Goal: Information Seeking & Learning: Learn about a topic

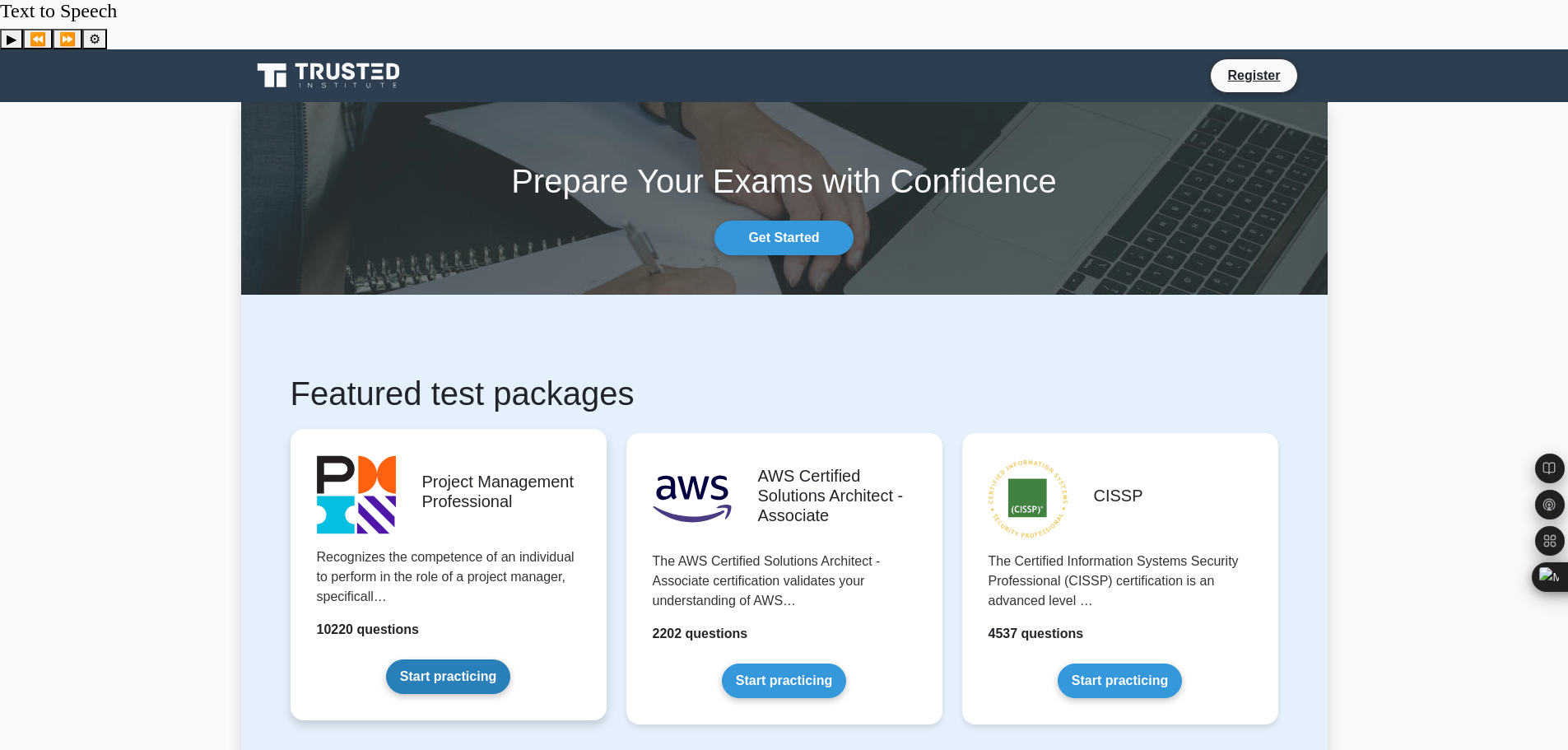
click at [449, 659] on link "Start practicing" at bounding box center [449, 677] width 124 height 35
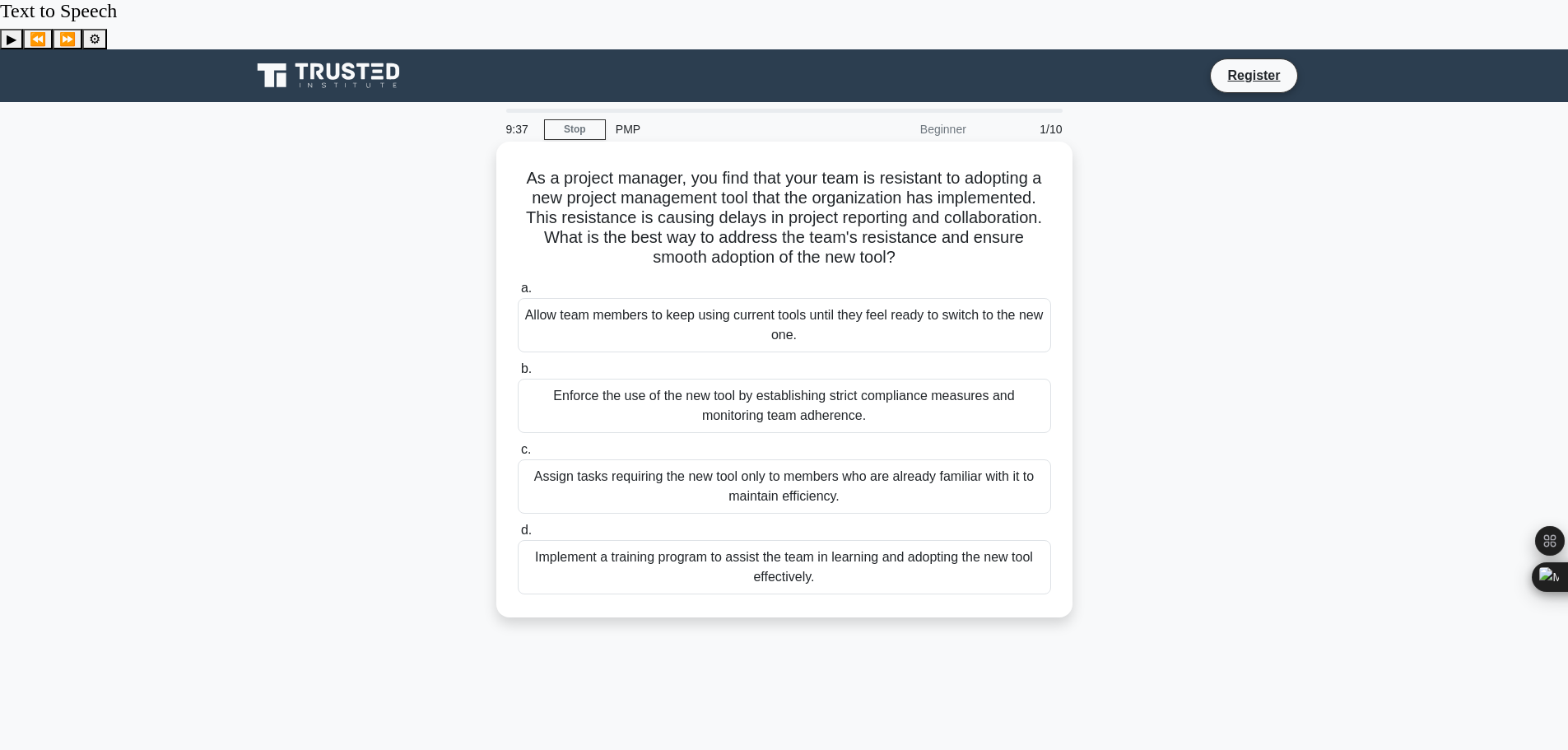
click at [850, 540] on div "Implement a training program to assist the team in learning and adopting the ne…" at bounding box center [784, 567] width 534 height 54
click at [518, 526] on input "d. Implement a training program to assist the team in learning and adopting the…" at bounding box center [518, 531] width 0 height 11
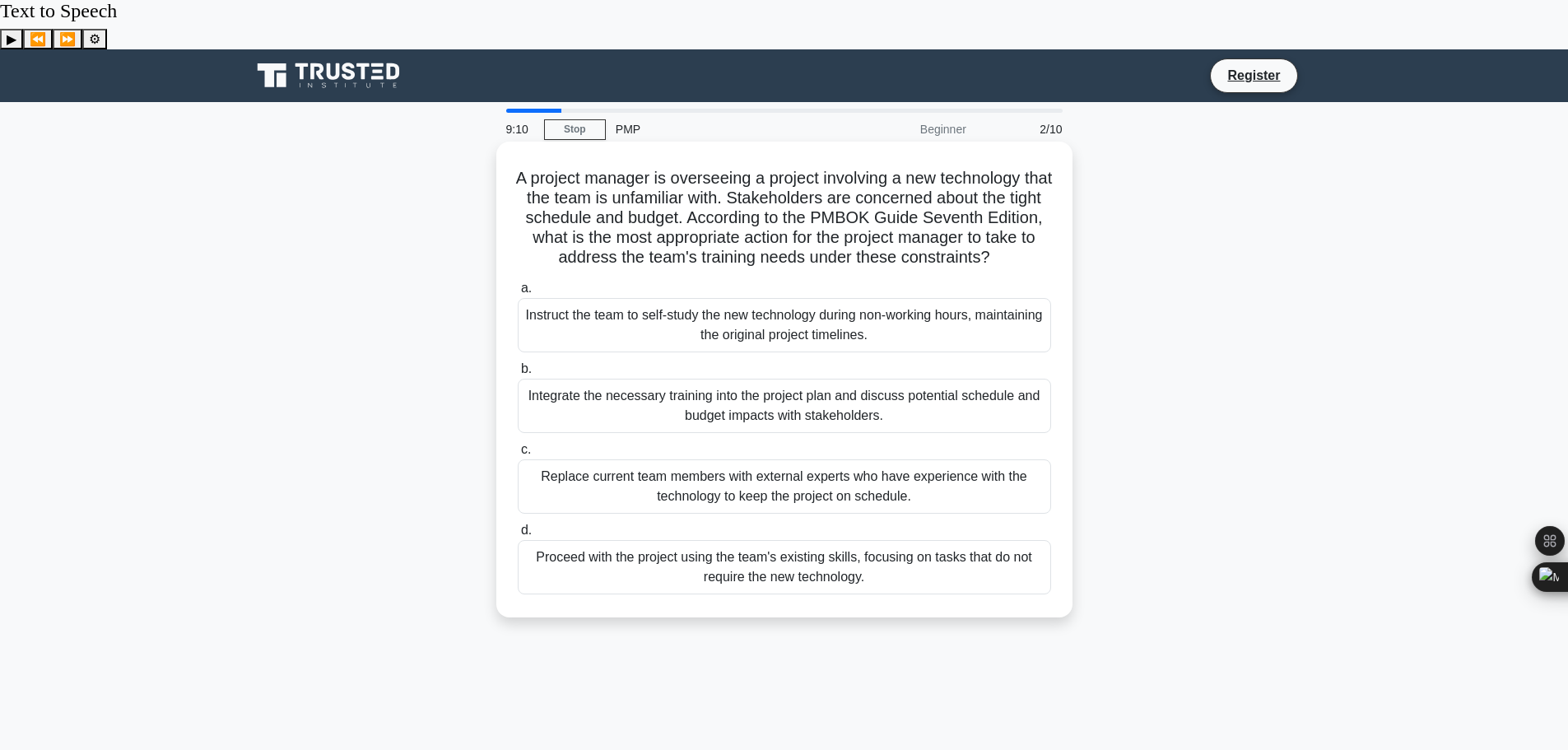
click at [934, 379] on div "Integrate the necessary training into the project plan and discuss potential sc…" at bounding box center [784, 406] width 534 height 54
click at [518, 364] on input "b. Integrate the necessary training into the project plan and discuss potential…" at bounding box center [518, 369] width 0 height 11
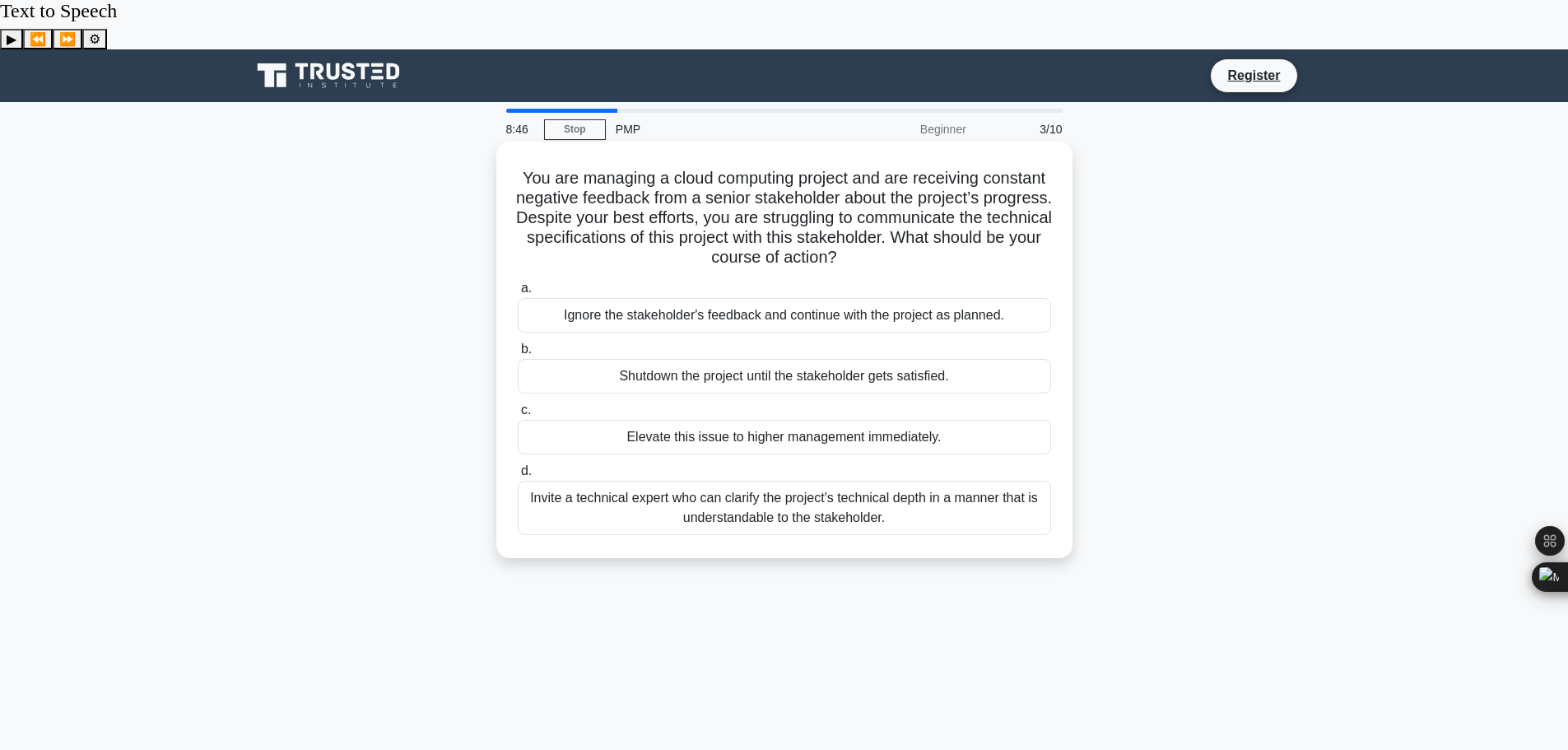
click at [959, 481] on div "Invite a technical expert who can clarify the project's technical depth in a ma…" at bounding box center [784, 507] width 534 height 54
click at [518, 469] on input "d. Invite a technical expert who can clarify the project's technical depth in a…" at bounding box center [518, 472] width 0 height 11
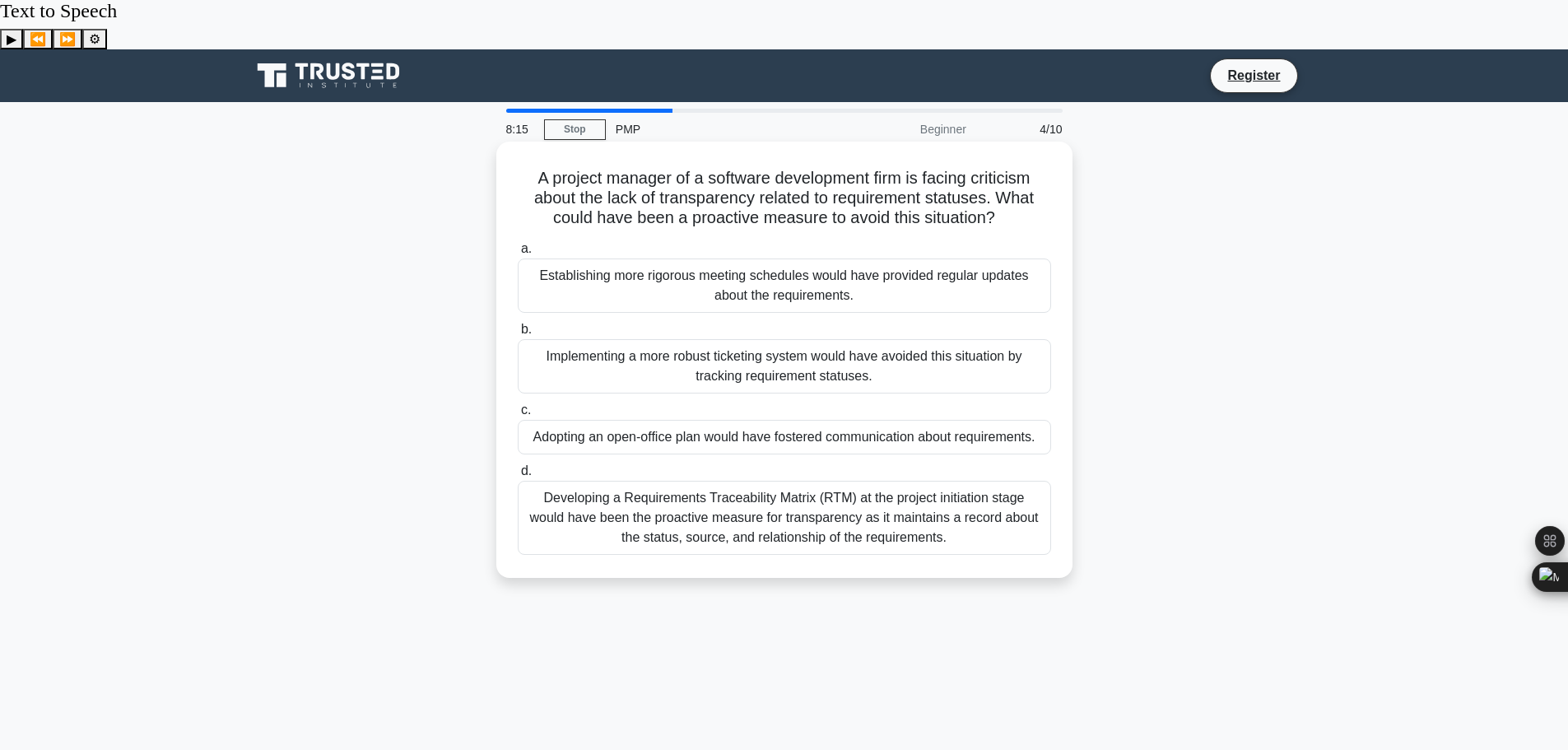
click at [755, 481] on div "Developing a Requirements Traceability Matrix (RTM) at the project initiation s…" at bounding box center [784, 517] width 534 height 74
click at [518, 466] on input "d. Developing a Requirements Traceability Matrix (RTM) at the project initiatio…" at bounding box center [518, 472] width 0 height 11
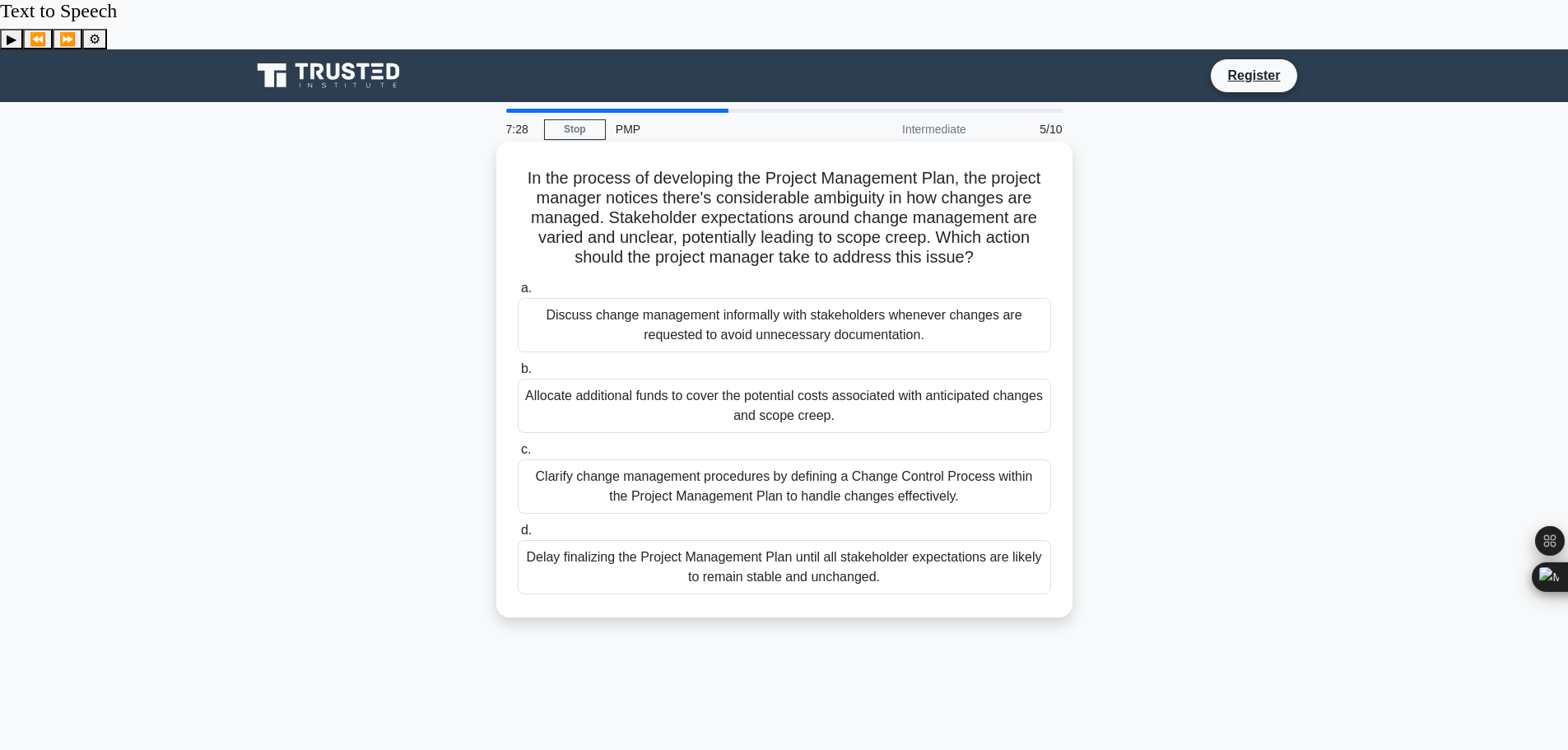
click at [761, 460] on div "Clarify change management procedures by defining a Change Control Process withi…" at bounding box center [784, 486] width 534 height 54
click at [518, 445] on input "c. Clarify change management procedures by defining a Change Control Process wi…" at bounding box center [518, 451] width 0 height 11
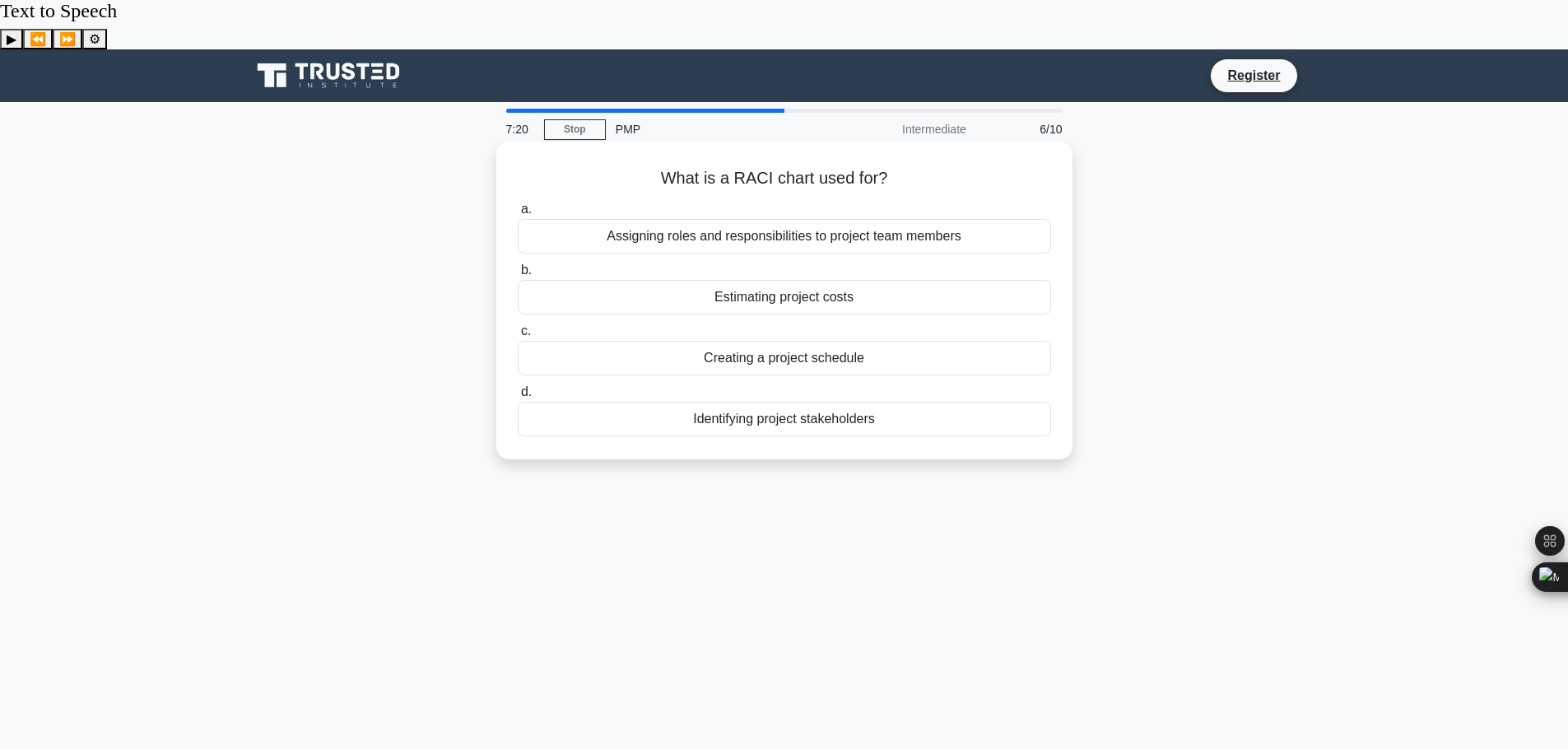
click at [814, 219] on div "Assigning roles and responsibilities to project team members" at bounding box center [784, 236] width 534 height 35
click at [518, 204] on input "a. Assigning roles and responsibilities to project team members" at bounding box center [518, 210] width 0 height 11
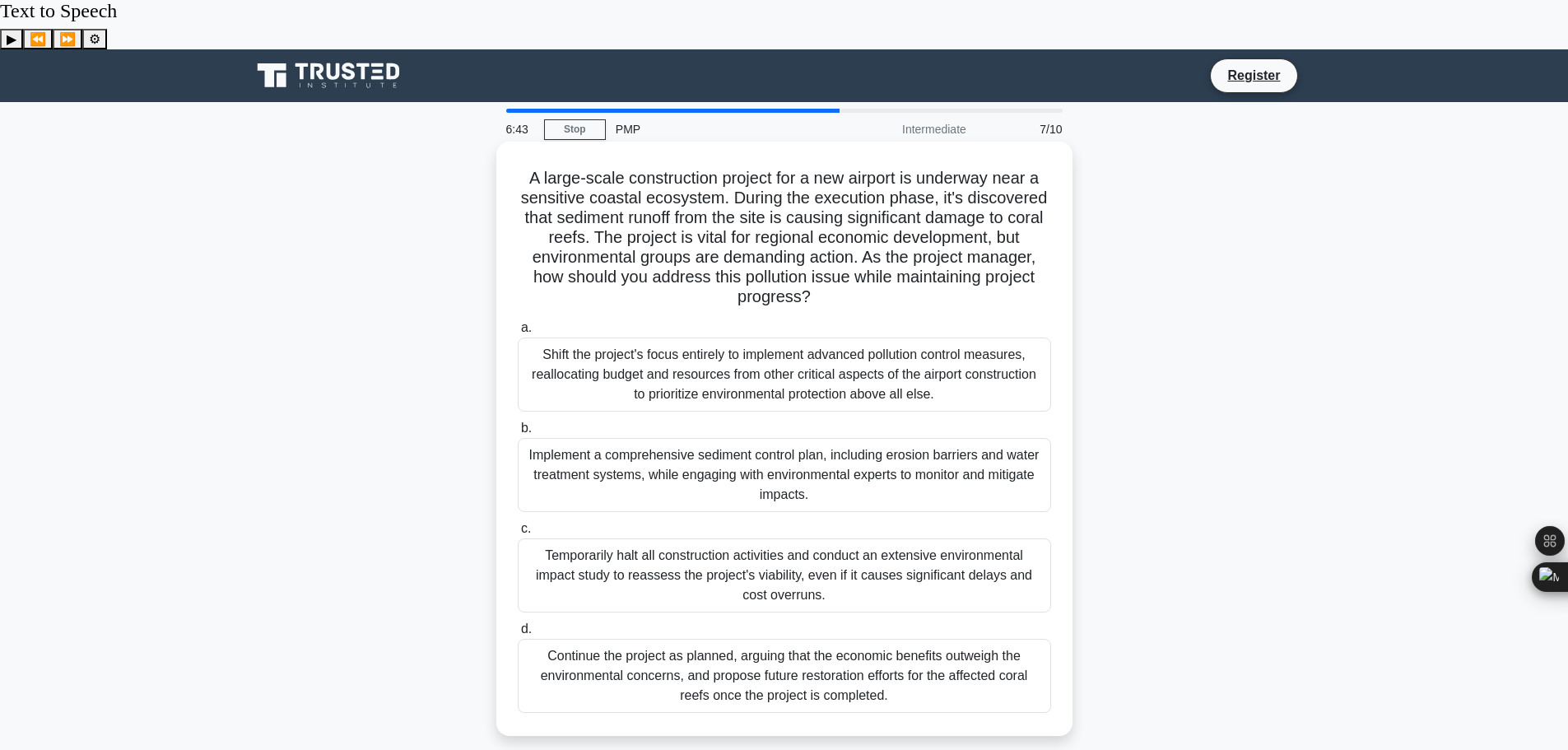
click at [839, 438] on div "Implement a comprehensive sediment control plan, including erosion barriers and…" at bounding box center [784, 474] width 534 height 74
click at [518, 423] on input "b. Implement a comprehensive sediment control plan, including erosion barriers …" at bounding box center [518, 429] width 0 height 11
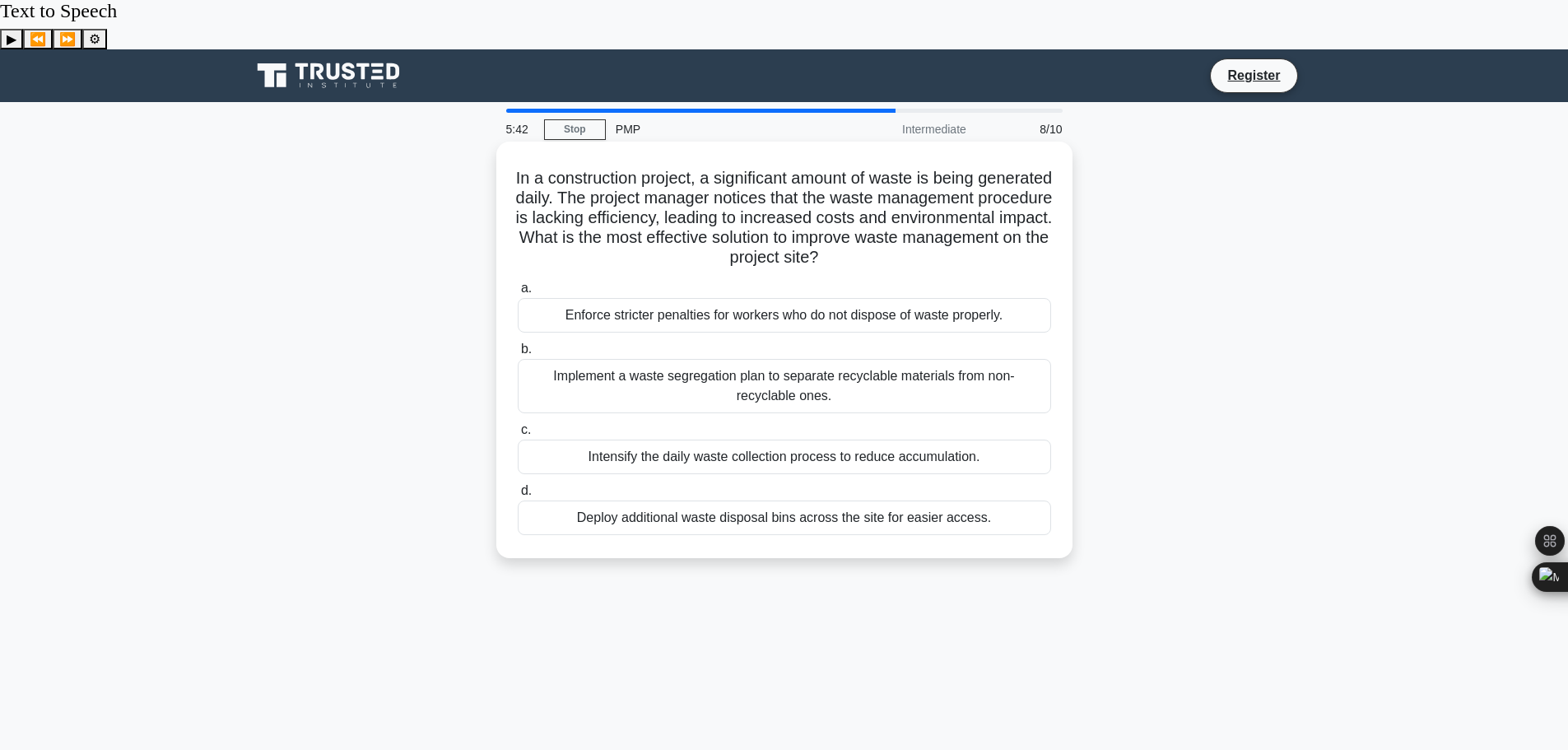
click at [891, 299] on div "Enforce stricter penalties for workers who do not dispose of waste properly." at bounding box center [784, 316] width 534 height 35
click at [518, 283] on input "a. Enforce stricter penalties for workers who do not dispose of waste properly." at bounding box center [518, 288] width 0 height 11
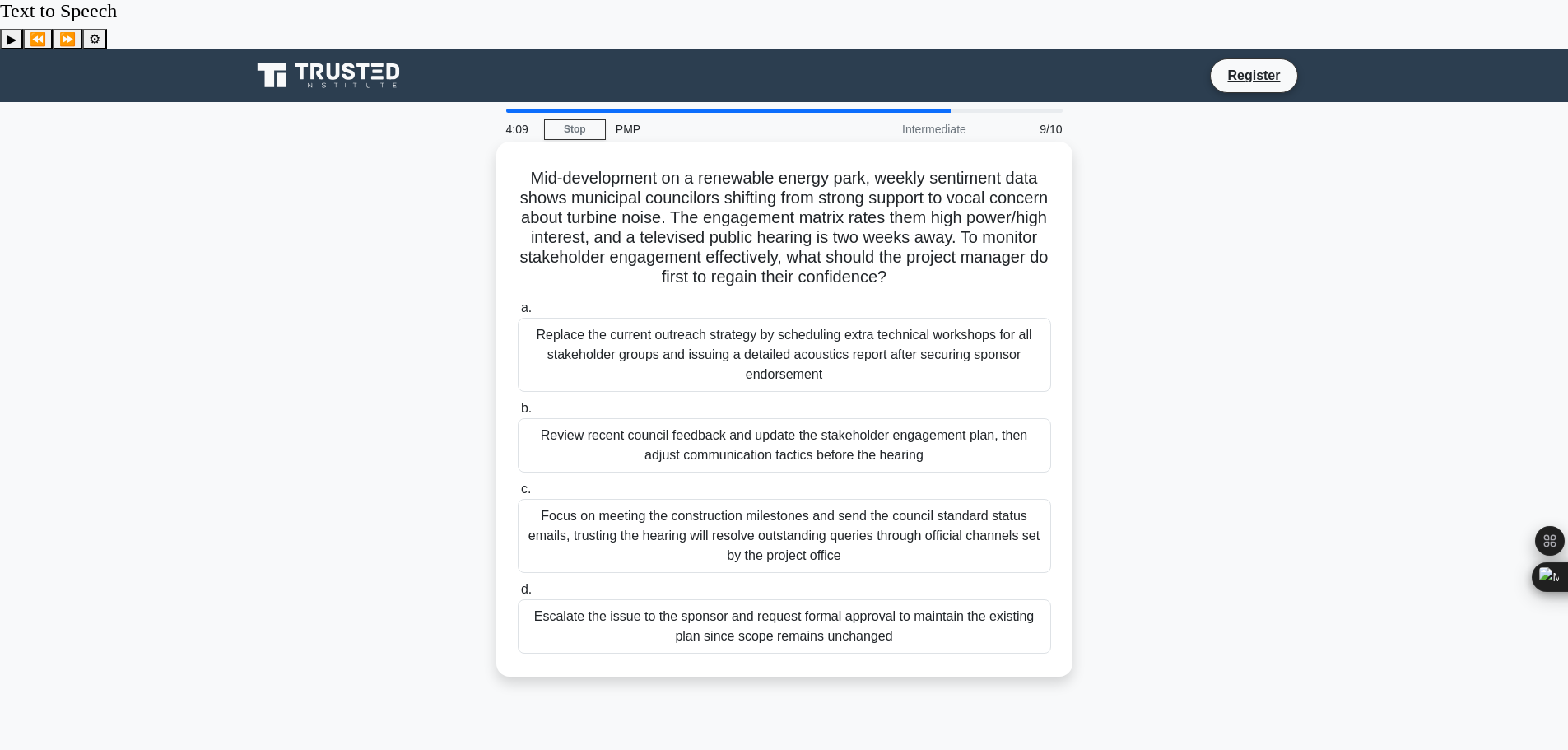
click at [918, 418] on div "Review recent council feedback and update the stakeholder engagement plan, then…" at bounding box center [784, 445] width 534 height 54
click at [518, 411] on input "b. Review recent council feedback and update the stakeholder engagement plan, t…" at bounding box center [518, 409] width 0 height 11
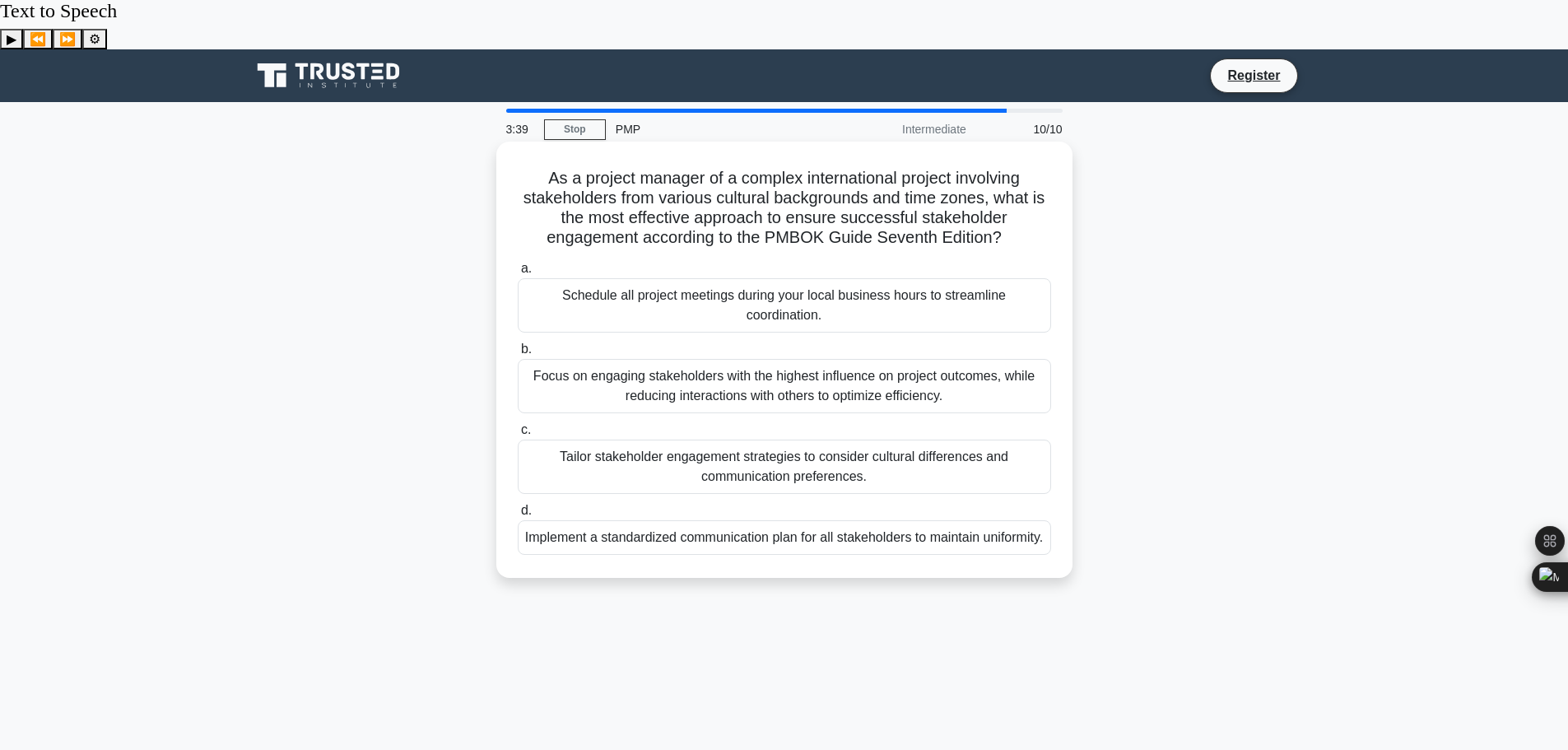
click at [741, 440] on div "Tailor stakeholder engagement strategies to consider cultural differences and c…" at bounding box center [784, 466] width 534 height 54
click at [518, 425] on input "c. Tailor stakeholder engagement strategies to consider cultural differences an…" at bounding box center [518, 430] width 0 height 11
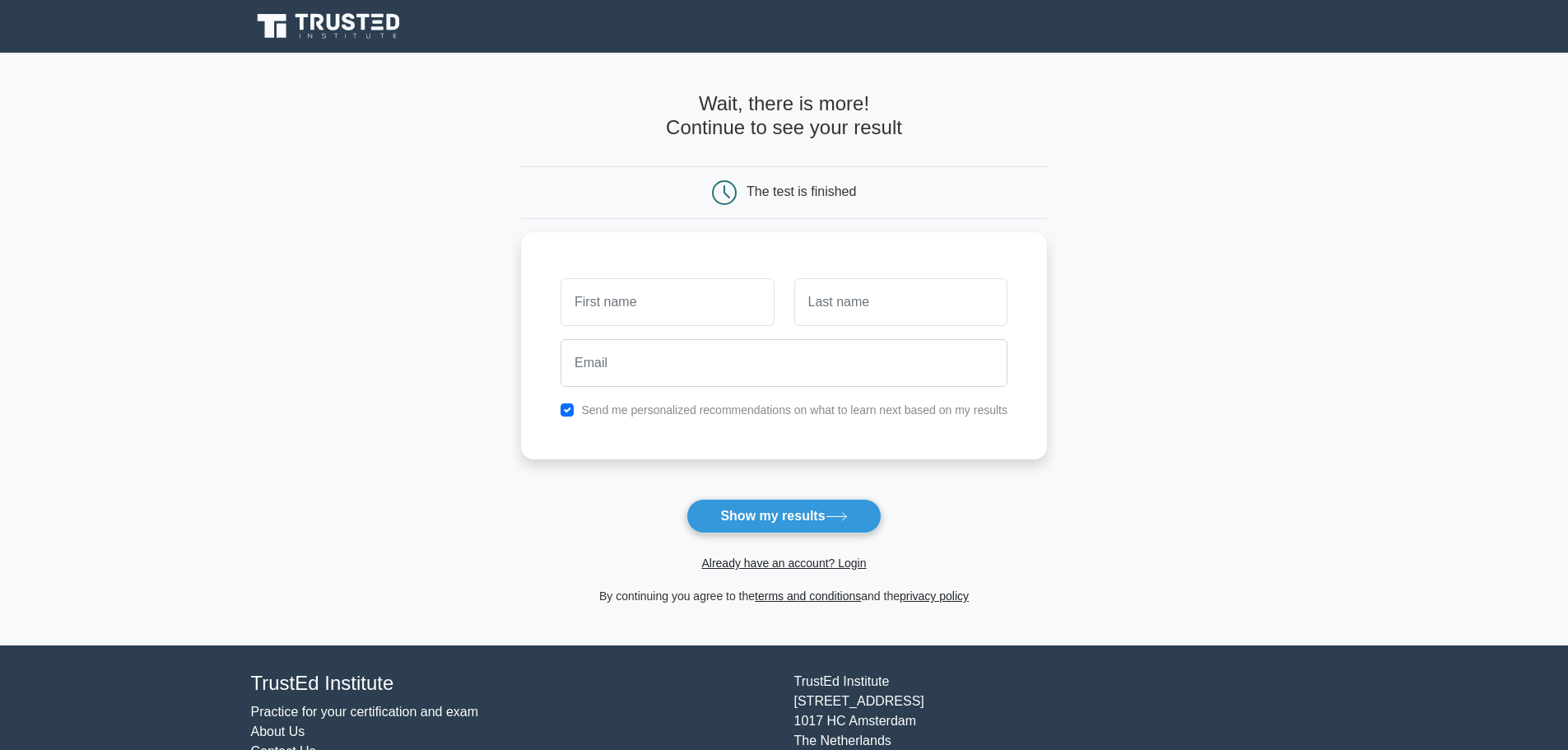
click at [695, 290] on input "text" at bounding box center [666, 302] width 213 height 48
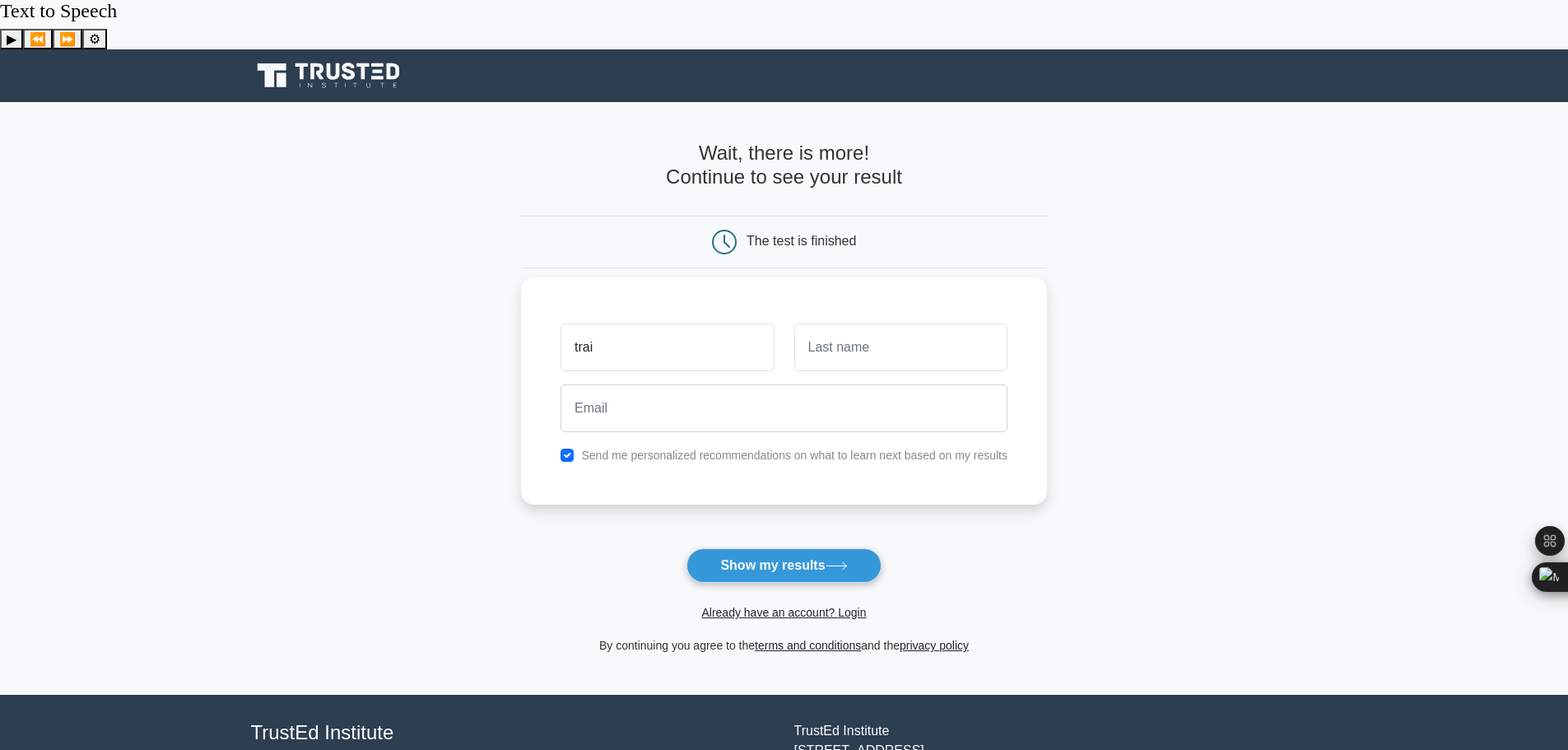
type input "trai"
click at [861, 323] on input "text" at bounding box center [901, 347] width 213 height 48
type input "stu"
click at [806, 385] on input "email" at bounding box center [784, 408] width 447 height 48
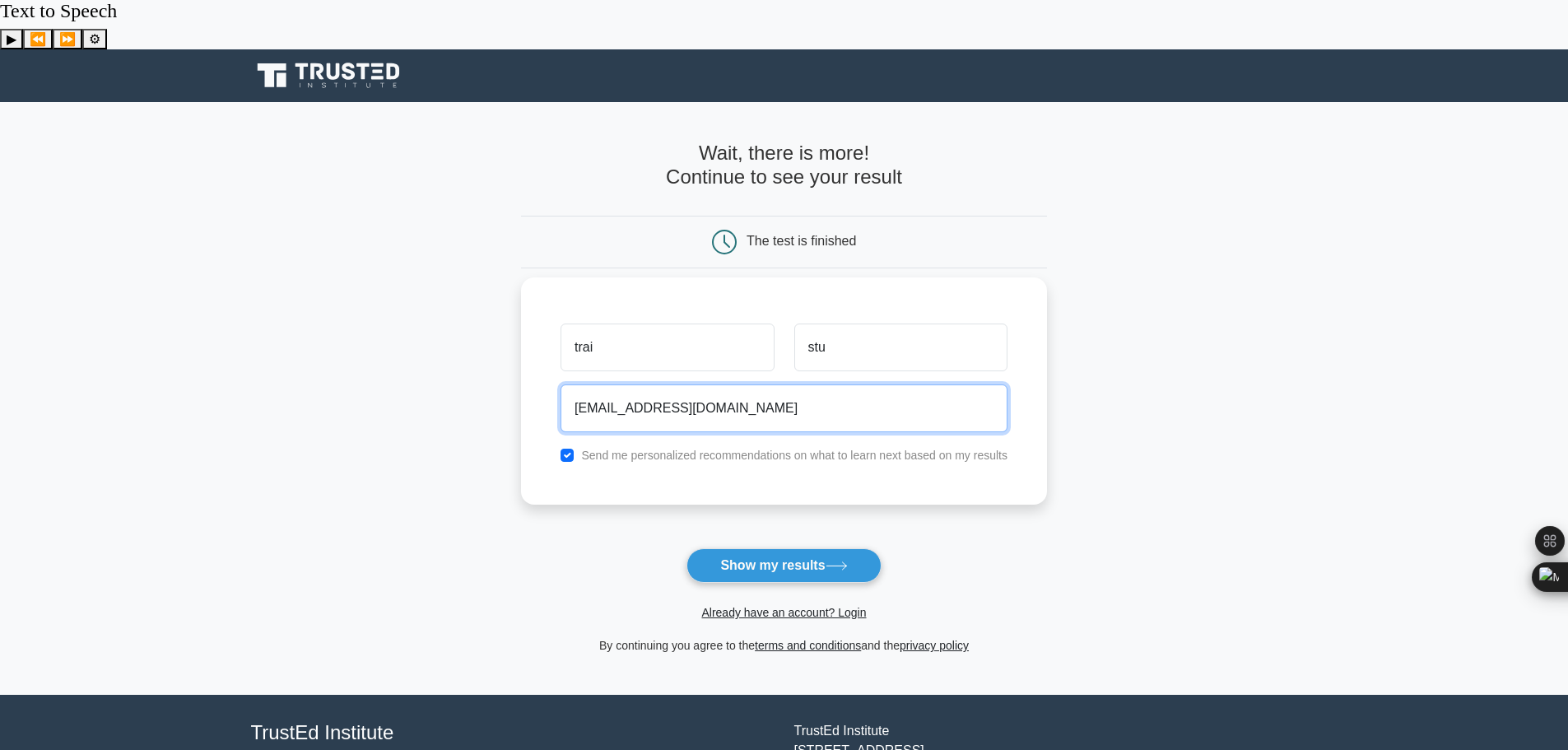
type input "sturage007@GMAIL.COM"
click at [721, 449] on label "Send me personalized recommendations on what to learn next based on my results" at bounding box center [795, 455] width 427 height 13
click at [568, 449] on input "checkbox" at bounding box center [567, 455] width 13 height 13
checkbox input "false"
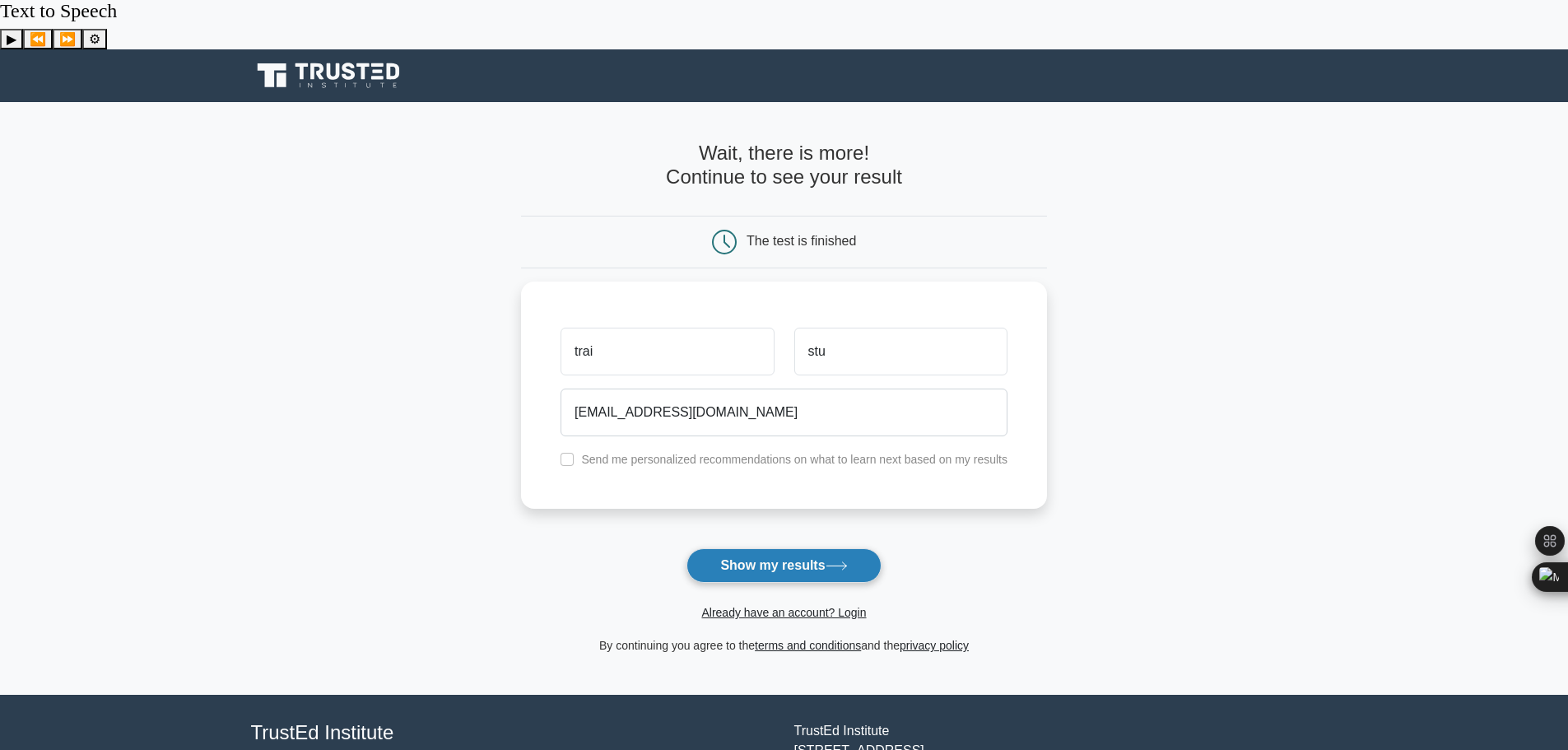
click at [773, 549] on button "Show my results" at bounding box center [784, 566] width 194 height 35
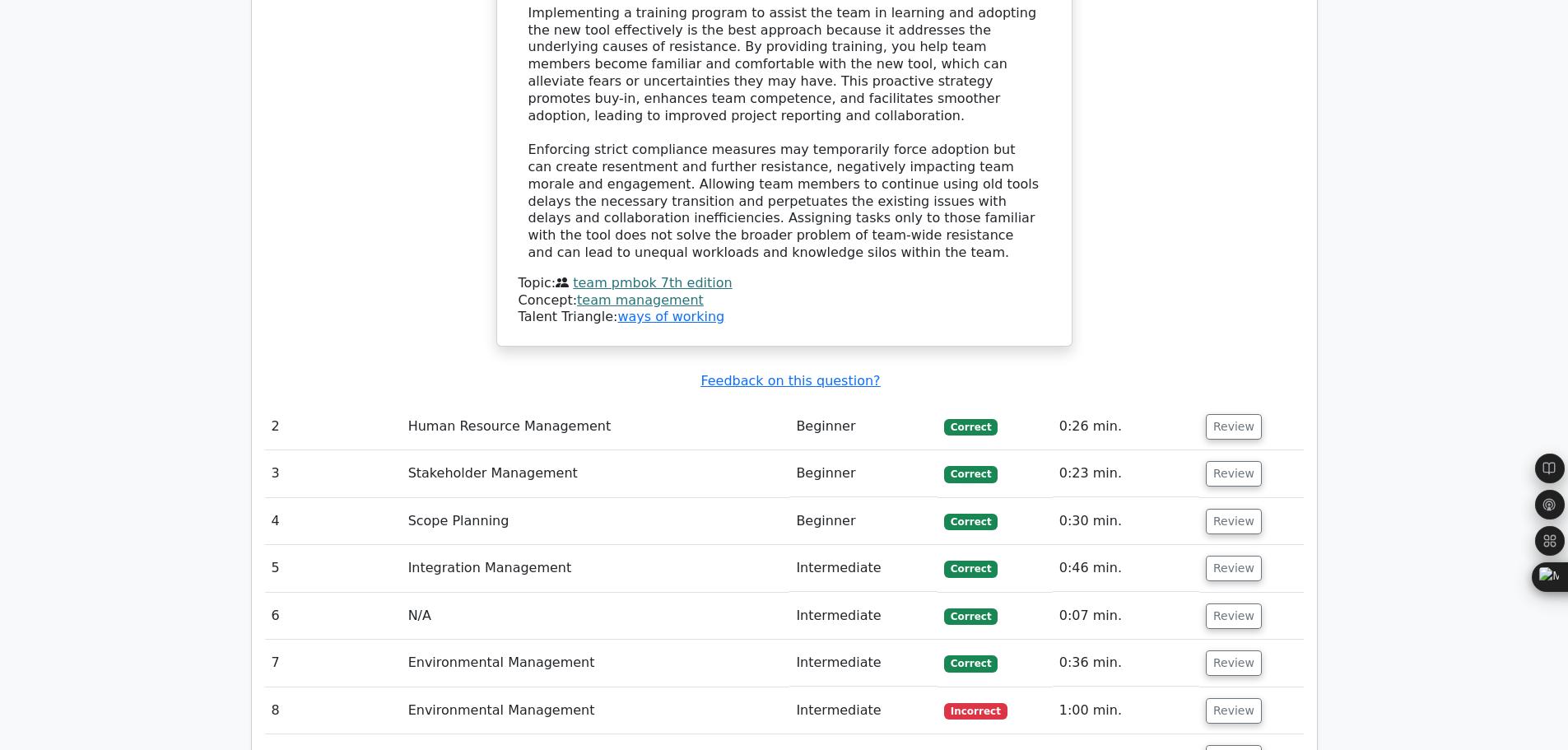
scroll to position [2114, 0]
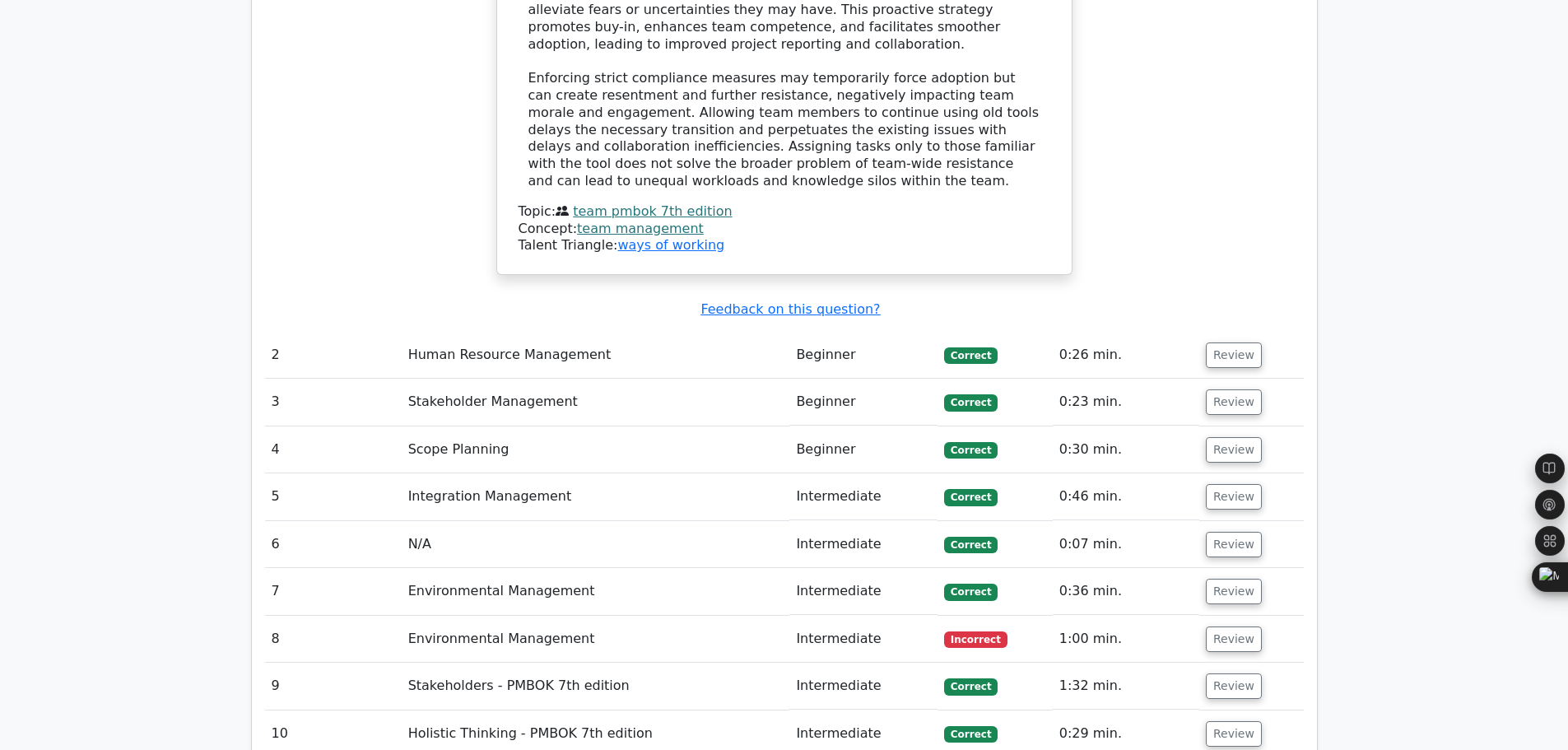
click at [657, 616] on td "Environmental Management" at bounding box center [596, 639] width 388 height 47
click at [1230, 626] on button "Review" at bounding box center [1233, 639] width 56 height 26
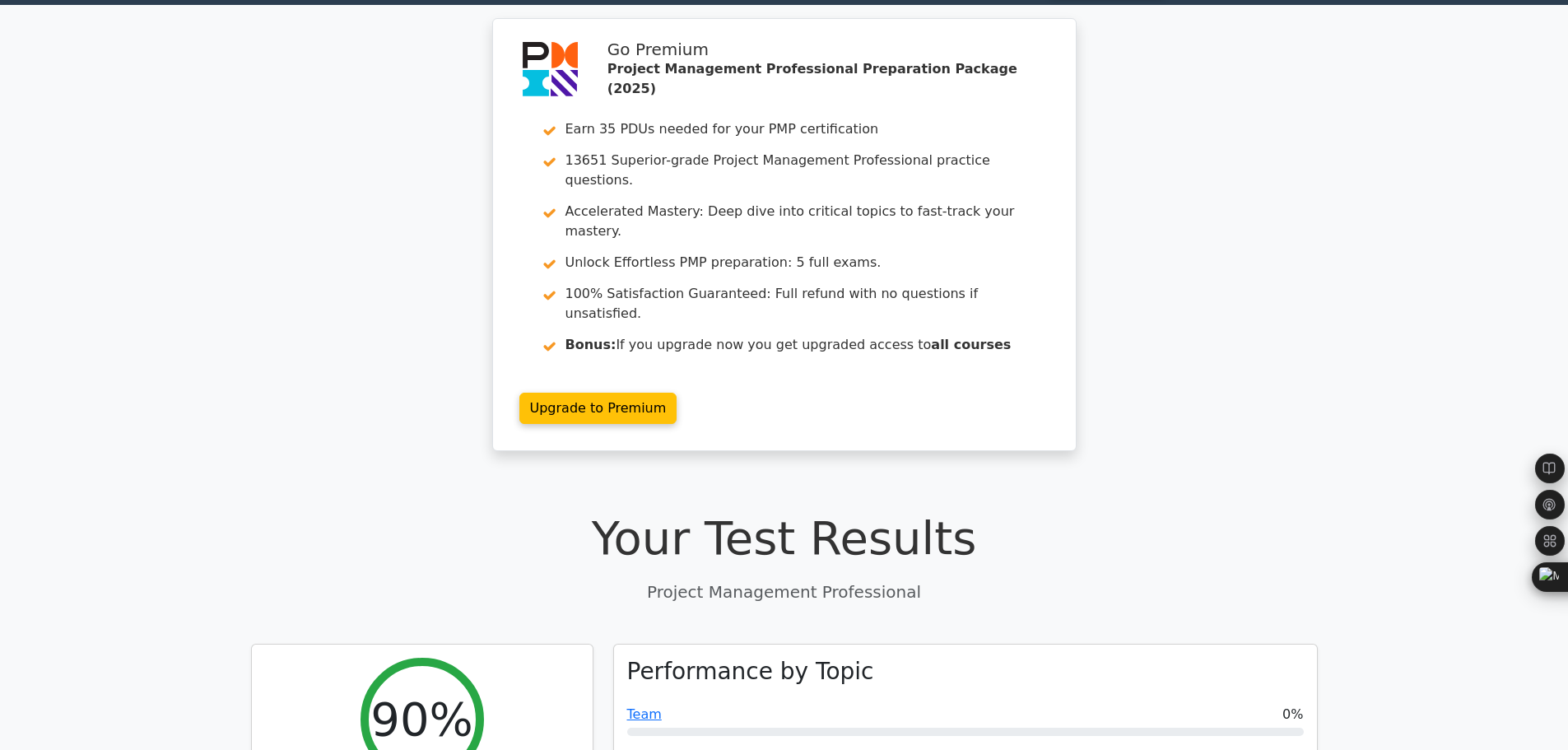
scroll to position [0, 0]
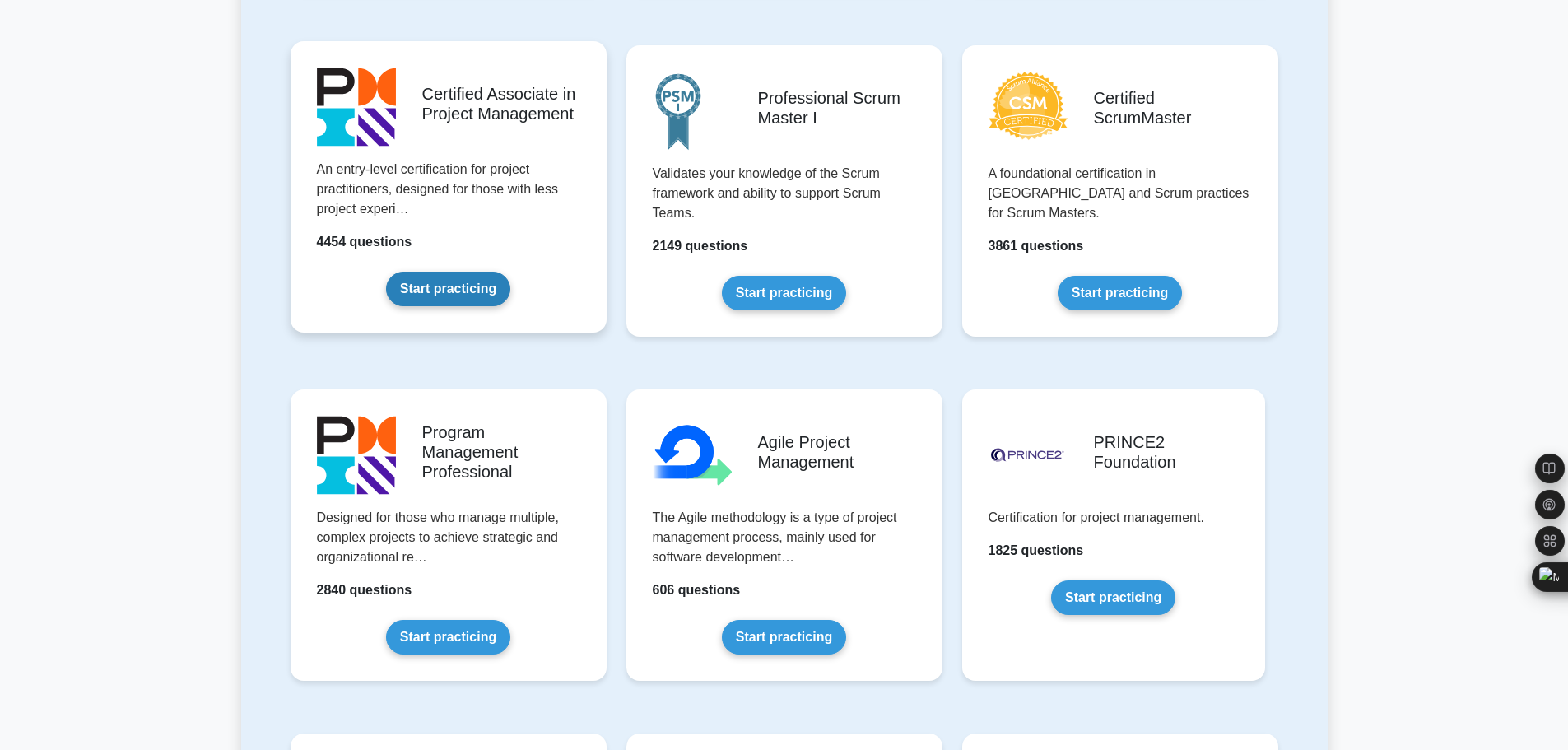
scroll to position [576, 0]
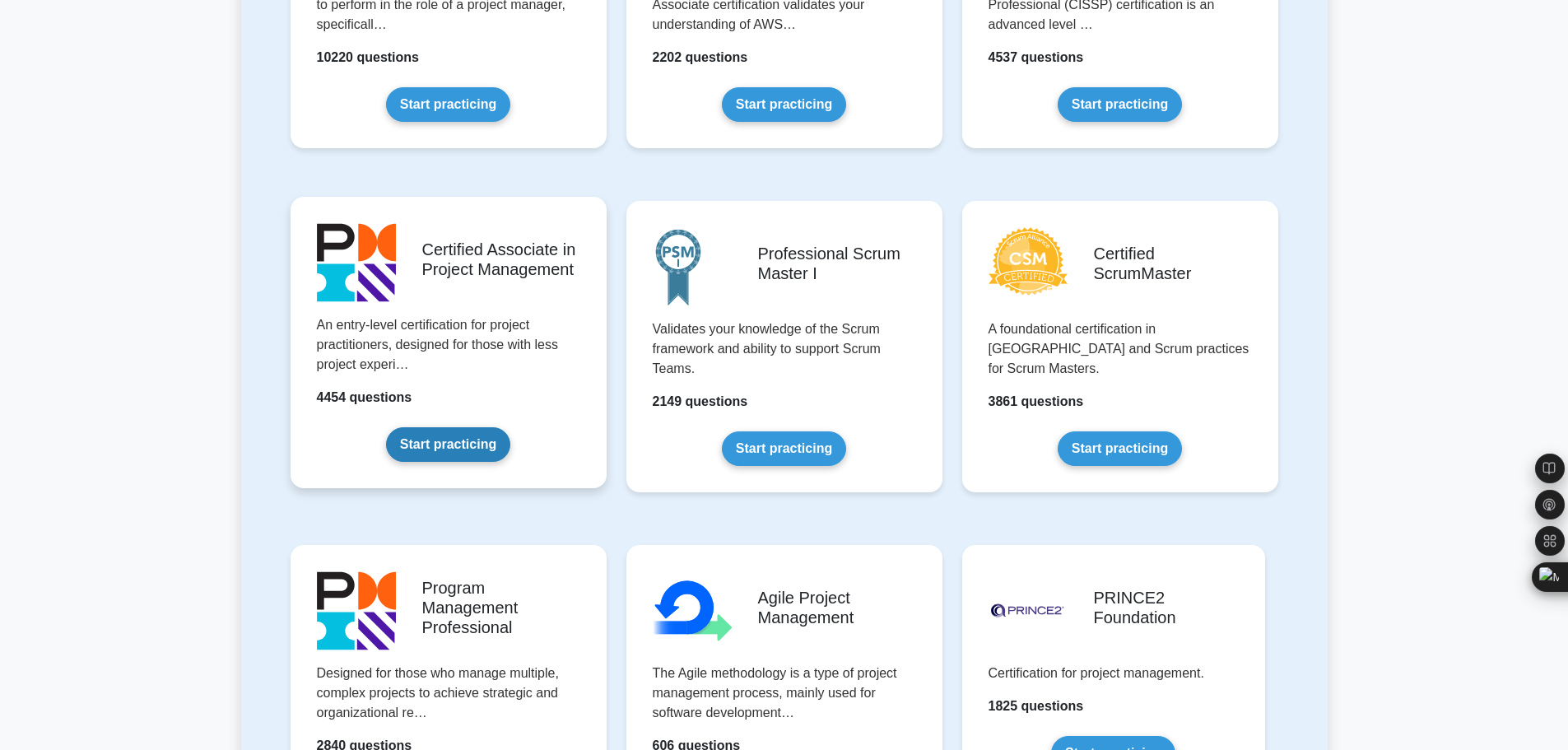
click at [460, 428] on link "Start practicing" at bounding box center [449, 445] width 124 height 35
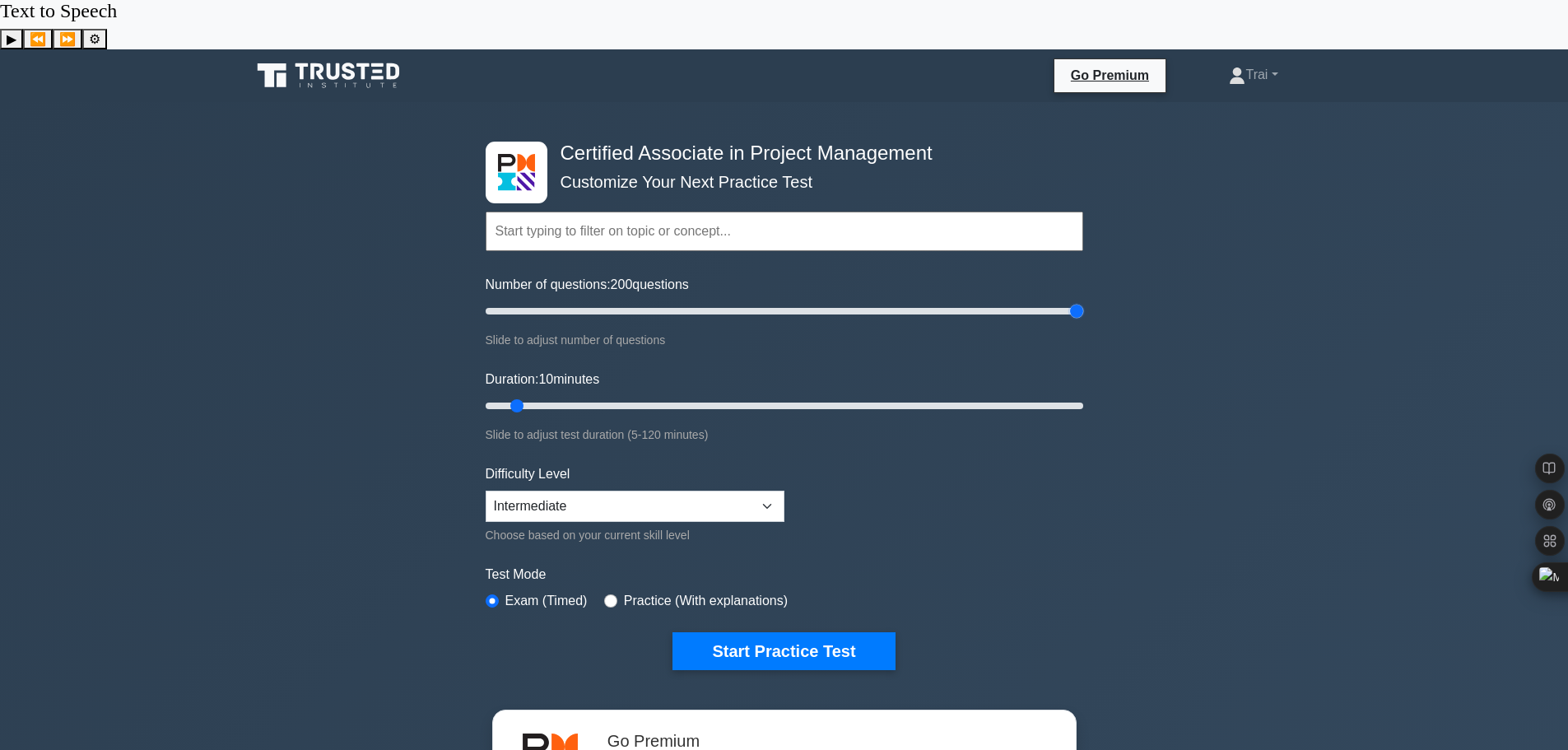
drag, startPoint x: 503, startPoint y: 258, endPoint x: 1188, endPoint y: 327, distance: 688.5
type input "200"
click at [1083, 321] on input "Number of questions: 200 questions" at bounding box center [784, 311] width 598 height 20
drag, startPoint x: 514, startPoint y: 350, endPoint x: 1144, endPoint y: 372, distance: 630.4
type input "120"
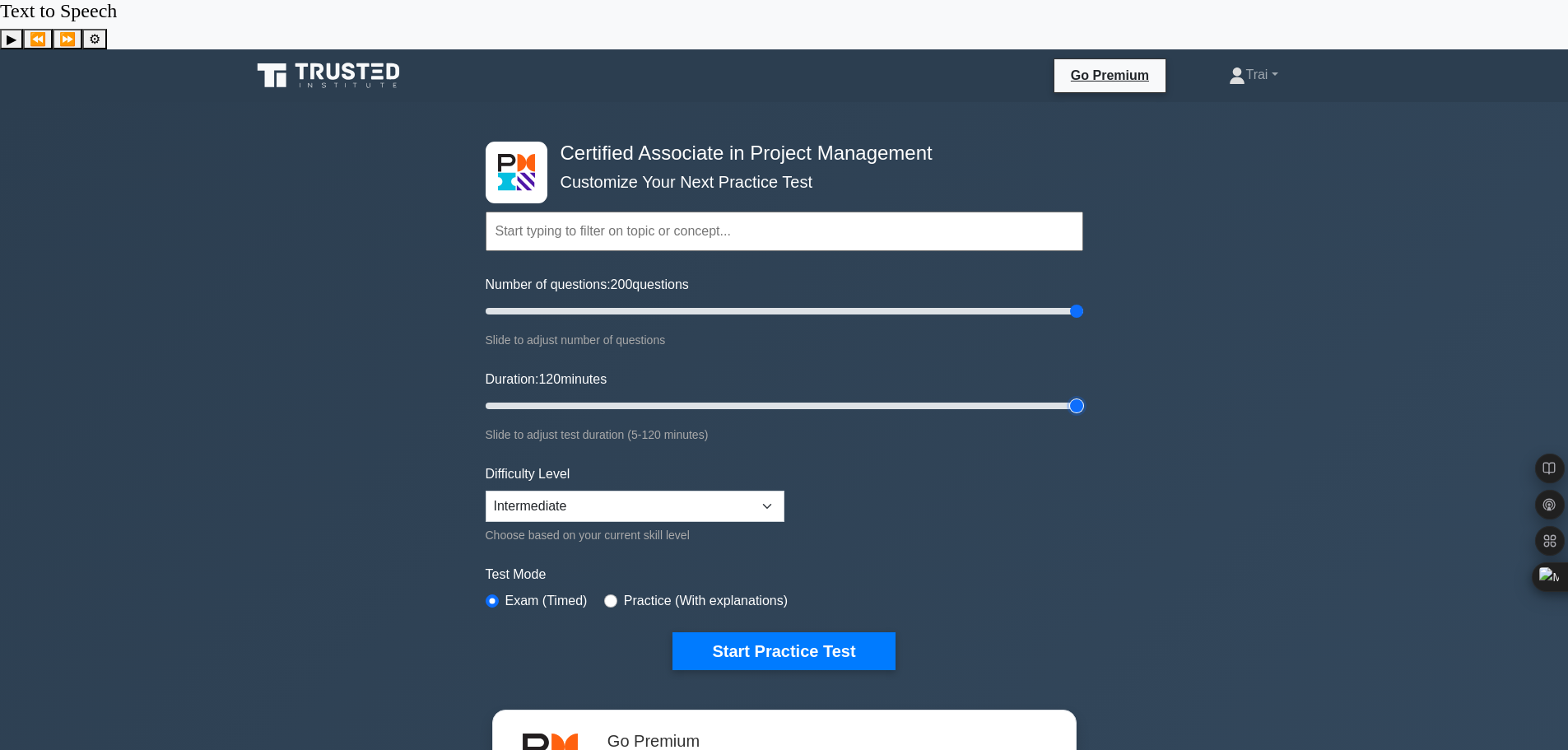
click at [1083, 397] on input "Duration: 120 minutes" at bounding box center [784, 407] width 598 height 20
click at [706, 491] on select "Beginner Intermediate Expert" at bounding box center [635, 506] width 298 height 31
click at [1054, 429] on form "Topics Project Scope Management Project Time Management Project Cost Management…" at bounding box center [784, 416] width 598 height 509
click at [604, 594] on input "radio" at bounding box center [611, 601] width 13 height 13
radio input "true"
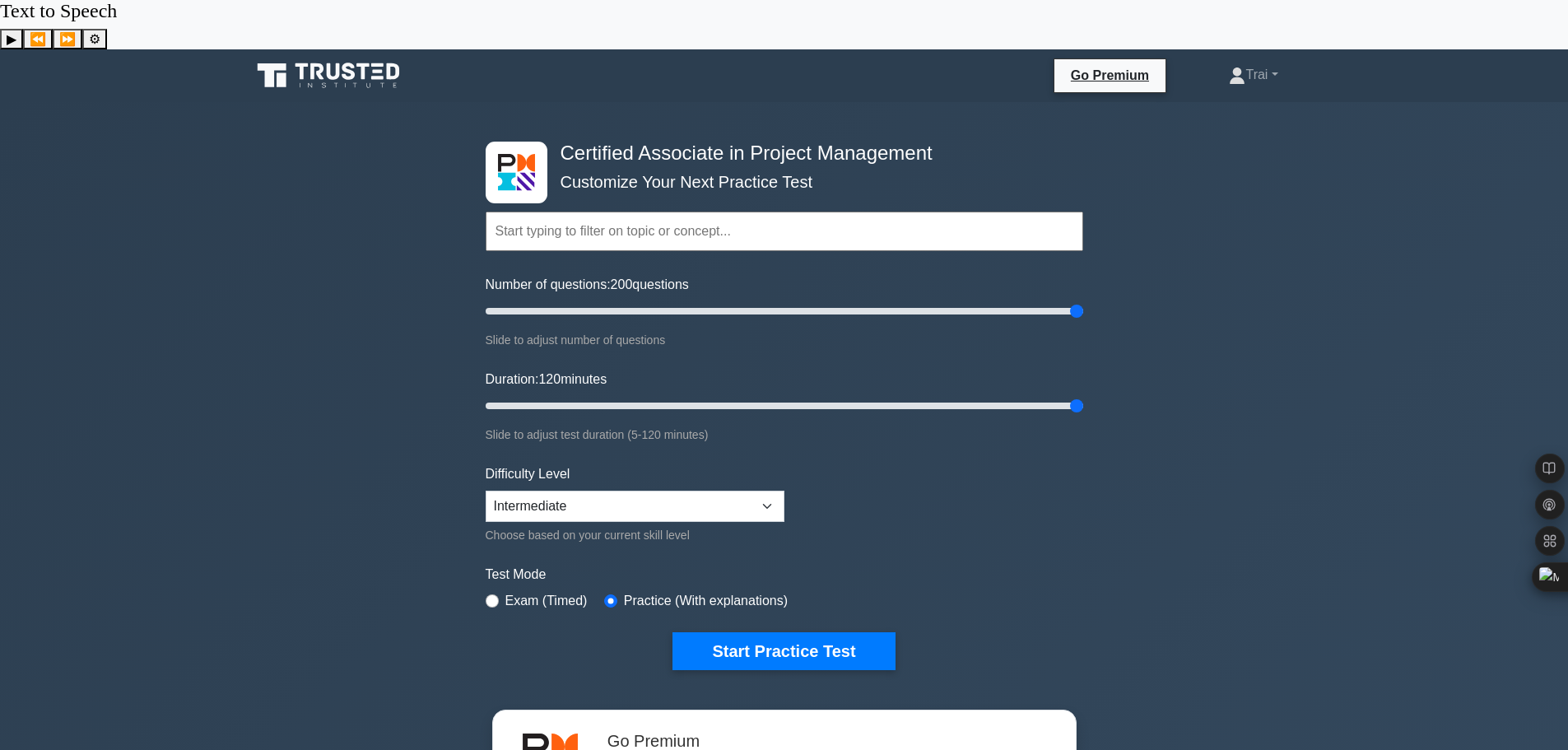
click at [697, 212] on input "text" at bounding box center [784, 231] width 598 height 39
click at [1009, 455] on form "Topics Project Scope Management Project Time Management Project Cost Management…" at bounding box center [784, 416] width 598 height 509
click at [823, 633] on button "Start Practice Test" at bounding box center [784, 651] width 222 height 38
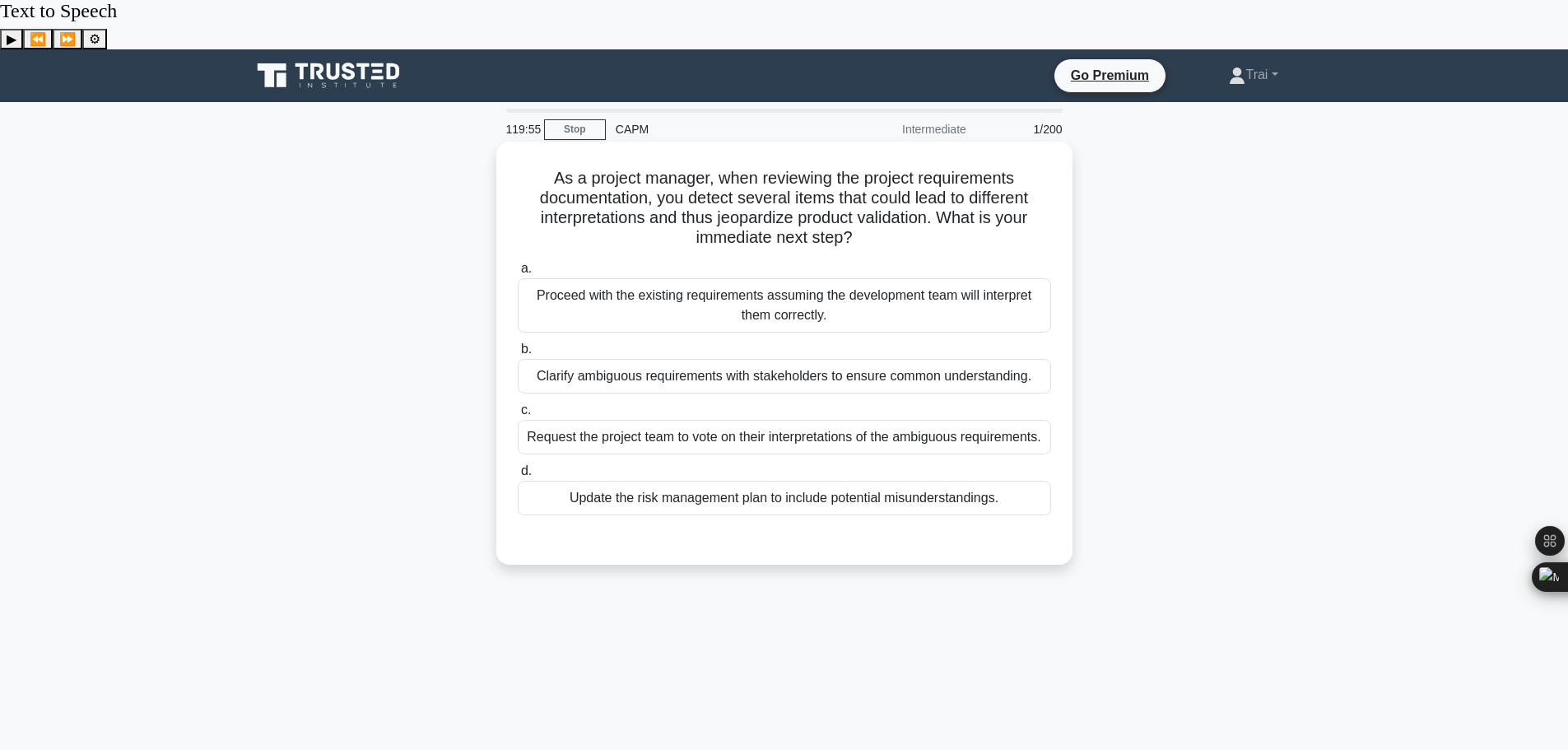
click at [956, 168] on h5 "As a project manager, when reviewing the project requirements documentation, yo…" at bounding box center [784, 208] width 536 height 81
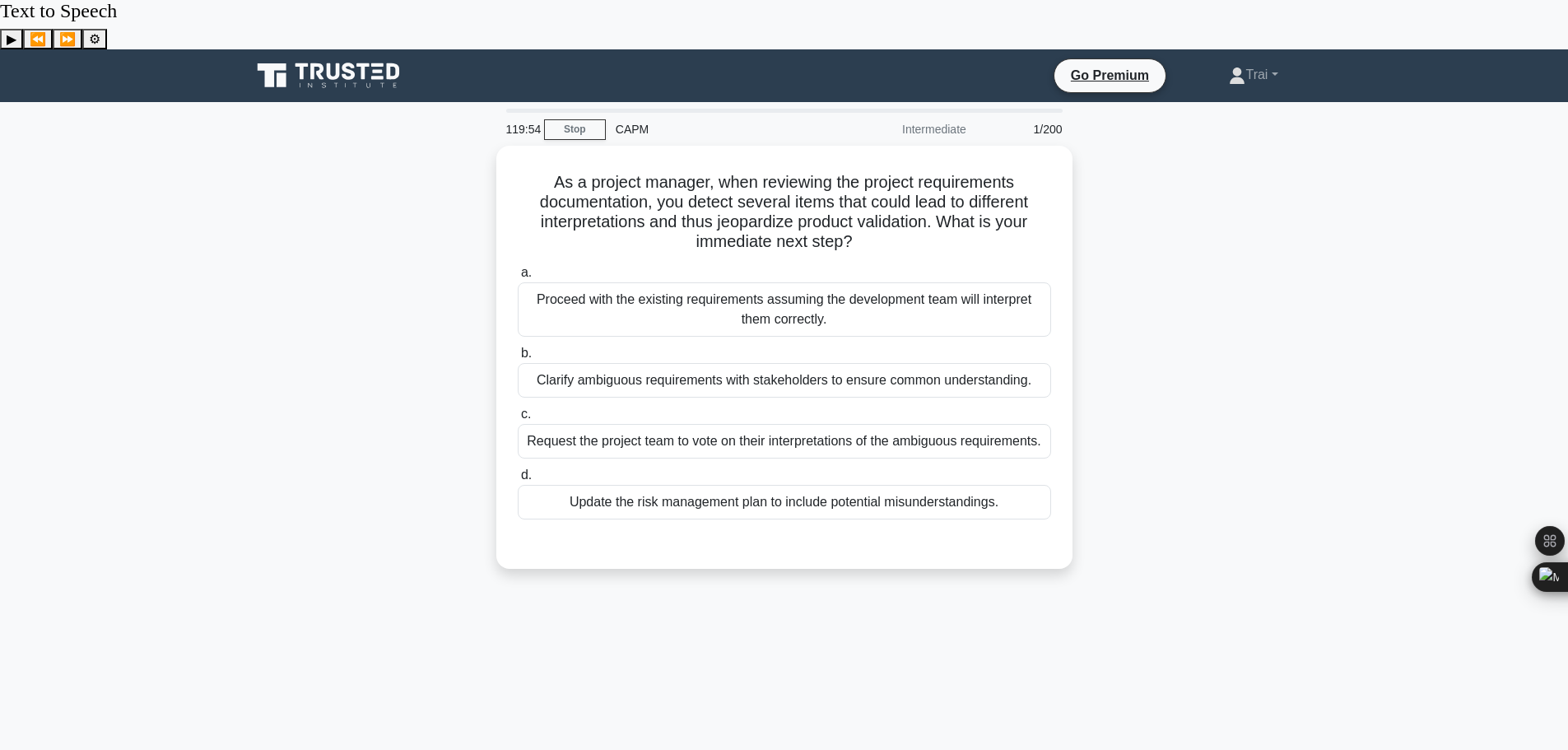
click at [1196, 184] on div "As a project manager, when reviewing the project requirements documentation, yo…" at bounding box center [784, 367] width 1087 height 443
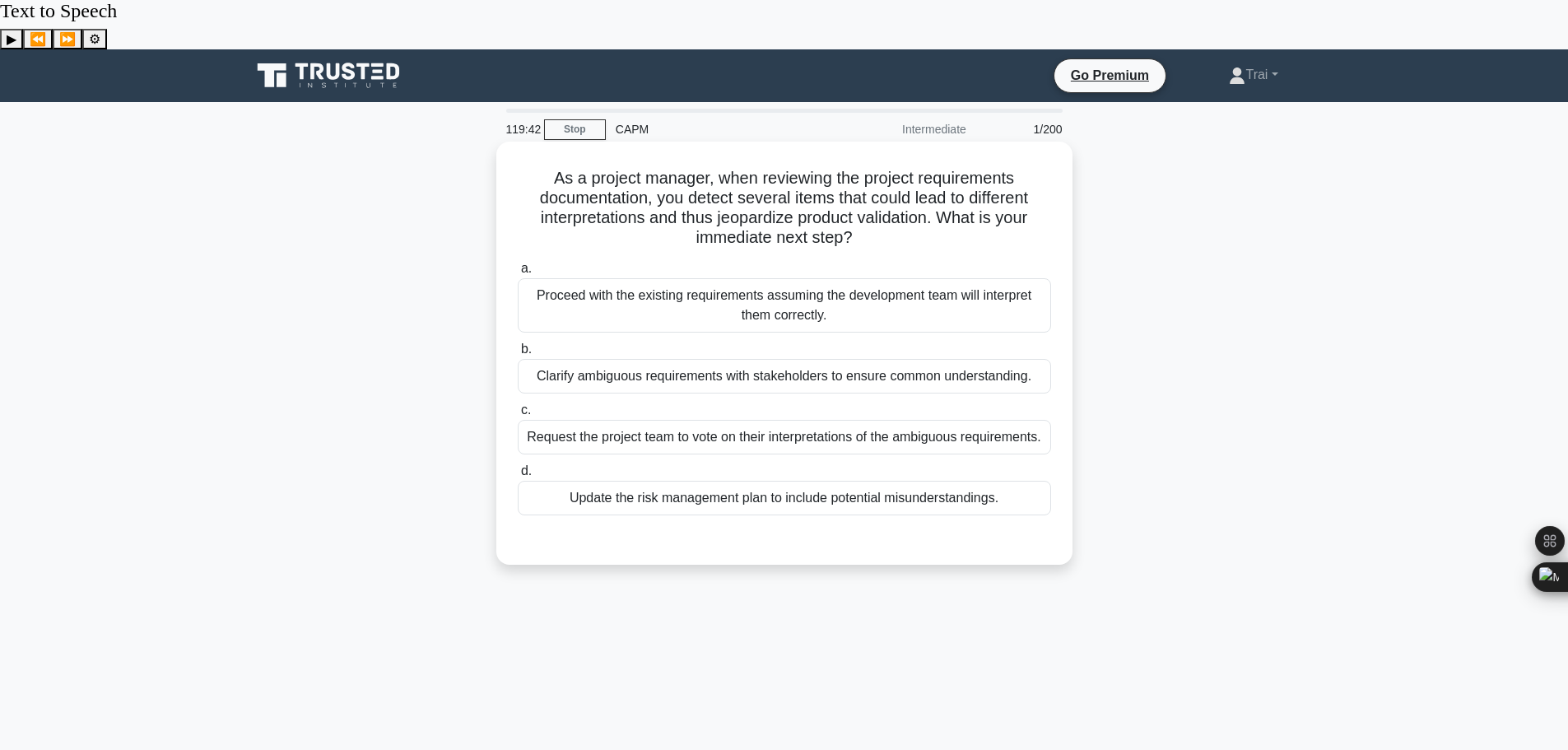
click at [741, 481] on div "Update the risk management plan to include potential misunderstandings." at bounding box center [784, 498] width 534 height 35
click at [518, 466] on input "d. Update the risk management plan to include potential misunderstandings." at bounding box center [518, 472] width 0 height 11
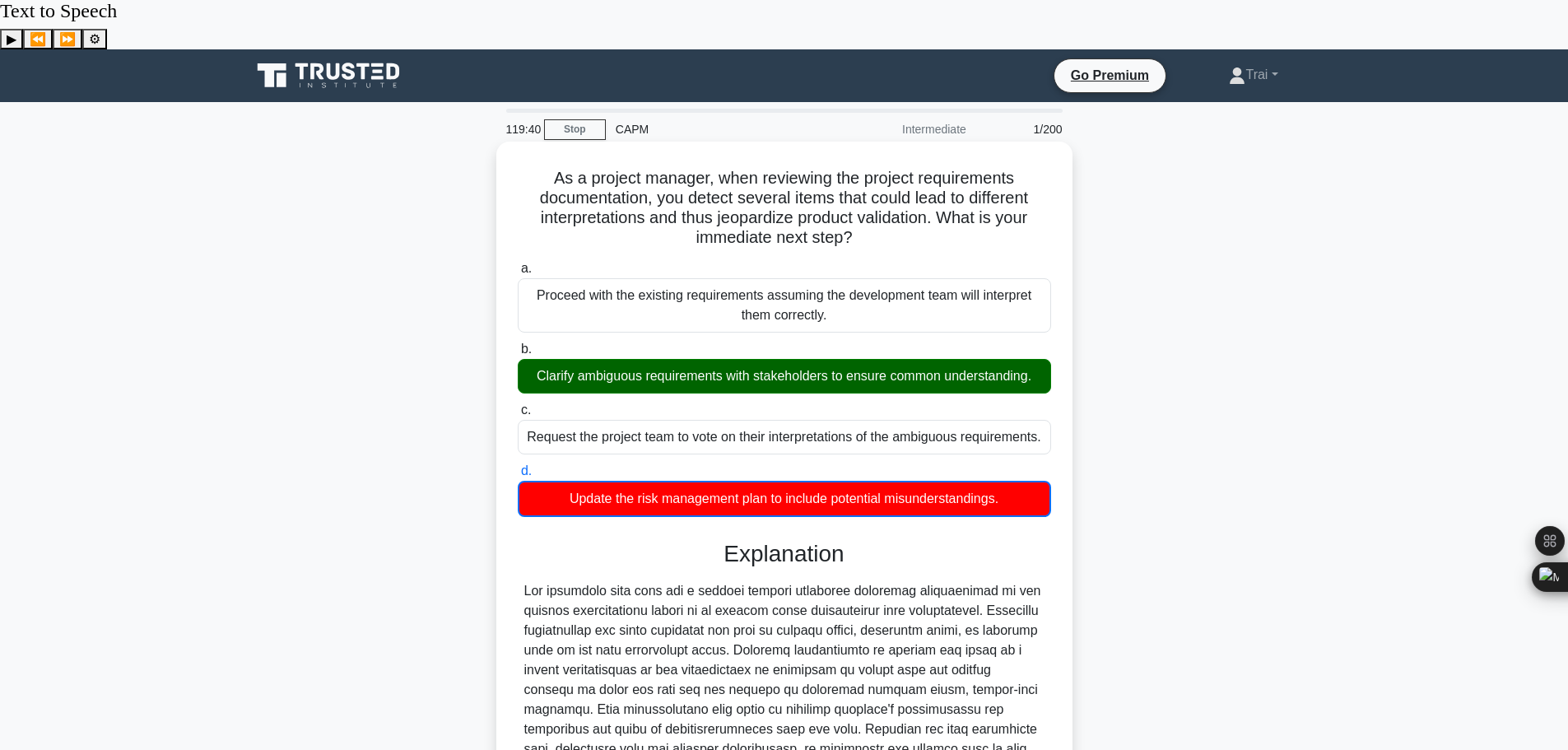
scroll to position [192, 0]
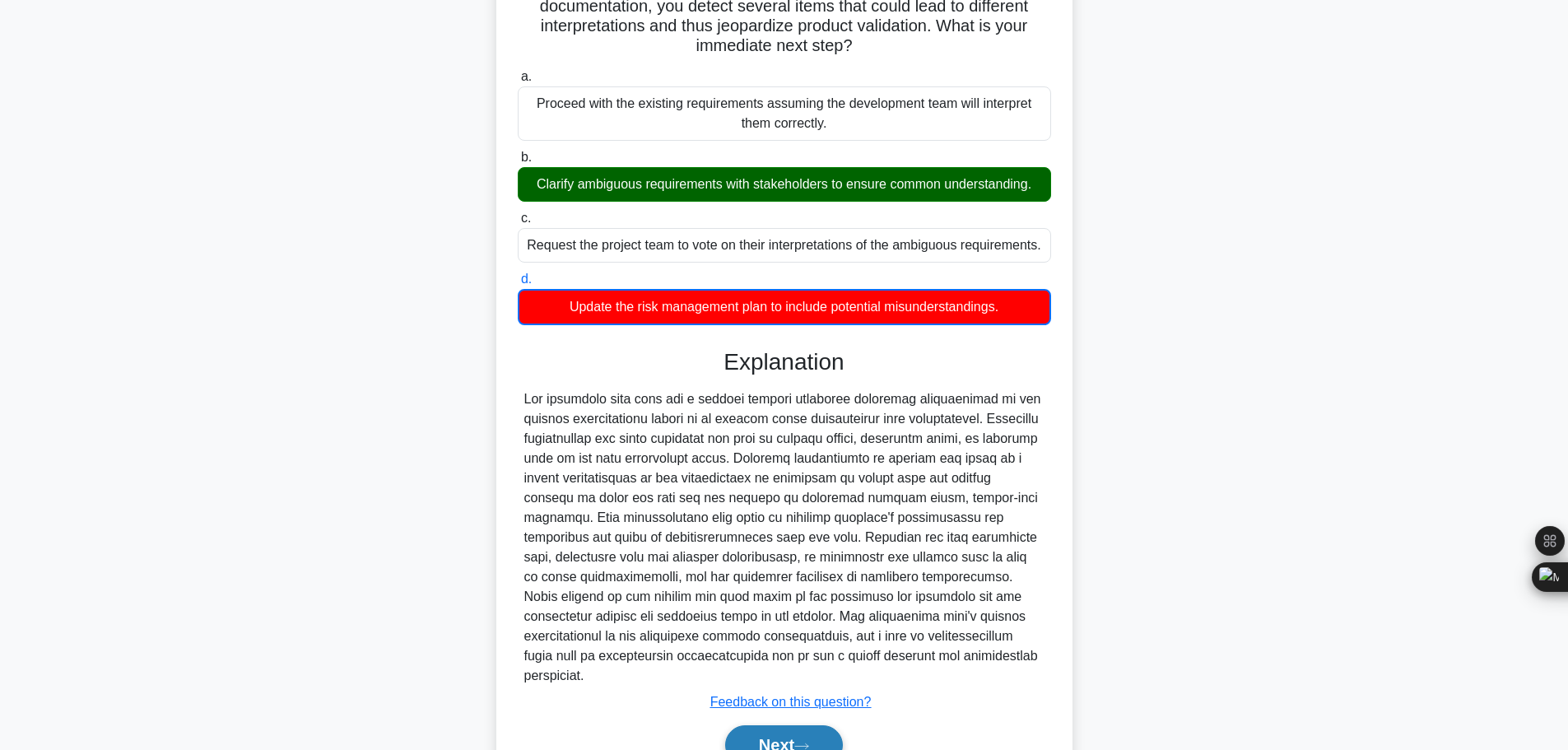
click at [794, 725] on button "Next" at bounding box center [784, 745] width 118 height 39
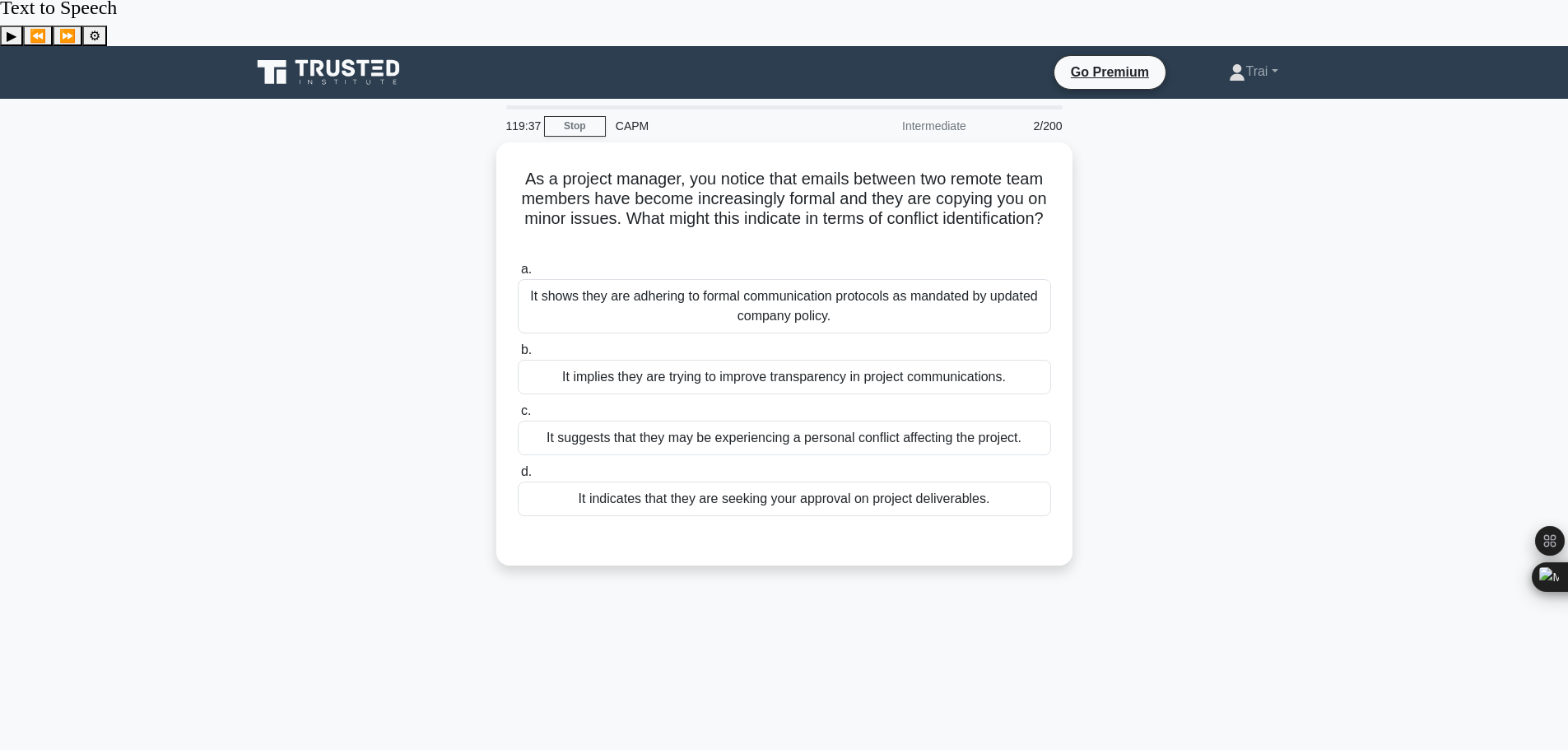
scroll to position [0, 0]
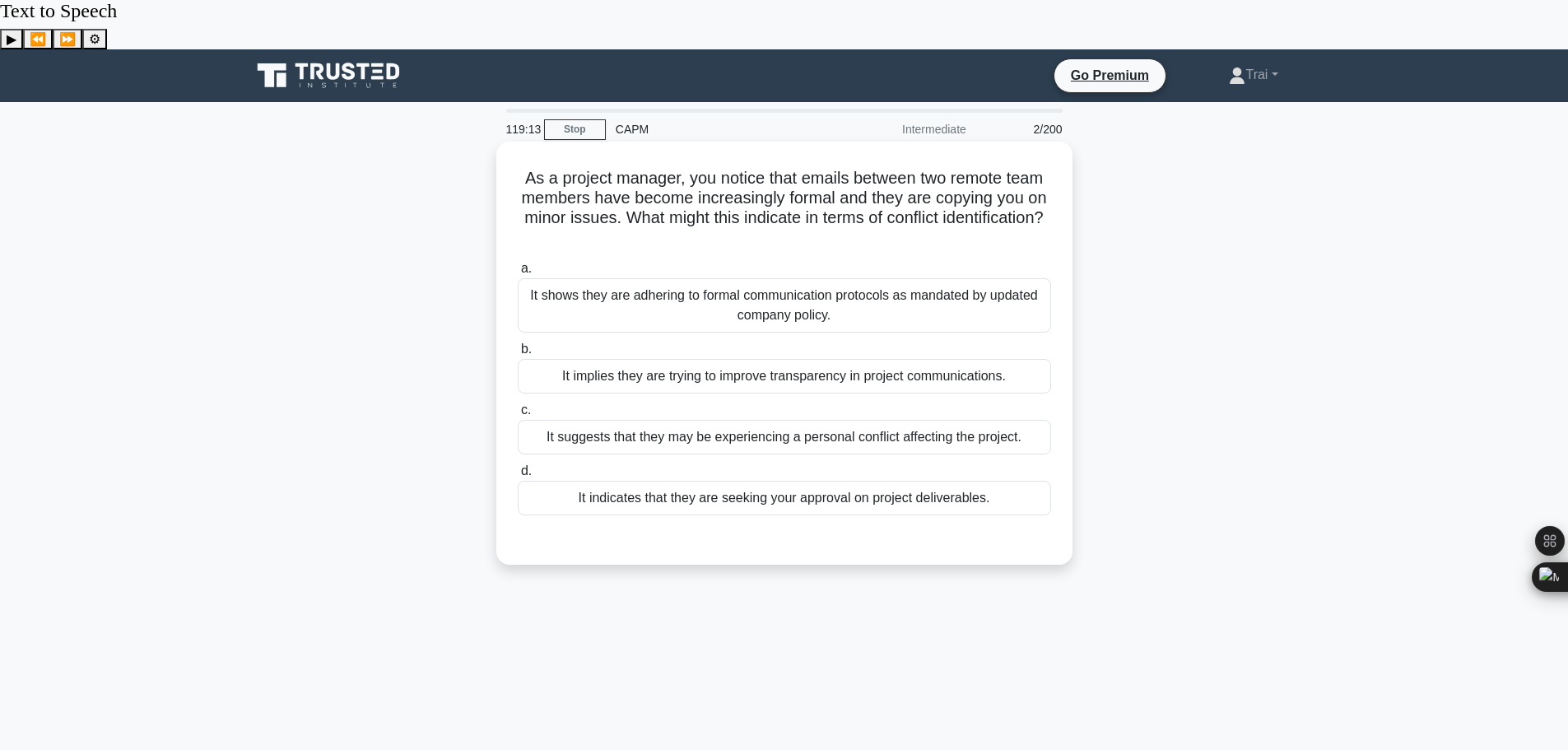
click at [764, 282] on div "It shows they are adhering to formal communication protocols as mandated by upd…" at bounding box center [784, 305] width 534 height 54
click at [518, 274] on input "a. It shows they are adhering to formal communication protocols as mandated by …" at bounding box center [518, 269] width 0 height 11
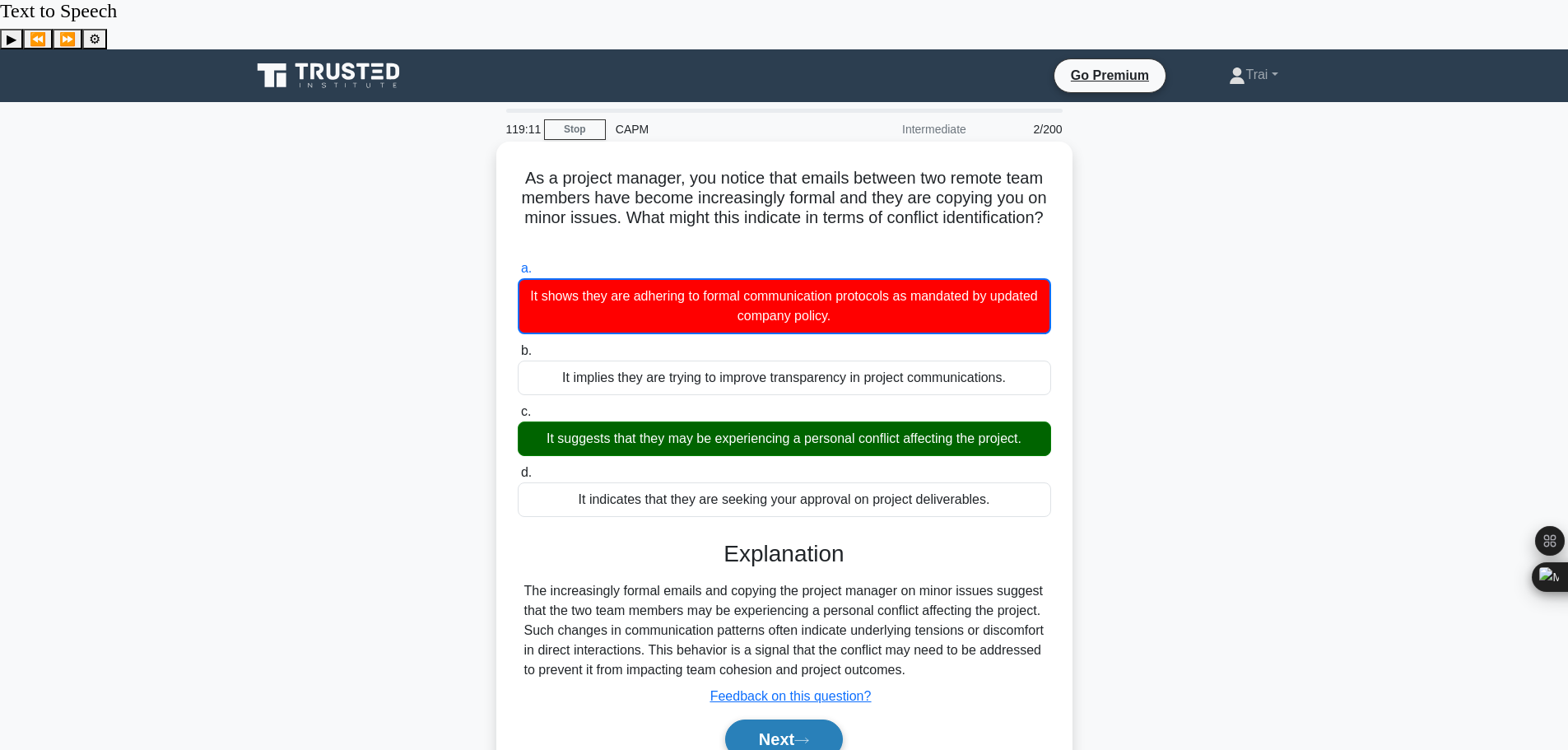
click at [797, 720] on button "Next" at bounding box center [784, 739] width 118 height 39
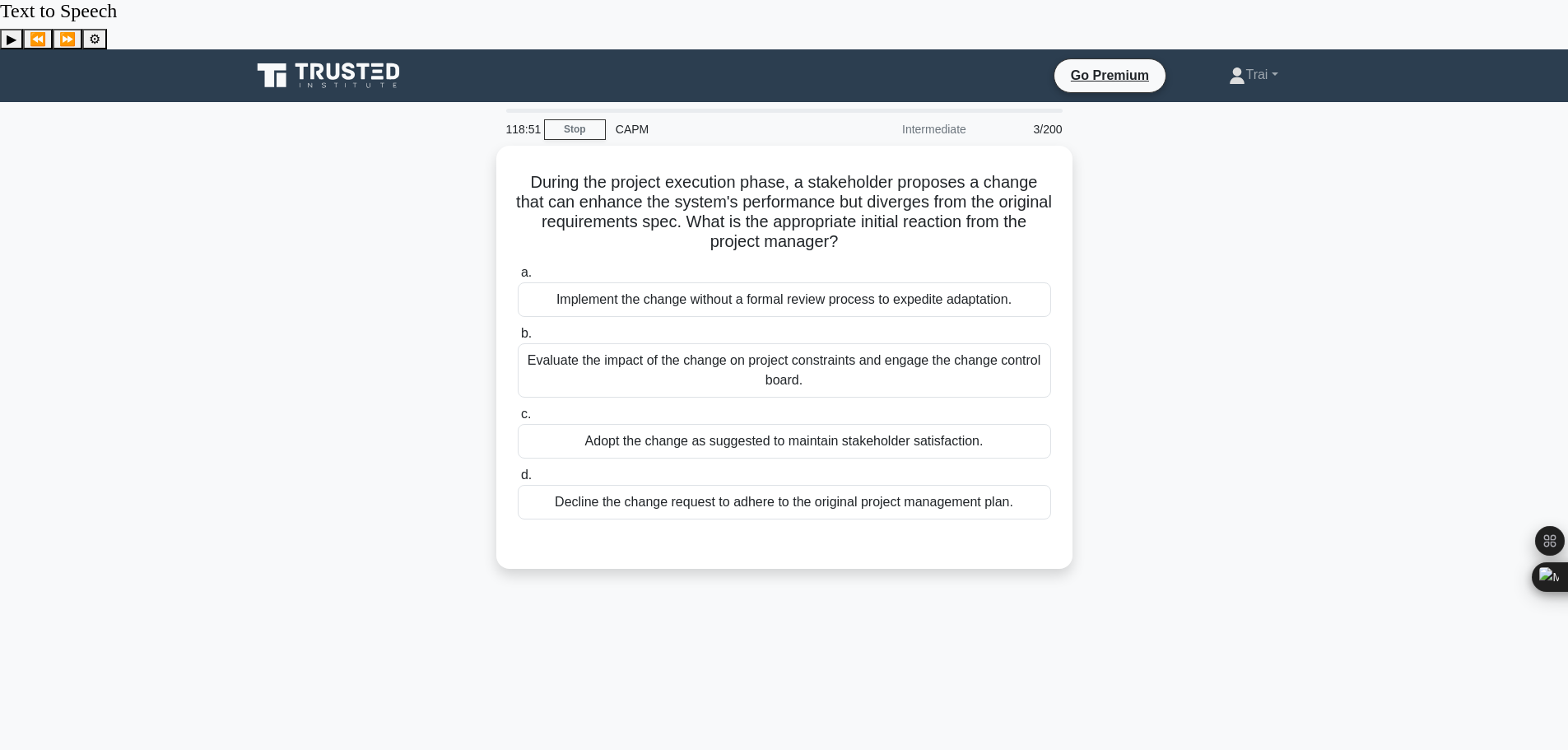
click at [875, 546] on div "118:51 Stop CAPM Intermediate 3/200 During the project execution phase, a stake…" at bounding box center [784, 520] width 1087 height 823
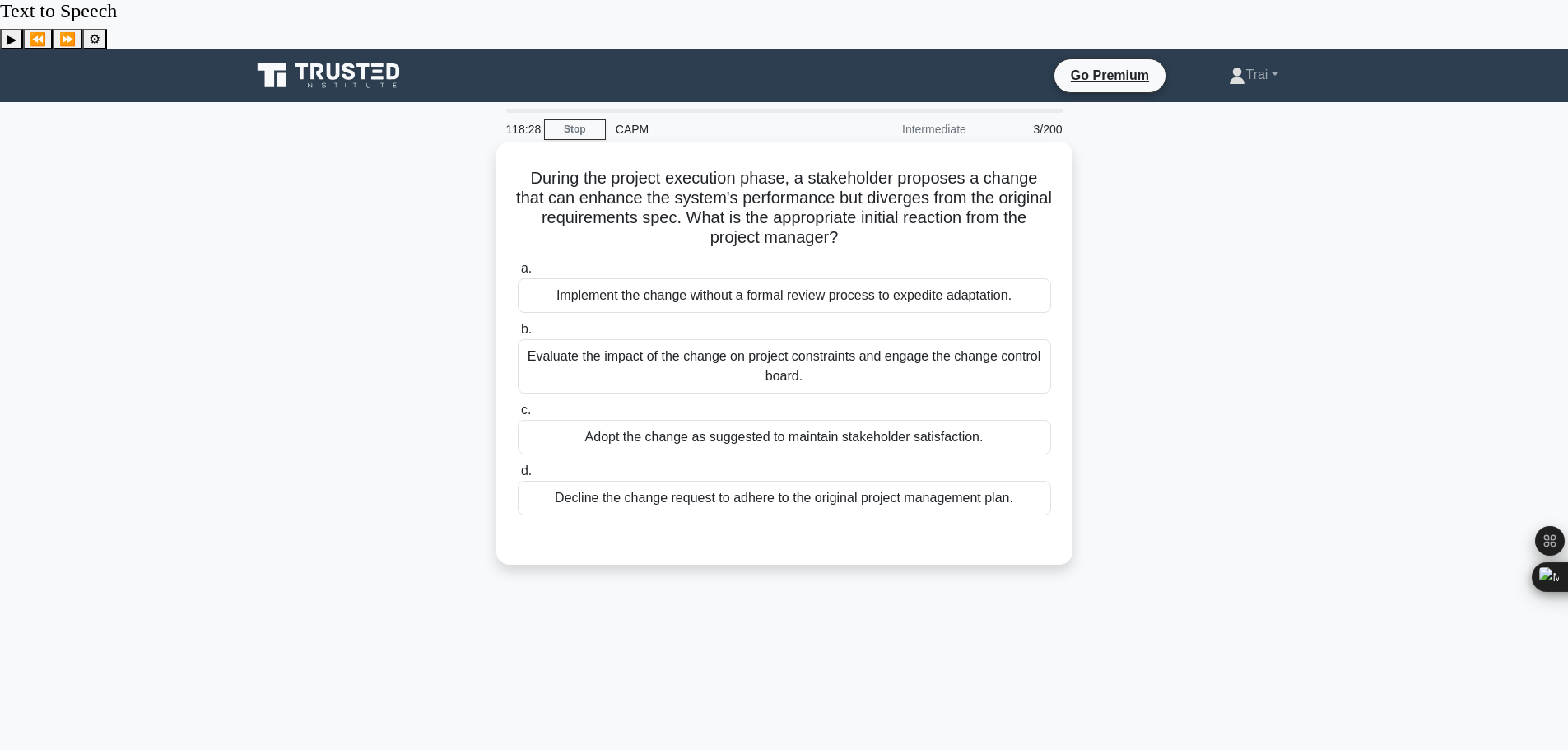
click at [790, 339] on div "Evaluate the impact of the change on project constraints and engage the change …" at bounding box center [784, 365] width 534 height 54
click at [518, 324] on input "b. Evaluate the impact of the change on project constraints and engage the chan…" at bounding box center [518, 330] width 0 height 11
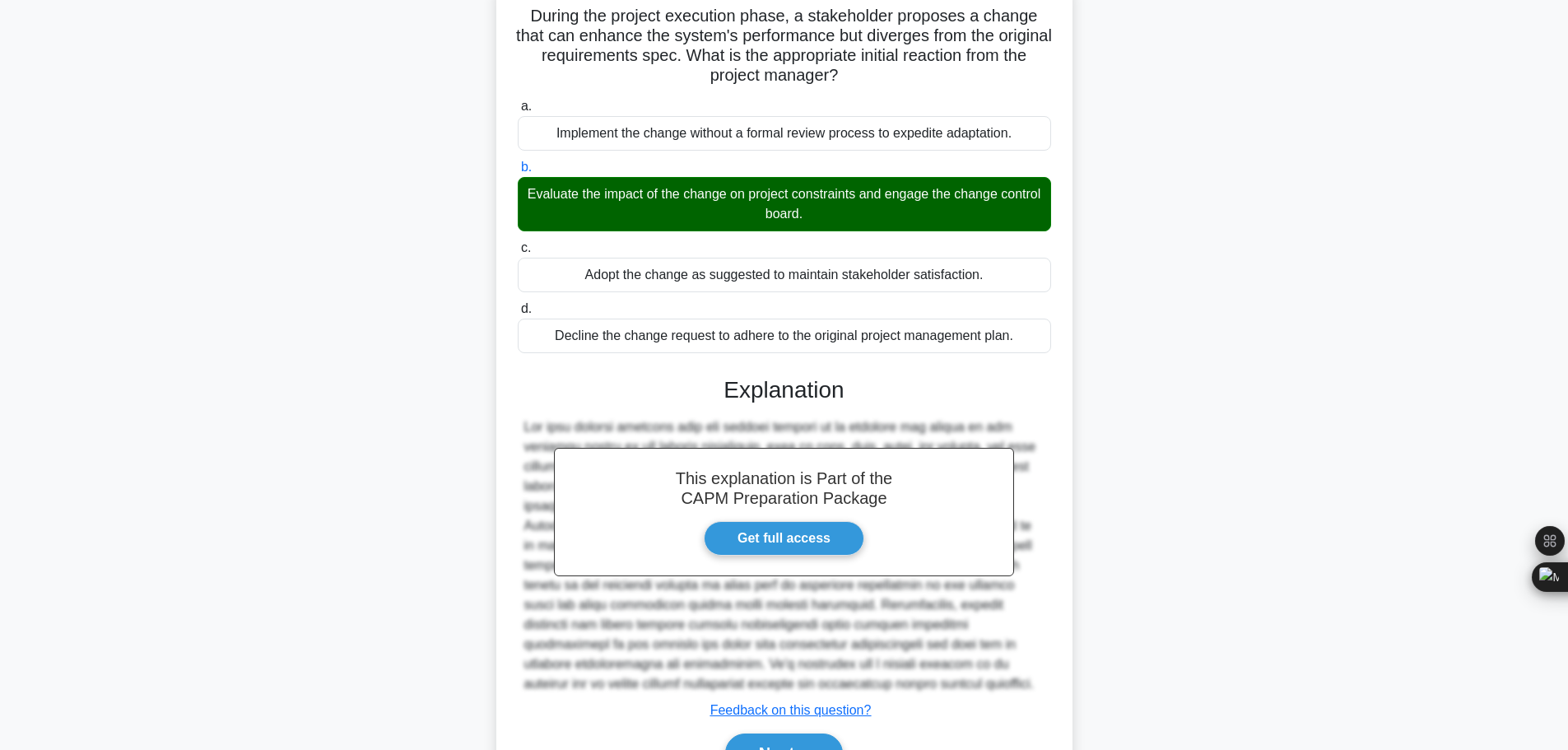
scroll to position [207, 0]
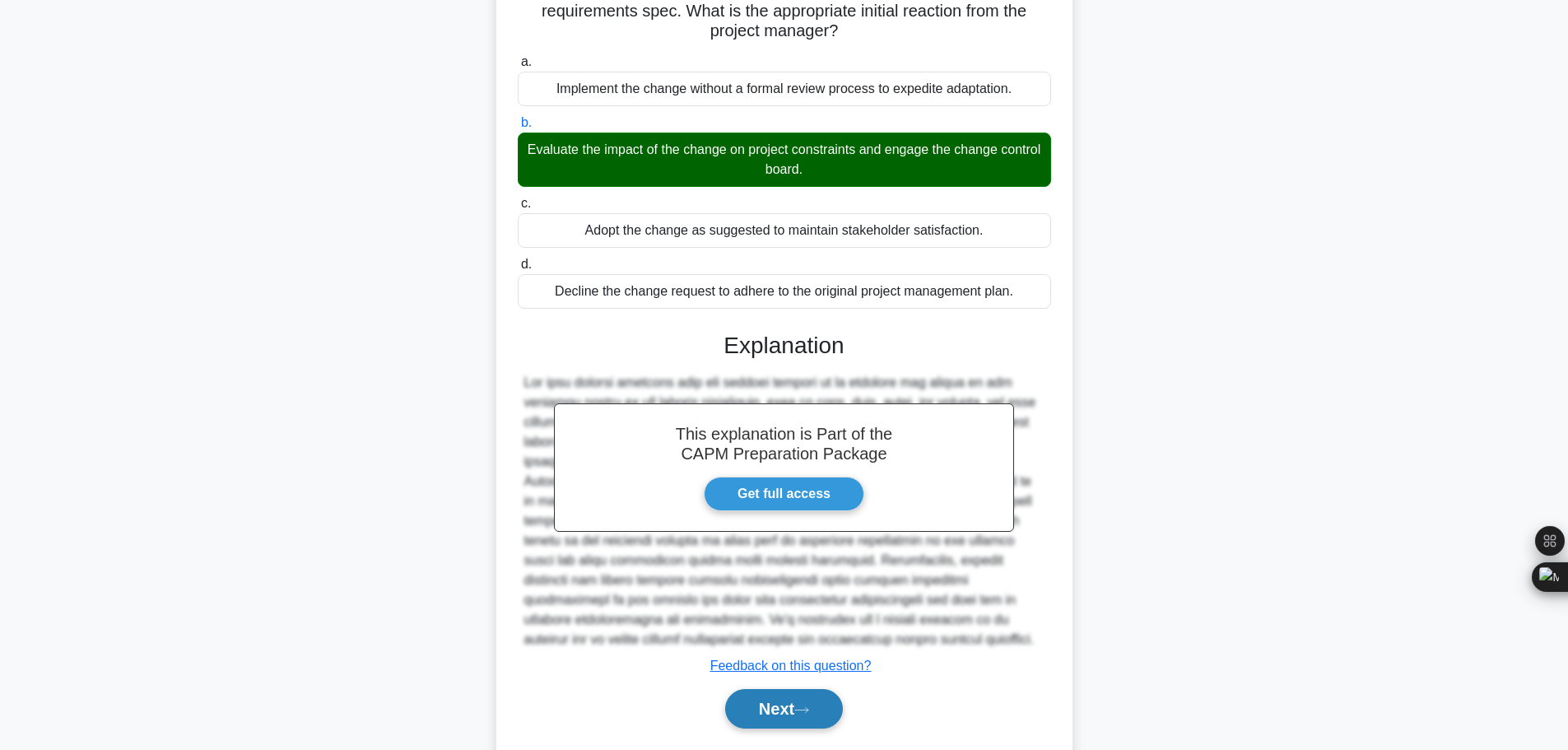
click at [787, 690] on button "Next" at bounding box center [784, 709] width 118 height 39
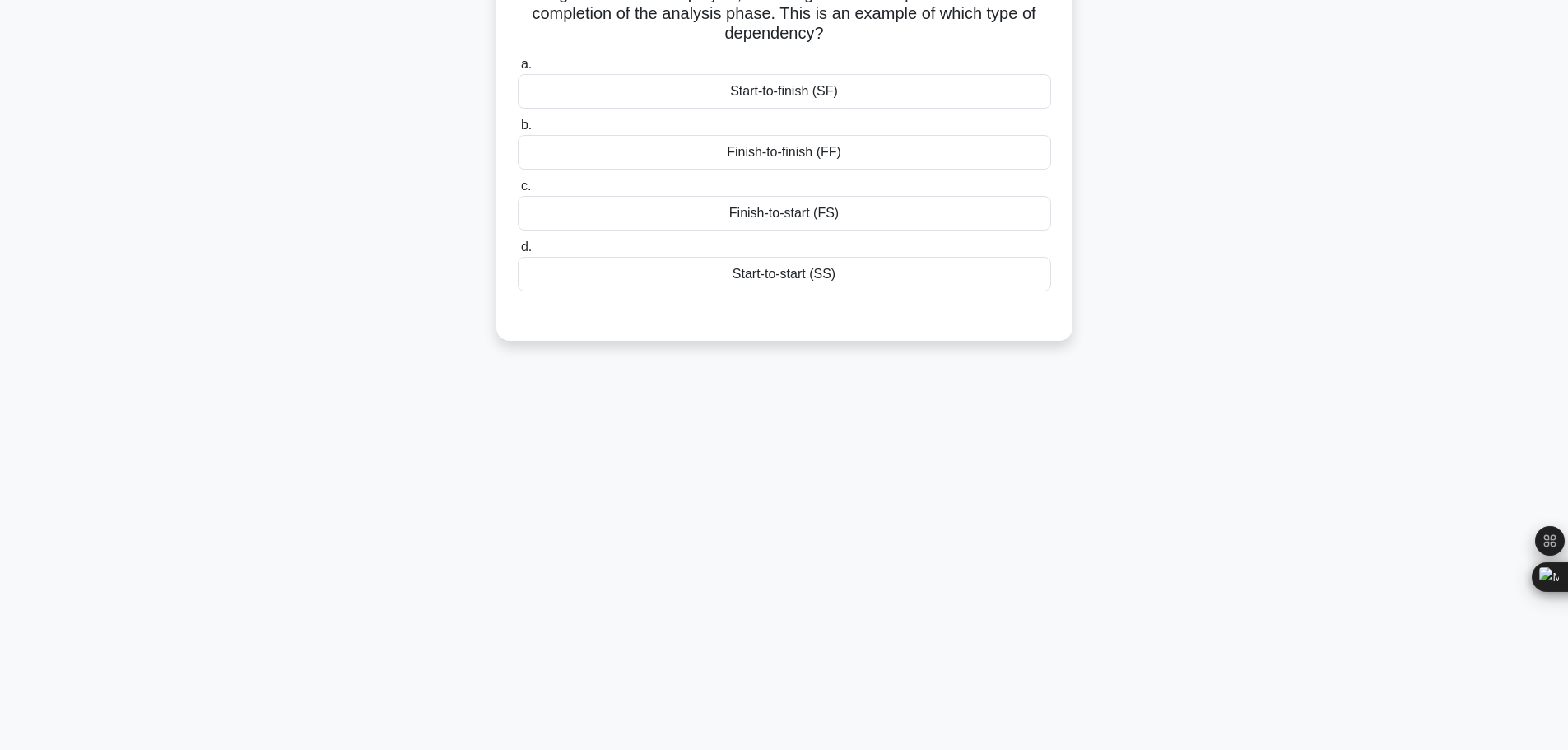
scroll to position [139, 0]
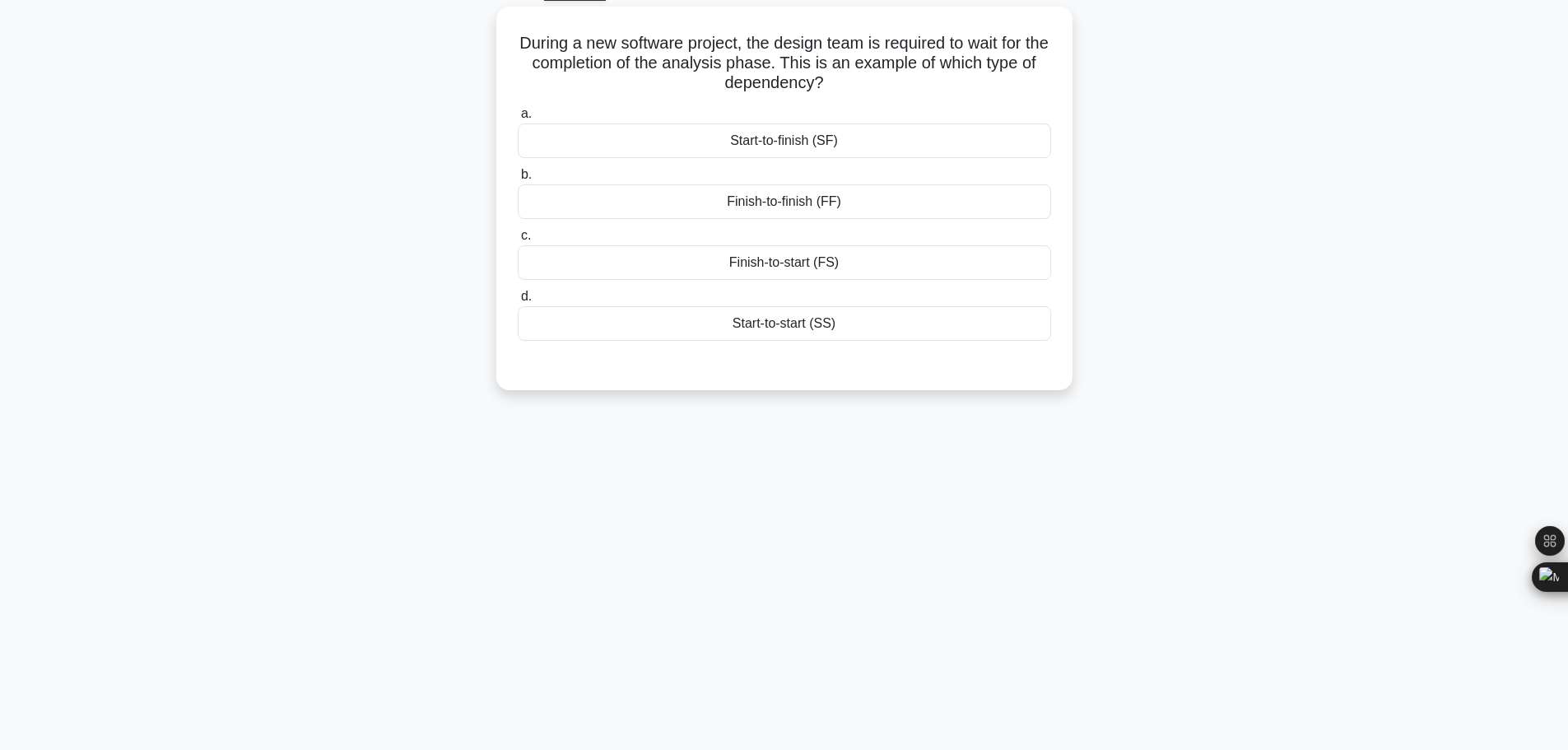
click at [826, 502] on div "118:23 Stop CAPM Intermediate 4/200 During a new software project, the design t…" at bounding box center [784, 381] width 1087 height 823
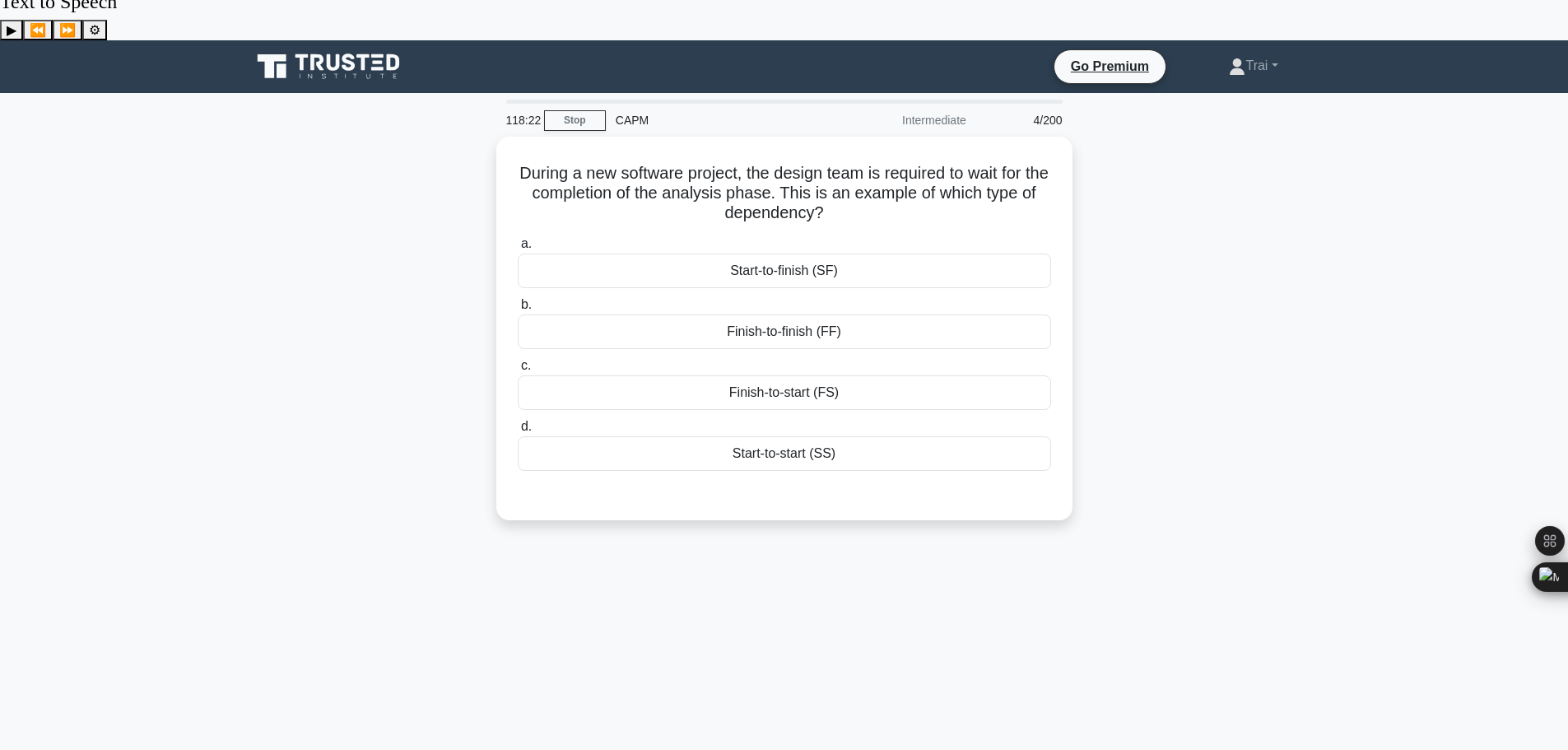
scroll to position [0, 0]
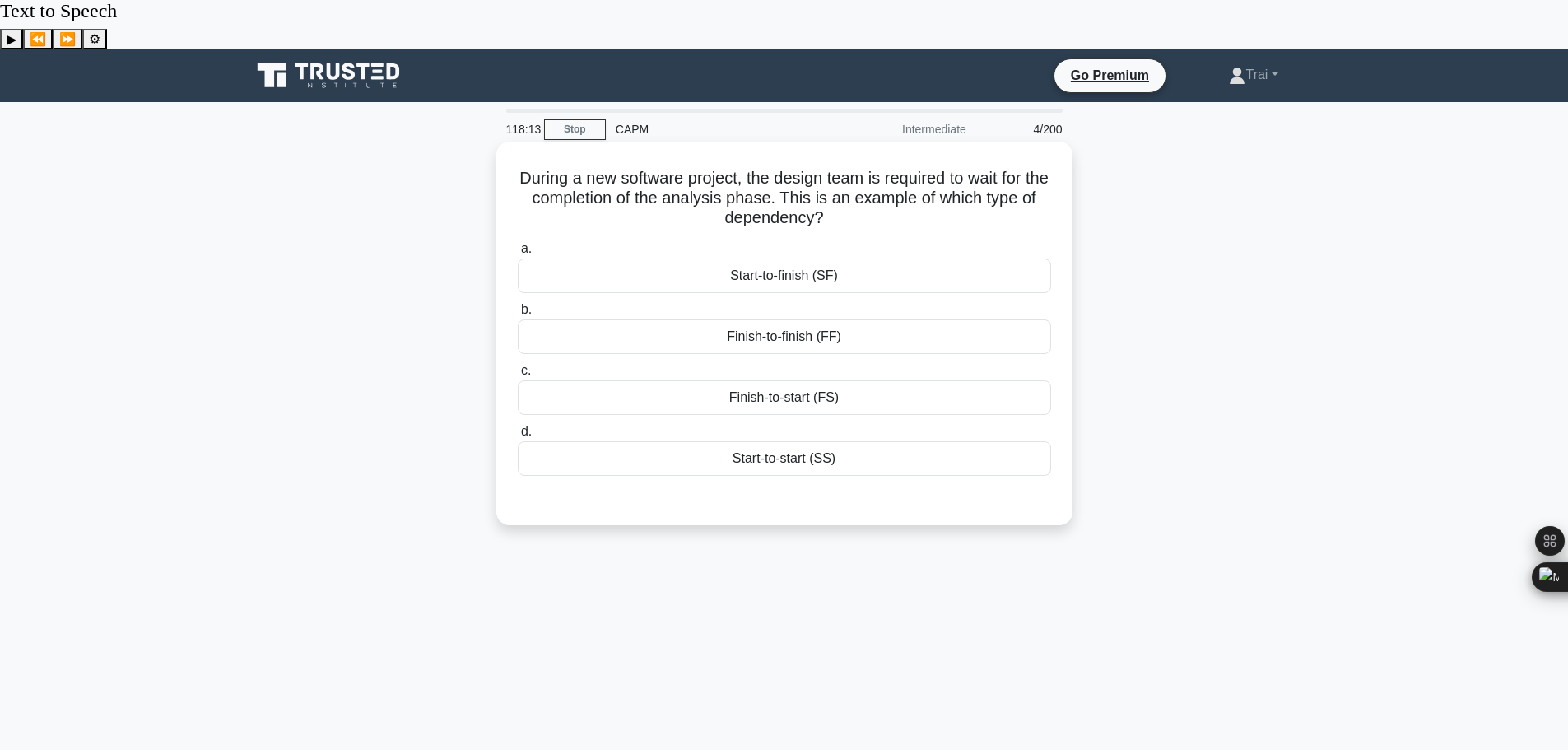
click at [724, 380] on div "Finish-to-start (FS)" at bounding box center [784, 397] width 534 height 35
click at [518, 365] on input "c. Finish-to-start (FS)" at bounding box center [518, 371] width 0 height 11
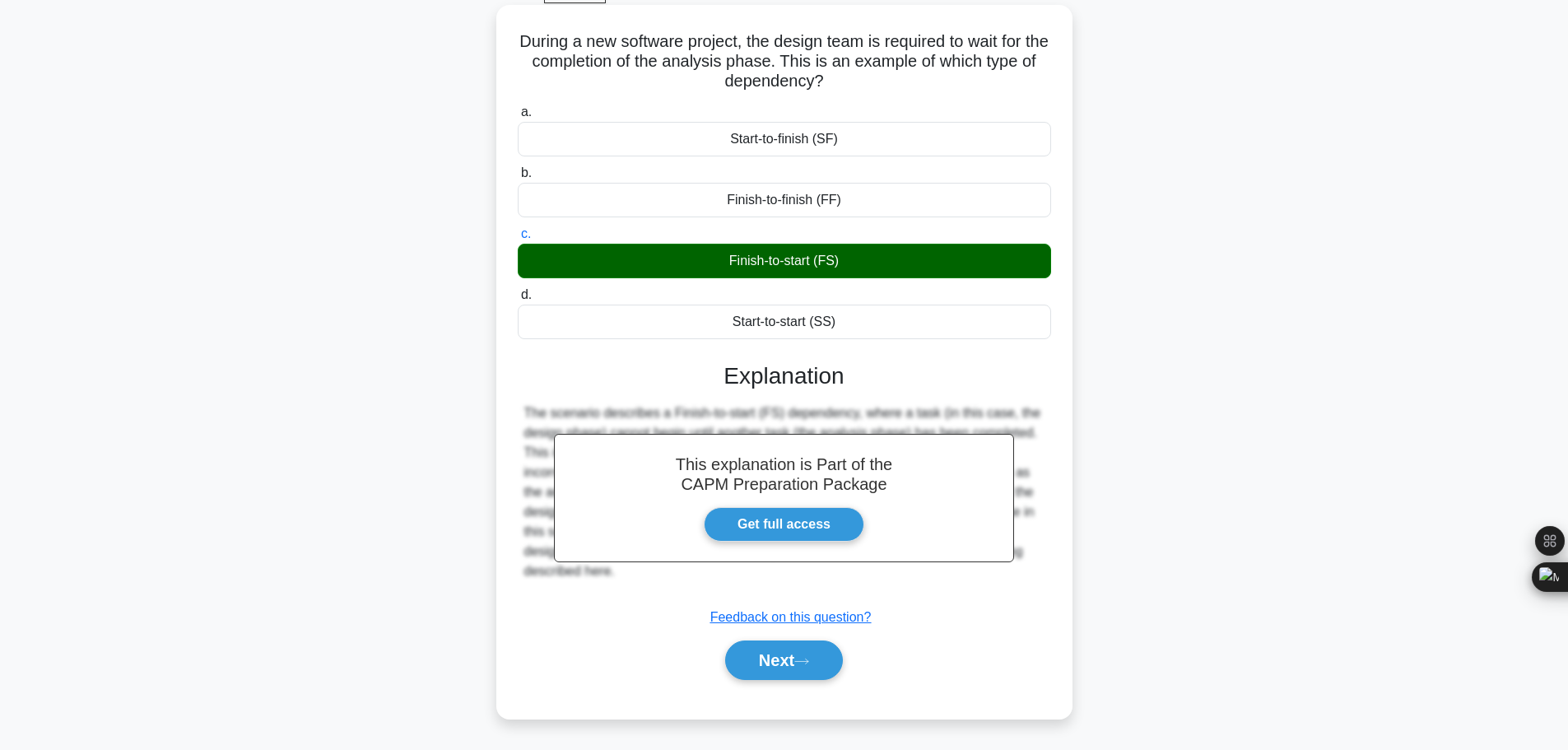
scroll to position [139, 0]
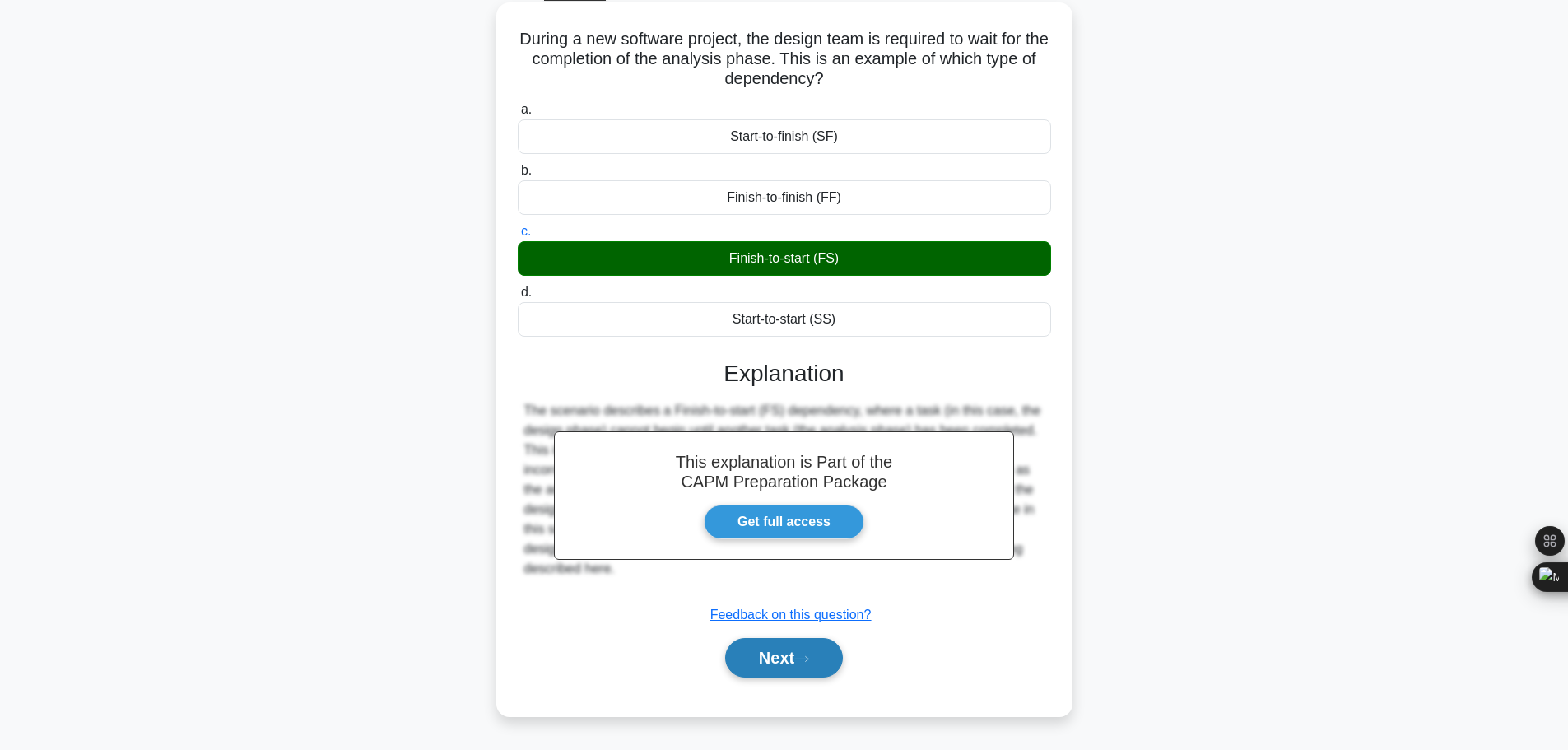
click at [776, 638] on button "Next" at bounding box center [784, 658] width 118 height 39
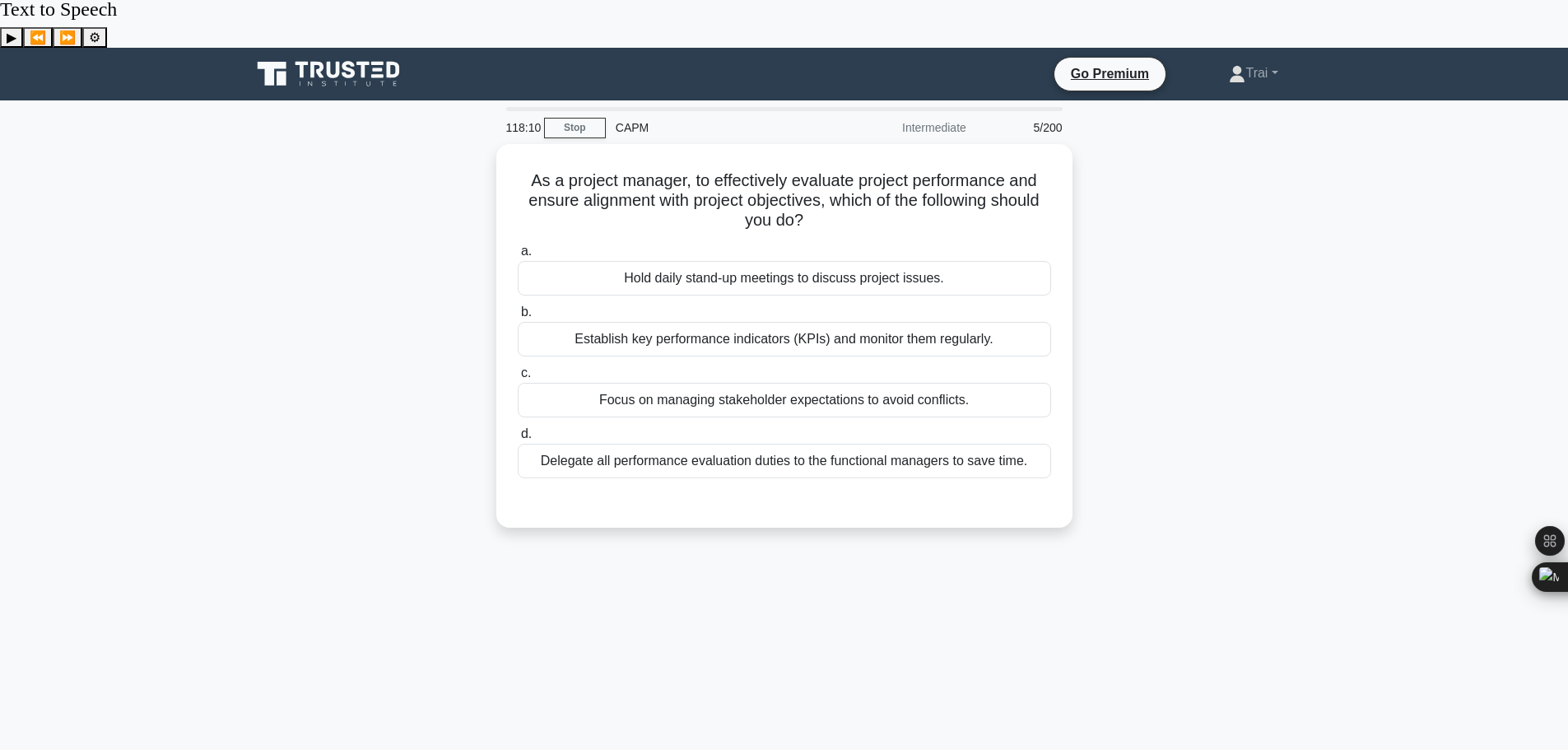
scroll to position [0, 0]
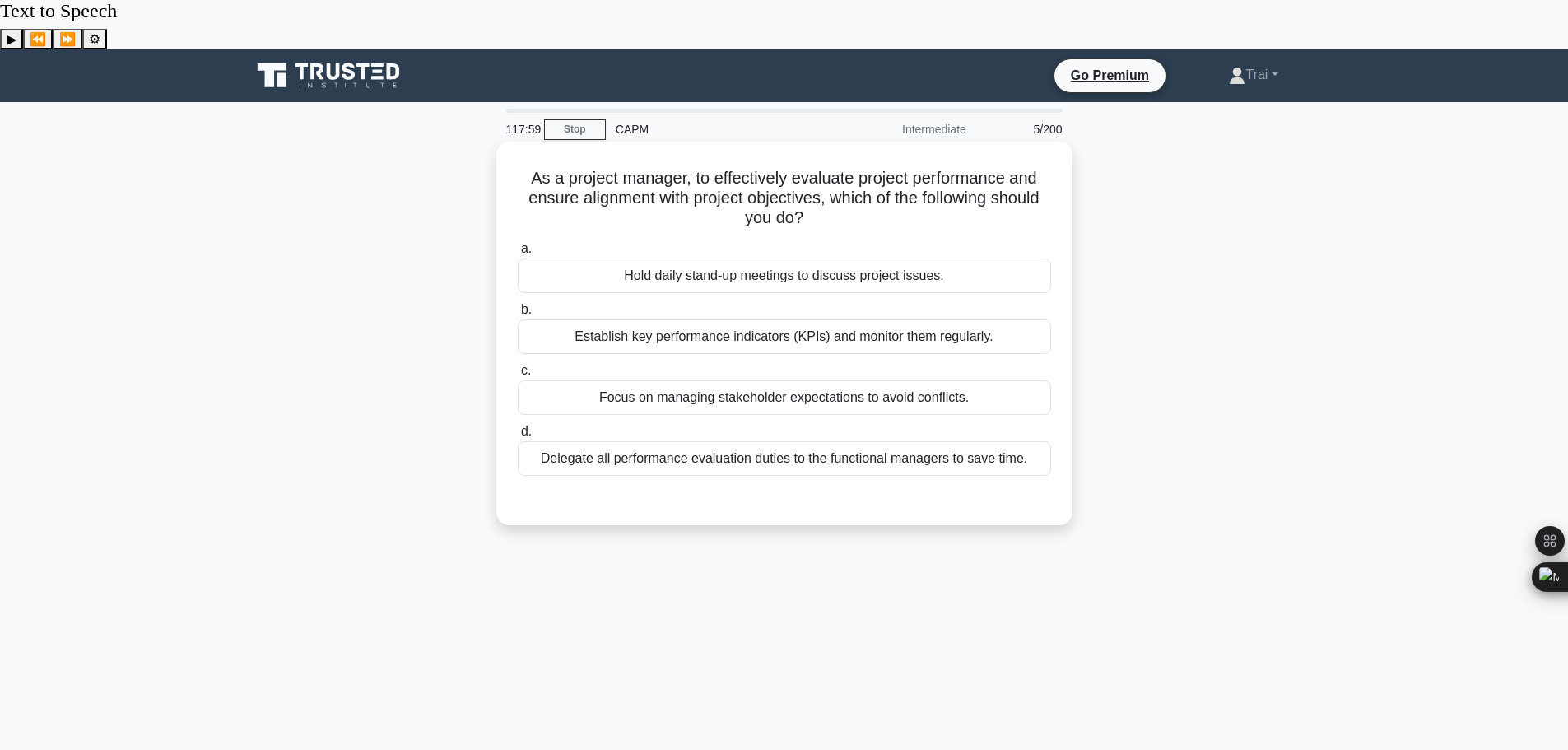
click at [816, 320] on div "Establish key performance indicators (KPIs) and monitor them regularly." at bounding box center [784, 337] width 534 height 35
click at [518, 305] on input "b. Establish key performance indicators (KPIs) and monitor them regularly." at bounding box center [518, 310] width 0 height 11
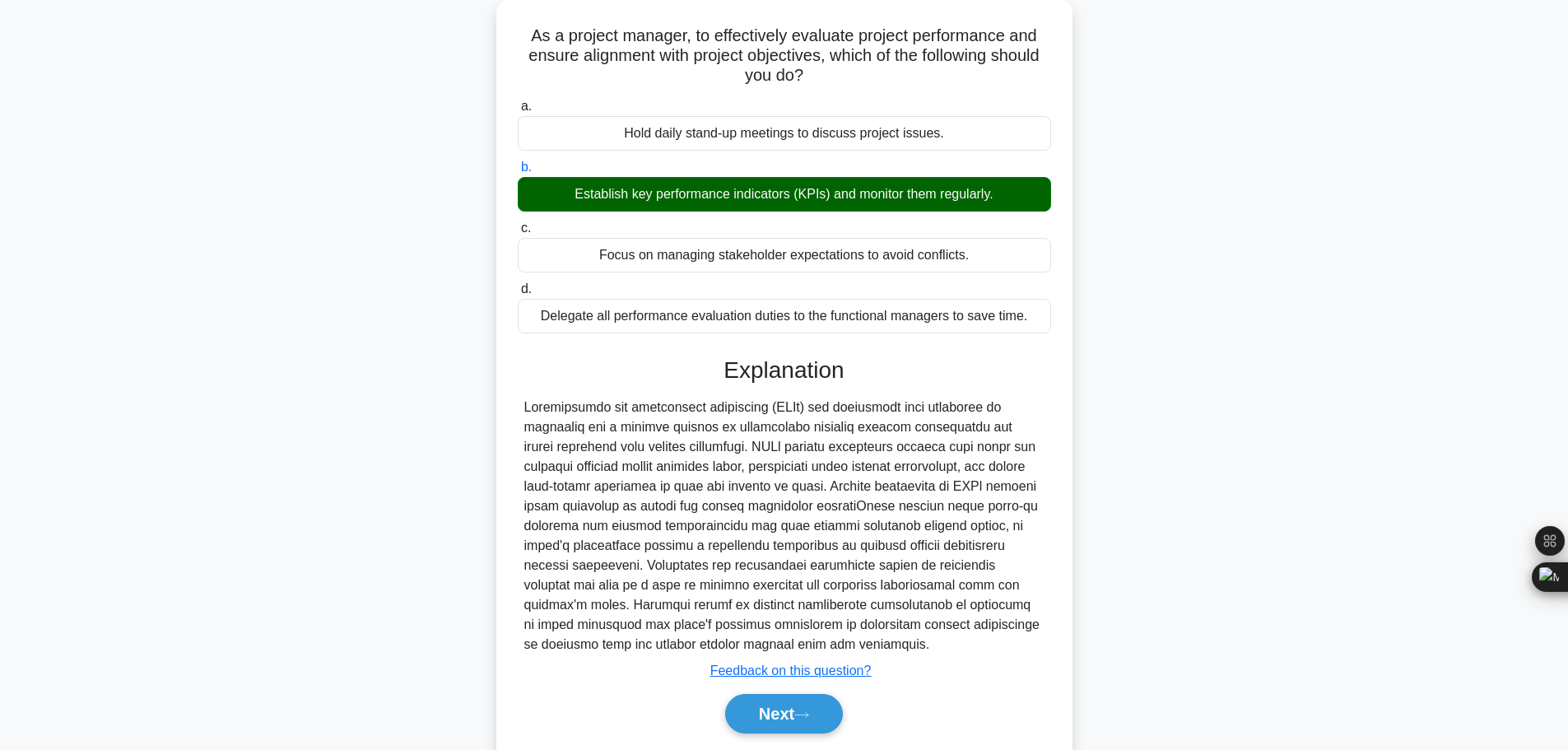
scroll to position [147, 0]
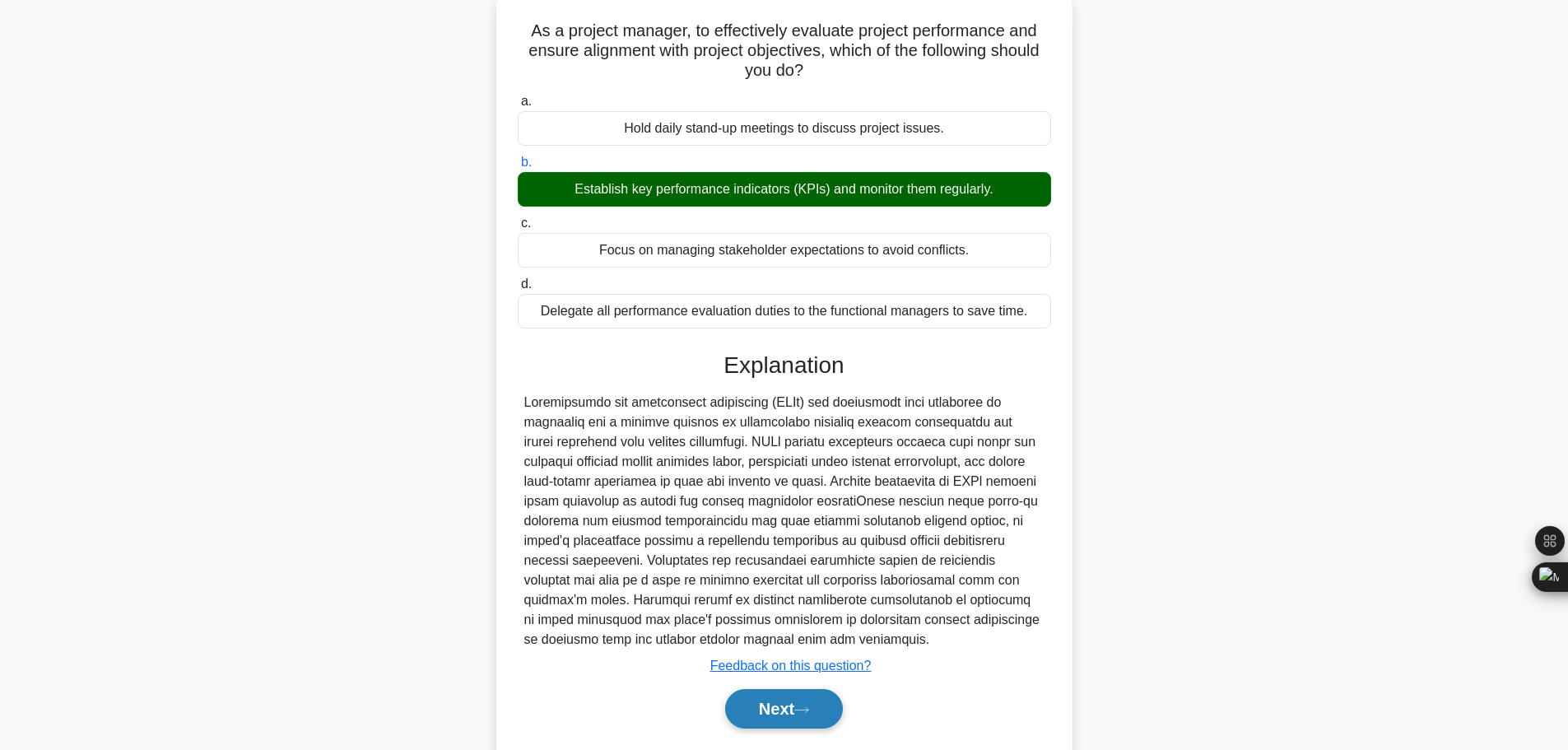
click at [811, 690] on button "Next" at bounding box center [784, 709] width 118 height 39
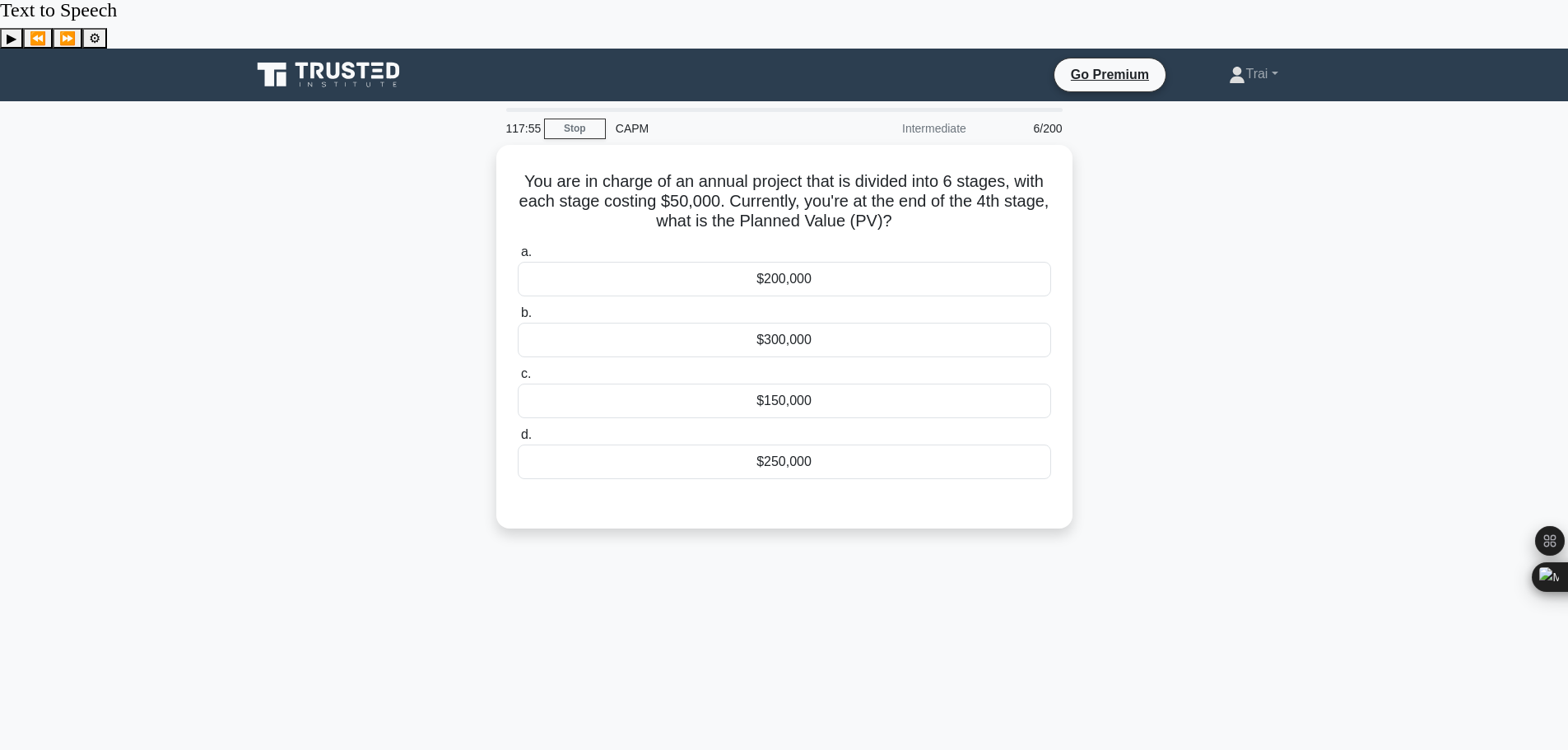
scroll to position [0, 0]
click at [796, 258] on div "$200,000" at bounding box center [784, 276] width 534 height 35
click at [518, 245] on input "a. $200,000" at bounding box center [518, 249] width 0 height 11
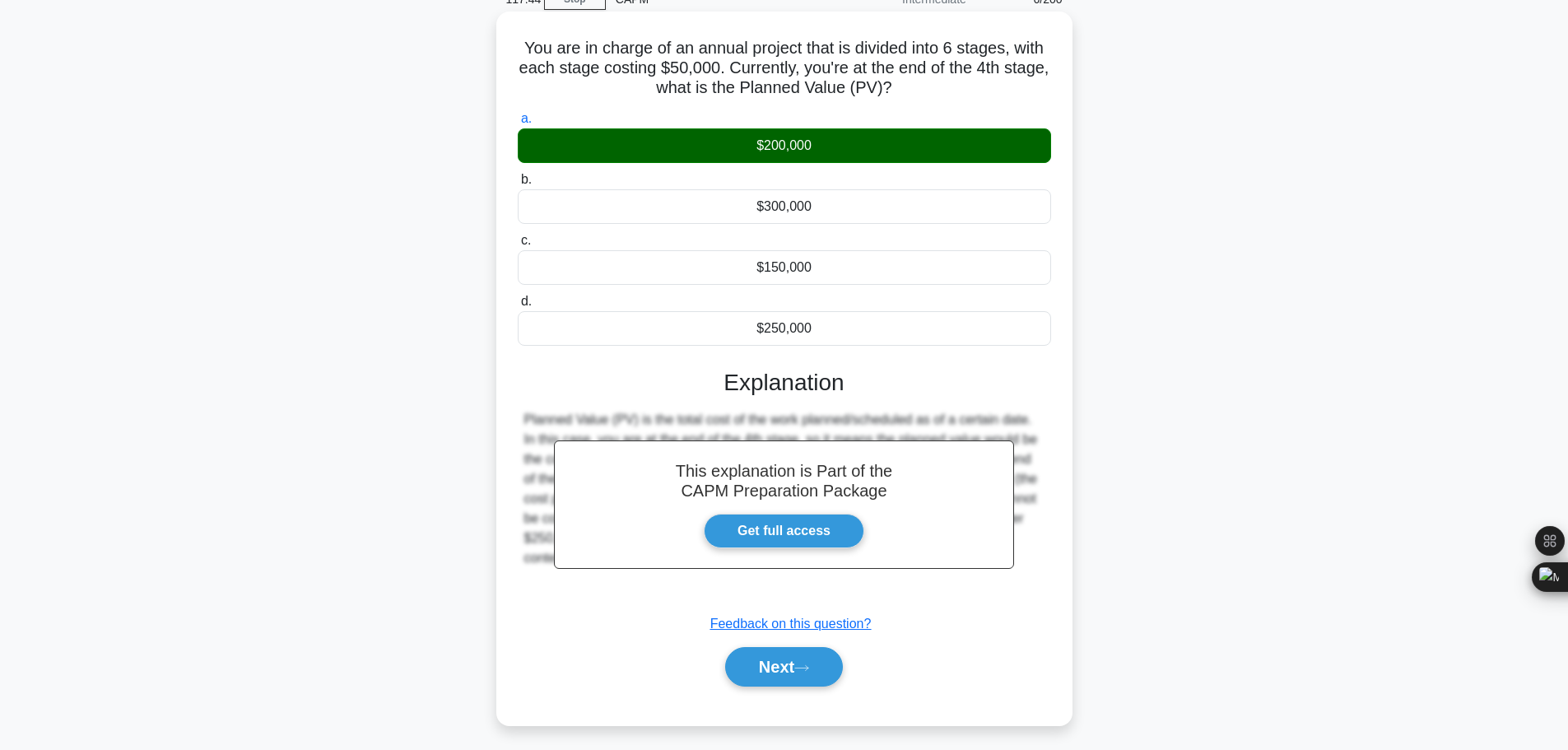
scroll to position [139, 0]
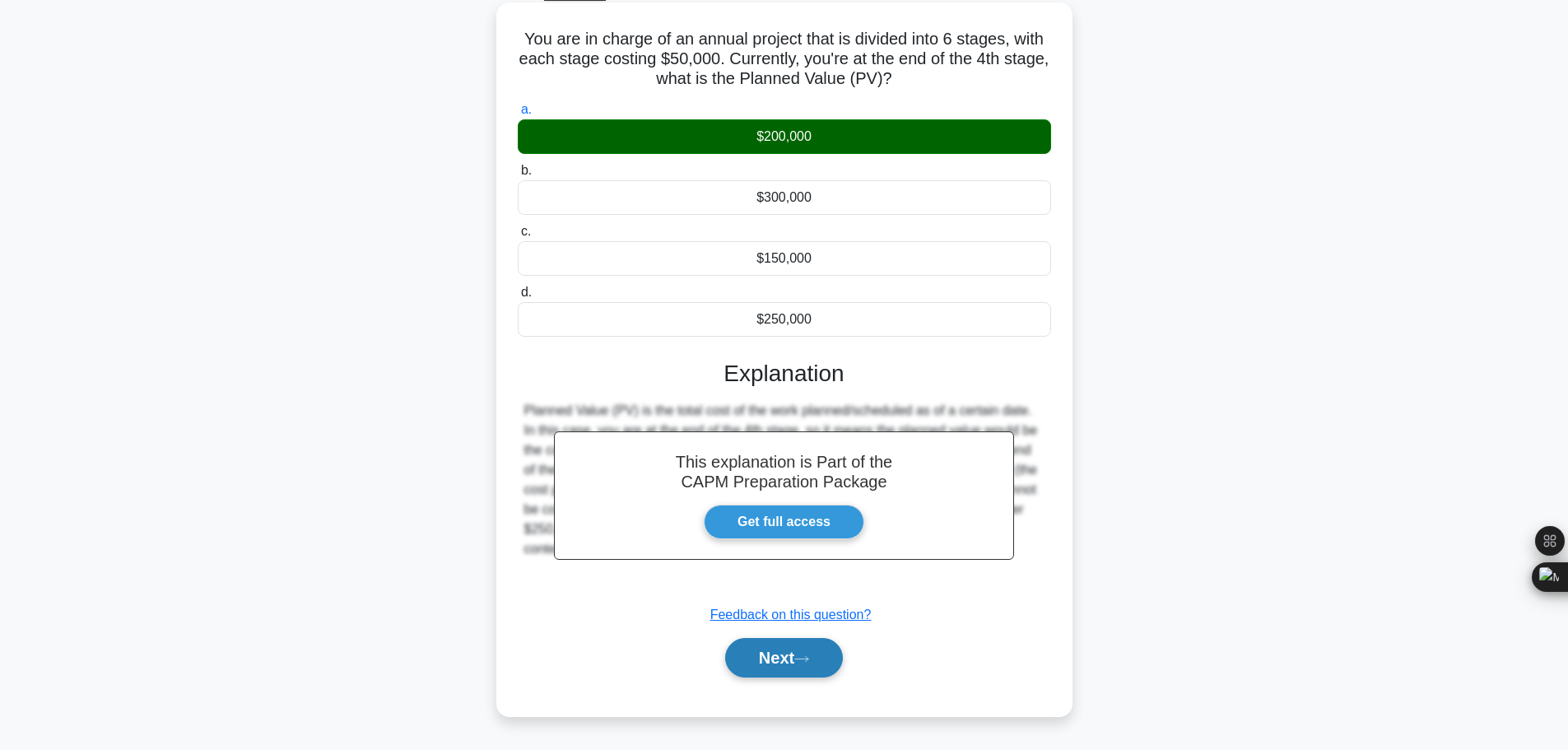
click at [786, 638] on button "Next" at bounding box center [784, 658] width 118 height 39
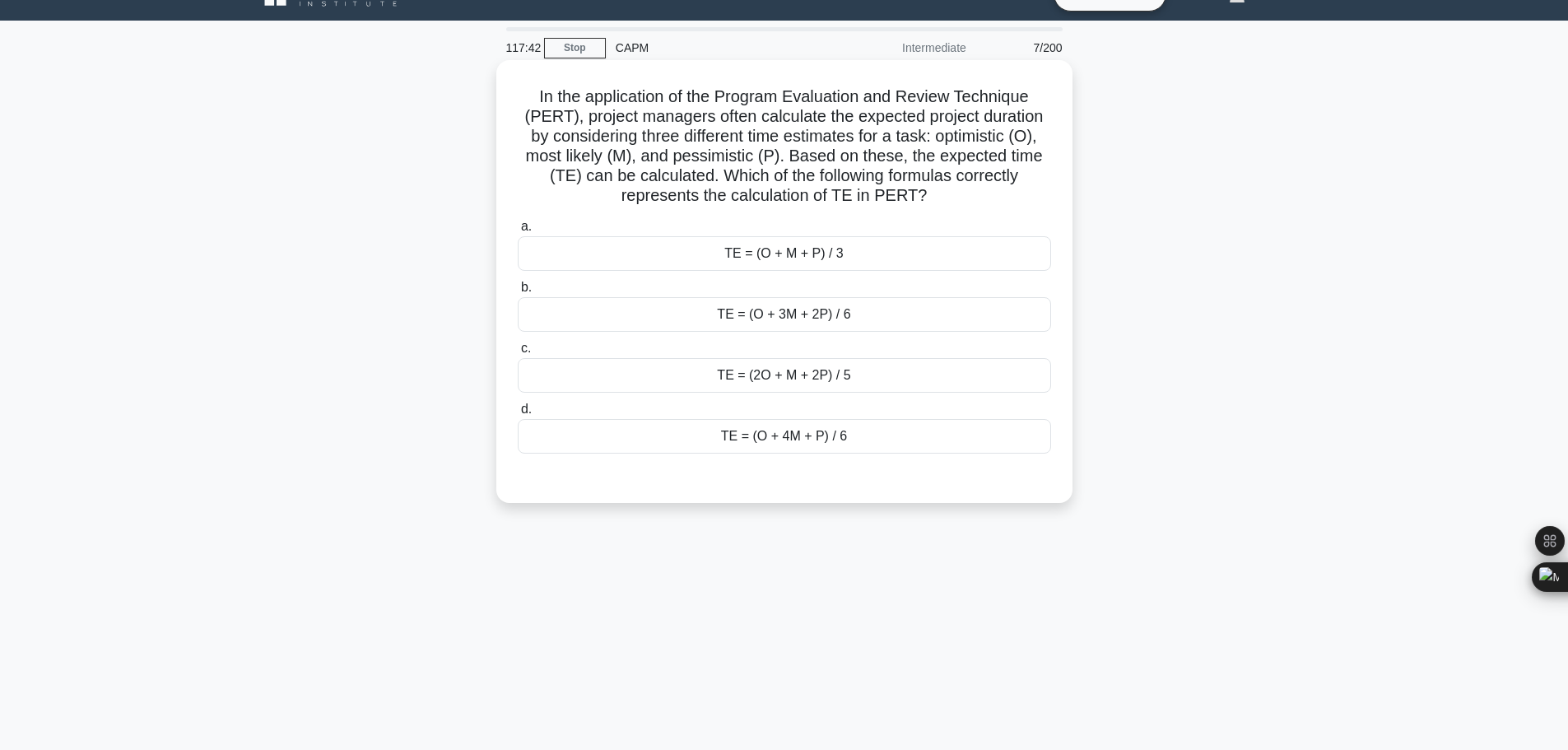
scroll to position [0, 0]
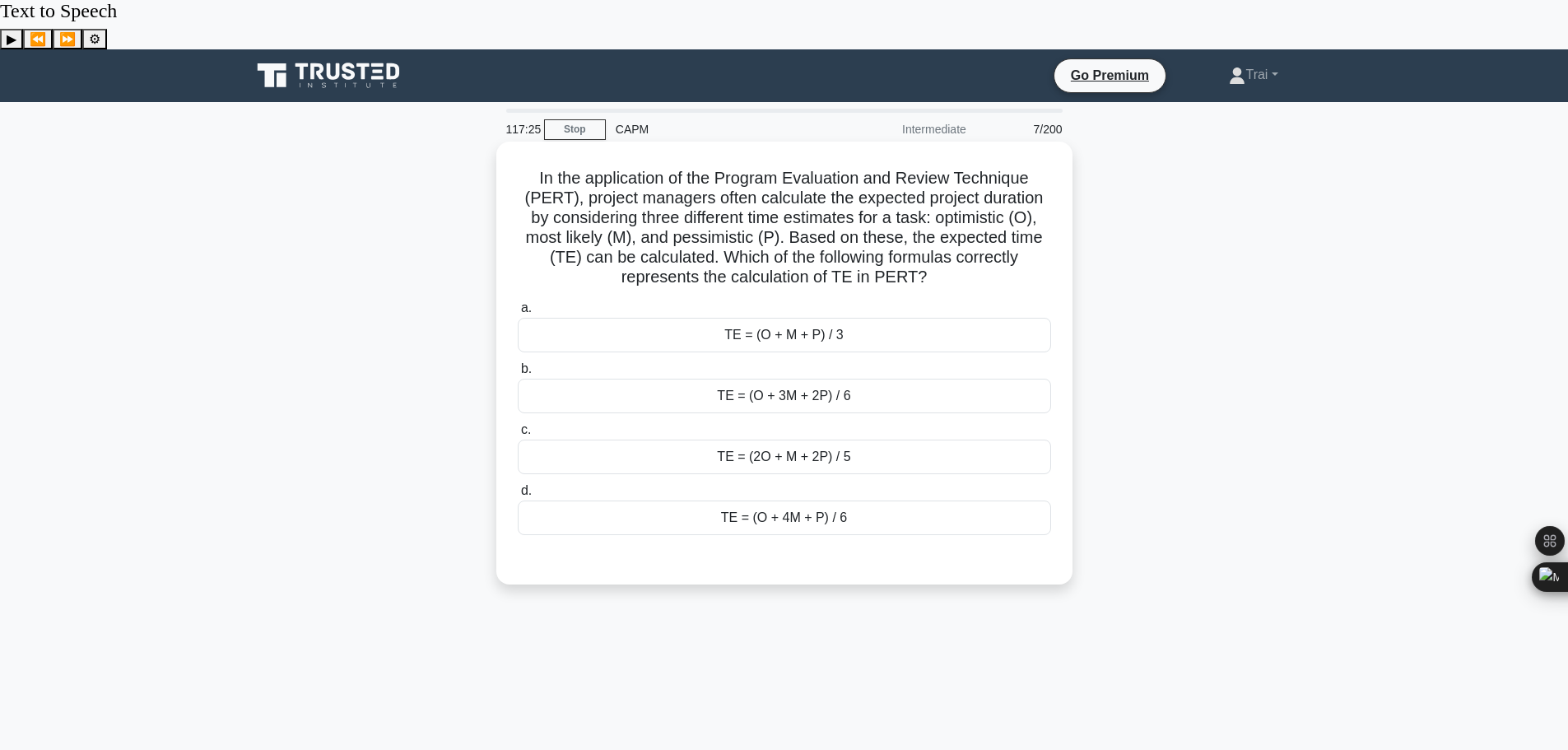
click at [800, 501] on div "TE = (O + 4M + P) / 6" at bounding box center [784, 518] width 534 height 35
click at [518, 486] on input "d. TE = (O + 4M + P) / 6" at bounding box center [518, 492] width 0 height 11
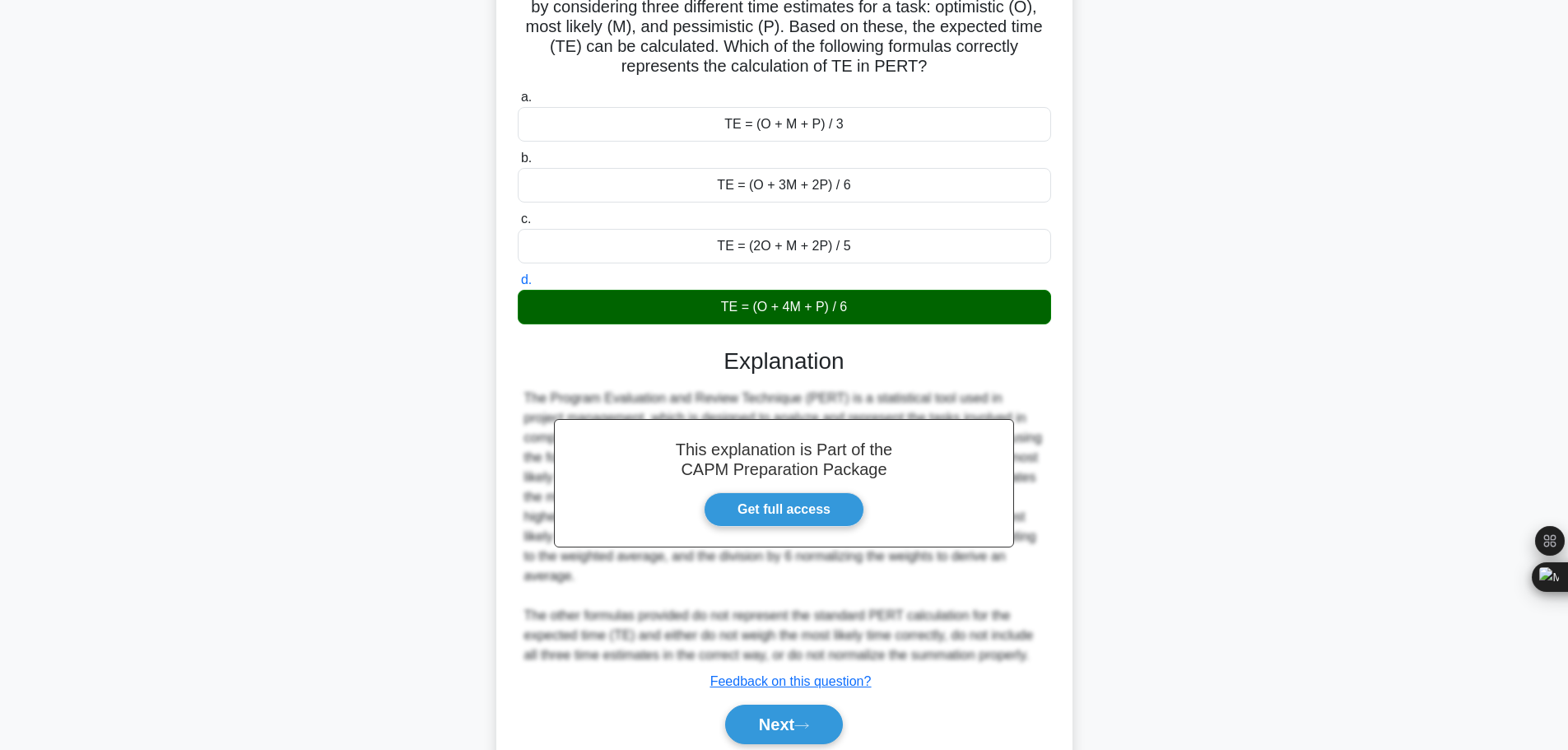
scroll to position [226, 0]
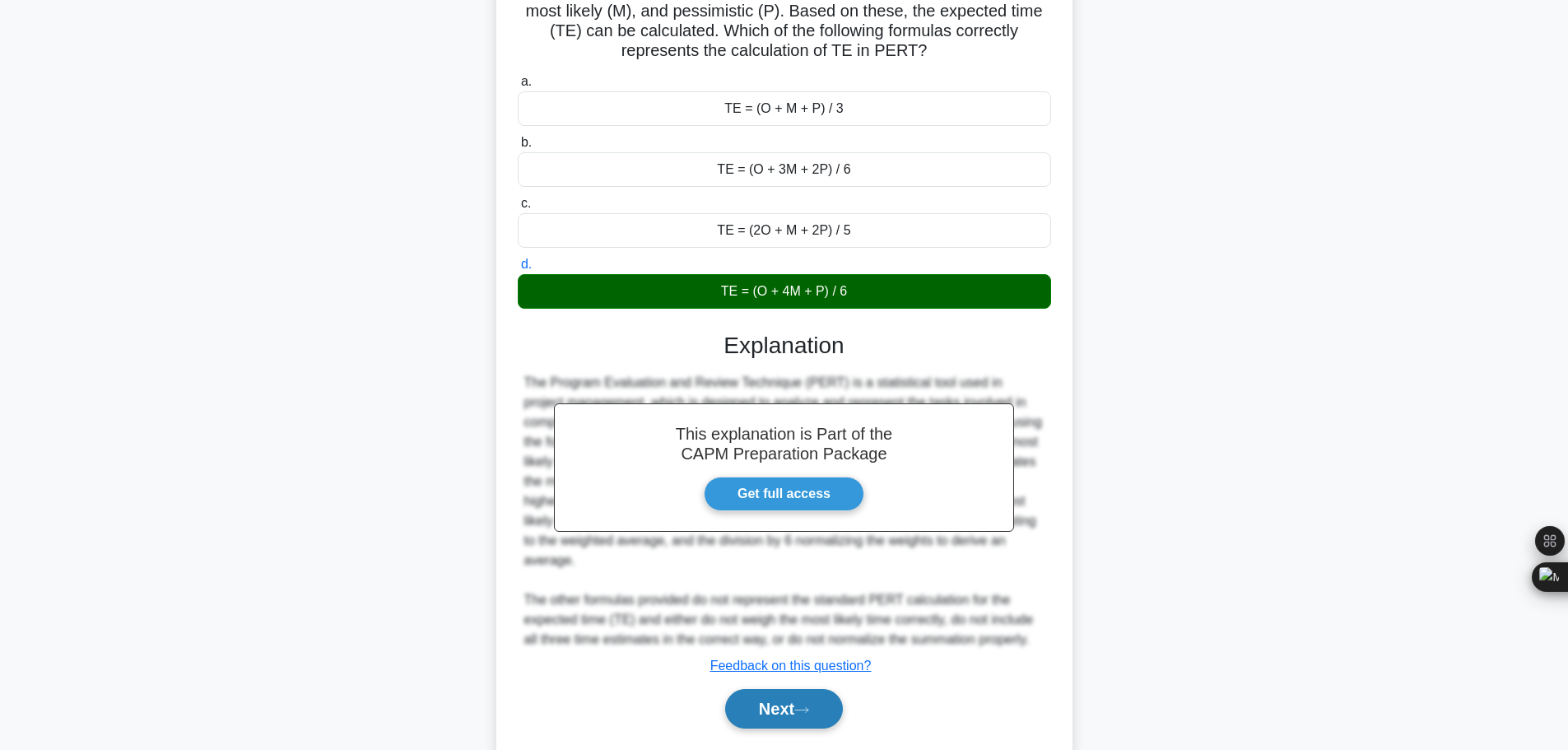
click at [796, 690] on button "Next" at bounding box center [784, 709] width 118 height 39
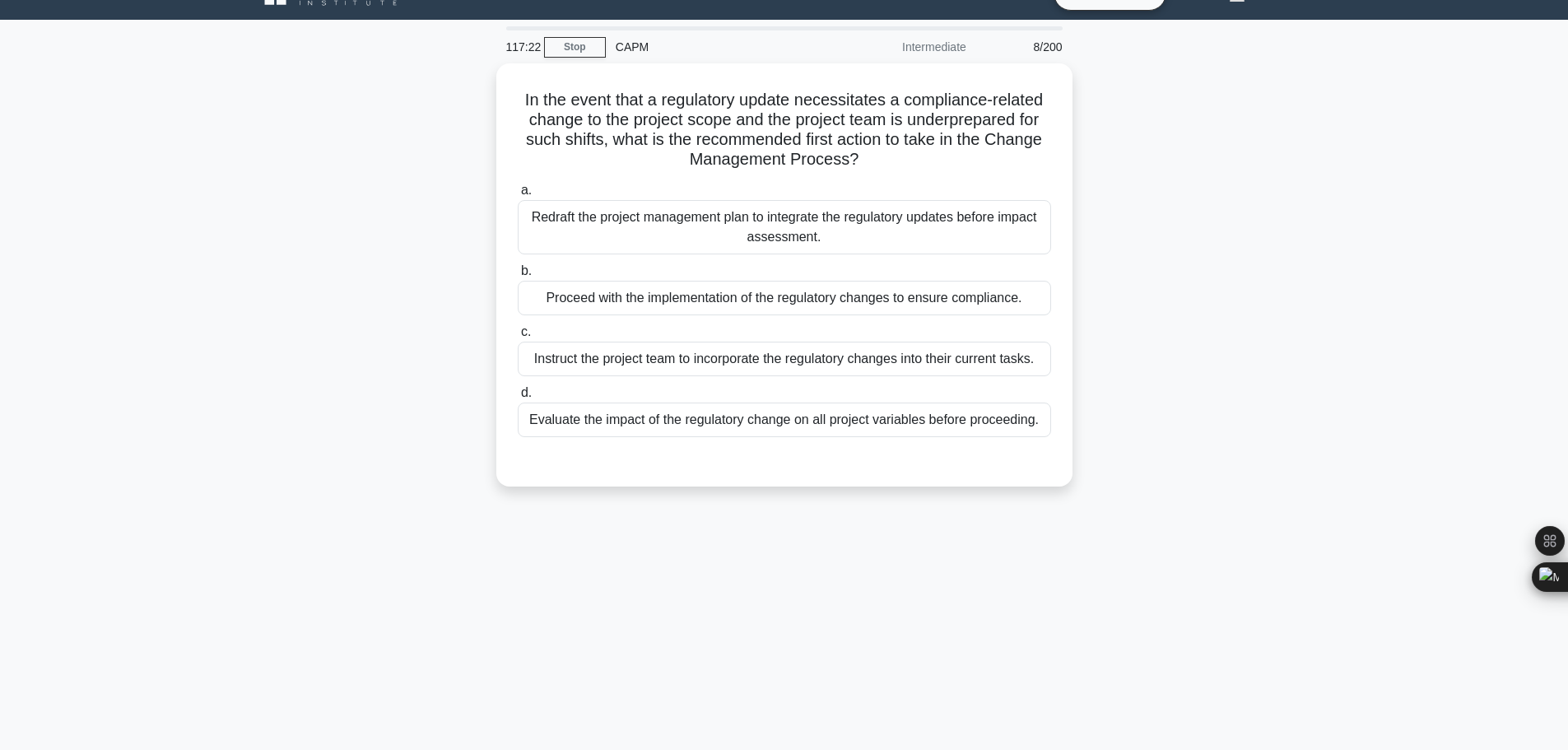
scroll to position [0, 0]
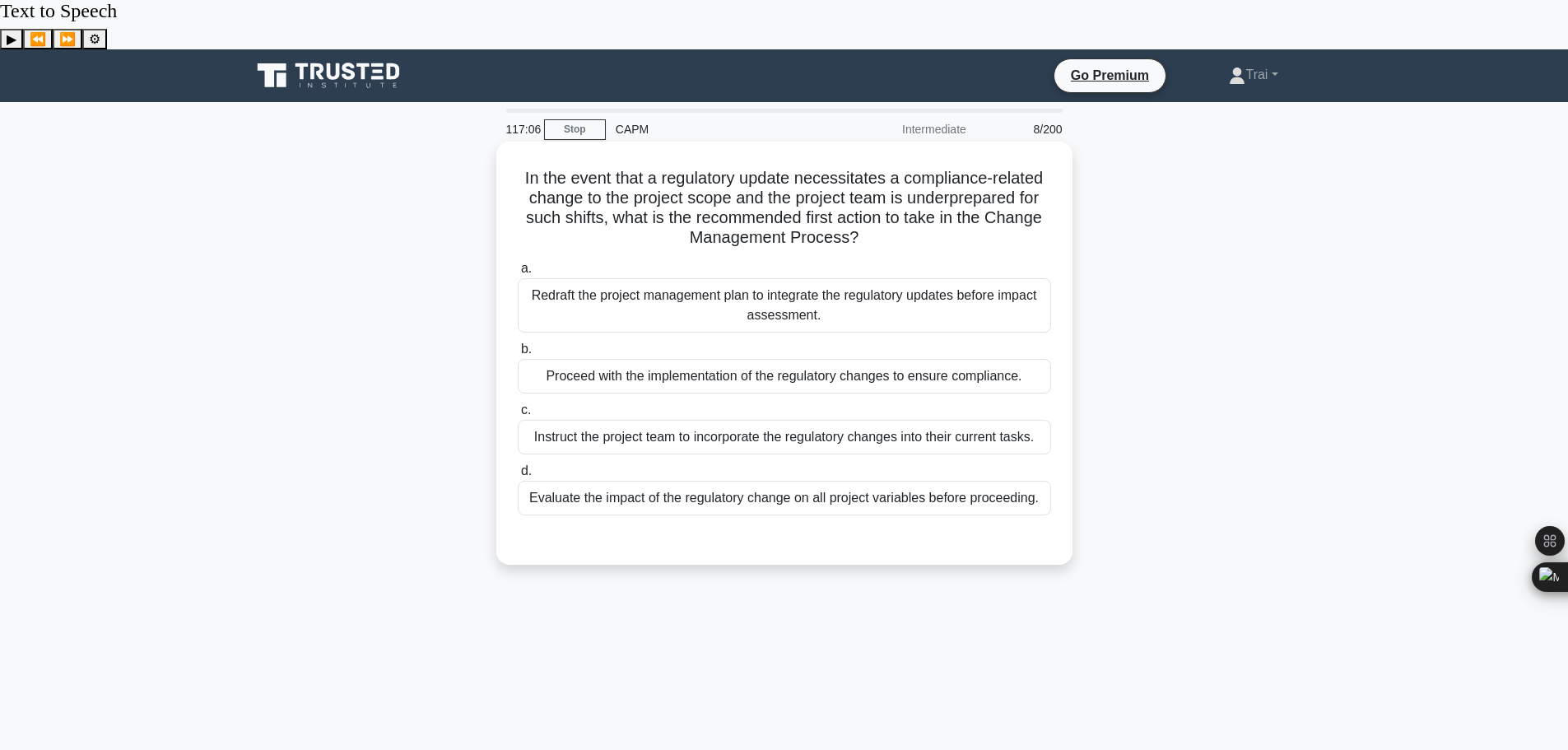
click at [747, 481] on div "Evaluate the impact of the regulatory change on all project variables before pr…" at bounding box center [784, 498] width 534 height 35
click at [518, 466] on input "d. Evaluate the impact of the regulatory change on all project variables before…" at bounding box center [518, 472] width 0 height 11
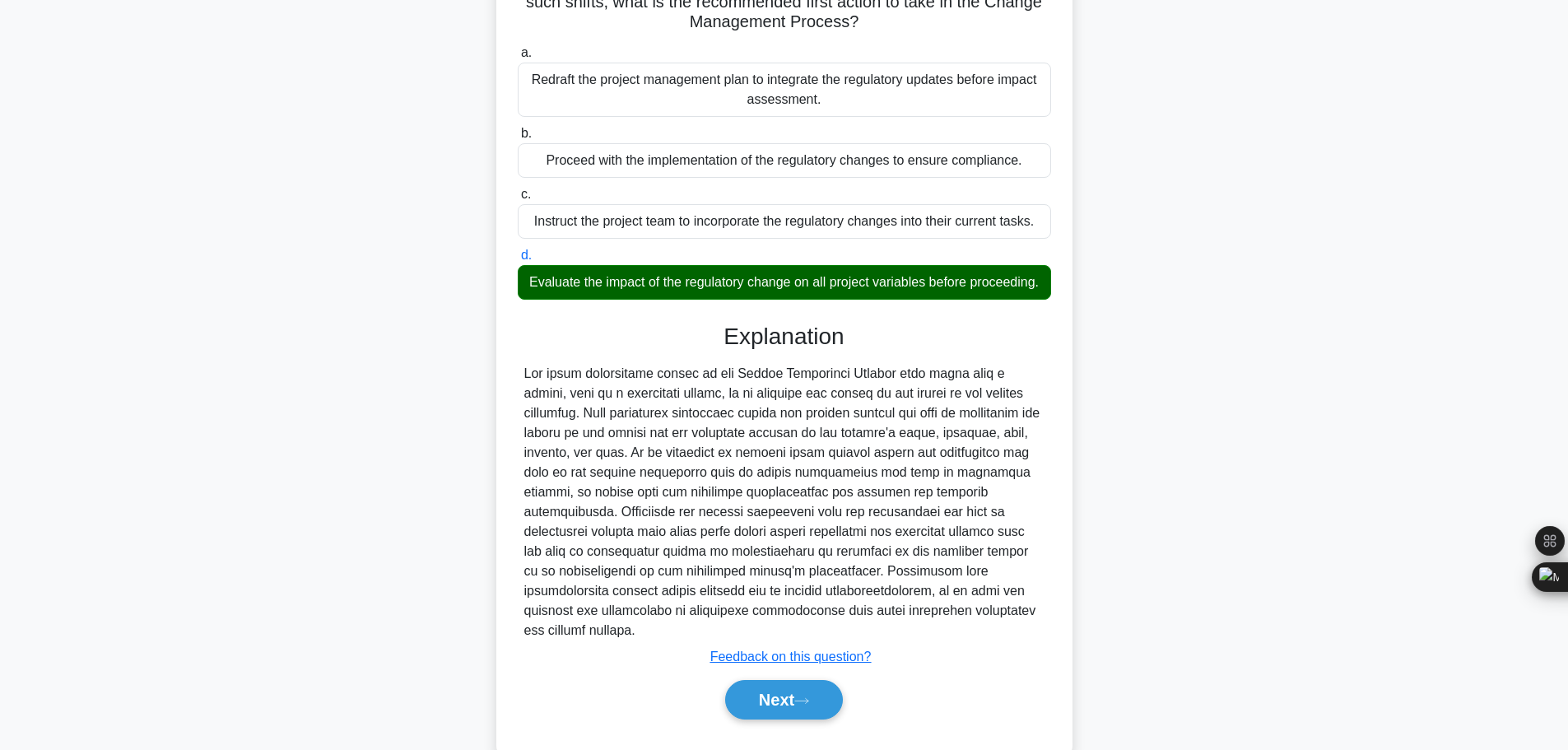
scroll to position [226, 0]
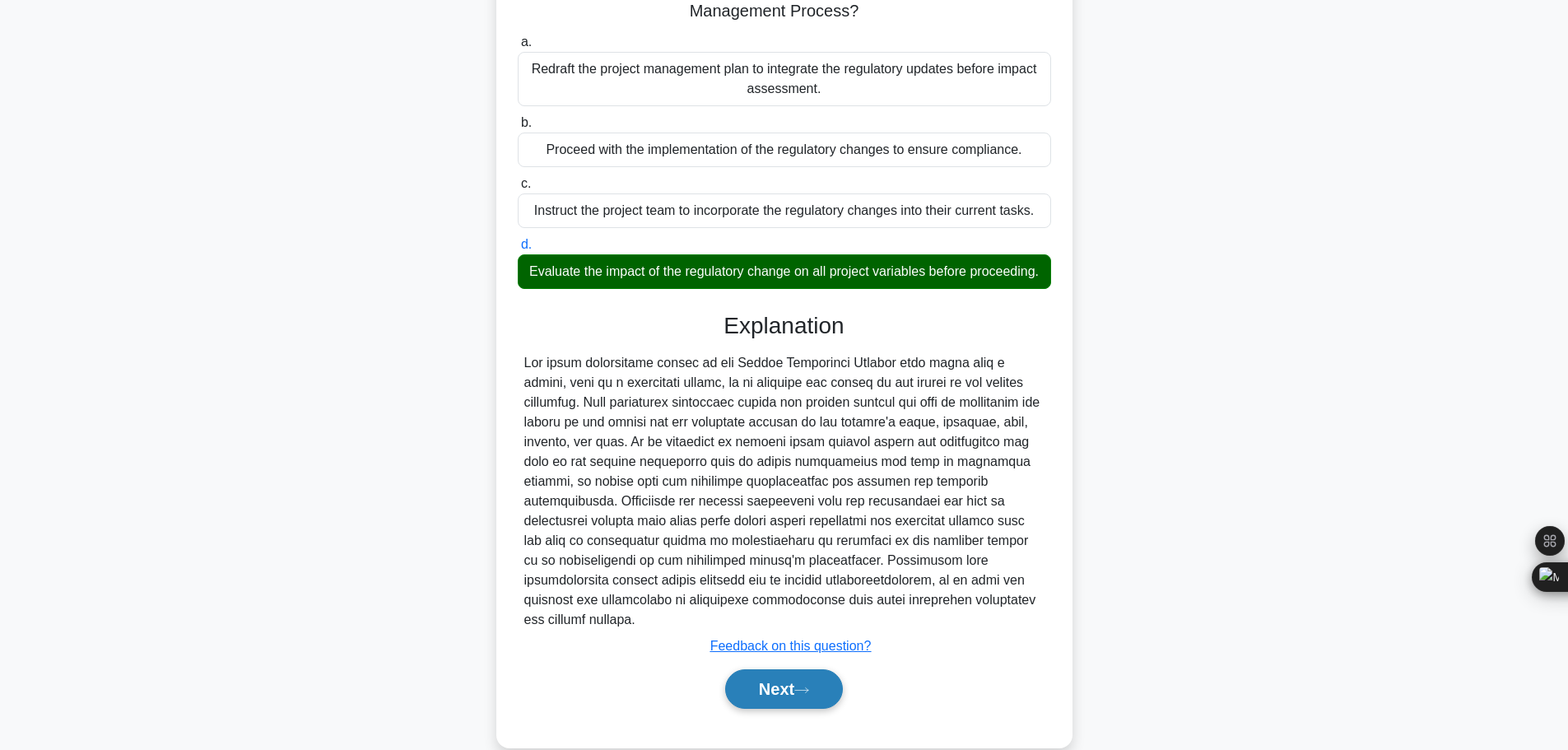
click at [771, 669] on button "Next" at bounding box center [784, 689] width 118 height 39
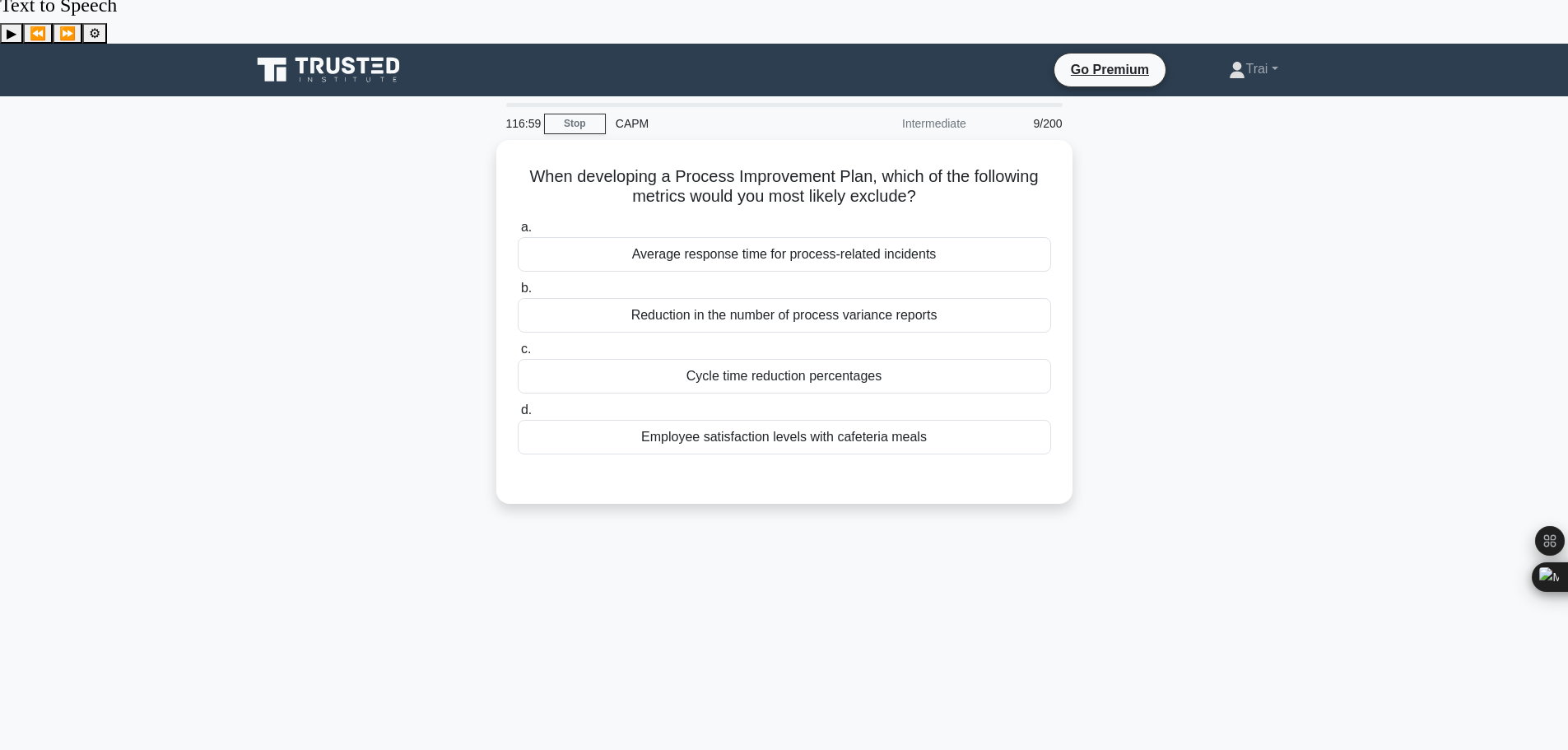
scroll to position [0, 0]
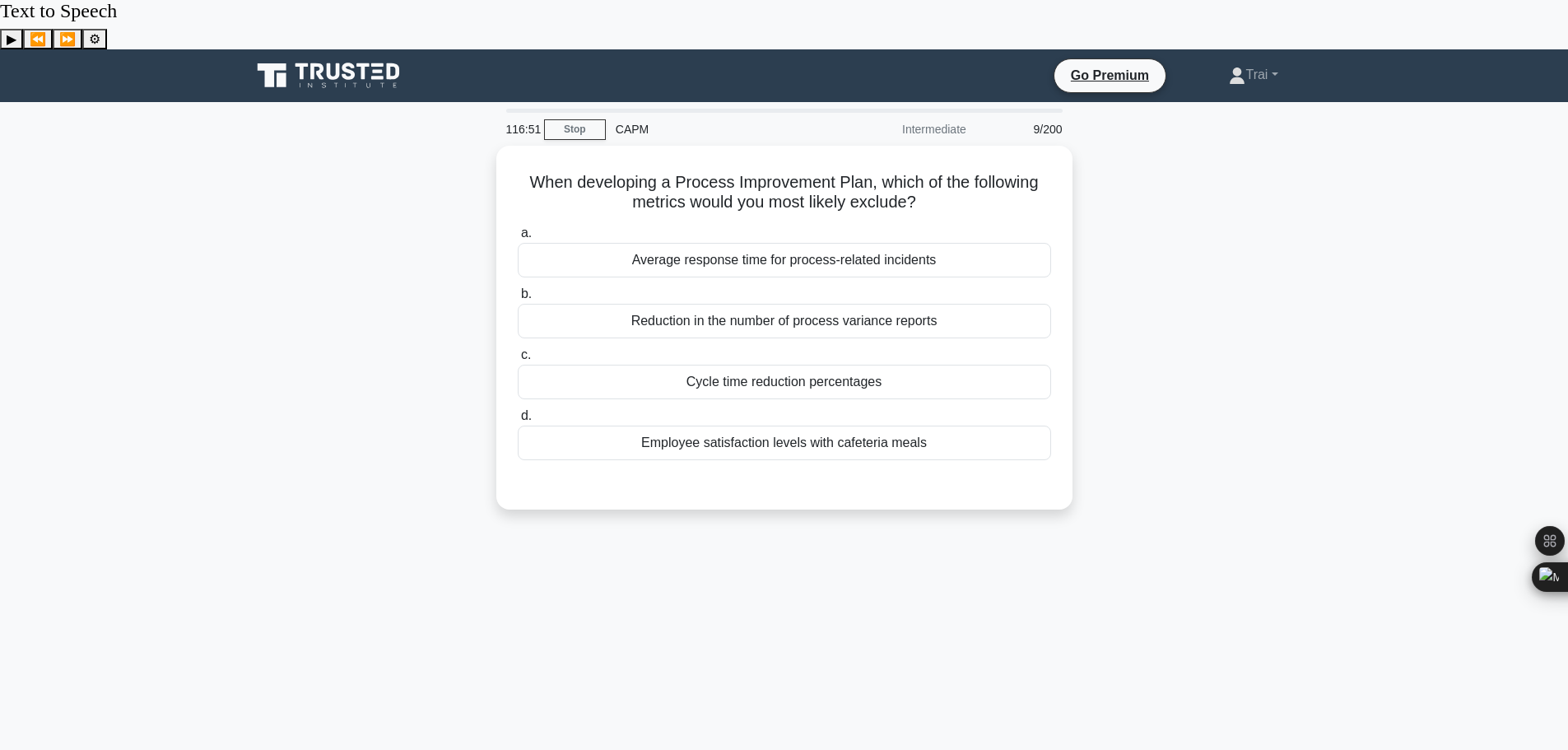
click at [1202, 386] on div "When developing a Process Improvement Plan, which of the following metrics woul…" at bounding box center [784, 337] width 1087 height 384
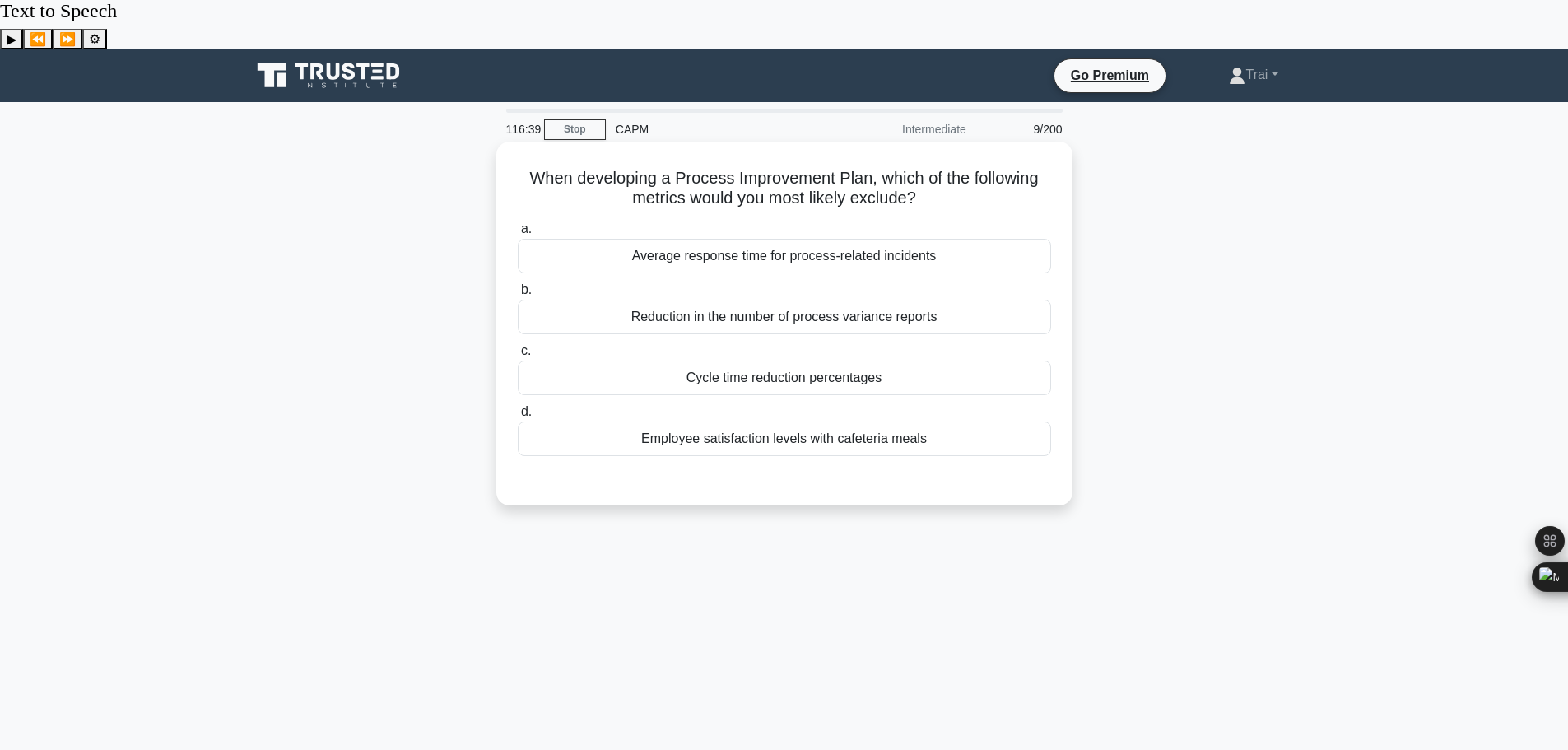
click at [957, 421] on div "Employee satisfaction levels with cafeteria meals" at bounding box center [784, 439] width 534 height 35
click at [518, 407] on input "d. Employee satisfaction levels with cafeteria meals" at bounding box center [518, 412] width 0 height 11
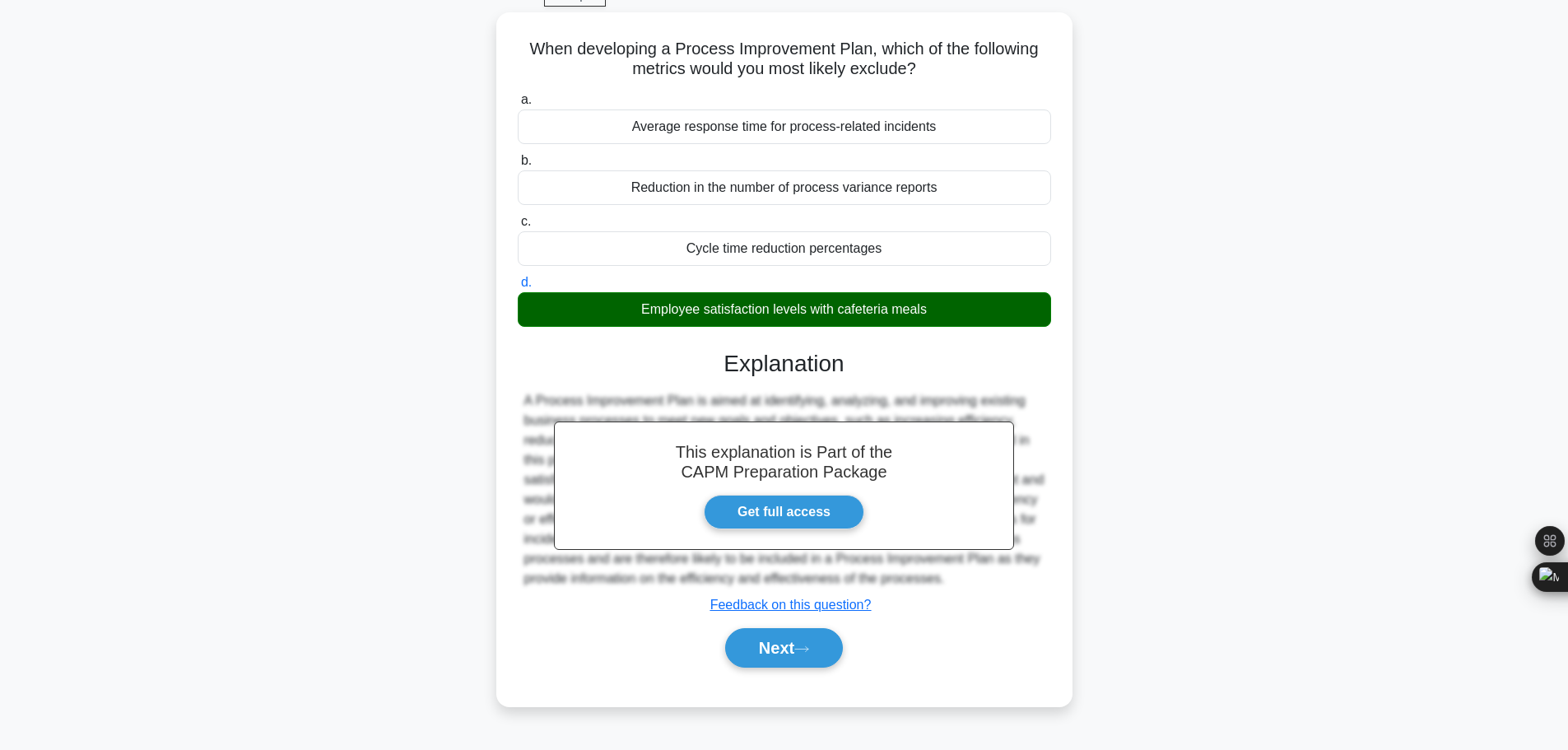
scroll to position [139, 0]
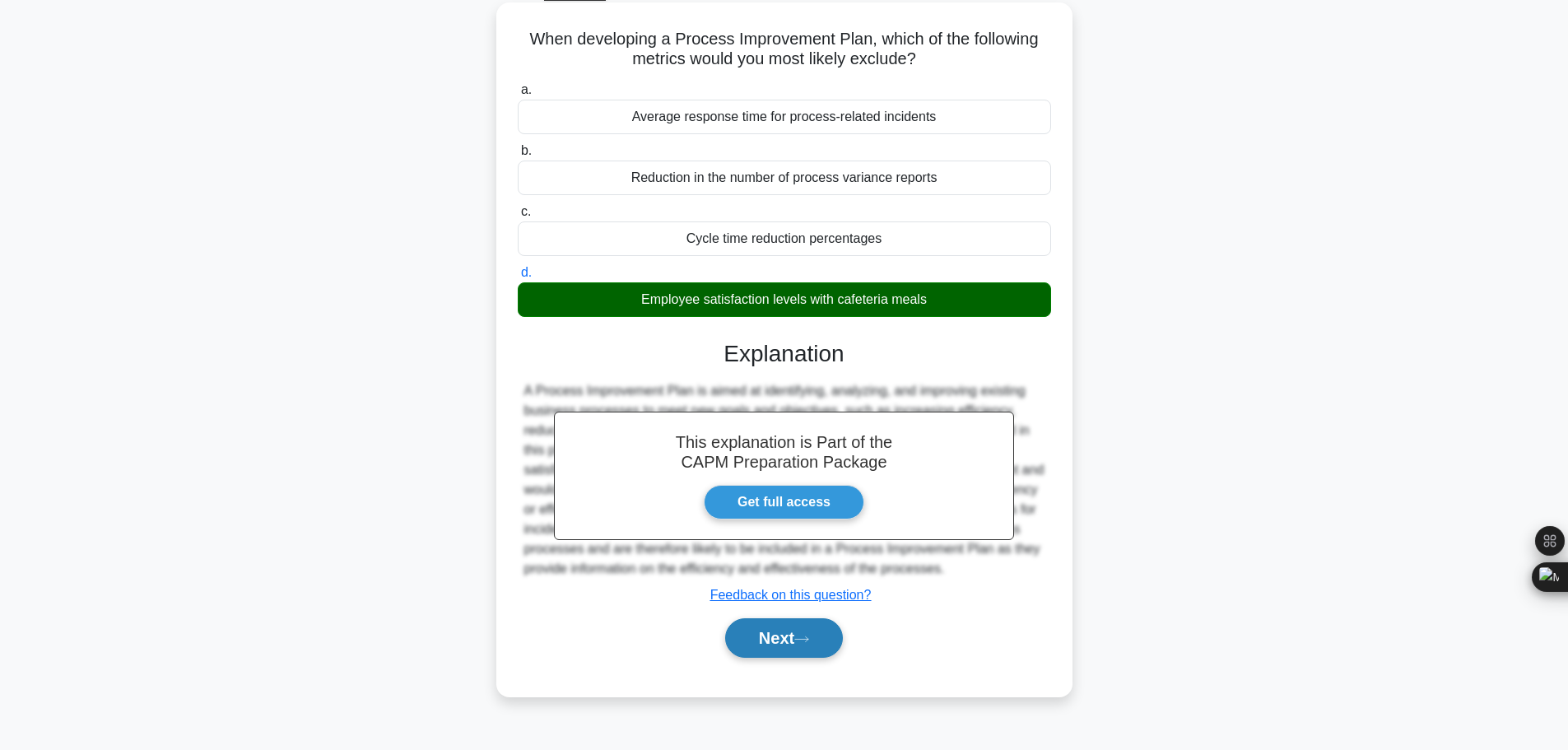
click at [791, 618] on button "Next" at bounding box center [784, 637] width 118 height 39
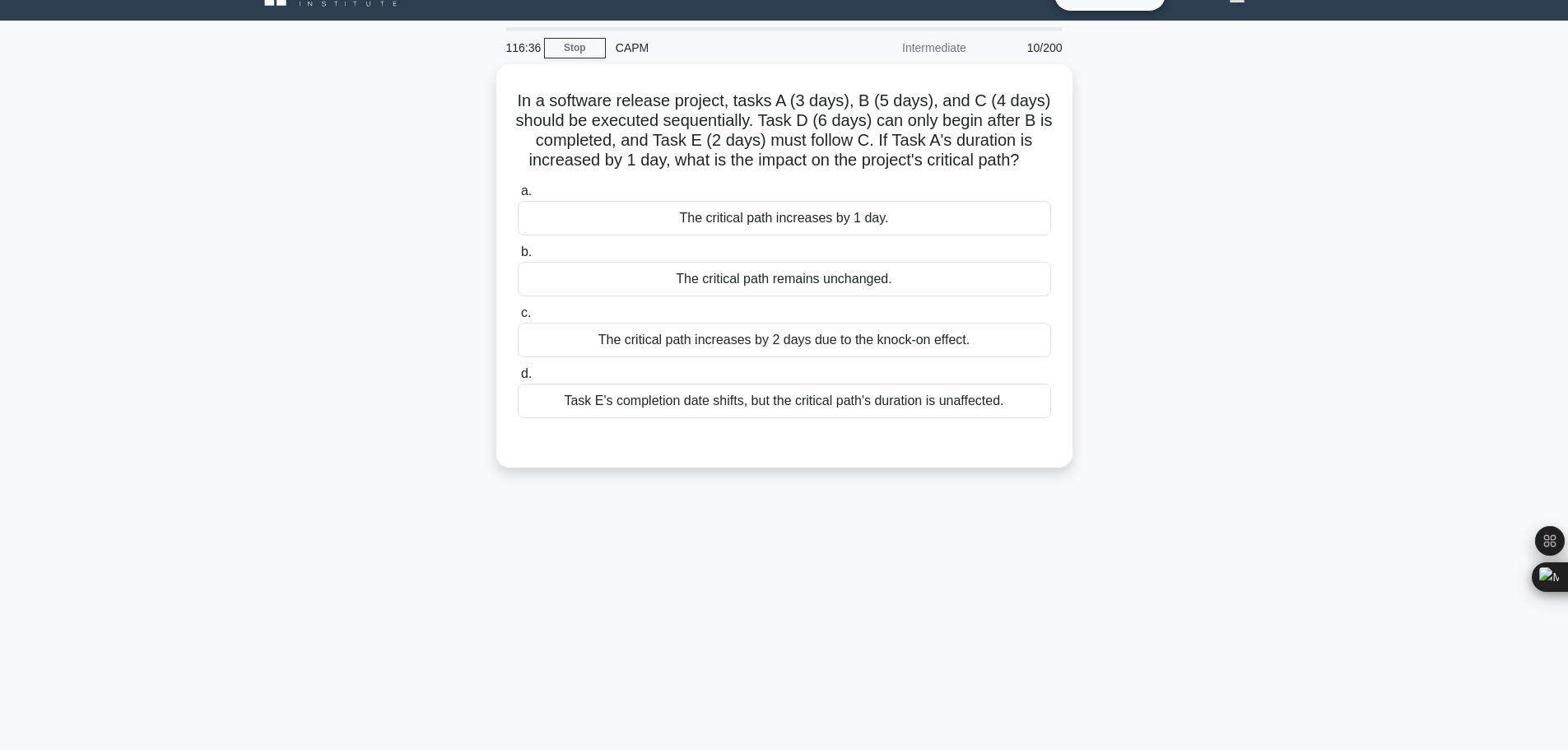
scroll to position [0, 0]
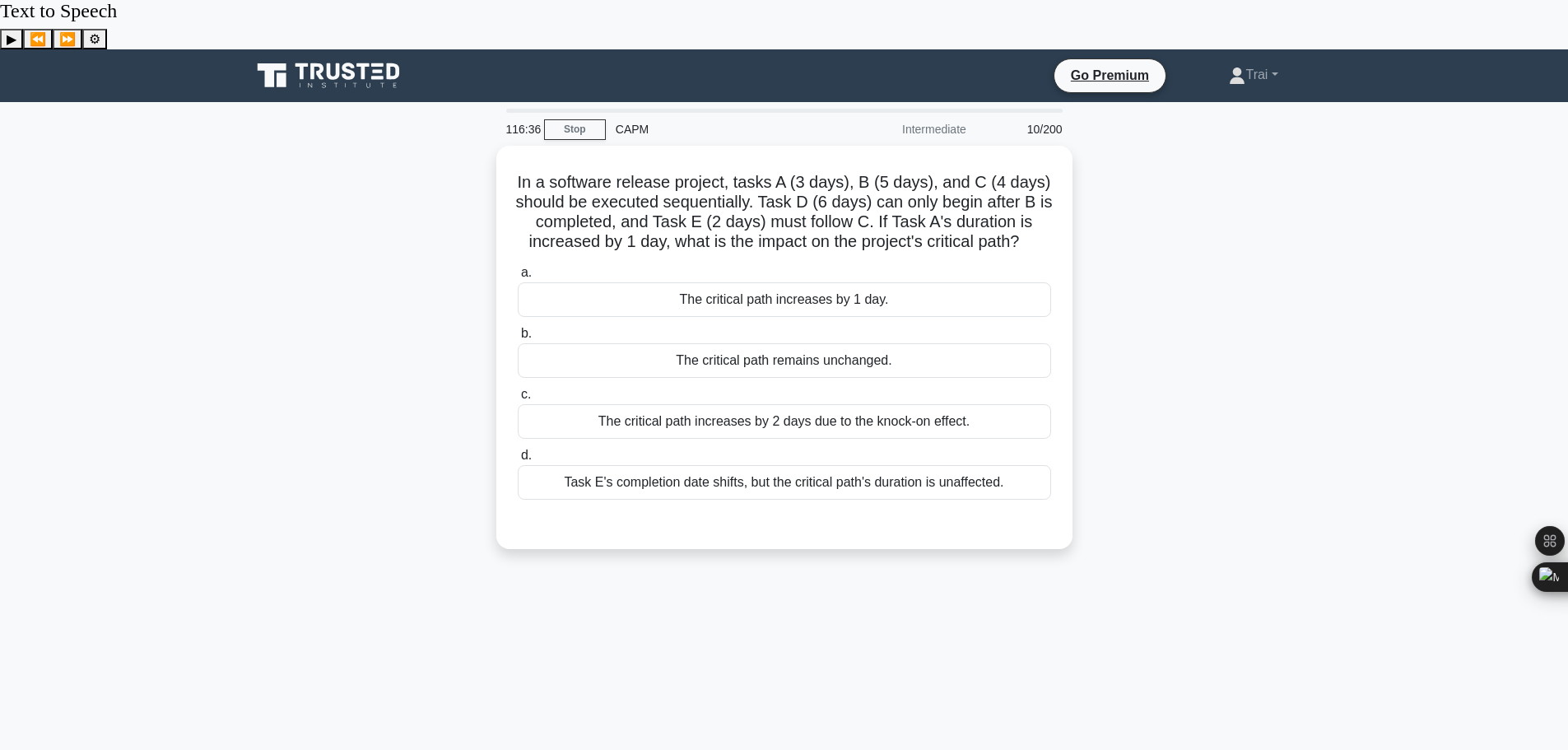
click at [1264, 364] on div "In a software release project, tasks A (3 days), B (5 days), and C (4 days) sho…" at bounding box center [784, 357] width 1087 height 423
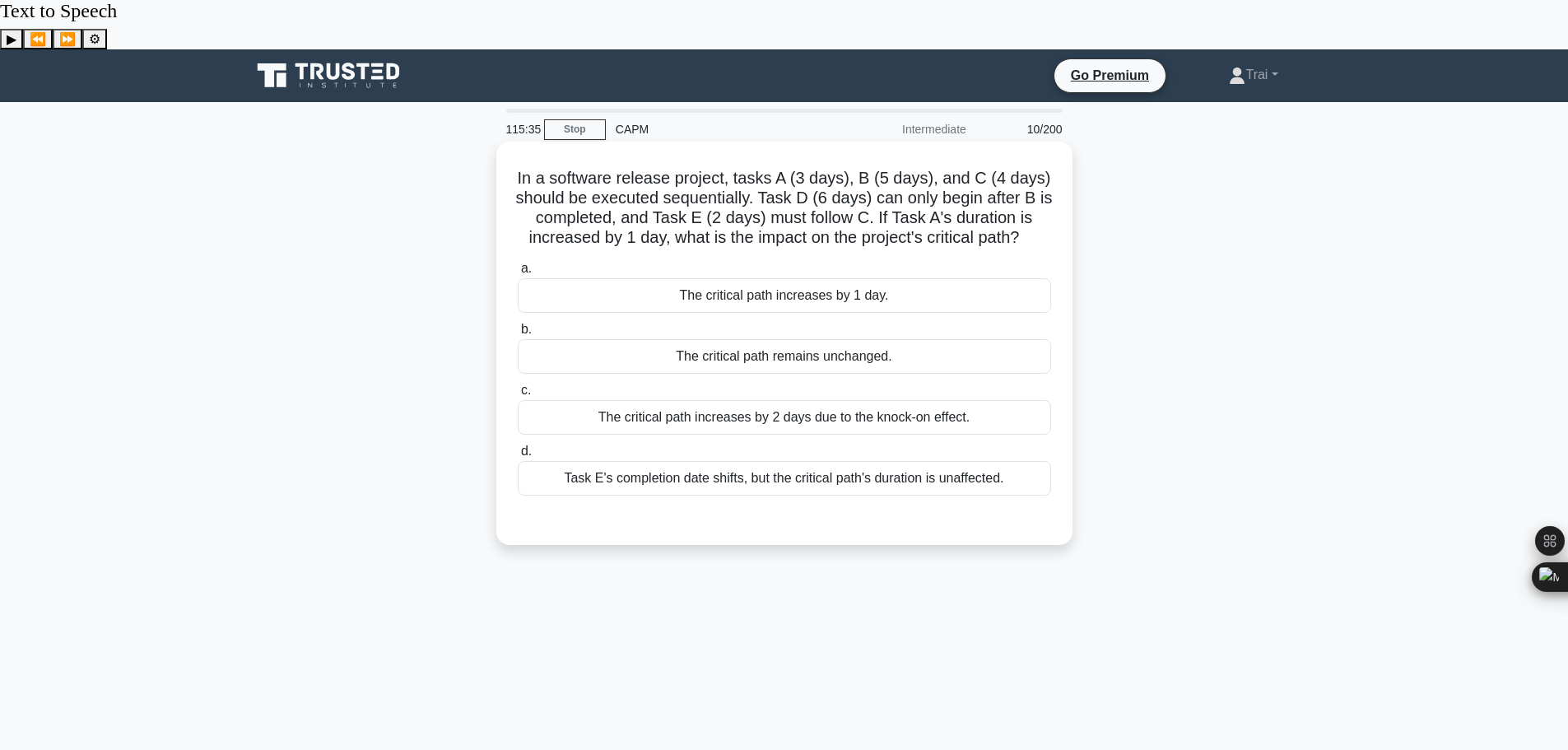
click at [864, 278] on div "The critical path increases by 1 day." at bounding box center [784, 296] width 534 height 35
click at [518, 264] on input "a. The critical path increases by 1 day." at bounding box center [518, 269] width 0 height 11
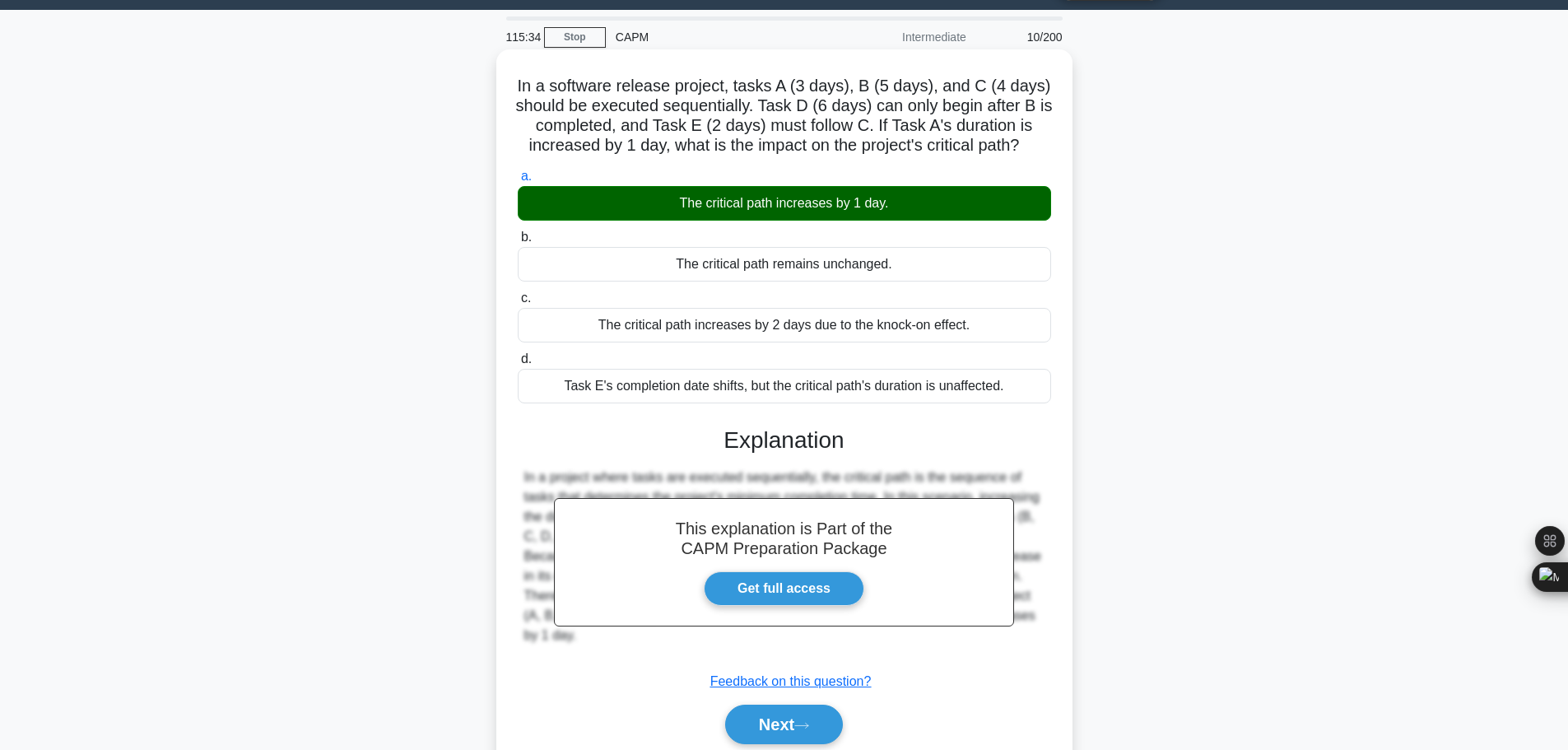
scroll to position [139, 0]
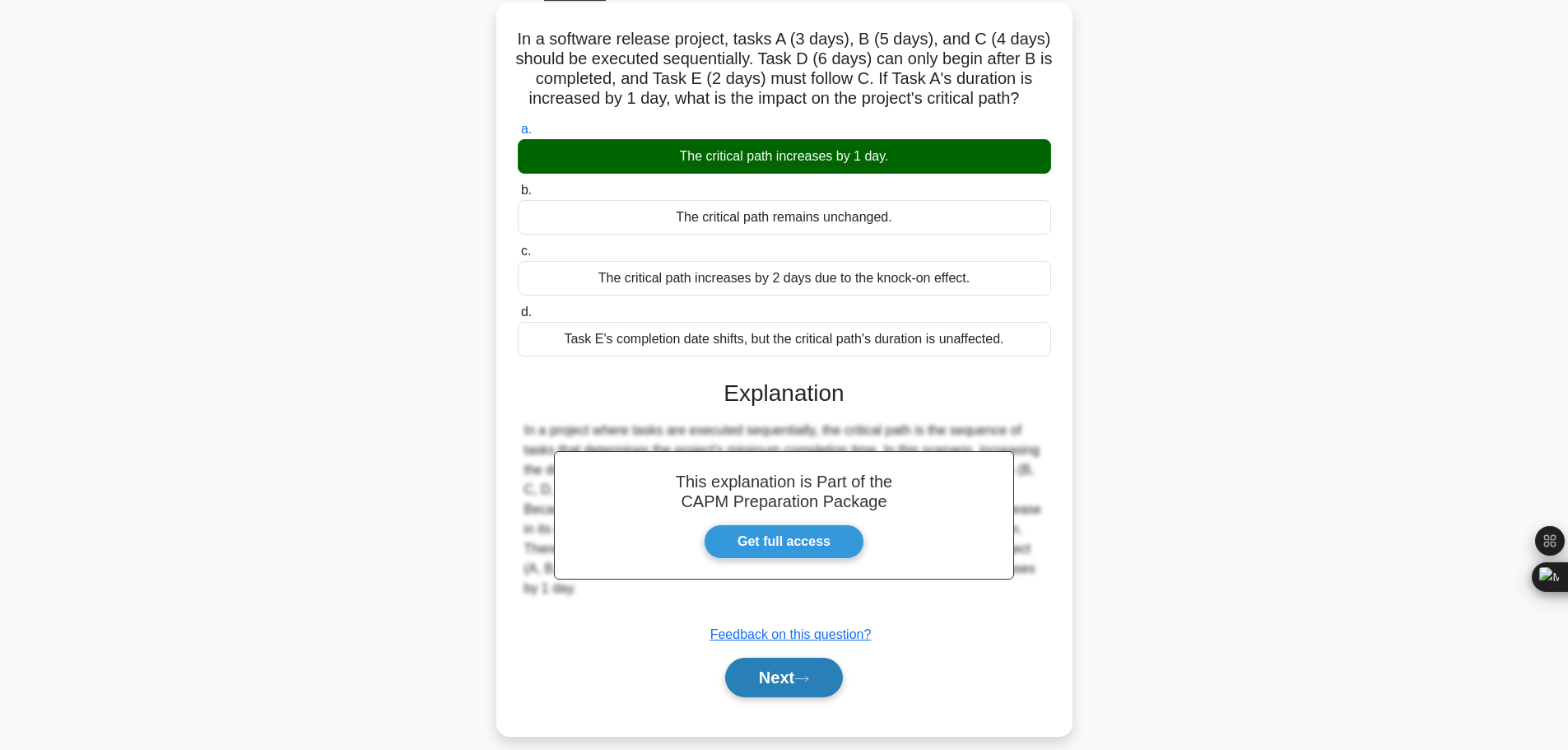
drag, startPoint x: 805, startPoint y: 635, endPoint x: 807, endPoint y: 645, distance: 10.2
click at [807, 658] on button "Next" at bounding box center [784, 677] width 118 height 39
click at [788, 658] on button "Next" at bounding box center [784, 677] width 118 height 39
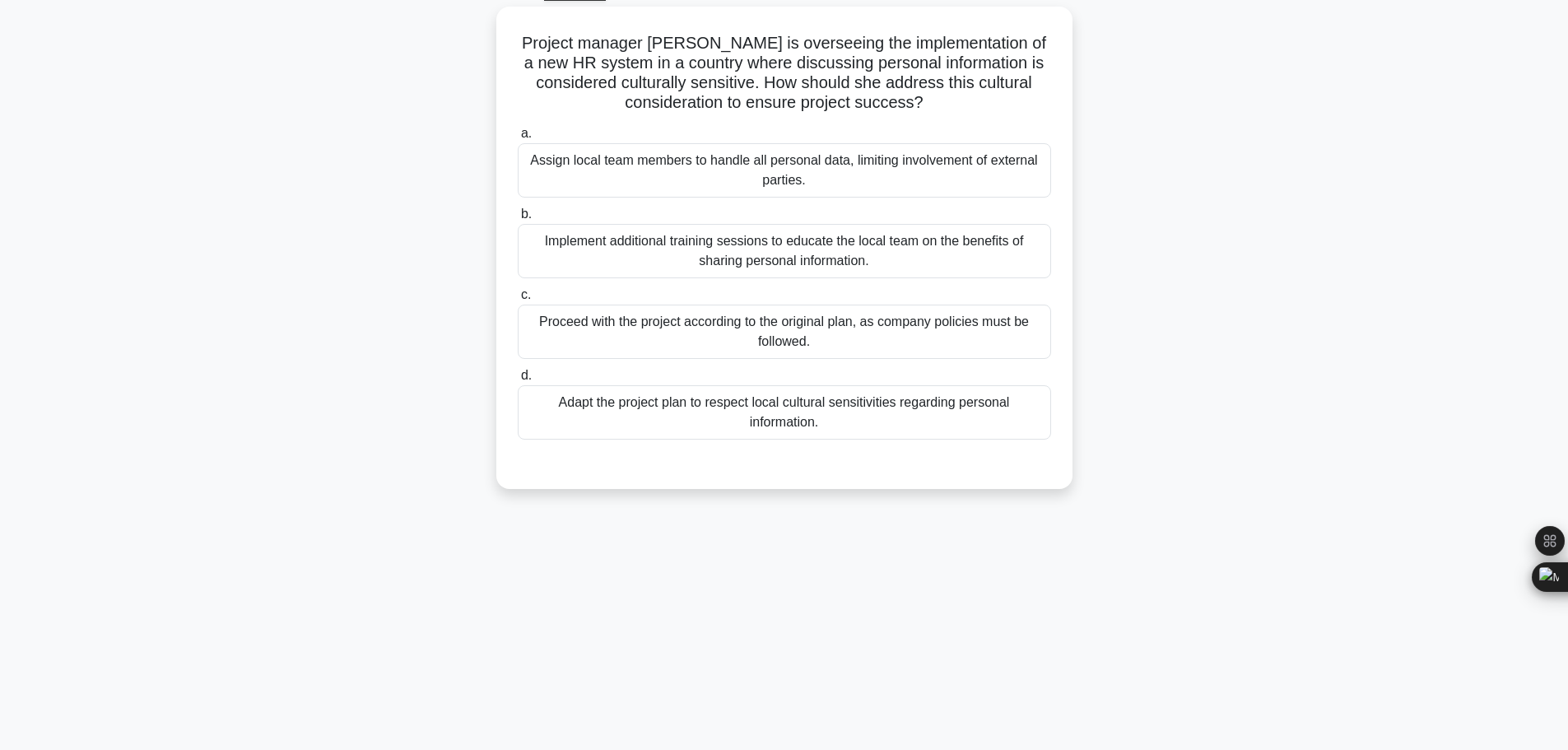
click at [1041, 561] on div "115:32 Stop CAPM Intermediate 11/200 Project manager Emily is overseeing the im…" at bounding box center [784, 381] width 1087 height 823
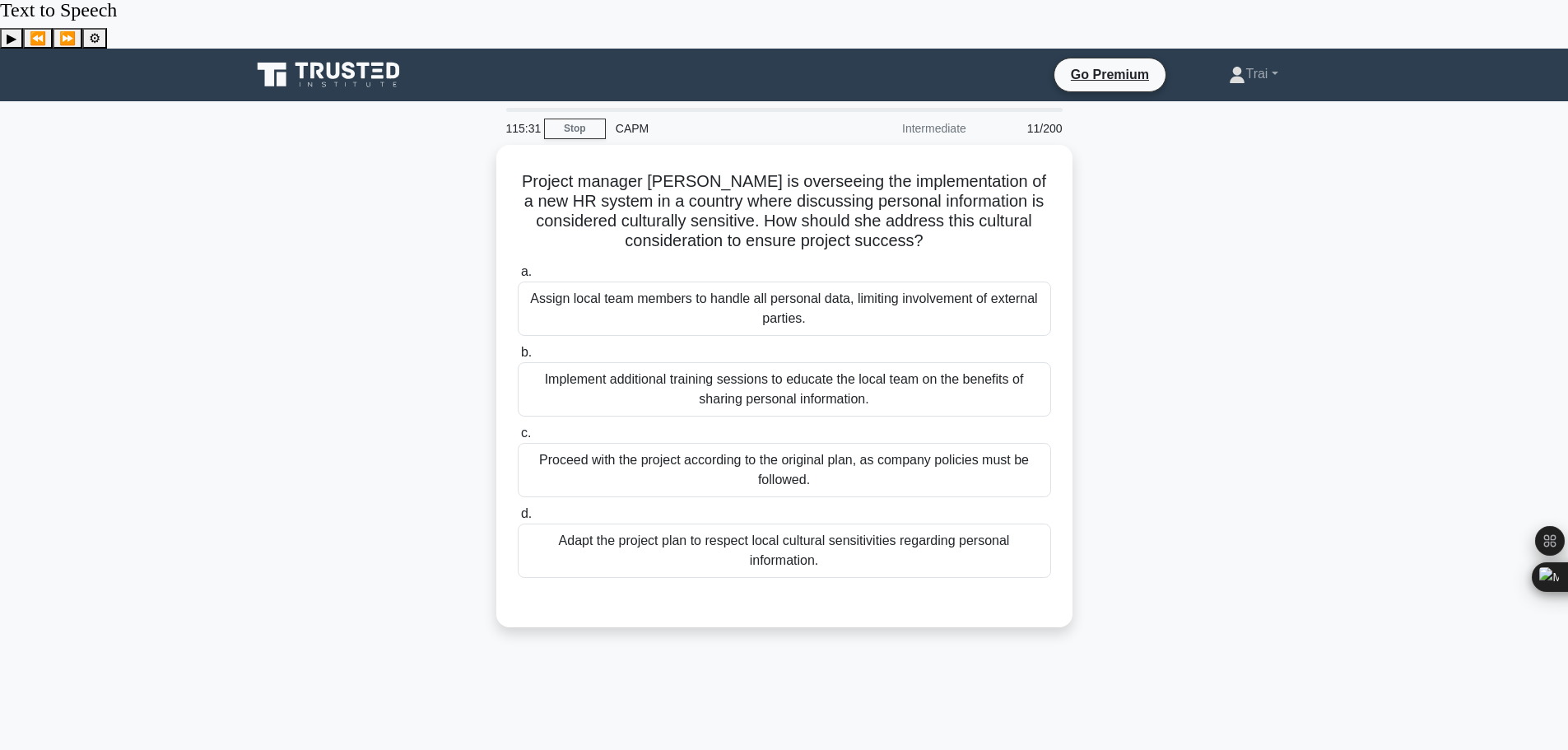
scroll to position [0, 0]
click at [861, 520] on div "Adapt the project plan to respect local cultural sensitivities regarding person…" at bounding box center [784, 547] width 534 height 54
click at [518, 505] on input "d. Adapt the project plan to respect local cultural sensitivities regarding per…" at bounding box center [518, 511] width 0 height 11
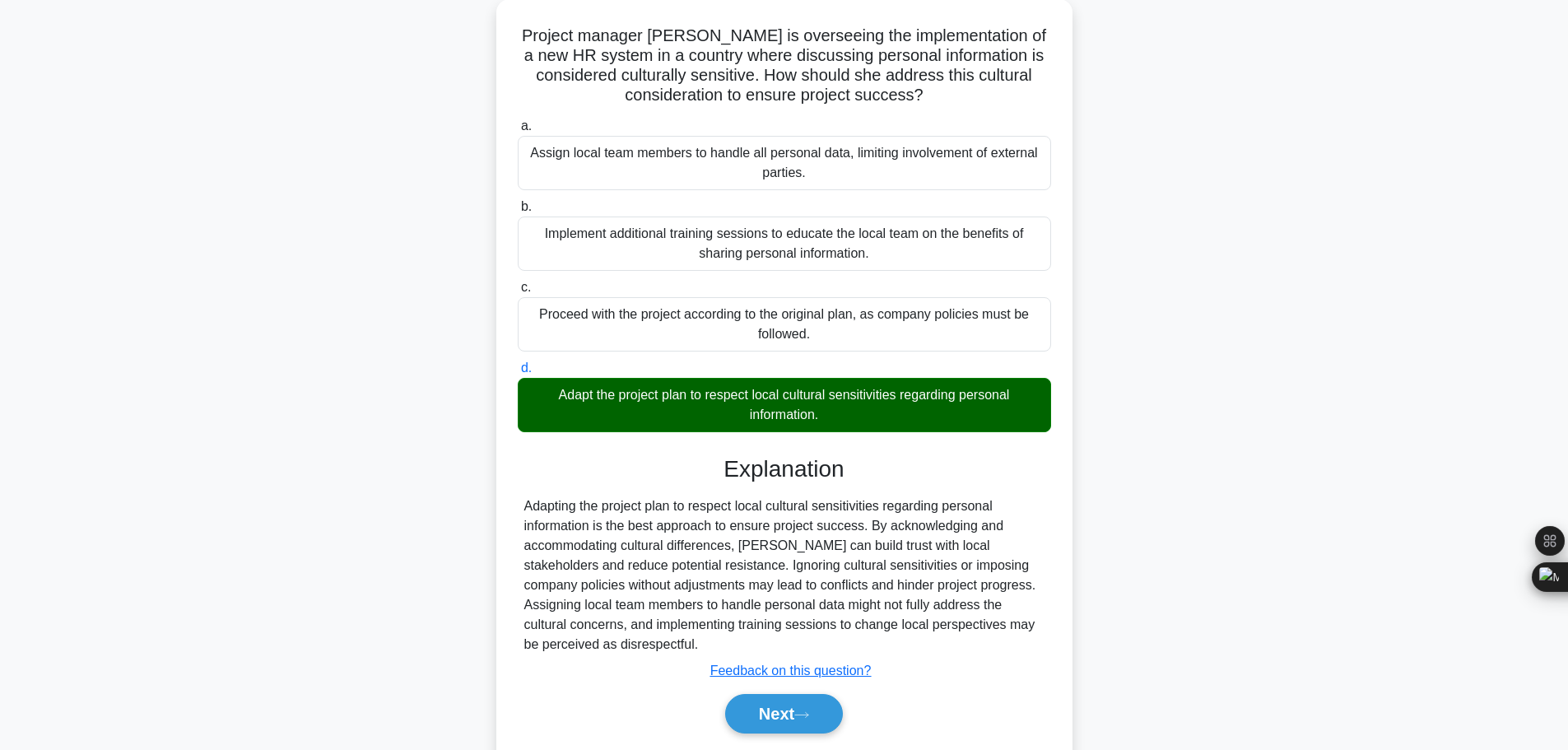
scroll to position [147, 0]
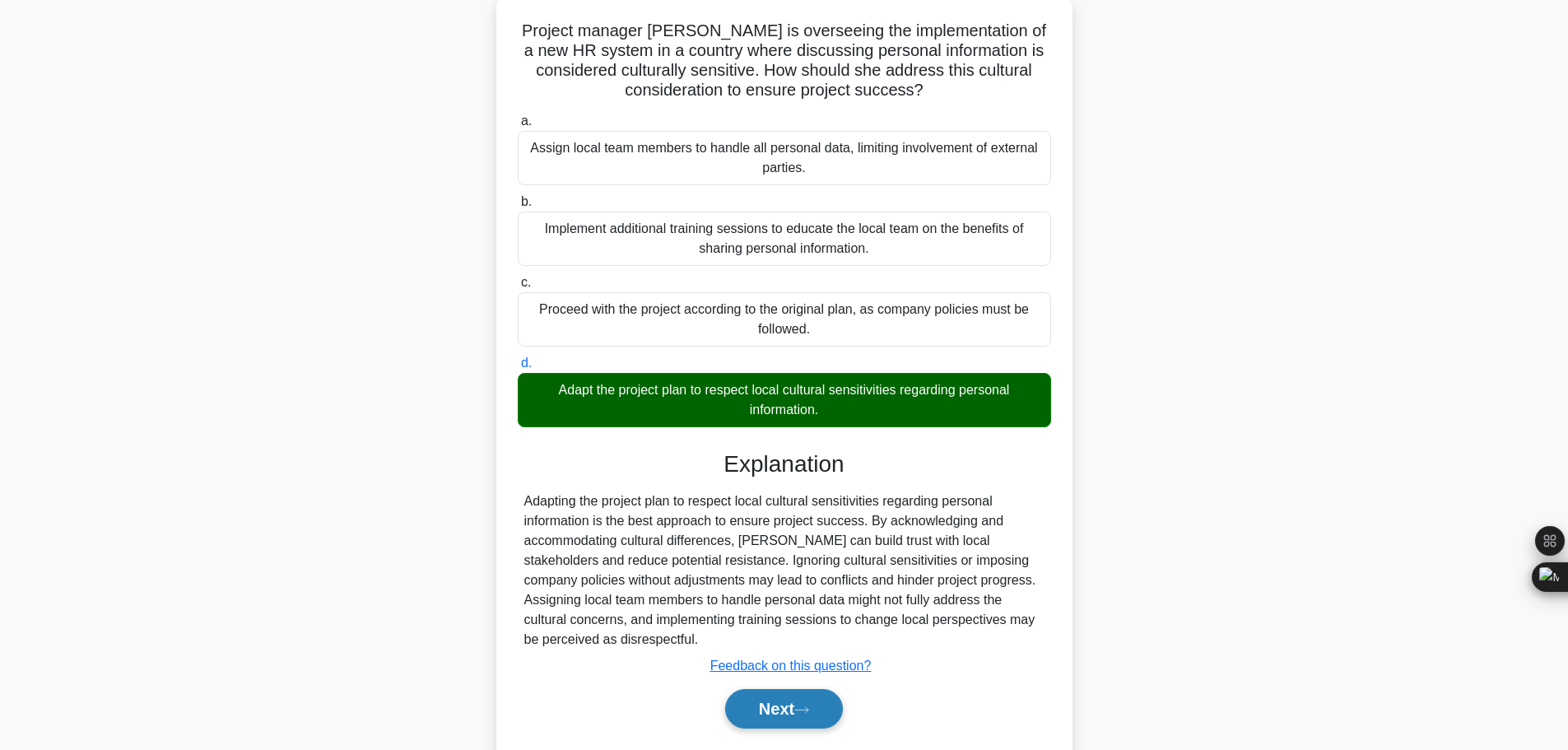
click at [814, 690] on button "Next" at bounding box center [784, 709] width 118 height 39
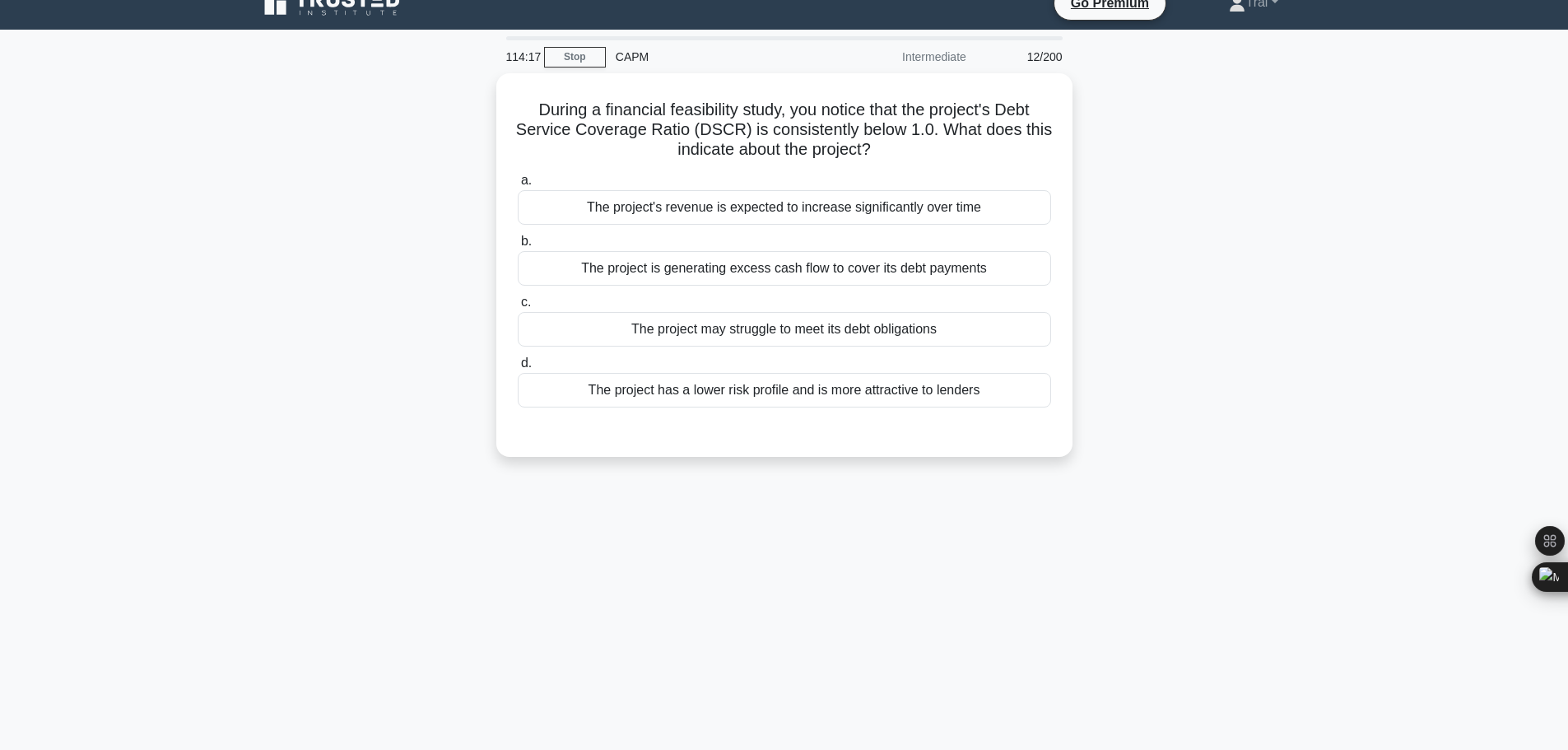
scroll to position [0, 0]
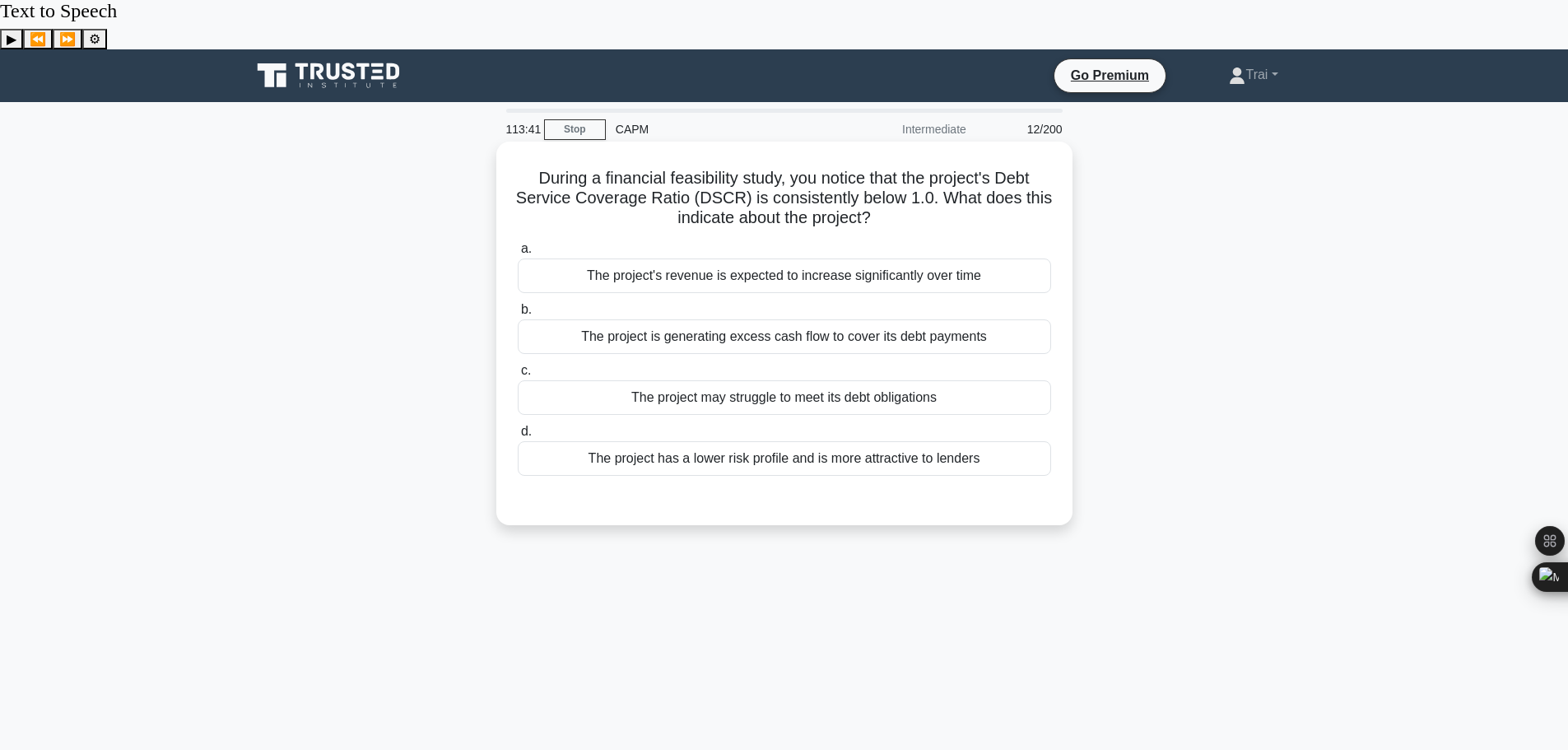
click at [838, 380] on div "The project may struggle to meet its debt obligations" at bounding box center [784, 397] width 534 height 35
click at [518, 365] on input "c. The project may struggle to meet its debt obligations" at bounding box center [518, 371] width 0 height 11
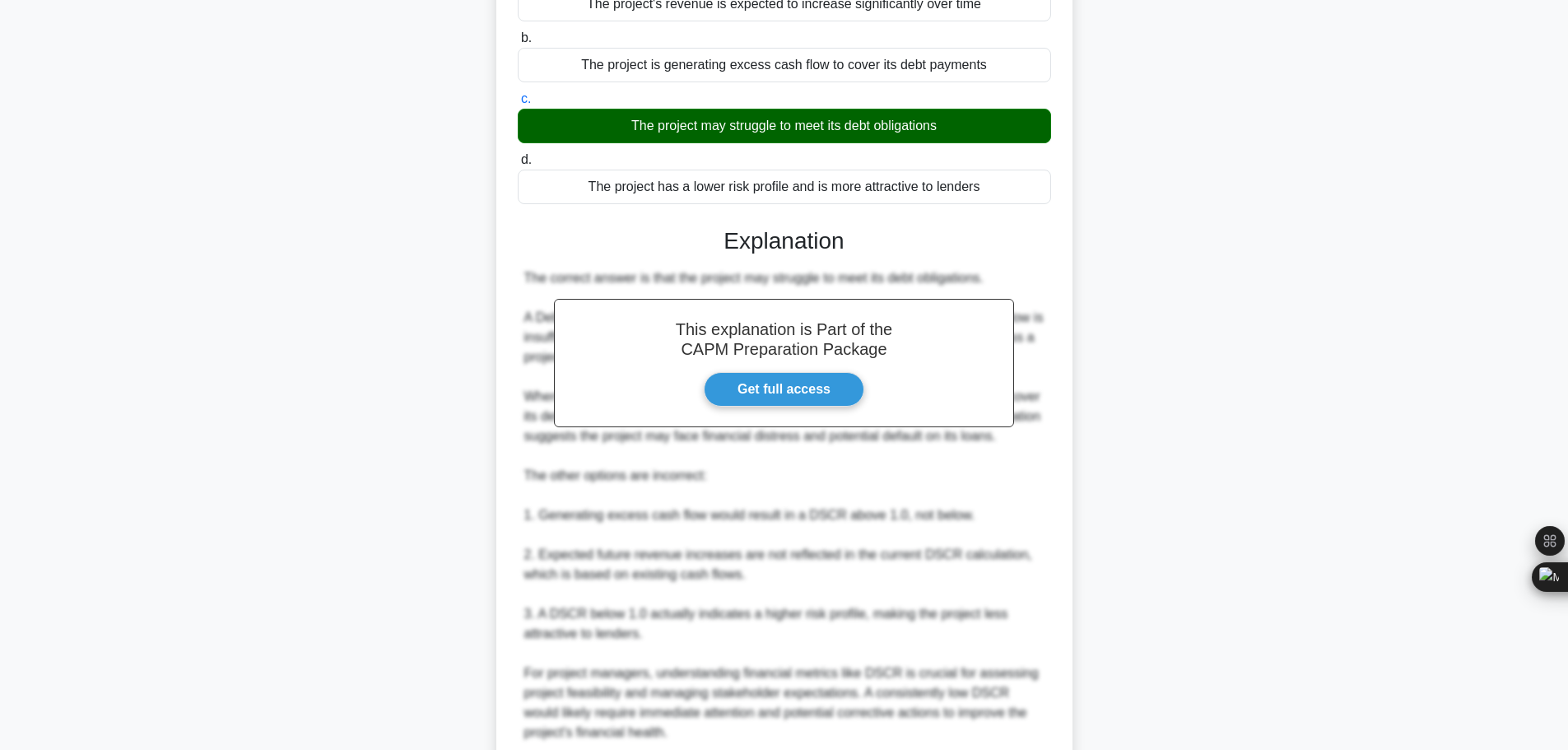
scroll to position [364, 0]
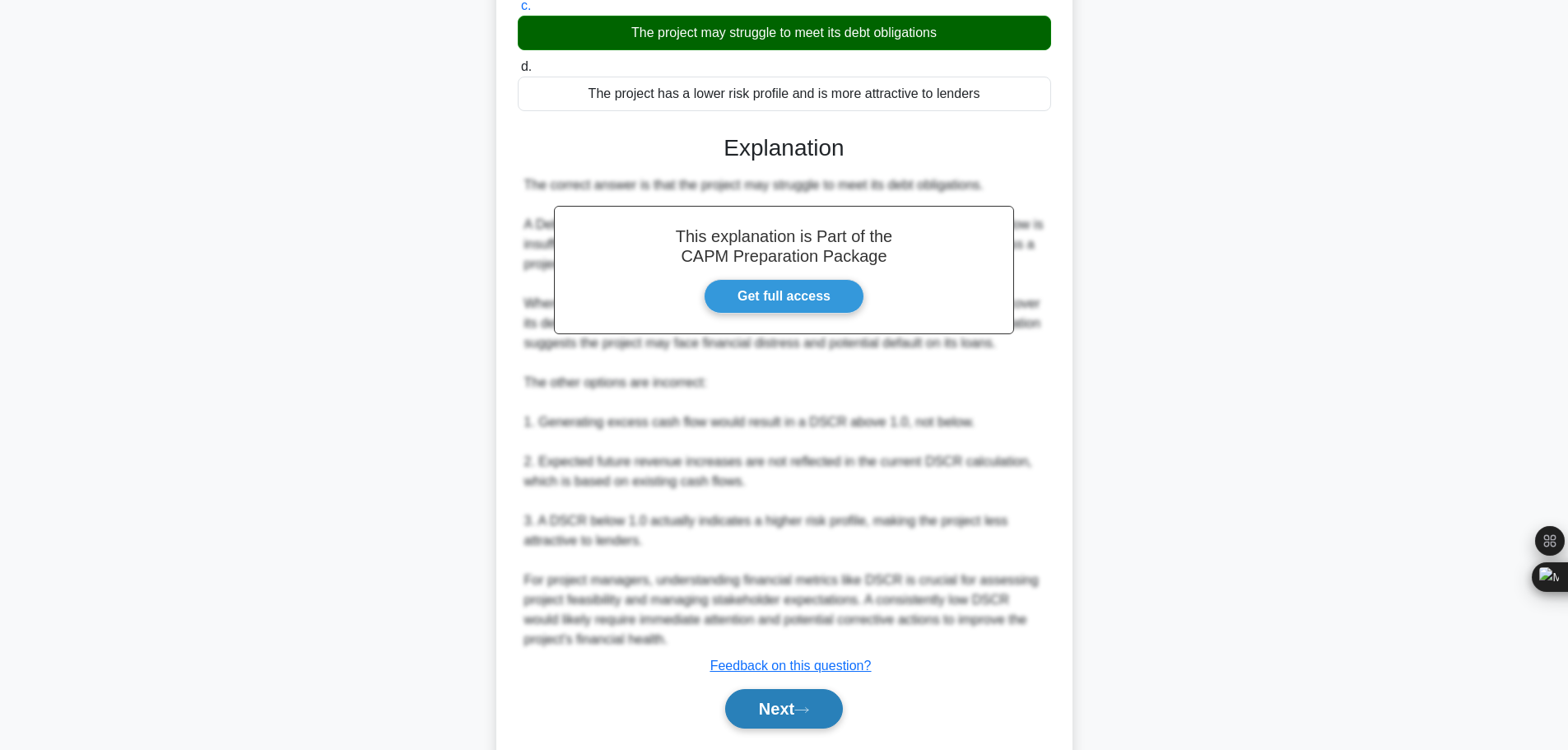
click at [796, 690] on button "Next" at bounding box center [784, 709] width 118 height 39
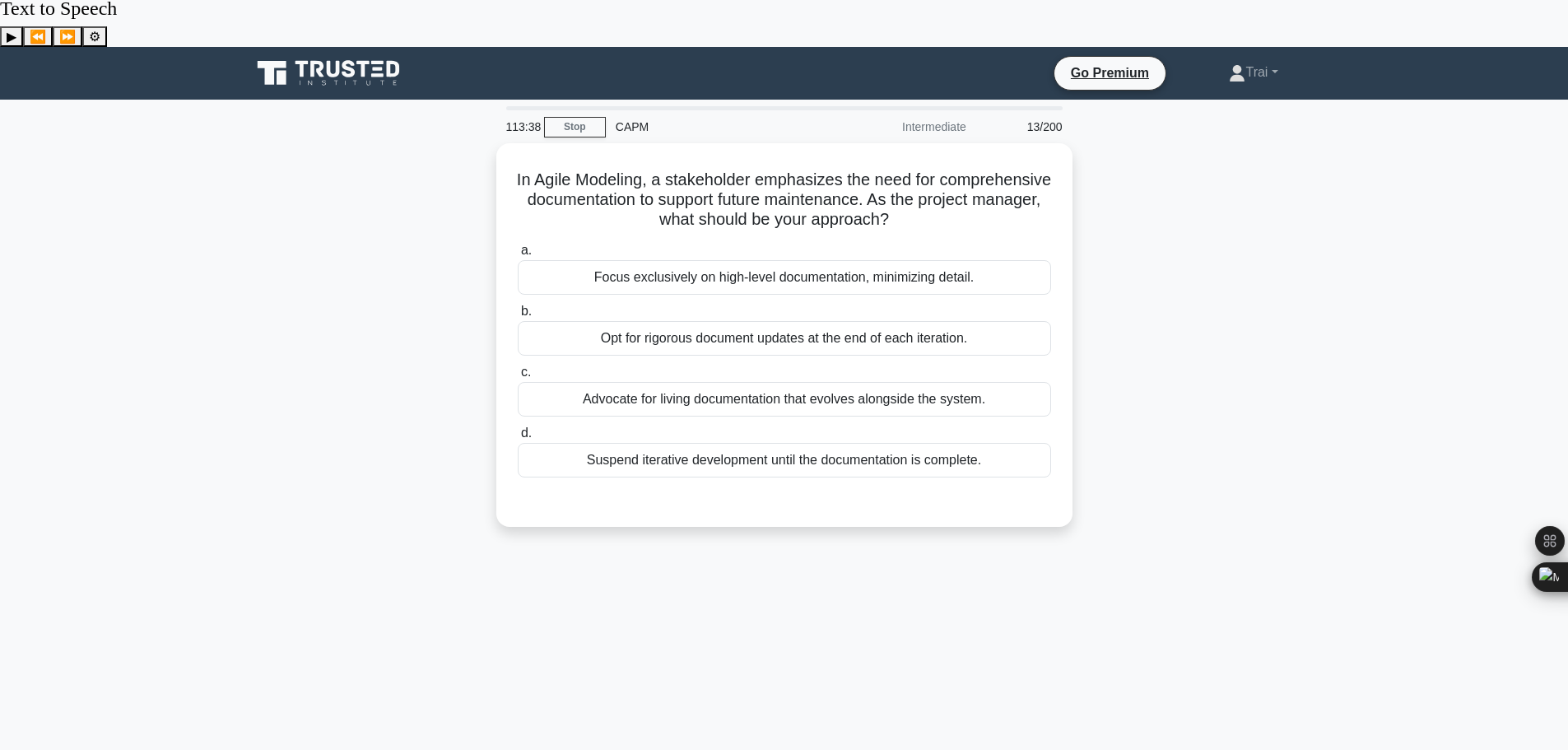
scroll to position [0, 0]
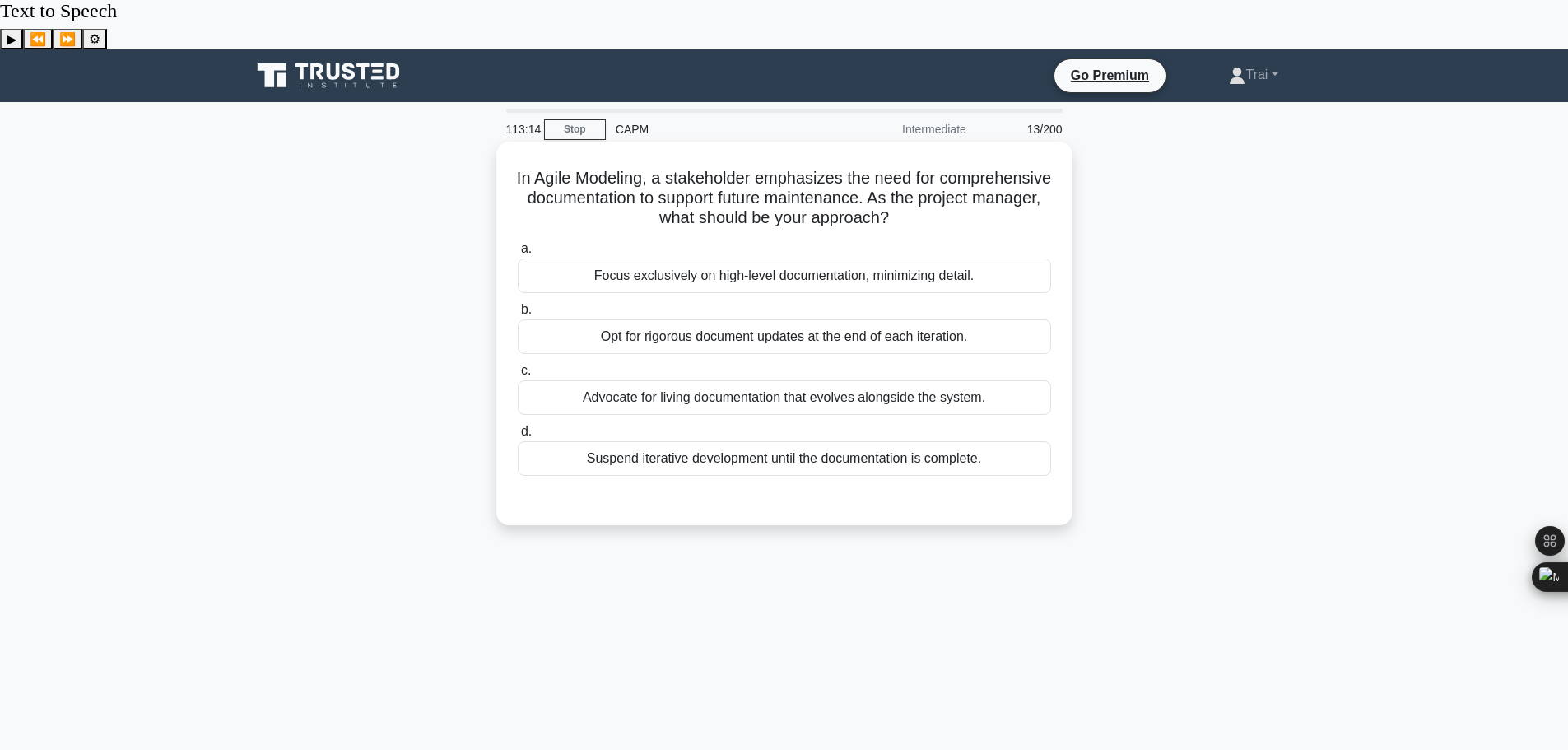
click at [803, 380] on div "Advocate for living documentation that evolves alongside the system." at bounding box center [784, 397] width 534 height 35
click at [518, 365] on input "c. Advocate for living documentation that evolves alongside the system." at bounding box center [518, 371] width 0 height 11
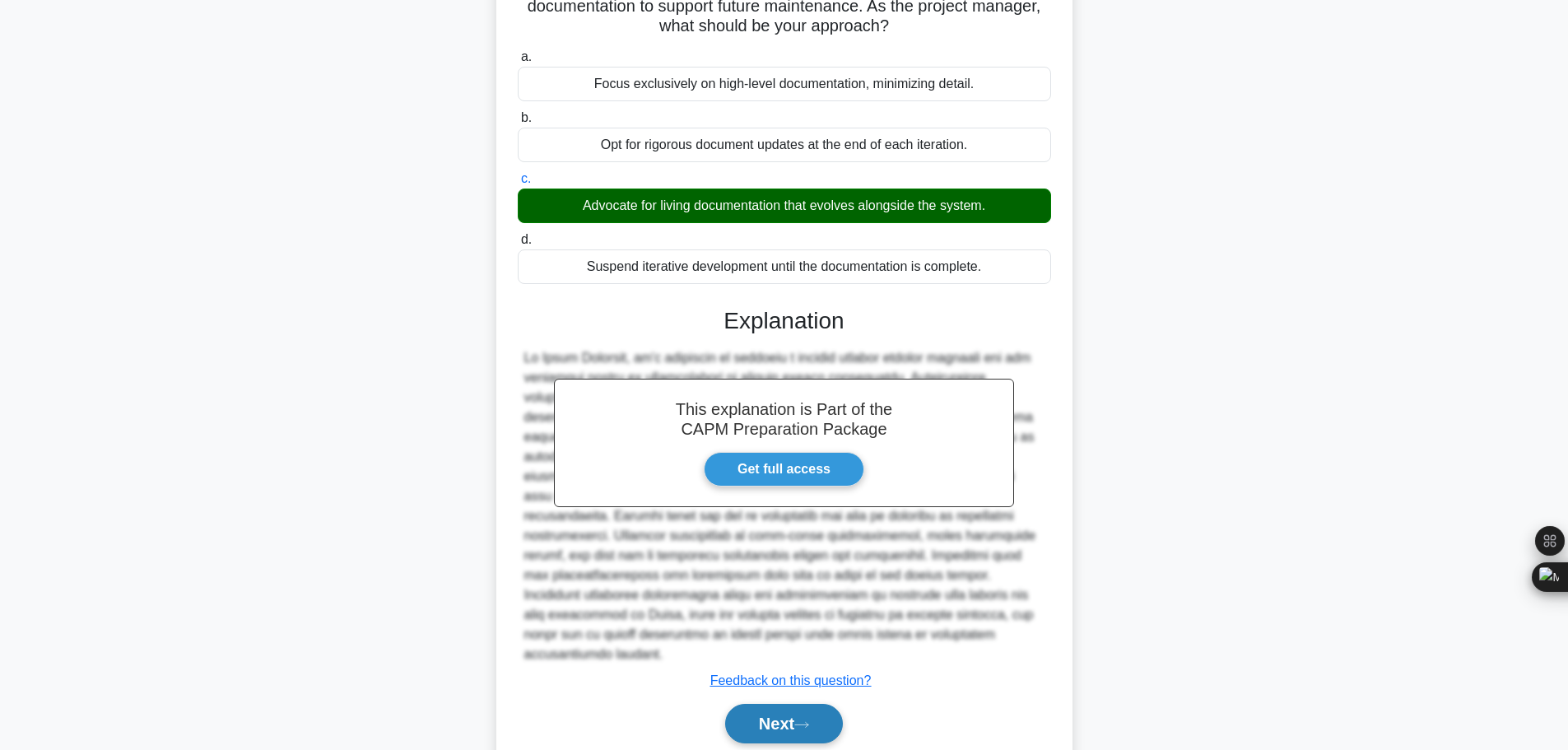
click at [825, 704] on button "Next" at bounding box center [784, 723] width 118 height 39
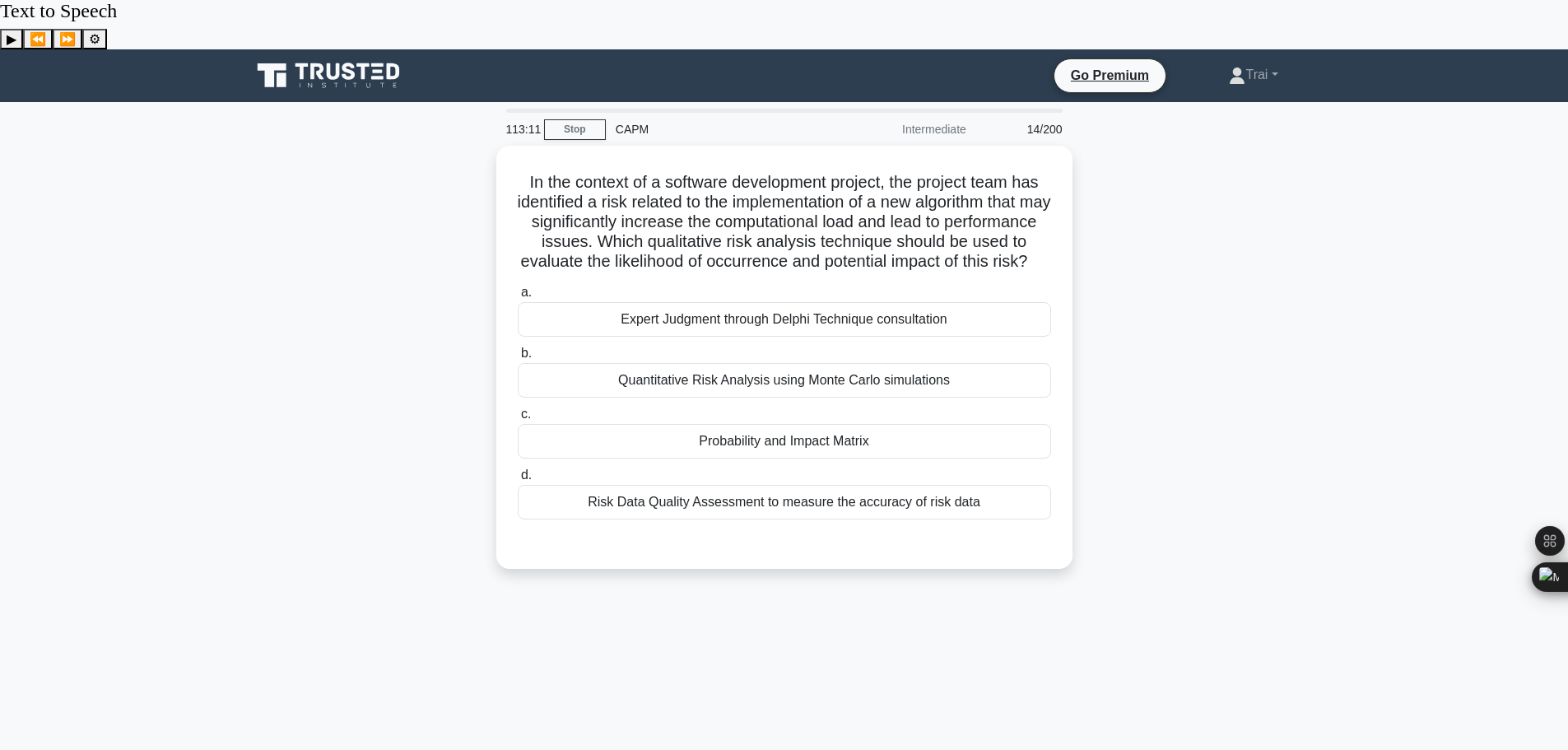
click at [1232, 383] on div "In the context of a software development project, the project team has identifi…" at bounding box center [784, 367] width 1087 height 443
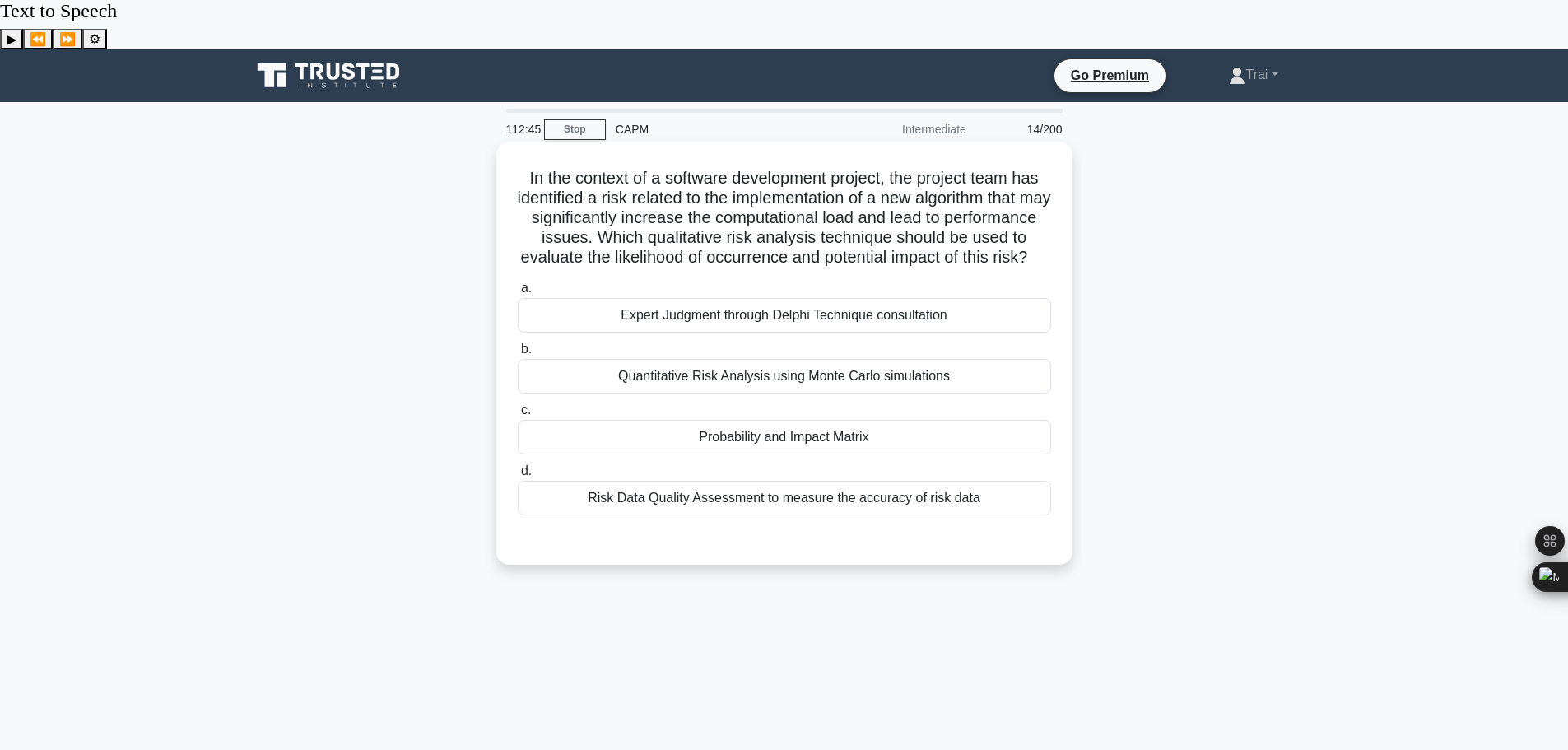
click at [853, 481] on div "Risk Data Quality Assessment to measure the accuracy of risk data" at bounding box center [784, 498] width 534 height 35
click at [518, 477] on input "d. Risk Data Quality Assessment to measure the accuracy of risk data" at bounding box center [518, 472] width 0 height 11
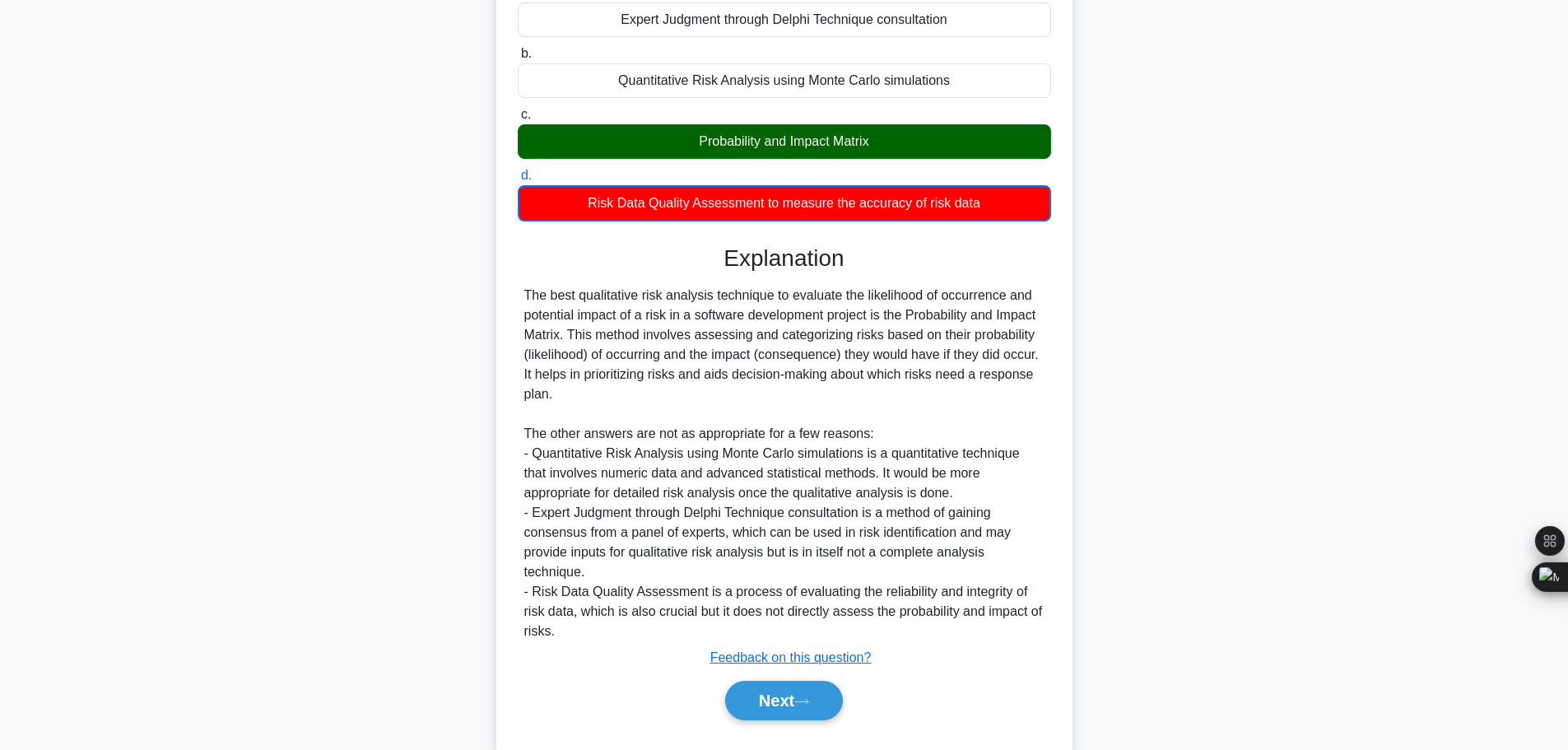
scroll to position [307, 0]
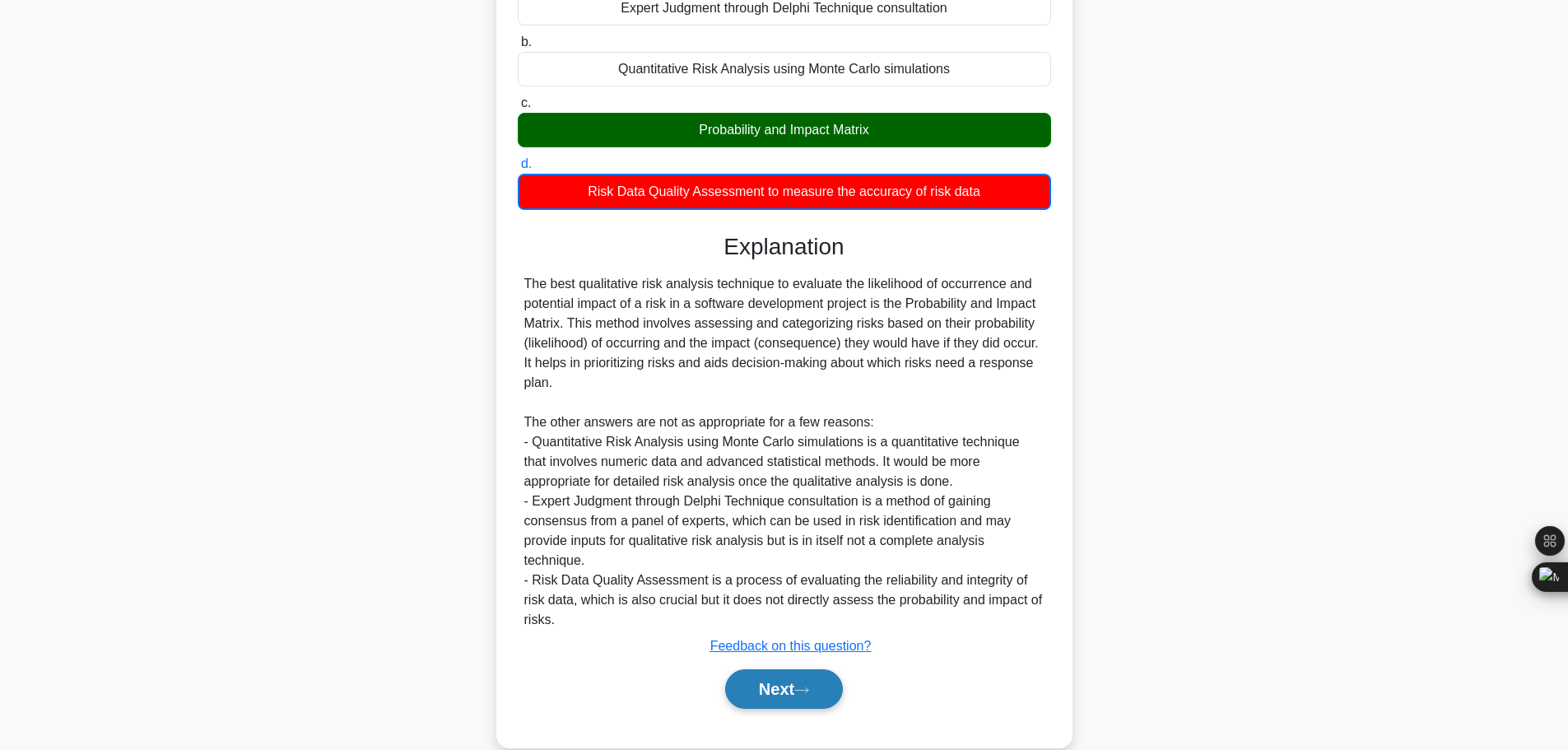
click at [787, 674] on button "Next" at bounding box center [784, 689] width 118 height 39
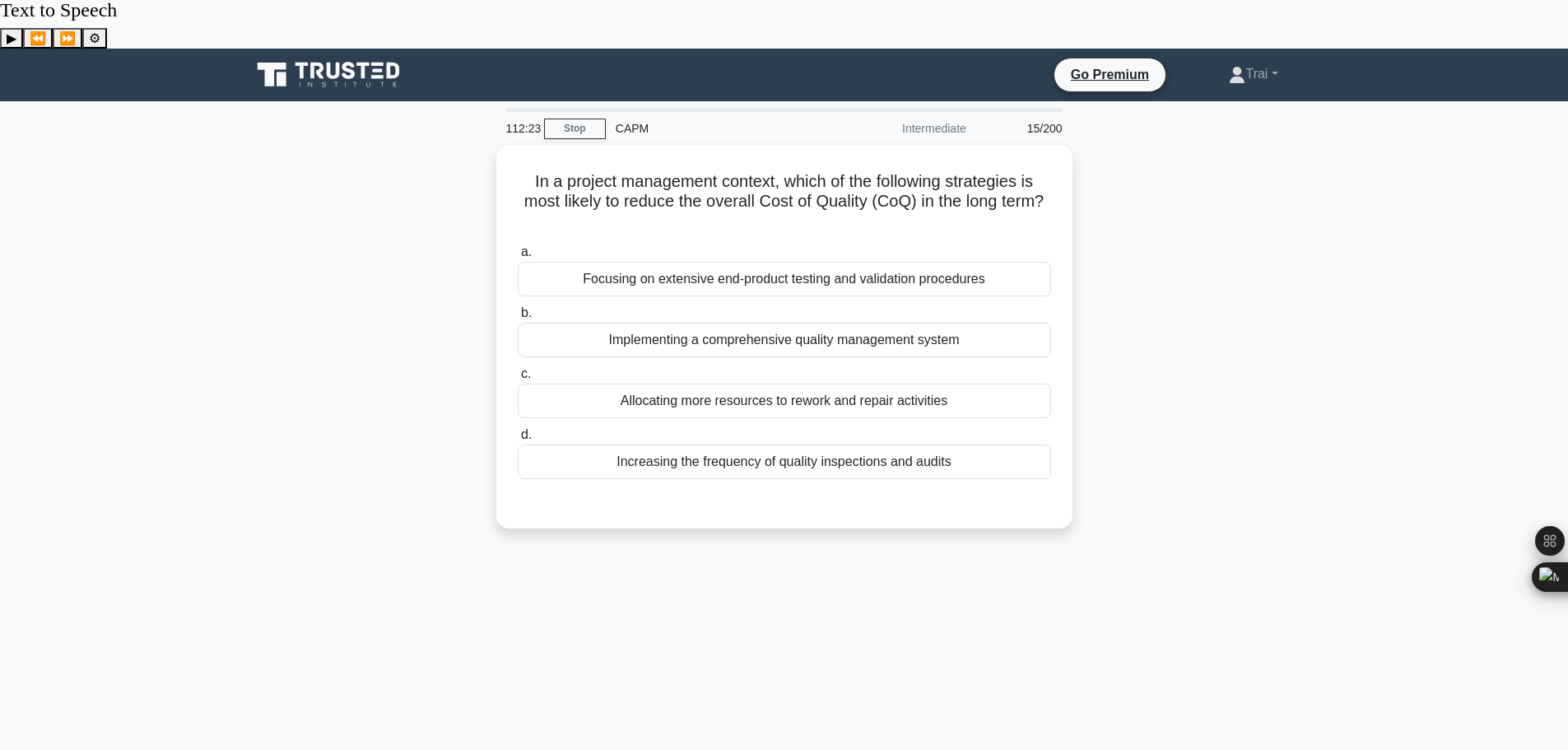
scroll to position [0, 0]
click at [811, 441] on div "Increasing the frequency of quality inspections and audits" at bounding box center [784, 459] width 534 height 35
click at [518, 427] on input "d. Increasing the frequency of quality inspections and audits" at bounding box center [518, 432] width 0 height 11
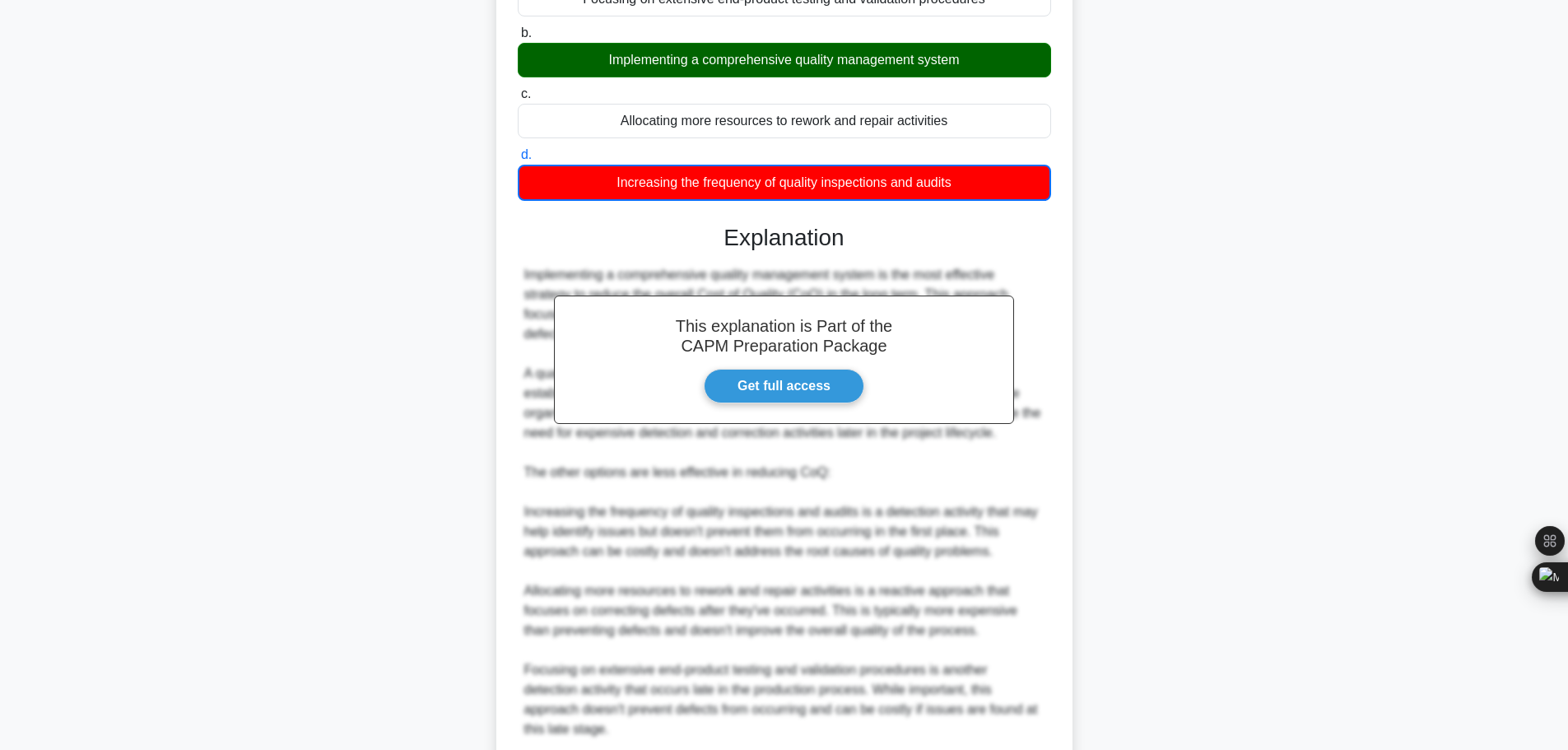
scroll to position [385, 0]
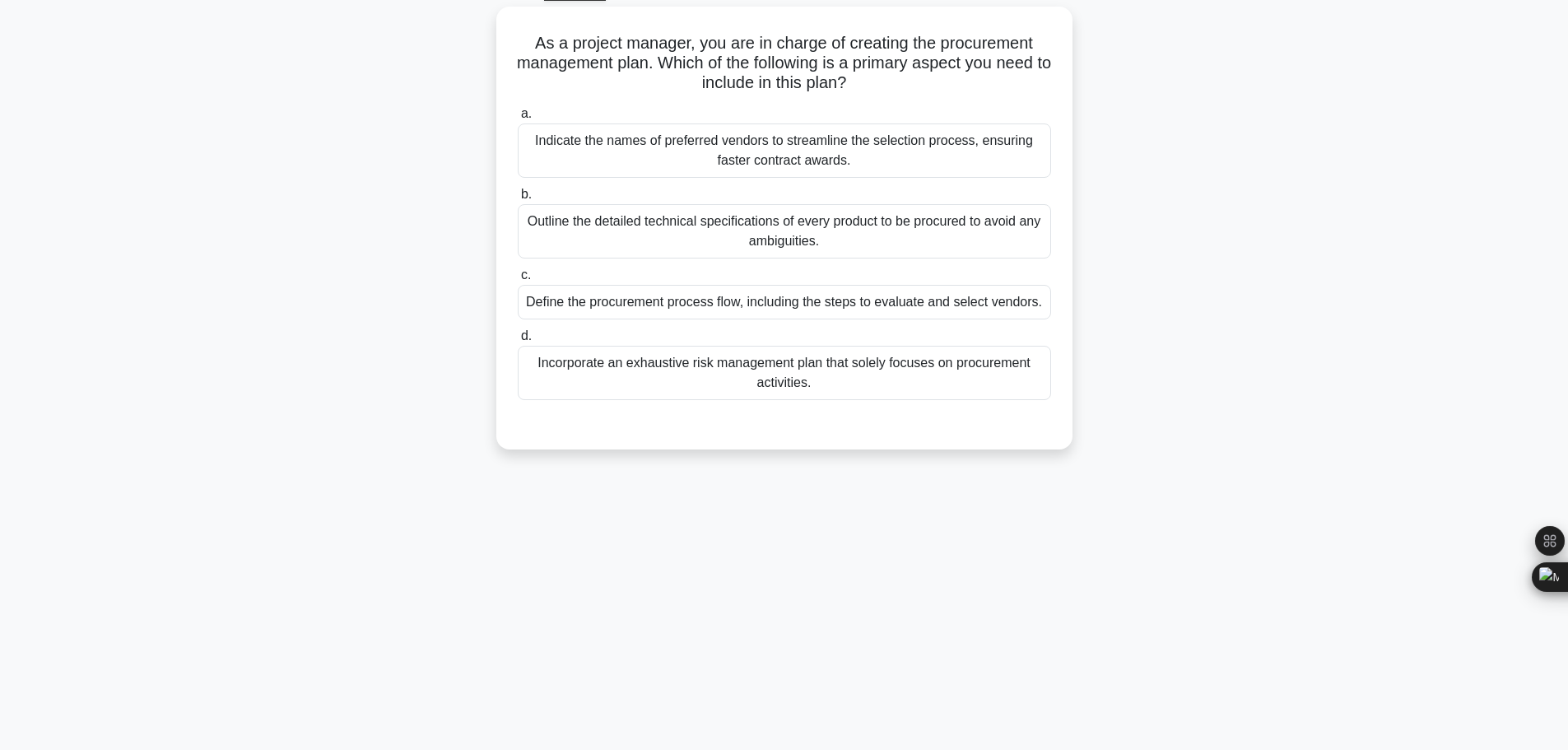
click at [1262, 509] on div "112:00 Stop CAPM Intermediate 16/200 As a project manager, you are in charge of…" at bounding box center [784, 381] width 1087 height 823
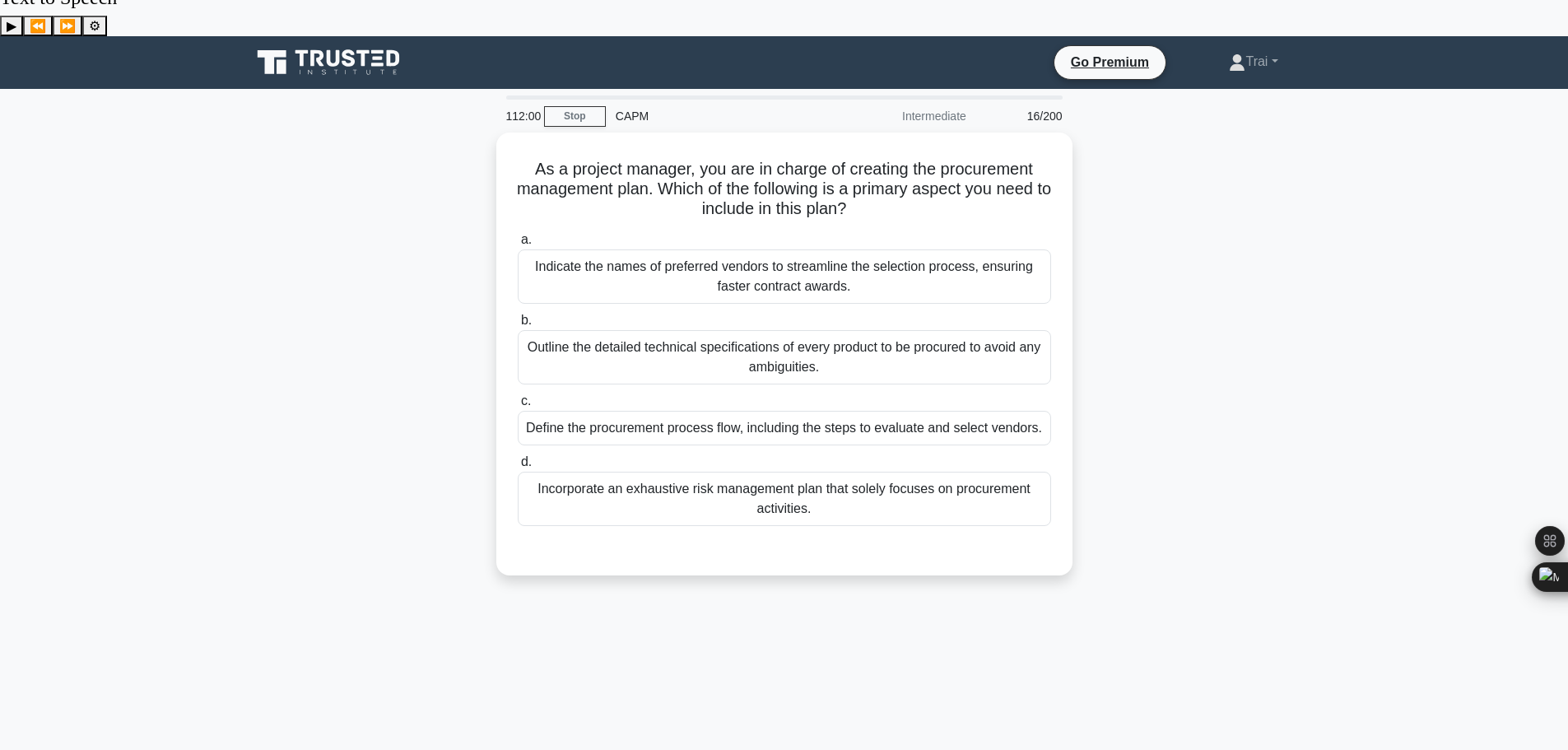
scroll to position [0, 0]
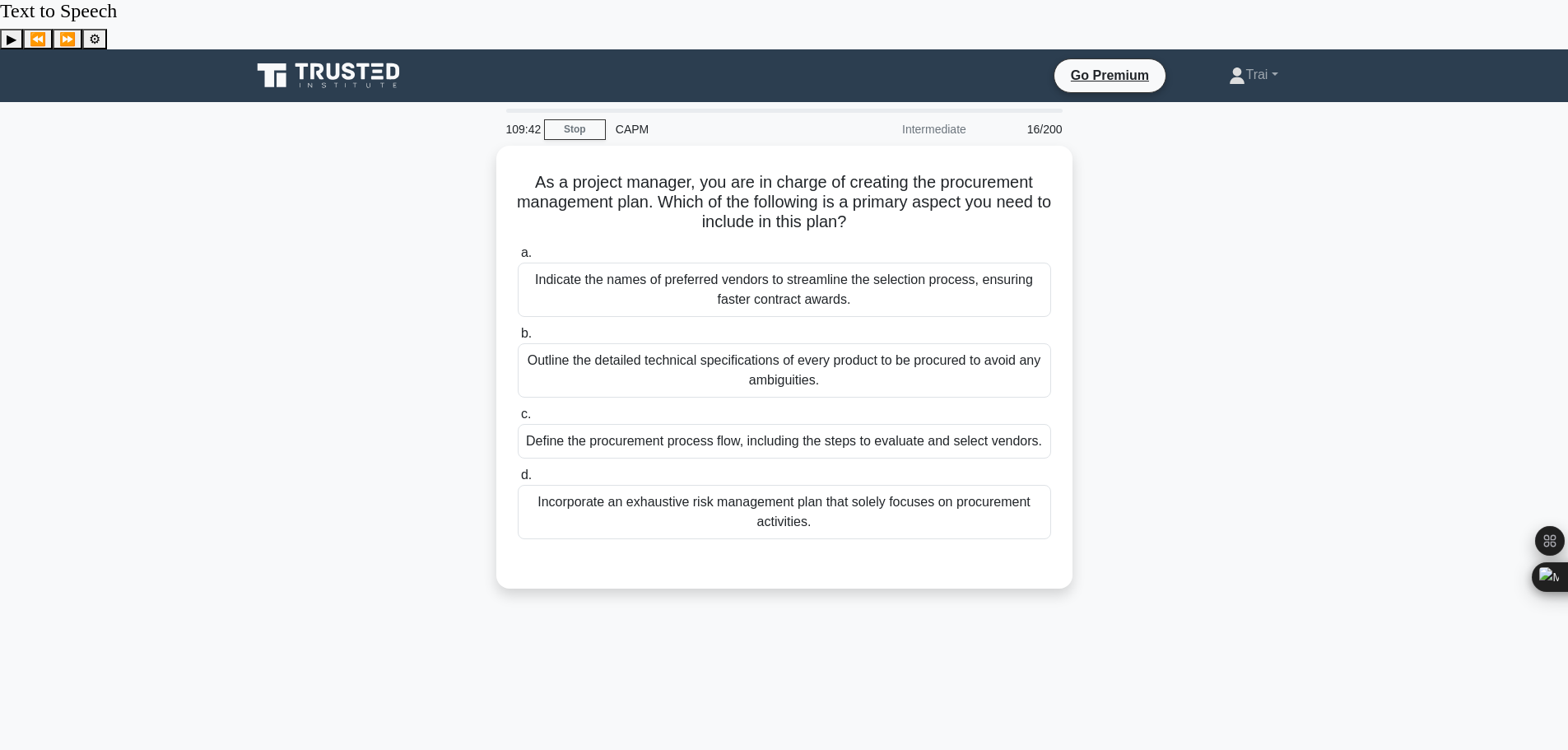
click at [1262, 509] on div "As a project manager, you are in charge of creating the procurement management …" at bounding box center [784, 376] width 1087 height 462
click at [1234, 342] on div "As a project manager, you are in charge of creating the procurement management …" at bounding box center [784, 376] width 1087 height 462
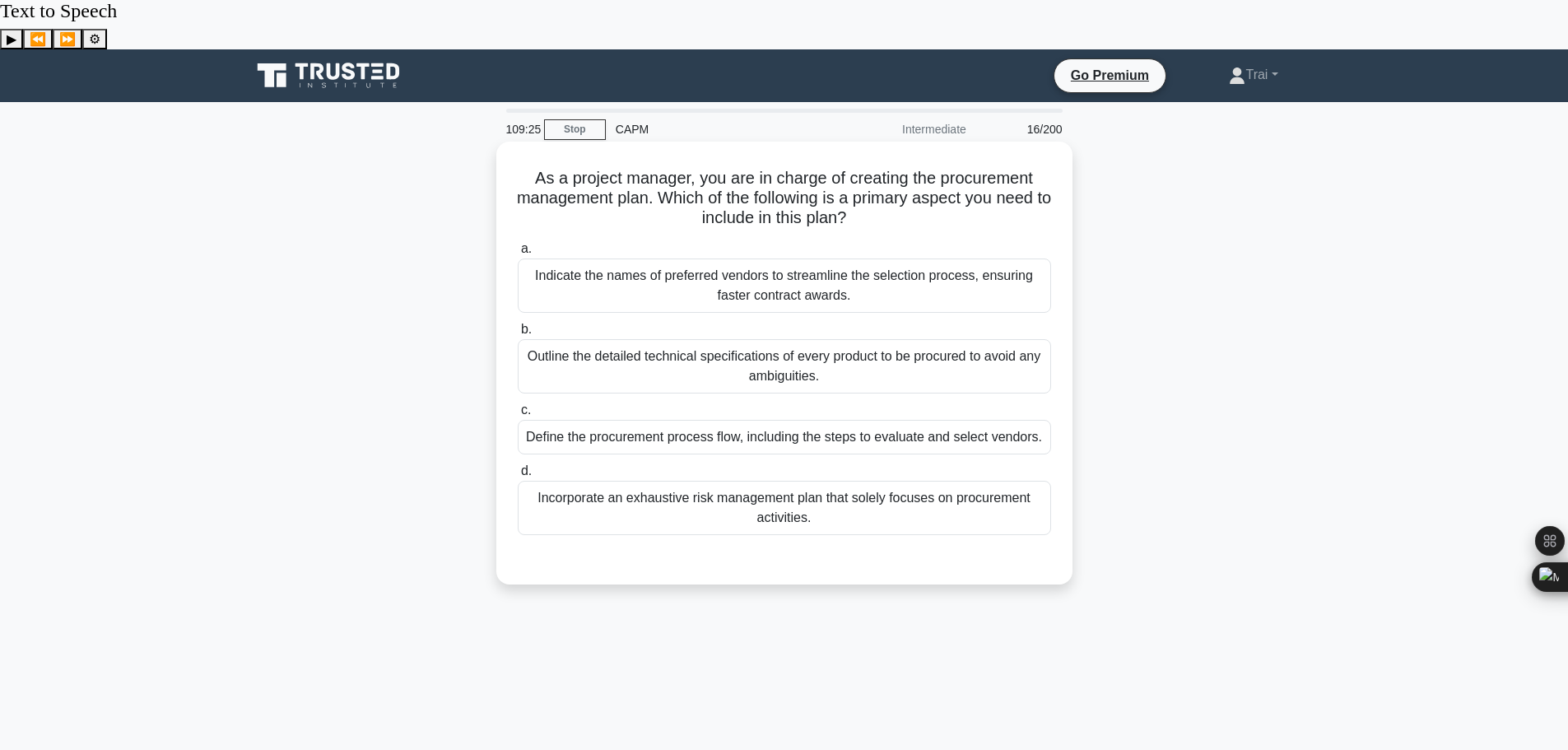
click at [774, 420] on div "Define the procurement process flow, including the steps to evaluate and select…" at bounding box center [784, 438] width 534 height 35
click at [518, 405] on input "c. Define the procurement process flow, including the steps to evaluate and sel…" at bounding box center [518, 410] width 0 height 11
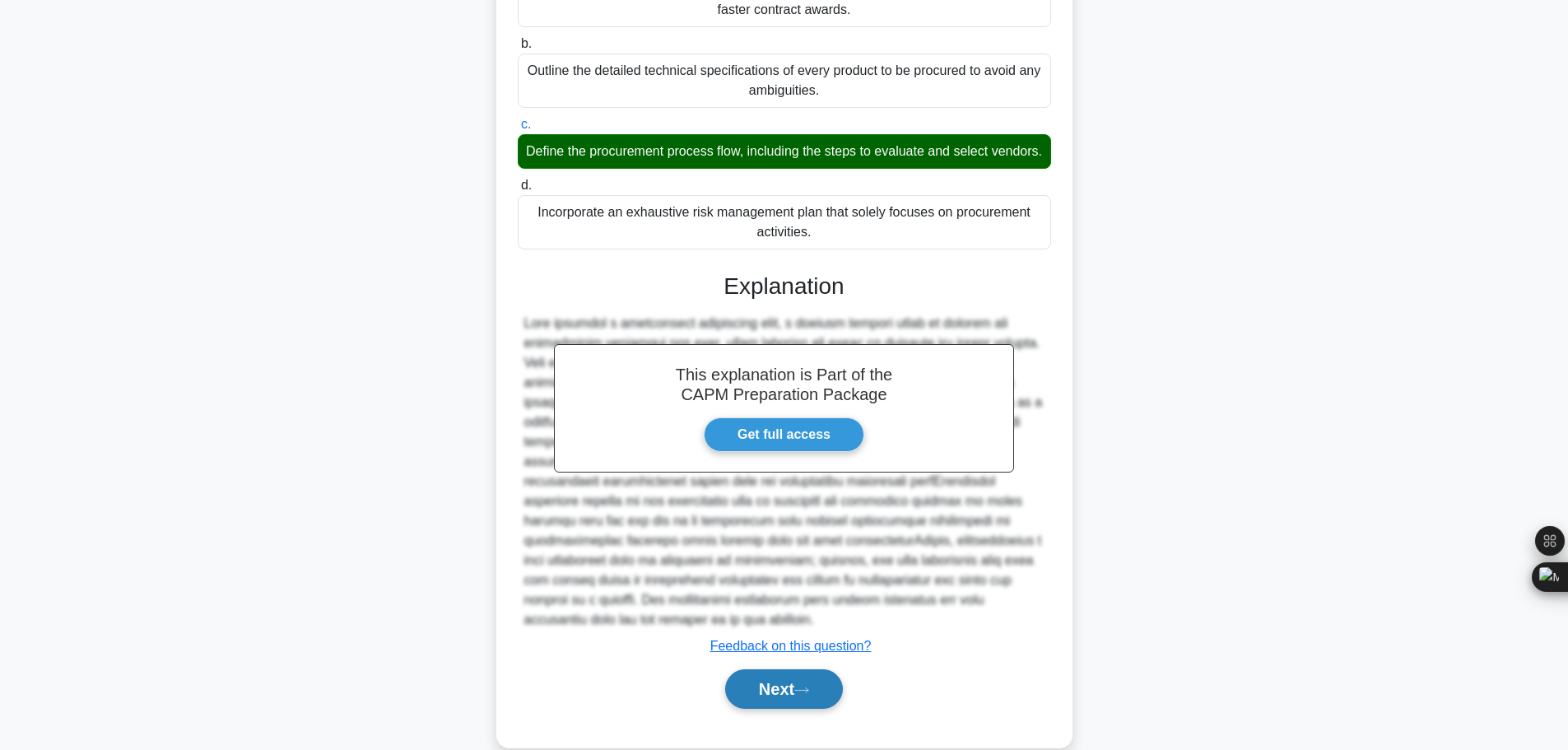
click at [806, 669] on button "Next" at bounding box center [784, 689] width 118 height 39
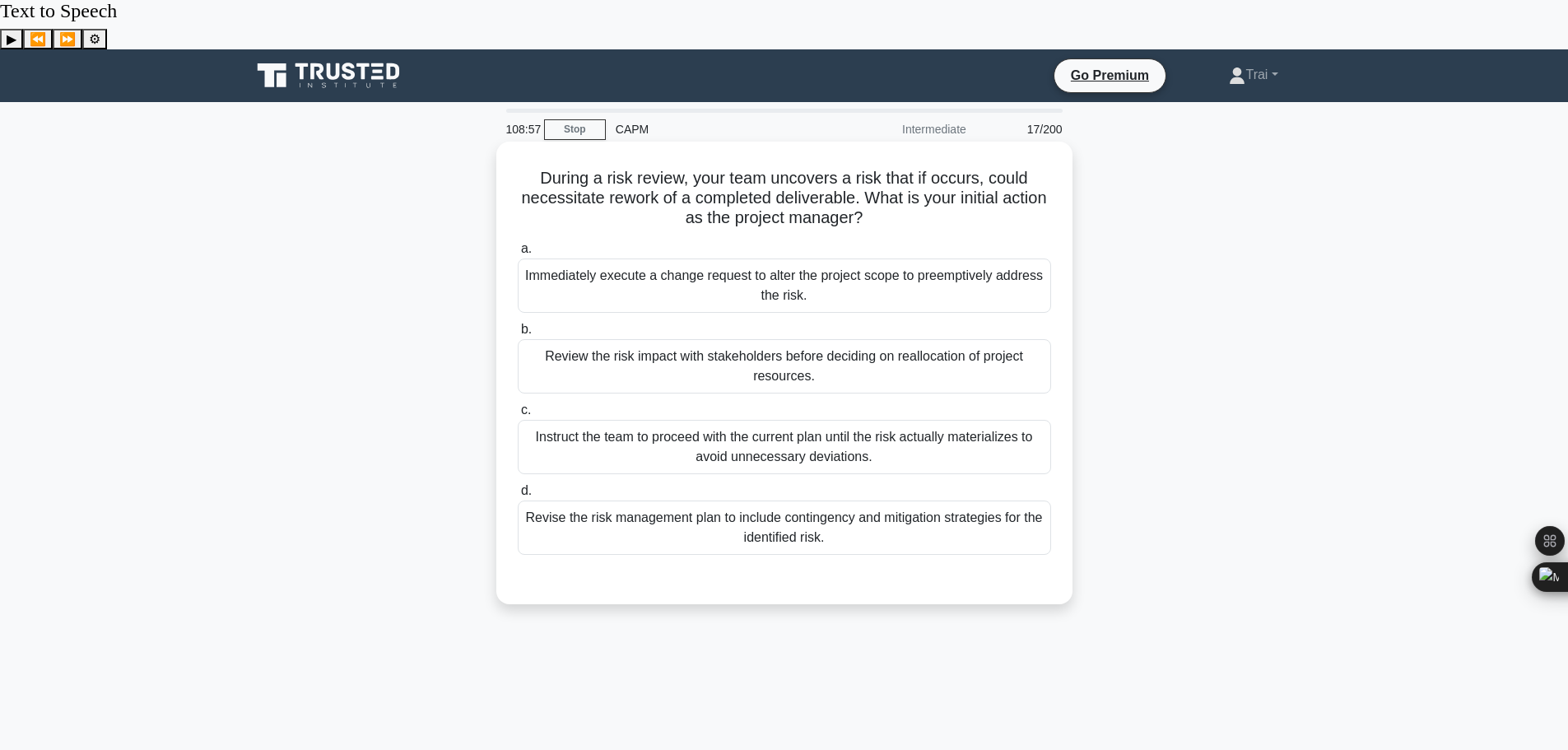
click at [853, 339] on div "Review the risk impact with stakeholders before deciding on reallocation of pro…" at bounding box center [784, 365] width 534 height 54
click at [518, 329] on input "b. Review the risk impact with stakeholders before deciding on reallocation of …" at bounding box center [518, 330] width 0 height 11
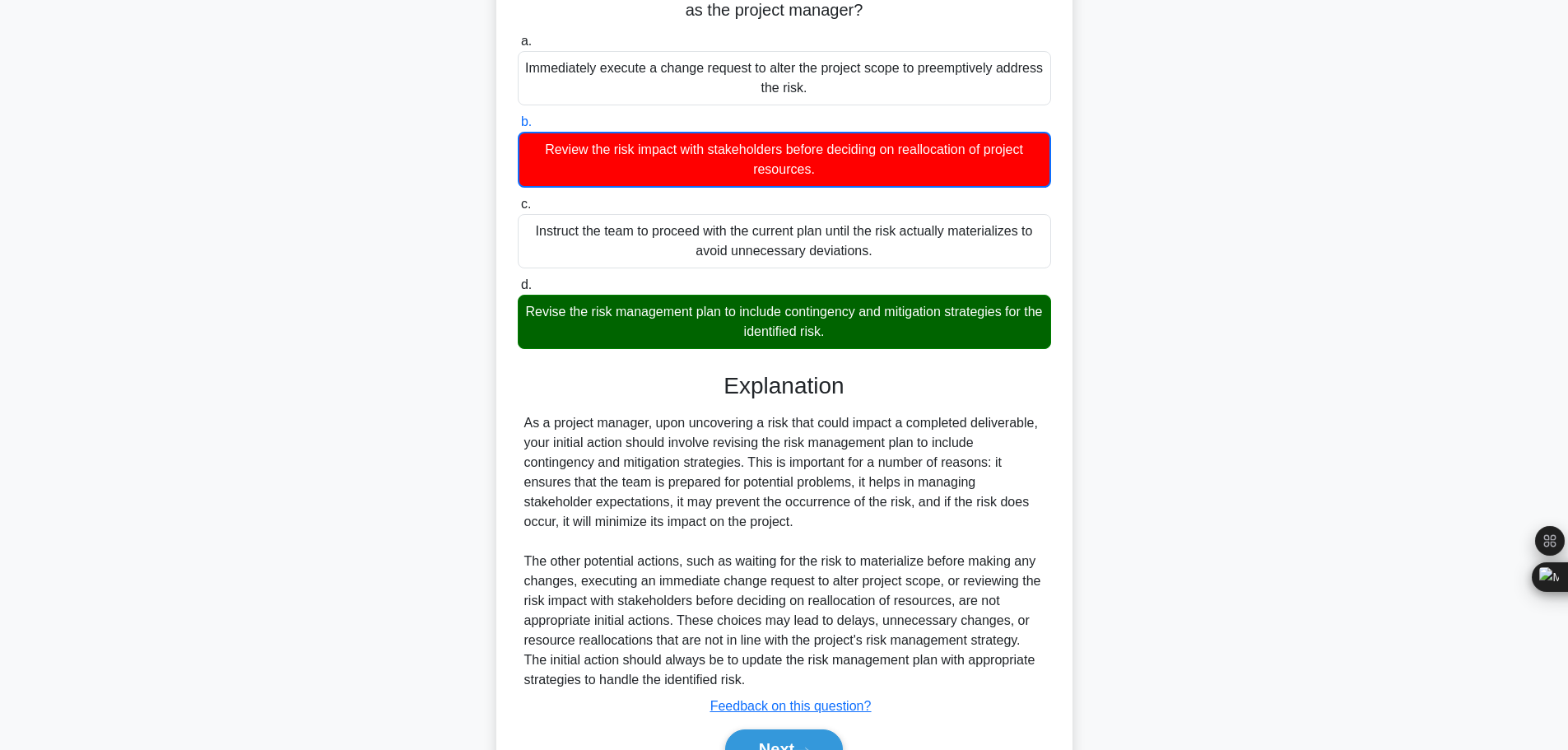
scroll to position [248, 0]
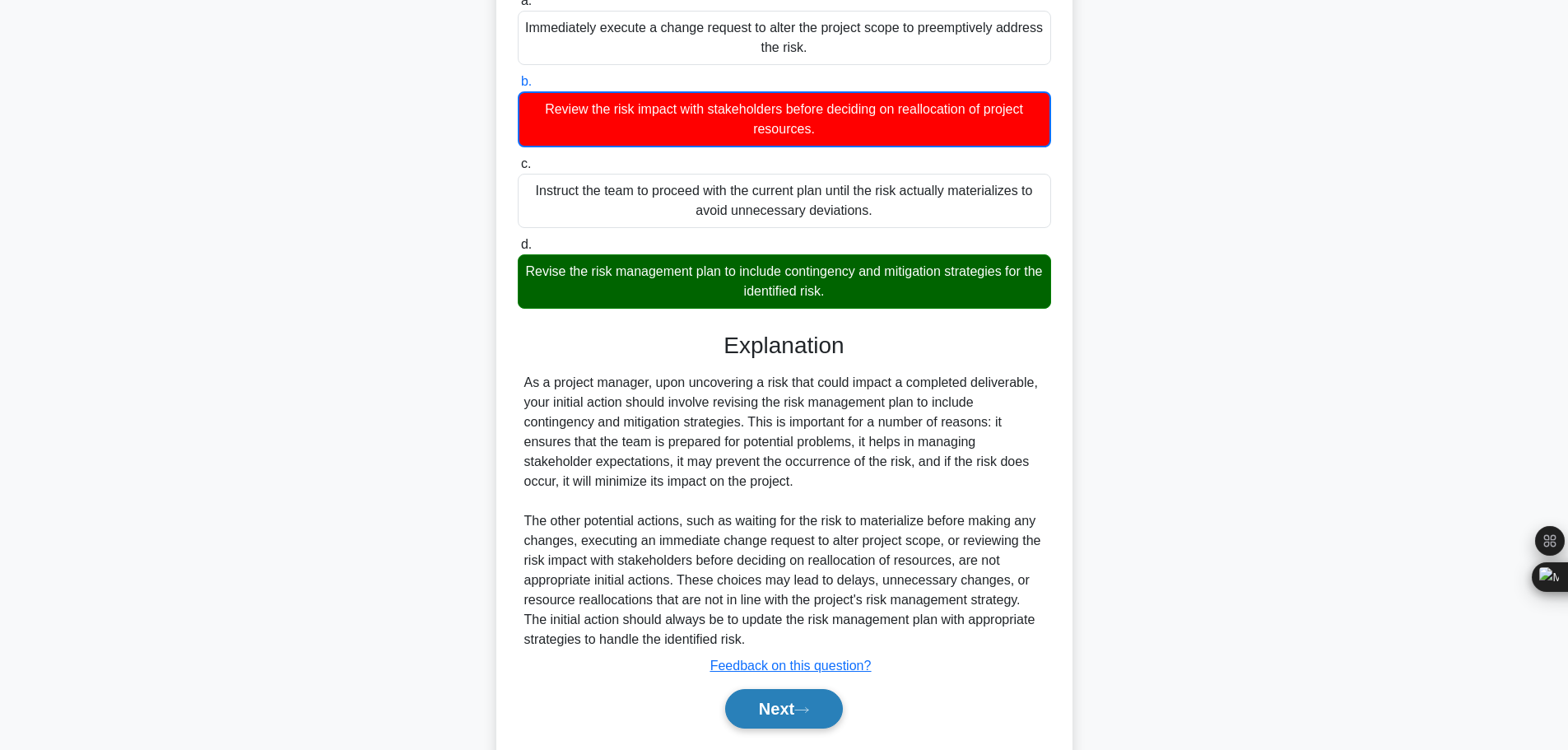
click at [759, 690] on button "Next" at bounding box center [784, 709] width 118 height 39
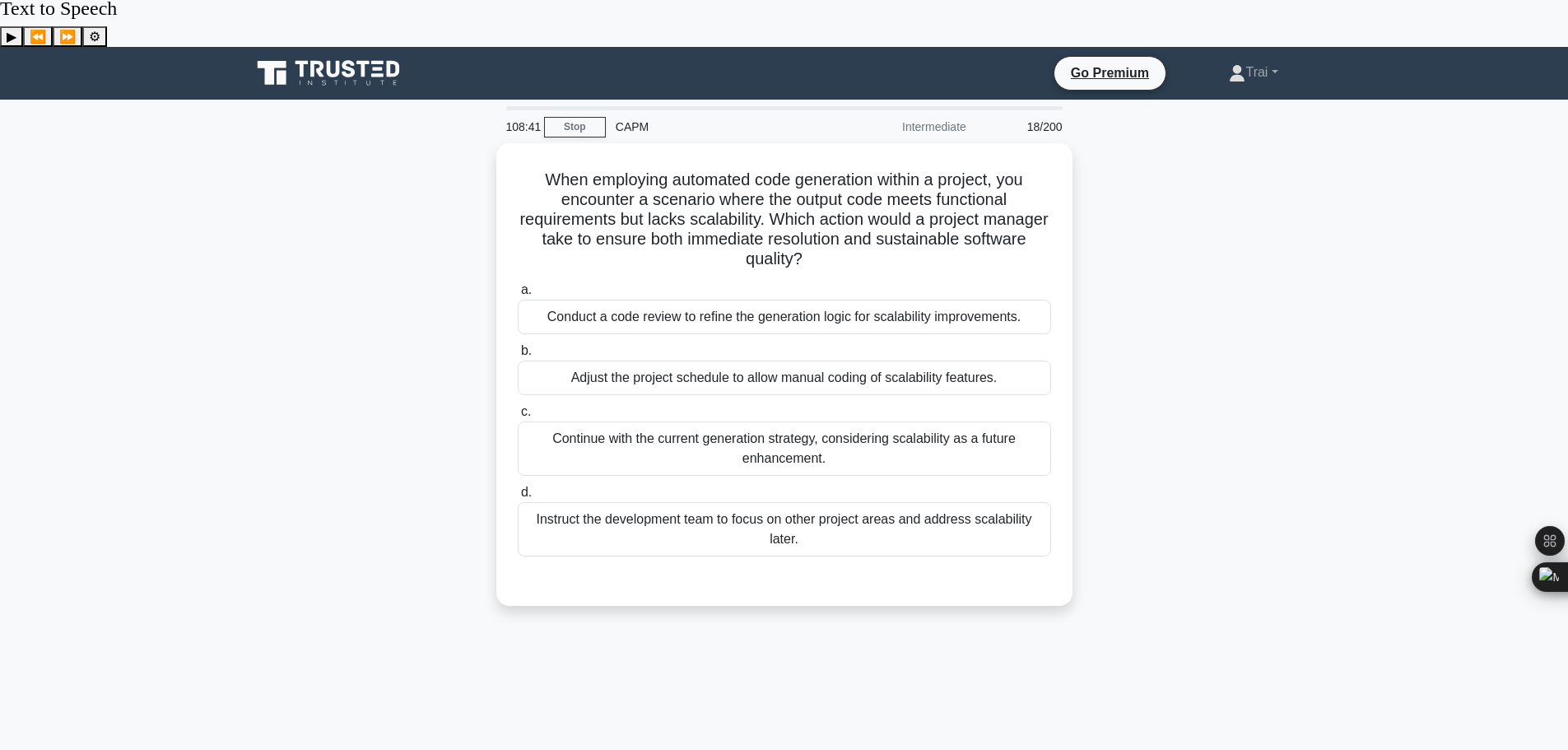
scroll to position [0, 0]
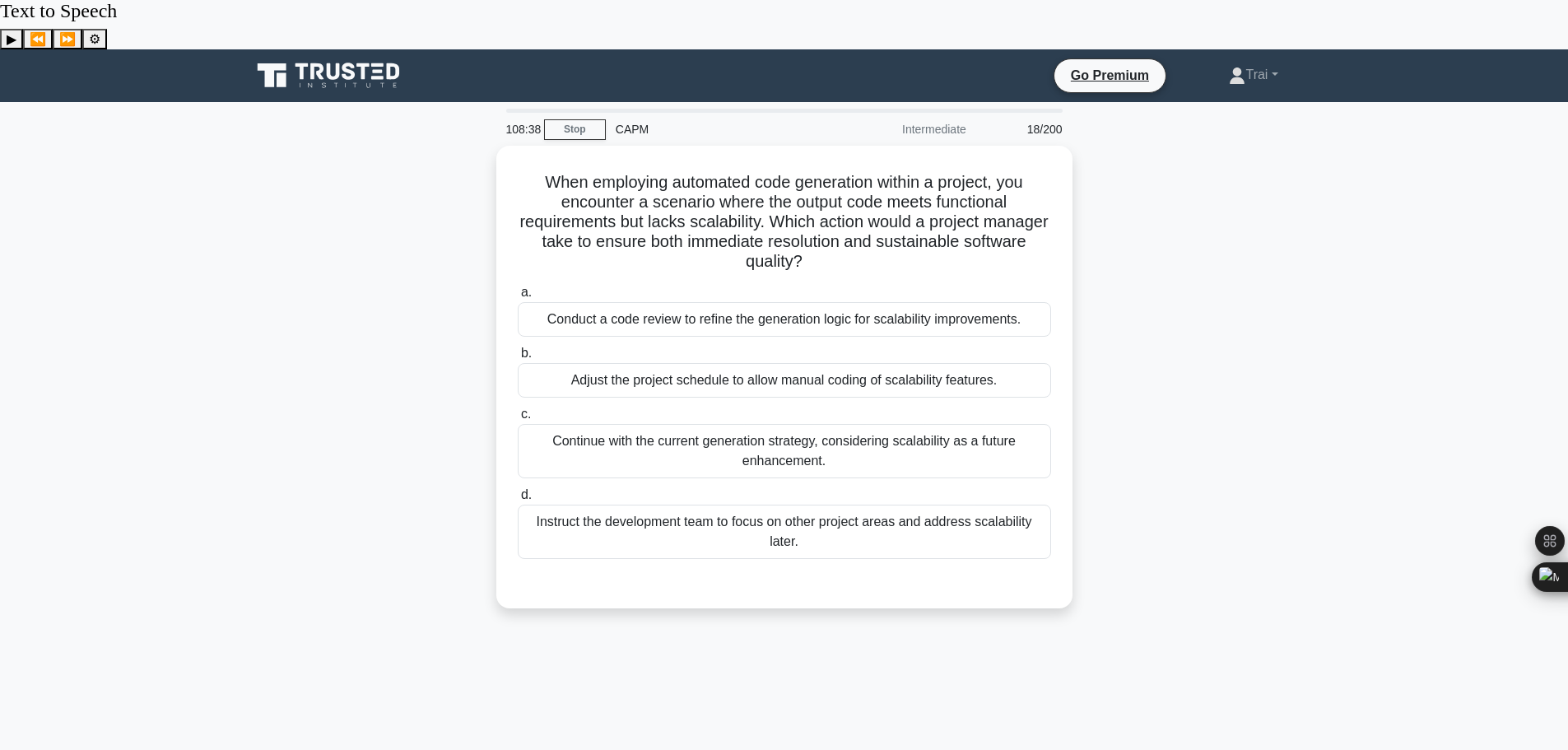
click at [1196, 238] on div "When employing automated code generation within a project, you encounter a scen…" at bounding box center [784, 386] width 1087 height 483
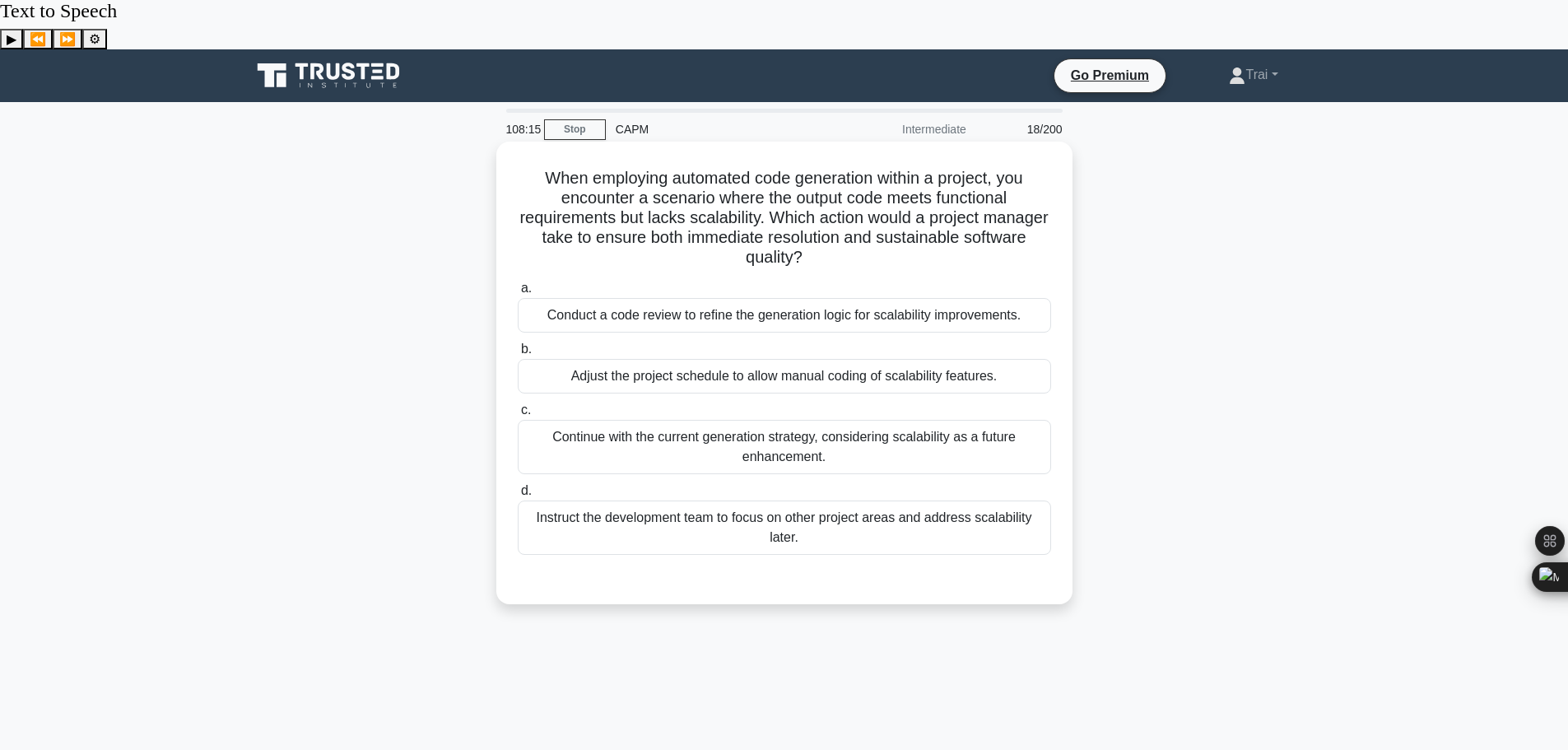
click at [779, 299] on div "Conduct a code review to refine the generation logic for scalability improvemen…" at bounding box center [784, 316] width 534 height 35
click at [518, 283] on input "a. Conduct a code review to refine the generation logic for scalability improve…" at bounding box center [518, 288] width 0 height 11
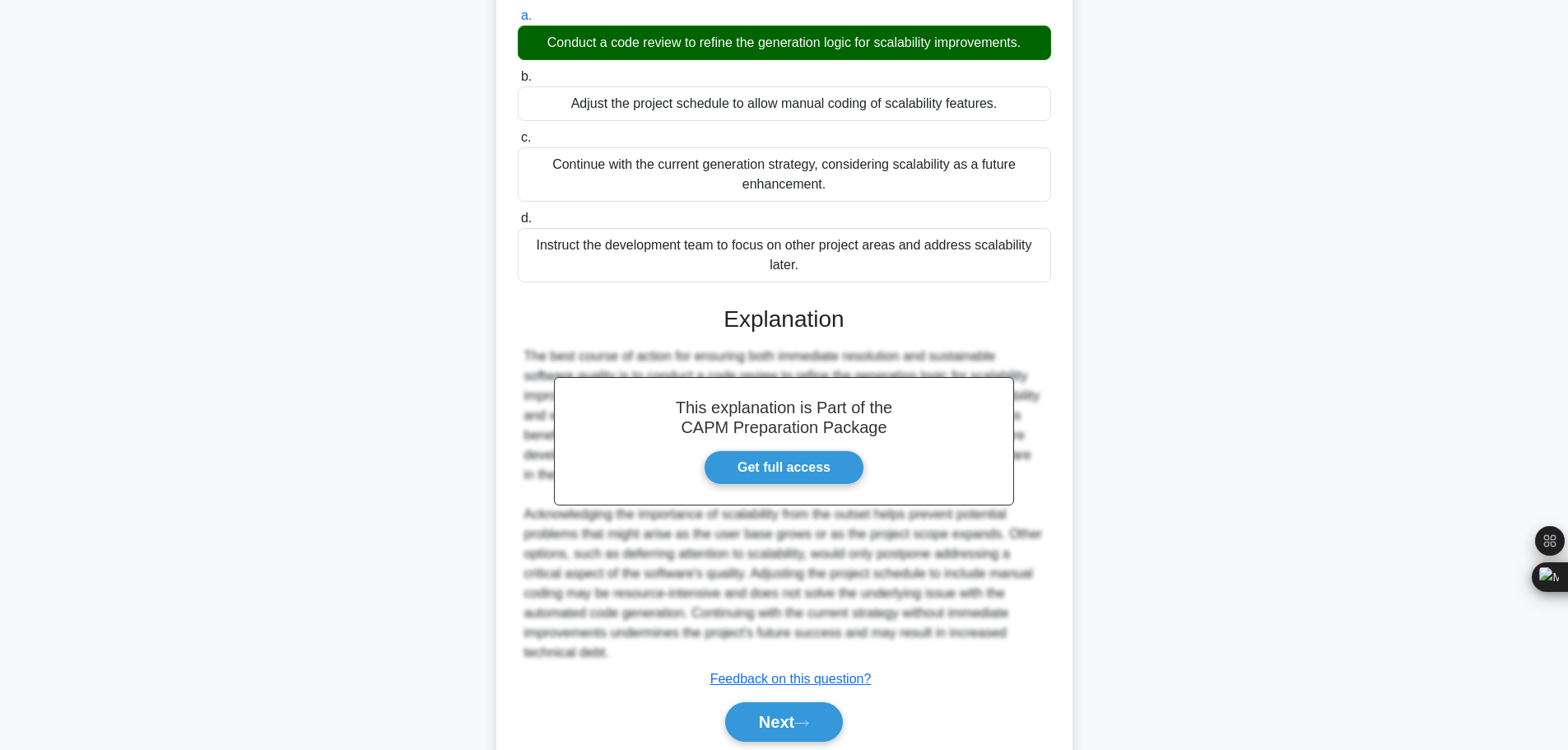
scroll to position [286, 0]
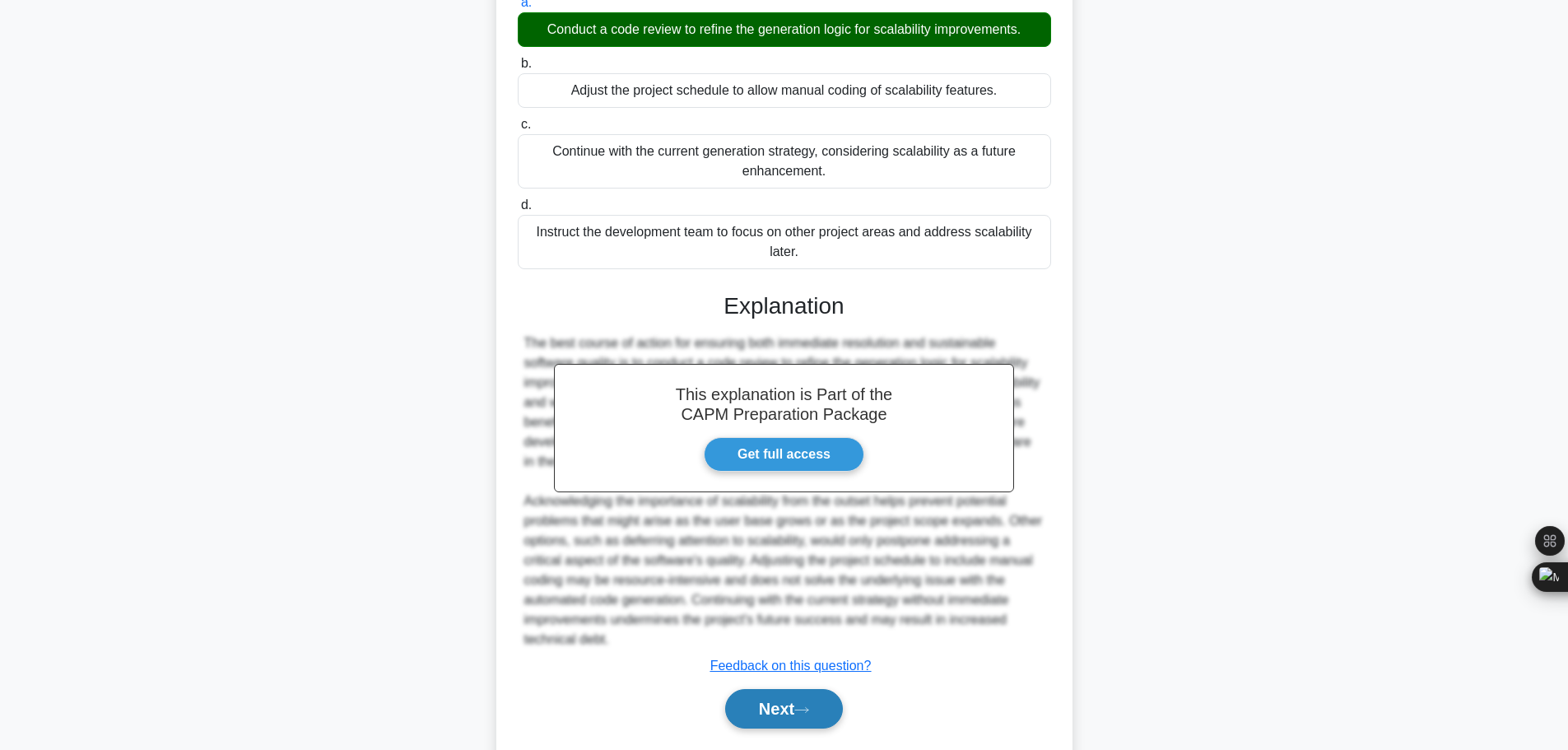
click at [806, 690] on button "Next" at bounding box center [784, 709] width 118 height 39
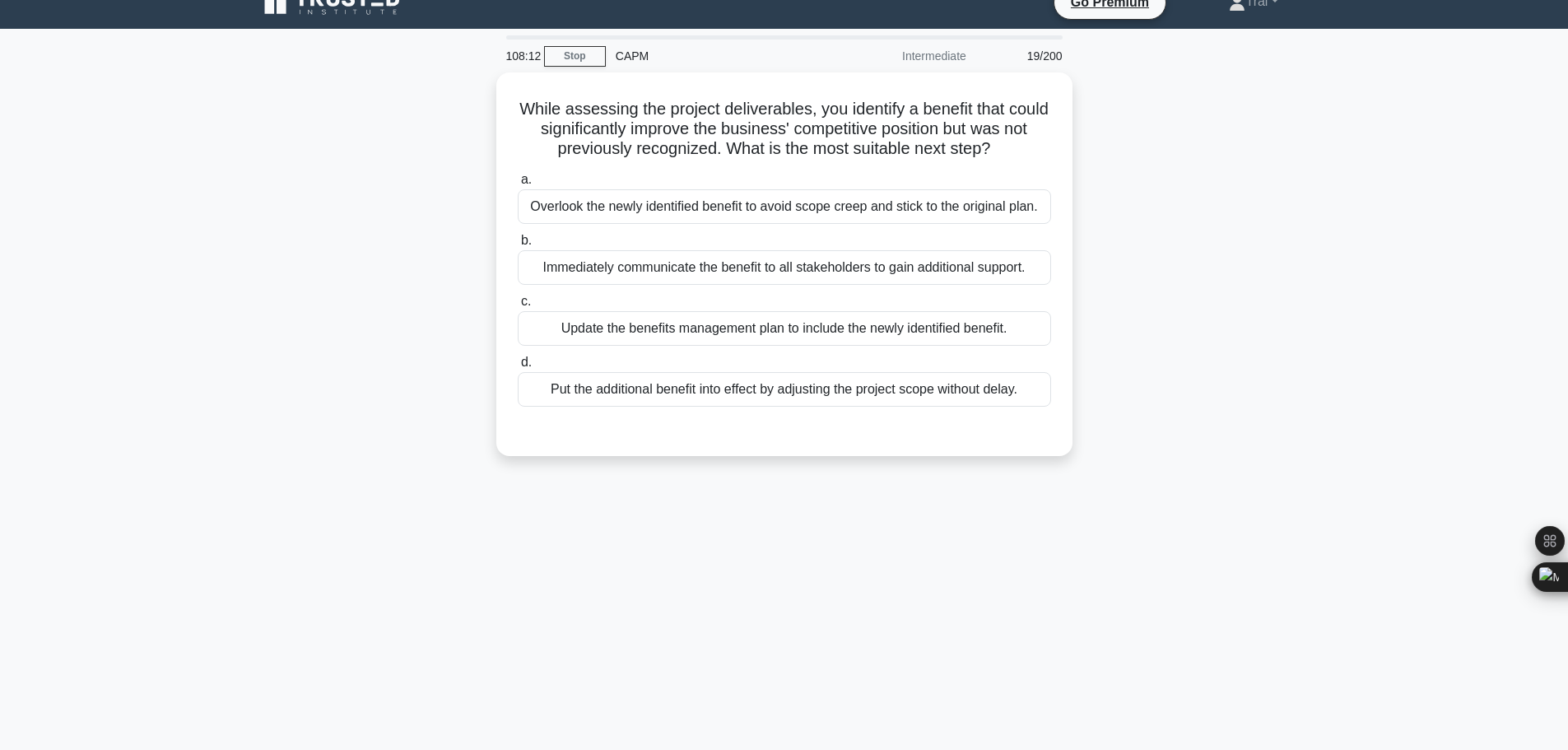
scroll to position [0, 0]
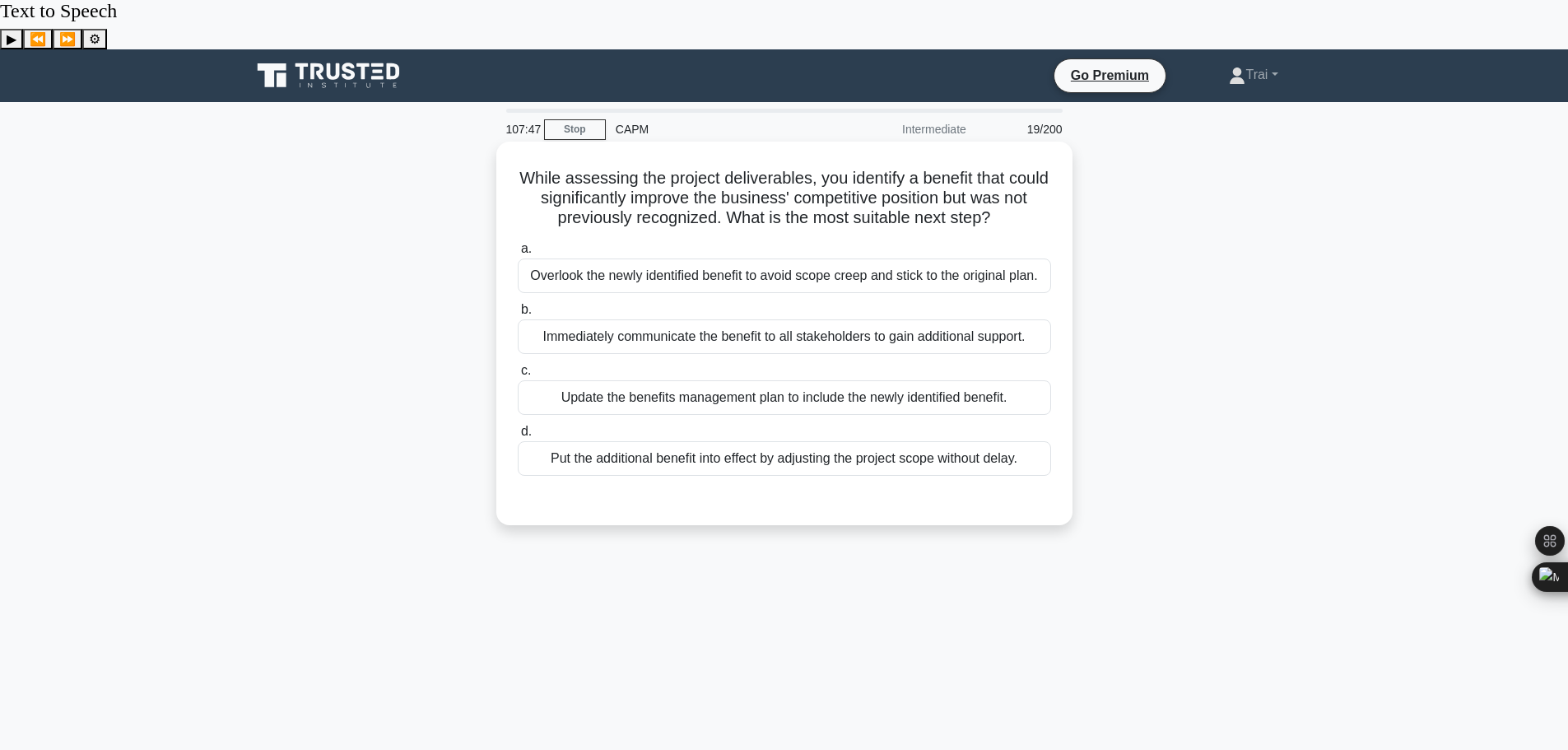
click at [668, 320] on div "Immediately communicate the benefit to all stakeholders to gain additional supp…" at bounding box center [784, 337] width 534 height 35
click at [518, 305] on input "b. Immediately communicate the benefit to all stakeholders to gain additional s…" at bounding box center [518, 310] width 0 height 11
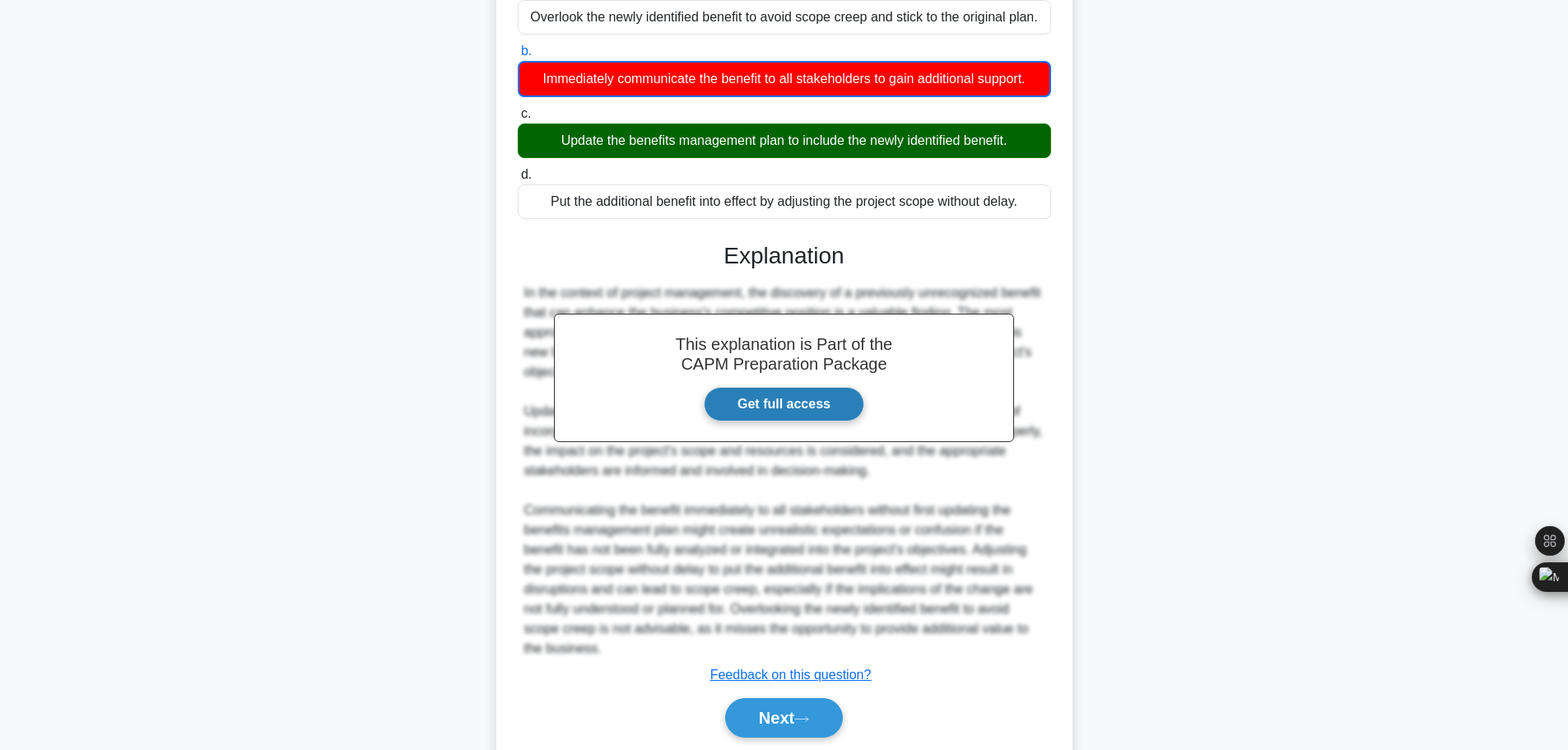
scroll to position [267, 0]
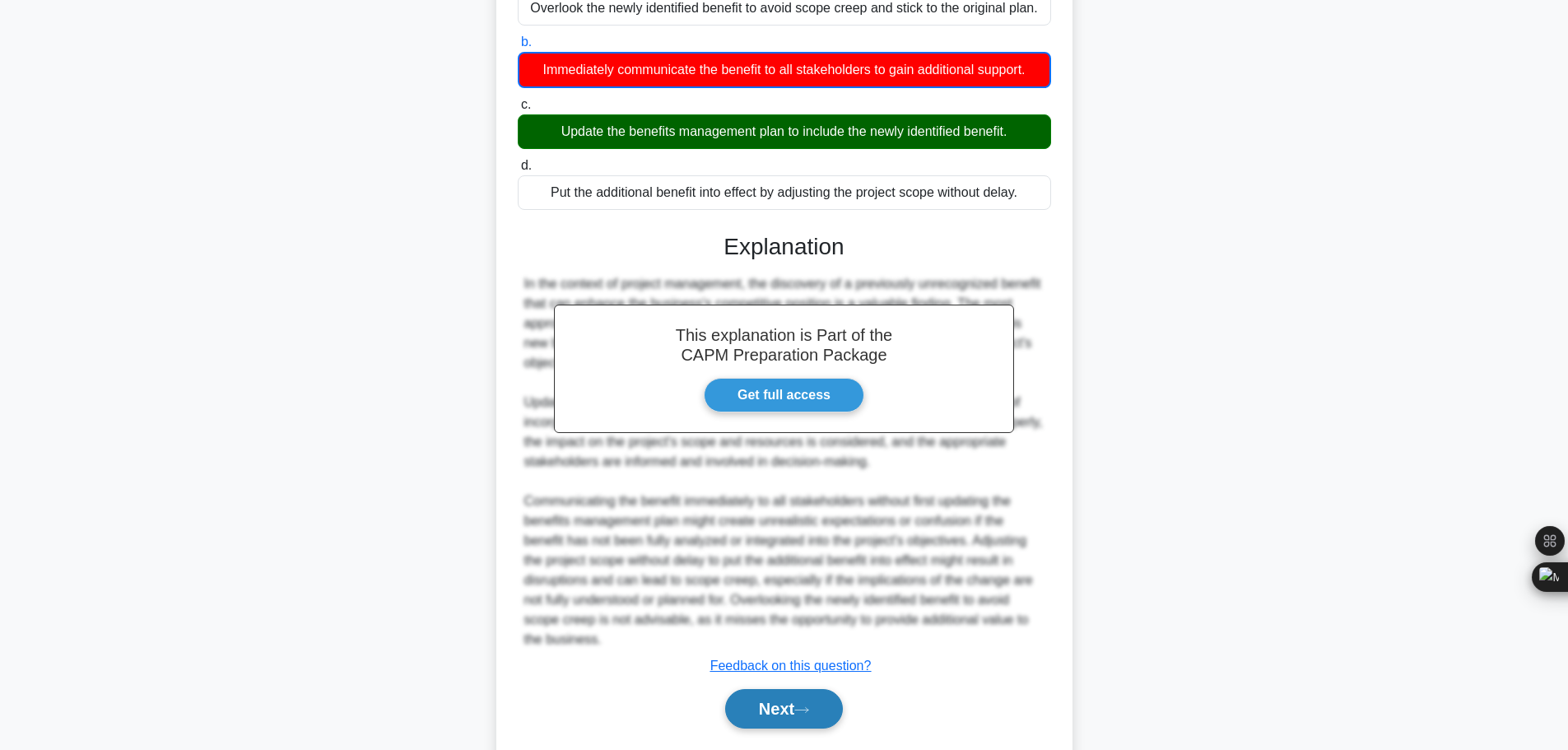
click at [738, 690] on button "Next" at bounding box center [784, 709] width 118 height 39
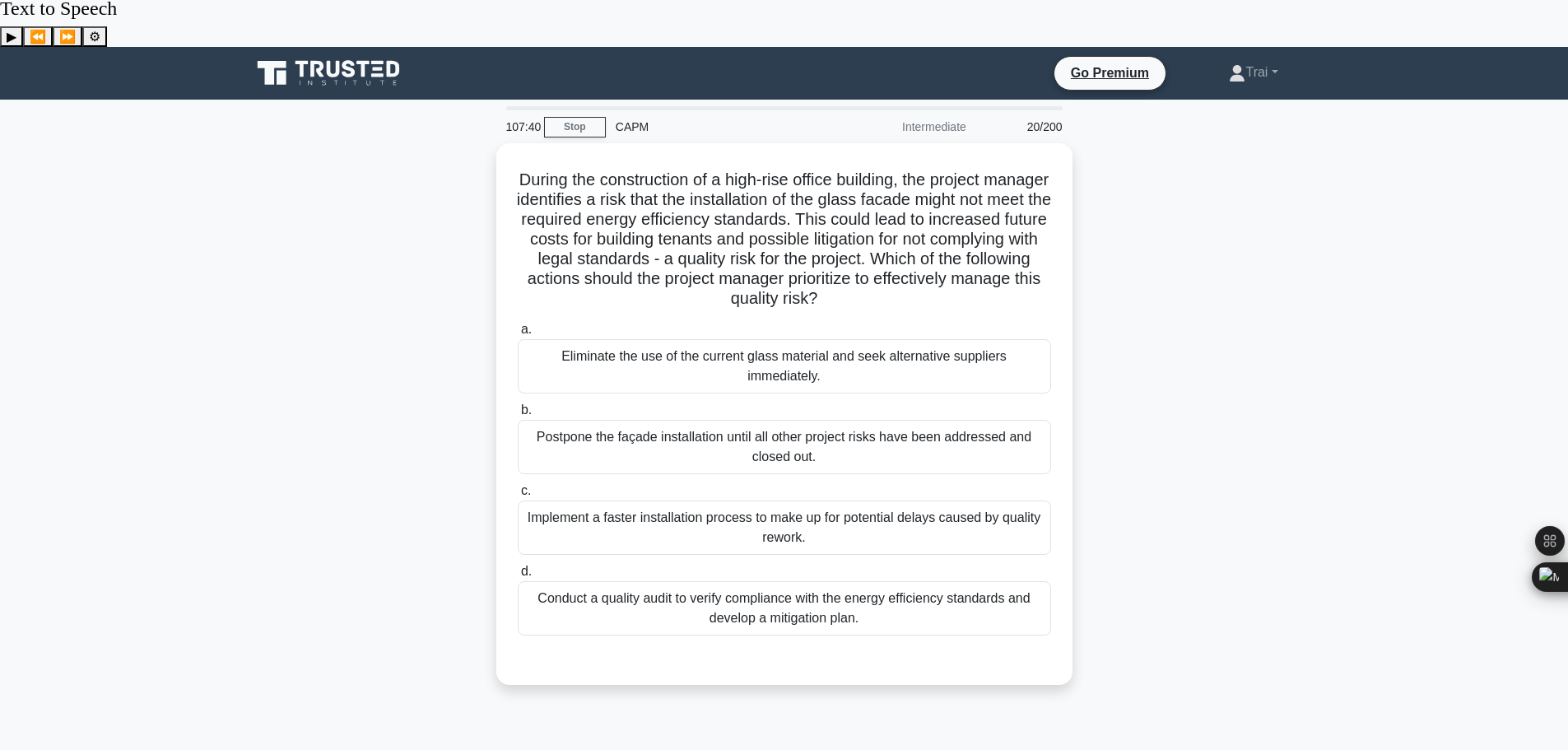
scroll to position [0, 0]
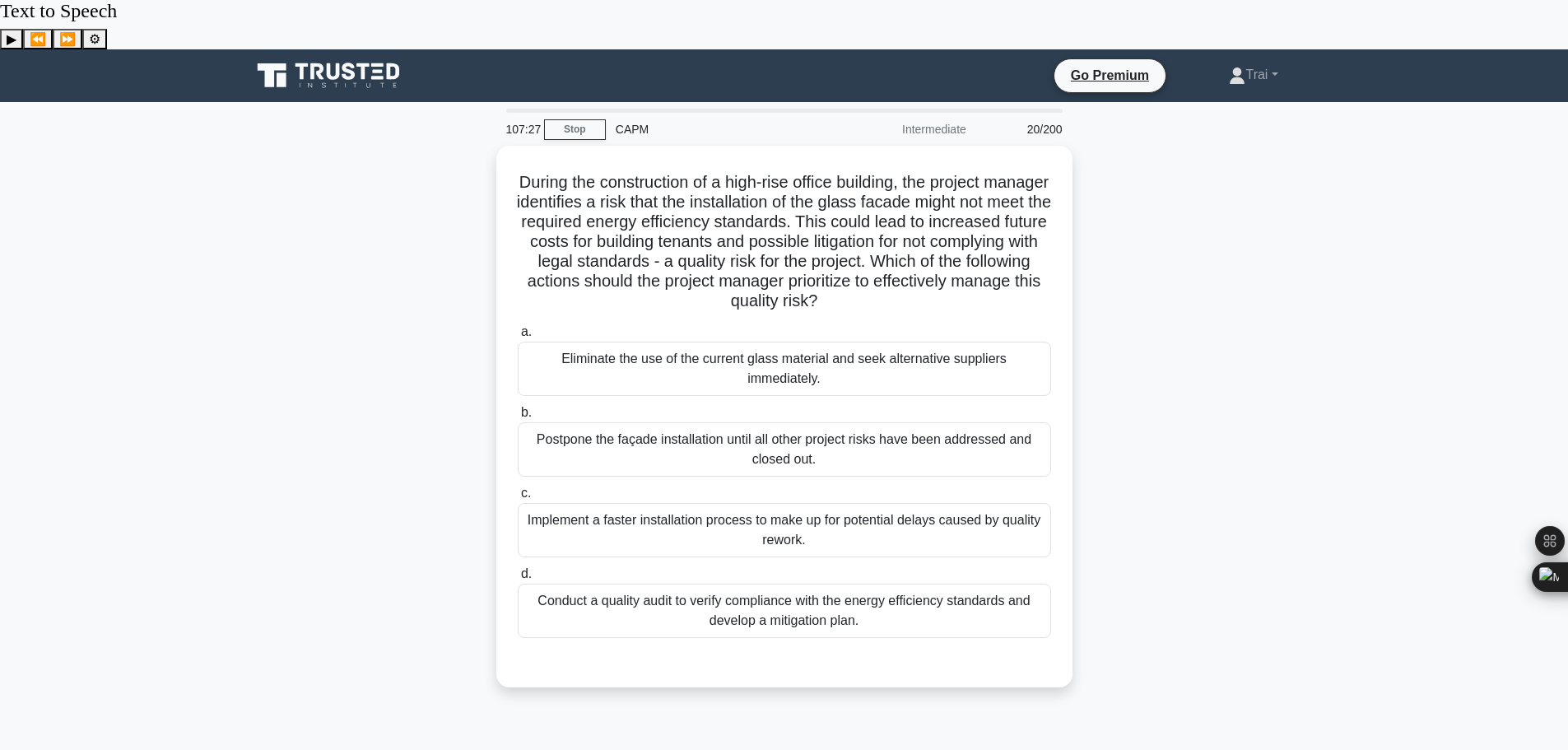
click at [1265, 162] on div "During the construction of a high-rise office building, the project manager ide…" at bounding box center [784, 426] width 1087 height 561
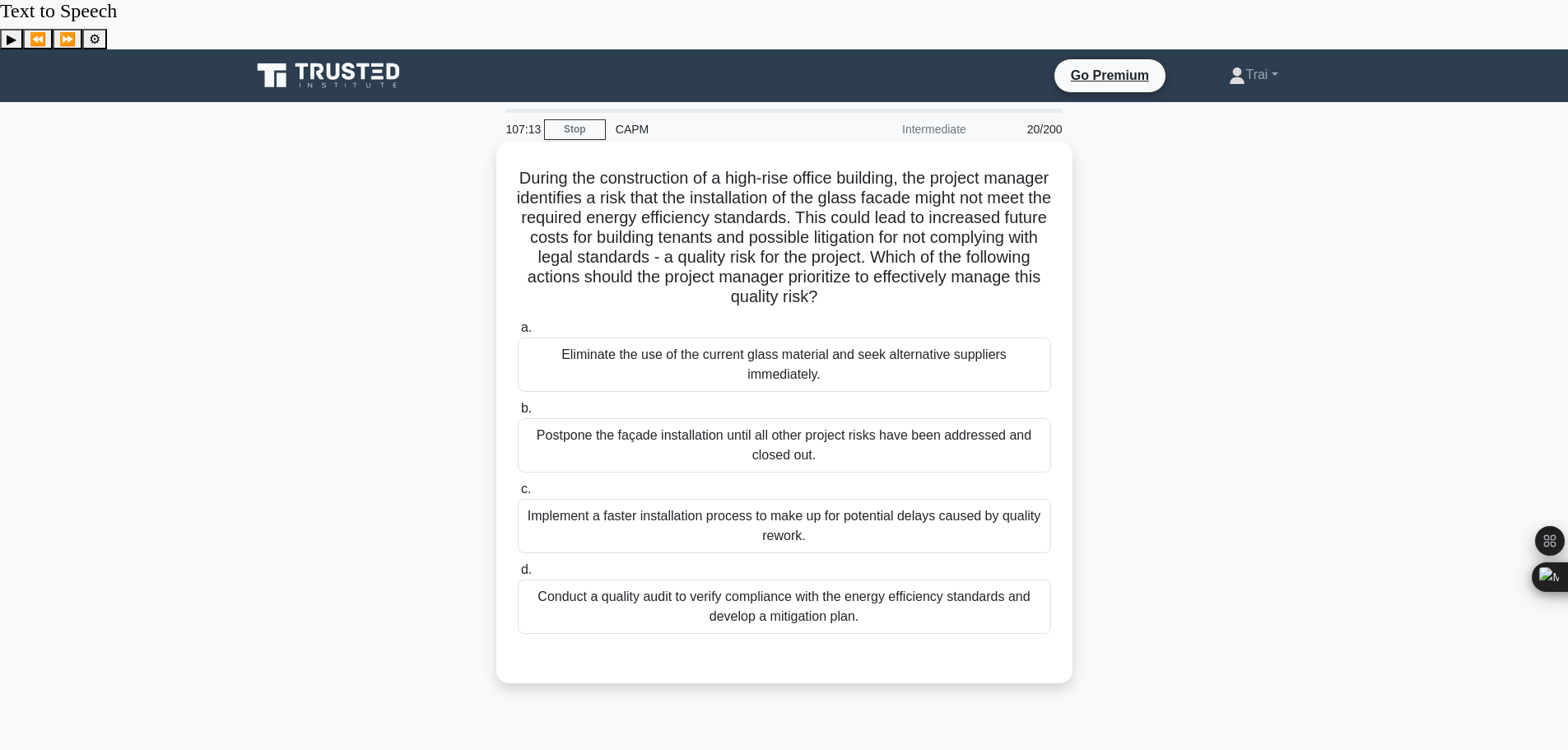
click at [931, 580] on div "Conduct a quality audit to verify compliance with the energy efficiency standar…" at bounding box center [784, 606] width 534 height 54
click at [518, 565] on input "d. Conduct a quality audit to verify compliance with the energy efficiency stan…" at bounding box center [518, 571] width 0 height 11
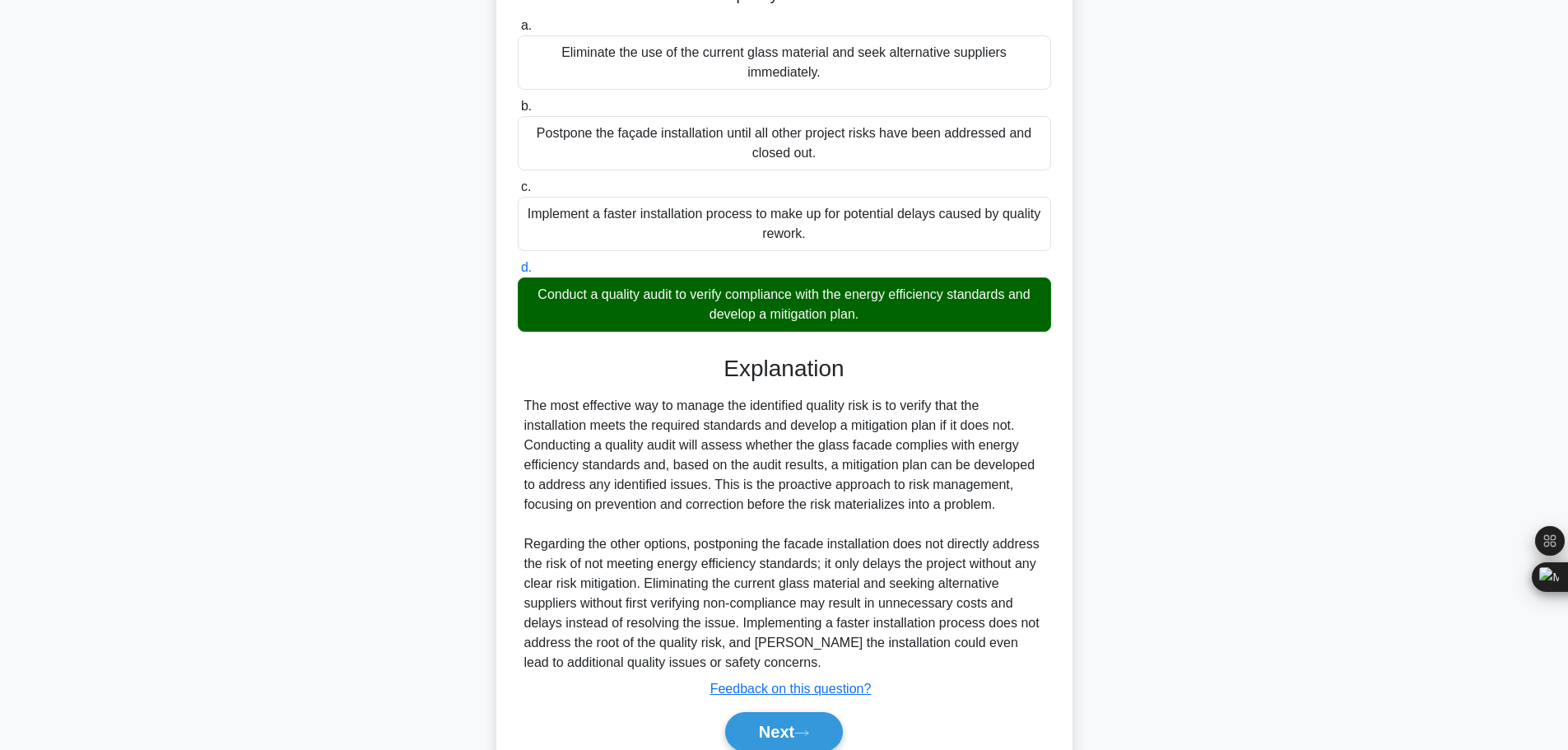
scroll to position [306, 0]
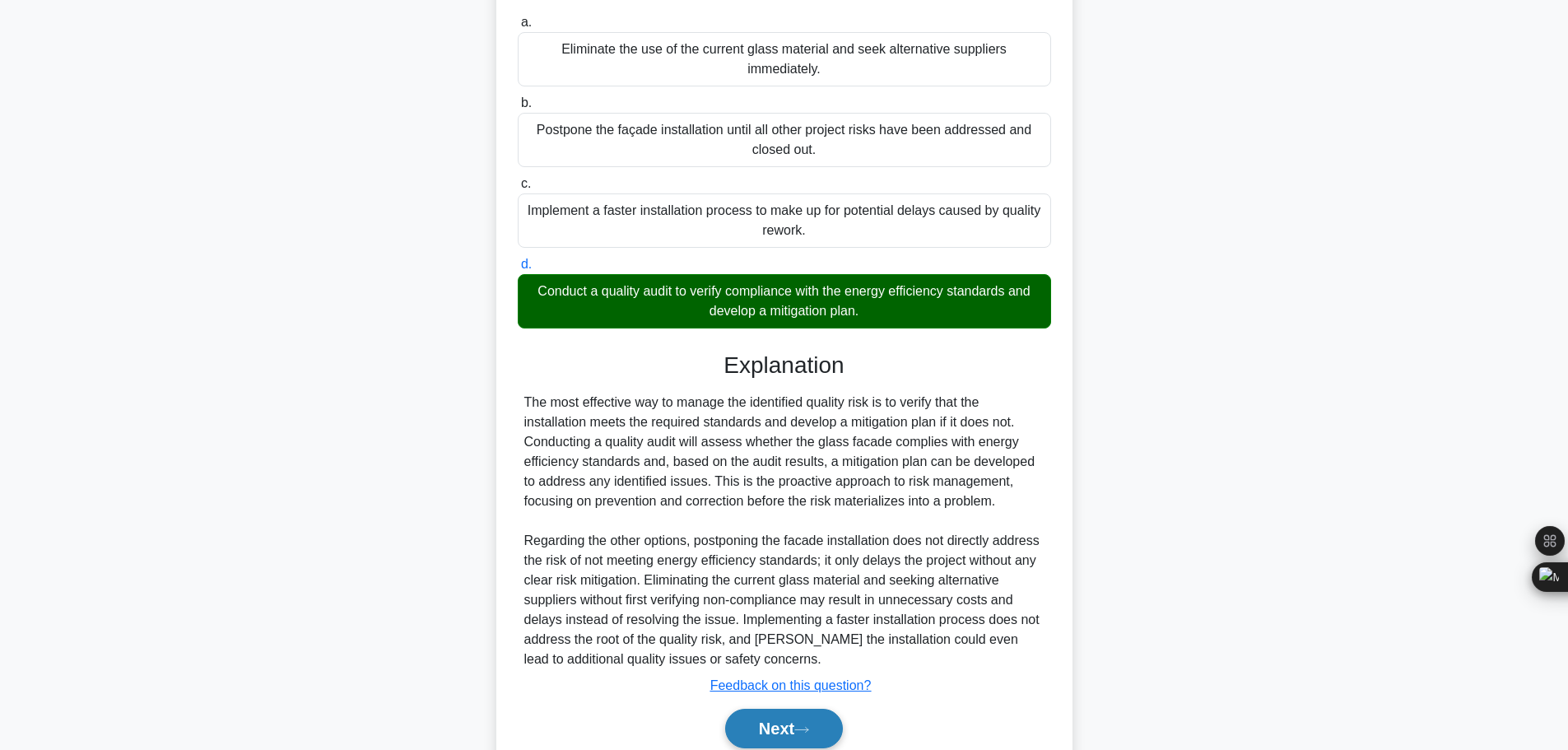
click at [762, 709] on button "Next" at bounding box center [784, 728] width 118 height 39
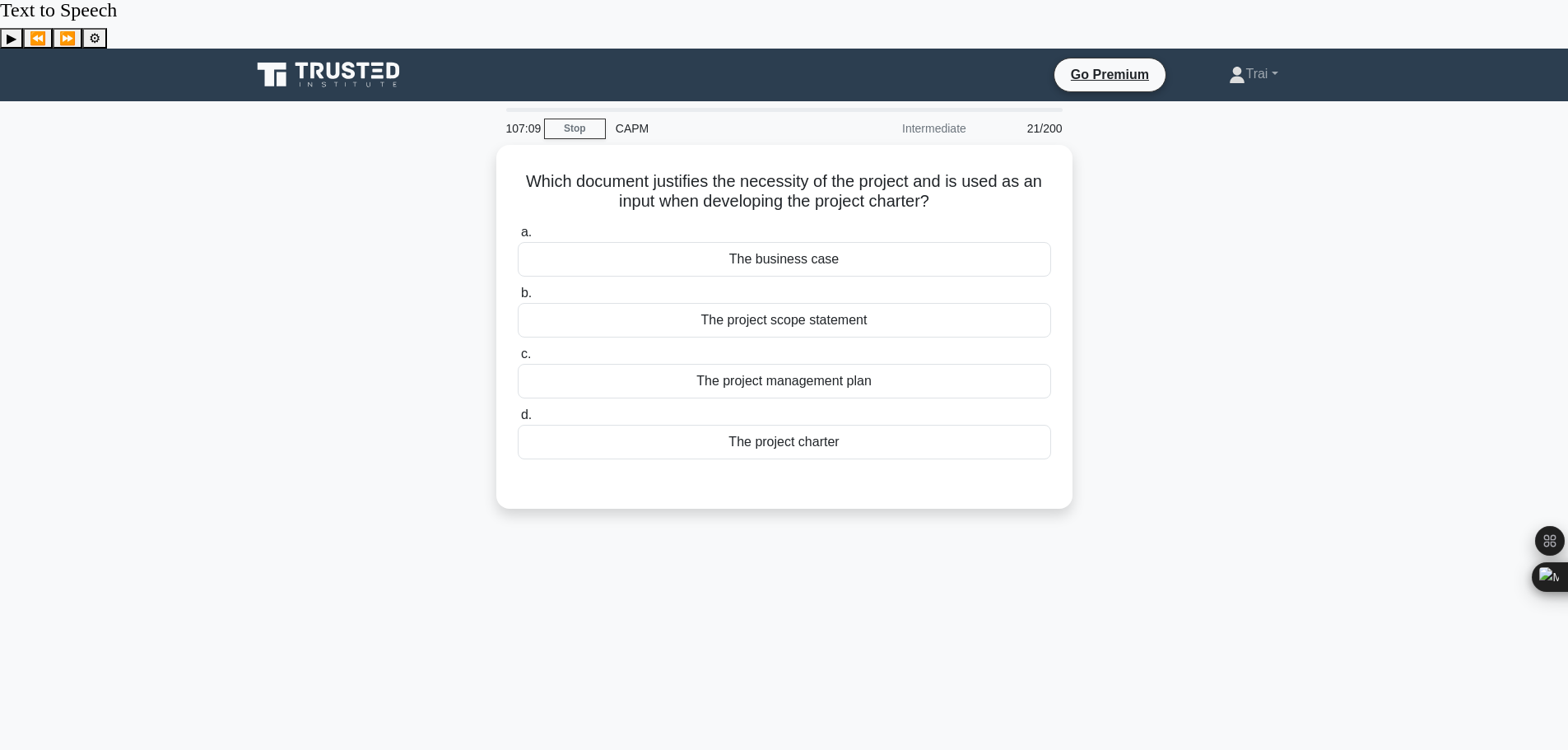
scroll to position [0, 0]
click at [880, 239] on div "The business case" at bounding box center [784, 256] width 534 height 35
click at [518, 224] on input "a. The business case" at bounding box center [518, 230] width 0 height 11
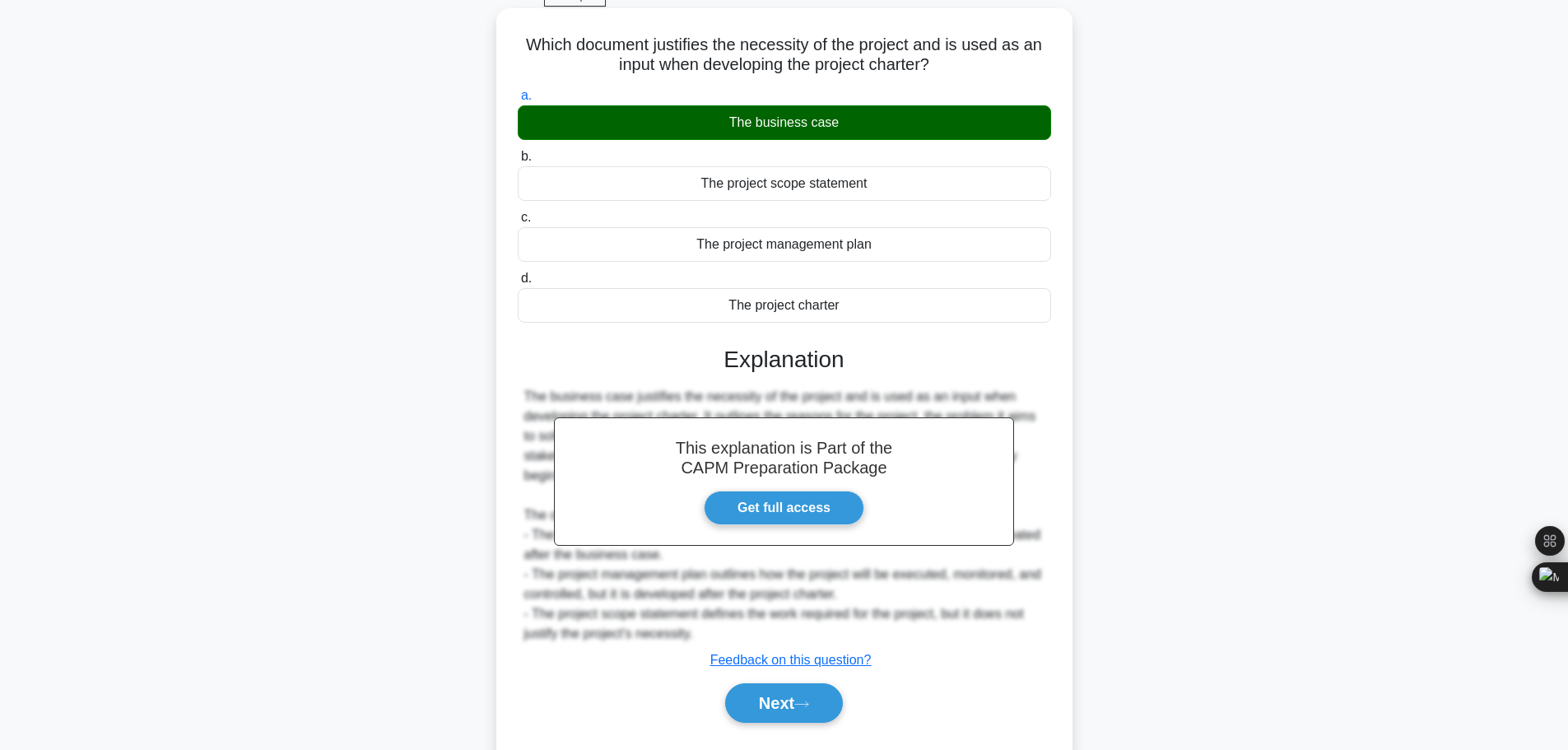
scroll to position [139, 0]
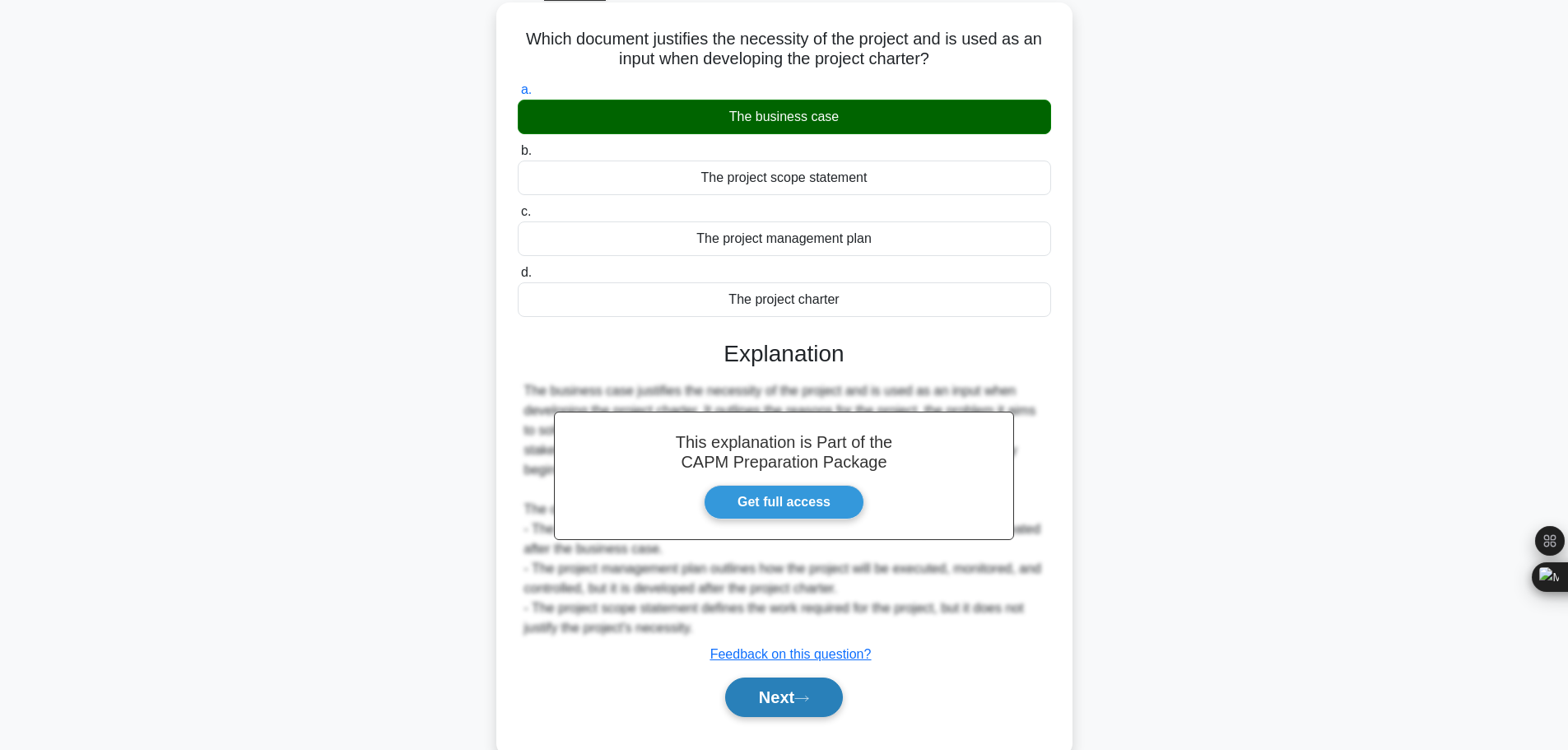
click at [768, 678] on button "Next" at bounding box center [784, 697] width 118 height 39
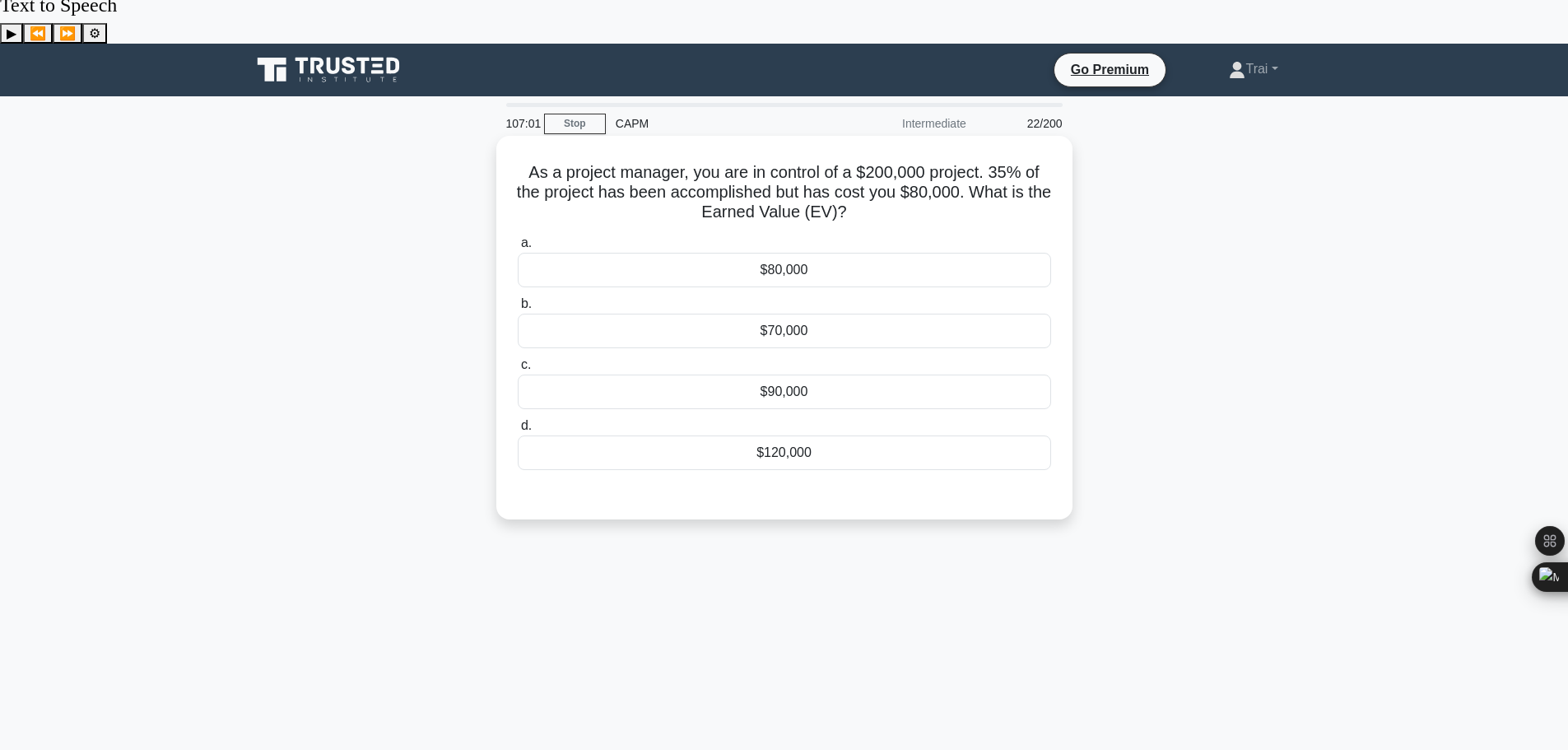
scroll to position [0, 0]
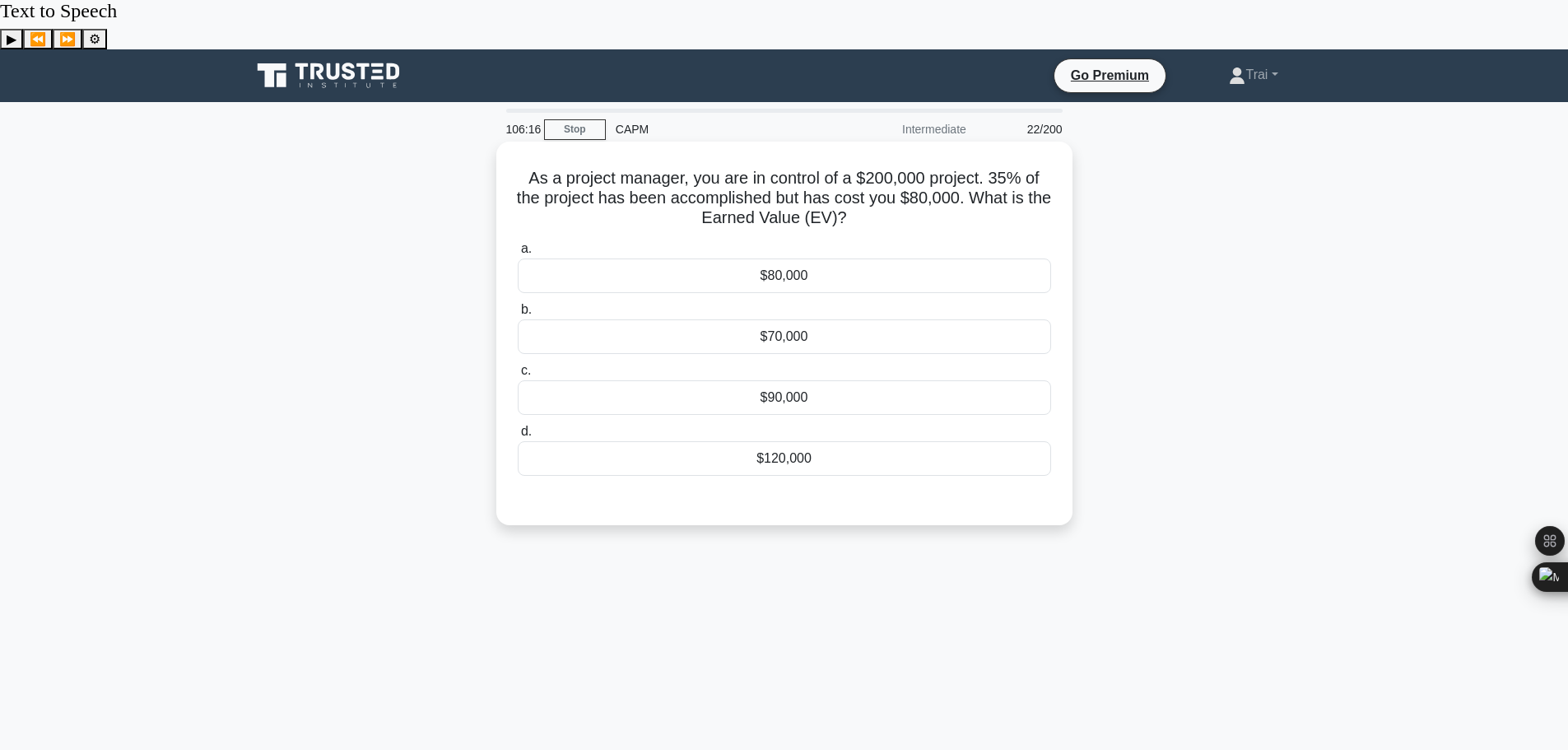
click at [850, 320] on div "$70,000" at bounding box center [784, 337] width 534 height 35
click at [518, 305] on input "b. $70,000" at bounding box center [518, 310] width 0 height 11
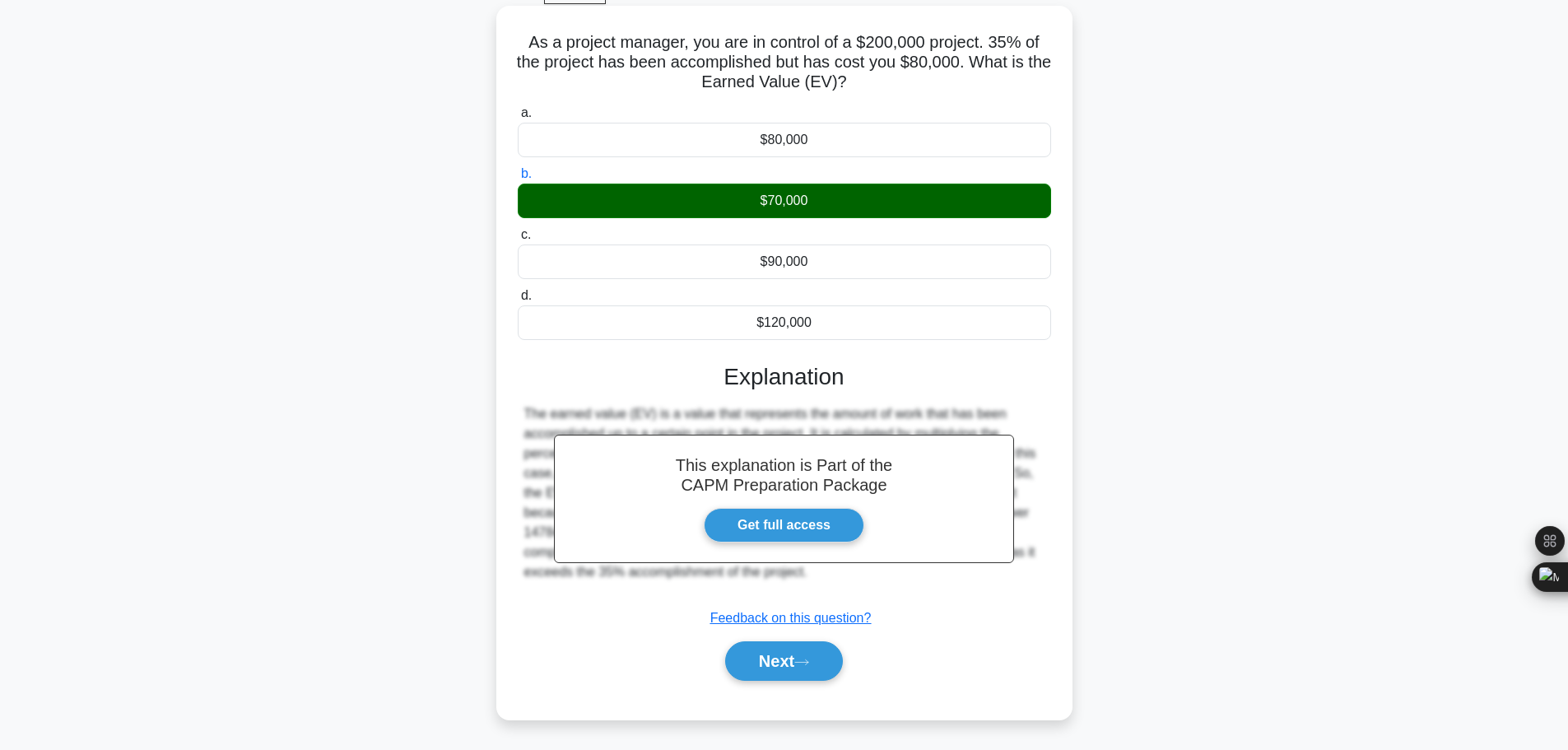
scroll to position [139, 0]
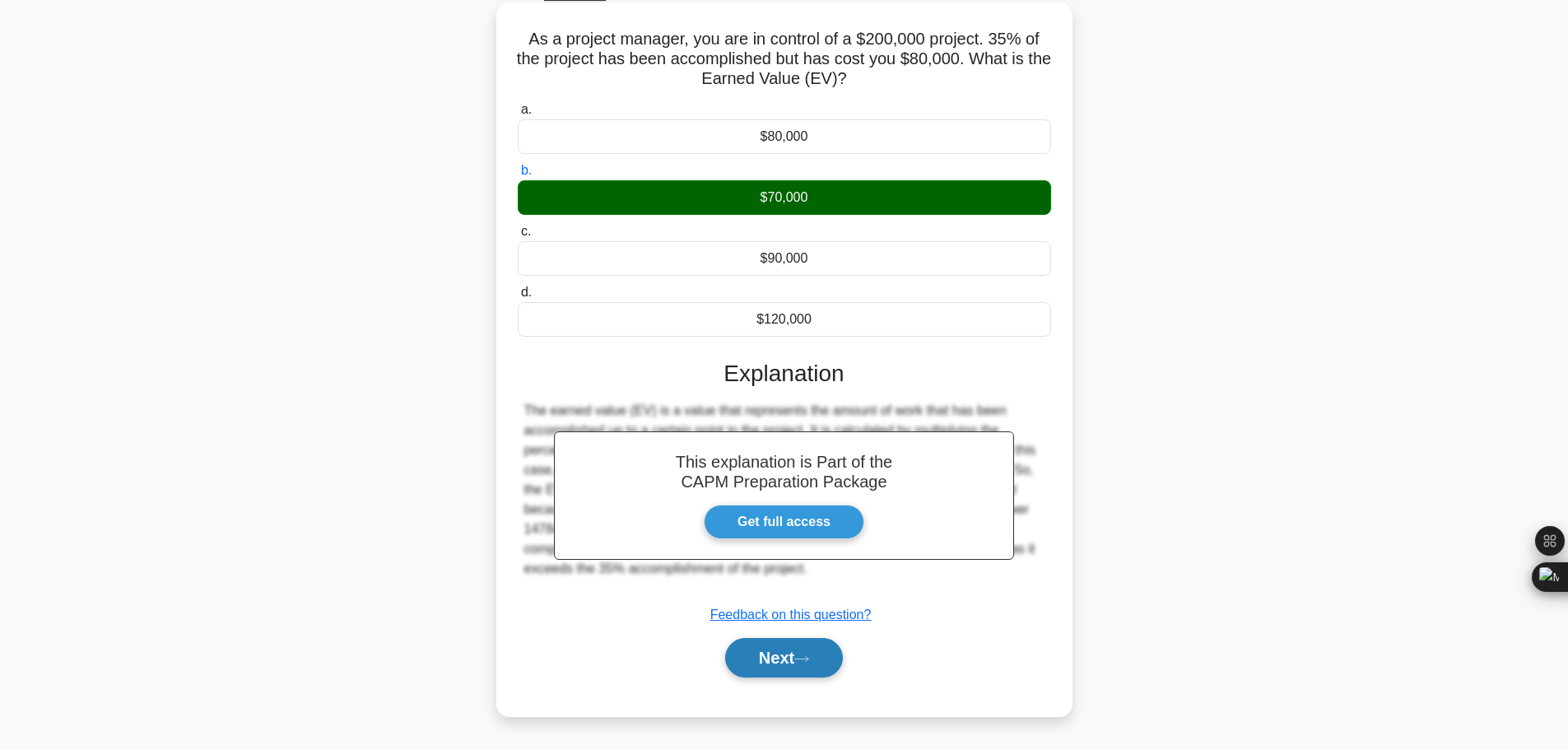
click at [776, 638] on button "Next" at bounding box center [784, 658] width 118 height 39
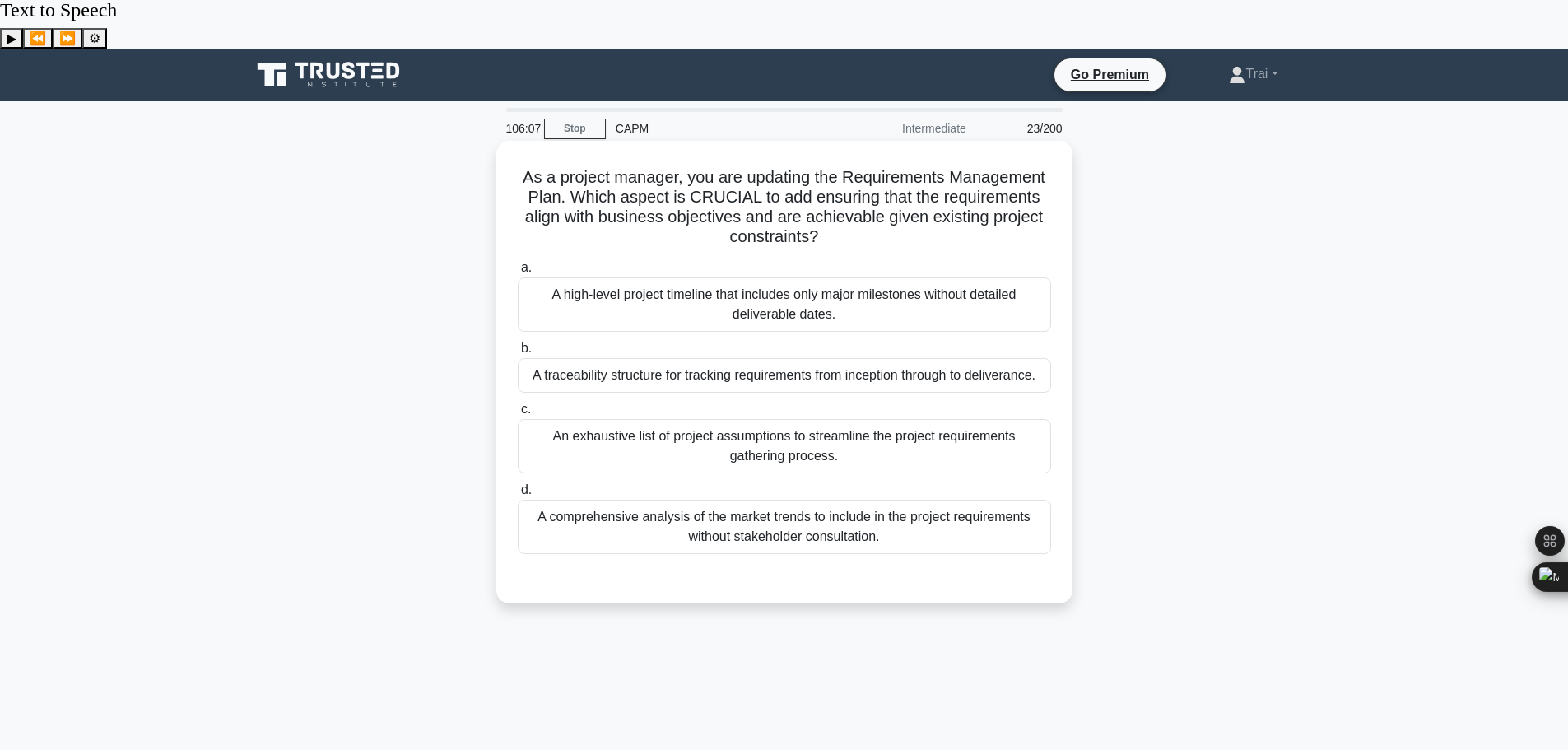
scroll to position [0, 0]
click at [943, 359] on div "A traceability structure for tracking requirements from inception through to de…" at bounding box center [784, 376] width 534 height 35
click at [518, 344] on input "b. A traceability structure for tracking requirements from inception through to…" at bounding box center [518, 350] width 0 height 11
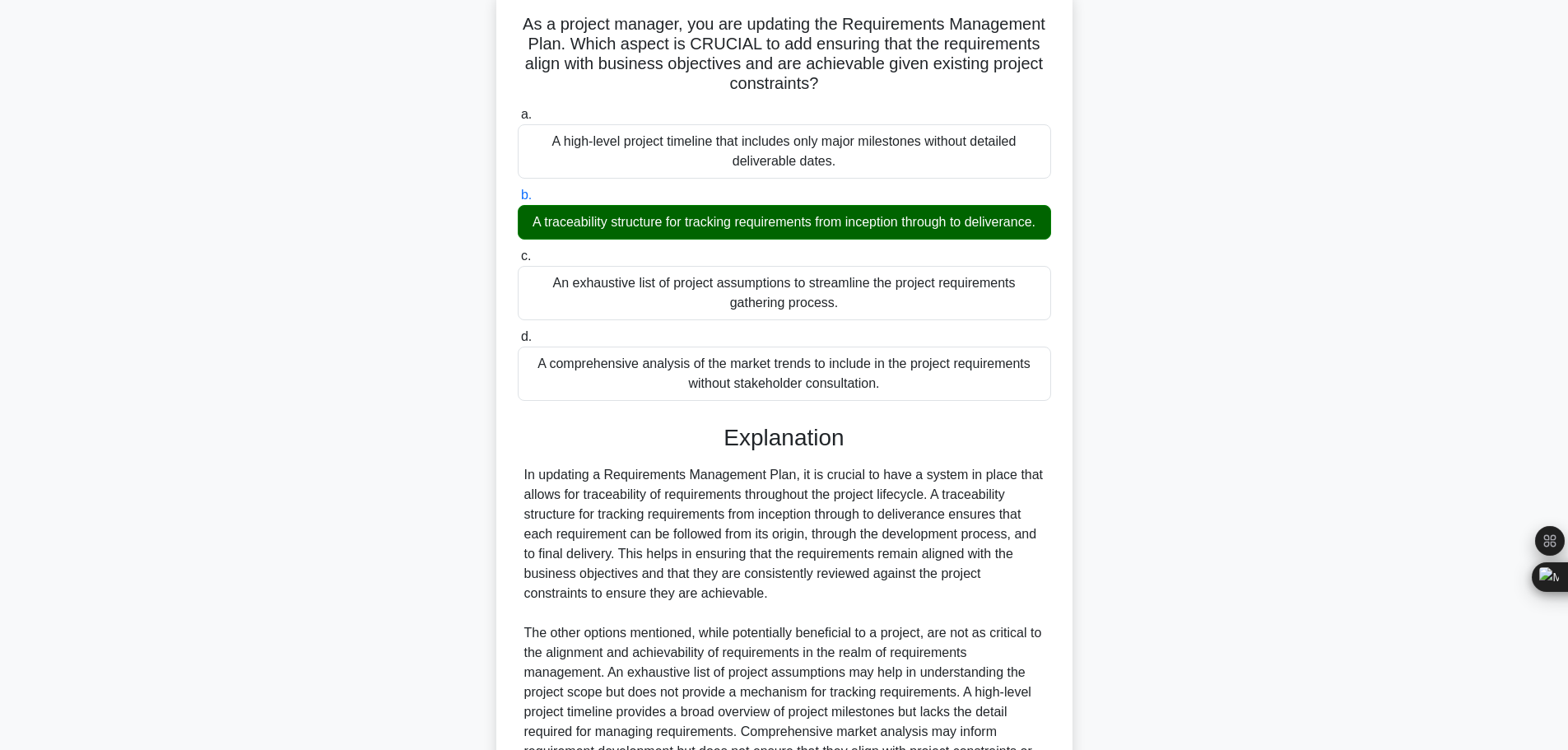
scroll to position [325, 0]
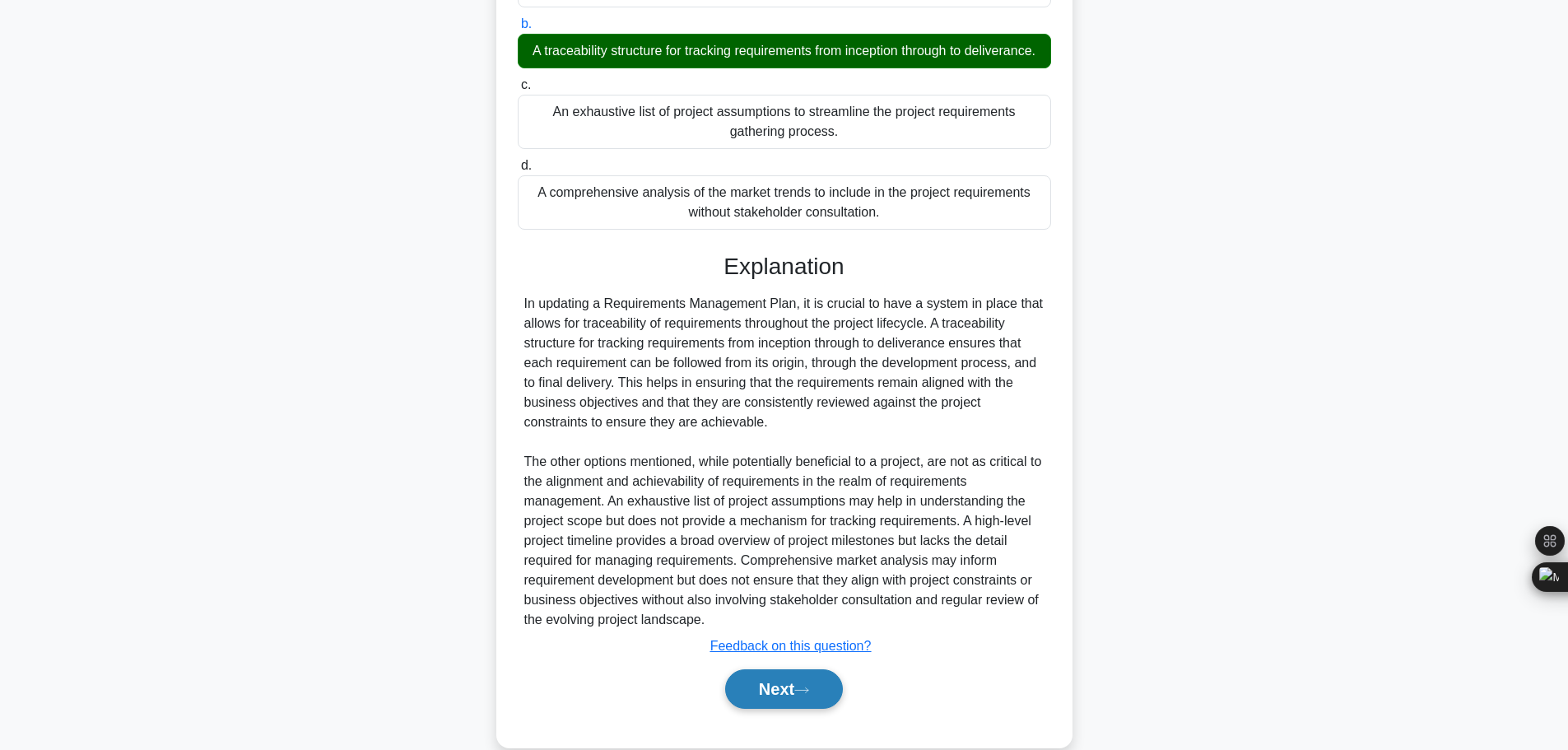
click at [801, 686] on icon at bounding box center [802, 690] width 15 height 9
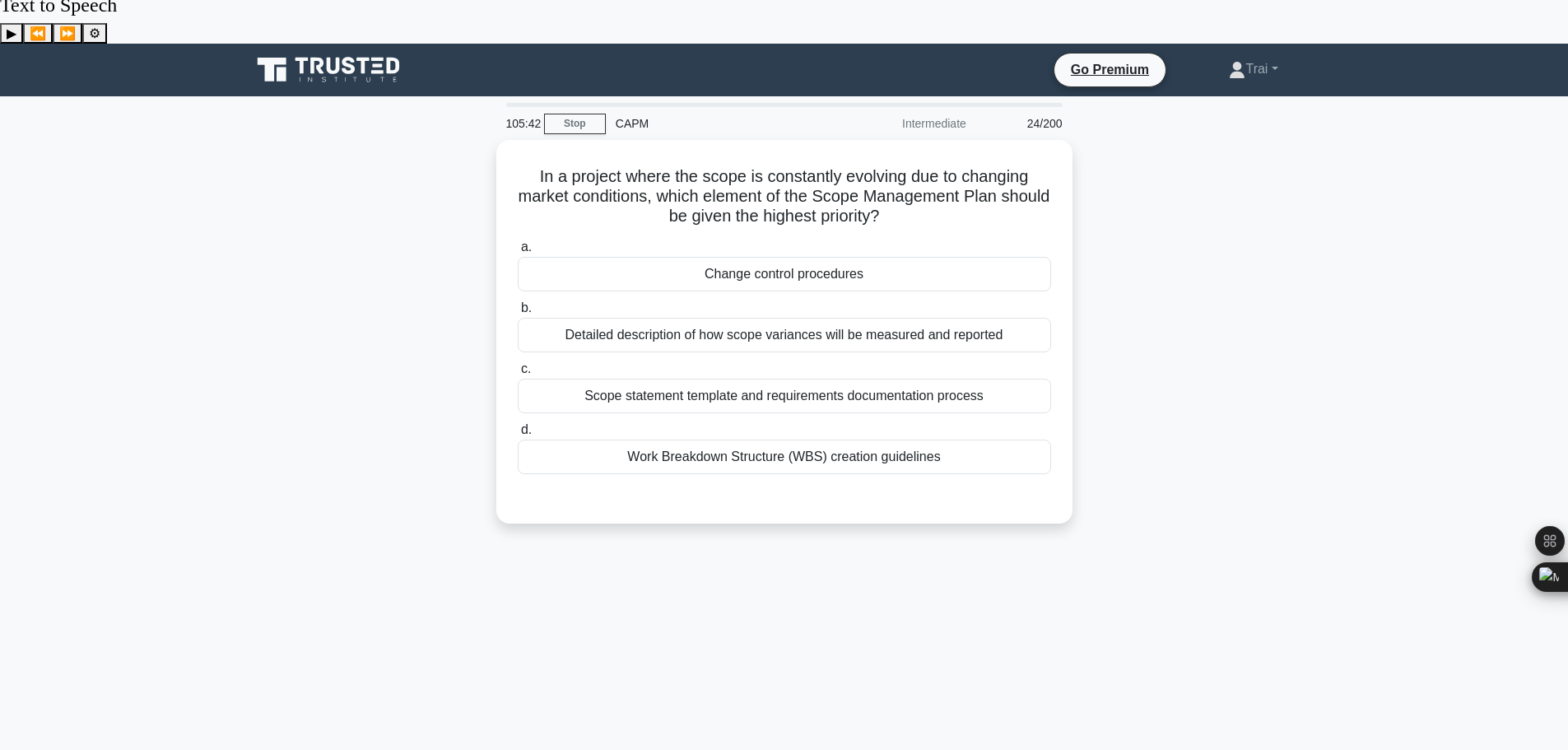
scroll to position [0, 0]
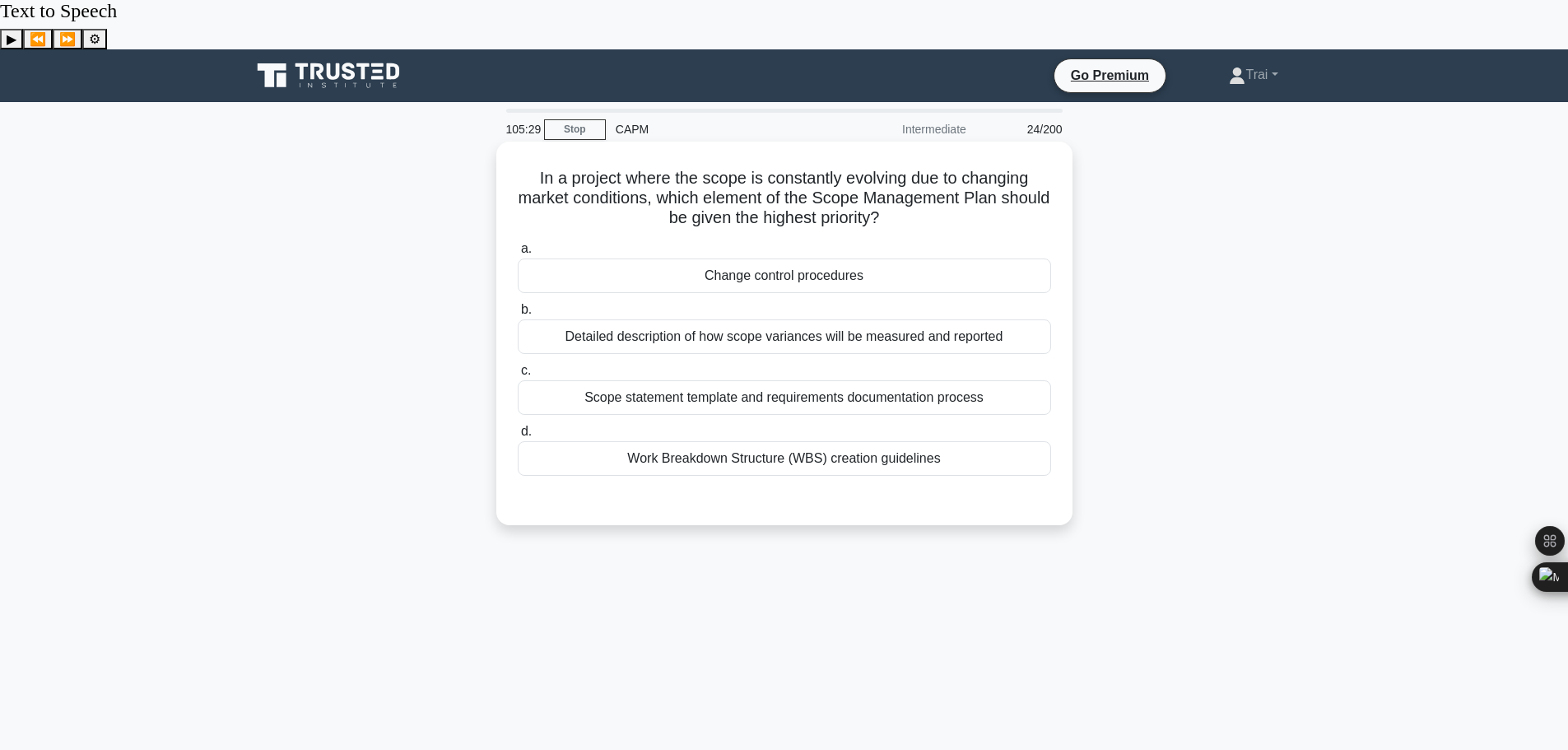
click at [903, 258] on div "Change control procedures" at bounding box center [784, 276] width 534 height 35
click at [518, 244] on input "a. Change control procedures" at bounding box center [518, 249] width 0 height 11
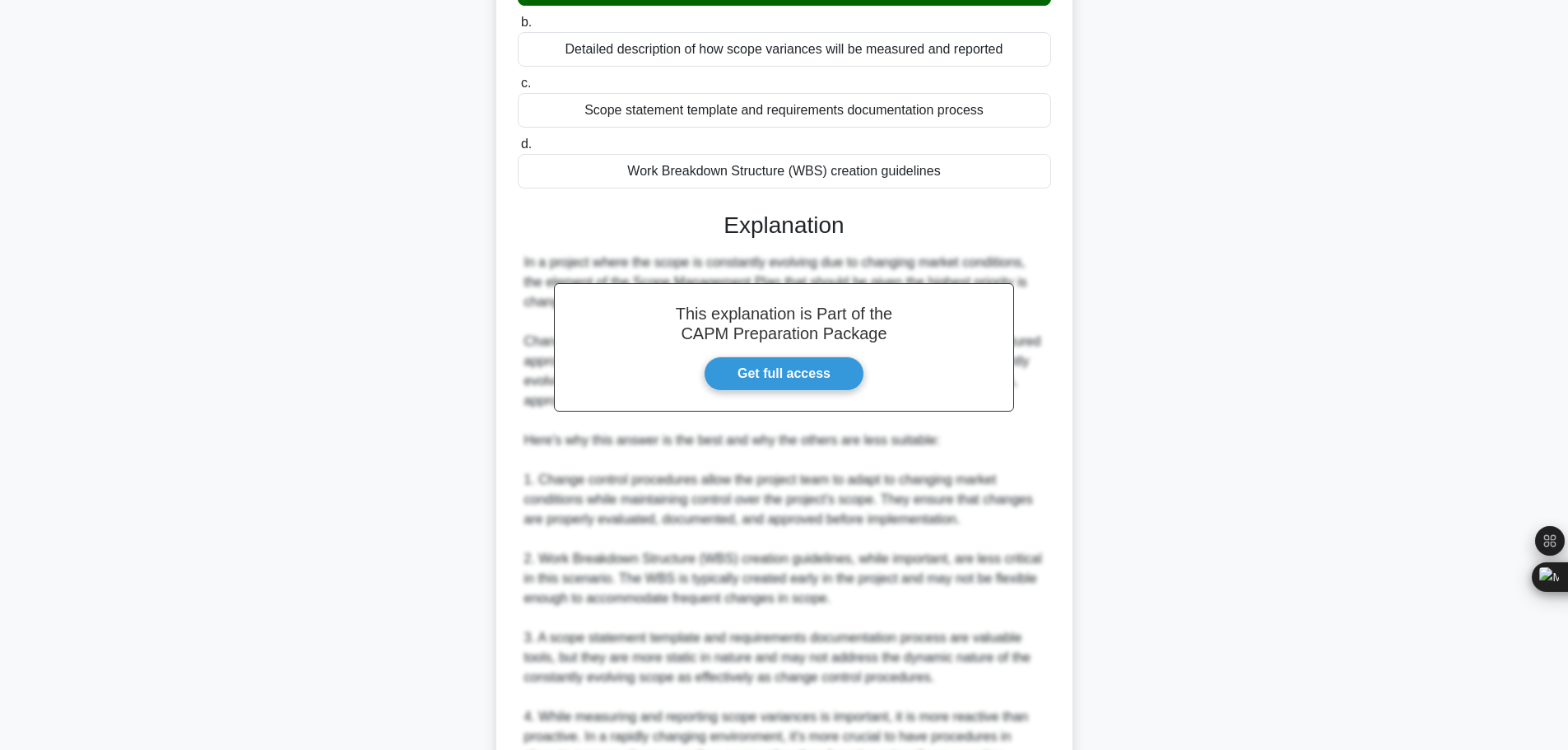
scroll to position [503, 0]
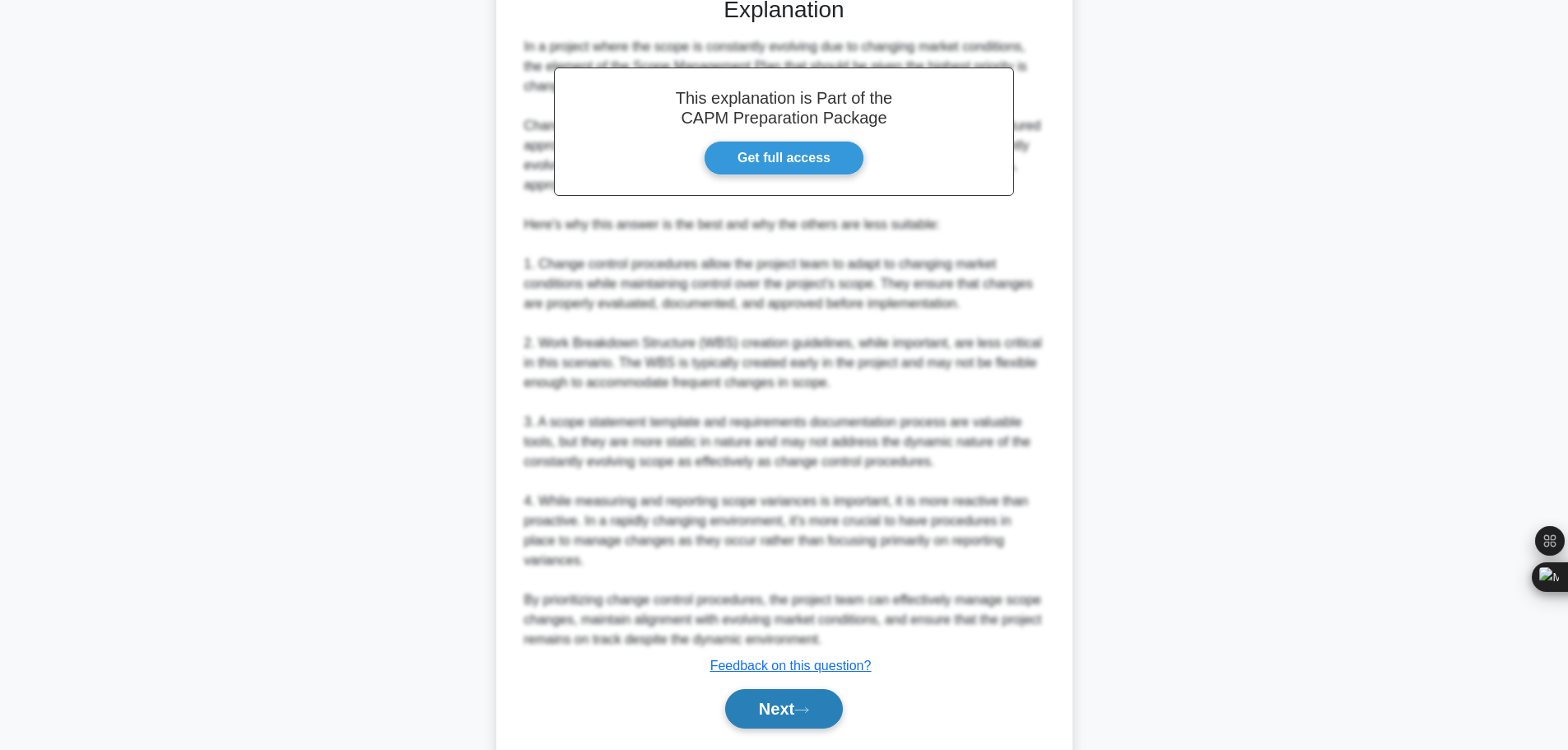
click at [806, 706] on icon at bounding box center [802, 711] width 15 height 9
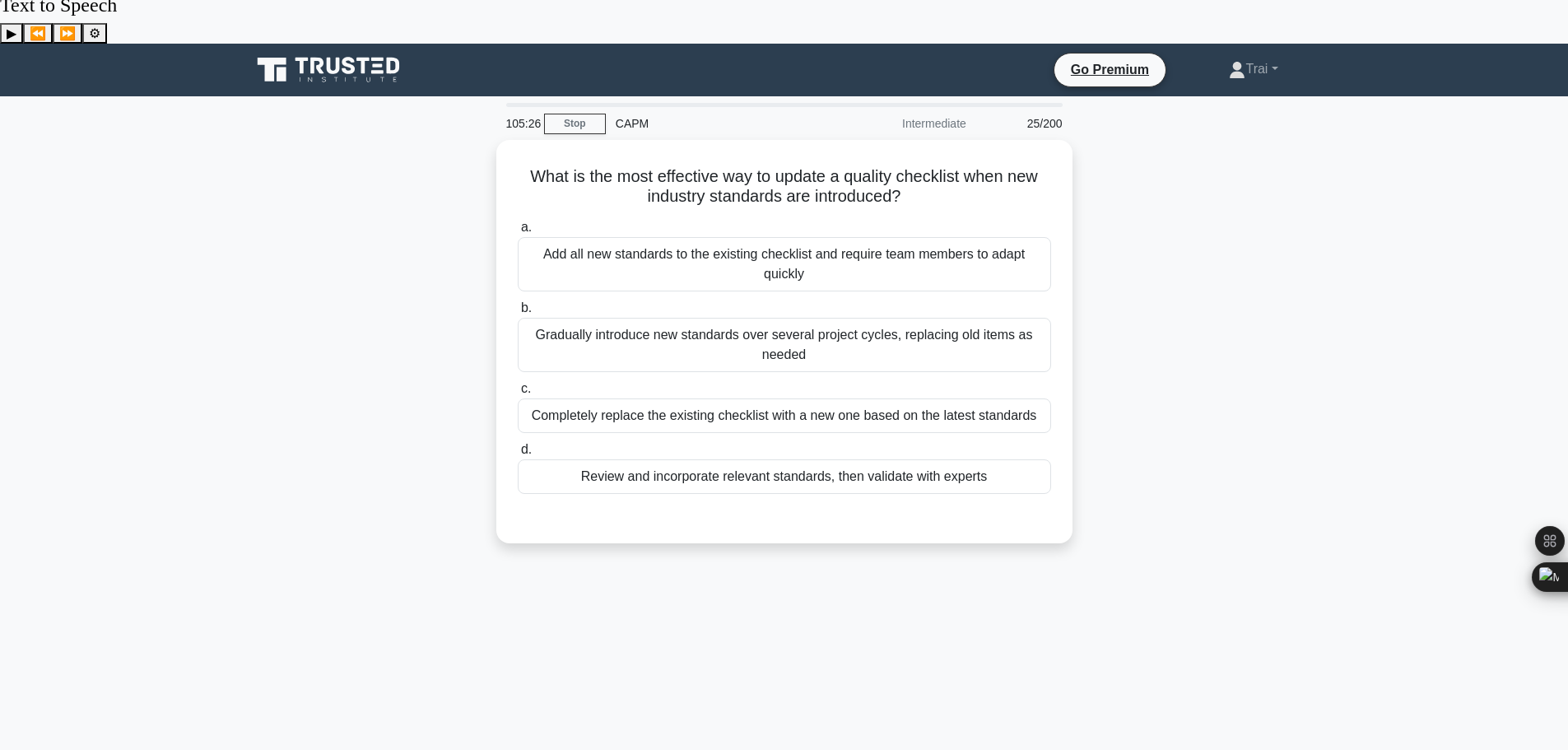
scroll to position [0, 0]
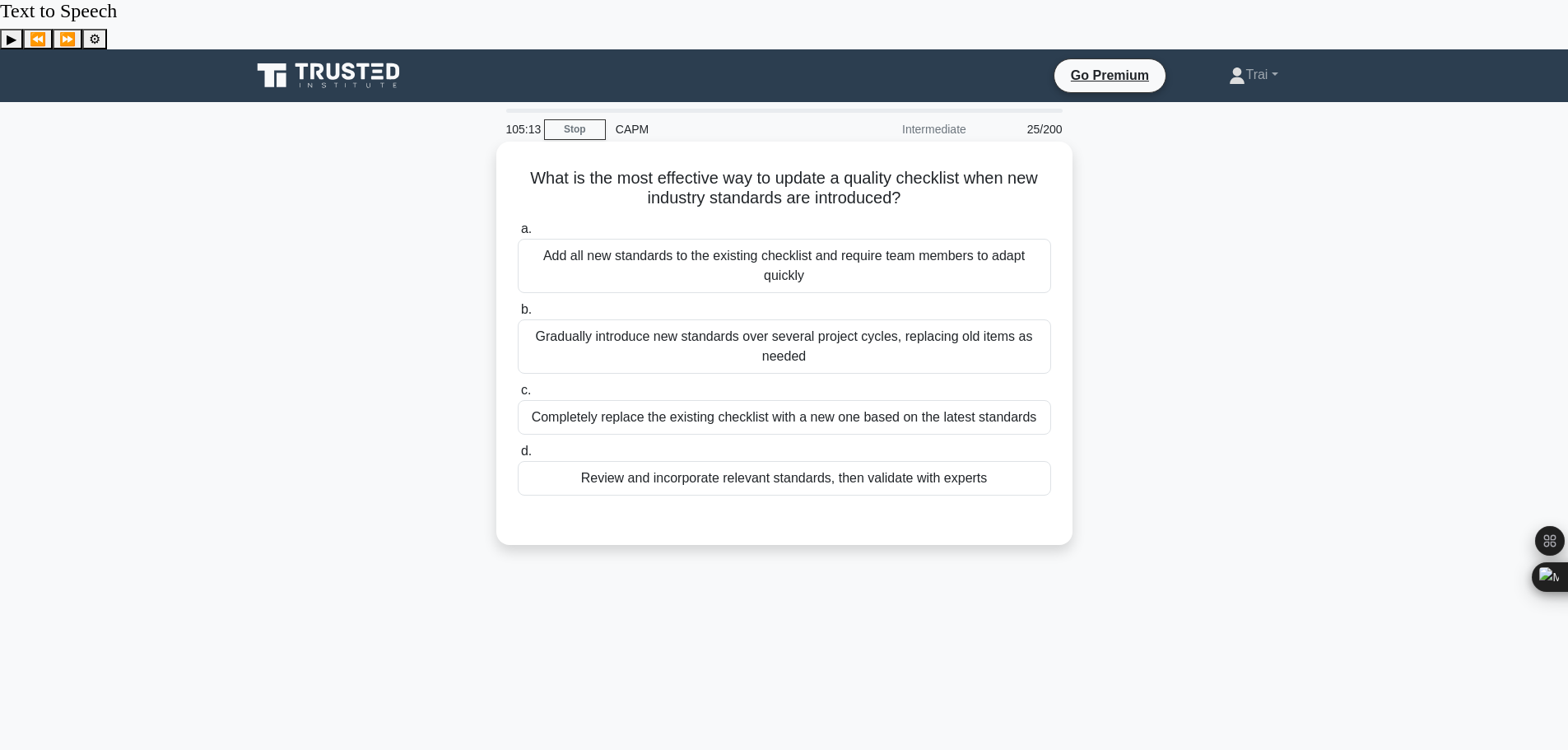
click at [894, 239] on div "Add all new standards to the existing checklist and require team members to ada…" at bounding box center [784, 266] width 534 height 54
click at [518, 224] on input "a. Add all new standards to the existing checklist and require team members to …" at bounding box center [518, 230] width 0 height 11
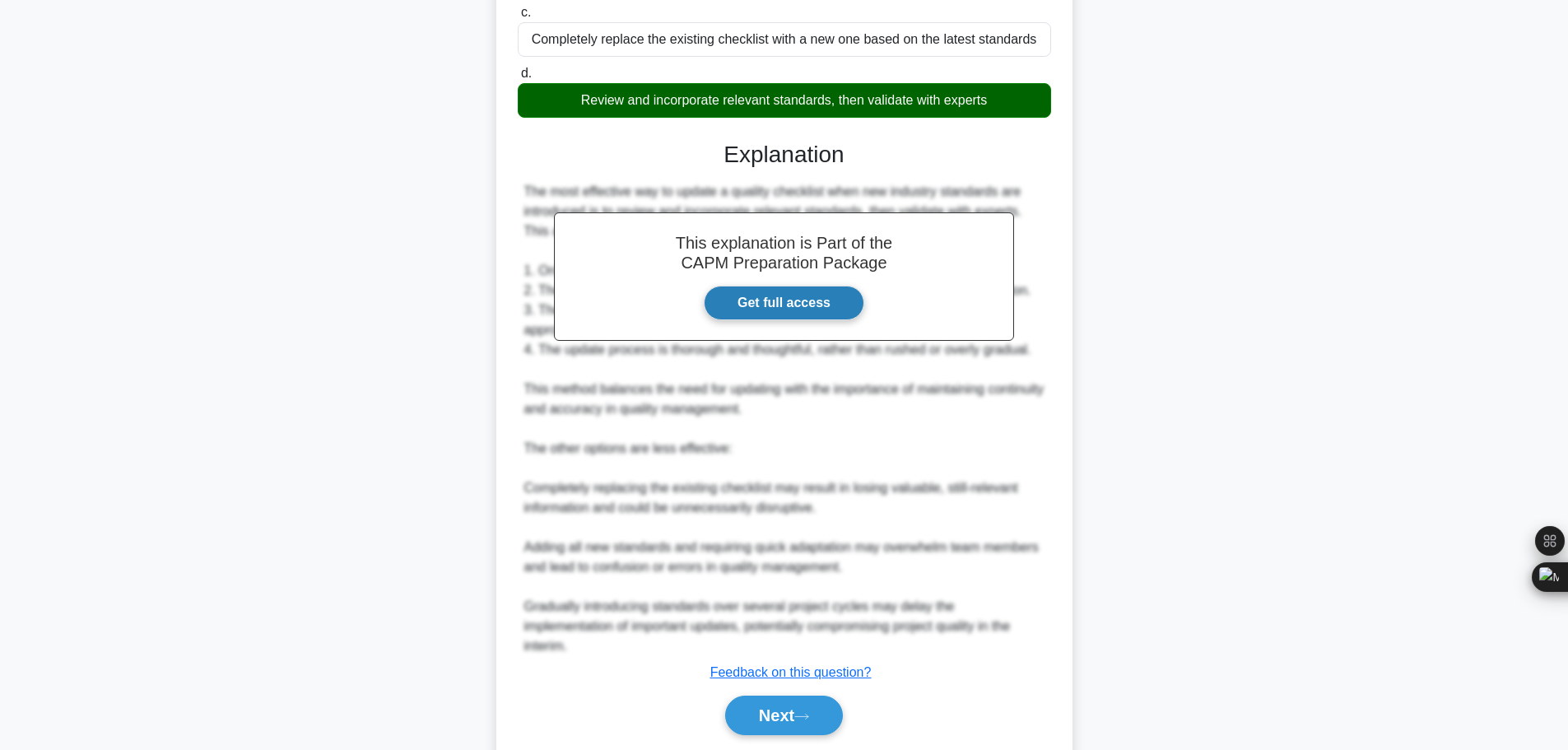
scroll to position [386, 0]
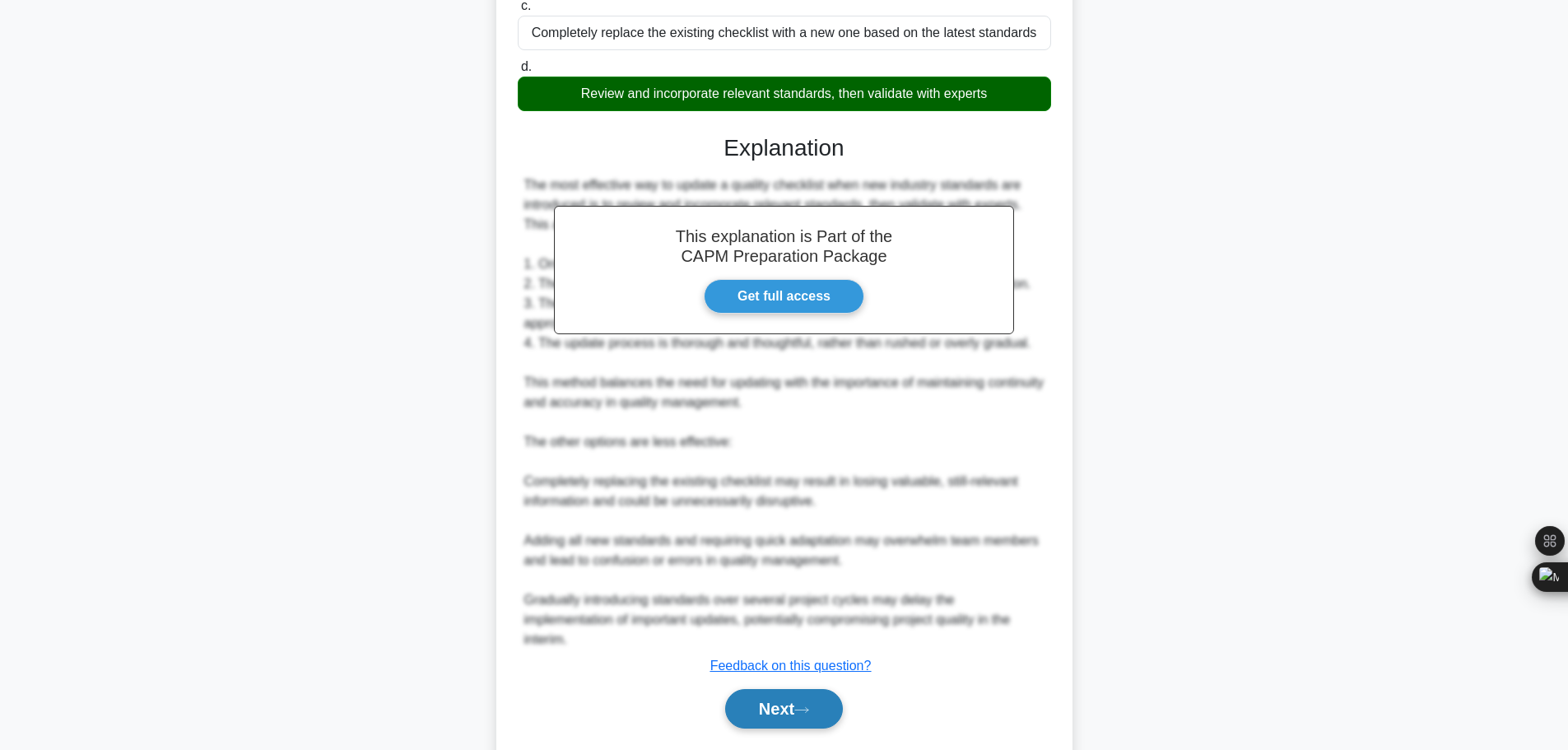
click at [809, 706] on icon at bounding box center [802, 711] width 15 height 9
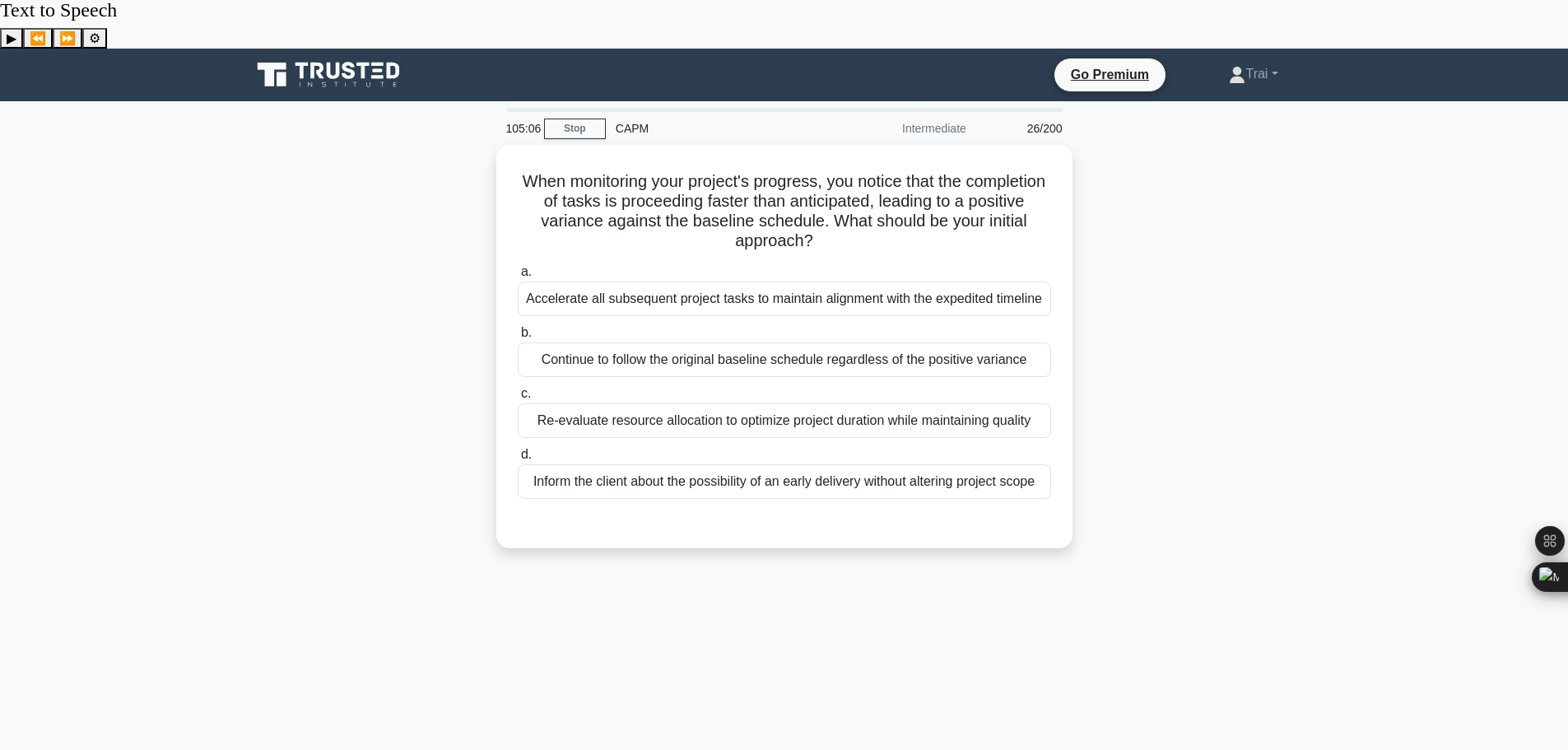
scroll to position [0, 0]
click at [916, 400] on div "Re-evaluate resource allocation to optimize project duration while maintaining …" at bounding box center [784, 418] width 534 height 35
click at [518, 386] on input "c. Re-evaluate resource allocation to optimize project duration while maintaini…" at bounding box center [518, 391] width 0 height 11
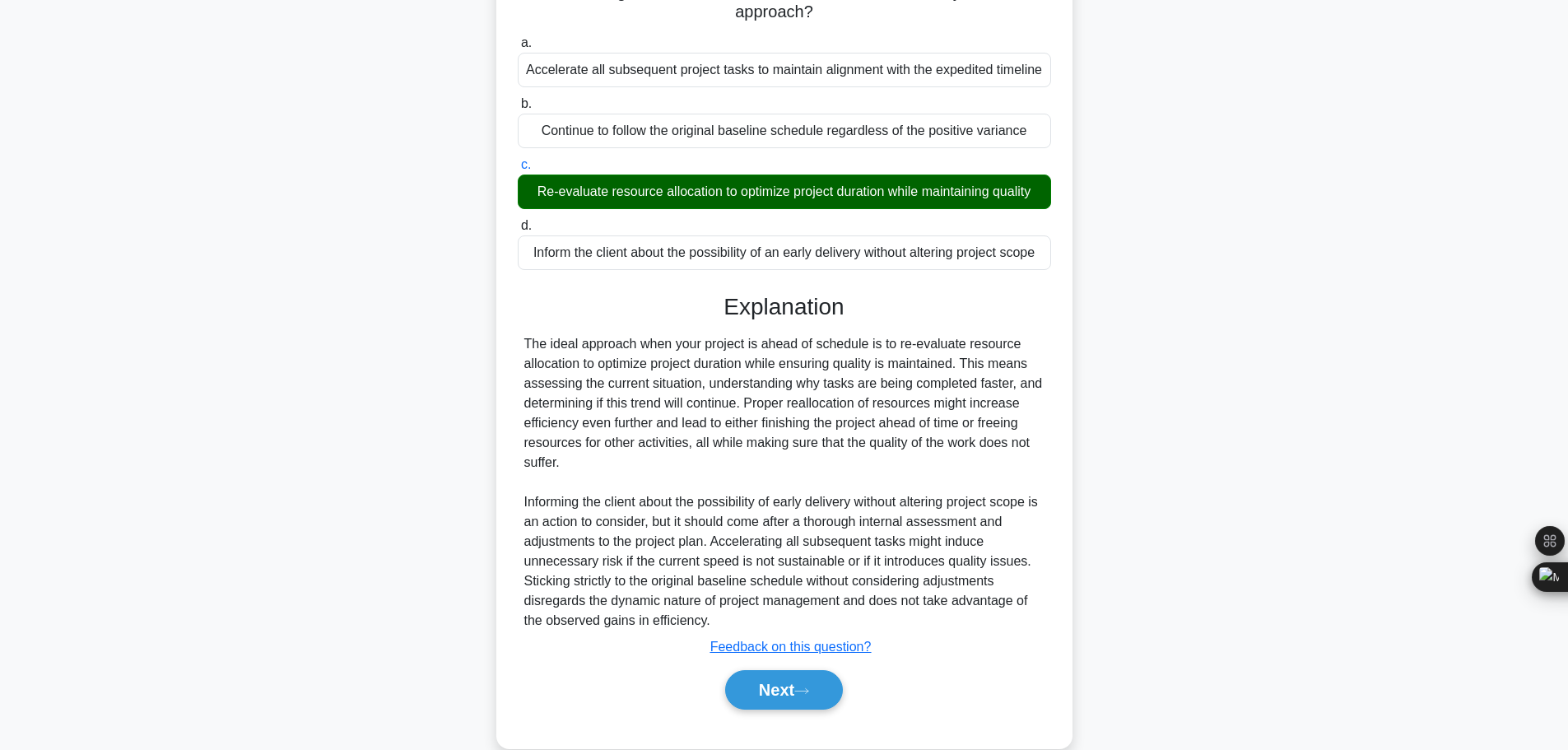
scroll to position [226, 0]
click at [799, 669] on button "Next" at bounding box center [784, 689] width 118 height 39
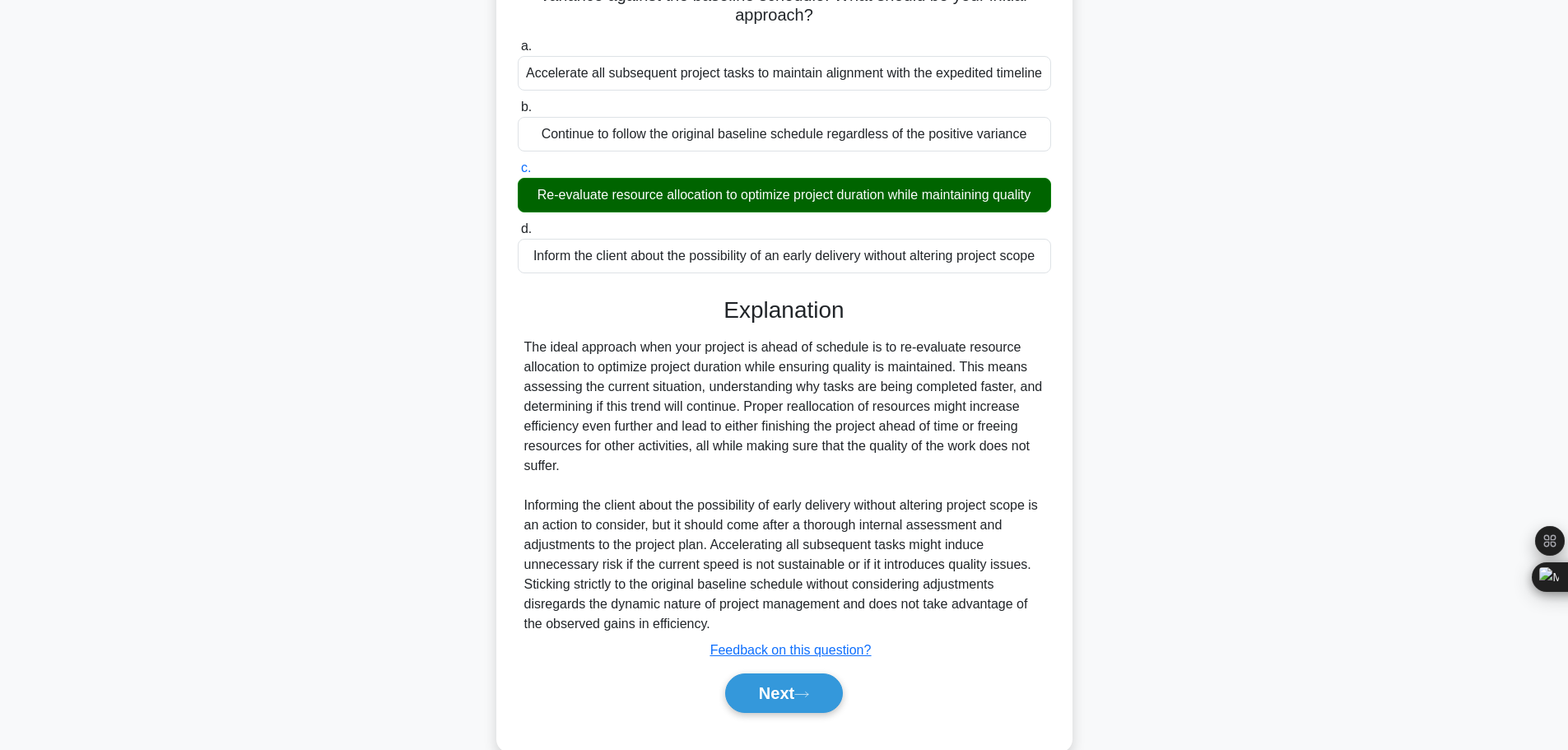
scroll to position [139, 0]
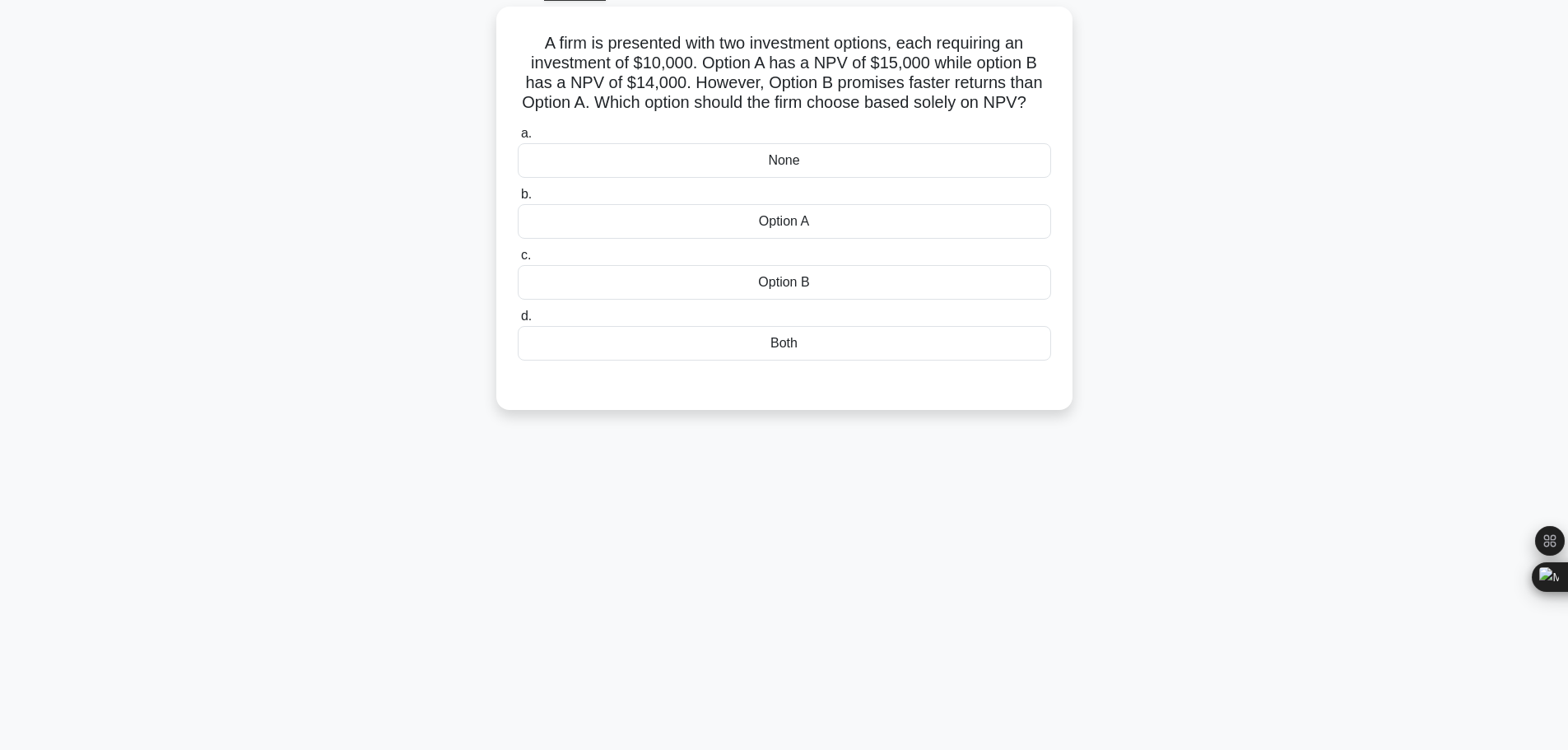
click at [855, 516] on div "104:39 Stop CAPM Intermediate 27/200 A firm is presented with two investment op…" at bounding box center [784, 381] width 1087 height 823
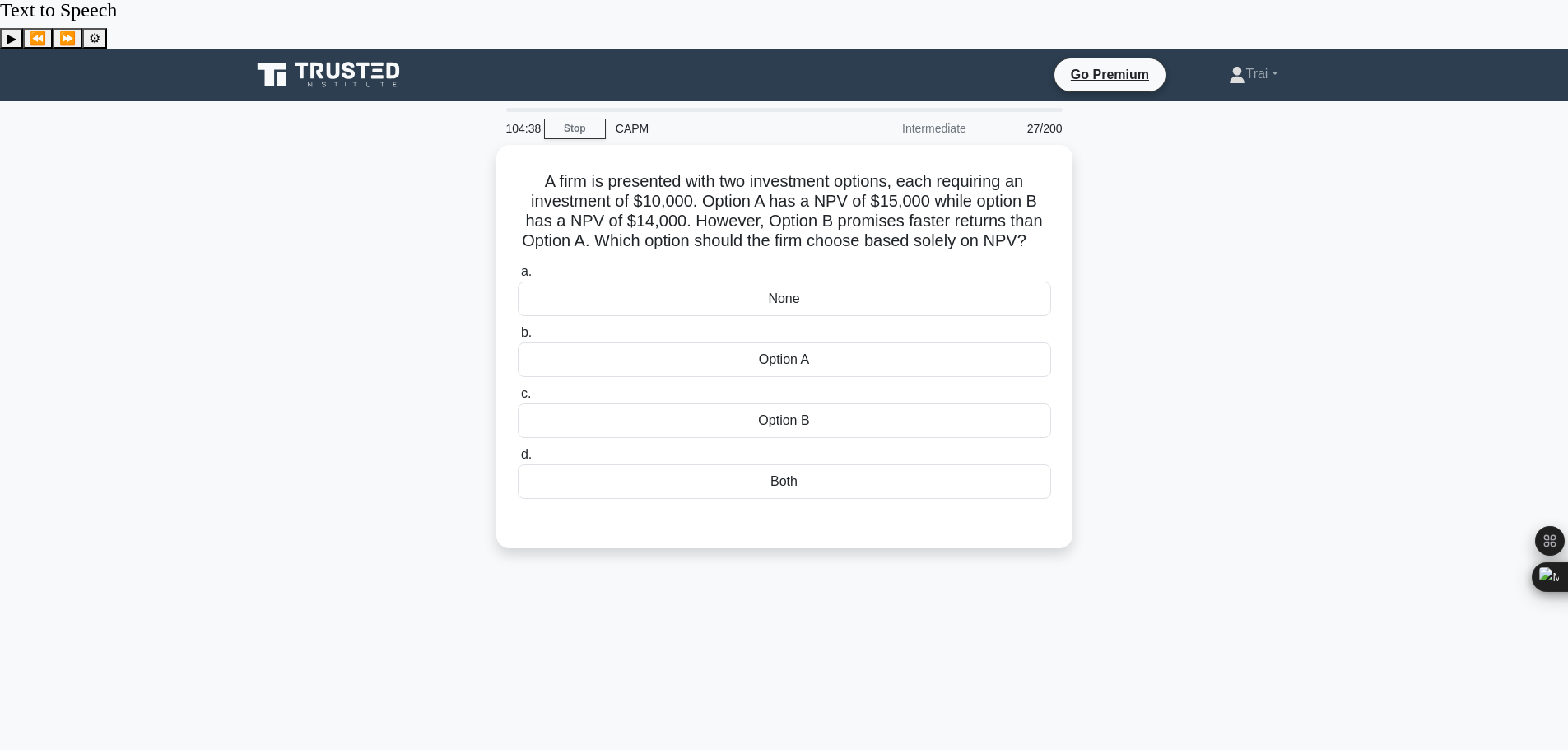
scroll to position [0, 0]
click at [816, 400] on div "Option B" at bounding box center [784, 418] width 534 height 35
click at [518, 391] on input "c. Option B" at bounding box center [518, 391] width 0 height 11
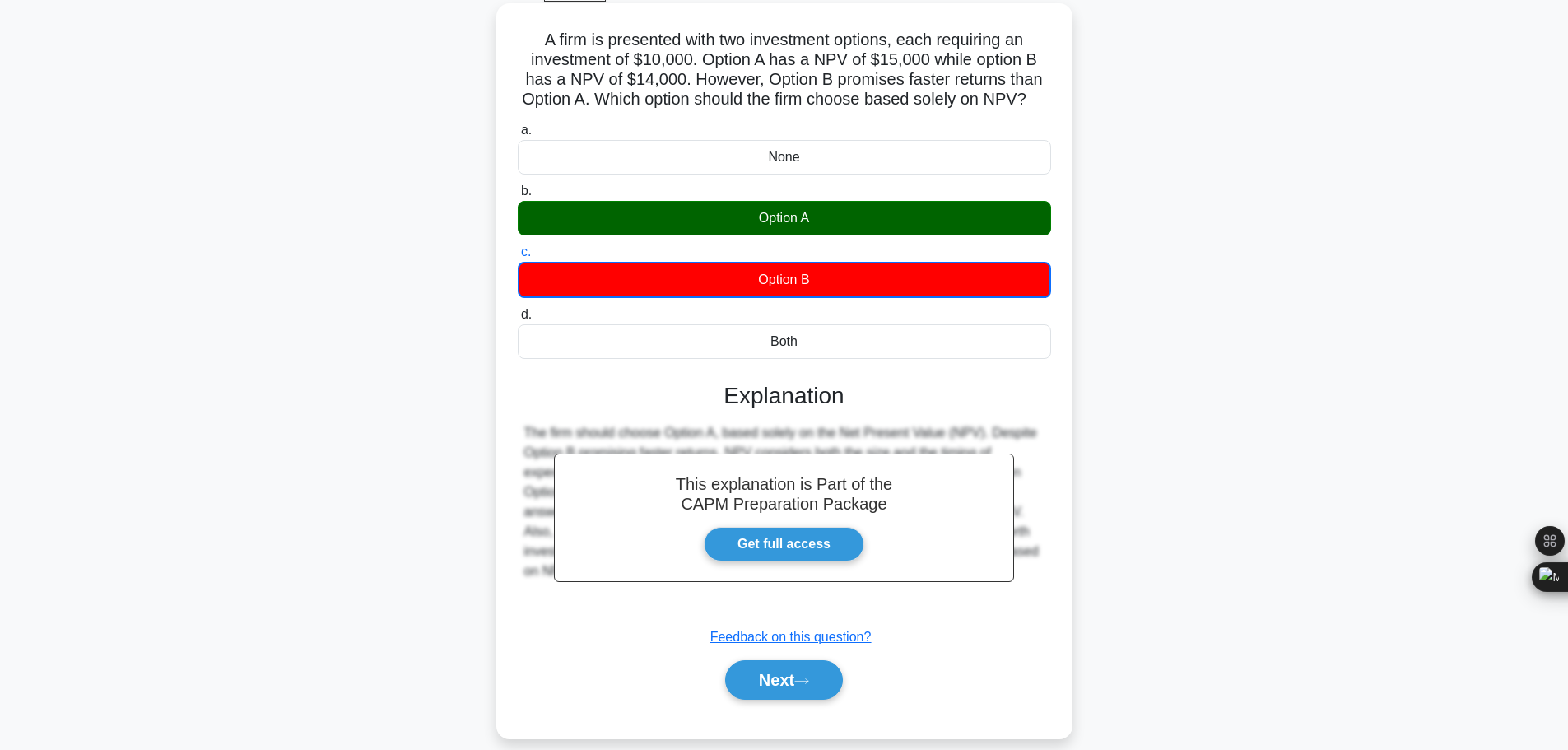
scroll to position [139, 0]
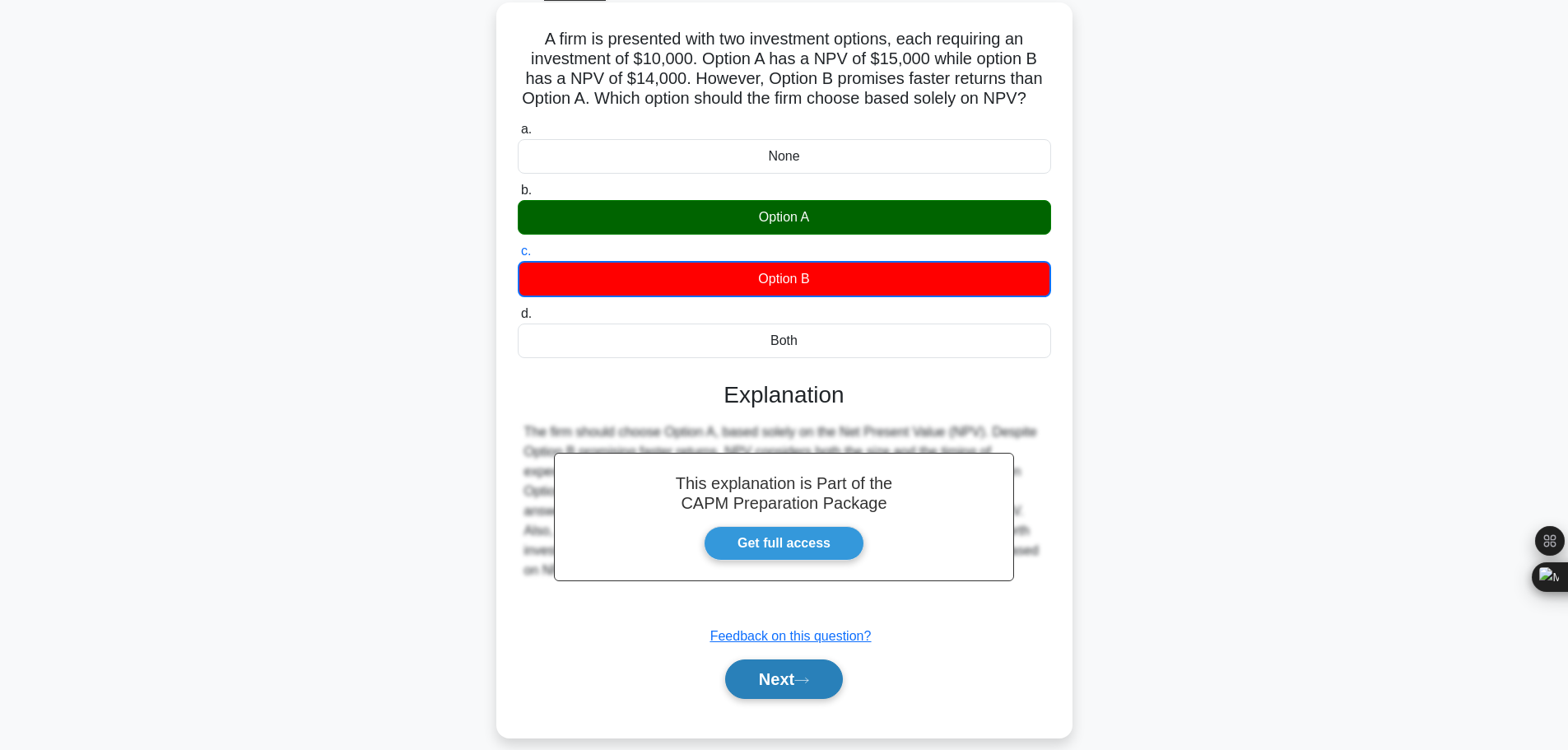
click at [788, 659] on button "Next" at bounding box center [784, 679] width 118 height 39
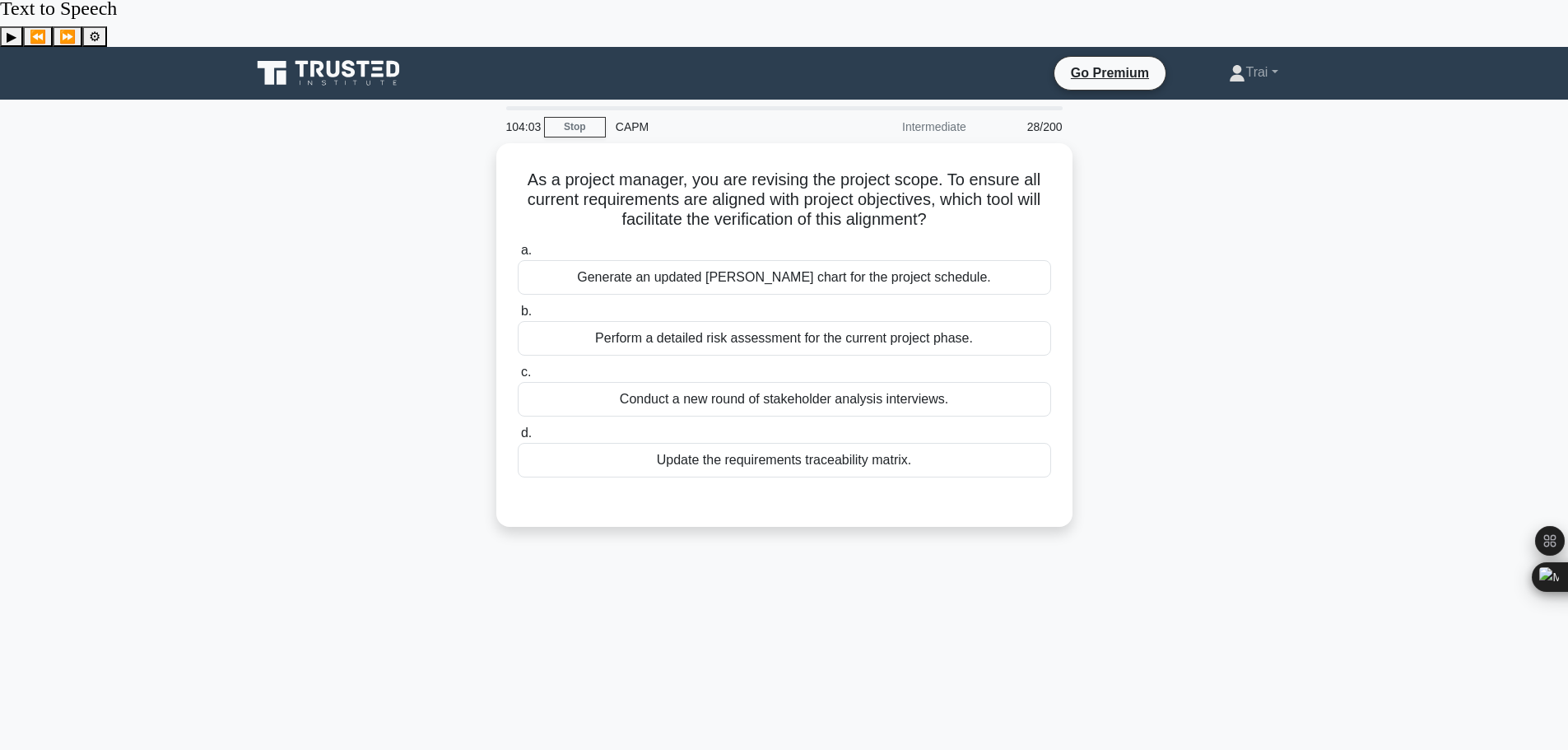
scroll to position [0, 0]
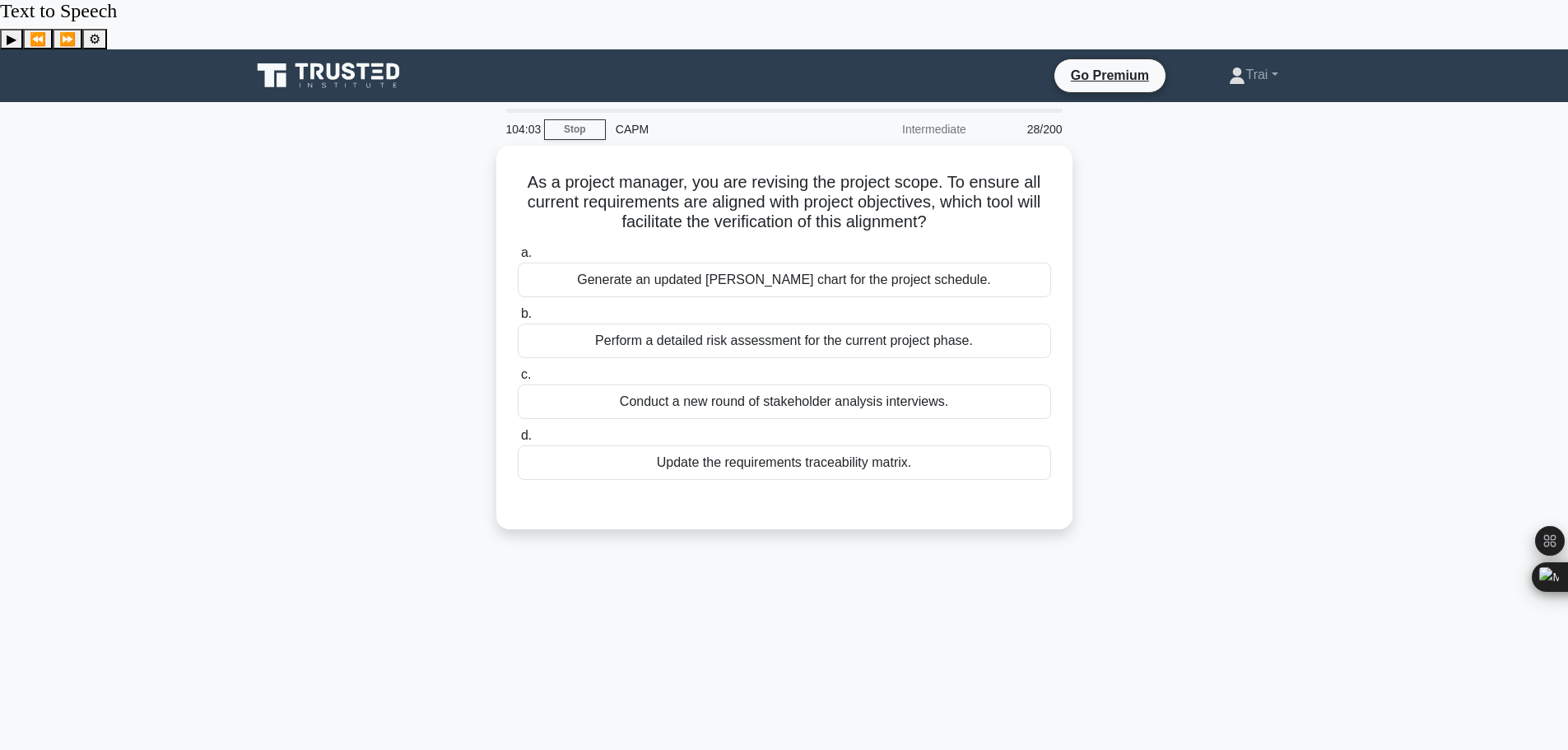
click at [1130, 212] on div "As a project manager, you are revising the project scope. To ensure all current…" at bounding box center [784, 347] width 1087 height 404
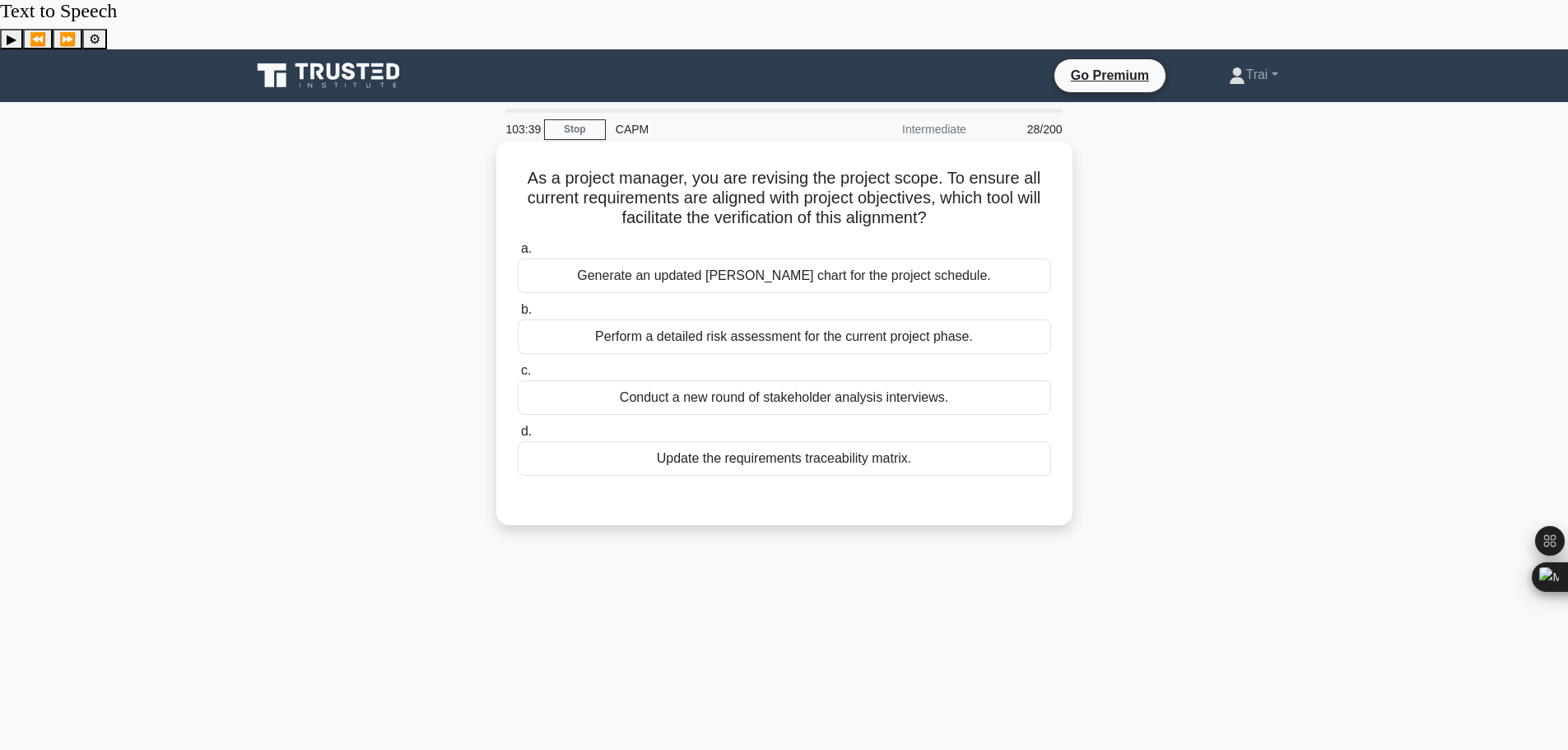
click at [845, 441] on div "Update the requirements traceability matrix." at bounding box center [784, 459] width 534 height 35
click at [518, 427] on input "d. Update the requirements traceability matrix." at bounding box center [518, 432] width 0 height 11
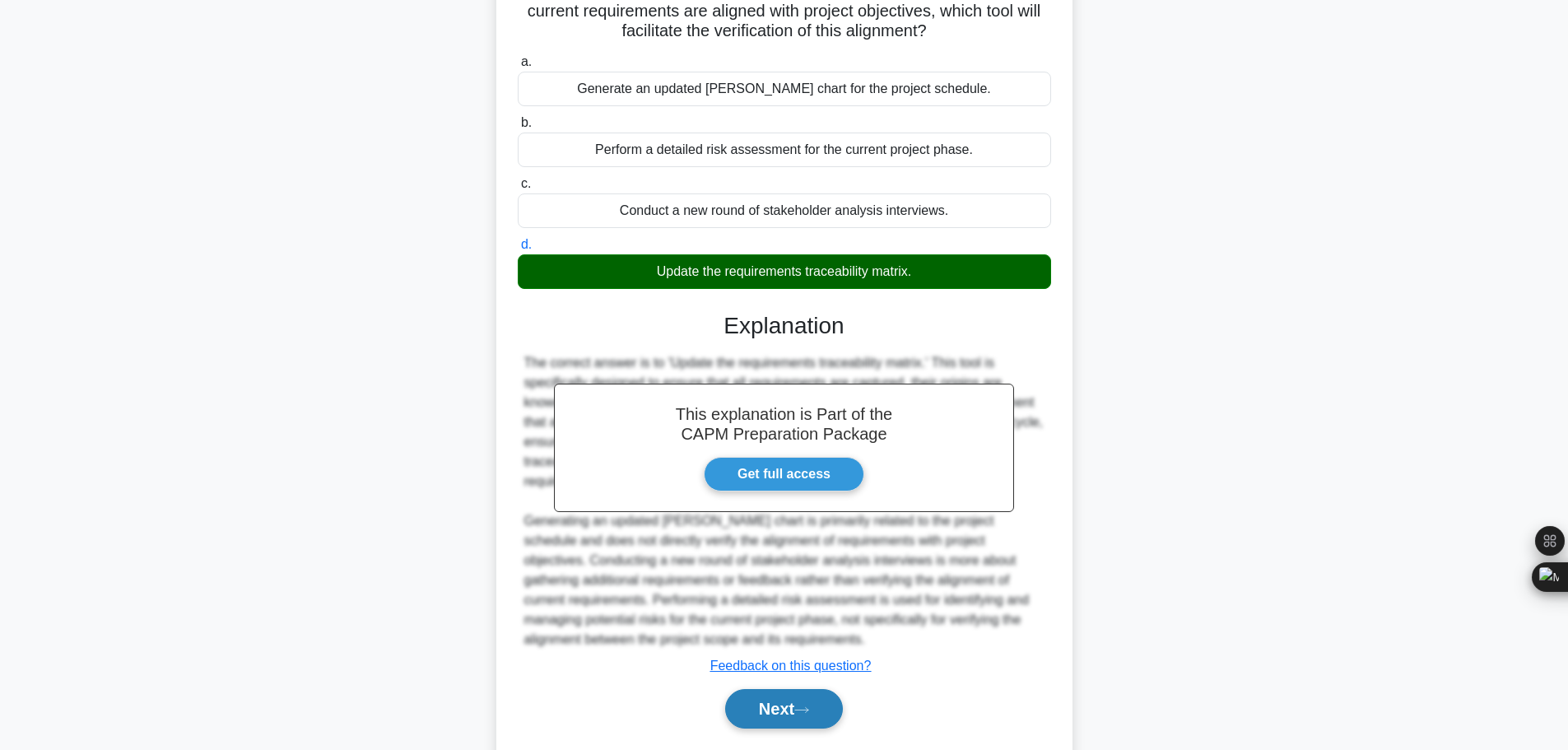
click at [825, 690] on button "Next" at bounding box center [784, 709] width 118 height 39
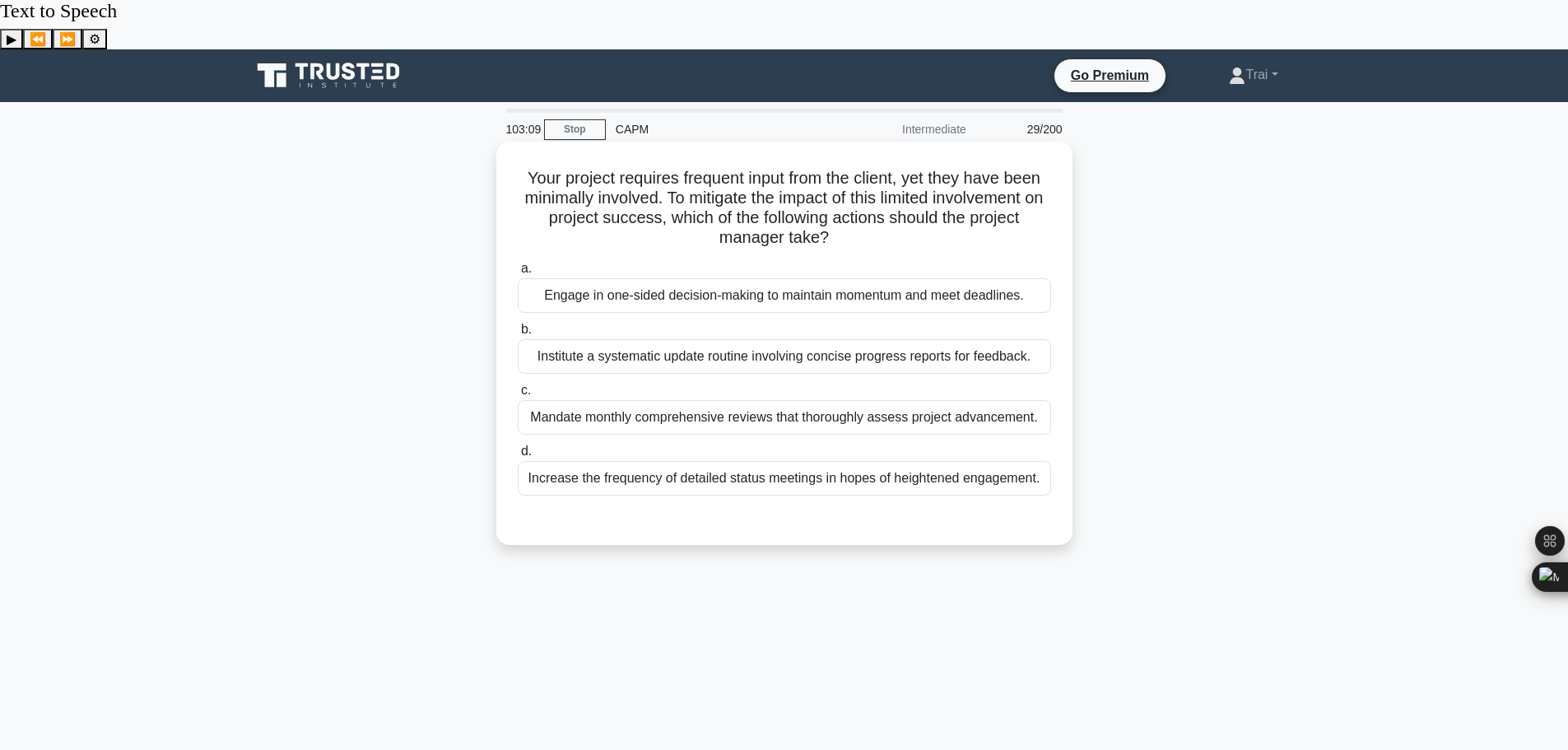
click at [708, 462] on div "Increase the frequency of detailed status meetings in hopes of heightened engag…" at bounding box center [784, 479] width 534 height 35
click at [518, 446] on input "d. Increase the frequency of detailed status meetings in hopes of heightened en…" at bounding box center [518, 451] width 0 height 11
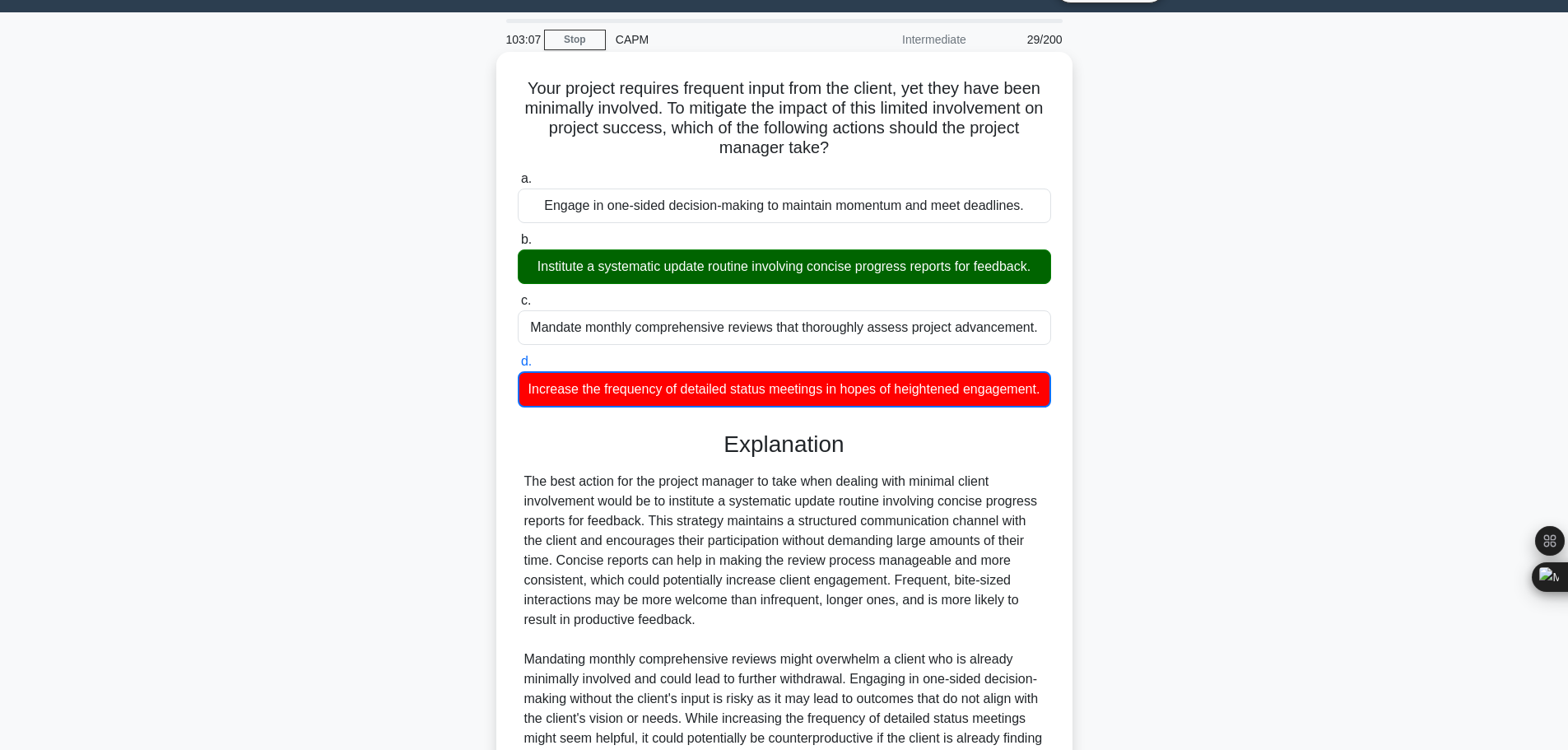
scroll to position [248, 0]
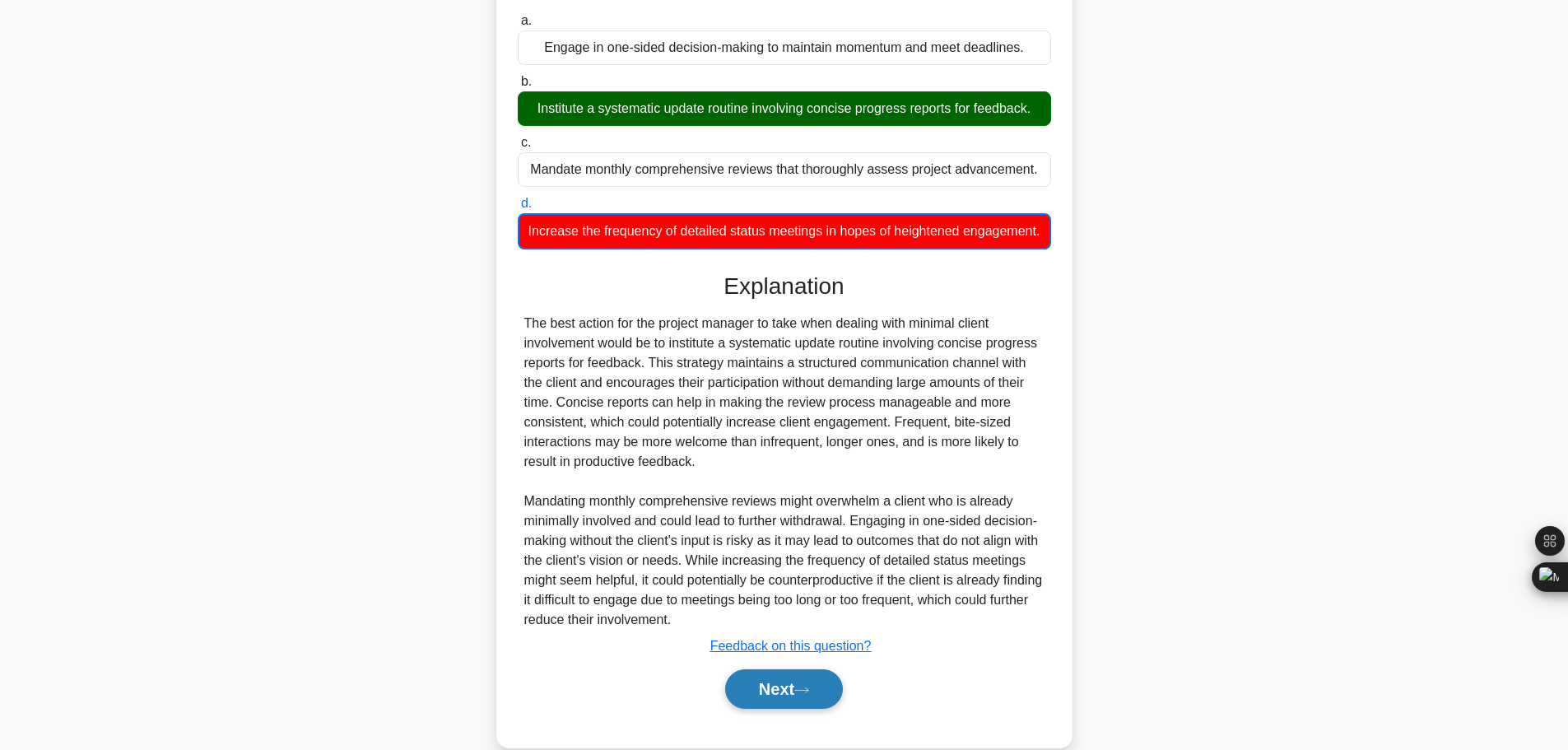
click at [827, 669] on button "Next" at bounding box center [784, 689] width 118 height 39
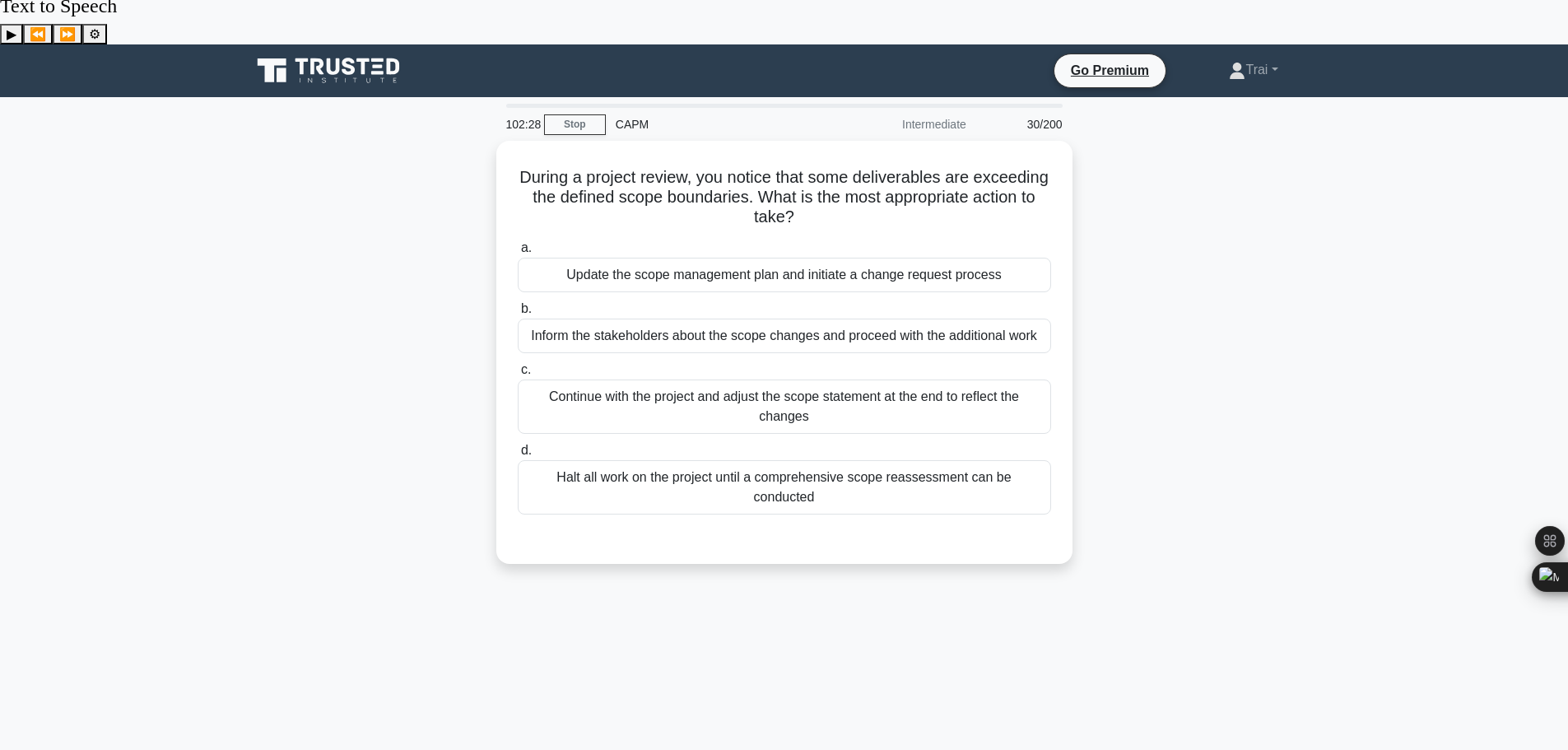
scroll to position [0, 0]
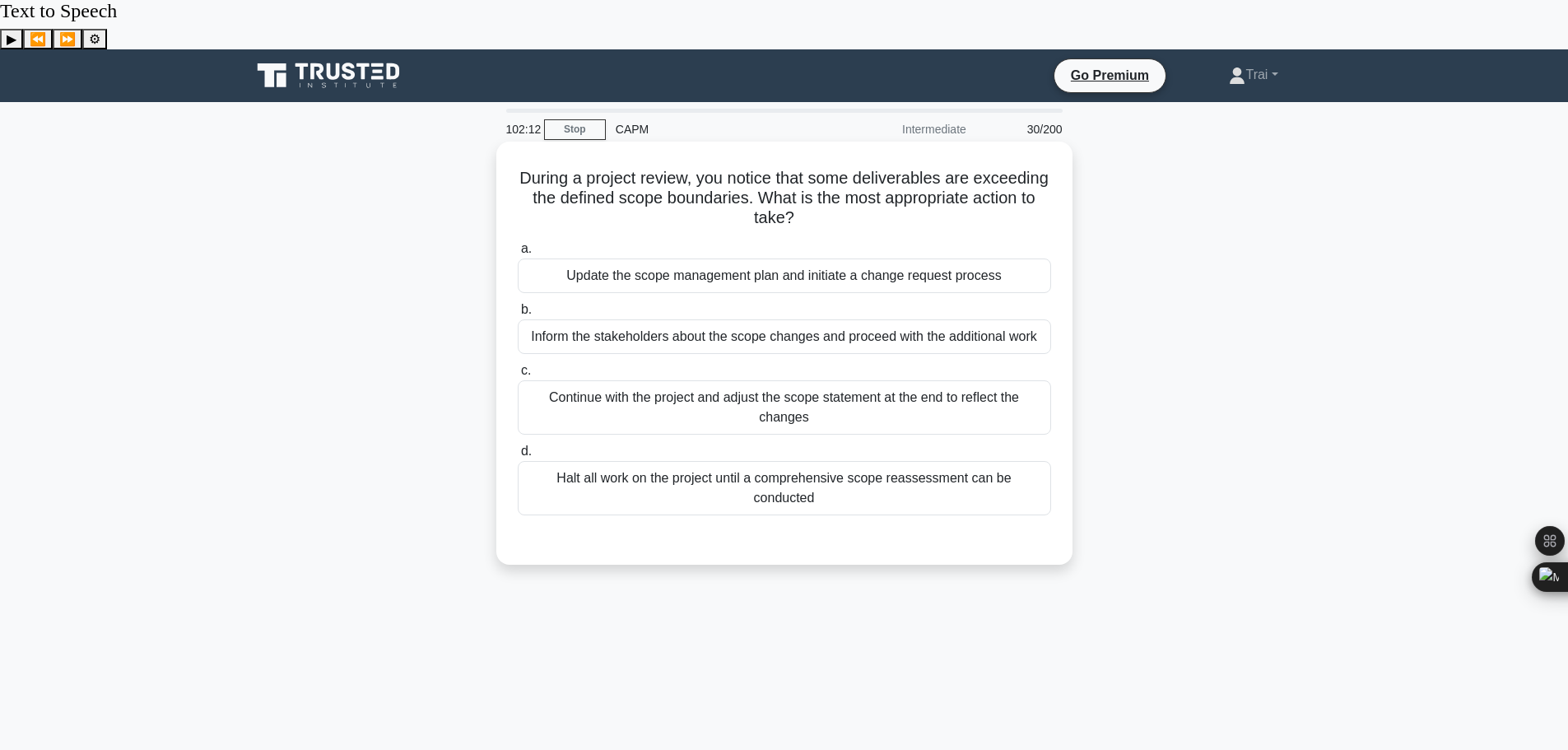
click at [785, 258] on div "Update the scope management plan and initiate a change request process" at bounding box center [784, 276] width 534 height 35
click at [518, 244] on input "a. Update the scope management plan and initiate a change request process" at bounding box center [518, 249] width 0 height 11
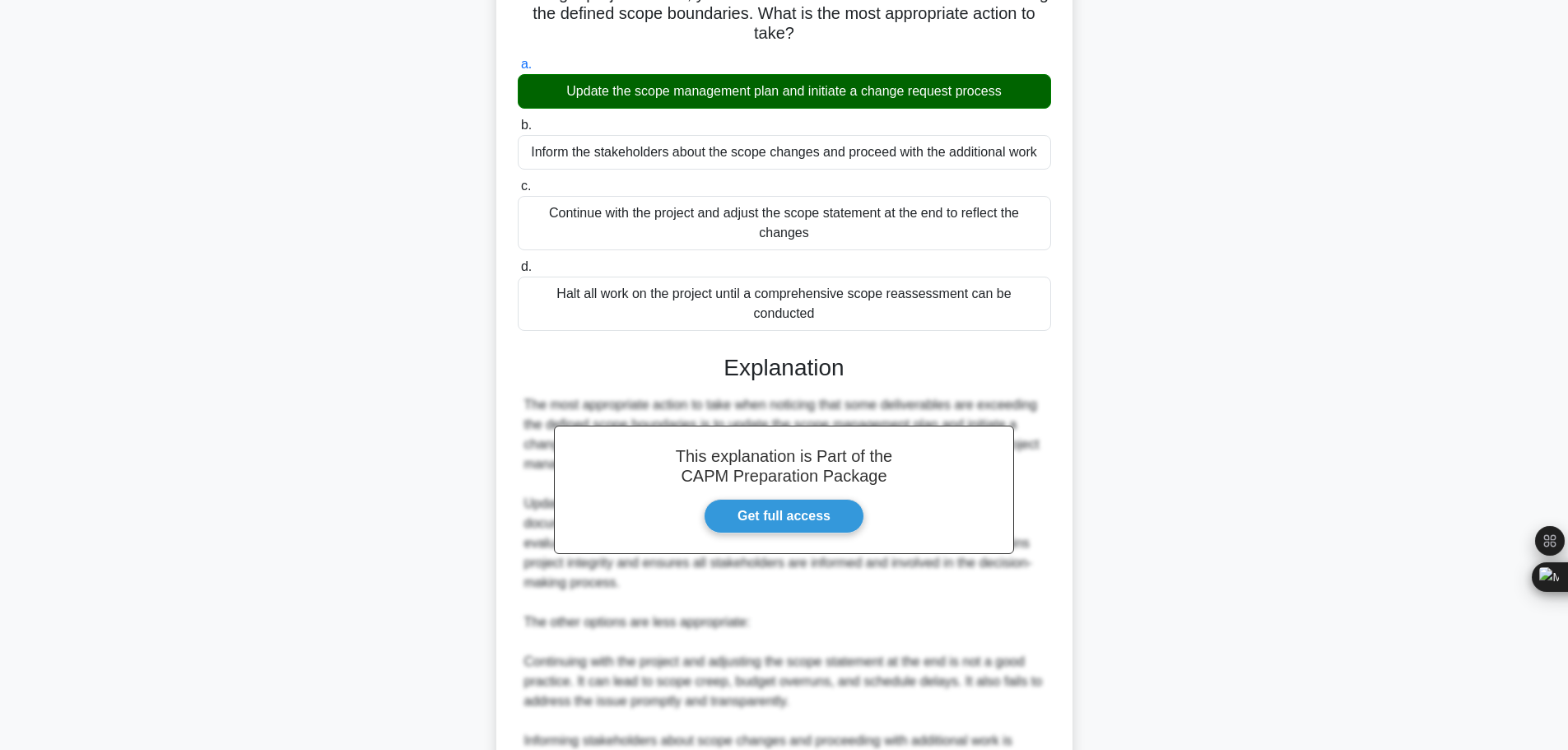
scroll to position [404, 0]
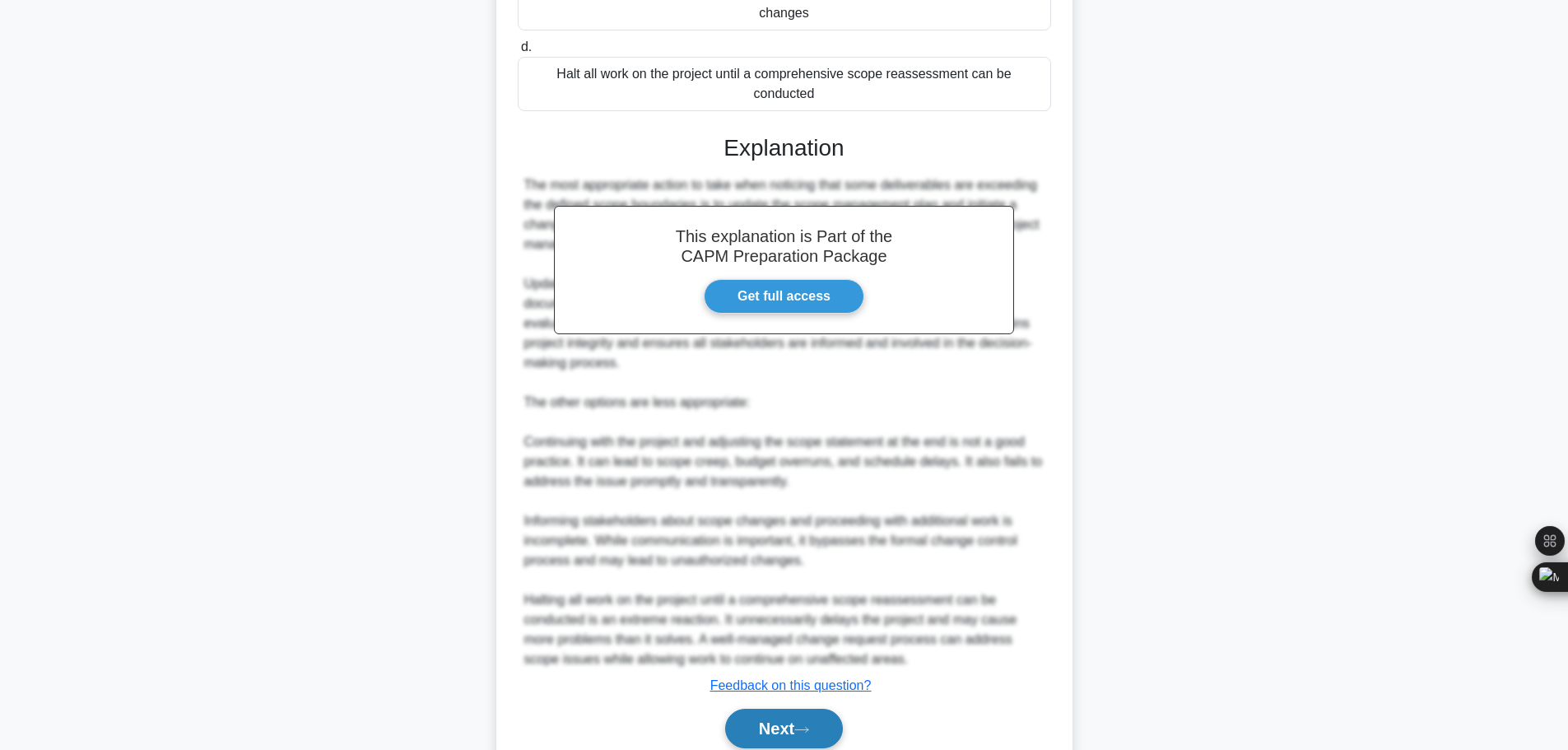
click at [763, 709] on button "Next" at bounding box center [784, 728] width 118 height 39
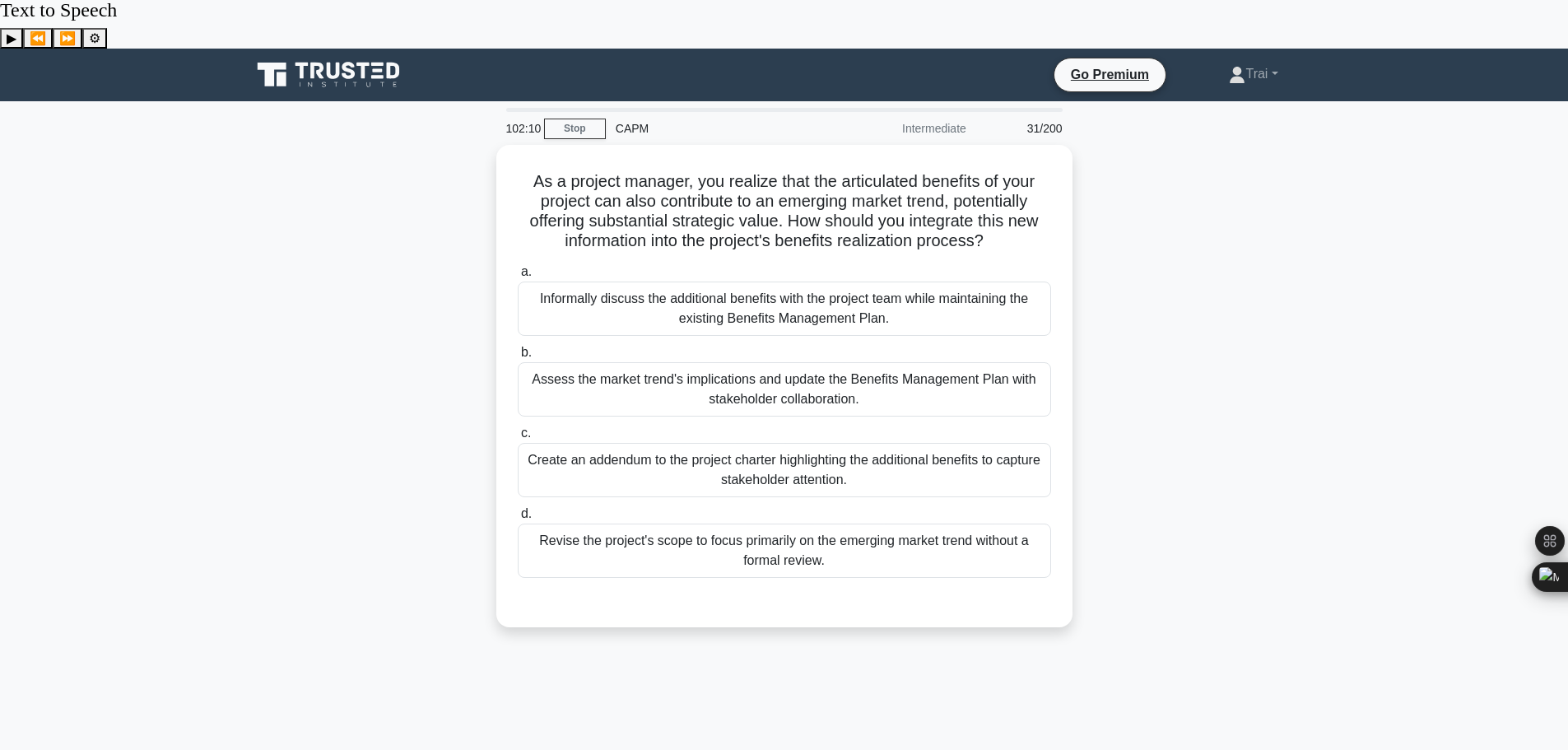
scroll to position [0, 0]
click at [790, 440] on div "Create an addendum to the project charter highlighting the additional benefits …" at bounding box center [784, 466] width 534 height 54
click at [518, 435] on input "c. Create an addendum to the project charter highlighting the additional benefi…" at bounding box center [518, 430] width 0 height 11
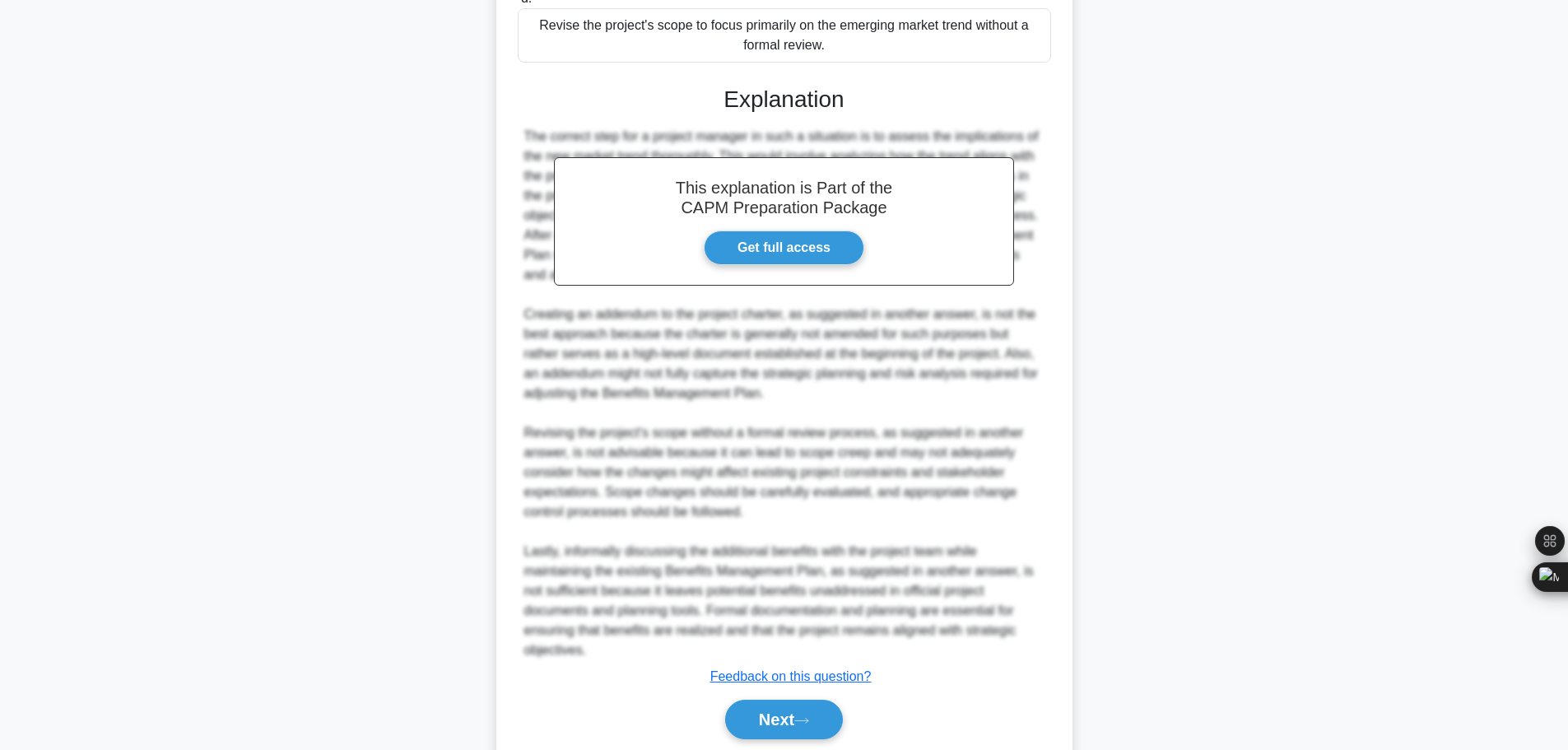
scroll to position [525, 0]
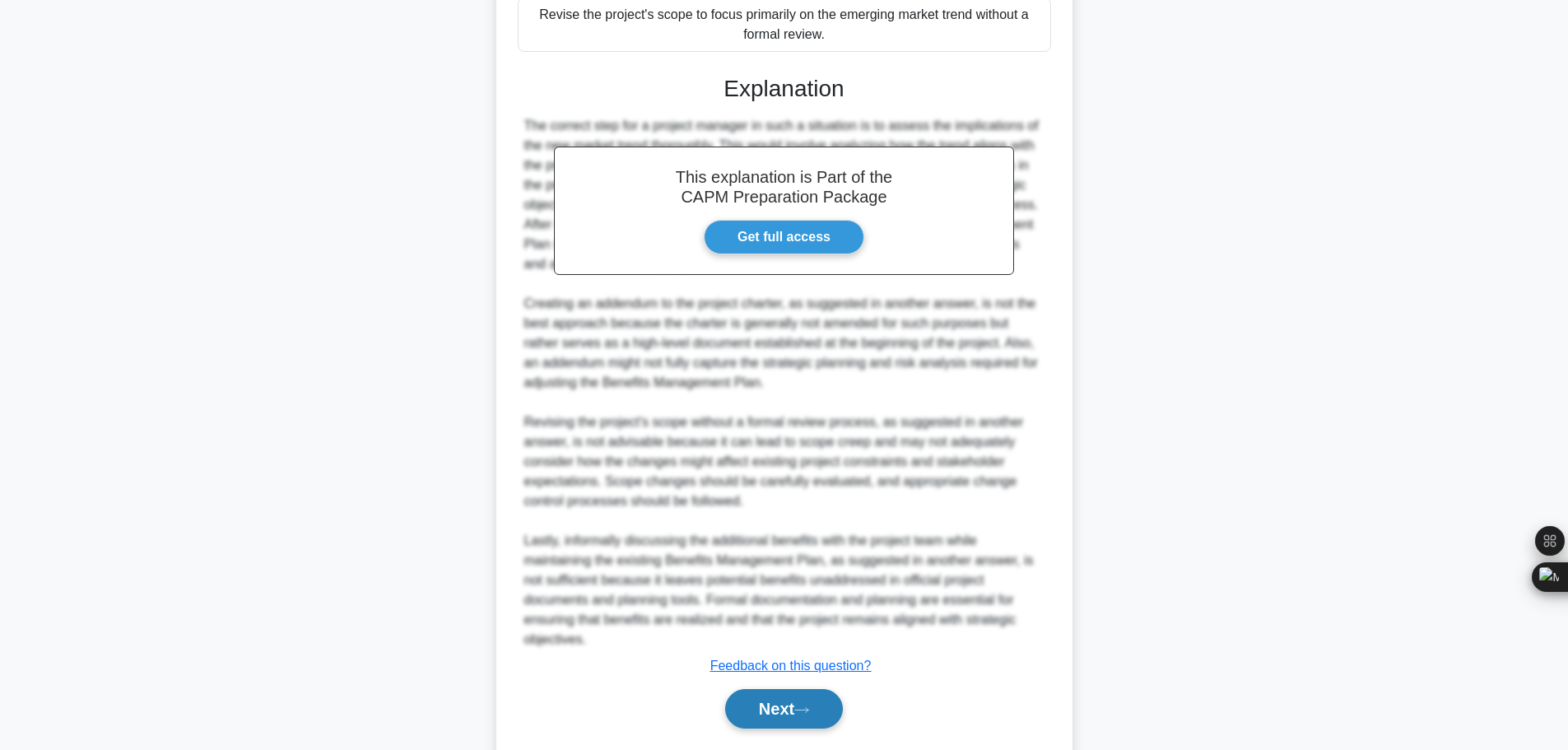
click at [795, 690] on button "Next" at bounding box center [784, 709] width 118 height 39
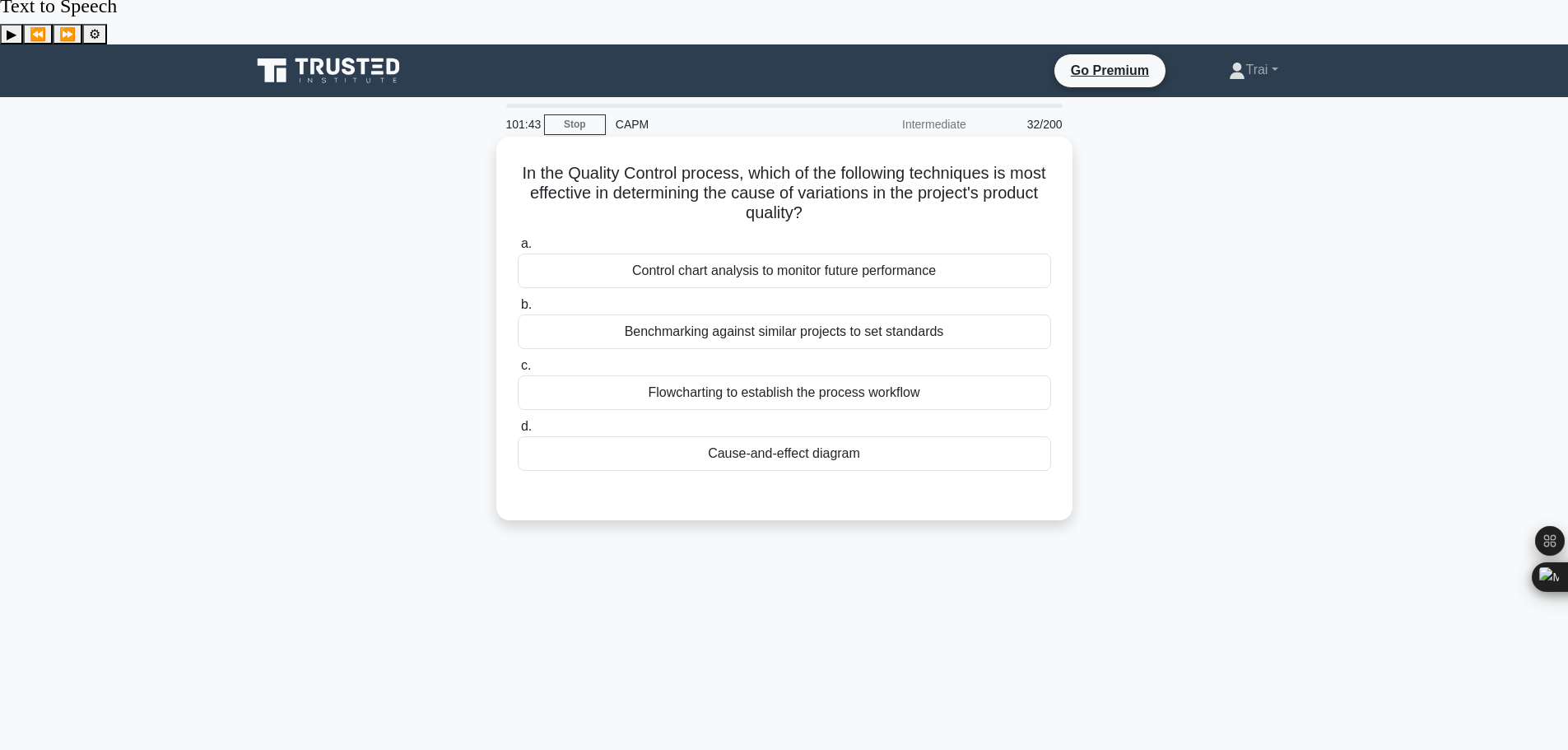
scroll to position [0, 0]
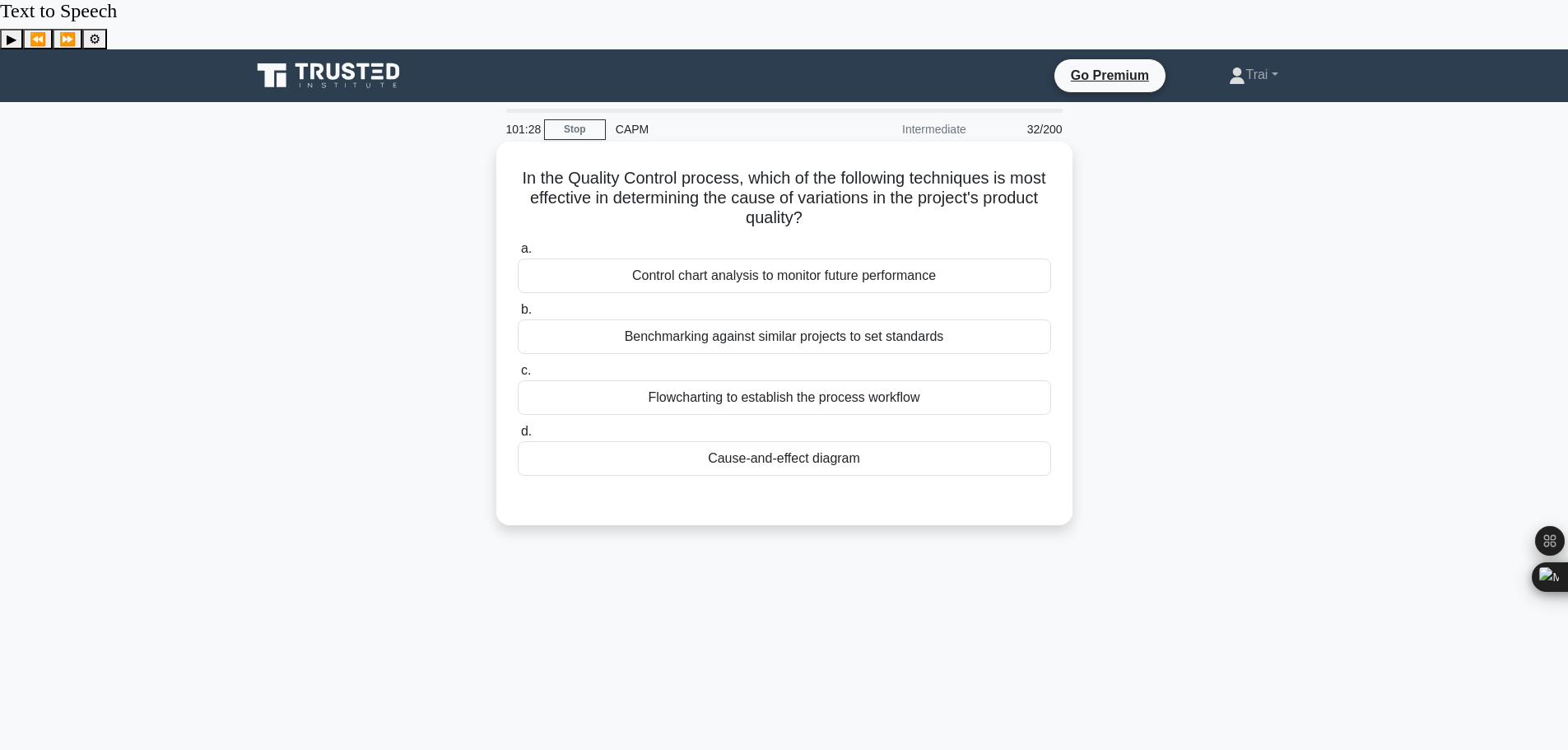
click at [803, 441] on div "Cause-and-effect diagram" at bounding box center [784, 459] width 534 height 35
click at [518, 427] on input "d. Cause-and-effect diagram" at bounding box center [518, 432] width 0 height 11
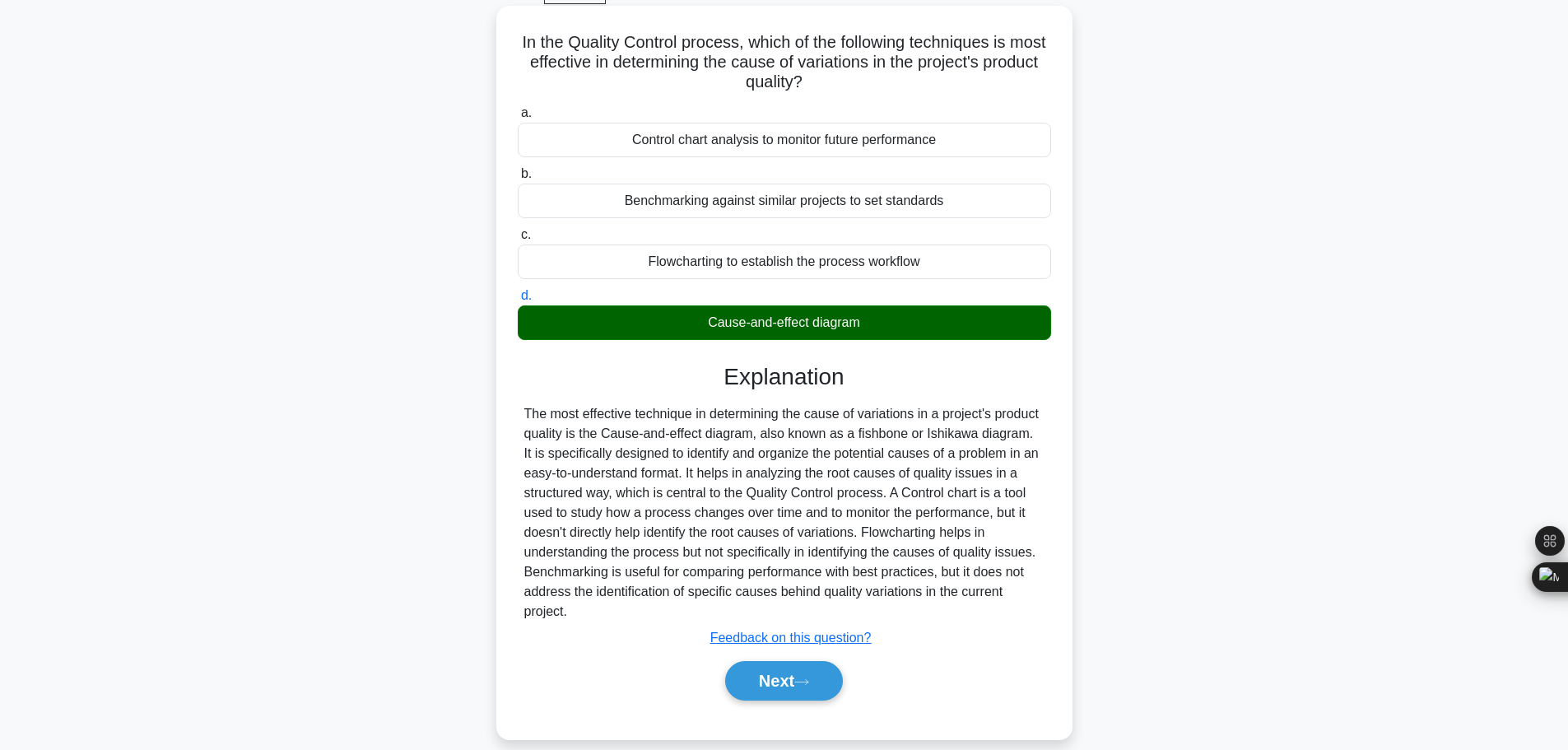
scroll to position [139, 0]
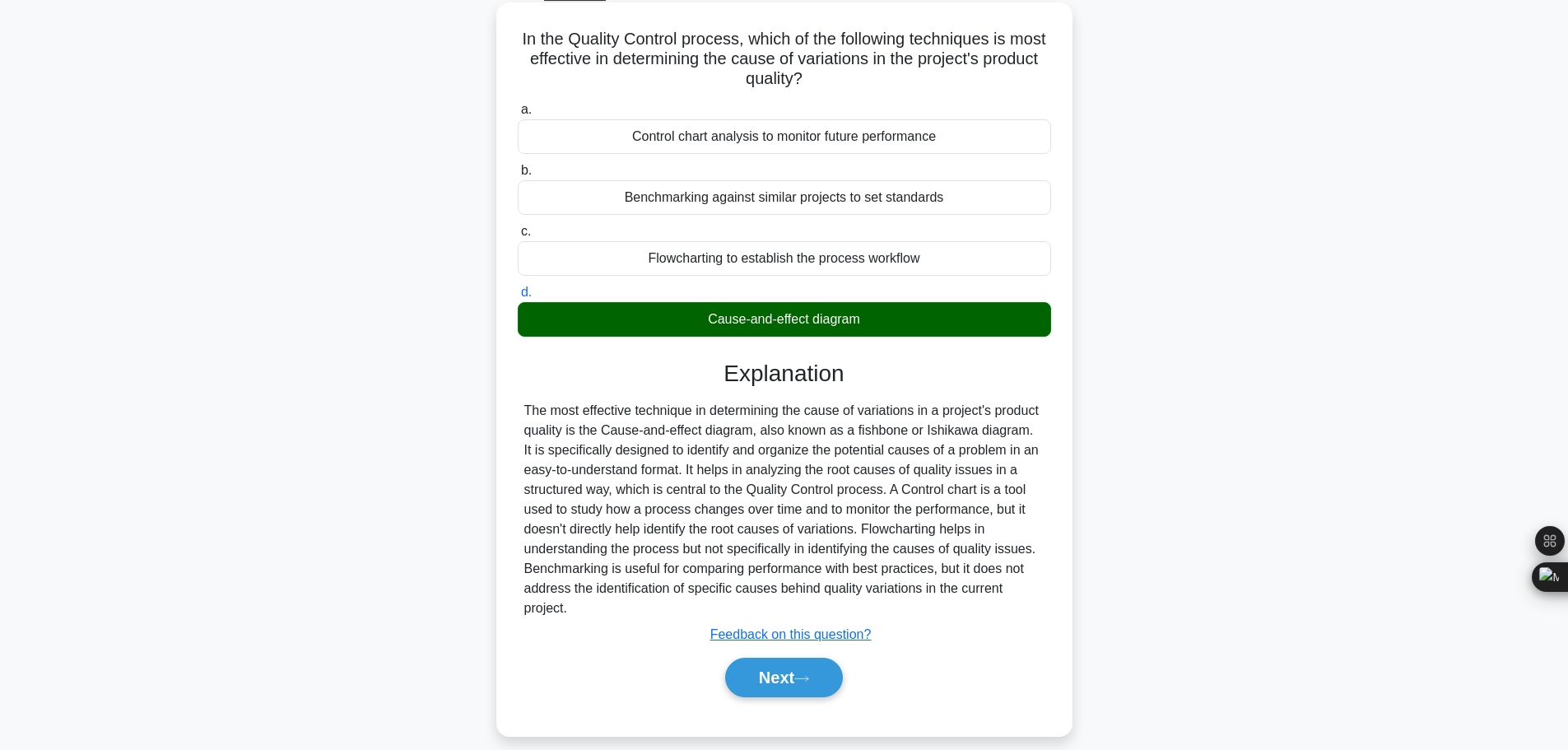
click at [789, 651] on div "Next" at bounding box center [784, 678] width 534 height 53
click at [785, 658] on button "Next" at bounding box center [784, 677] width 118 height 39
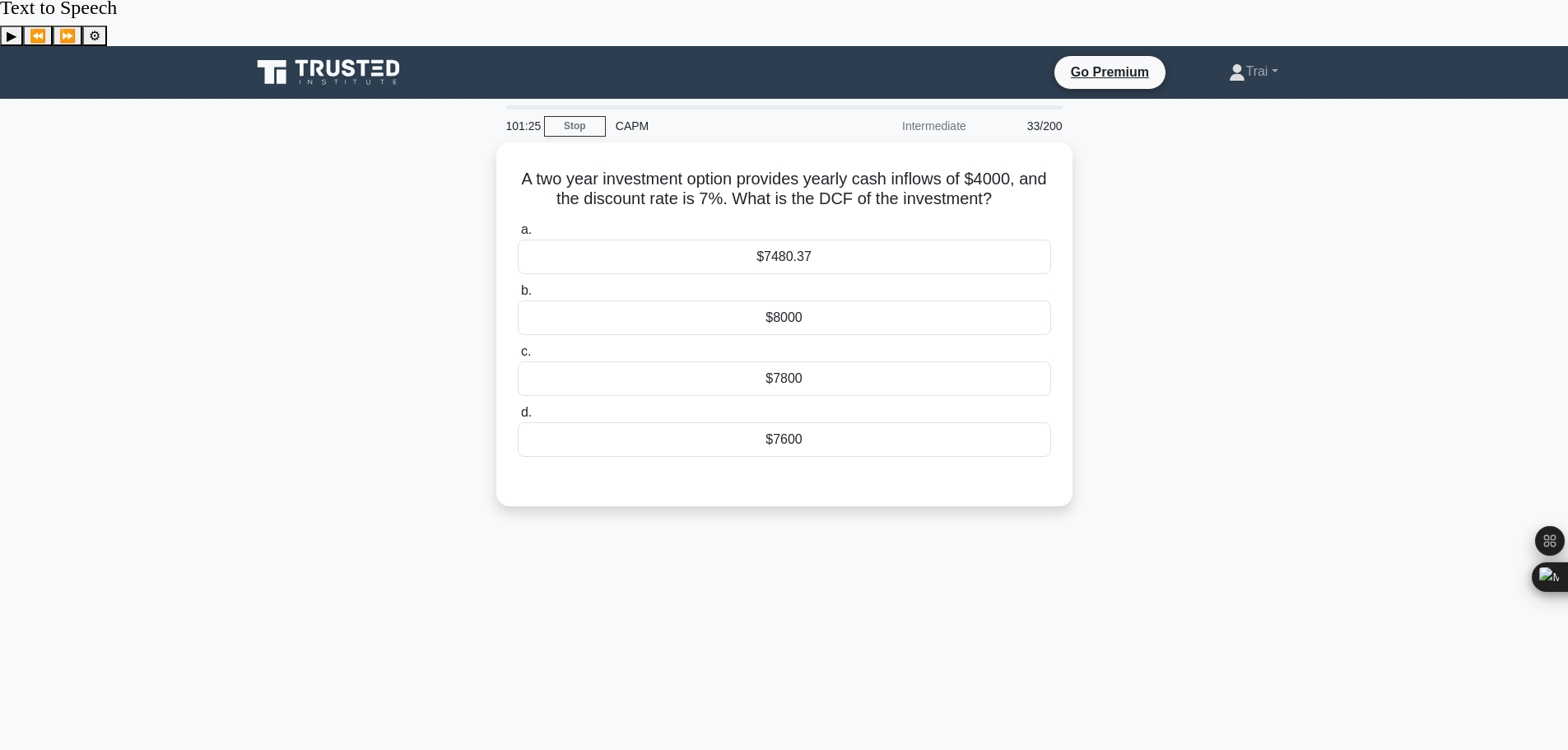
scroll to position [0, 0]
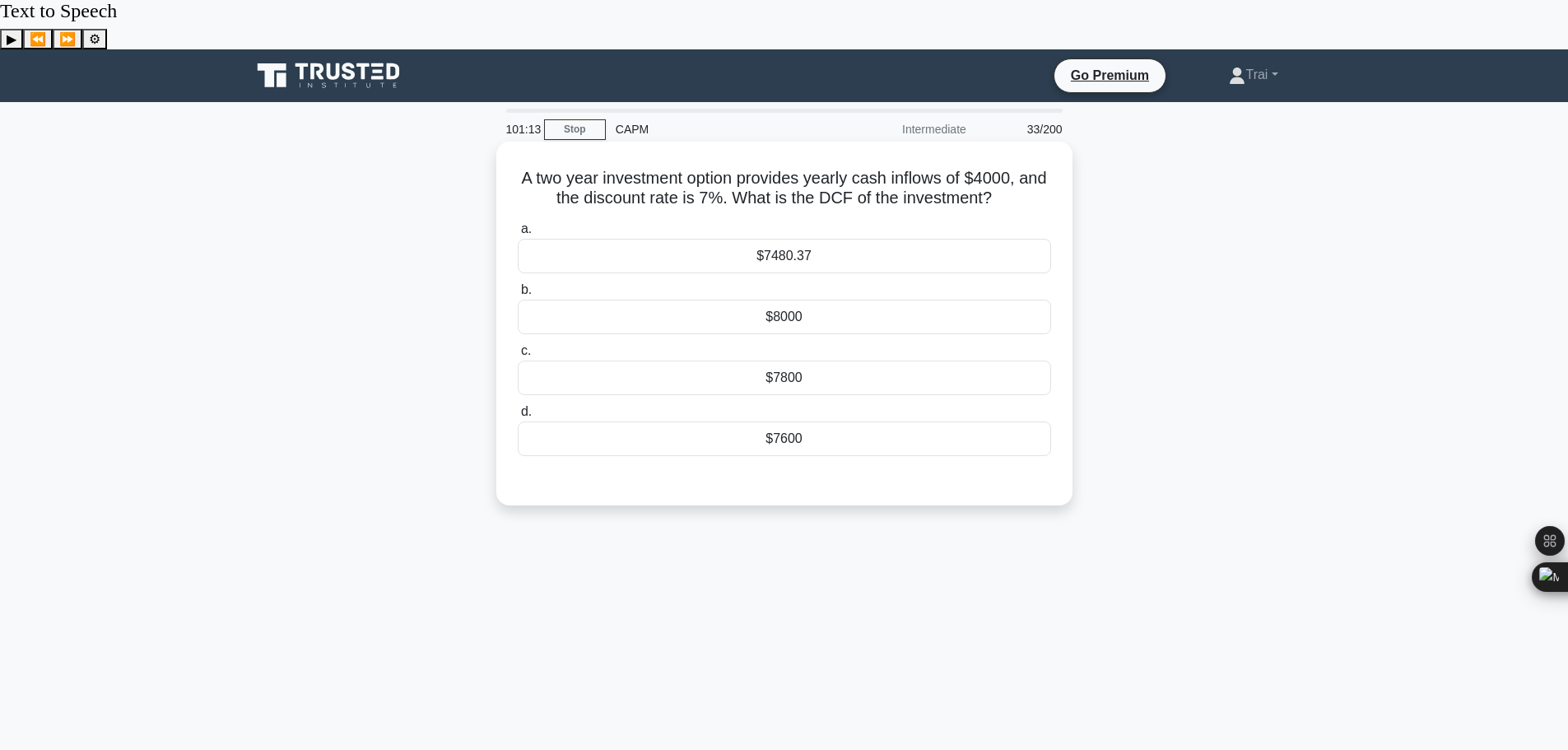
click at [891, 239] on div "$7480.37" at bounding box center [784, 256] width 534 height 35
click at [518, 224] on input "a. $7480.37" at bounding box center [518, 230] width 0 height 11
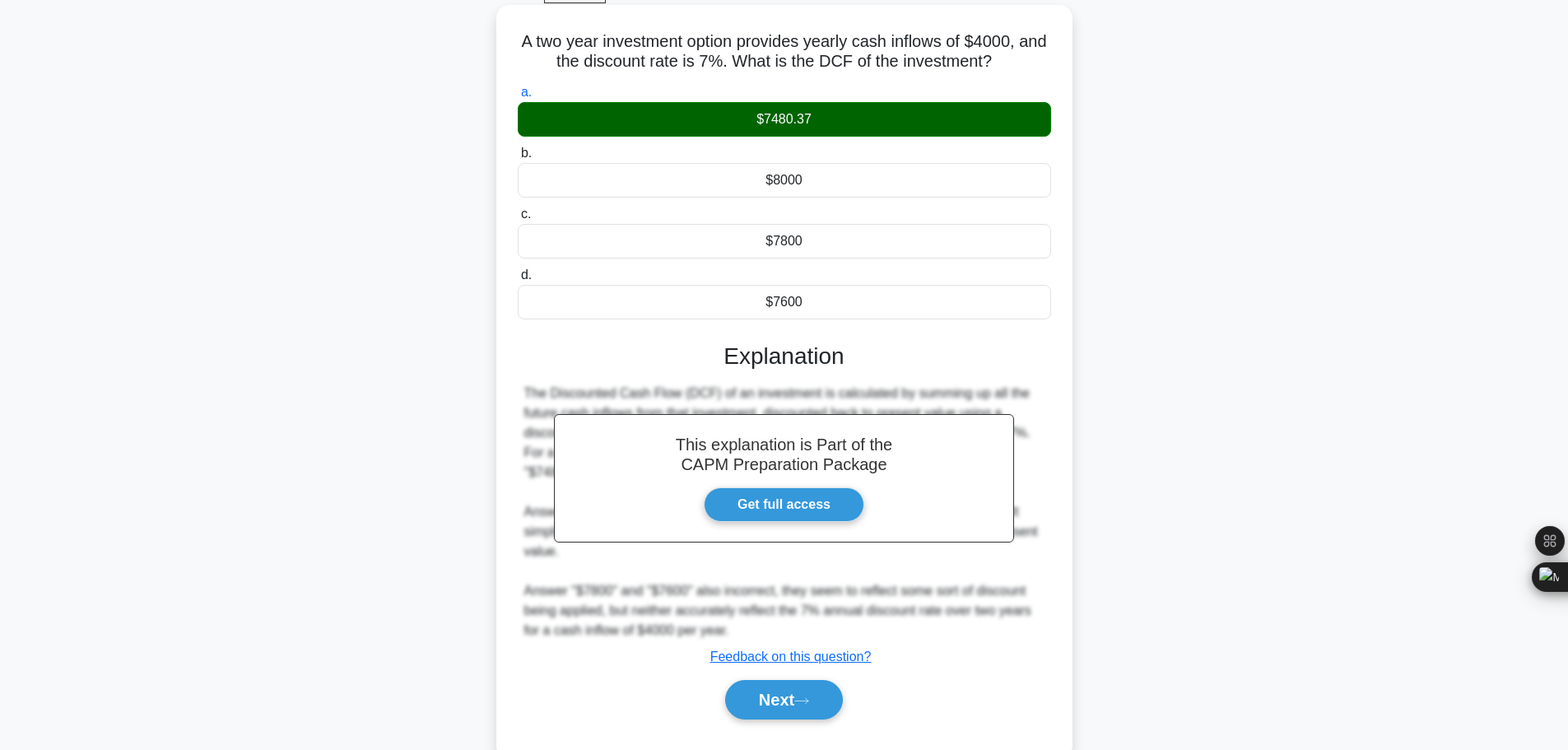
scroll to position [139, 0]
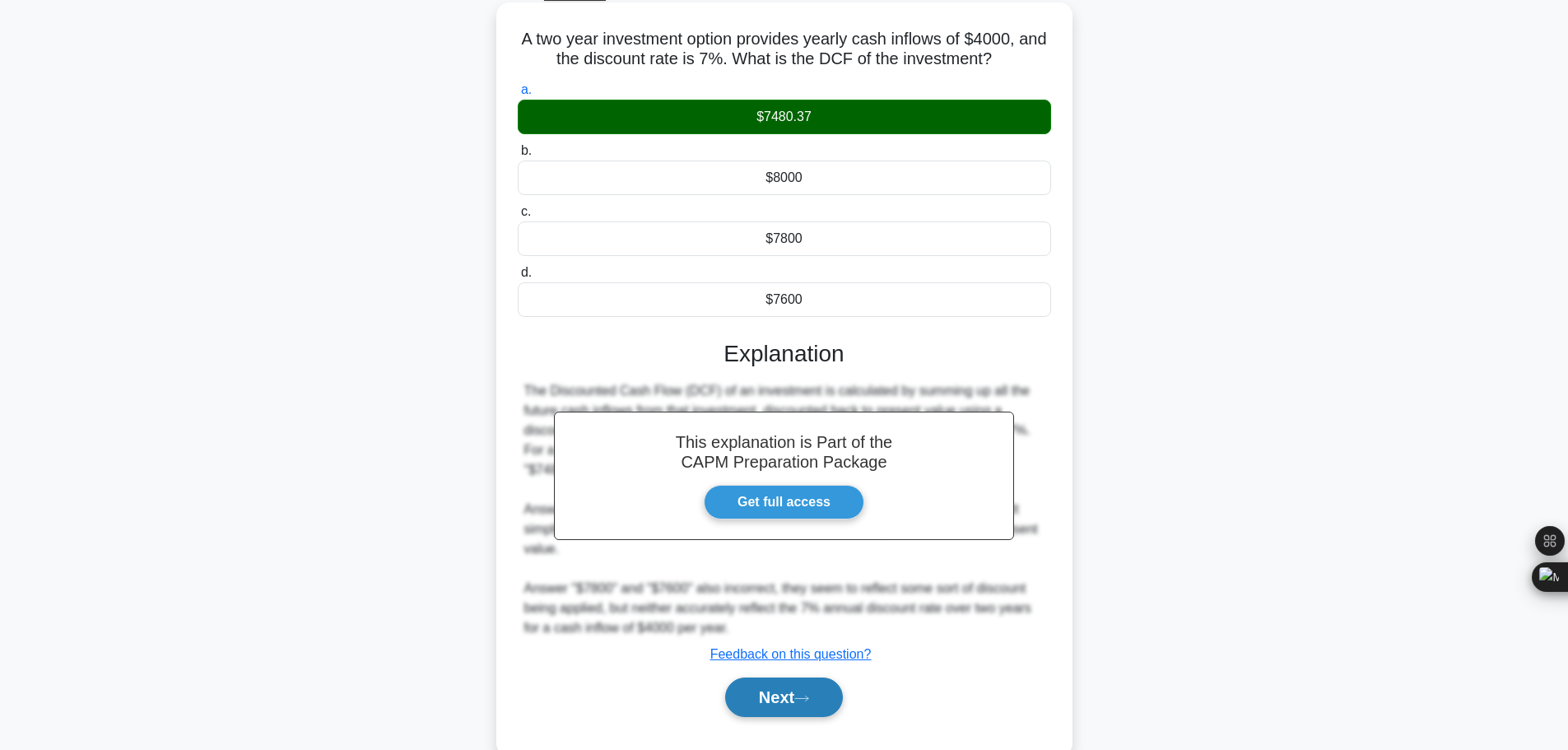
click at [782, 678] on button "Next" at bounding box center [784, 697] width 118 height 39
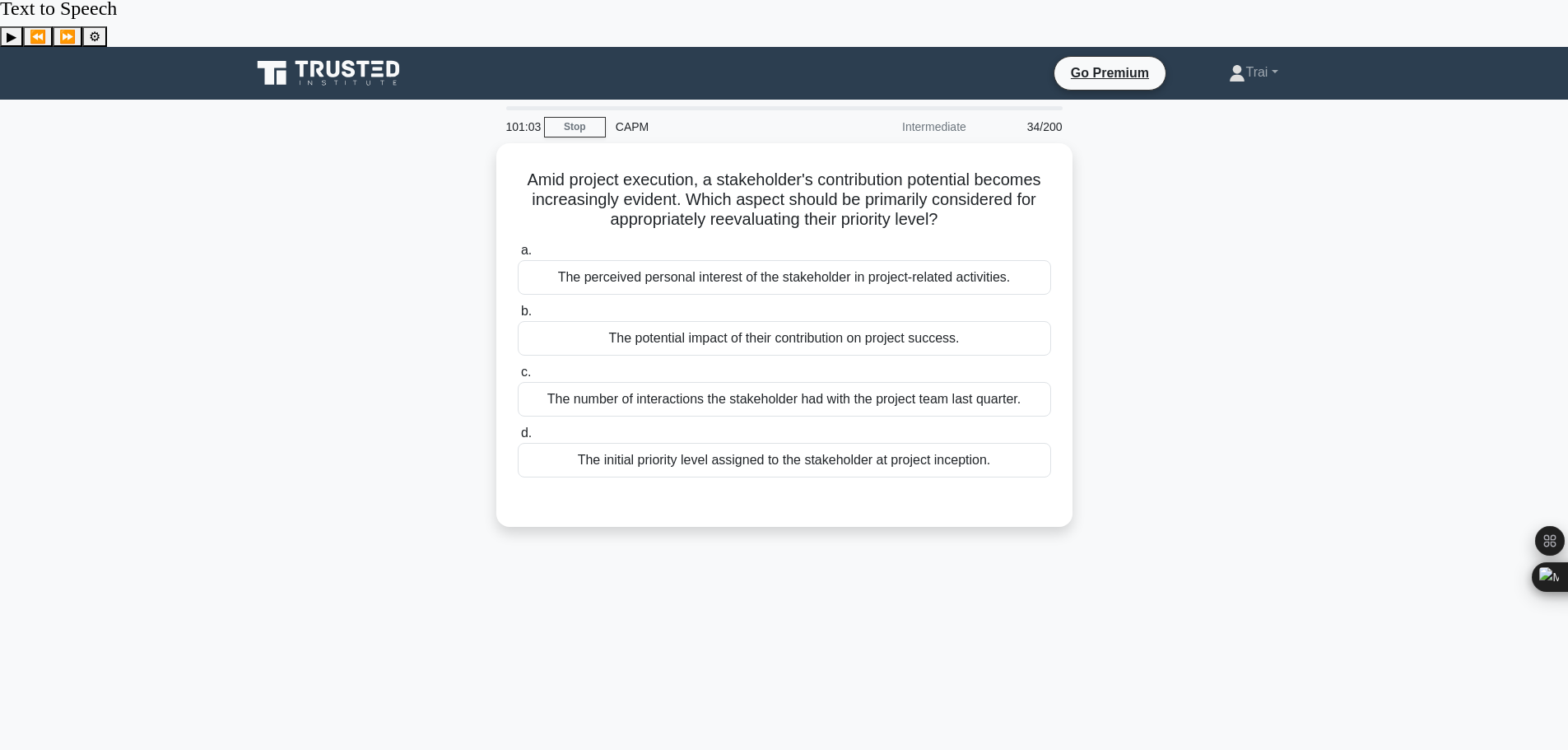
scroll to position [0, 0]
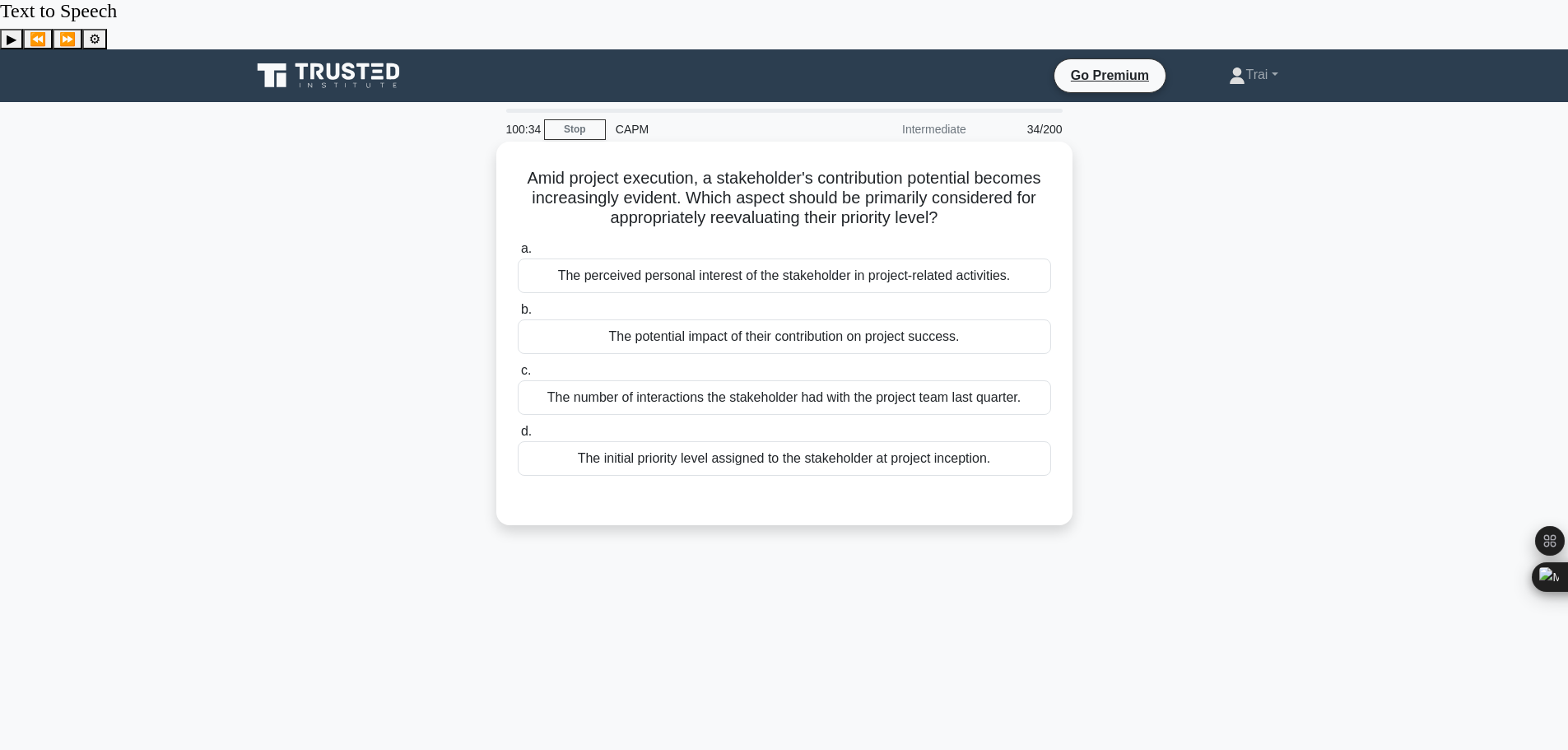
click at [794, 320] on div "The potential impact of their contribution on project success." at bounding box center [784, 337] width 534 height 35
click at [518, 305] on input "b. The potential impact of their contribution on project success." at bounding box center [518, 310] width 0 height 11
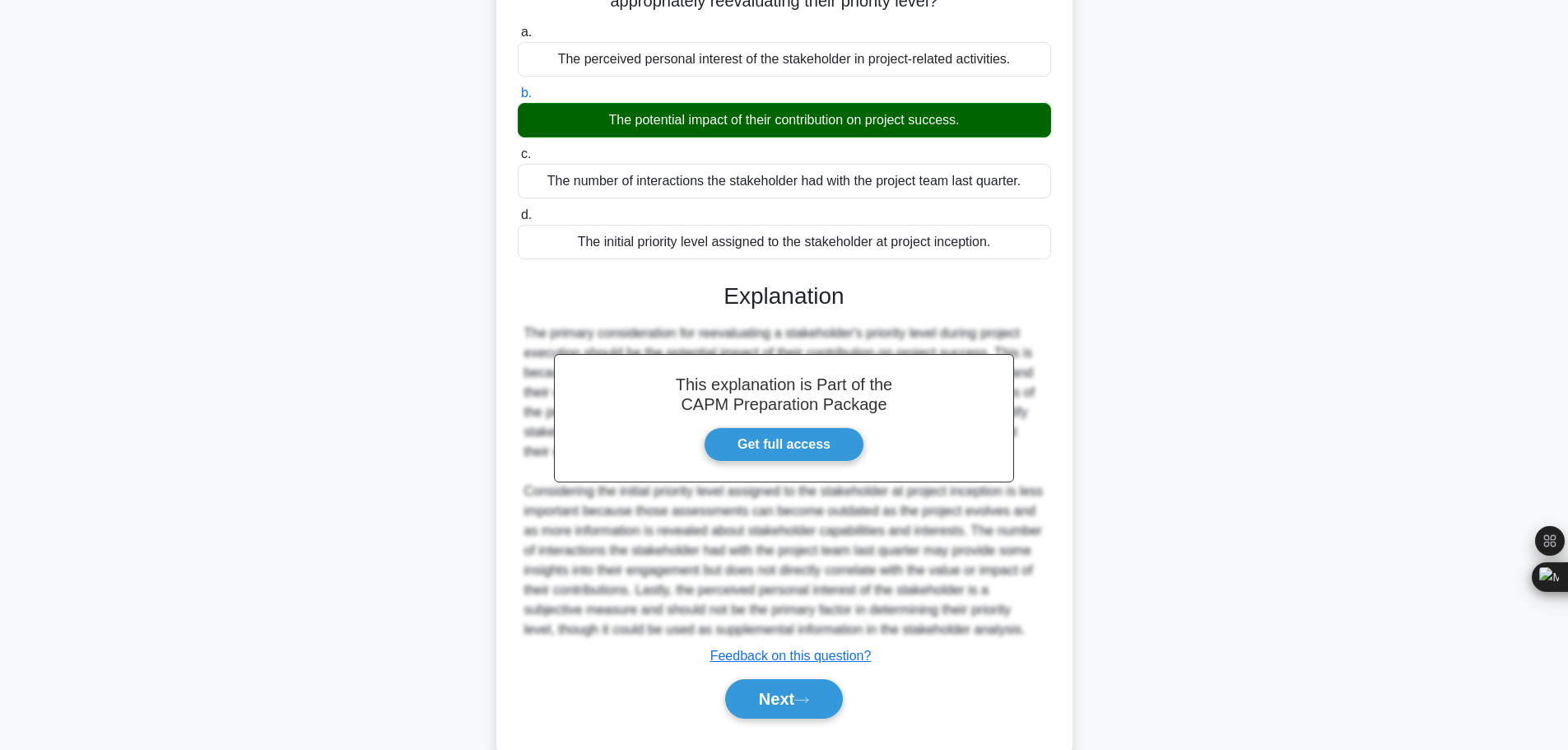
scroll to position [226, 0]
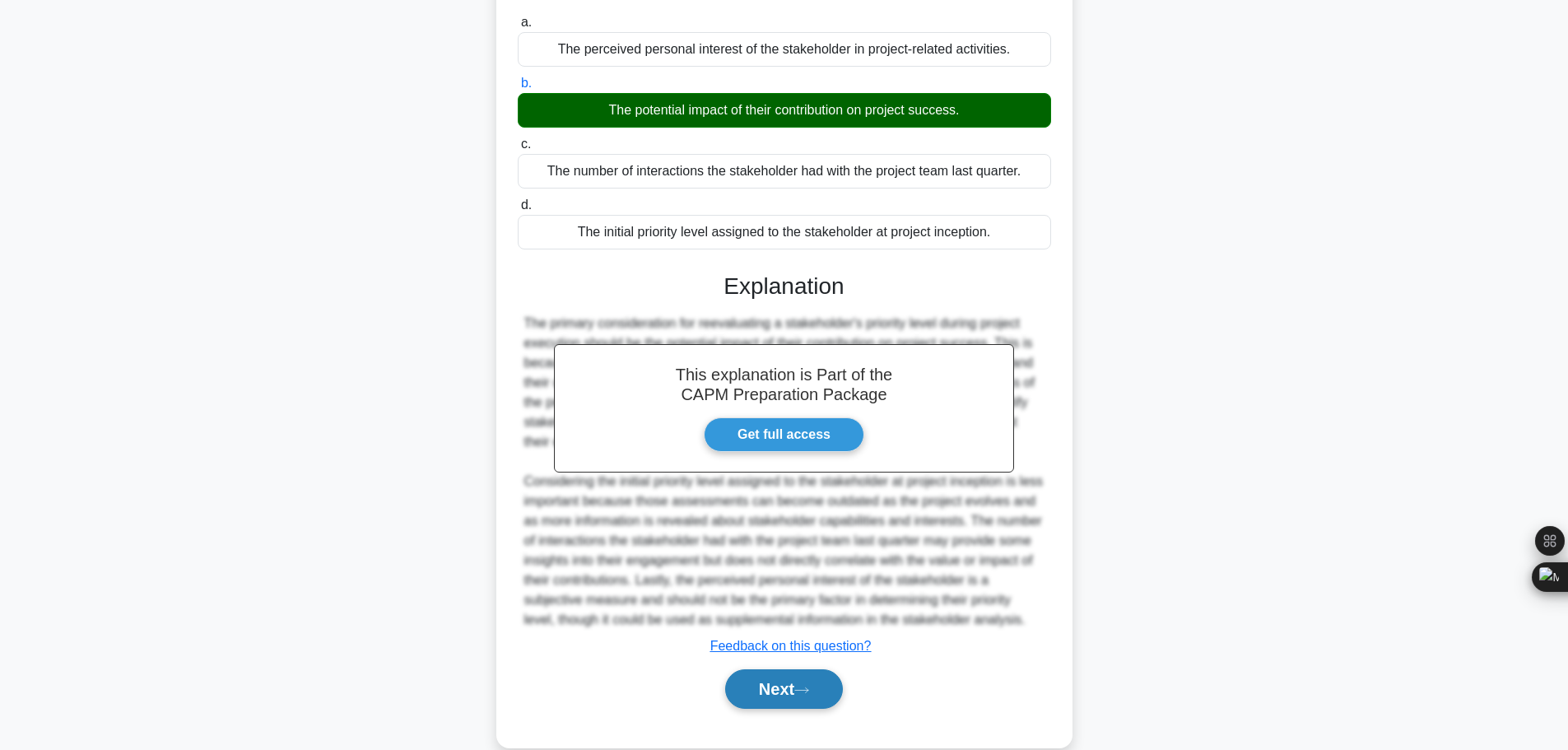
click at [812, 669] on button "Next" at bounding box center [784, 689] width 118 height 39
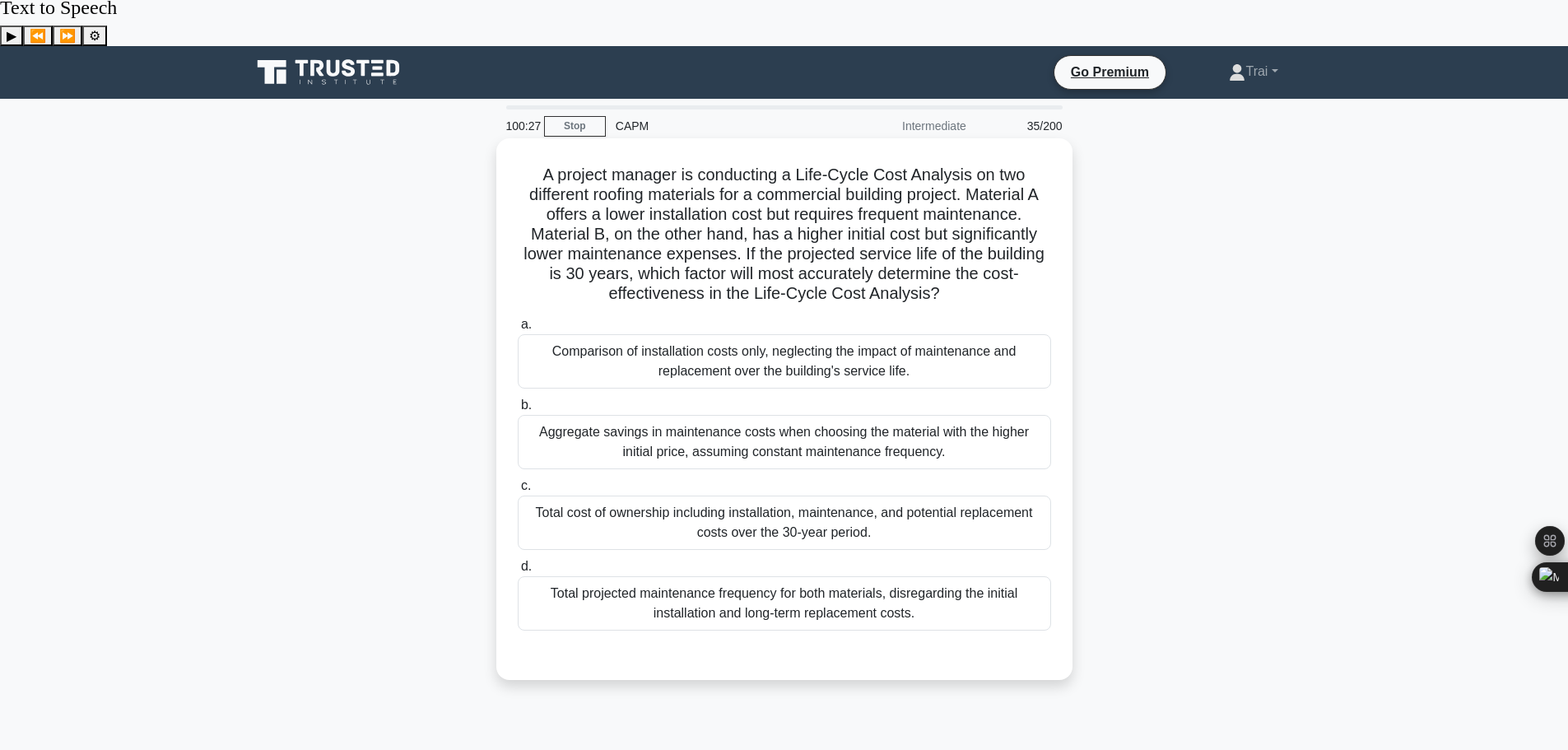
scroll to position [0, 0]
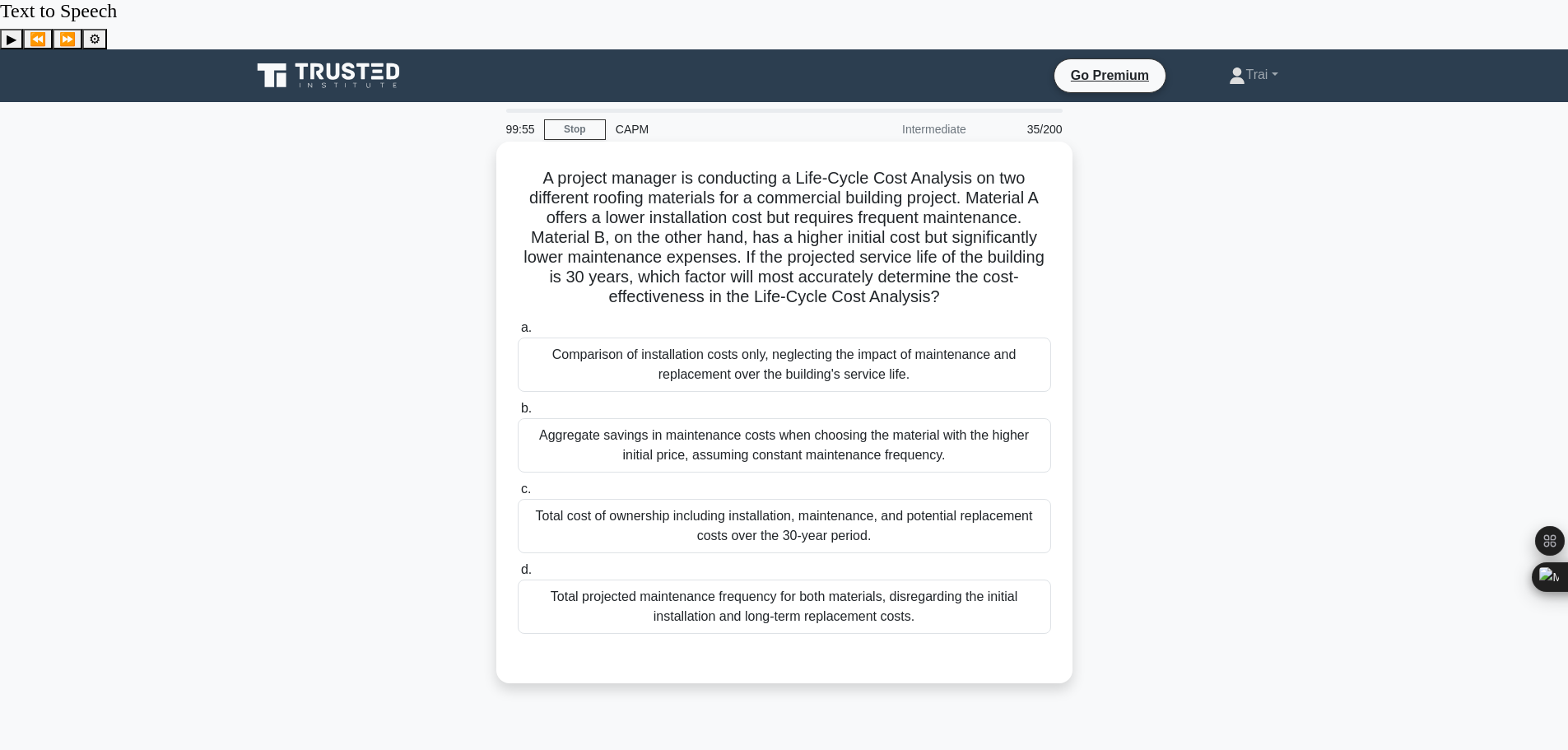
click at [878, 499] on div "Total cost of ownership including installation, maintenance, and potential repl…" at bounding box center [784, 526] width 534 height 54
click at [518, 484] on input "c. Total cost of ownership including installation, maintenance, and potential r…" at bounding box center [518, 490] width 0 height 11
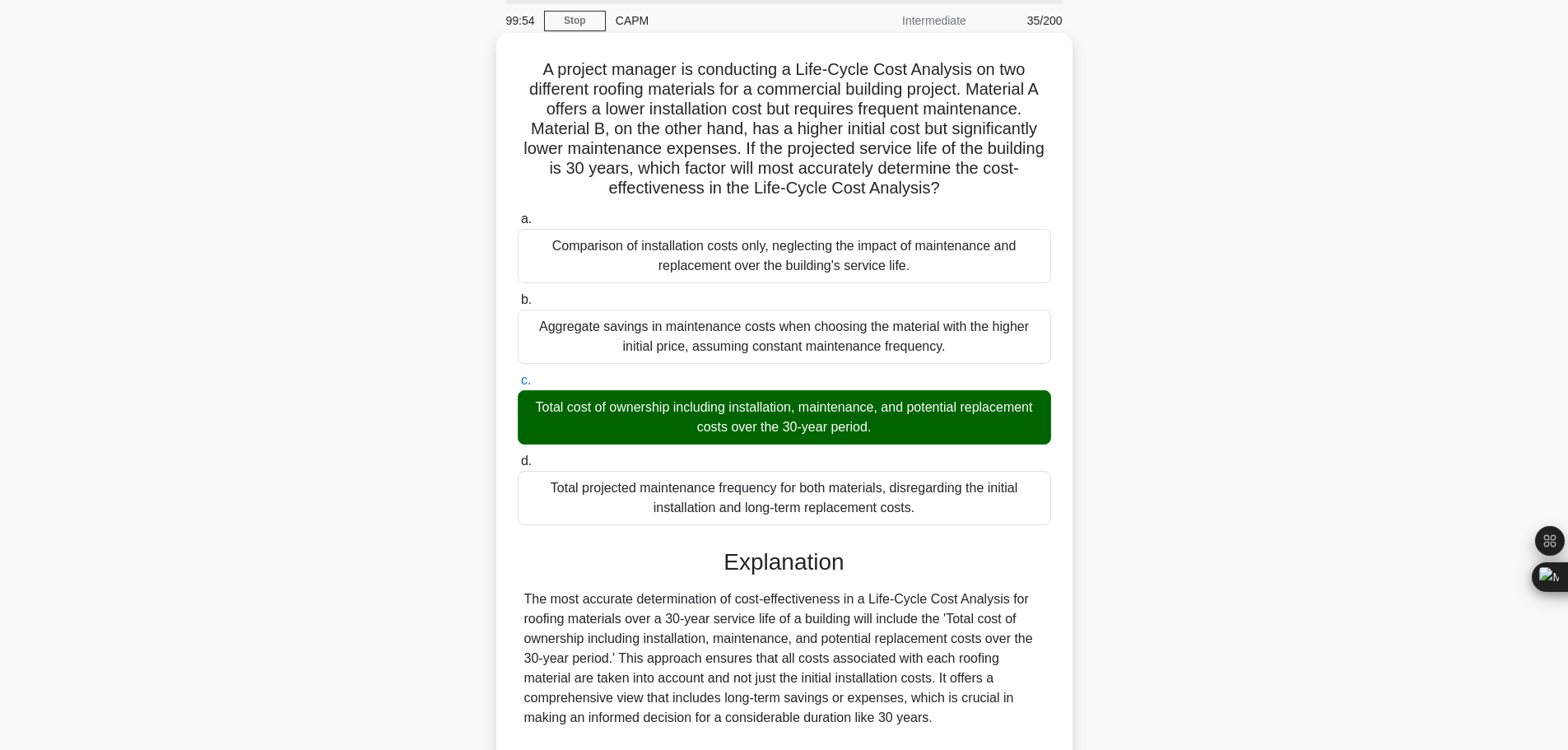
scroll to position [286, 0]
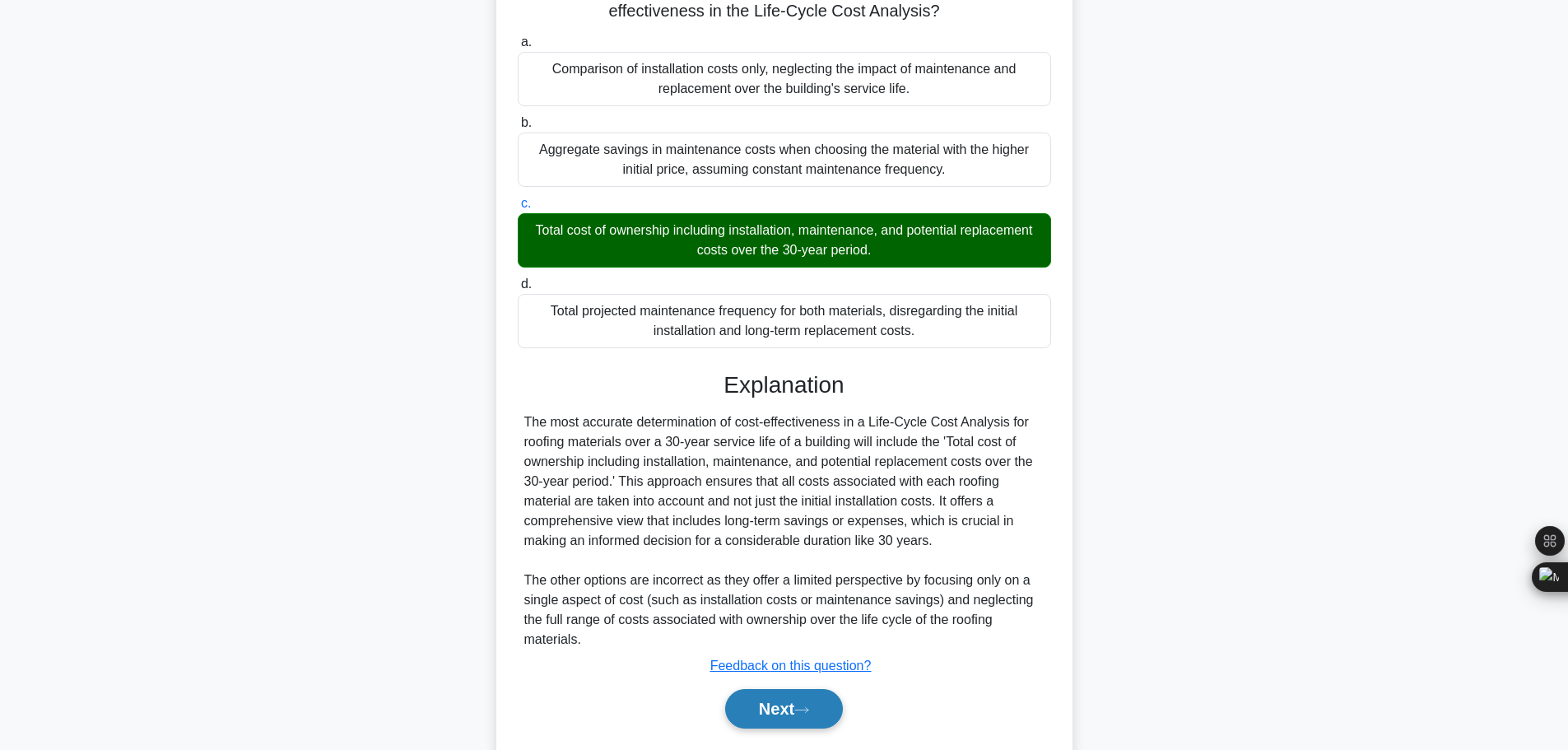
click at [798, 690] on button "Next" at bounding box center [784, 709] width 118 height 39
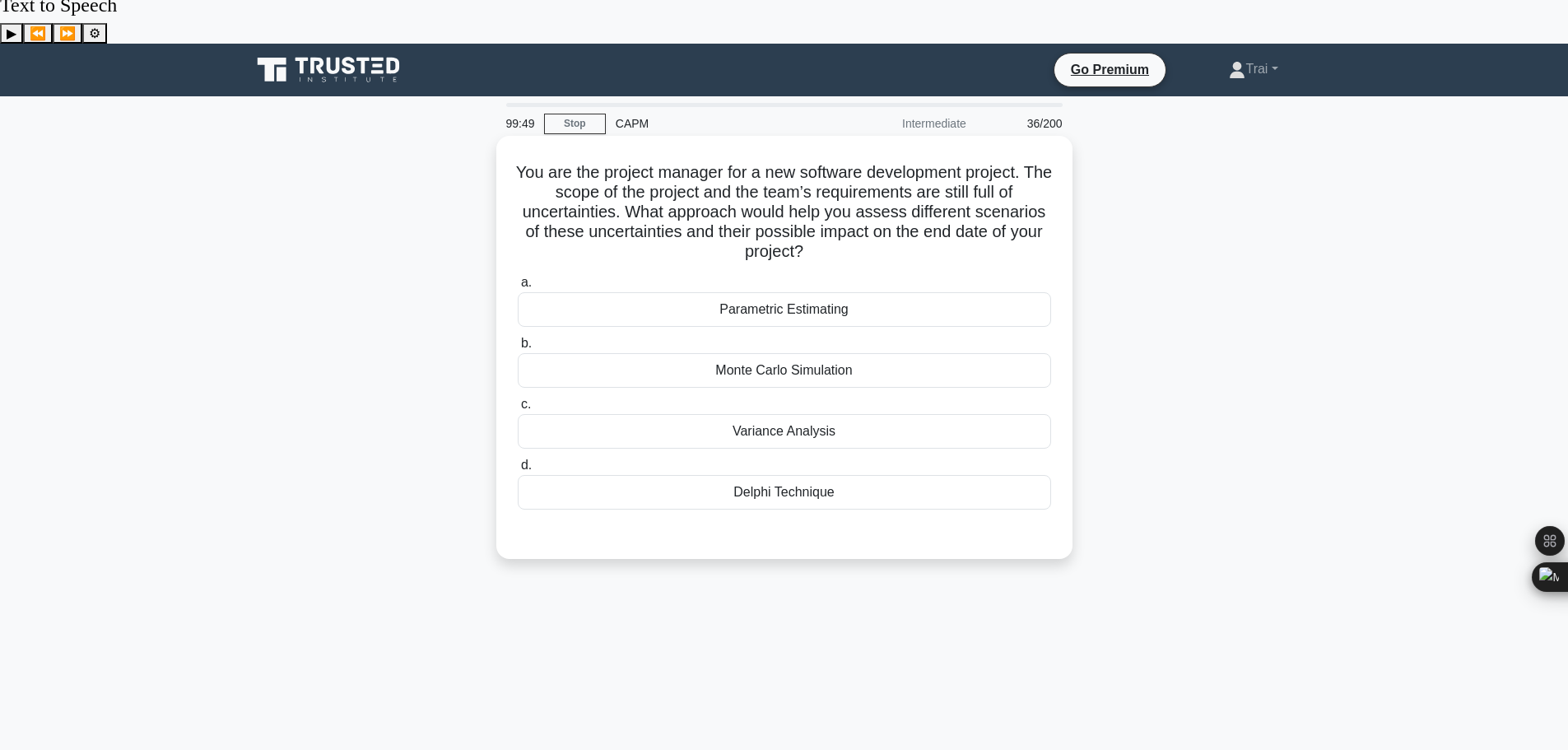
scroll to position [0, 0]
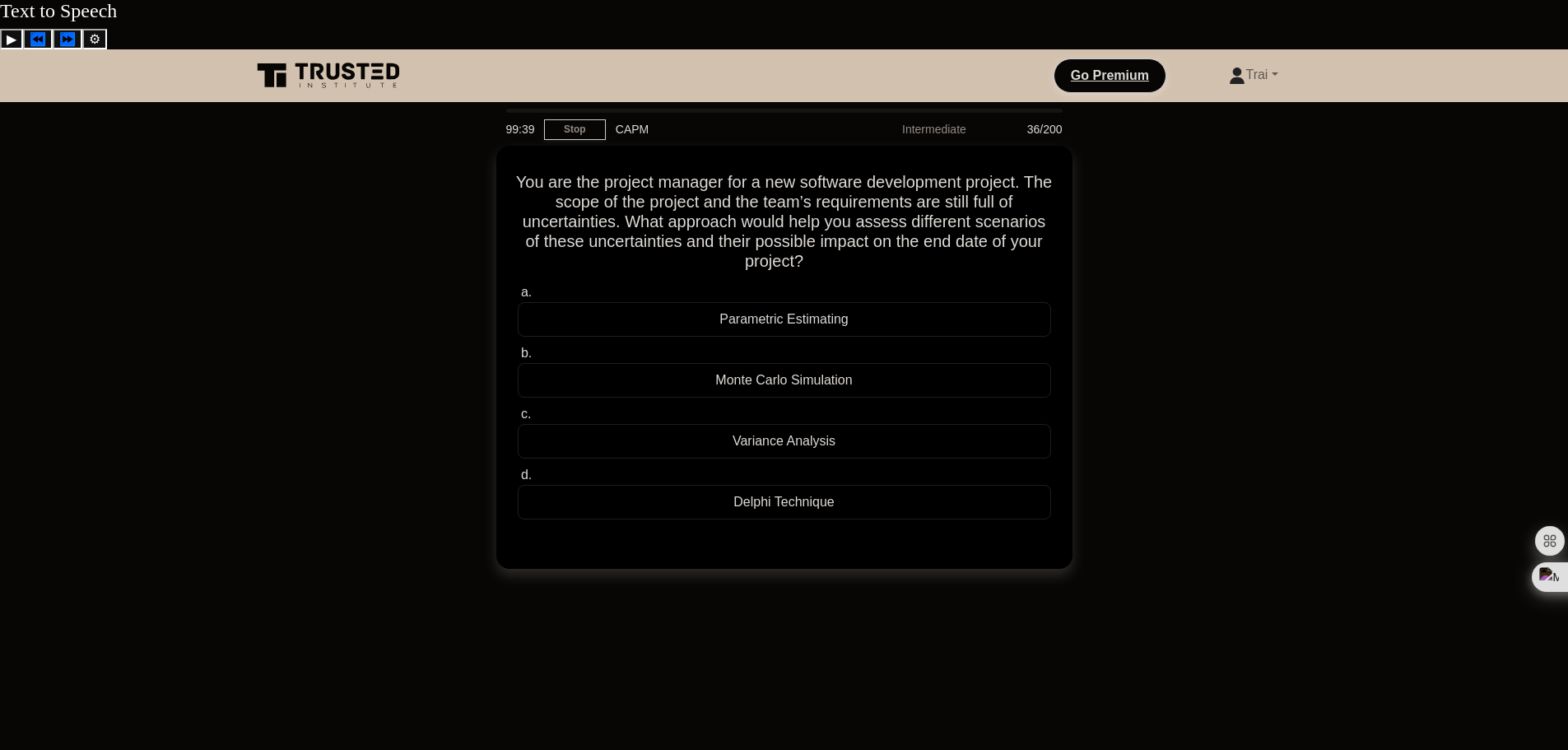
click at [1178, 478] on div "You are the project manager for a new software development project. The scope o…" at bounding box center [784, 367] width 1087 height 443
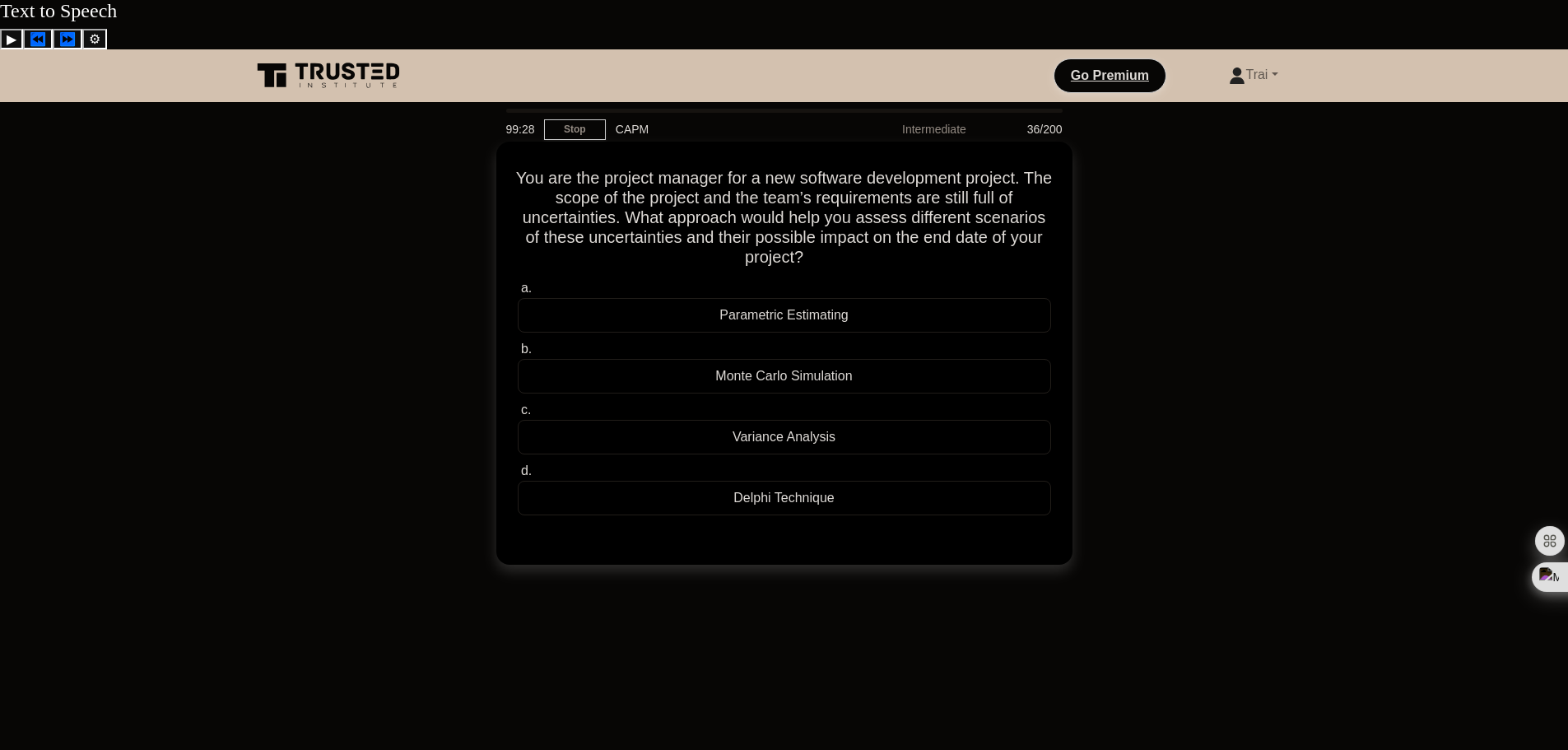
click at [803, 359] on div "Monte Carlo Simulation" at bounding box center [784, 376] width 534 height 35
click at [518, 344] on input "b. Monte Carlo Simulation" at bounding box center [518, 350] width 0 height 11
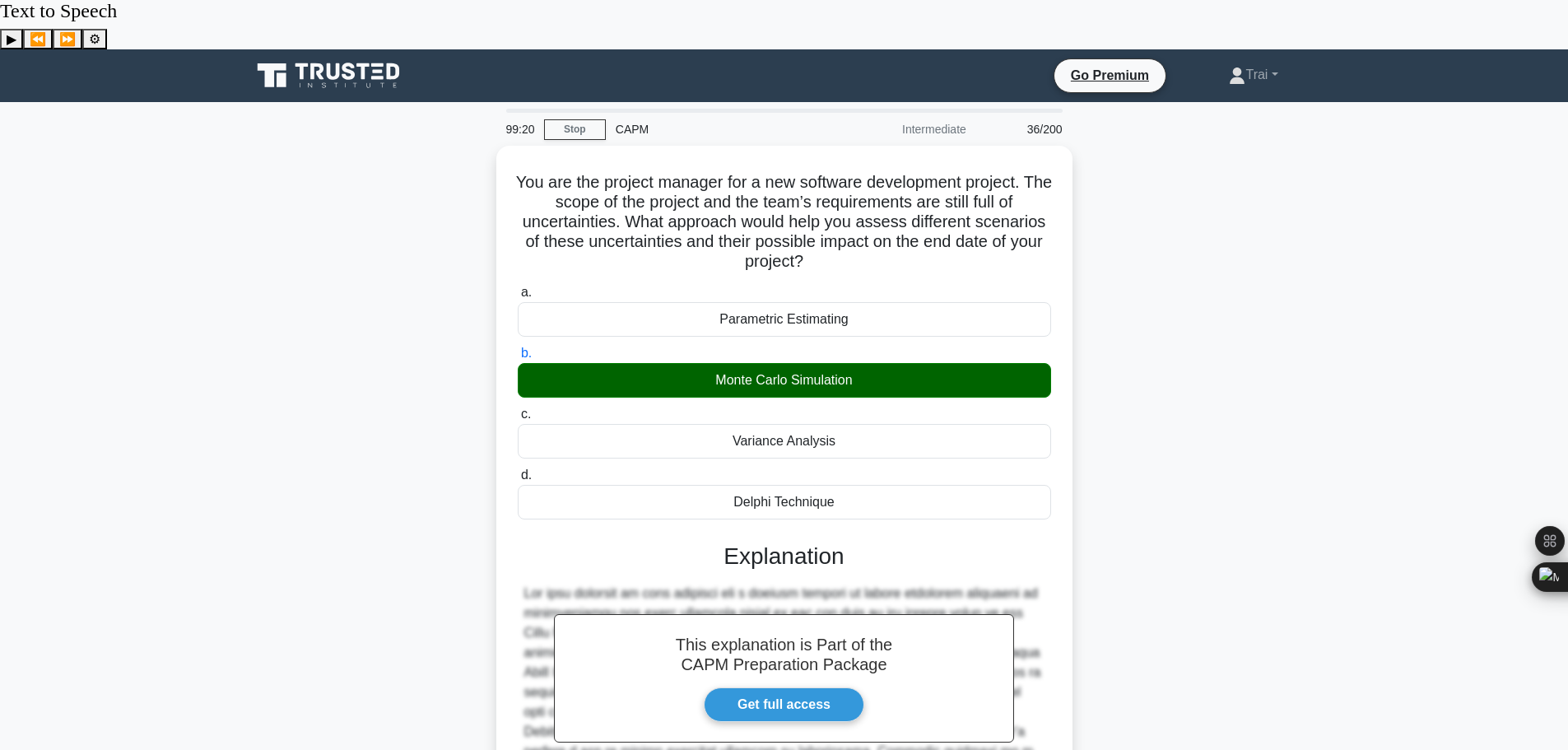
click at [1216, 349] on div "You are the project manager for a new software development project. The scope o…" at bounding box center [784, 561] width 1087 height 832
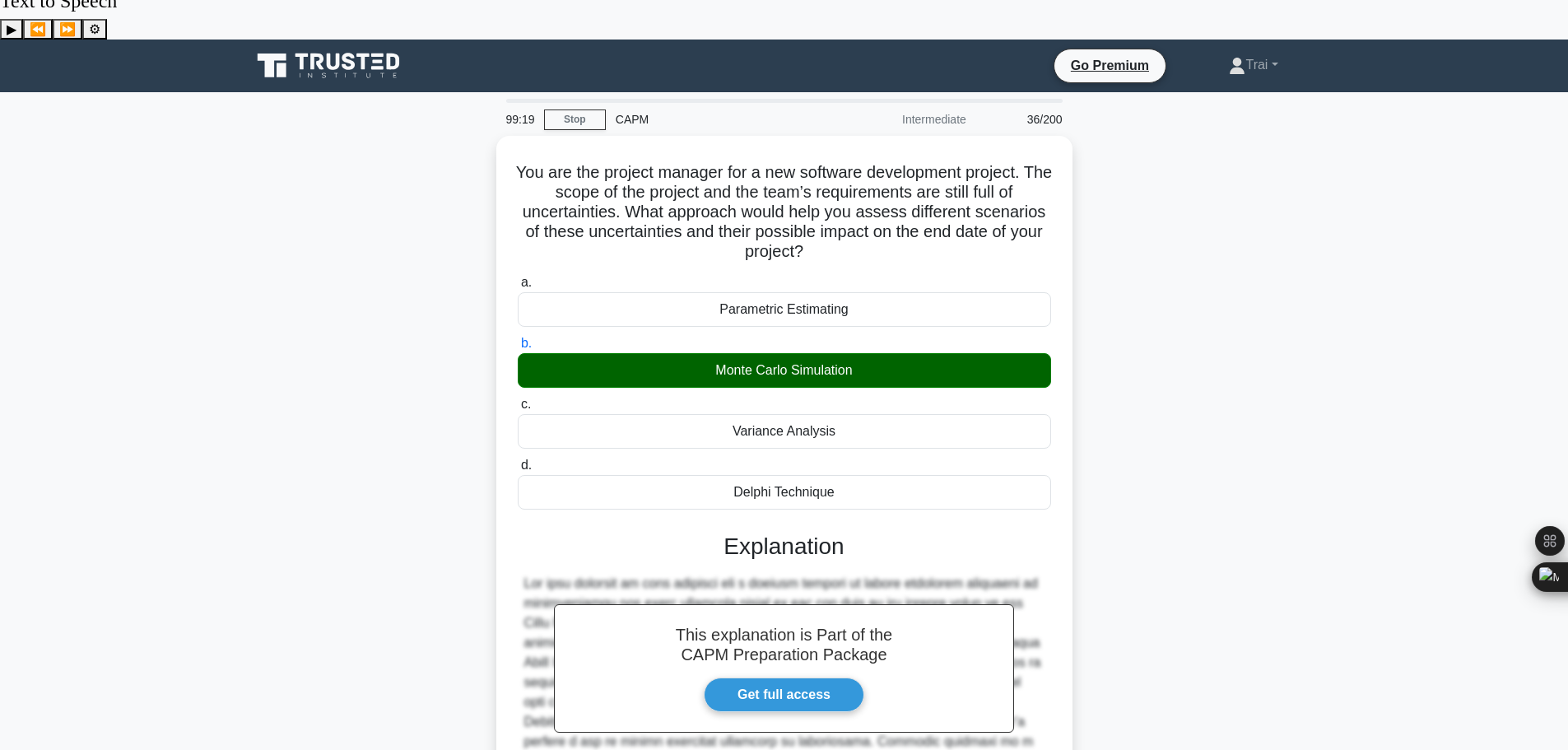
scroll to position [187, 0]
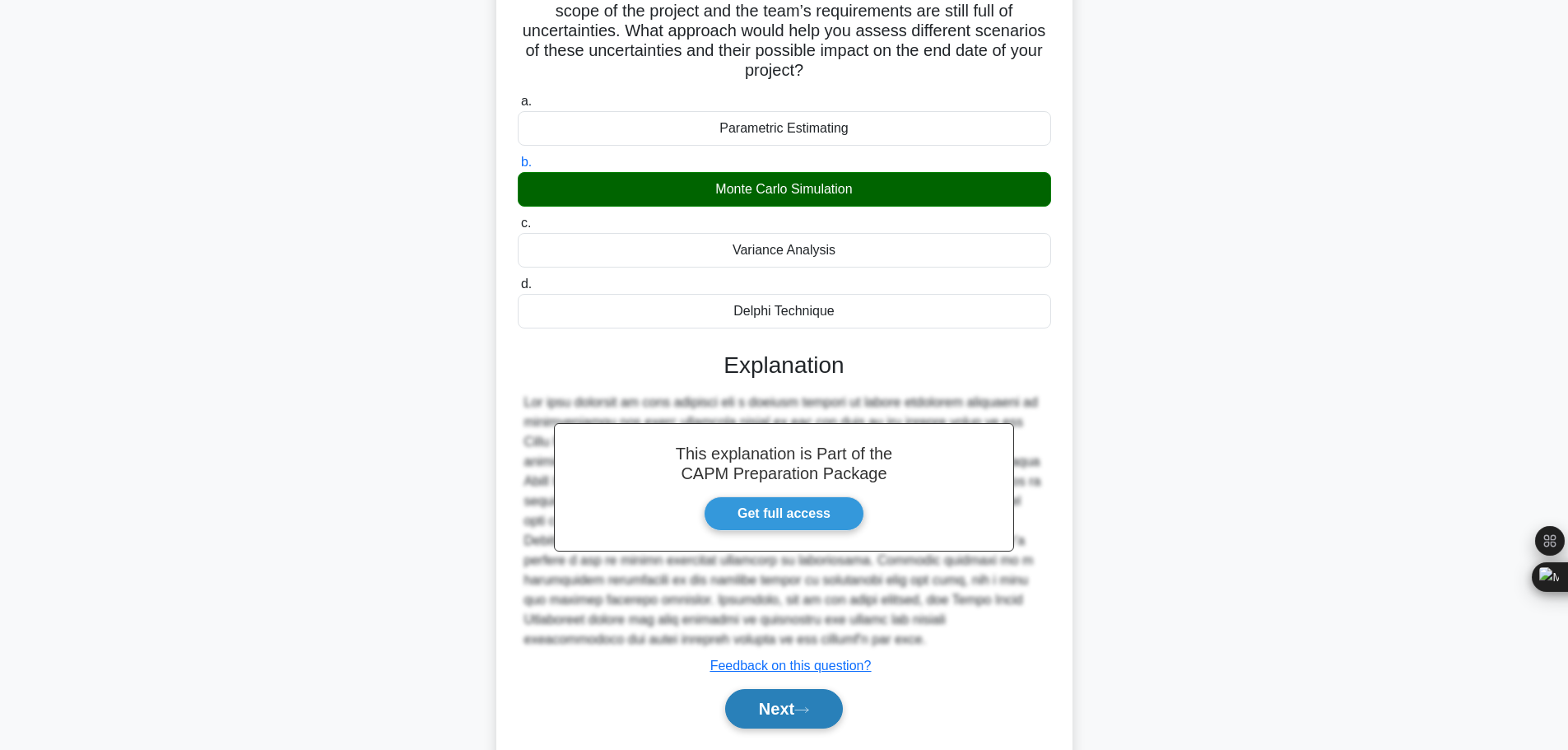
click at [786, 690] on button "Next" at bounding box center [784, 709] width 118 height 39
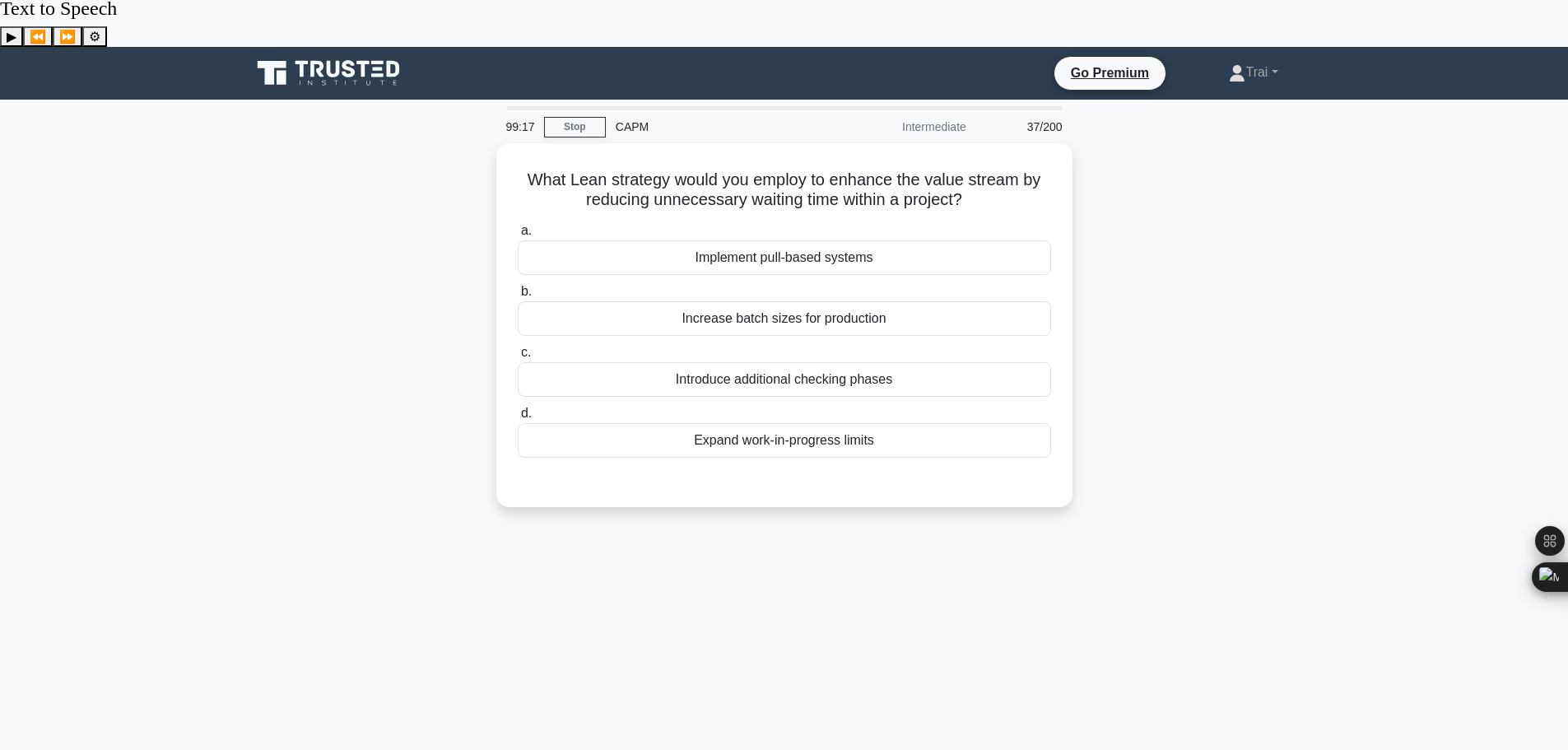
scroll to position [0, 0]
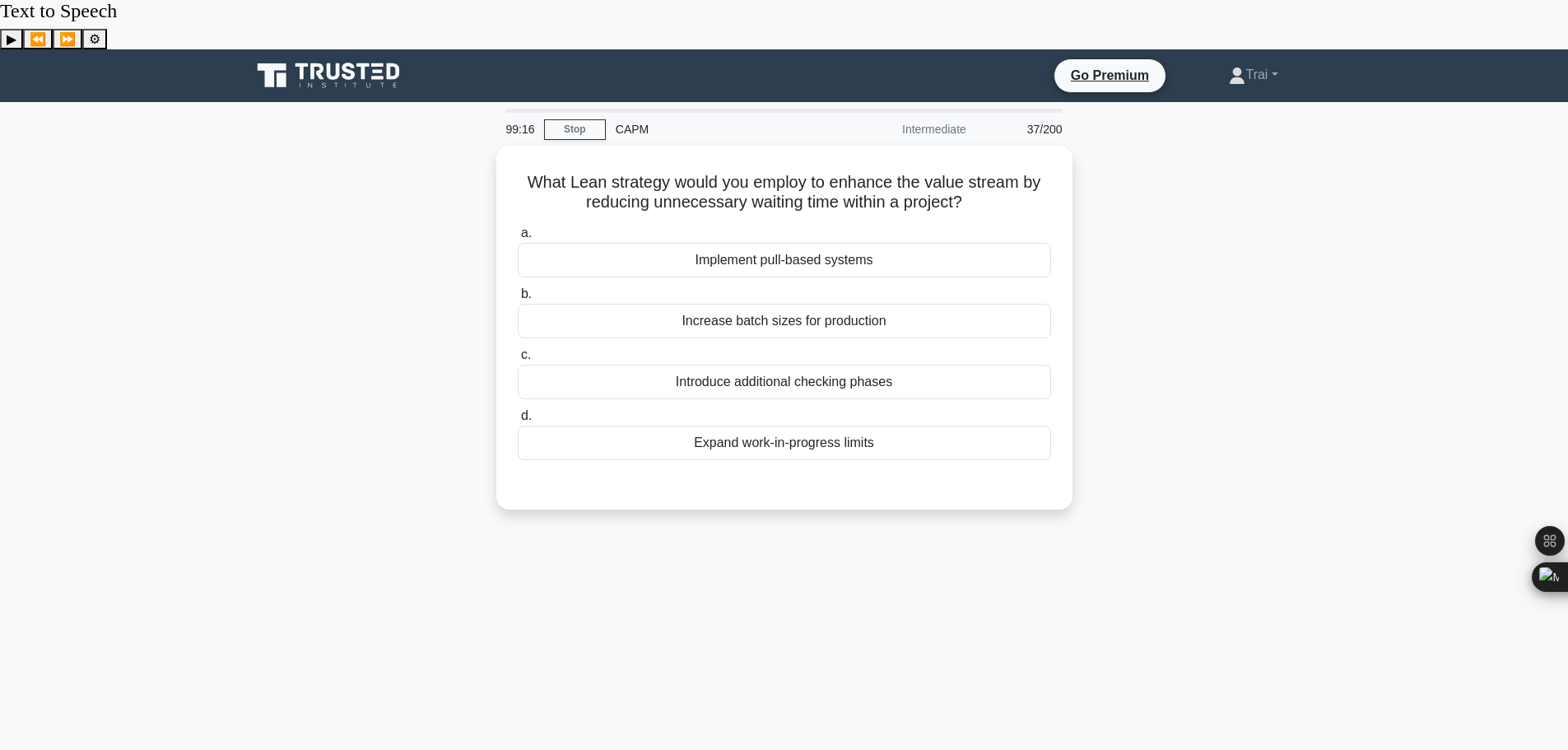
click at [1314, 287] on div "What Lean strategy would you employ to enhance the value stream by reducing unn…" at bounding box center [784, 337] width 1087 height 384
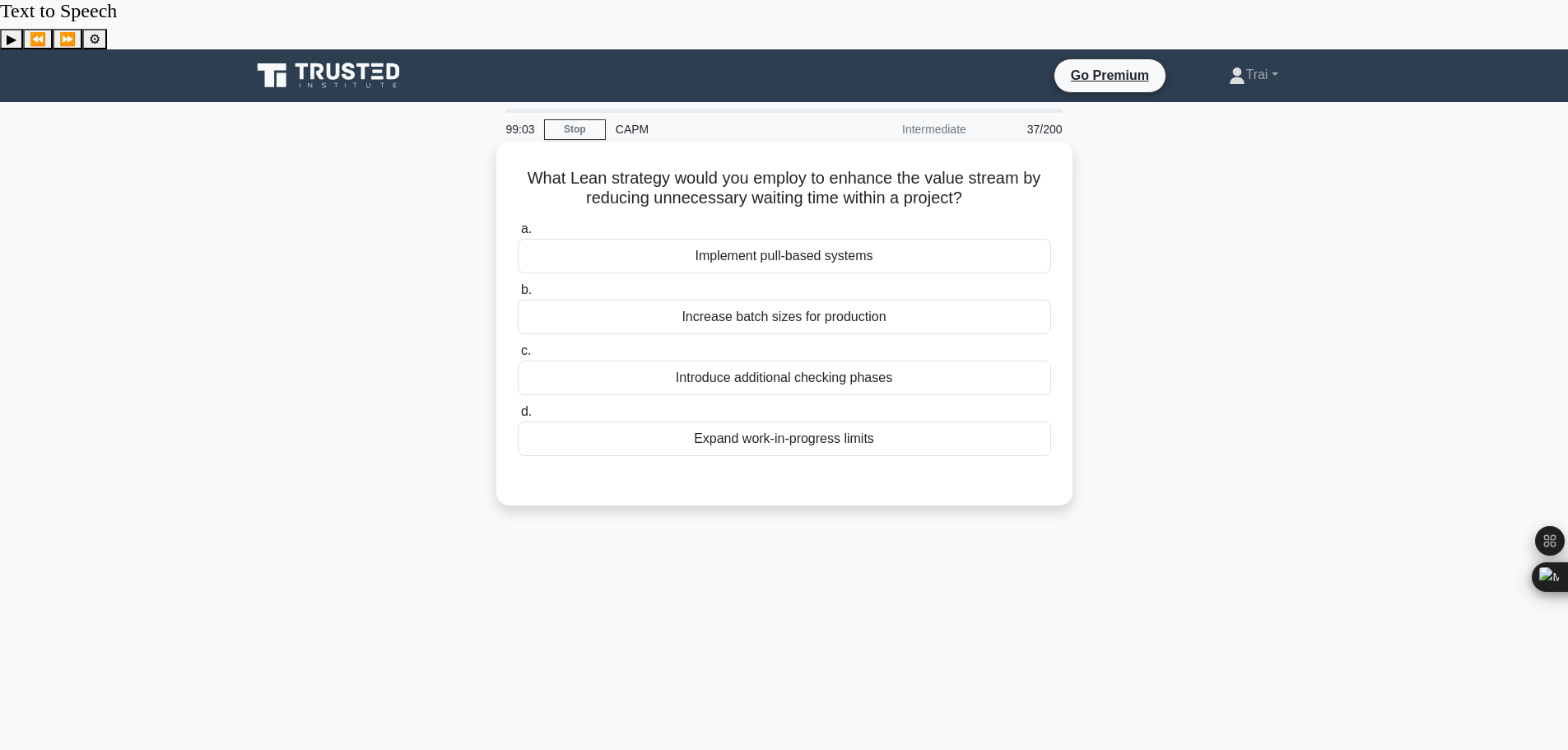
click at [863, 239] on div "Implement pull-based systems" at bounding box center [784, 256] width 534 height 35
click at [518, 224] on input "a. Implement pull-based systems" at bounding box center [518, 230] width 0 height 11
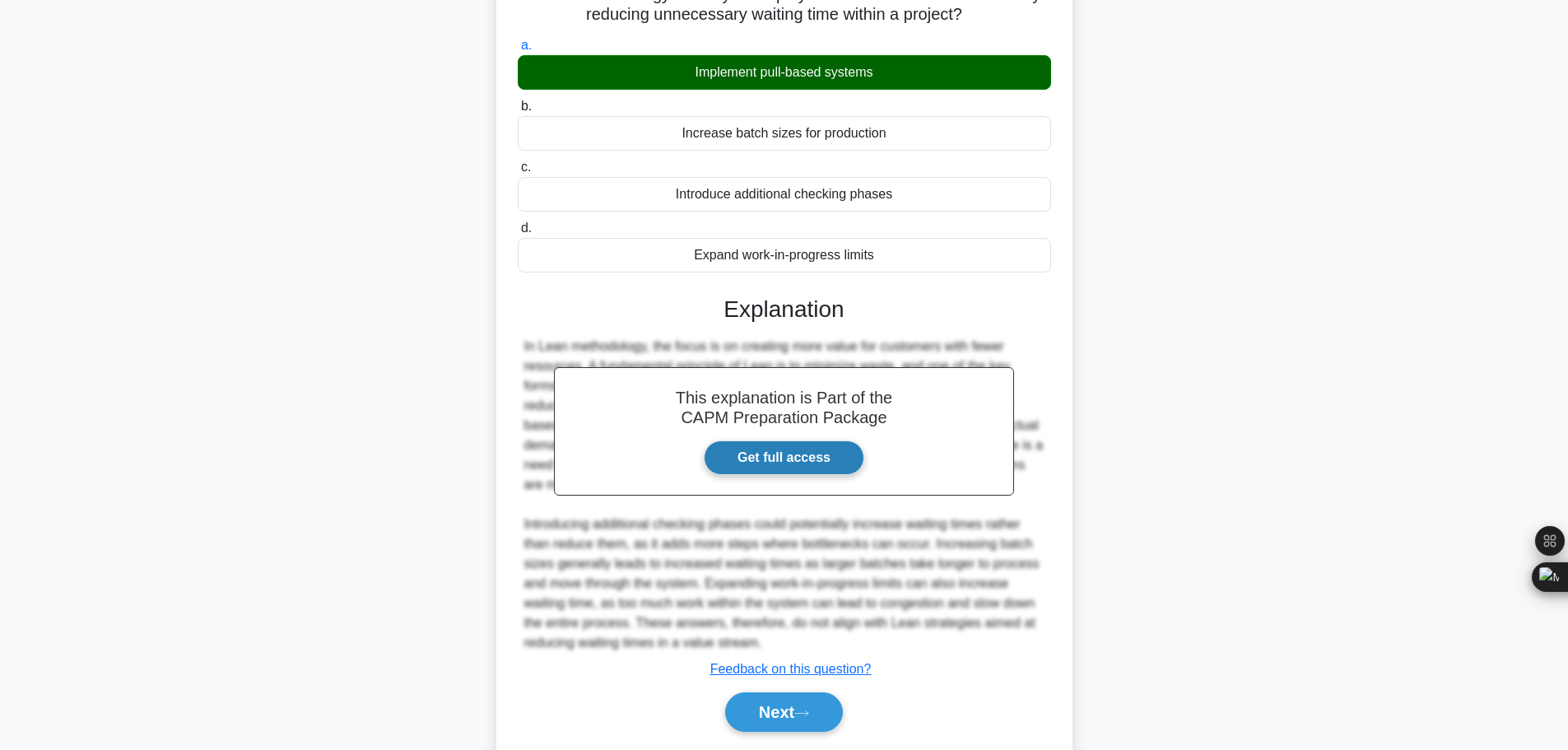
scroll to position [187, 0]
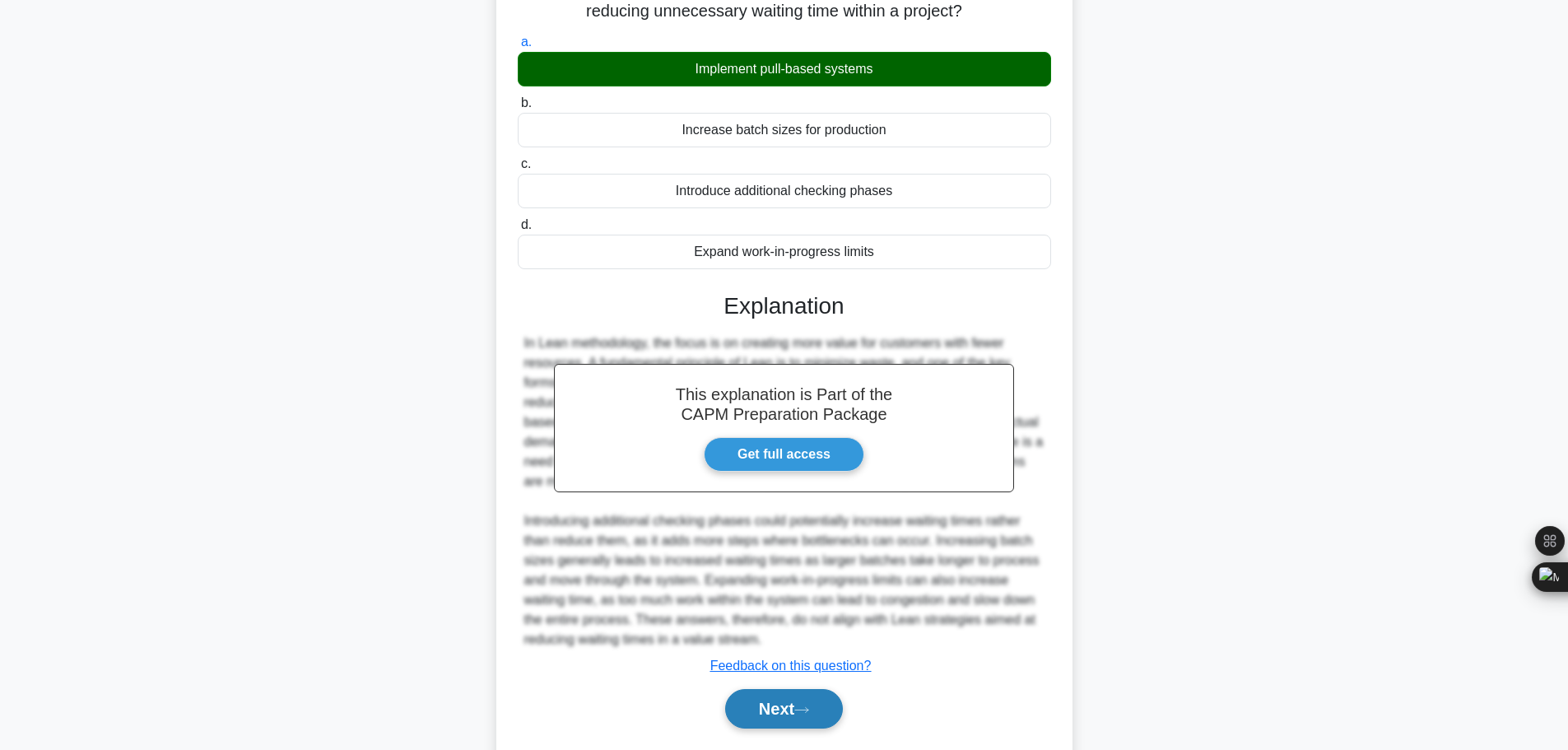
click at [805, 706] on icon at bounding box center [802, 711] width 15 height 9
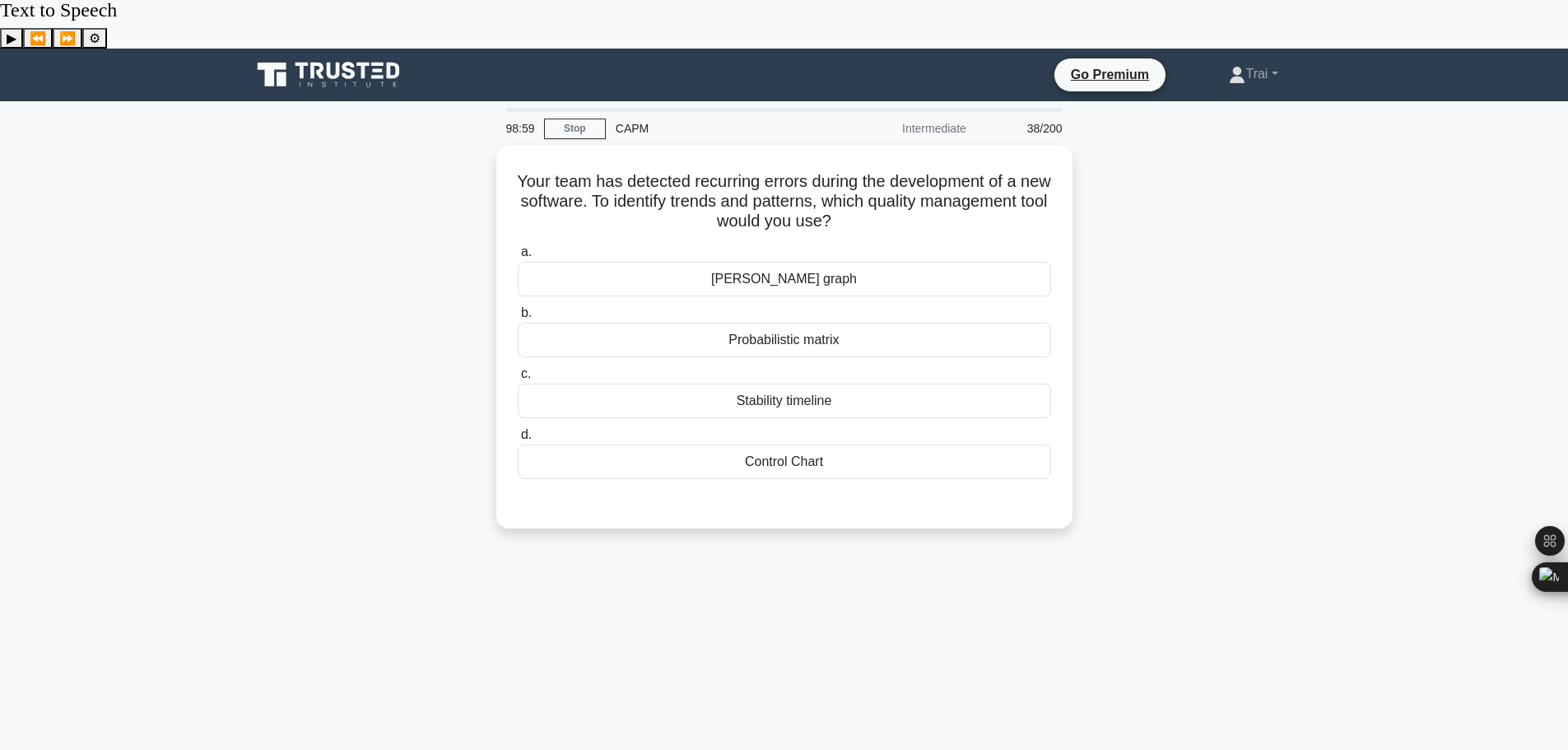
scroll to position [0, 0]
click at [838, 380] on div "Stability timeline" at bounding box center [784, 397] width 534 height 35
click at [518, 365] on input "c. Stability timeline" at bounding box center [518, 371] width 0 height 11
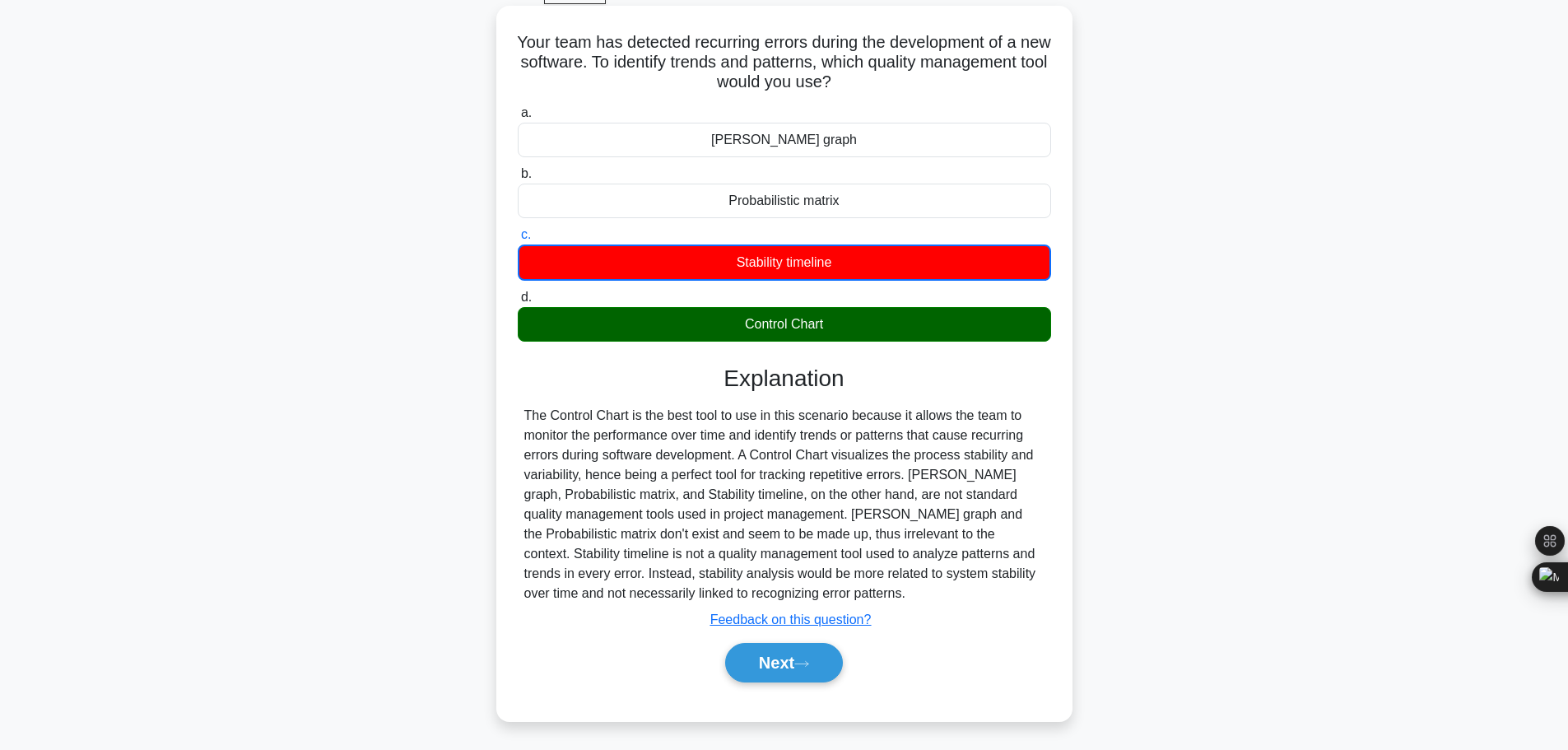
scroll to position [139, 0]
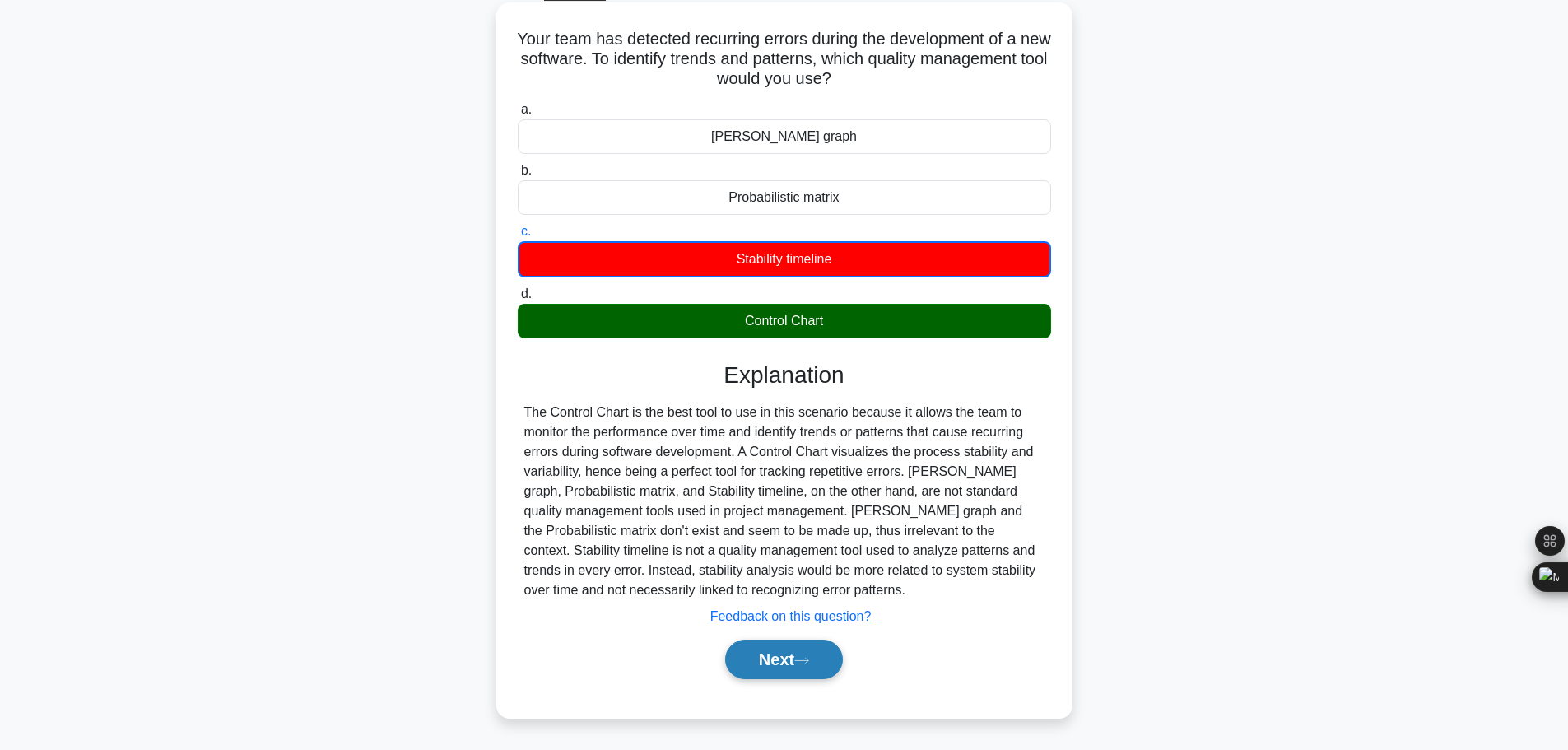
click at [795, 640] on button "Next" at bounding box center [784, 659] width 118 height 39
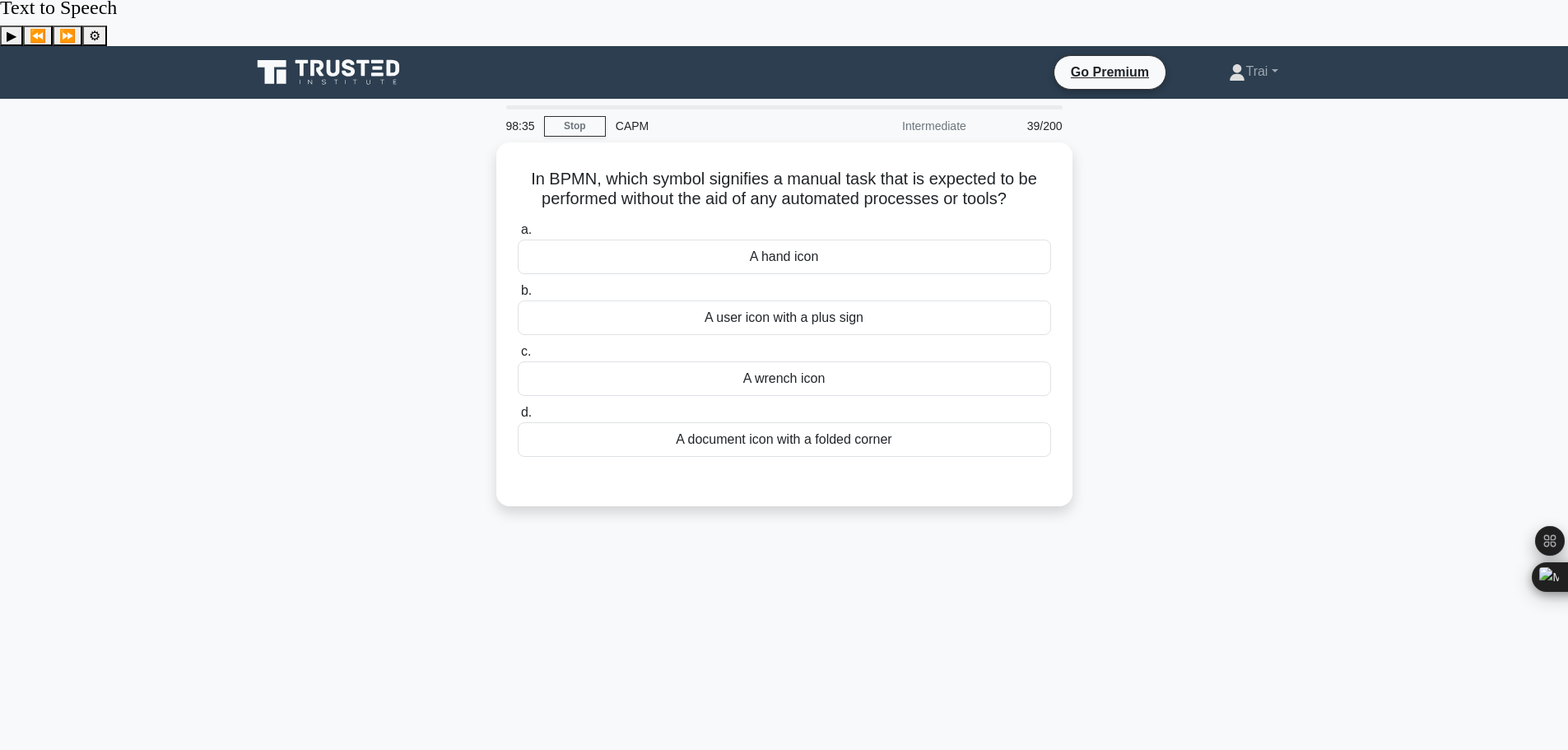
scroll to position [0, 0]
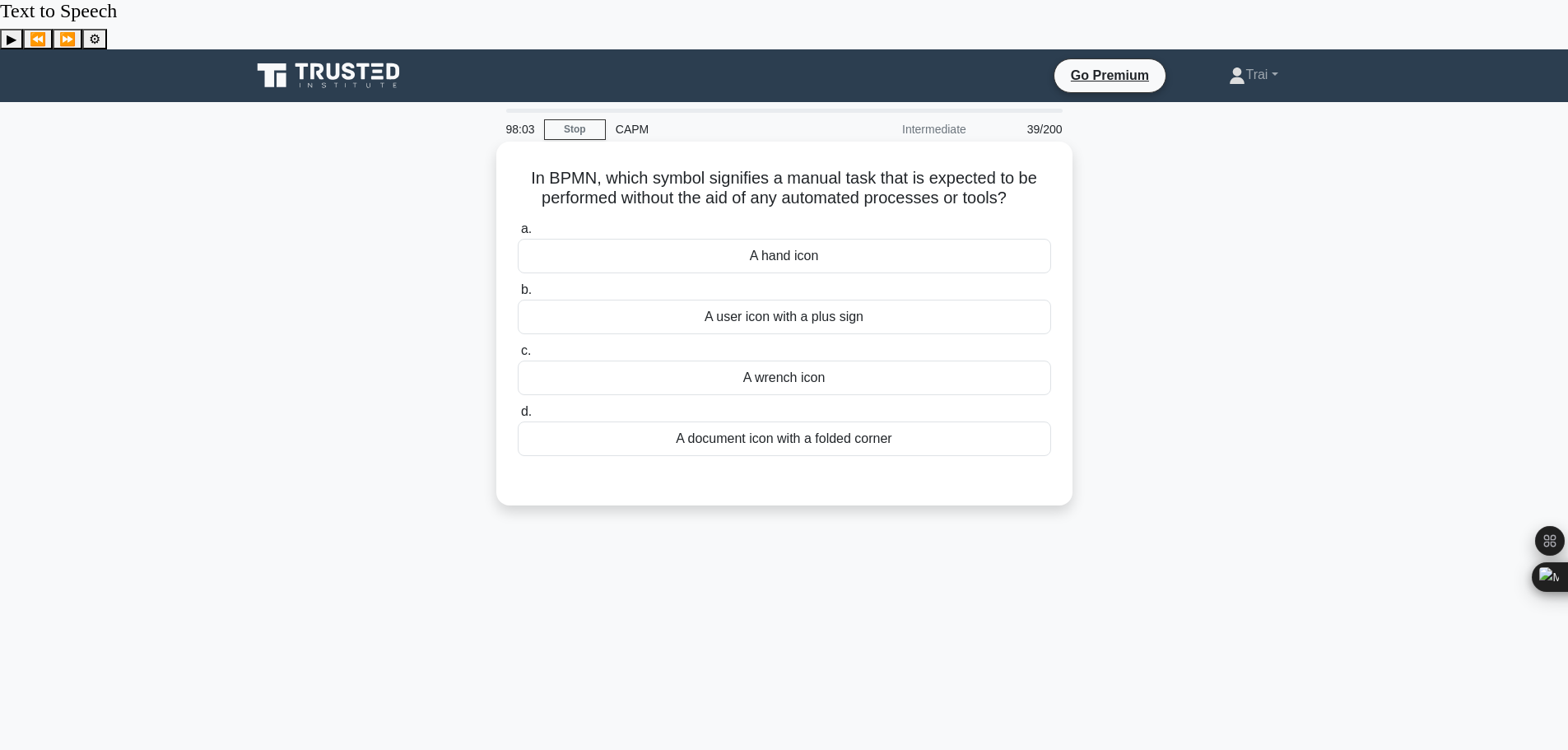
click at [873, 421] on div "A document icon with a folded corner" at bounding box center [784, 439] width 534 height 35
click at [518, 407] on input "d. A document icon with a folded corner" at bounding box center [518, 412] width 0 height 11
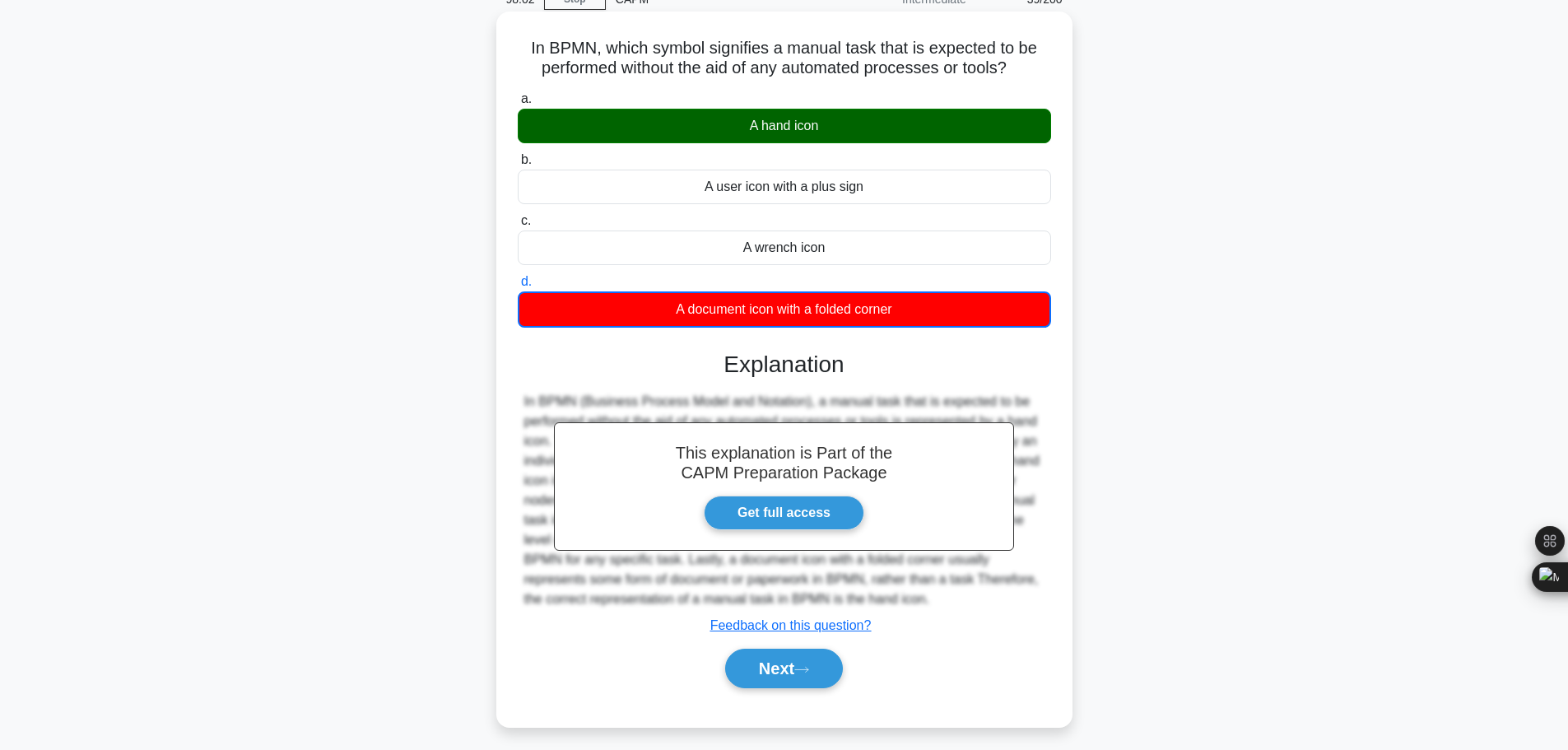
scroll to position [139, 0]
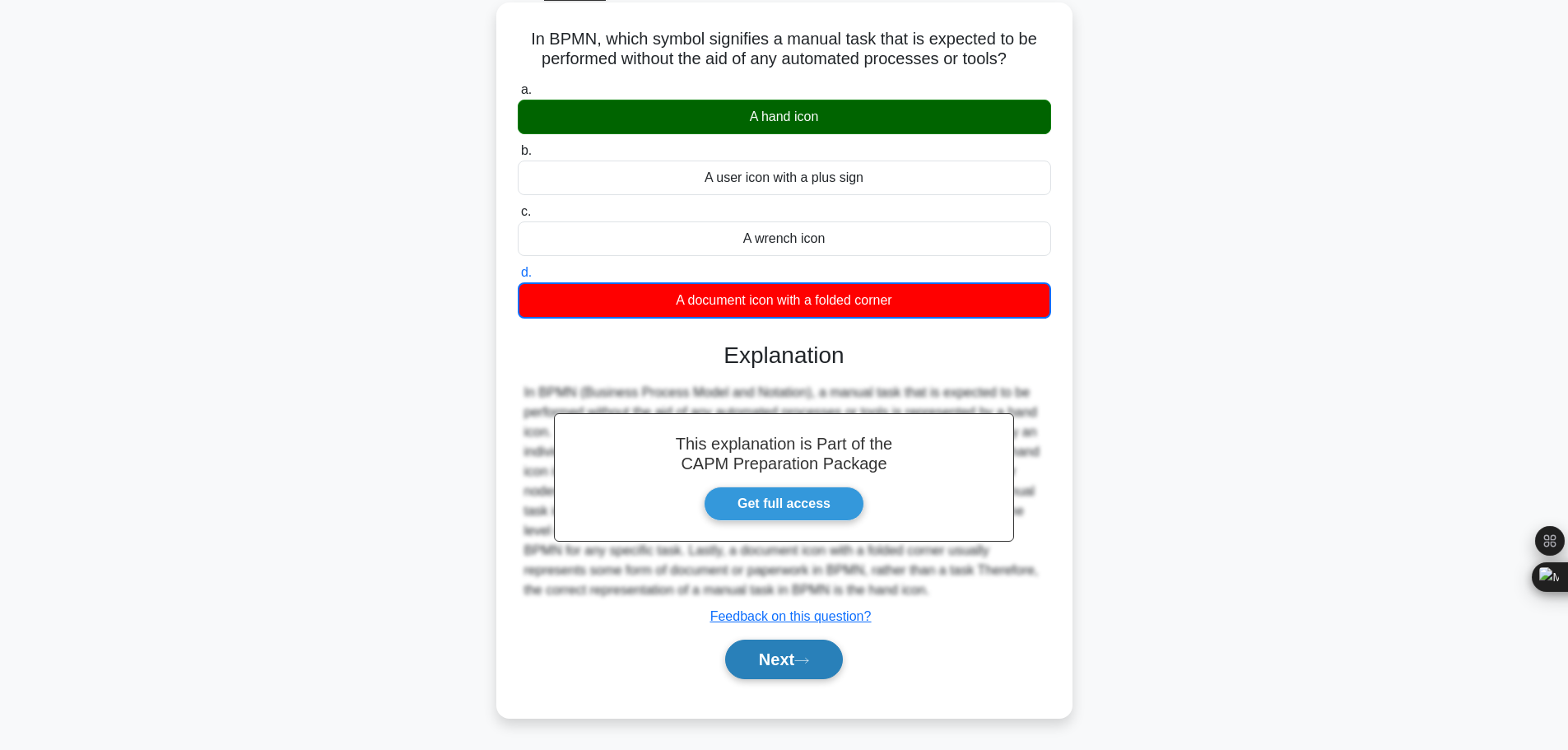
click at [775, 640] on button "Next" at bounding box center [784, 659] width 118 height 39
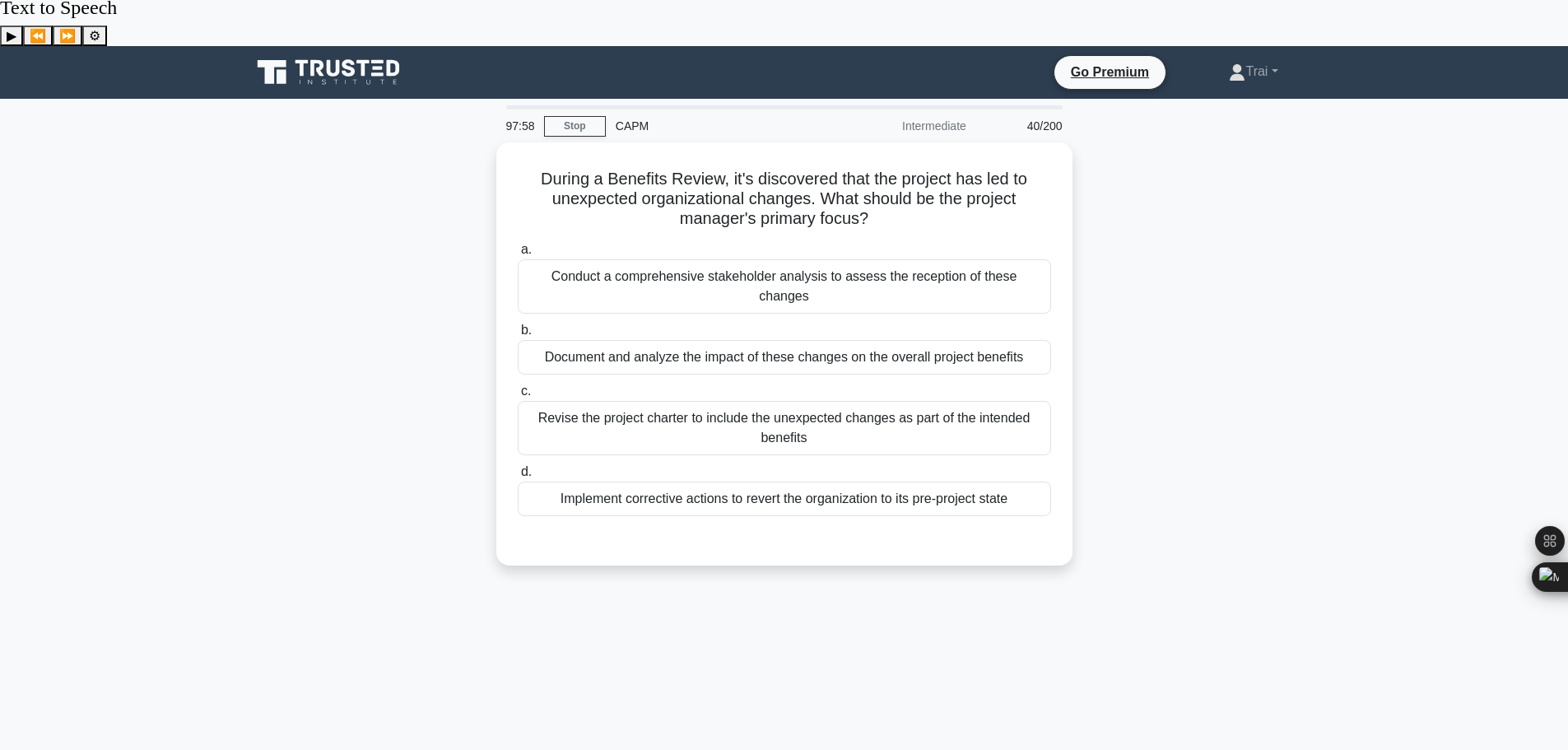
scroll to position [0, 0]
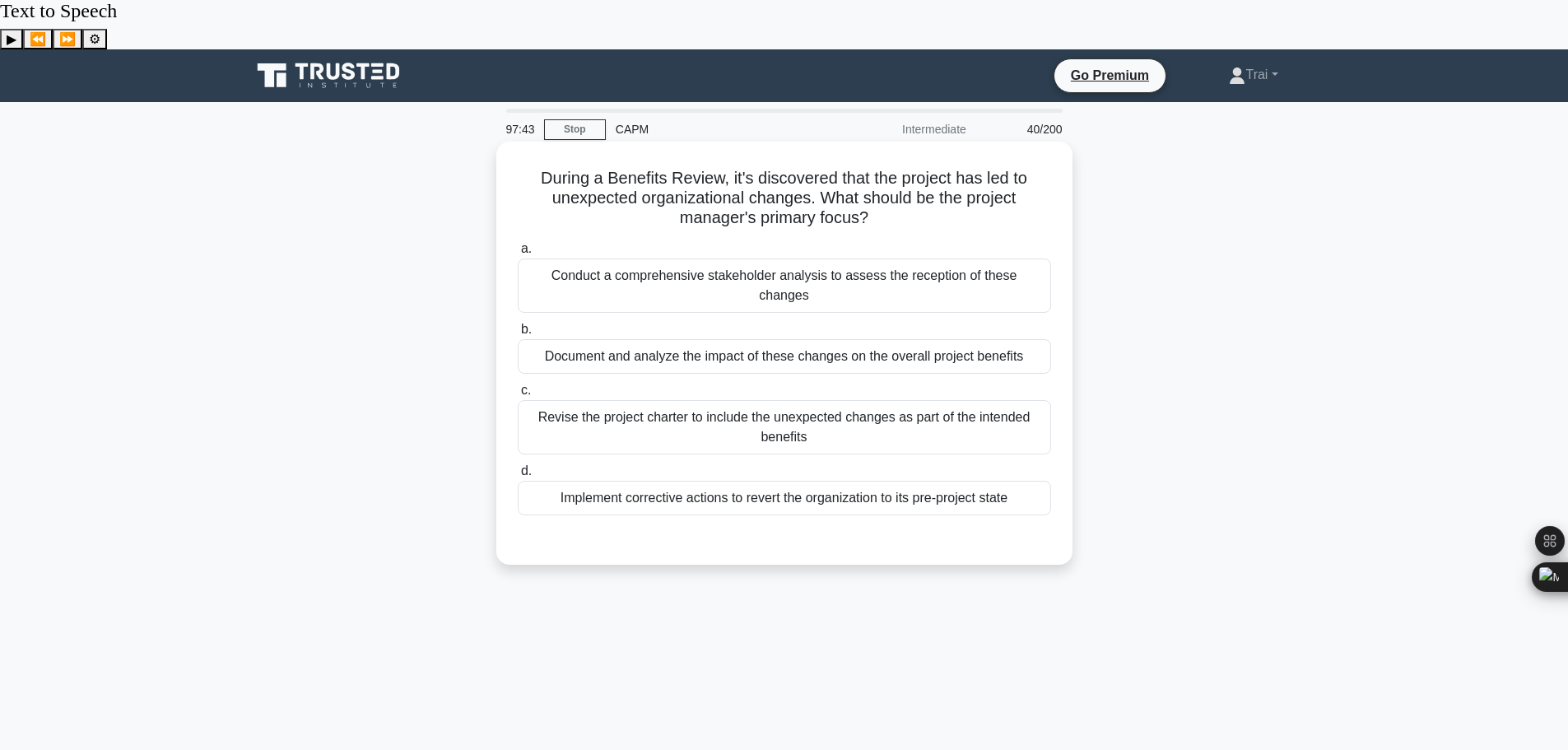
click at [779, 339] on div "Document and analyze the impact of these changes on the overall project benefits" at bounding box center [784, 356] width 534 height 35
click at [518, 324] on input "b. Document and analyze the impact of these changes on the overall project bene…" at bounding box center [518, 330] width 0 height 11
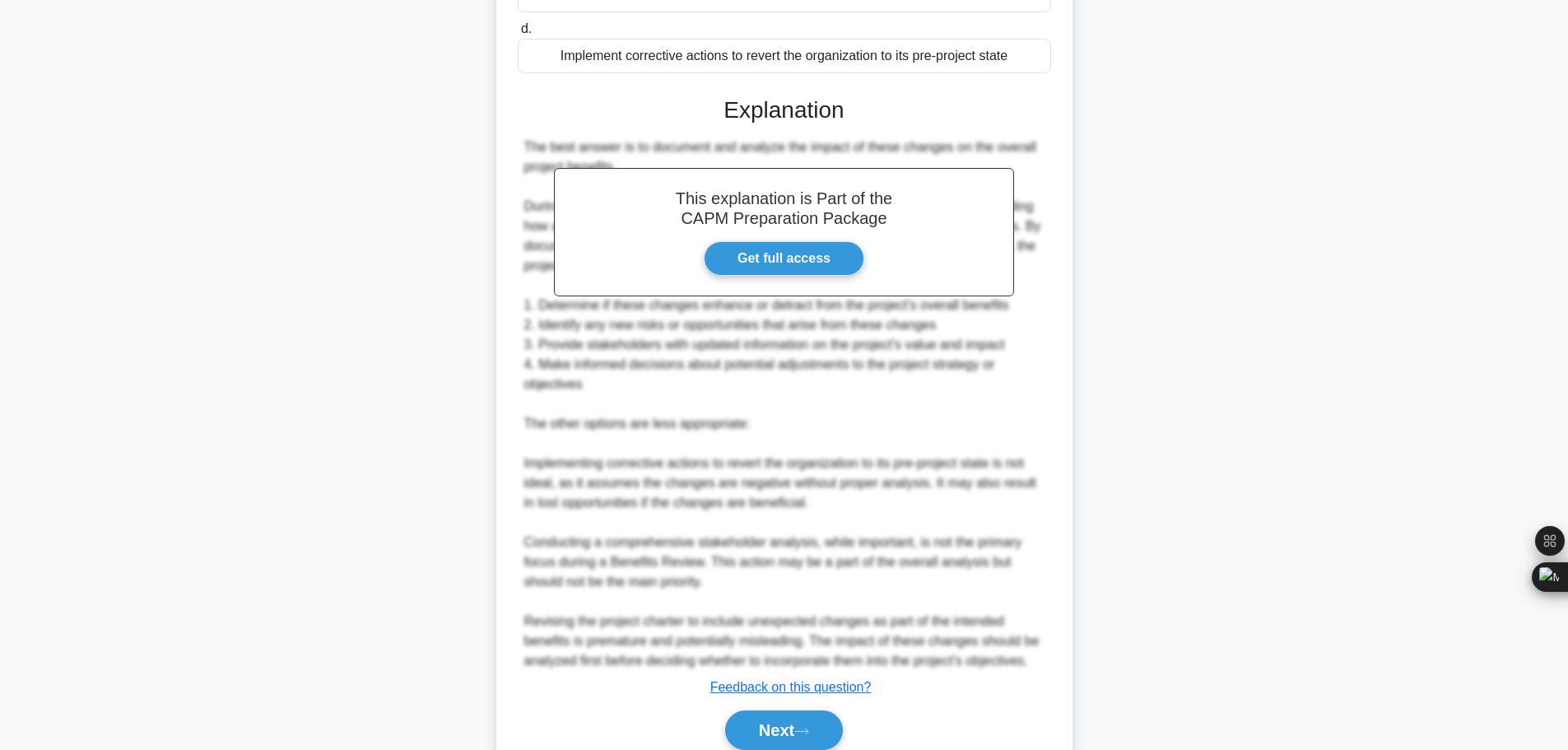
scroll to position [444, 0]
click at [767, 709] on button "Next" at bounding box center [784, 728] width 118 height 39
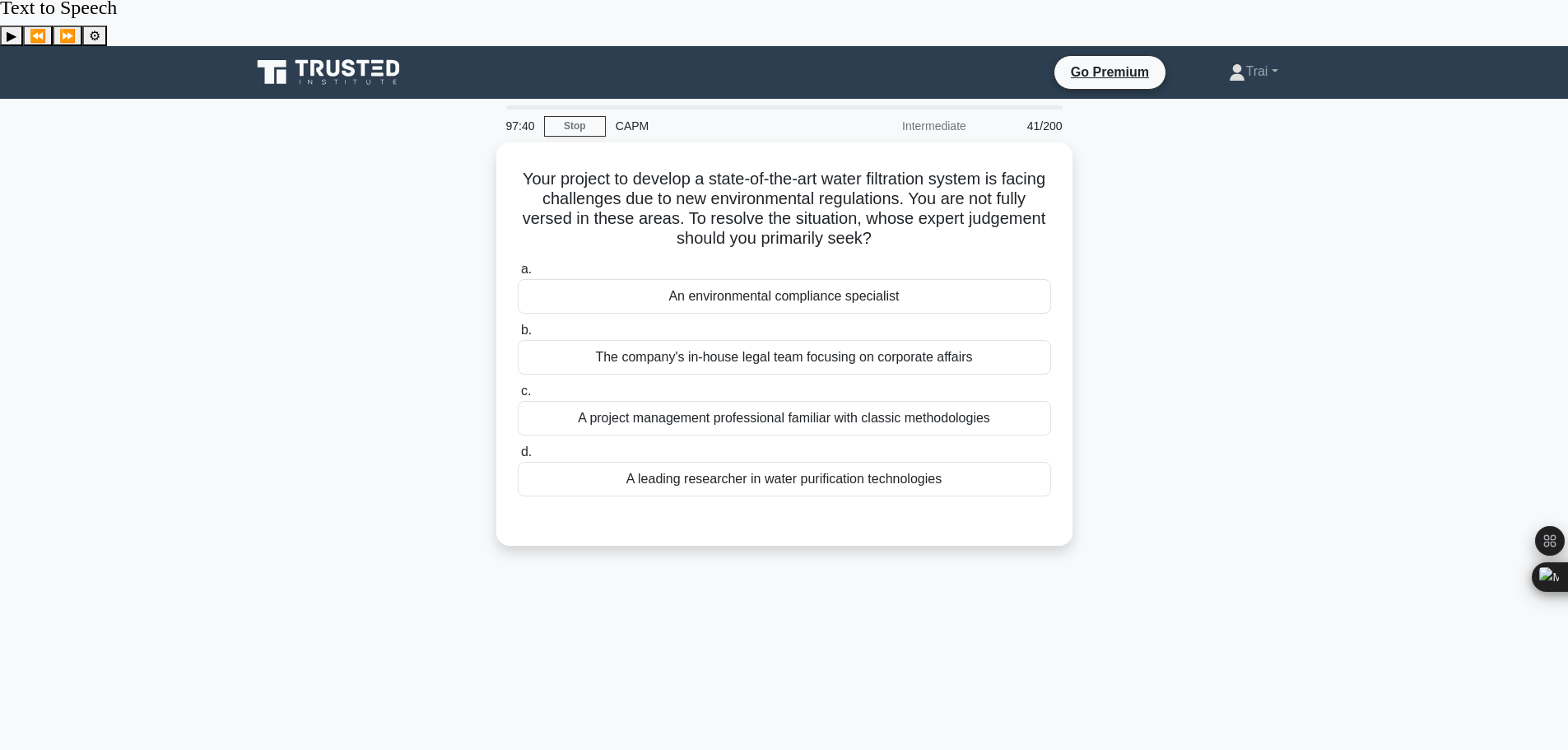
scroll to position [0, 0]
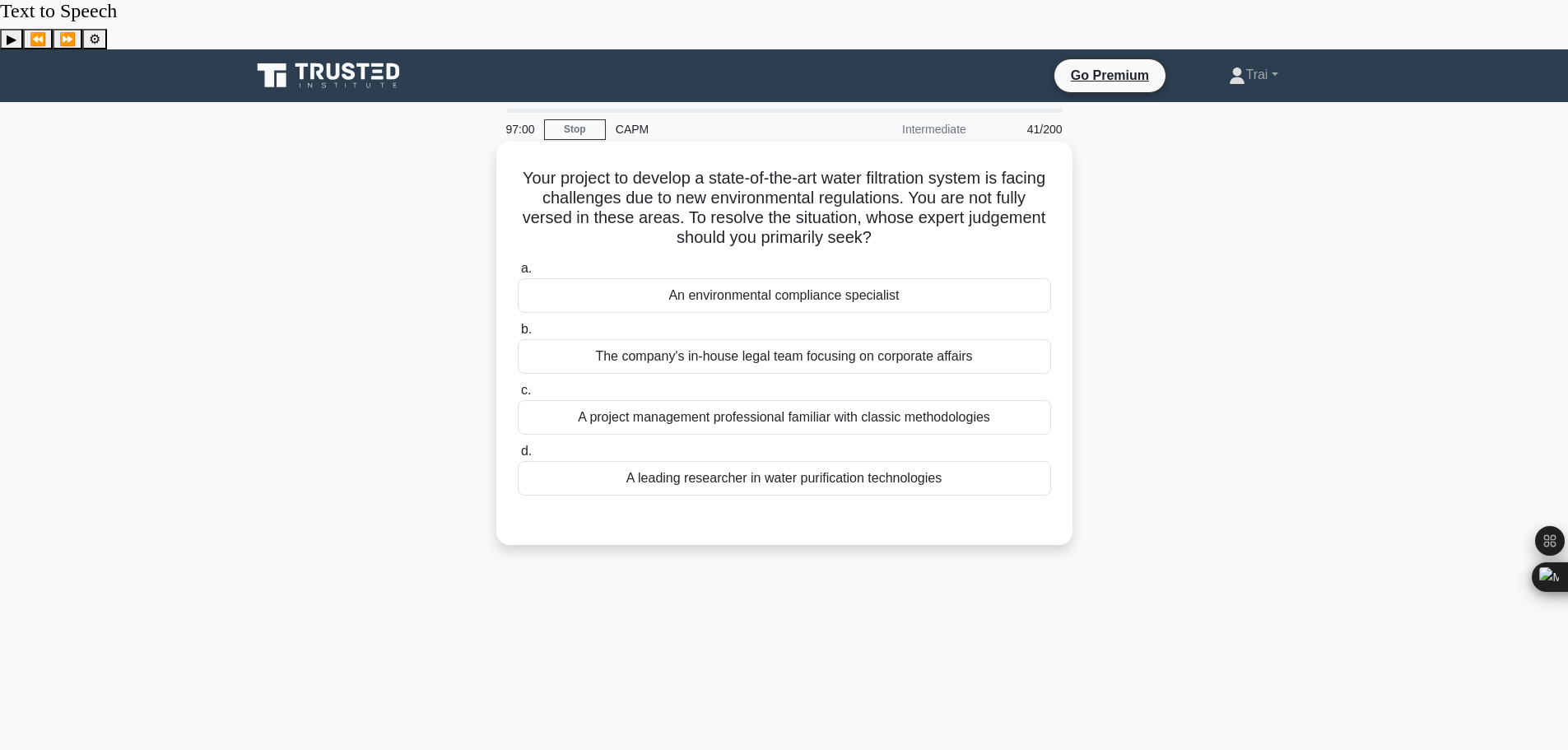
click at [725, 462] on div "A leading researcher in water purification technologies" at bounding box center [784, 479] width 534 height 35
click at [518, 446] on input "d. A leading researcher in water purification technologies" at bounding box center [518, 451] width 0 height 11
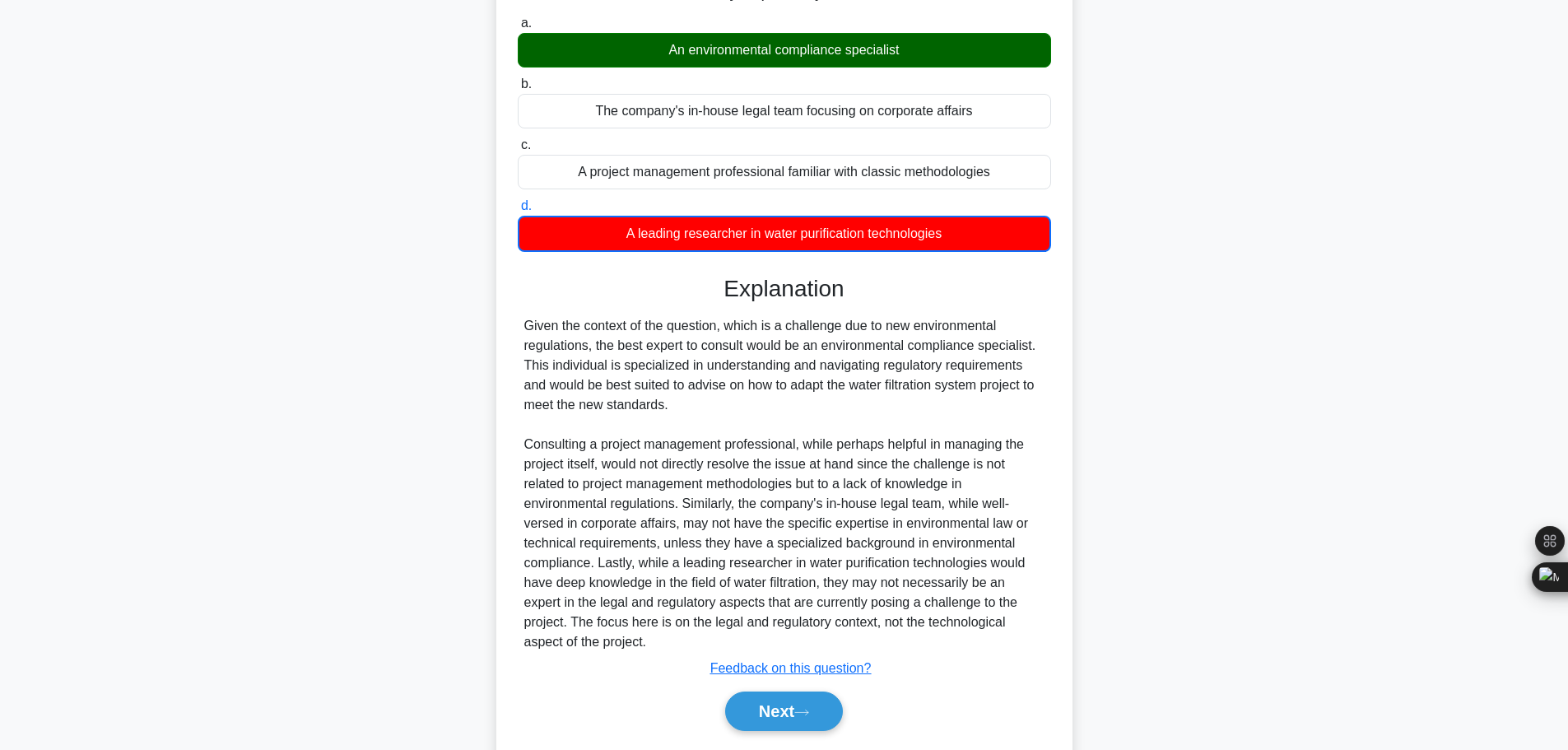
scroll to position [248, 0]
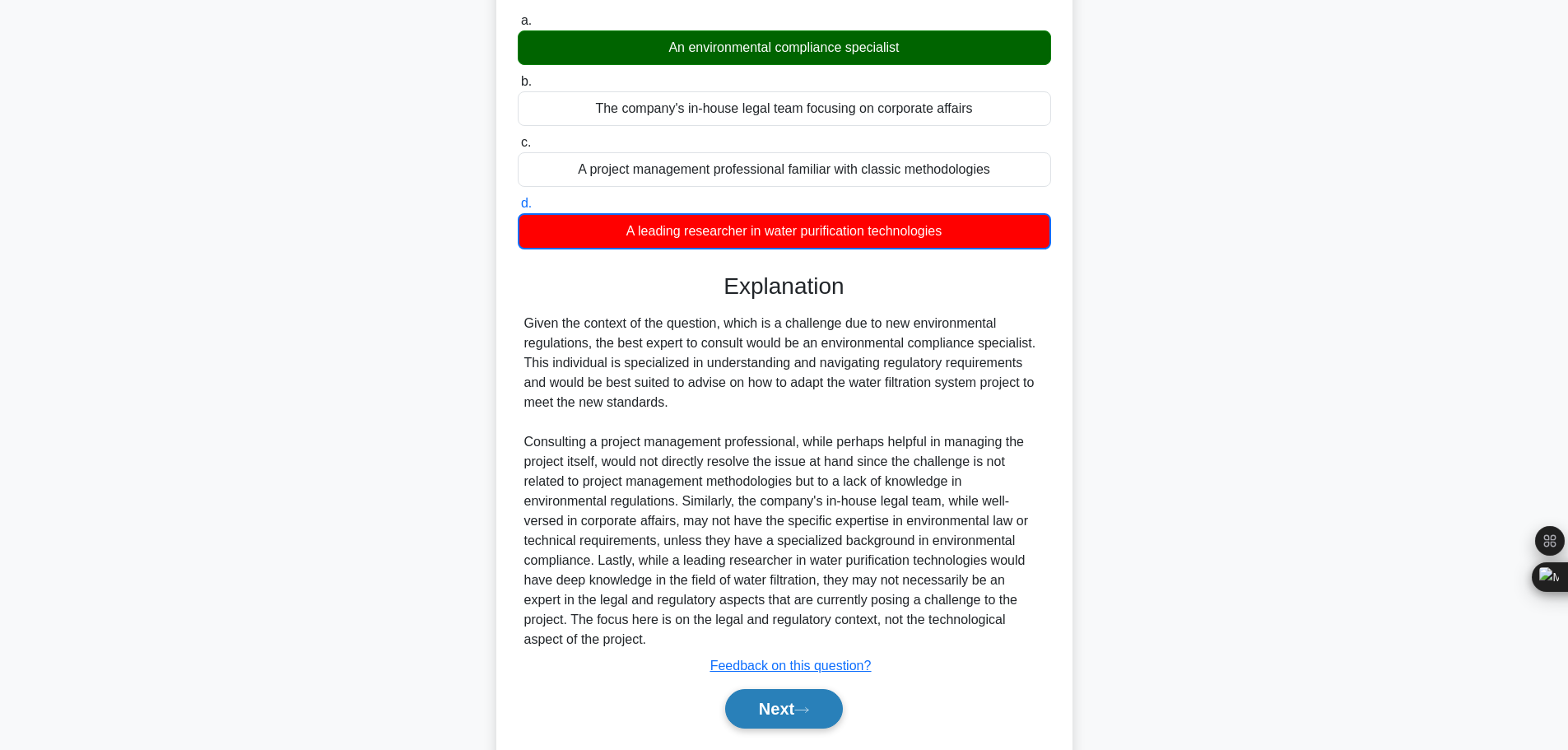
click at [761, 690] on button "Next" at bounding box center [784, 709] width 118 height 39
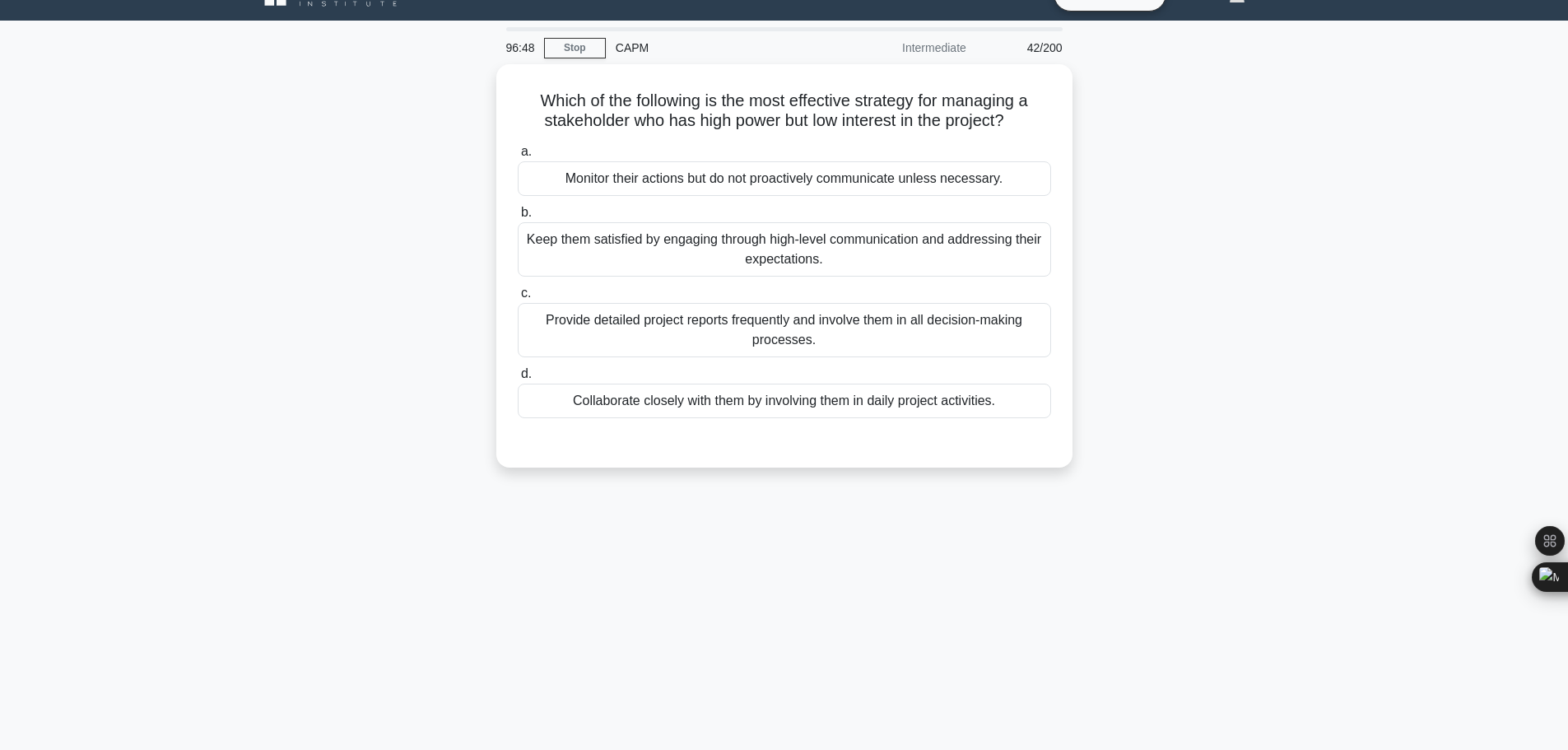
scroll to position [0, 0]
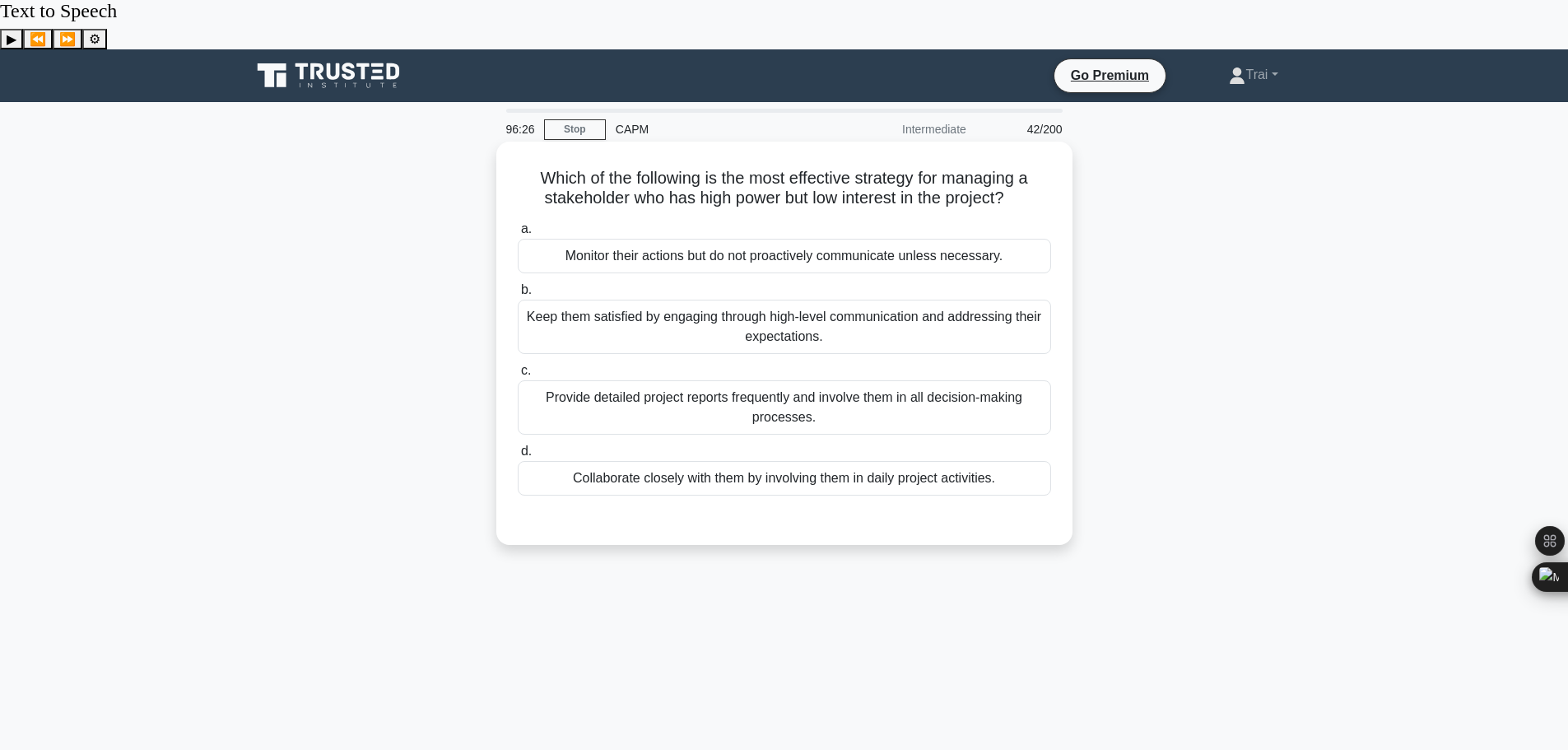
click at [703, 380] on div "Provide detailed project reports frequently and involve them in all decision-ma…" at bounding box center [784, 407] width 534 height 54
click at [518, 365] on input "c. Provide detailed project reports frequently and involve them in all decision…" at bounding box center [518, 371] width 0 height 11
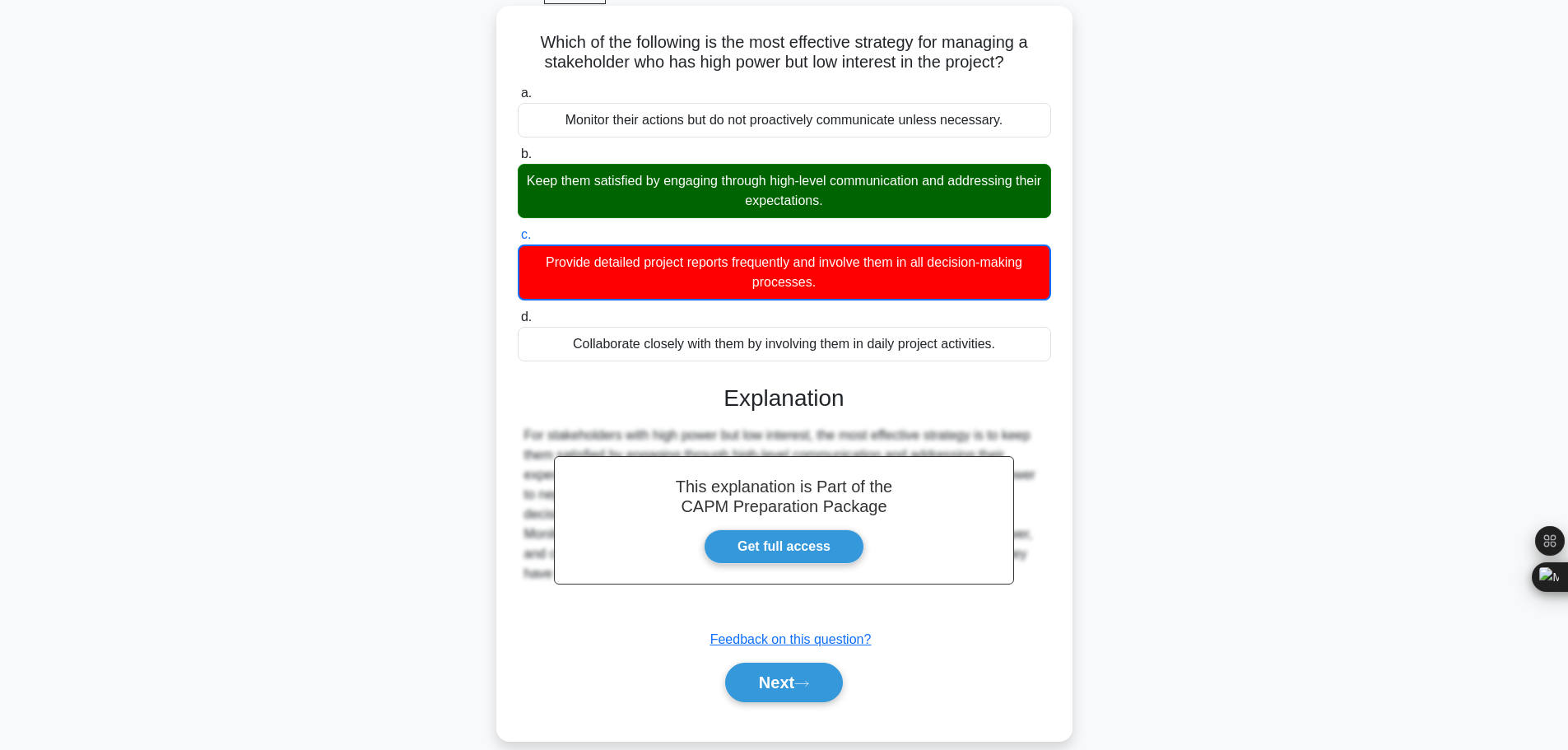
scroll to position [139, 0]
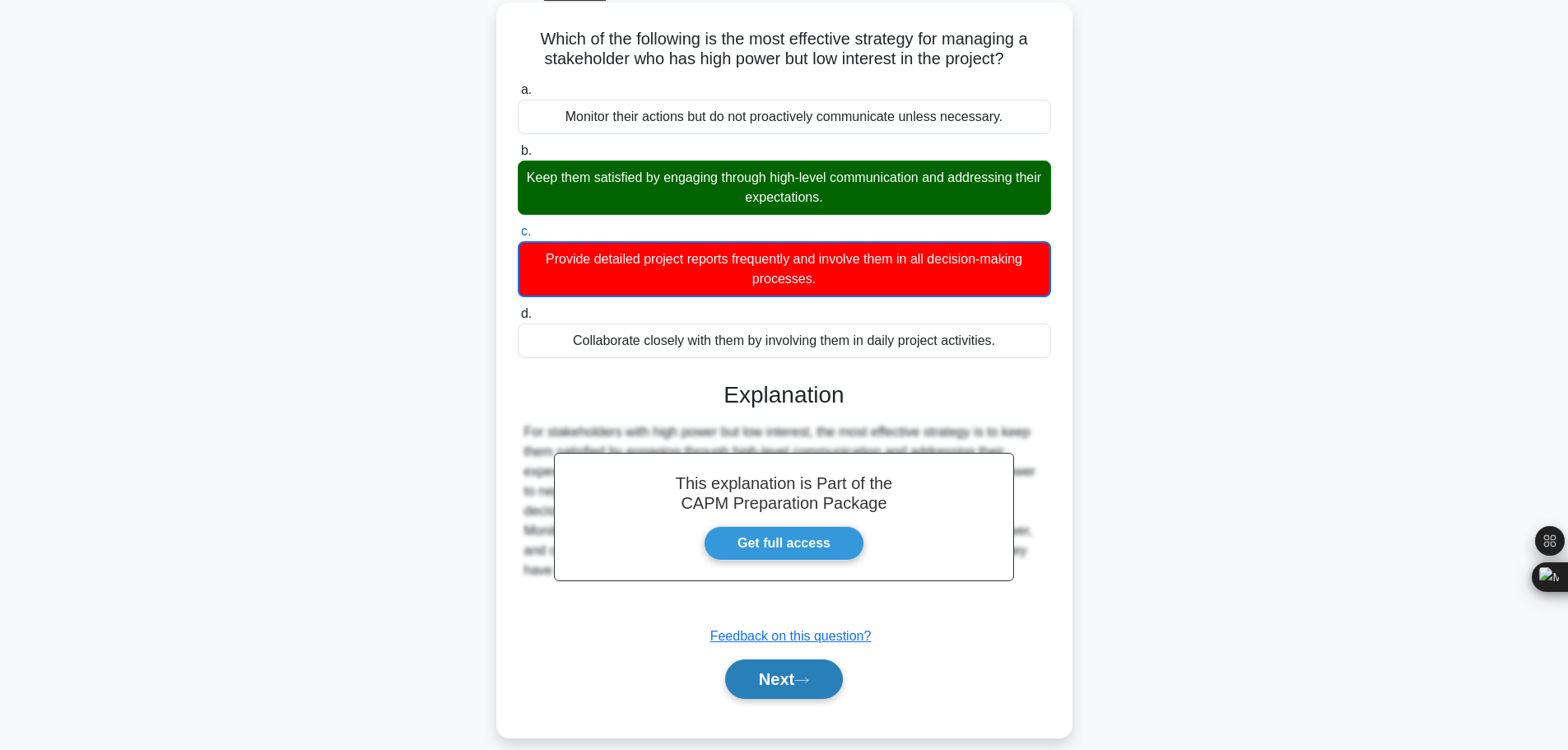
click at [806, 676] on icon at bounding box center [802, 680] width 15 height 9
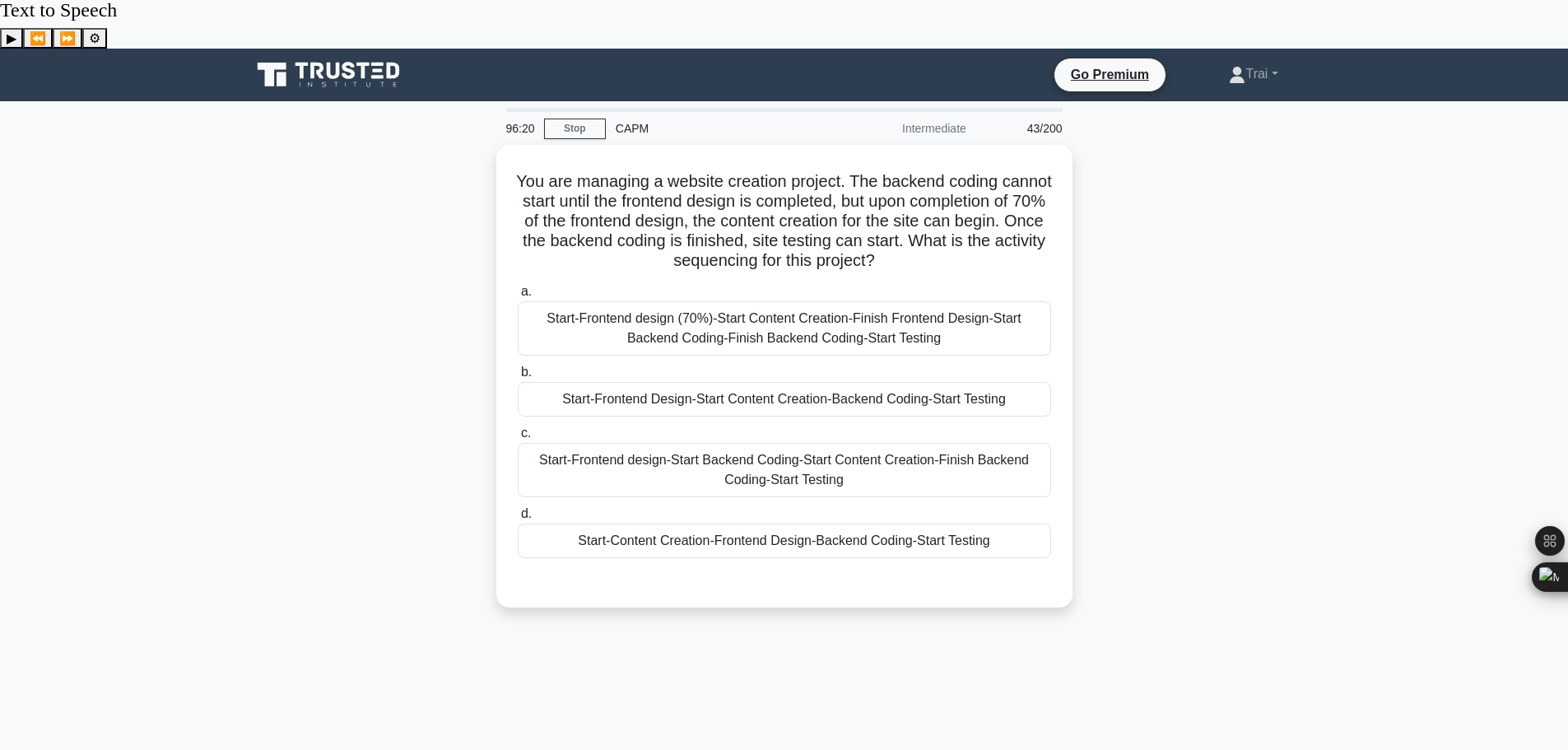
scroll to position [0, 0]
click at [913, 299] on div "Start-Frontend design (70%)-Start Content Creation-Finish Frontend Design-Start…" at bounding box center [784, 325] width 534 height 54
click at [518, 283] on input "a. Start-Frontend design (70%)-Start Content Creation-Finish Frontend Design-St…" at bounding box center [518, 288] width 0 height 11
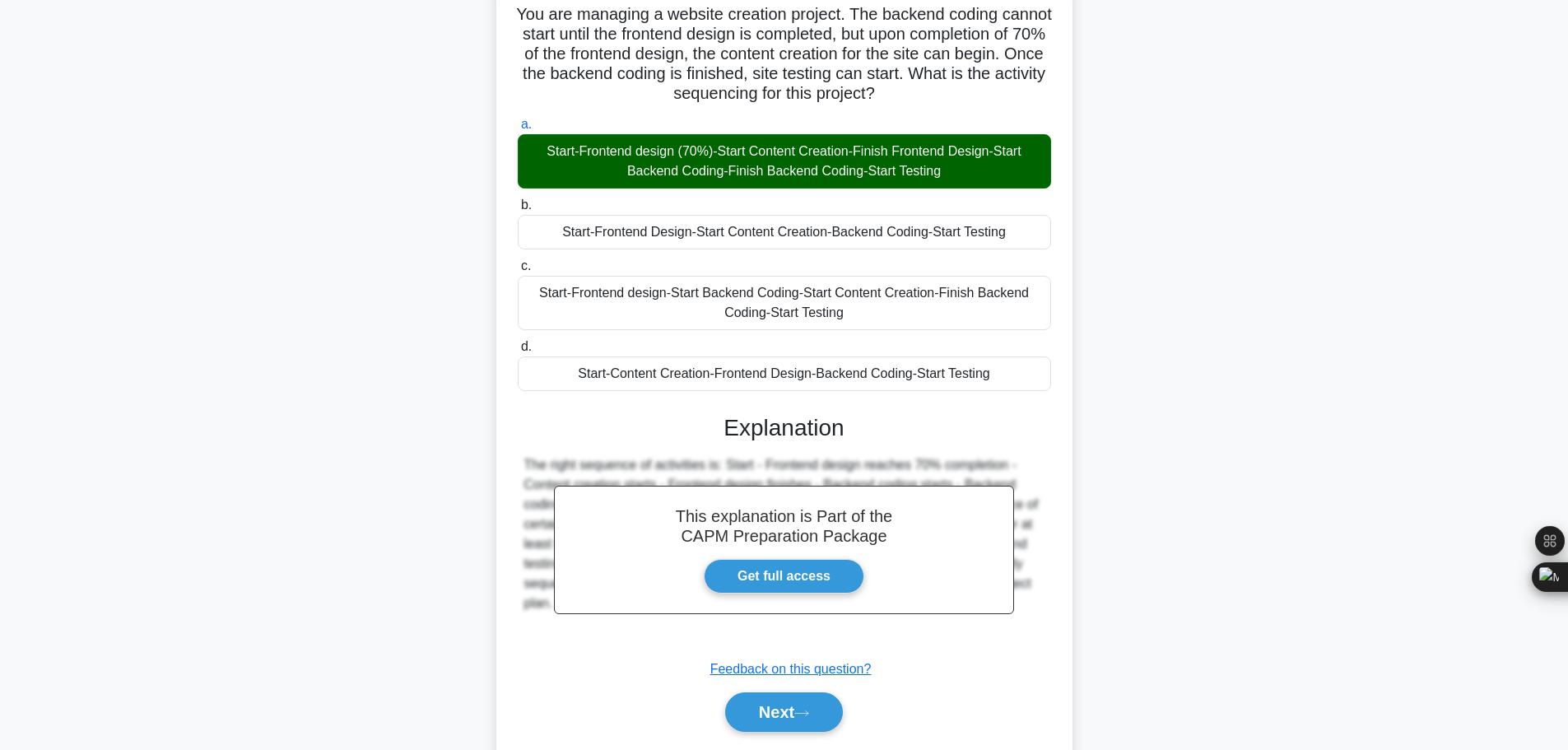
scroll to position [168, 0]
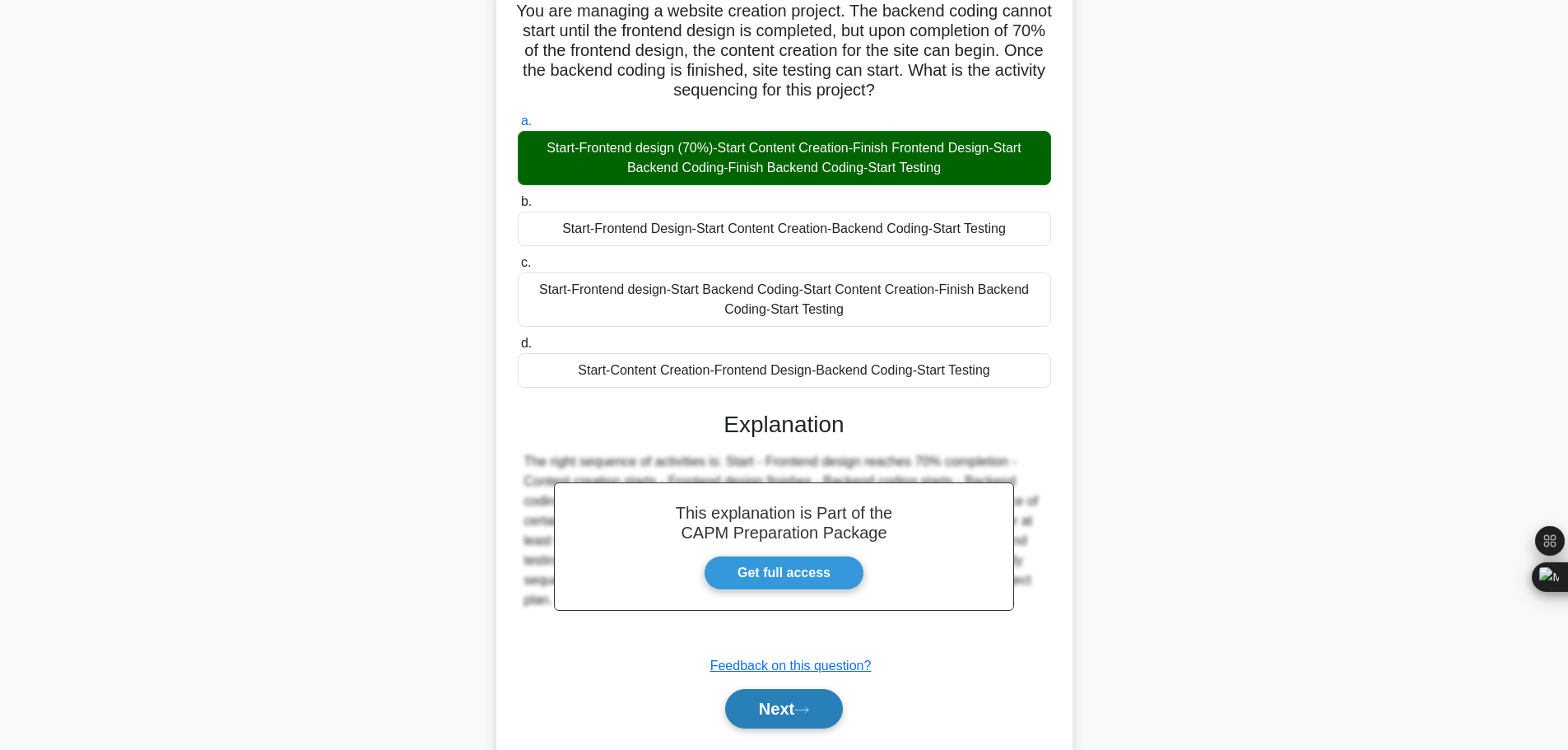
click at [809, 706] on icon at bounding box center [802, 711] width 15 height 9
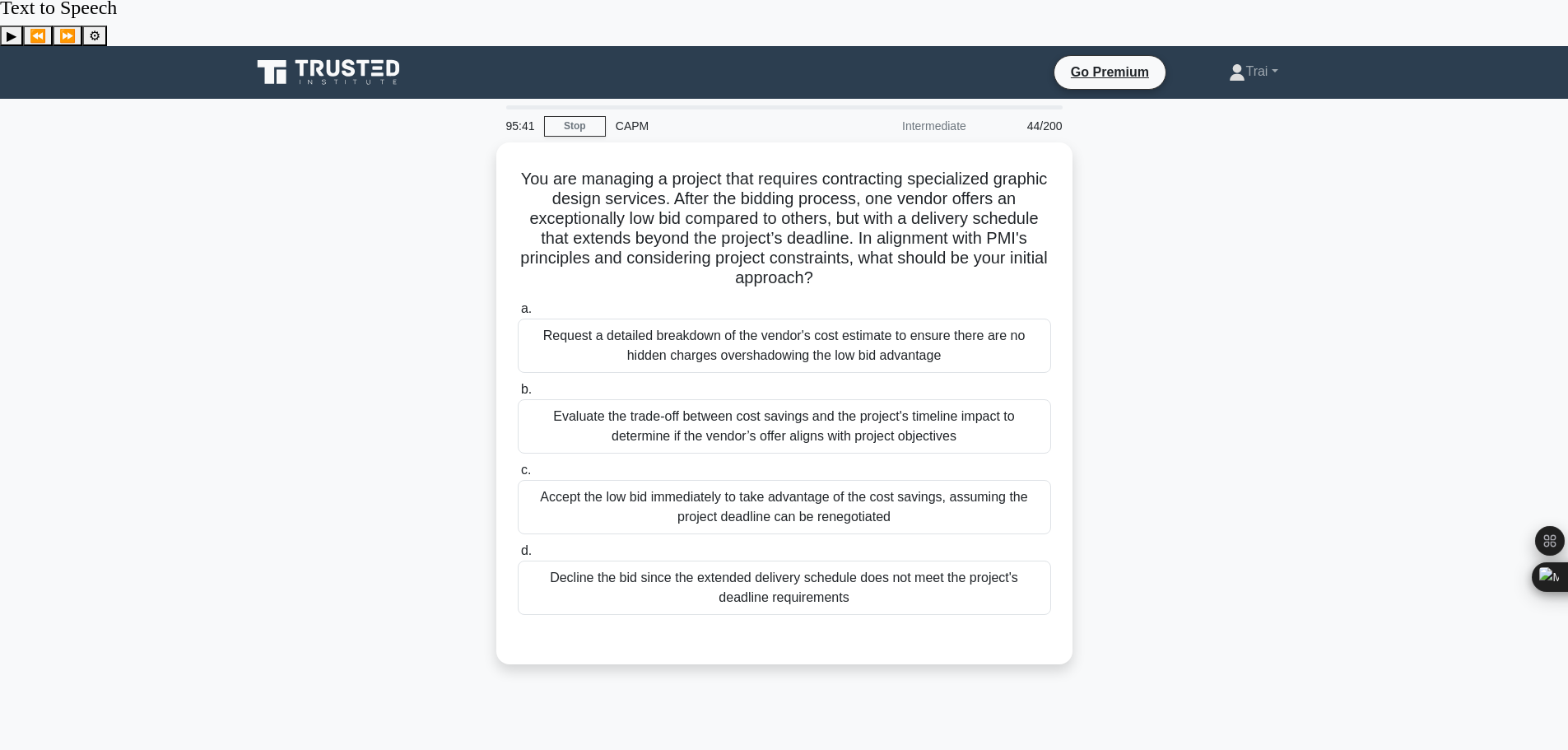
scroll to position [0, 0]
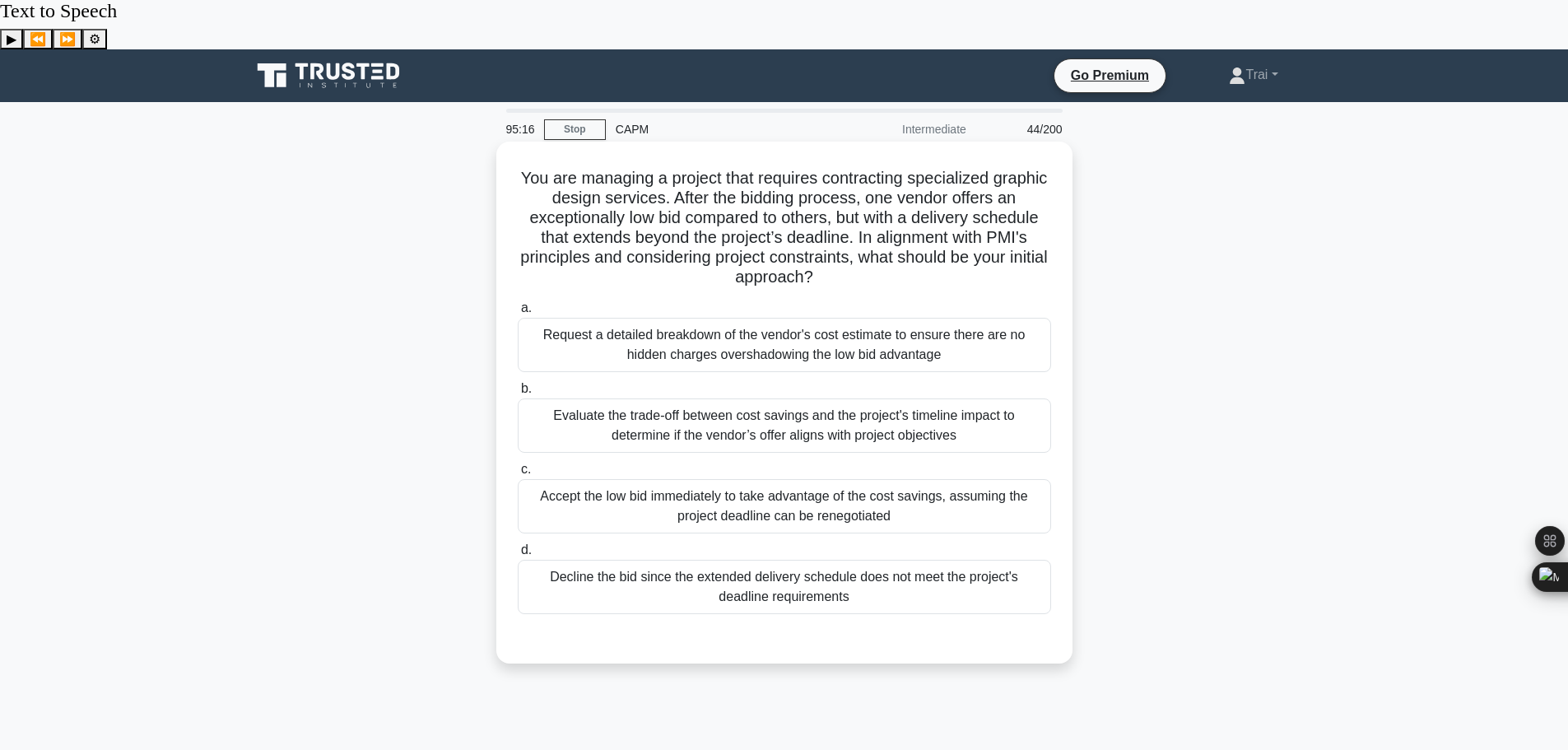
click at [868, 398] on div "Evaluate the trade-off between cost savings and the project's timeline impact t…" at bounding box center [784, 425] width 534 height 54
click at [518, 384] on input "b. Evaluate the trade-off between cost savings and the project's timeline impac…" at bounding box center [518, 389] width 0 height 11
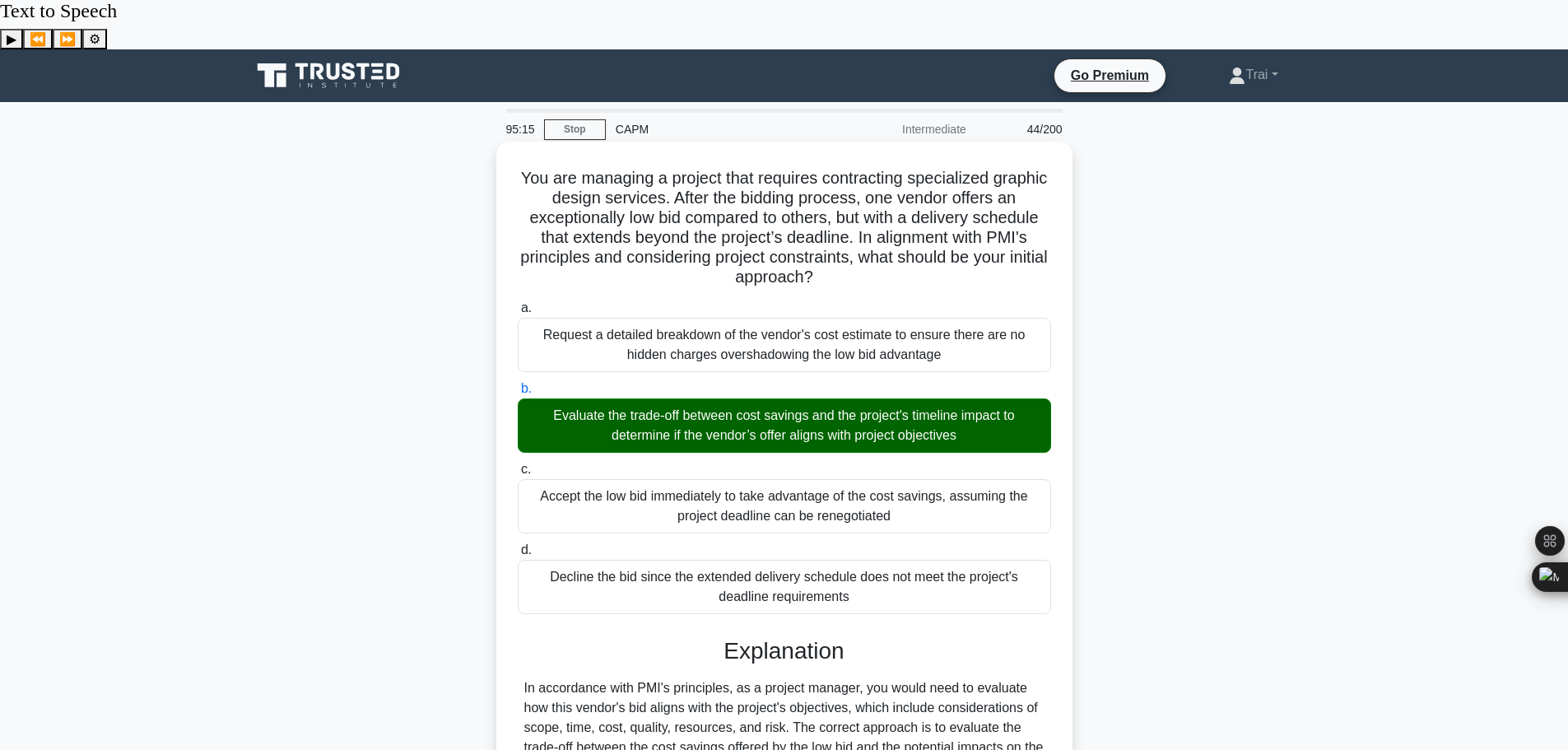
scroll to position [503, 0]
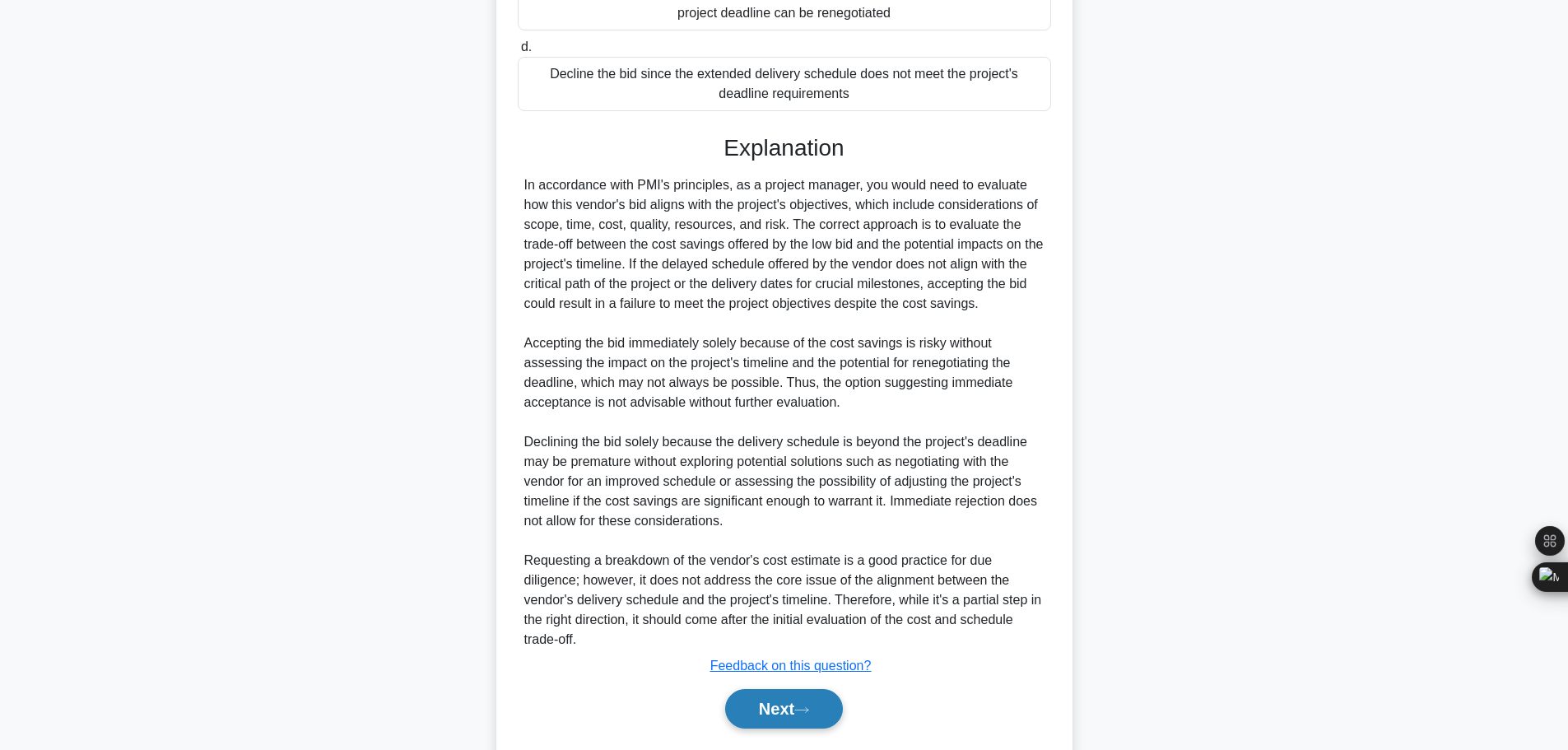
click at [762, 690] on button "Next" at bounding box center [784, 709] width 118 height 39
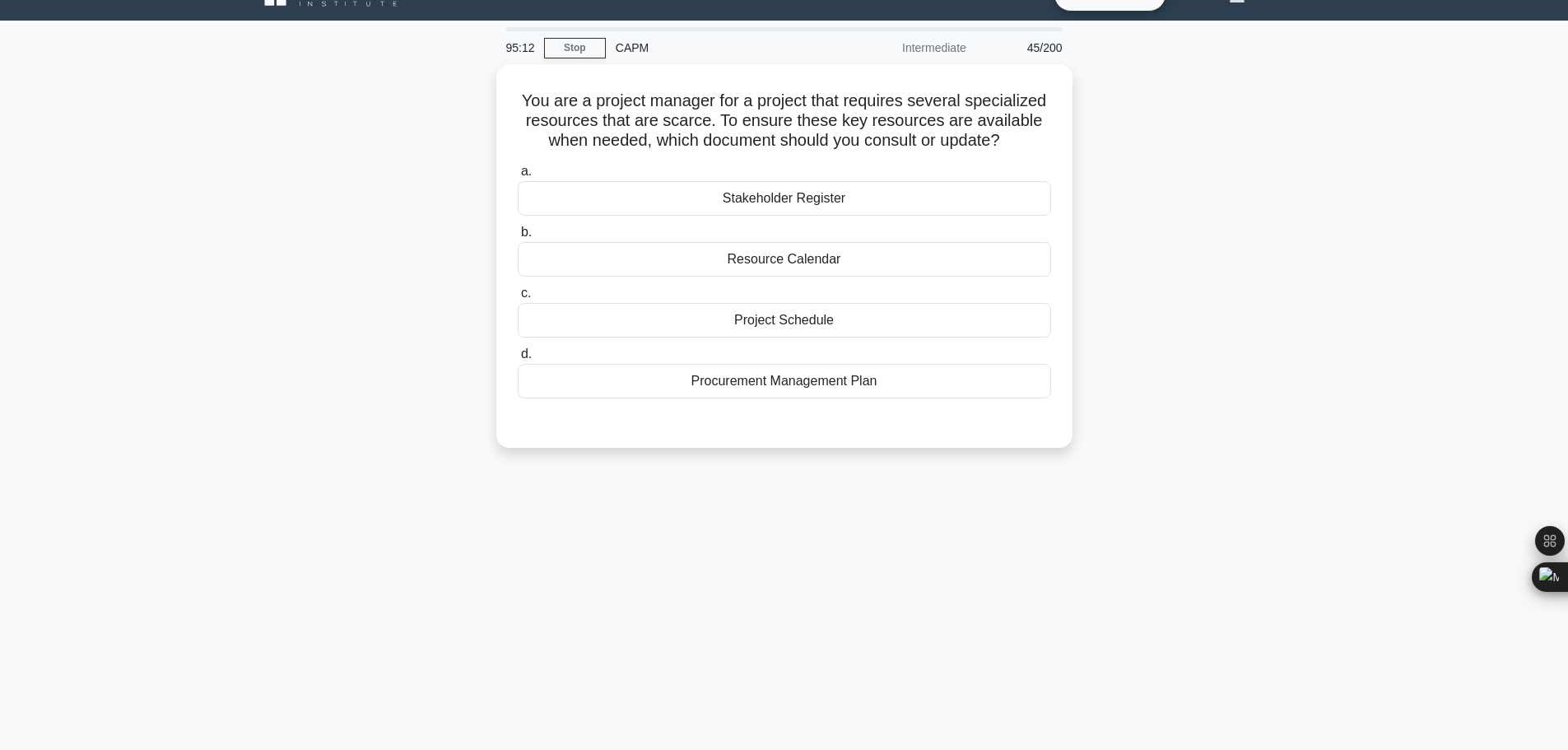
scroll to position [0, 0]
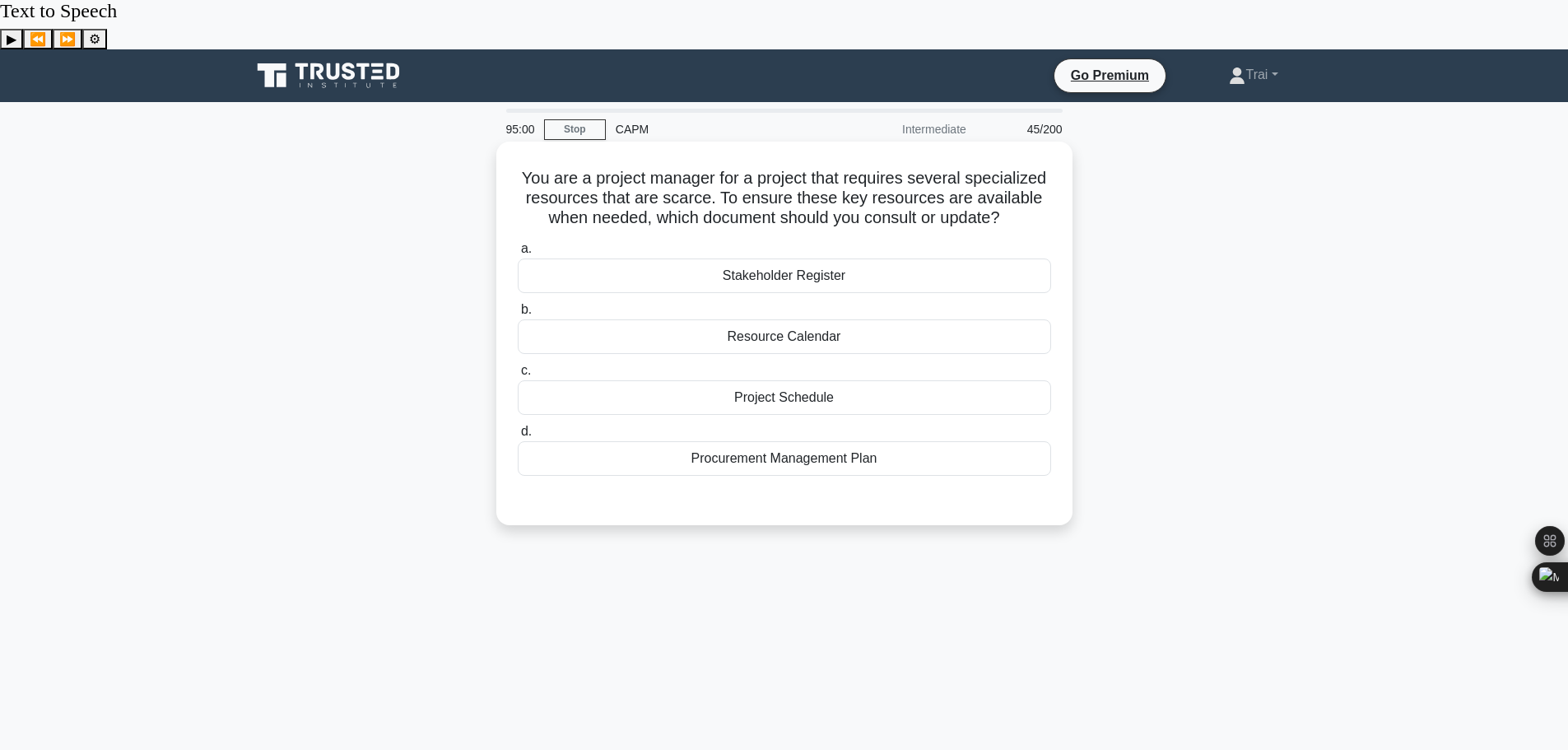
click at [806, 320] on div "Resource Calendar" at bounding box center [784, 337] width 534 height 35
click at [953, 299] on label "b. Resource Calendar" at bounding box center [784, 326] width 534 height 54
click at [518, 305] on input "b. Resource Calendar" at bounding box center [518, 310] width 0 height 11
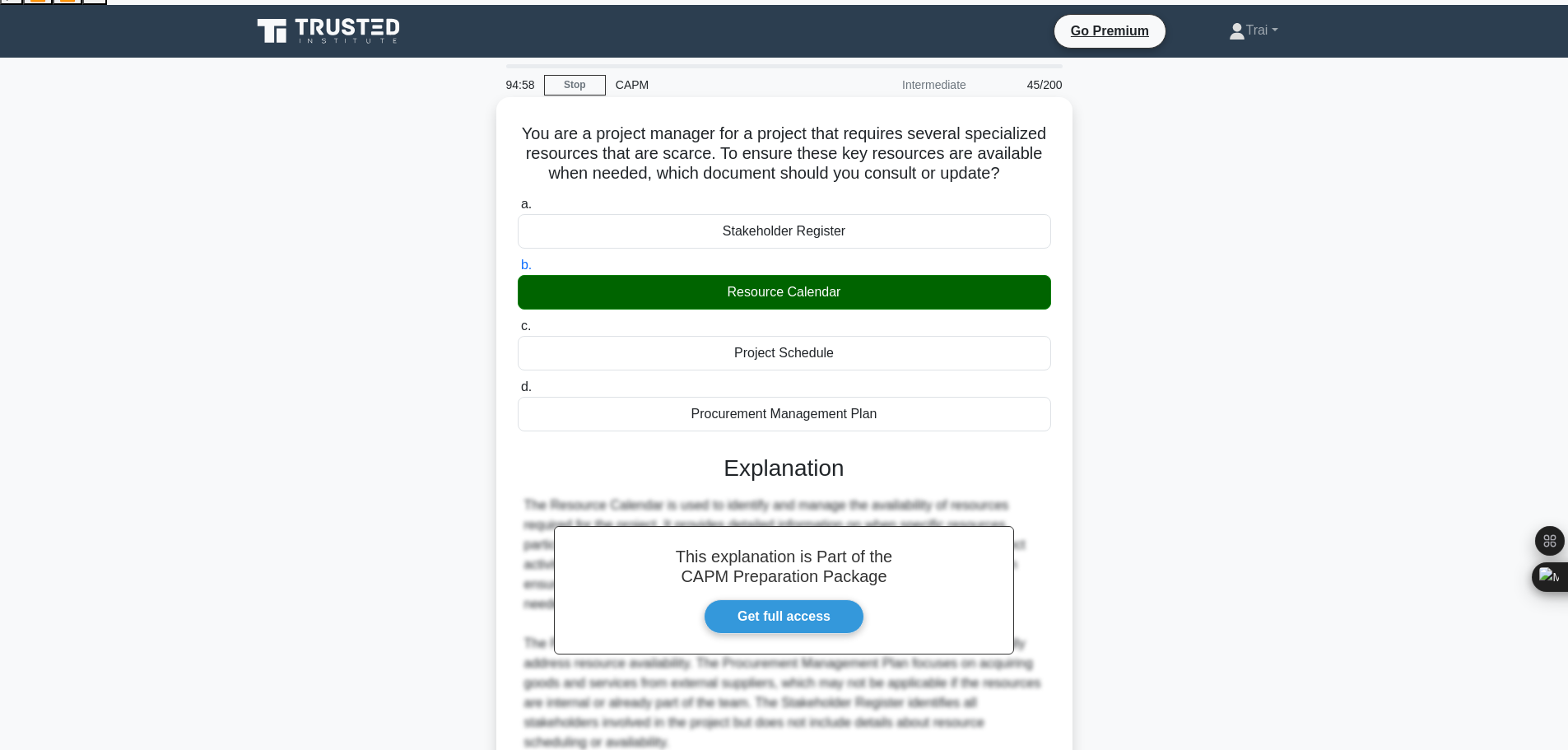
scroll to position [147, 0]
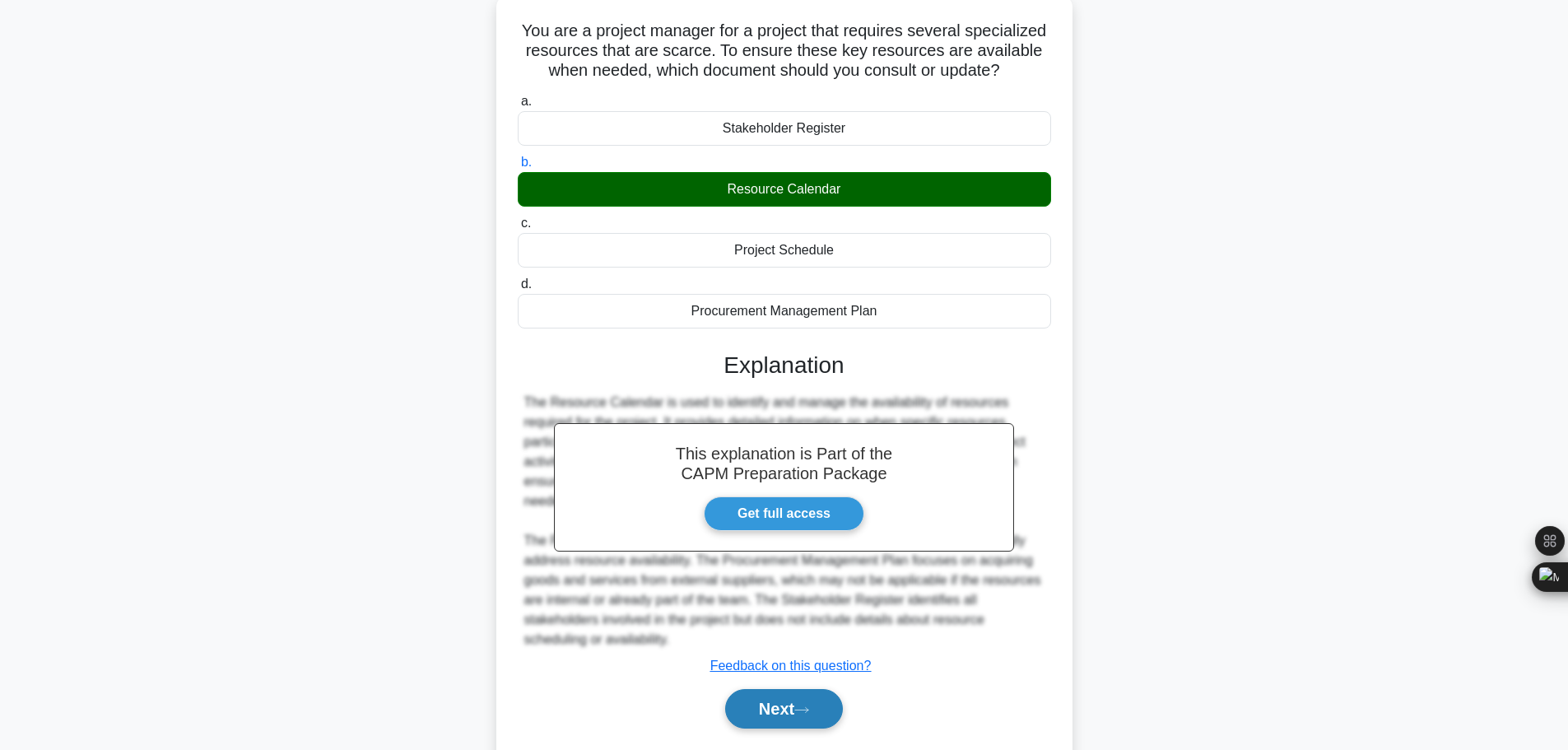
click at [766, 690] on button "Next" at bounding box center [784, 709] width 118 height 39
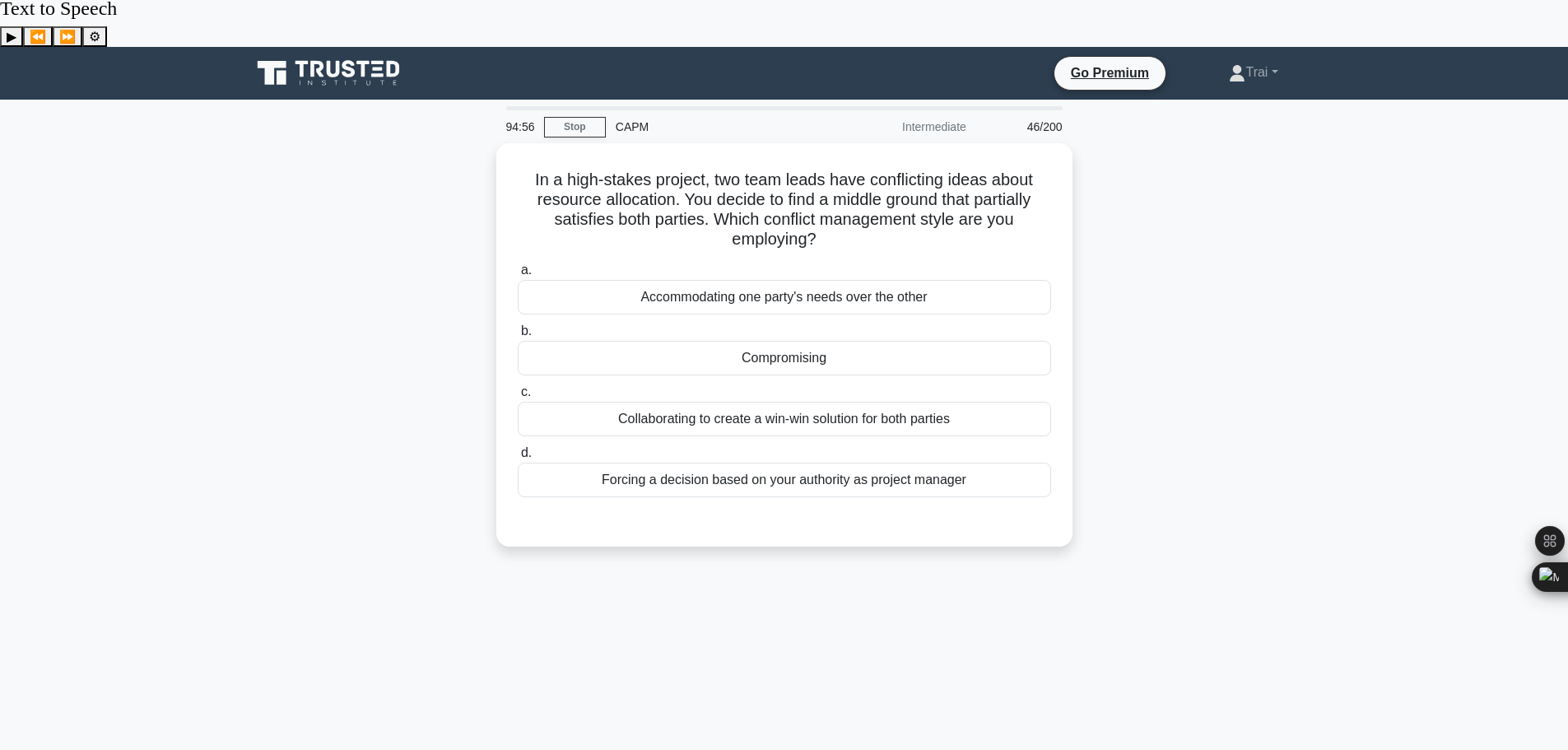
scroll to position [0, 0]
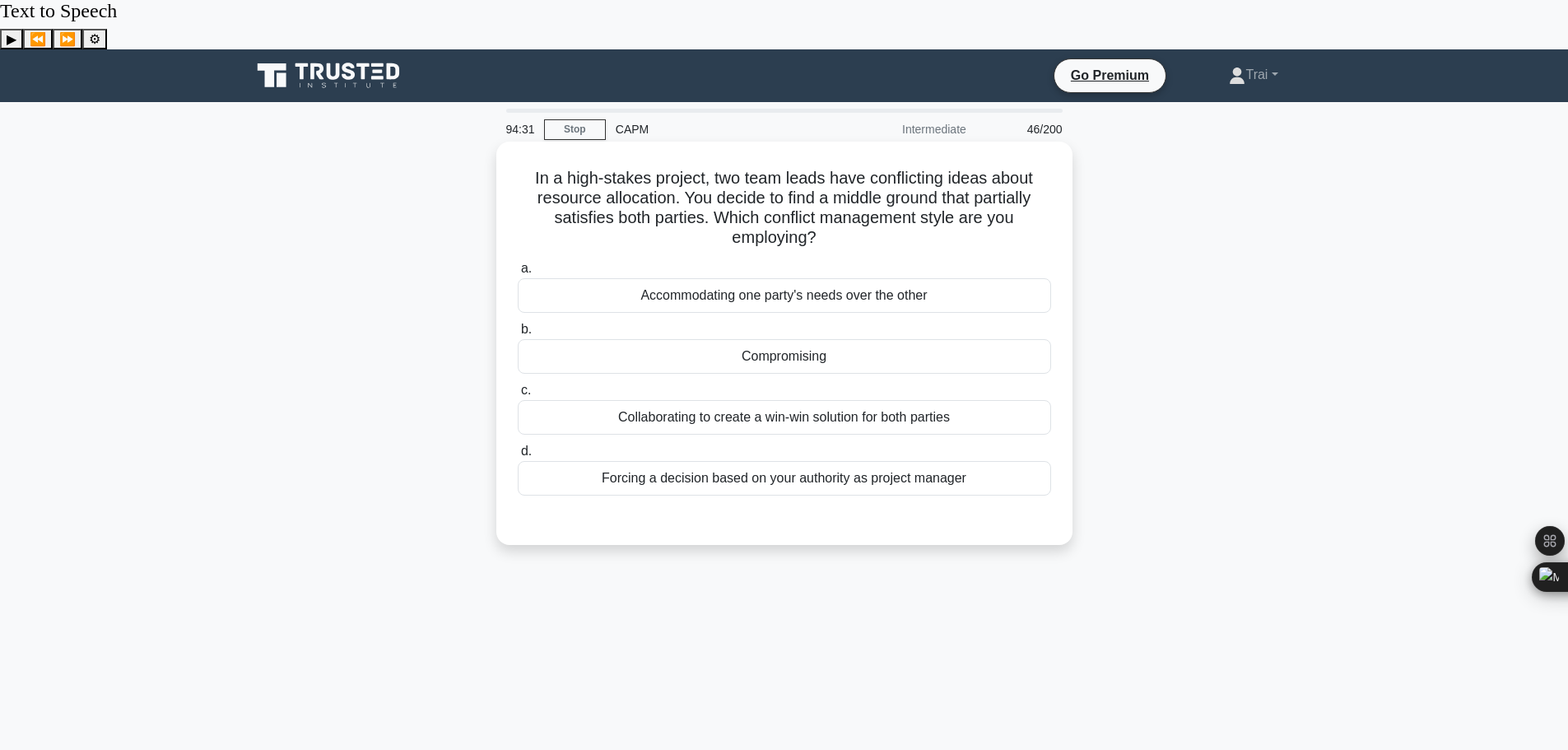
click at [865, 400] on div "Collaborating to create a win-win solution for both parties" at bounding box center [784, 418] width 534 height 35
click at [518, 386] on input "c. Collaborating to create a win-win solution for both parties" at bounding box center [518, 391] width 0 height 11
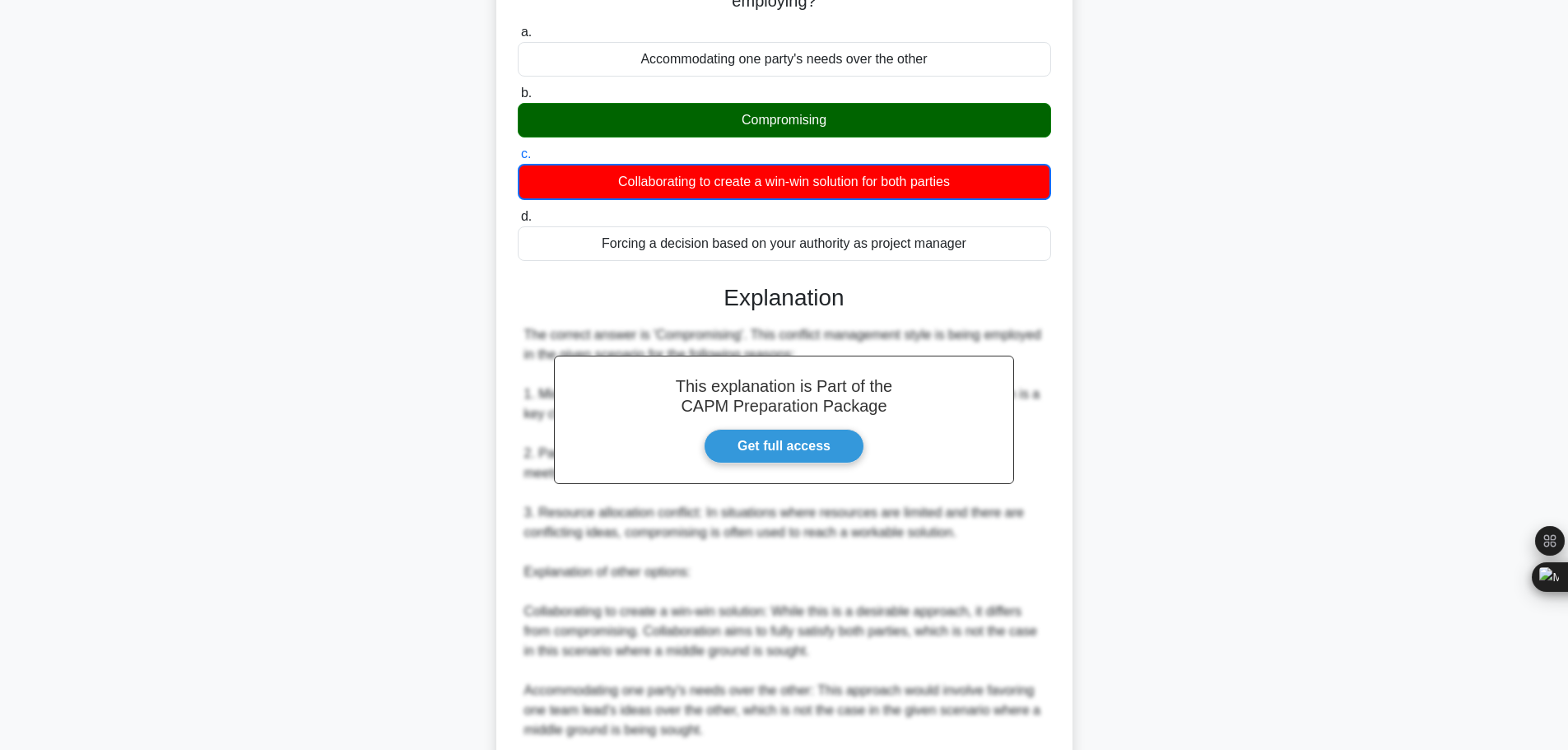
scroll to position [505, 0]
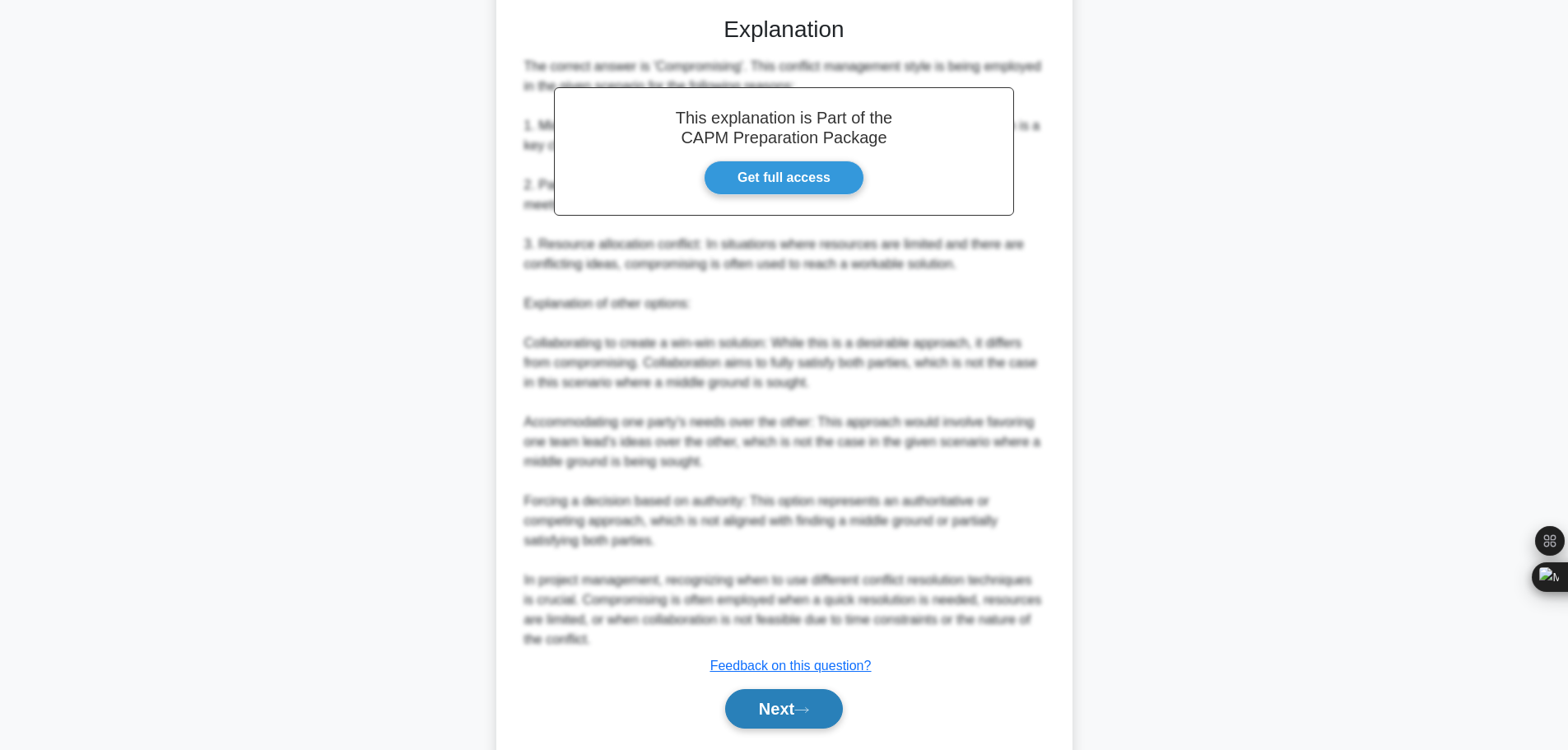
click at [791, 690] on button "Next" at bounding box center [784, 709] width 118 height 39
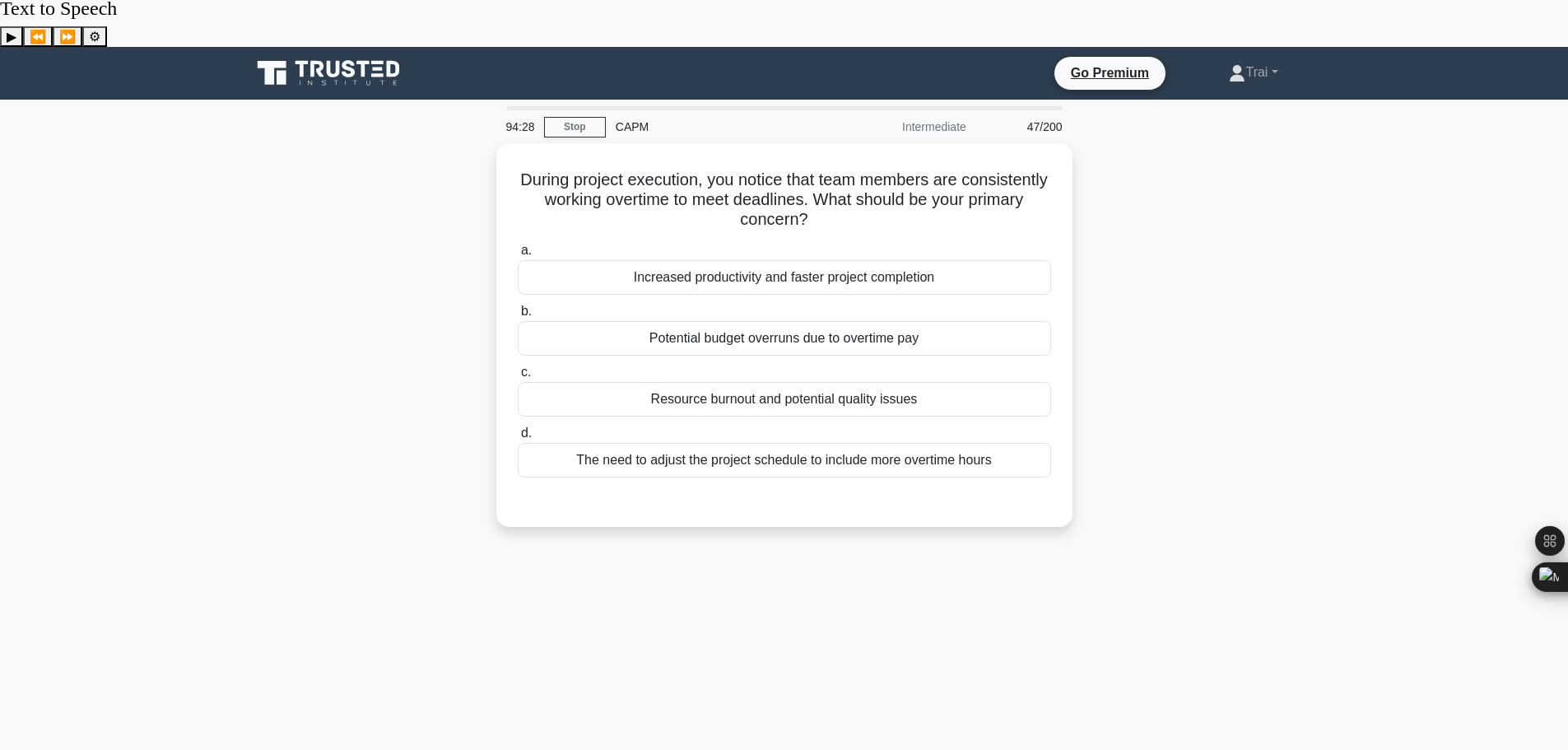
scroll to position [0, 0]
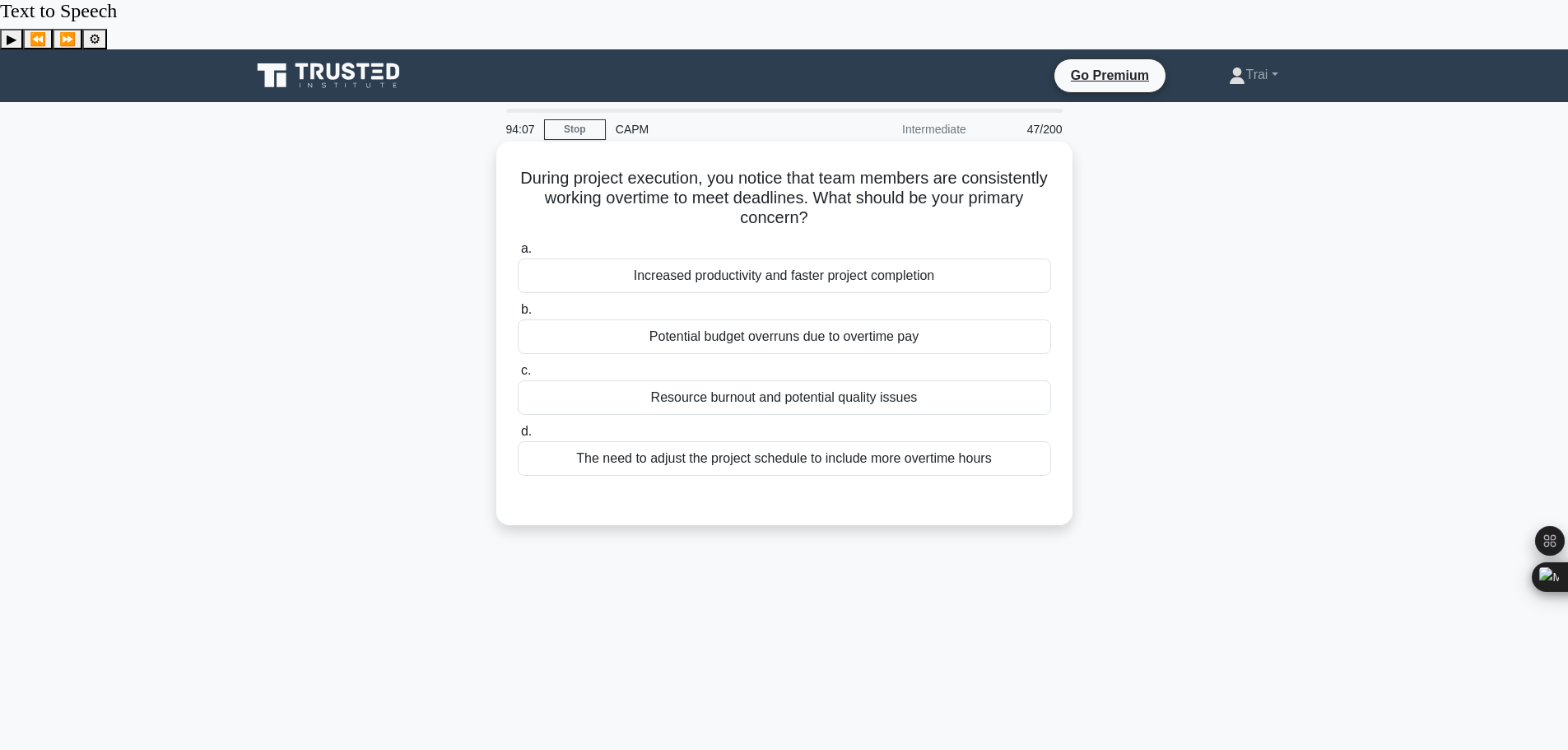
click at [730, 380] on div "Resource burnout and potential quality issues" at bounding box center [784, 397] width 534 height 35
click at [518, 365] on input "c. Resource burnout and potential quality issues" at bounding box center [518, 371] width 0 height 11
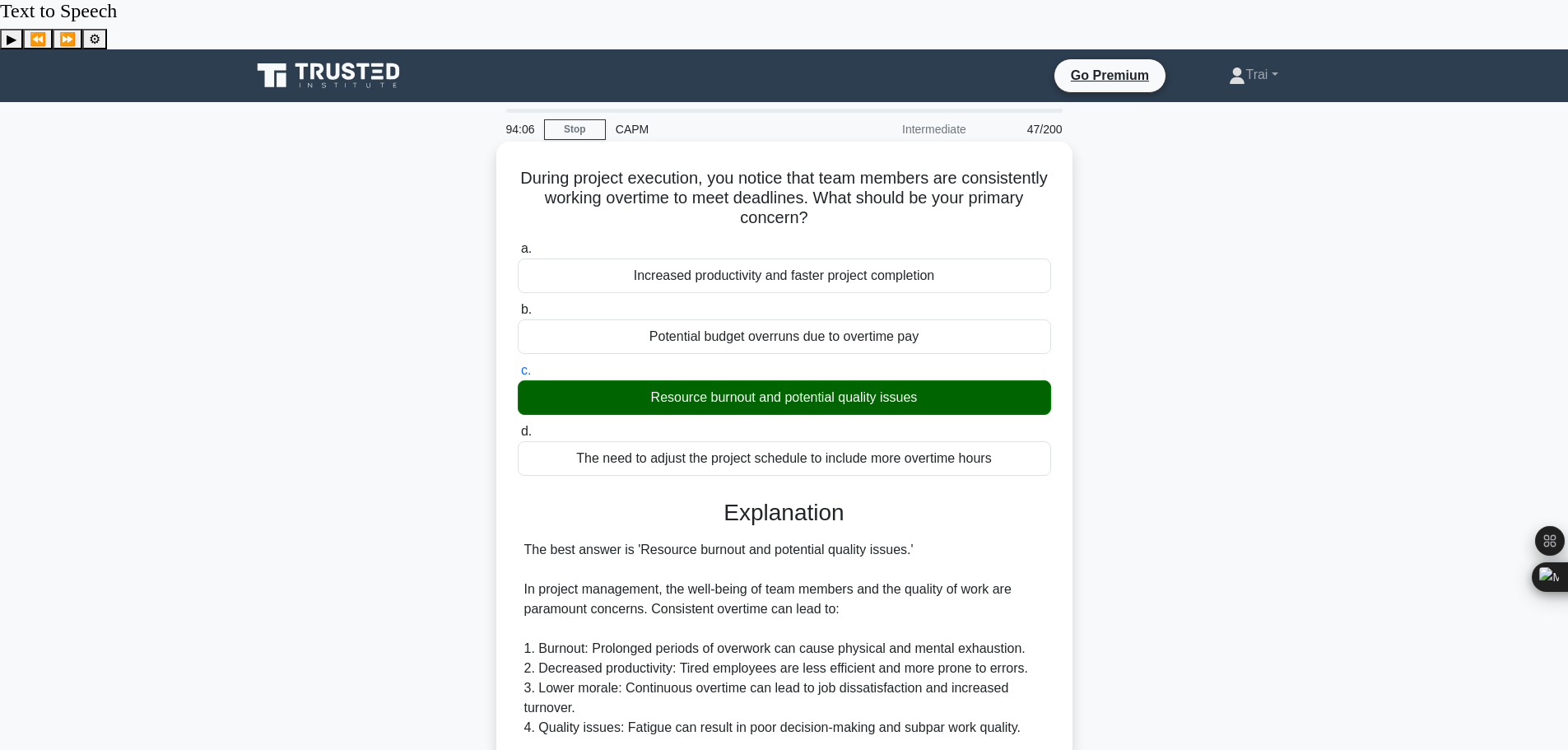
scroll to position [385, 0]
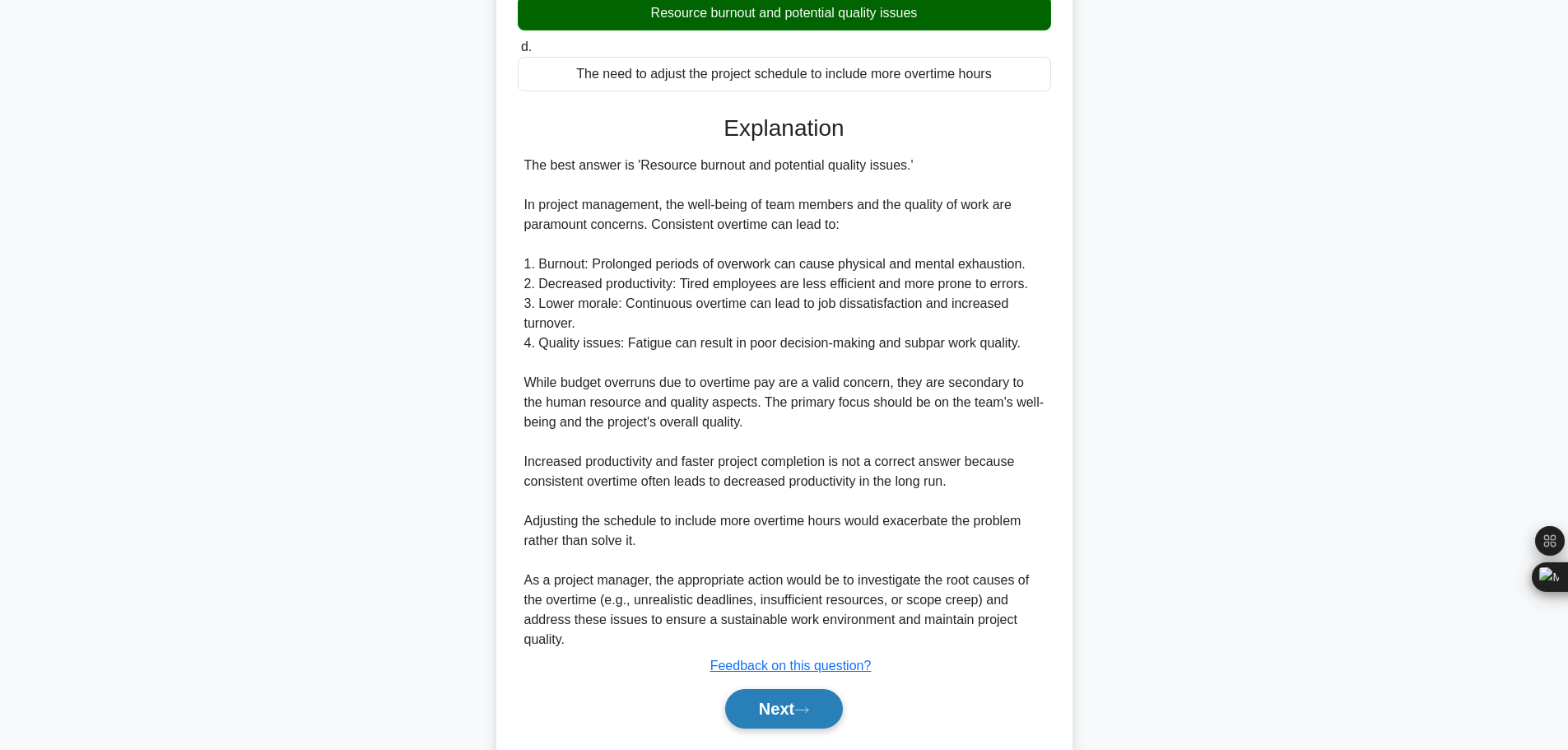
click at [770, 690] on button "Next" at bounding box center [784, 709] width 118 height 39
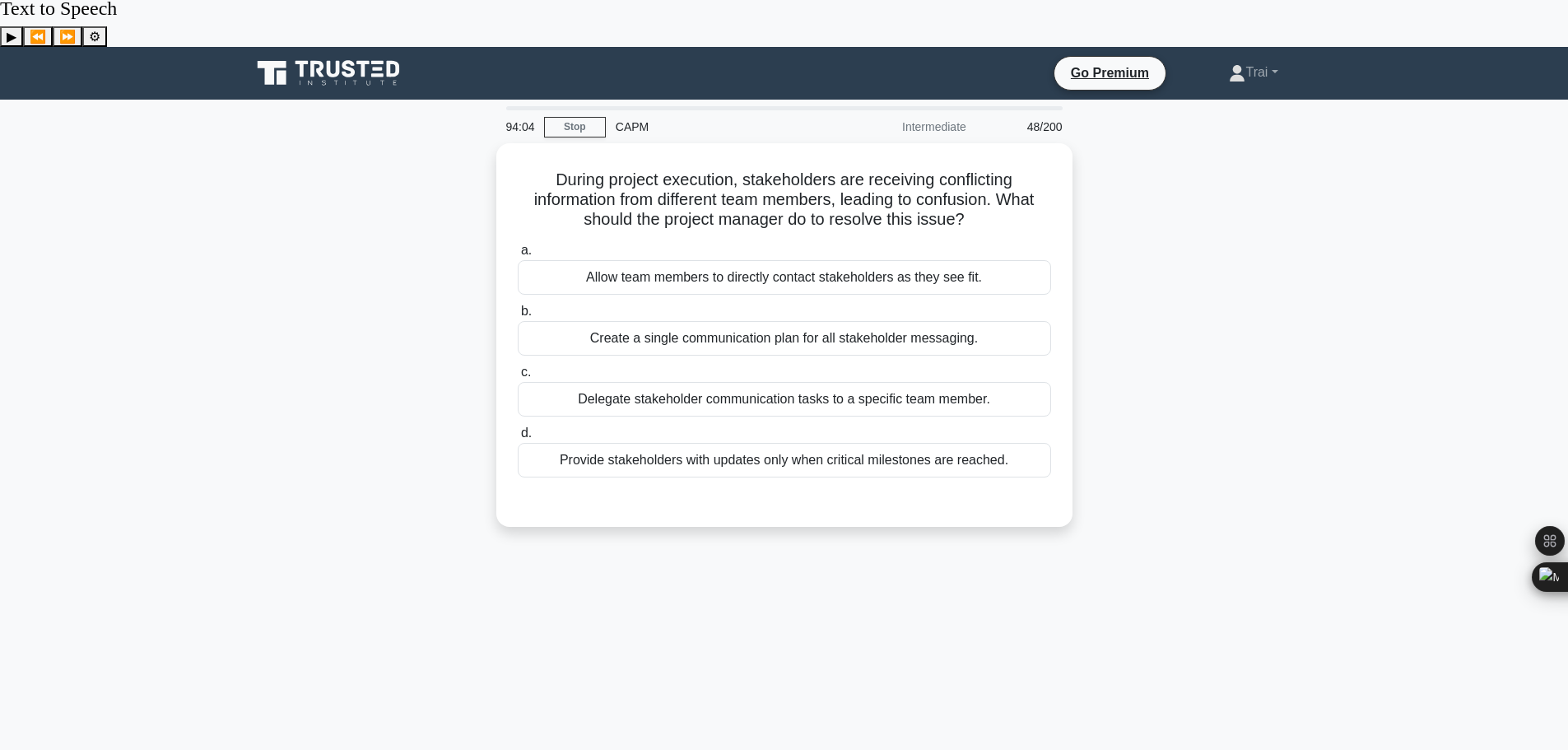
scroll to position [0, 0]
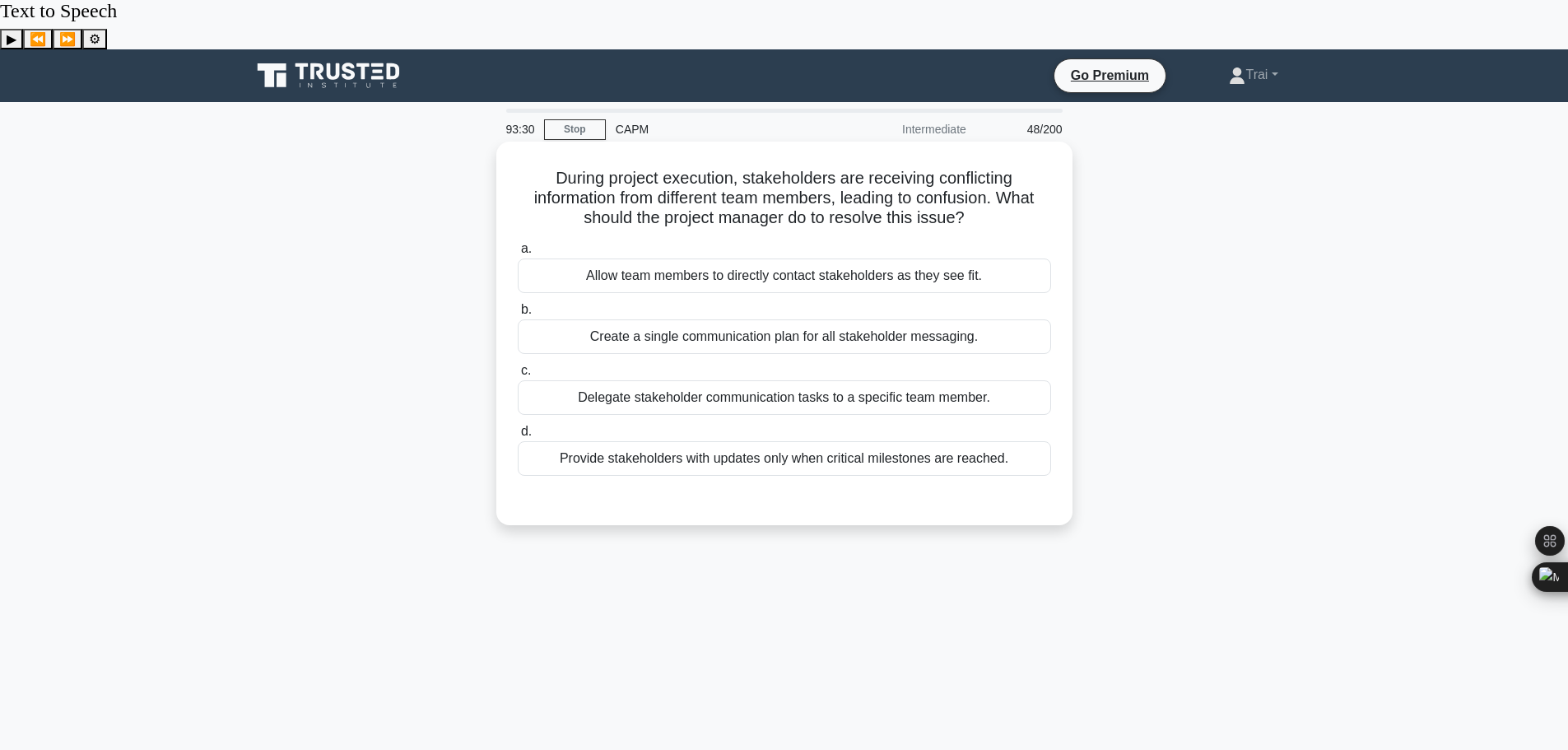
click at [674, 441] on div "Provide stakeholders with updates only when critical milestones are reached." at bounding box center [784, 459] width 534 height 35
click at [518, 427] on input "d. Provide stakeholders with updates only when critical milestones are reached." at bounding box center [518, 432] width 0 height 11
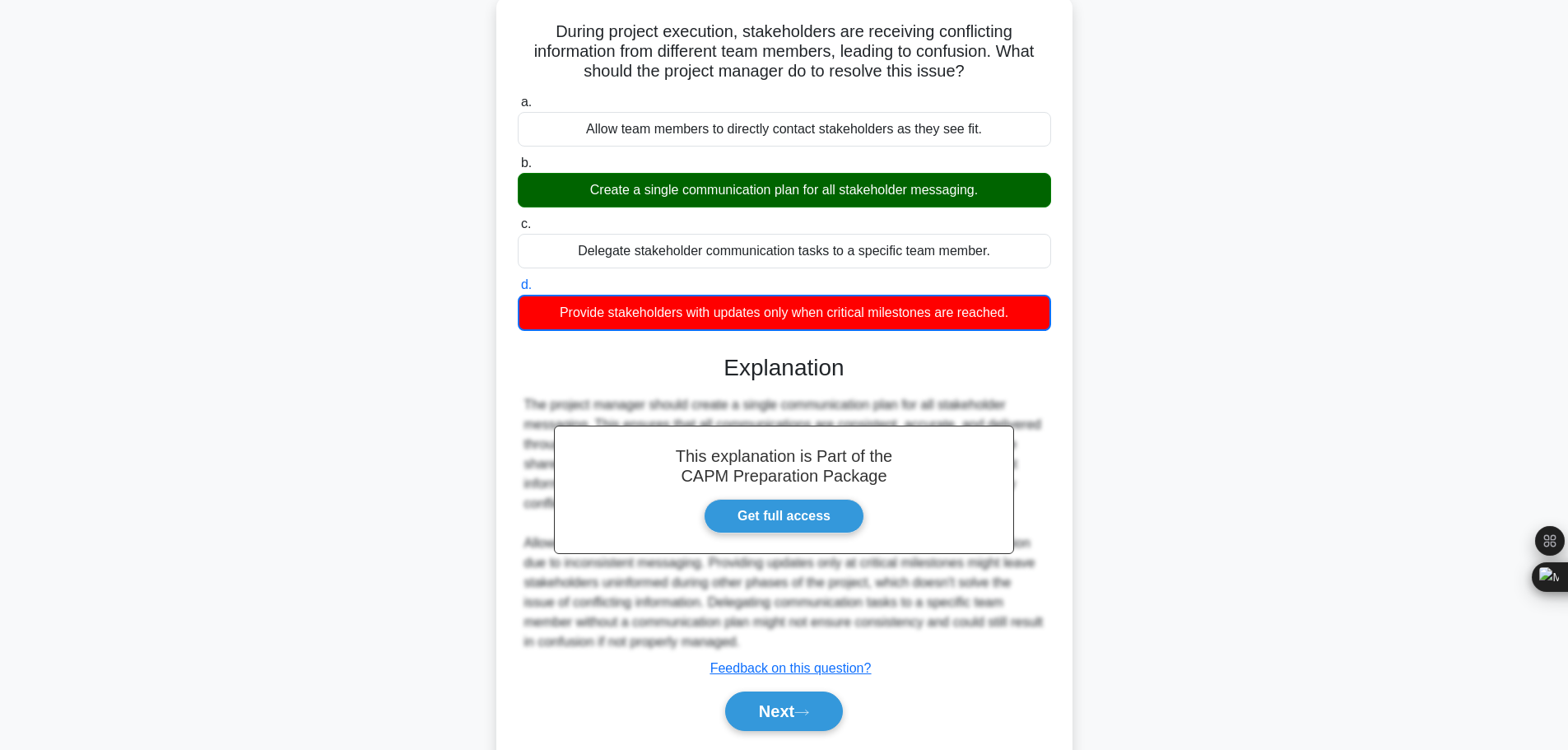
scroll to position [149, 0]
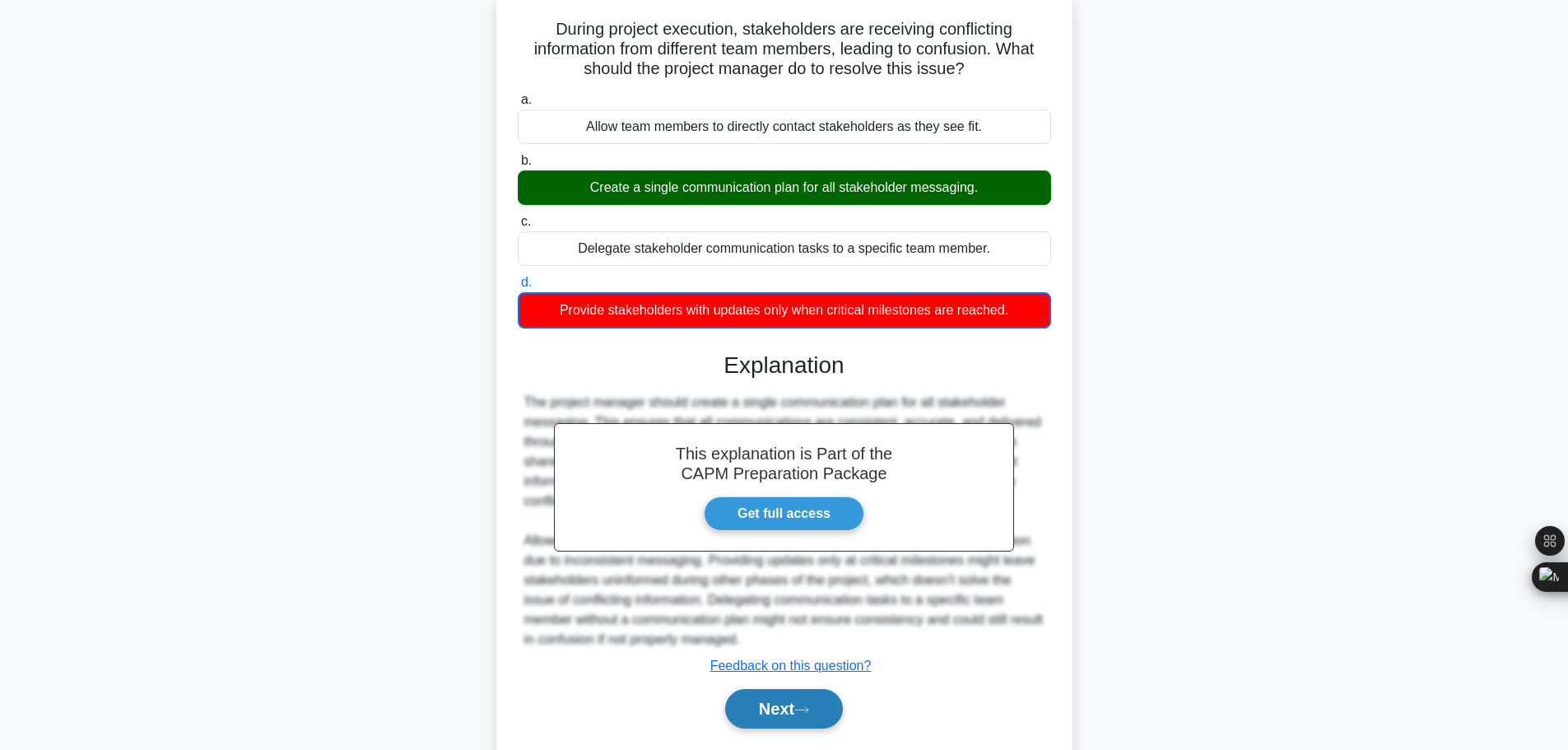
click at [802, 690] on button "Next" at bounding box center [784, 709] width 118 height 39
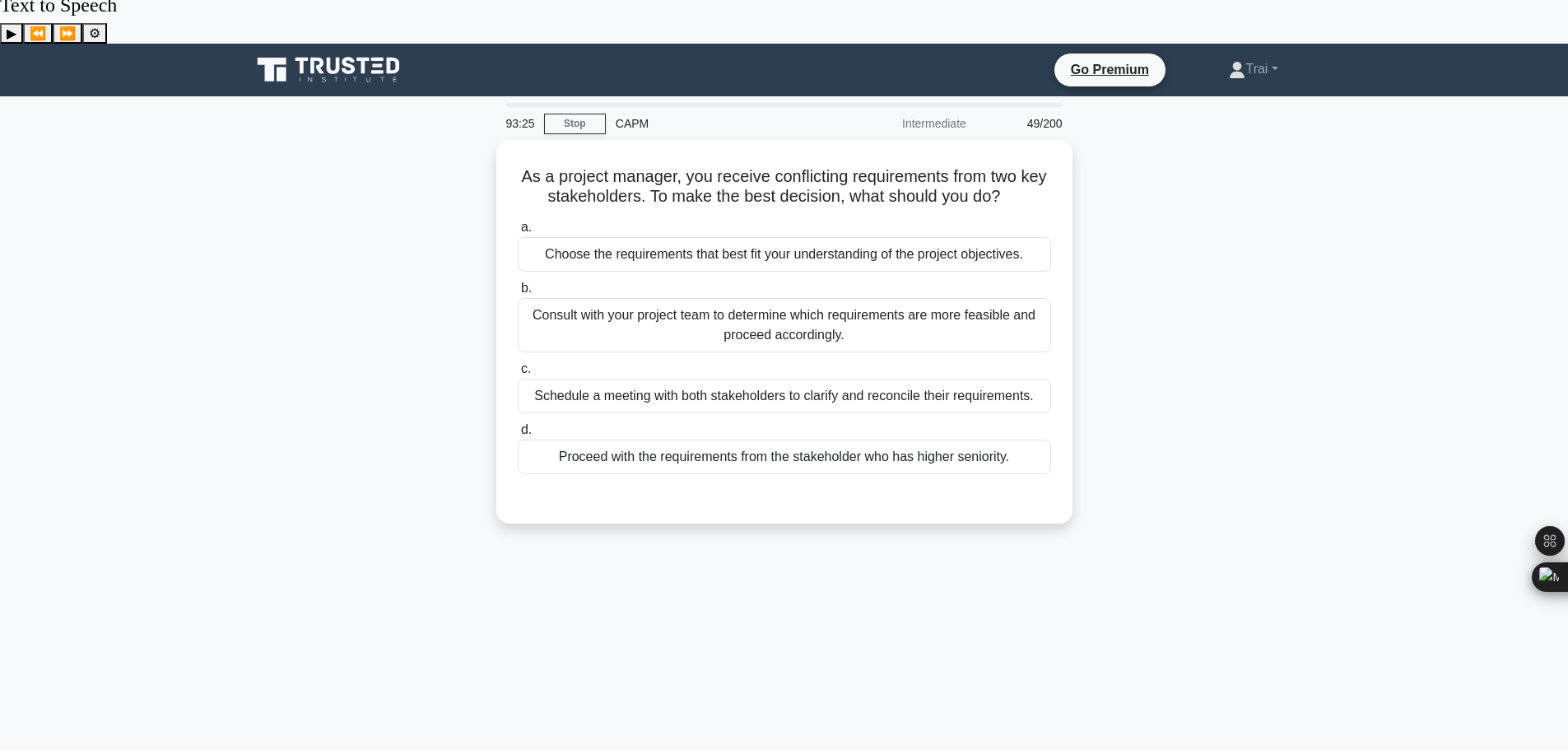
scroll to position [0, 0]
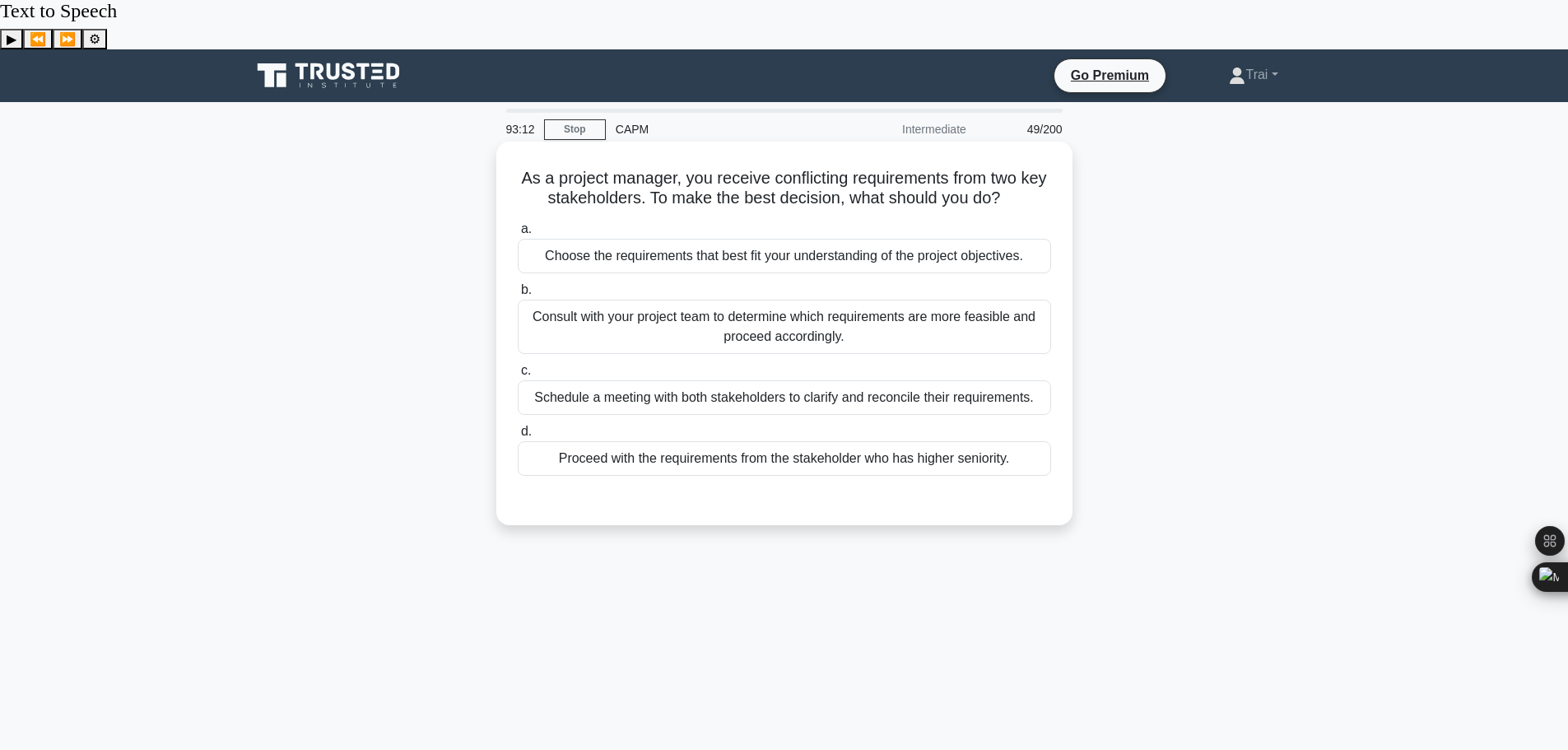
click at [833, 380] on div "Schedule a meeting with both stakeholders to clarify and reconcile their requir…" at bounding box center [784, 397] width 534 height 35
click at [518, 365] on input "c. Schedule a meeting with both stakeholders to clarify and reconcile their req…" at bounding box center [518, 371] width 0 height 11
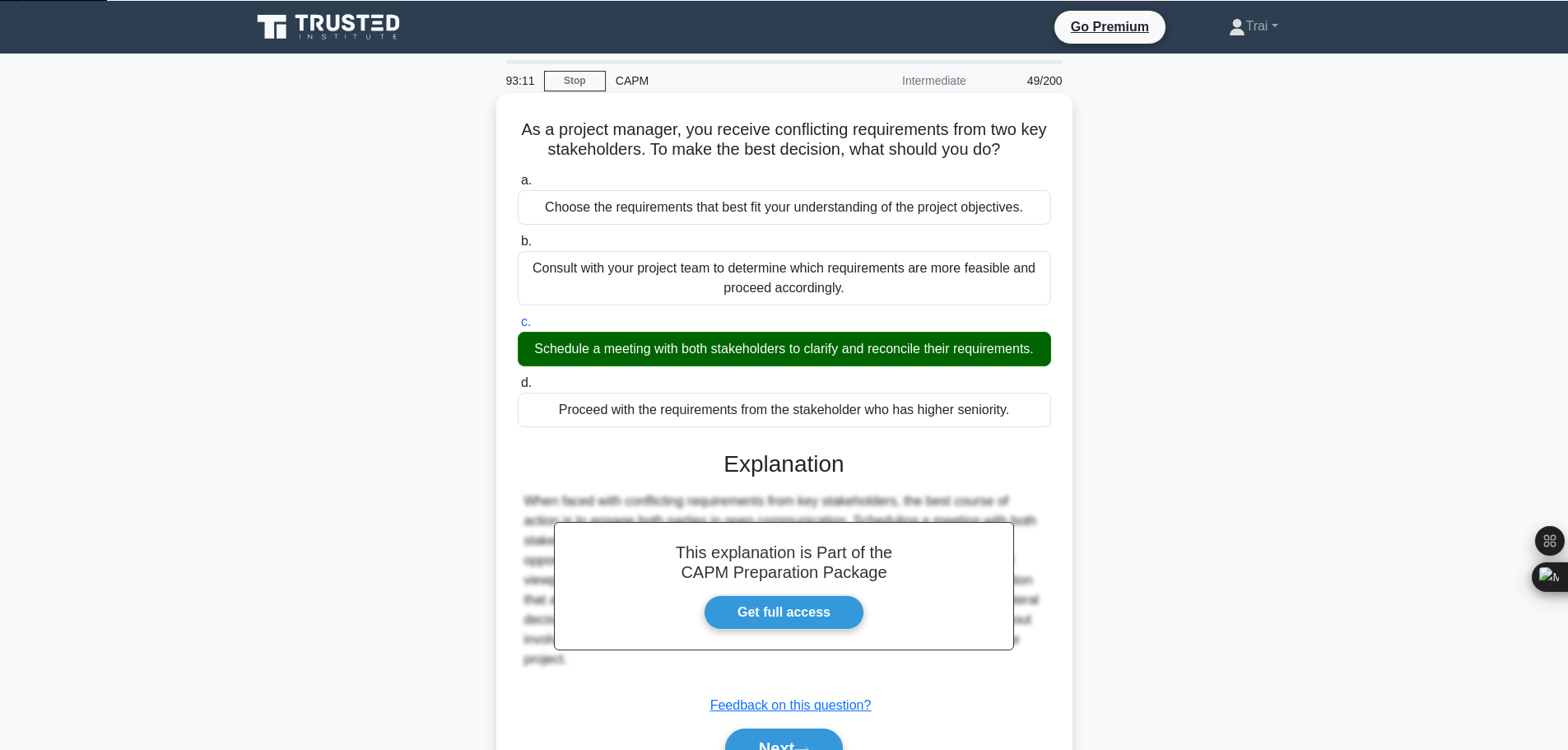
scroll to position [139, 0]
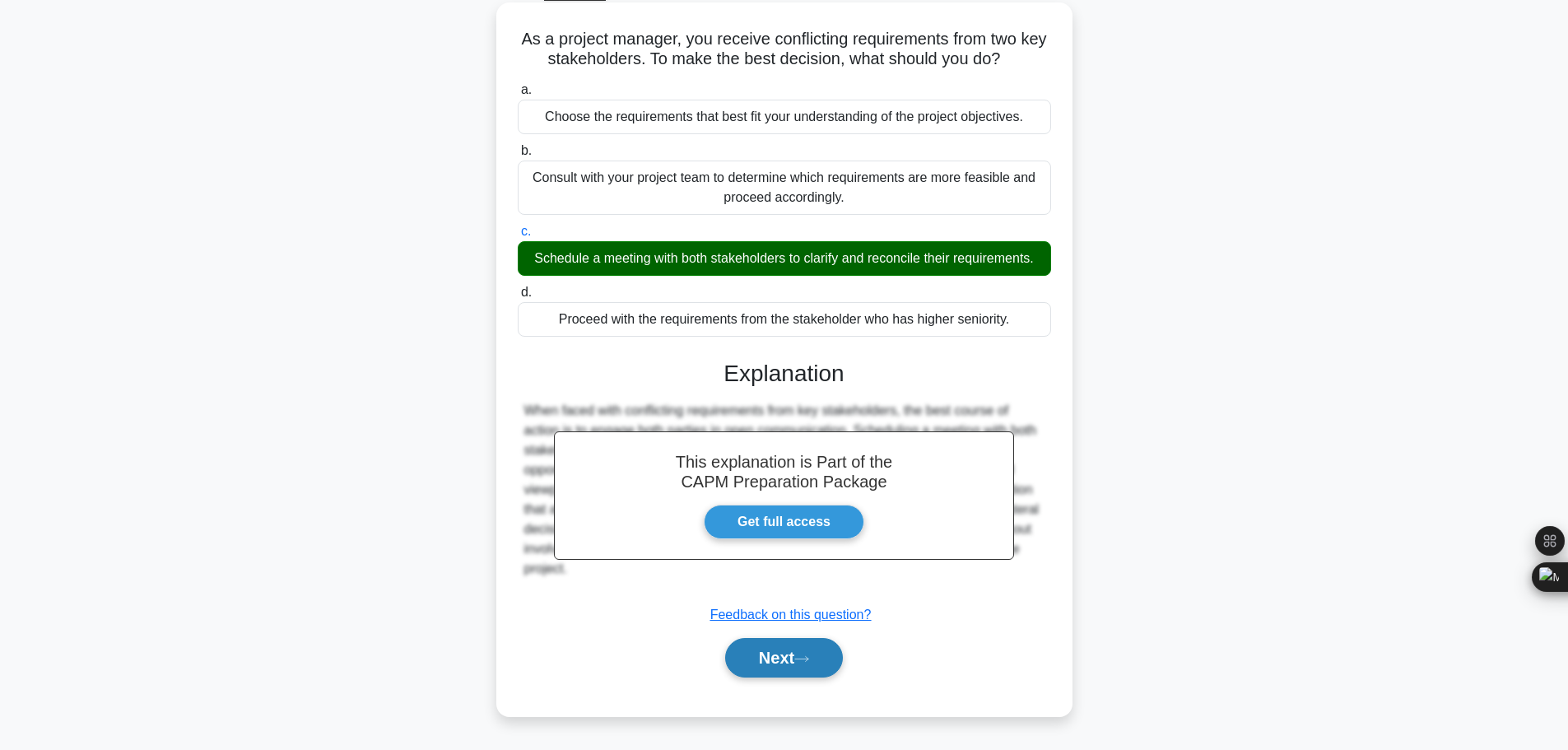
click at [809, 655] on icon at bounding box center [802, 659] width 15 height 9
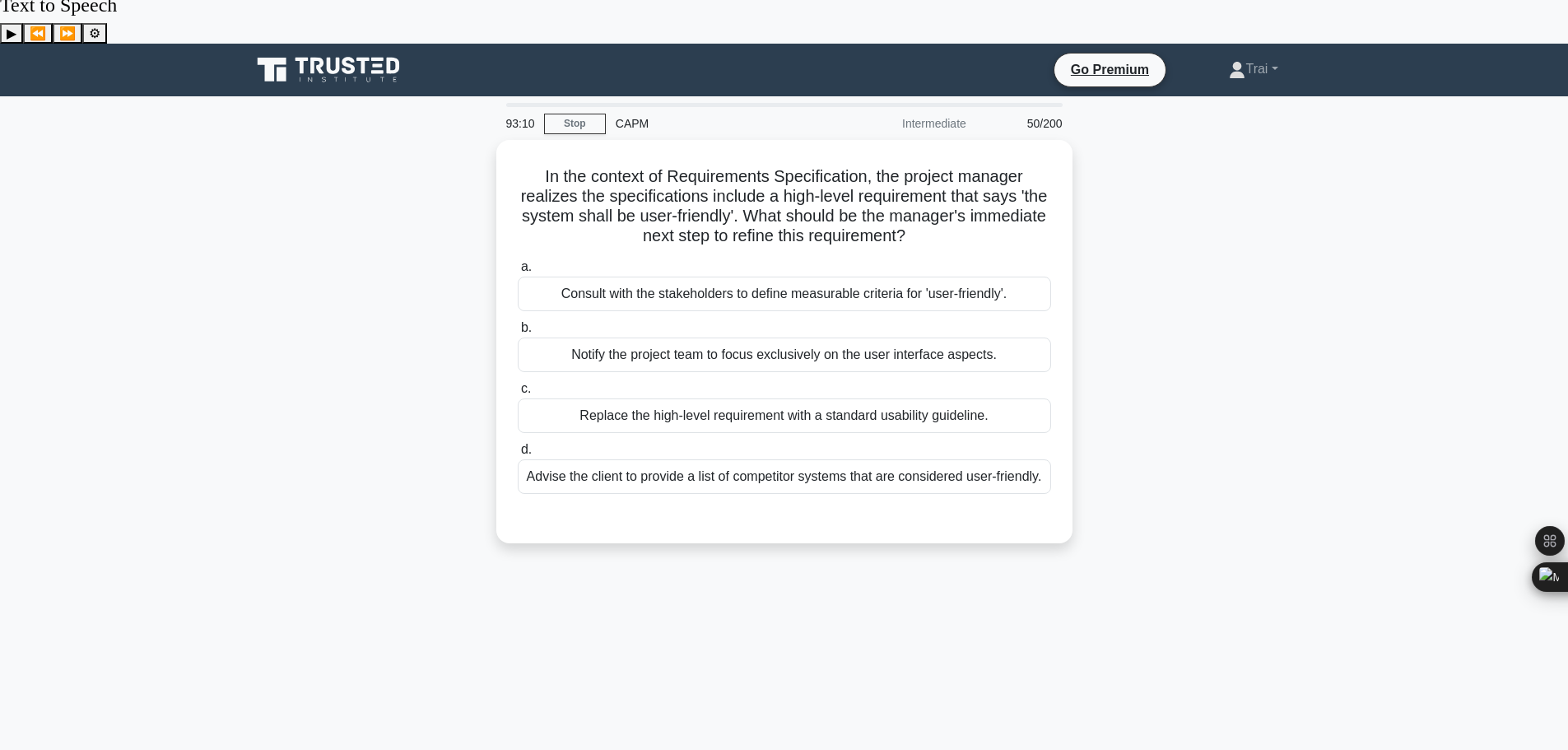
scroll to position [0, 0]
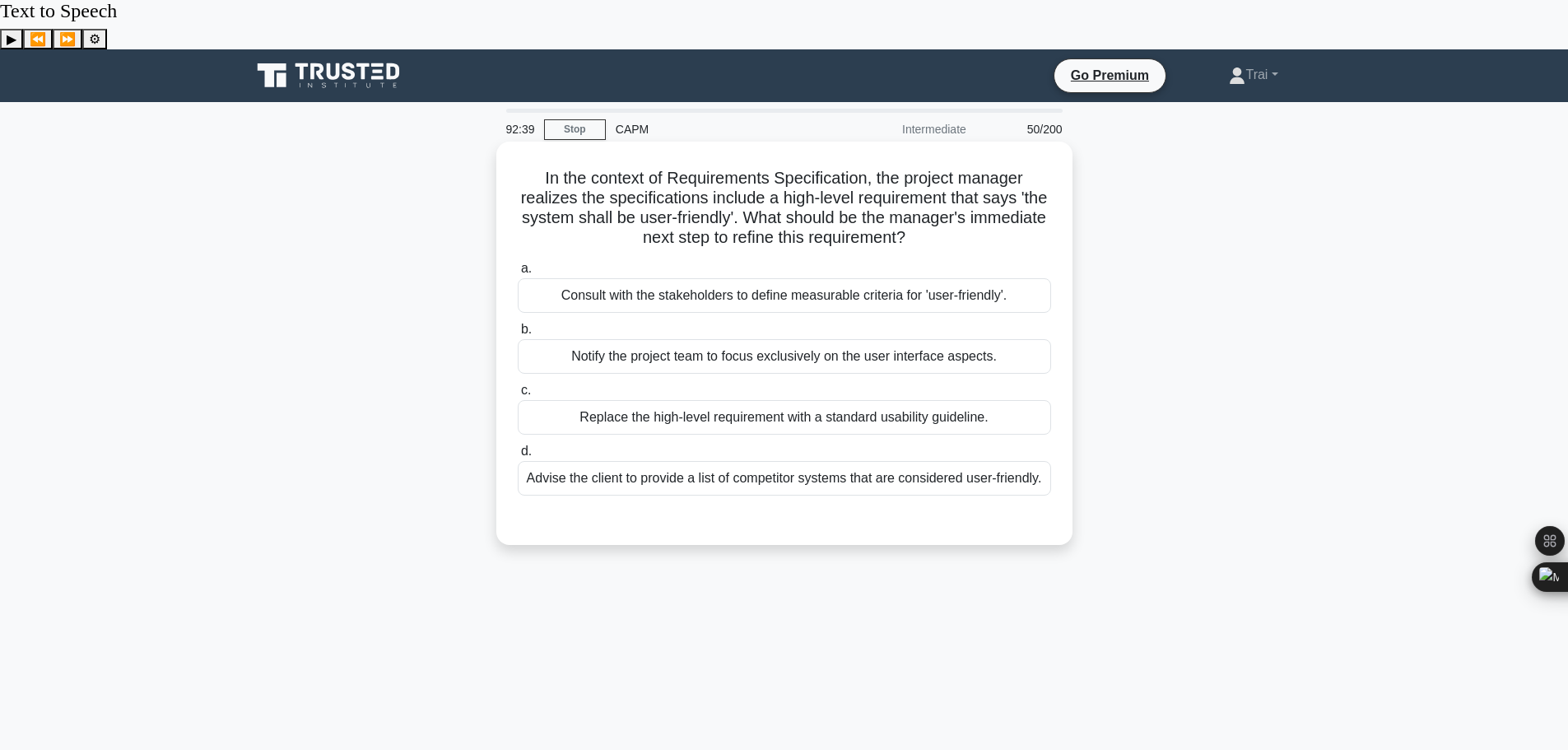
click at [716, 278] on div "Consult with the stakeholders to define measurable criteria for 'user-friendly'." at bounding box center [784, 296] width 534 height 35
click at [518, 264] on input "a. Consult with the stakeholders to define measurable criteria for 'user-friend…" at bounding box center [518, 269] width 0 height 11
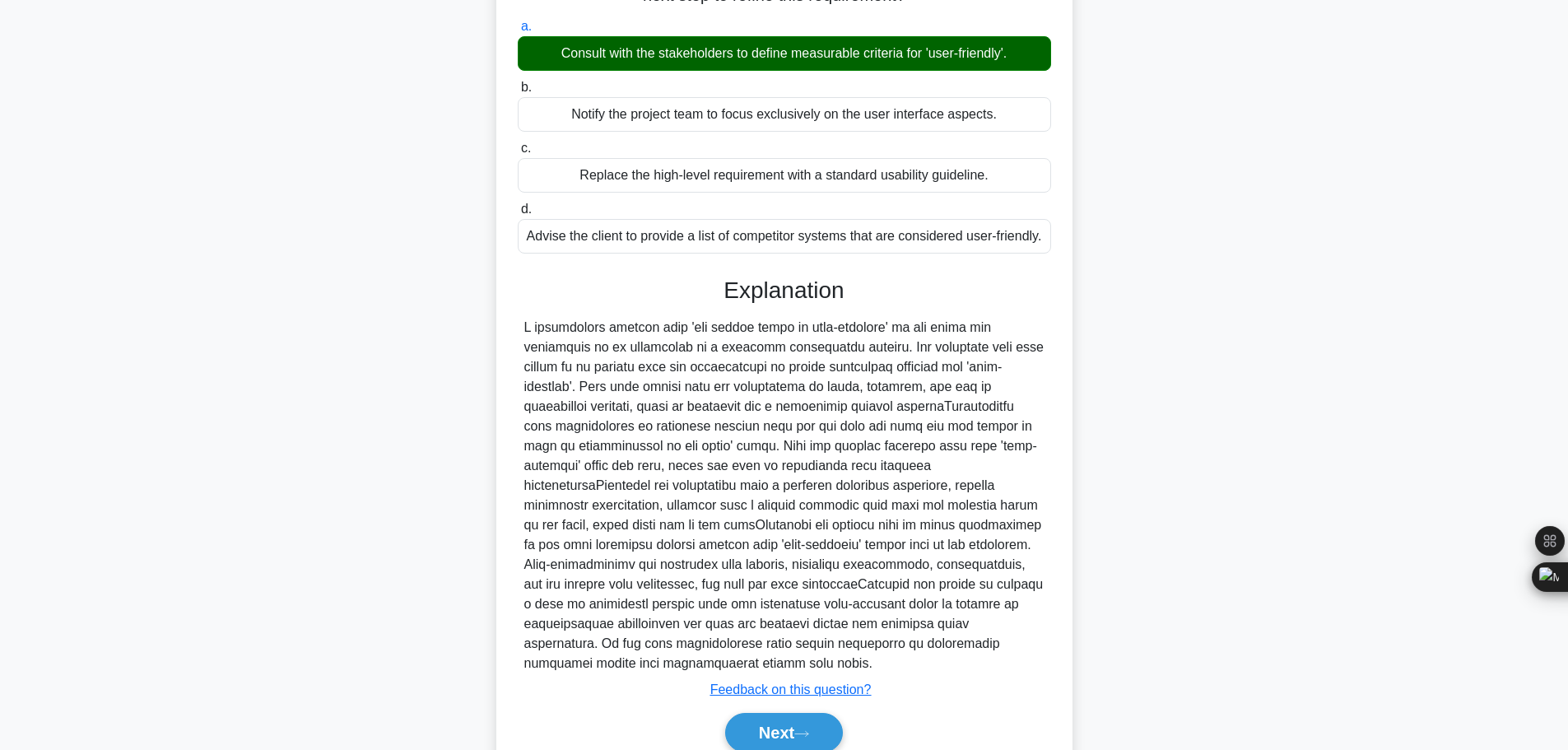
scroll to position [246, 0]
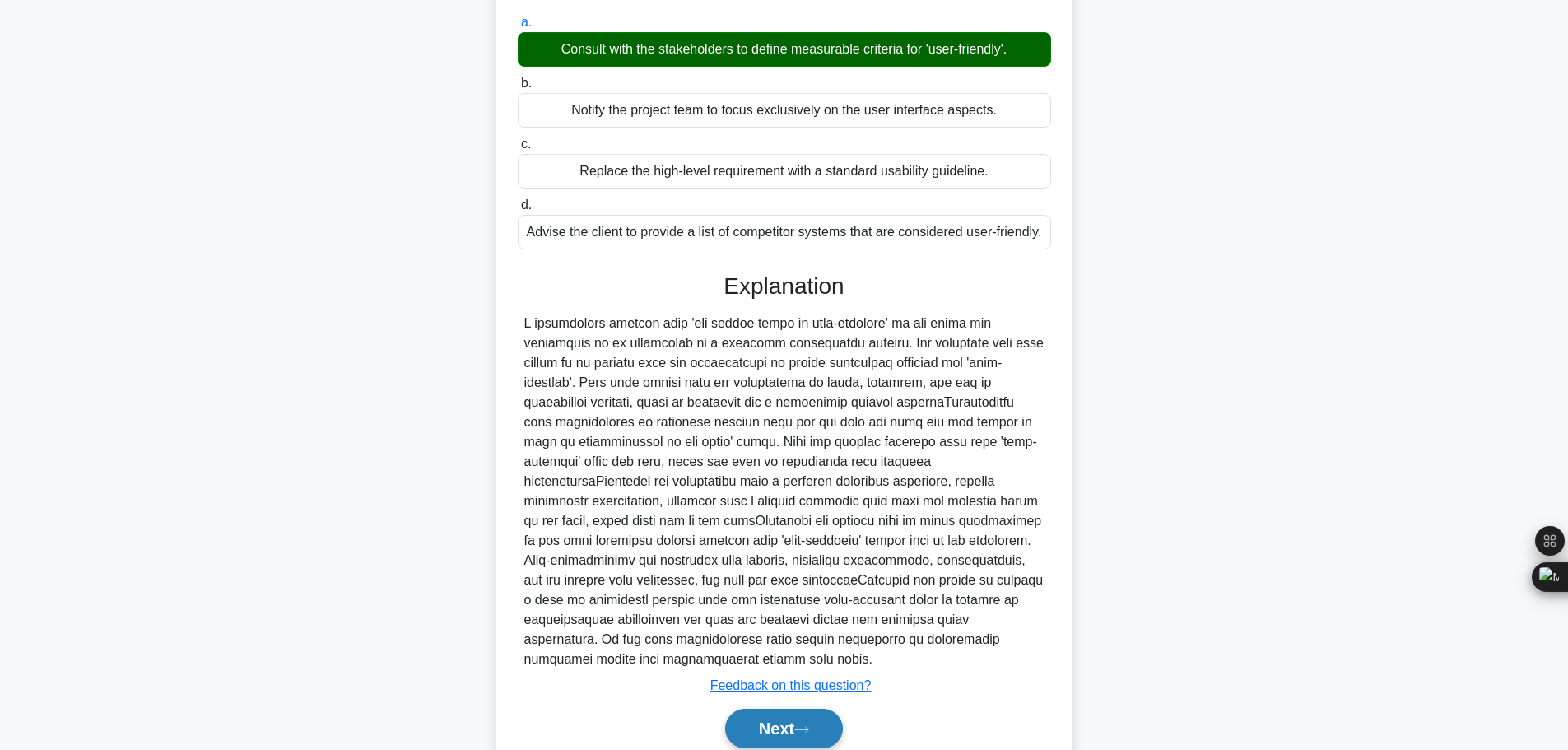
click at [794, 709] on button "Next" at bounding box center [784, 728] width 118 height 39
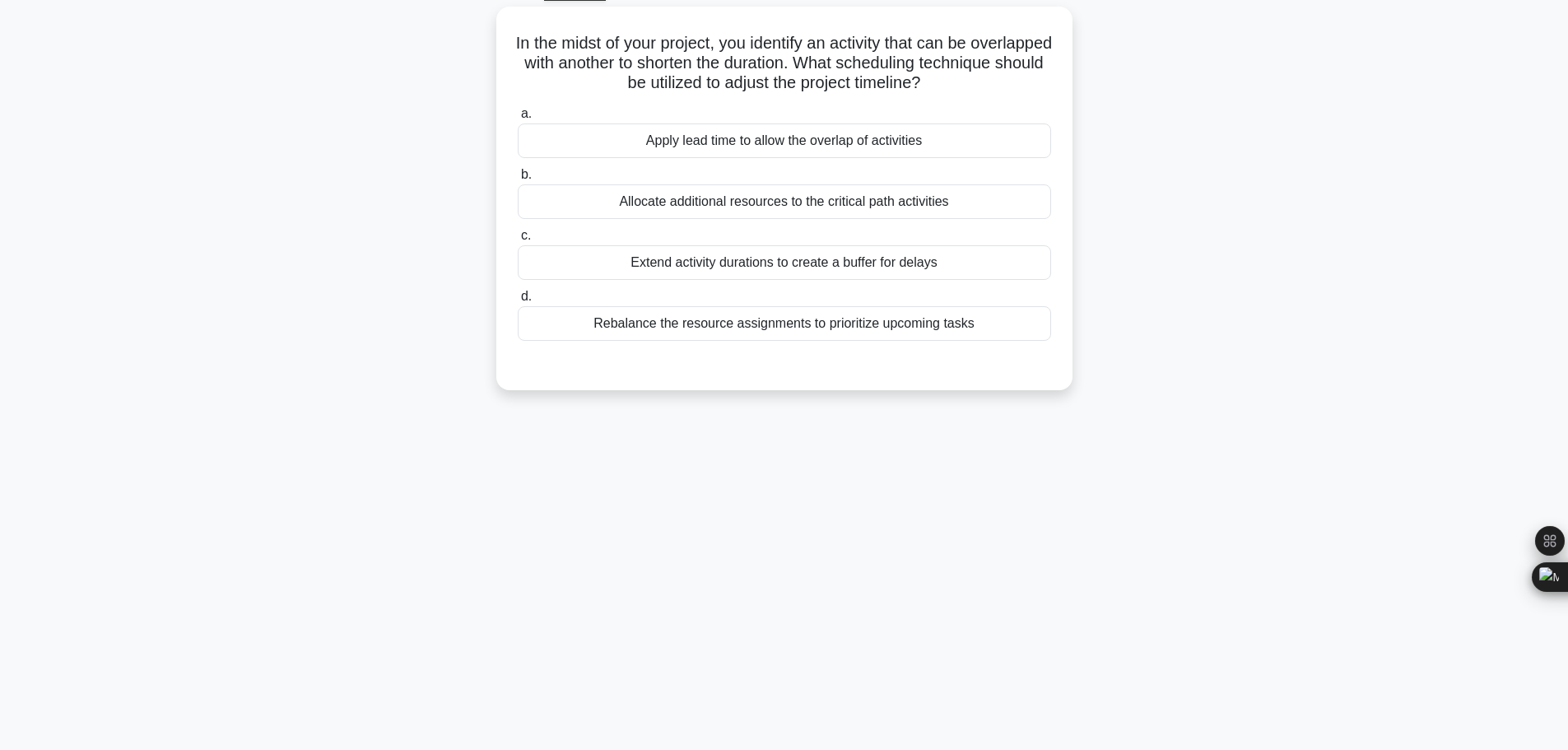
click at [955, 520] on div "92:35 Stop CAPM Intermediate 51/200 In the midst of your project, you identify …" at bounding box center [784, 381] width 1087 height 823
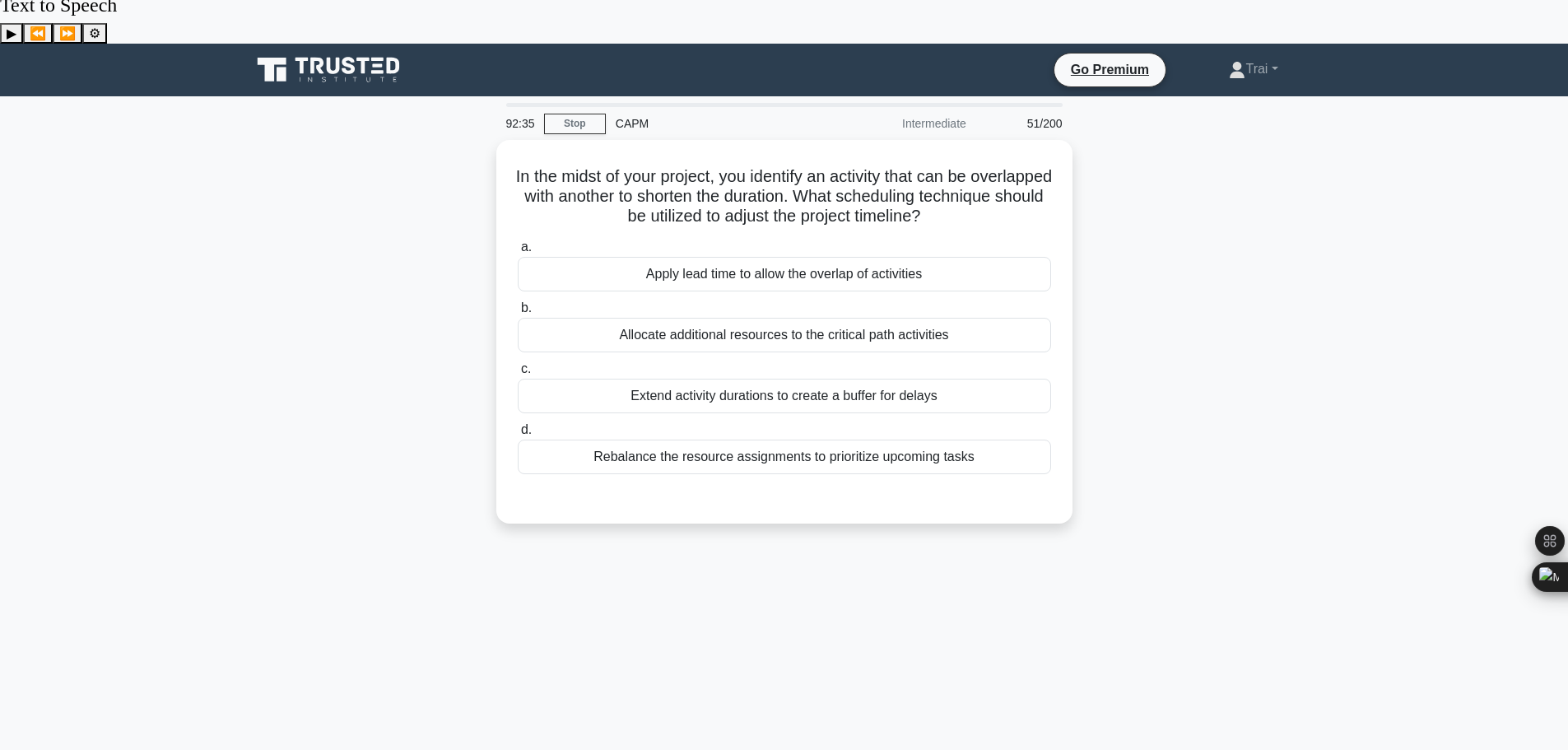
scroll to position [0, 0]
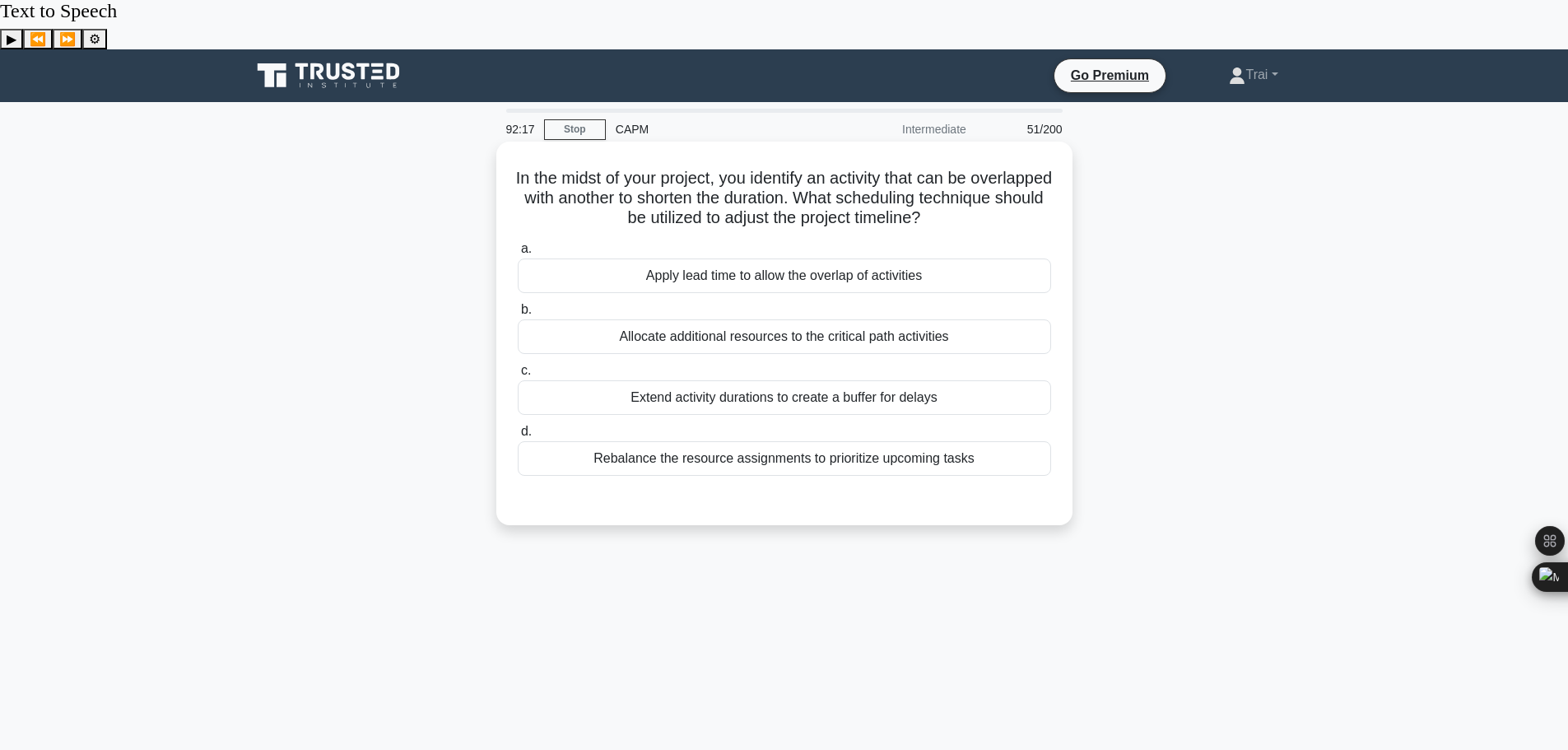
click at [824, 258] on div "Apply lead time to allow the overlap of activities" at bounding box center [784, 276] width 534 height 35
click at [518, 244] on input "a. Apply lead time to allow the overlap of activities" at bounding box center [518, 249] width 0 height 11
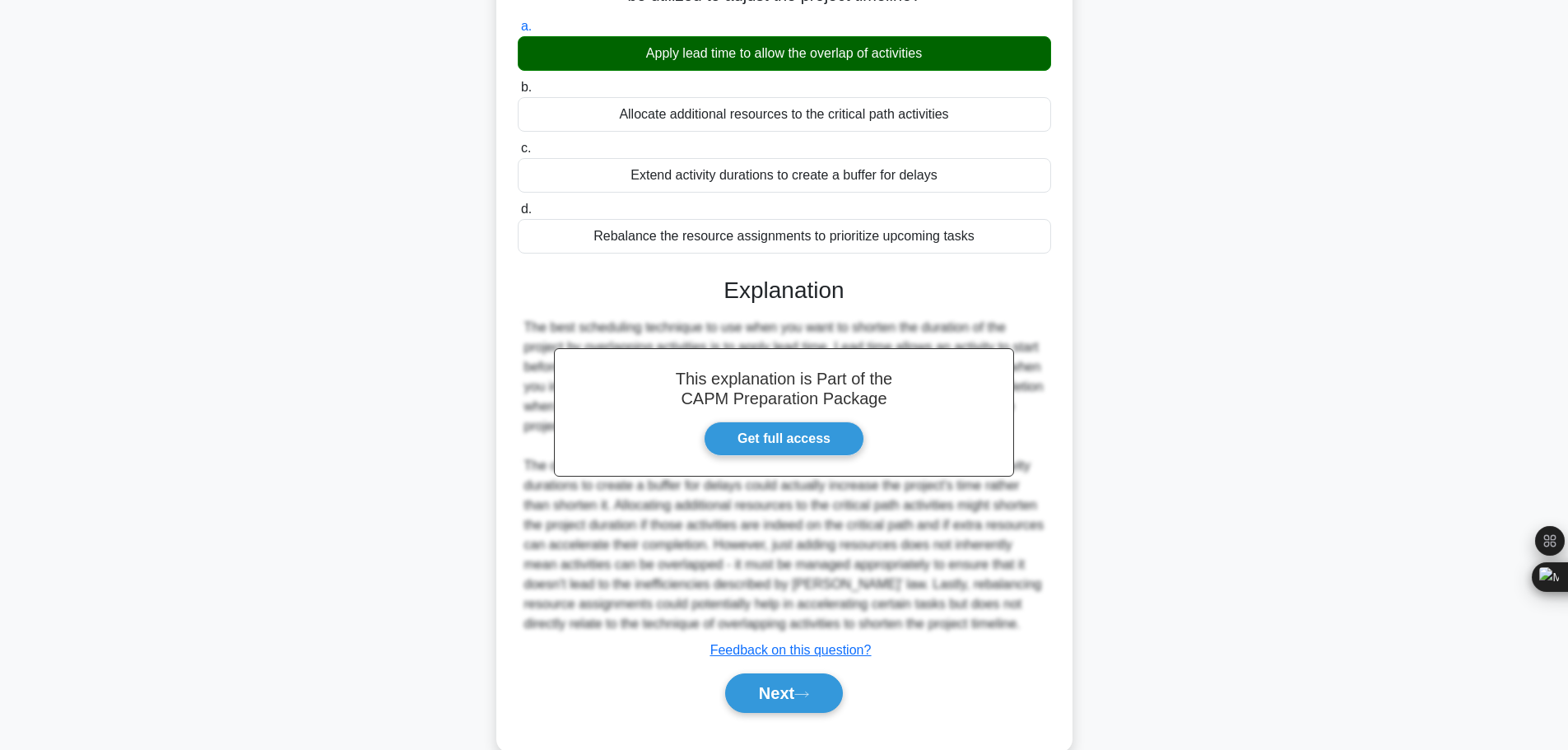
scroll to position [226, 0]
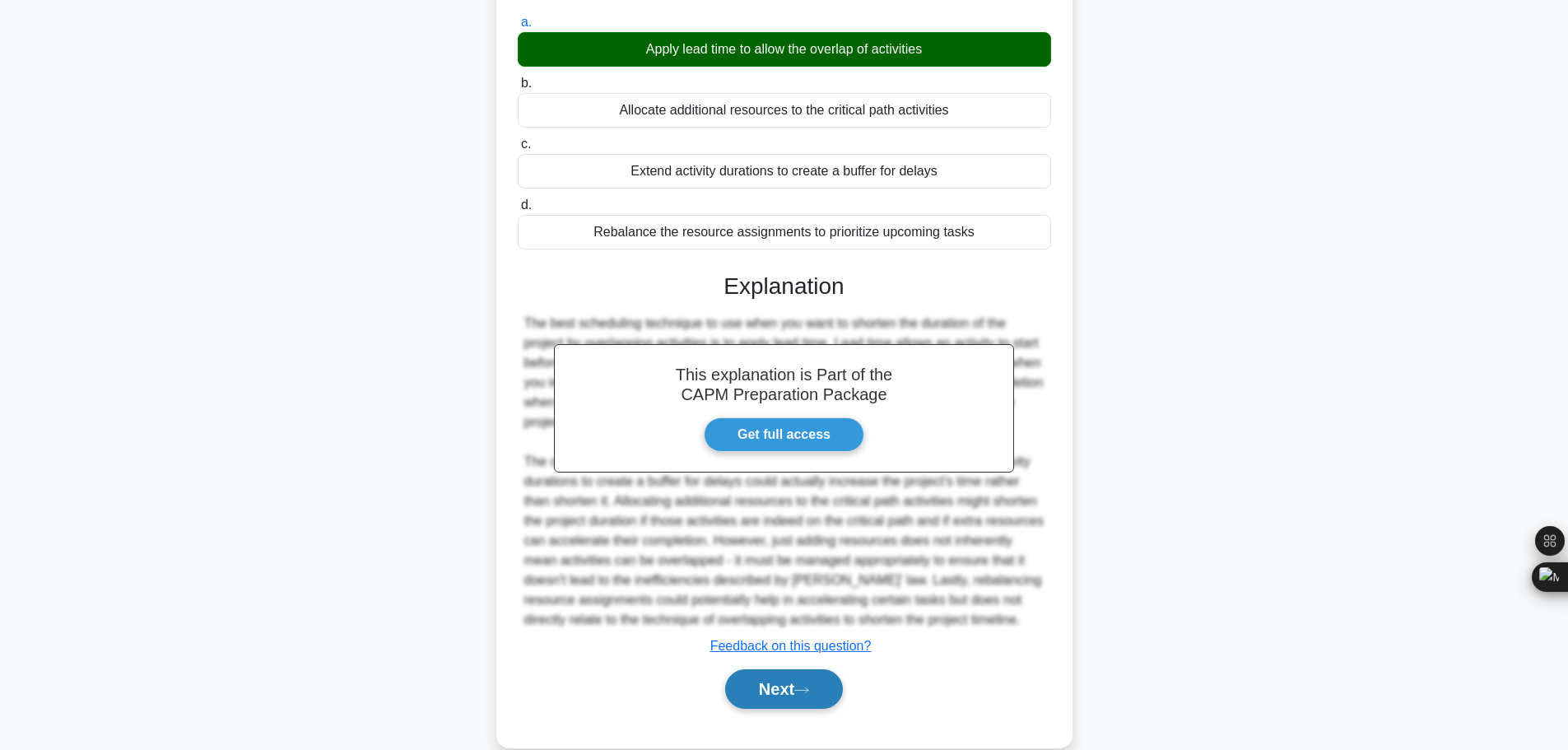
click at [815, 669] on button "Next" at bounding box center [784, 689] width 118 height 39
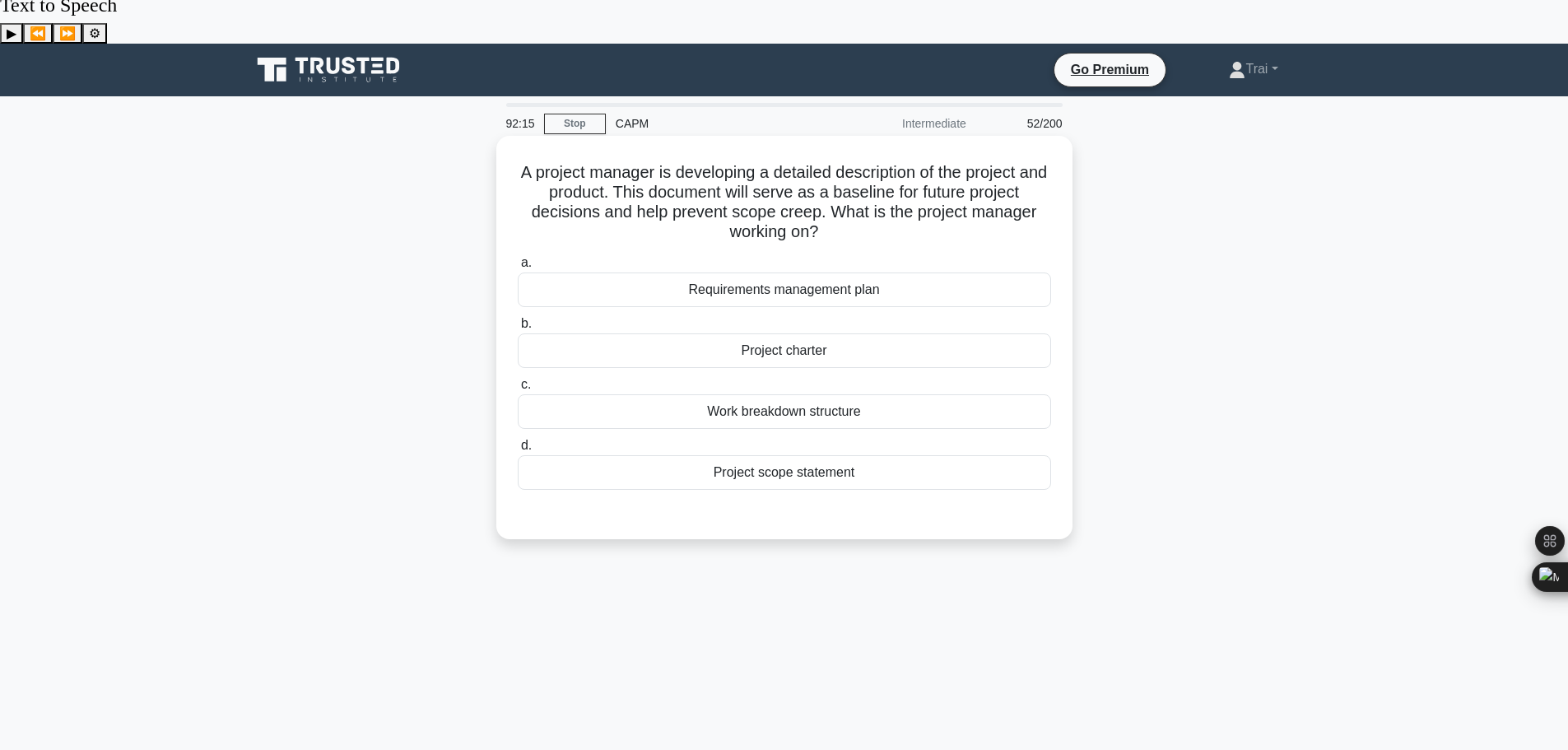
scroll to position [0, 0]
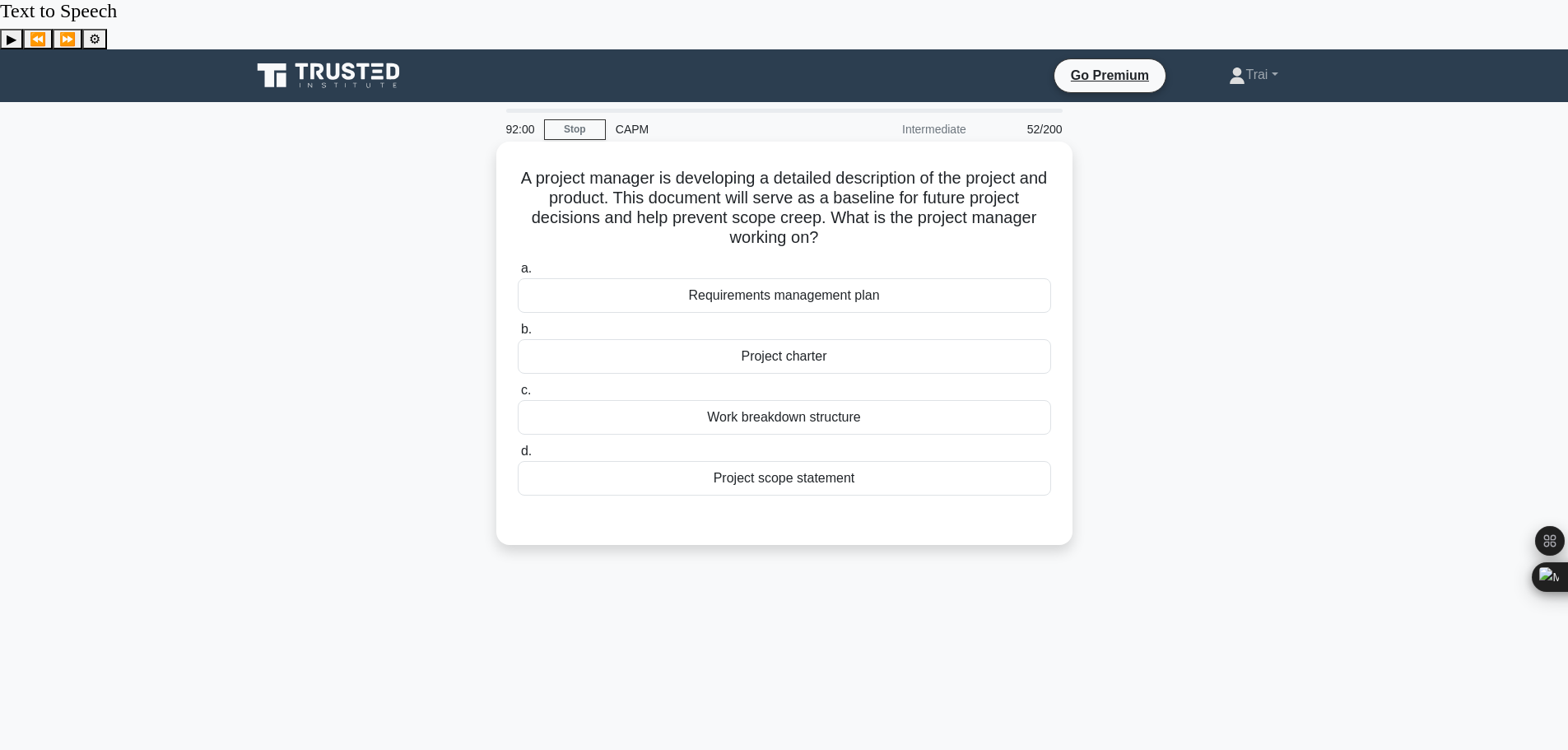
click at [834, 462] on div "Project scope statement" at bounding box center [784, 479] width 534 height 35
click at [518, 446] on input "d. Project scope statement" at bounding box center [518, 451] width 0 height 11
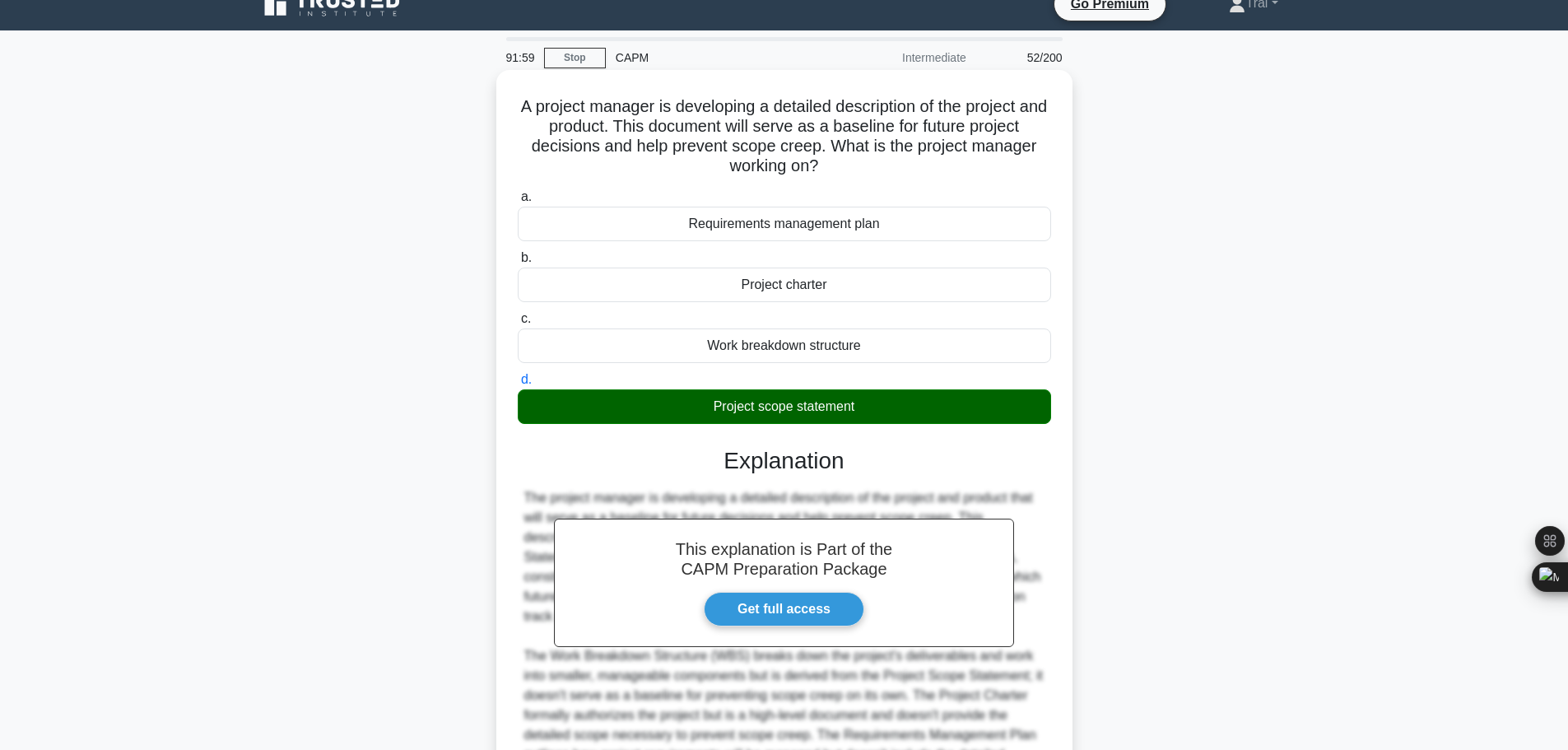
scroll to position [207, 0]
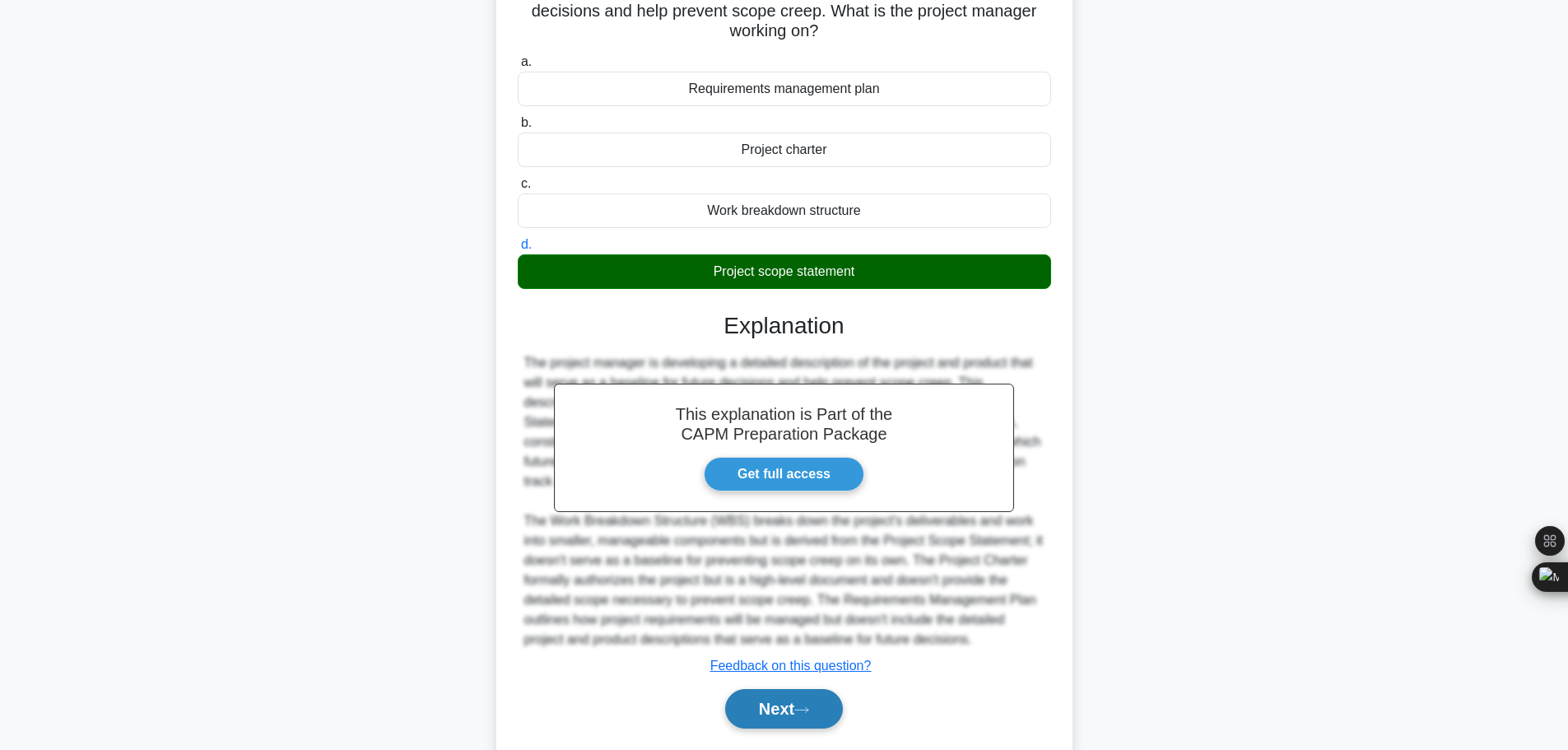
click at [786, 690] on button "Next" at bounding box center [784, 709] width 118 height 39
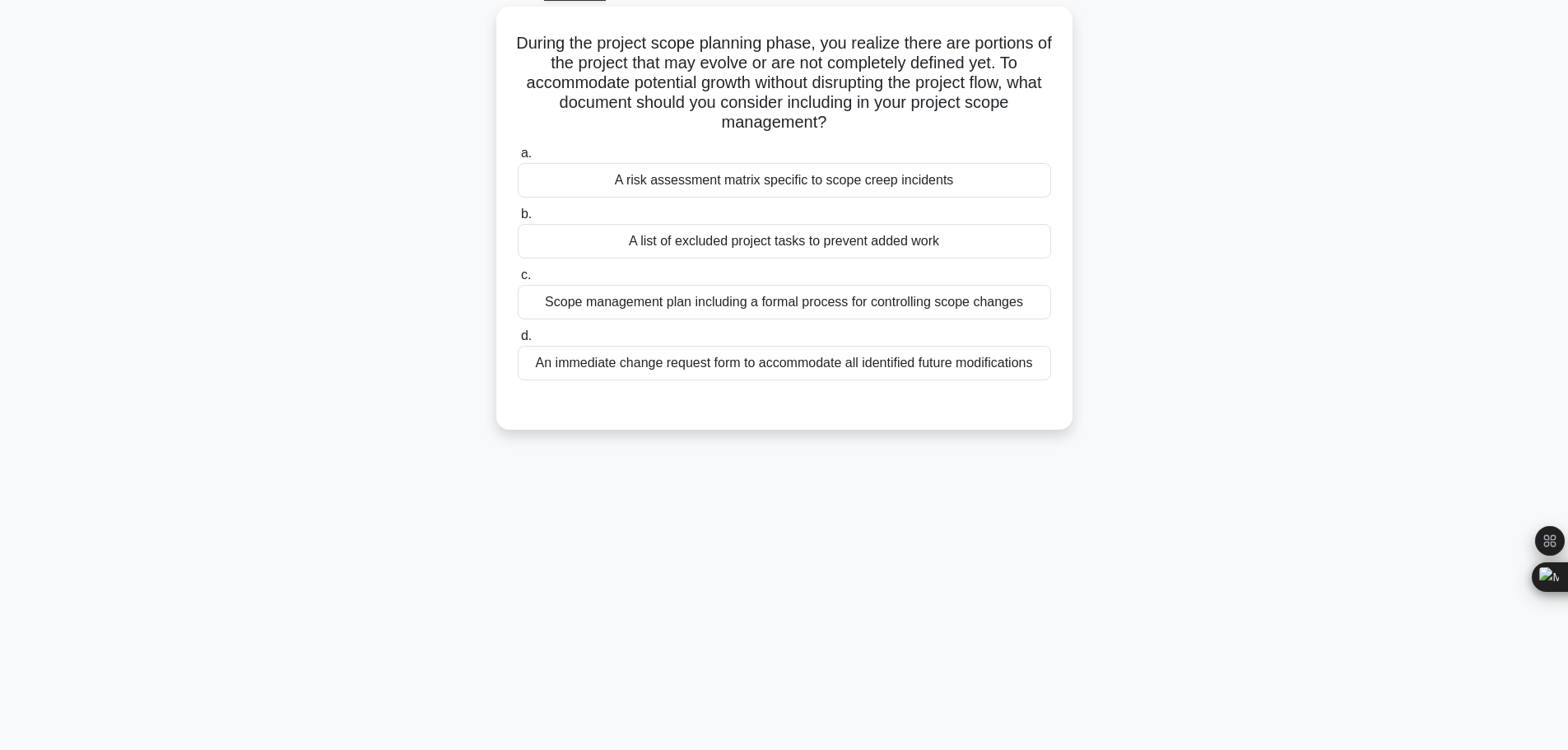
click at [791, 474] on div "91:57 Stop CAPM Intermediate 53/200 During the project scope planning phase, yo…" at bounding box center [784, 381] width 1087 height 823
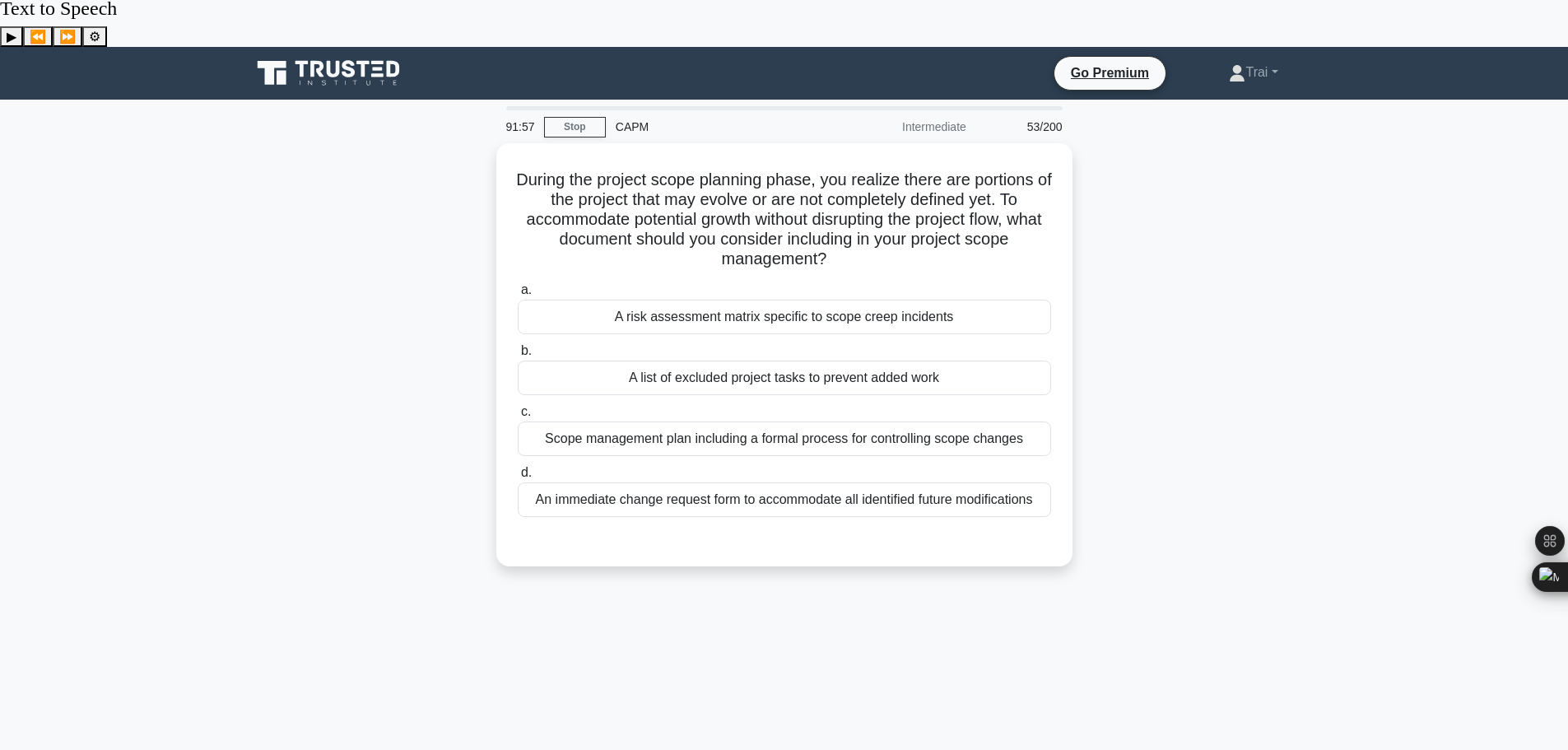
scroll to position [0, 0]
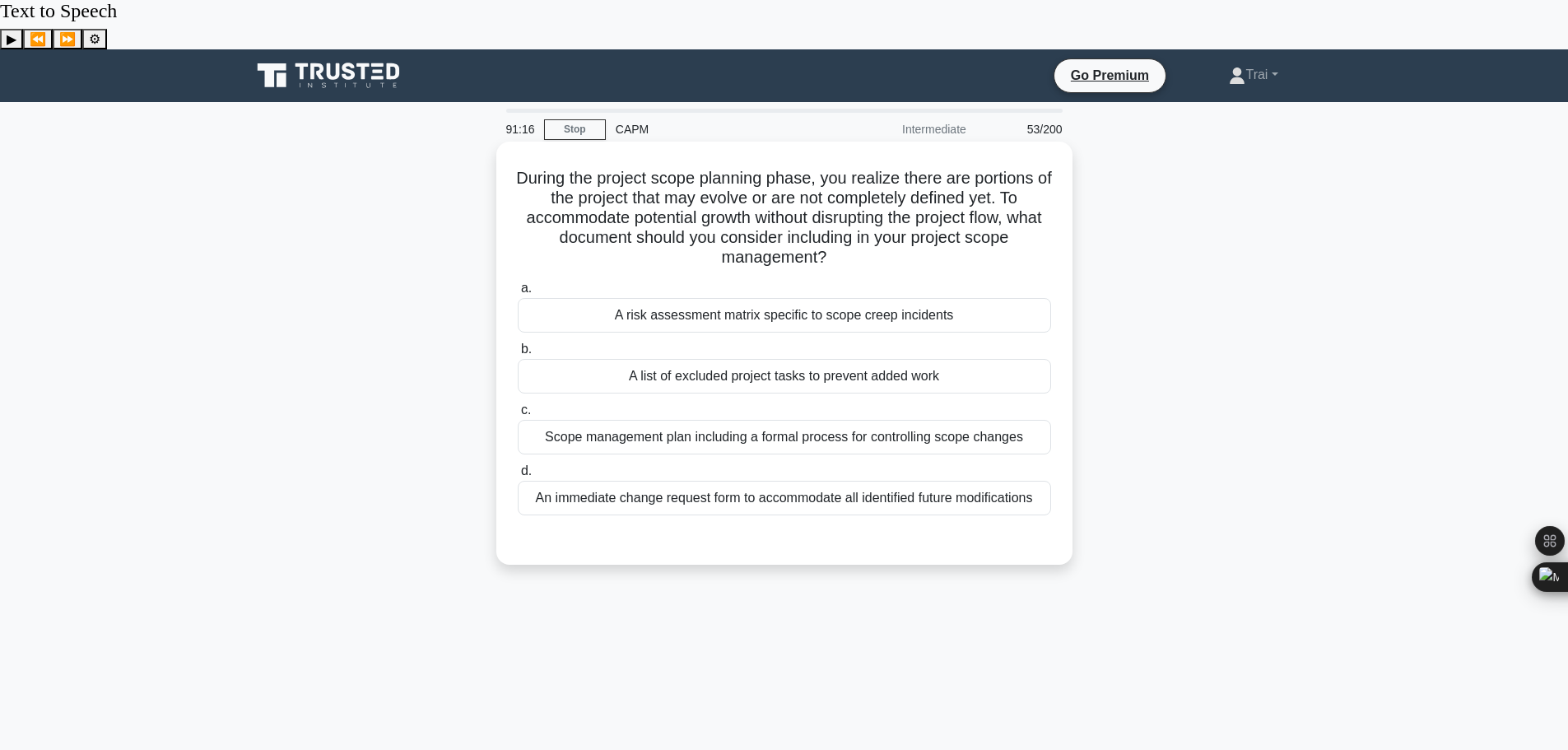
click at [705, 299] on div "A risk assessment matrix specific to scope creep incidents" at bounding box center [784, 316] width 534 height 35
click at [518, 283] on input "a. A risk assessment matrix specific to scope creep incidents" at bounding box center [518, 288] width 0 height 11
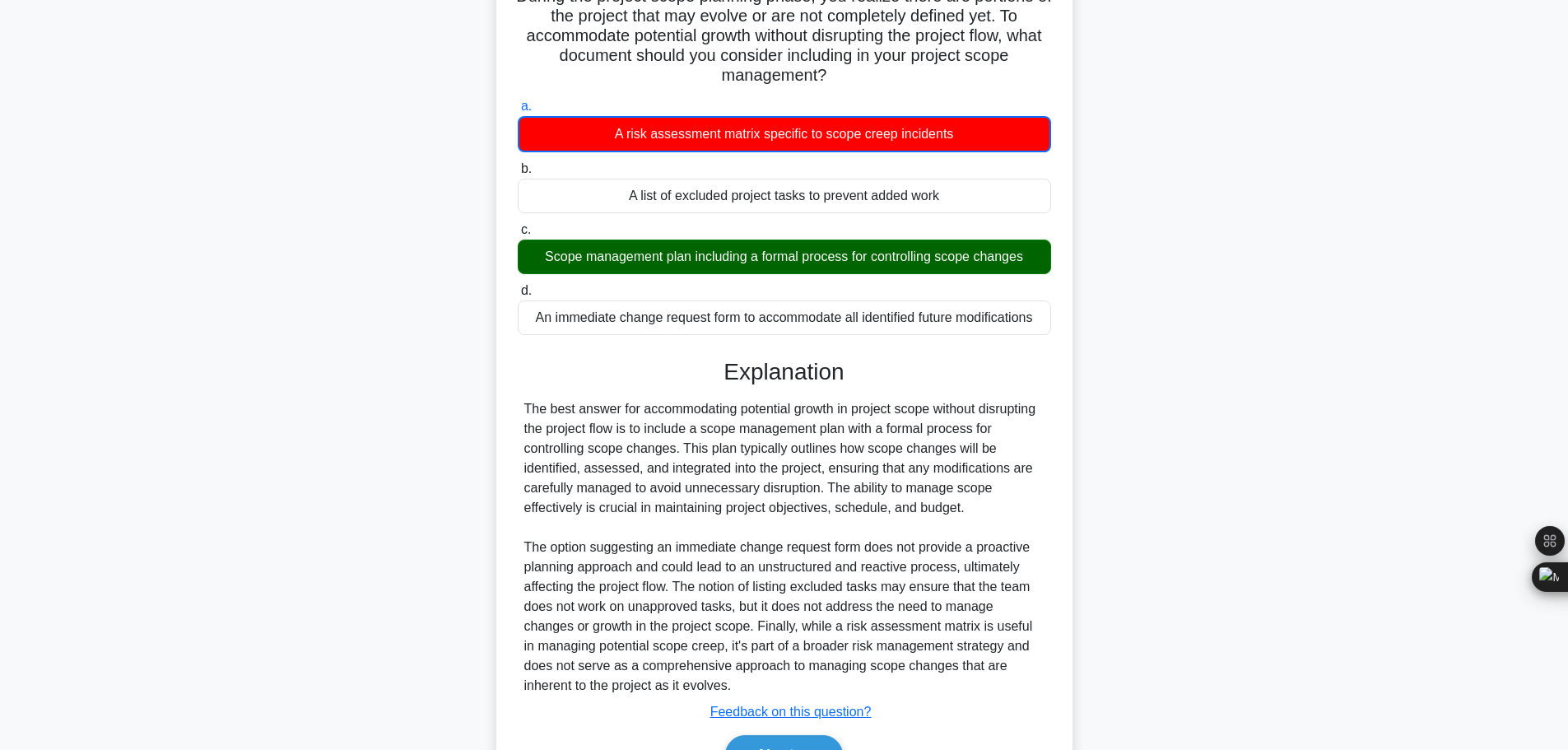
scroll to position [228, 0]
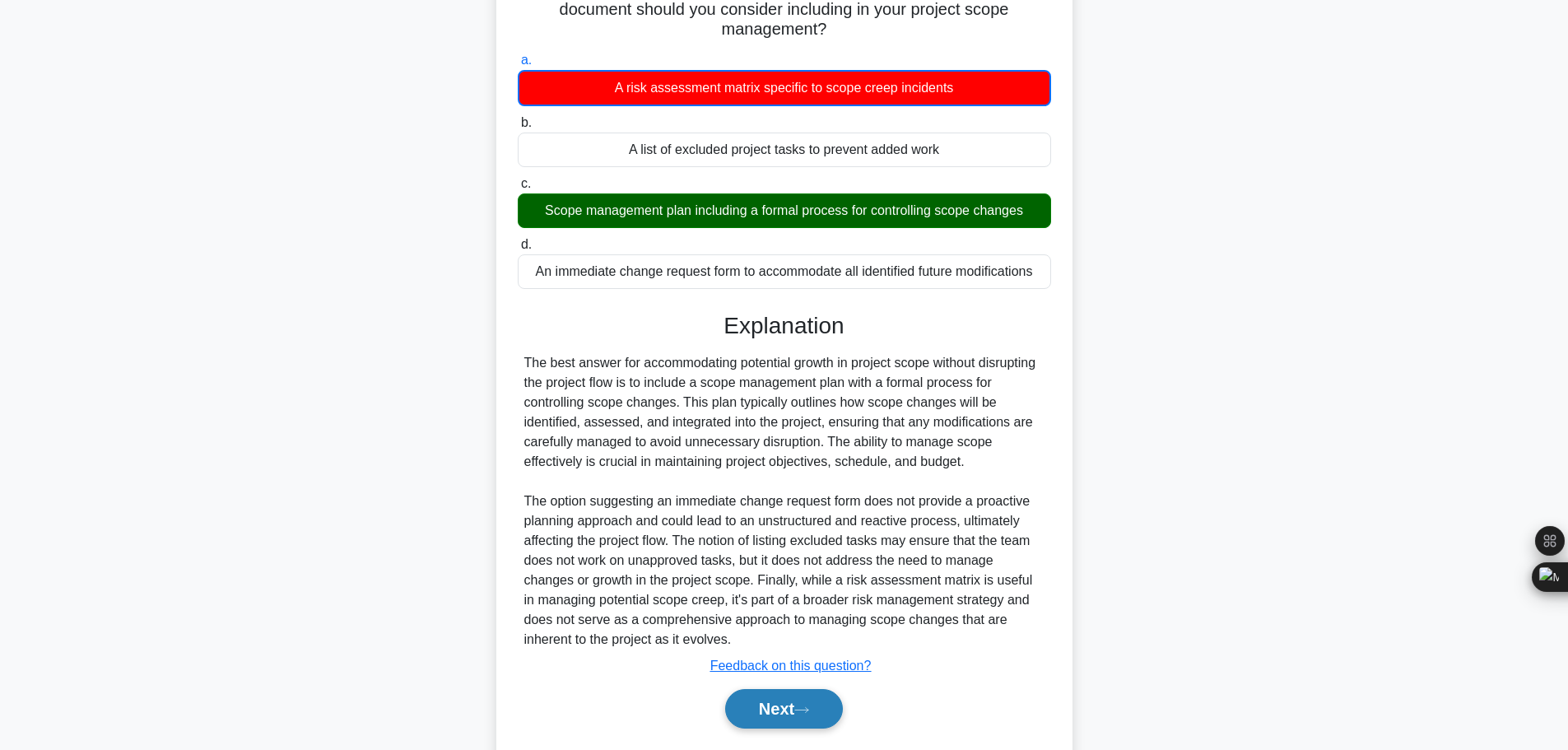
click at [819, 690] on button "Next" at bounding box center [784, 709] width 118 height 39
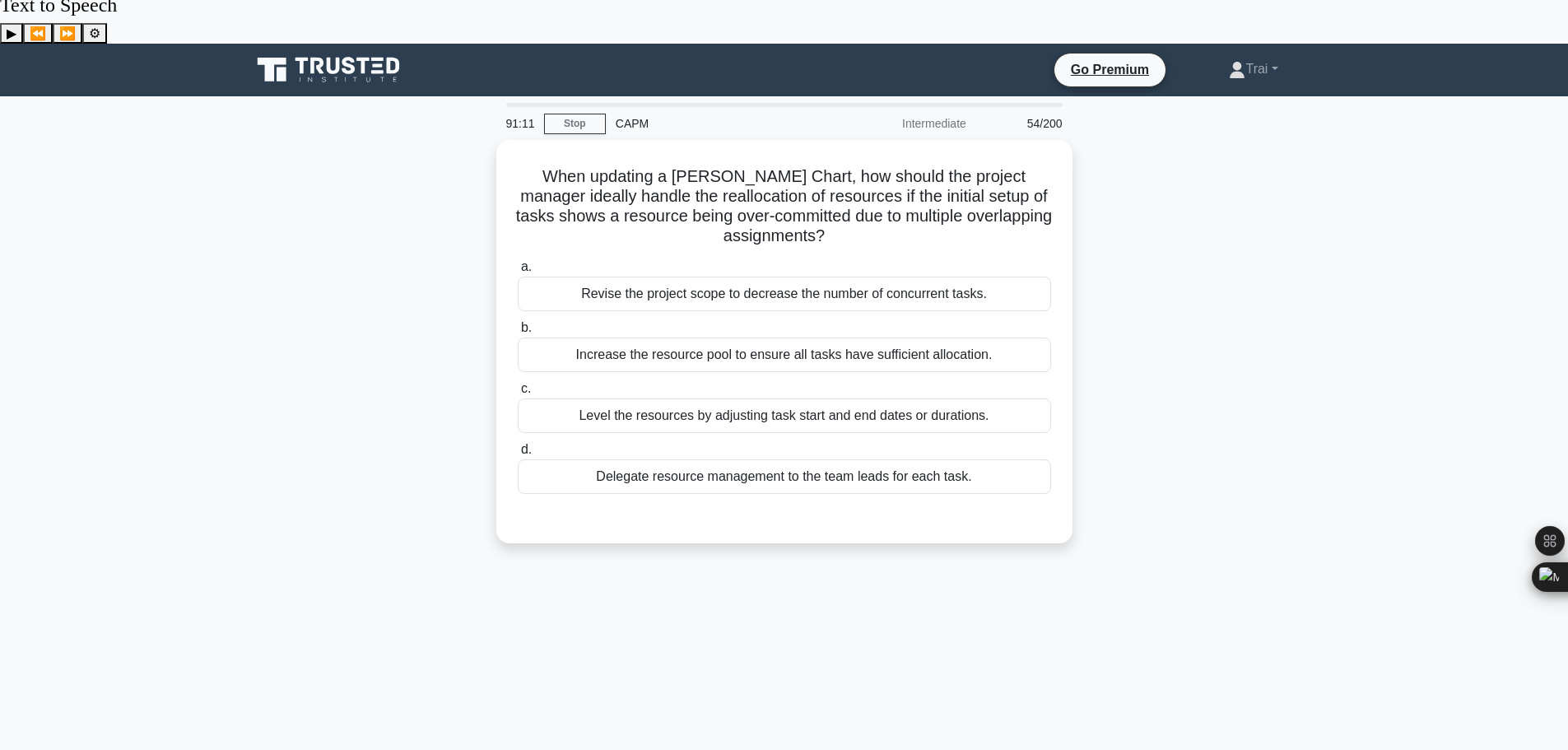
scroll to position [0, 0]
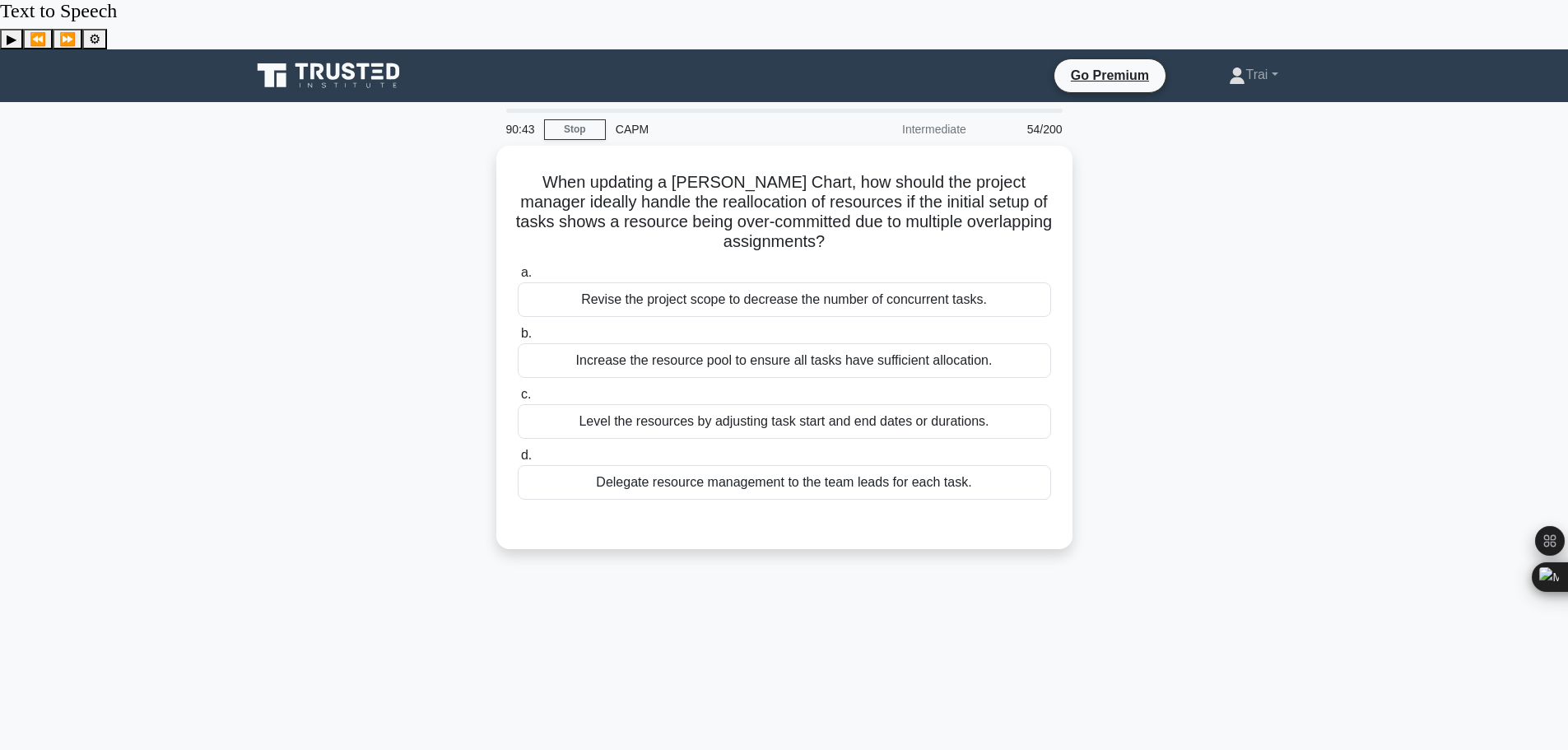
drag, startPoint x: 590, startPoint y: 571, endPoint x: 580, endPoint y: 568, distance: 10.4
click at [589, 570] on div "90:43 Stop CAPM Intermediate 54/200 When updating a Gantt Chart, how should the…" at bounding box center [784, 520] width 1087 height 823
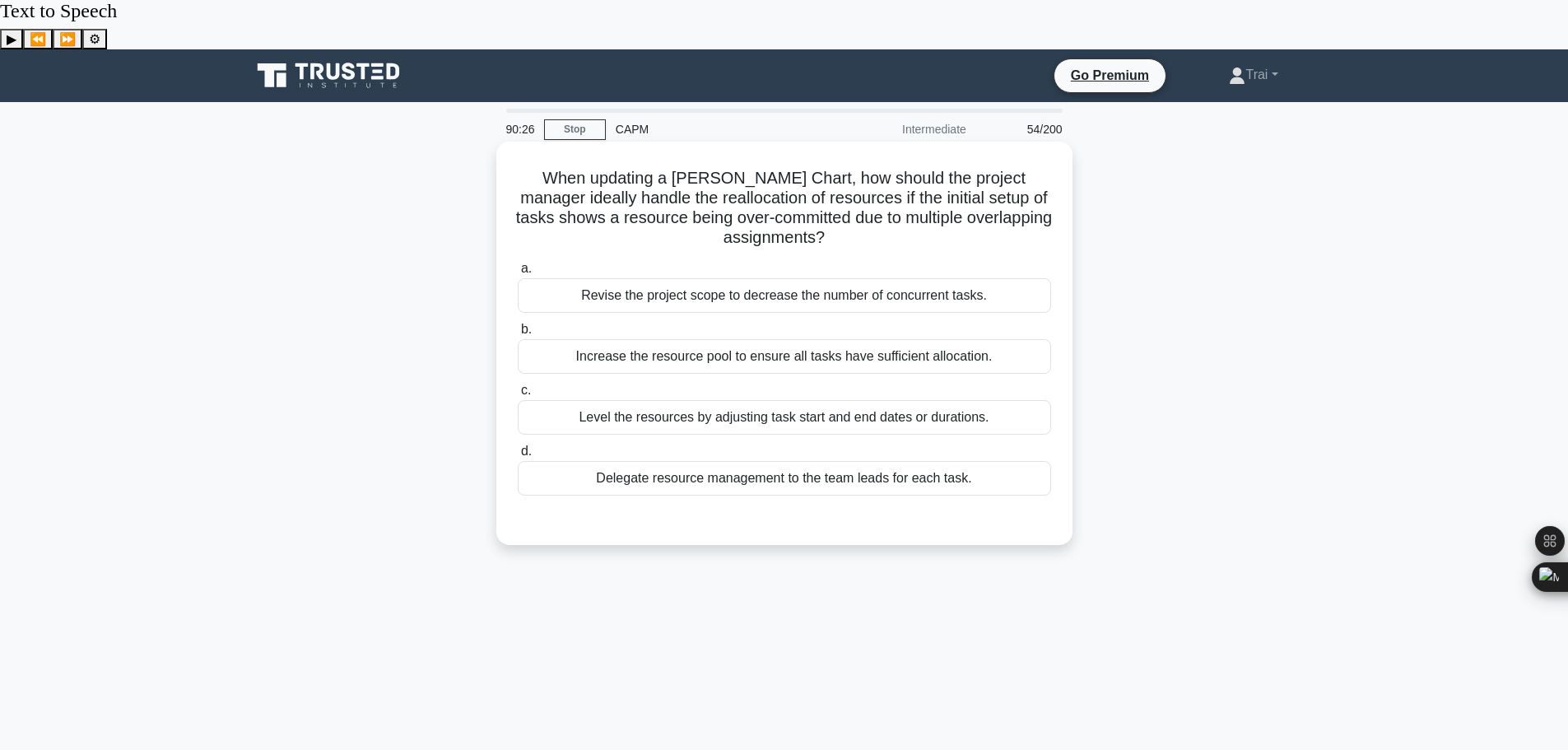
click at [759, 278] on div "Revise the project scope to decrease the number of concurrent tasks." at bounding box center [784, 296] width 534 height 35
click at [518, 264] on input "a. Revise the project scope to decrease the number of concurrent tasks." at bounding box center [518, 269] width 0 height 11
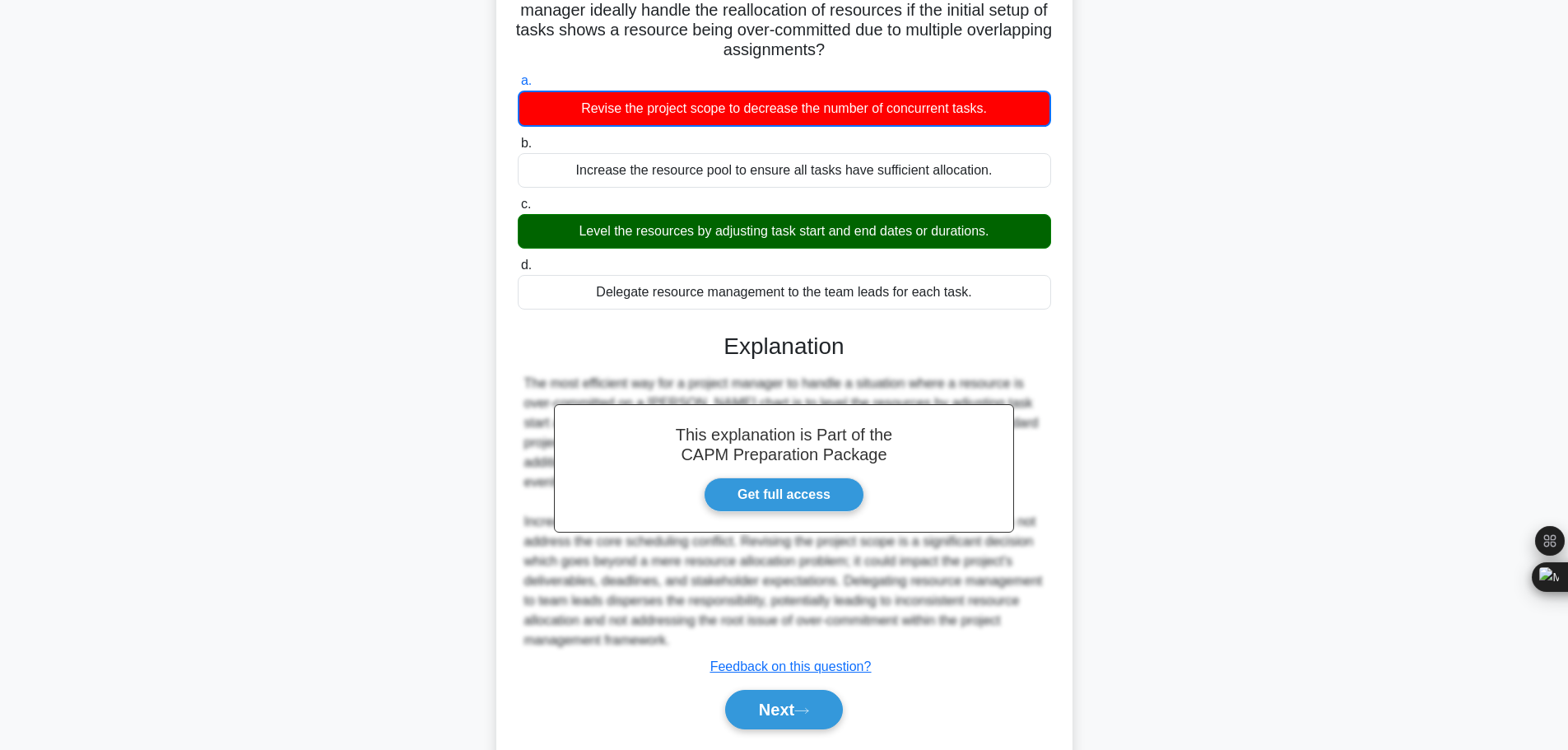
scroll to position [189, 0]
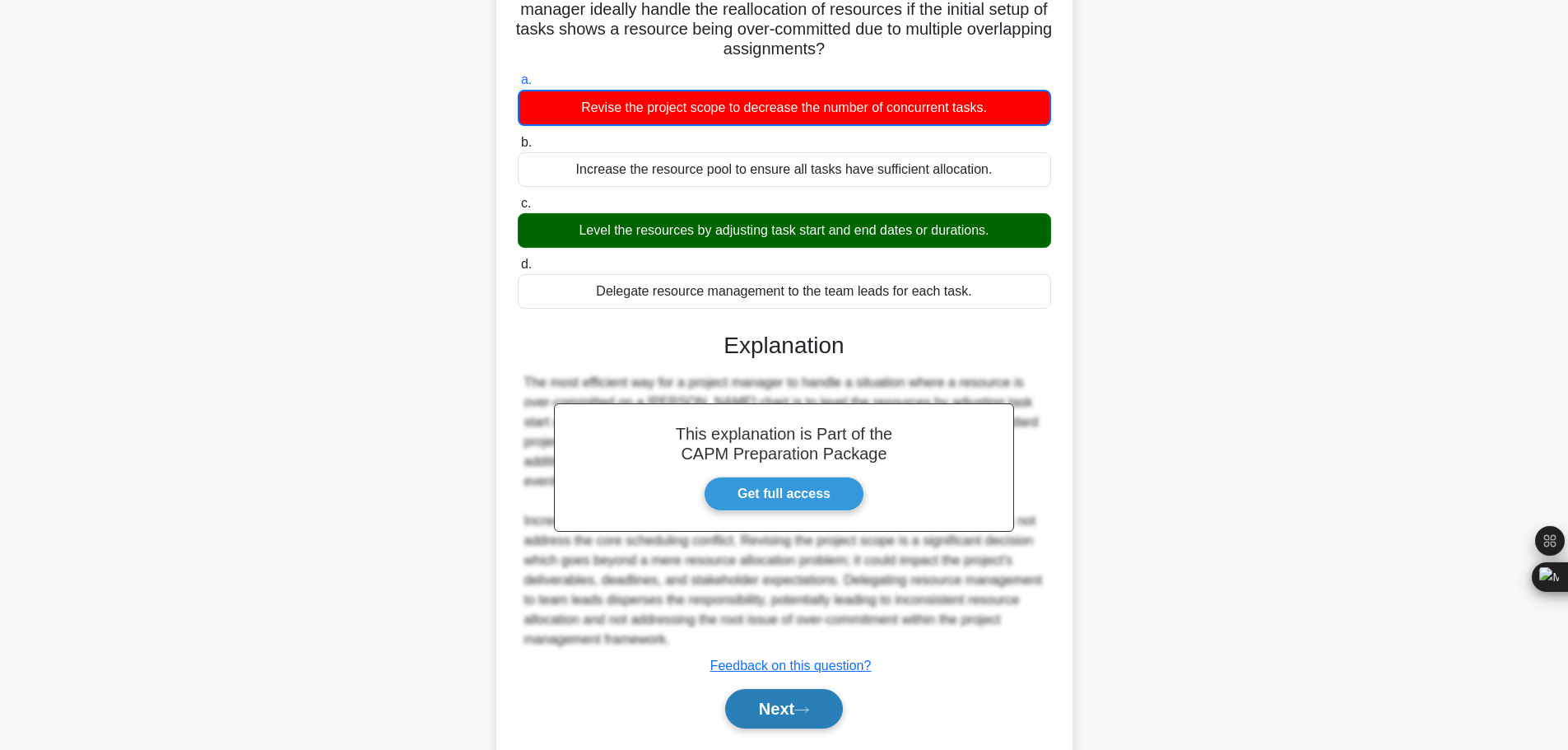
click at [809, 690] on button "Next" at bounding box center [784, 709] width 118 height 39
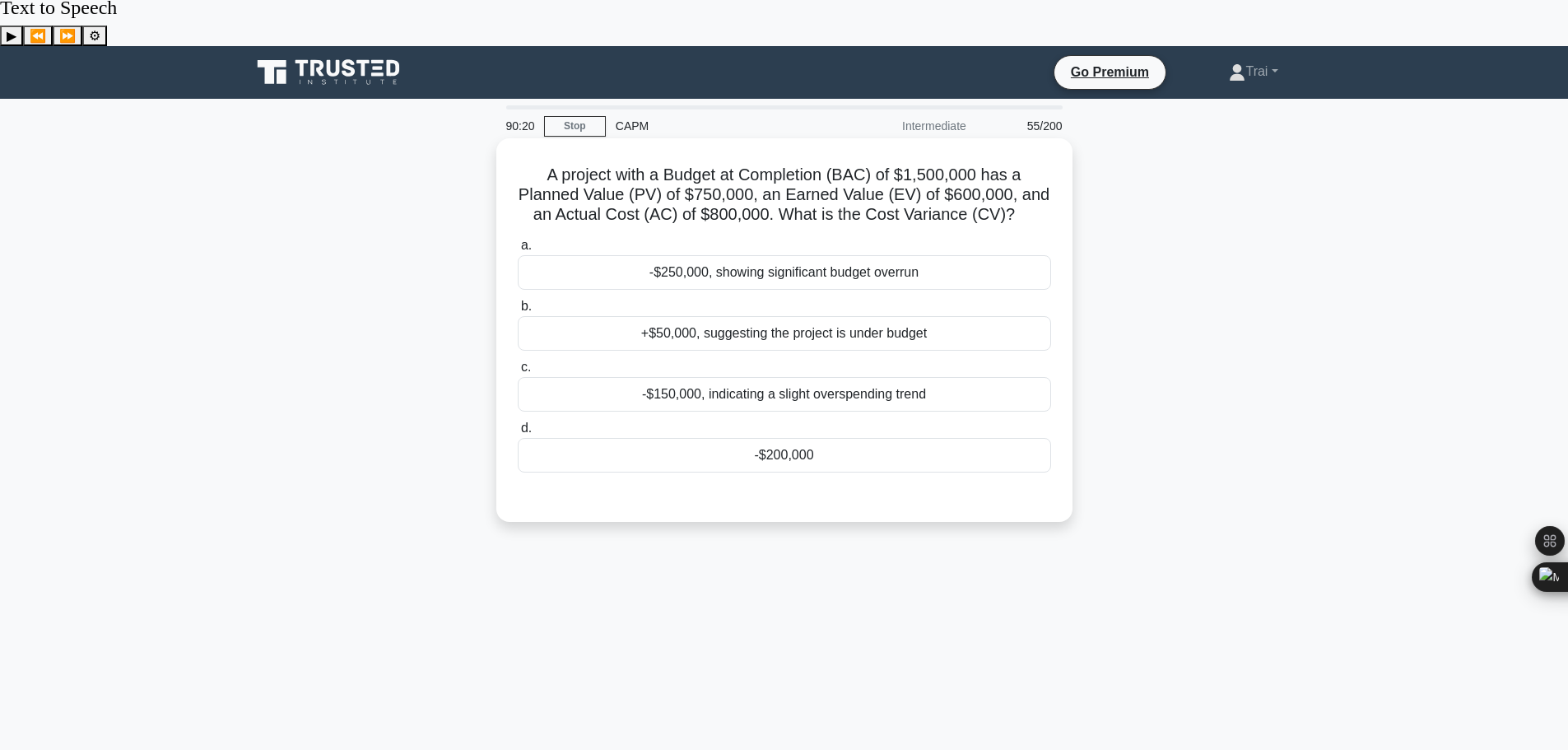
scroll to position [0, 0]
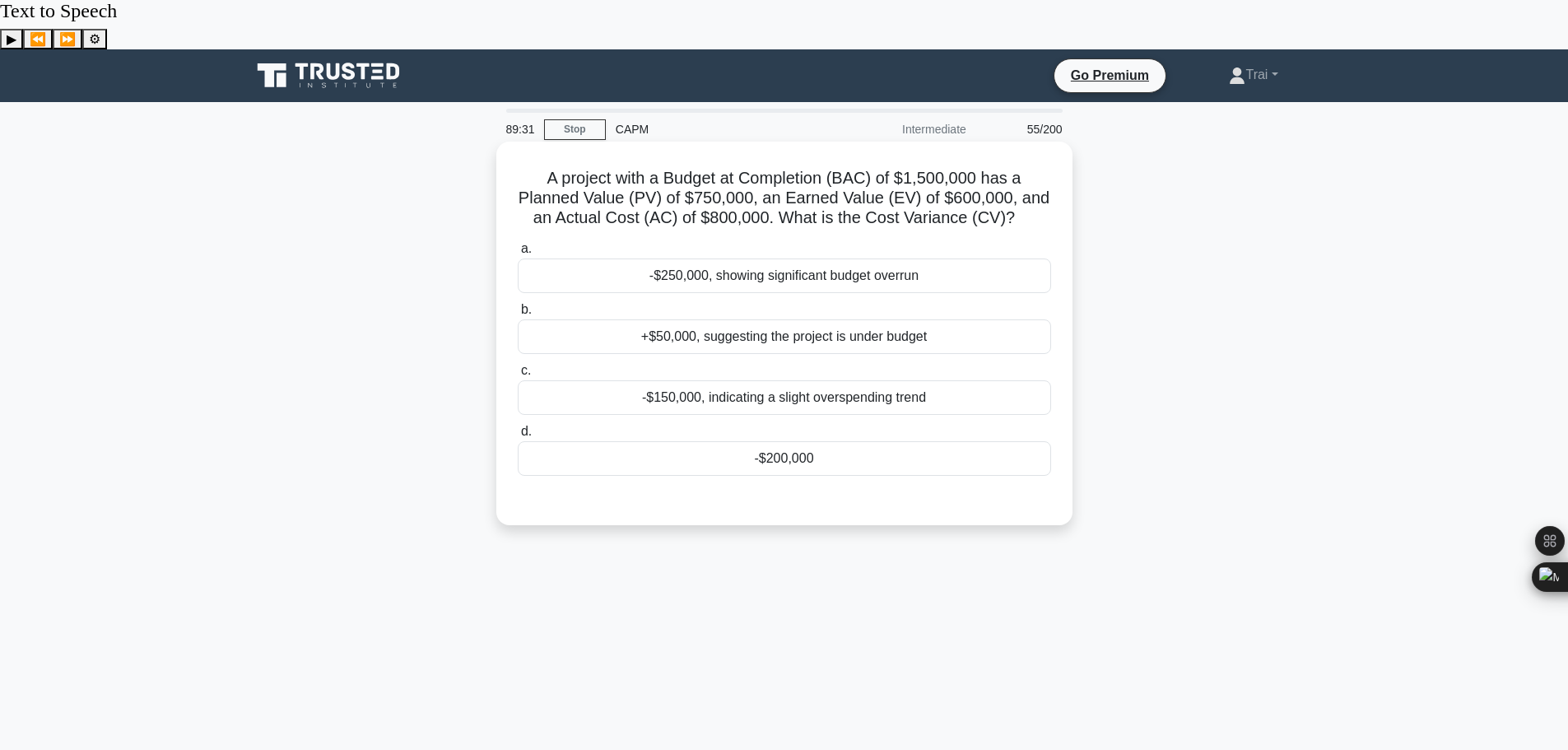
click at [928, 380] on div "-$150,000, indicating a slight overspending trend" at bounding box center [784, 397] width 534 height 35
click at [518, 365] on input "c. -$150,000, indicating a slight overspending trend" at bounding box center [518, 371] width 0 height 11
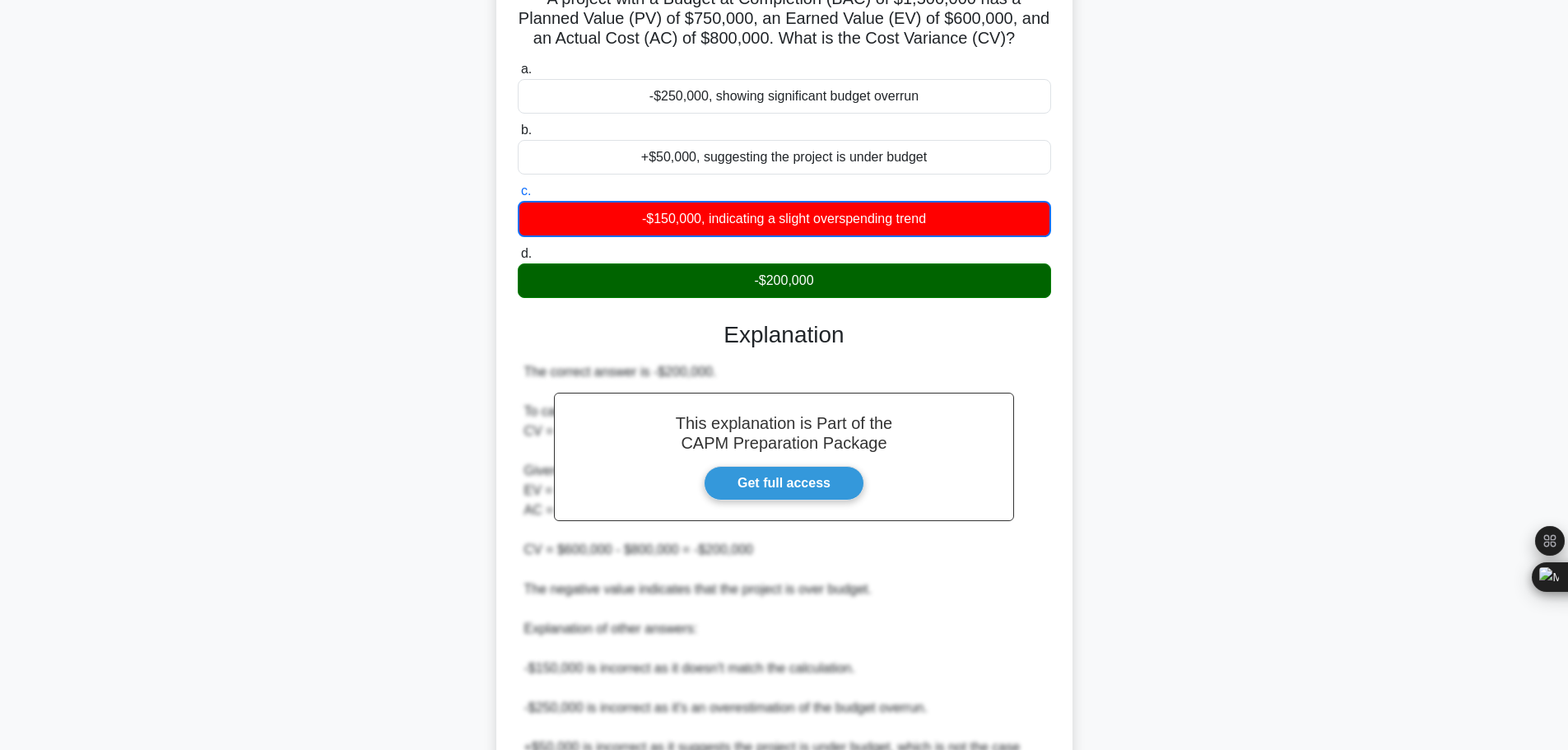
scroll to position [307, 0]
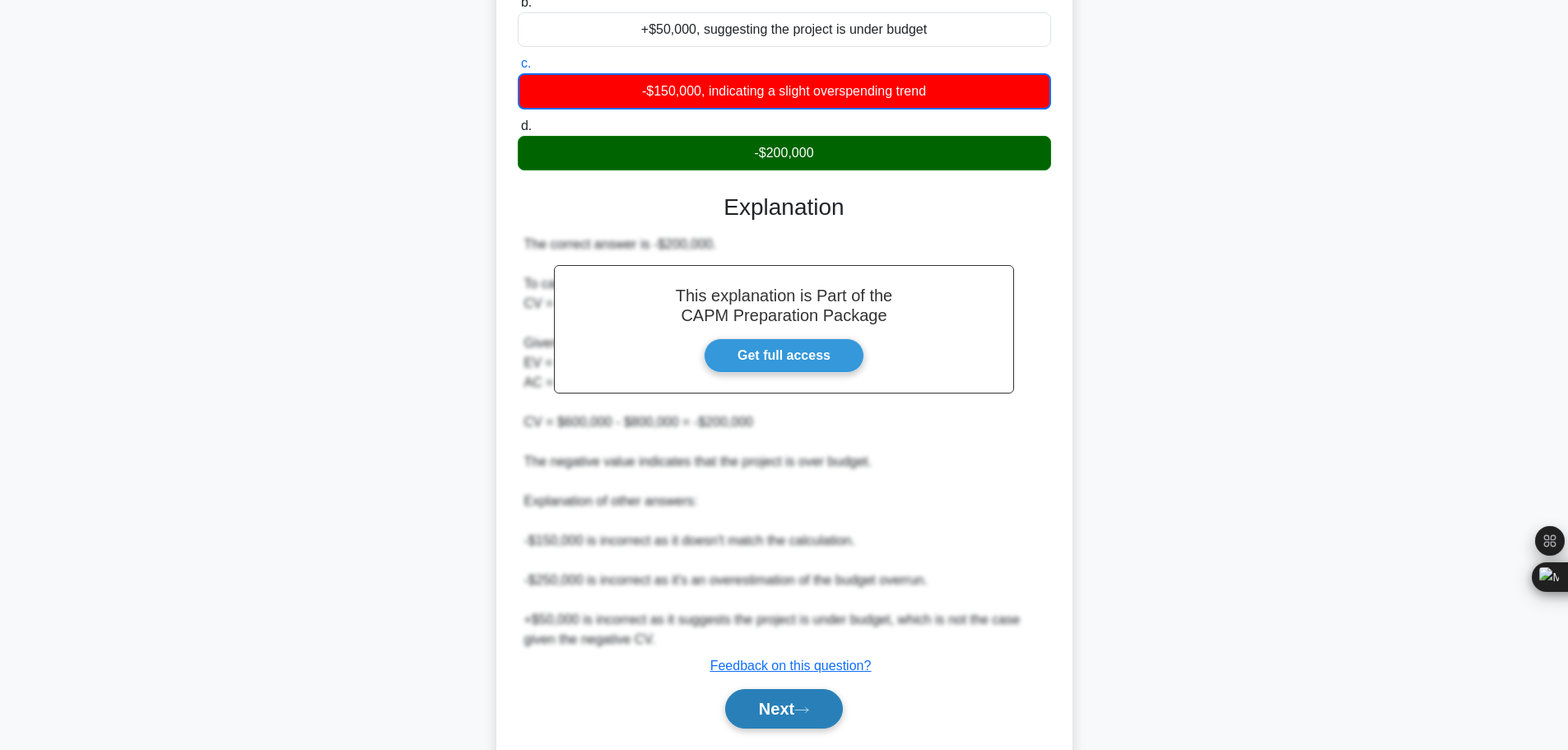
click at [808, 707] on icon at bounding box center [802, 709] width 13 height 5
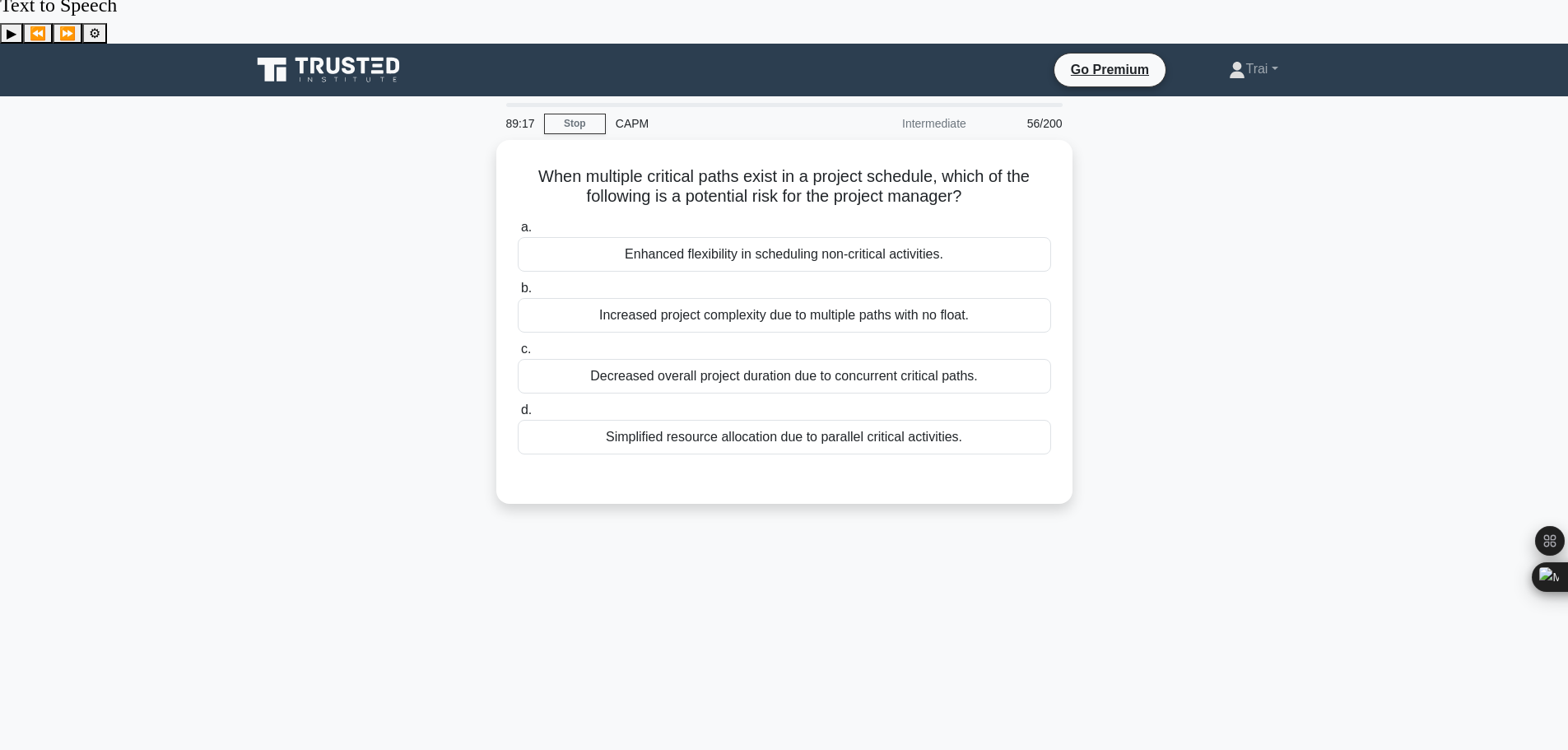
scroll to position [0, 0]
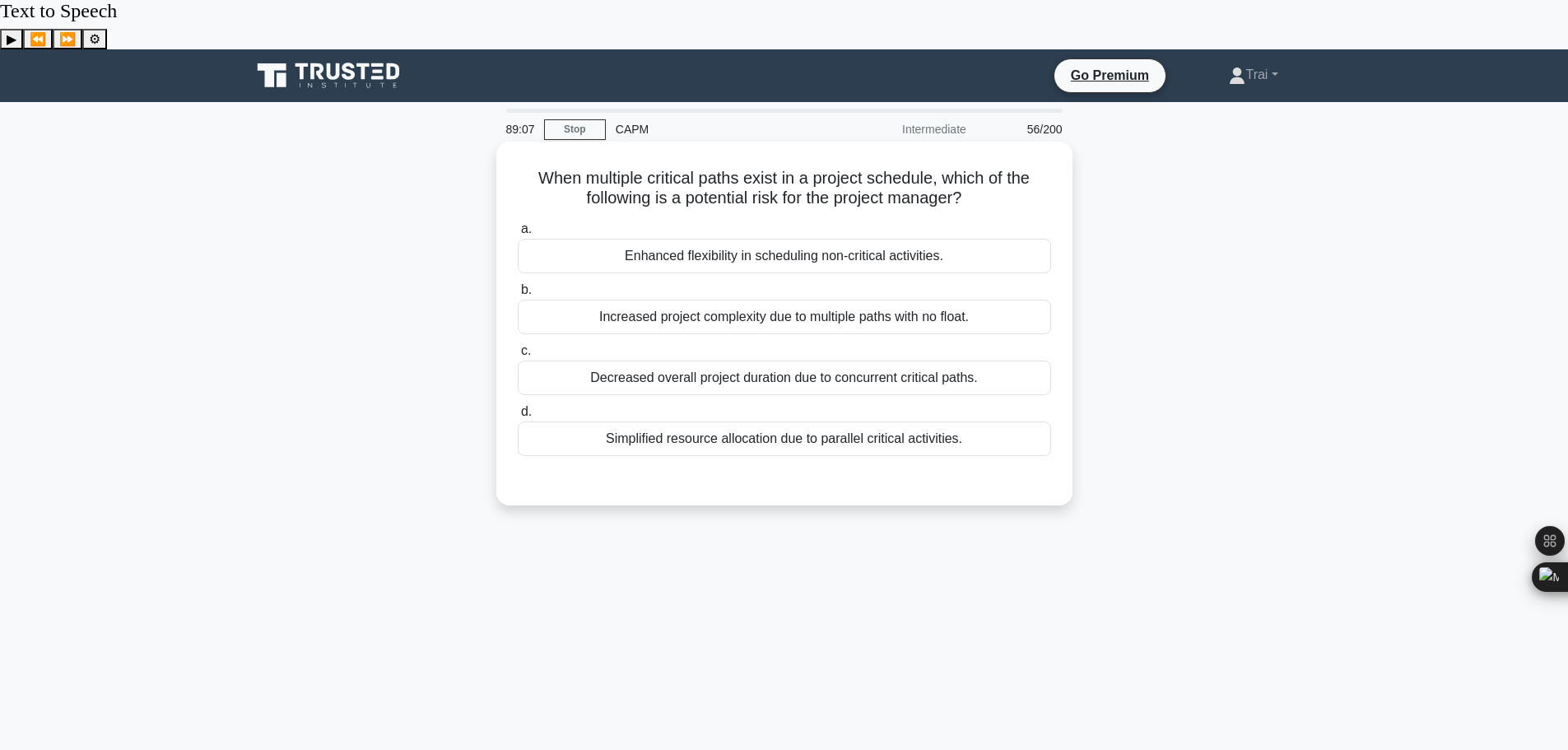
click at [623, 299] on div "Increased project complexity due to multiple paths with no float." at bounding box center [784, 317] width 534 height 35
click at [518, 285] on input "b. Increased project complexity due to multiple paths with no float." at bounding box center [518, 290] width 0 height 11
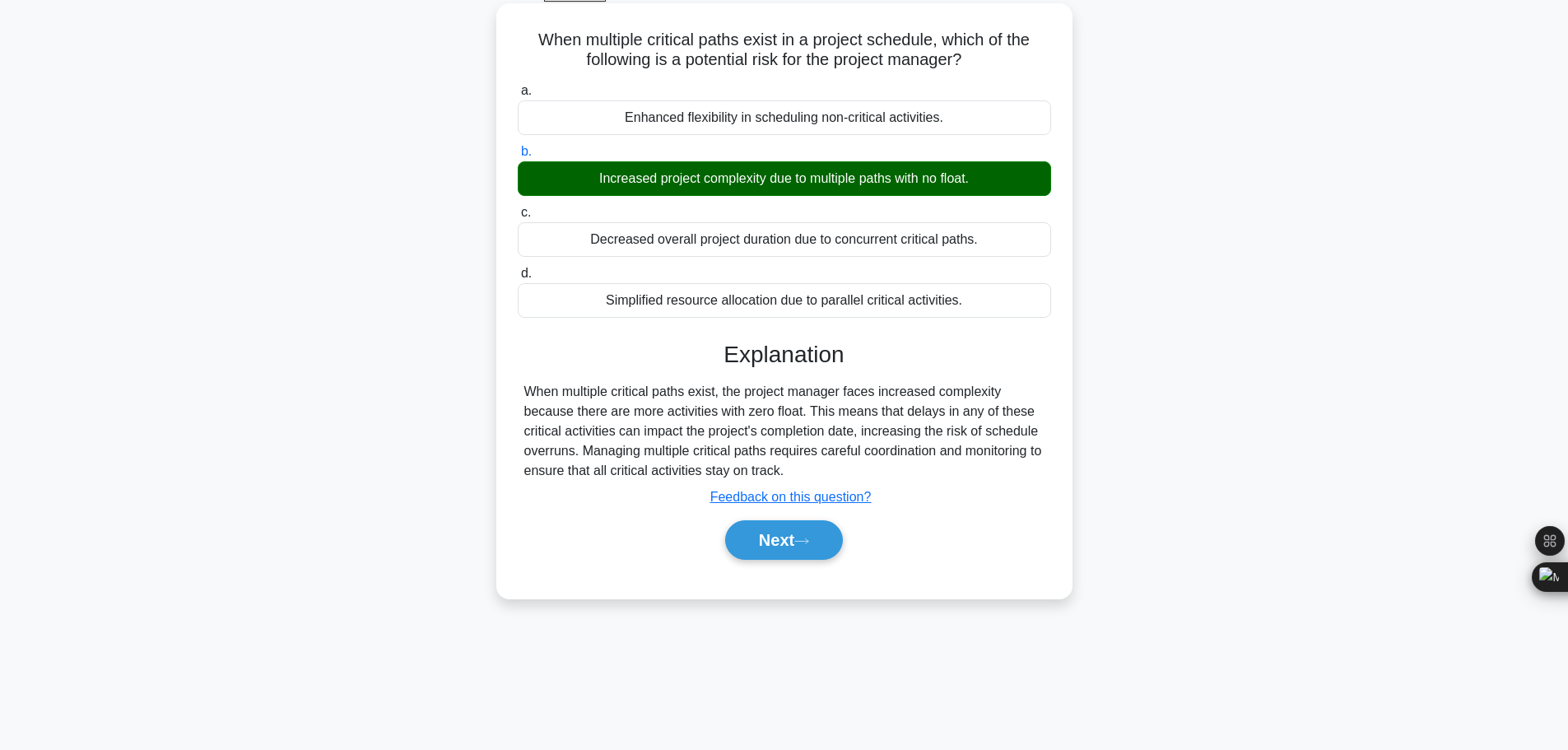
scroll to position [139, 0]
click at [773, 519] on button "Next" at bounding box center [784, 538] width 118 height 39
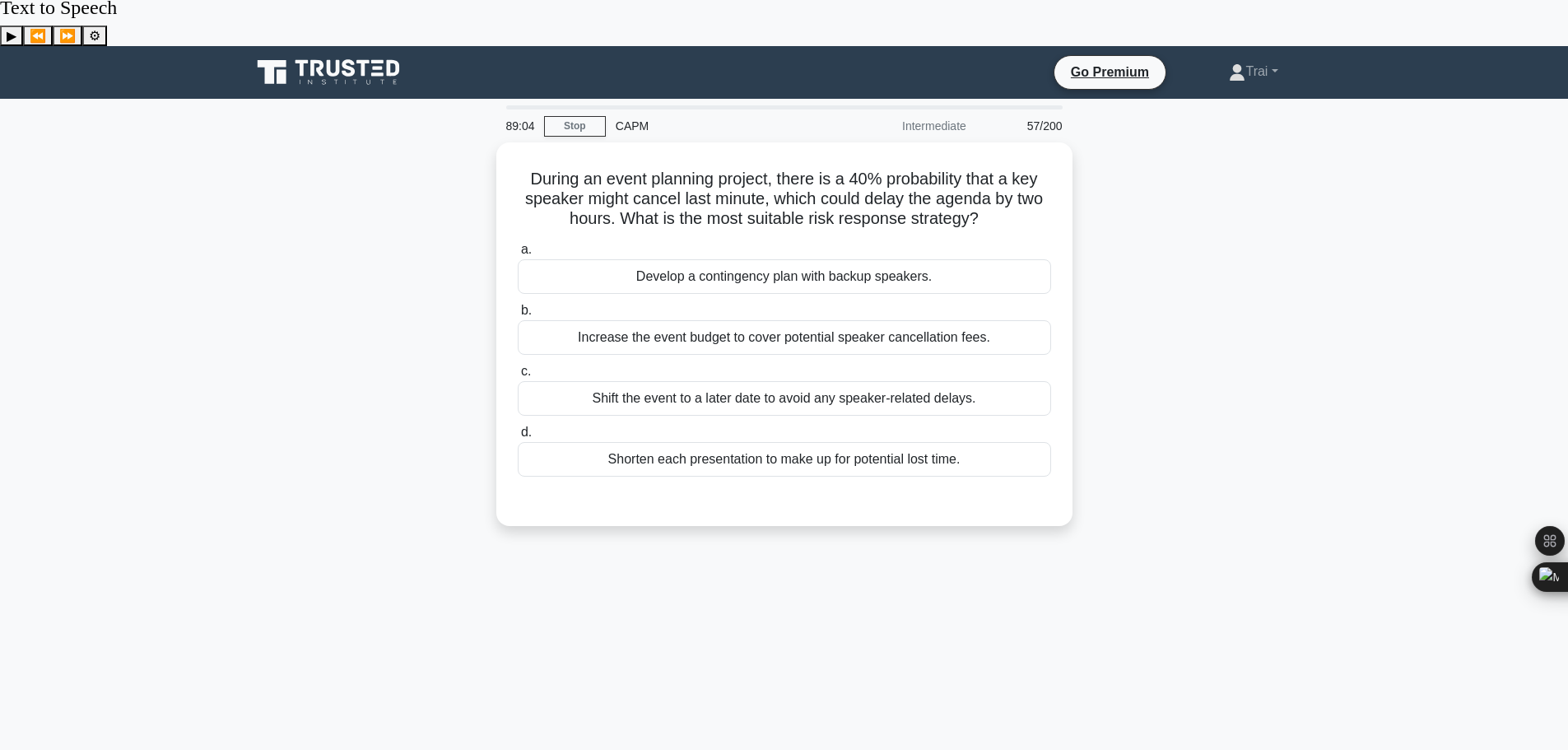
scroll to position [0, 0]
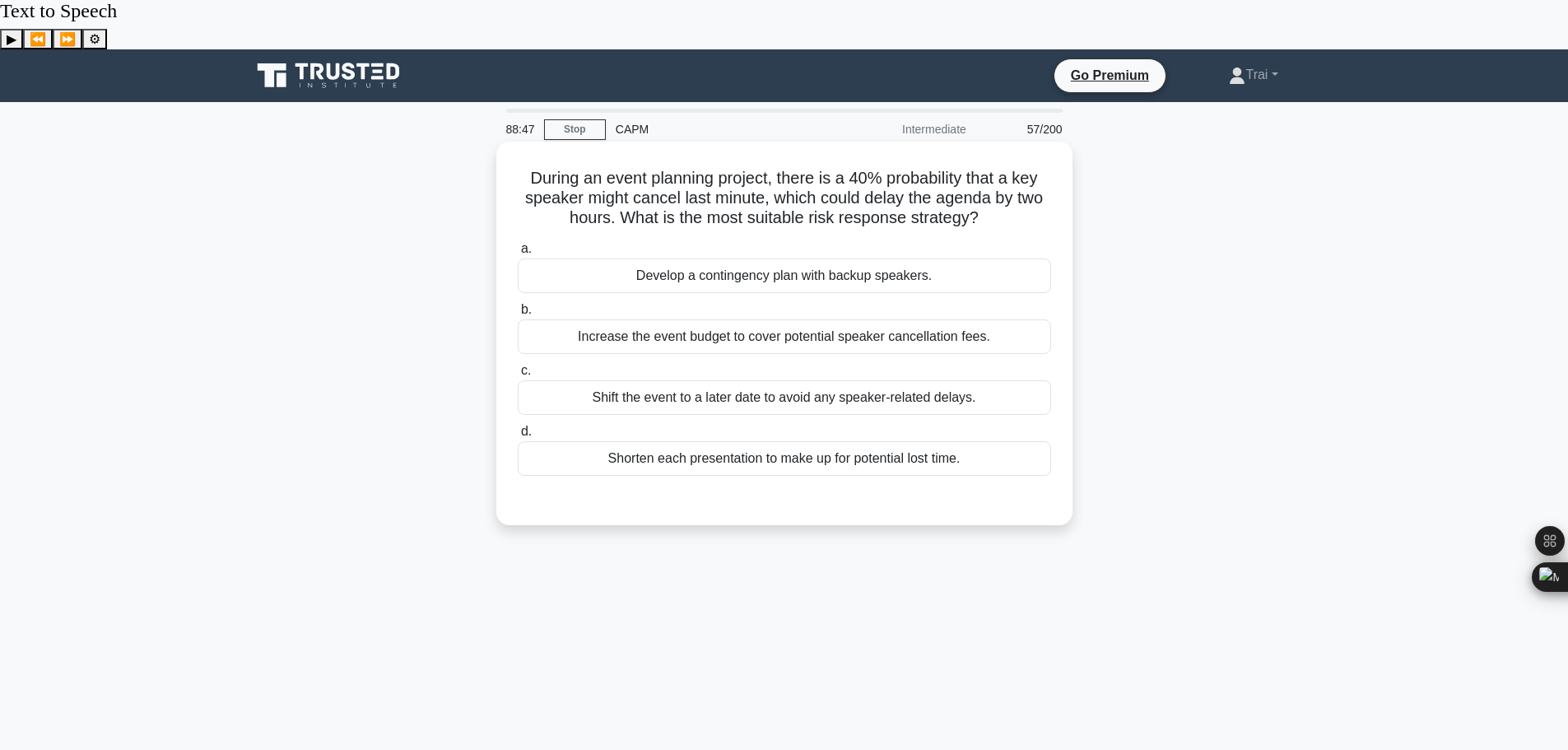
click at [755, 258] on div "Develop a contingency plan with backup speakers." at bounding box center [784, 276] width 534 height 35
click at [518, 244] on input "a. Develop a contingency plan with backup speakers." at bounding box center [518, 249] width 0 height 11
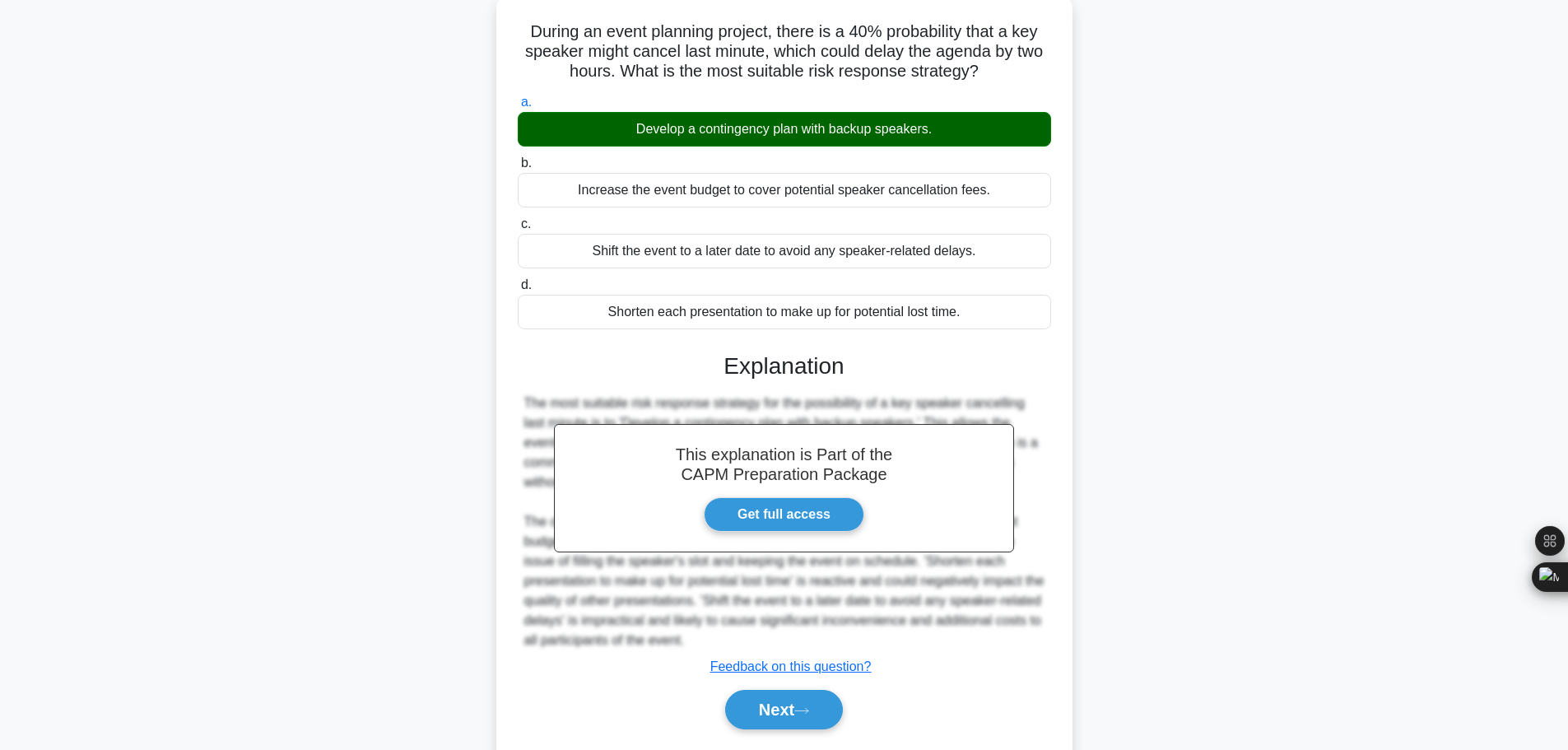
scroll to position [147, 0]
click at [796, 690] on button "Next" at bounding box center [784, 709] width 118 height 39
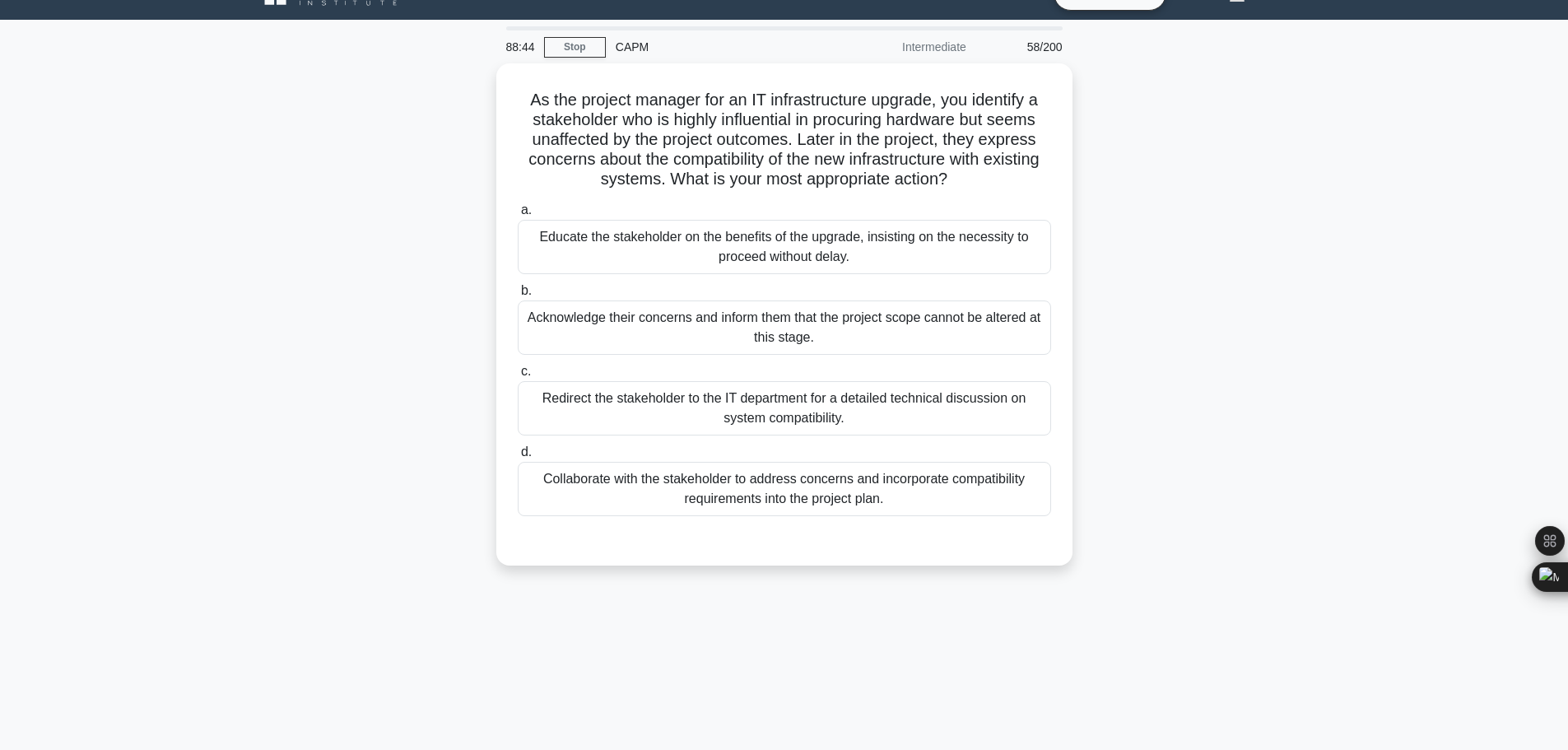
scroll to position [0, 0]
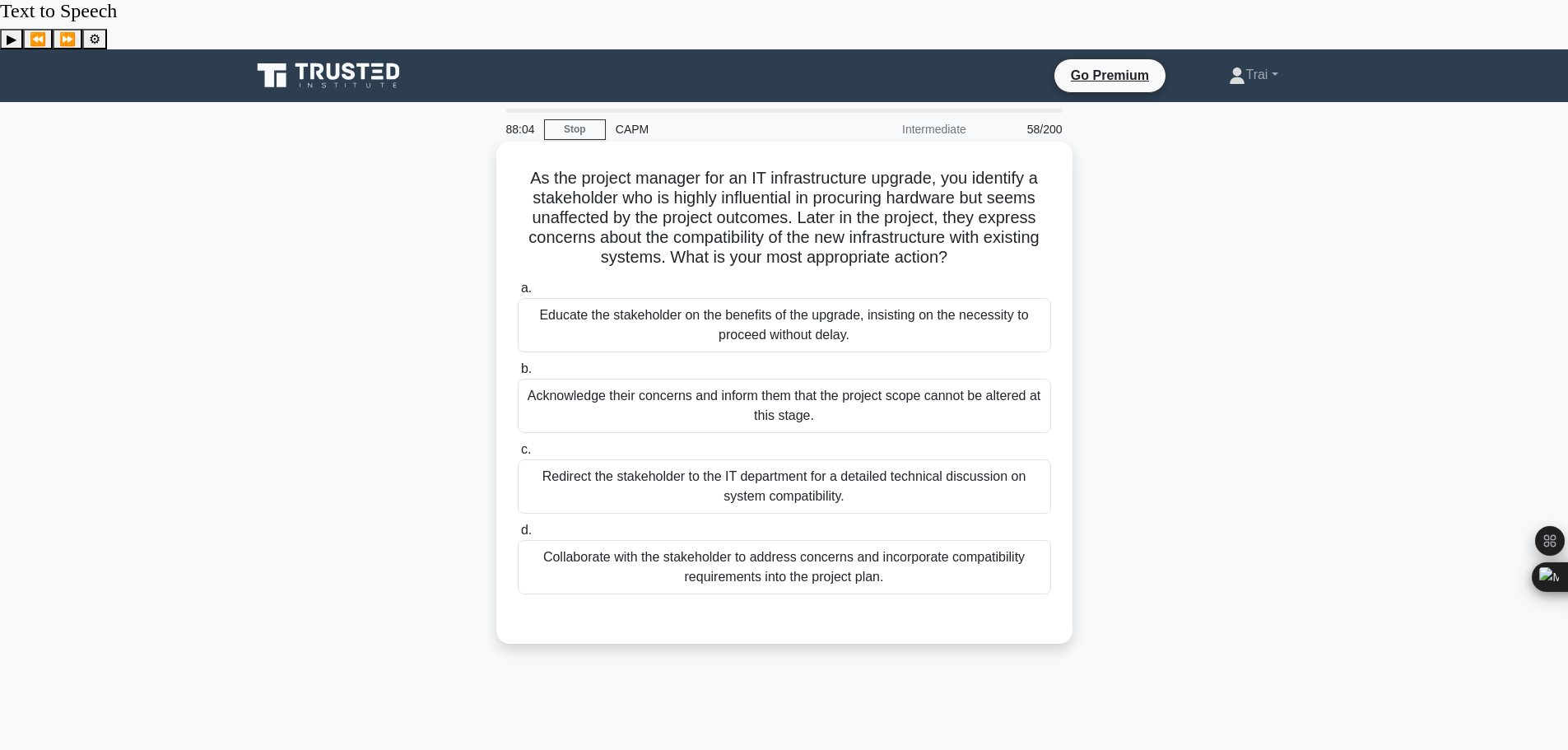
click at [706, 540] on div "Collaborate with the stakeholder to address concerns and incorporate compatibil…" at bounding box center [784, 567] width 534 height 54
click at [518, 536] on input "d. Collaborate with the stakeholder to address concerns and incorporate compati…" at bounding box center [518, 531] width 0 height 11
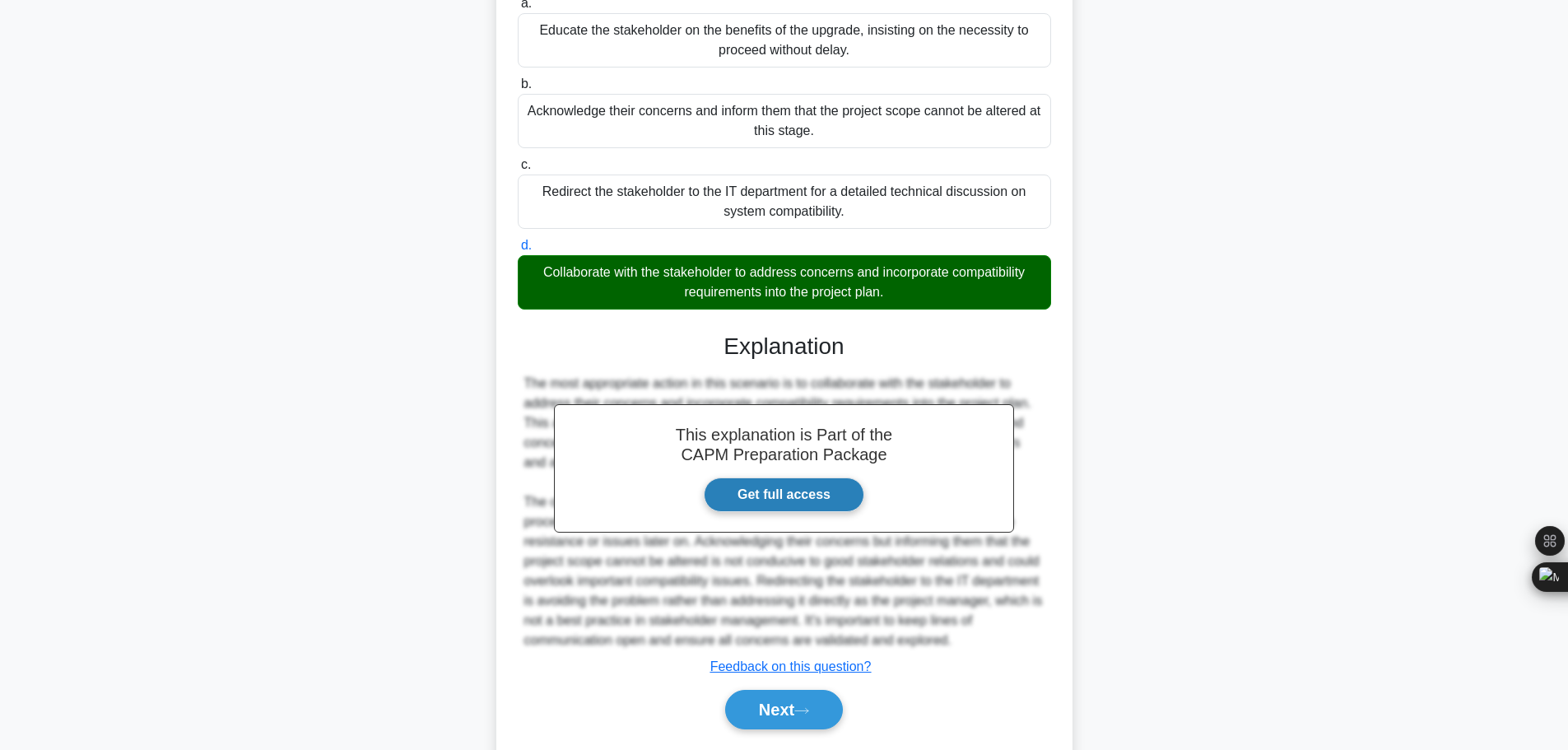
scroll to position [286, 0]
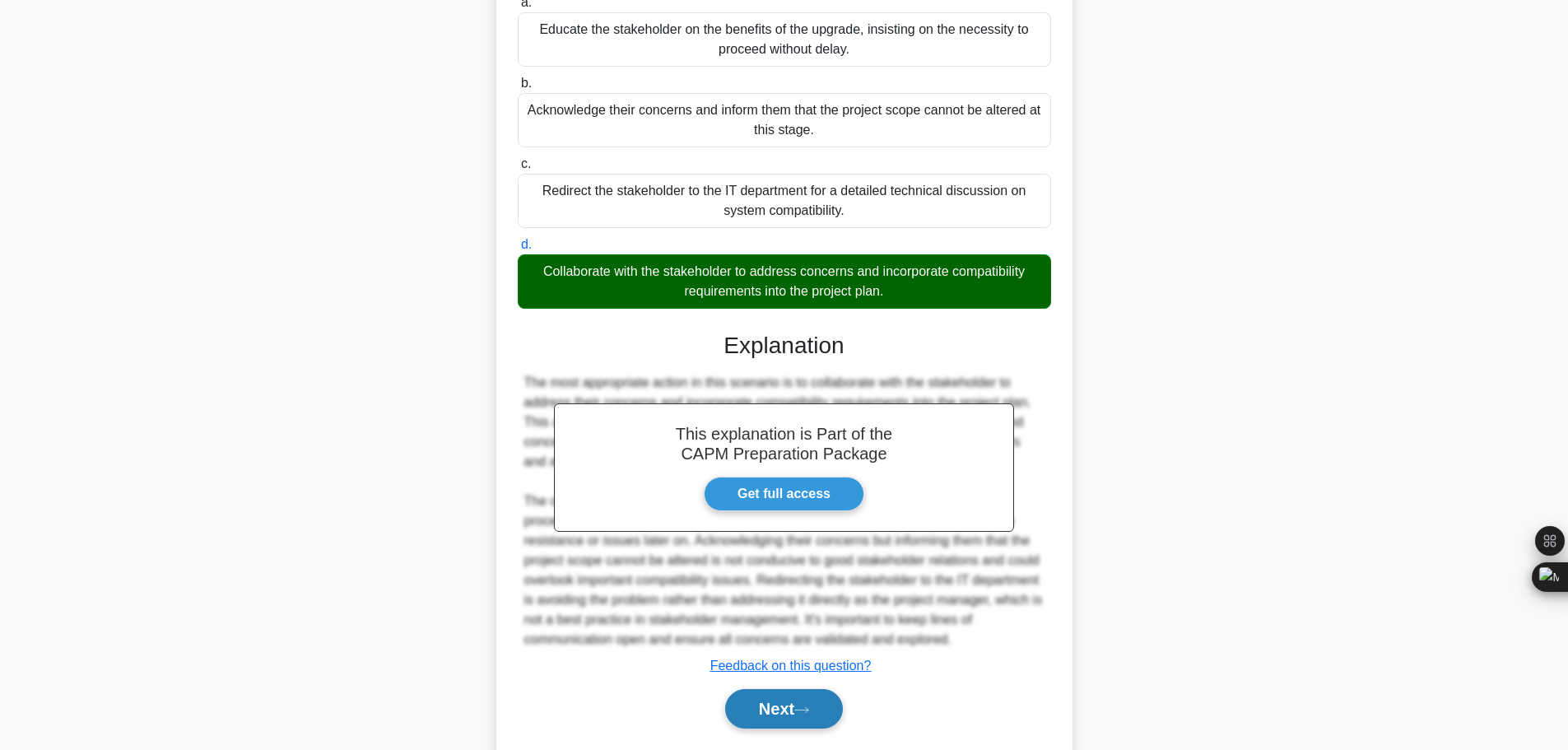
click at [766, 690] on button "Next" at bounding box center [784, 709] width 118 height 39
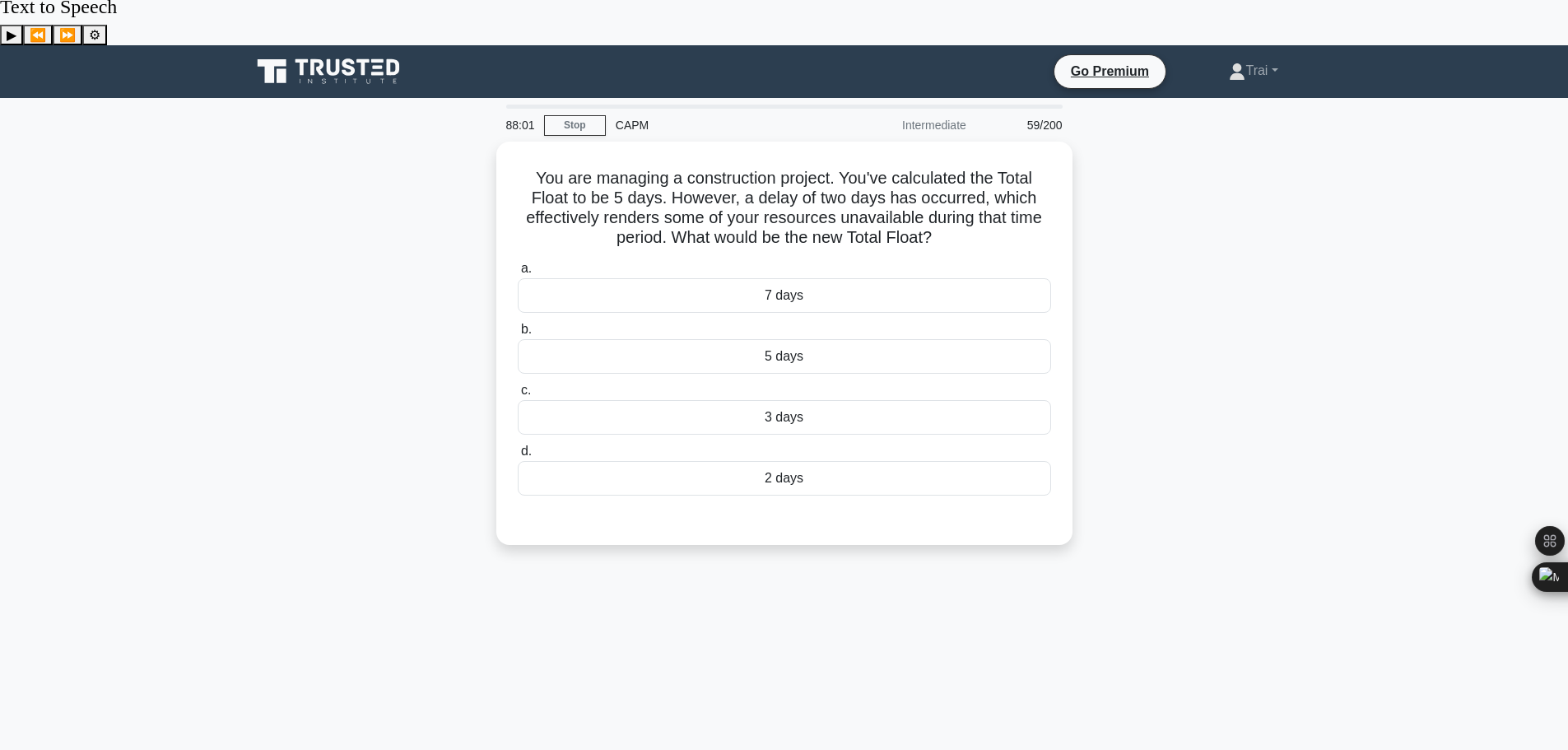
scroll to position [0, 0]
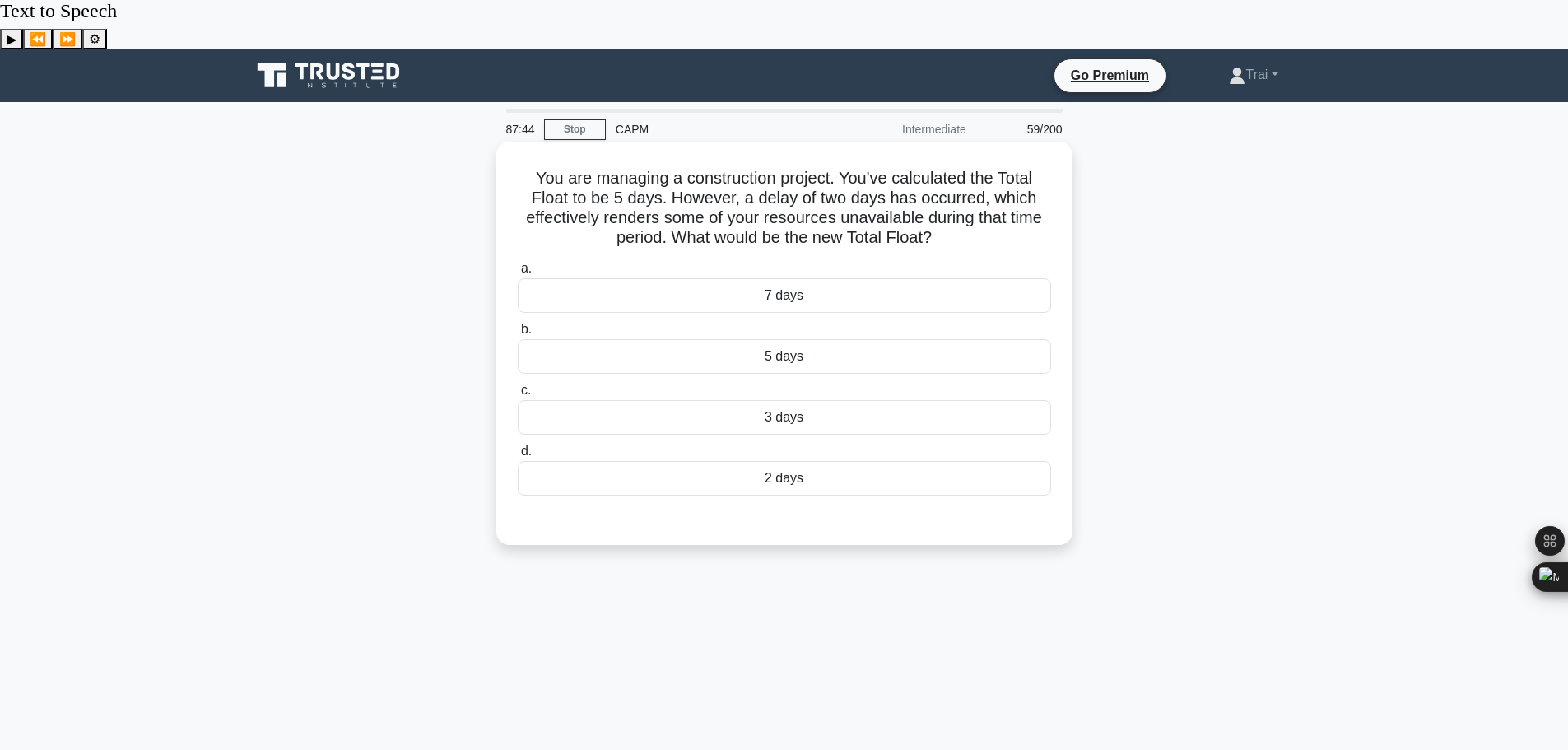
click at [850, 400] on div "3 days" at bounding box center [784, 418] width 534 height 35
click at [518, 386] on input "c. 3 days" at bounding box center [518, 391] width 0 height 11
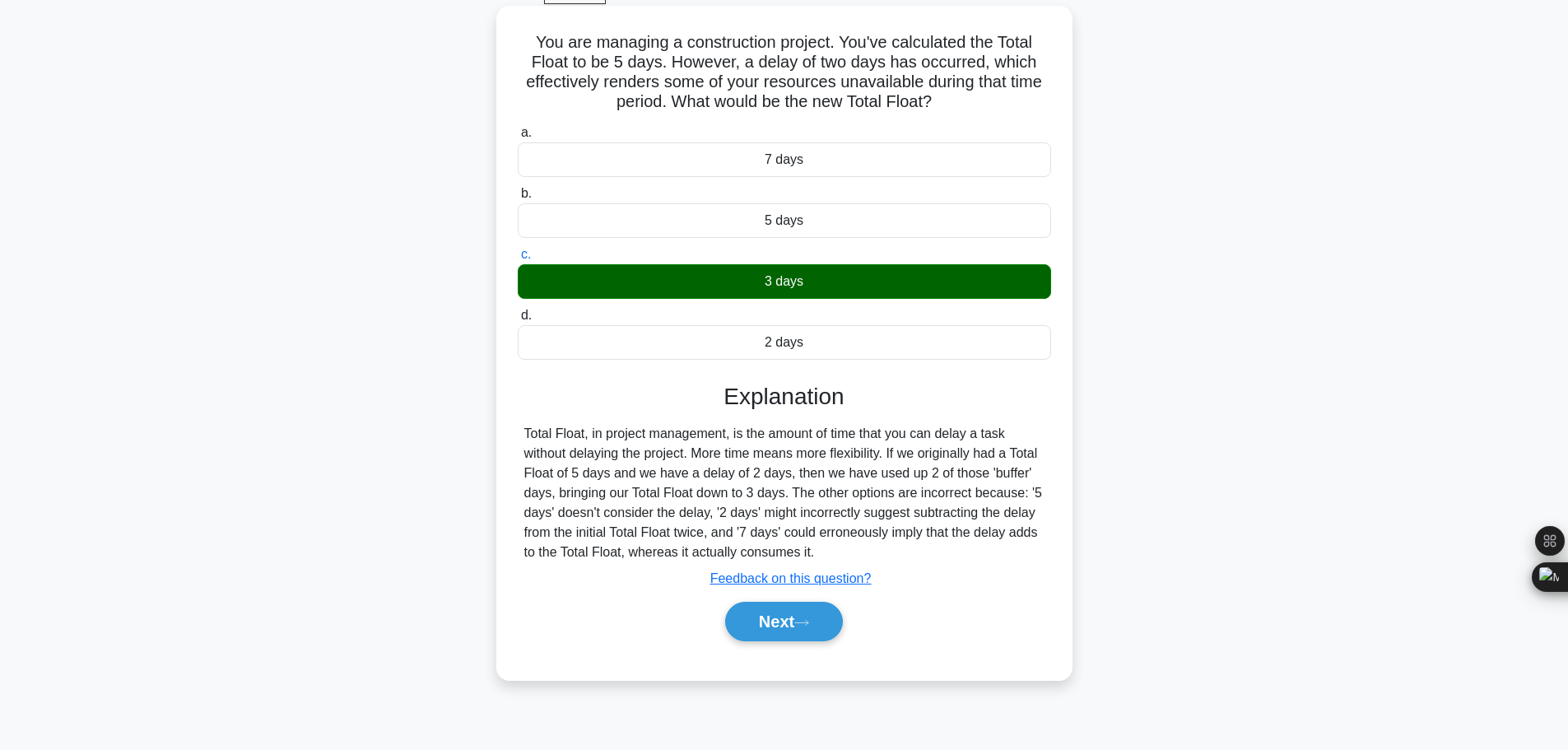
scroll to position [139, 0]
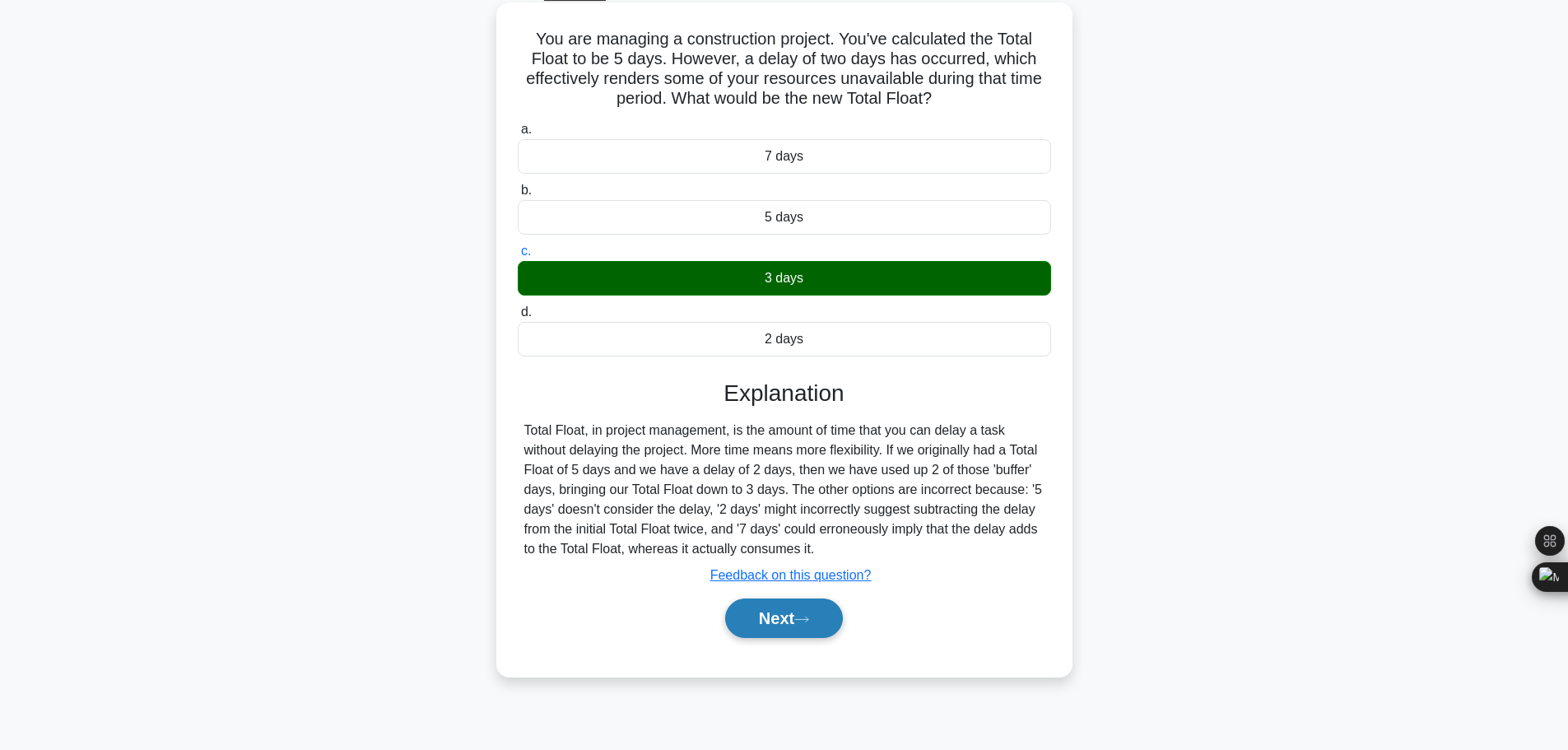
click at [778, 599] on button "Next" at bounding box center [784, 618] width 118 height 39
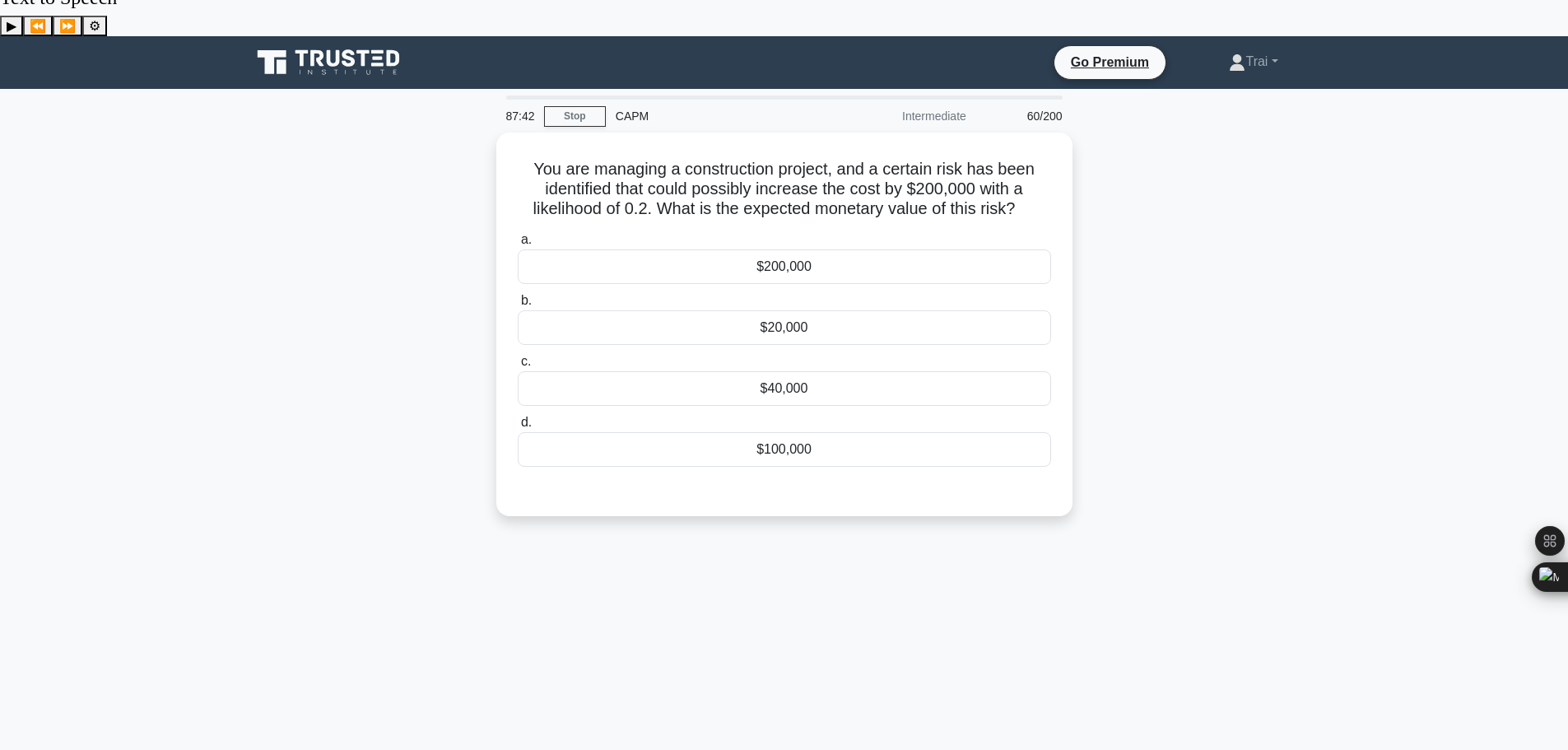
scroll to position [0, 0]
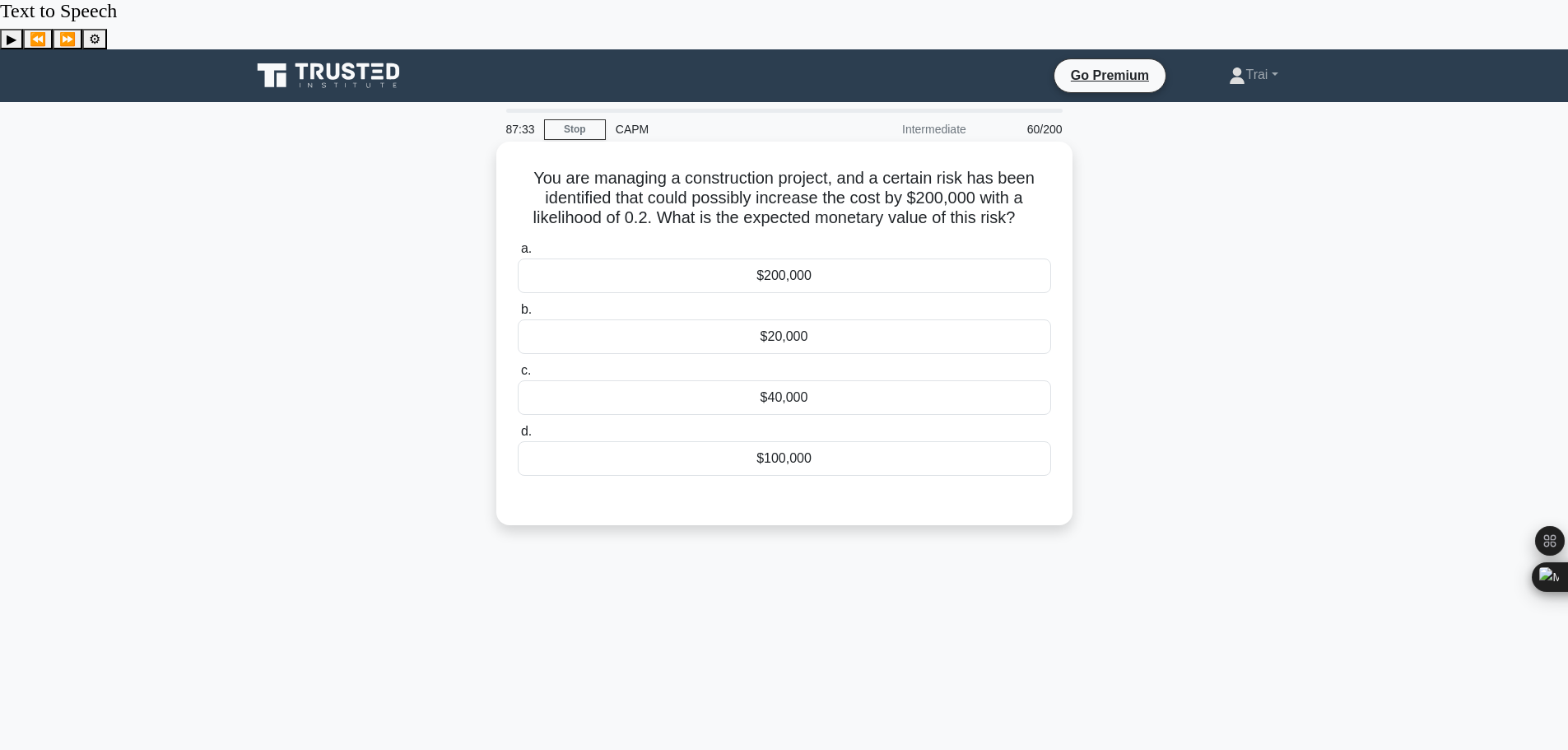
click at [784, 320] on div "$20,000" at bounding box center [784, 337] width 534 height 35
click at [518, 305] on input "b. $20,000" at bounding box center [518, 310] width 0 height 11
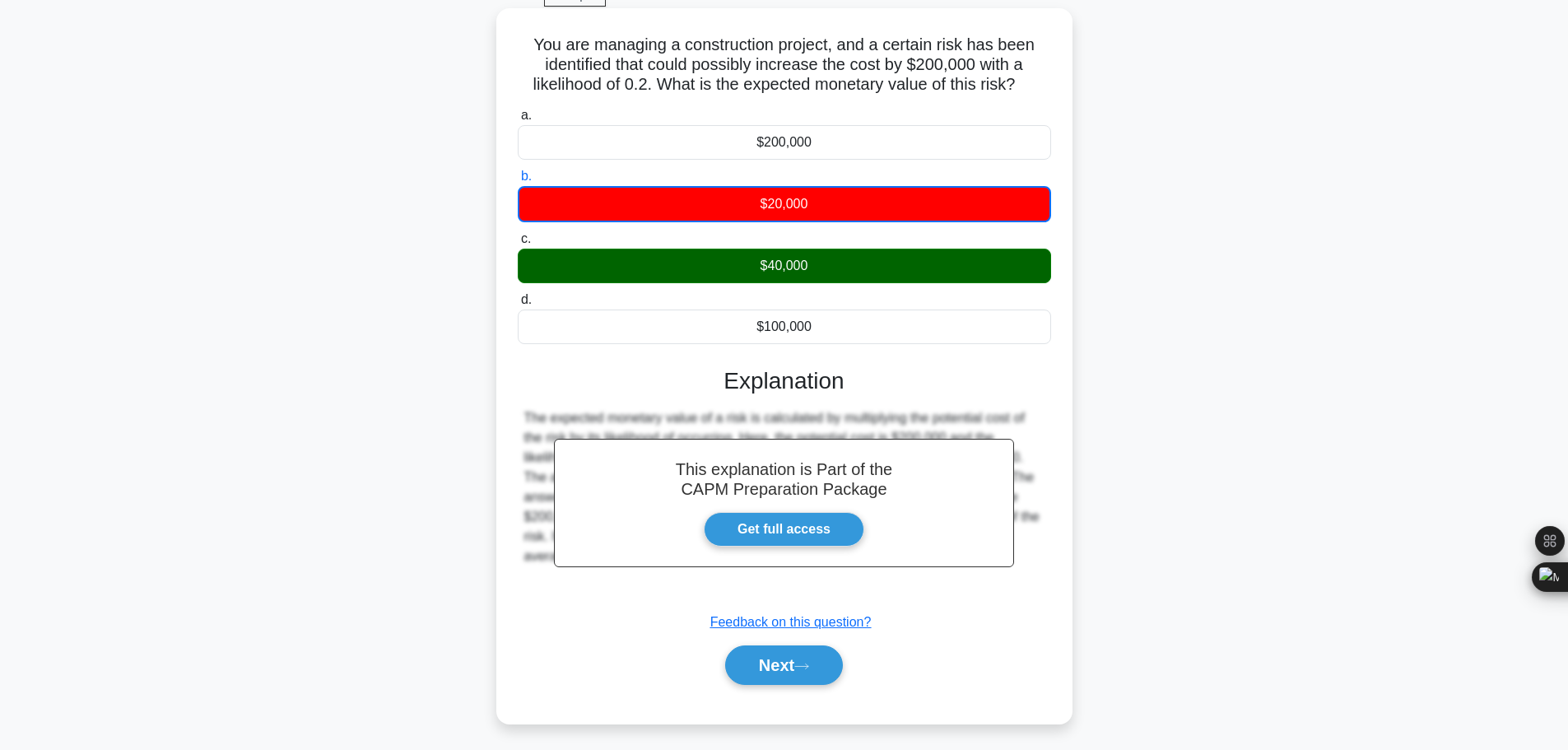
scroll to position [139, 0]
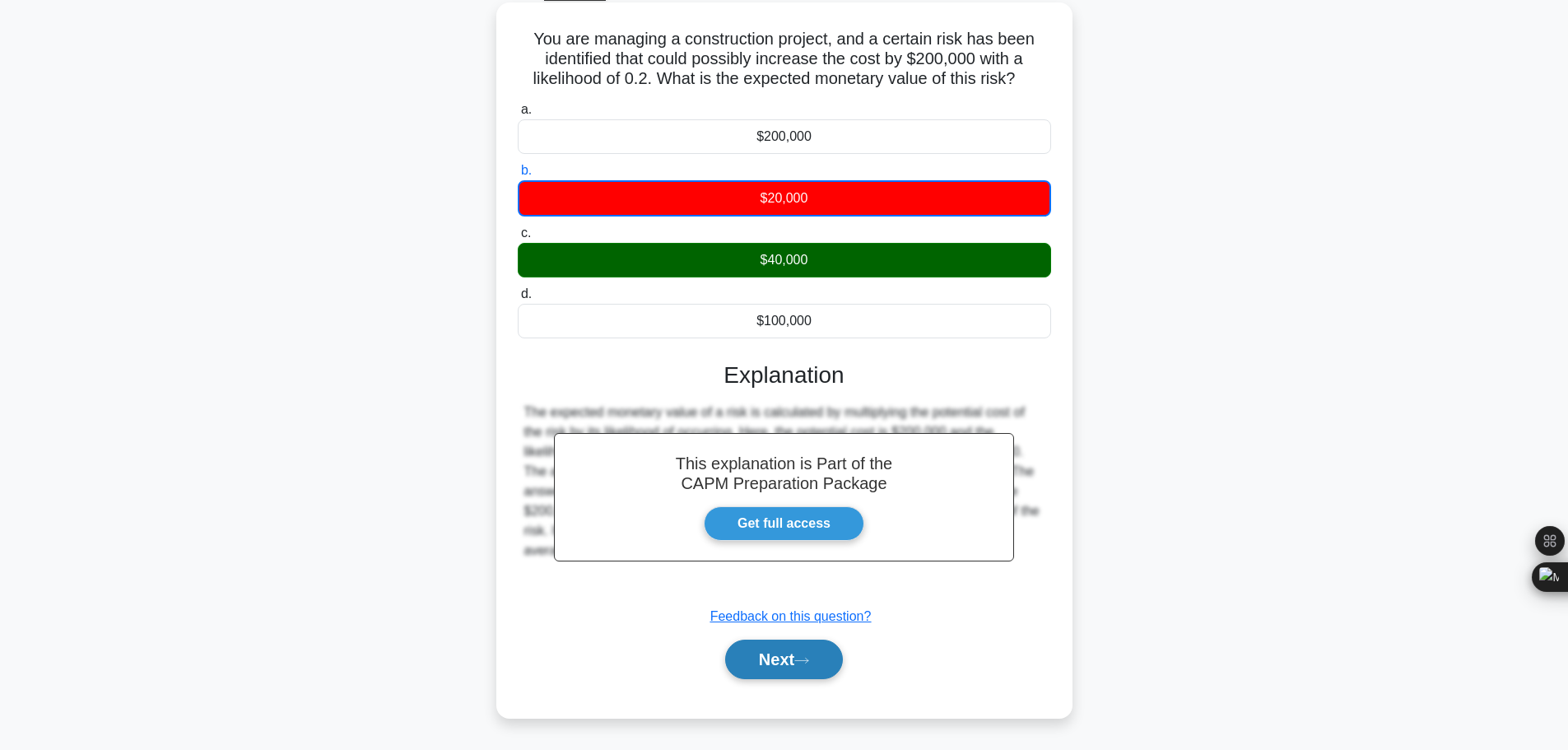
click at [780, 640] on button "Next" at bounding box center [784, 659] width 118 height 39
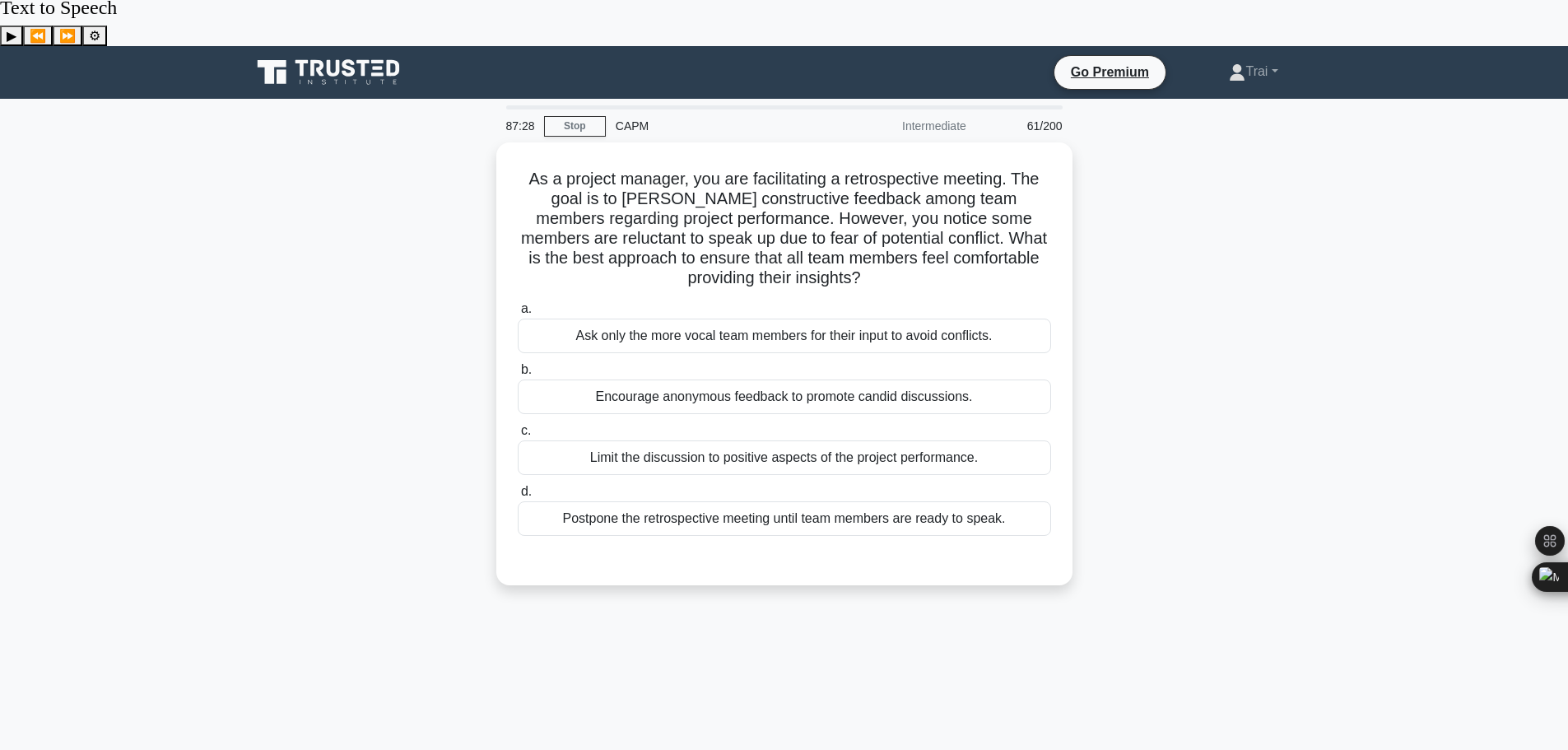
scroll to position [0, 0]
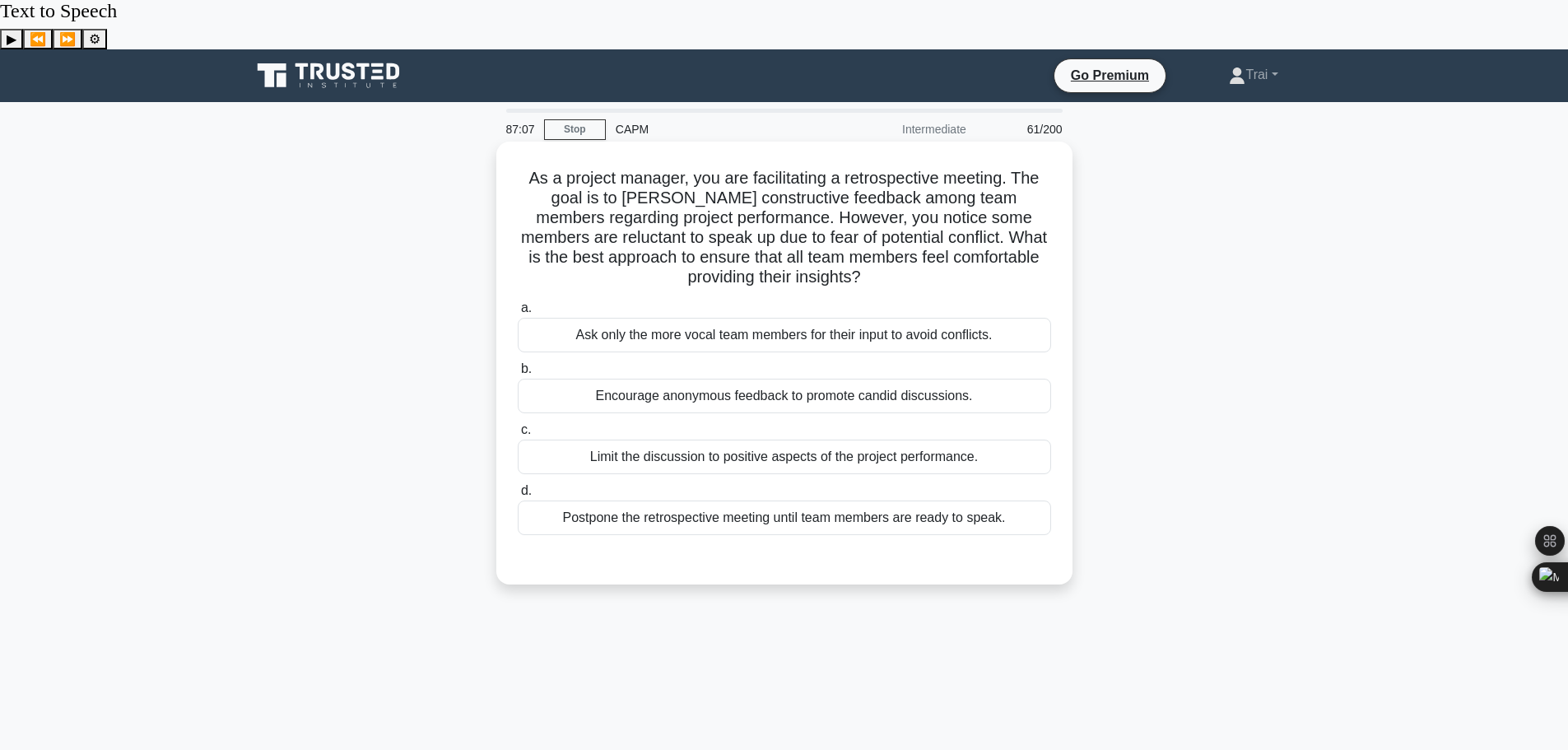
click at [793, 379] on div "Encourage anonymous feedback to promote candid discussions." at bounding box center [784, 397] width 534 height 35
click at [518, 364] on input "b. Encourage anonymous feedback to promote candid discussions." at bounding box center [518, 369] width 0 height 11
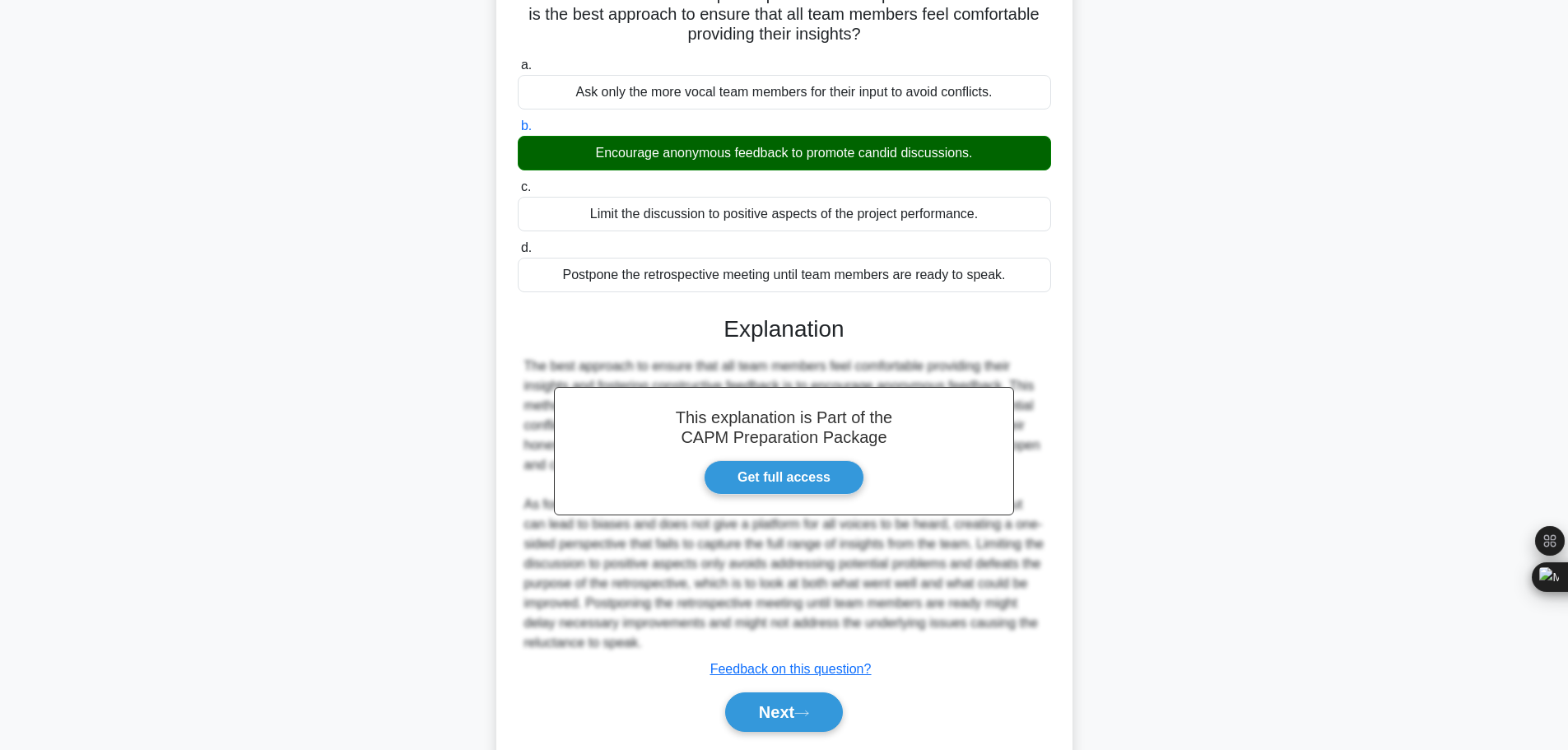
scroll to position [246, 0]
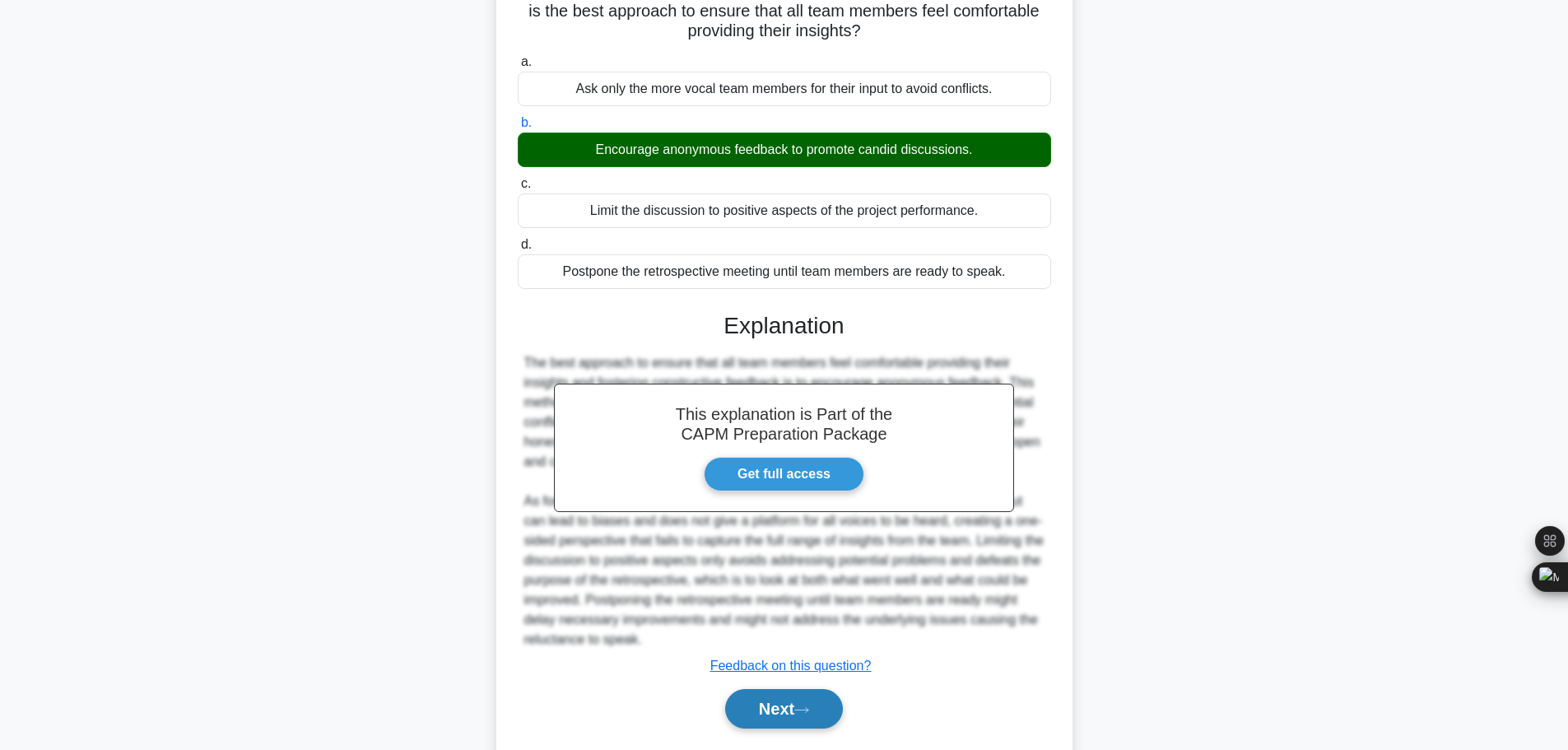
click at [784, 690] on button "Next" at bounding box center [784, 709] width 118 height 39
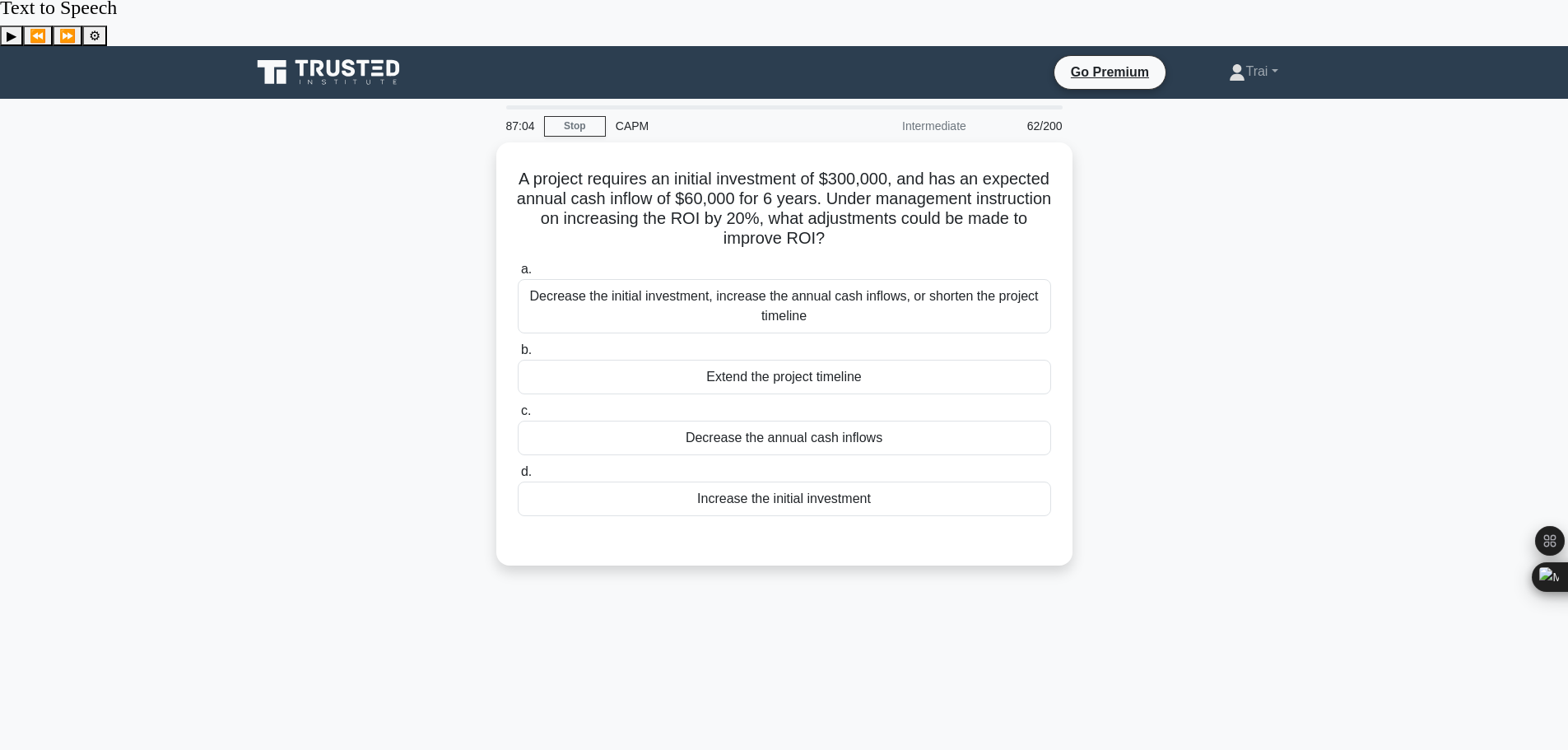
scroll to position [0, 0]
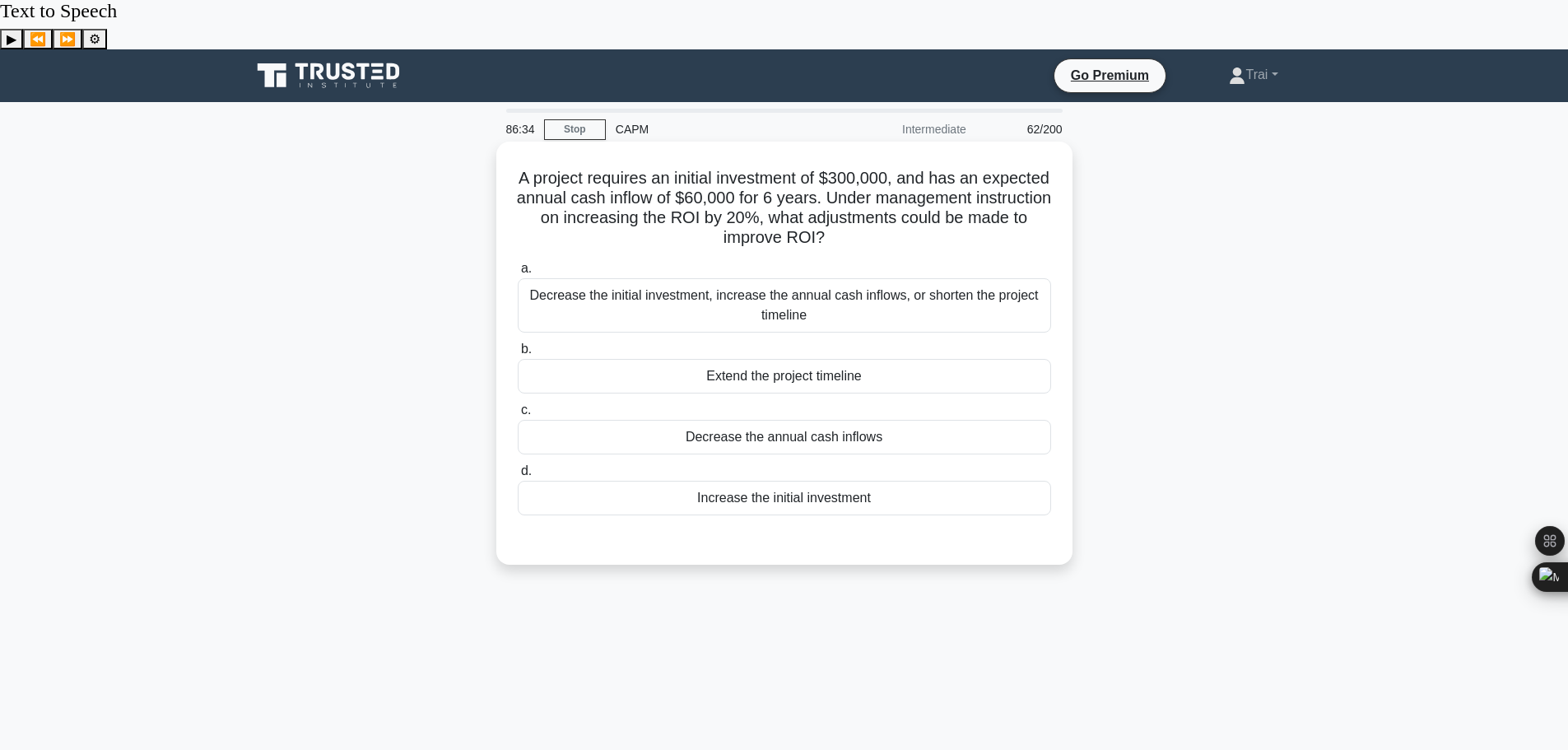
click at [796, 278] on div "Decrease the initial investment, increase the annual cash inflows, or shorten t…" at bounding box center [784, 305] width 534 height 54
click at [518, 264] on input "a. Decrease the initial investment, increase the annual cash inflows, or shorte…" at bounding box center [518, 269] width 0 height 11
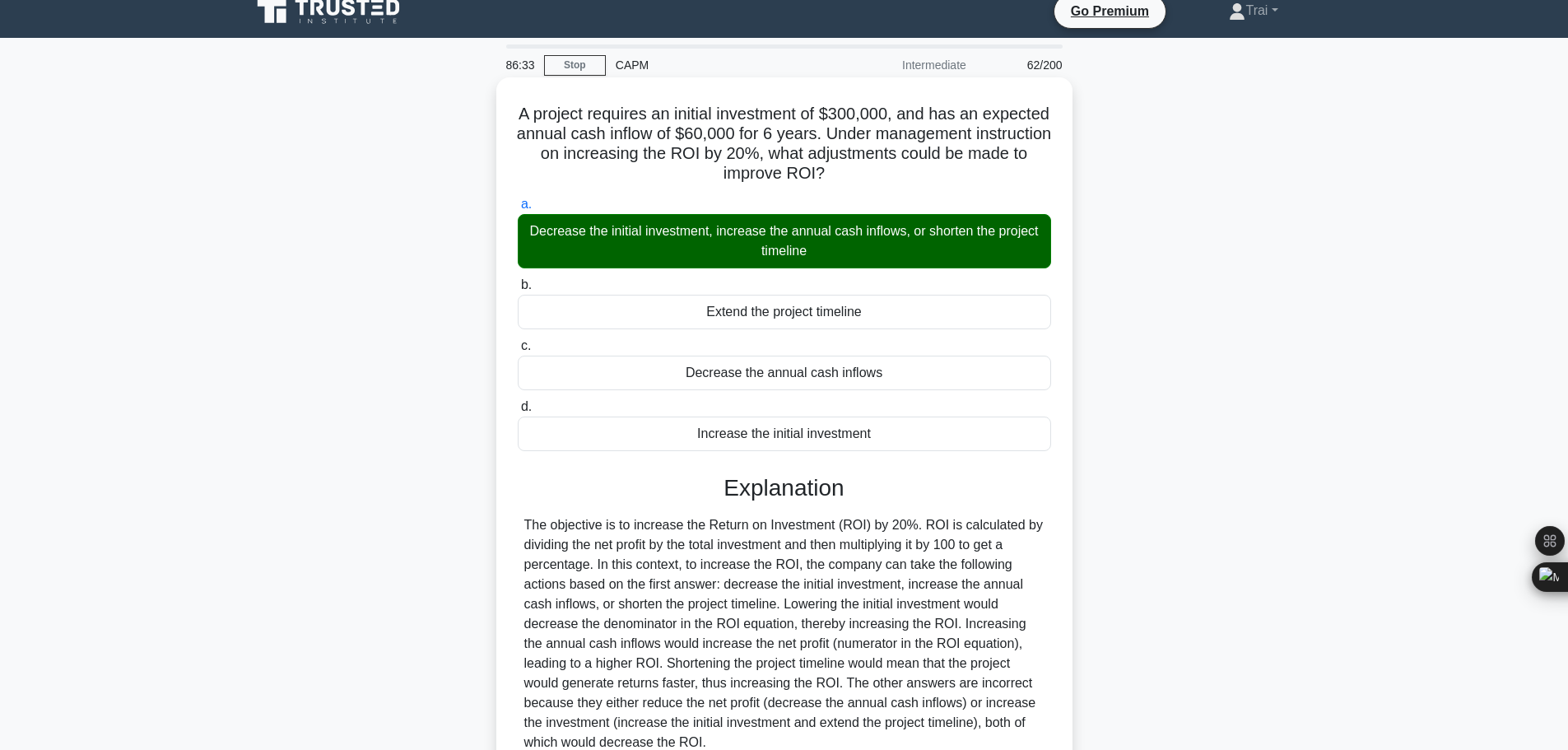
scroll to position [168, 0]
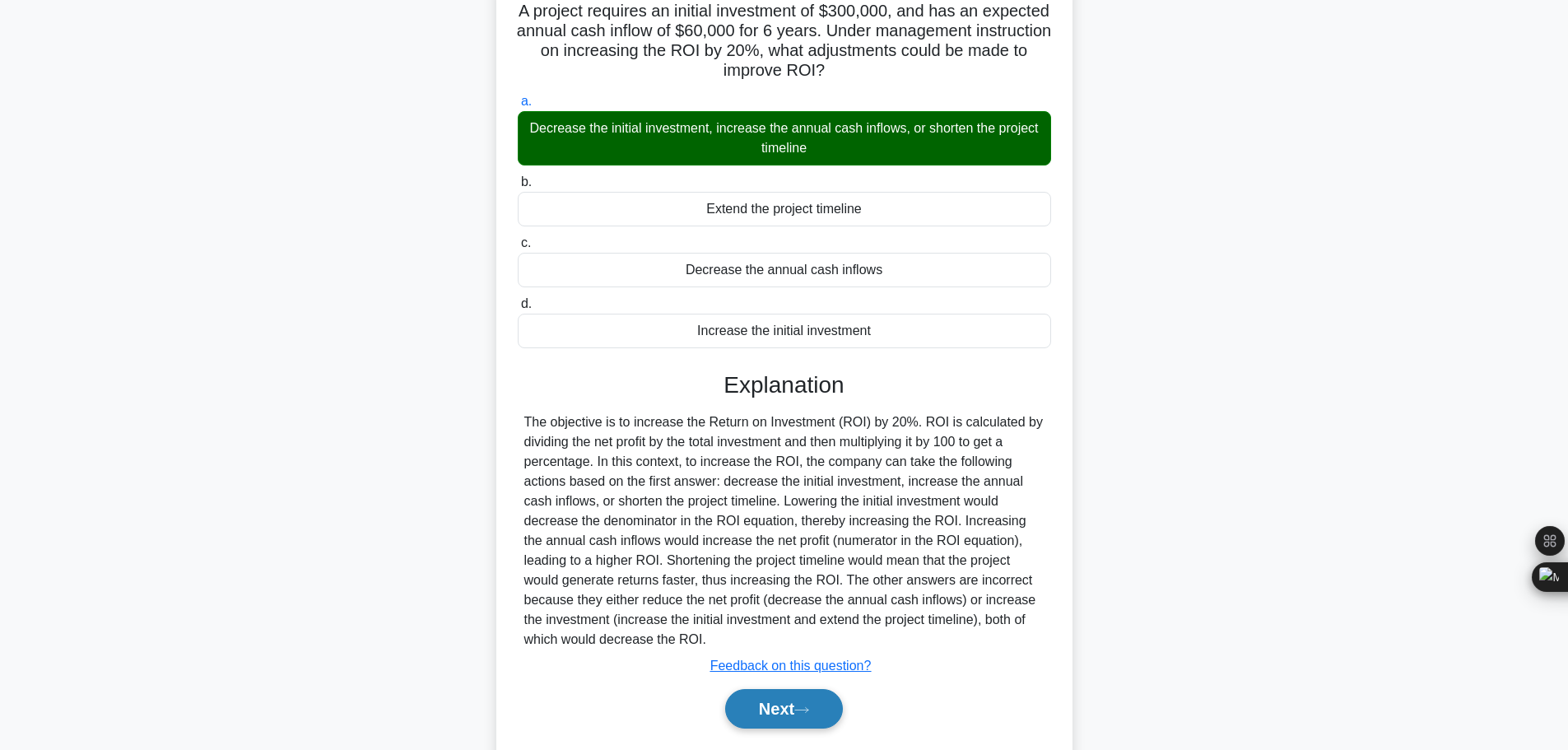
click at [808, 707] on icon at bounding box center [802, 709] width 13 height 5
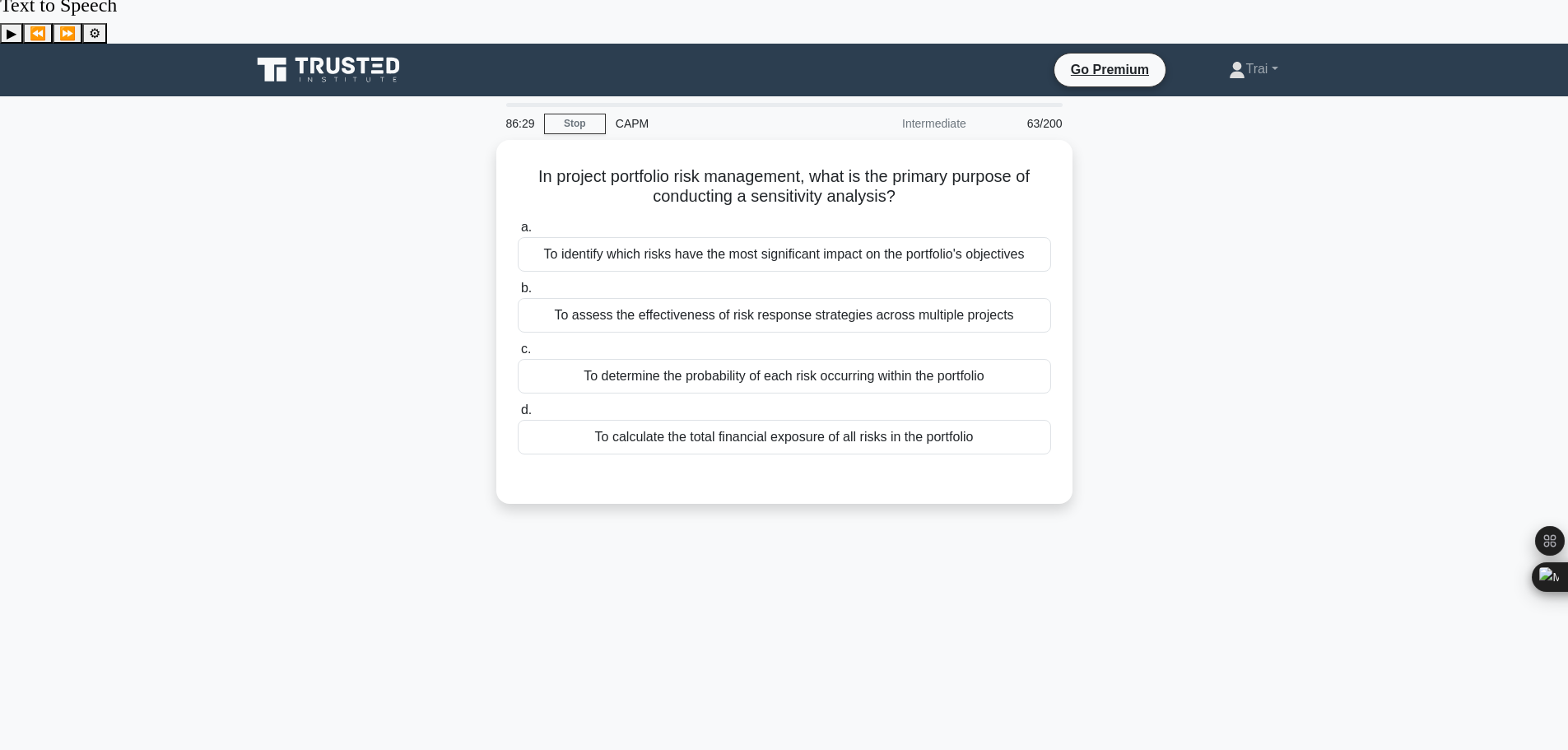
scroll to position [0, 0]
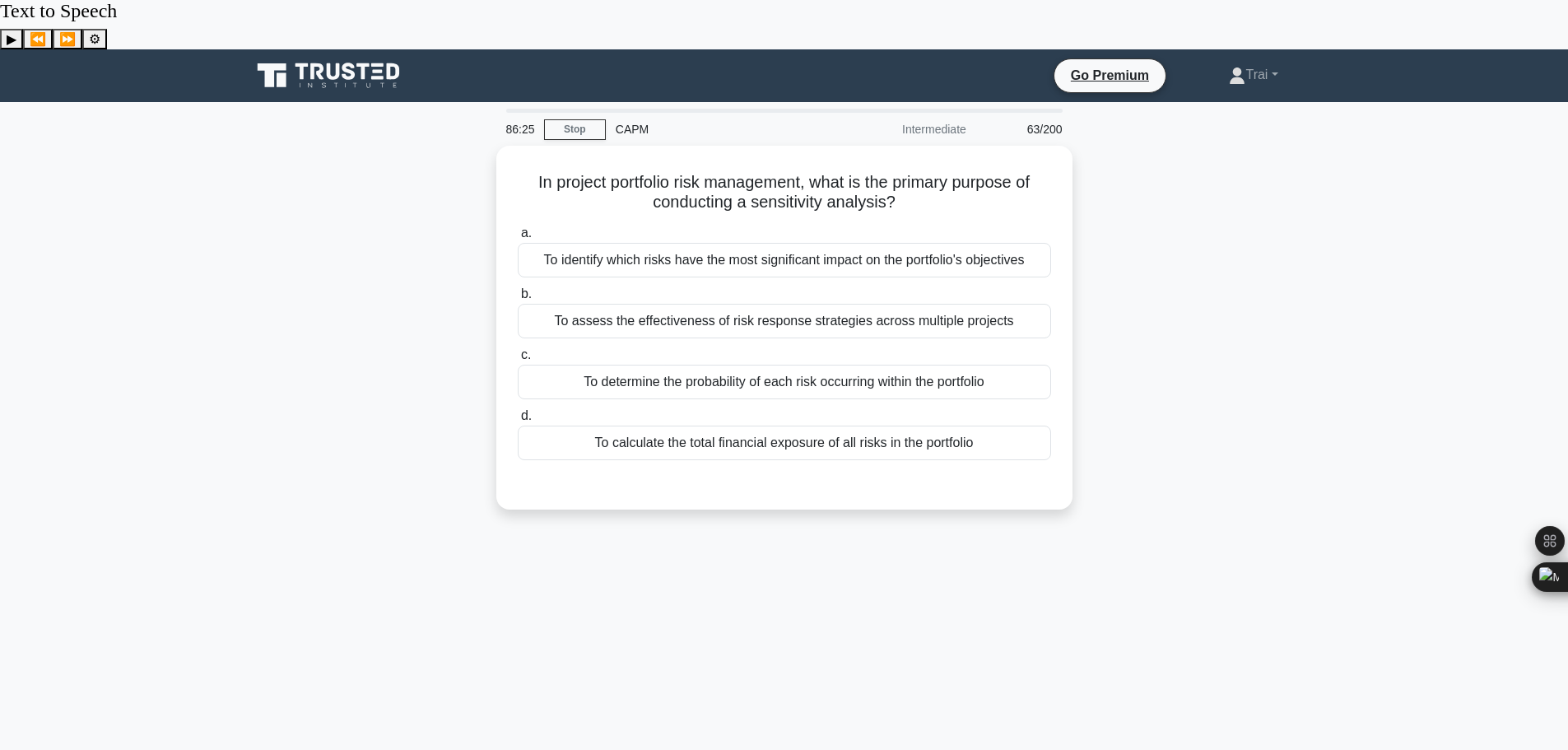
click at [1409, 229] on main "86:25 Stop CAPM Intermediate 63/200 In project portfolio risk management, what …" at bounding box center [784, 520] width 1568 height 837
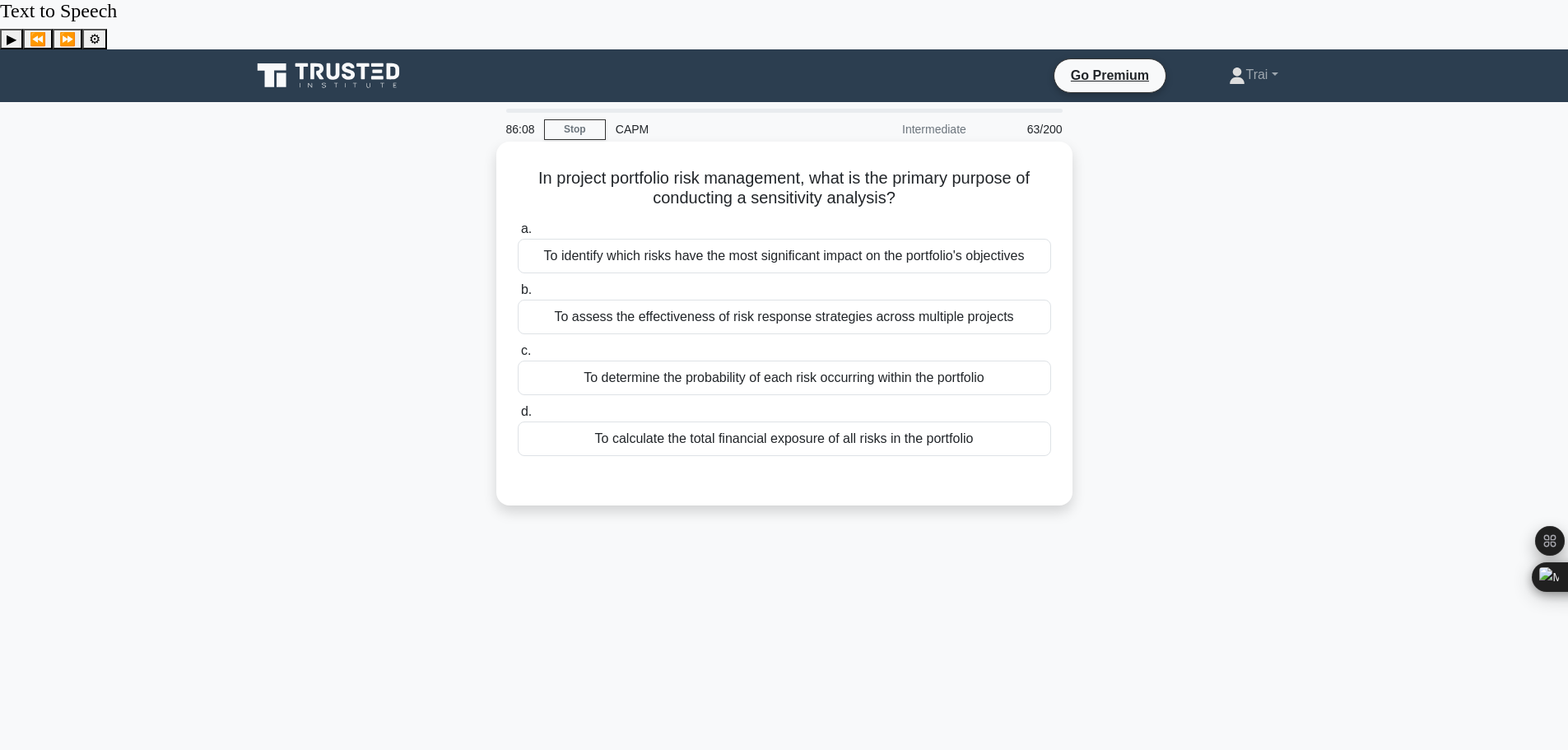
click at [938, 239] on div "To identify which risks have the most significant impact on the portfolio's obj…" at bounding box center [784, 256] width 534 height 35
click at [518, 224] on input "a. To identify which risks have the most significant impact on the portfolio's …" at bounding box center [518, 230] width 0 height 11
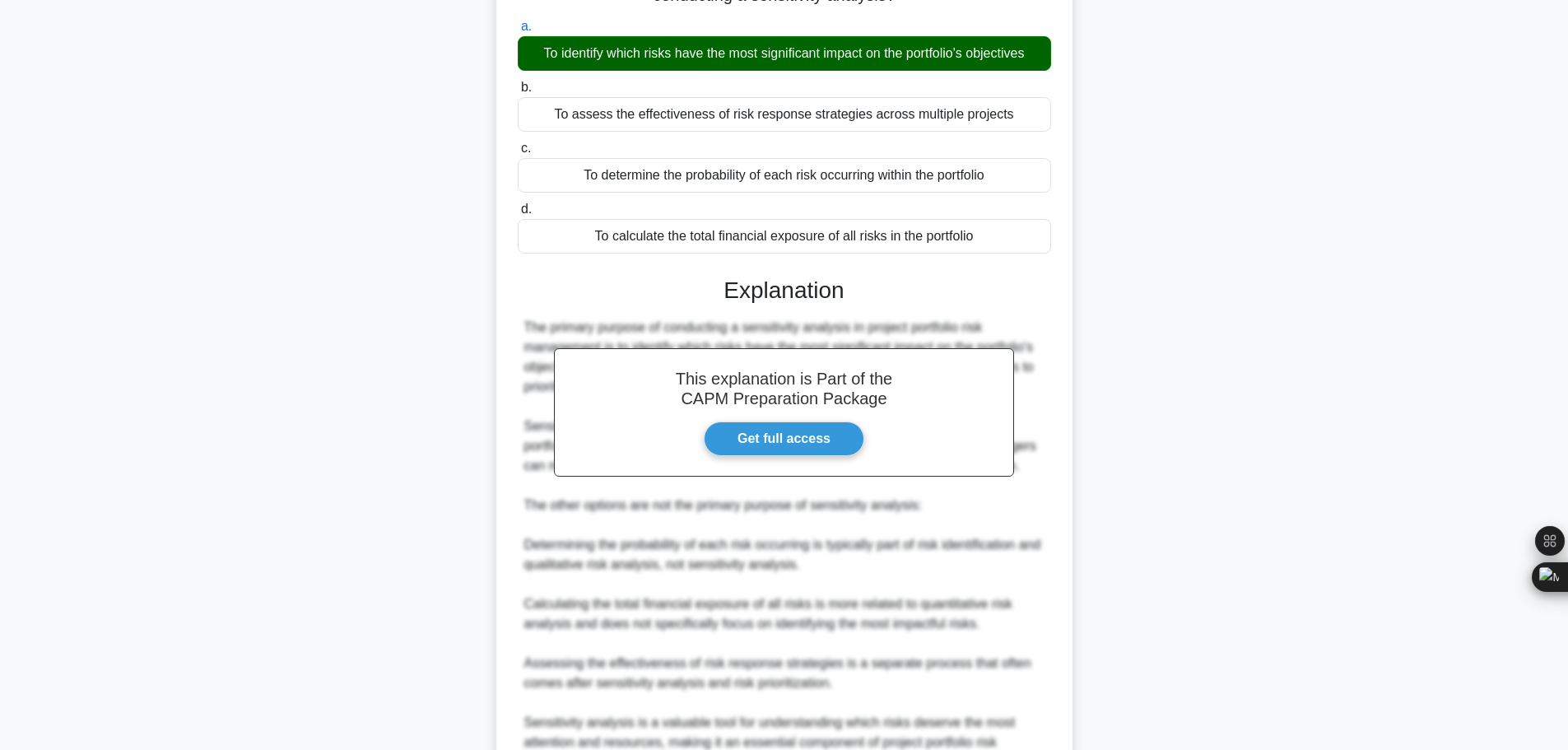
scroll to position [325, 0]
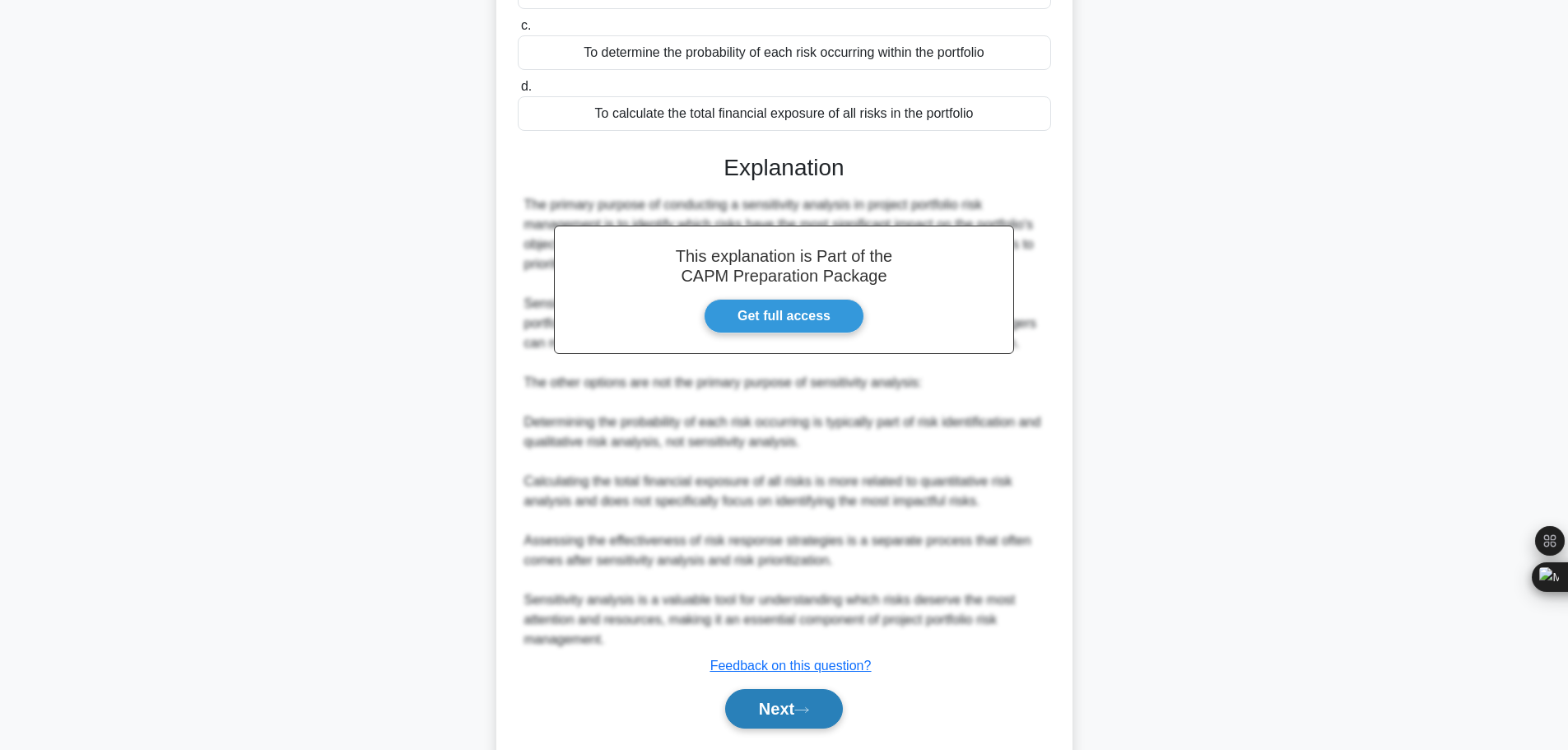
click at [797, 690] on button "Next" at bounding box center [784, 709] width 118 height 39
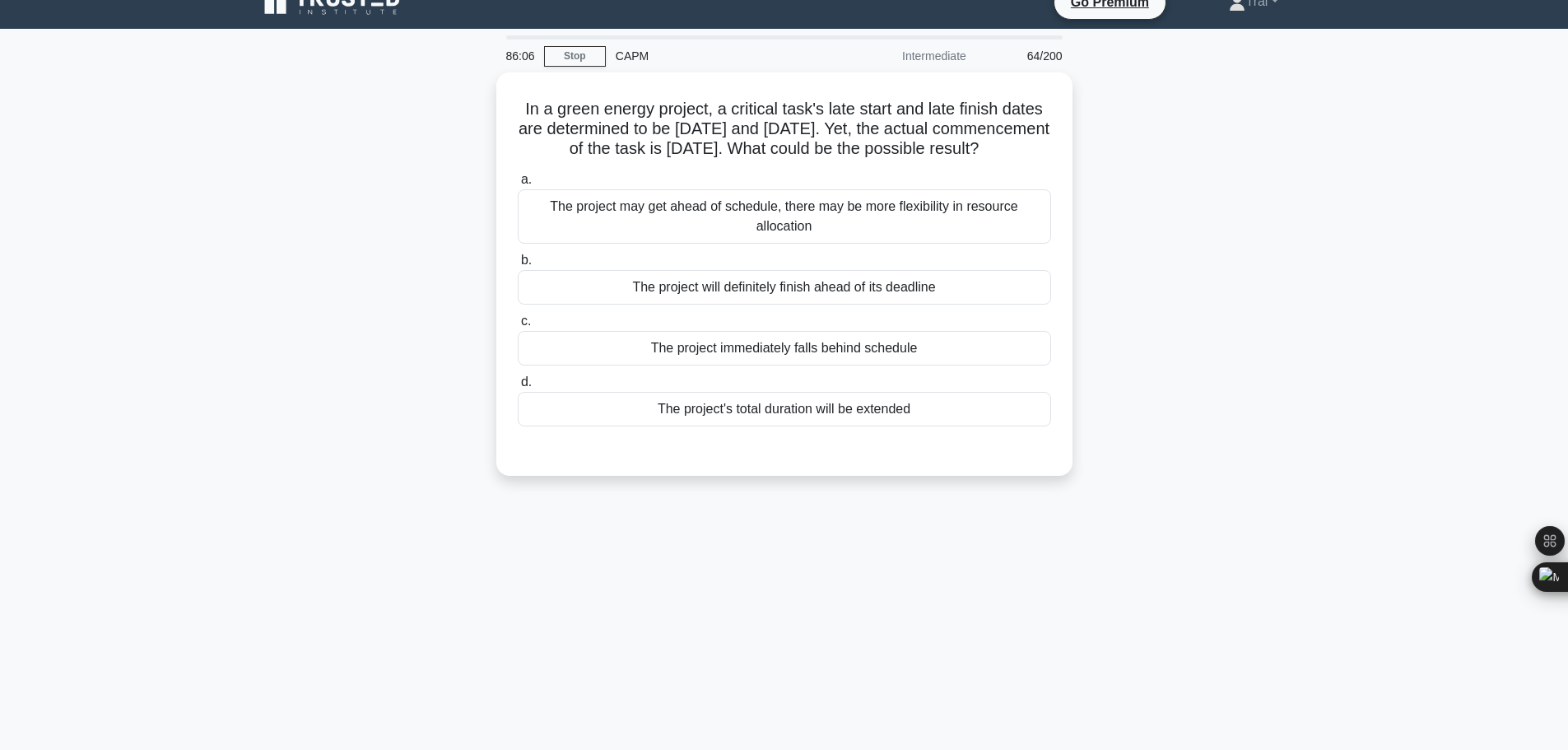
scroll to position [0, 0]
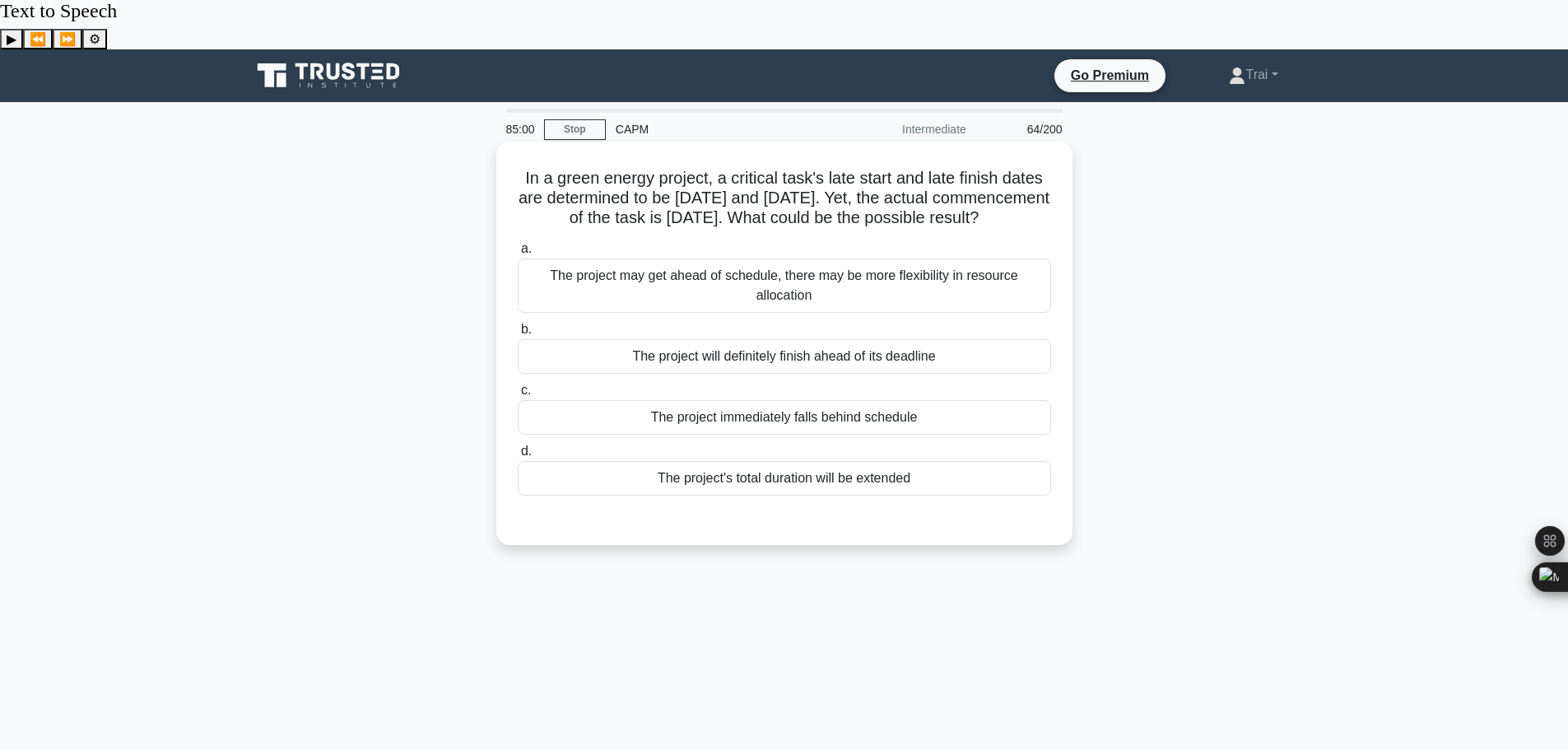
click at [853, 339] on div "The project will definitely finish ahead of its deadline" at bounding box center [784, 356] width 534 height 35
click at [518, 325] on input "b. The project will definitely finish ahead of its deadline" at bounding box center [518, 330] width 0 height 11
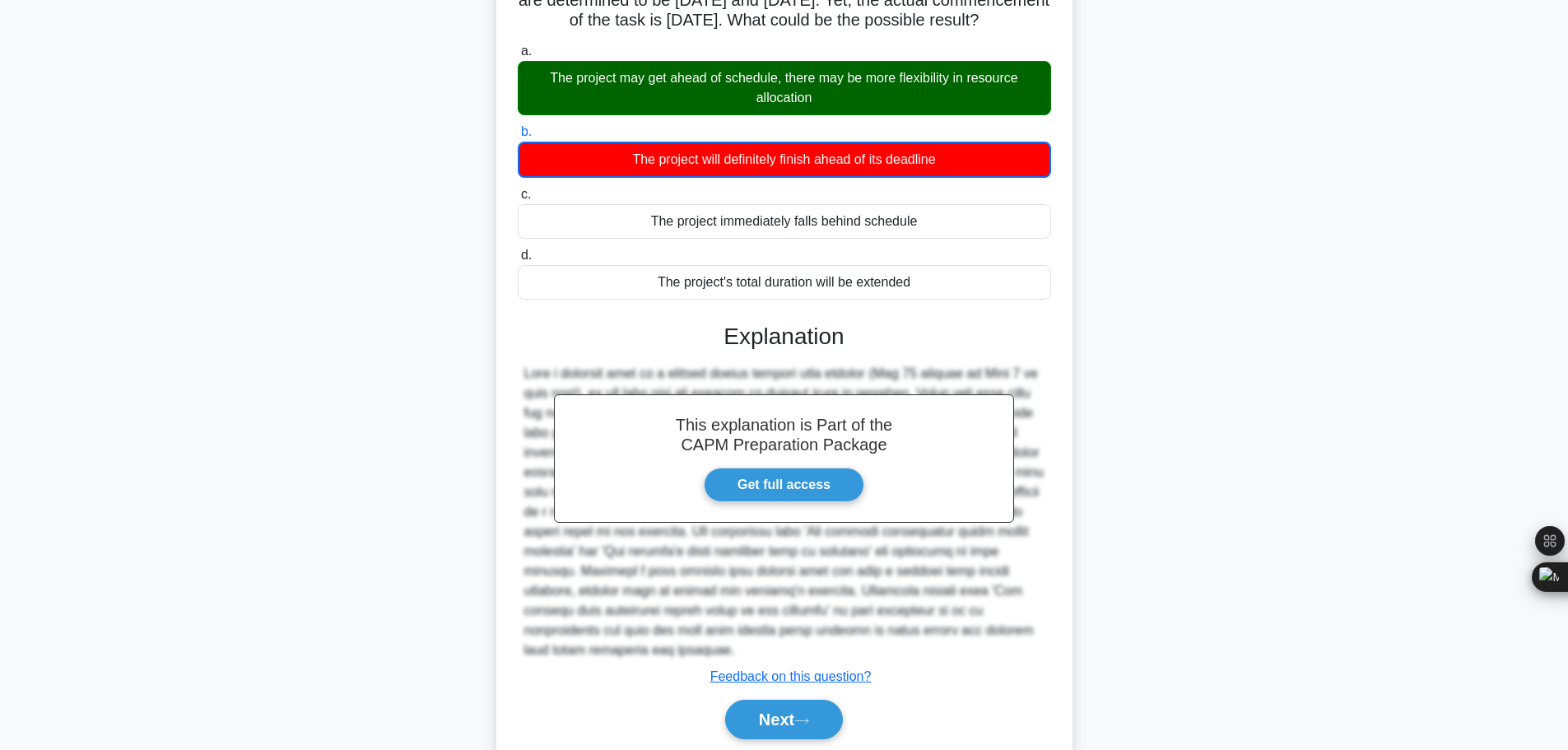
scroll to position [208, 0]
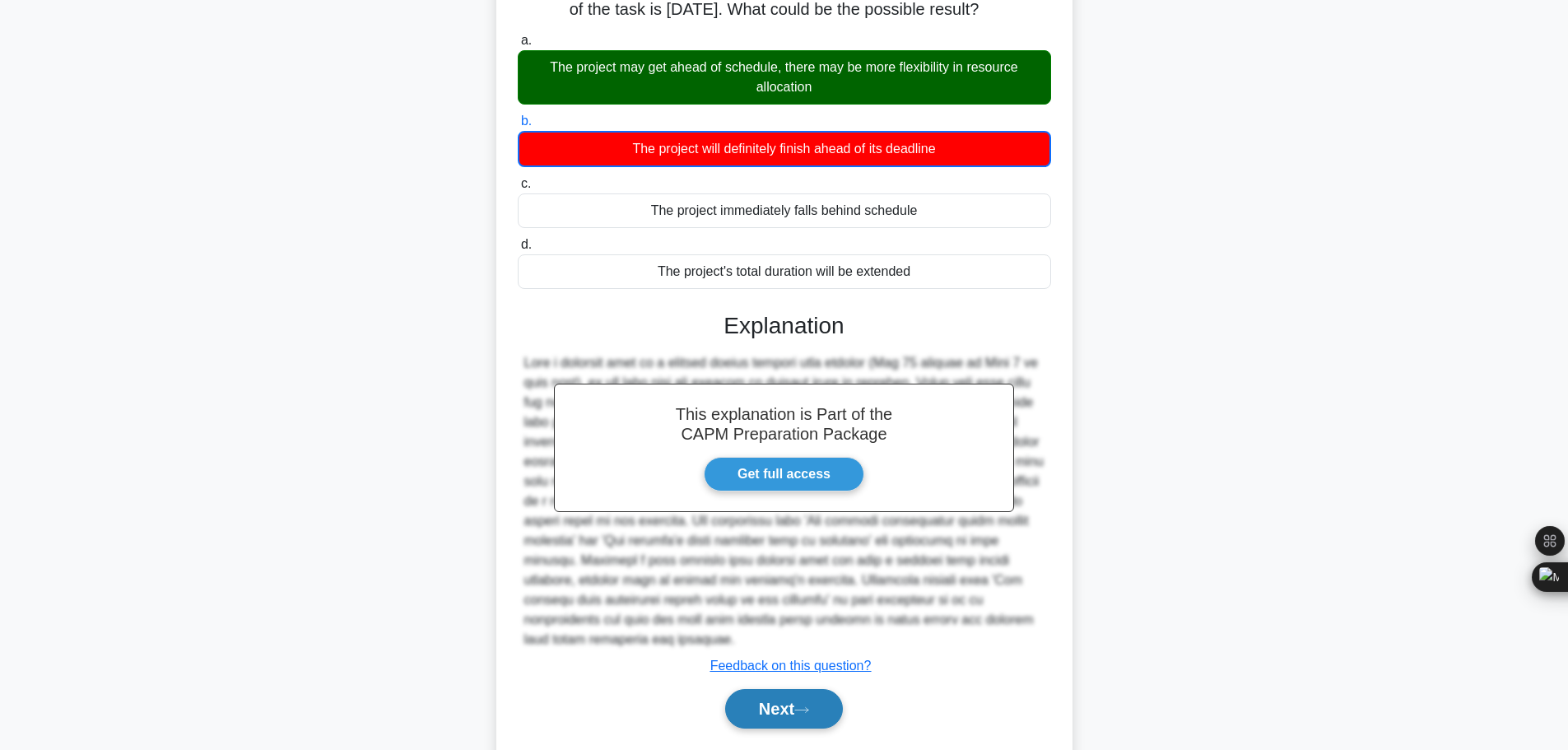
click at [811, 690] on button "Next" at bounding box center [784, 709] width 118 height 39
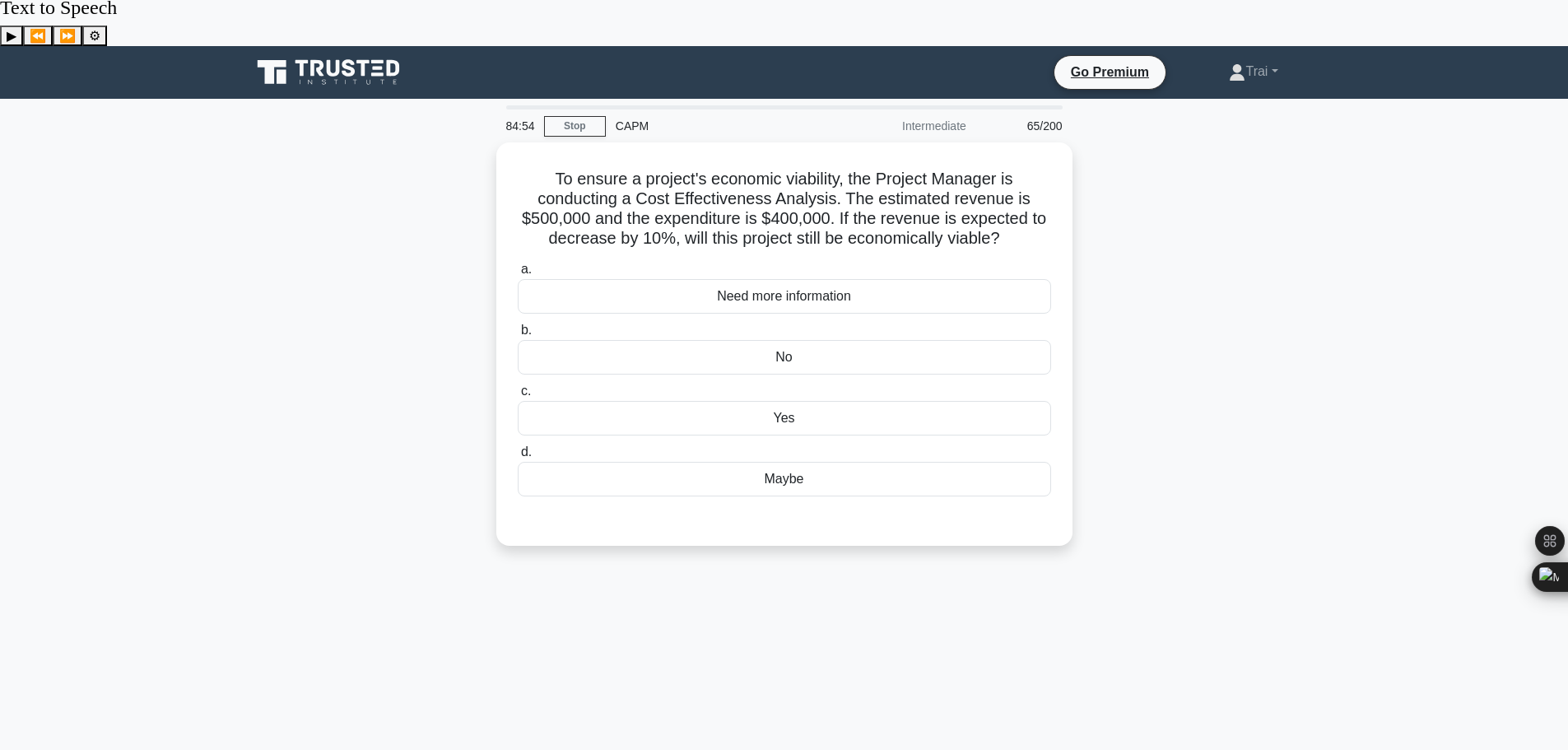
scroll to position [0, 0]
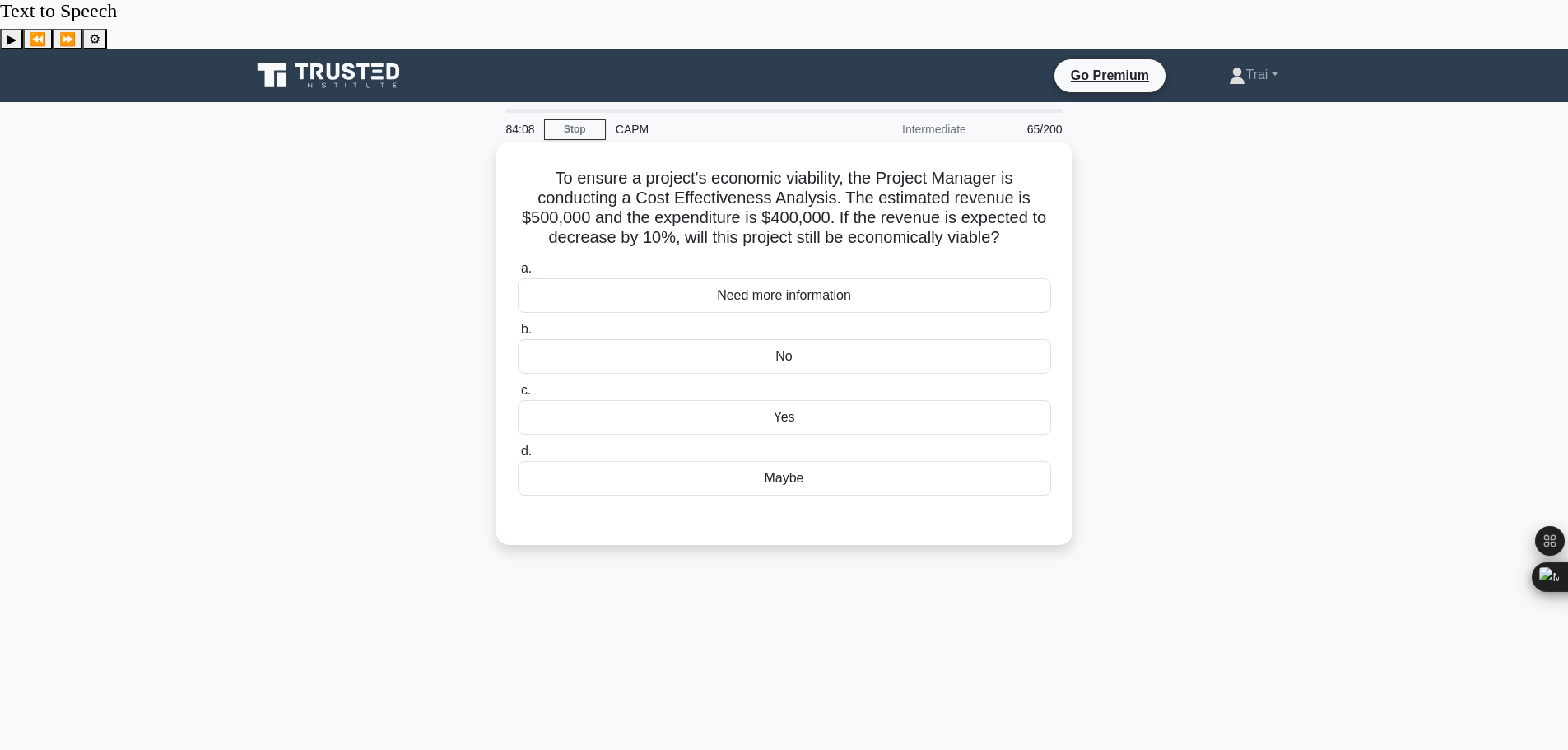
click at [769, 462] on div "Maybe" at bounding box center [784, 479] width 534 height 35
click at [518, 446] on input "d. Maybe" at bounding box center [518, 451] width 0 height 11
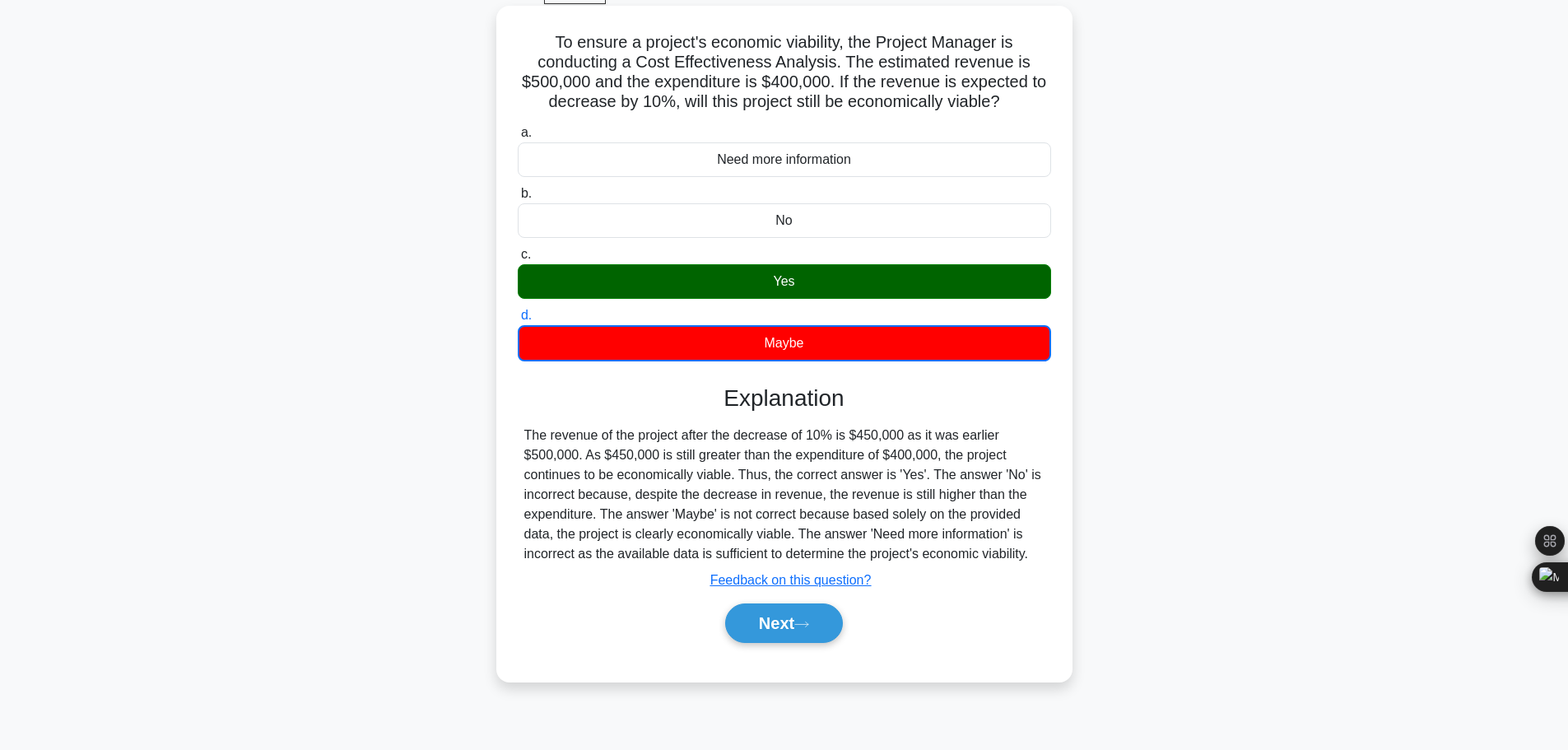
scroll to position [139, 0]
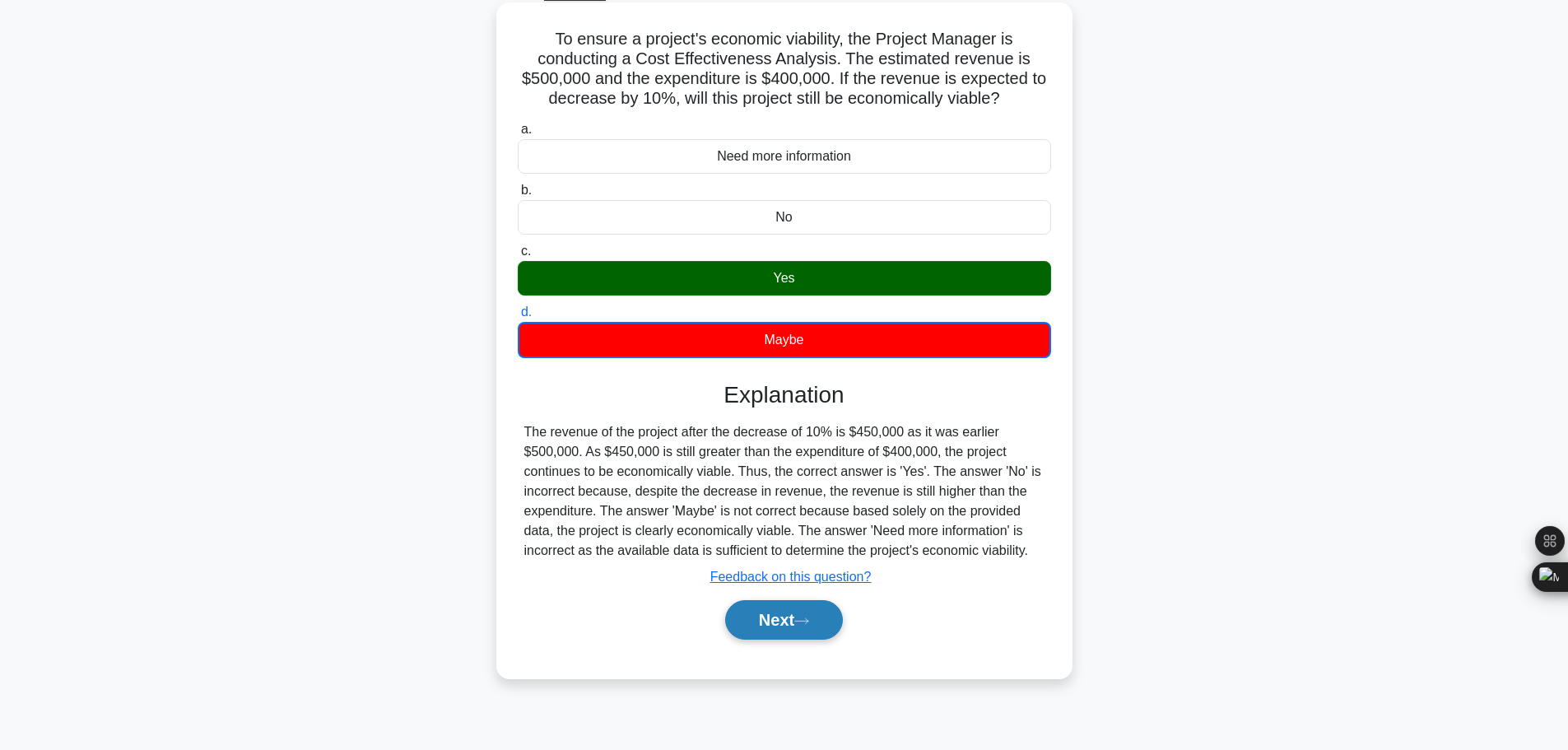
click at [773, 601] on button "Next" at bounding box center [784, 620] width 118 height 39
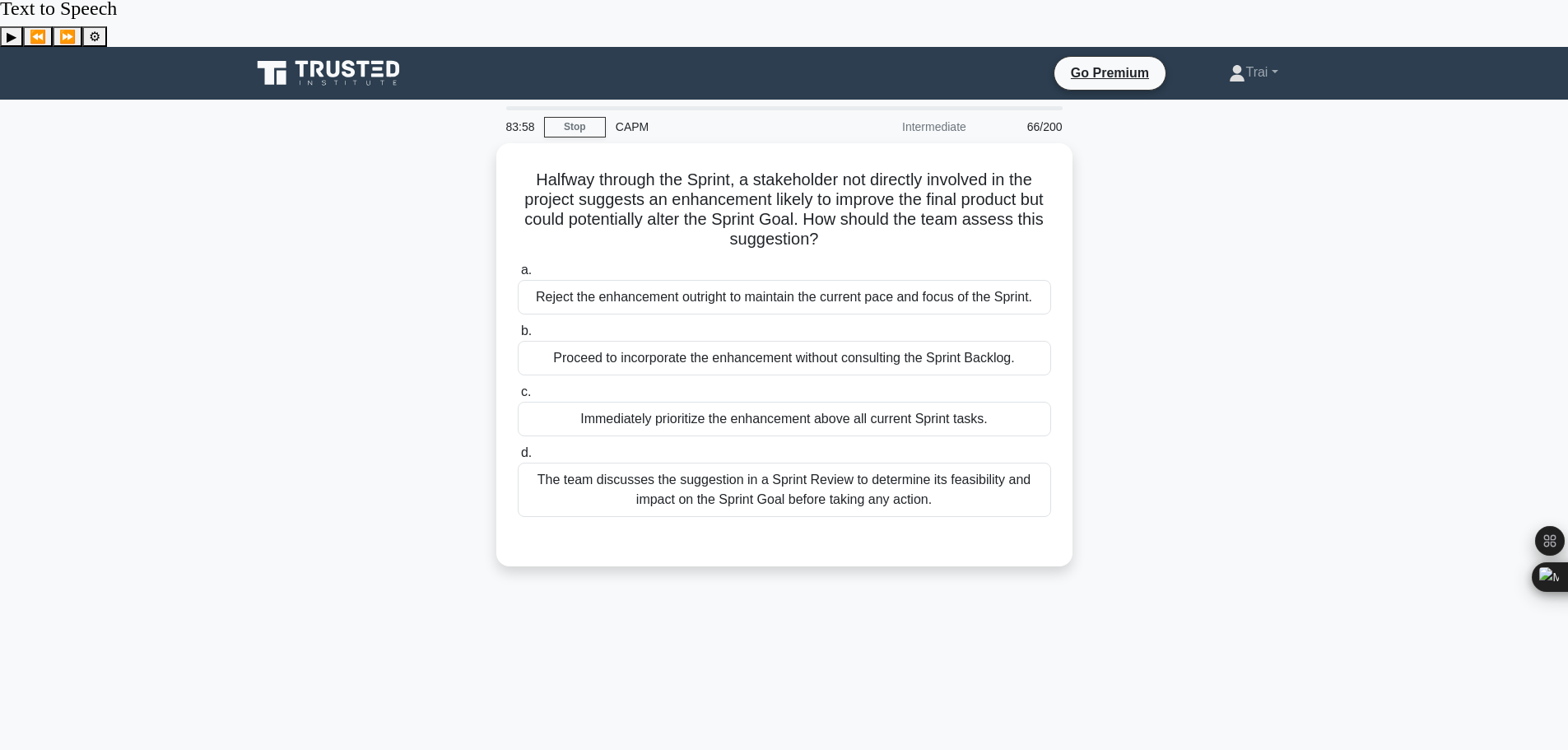
scroll to position [0, 0]
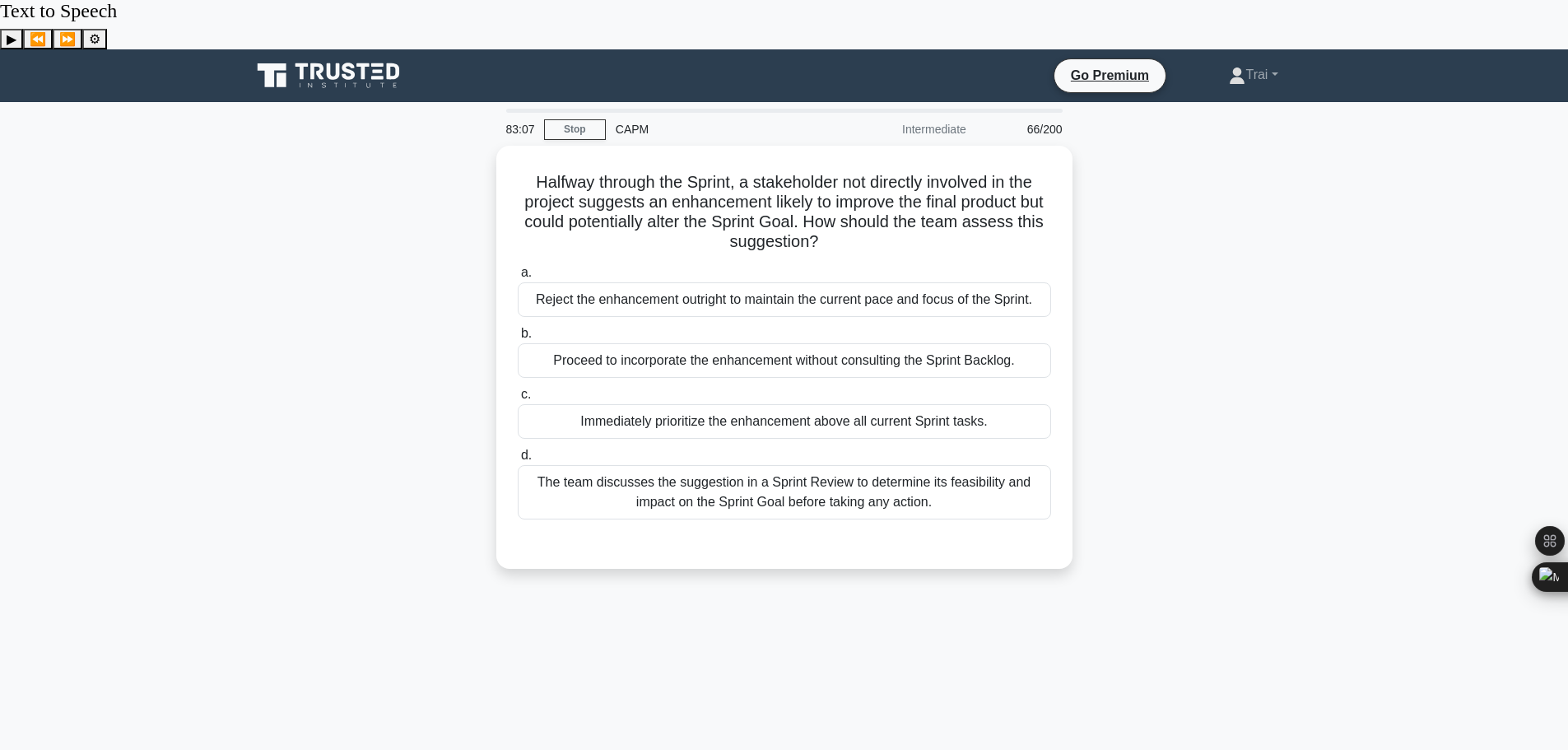
click at [1266, 264] on div "Halfway through the Sprint, a stakeholder not directly involved in the project …" at bounding box center [784, 367] width 1087 height 443
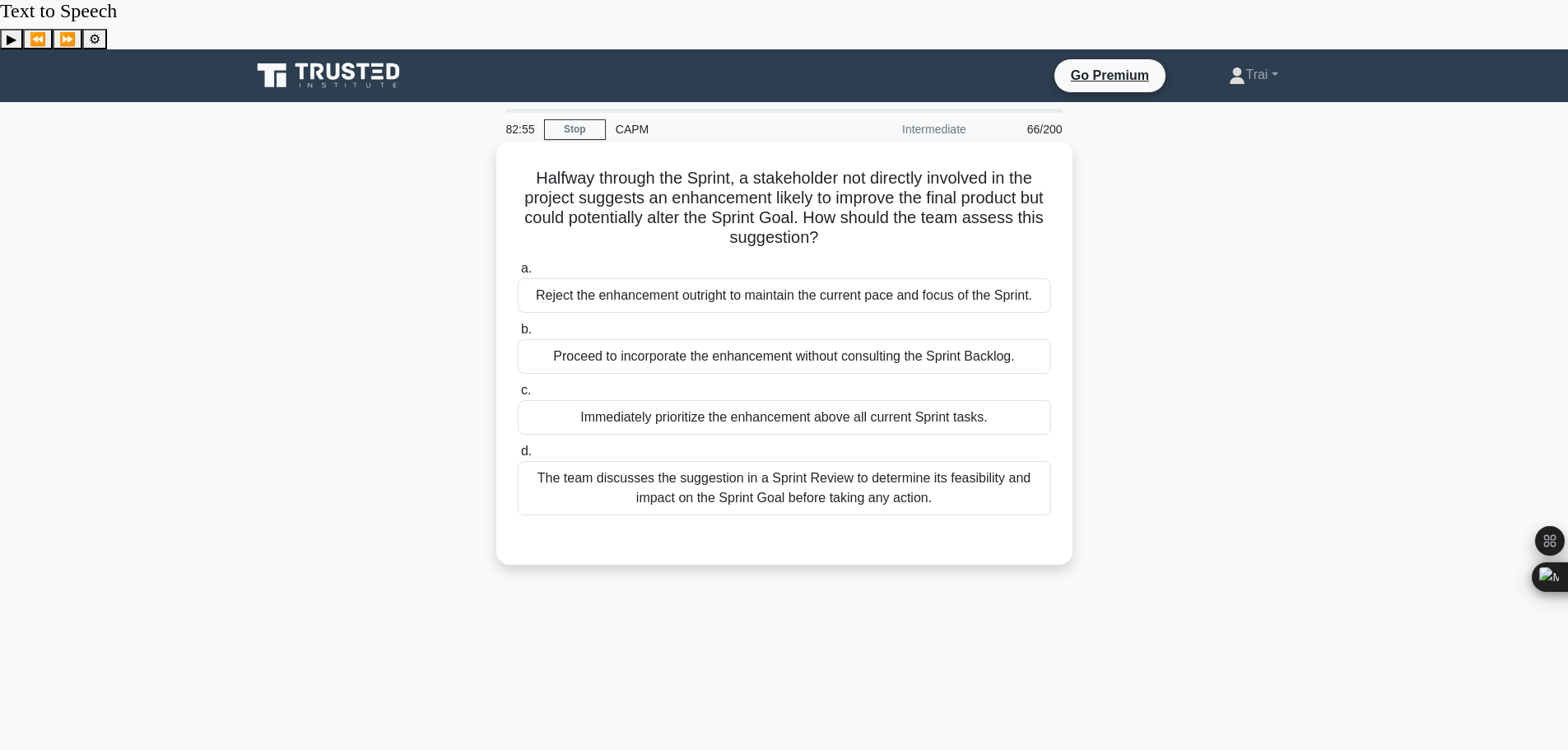
click at [658, 462] on div "The team discusses the suggestion in a Sprint Review to determine its feasibili…" at bounding box center [784, 488] width 534 height 54
click at [518, 450] on input "d. The team discusses the suggestion in a Sprint Review to determine its feasib…" at bounding box center [518, 451] width 0 height 11
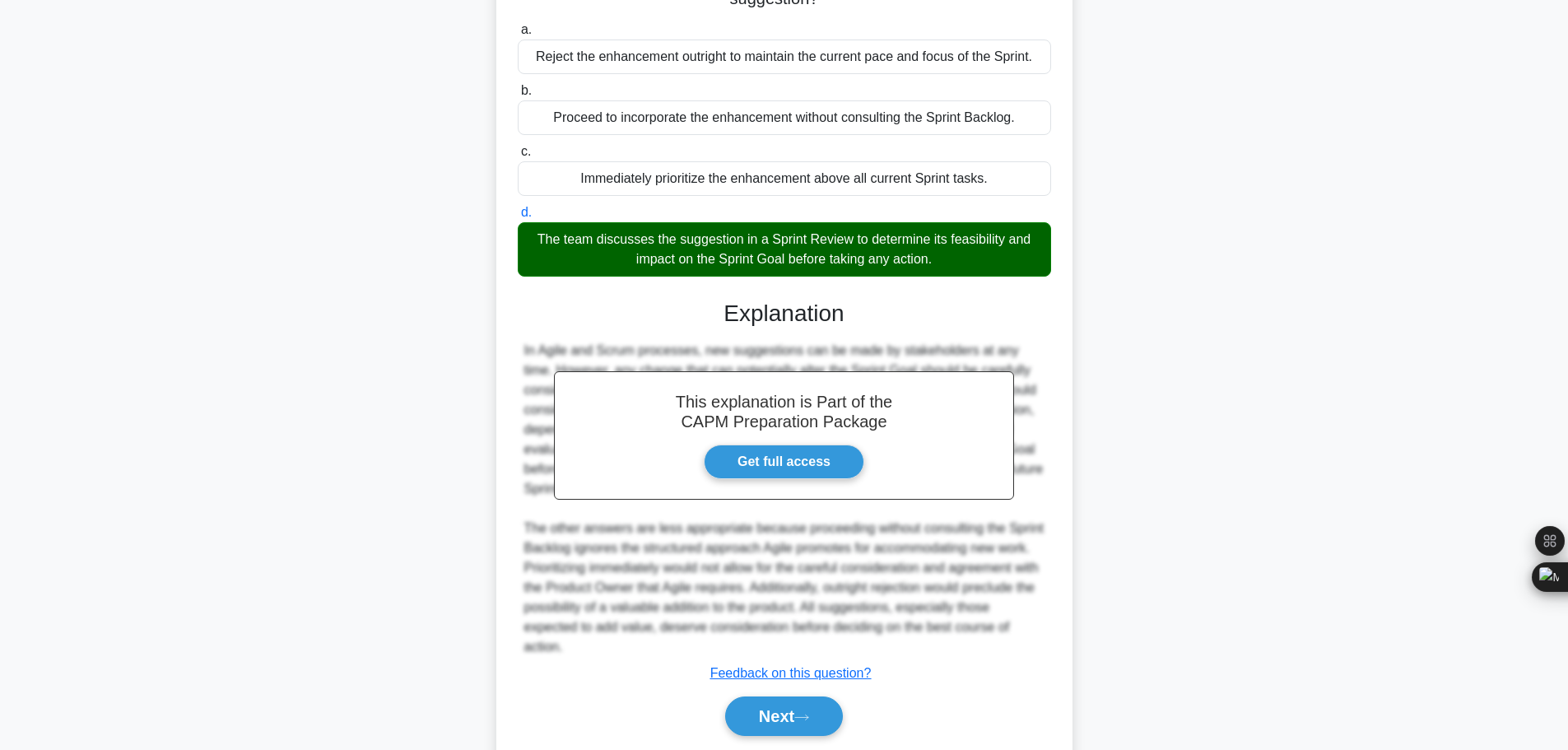
scroll to position [246, 0]
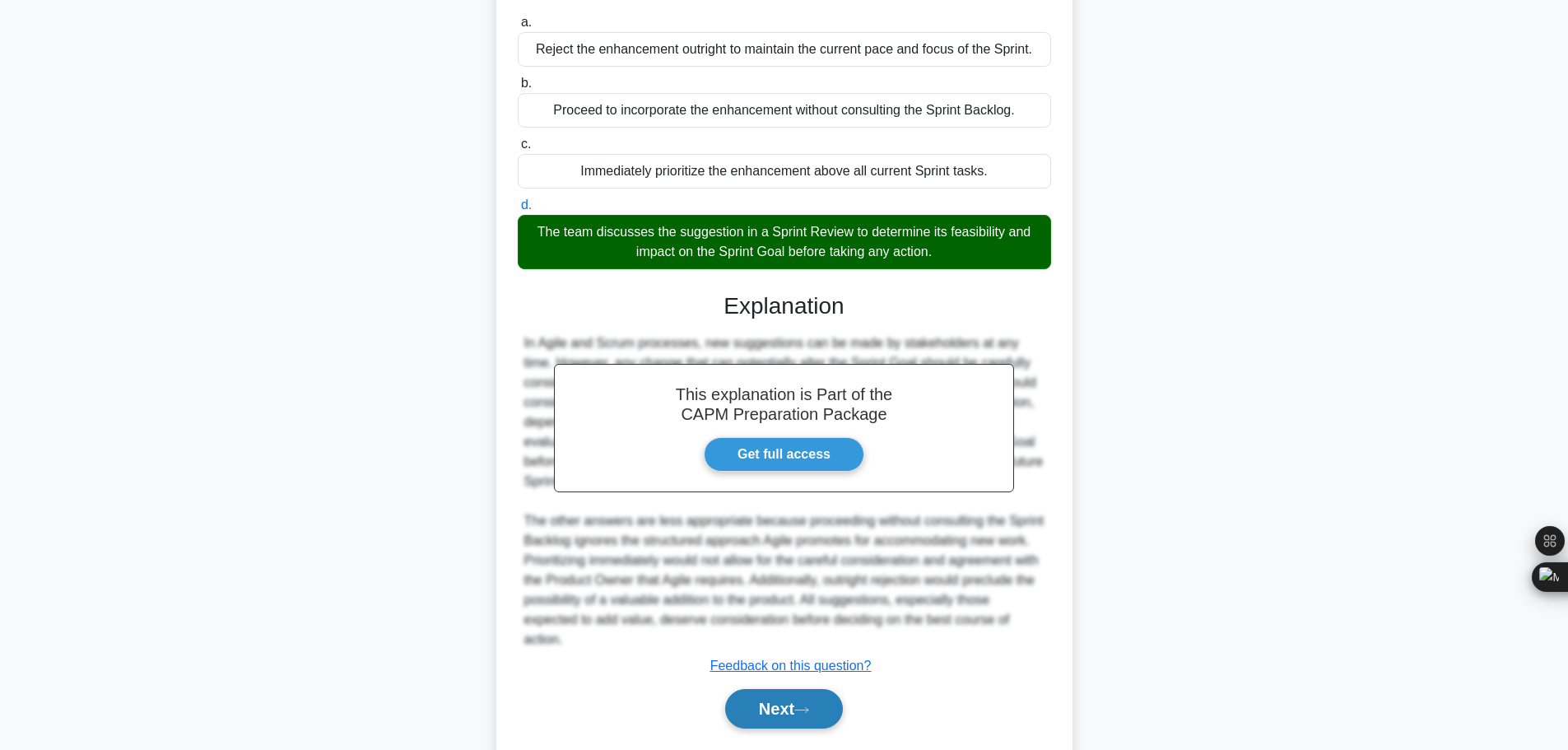
click at [816, 690] on button "Next" at bounding box center [784, 709] width 118 height 39
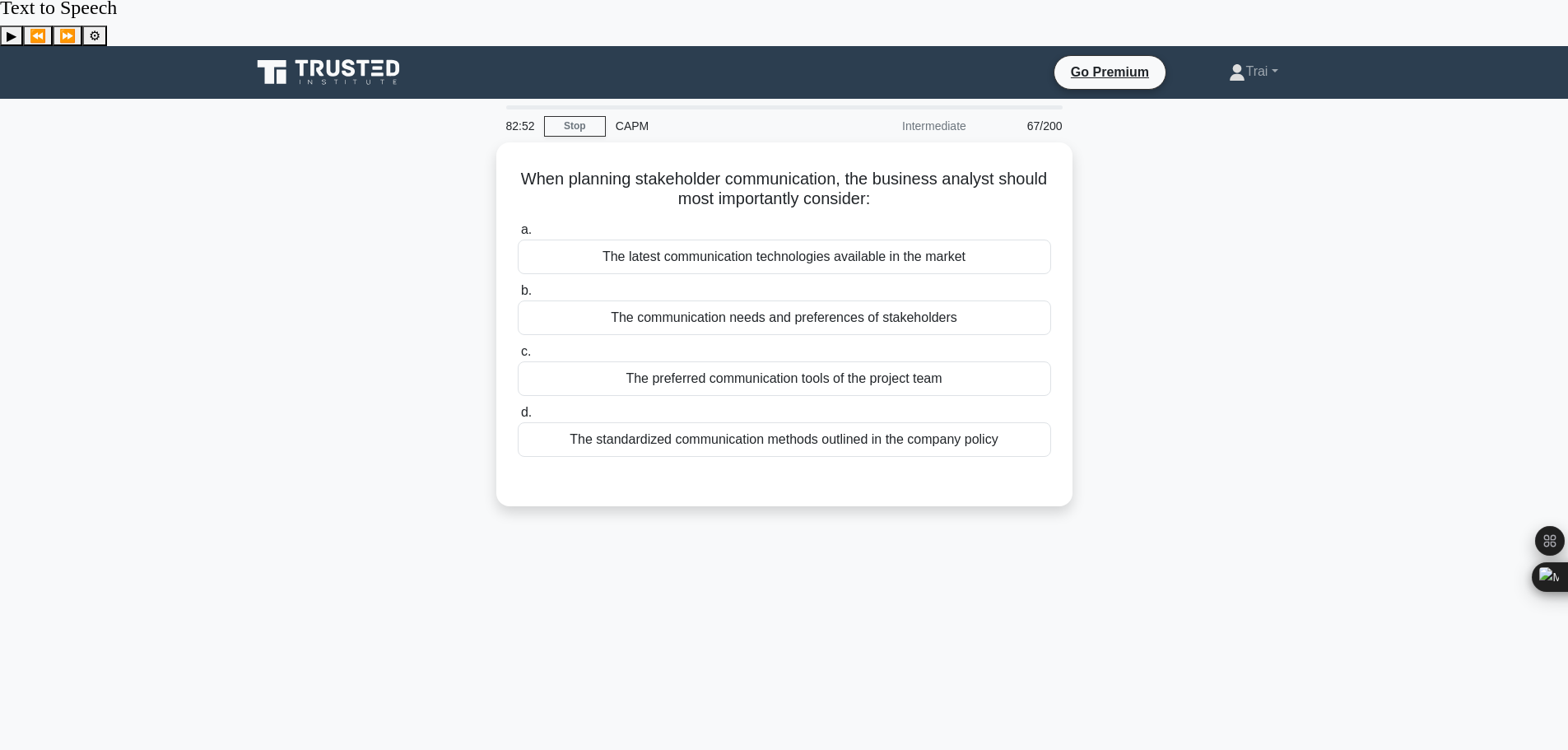
scroll to position [0, 0]
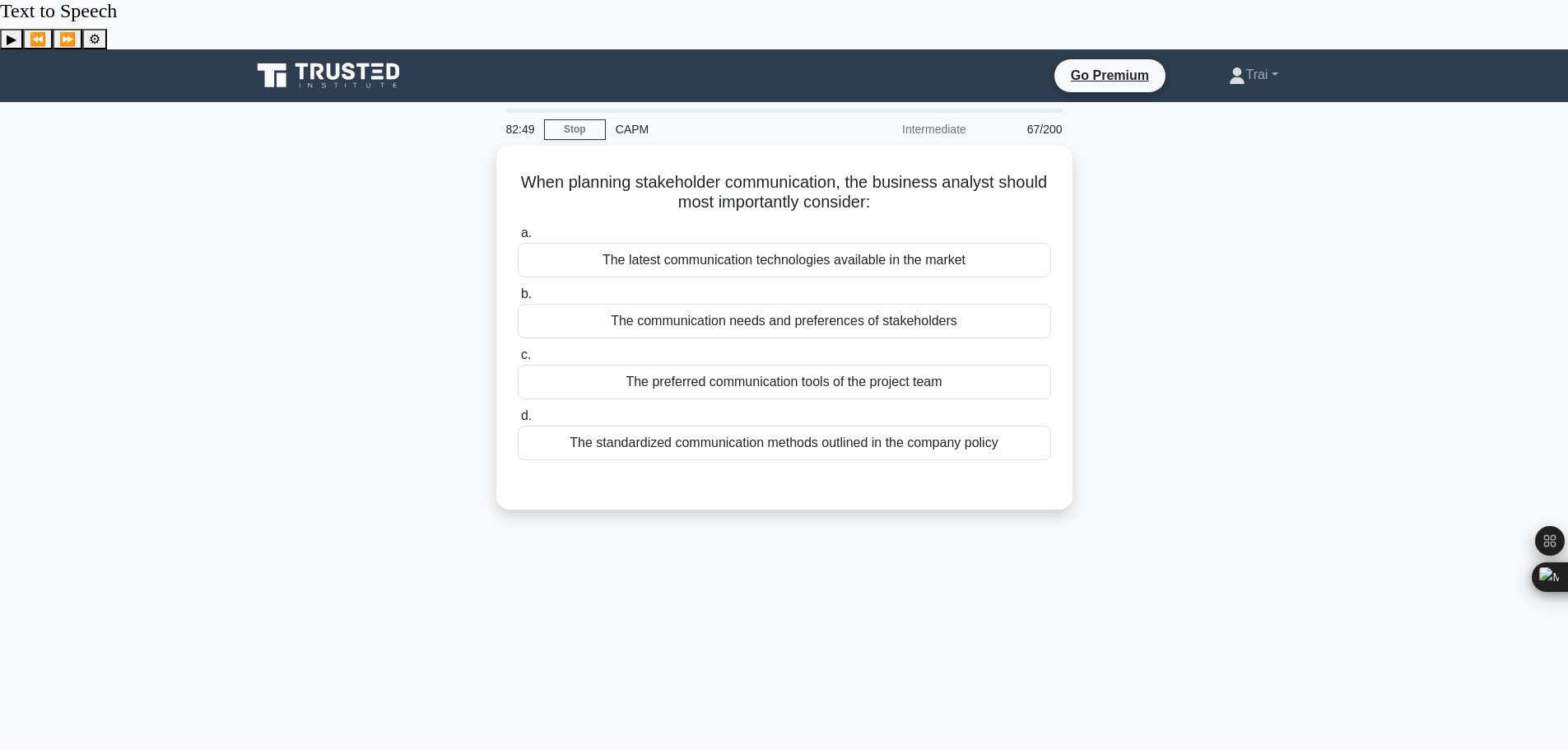
click at [1253, 308] on div "When planning stakeholder communication, the business analyst should most impor…" at bounding box center [784, 337] width 1087 height 384
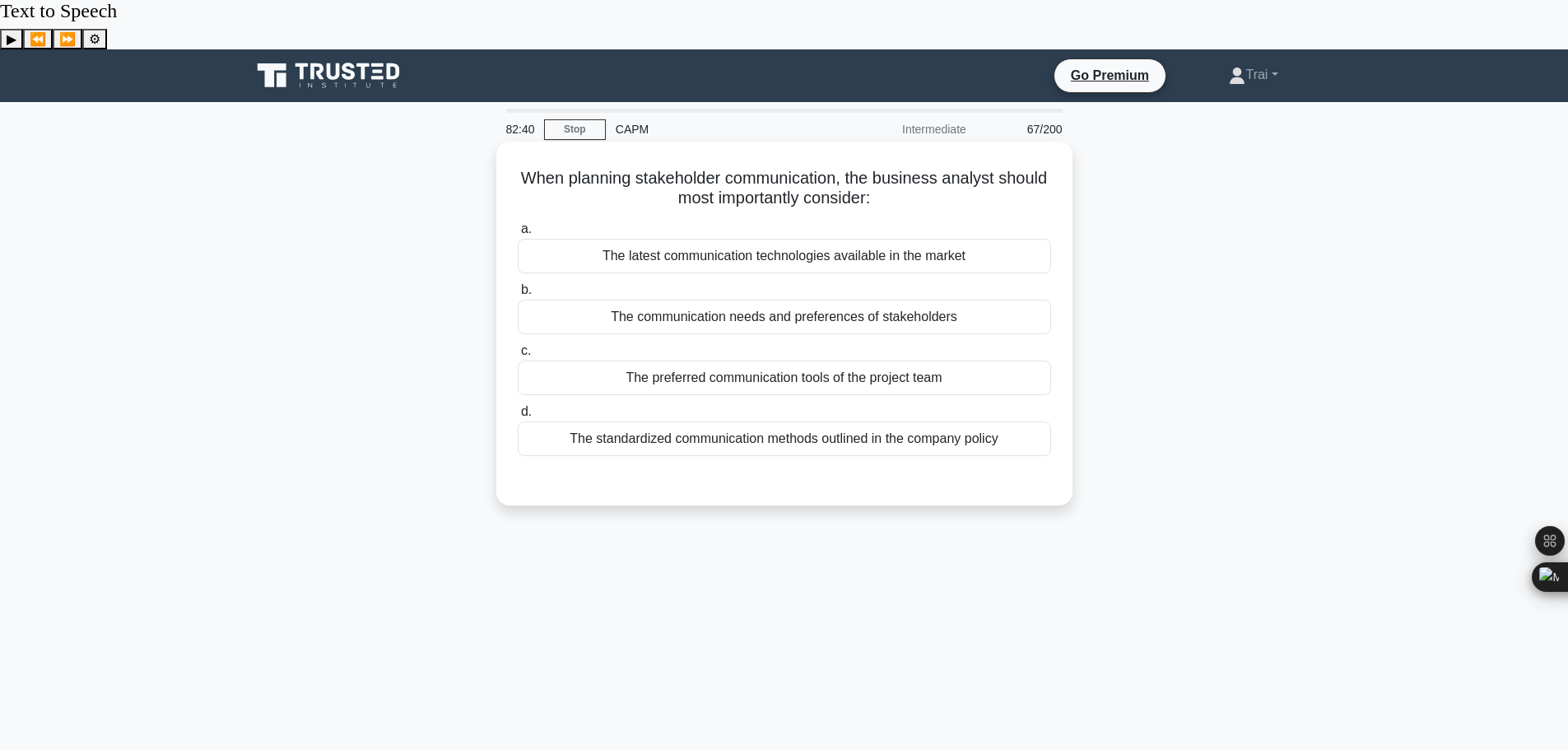
click at [748, 299] on div "The communication needs and preferences of stakeholders" at bounding box center [784, 317] width 534 height 35
click at [518, 285] on input "b. The communication needs and preferences of stakeholders" at bounding box center [518, 290] width 0 height 11
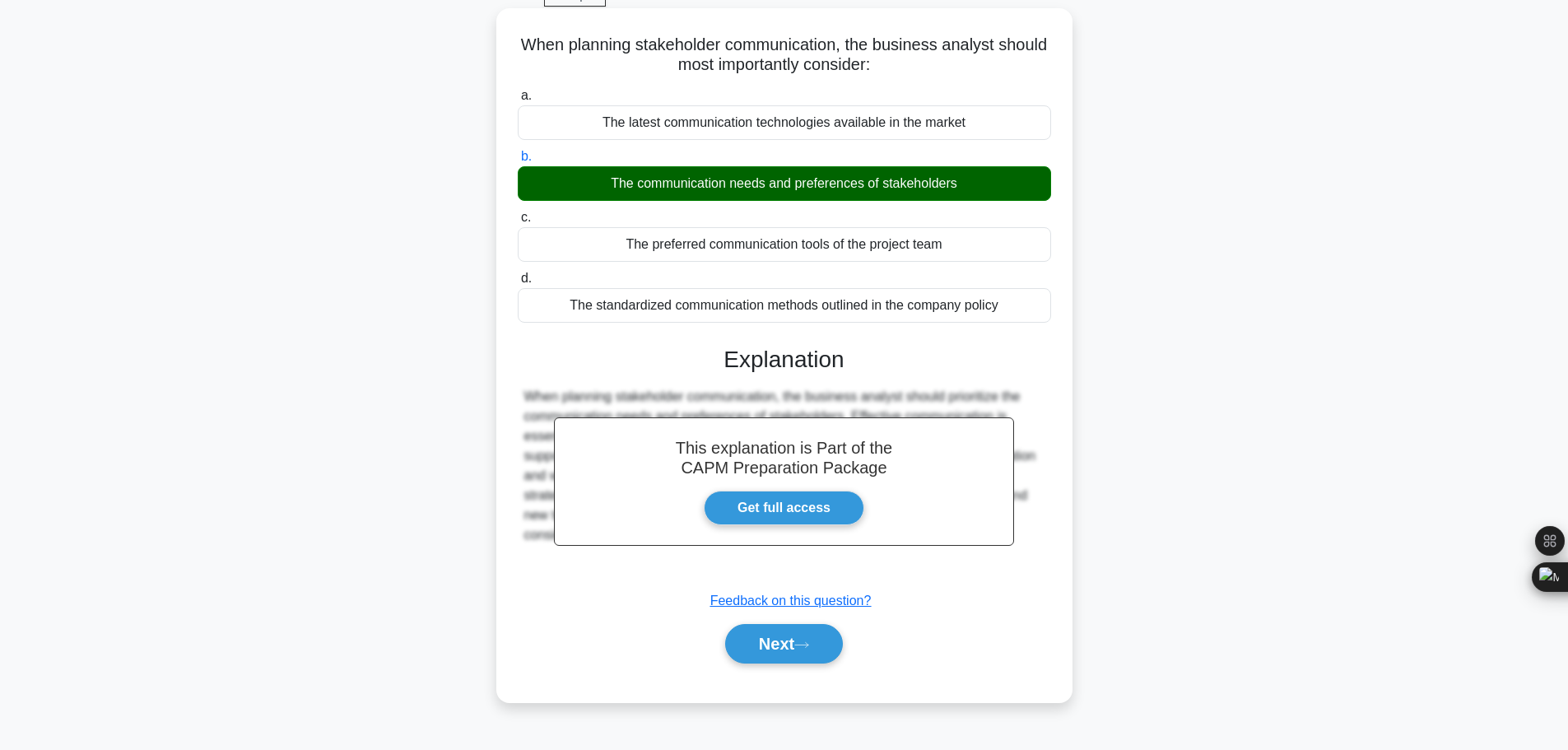
scroll to position [139, 0]
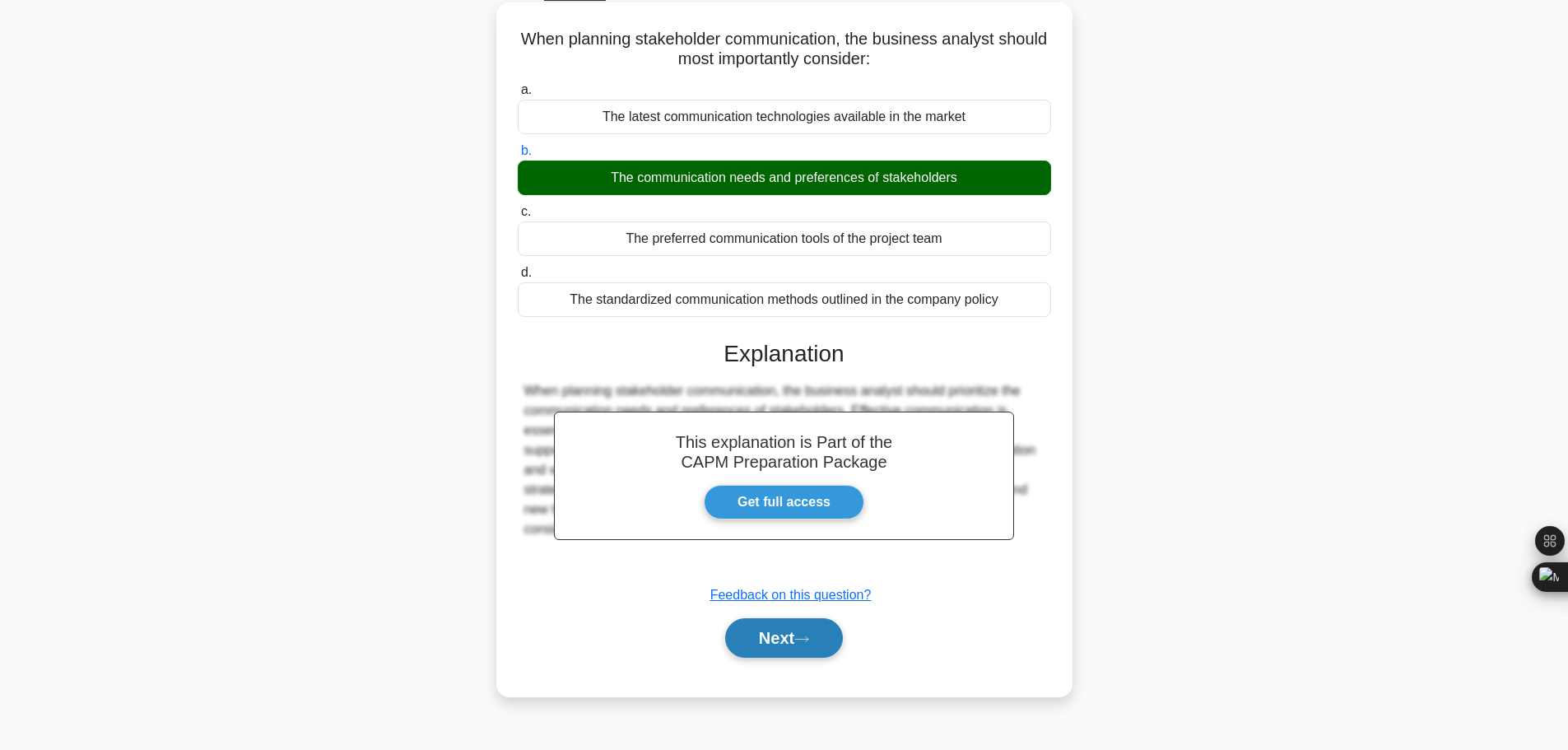
click at [794, 618] on button "Next" at bounding box center [784, 637] width 118 height 39
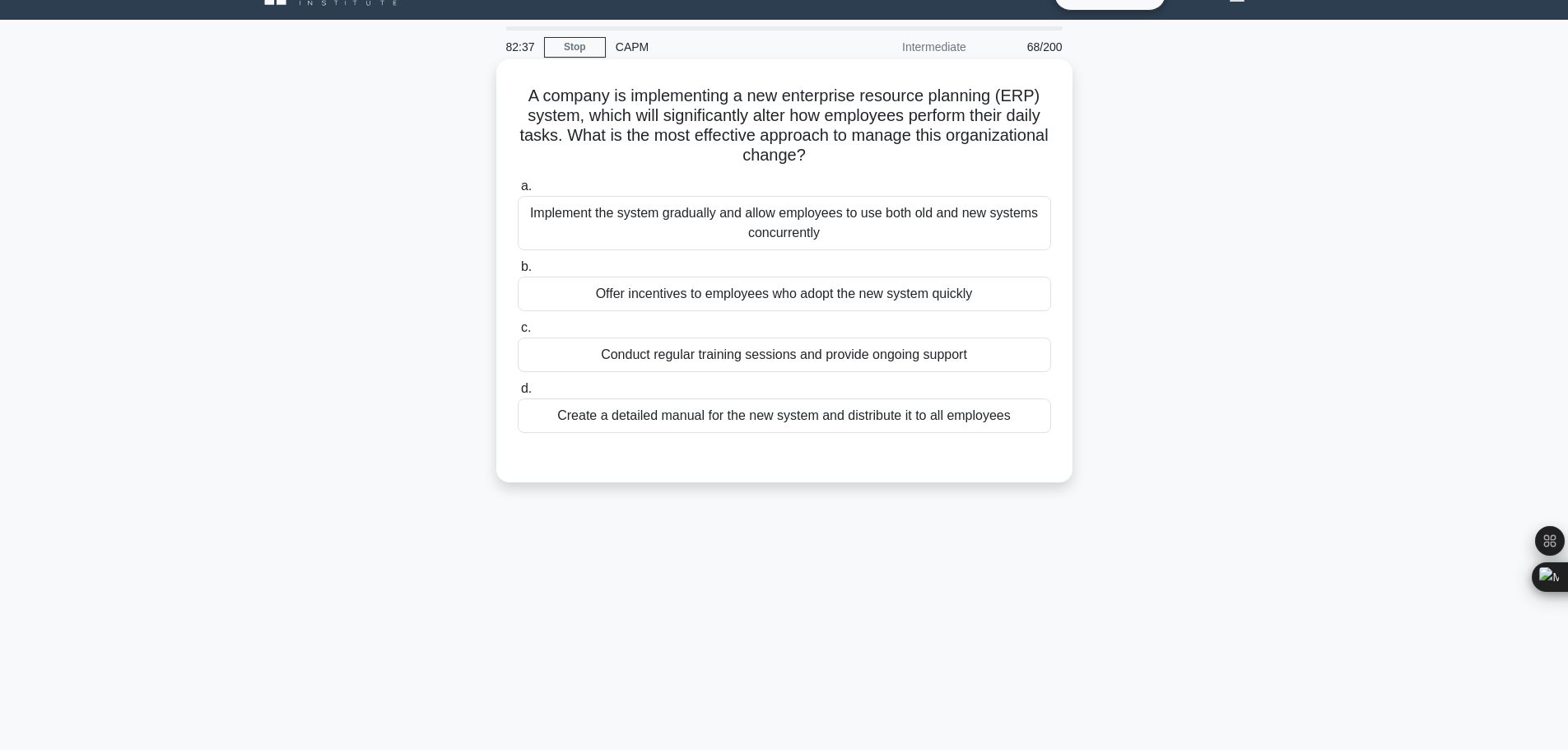
scroll to position [0, 0]
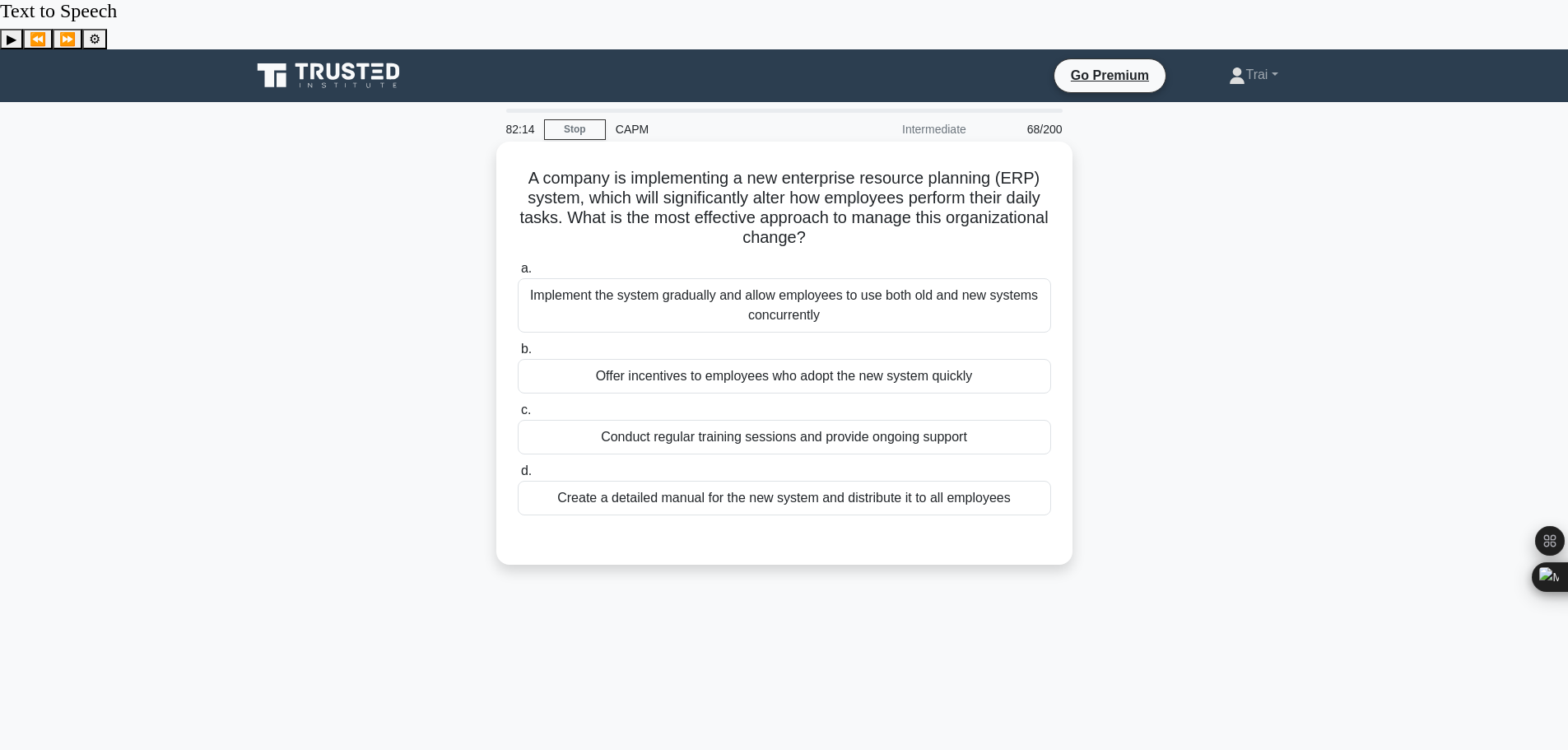
click at [764, 420] on div "Conduct regular training sessions and provide ongoing support" at bounding box center [784, 438] width 534 height 35
click at [518, 405] on input "c. Conduct regular training sessions and provide ongoing support" at bounding box center [518, 410] width 0 height 11
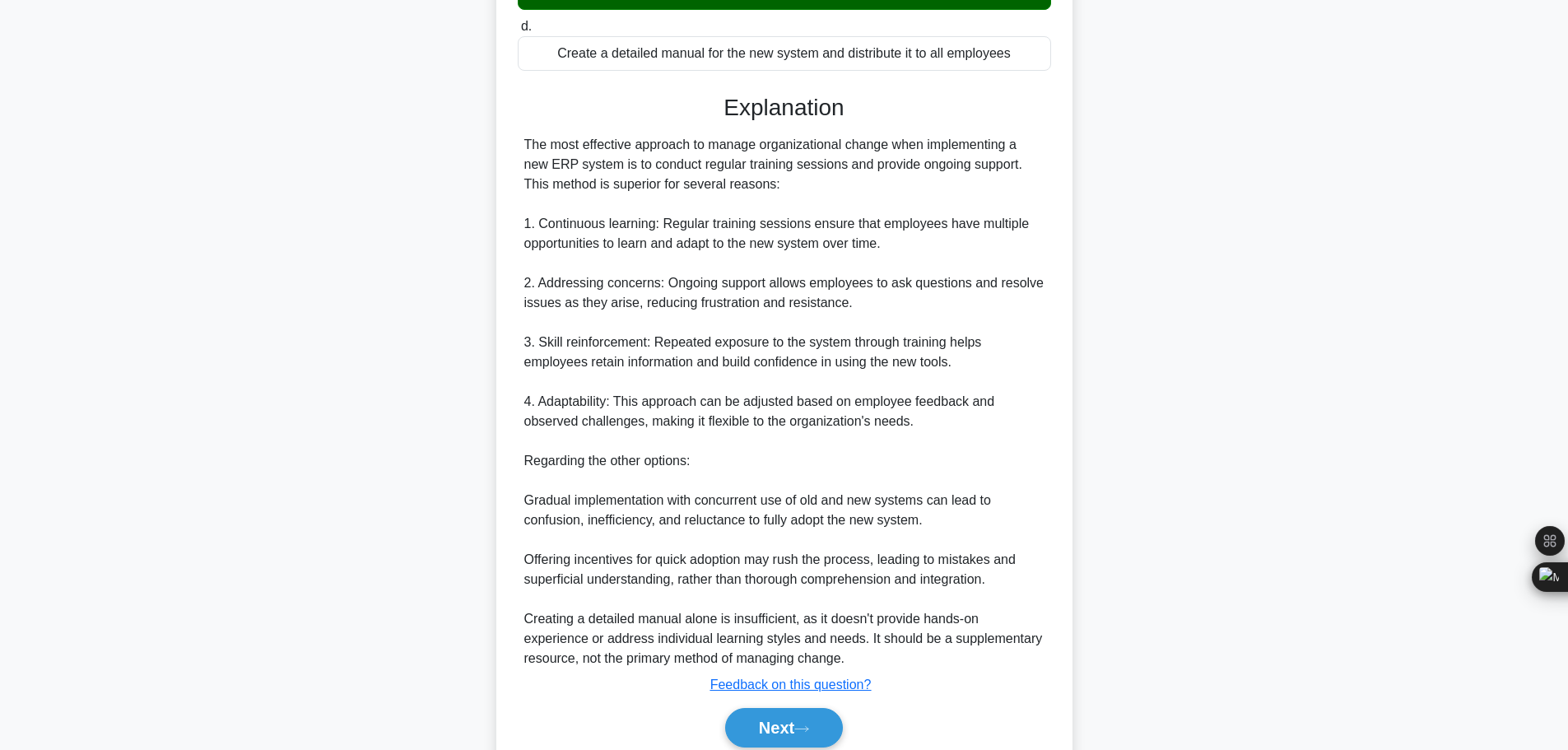
scroll to position [463, 0]
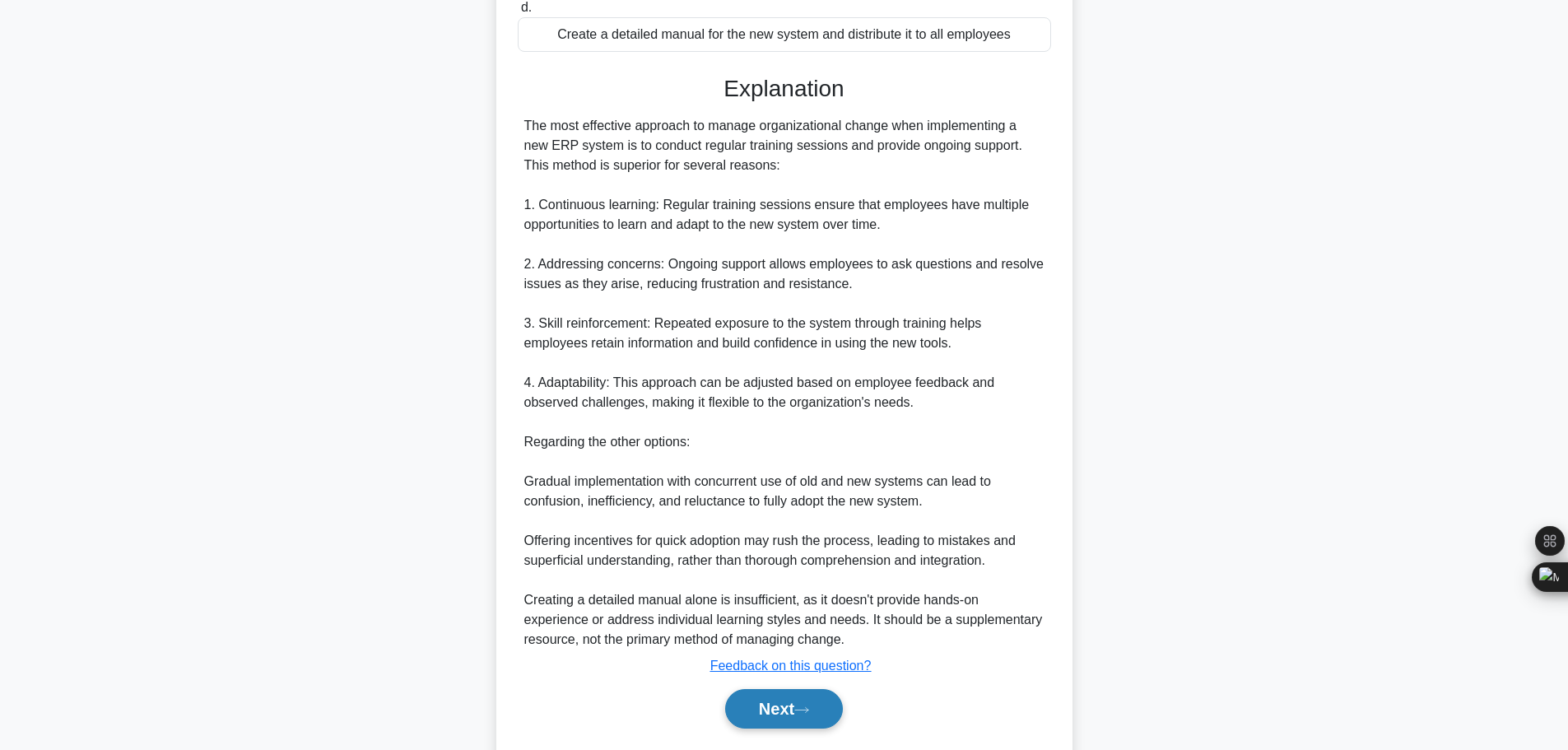
click at [770, 690] on button "Next" at bounding box center [784, 709] width 118 height 39
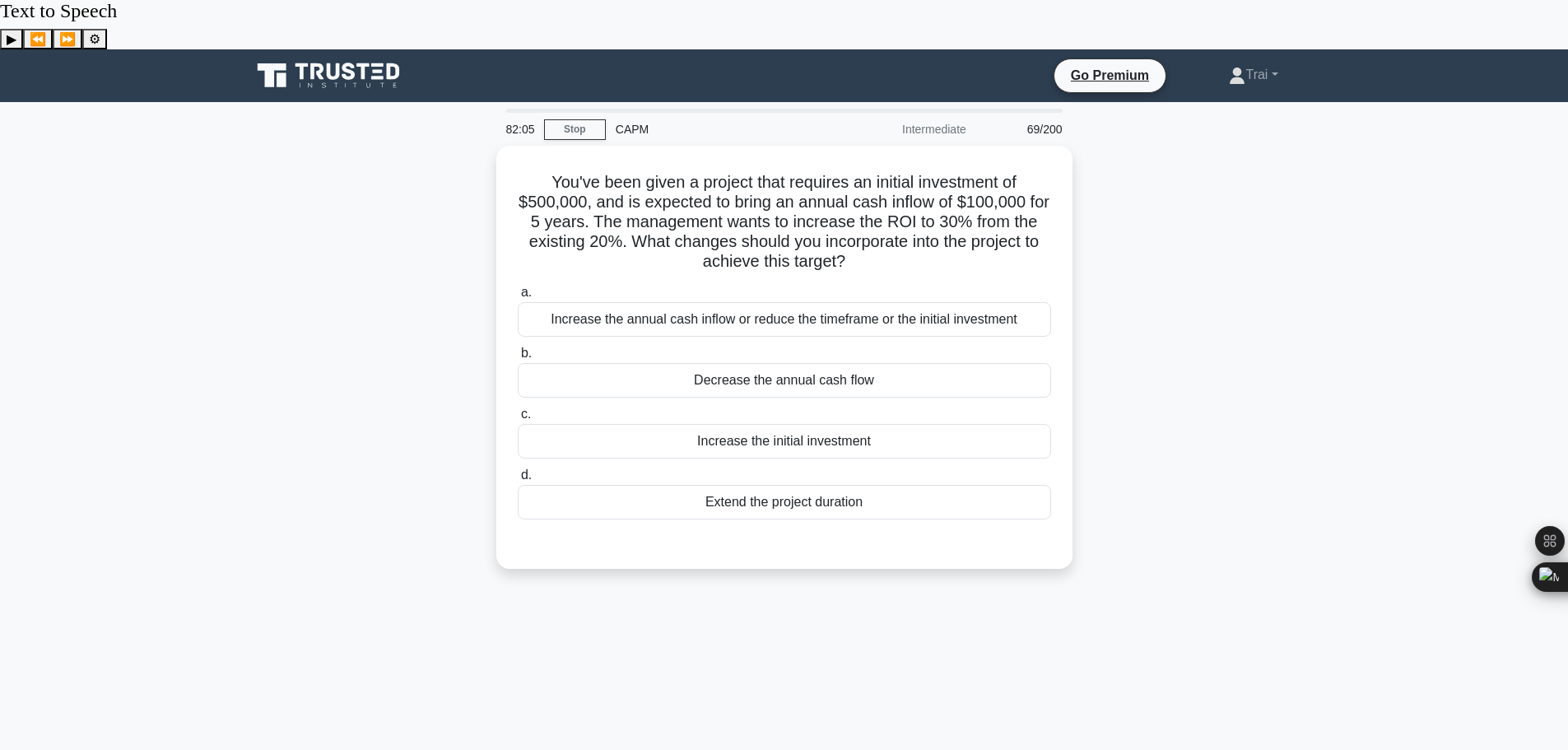
click at [769, 614] on div "82:05 Stop CAPM Intermediate 69/200 You've been given a project that requires a…" at bounding box center [784, 520] width 1087 height 823
click at [1198, 302] on div "You've been given a project that requires an initial investment of $500,000, an…" at bounding box center [784, 367] width 1087 height 443
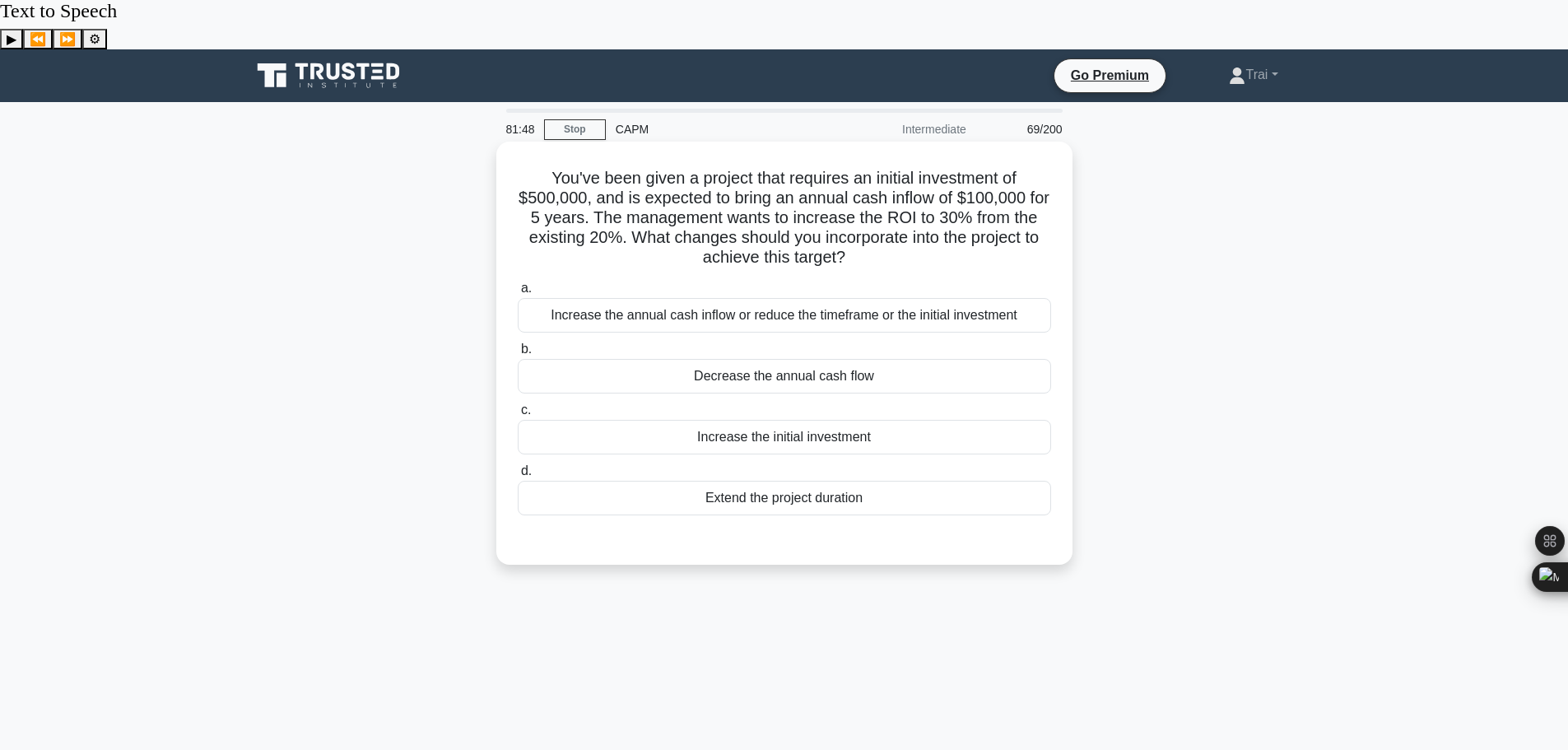
click at [866, 299] on div "Increase the annual cash inflow or reduce the timeframe or the initial investme…" at bounding box center [784, 316] width 534 height 35
click at [518, 283] on input "a. Increase the annual cash inflow or reduce the timeframe or the initial inves…" at bounding box center [518, 288] width 0 height 11
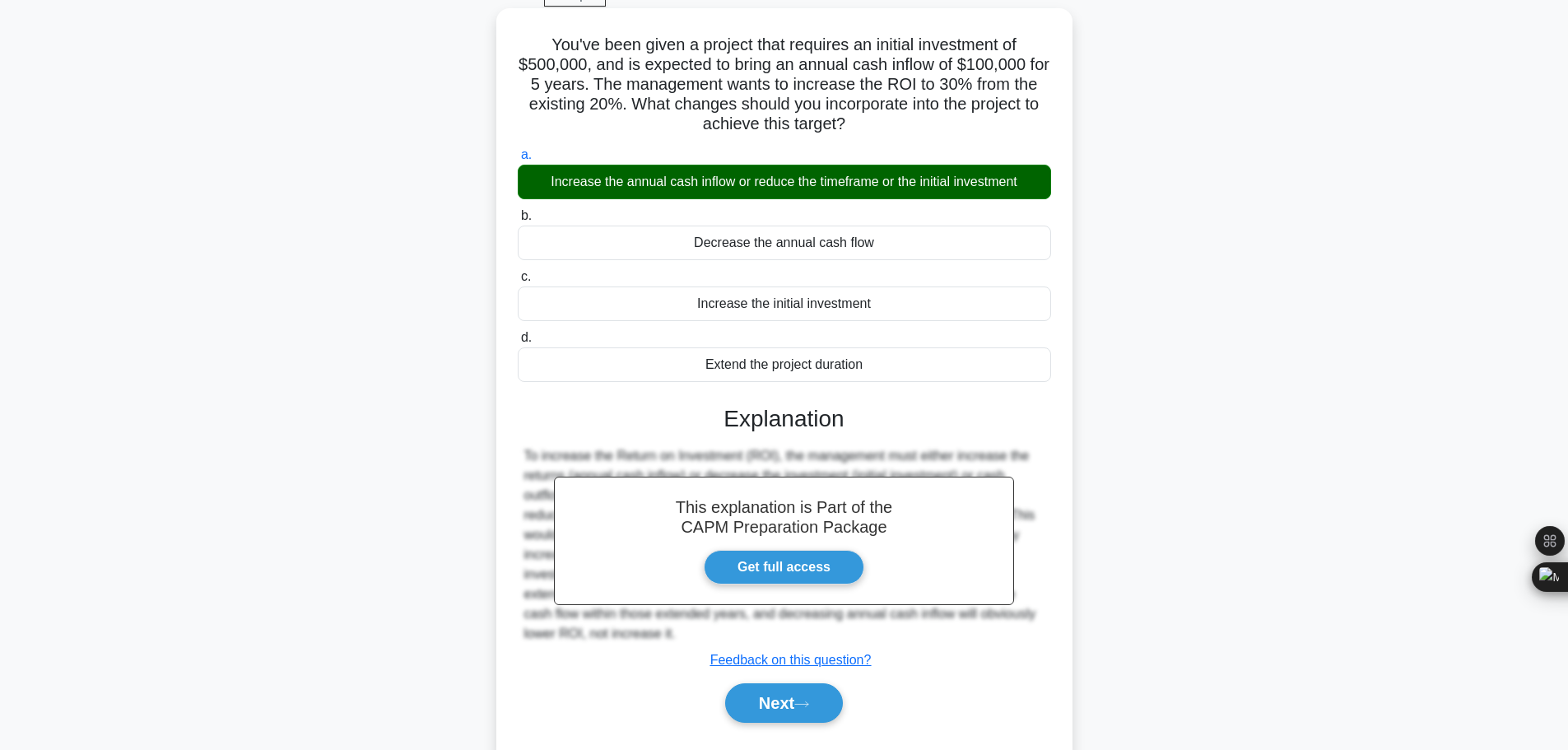
scroll to position [139, 0]
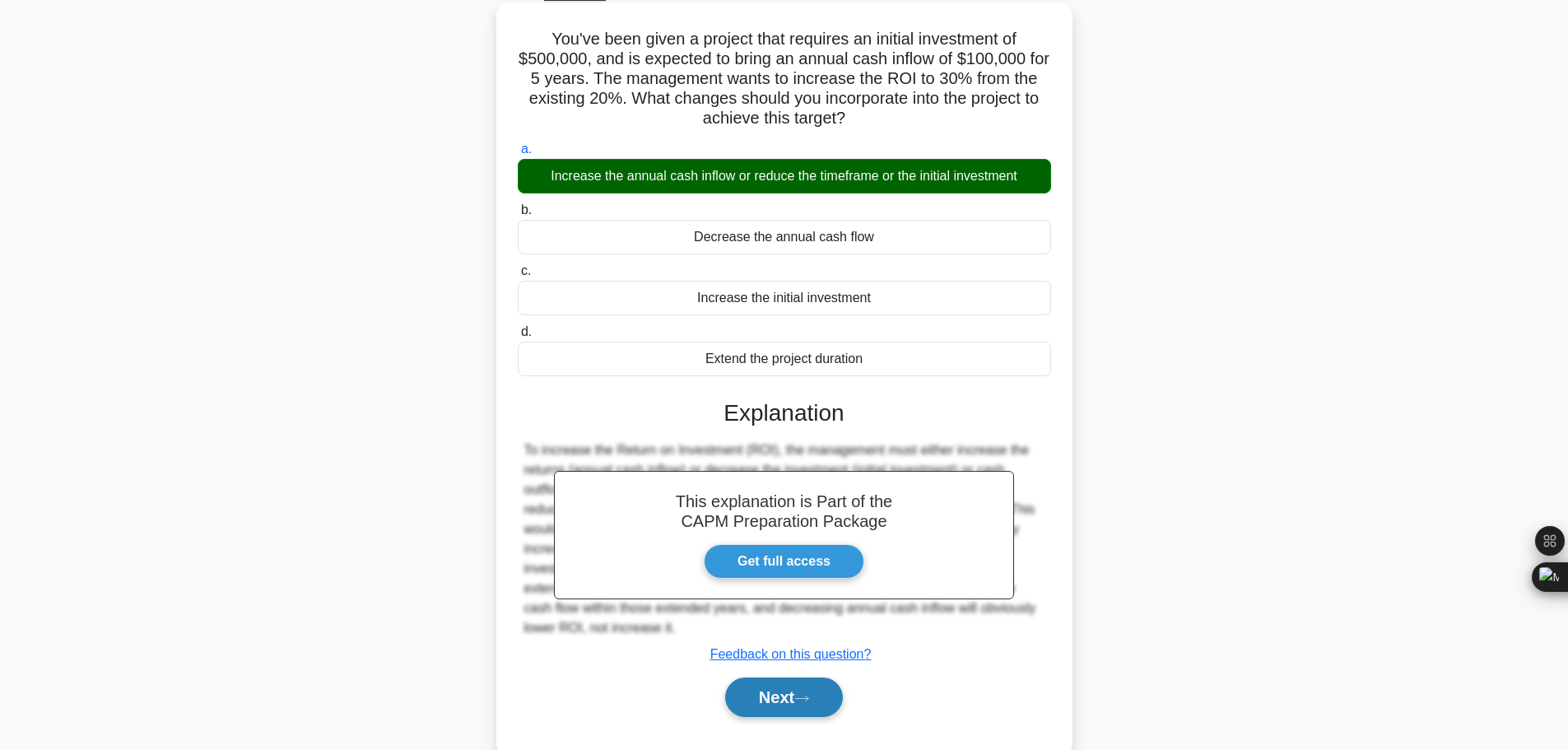
click at [779, 678] on button "Next" at bounding box center [784, 697] width 118 height 39
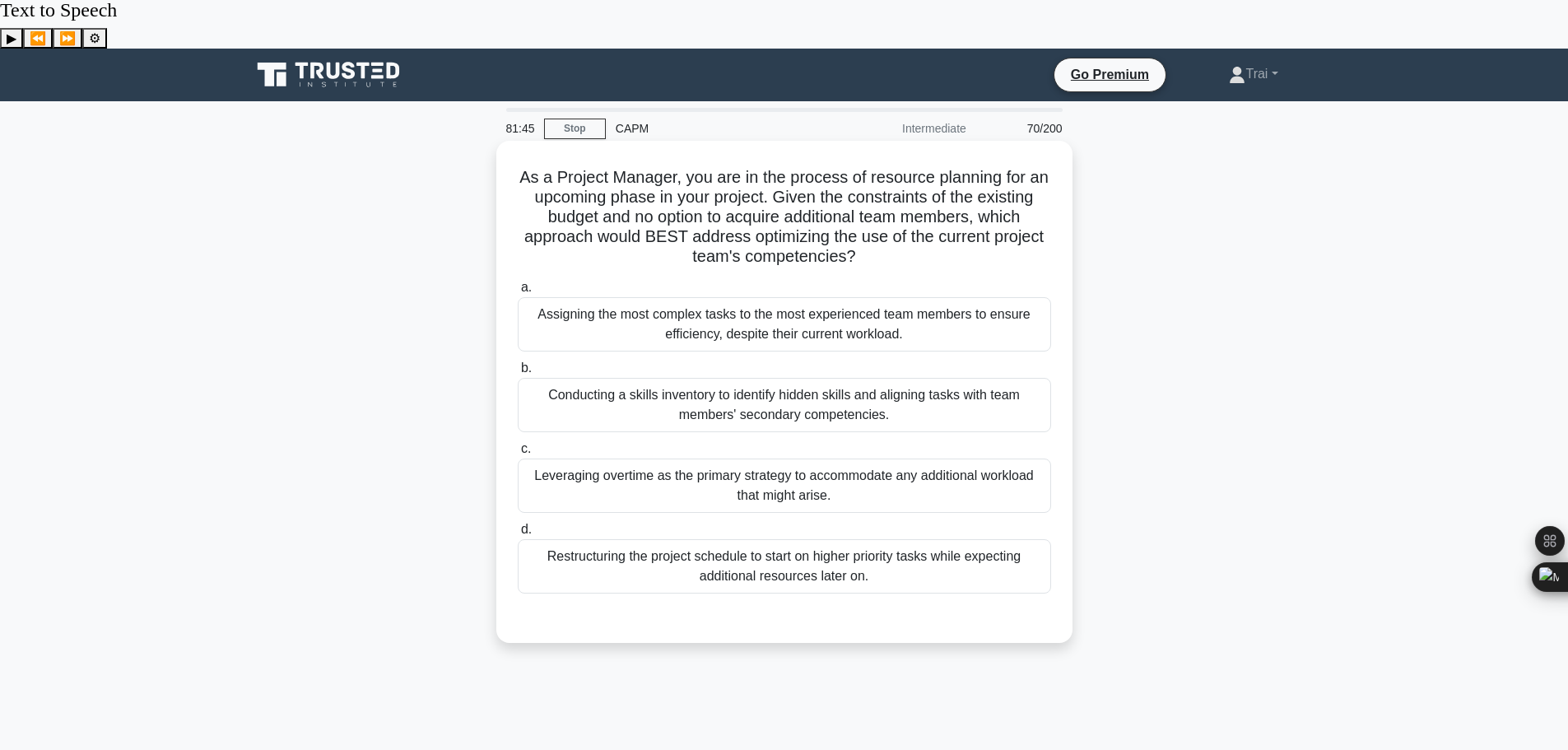
scroll to position [0, 0]
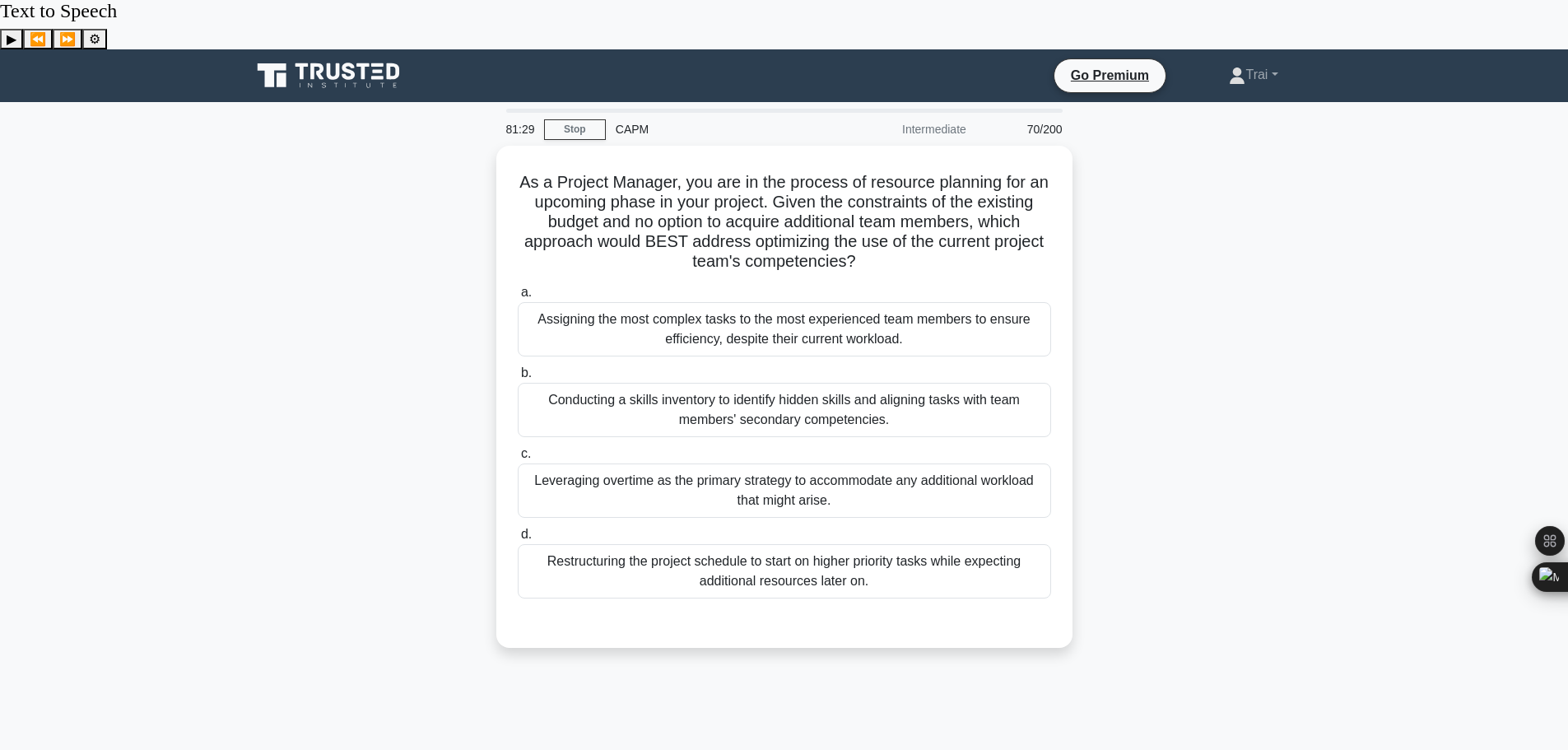
click at [1131, 287] on div "As a Project Manager, you are in the process of resource planning for an upcomi…" at bounding box center [784, 407] width 1087 height 522
click at [805, 379] on div "Conducting a skills inventory to identify hidden skills and aligning tasks with…" at bounding box center [784, 406] width 534 height 54
click at [518, 364] on input "b. Conducting a skills inventory to identify hidden skills and aligning tasks w…" at bounding box center [518, 369] width 0 height 11
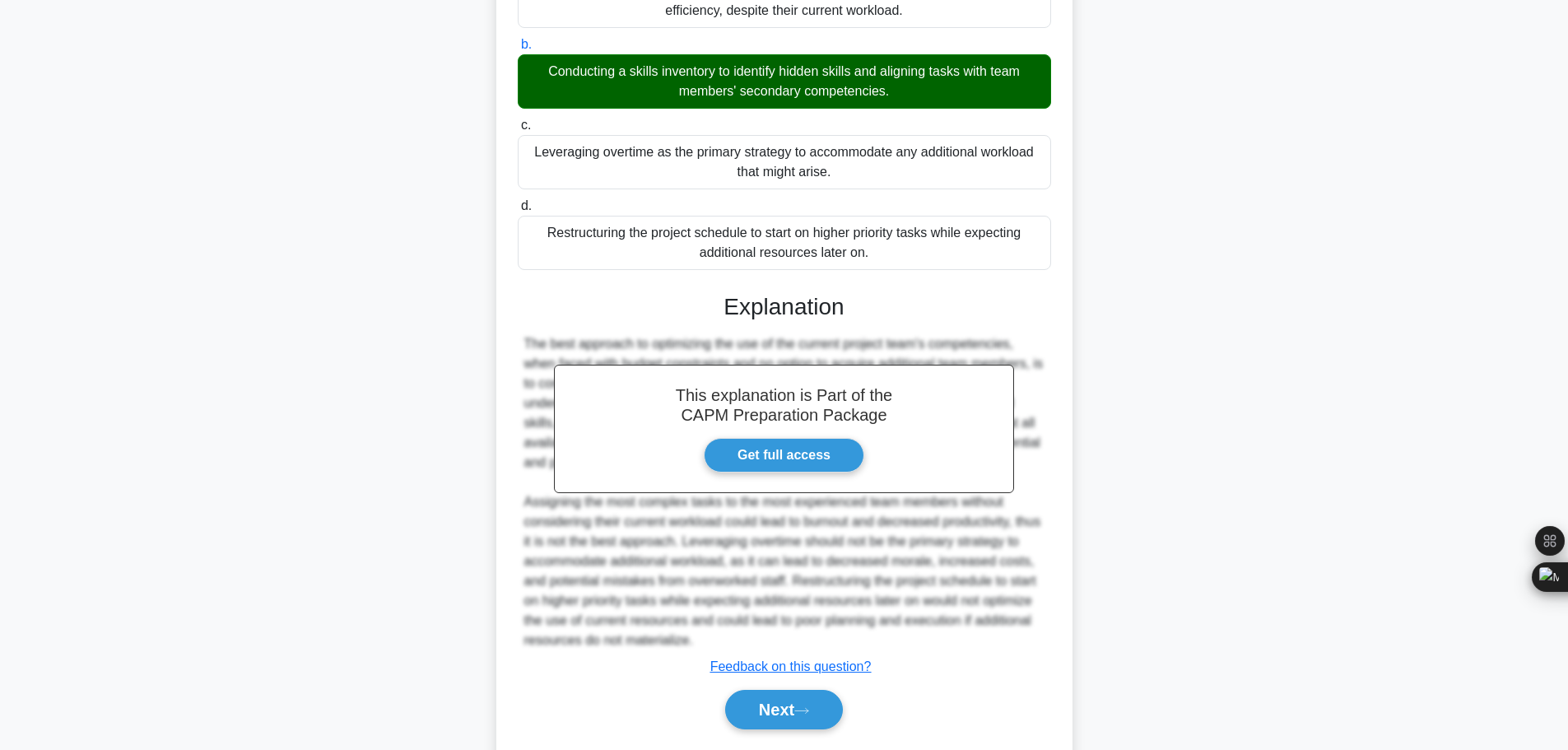
scroll to position [325, 0]
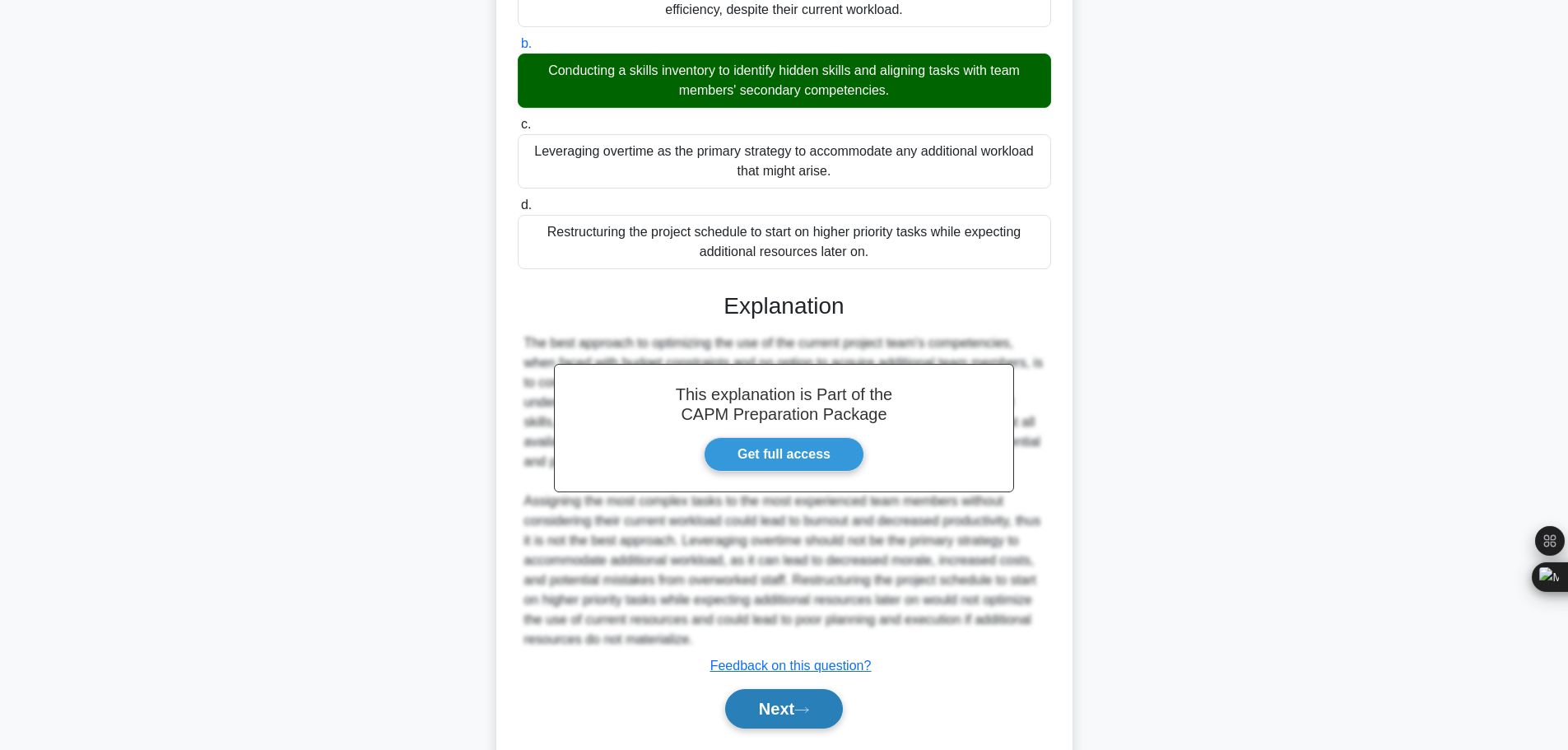
click at [760, 690] on button "Next" at bounding box center [784, 709] width 118 height 39
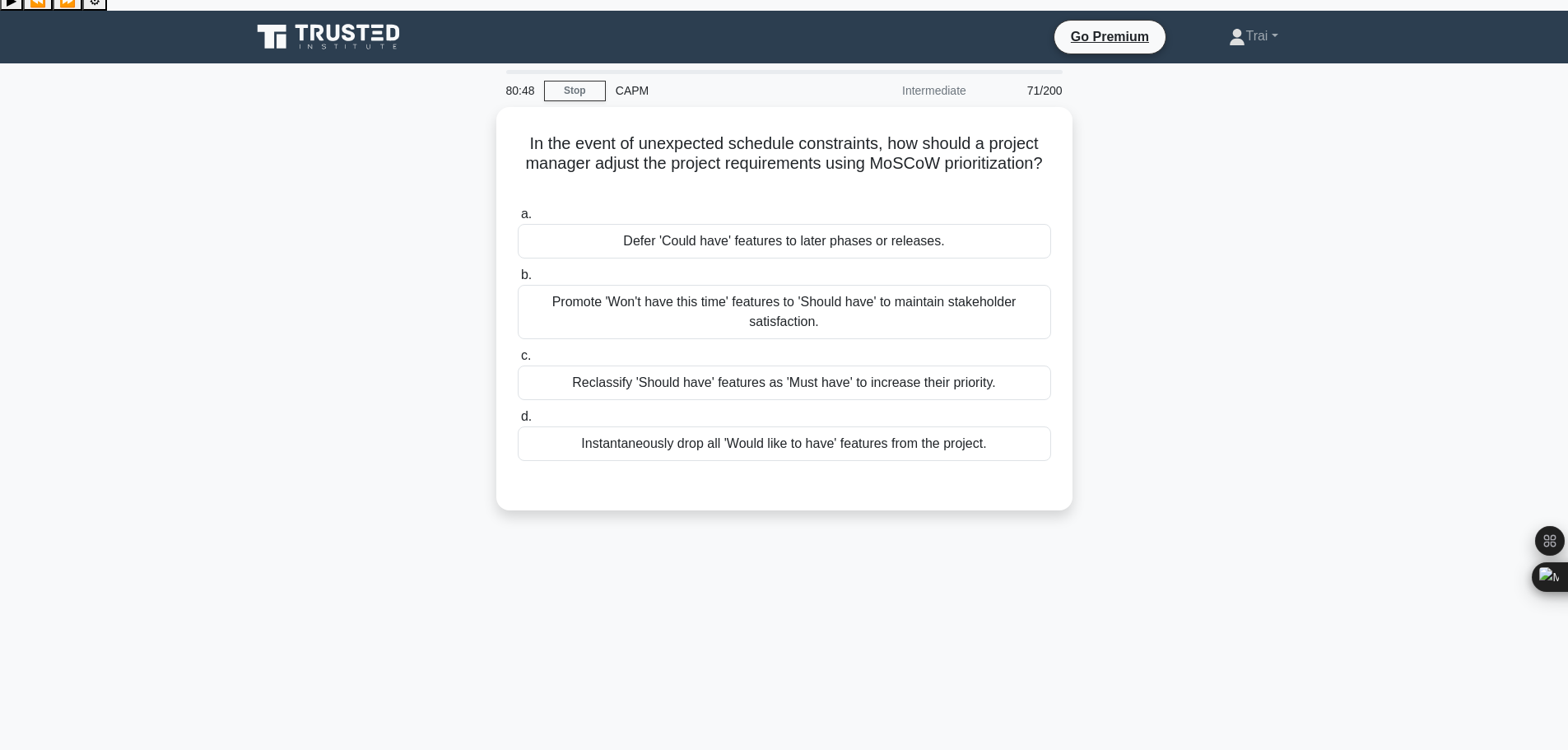
scroll to position [0, 0]
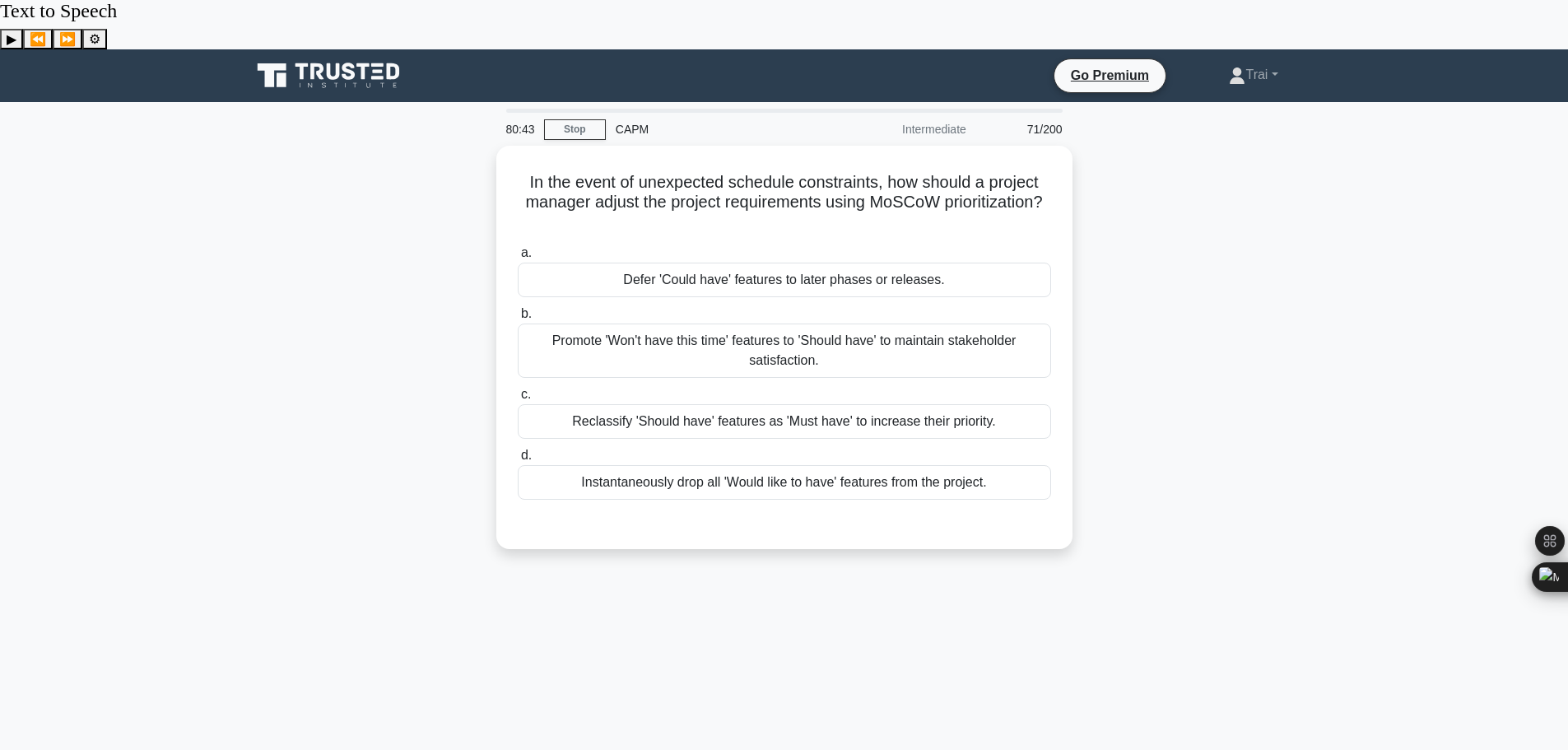
click at [1199, 333] on div "In the event of unexpected schedule constraints, how should a project manager a…" at bounding box center [784, 357] width 1087 height 423
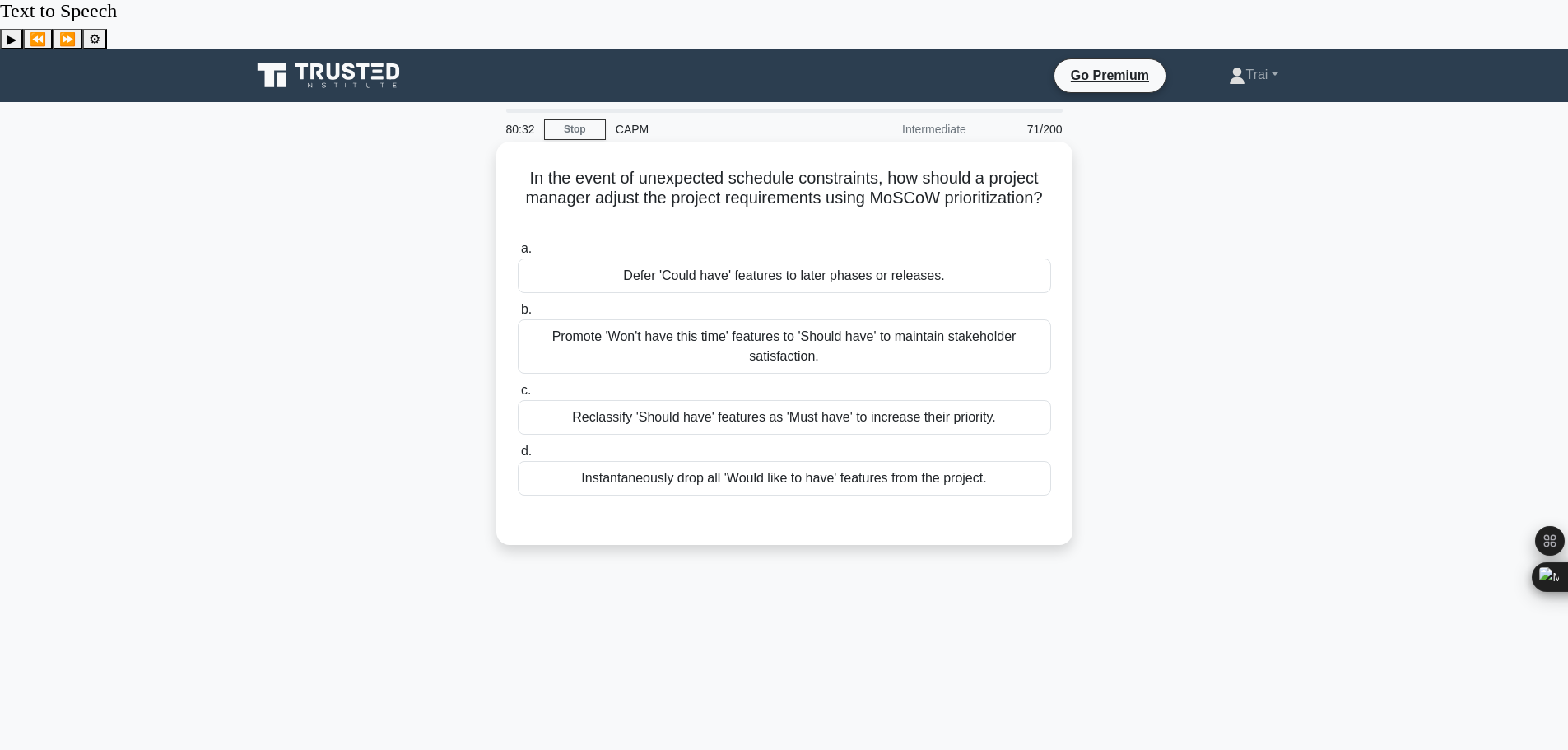
click at [765, 400] on div "Reclassify 'Should have' features as 'Must have' to increase their priority." at bounding box center [784, 418] width 534 height 35
click at [518, 386] on input "c. Reclassify 'Should have' features as 'Must have' to increase their priority." at bounding box center [518, 391] width 0 height 11
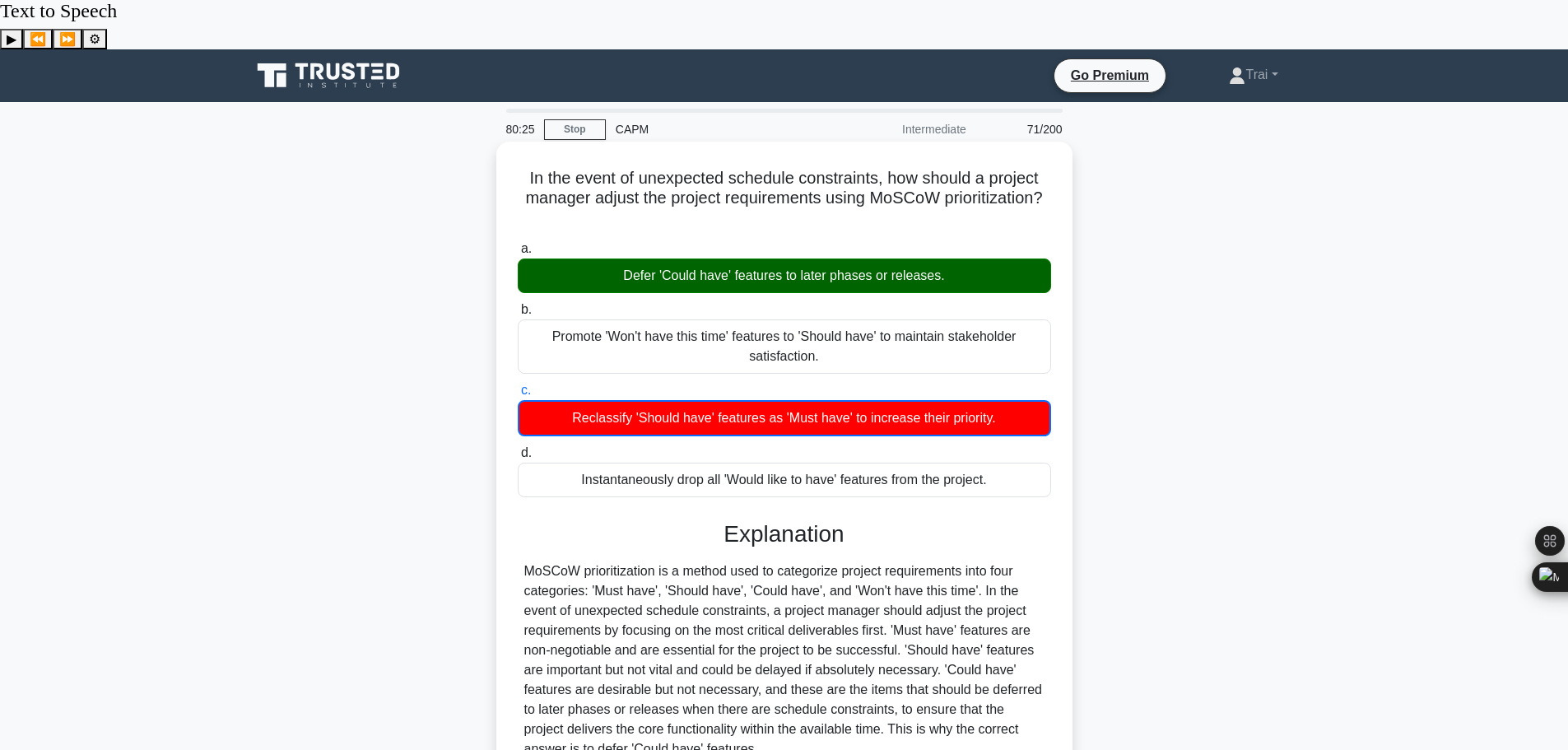
scroll to position [366, 0]
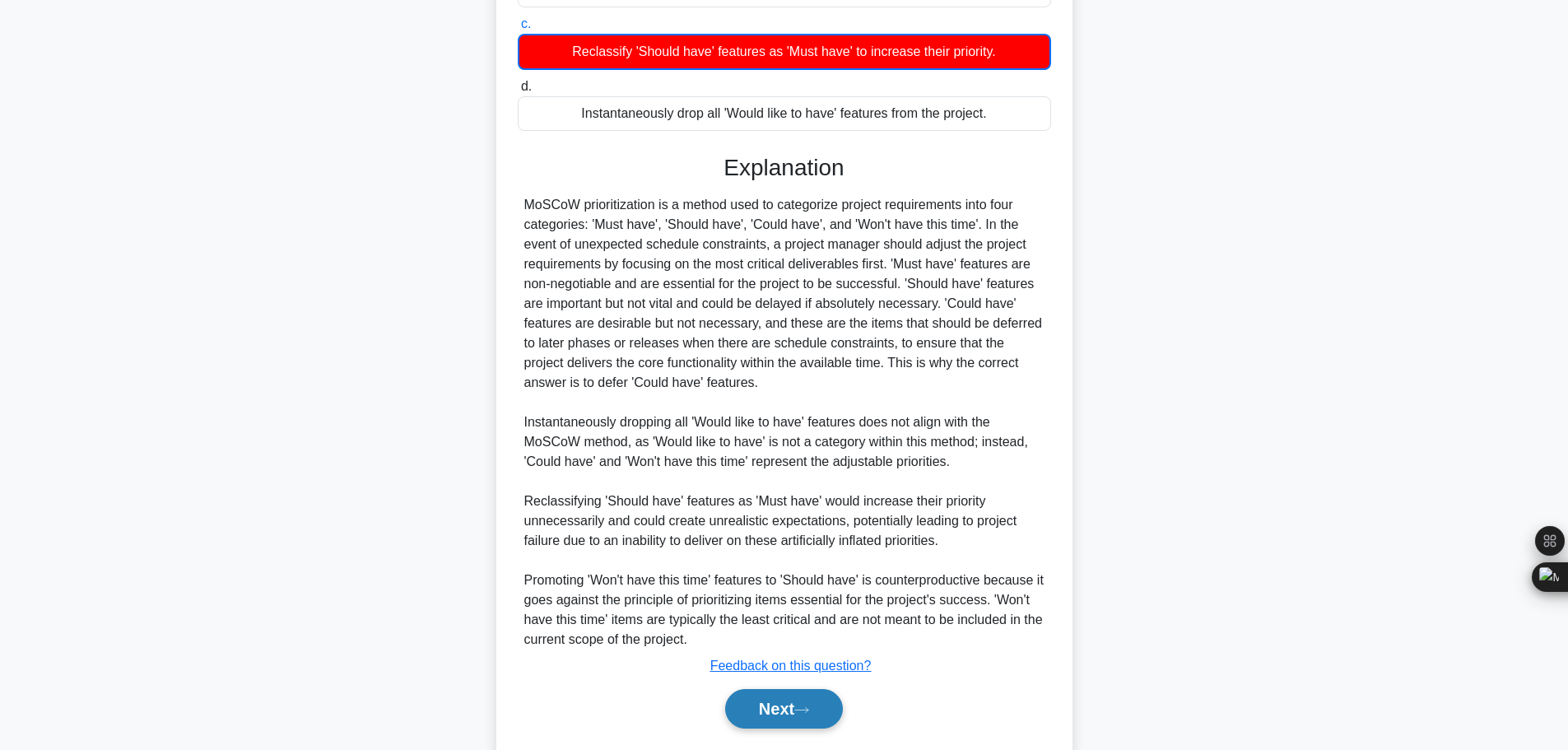
click at [806, 690] on button "Next" at bounding box center [784, 709] width 118 height 39
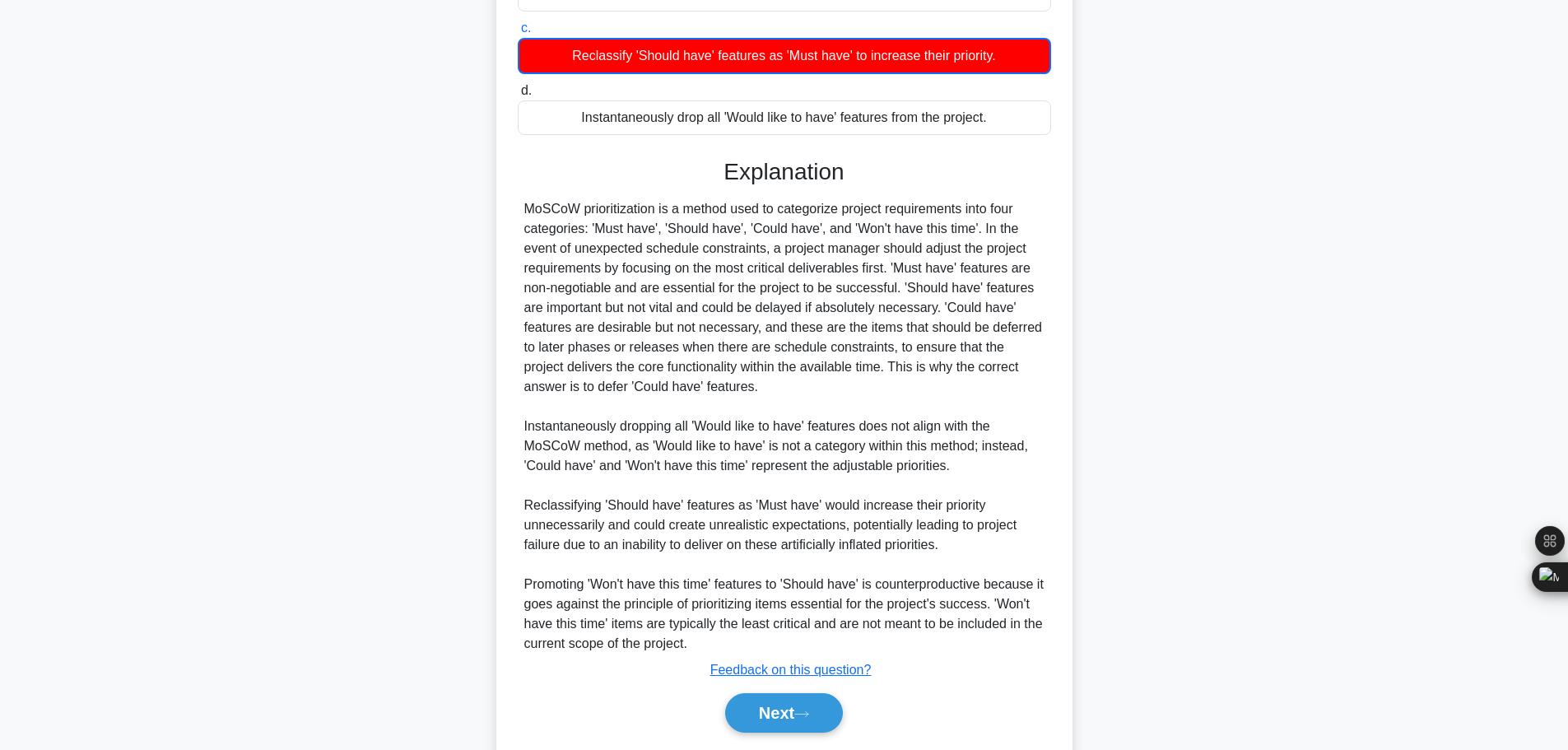
scroll to position [139, 0]
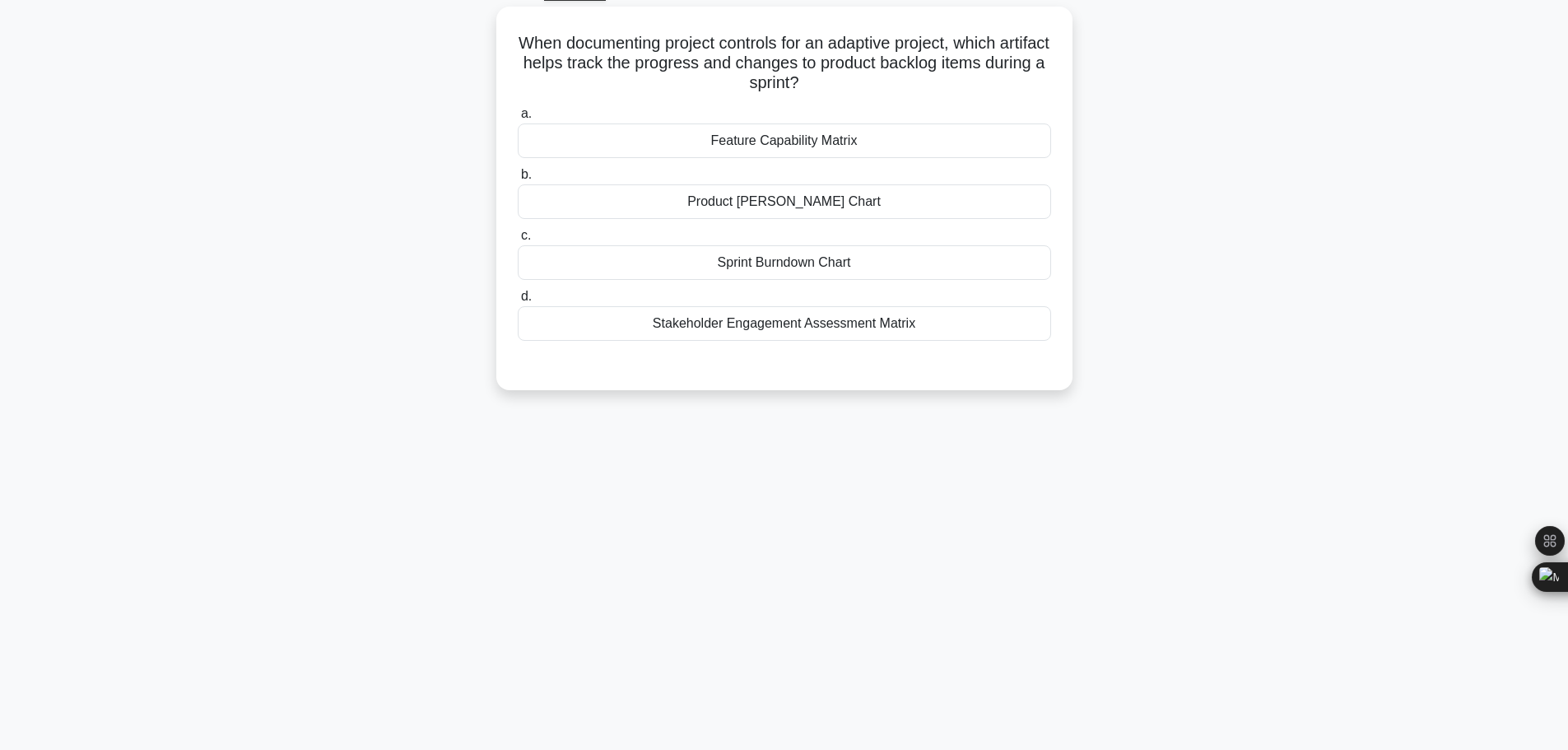
click at [882, 420] on div "80:13 Stop CAPM Intermediate 72/200 When documenting project controls for an ad…" at bounding box center [784, 381] width 1087 height 823
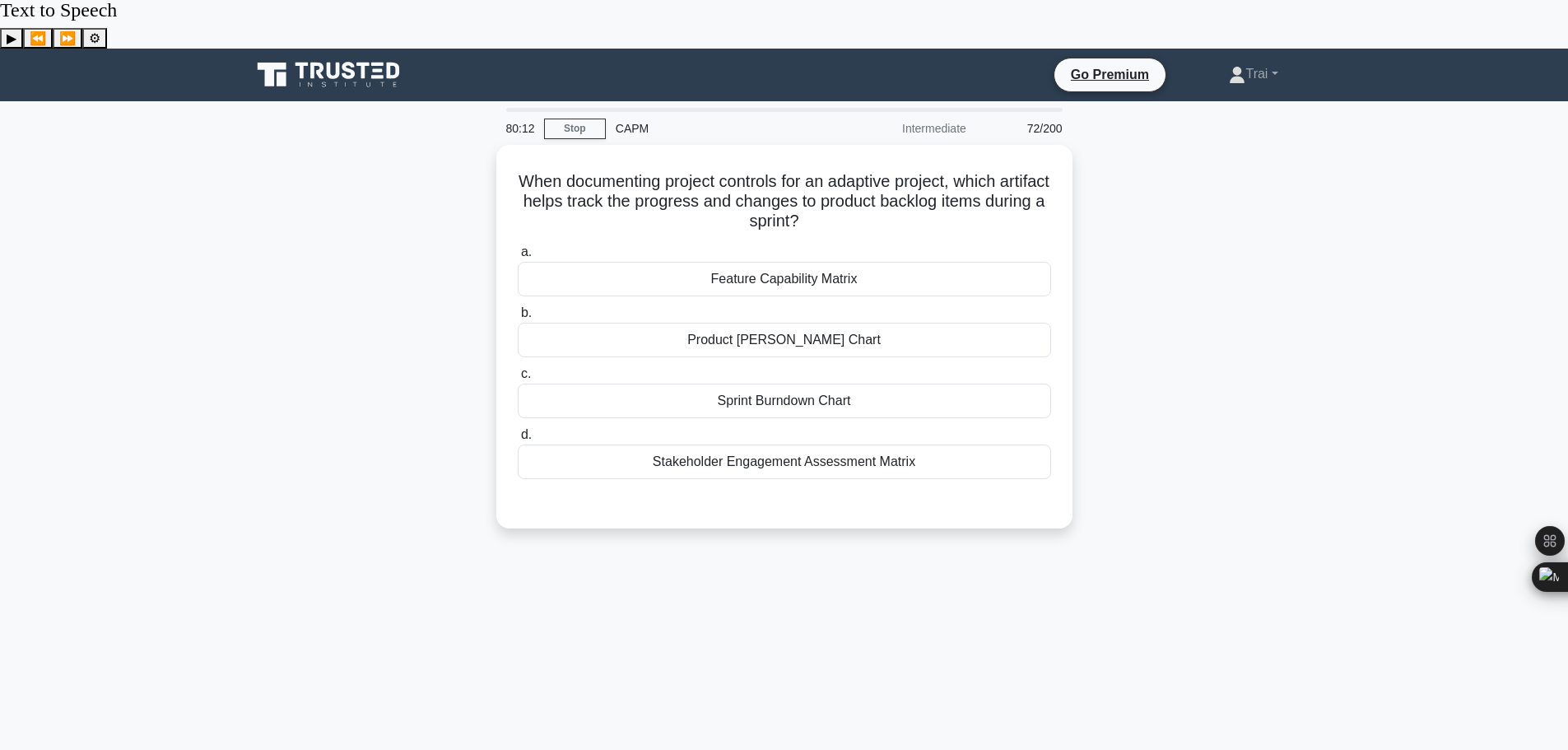
scroll to position [0, 0]
click at [1167, 344] on div "When documenting project controls for an adaptive project, which artifact helps…" at bounding box center [784, 347] width 1087 height 404
click at [817, 380] on div "Sprint Burndown Chart" at bounding box center [784, 397] width 534 height 35
click at [518, 365] on input "c. Sprint Burndown Chart" at bounding box center [518, 371] width 0 height 11
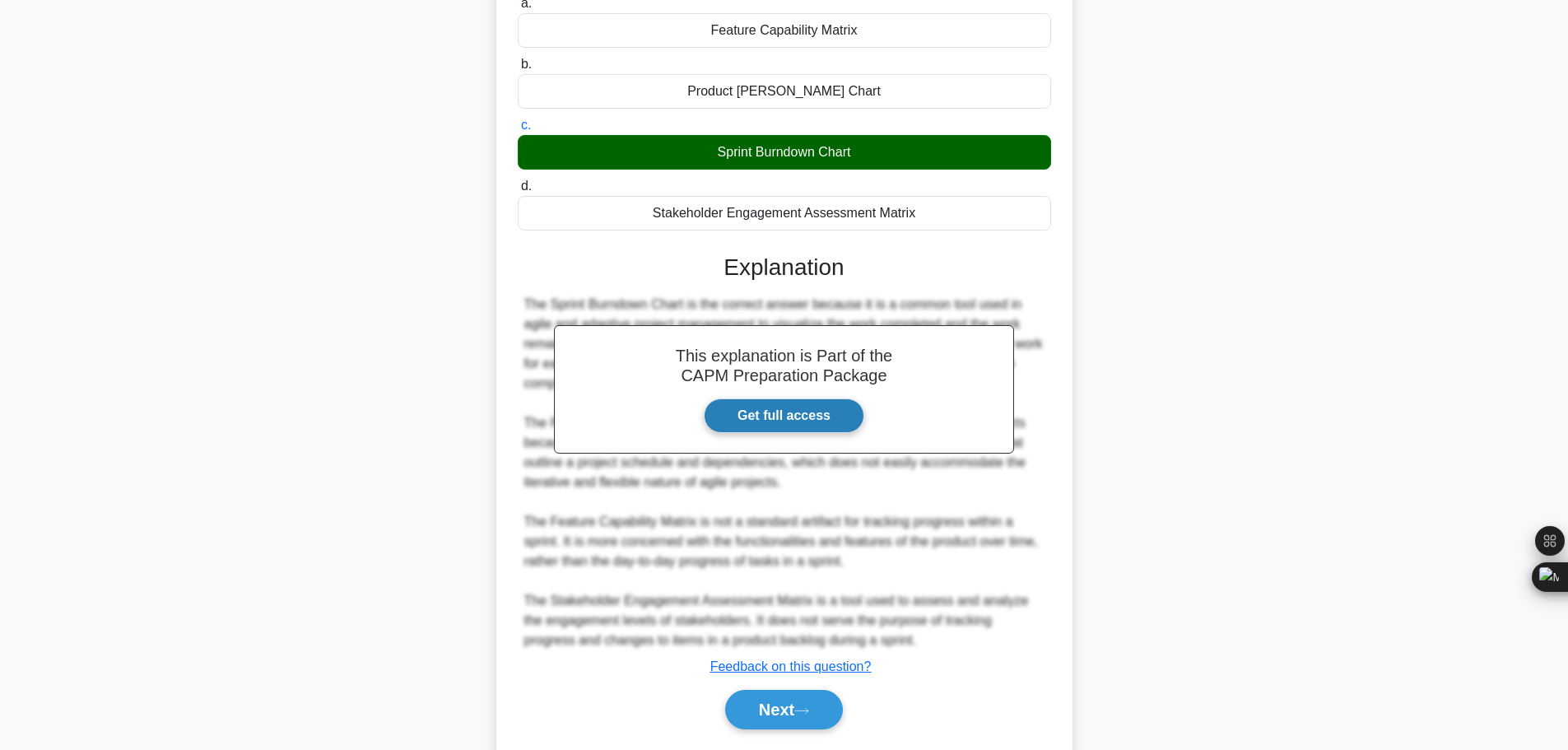
scroll to position [246, 0]
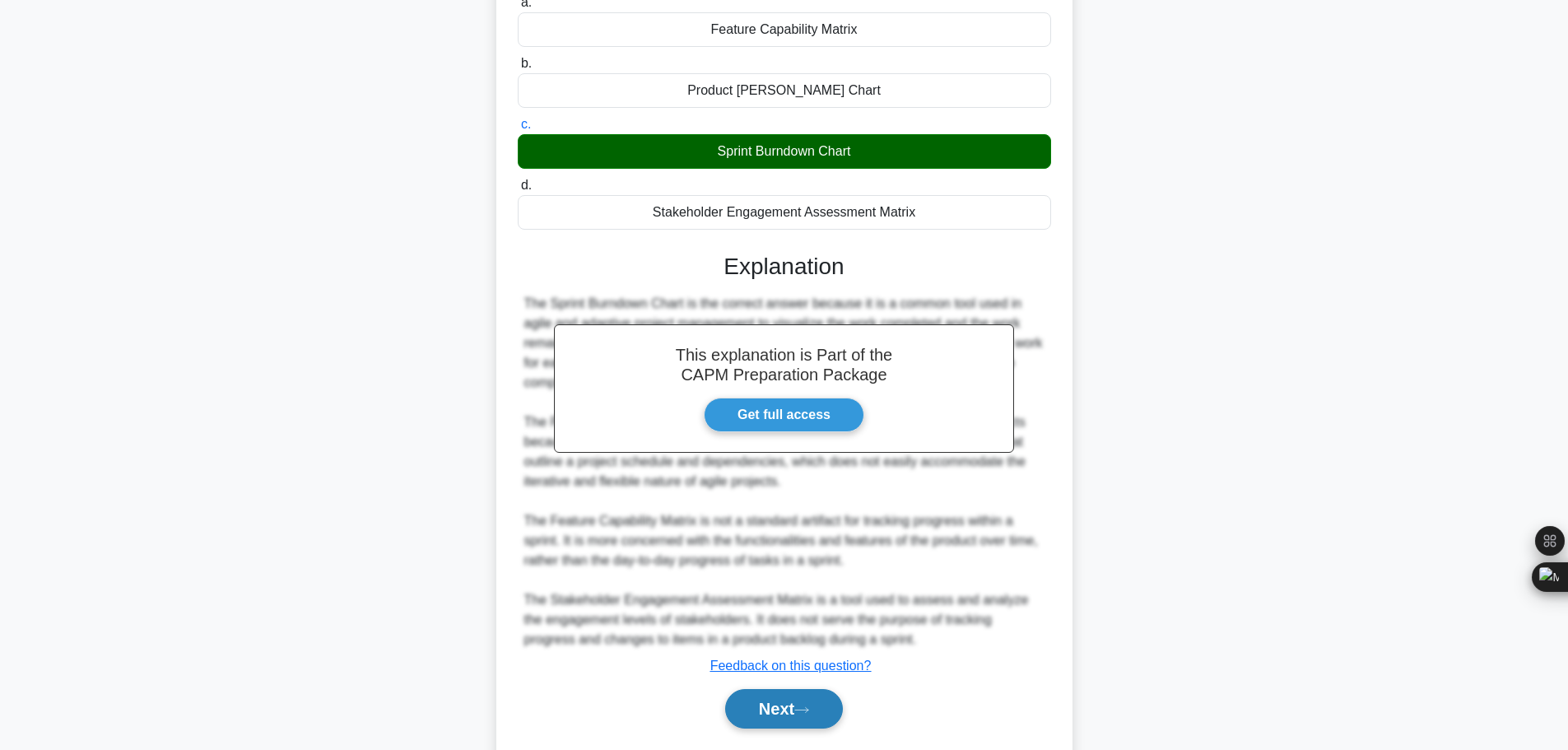
click at [800, 690] on button "Next" at bounding box center [784, 709] width 118 height 39
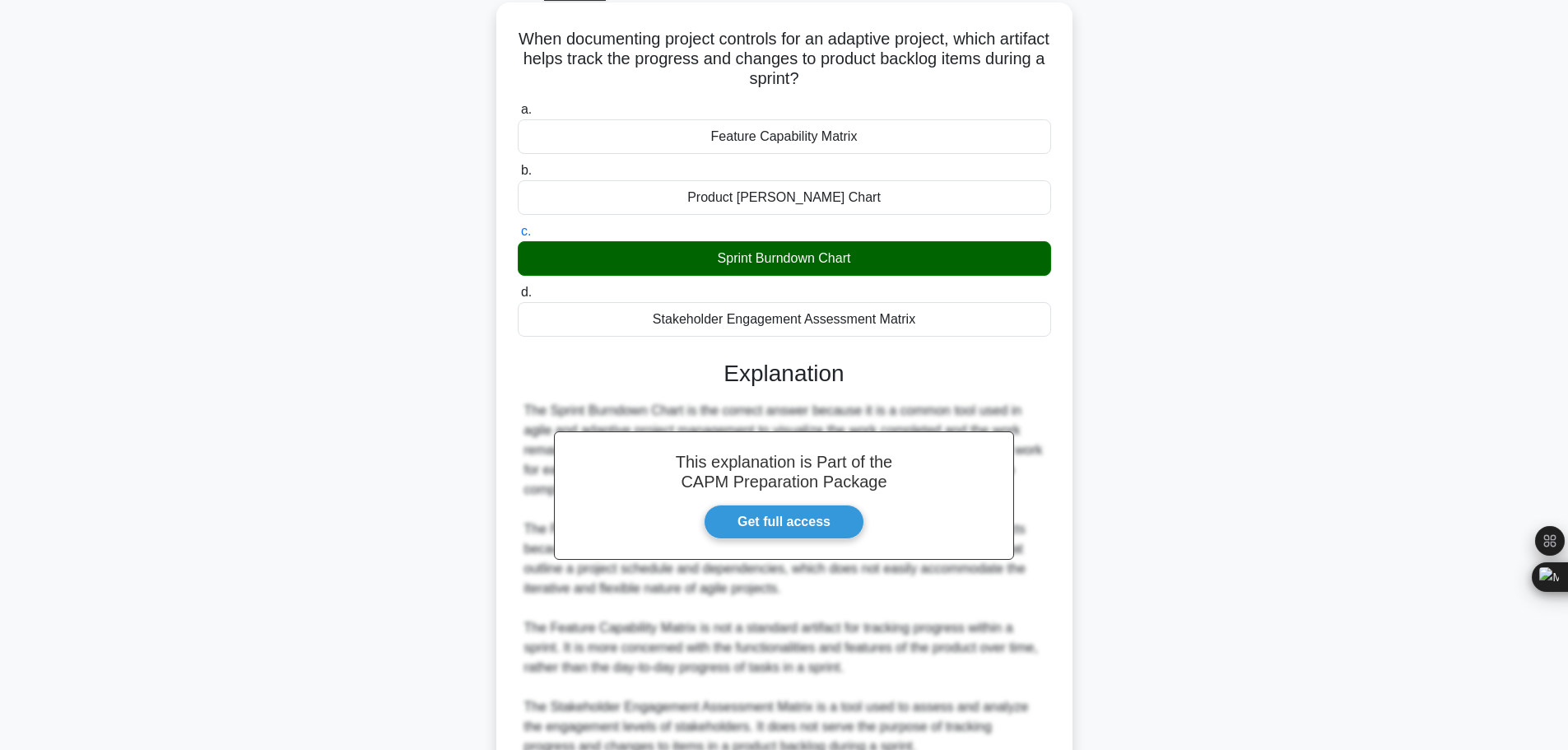
click at [788, 658] on div "79:49 Stop CAPM Intermediate 73/200 When documenting project controls for an ad…" at bounding box center [784, 434] width 1087 height 929
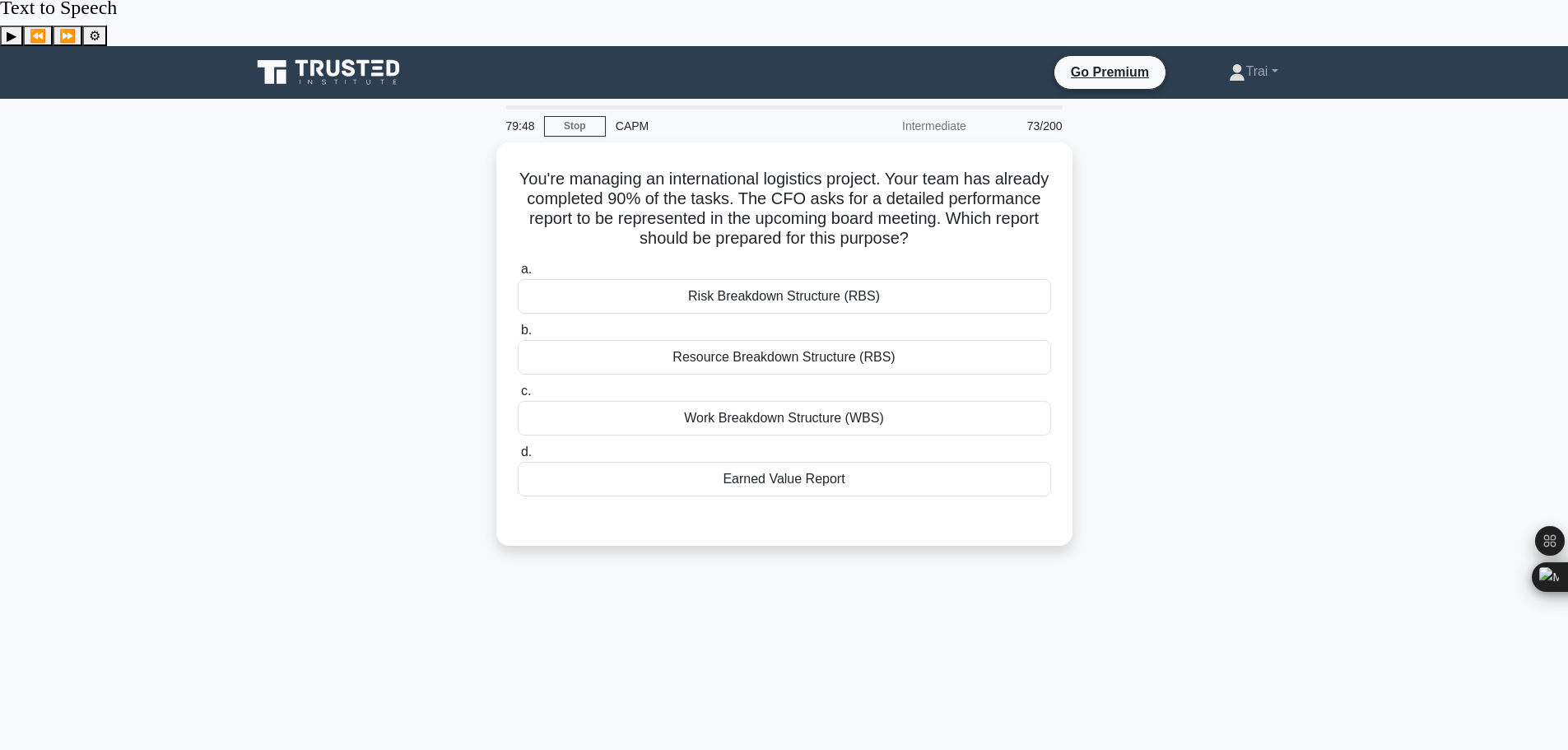
scroll to position [0, 0]
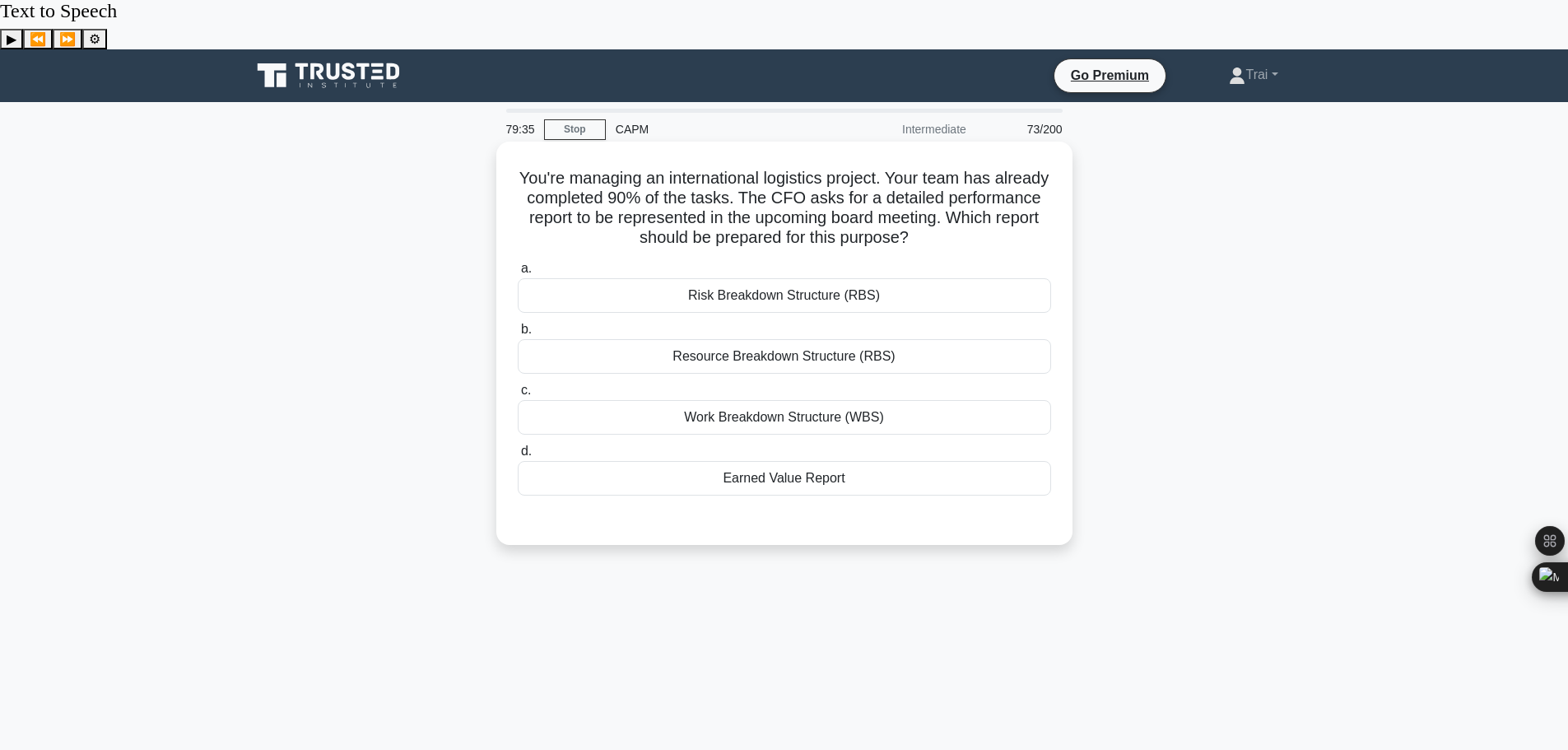
click at [786, 462] on div "Earned Value Report" at bounding box center [784, 479] width 534 height 35
click at [518, 446] on input "d. Earned Value Report" at bounding box center [518, 451] width 0 height 11
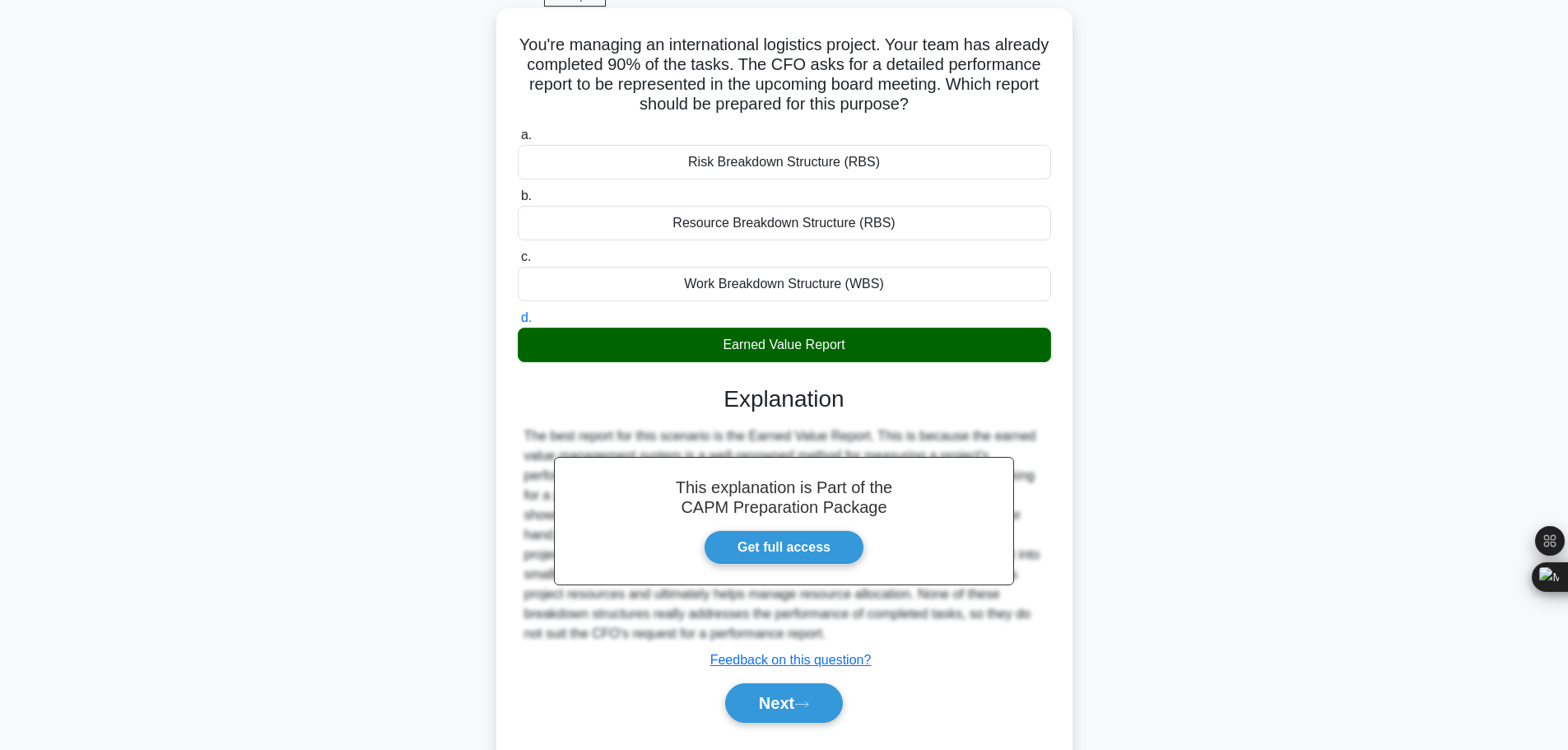
scroll to position [139, 0]
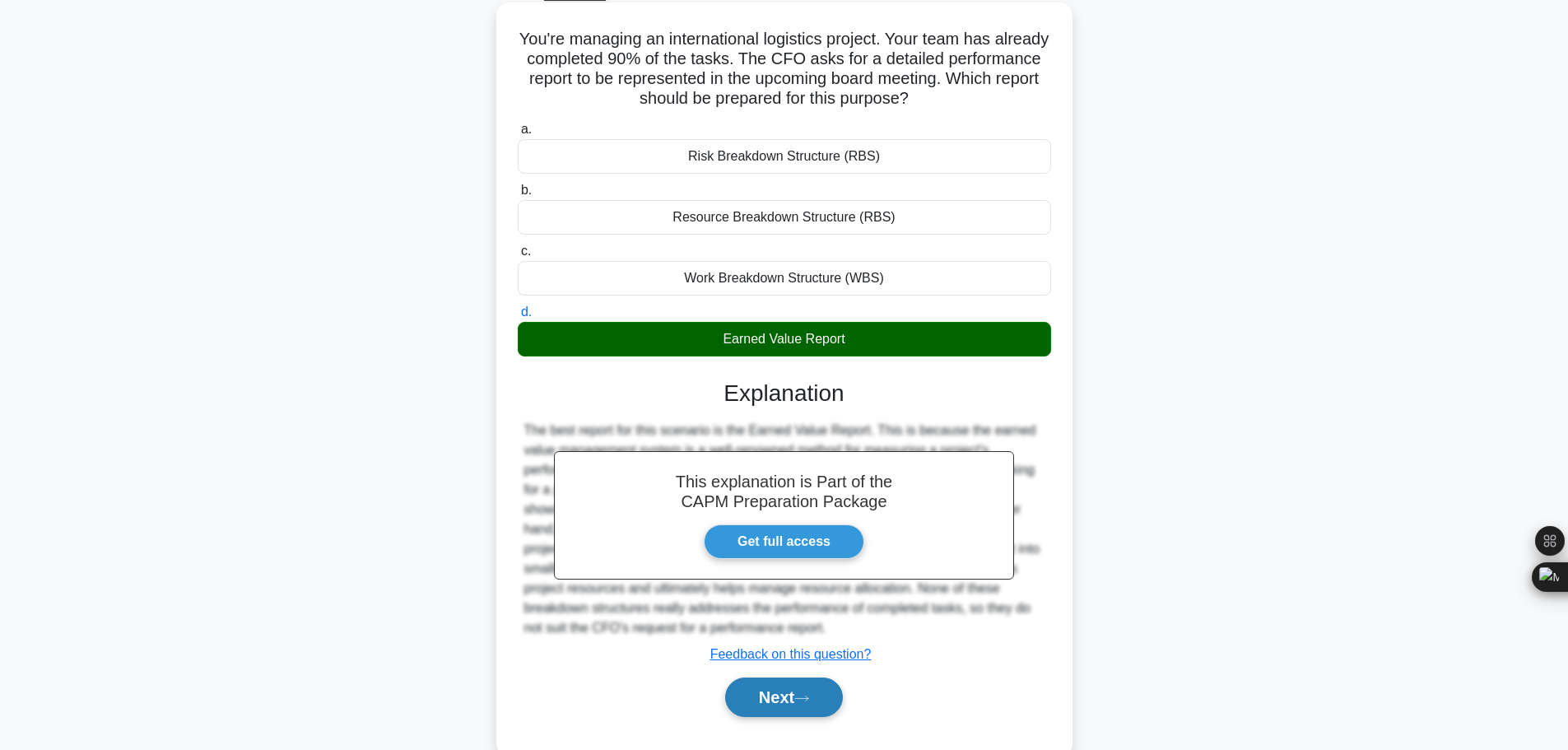
click at [793, 678] on button "Next" at bounding box center [784, 697] width 118 height 39
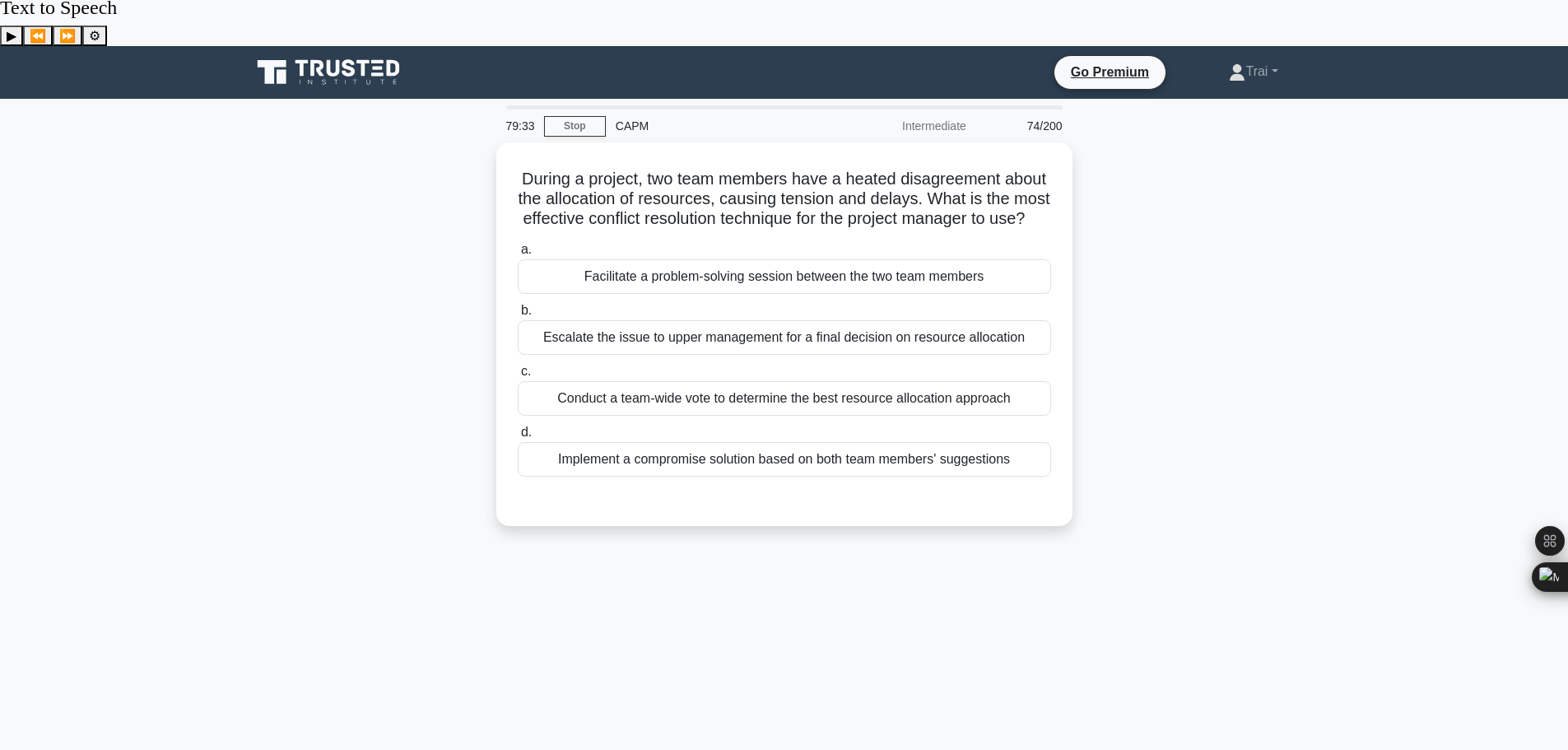
scroll to position [0, 0]
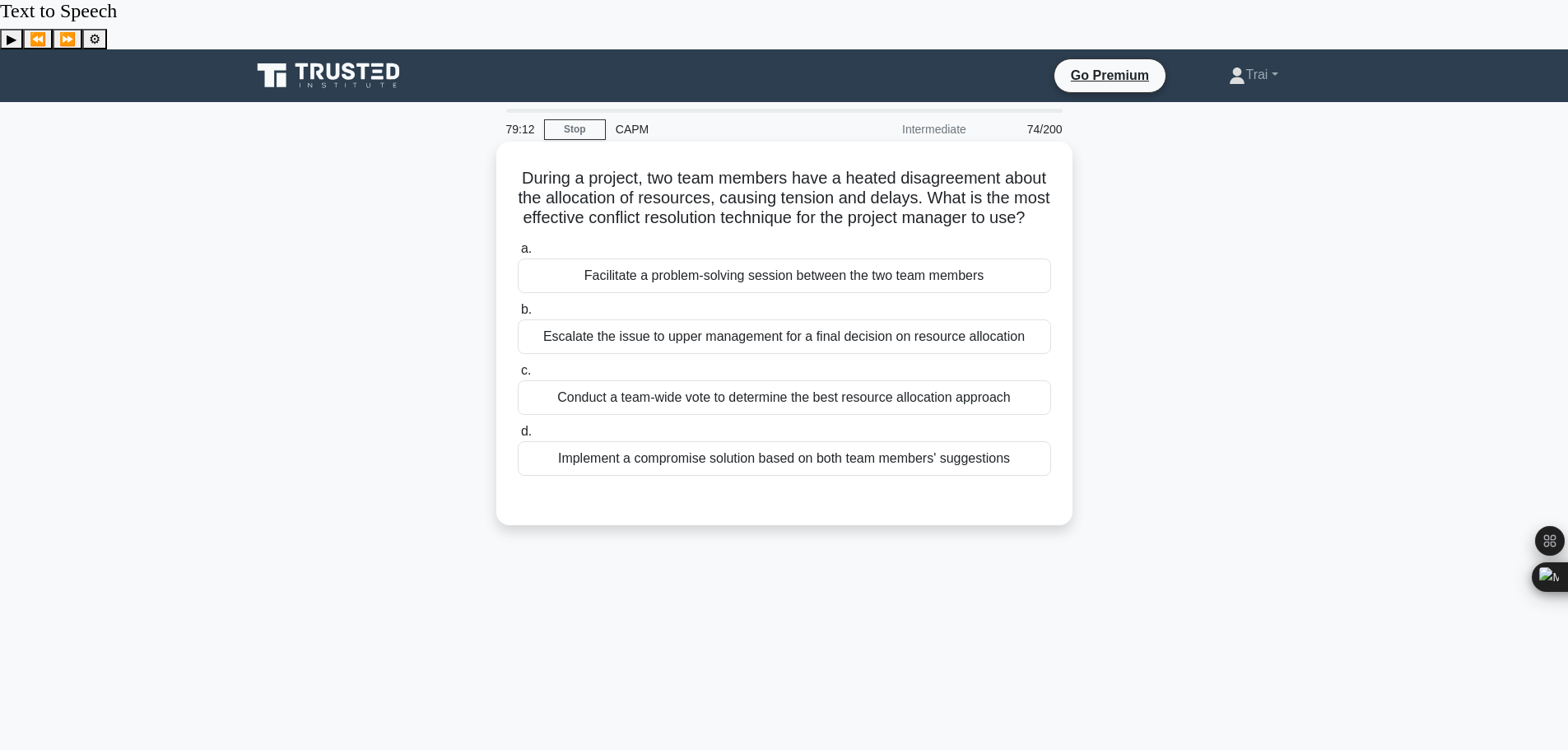
click at [724, 441] on div "Implement a compromise solution based on both team members' suggestions" at bounding box center [784, 459] width 534 height 35
click at [518, 434] on input "d. Implement a compromise solution based on both team members' suggestions" at bounding box center [518, 432] width 0 height 11
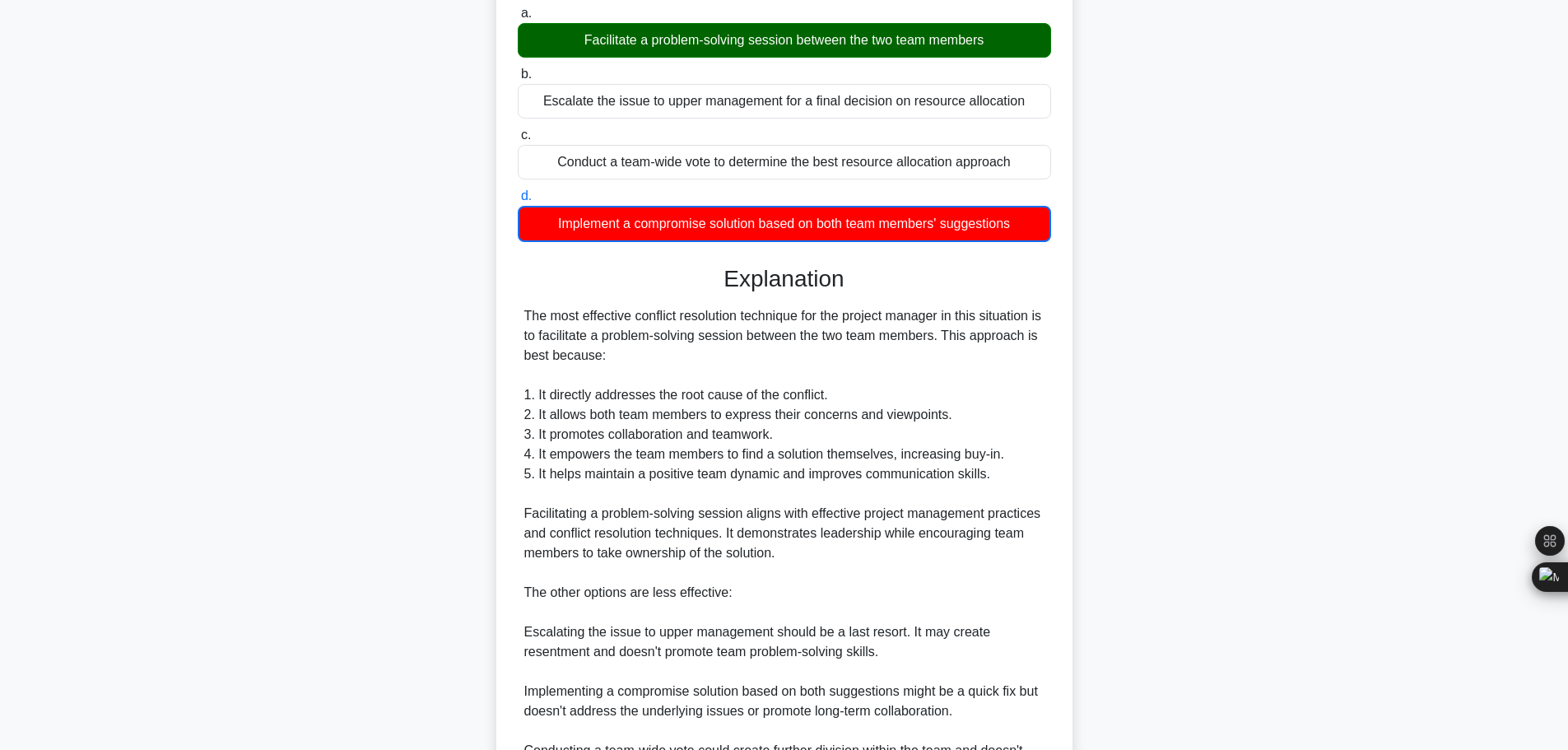
scroll to position [465, 0]
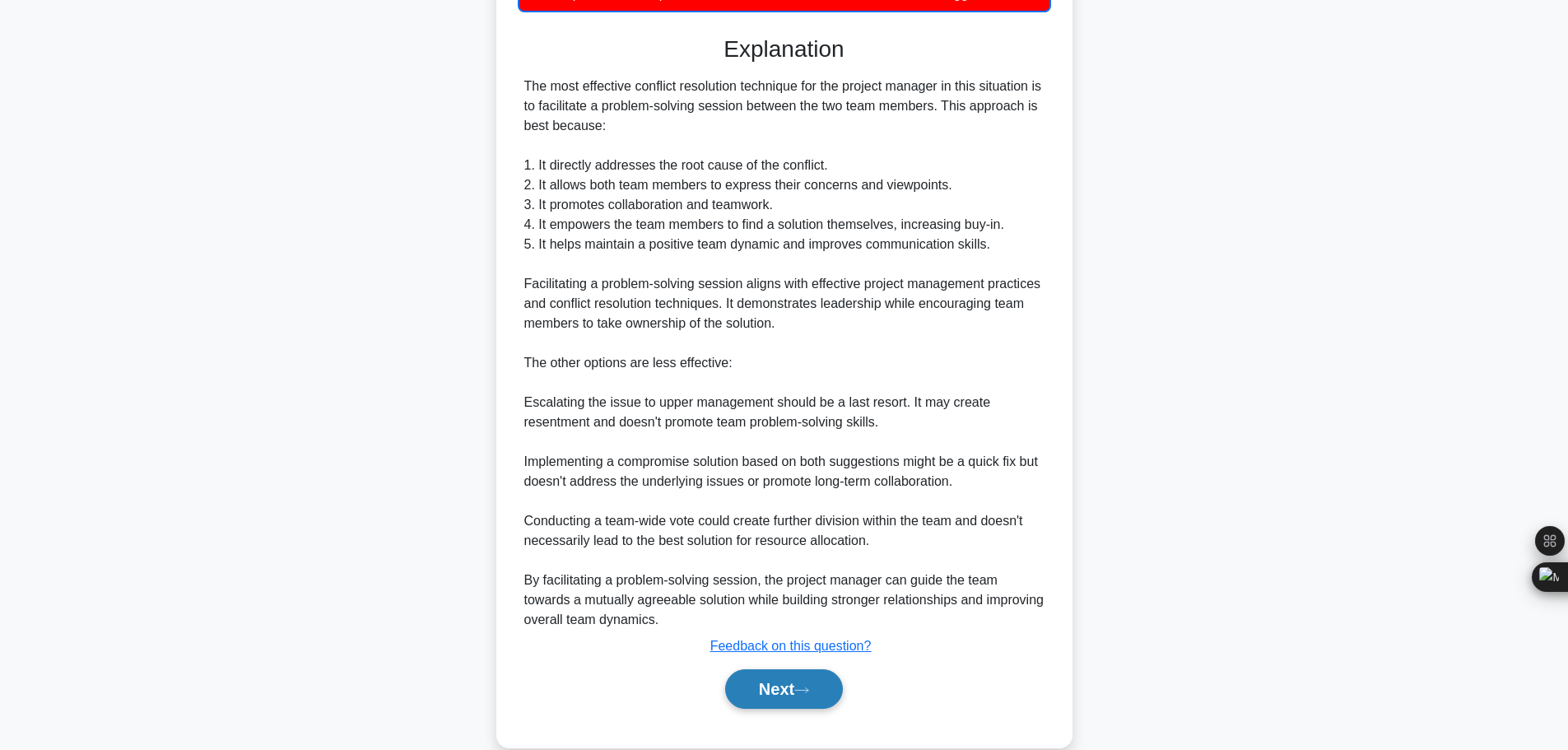
click at [803, 669] on button "Next" at bounding box center [784, 689] width 118 height 39
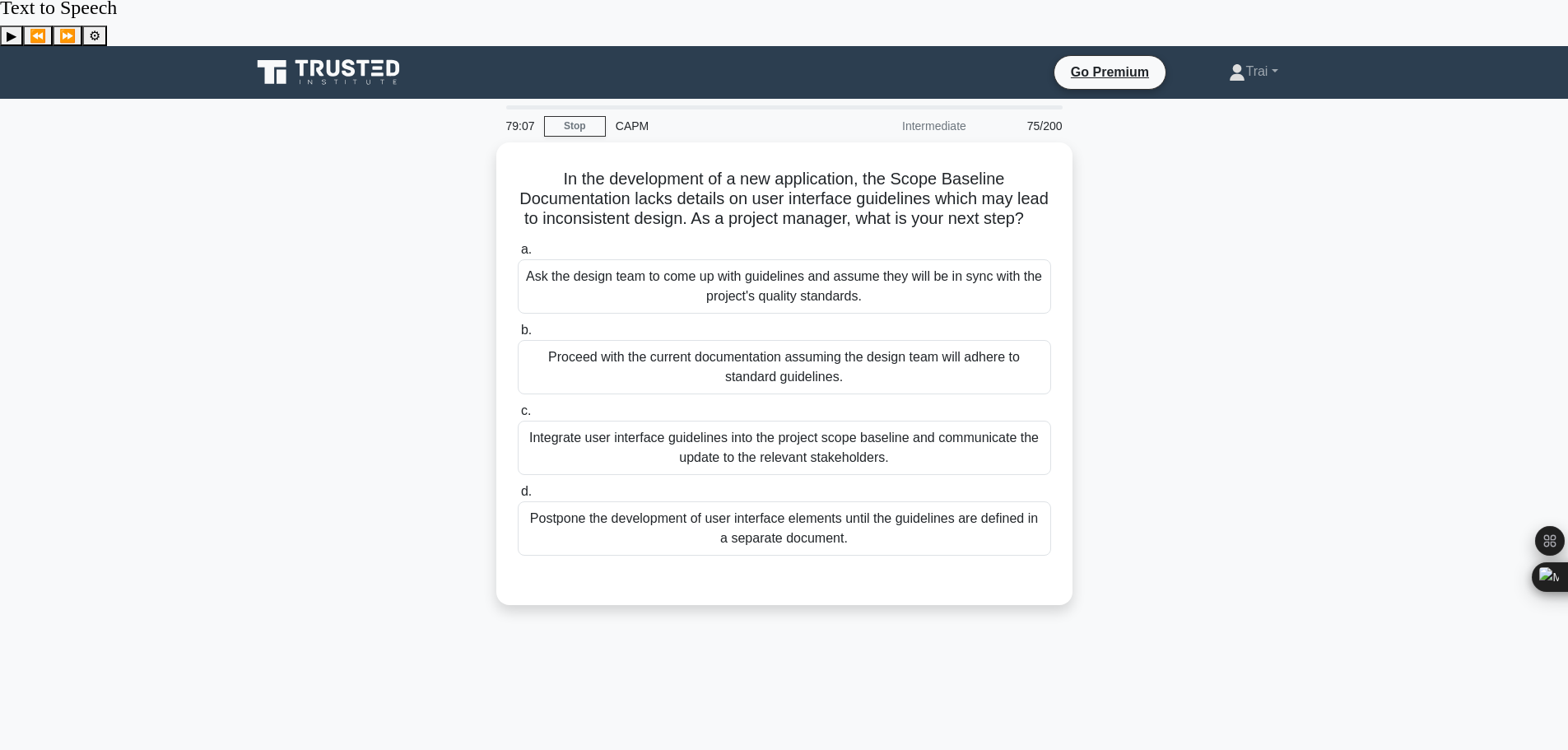
scroll to position [0, 0]
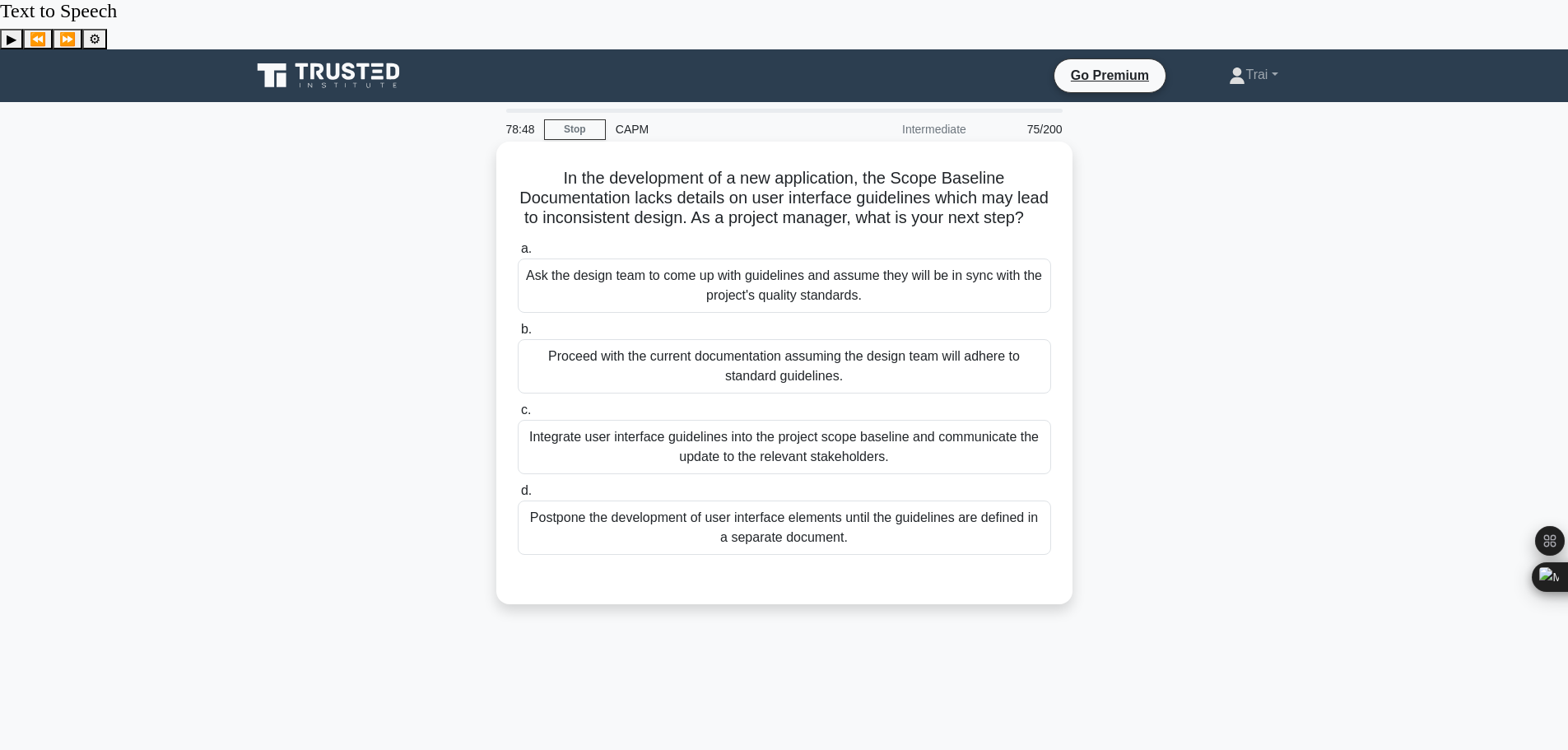
click at [749, 420] on div "Integrate user interface guidelines into the project scope baseline and communi…" at bounding box center [784, 447] width 534 height 54
click at [518, 411] on input "c. Integrate user interface guidelines into the project scope baseline and comm…" at bounding box center [518, 410] width 0 height 11
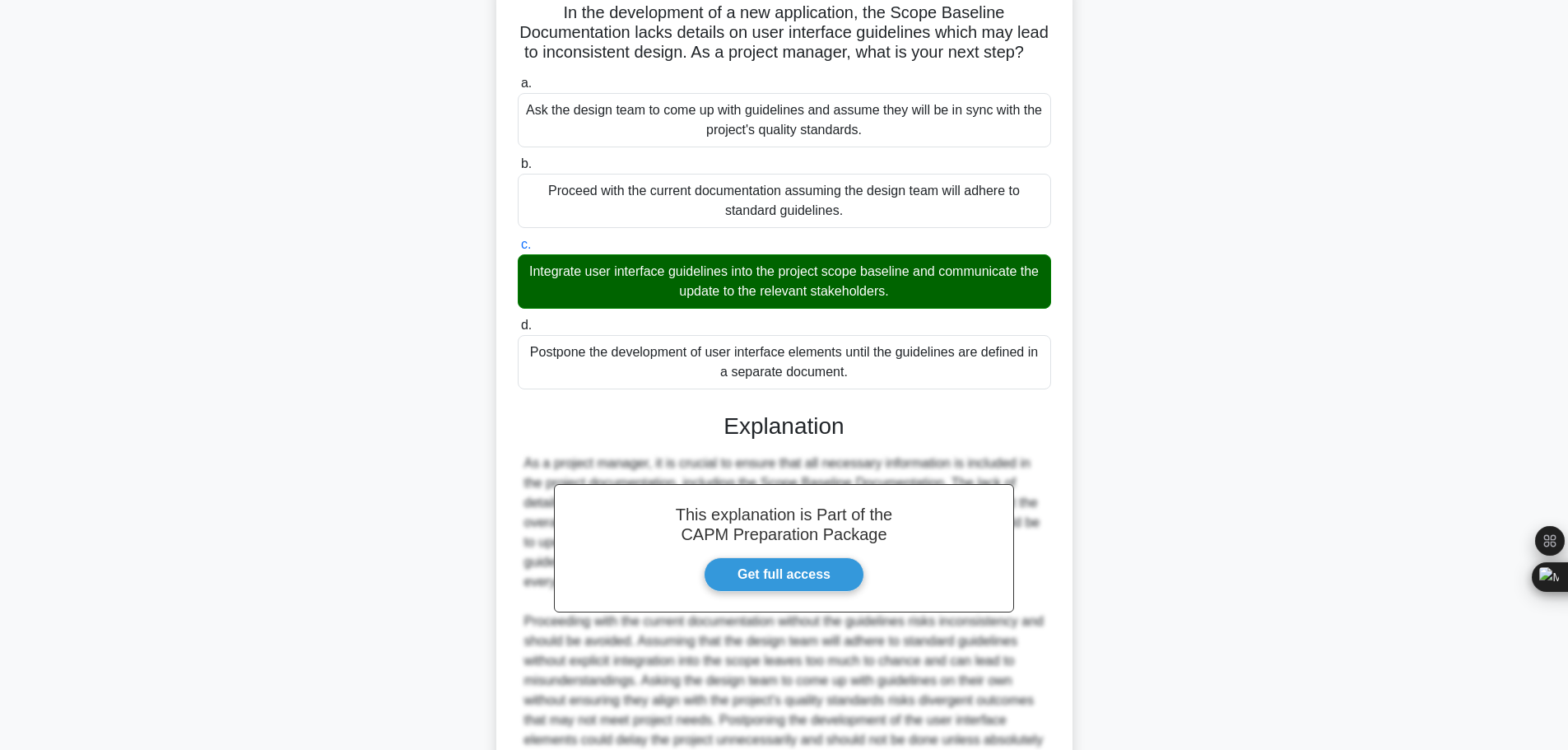
scroll to position [325, 0]
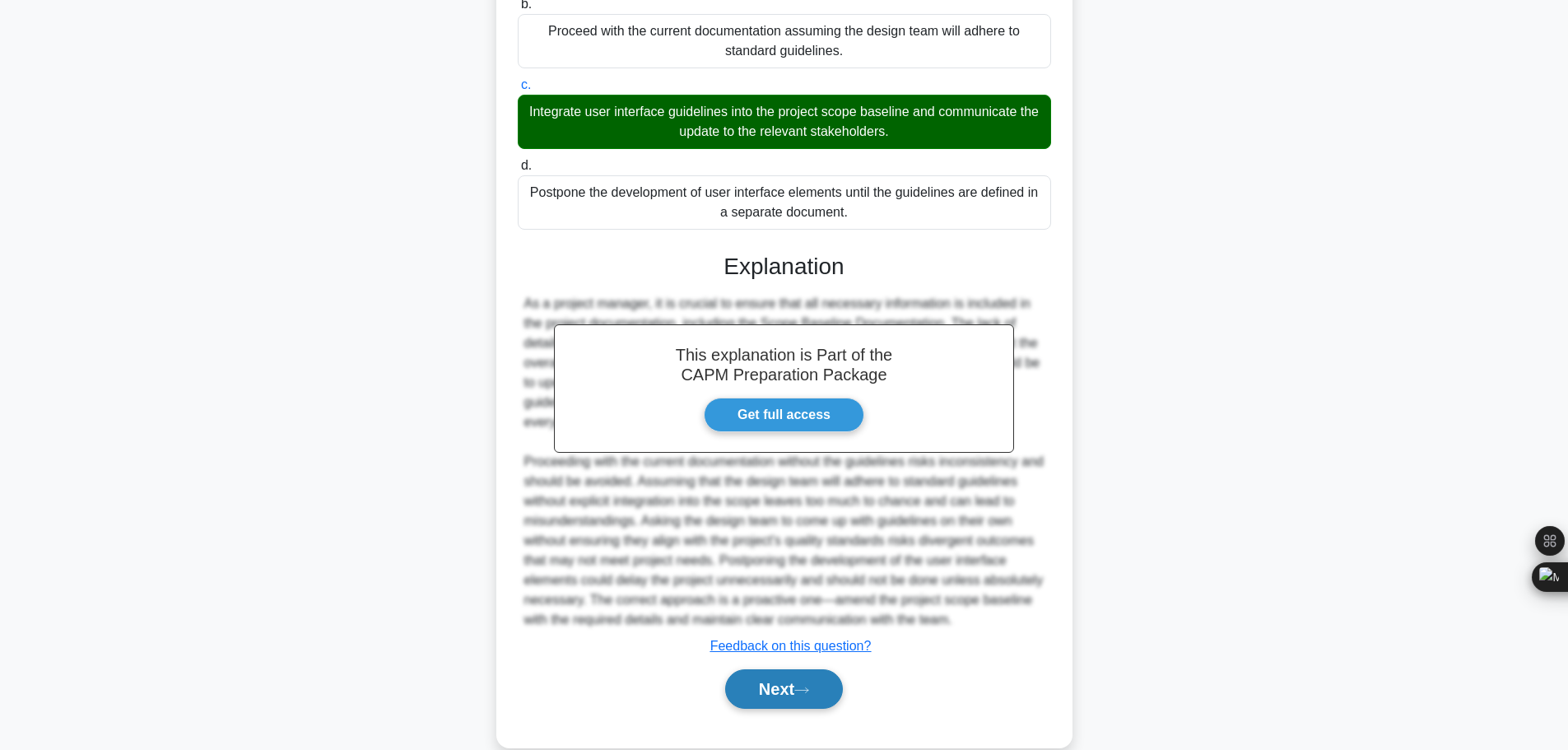
click at [748, 669] on button "Next" at bounding box center [784, 689] width 118 height 39
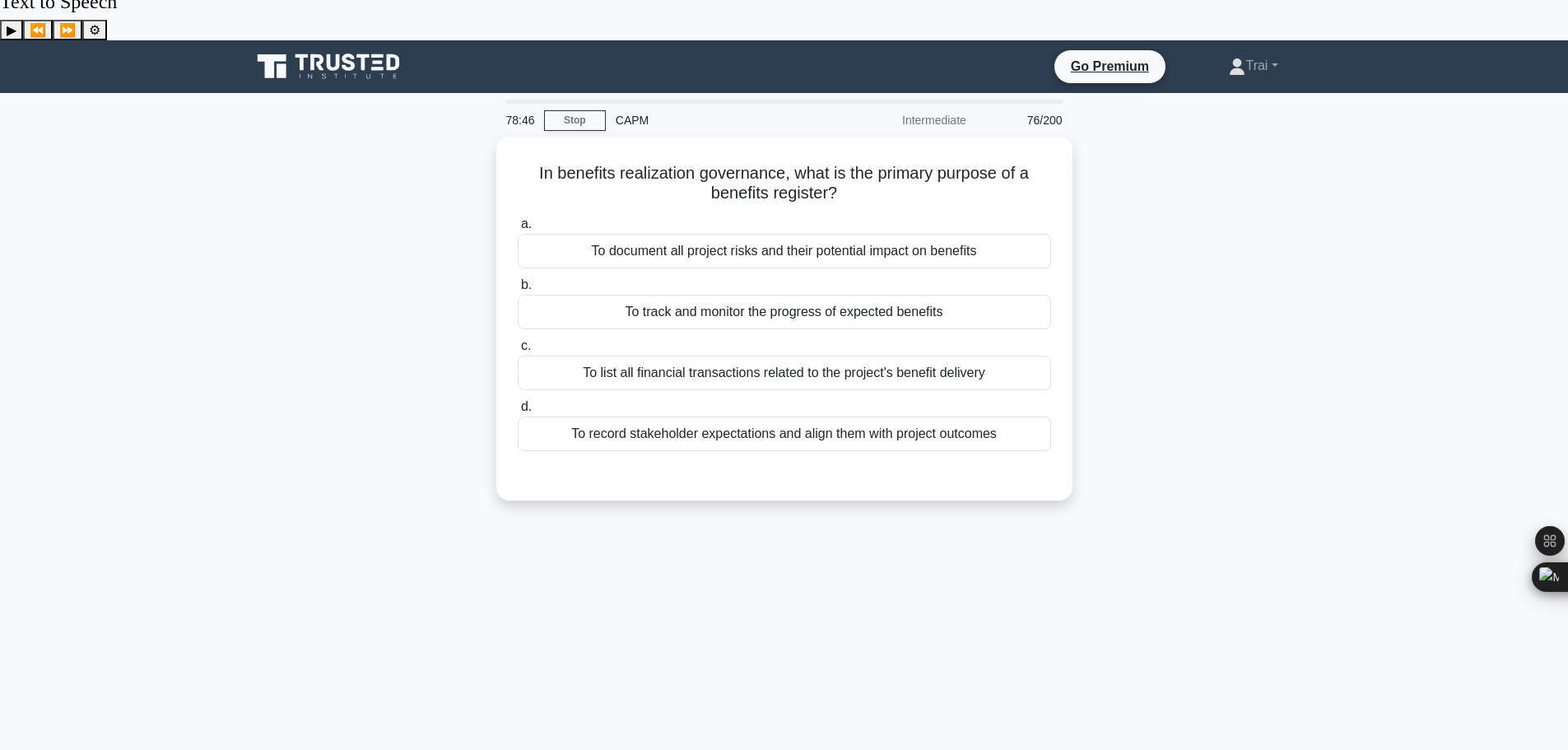
scroll to position [0, 0]
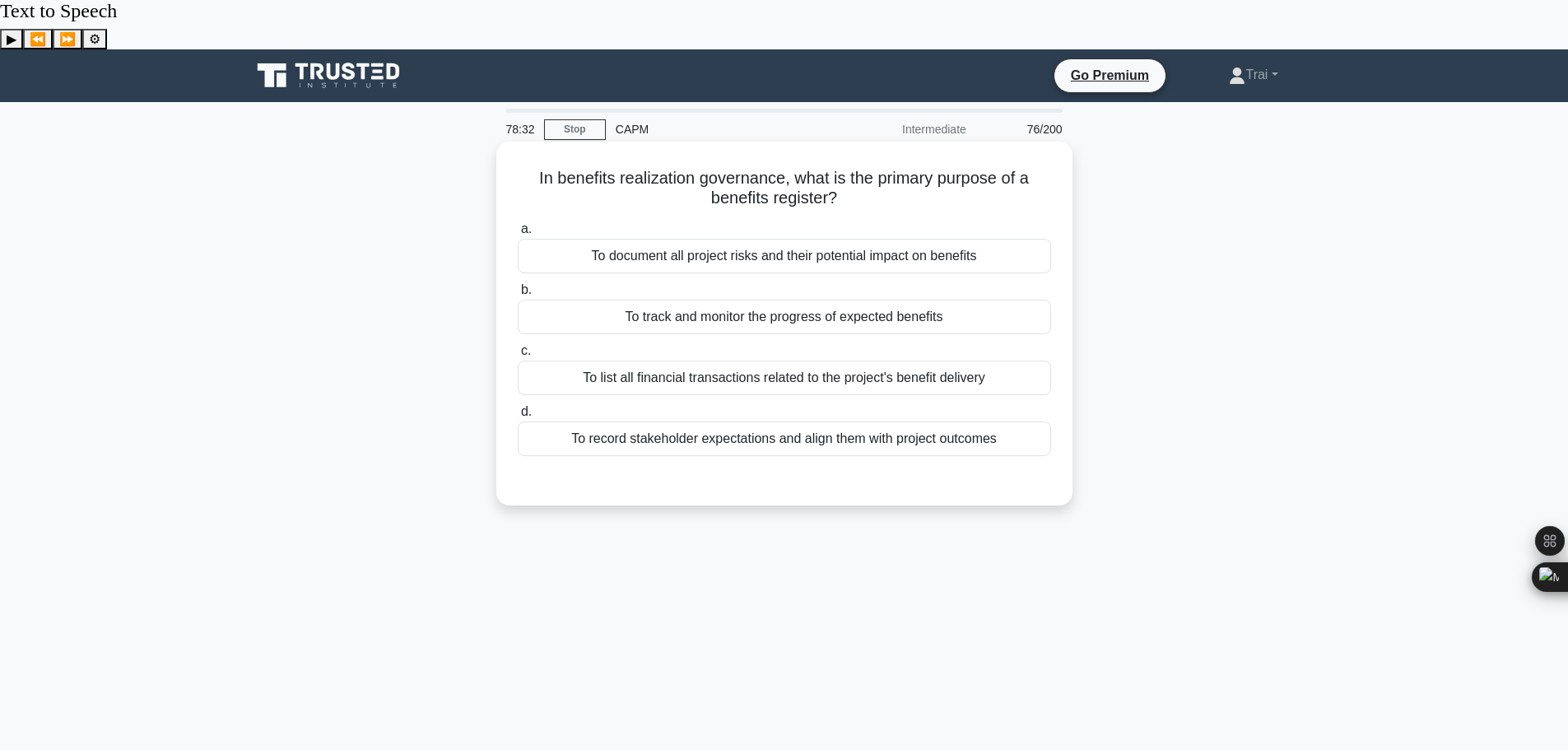
click at [746, 299] on div "To track and monitor the progress of expected benefits" at bounding box center [784, 317] width 534 height 35
click at [518, 285] on input "b. To track and monitor the progress of expected benefits" at bounding box center [518, 290] width 0 height 11
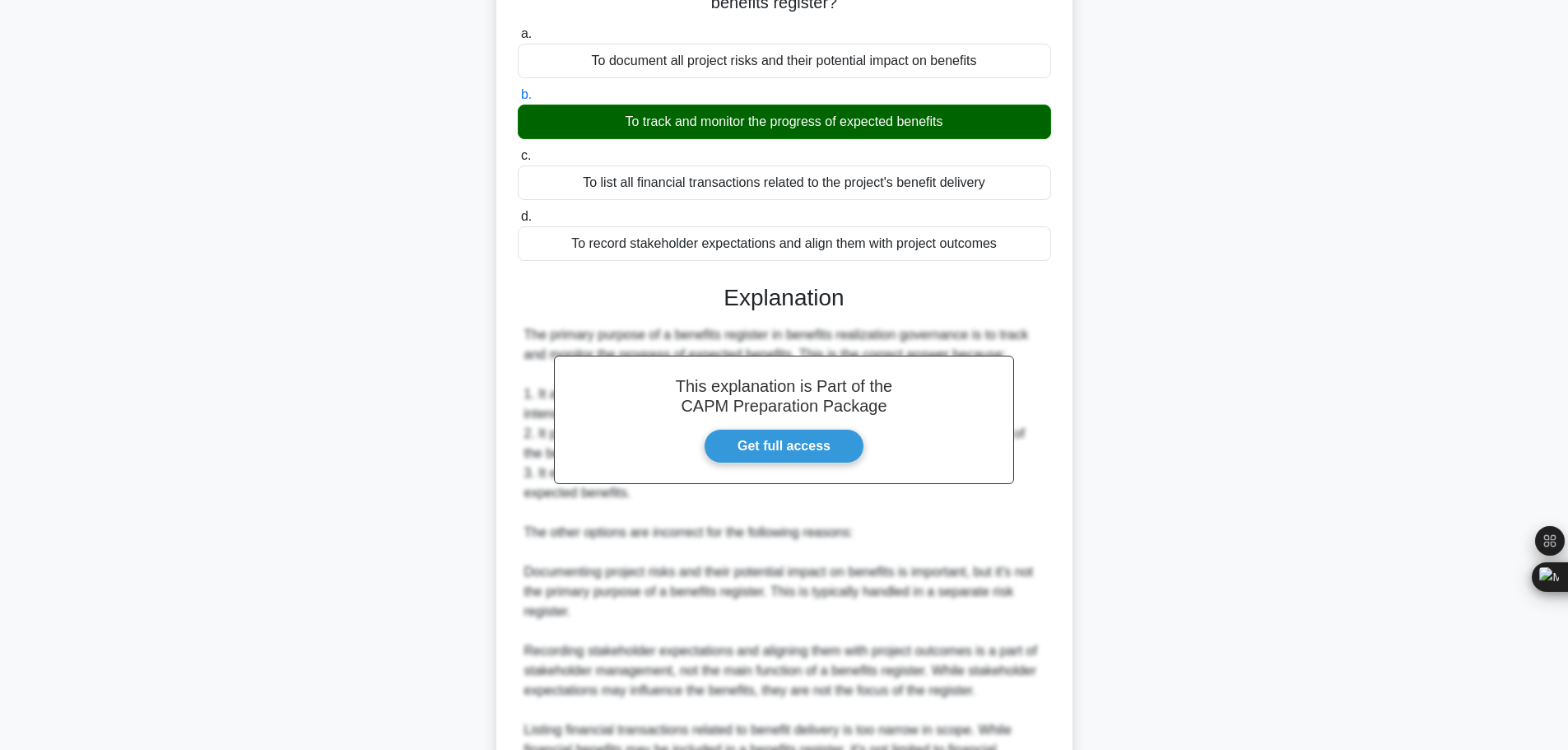
scroll to position [404, 0]
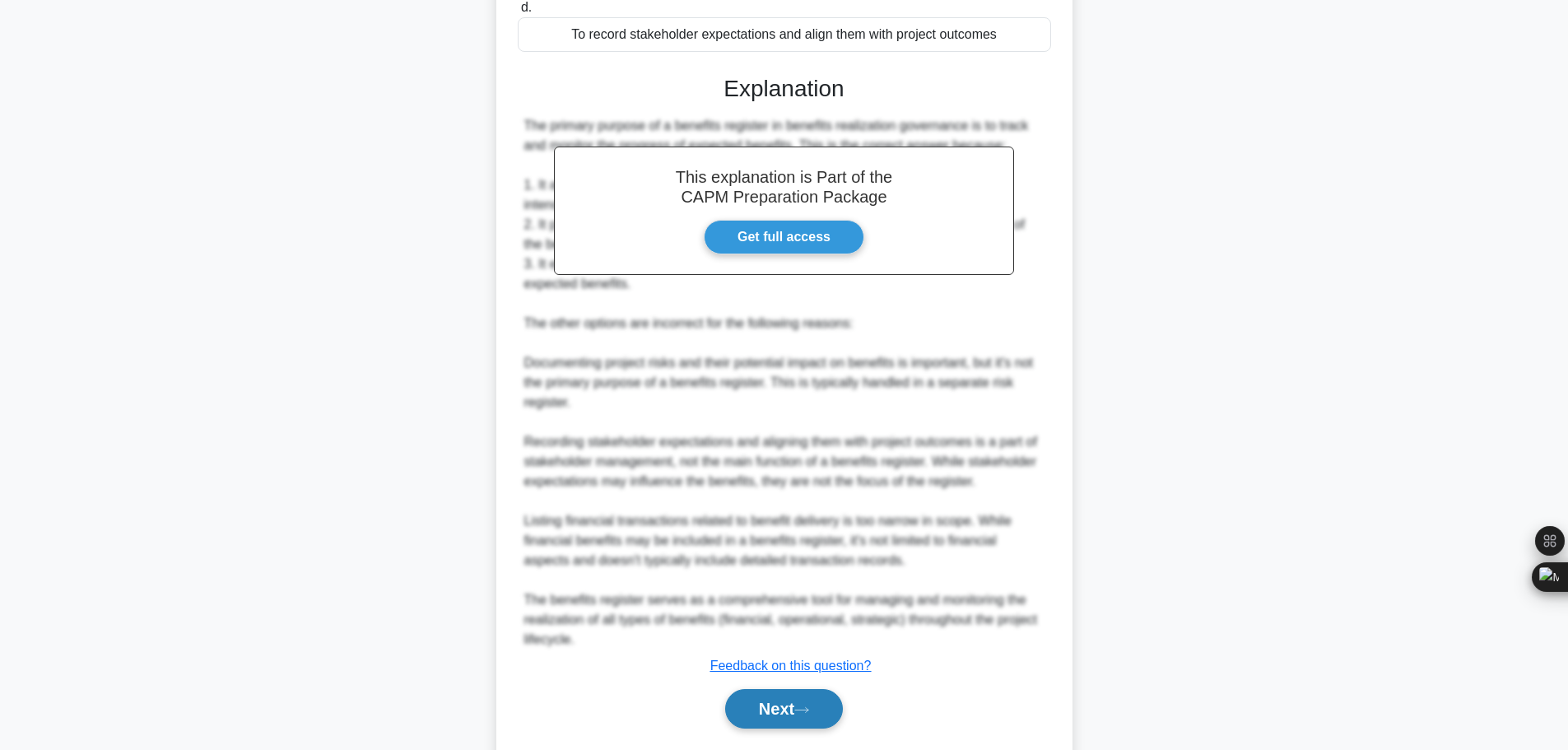
click at [765, 690] on button "Next" at bounding box center [784, 709] width 118 height 39
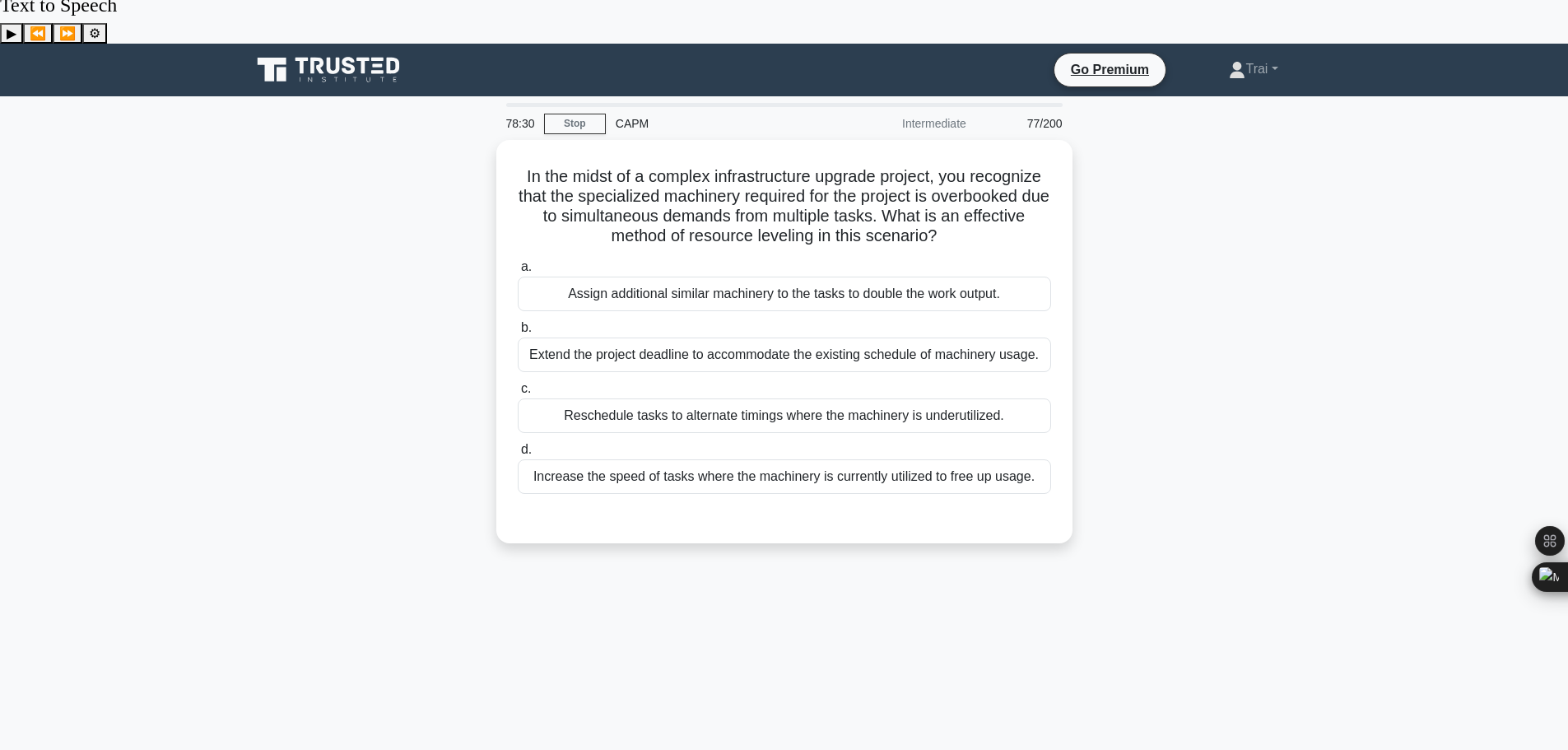
scroll to position [0, 0]
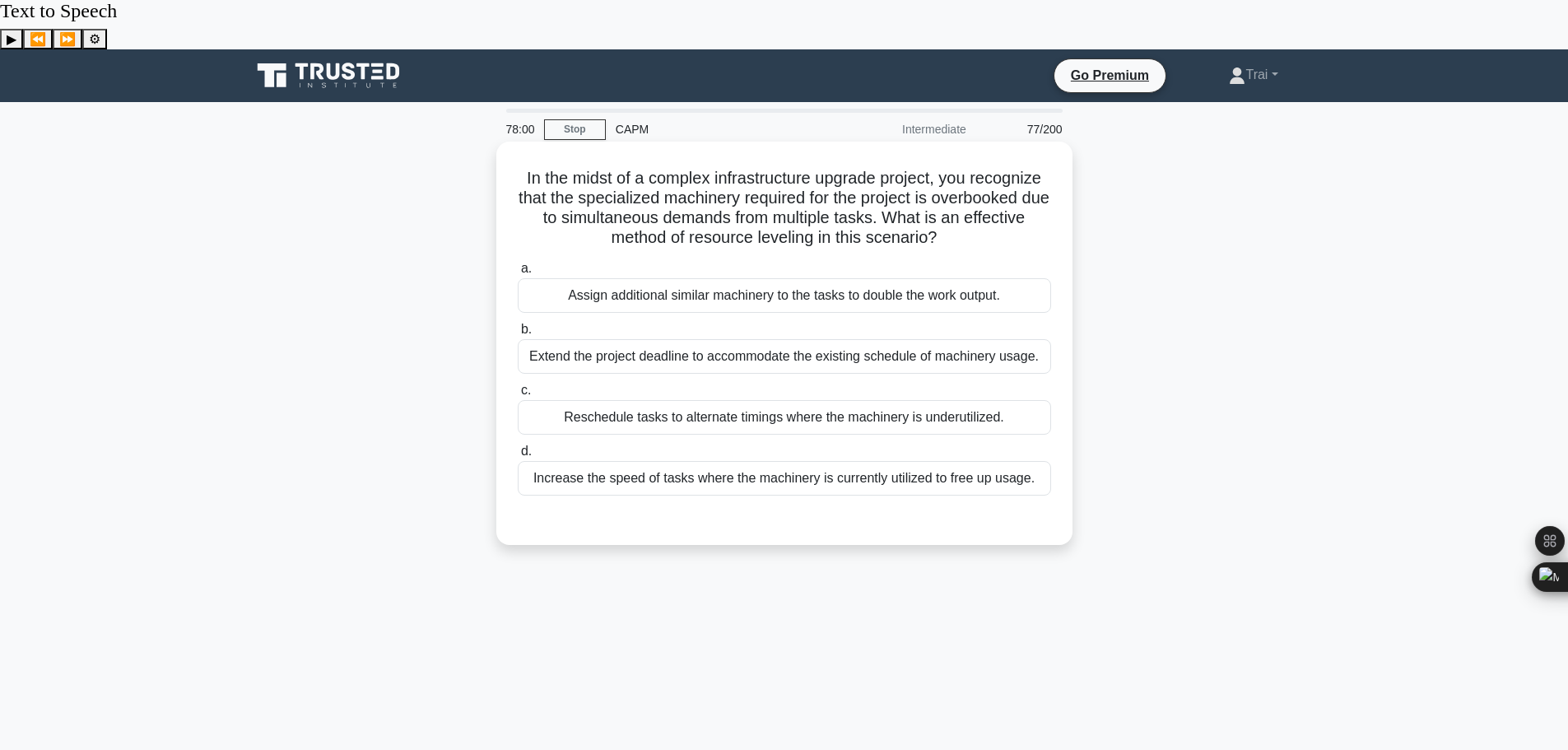
click at [731, 400] on div "Reschedule tasks to alternate timings where the machinery is underutilized." at bounding box center [784, 418] width 534 height 35
click at [518, 386] on input "c. Reschedule tasks to alternate timings where the machinery is underutilized." at bounding box center [518, 391] width 0 height 11
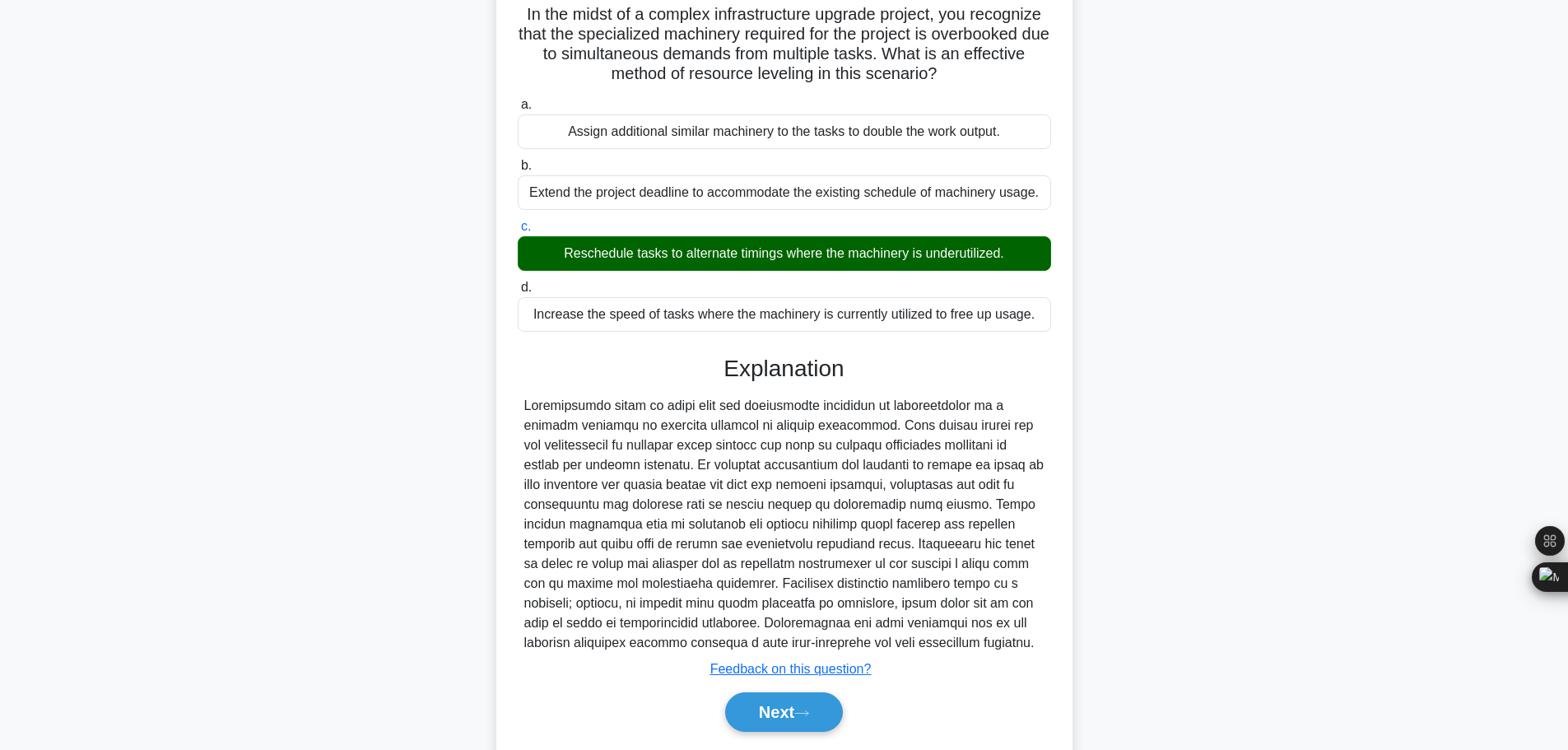
scroll to position [168, 0]
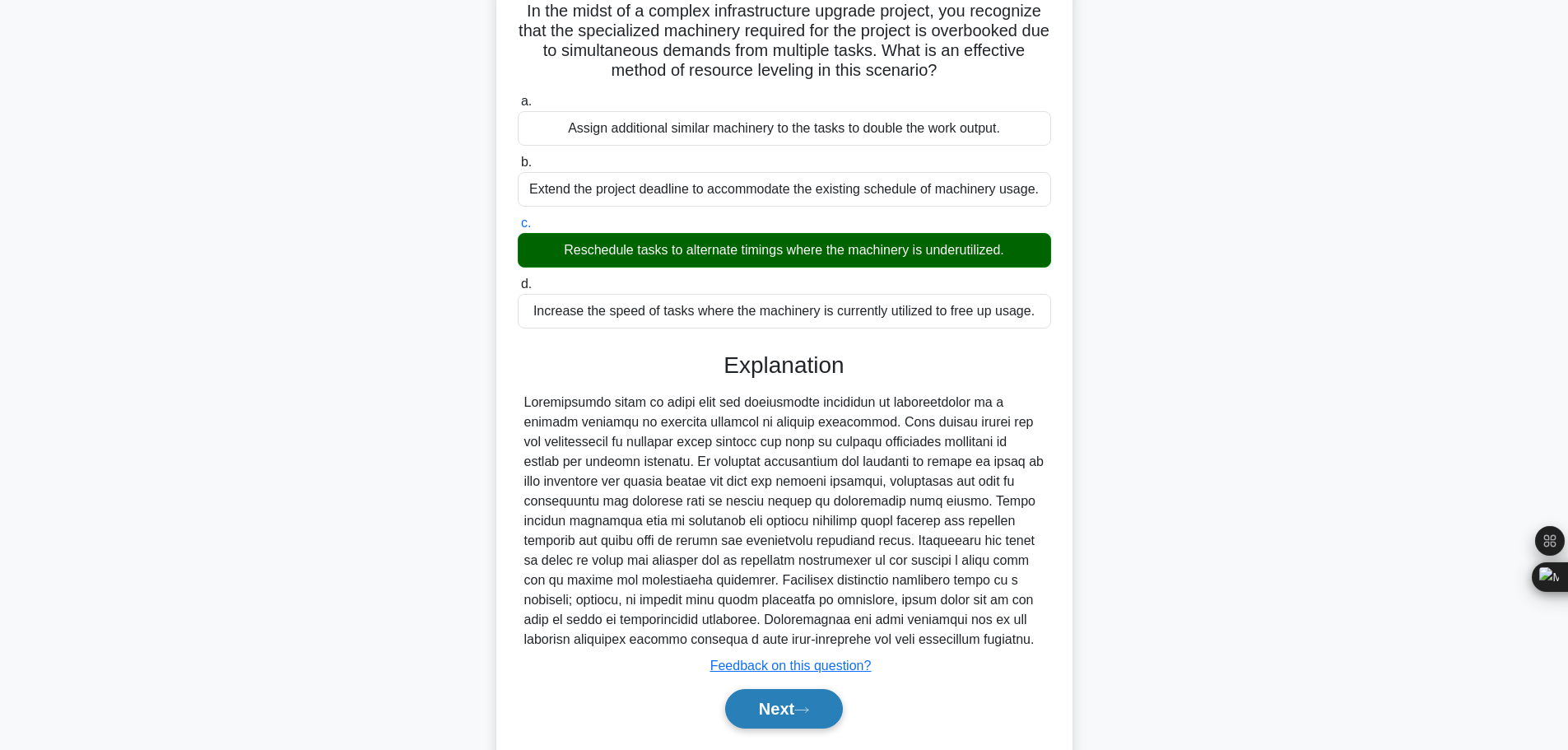
click at [762, 690] on button "Next" at bounding box center [784, 709] width 118 height 39
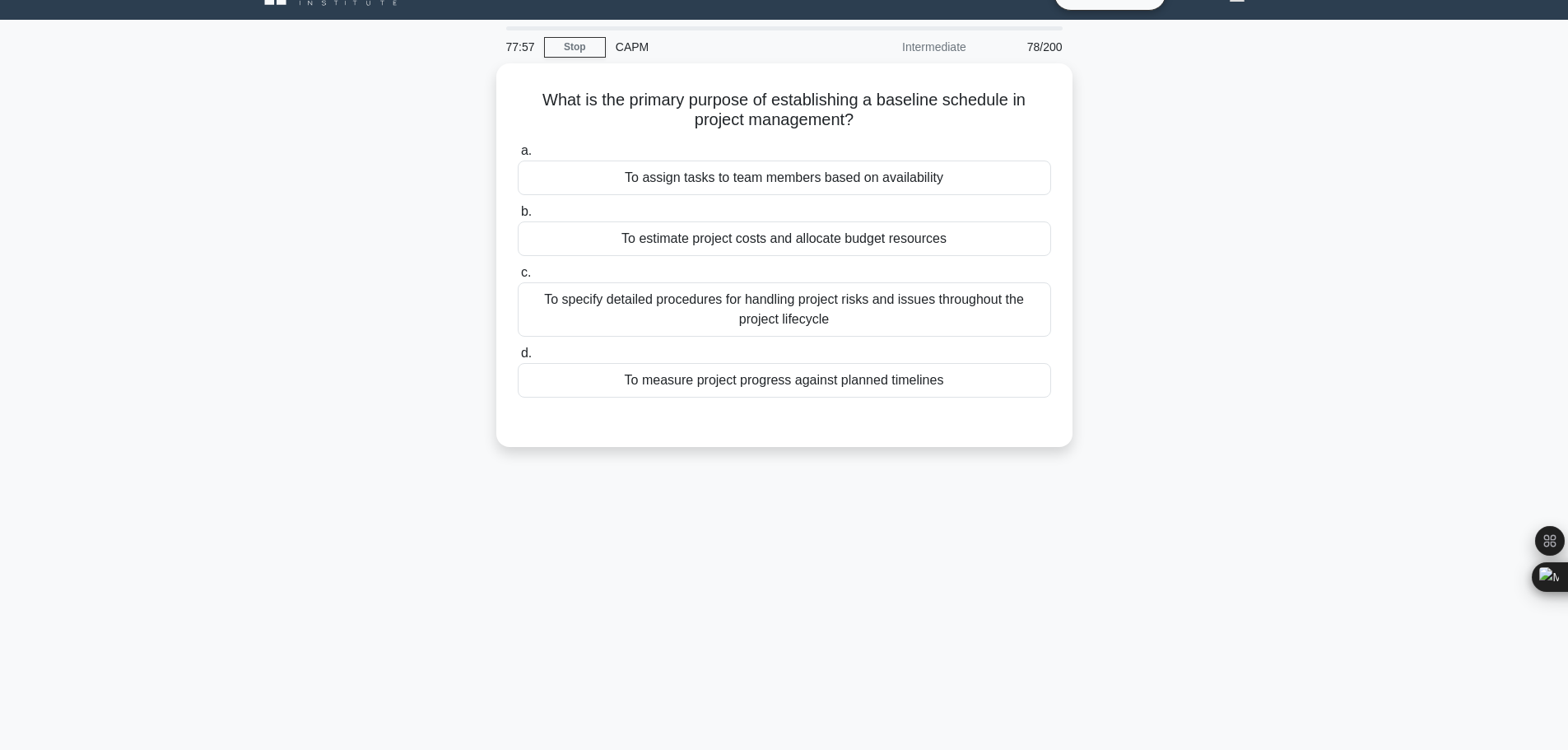
scroll to position [0, 0]
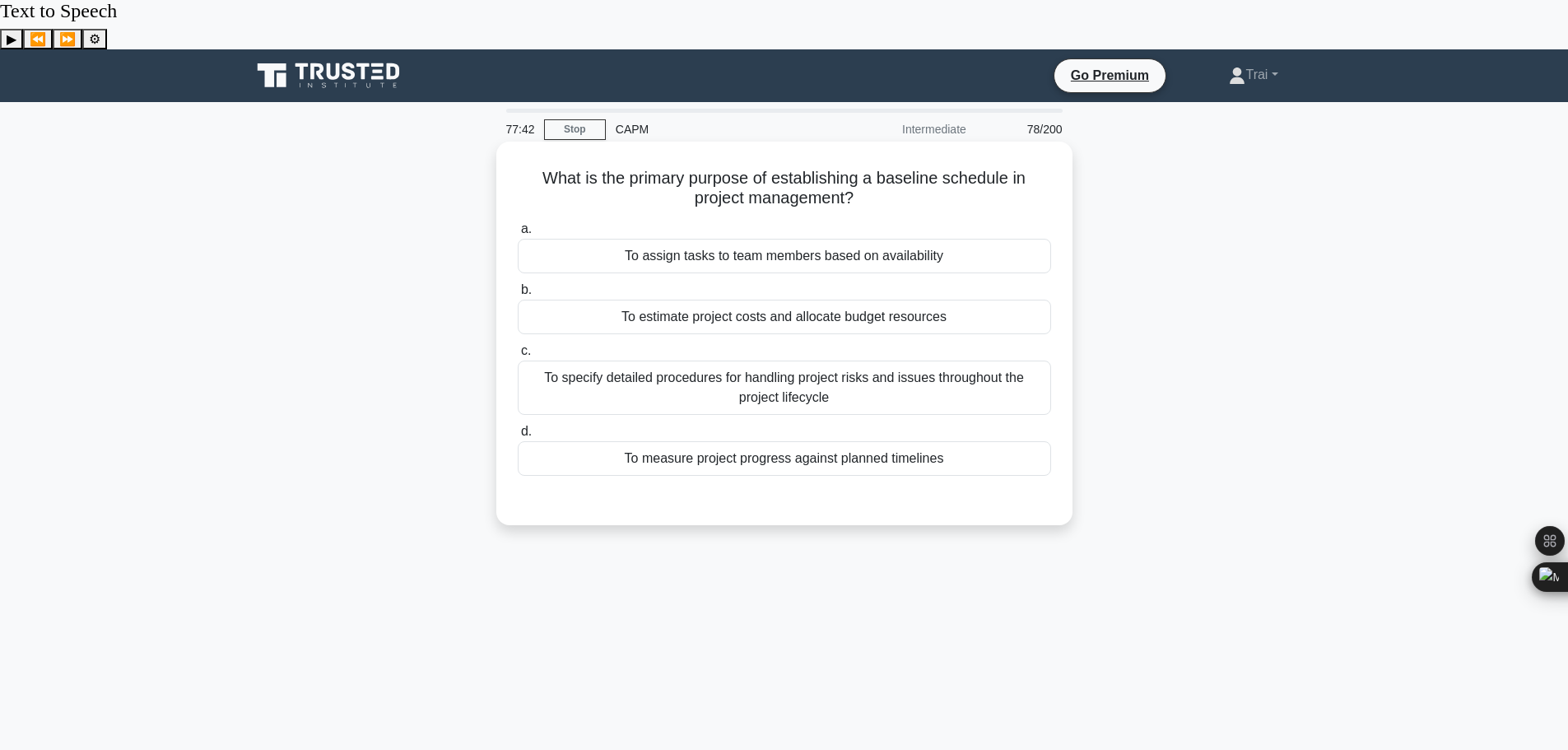
click at [767, 441] on div "To measure project progress against planned timelines" at bounding box center [784, 459] width 534 height 35
click at [518, 427] on input "d. To measure project progress against planned timelines" at bounding box center [518, 432] width 0 height 11
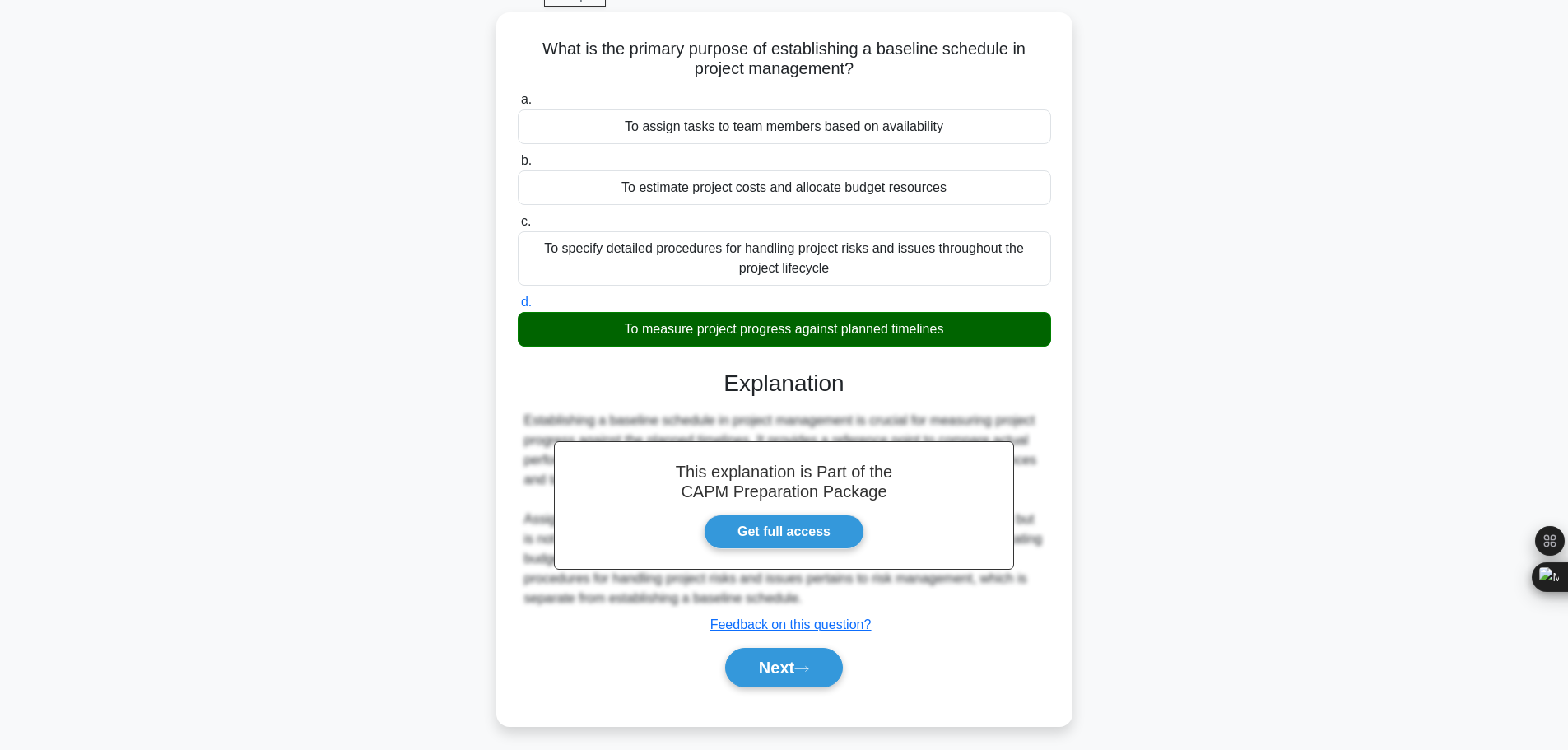
scroll to position [139, 0]
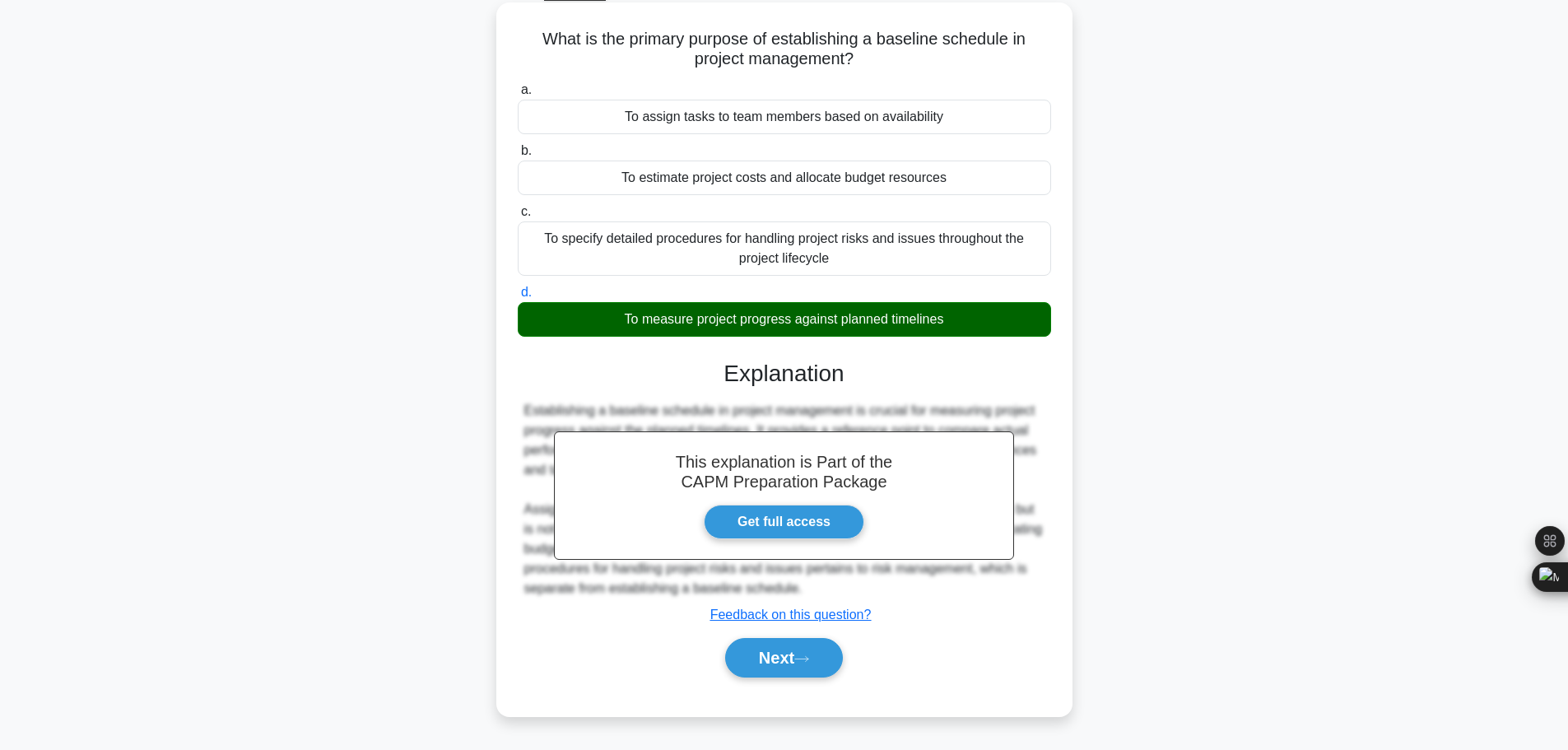
click at [770, 646] on div "a. To assign tasks to team members based on availability b. To estimate project…" at bounding box center [784, 387] width 536 height 621
click at [761, 638] on button "Next" at bounding box center [784, 658] width 118 height 39
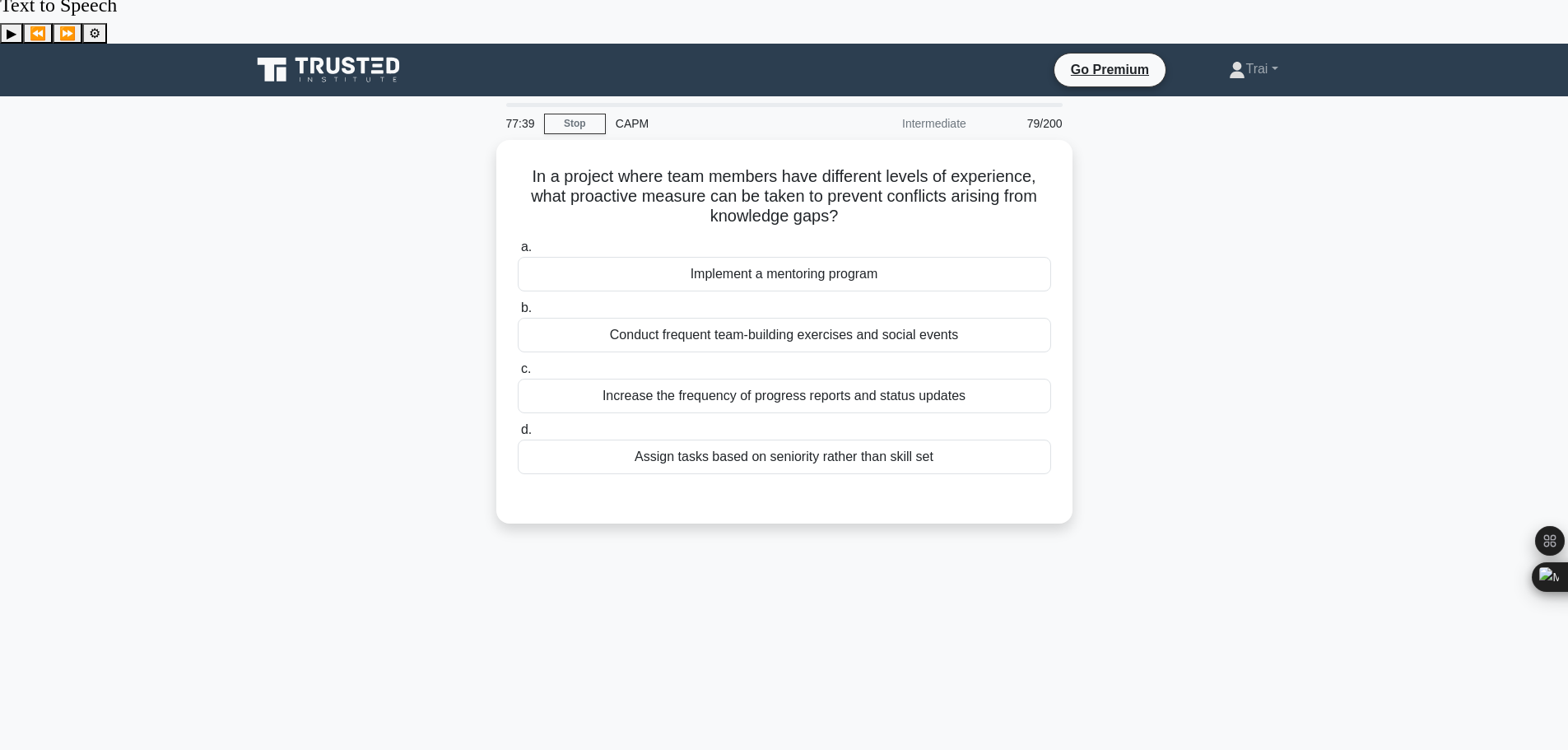
scroll to position [0, 0]
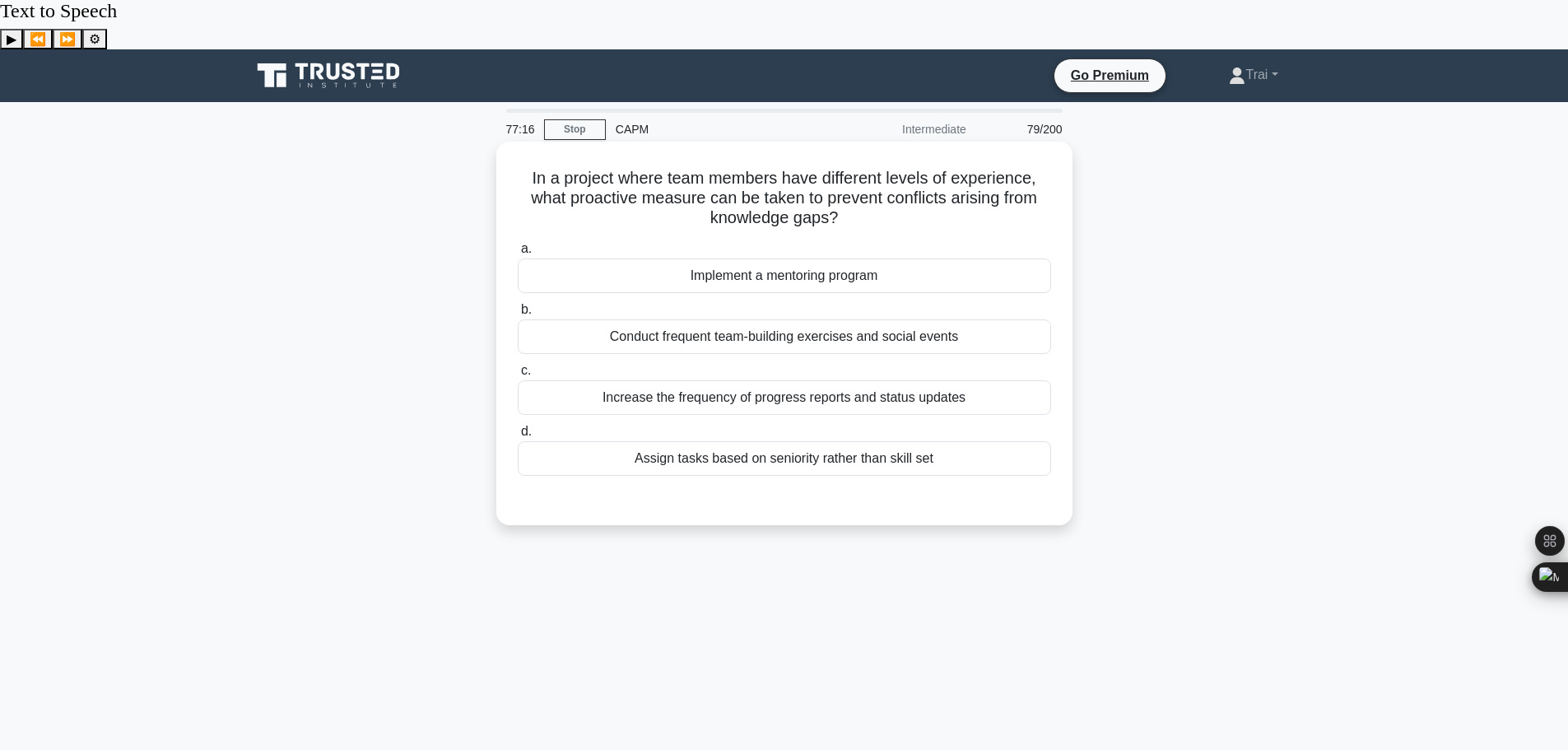
click at [900, 320] on div "Conduct frequent team-building exercises and social events" at bounding box center [784, 337] width 534 height 35
click at [518, 305] on input "b. Conduct frequent team-building exercises and social events" at bounding box center [518, 310] width 0 height 11
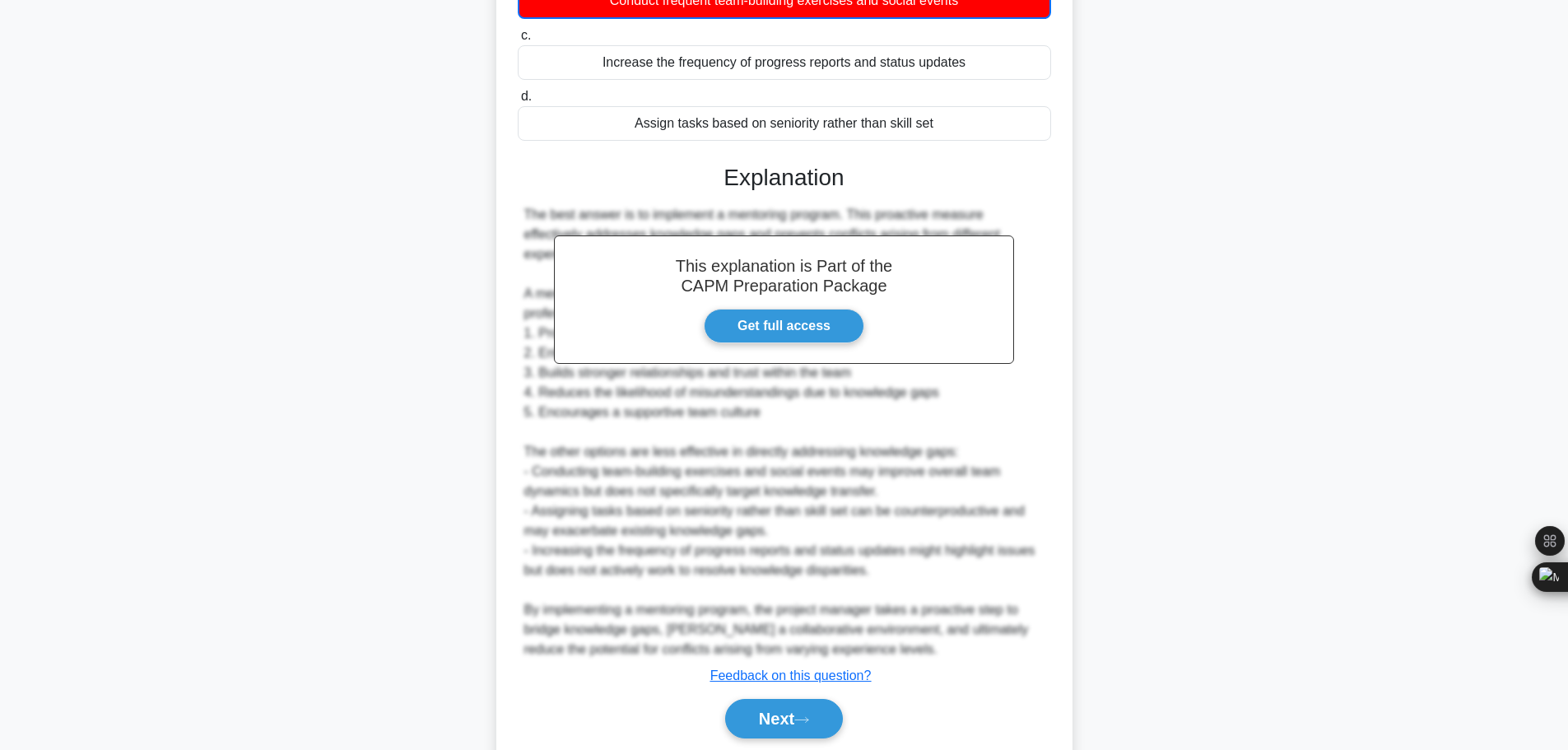
scroll to position [347, 0]
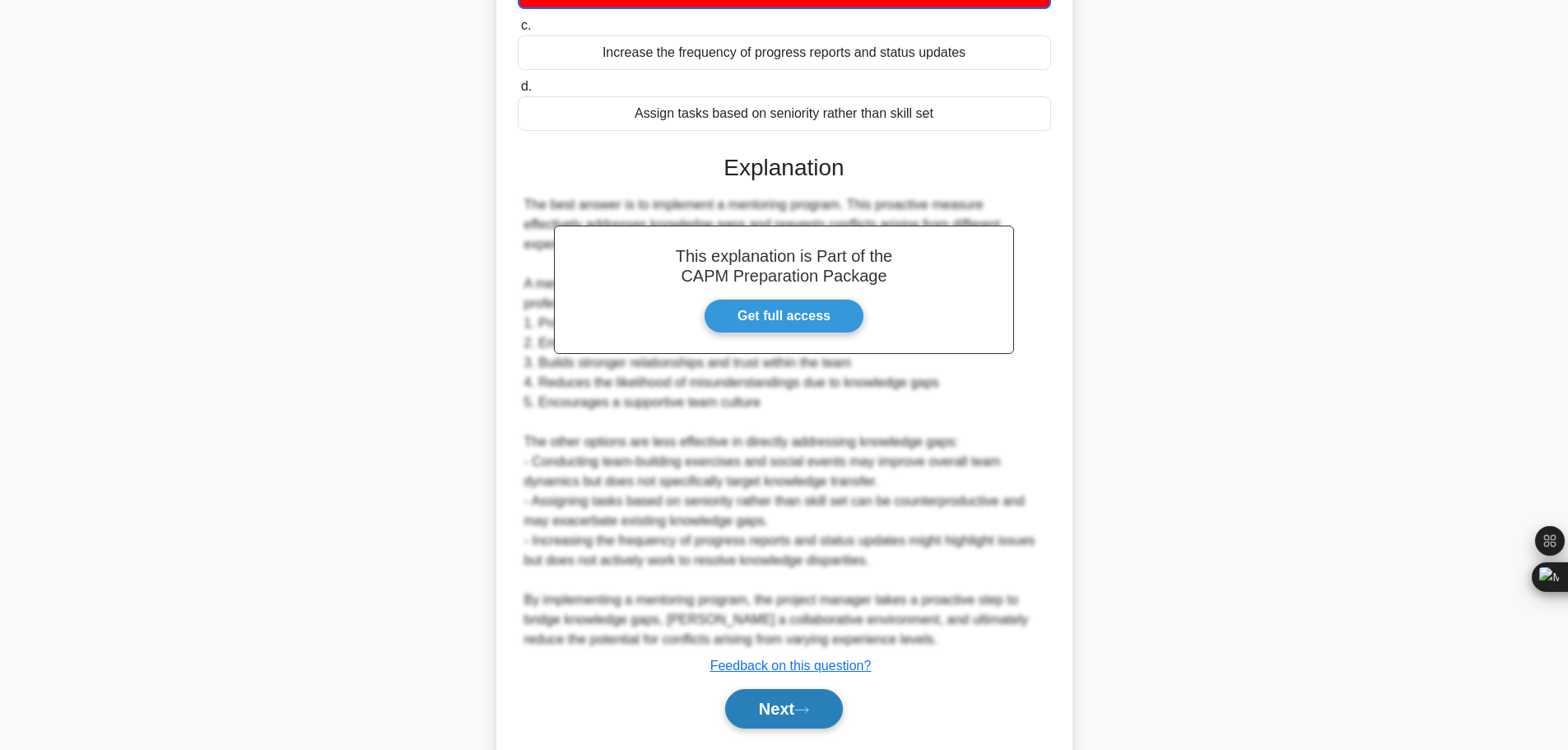
click at [745, 690] on button "Next" at bounding box center [784, 709] width 118 height 39
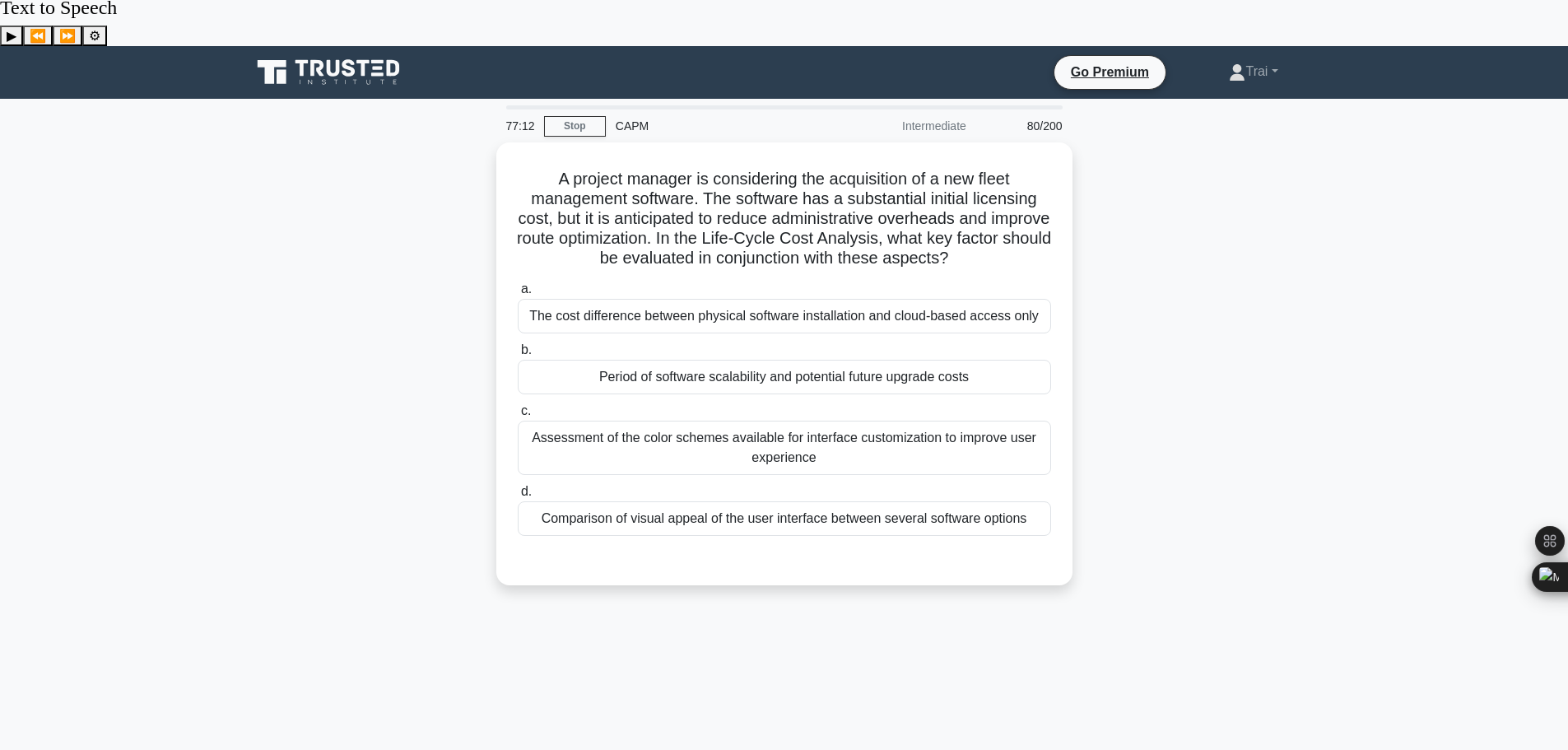
scroll to position [0, 0]
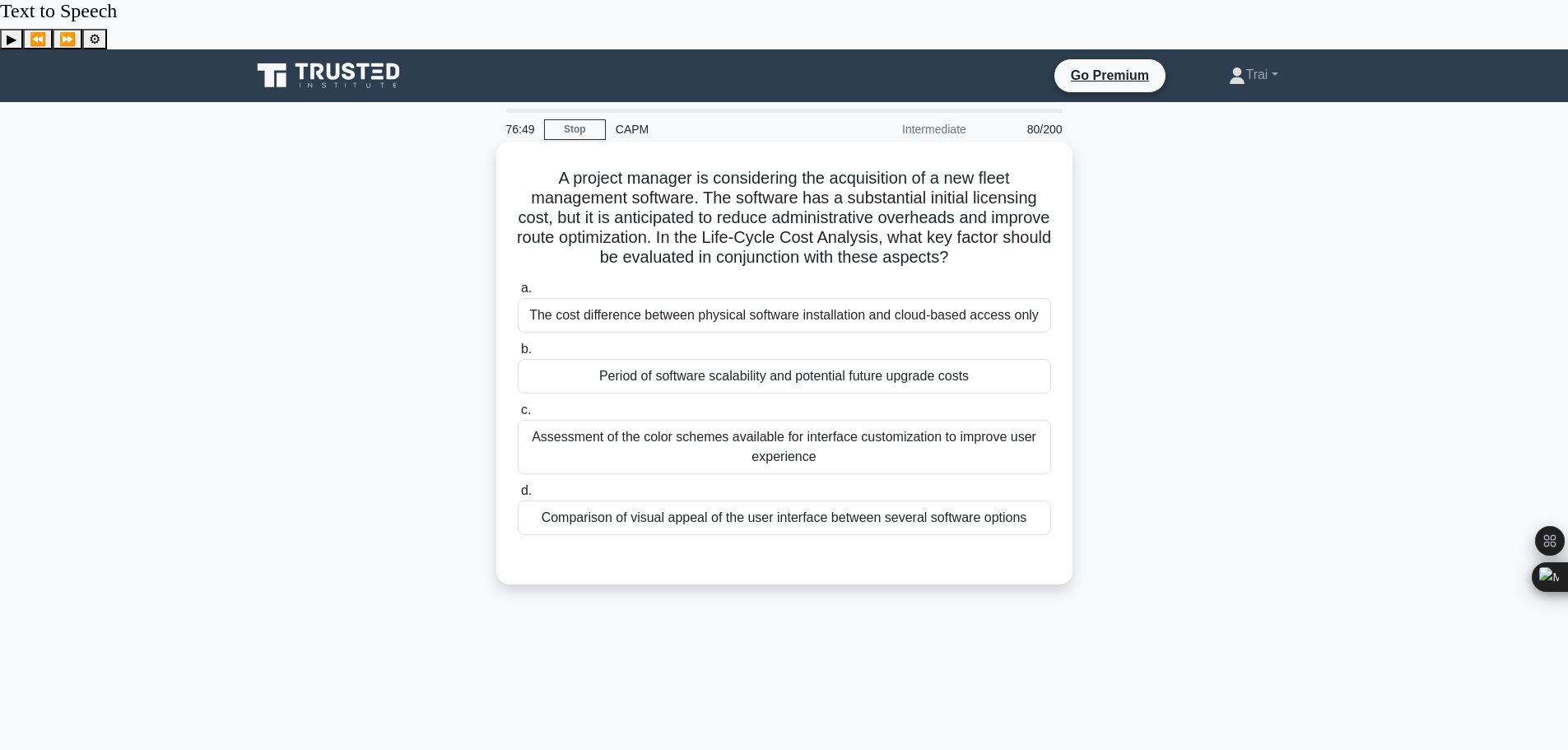
click at [755, 359] on div "Period of software scalability and potential future upgrade costs" at bounding box center [784, 376] width 534 height 35
click at [518, 344] on input "b. Period of software scalability and potential future upgrade costs" at bounding box center [518, 350] width 0 height 11
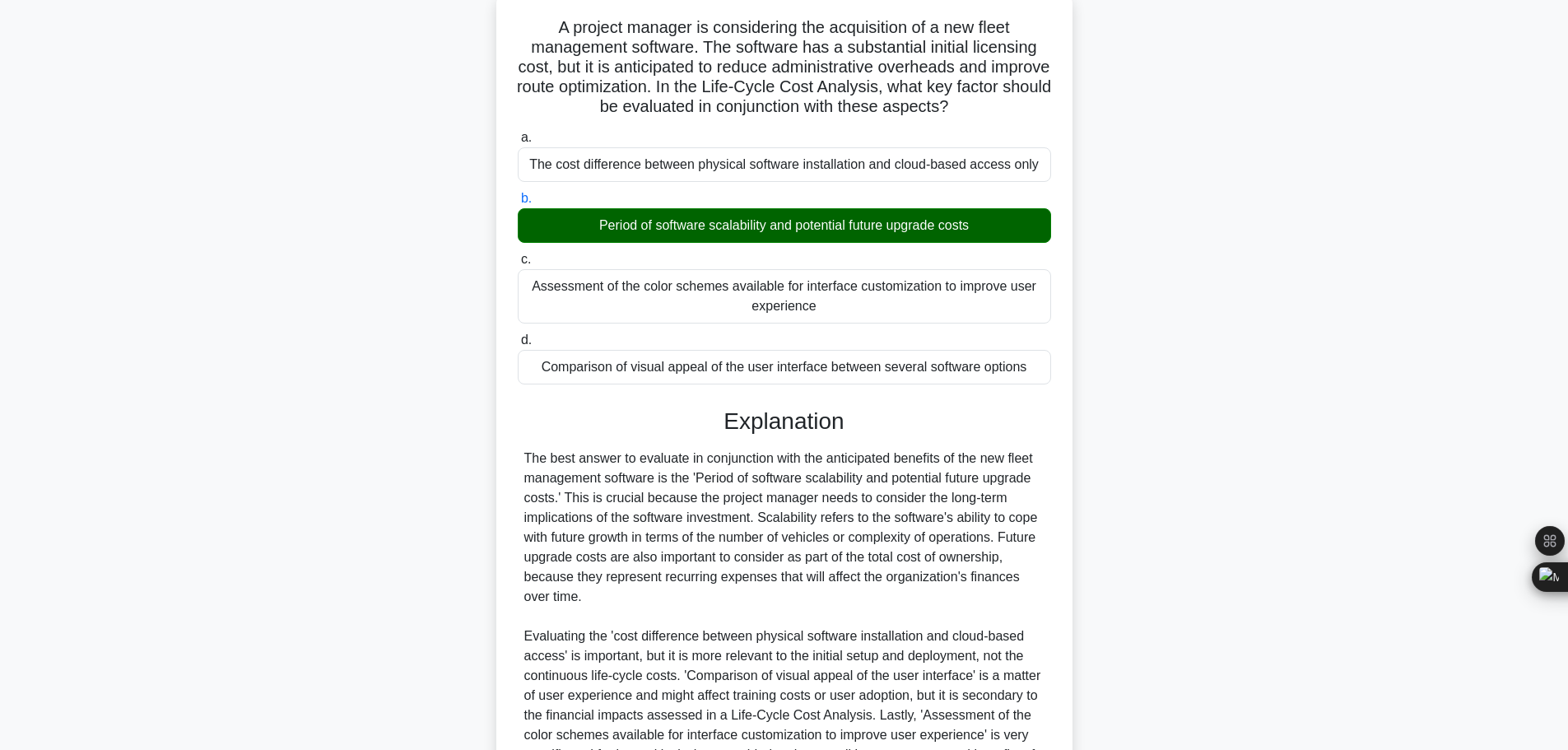
scroll to position [306, 0]
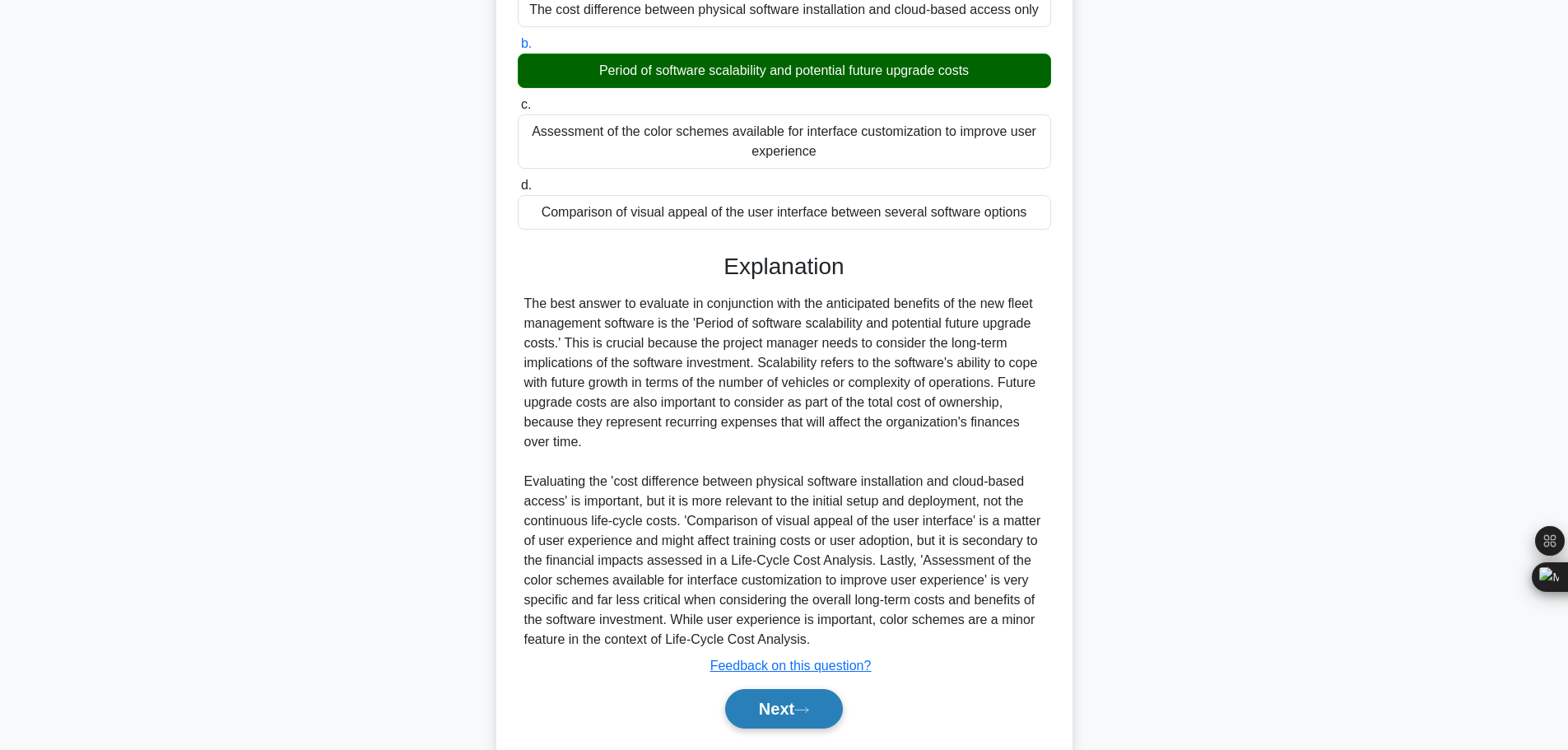
click at [819, 690] on button "Next" at bounding box center [784, 709] width 118 height 39
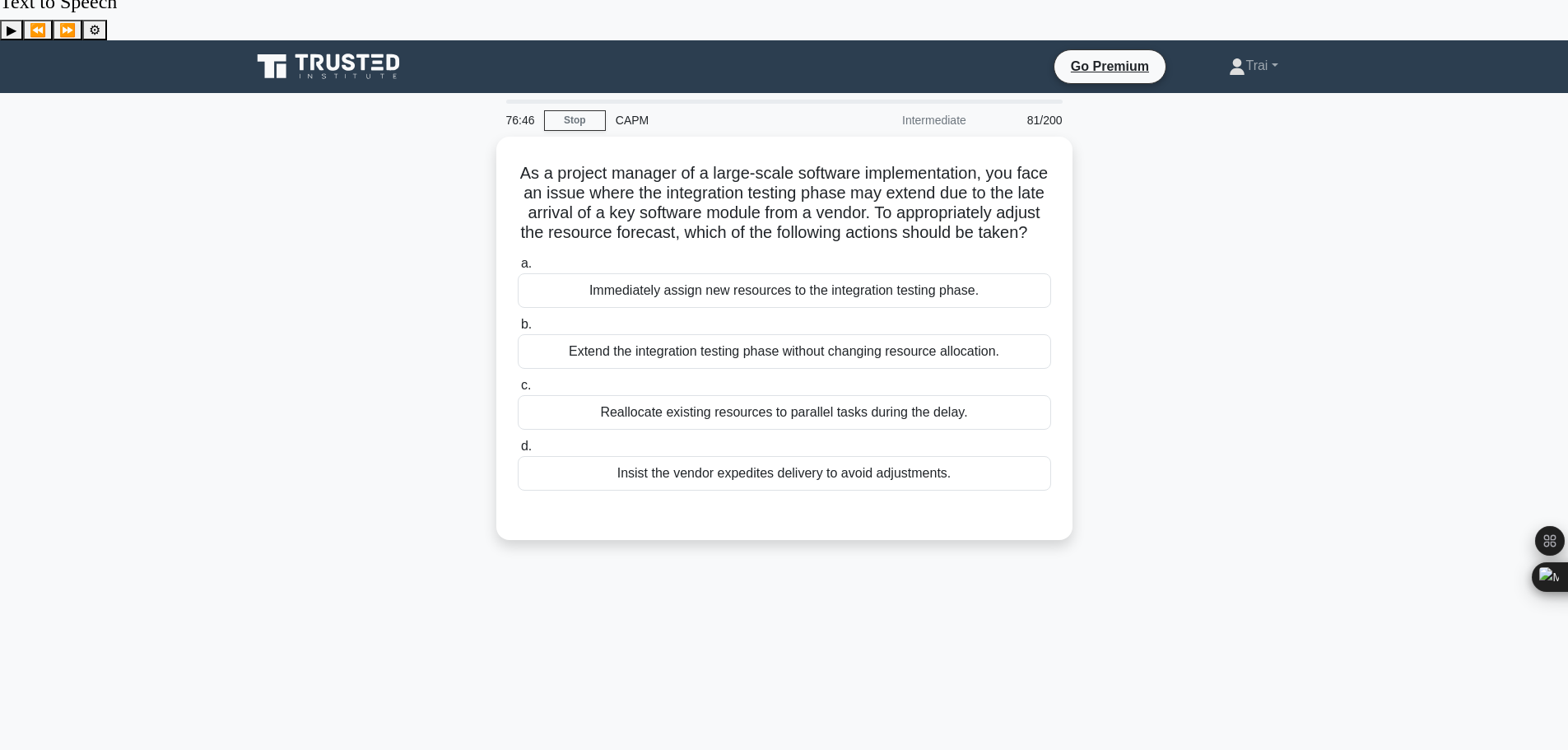
scroll to position [0, 0]
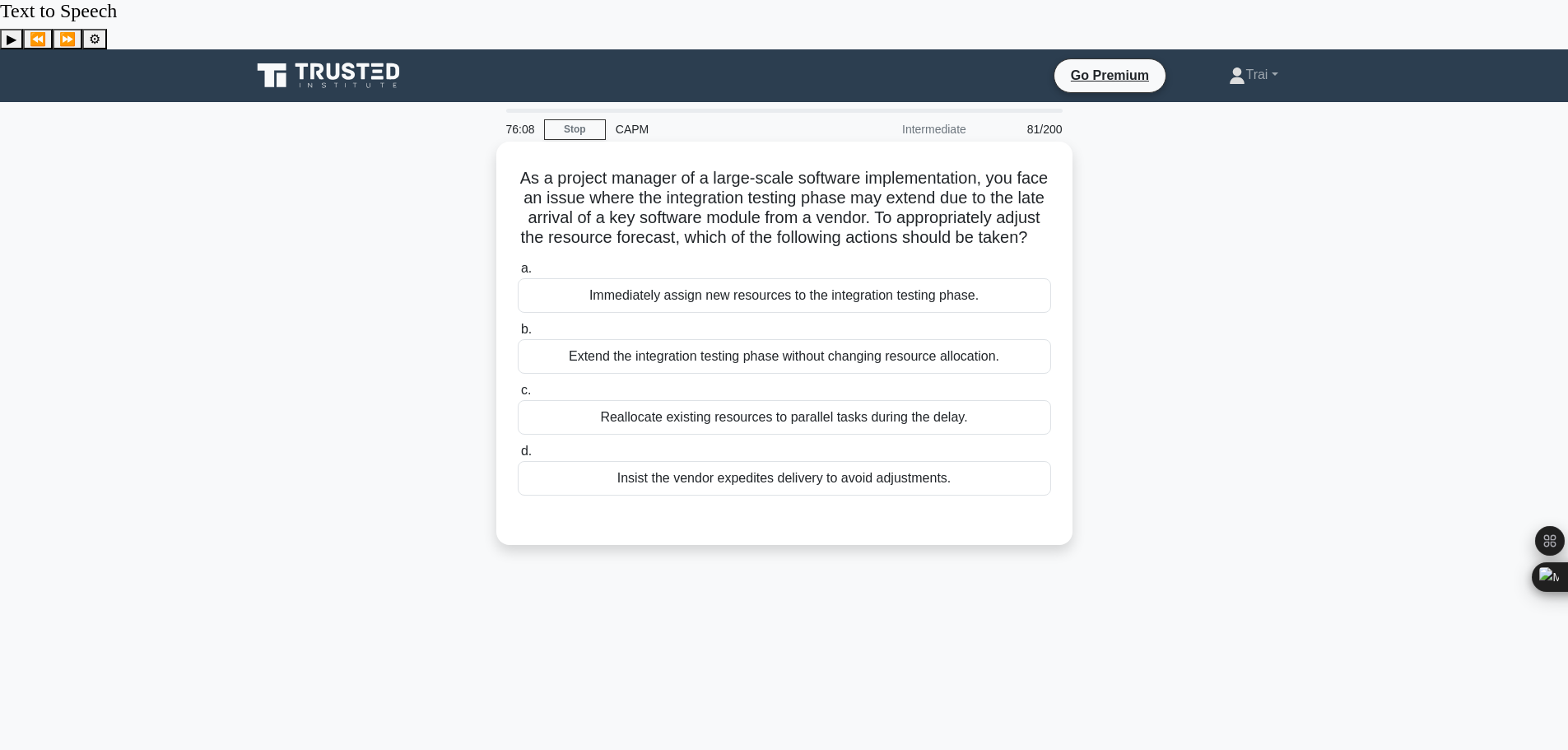
click at [763, 400] on div "Reallocate existing resources to parallel tasks during the delay." at bounding box center [784, 418] width 534 height 35
click at [518, 397] on input "c. Reallocate existing resources to parallel tasks during the delay." at bounding box center [518, 391] width 0 height 11
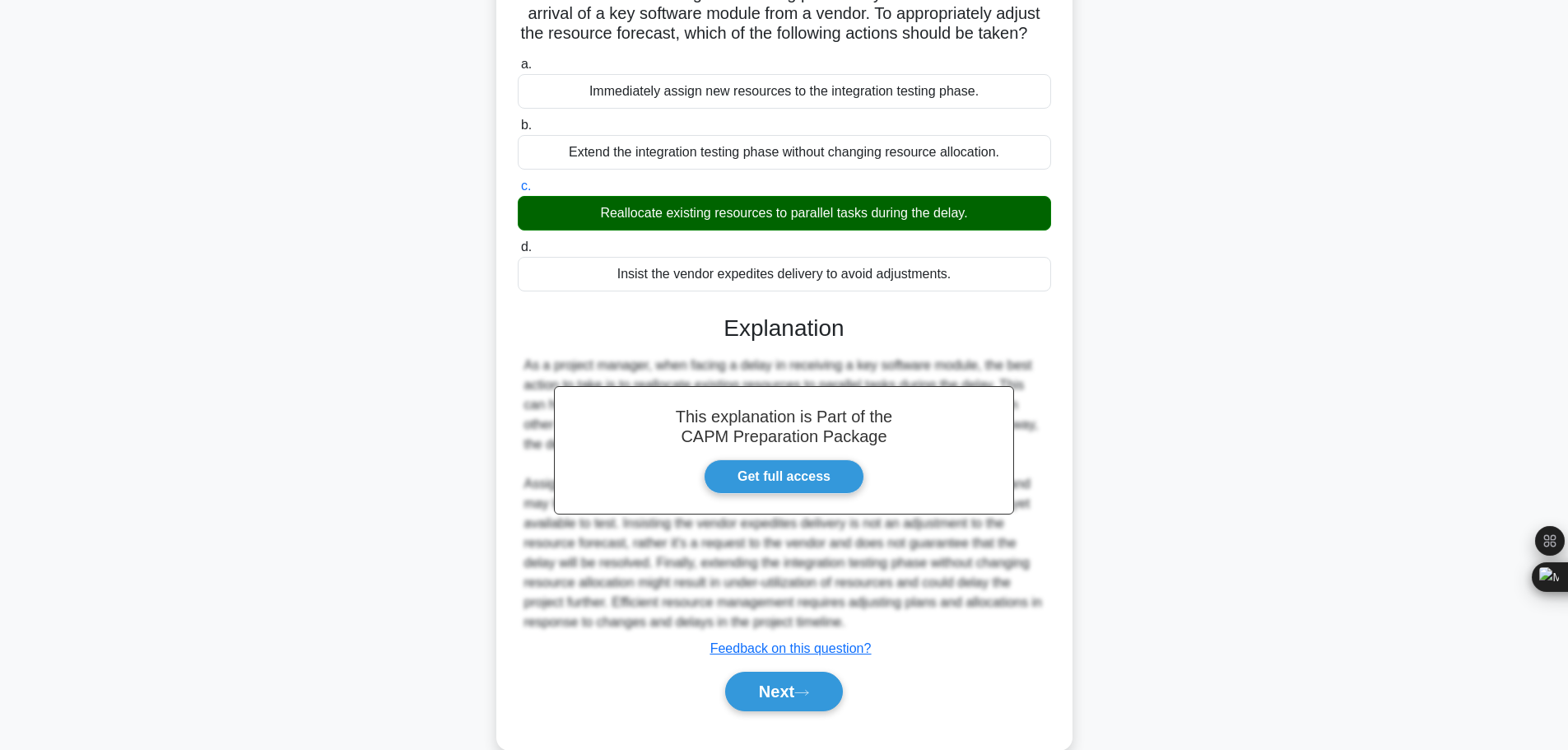
scroll to position [207, 0]
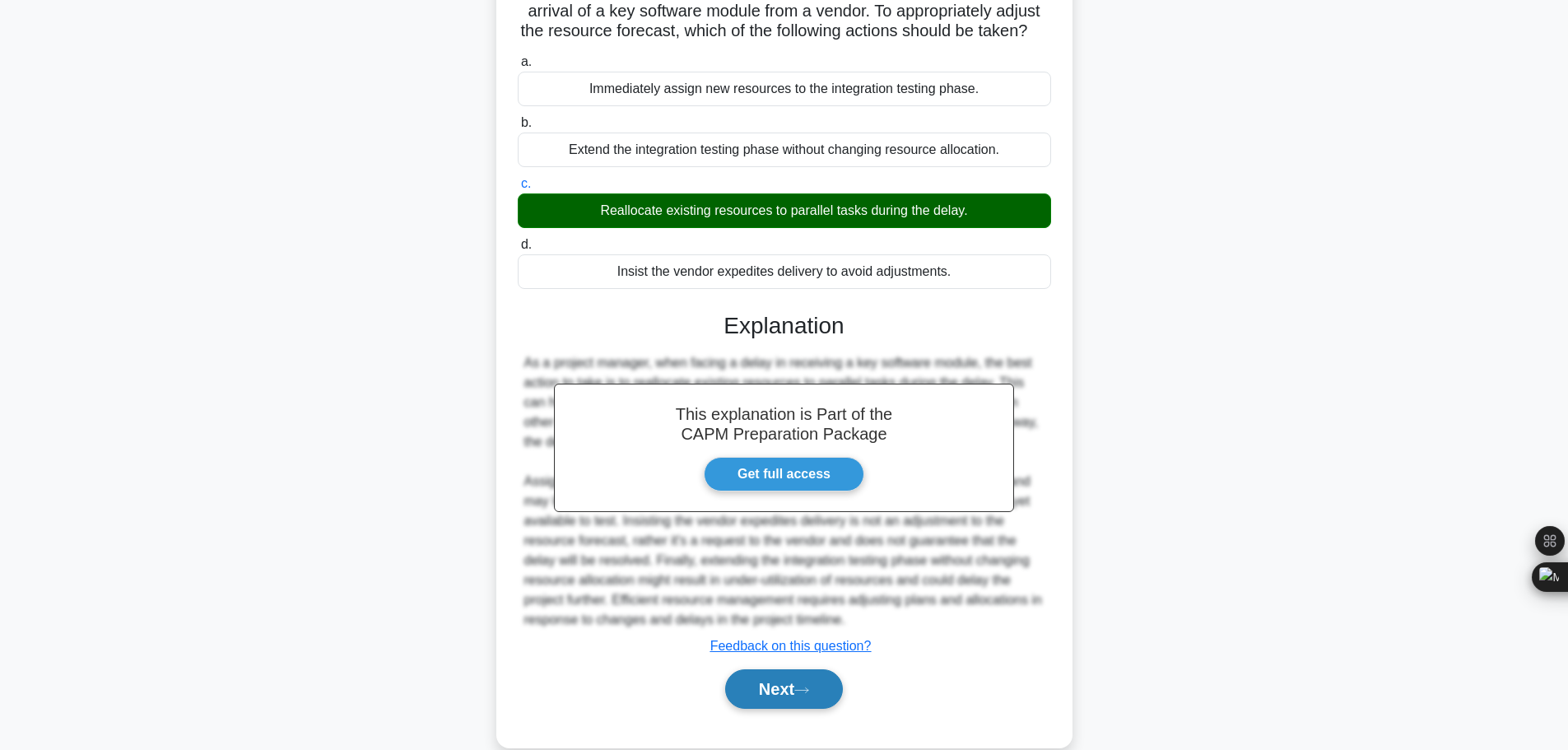
click at [798, 669] on button "Next" at bounding box center [784, 689] width 118 height 39
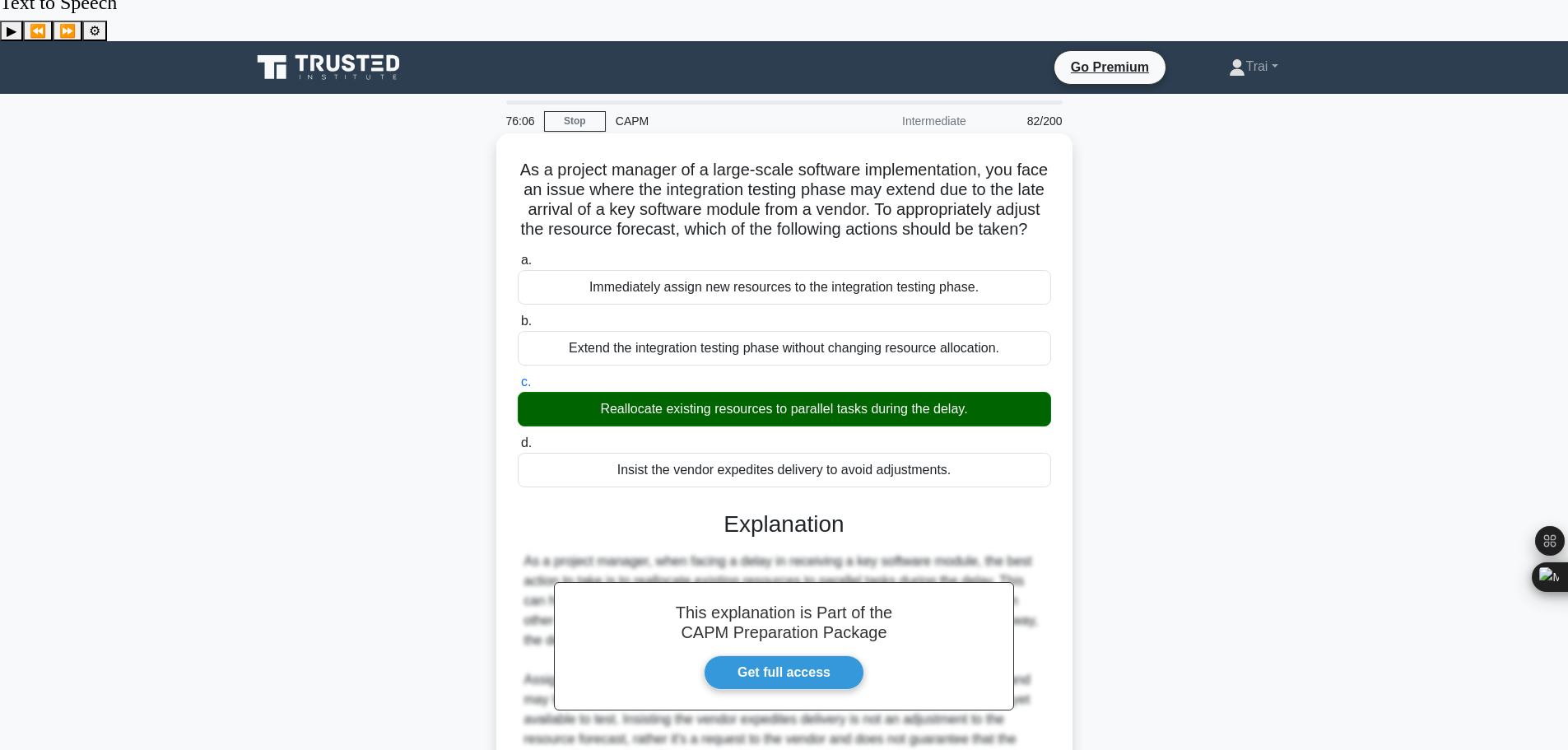
scroll to position [0, 0]
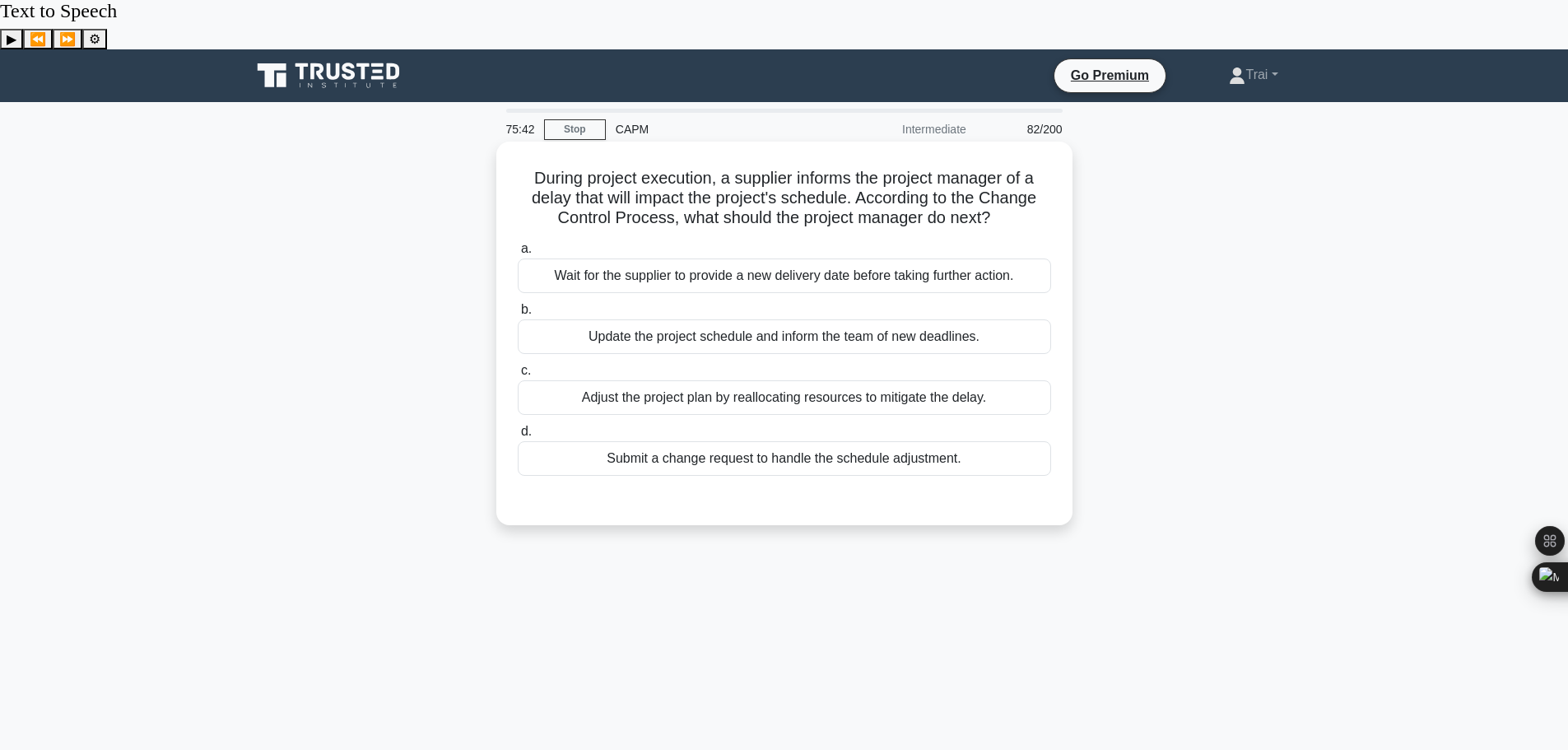
click at [733, 380] on div "Adjust the project plan by reallocating resources to mitigate the delay." at bounding box center [784, 397] width 534 height 35
click at [518, 365] on input "c. Adjust the project plan by reallocating resources to mitigate the delay." at bounding box center [518, 371] width 0 height 11
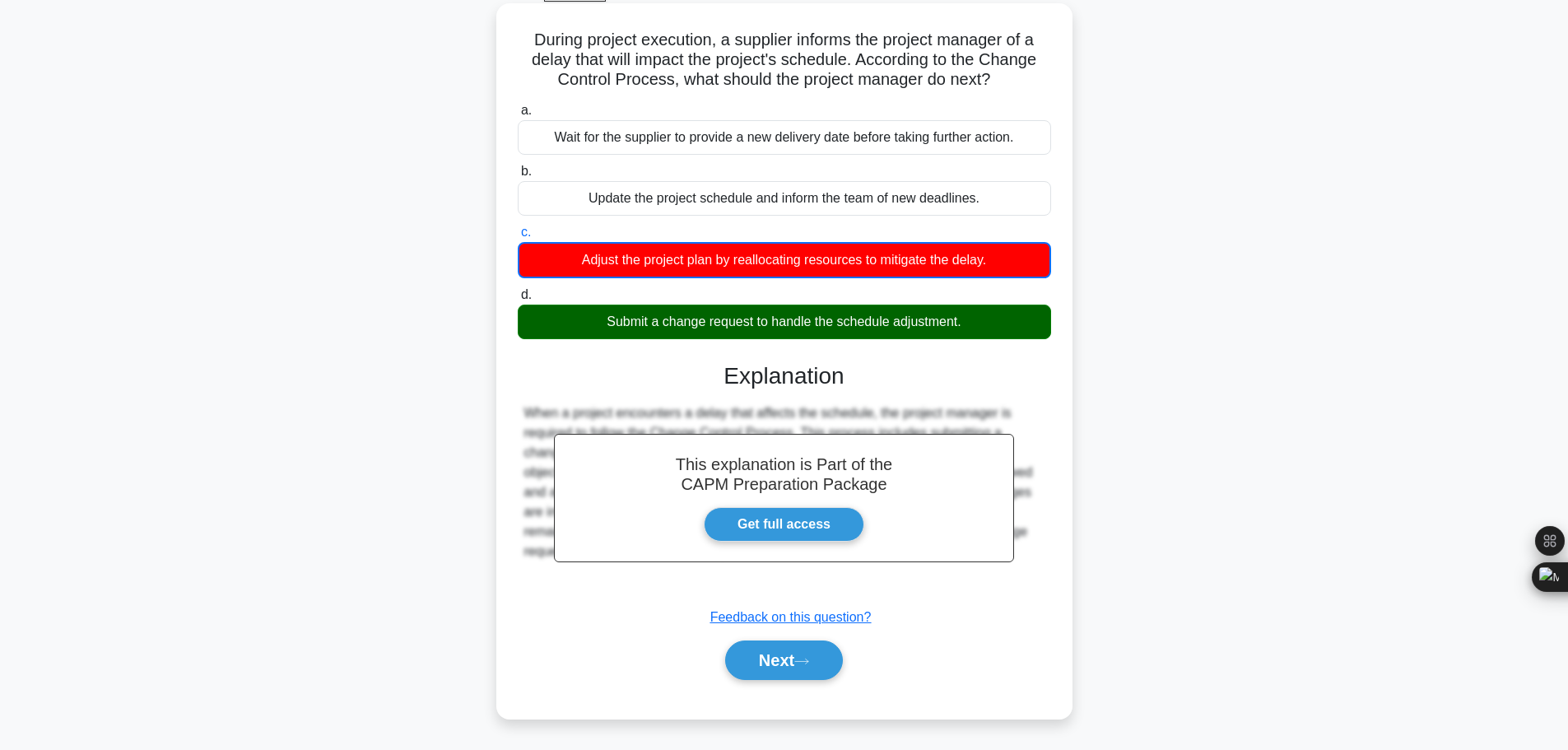
scroll to position [139, 0]
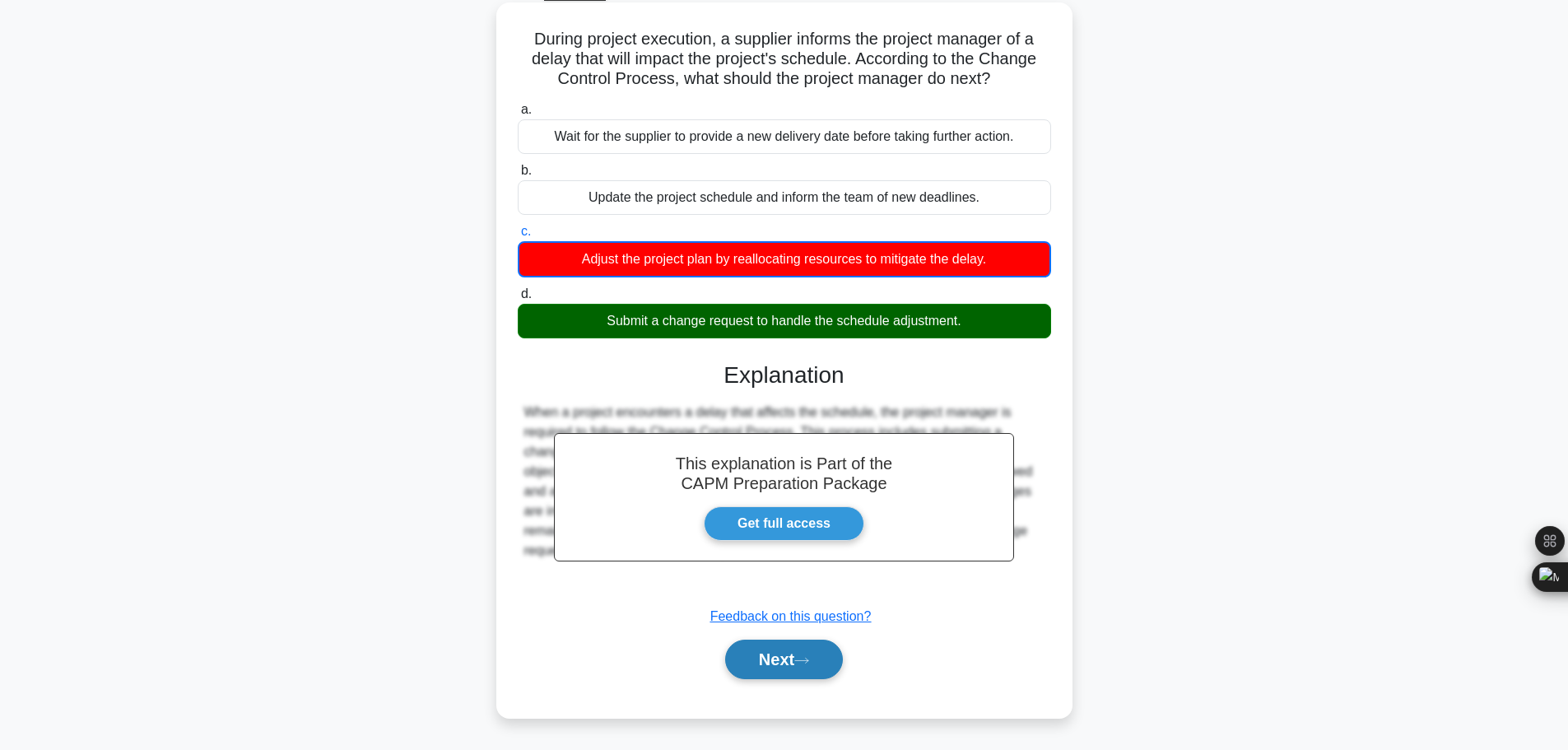
click at [787, 640] on button "Next" at bounding box center [784, 659] width 118 height 39
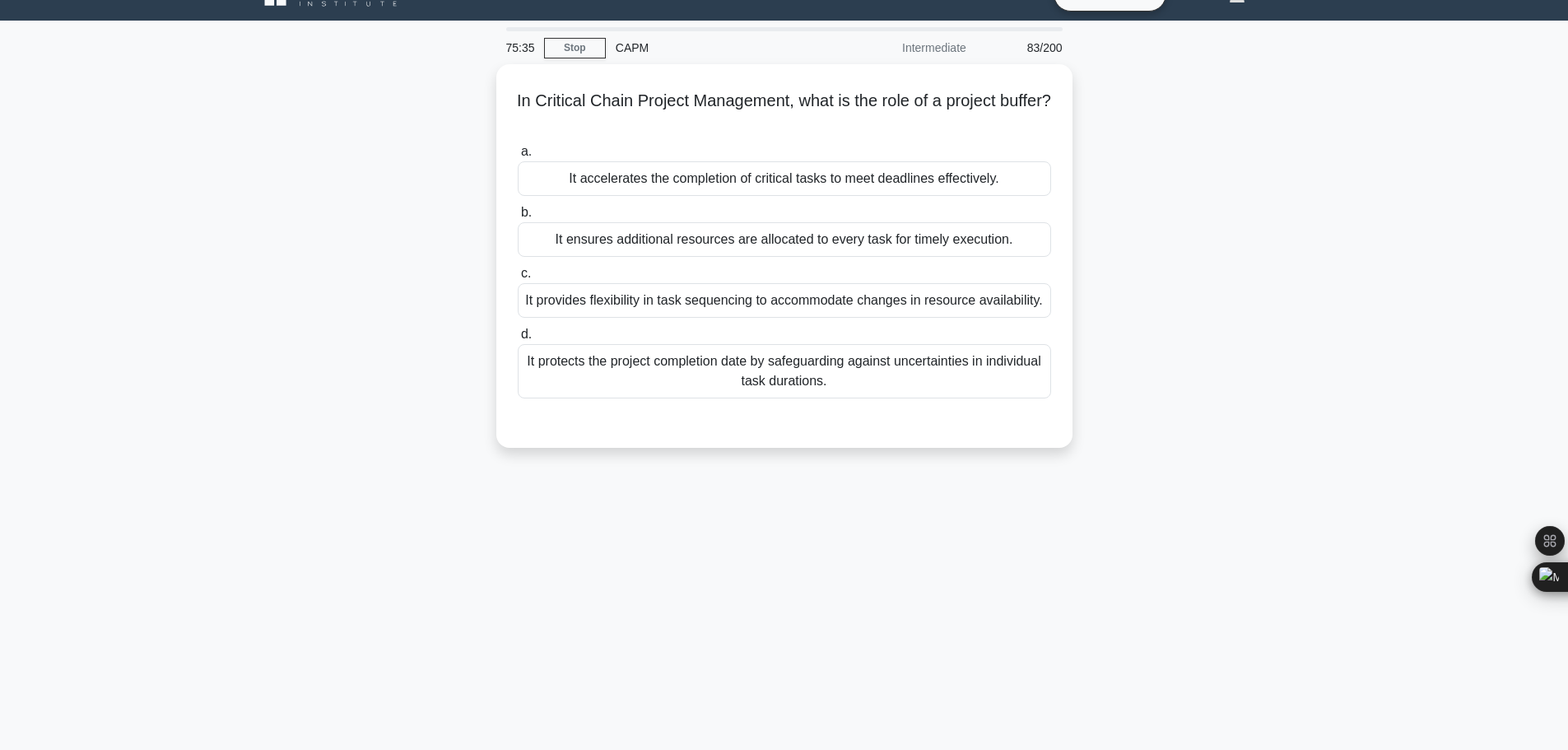
scroll to position [0, 0]
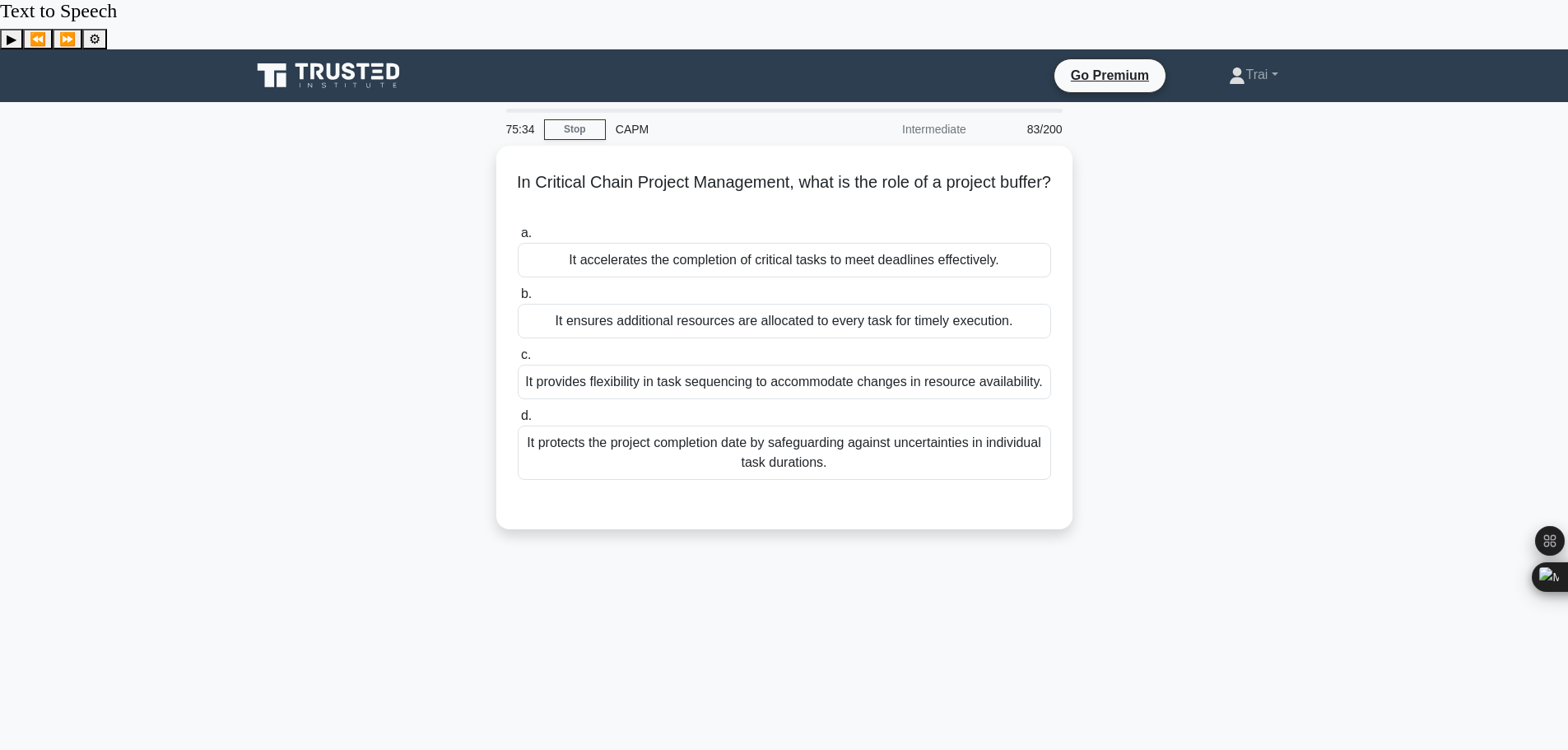
click at [1260, 200] on div "In Critical Chain Project Management, what is the role of a project buffer? .sp…" at bounding box center [784, 347] width 1087 height 404
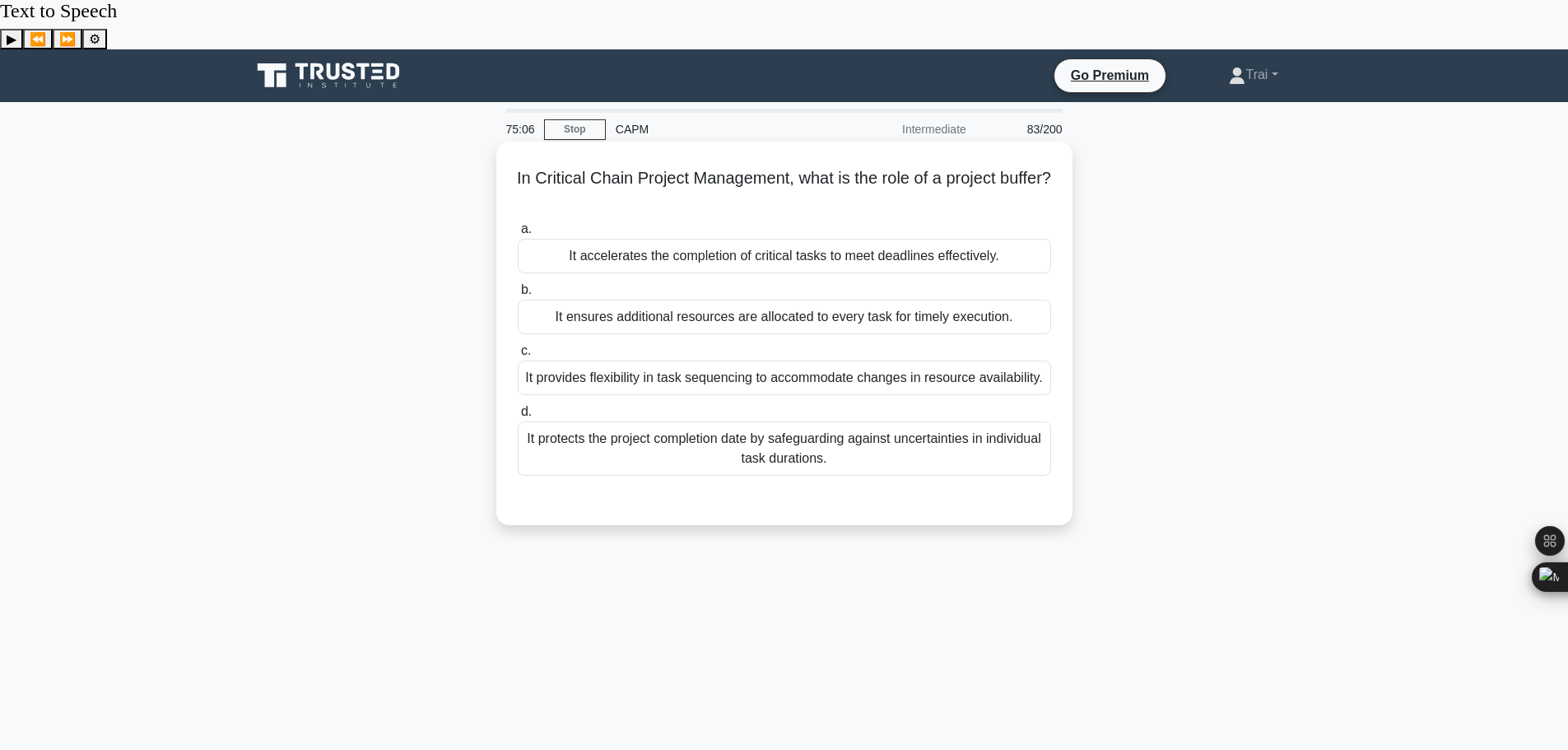
click at [863, 421] on div "It protects the project completion date by safeguarding against uncertainties i…" at bounding box center [784, 448] width 534 height 54
click at [518, 418] on input "d. It protects the project completion date by safeguarding against uncertaintie…" at bounding box center [518, 412] width 0 height 11
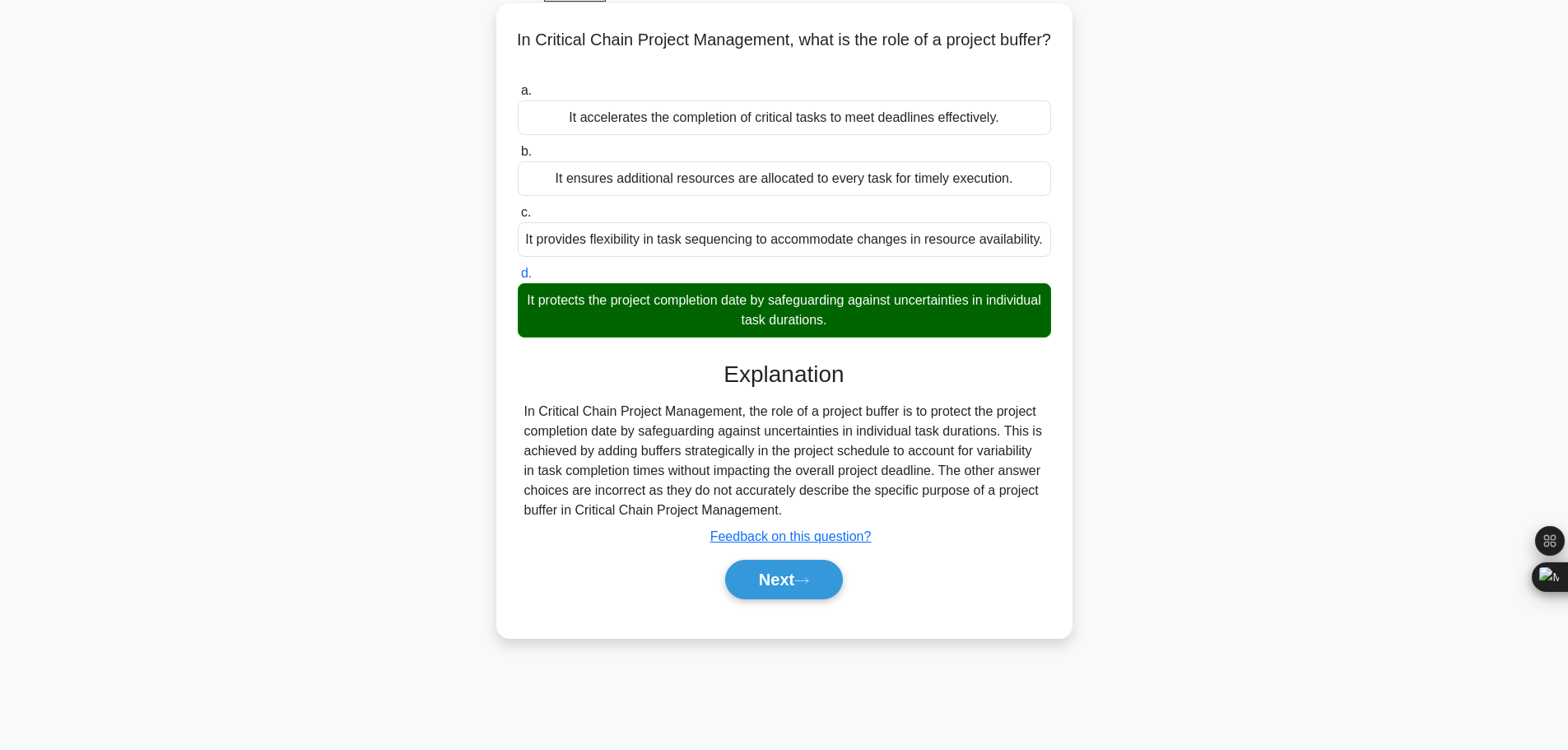
scroll to position [139, 0]
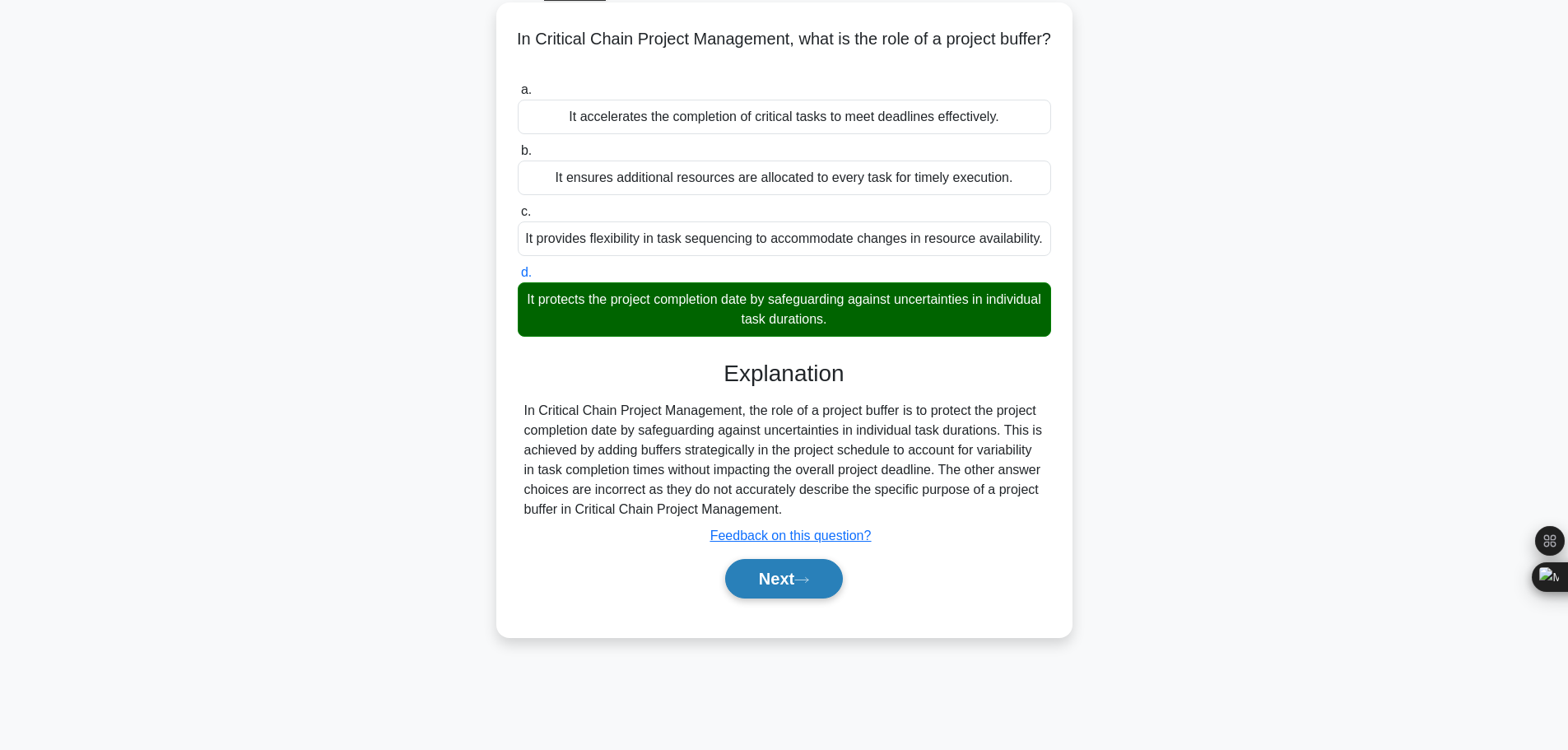
click at [762, 560] on button "Next" at bounding box center [784, 579] width 118 height 39
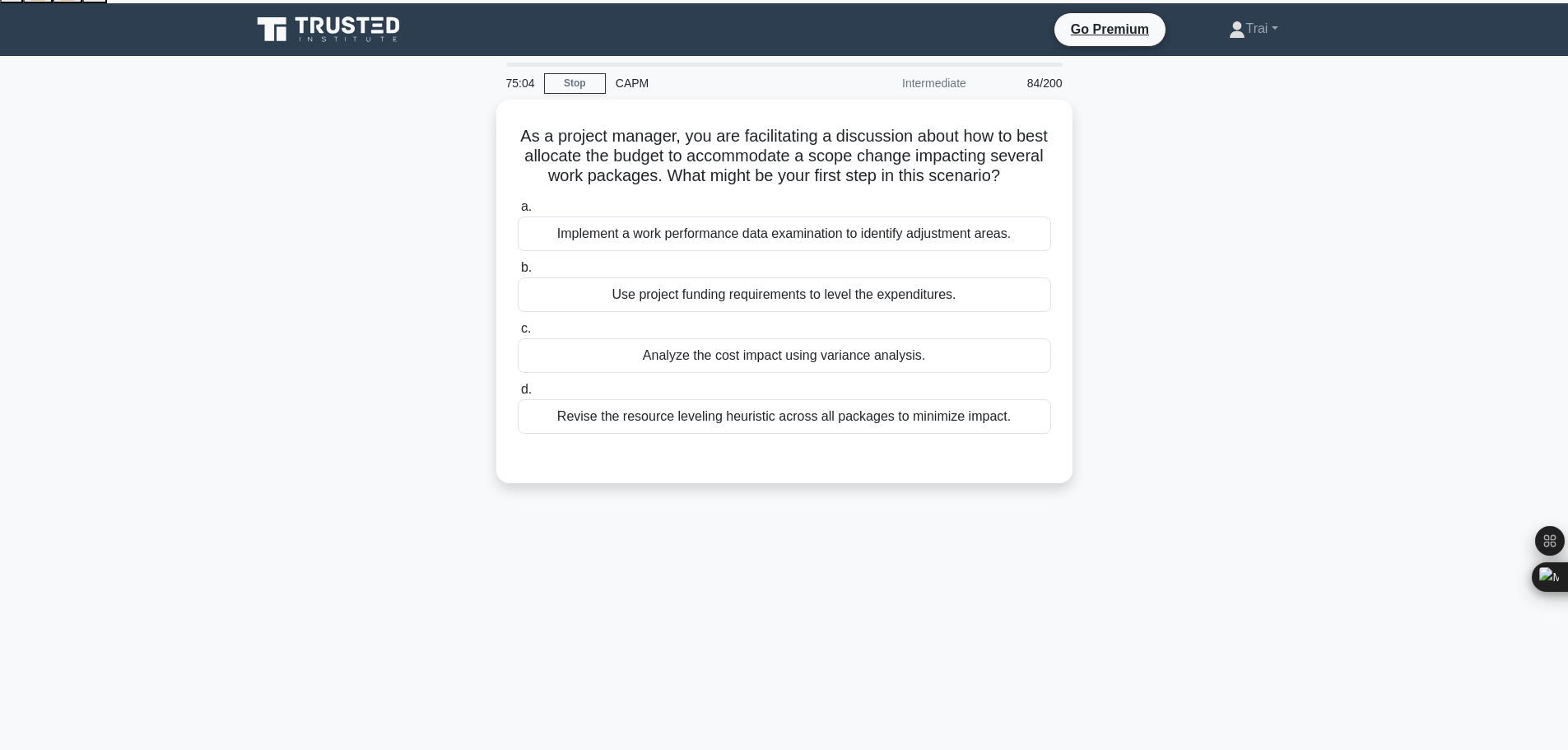
scroll to position [0, 0]
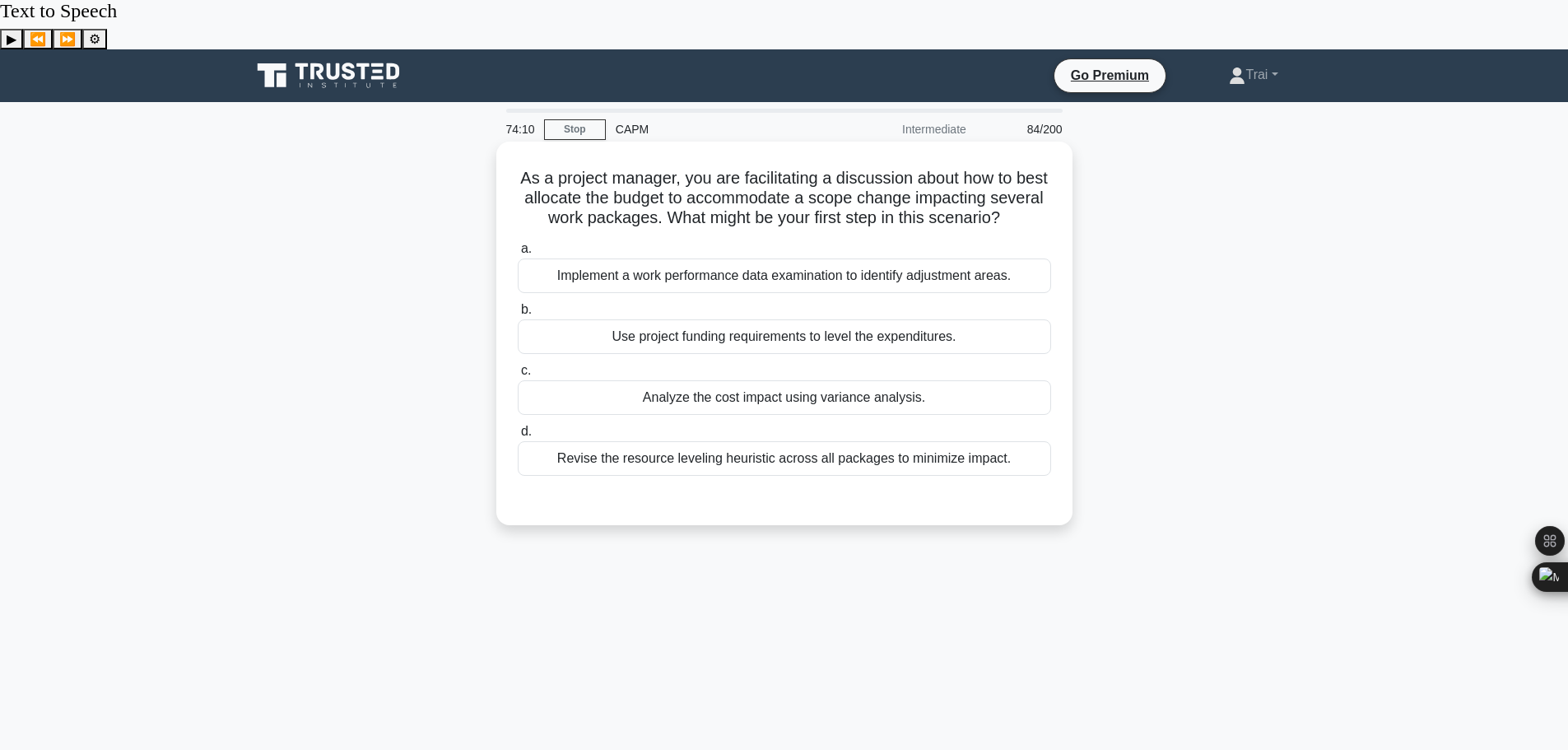
click at [834, 380] on div "Analyze the cost impact using variance analysis." at bounding box center [784, 397] width 534 height 35
click at [518, 372] on input "c. Analyze the cost impact using variance analysis." at bounding box center [518, 371] width 0 height 11
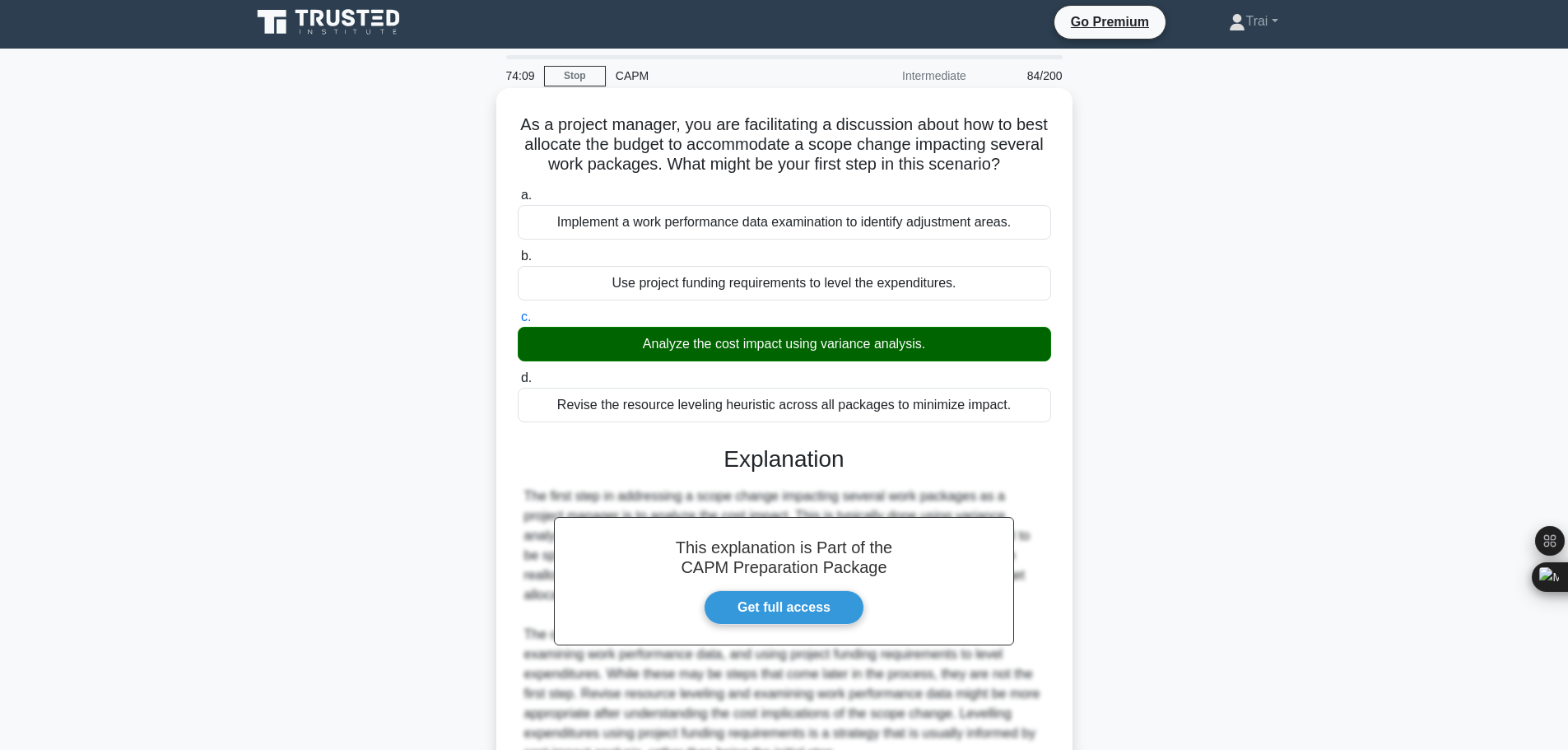
scroll to position [168, 0]
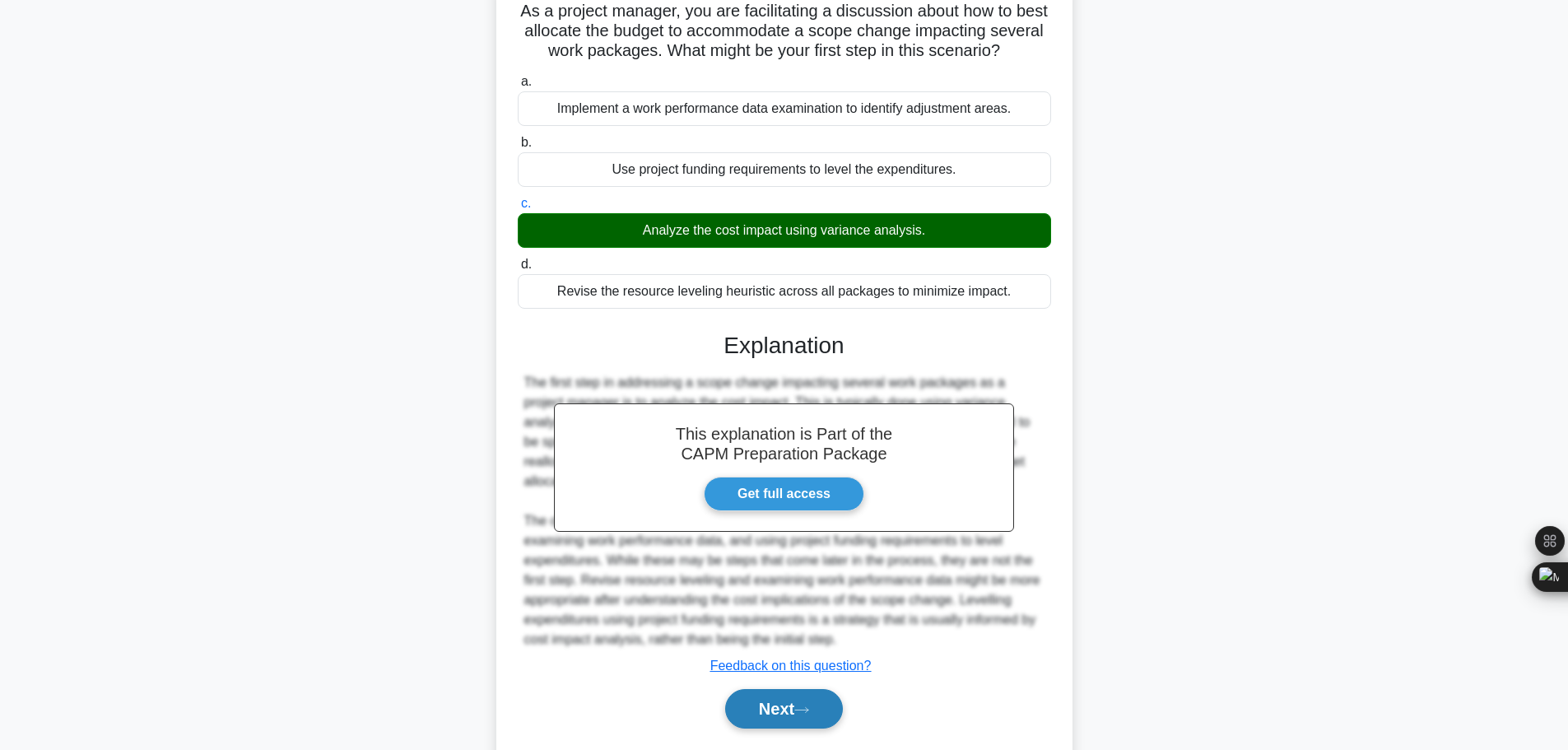
click at [771, 690] on button "Next" at bounding box center [784, 709] width 118 height 39
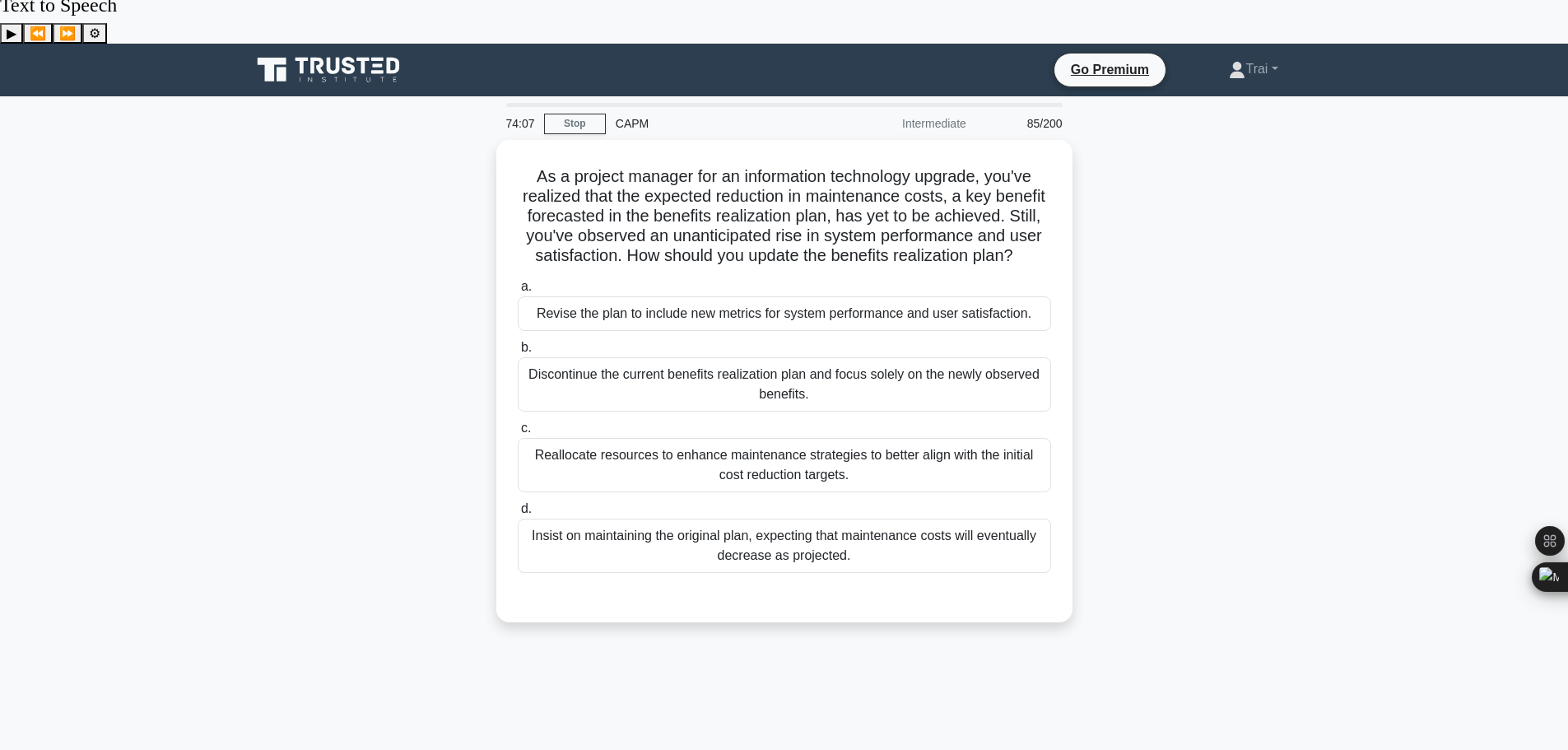
scroll to position [0, 0]
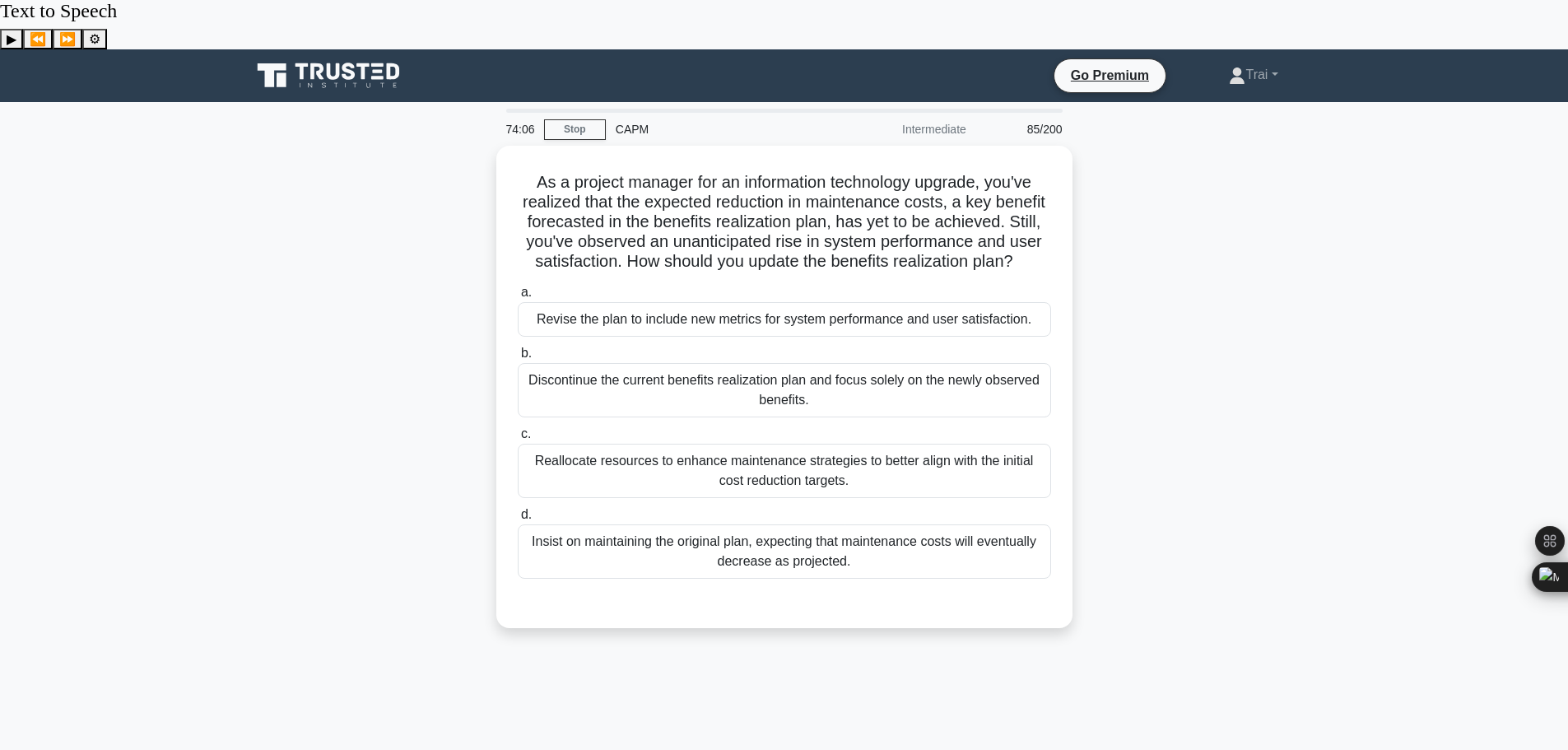
click at [1125, 189] on div "As a project manager for an information technology upgrade, you've realized tha…" at bounding box center [784, 397] width 1087 height 503
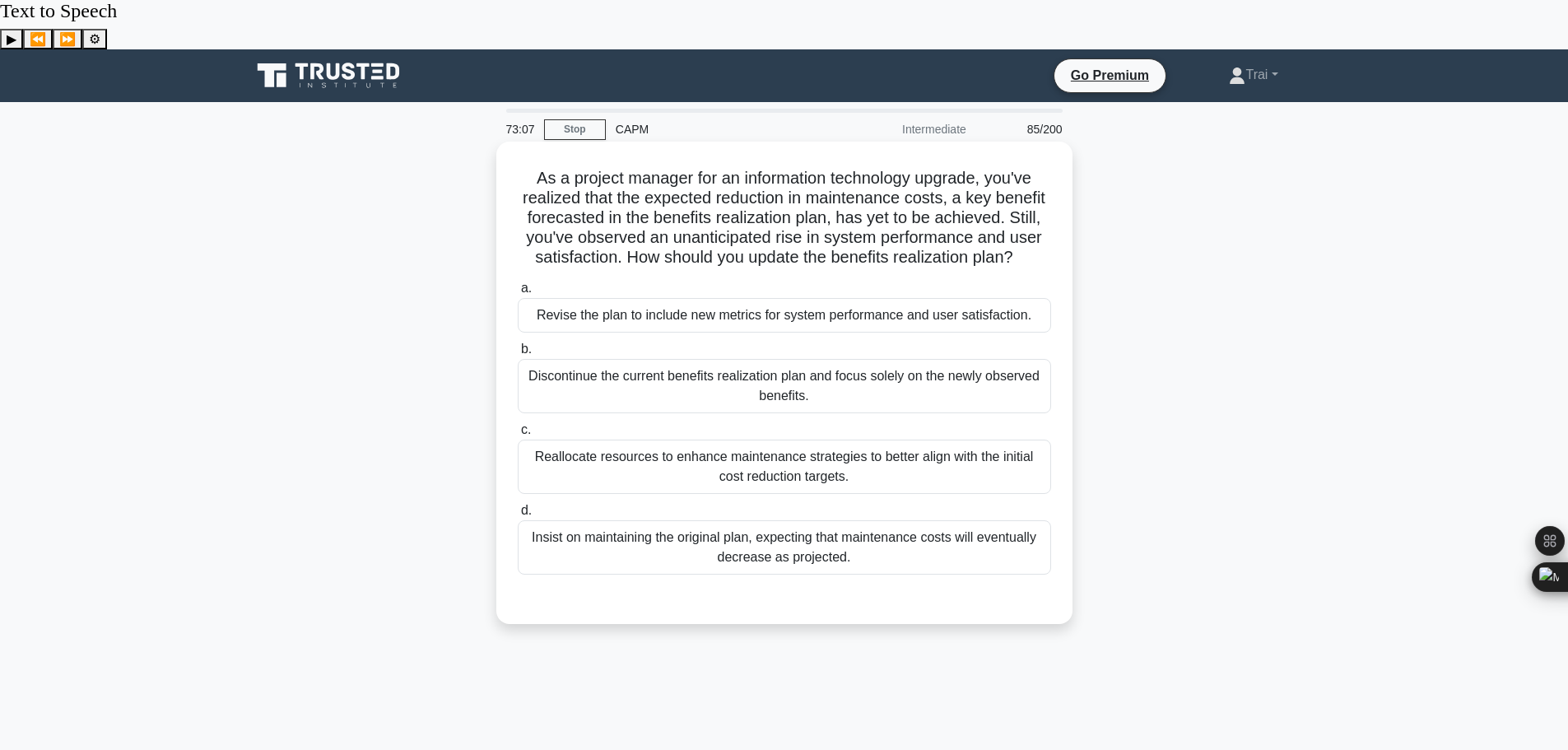
click at [894, 179] on h5 "As a project manager for an information technology upgrade, you've realized tha…" at bounding box center [784, 218] width 536 height 101
click at [815, 299] on div "Revise the plan to include new metrics for system performance and user satisfac…" at bounding box center [784, 316] width 534 height 35
click at [518, 283] on input "a. Revise the plan to include new metrics for system performance and user satis…" at bounding box center [518, 288] width 0 height 11
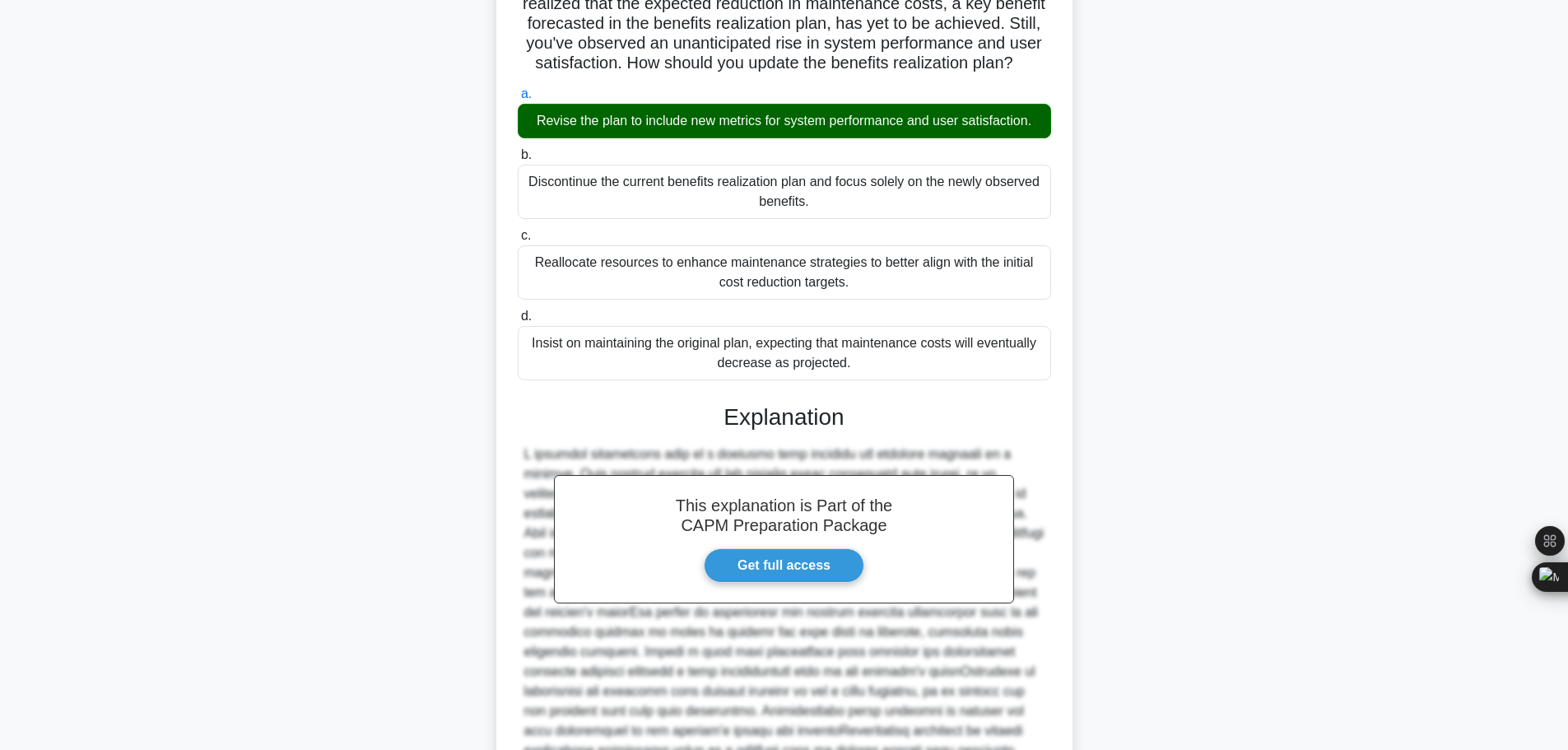
scroll to position [385, 0]
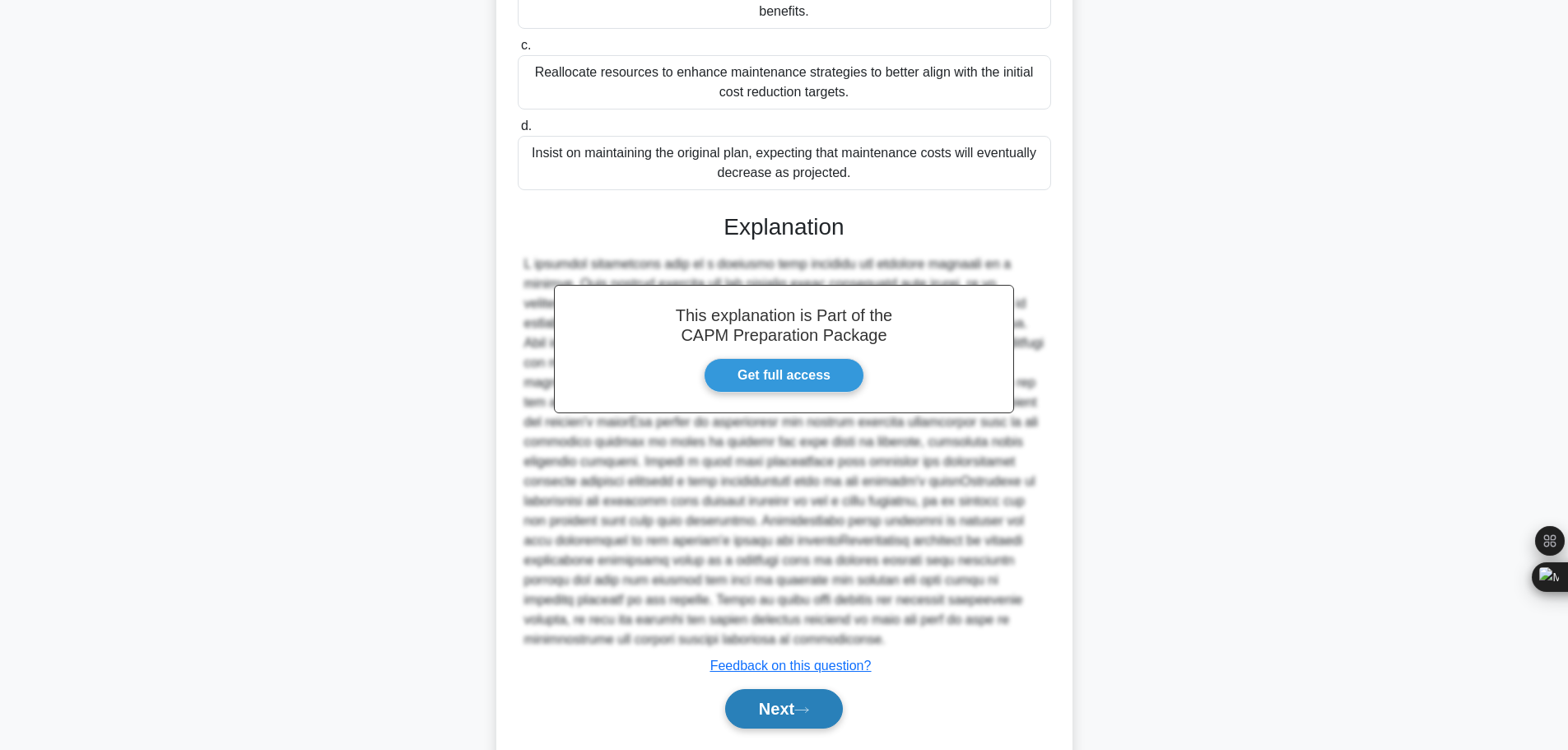
click at [764, 690] on button "Next" at bounding box center [784, 709] width 118 height 39
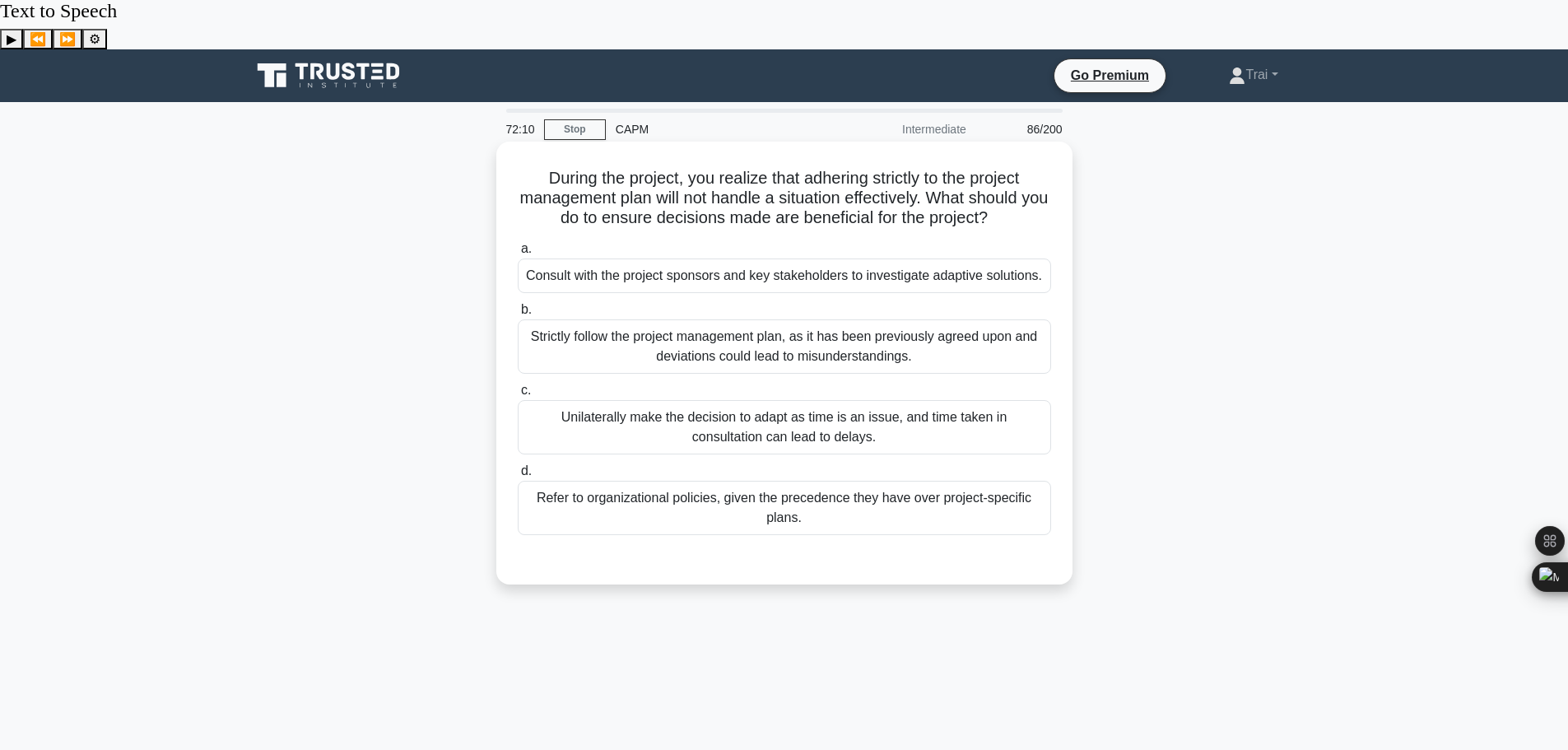
click at [783, 258] on div "Consult with the project sponsors and key stakeholders to investigate adaptive …" at bounding box center [784, 276] width 534 height 35
click at [518, 244] on input "a. Consult with the project sponsors and key stakeholders to investigate adapti…" at bounding box center [518, 249] width 0 height 11
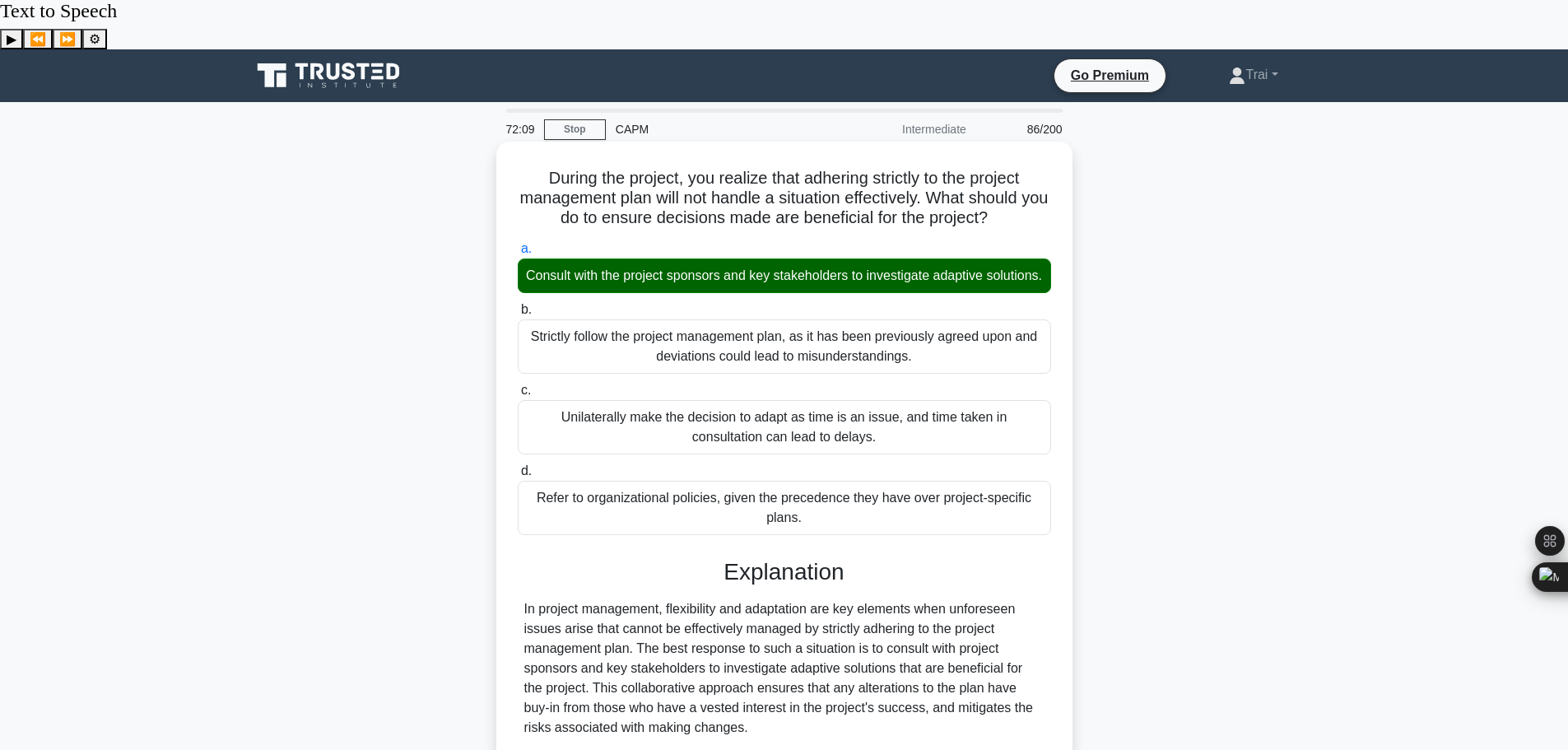
scroll to position [266, 0]
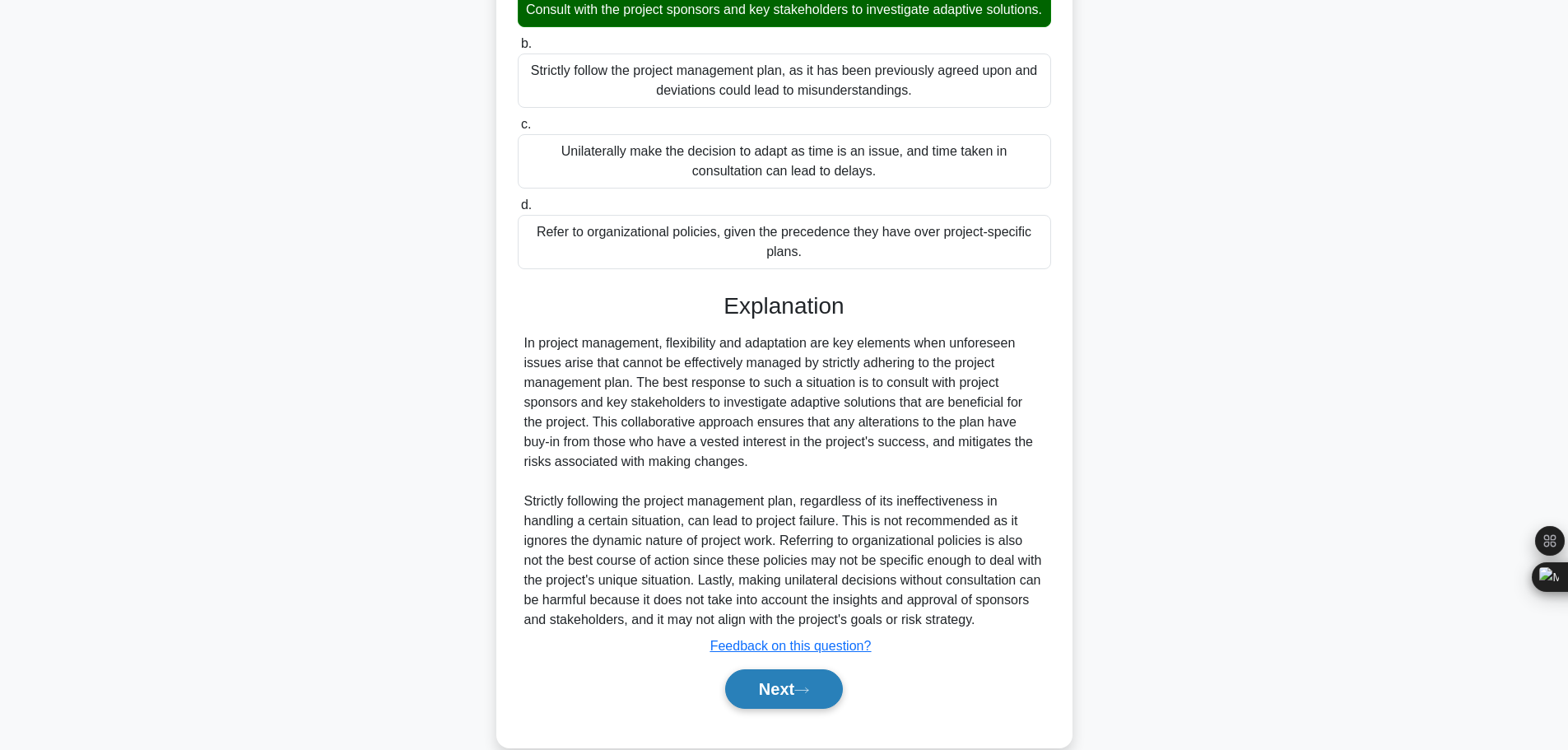
click at [787, 669] on button "Next" at bounding box center [784, 689] width 118 height 39
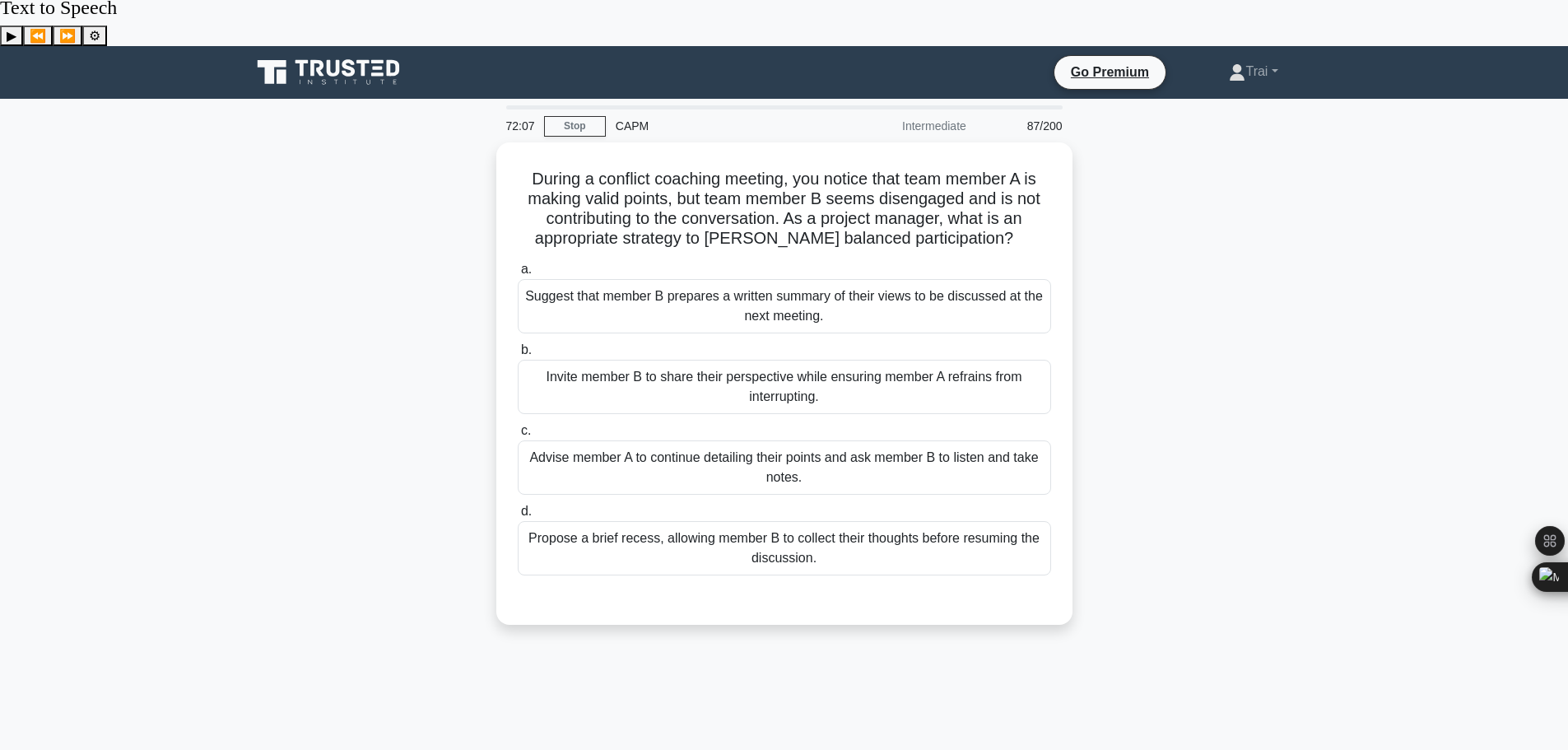
scroll to position [0, 0]
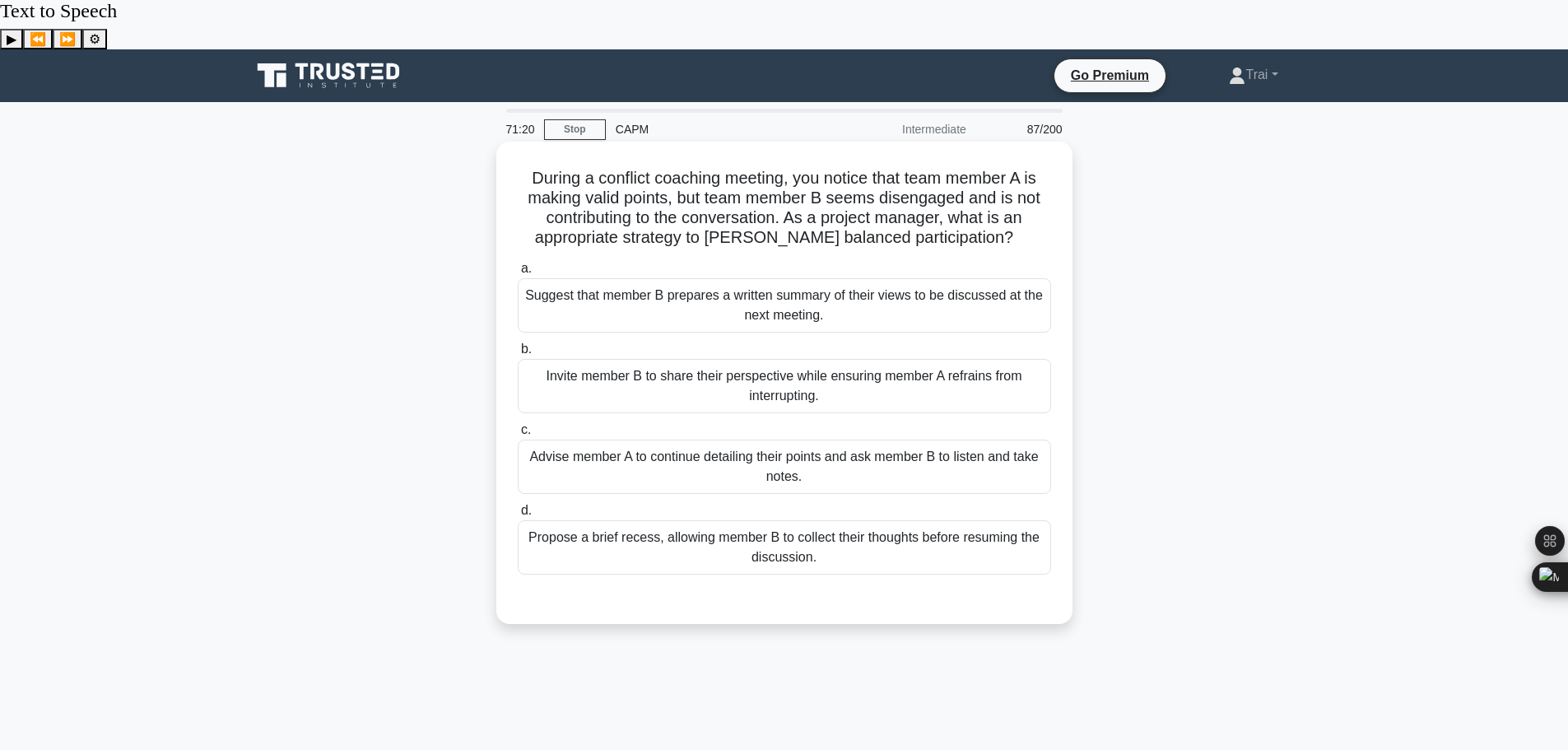
click at [688, 520] on div "Propose a brief recess, allowing member B to collect their thoughts before resu…" at bounding box center [784, 547] width 534 height 54
click at [518, 505] on input "d. Propose a brief recess, allowing member B to collect their thoughts before r…" at bounding box center [518, 511] width 0 height 11
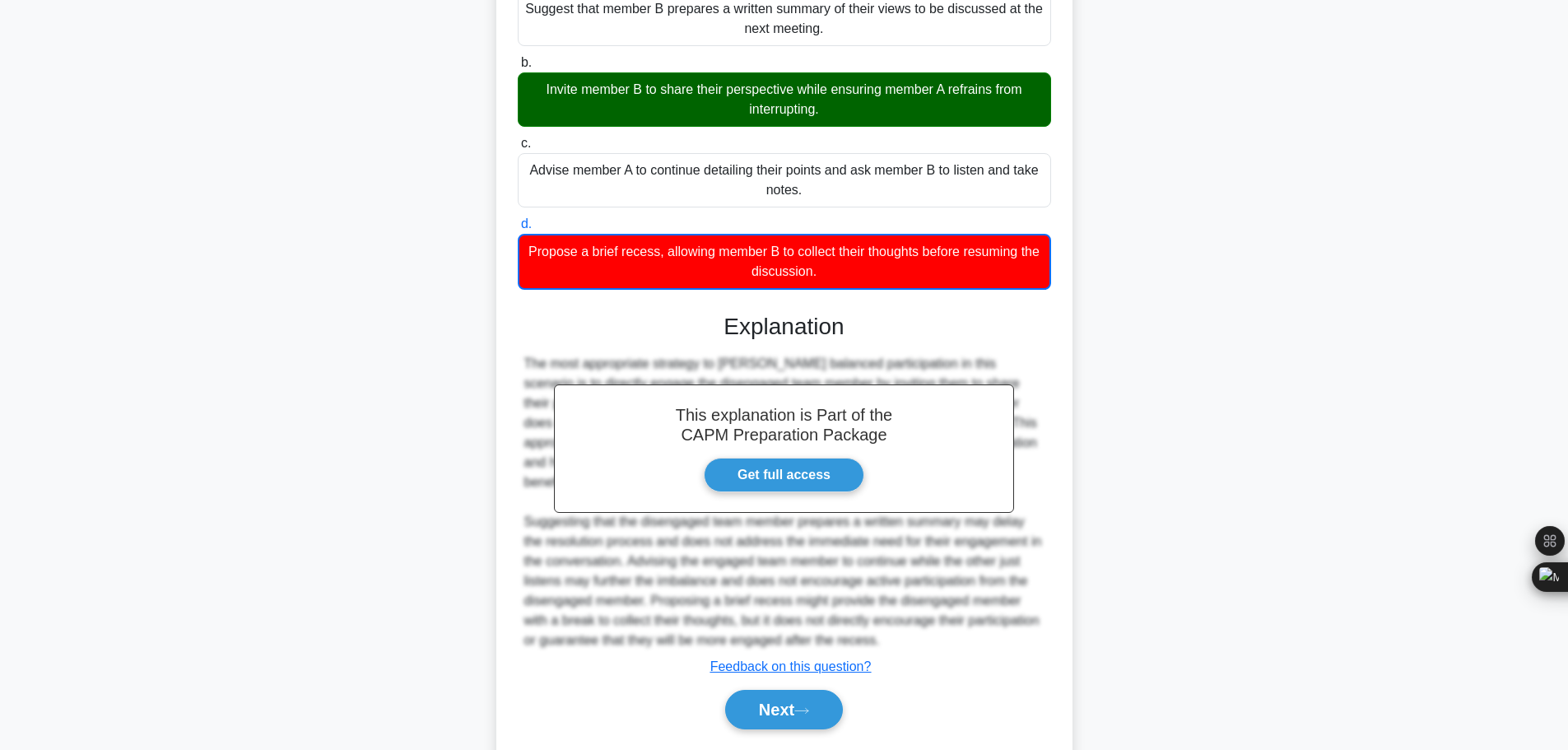
scroll to position [288, 0]
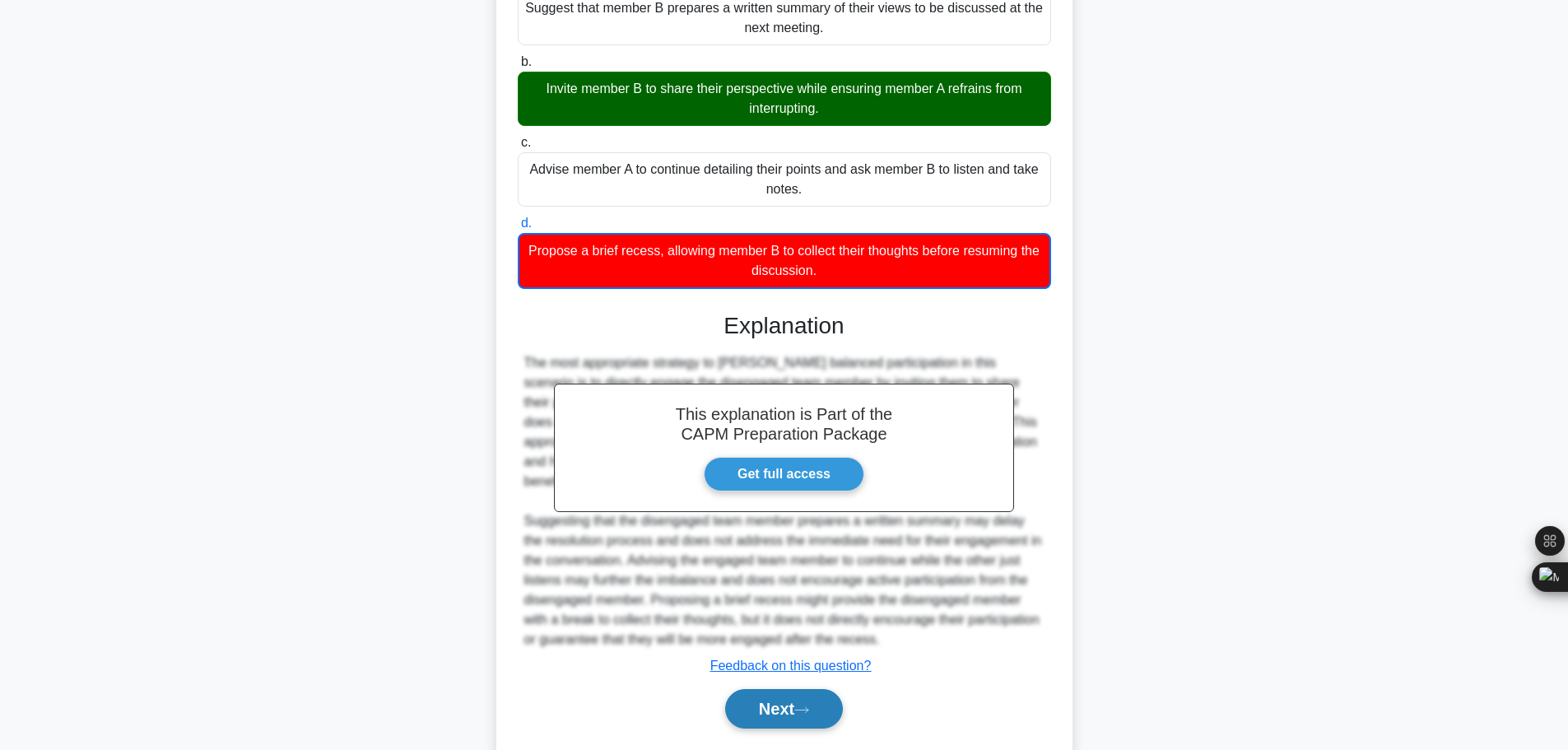
click at [781, 690] on button "Next" at bounding box center [784, 709] width 118 height 39
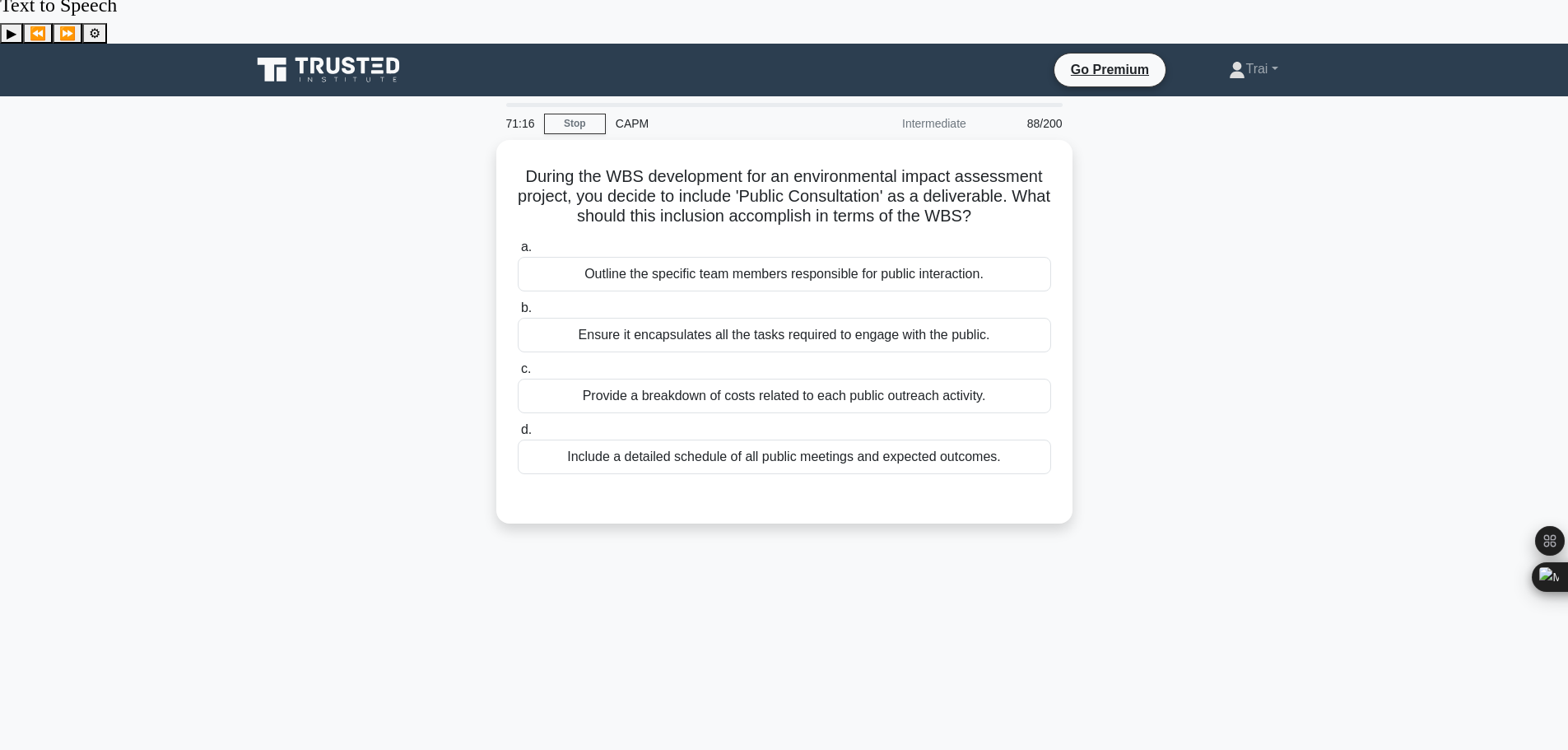
scroll to position [0, 0]
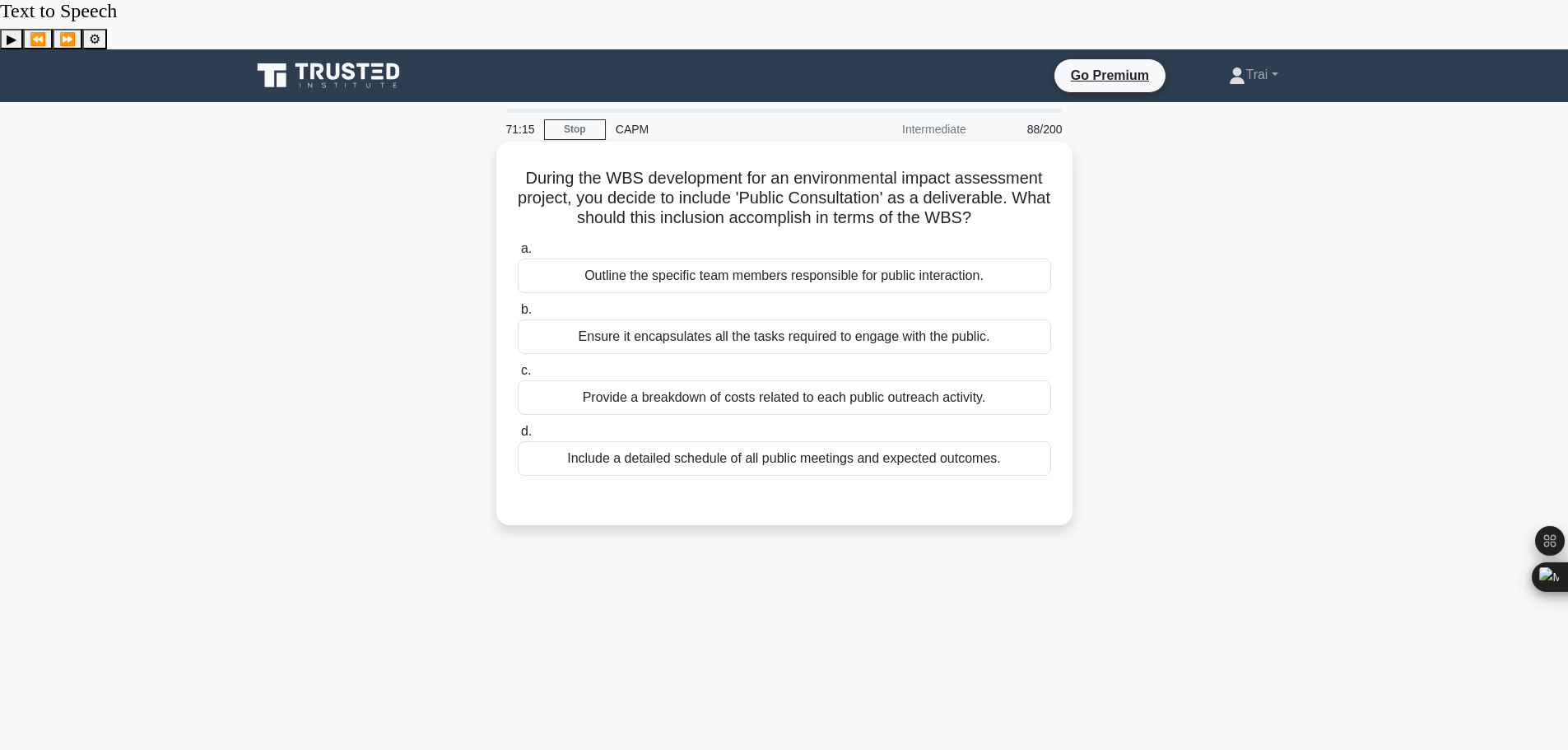
click at [902, 470] on div "During the WBS development for an environmental impact assessment project, you …" at bounding box center [784, 333] width 563 height 371
click at [800, 441] on div "Include a detailed schedule of all public meetings and expected outcomes." at bounding box center [784, 459] width 534 height 35
click at [518, 427] on input "d. Include a detailed schedule of all public meetings and expected outcomes." at bounding box center [518, 432] width 0 height 11
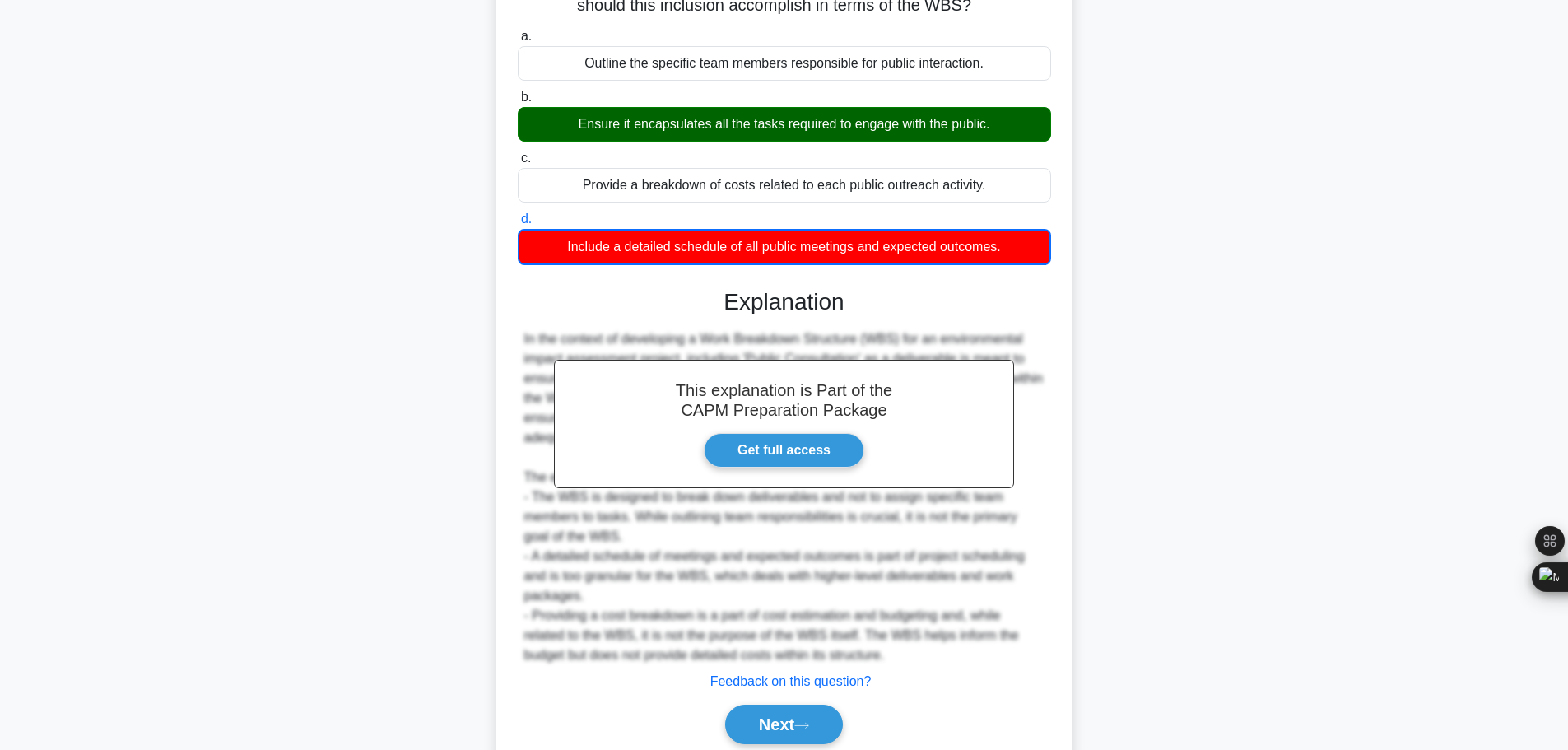
scroll to position [228, 0]
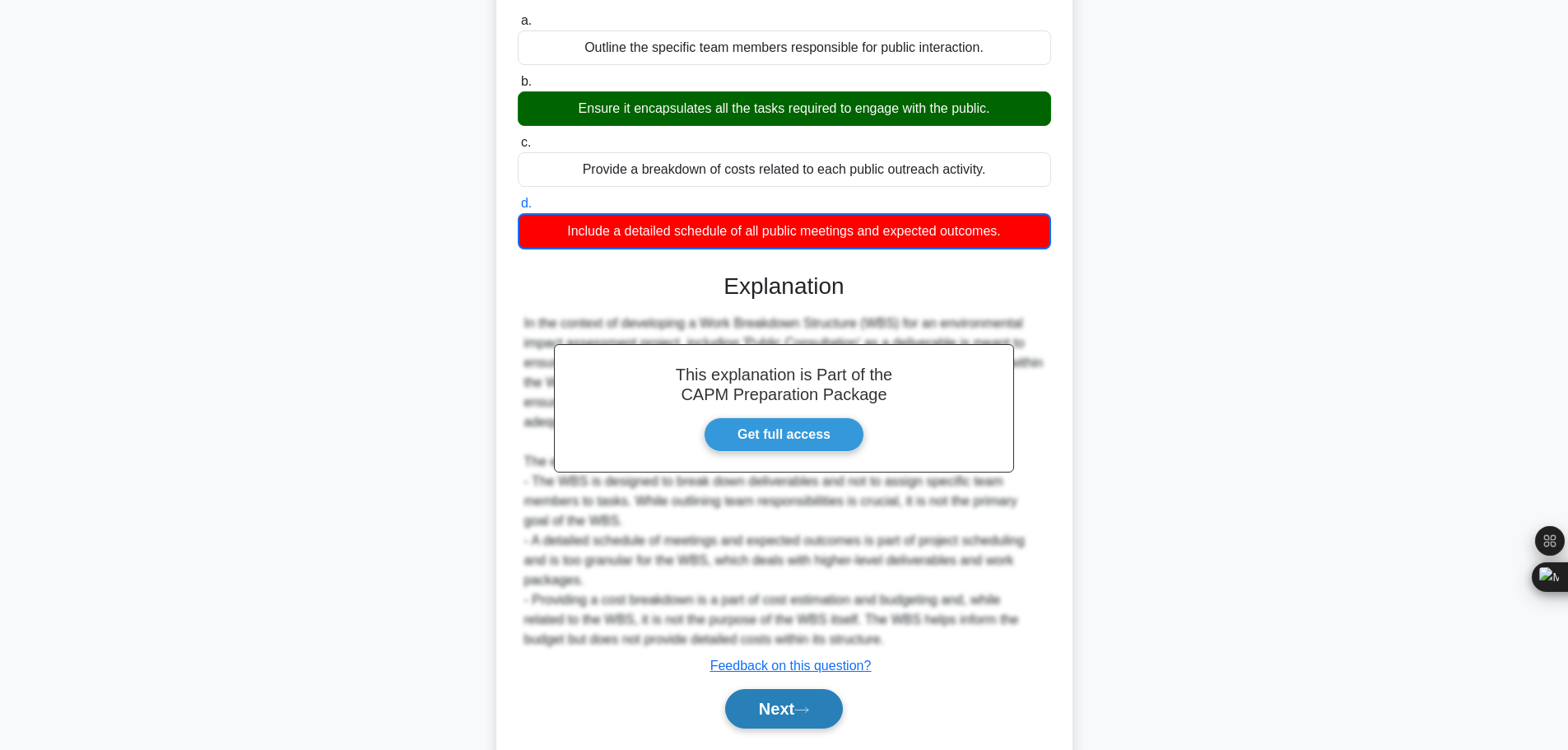
click at [797, 690] on button "Next" at bounding box center [784, 709] width 118 height 39
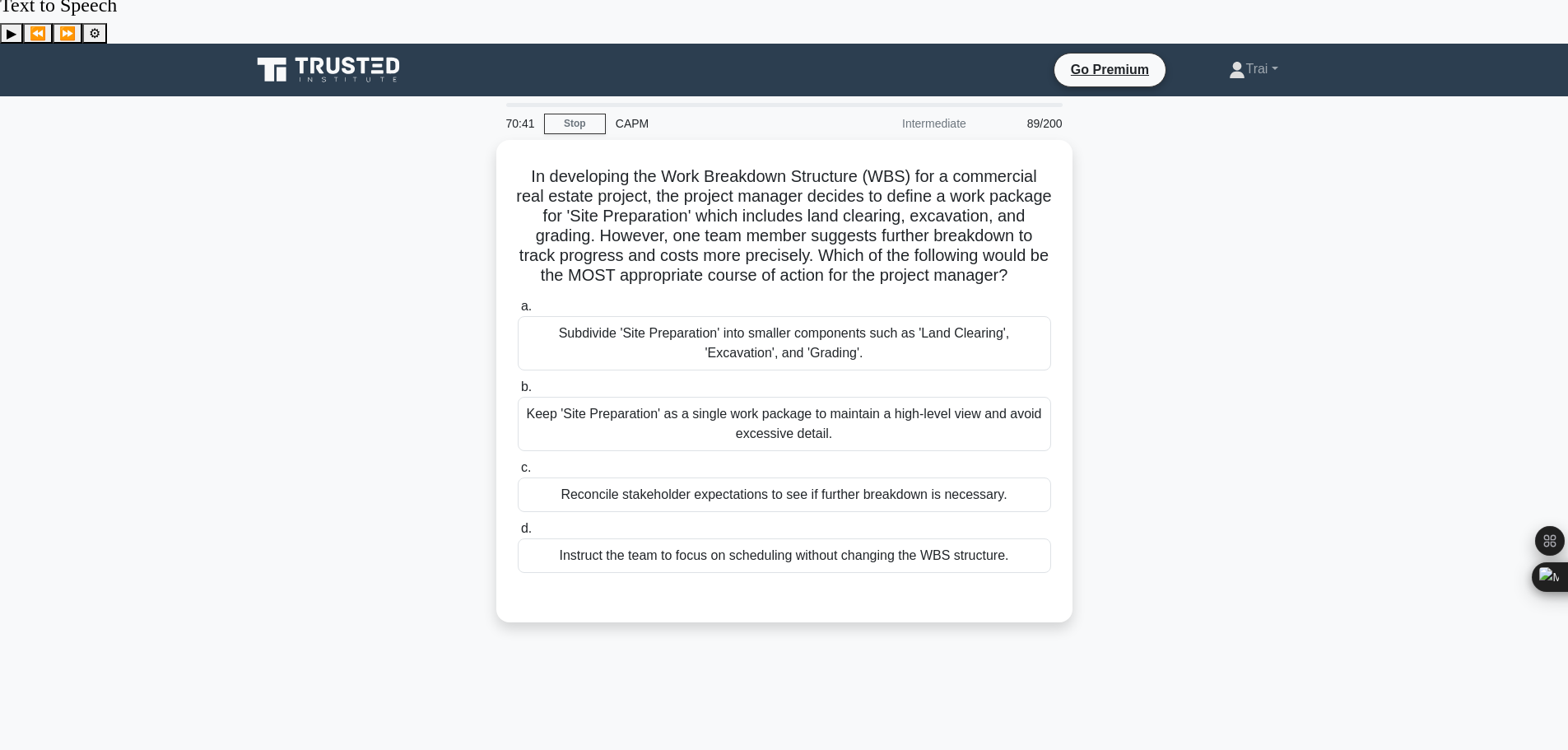
scroll to position [0, 0]
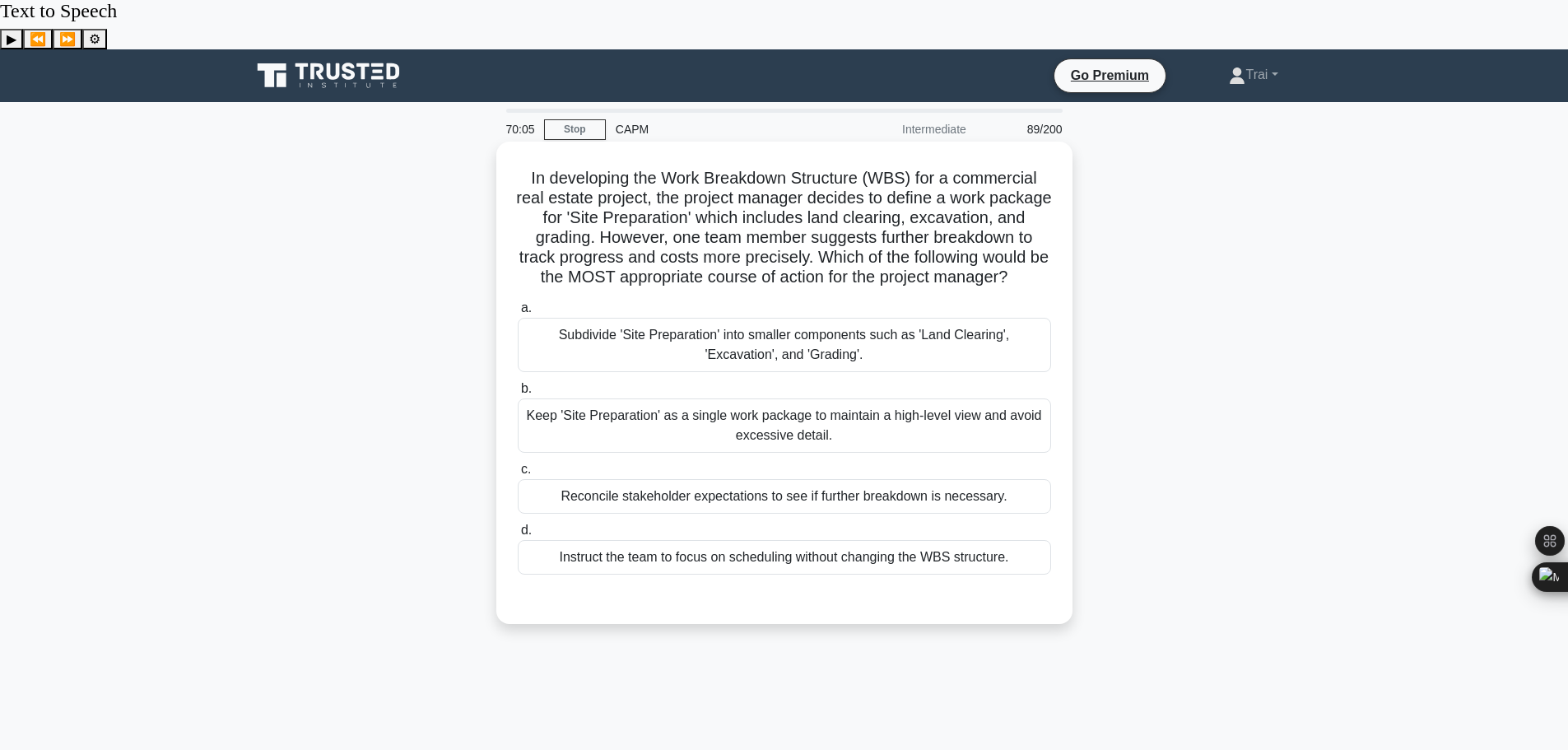
click at [763, 318] on div "Subdivide 'Site Preparation' into smaller components such as 'Land Clearing', '…" at bounding box center [784, 344] width 534 height 54
click at [518, 314] on input "a. Subdivide 'Site Preparation' into smaller components such as 'Land Clearing'…" at bounding box center [518, 309] width 0 height 11
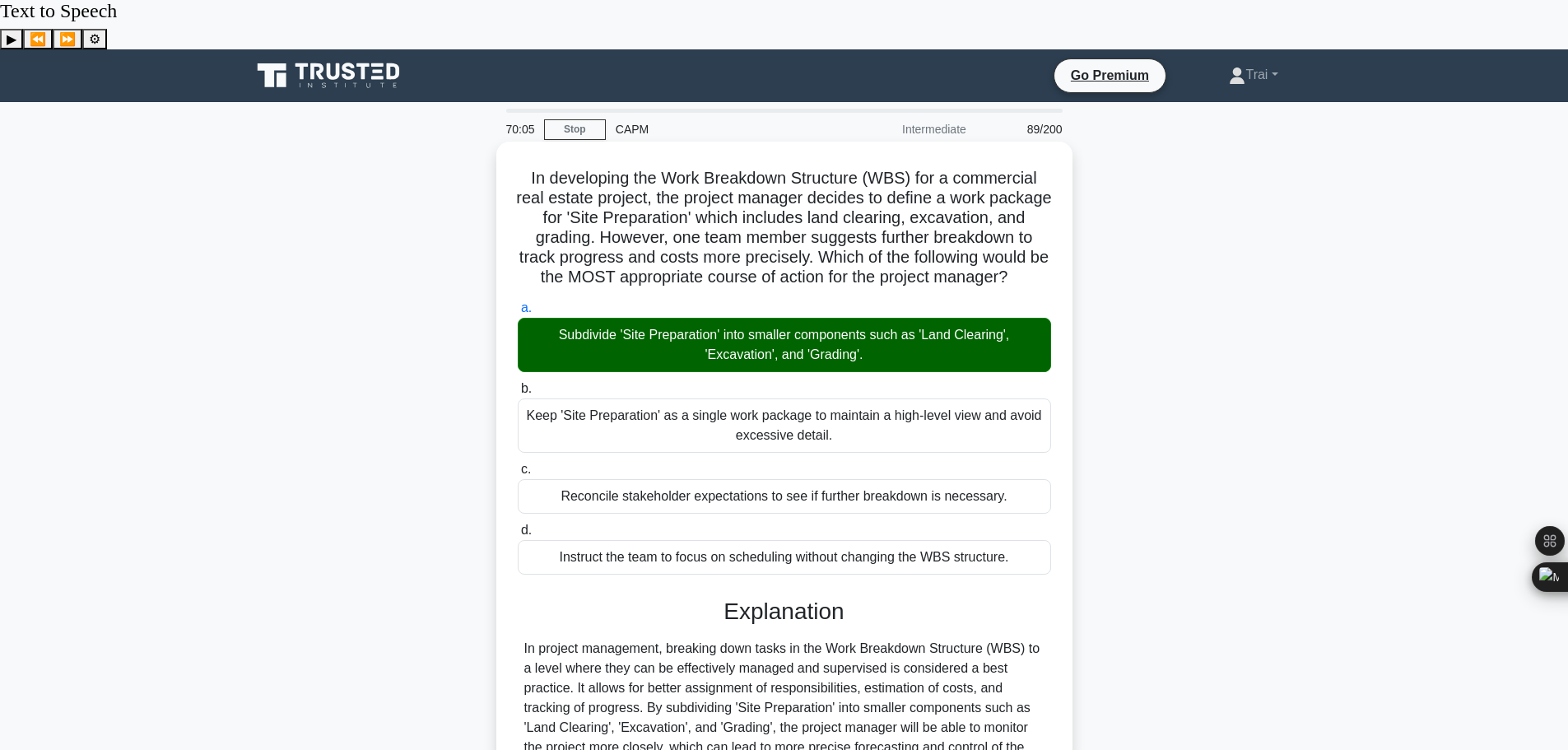
scroll to position [325, 0]
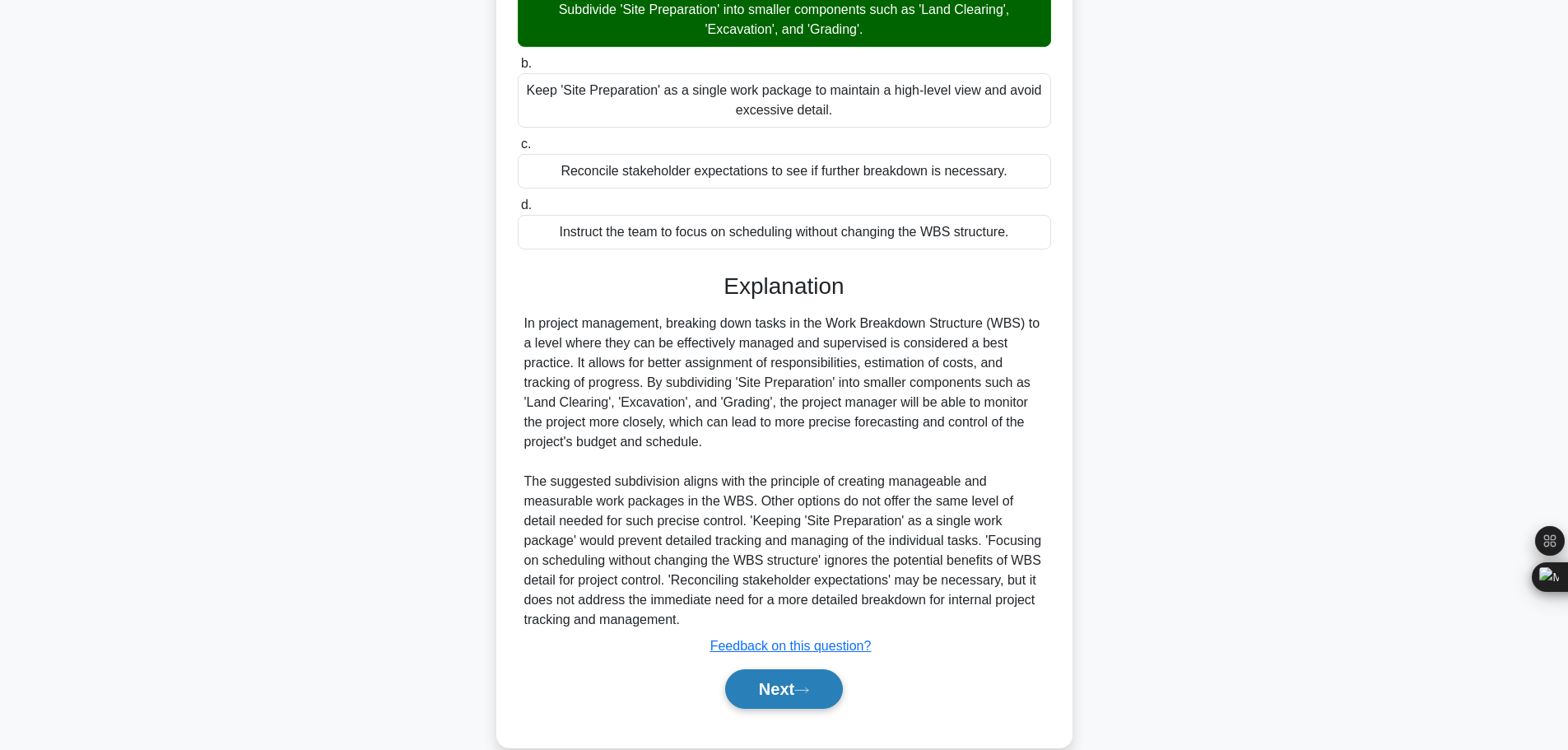
click at [784, 669] on button "Next" at bounding box center [784, 689] width 118 height 39
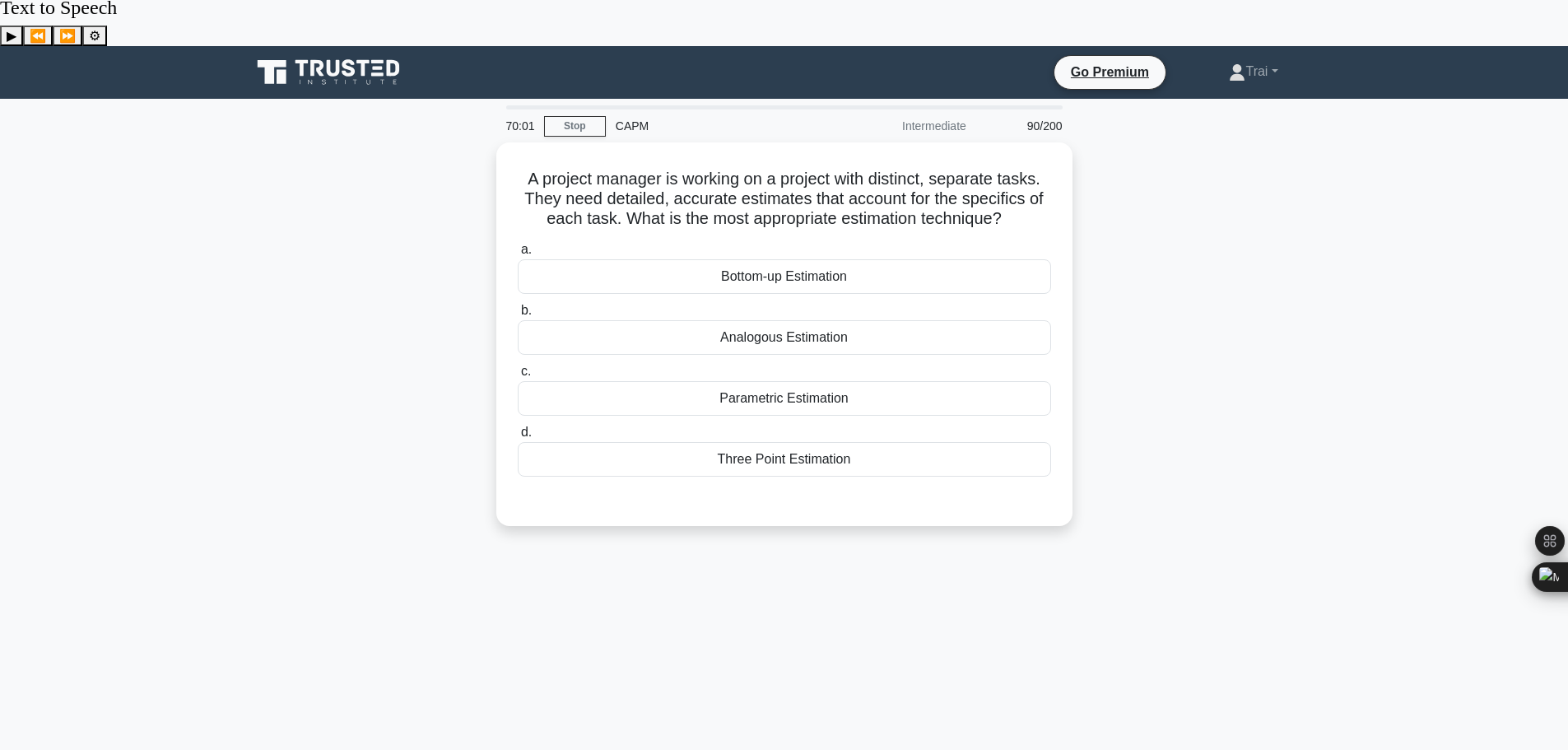
scroll to position [0, 0]
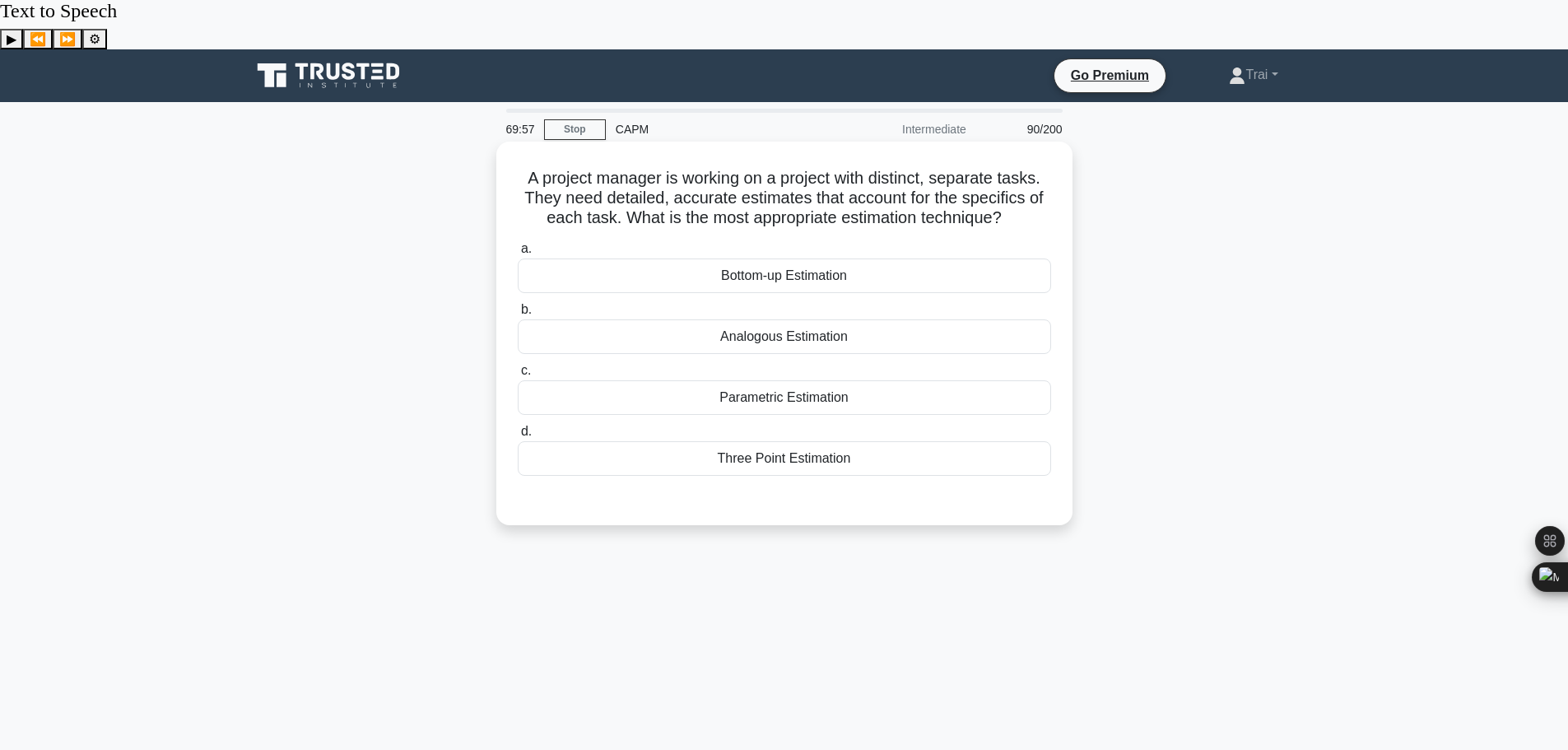
click at [910, 258] on div "Bottom-up Estimation" at bounding box center [784, 276] width 534 height 35
click at [518, 244] on input "a. Bottom-up Estimation" at bounding box center [518, 249] width 0 height 11
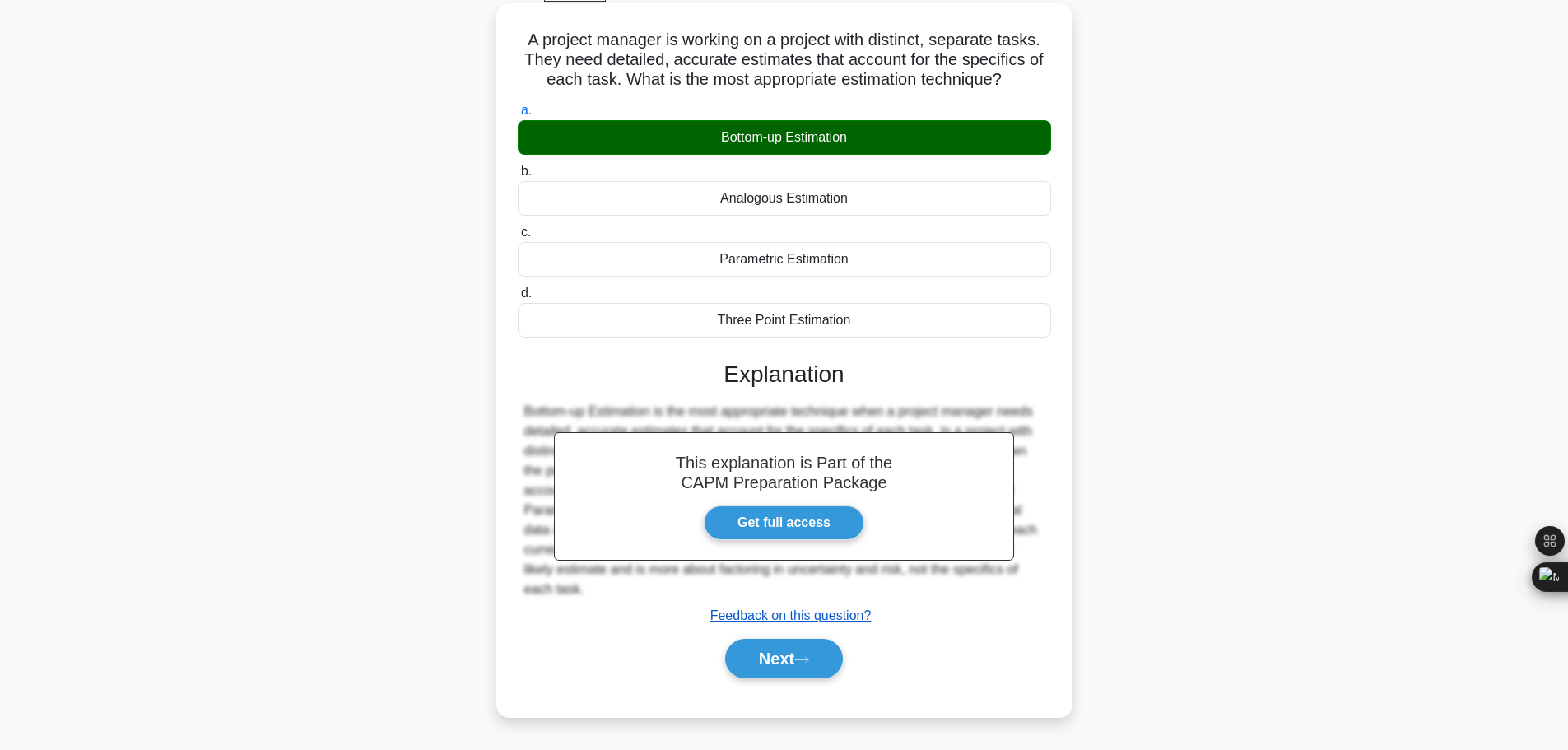
scroll to position [139, 0]
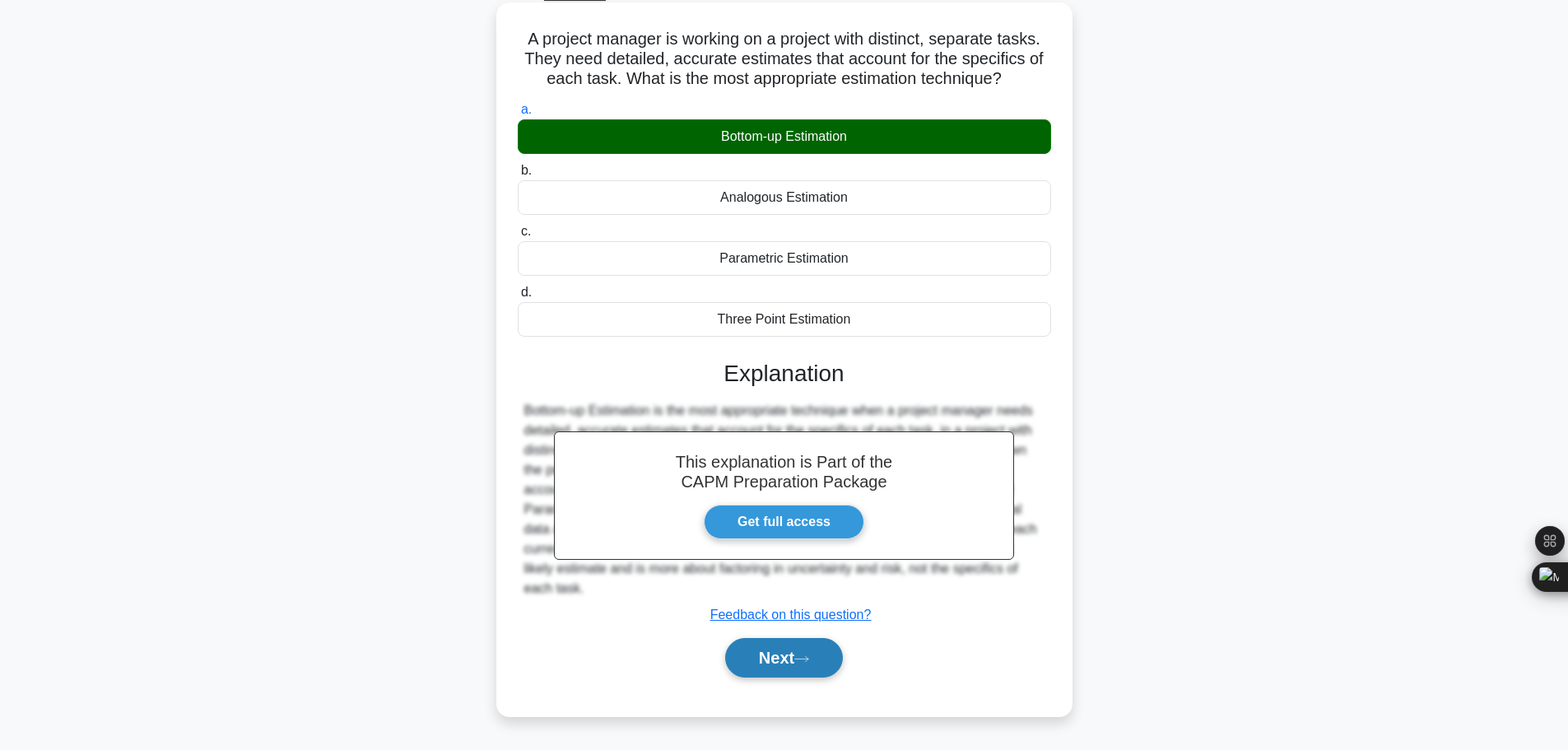
click at [782, 638] on button "Next" at bounding box center [784, 658] width 118 height 39
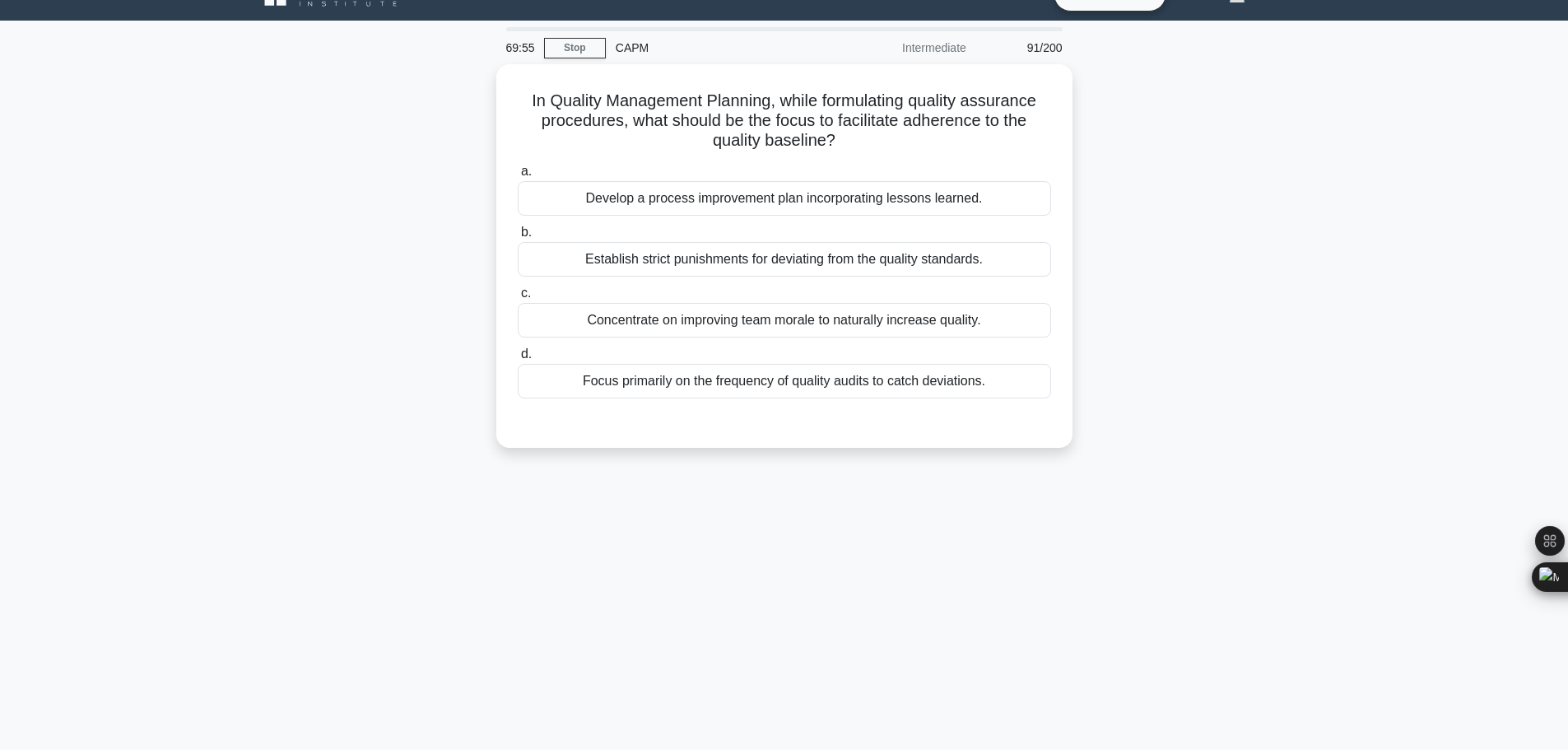
scroll to position [0, 0]
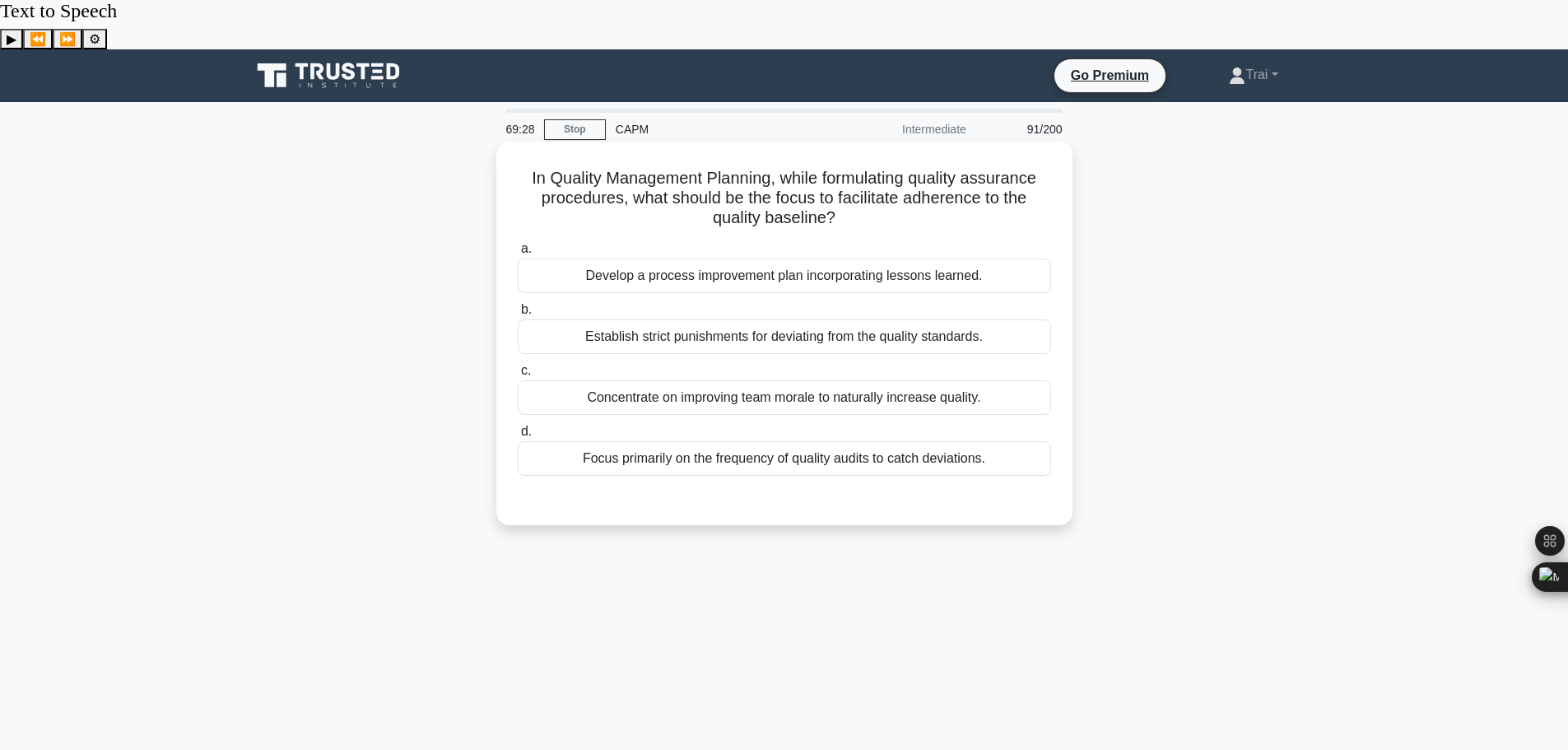
click at [772, 441] on div "Focus primarily on the frequency of quality audits to catch deviations." at bounding box center [784, 459] width 534 height 35
click at [518, 427] on input "d. Focus primarily on the frequency of quality audits to catch deviations." at bounding box center [518, 432] width 0 height 11
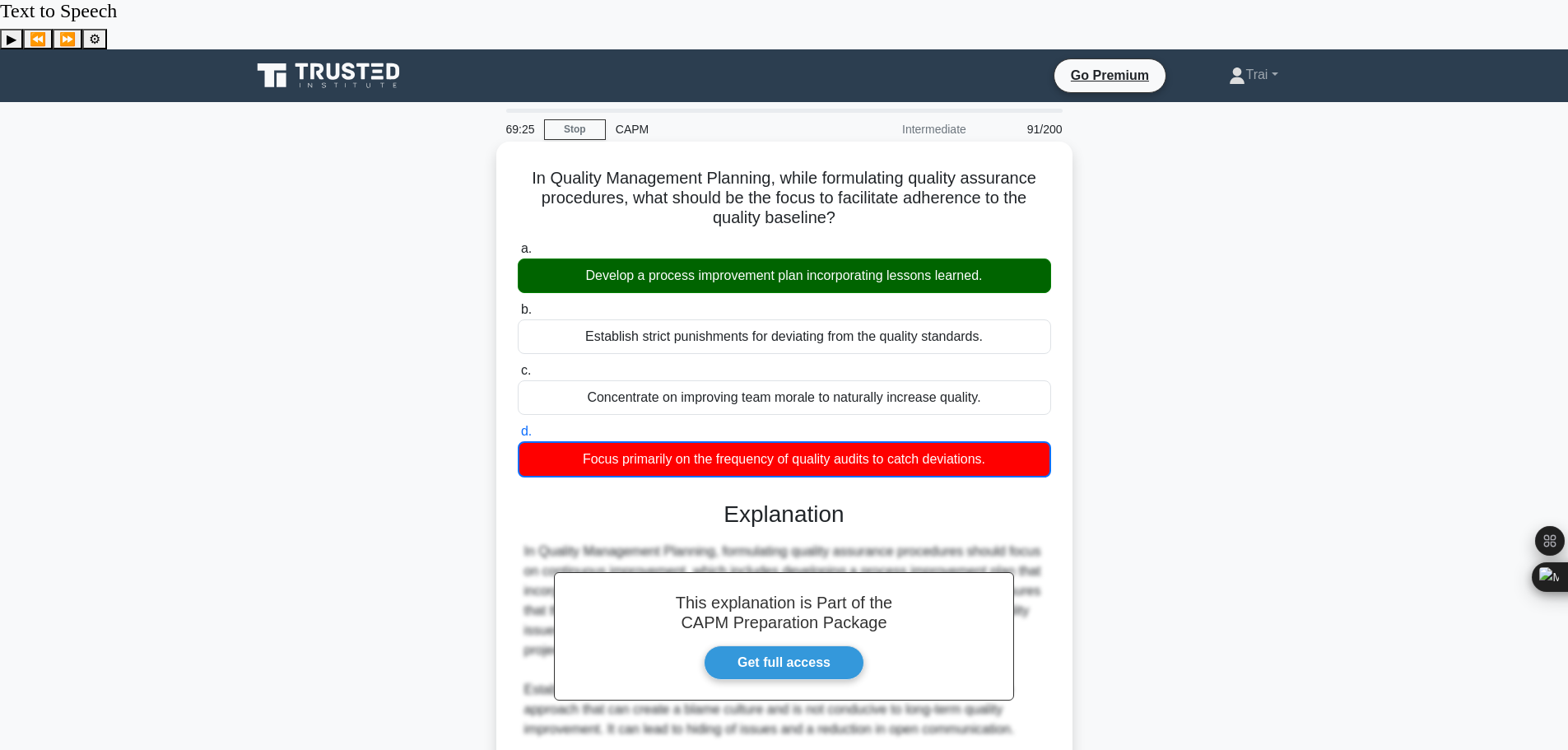
scroll to position [307, 0]
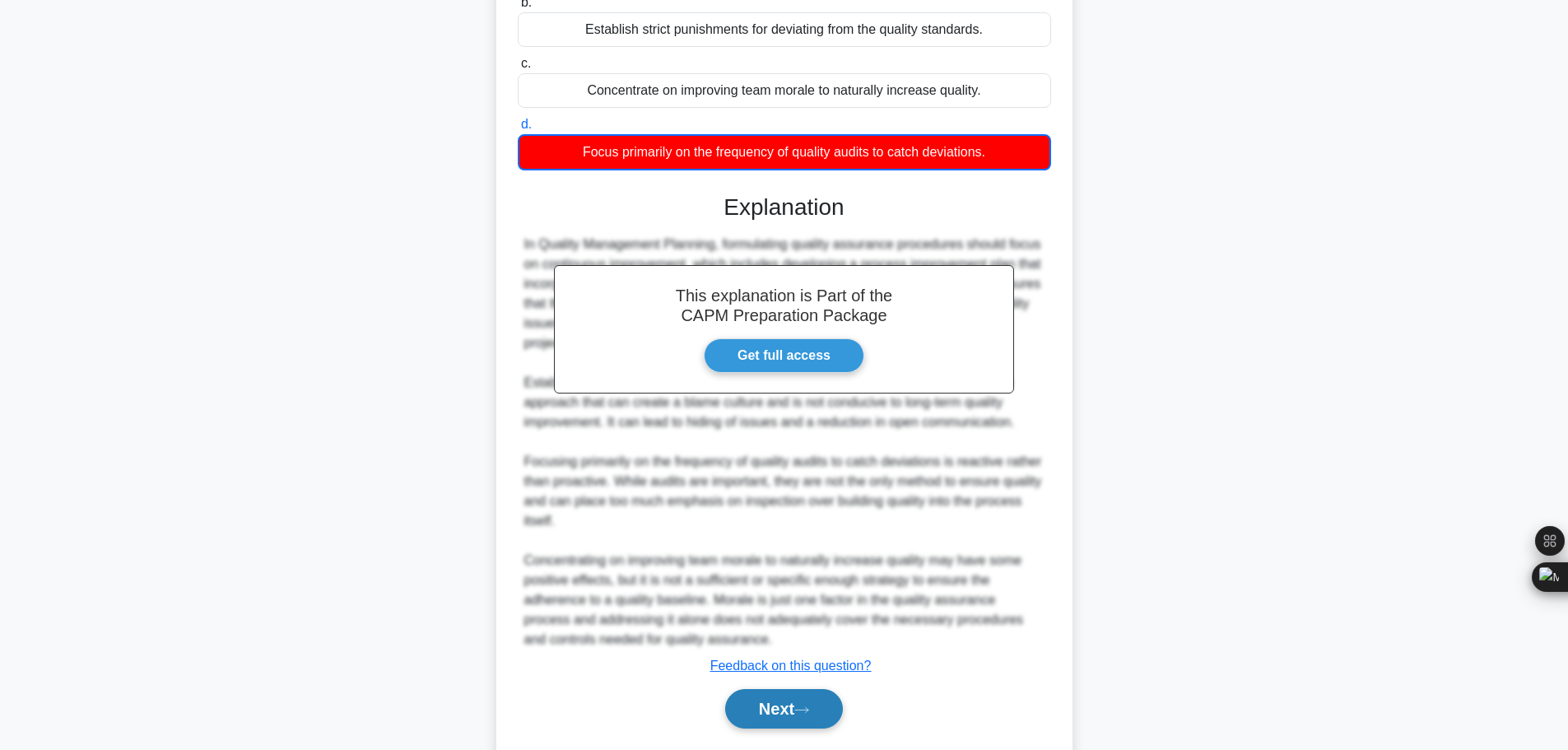
click at [805, 690] on button "Next" at bounding box center [784, 709] width 118 height 39
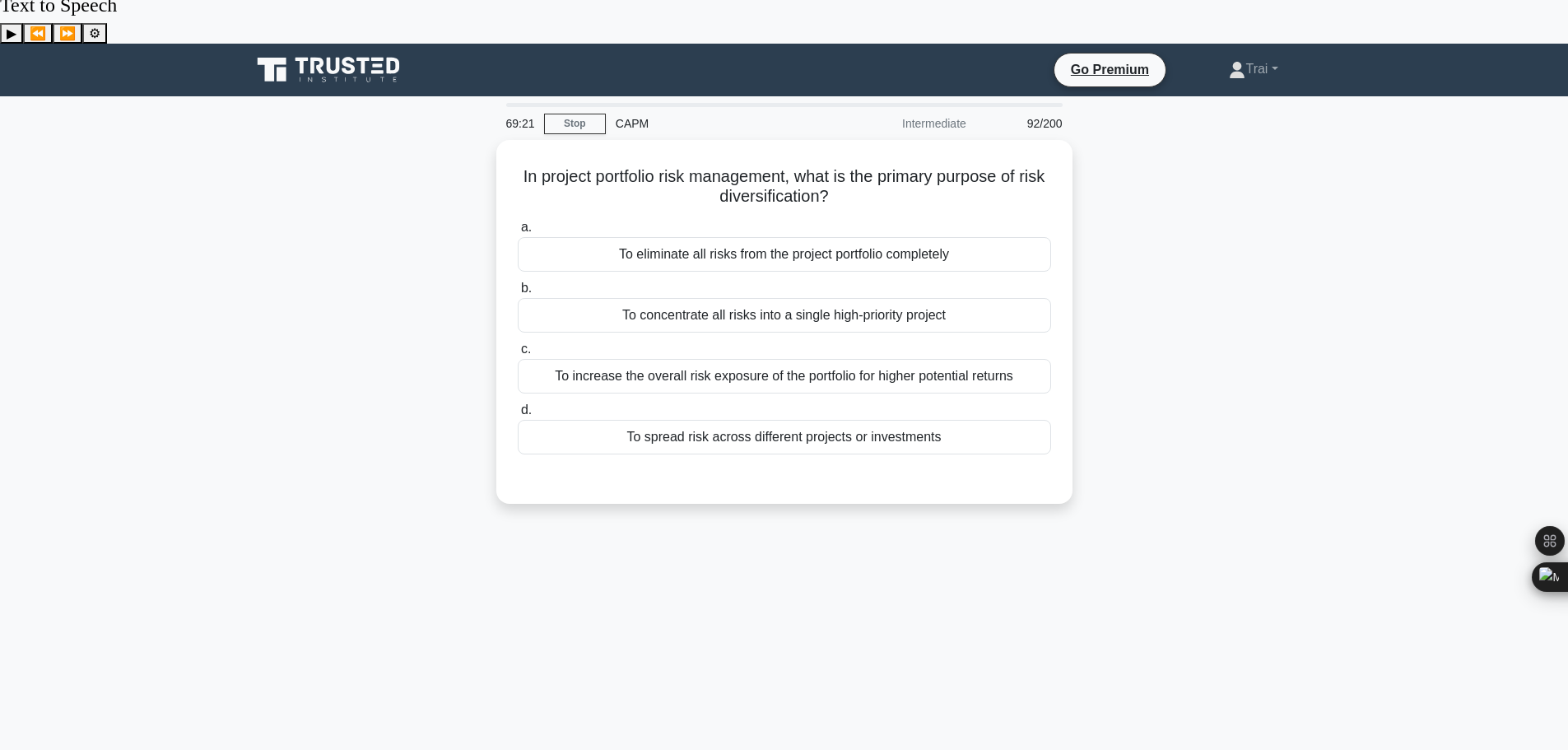
scroll to position [0, 0]
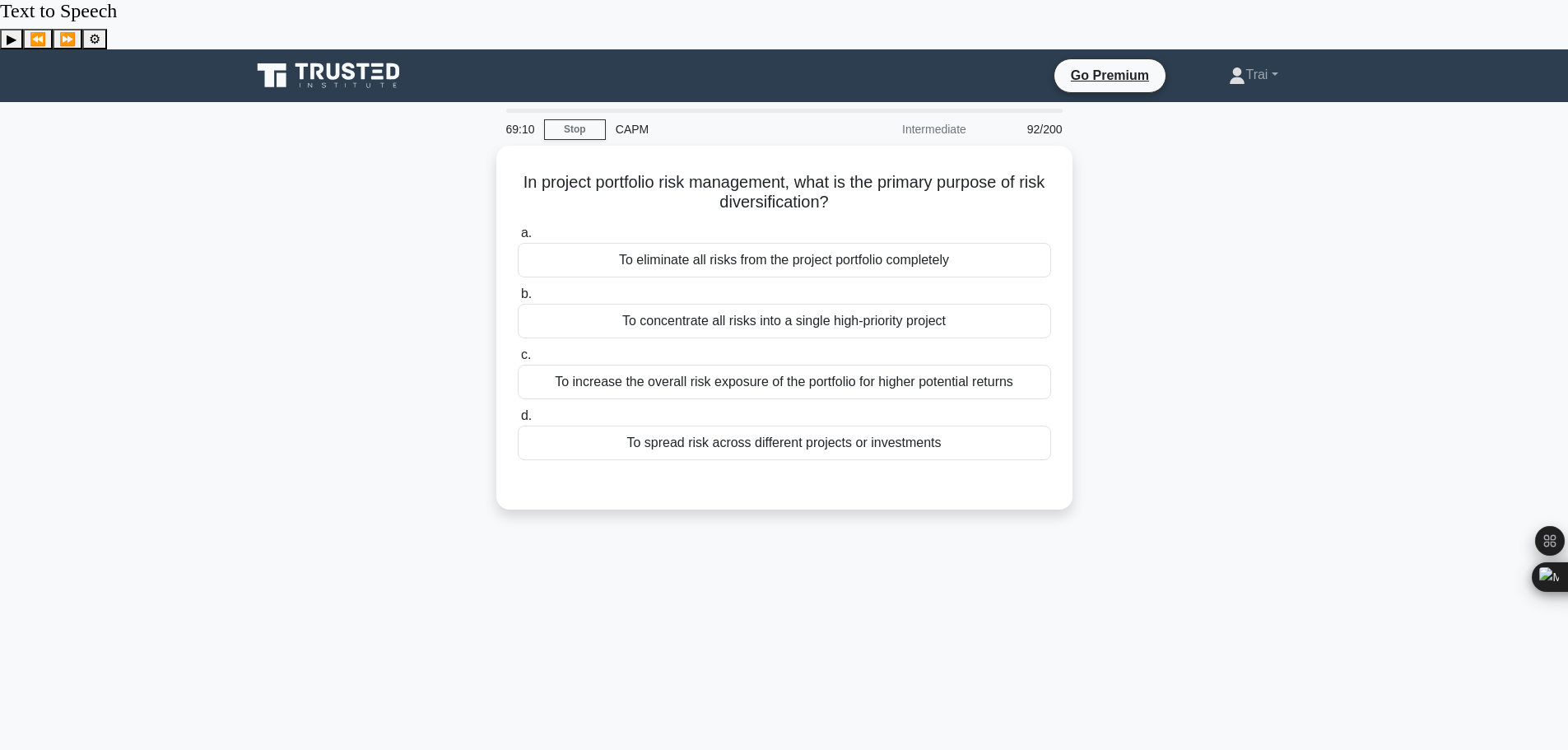
click at [1162, 216] on div "In project portfolio risk management, what is the primary purpose of risk diver…" at bounding box center [784, 337] width 1087 height 384
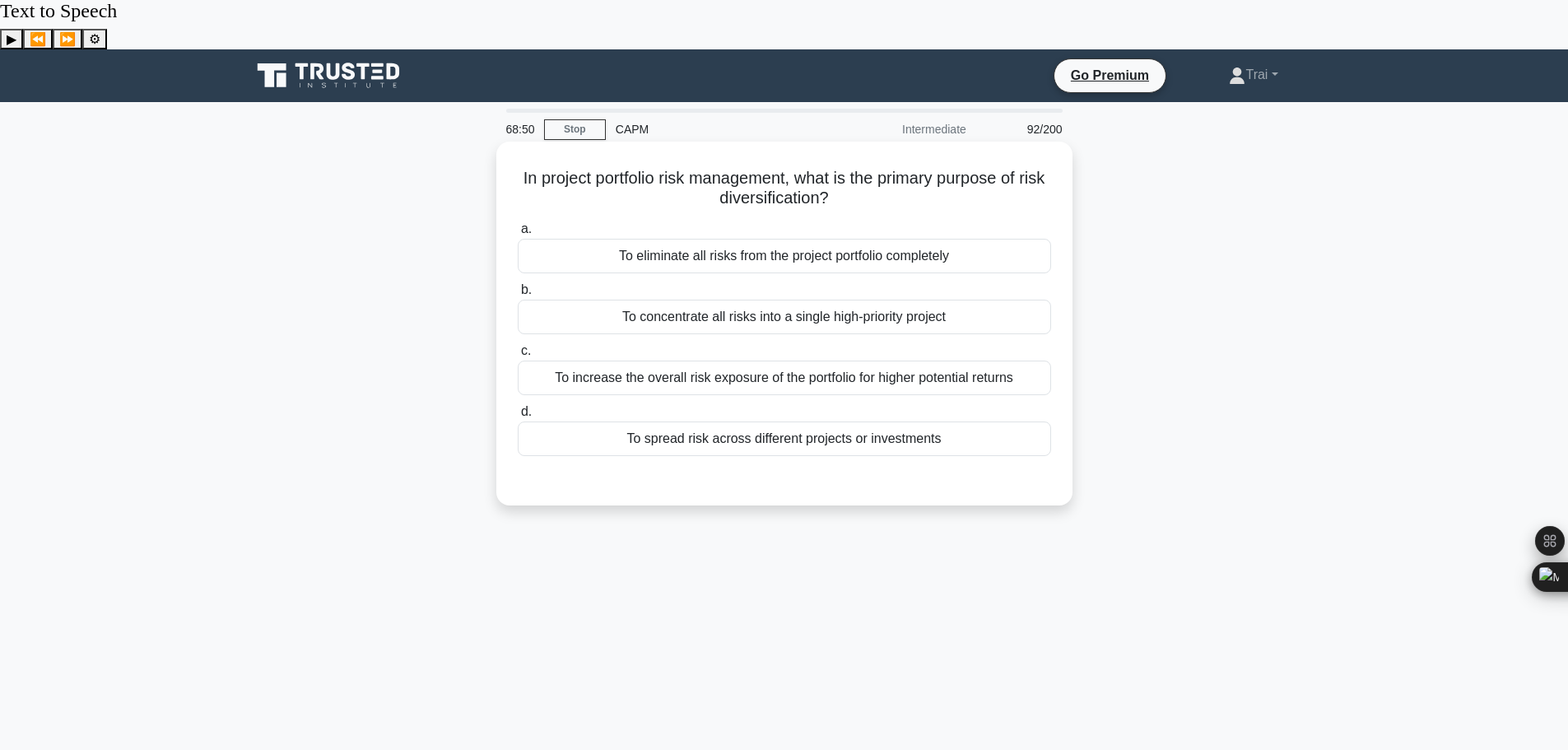
click at [765, 361] on div "To increase the overall risk exposure of the portfolio for higher potential ret…" at bounding box center [784, 378] width 534 height 35
click at [518, 346] on input "c. To increase the overall risk exposure of the portfolio for higher potential …" at bounding box center [518, 352] width 0 height 11
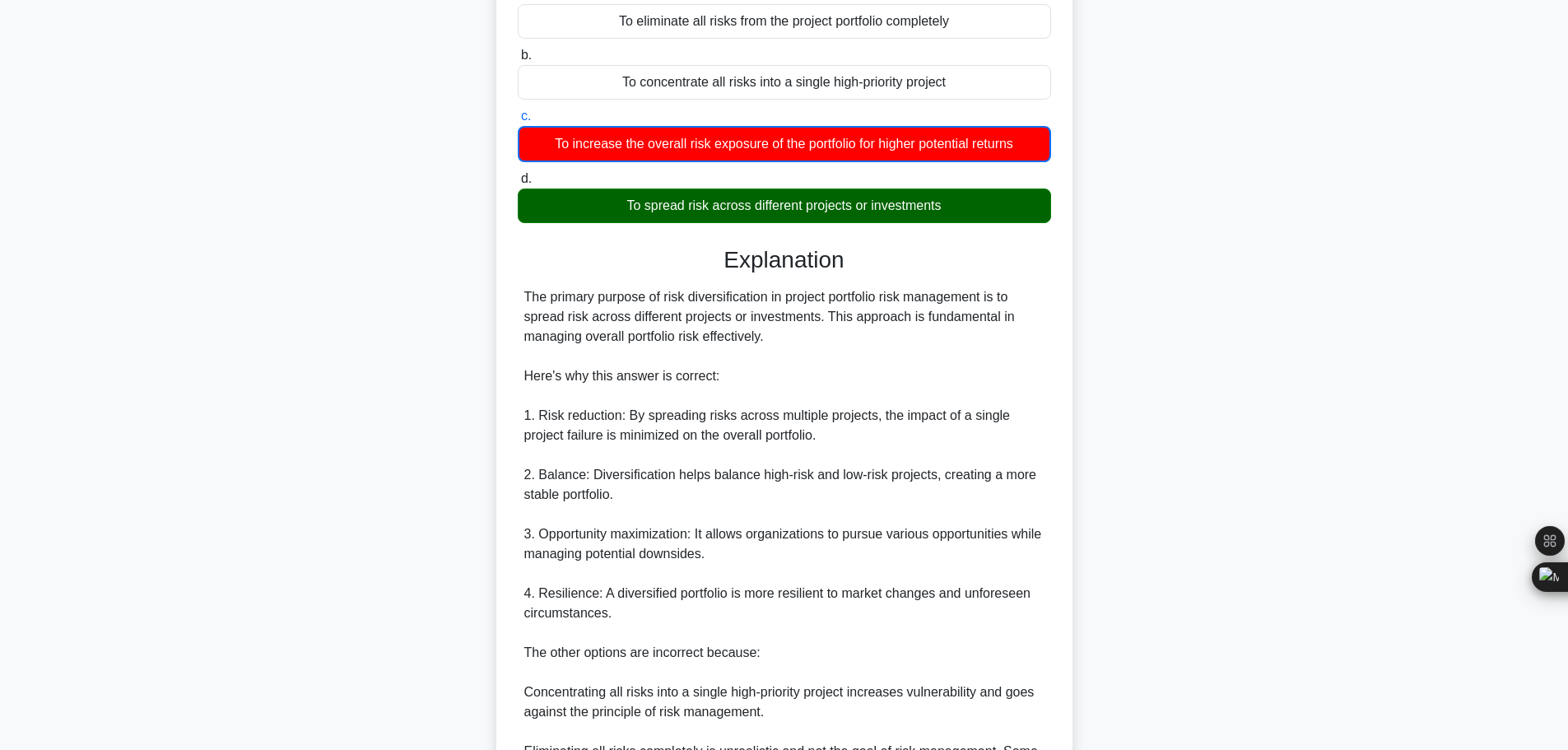
scroll to position [426, 0]
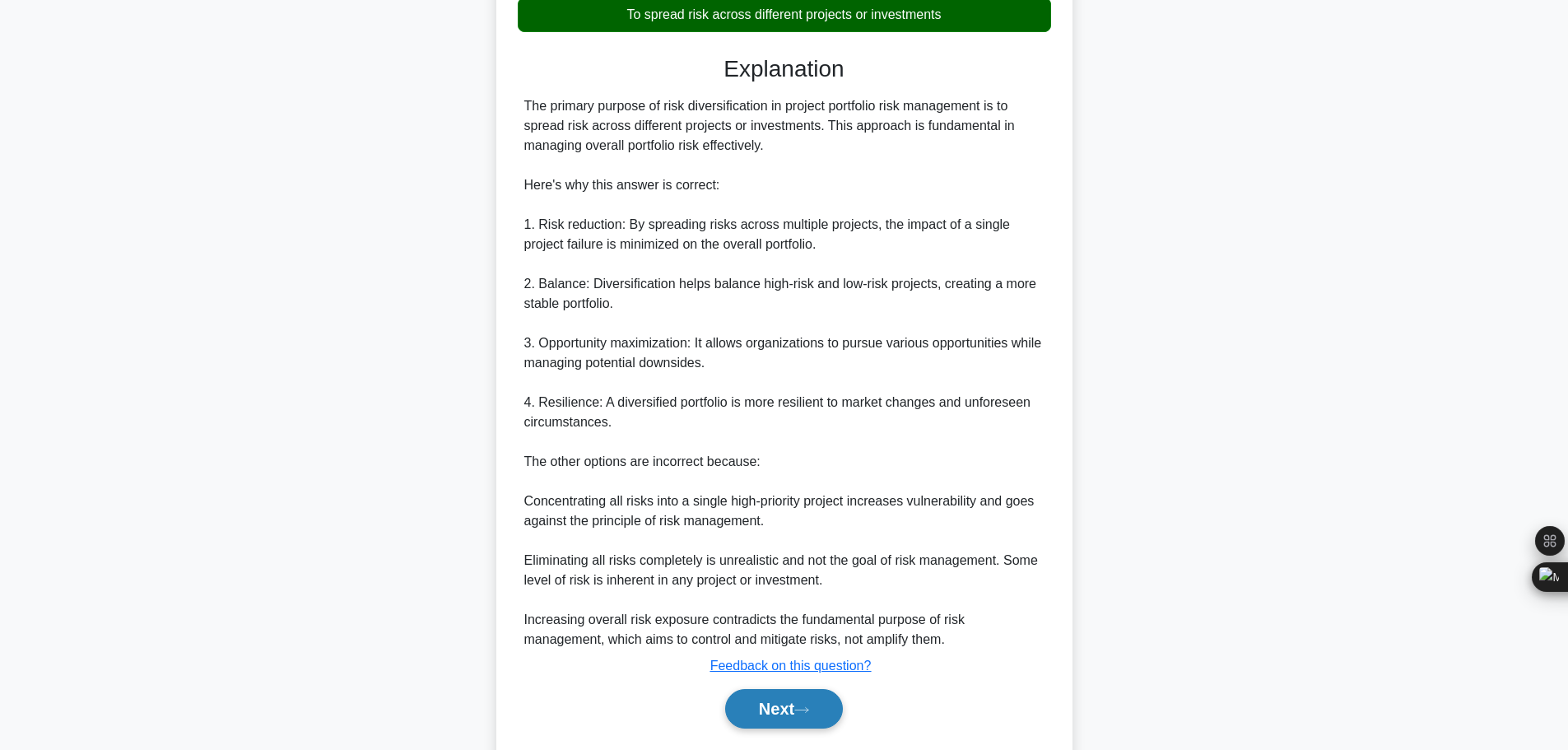
click at [772, 690] on button "Next" at bounding box center [784, 709] width 118 height 39
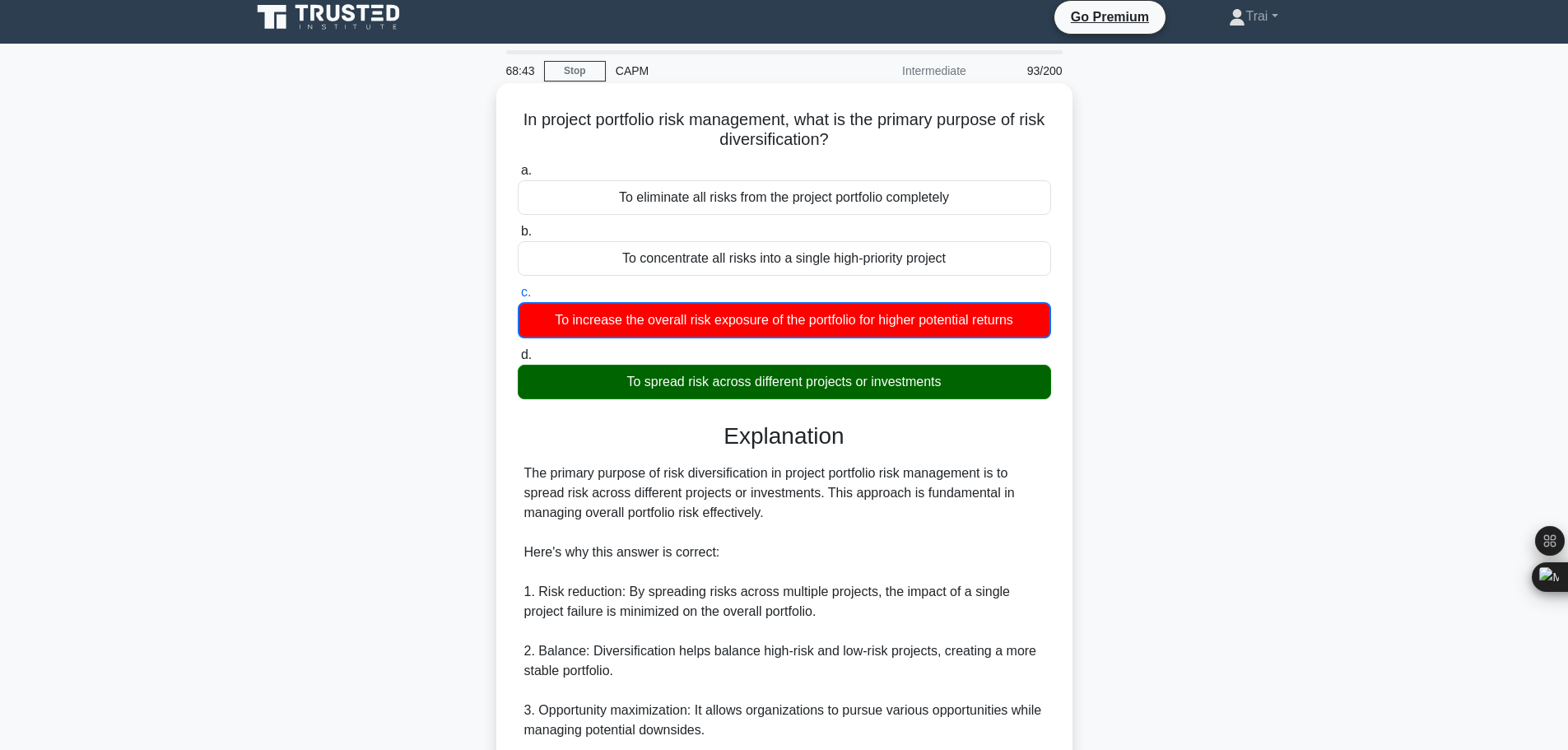
scroll to position [0, 0]
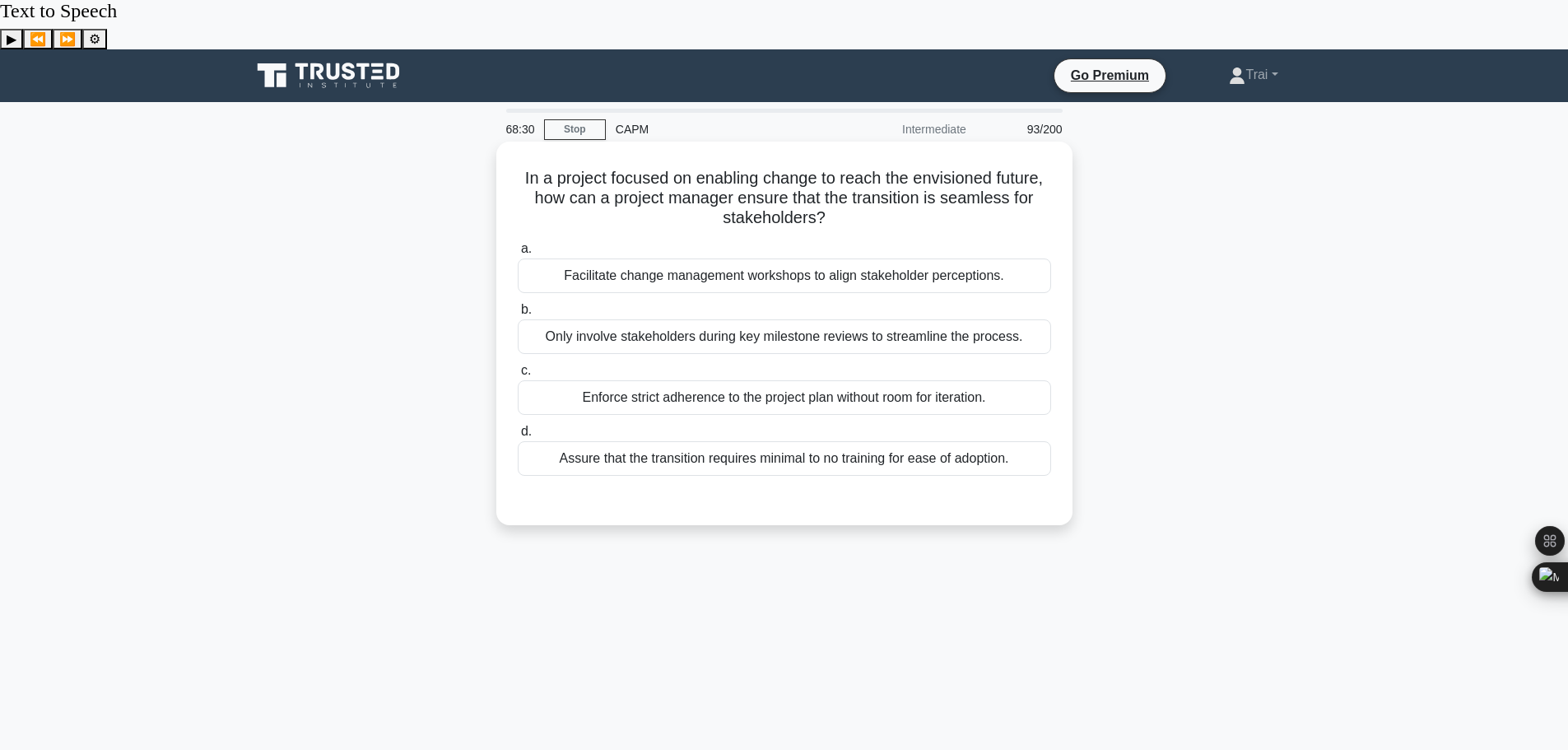
click at [643, 258] on div "Facilitate change management workshops to align stakeholder perceptions." at bounding box center [784, 276] width 534 height 35
click at [518, 244] on input "a. Facilitate change management workshops to align stakeholder perceptions." at bounding box center [518, 249] width 0 height 11
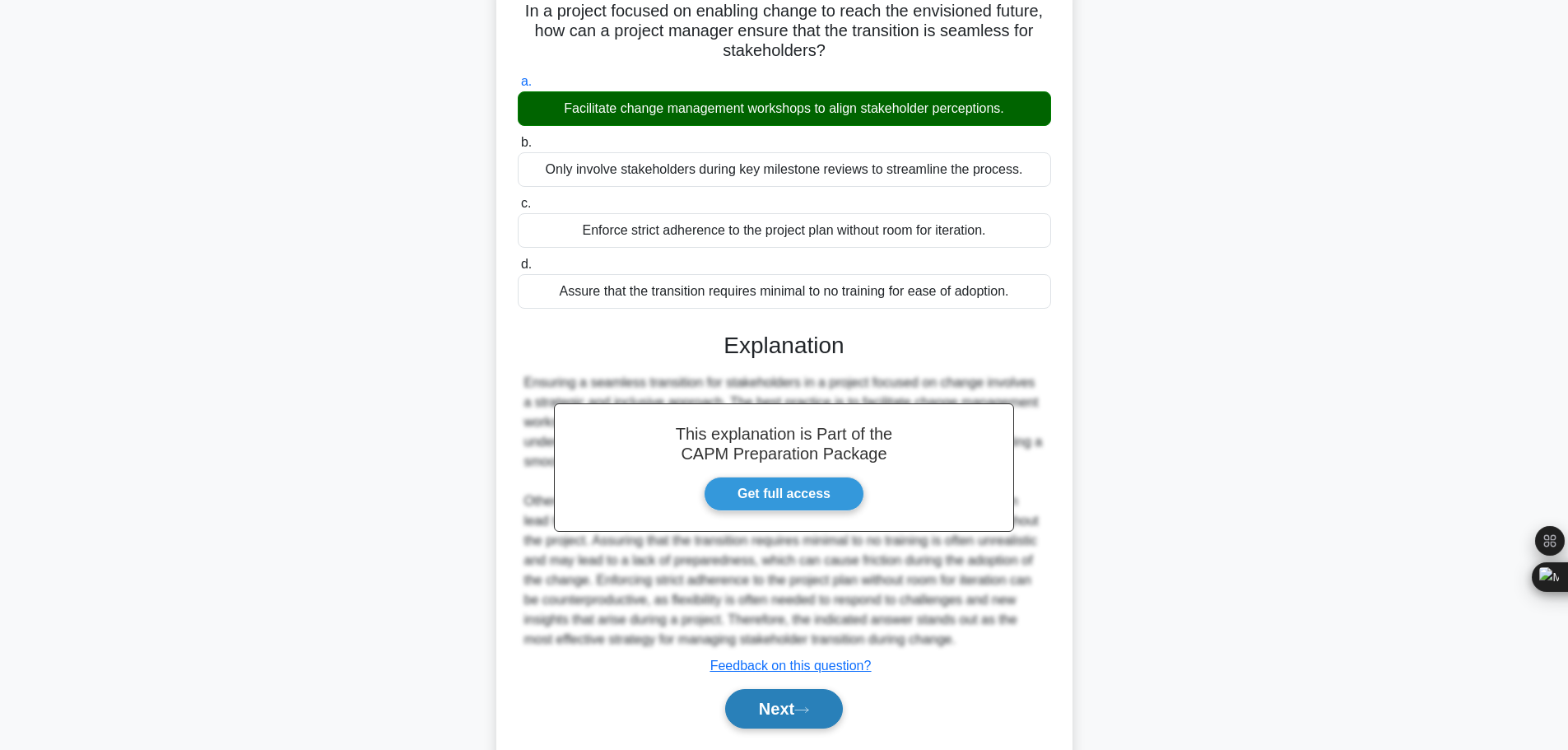
click at [780, 690] on button "Next" at bounding box center [784, 709] width 118 height 39
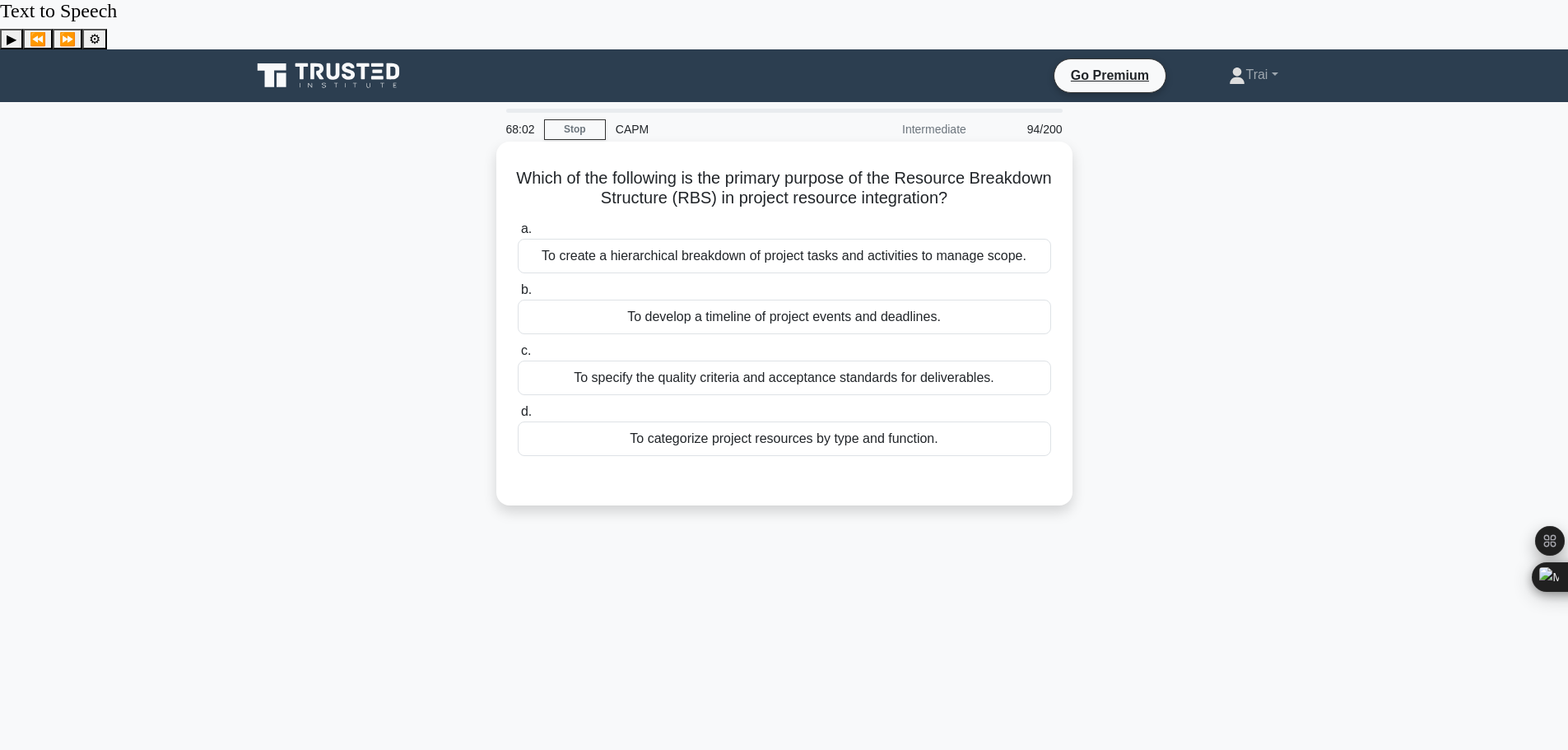
click at [783, 421] on div "To categorize project resources by type and function." at bounding box center [784, 439] width 534 height 35
click at [518, 407] on input "d. To categorize project resources by type and function." at bounding box center [518, 412] width 0 height 11
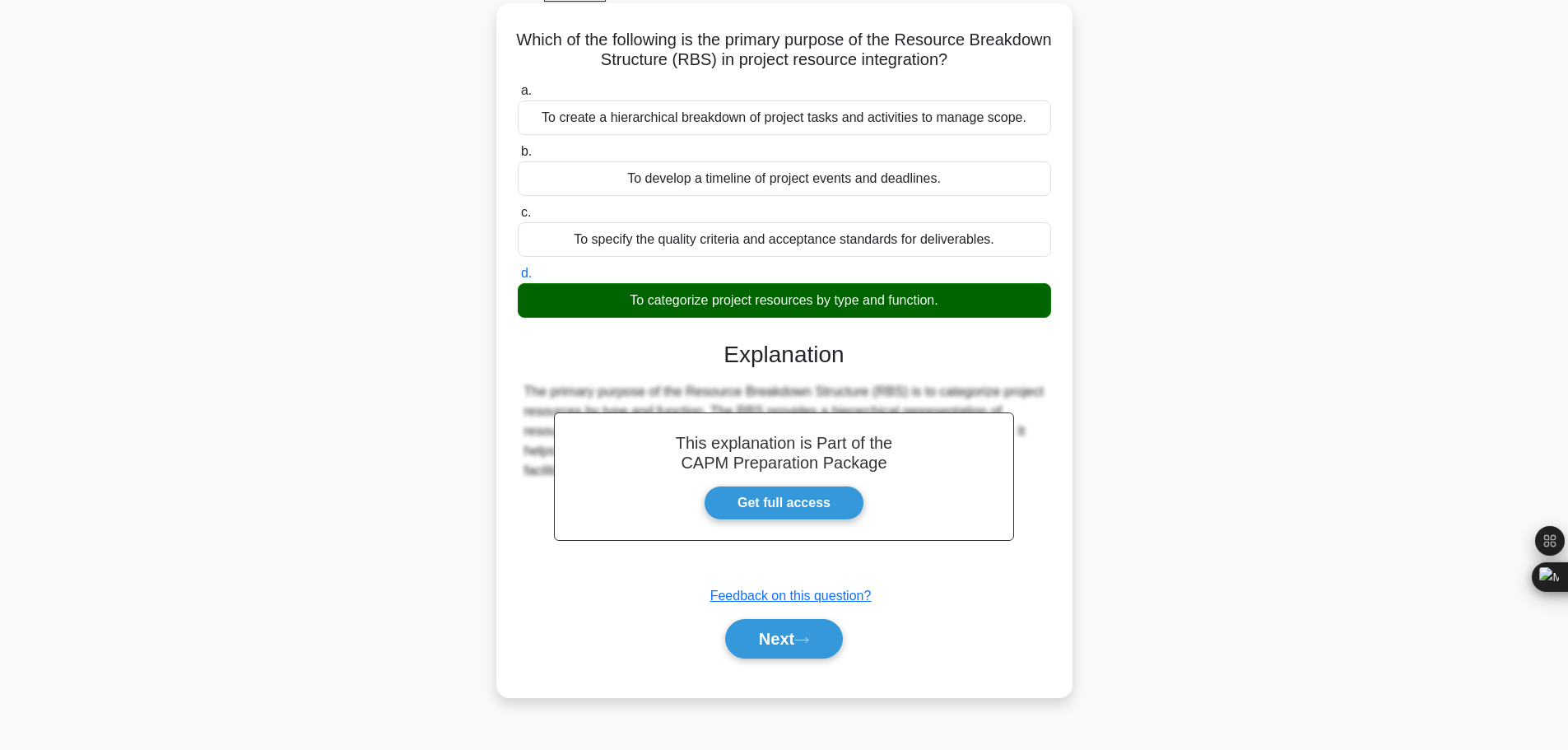
scroll to position [139, 0]
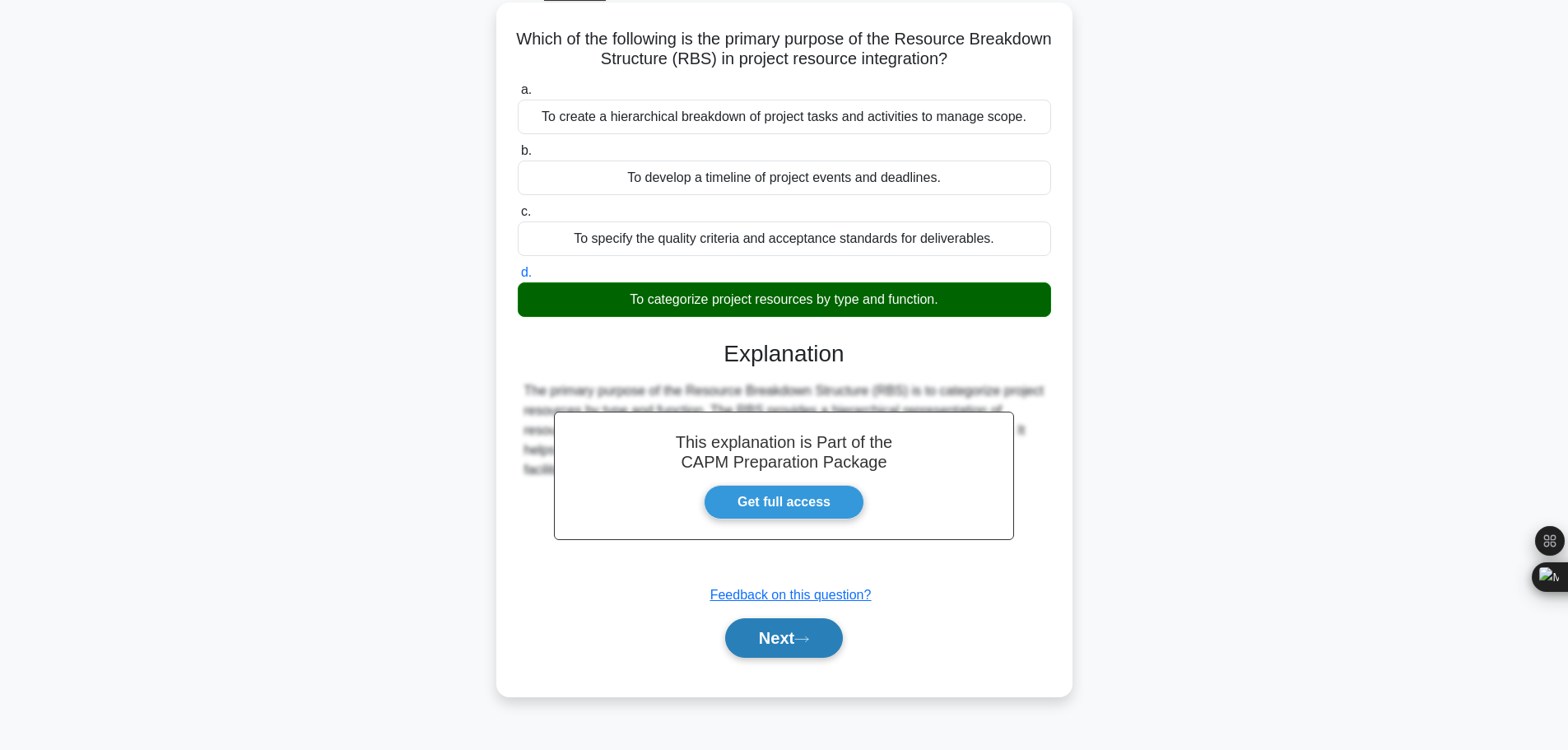
click at [788, 618] on button "Next" at bounding box center [784, 637] width 118 height 39
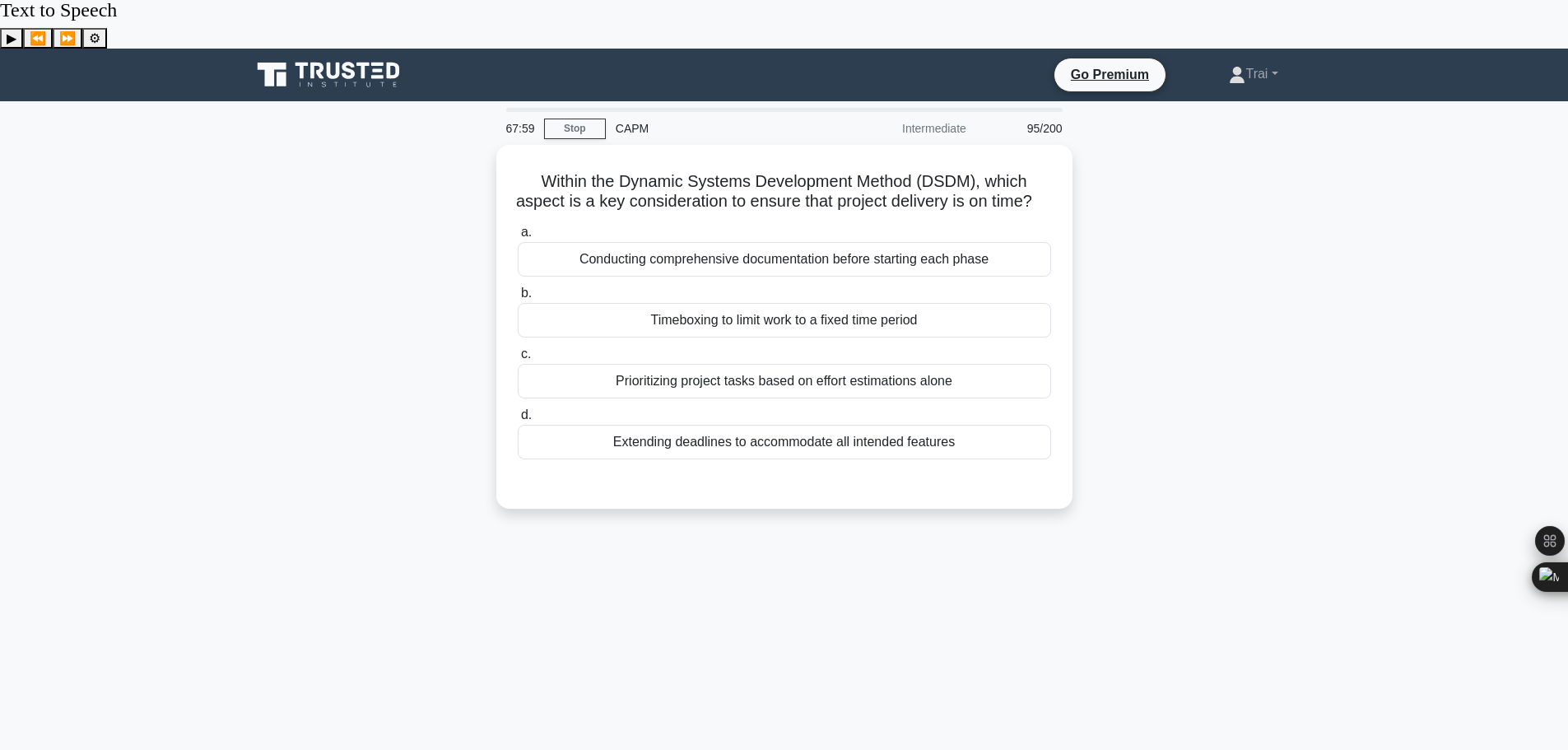
scroll to position [0, 0]
click at [820, 242] on div "Conducting comprehensive documentation before starting each phase" at bounding box center [784, 256] width 534 height 35
click at [518, 234] on input "a. Conducting comprehensive documentation before starting each phase" at bounding box center [518, 230] width 0 height 11
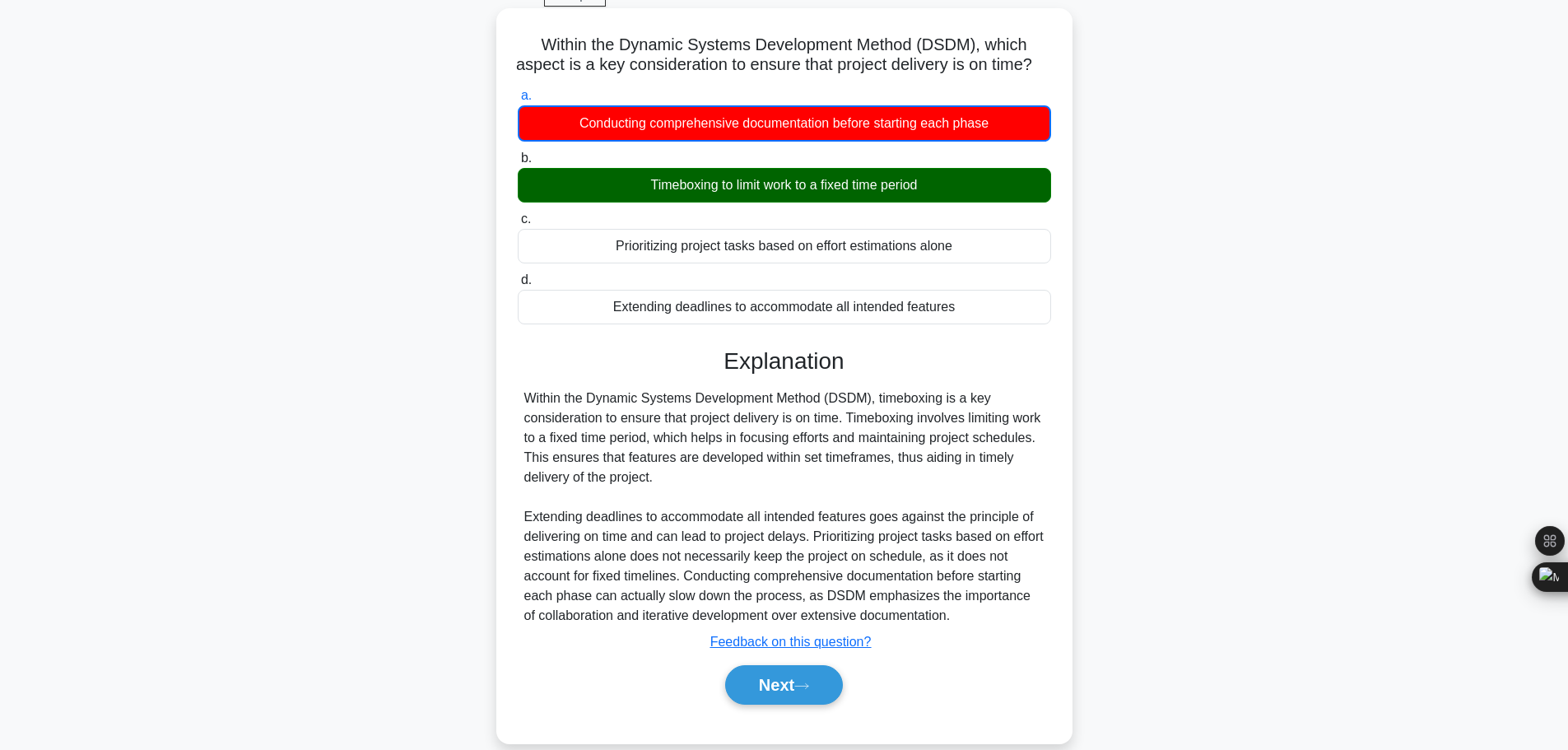
scroll to position [139, 0]
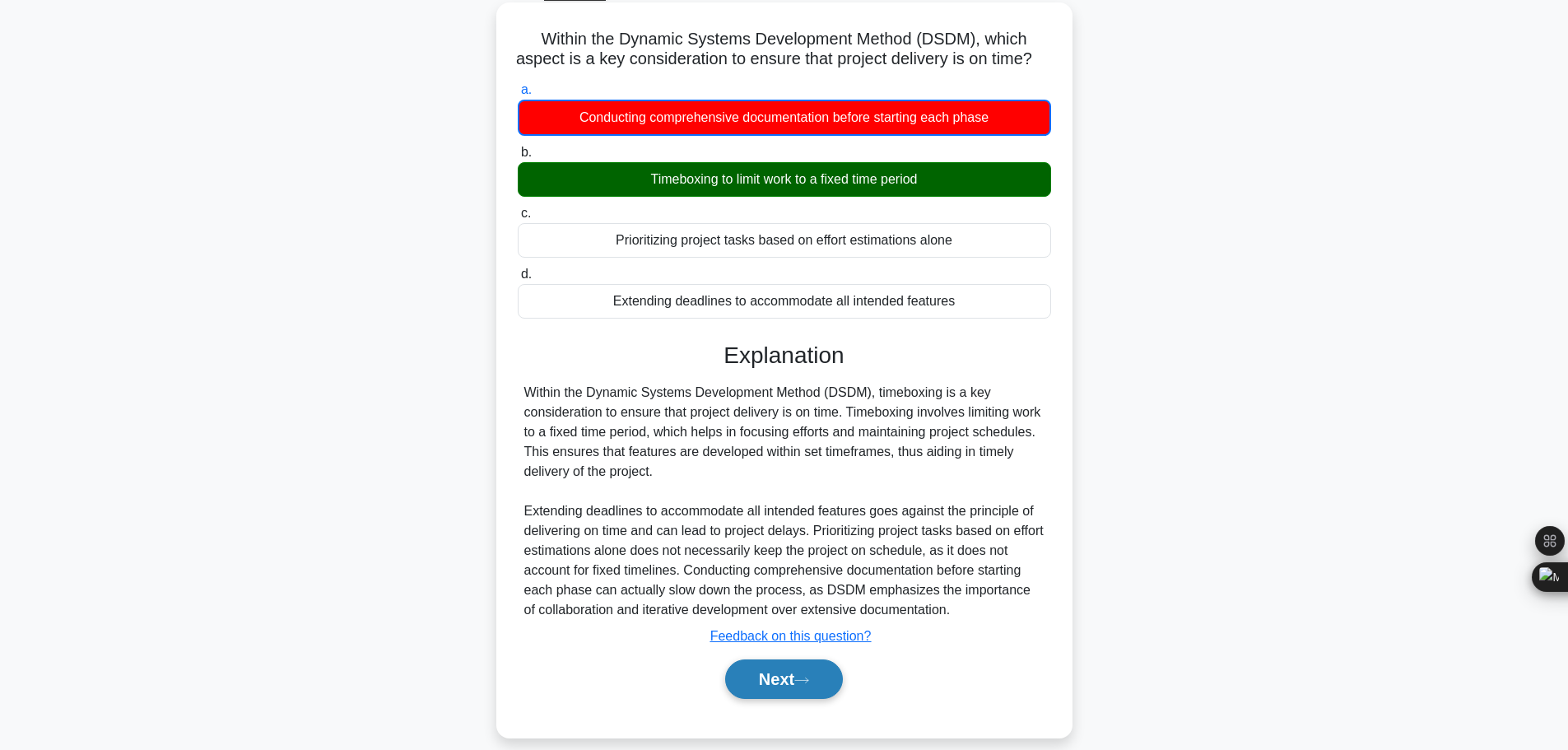
click at [776, 659] on button "Next" at bounding box center [784, 679] width 118 height 39
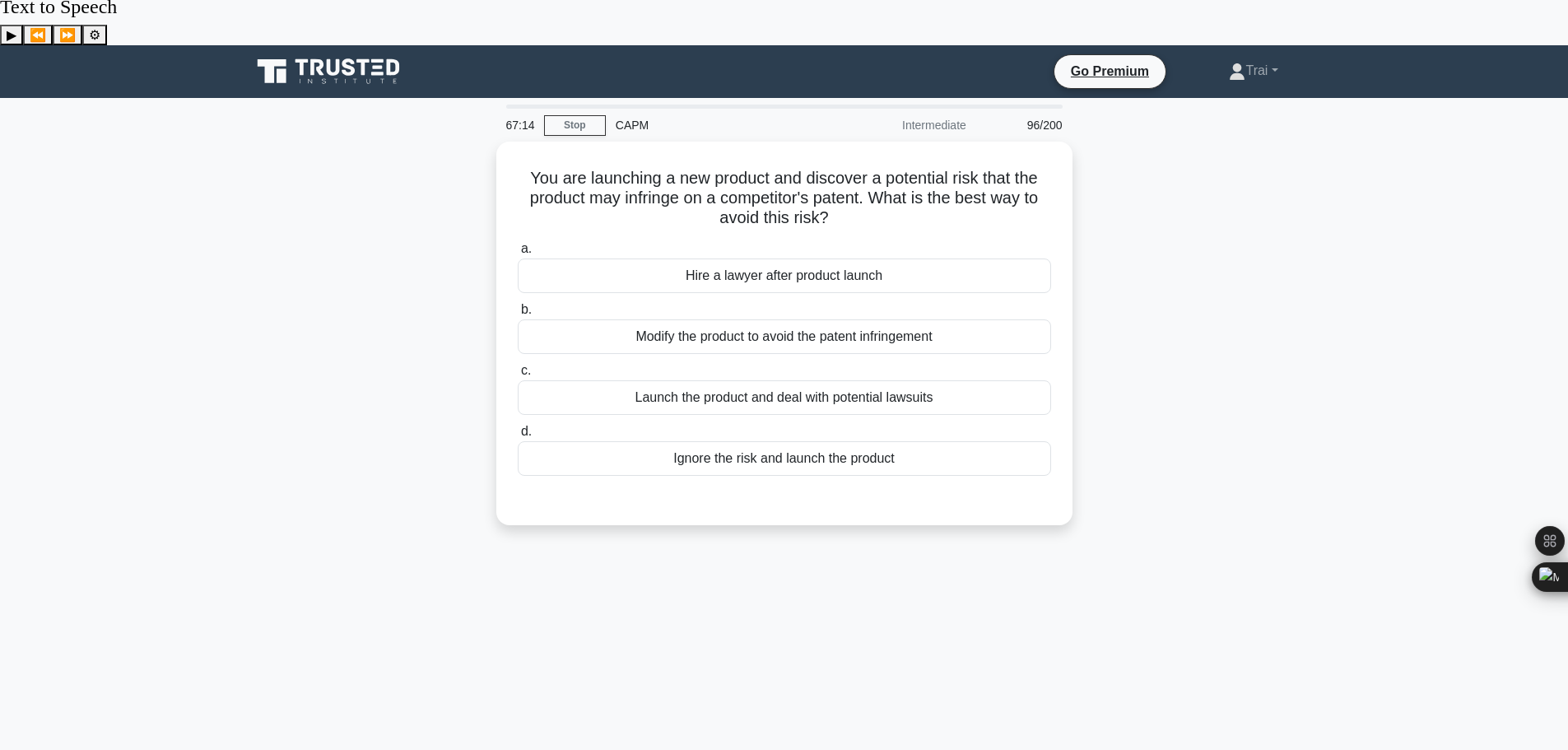
scroll to position [0, 0]
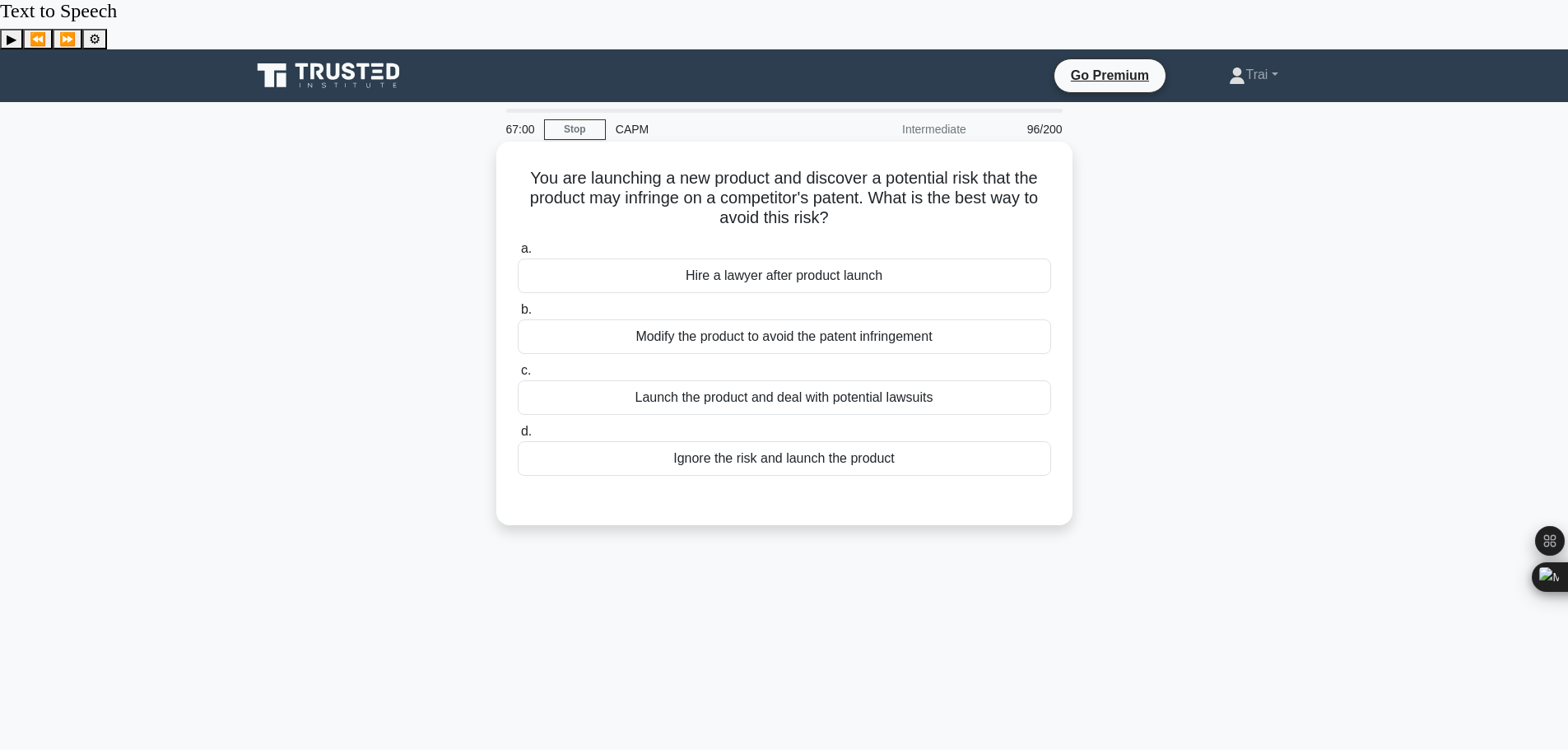
click at [843, 320] on div "Modify the product to avoid the patent infringement" at bounding box center [784, 337] width 534 height 35
click at [518, 305] on input "b. Modify the product to avoid the patent infringement" at bounding box center [518, 310] width 0 height 11
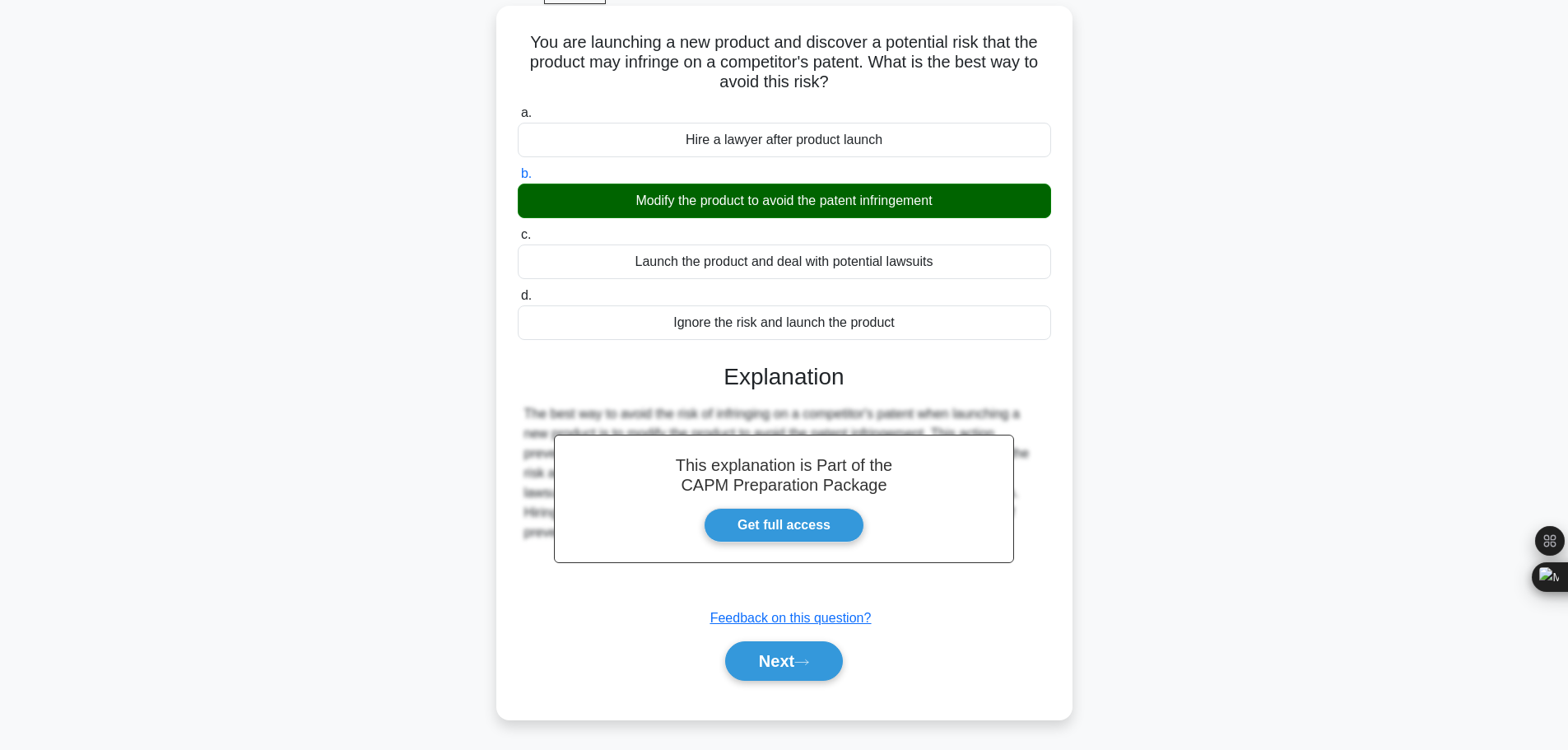
scroll to position [139, 0]
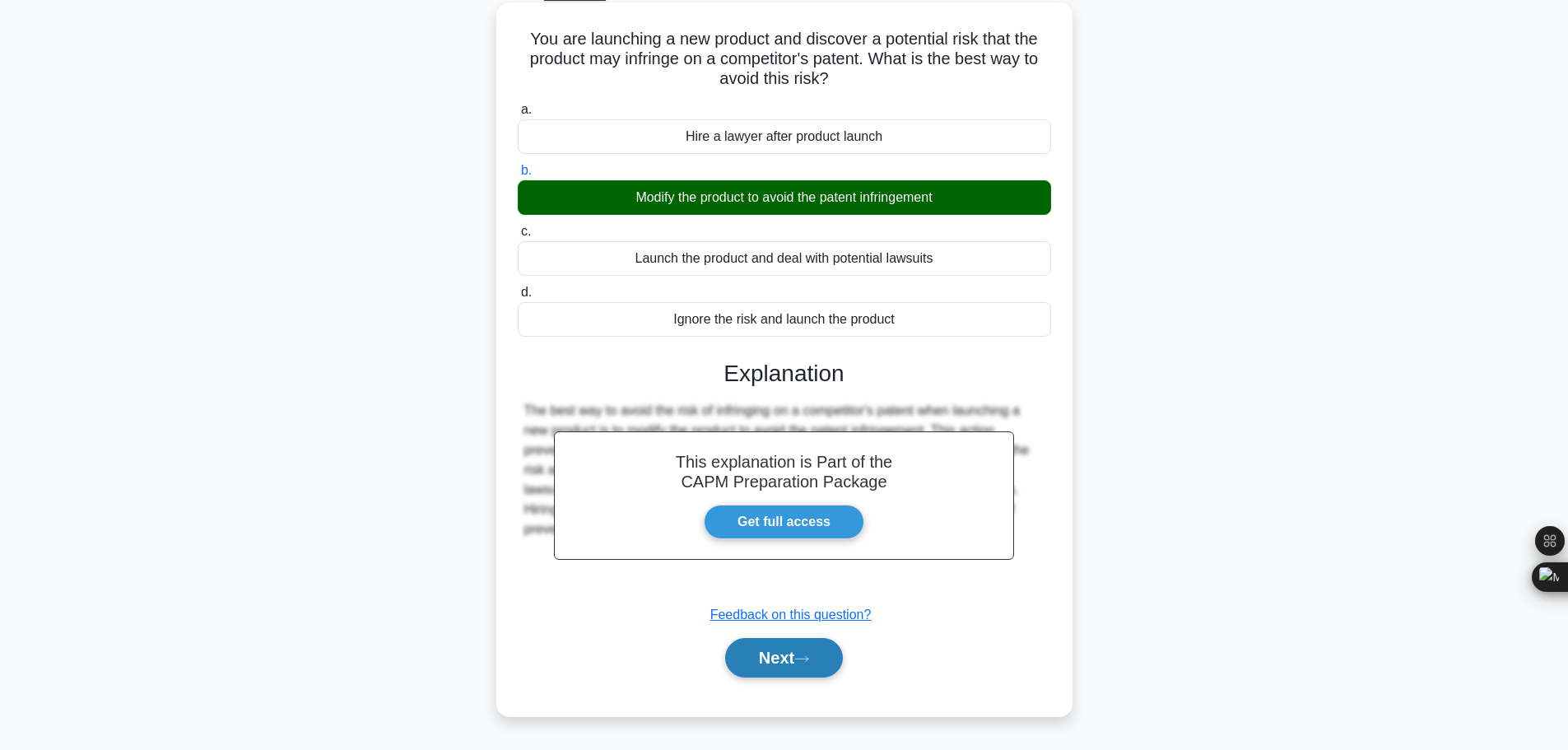
click at [755, 638] on button "Next" at bounding box center [784, 658] width 118 height 39
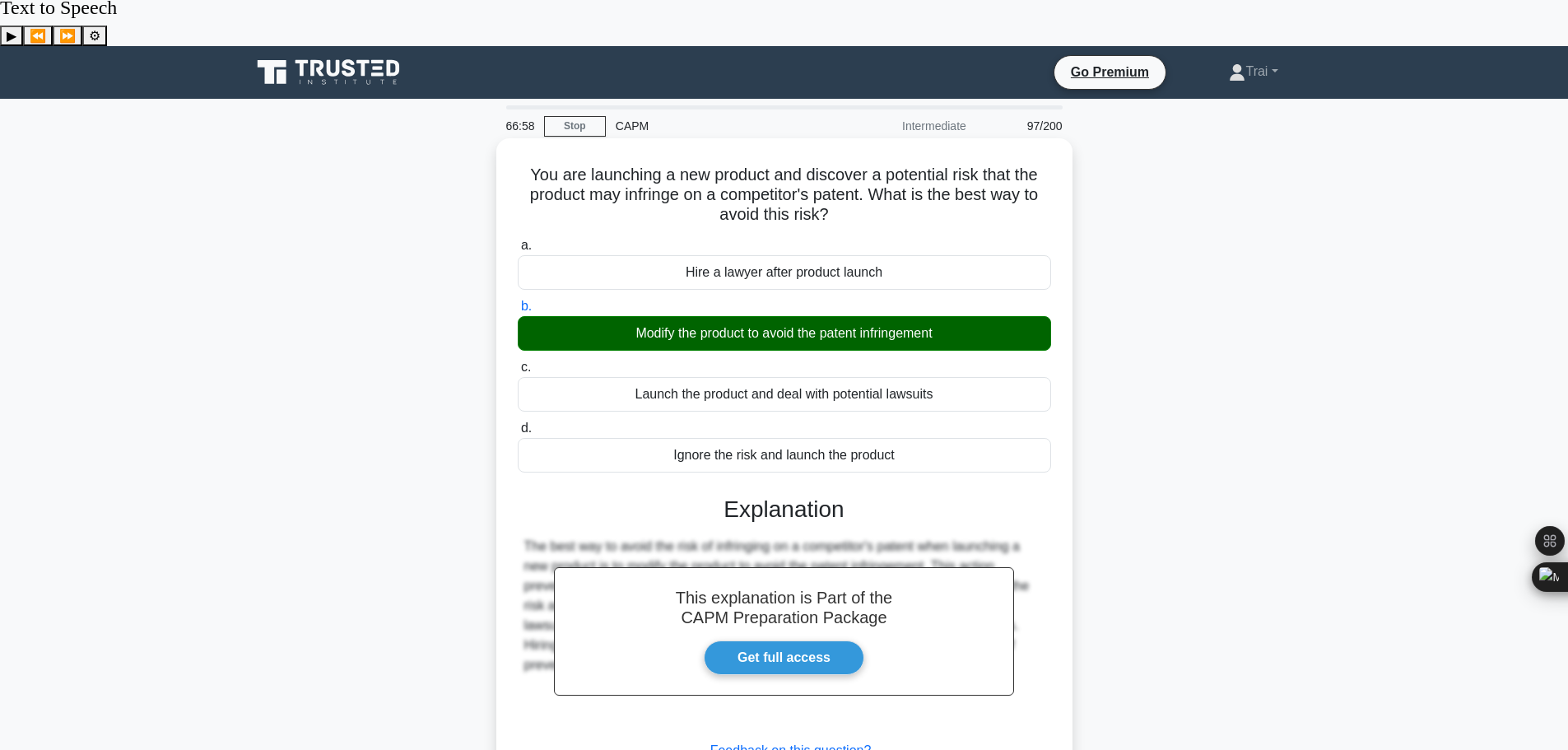
scroll to position [0, 0]
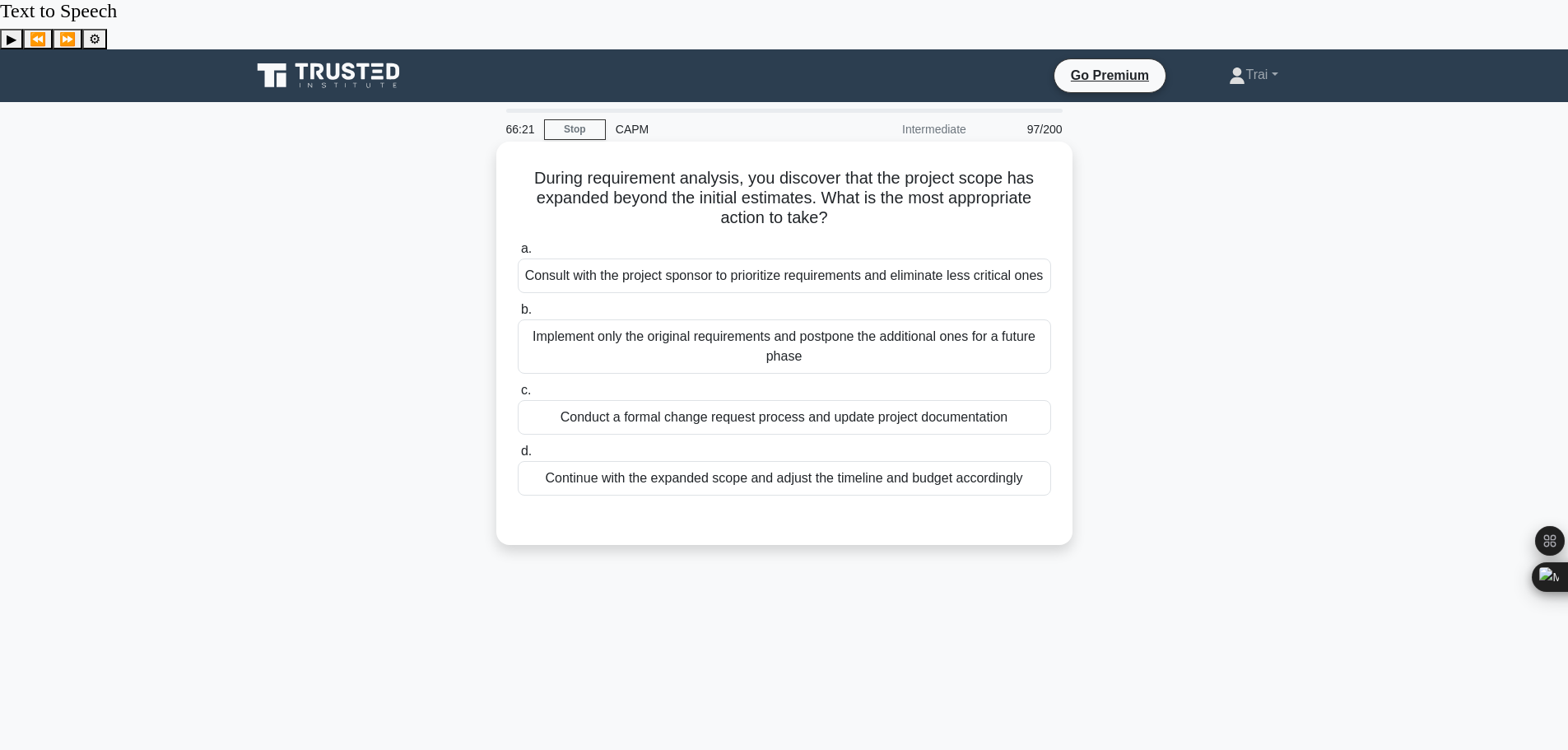
click at [874, 400] on div "Conduct a formal change request process and update project documentation" at bounding box center [784, 418] width 534 height 35
click at [518, 391] on input "c. Conduct a formal change request process and update project documentation" at bounding box center [518, 391] width 0 height 11
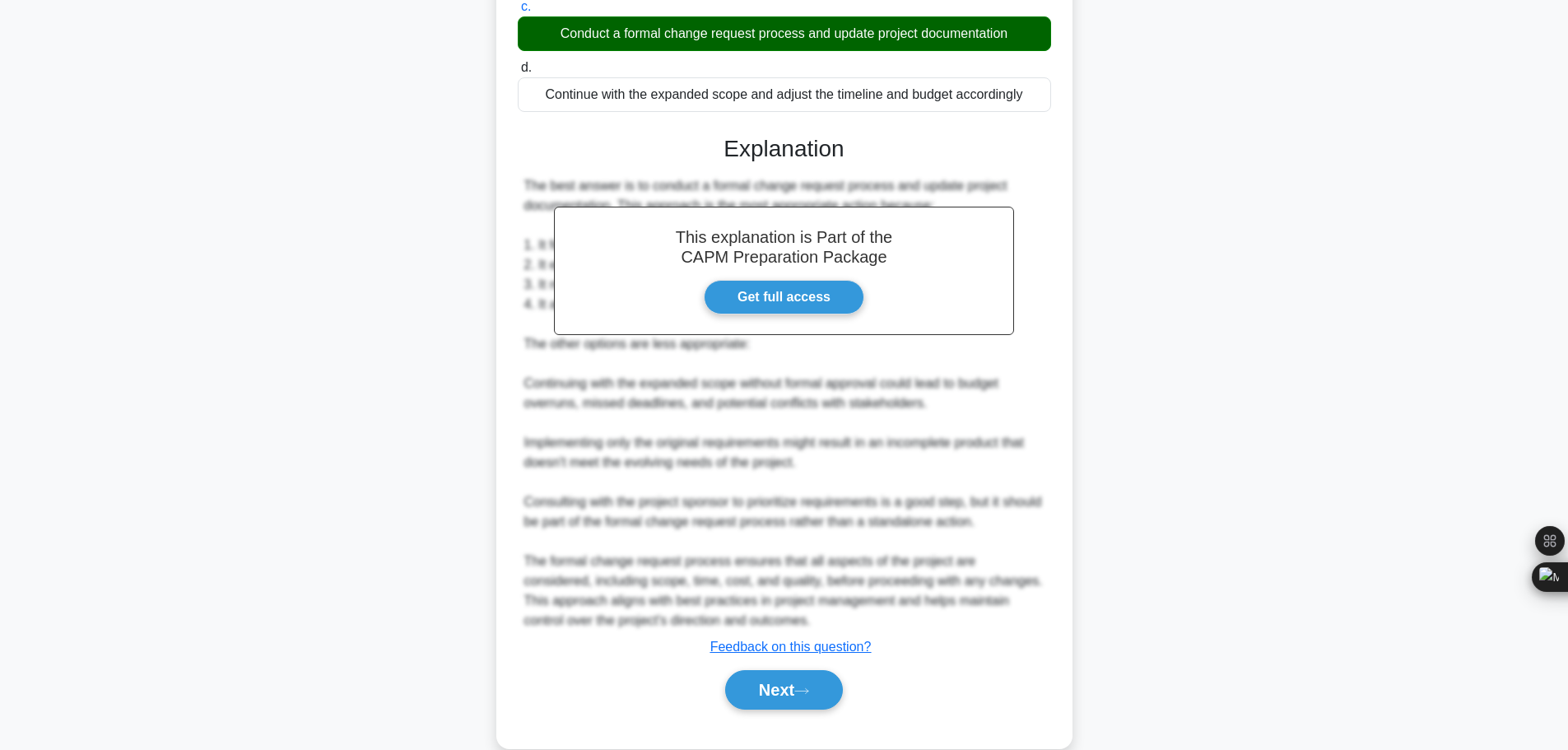
scroll to position [385, 0]
click at [796, 669] on button "Next" at bounding box center [784, 689] width 118 height 39
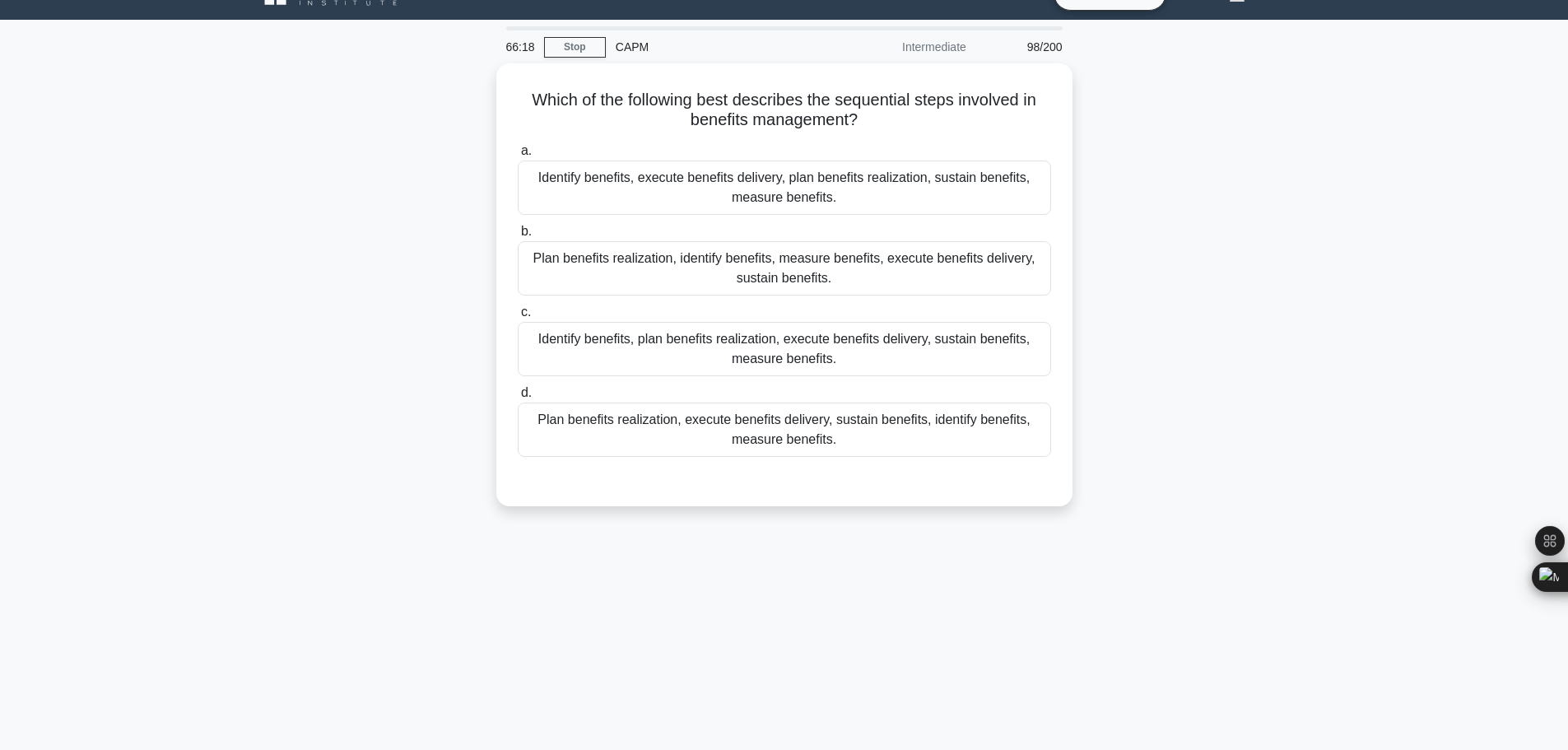
scroll to position [0, 0]
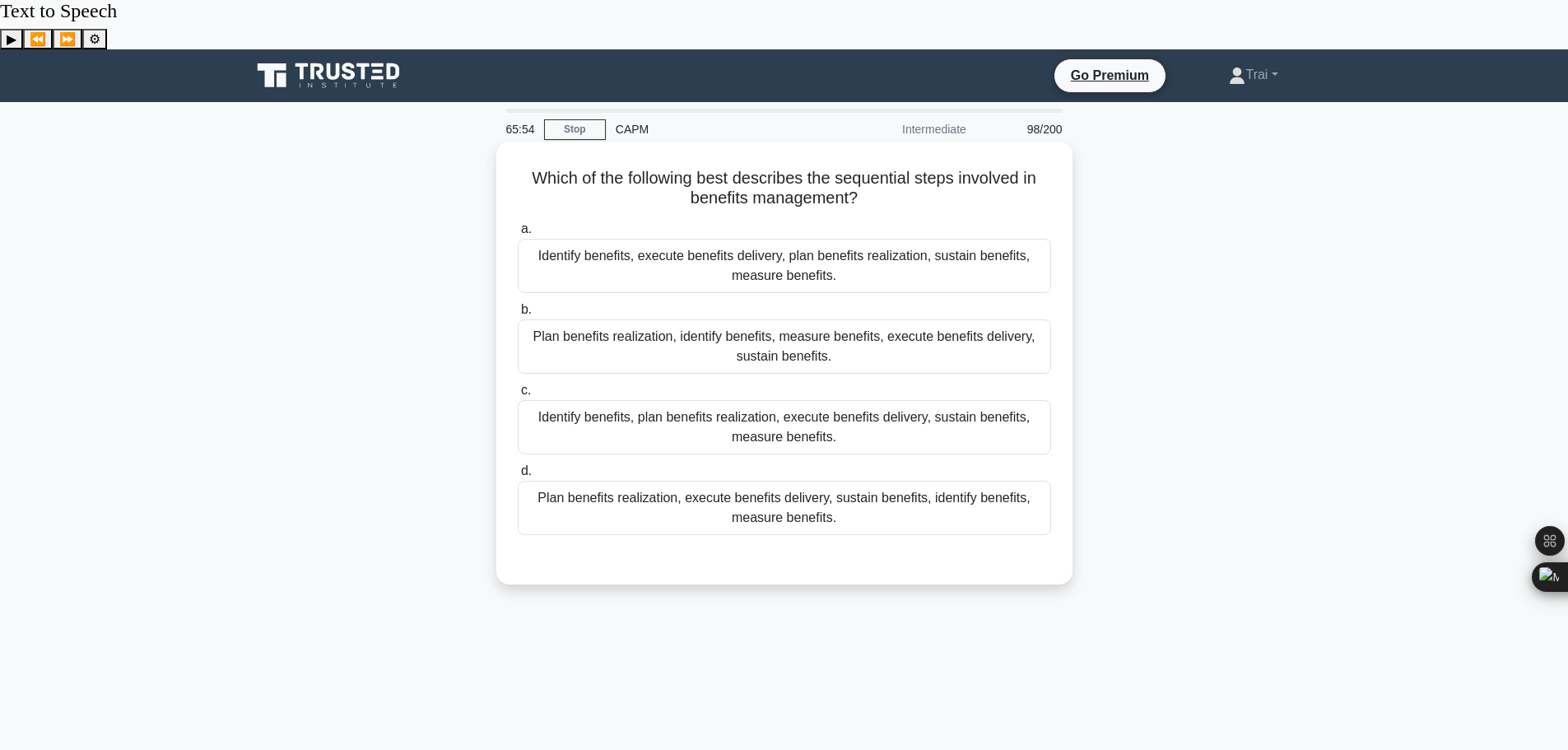
click at [765, 400] on div "Identify benefits, plan benefits realization, execute benefits delivery, sustai…" at bounding box center [784, 427] width 534 height 54
click at [518, 386] on input "c. Identify benefits, plan benefits realization, execute benefits delivery, sus…" at bounding box center [518, 391] width 0 height 11
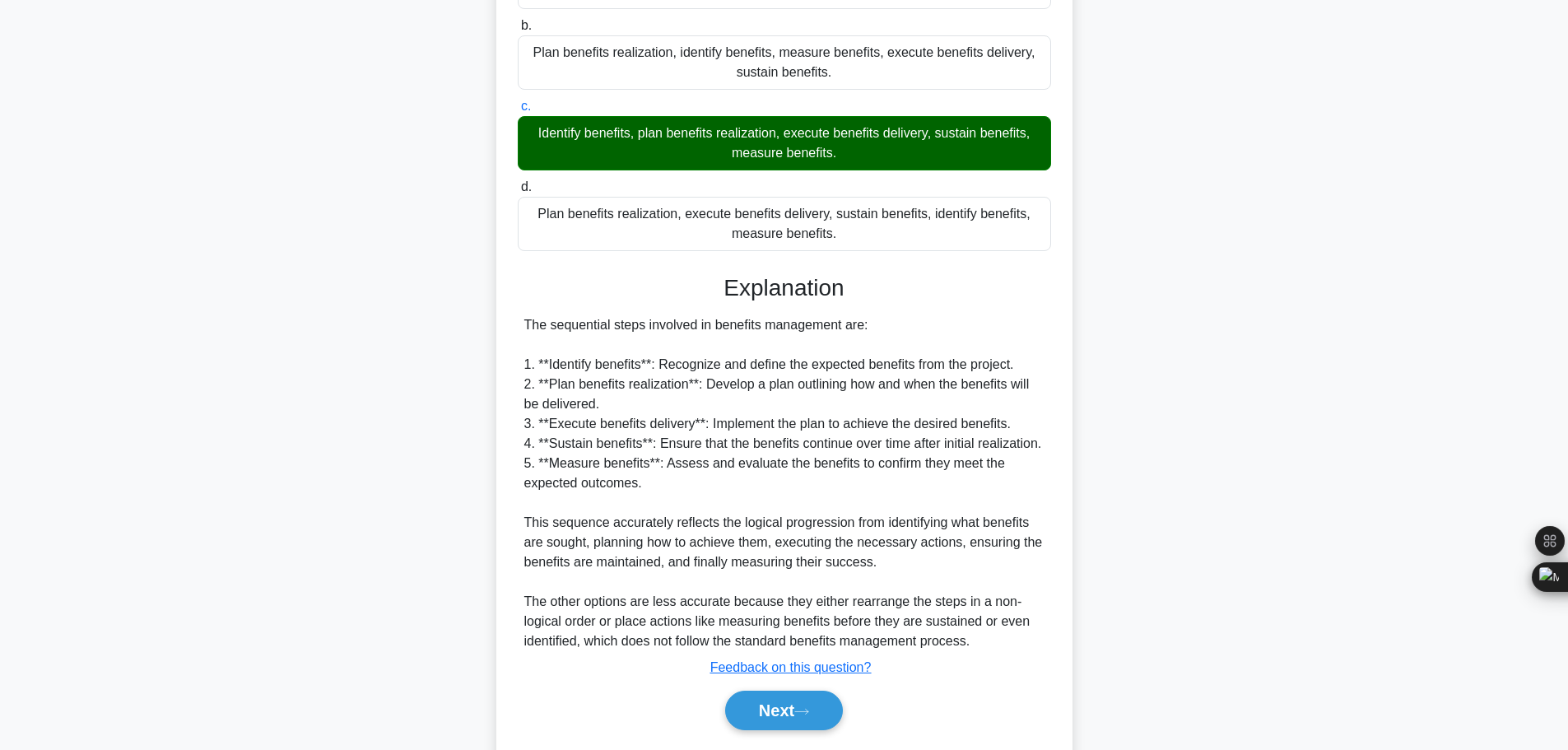
scroll to position [286, 0]
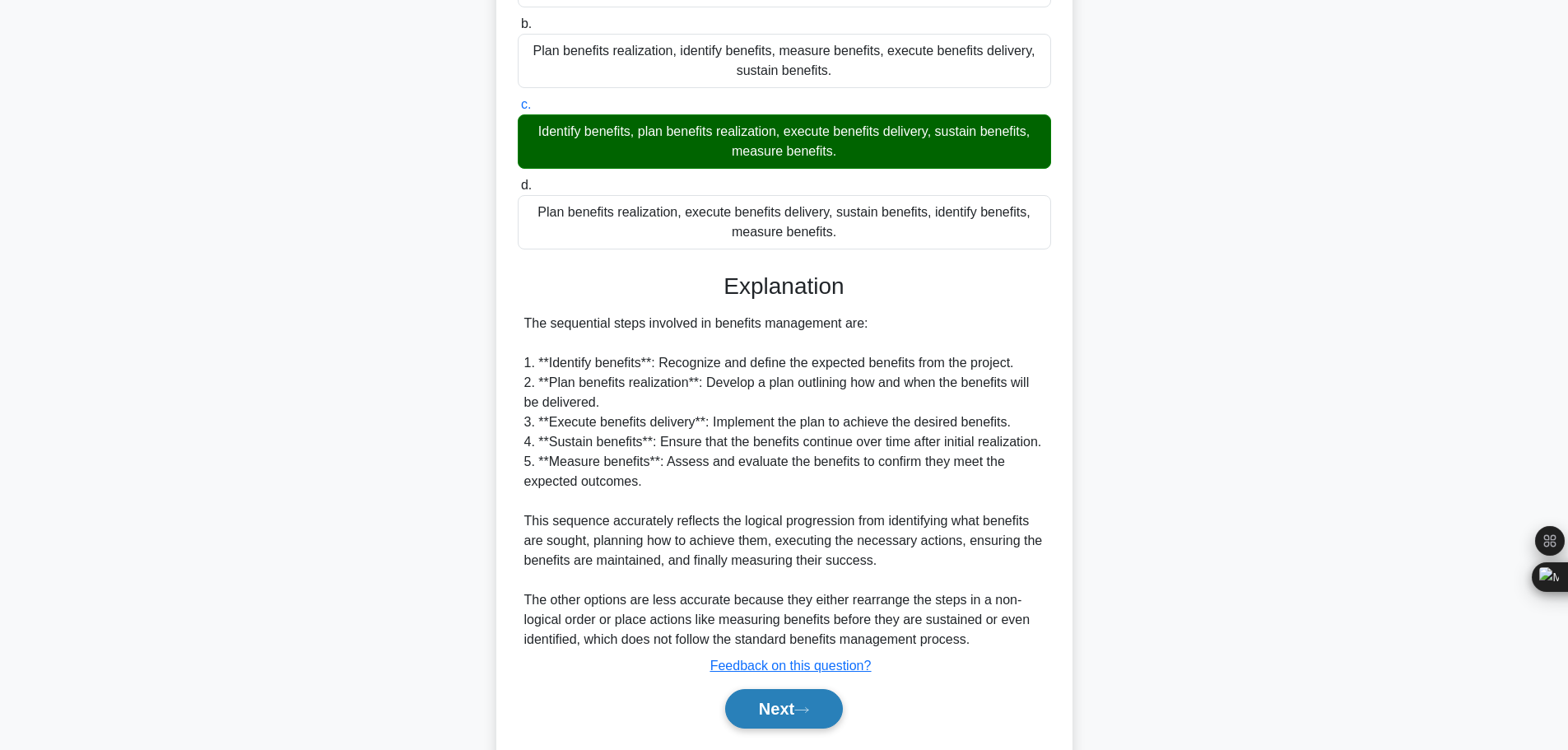
click at [809, 706] on icon at bounding box center [802, 711] width 15 height 9
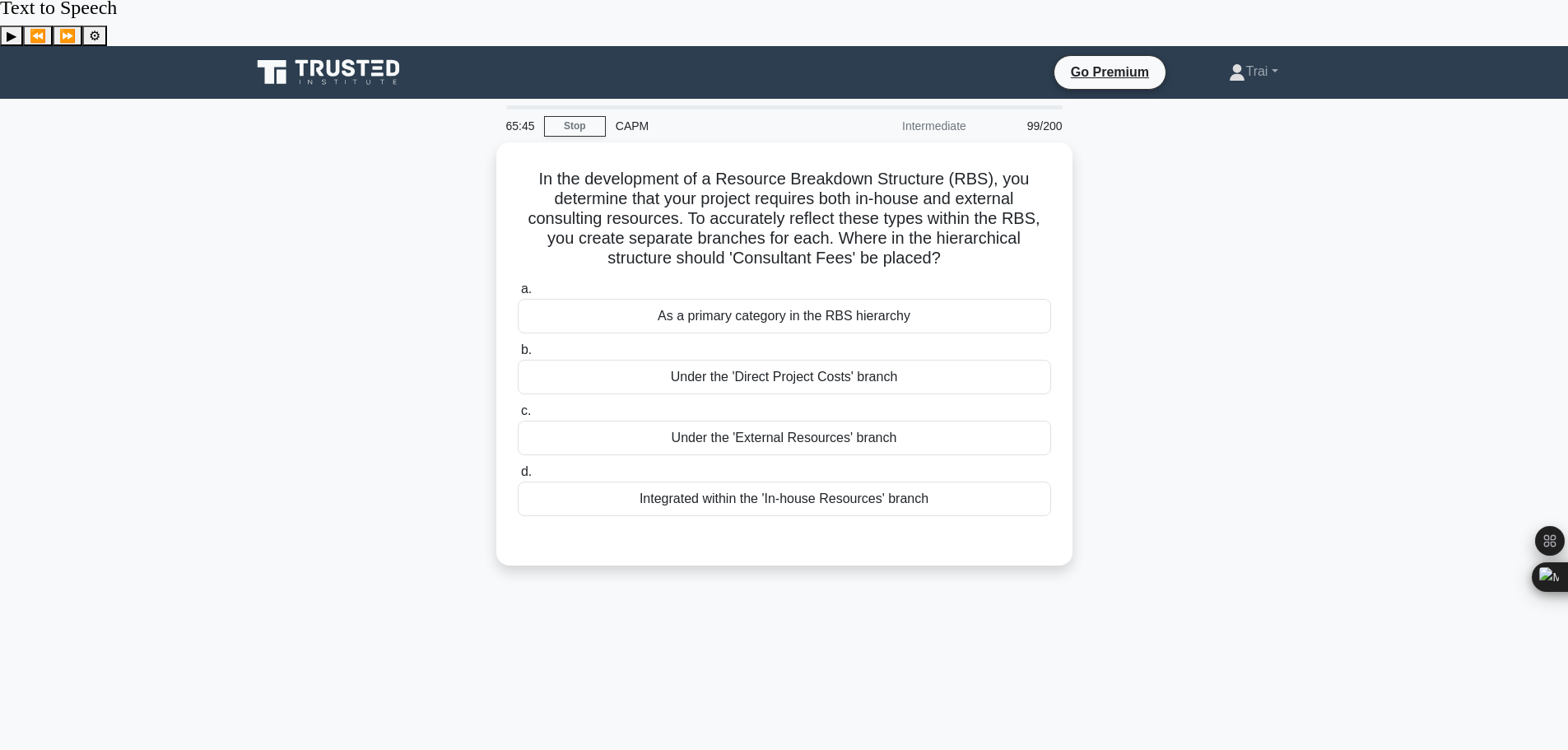
scroll to position [0, 0]
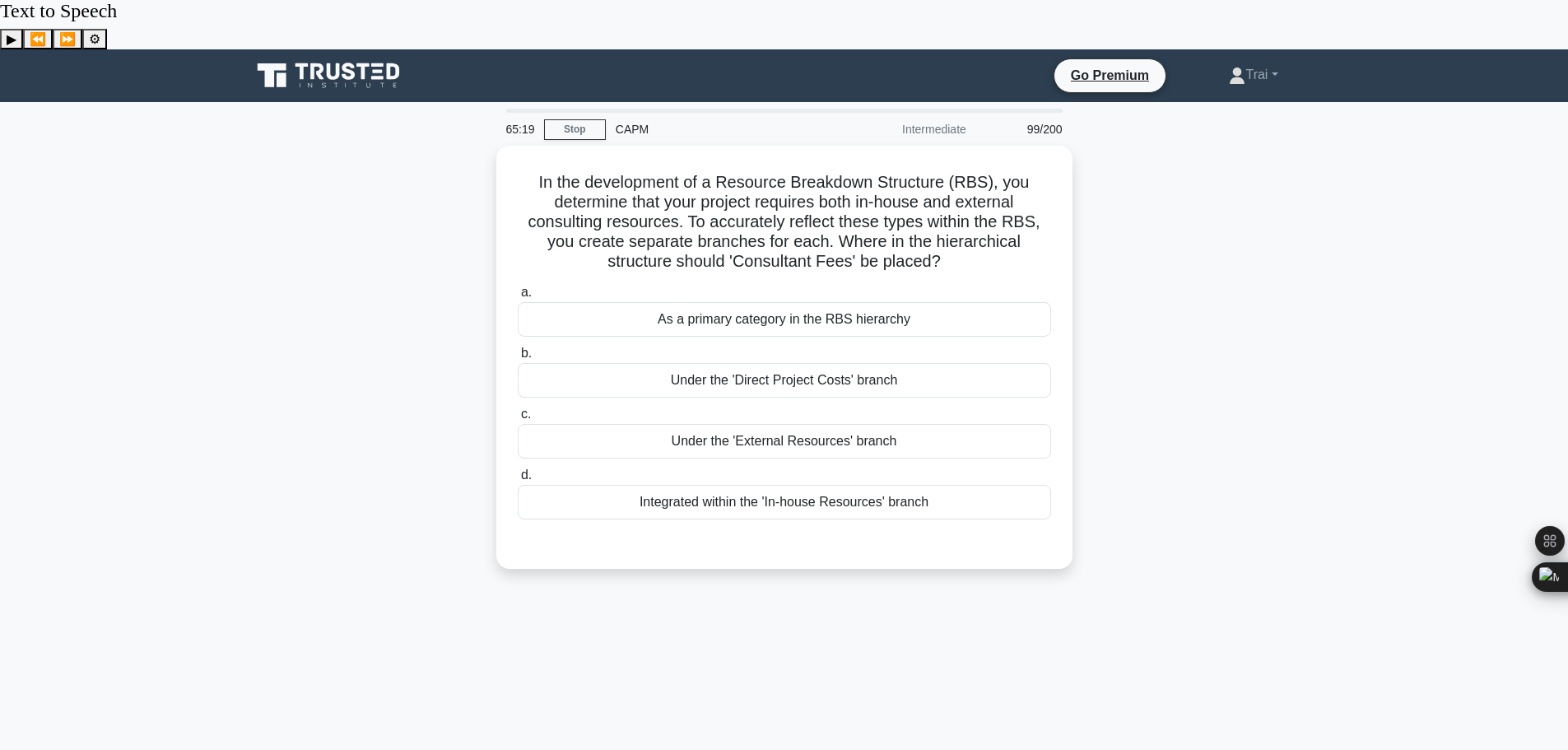
click at [1268, 349] on div "In the development of a Resource Breakdown Structure (RBS), you determine that …" at bounding box center [784, 367] width 1087 height 443
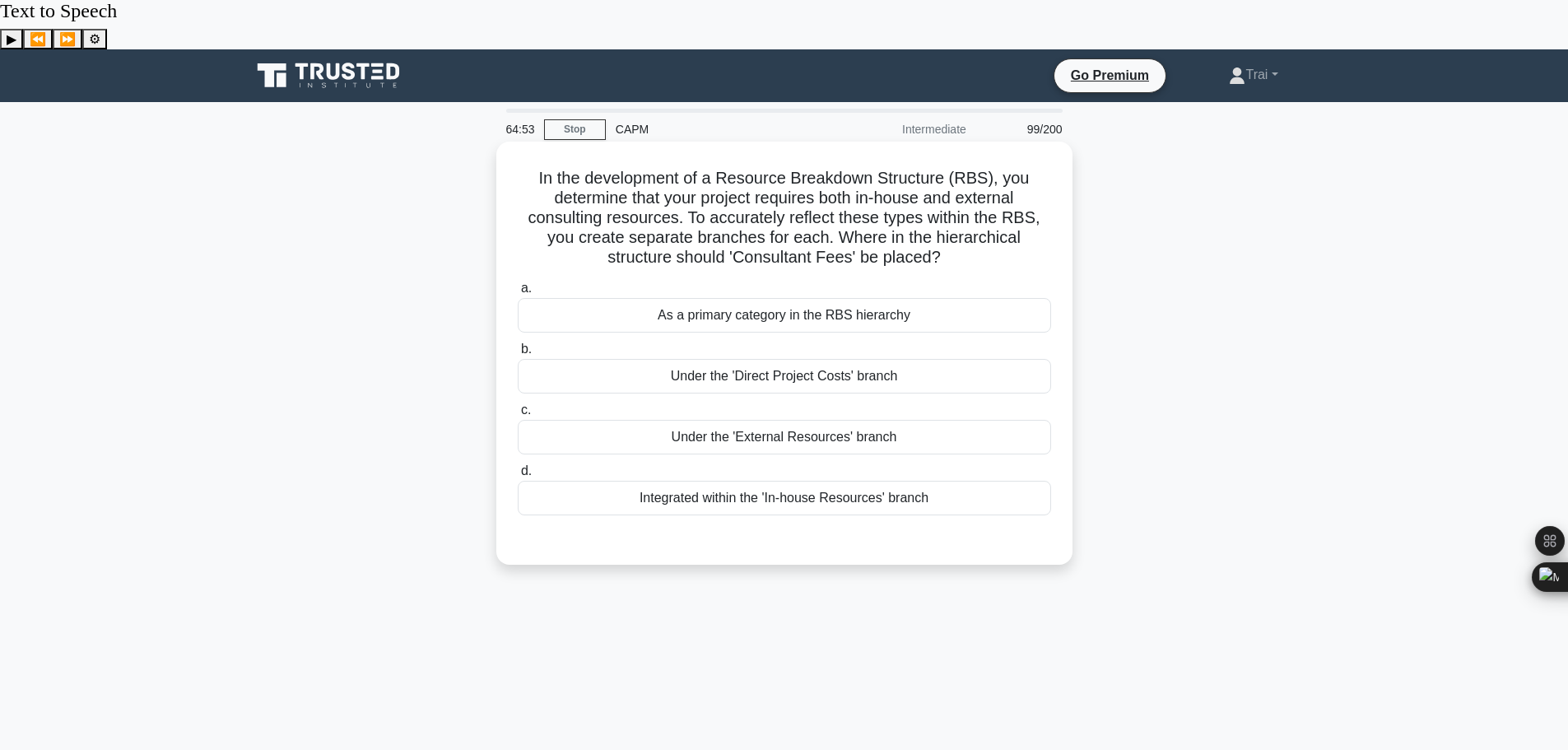
click at [686, 481] on div "Integrated within the 'In-house Resources' branch" at bounding box center [784, 498] width 534 height 35
click at [518, 466] on input "d. Integrated within the 'In-house Resources' branch" at bounding box center [518, 472] width 0 height 11
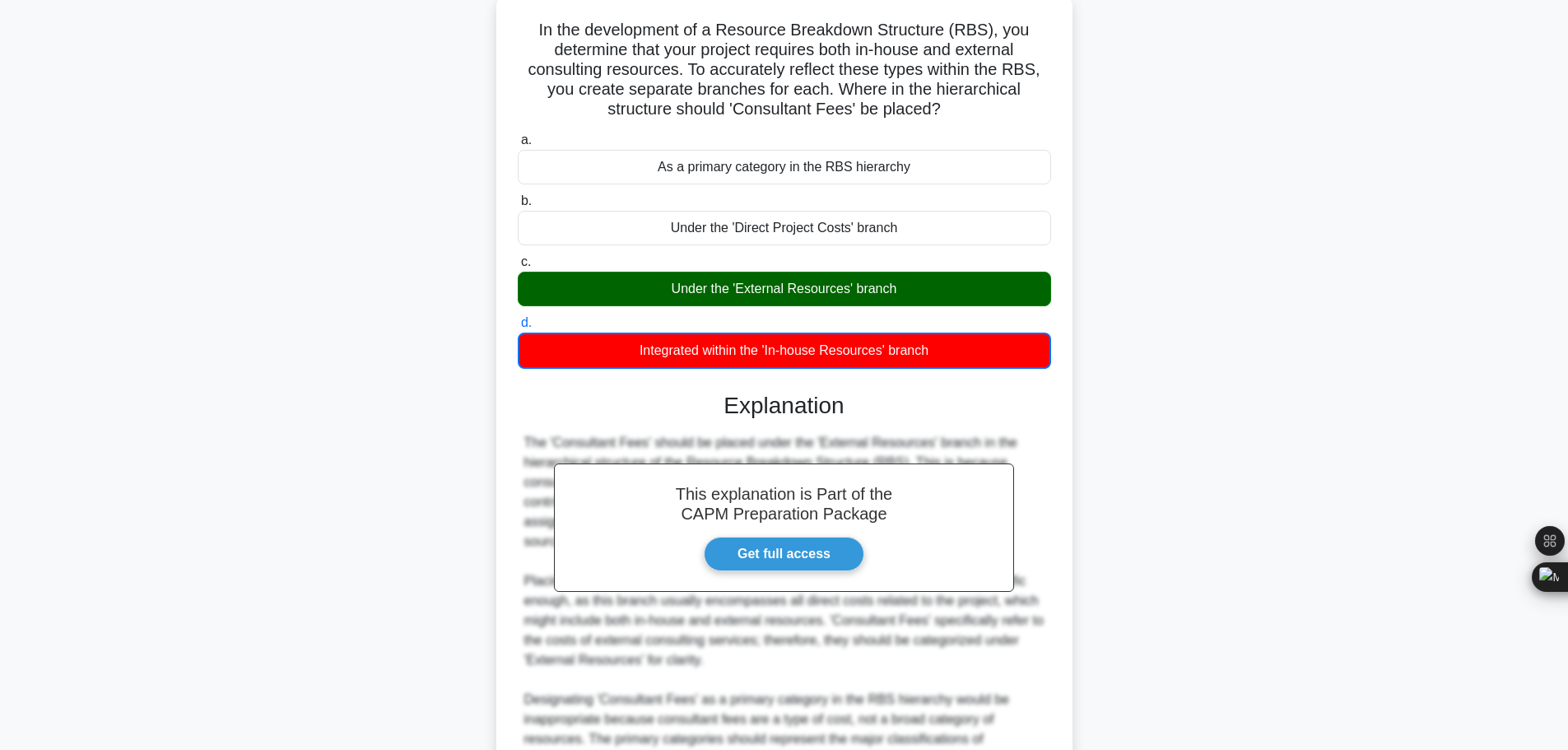
scroll to position [347, 0]
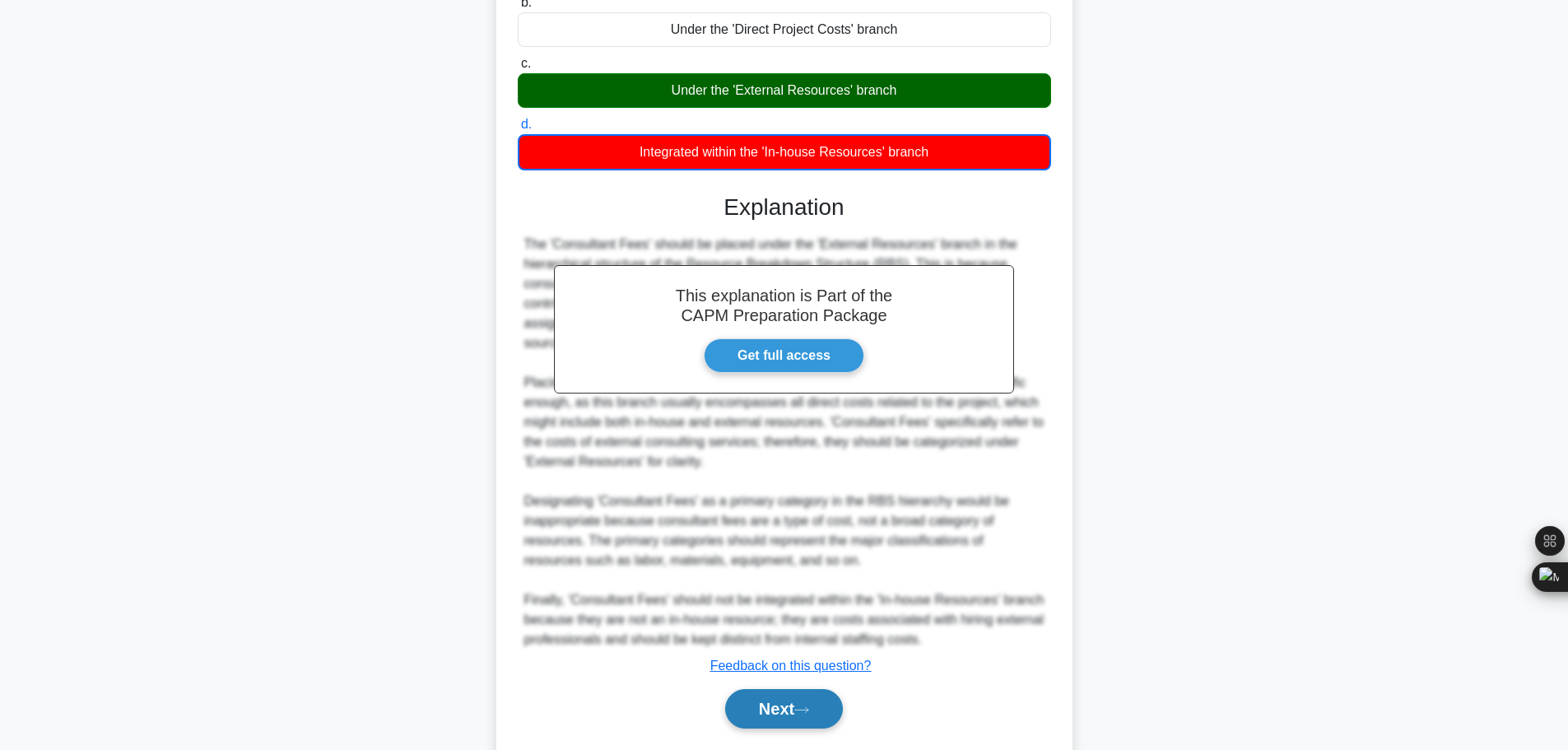
click at [751, 690] on button "Next" at bounding box center [784, 709] width 118 height 39
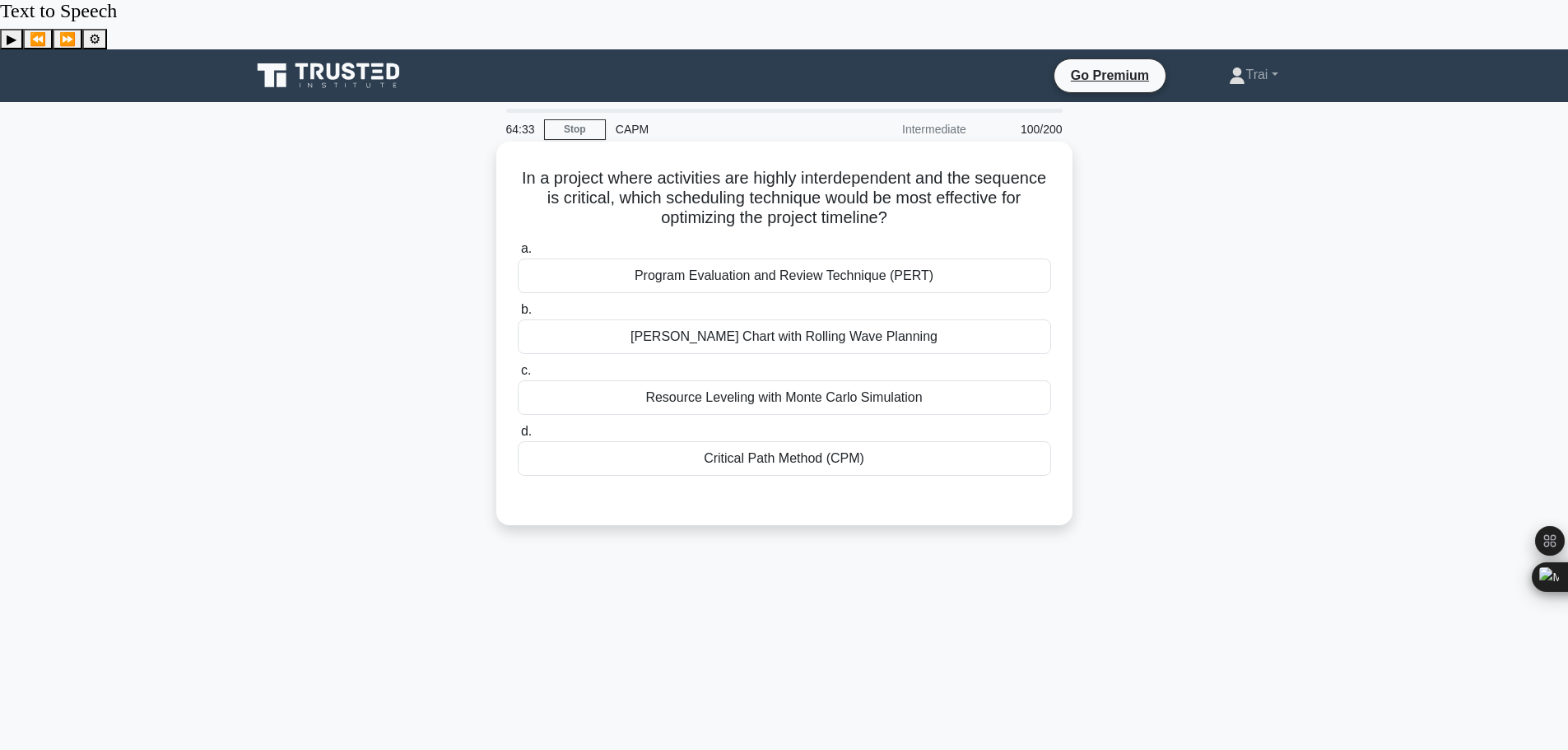
click at [904, 320] on div "Gantt Chart with Rolling Wave Planning" at bounding box center [784, 337] width 534 height 35
click at [518, 305] on input "b. Gantt Chart with Rolling Wave Planning" at bounding box center [518, 310] width 0 height 11
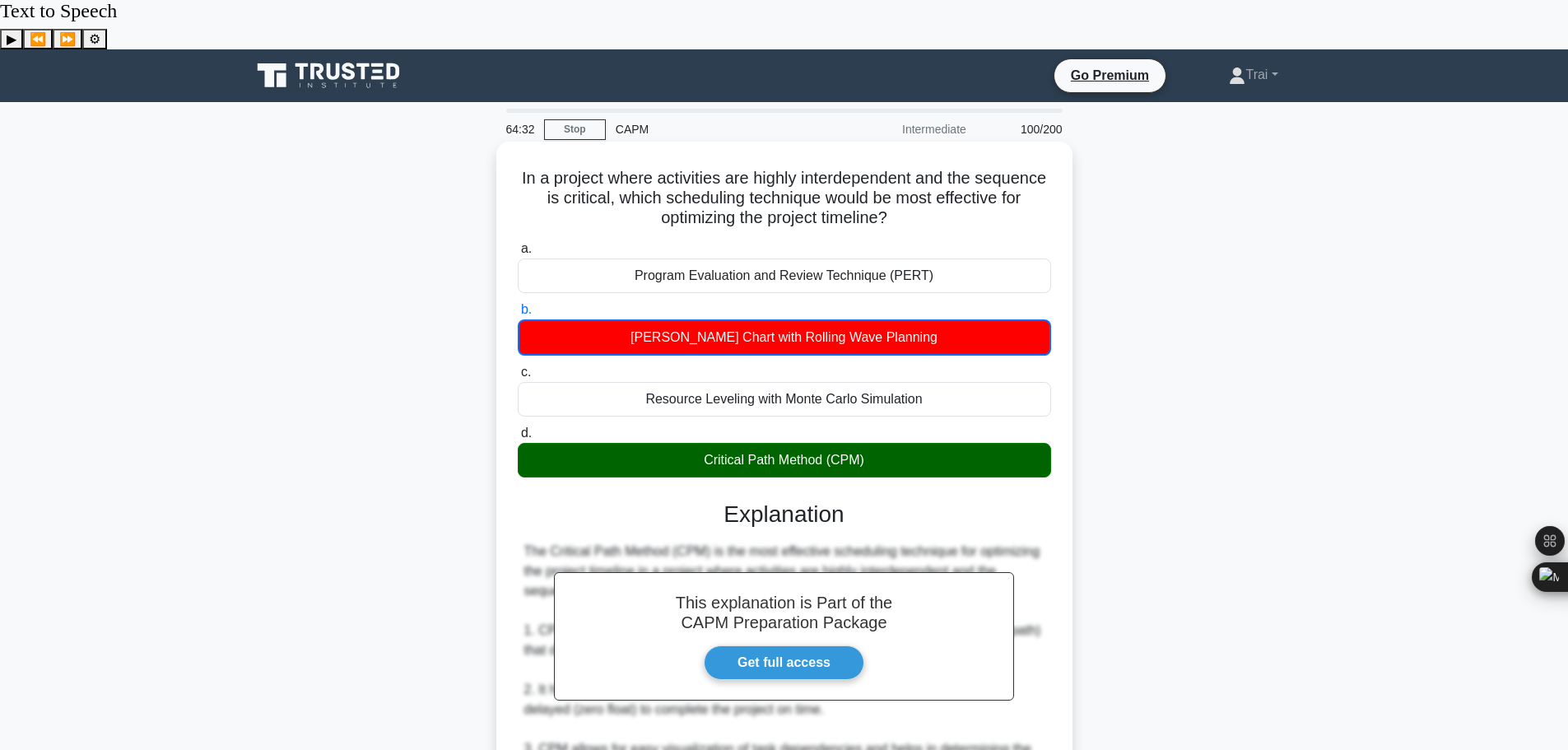
scroll to position [426, 0]
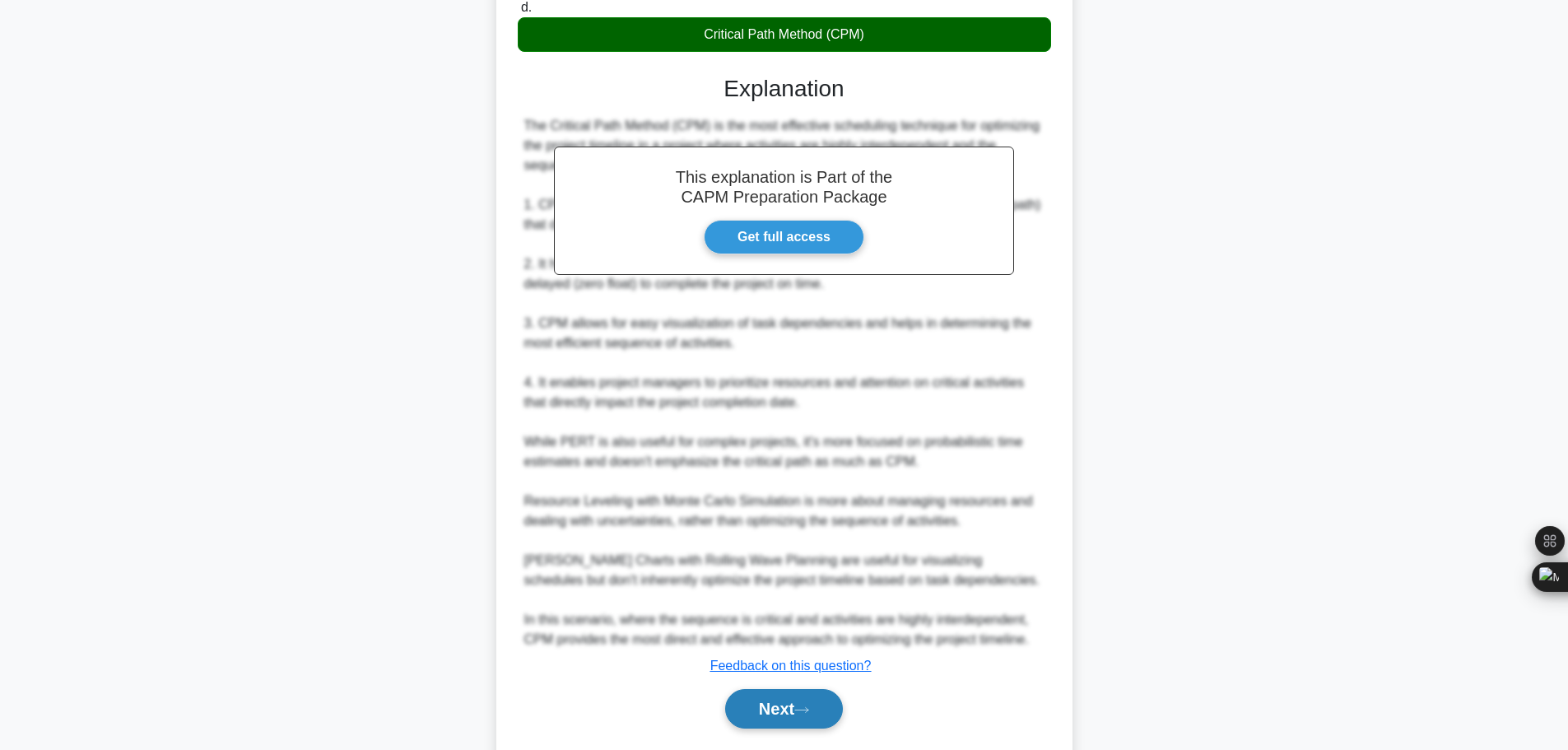
click at [786, 690] on button "Next" at bounding box center [784, 709] width 118 height 39
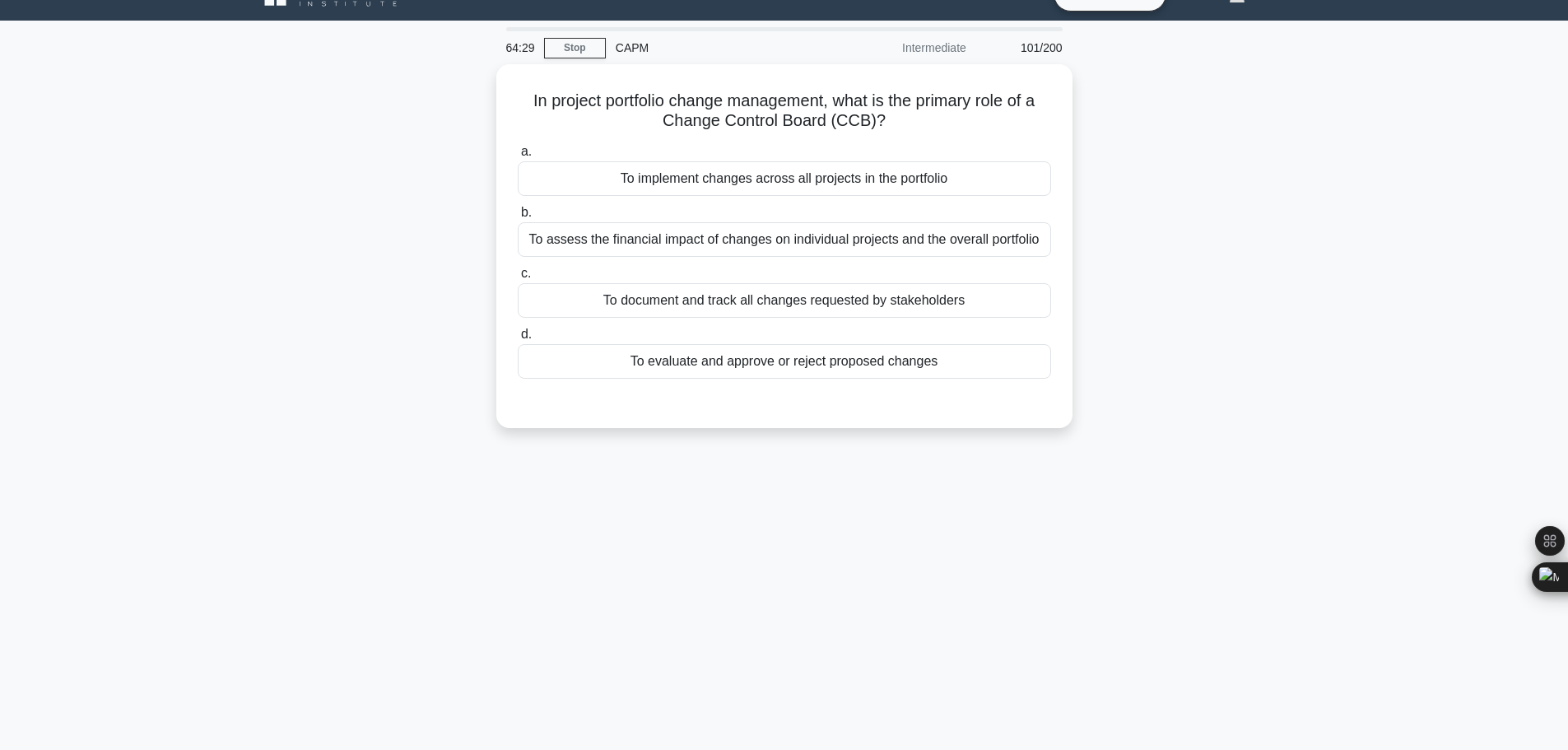
scroll to position [0, 0]
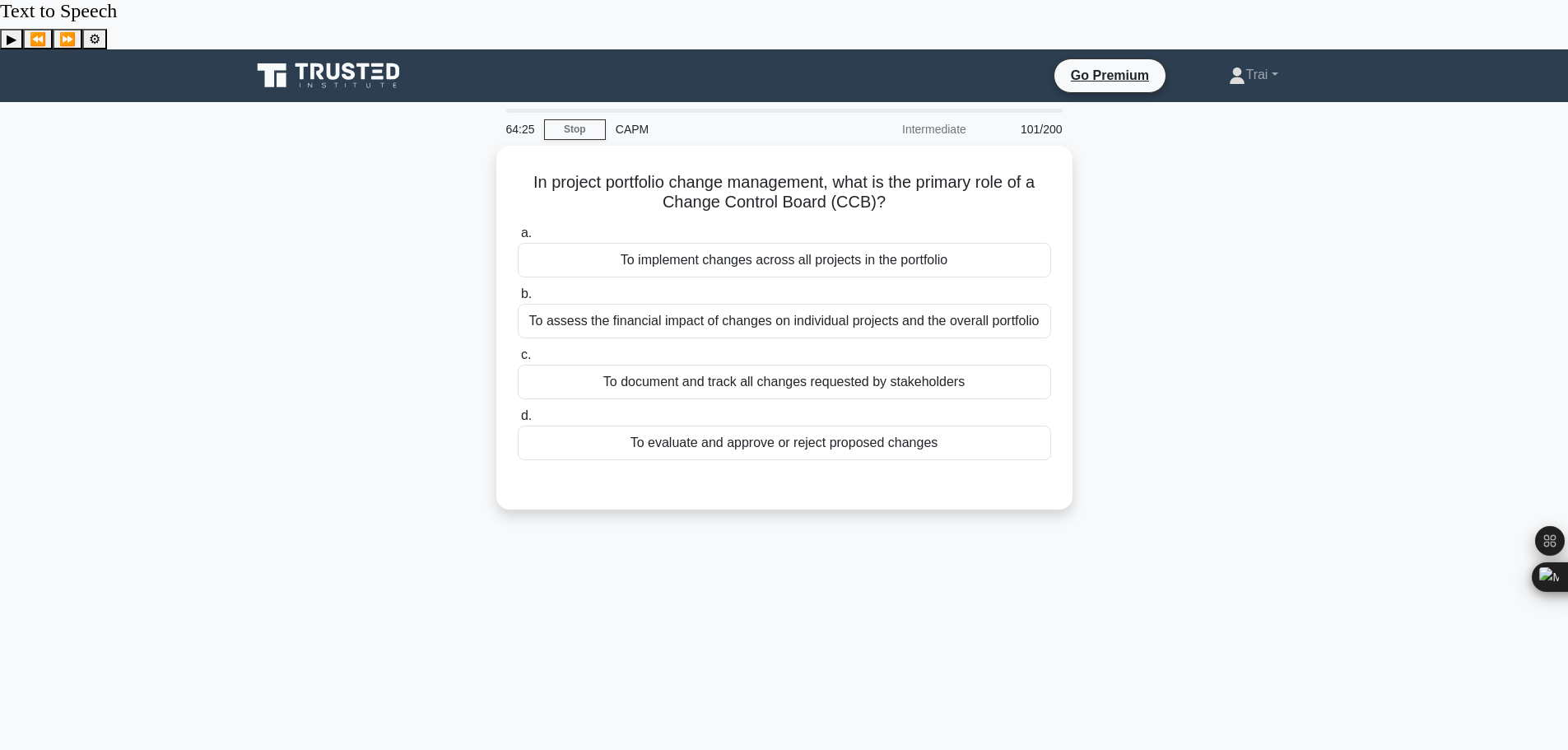
click at [1226, 224] on div "In project portfolio change management, what is the primary role of a Change Co…" at bounding box center [784, 337] width 1087 height 384
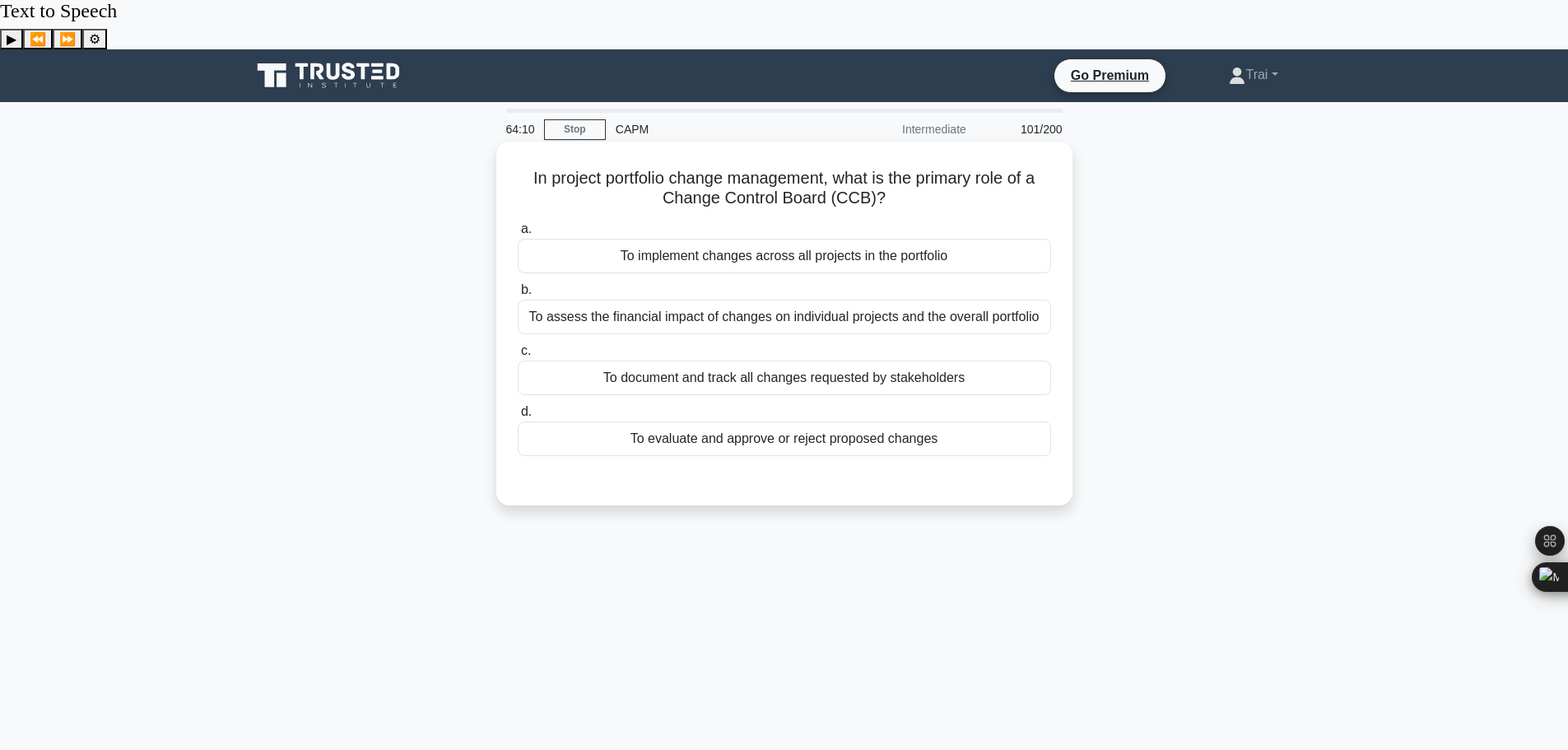
click at [913, 421] on div "To evaluate and approve or reject proposed changes" at bounding box center [784, 439] width 534 height 35
click at [518, 407] on input "d. To evaluate and approve or reject proposed changes" at bounding box center [518, 412] width 0 height 11
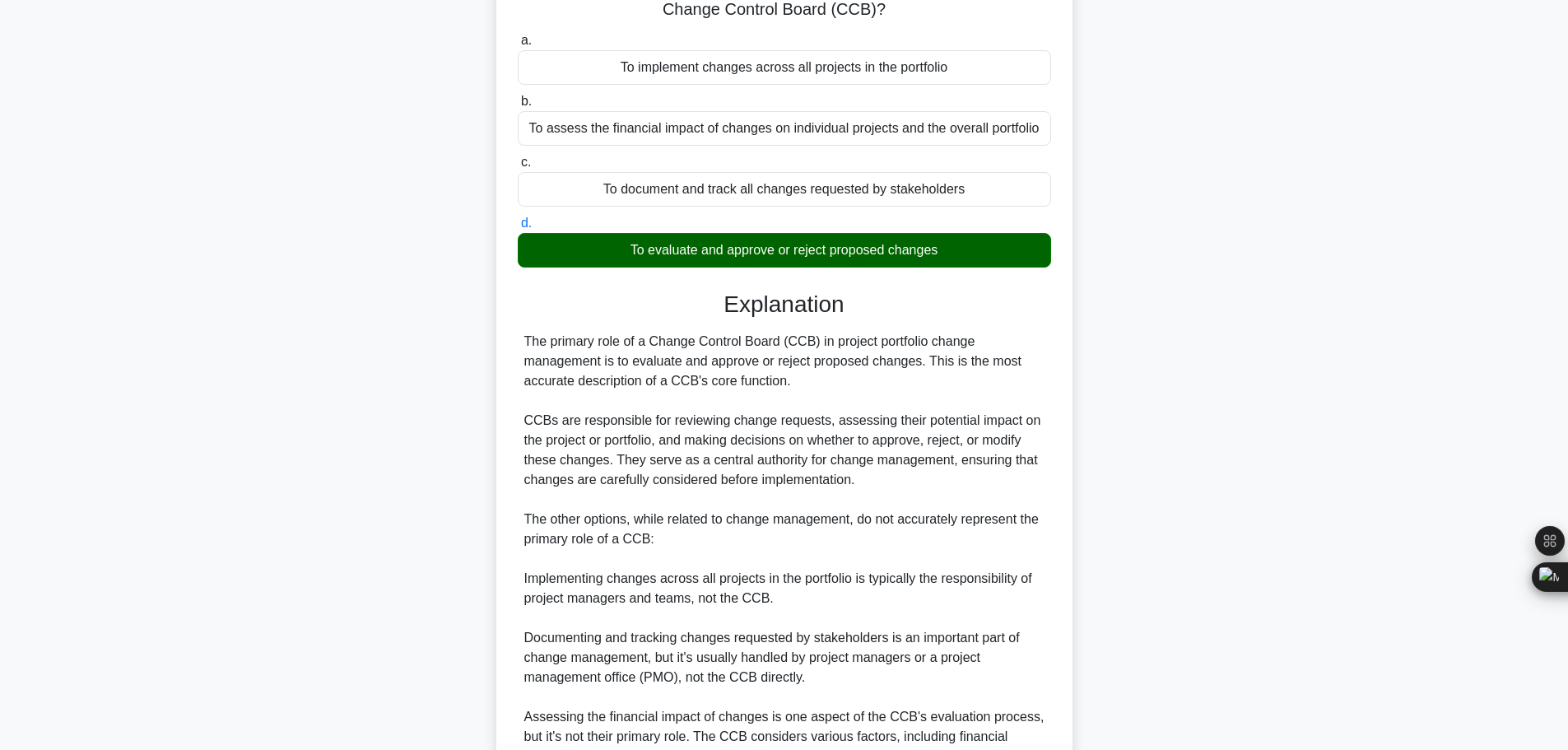
scroll to position [325, 0]
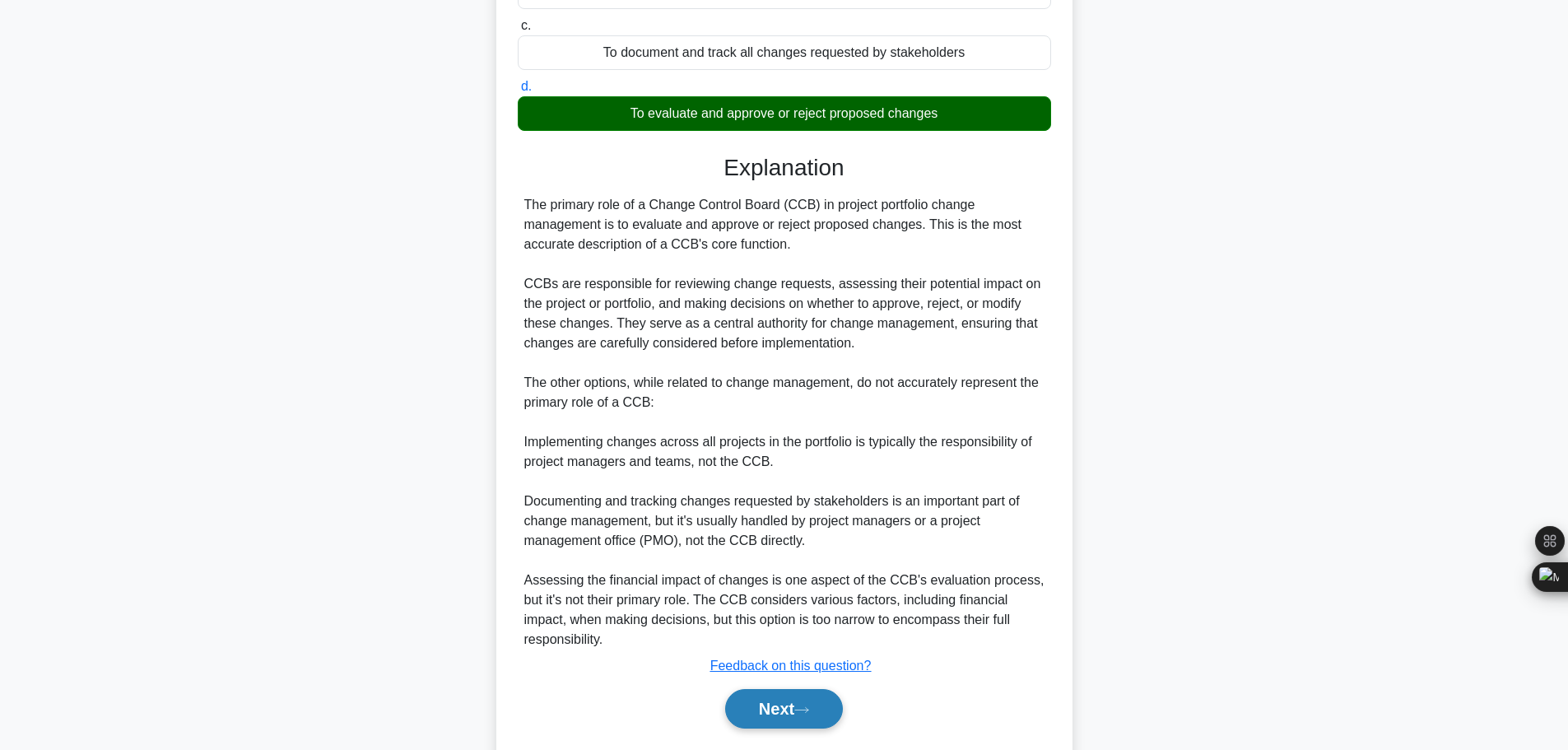
click at [812, 690] on button "Next" at bounding box center [784, 709] width 118 height 39
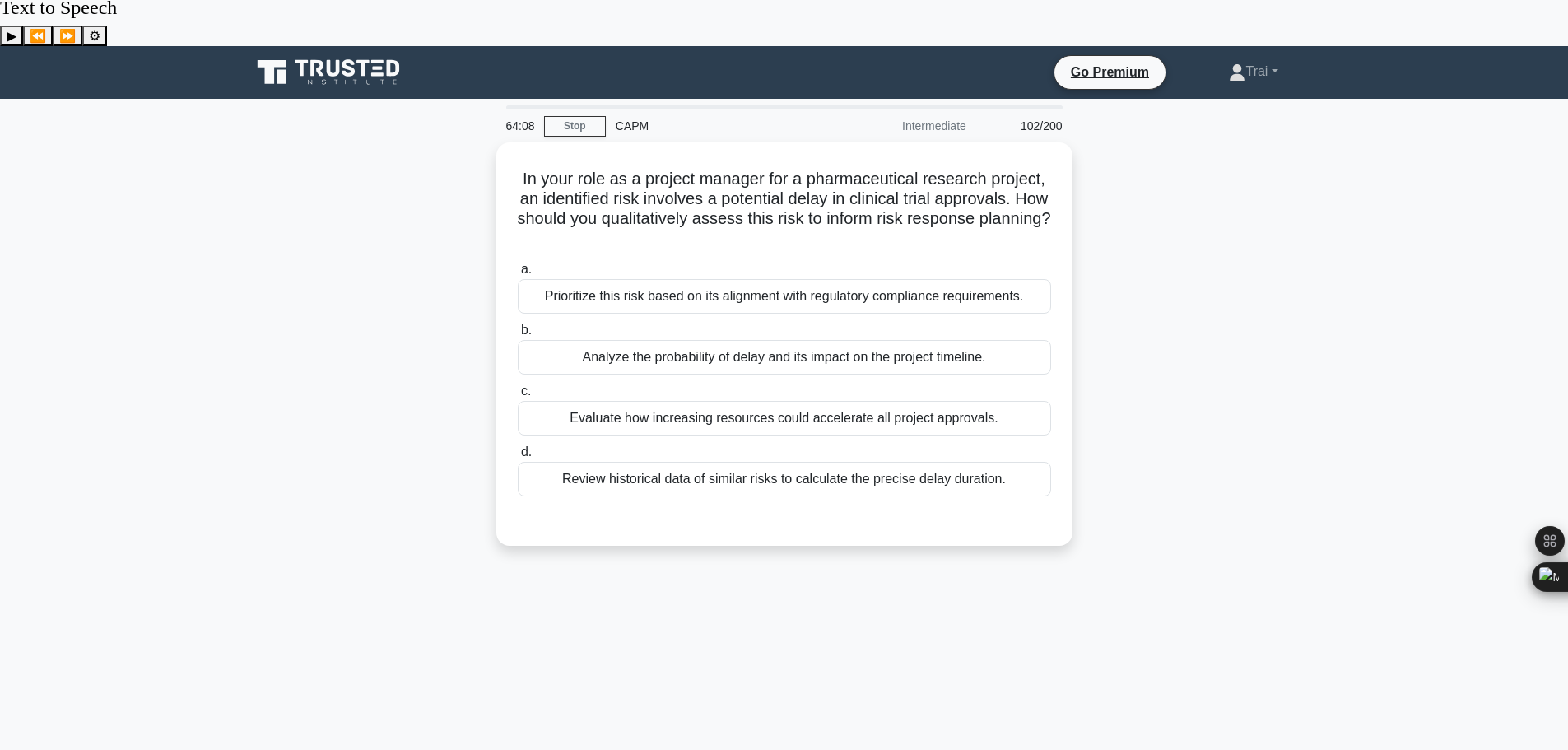
scroll to position [0, 0]
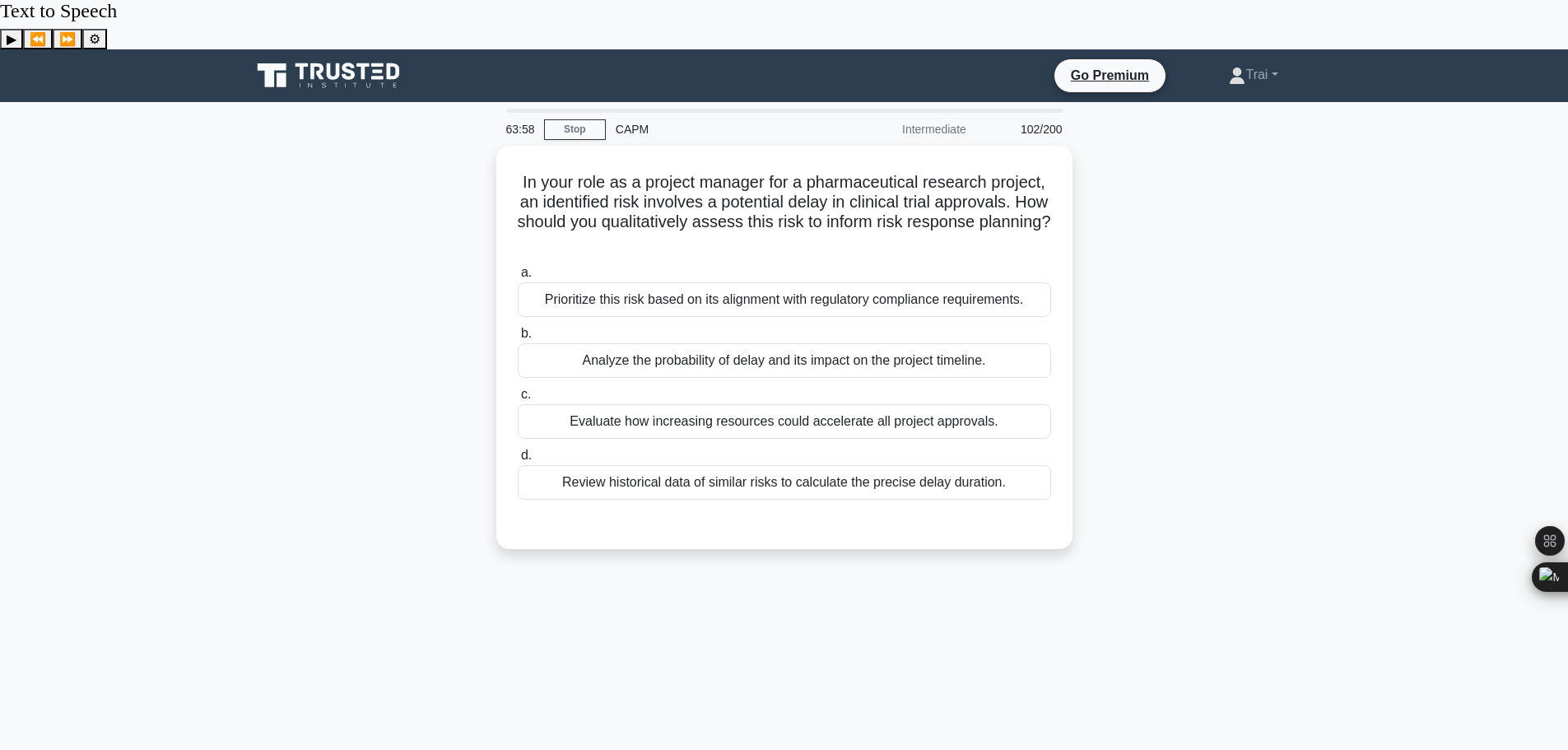
click at [747, 688] on div "63:58 Stop CAPM Intermediate 102/200 In your role as a project manager for a ph…" at bounding box center [784, 520] width 1087 height 823
click at [1344, 475] on main "63:57 Stop CAPM Intermediate 102/200 In your role as a project manager for a ph…" at bounding box center [784, 520] width 1568 height 837
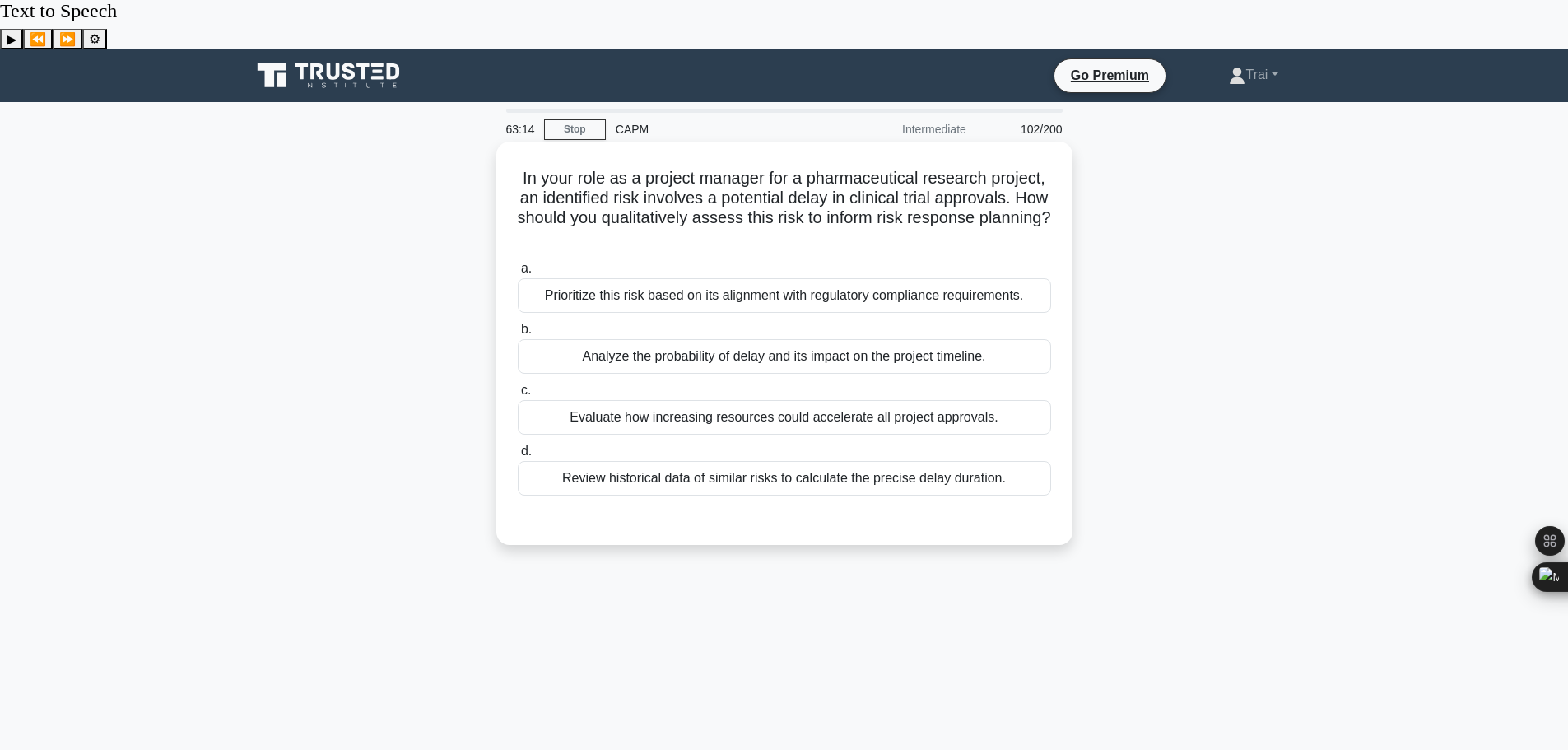
click at [877, 339] on div "Analyze the probability of delay and its impact on the project timeline." at bounding box center [784, 356] width 534 height 35
click at [518, 324] on input "b. Analyze the probability of delay and its impact on the project timeline." at bounding box center [518, 330] width 0 height 11
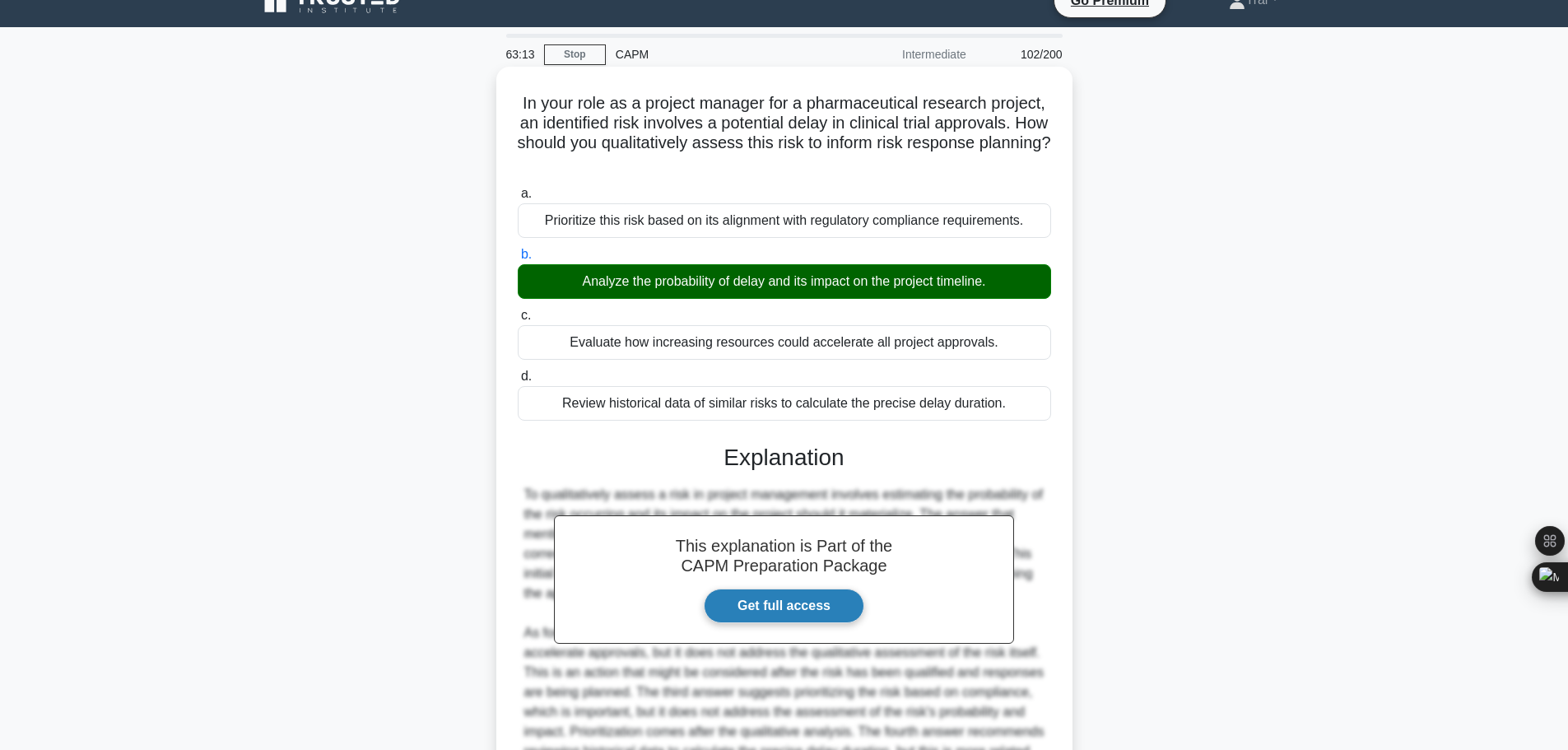
scroll to position [226, 0]
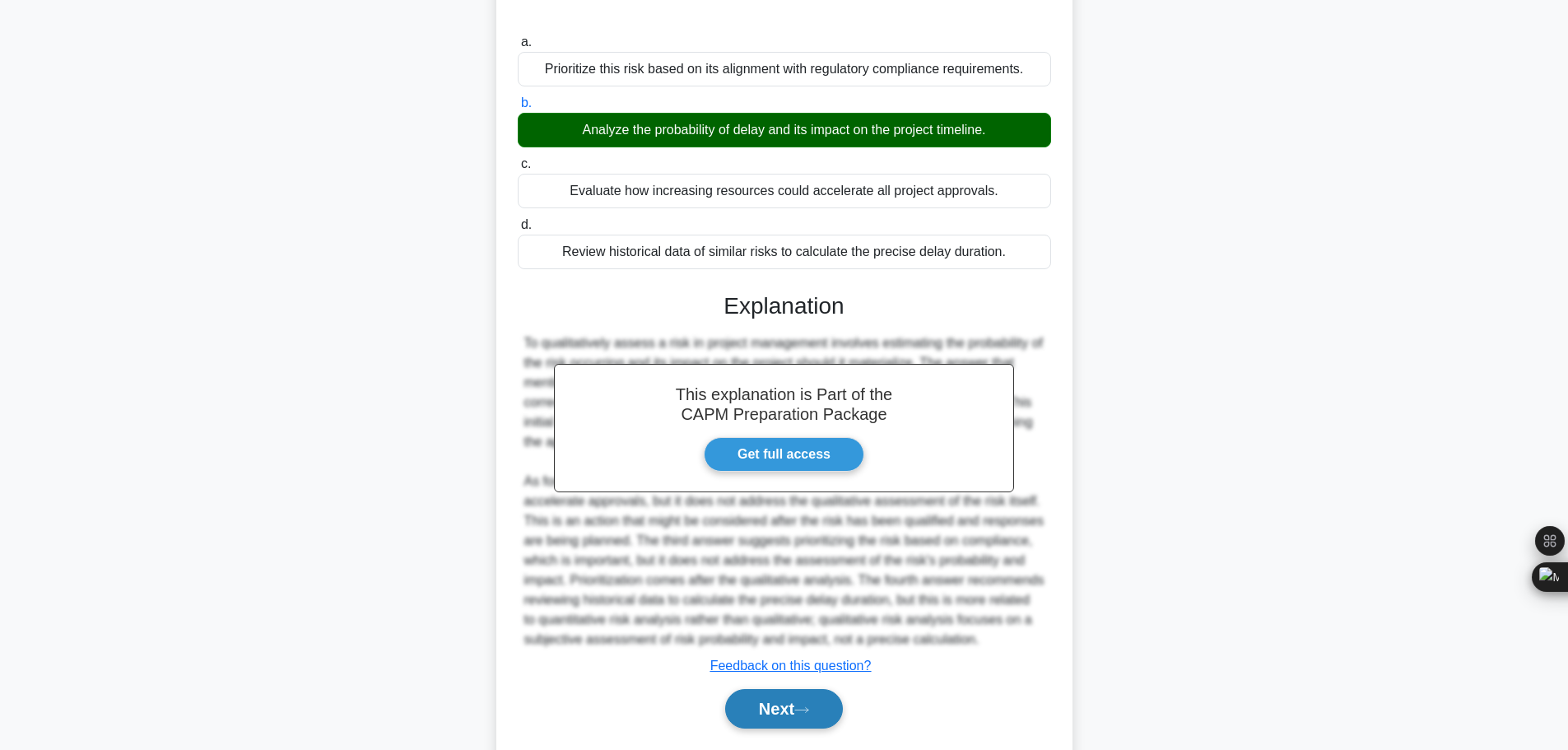
click at [809, 690] on button "Next" at bounding box center [784, 709] width 118 height 39
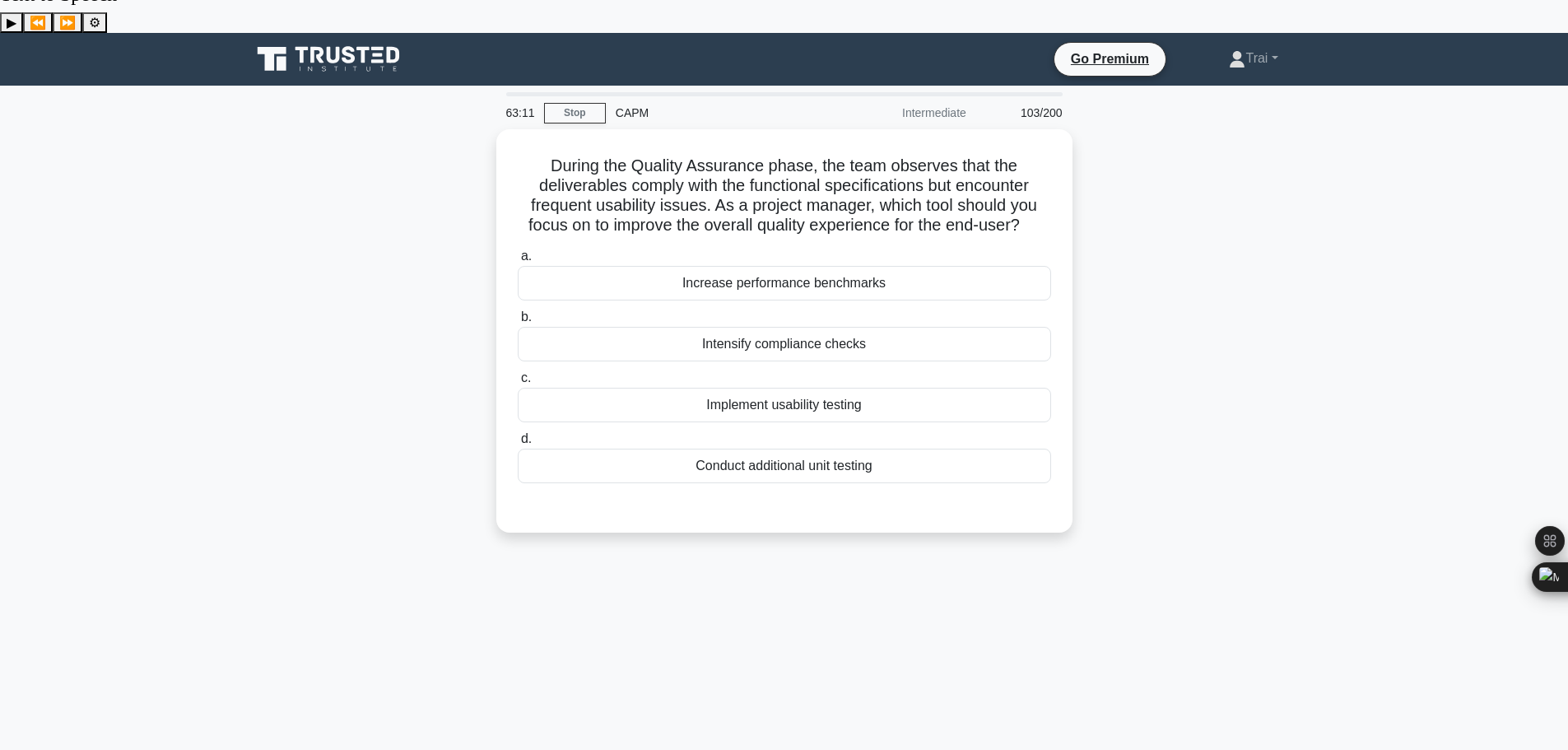
scroll to position [0, 0]
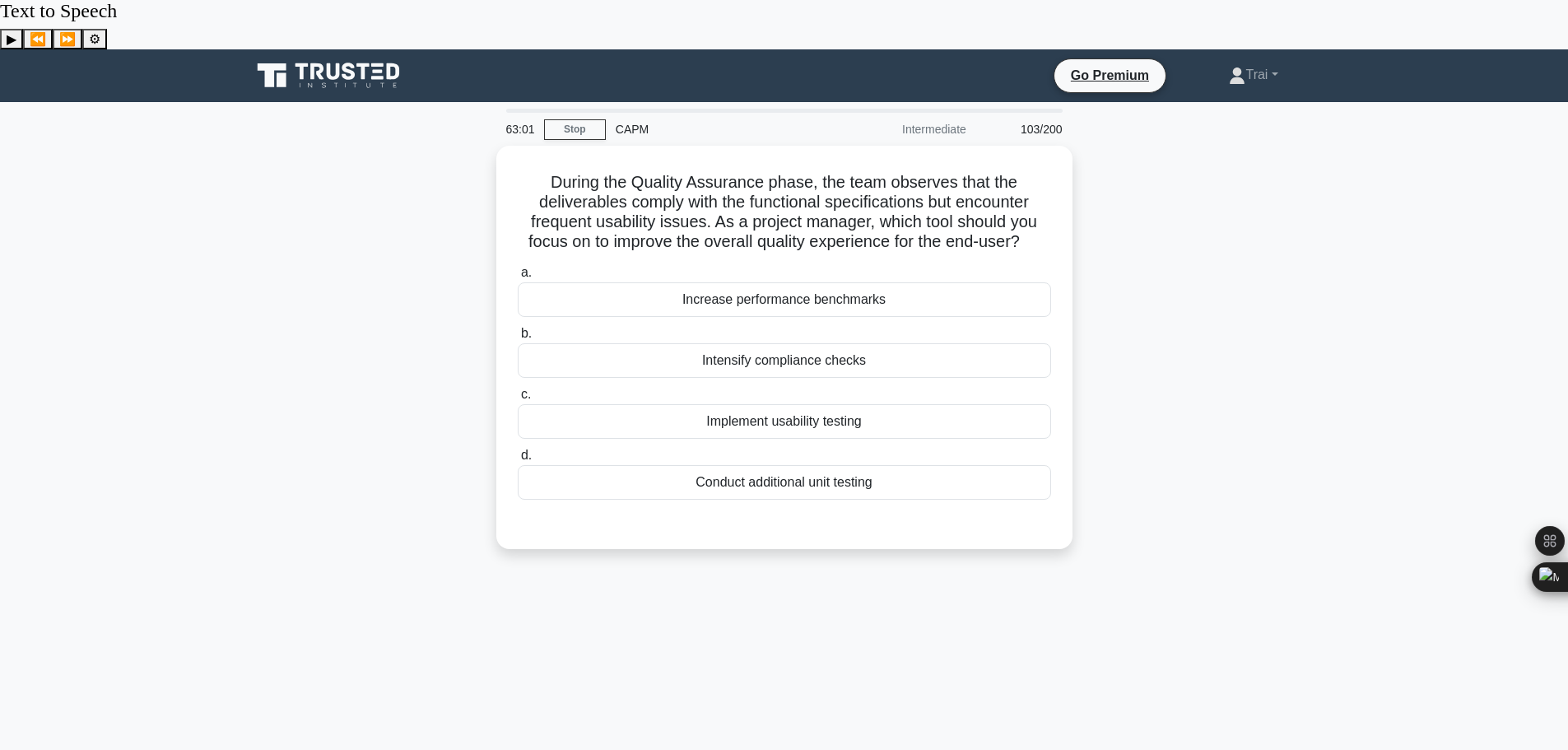
click at [1278, 230] on div "During the Quality Assurance phase, the team observes that the deliverables com…" at bounding box center [784, 357] width 1087 height 423
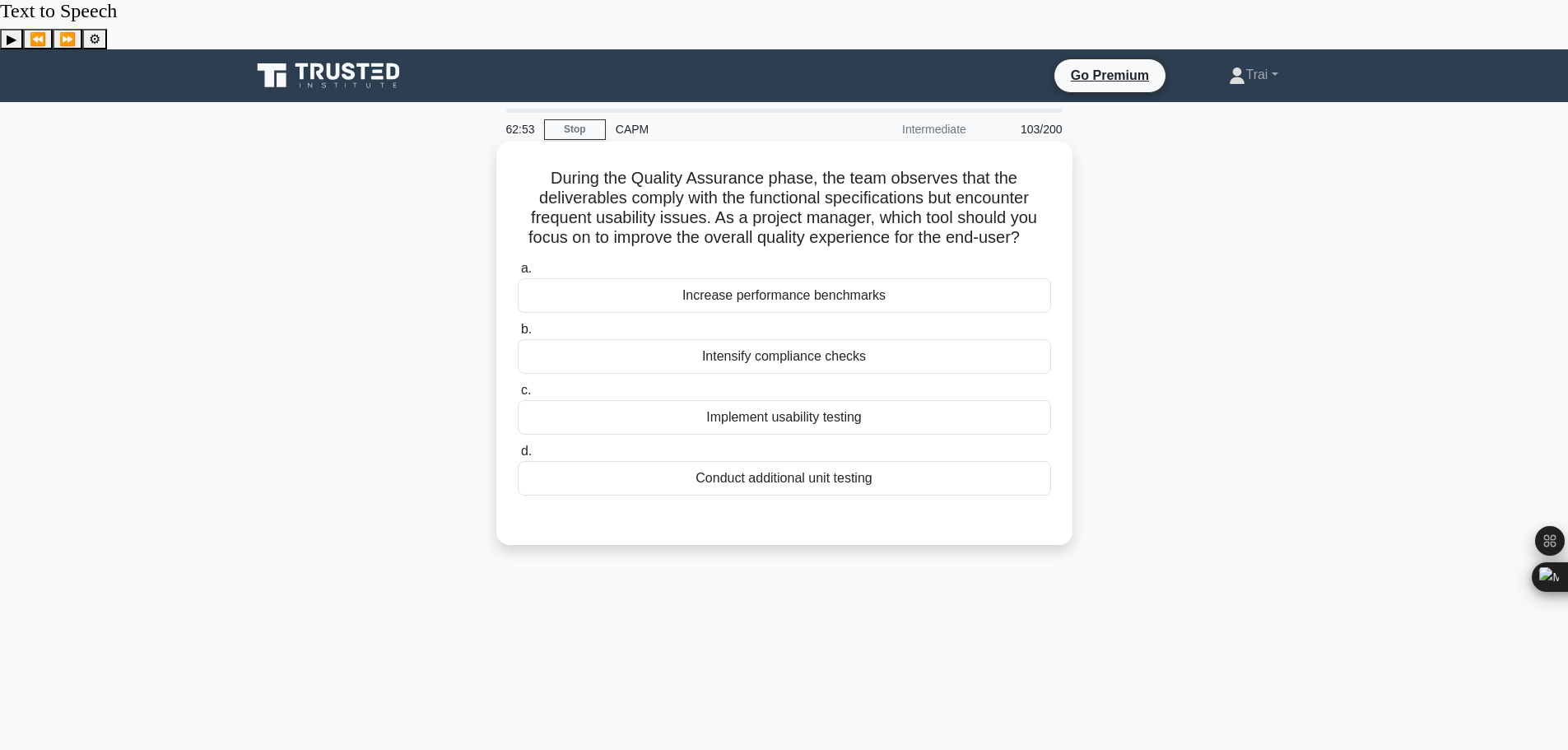
click at [872, 400] on div "Implement usability testing" at bounding box center [784, 418] width 534 height 35
click at [518, 386] on input "c. Implement usability testing" at bounding box center [518, 391] width 0 height 11
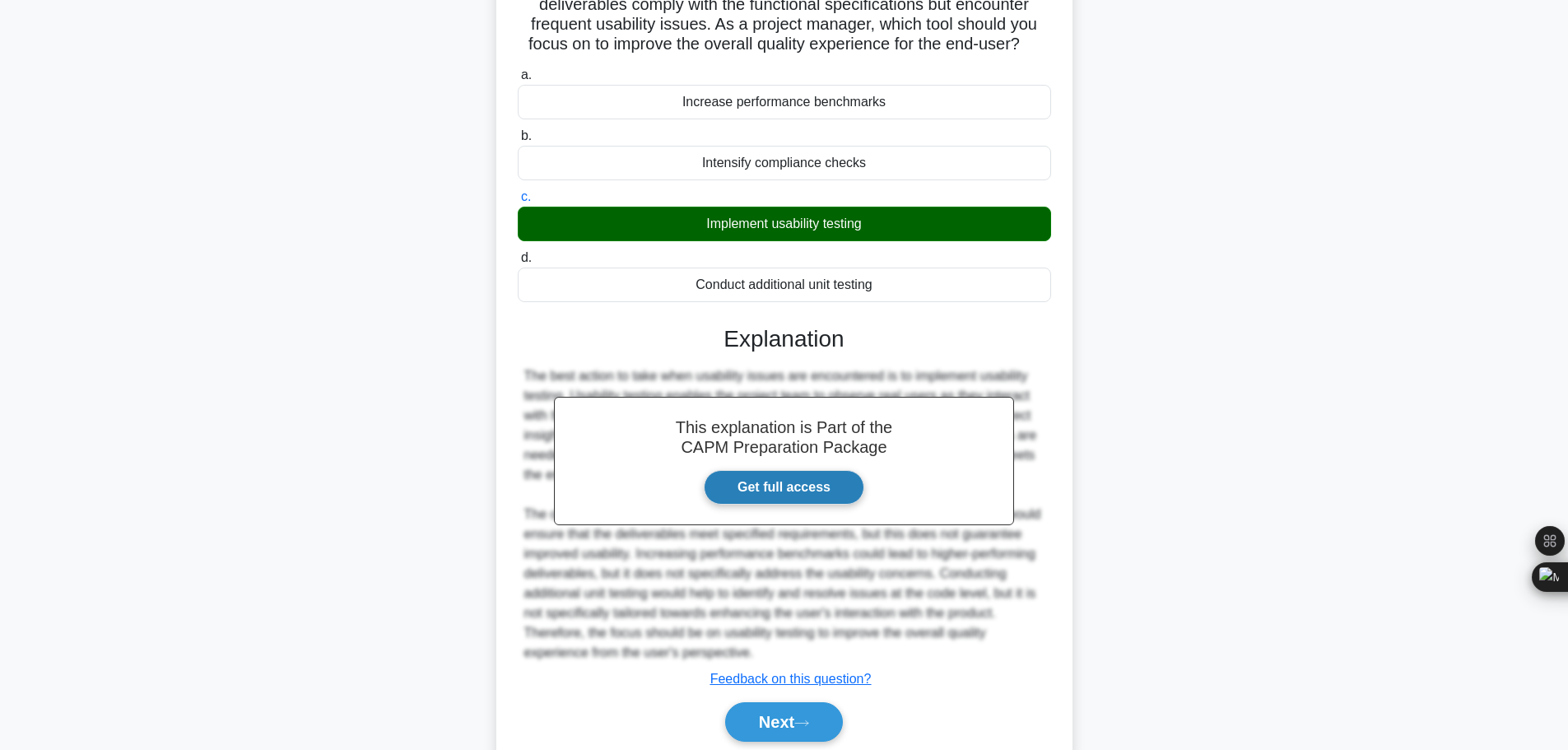
scroll to position [207, 0]
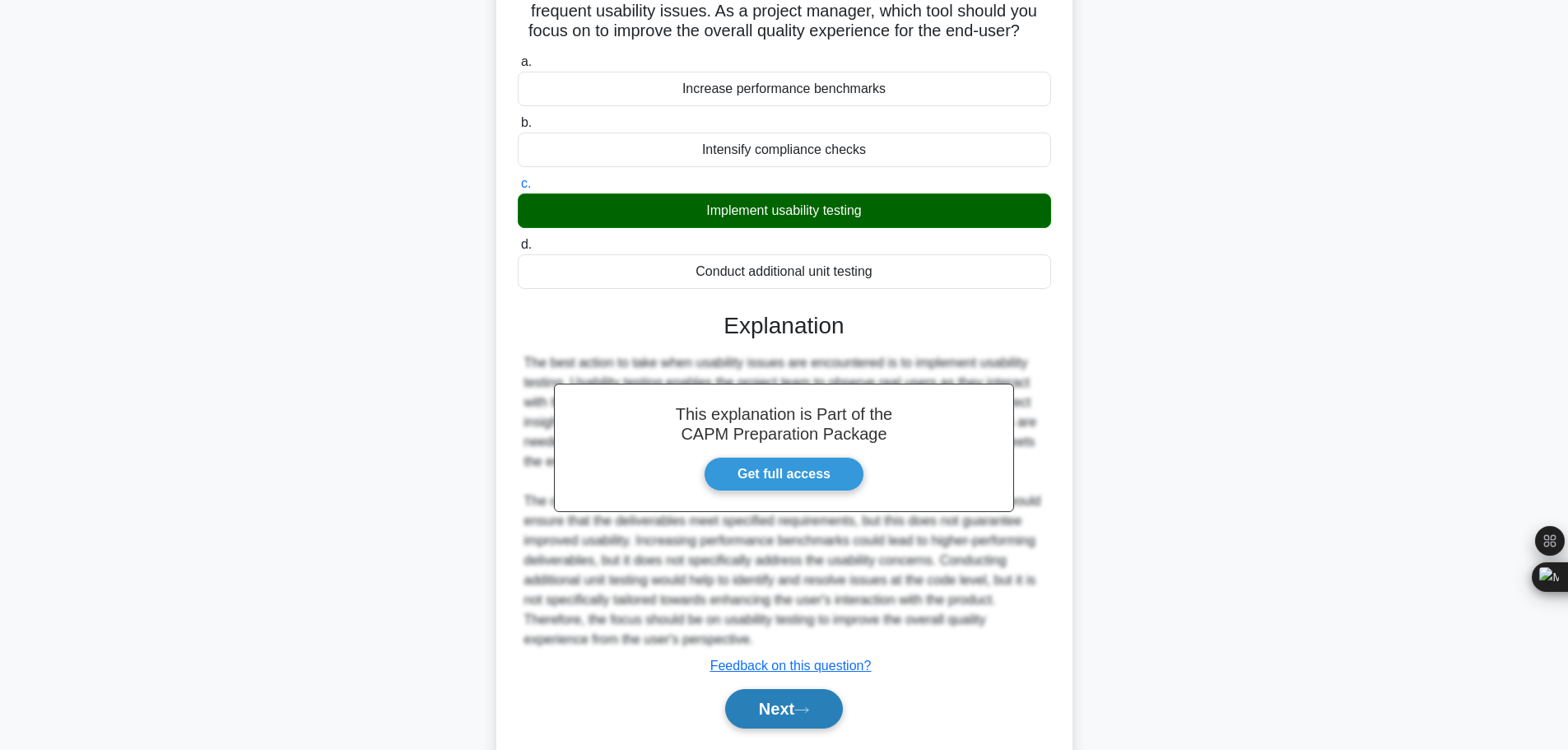
click at [782, 690] on button "Next" at bounding box center [784, 709] width 118 height 39
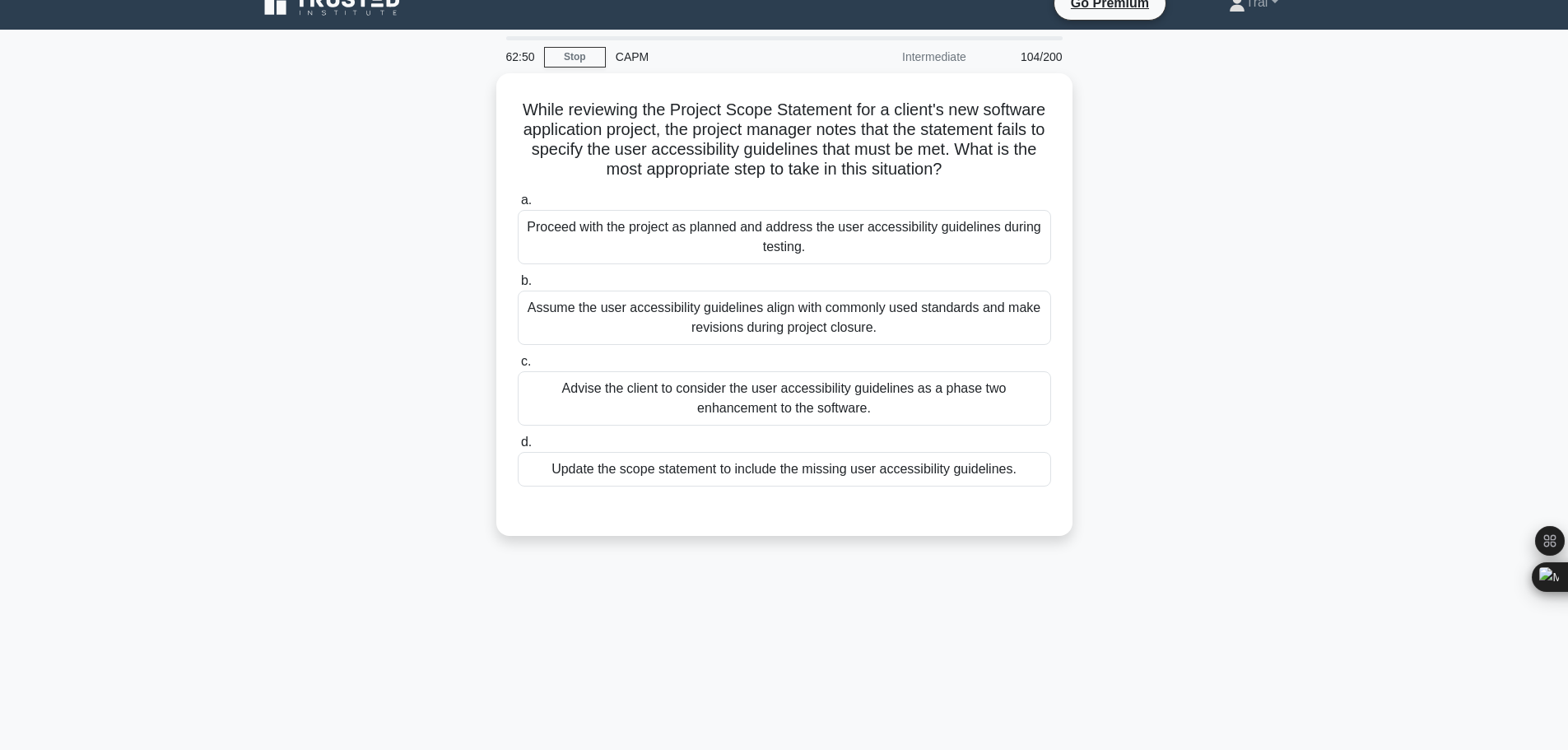
scroll to position [0, 0]
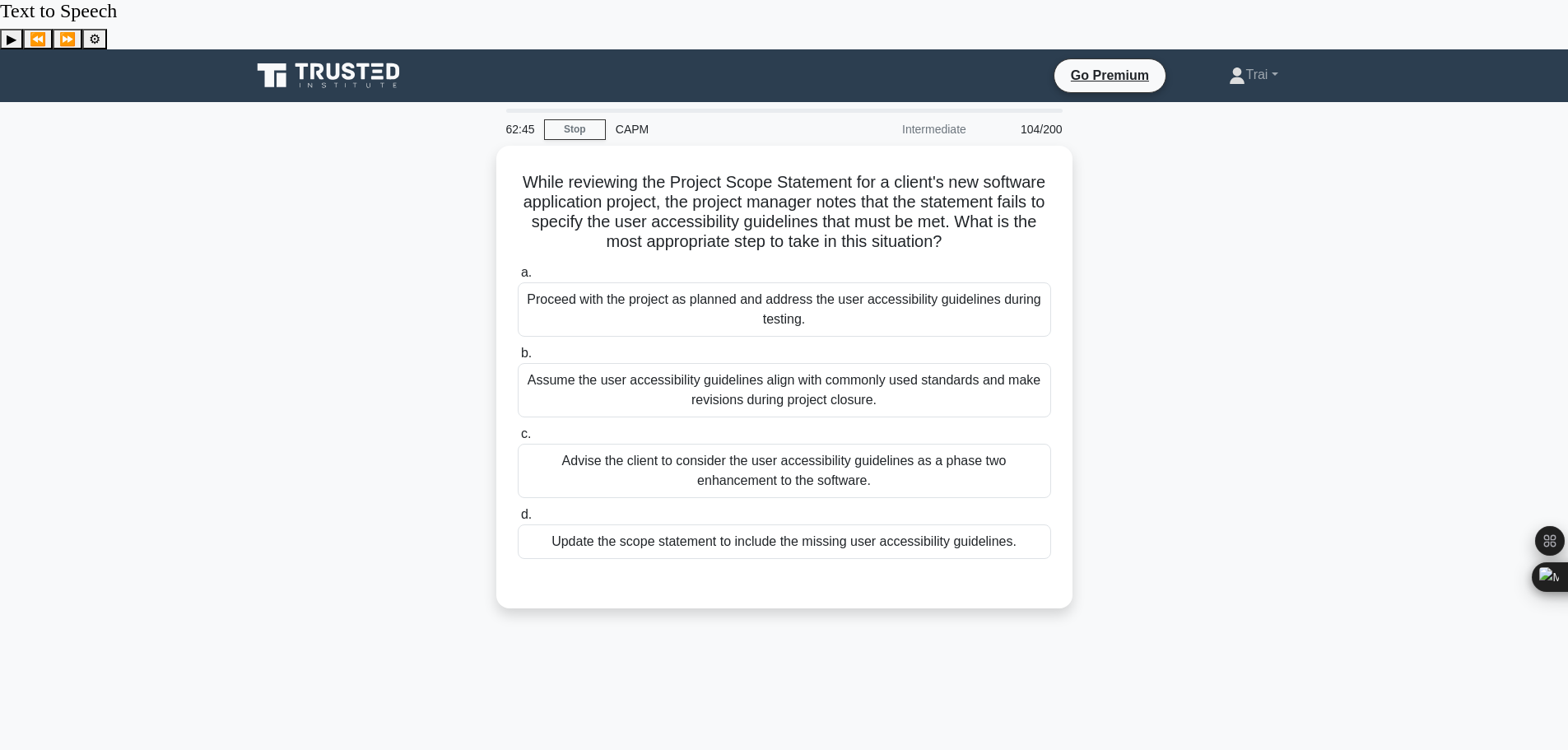
click at [1139, 266] on div "While reviewing the Project Scope Statement for a client's new software applica…" at bounding box center [784, 386] width 1087 height 483
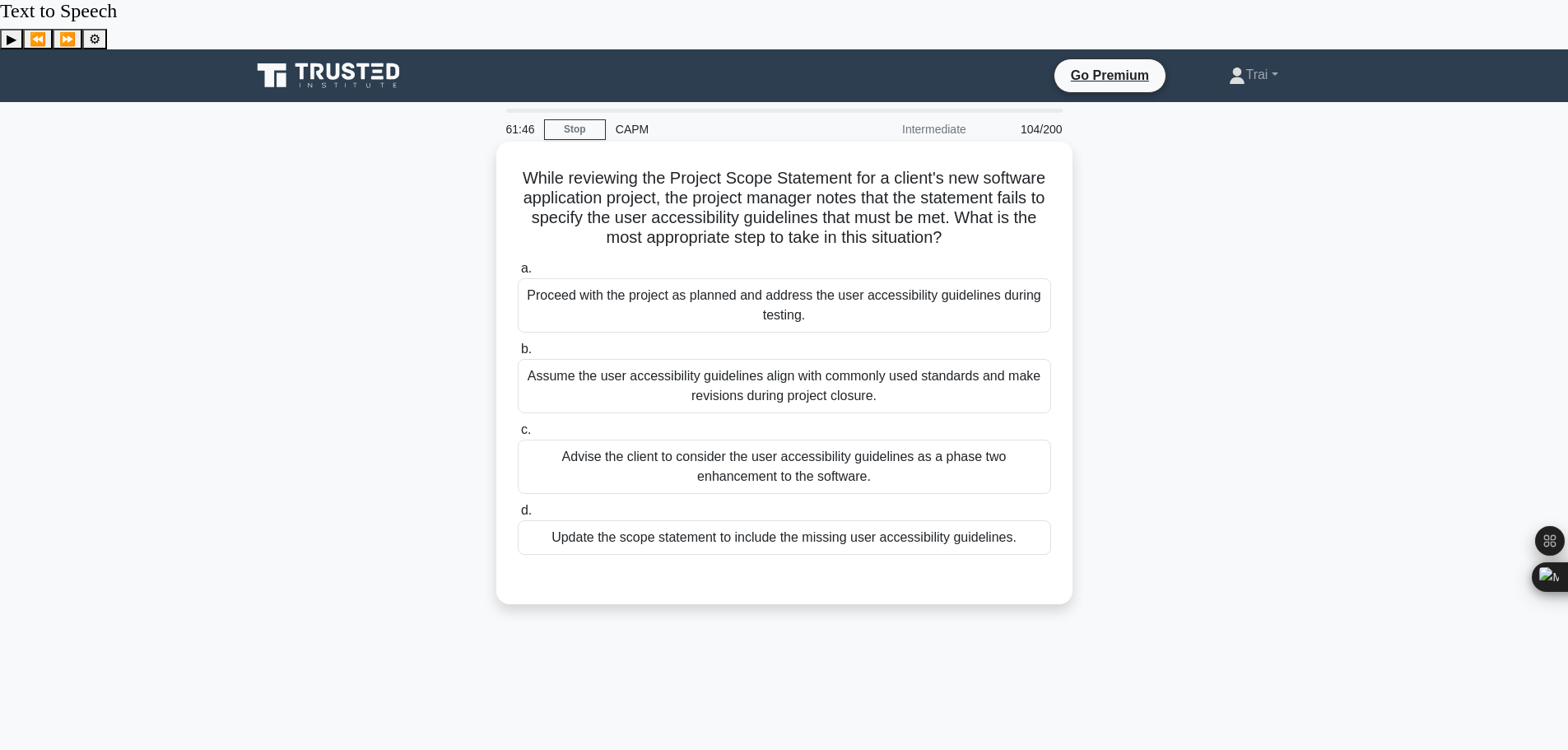
click at [815, 440] on div "Advise the client to consider the user accessibility guidelines as a phase two …" at bounding box center [784, 466] width 534 height 54
click at [518, 425] on input "c. Advise the client to consider the user accessibility guidelines as a phase t…" at bounding box center [518, 430] width 0 height 11
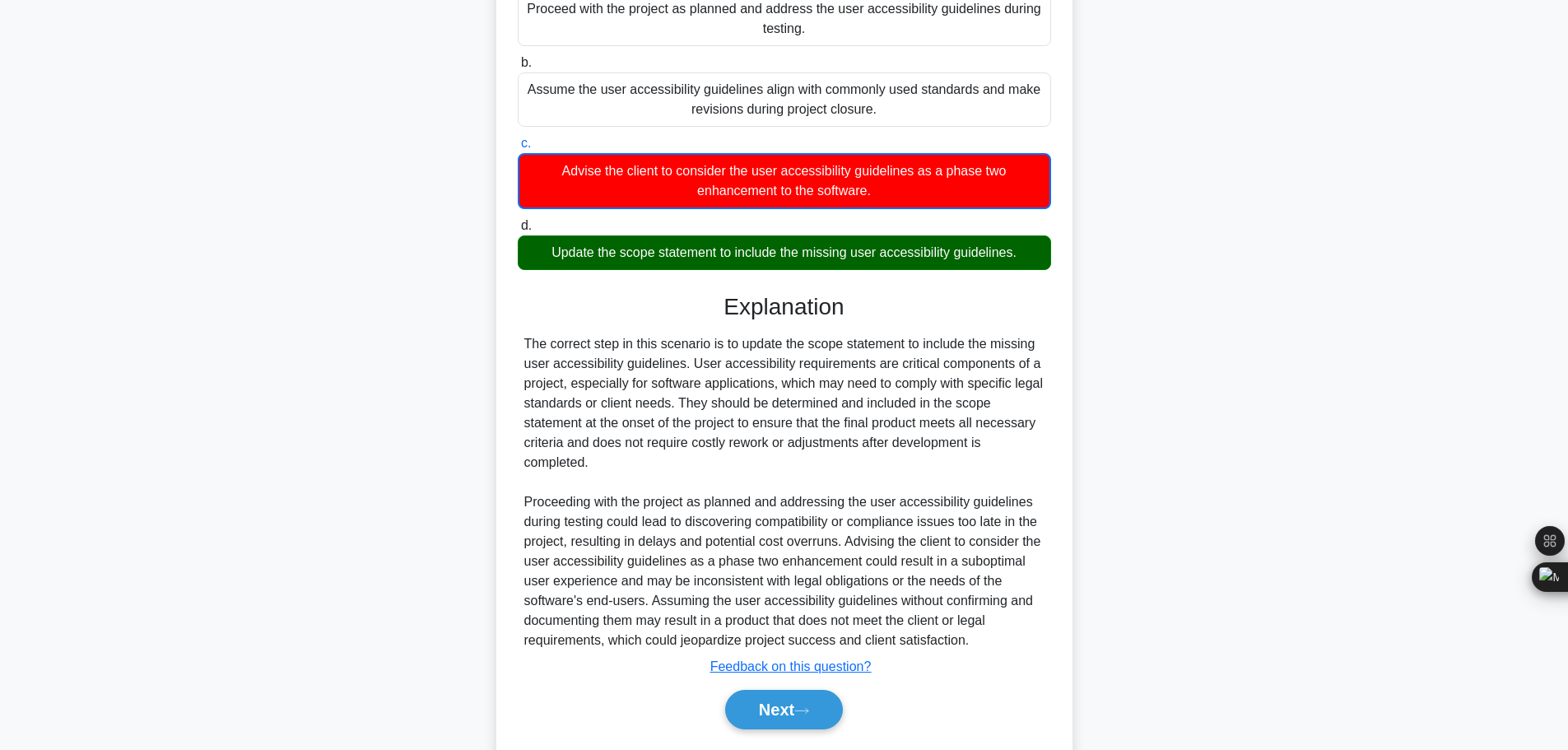
scroll to position [288, 0]
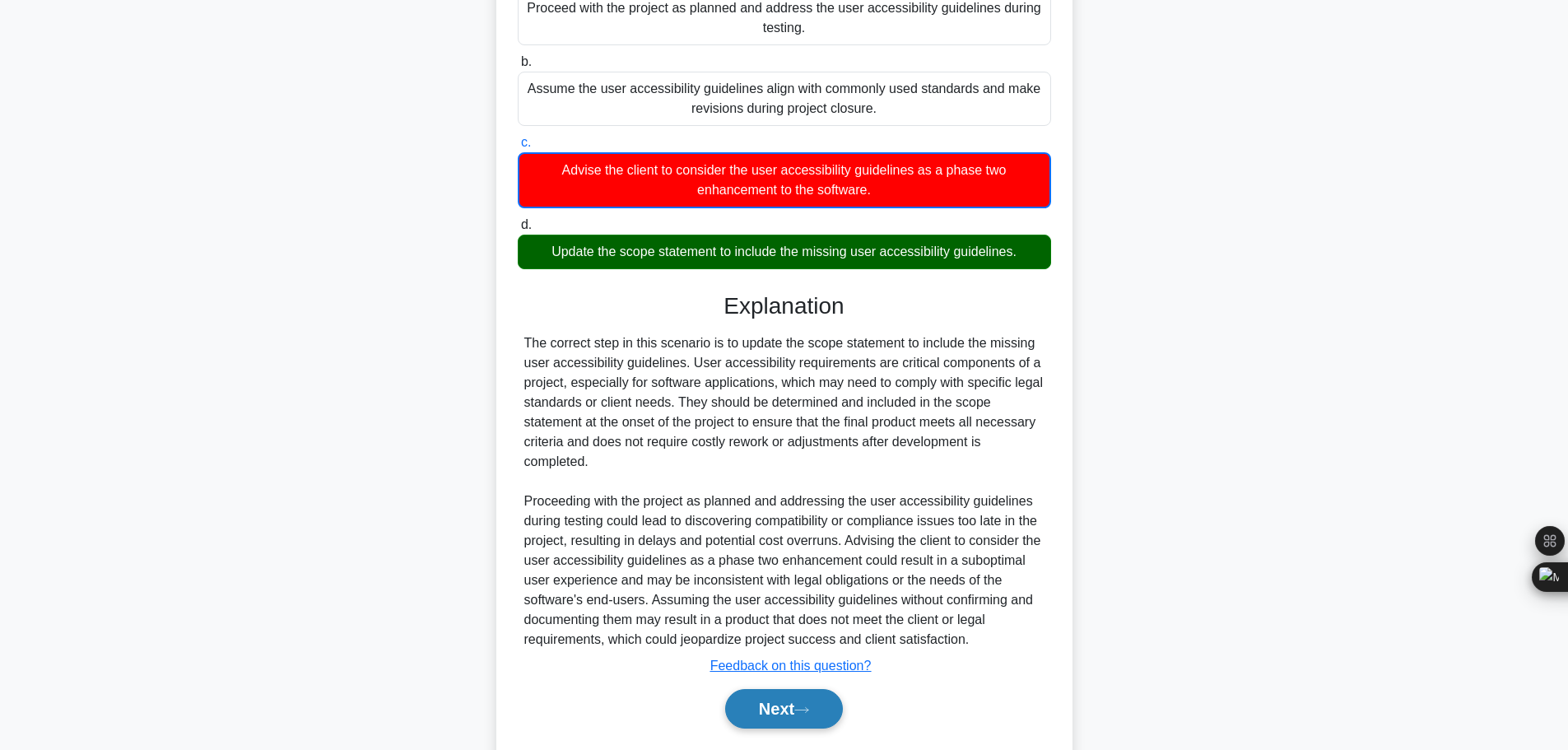
click at [768, 690] on button "Next" at bounding box center [784, 709] width 118 height 39
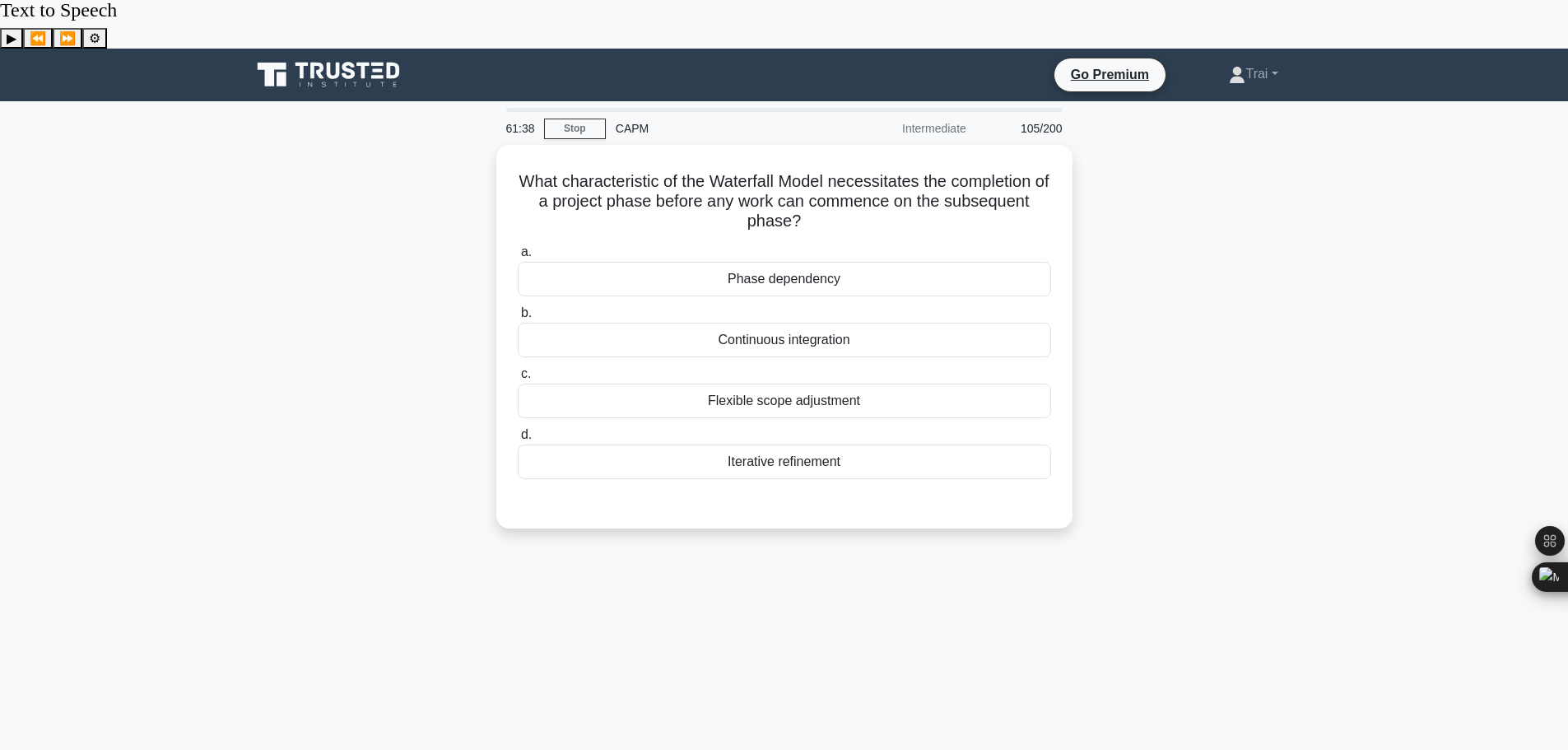
scroll to position [0, 0]
click at [801, 258] on div "Phase dependency" at bounding box center [784, 276] width 534 height 35
click at [518, 244] on input "a. Phase dependency" at bounding box center [518, 249] width 0 height 11
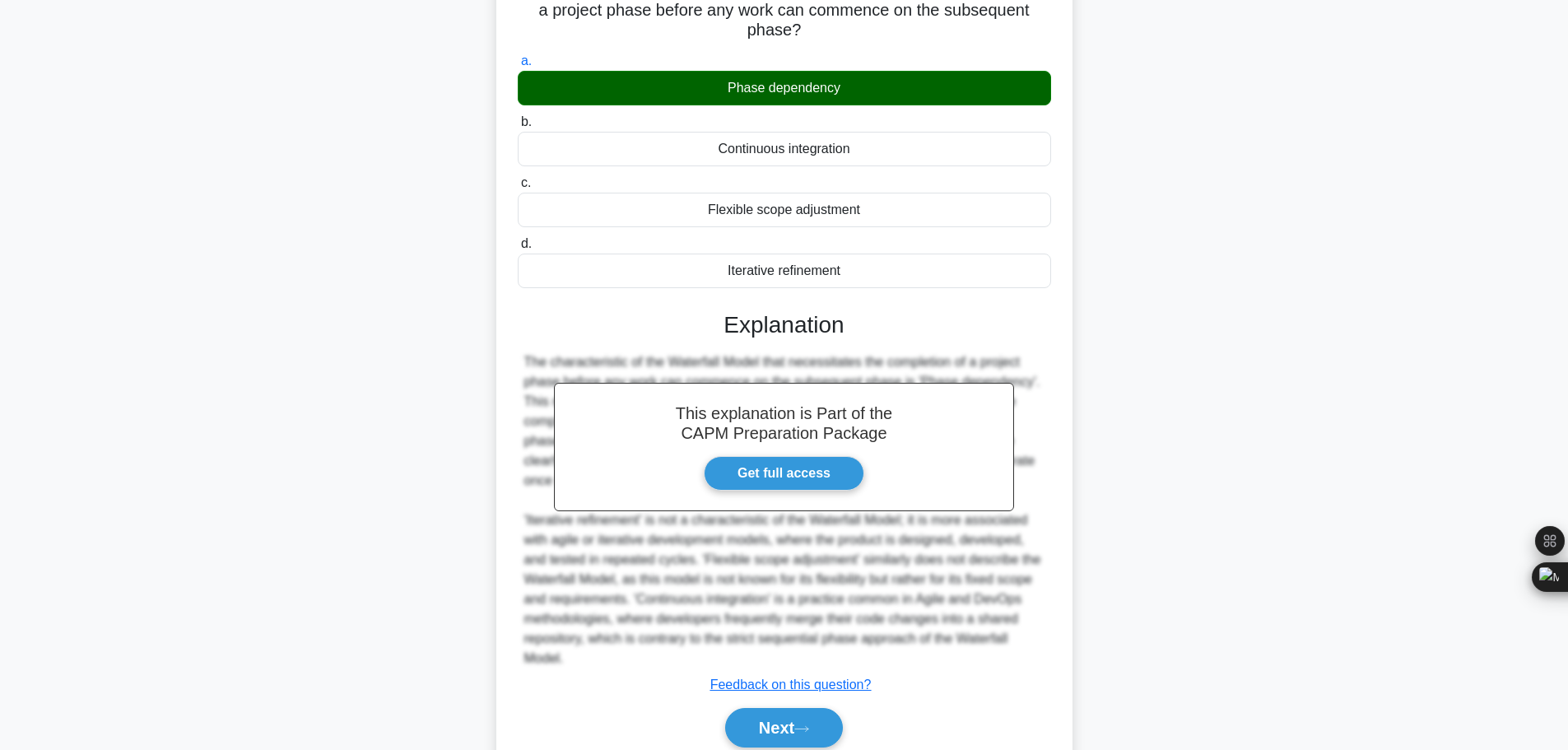
scroll to position [207, 0]
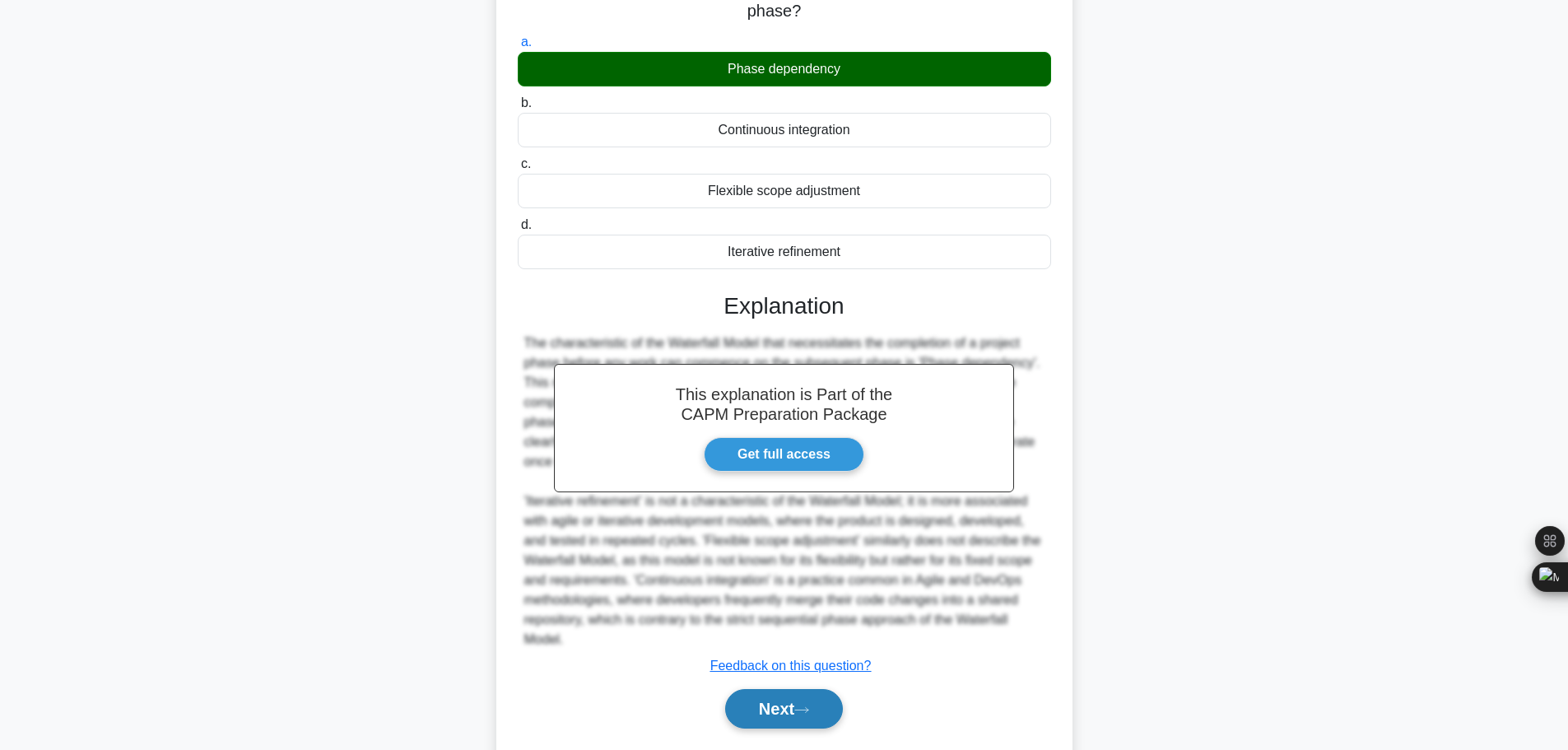
click at [733, 690] on button "Next" at bounding box center [784, 709] width 118 height 39
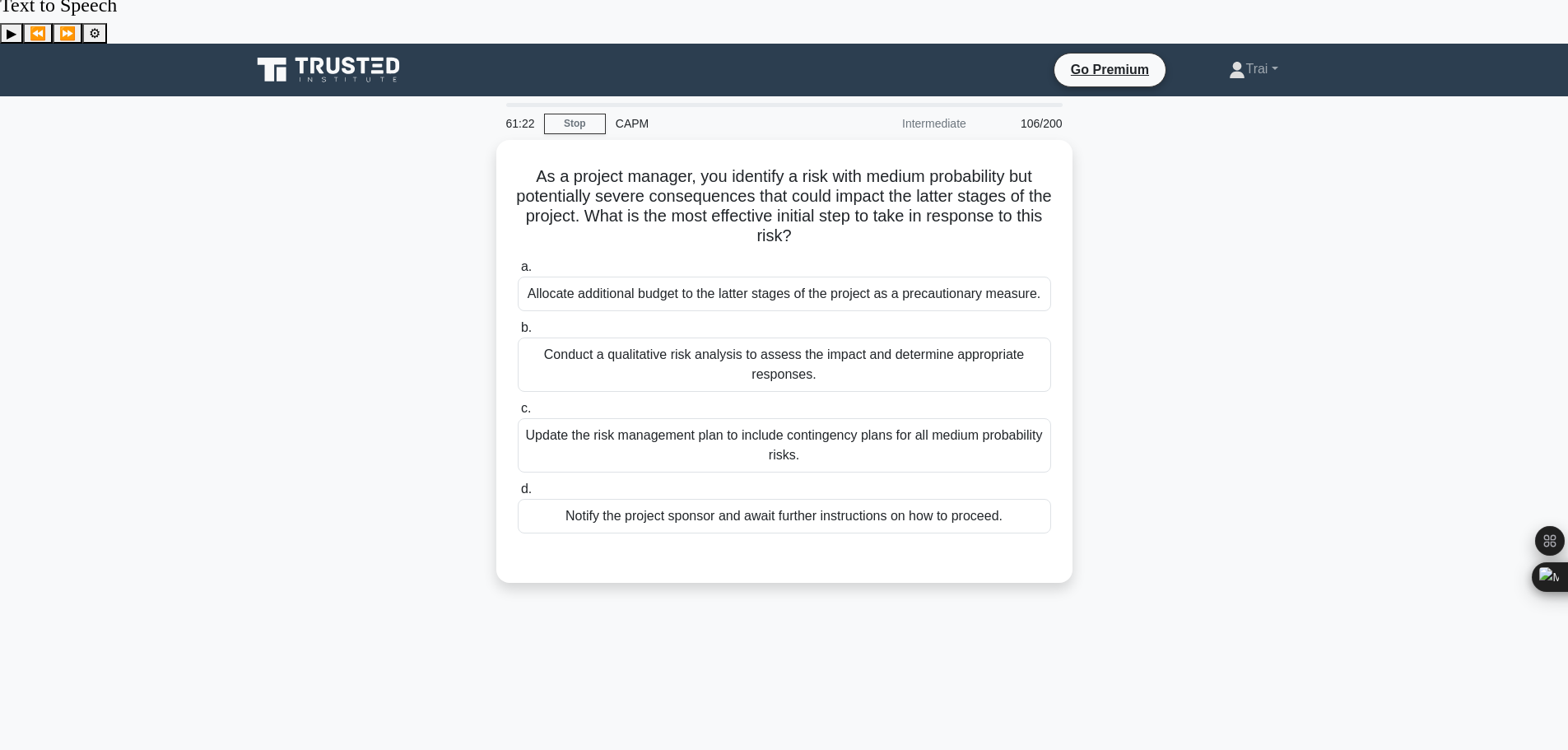
scroll to position [0, 0]
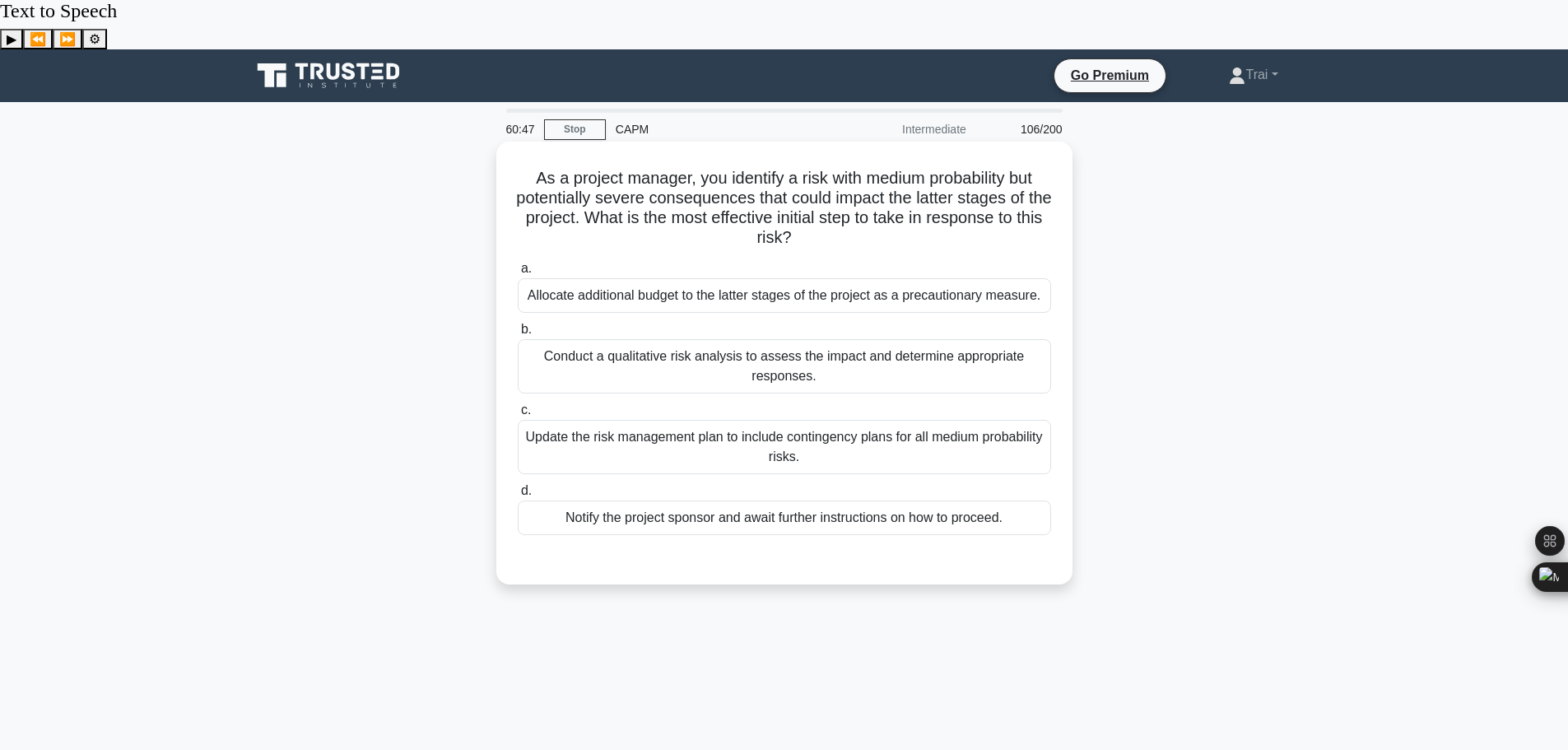
click at [782, 339] on div "Conduct a qualitative risk analysis to assess the impact and determine appropri…" at bounding box center [784, 365] width 534 height 54
click at [518, 324] on input "b. Conduct a qualitative risk analysis to assess the impact and determine appro…" at bounding box center [518, 330] width 0 height 11
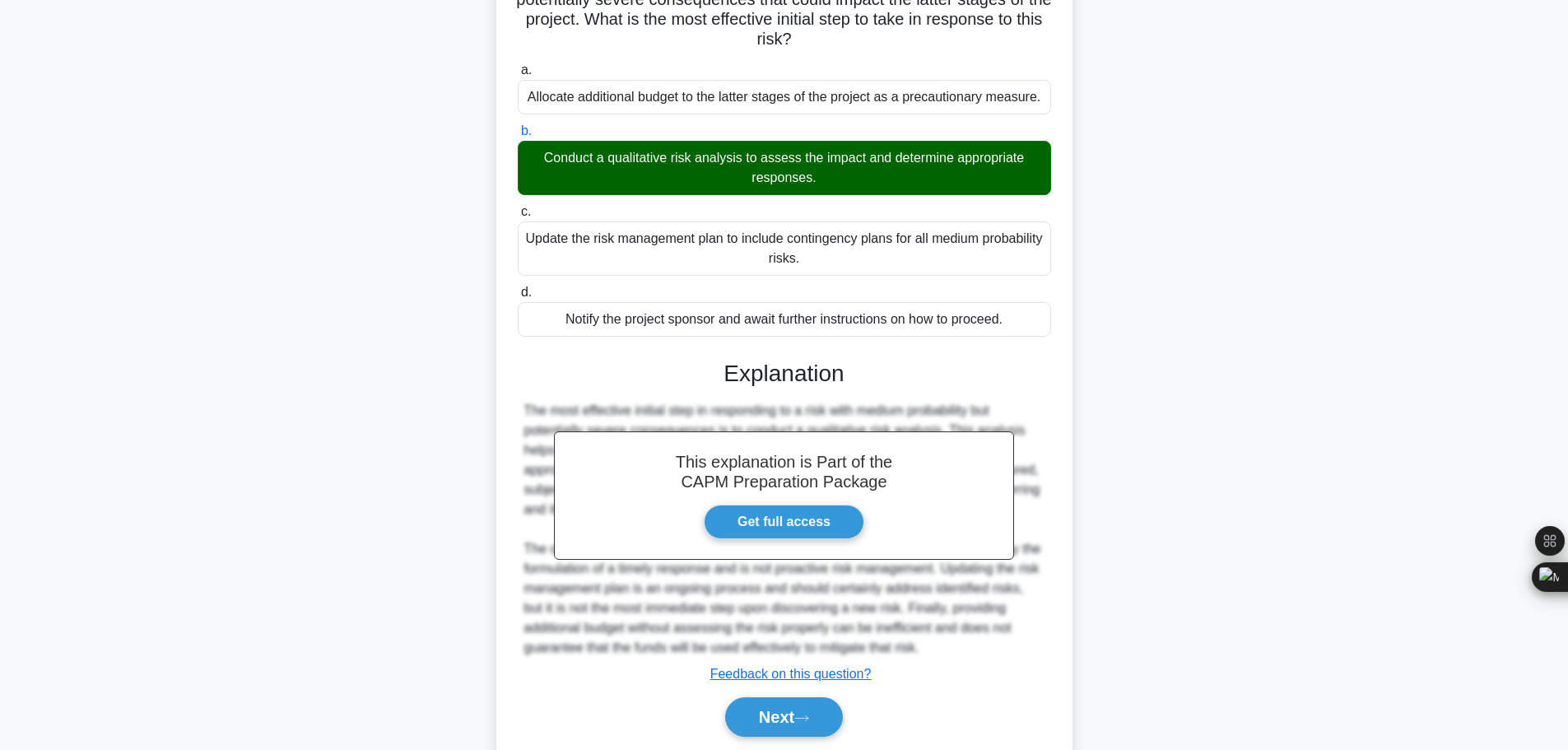
scroll to position [207, 0]
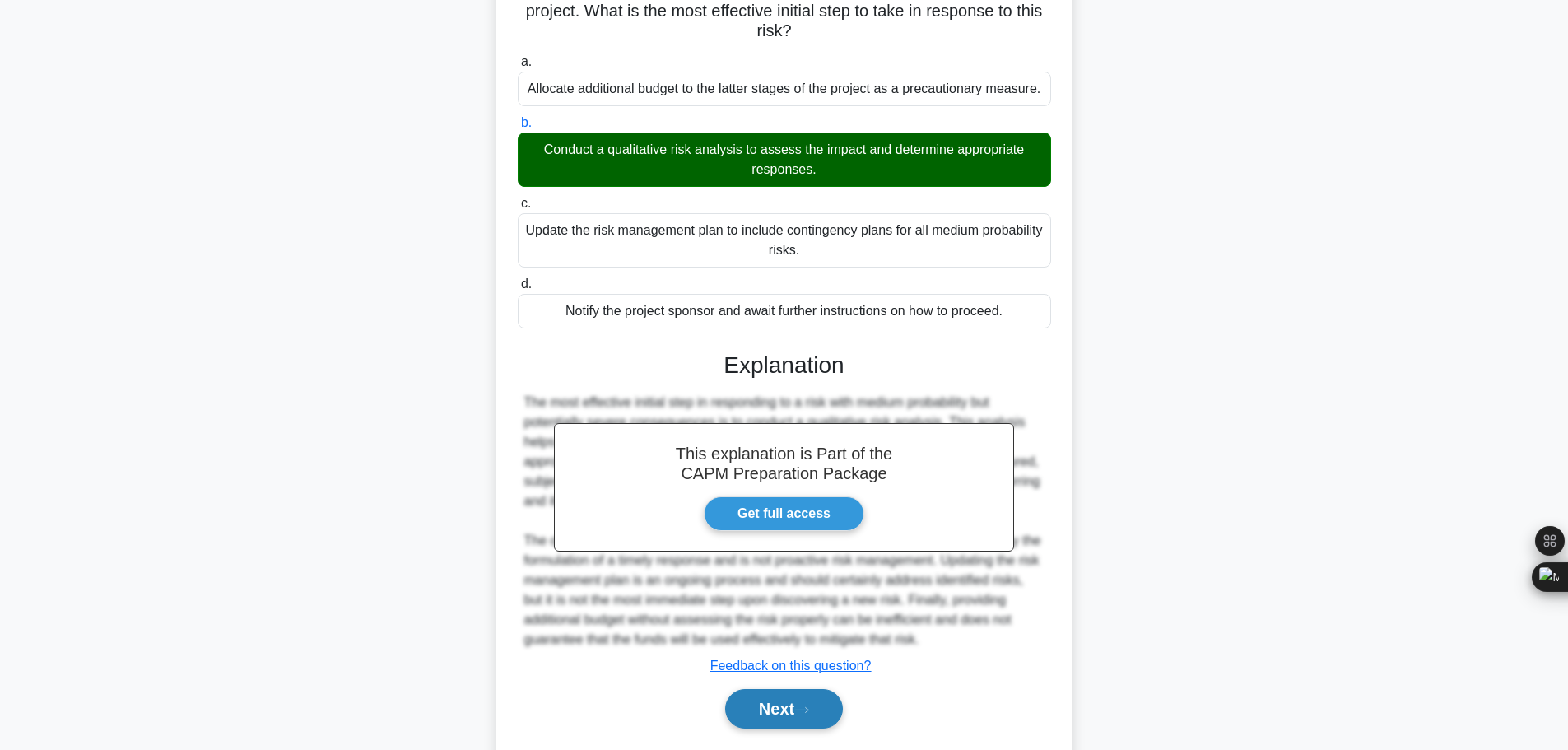
click at [785, 690] on button "Next" at bounding box center [784, 709] width 118 height 39
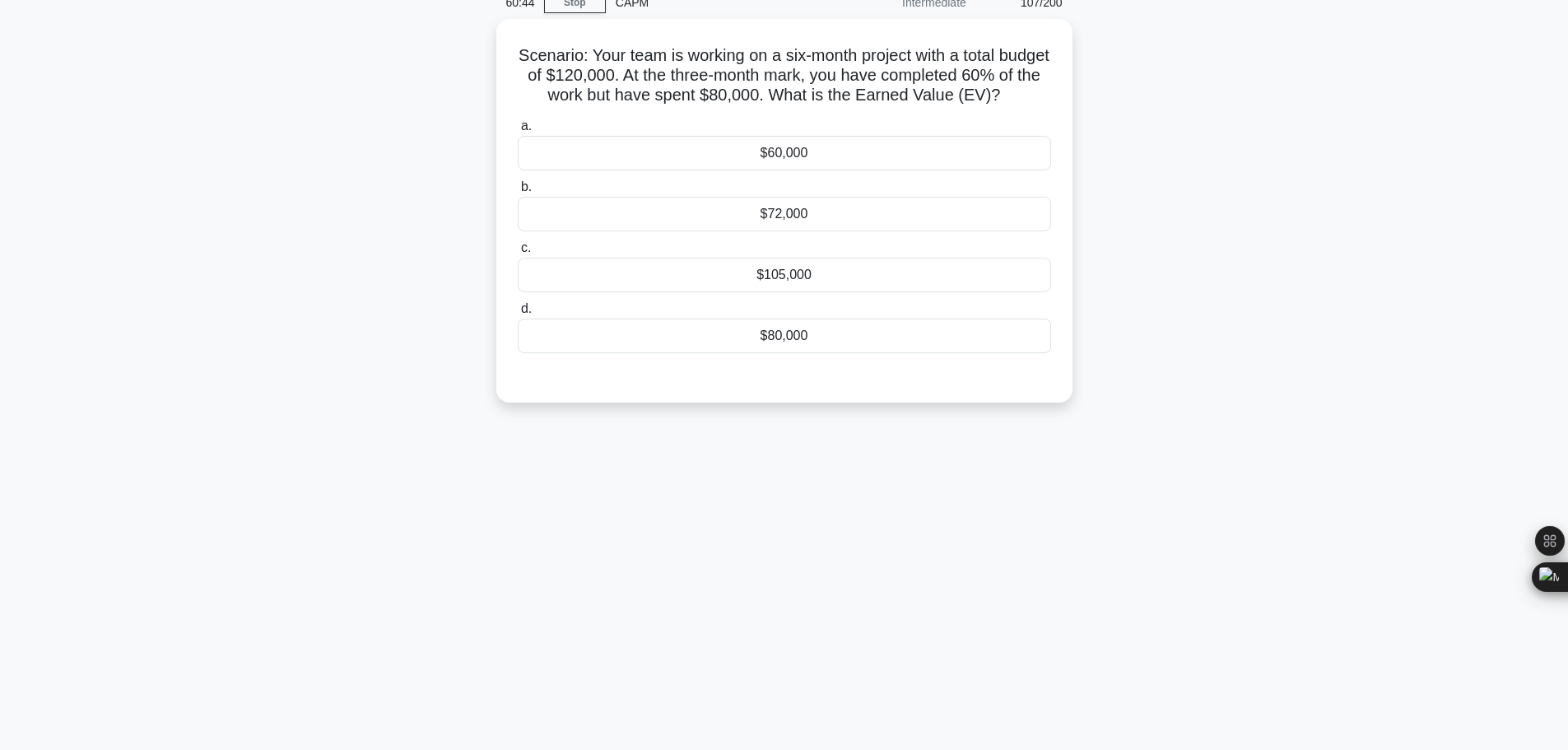
scroll to position [0, 0]
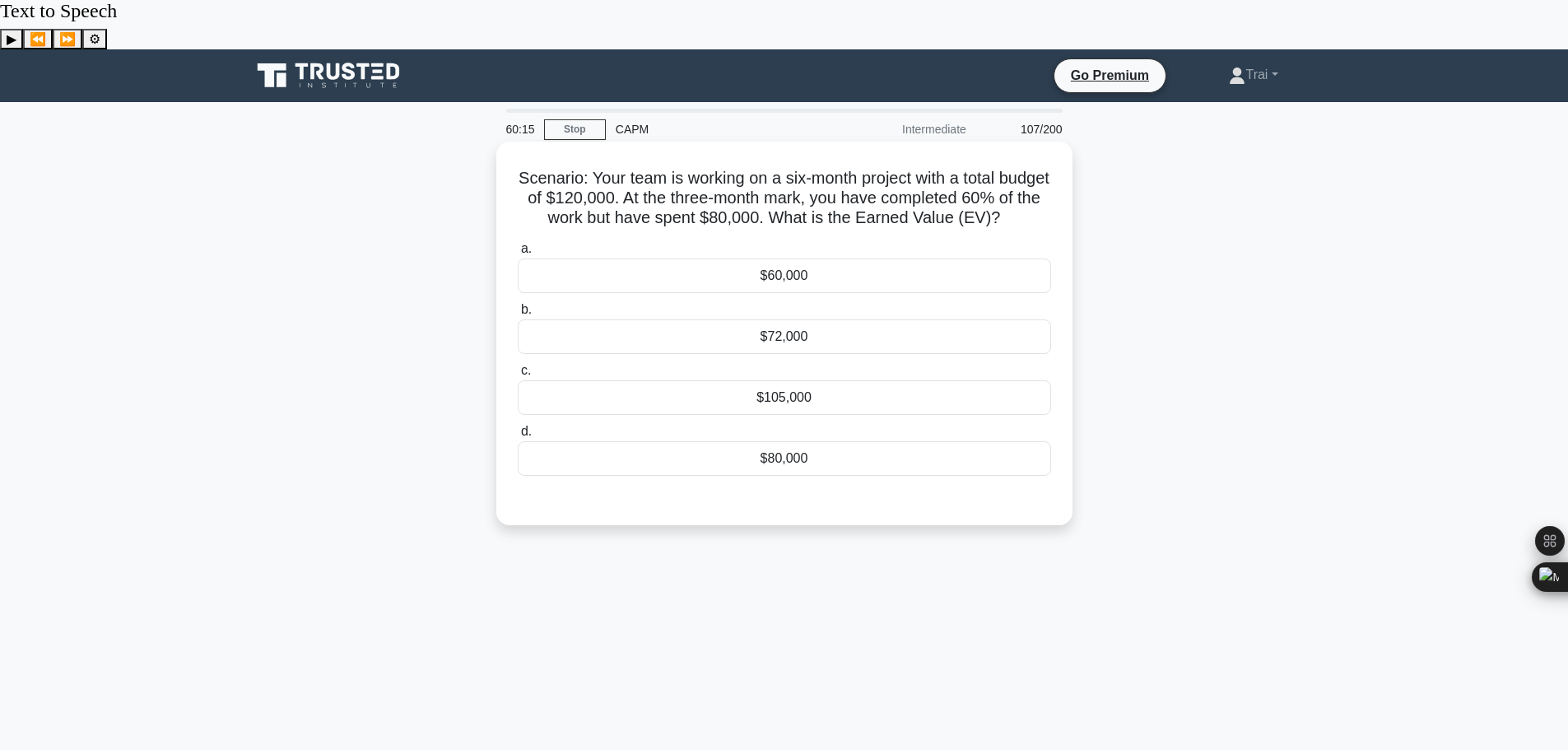
click at [796, 320] on div "$72,000" at bounding box center [784, 337] width 534 height 35
click at [518, 305] on input "b. $72,000" at bounding box center [518, 310] width 0 height 11
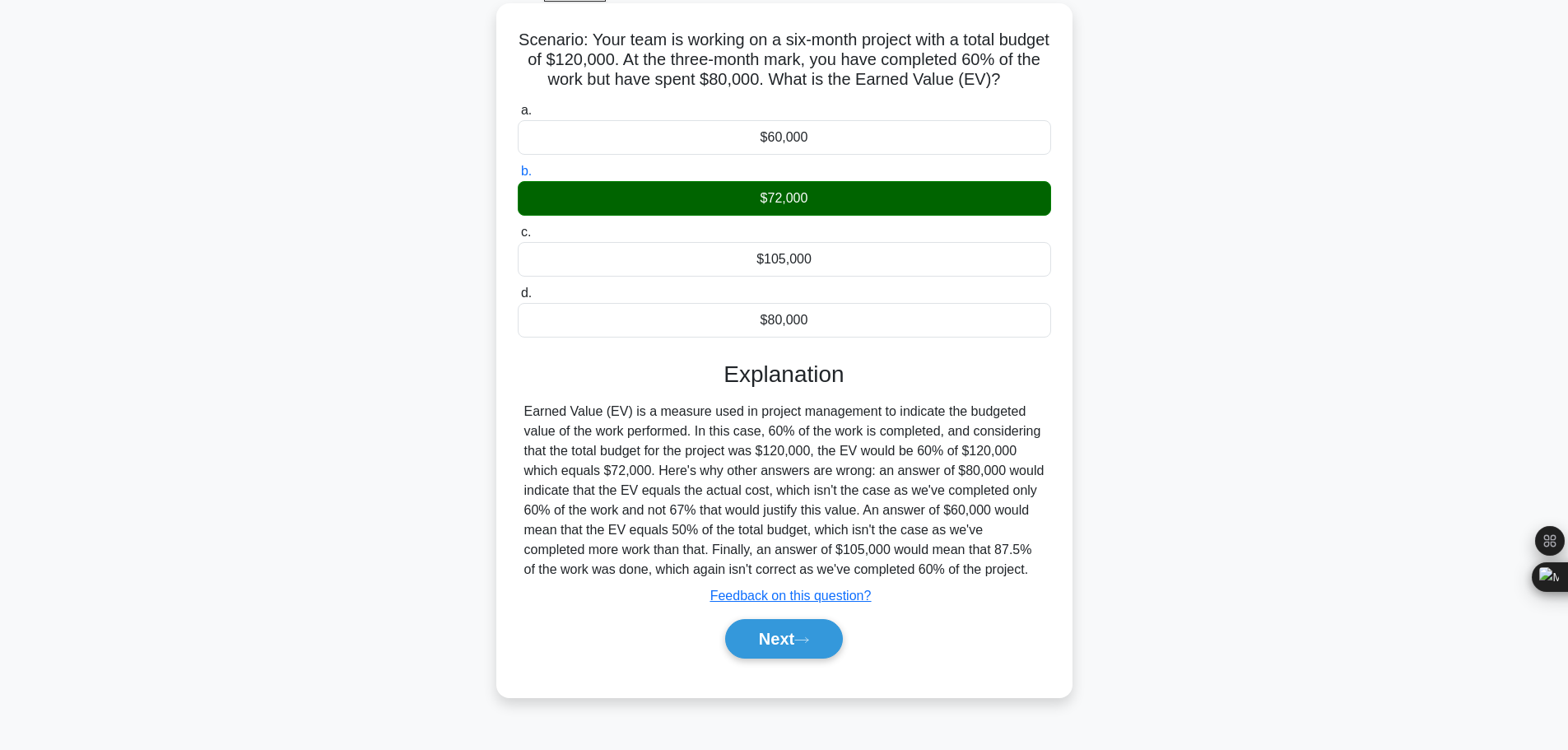
scroll to position [139, 0]
click at [773, 621] on button "Next" at bounding box center [784, 637] width 118 height 39
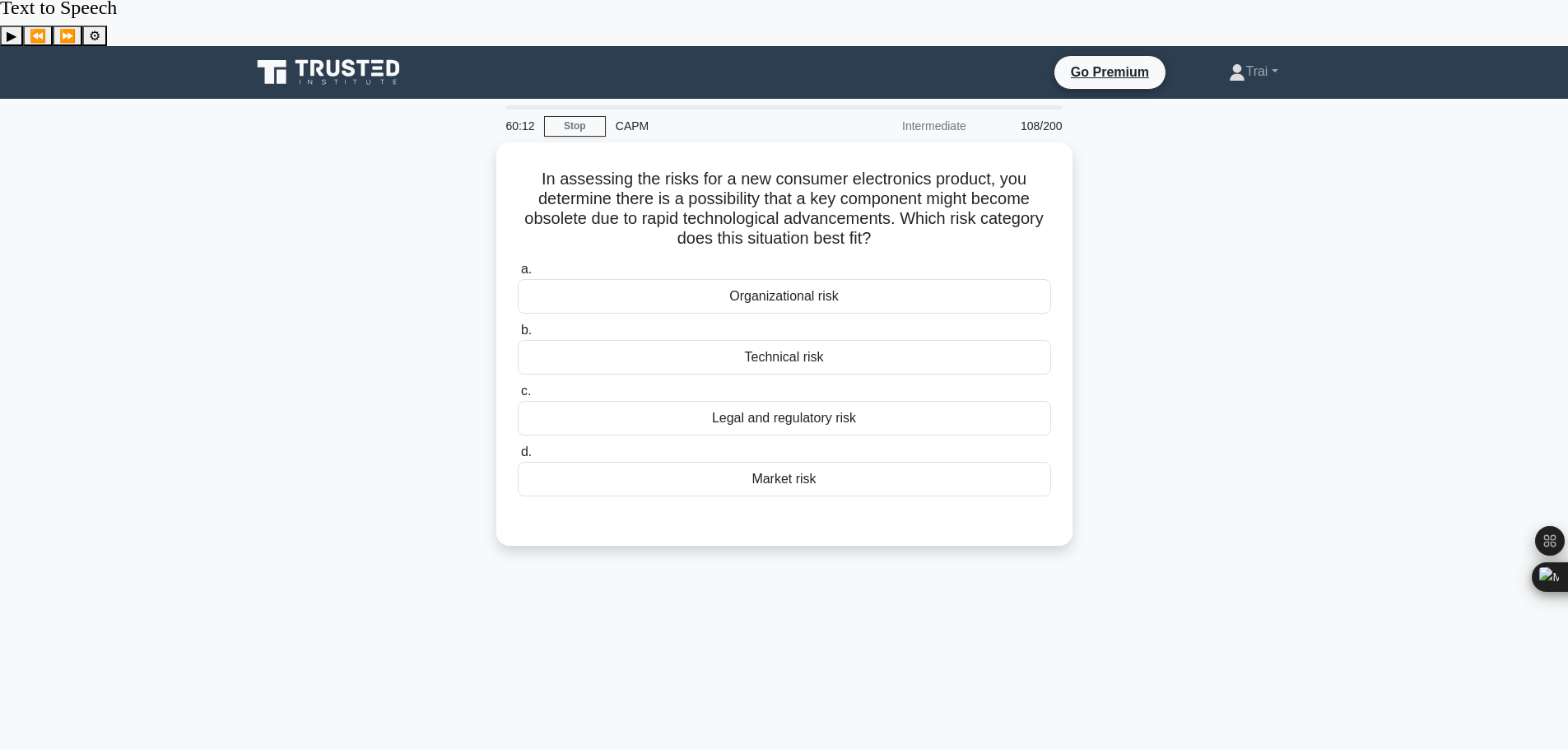
scroll to position [0, 0]
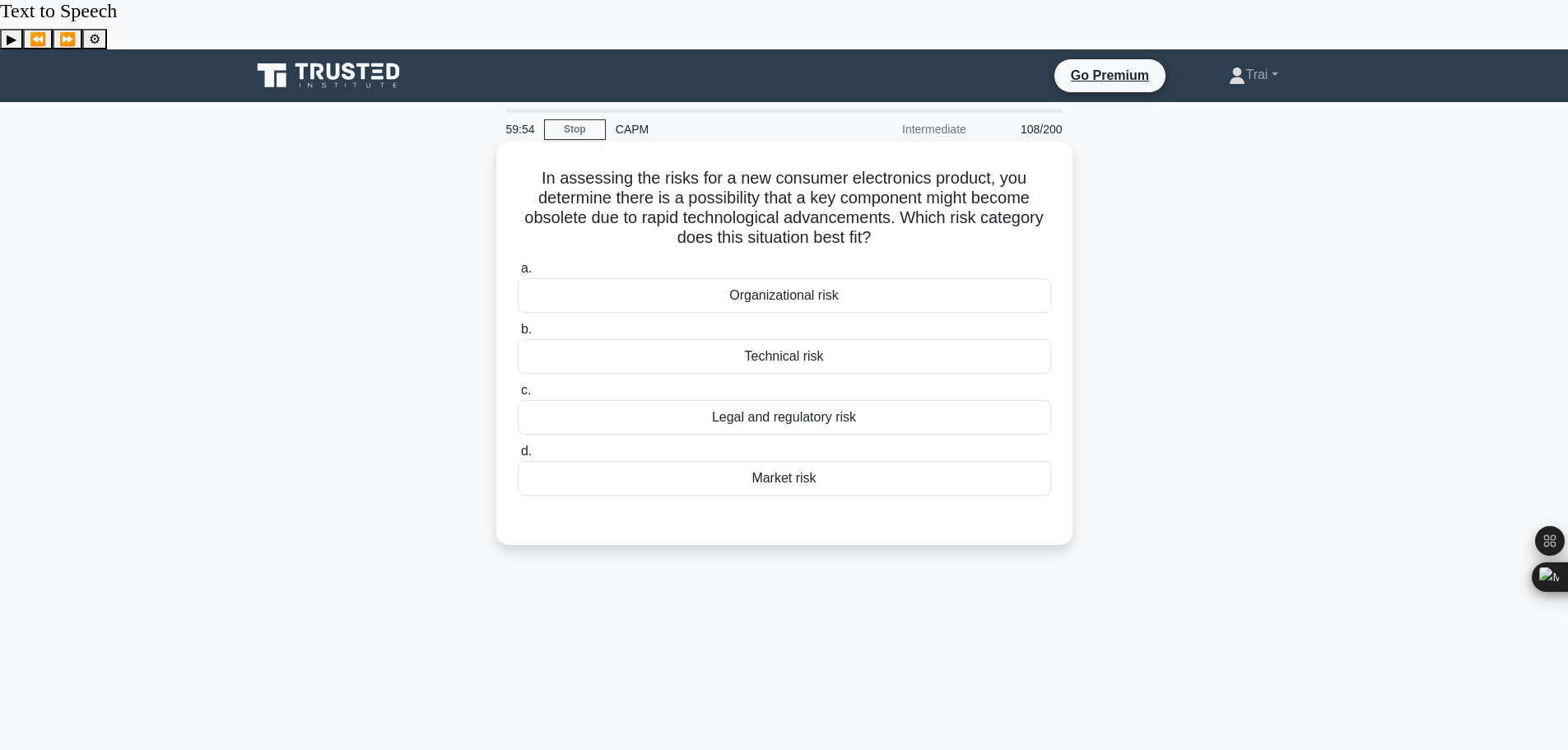
click at [919, 339] on div "Technical risk" at bounding box center [784, 356] width 534 height 35
click at [518, 324] on input "b. Technical risk" at bounding box center [518, 330] width 0 height 11
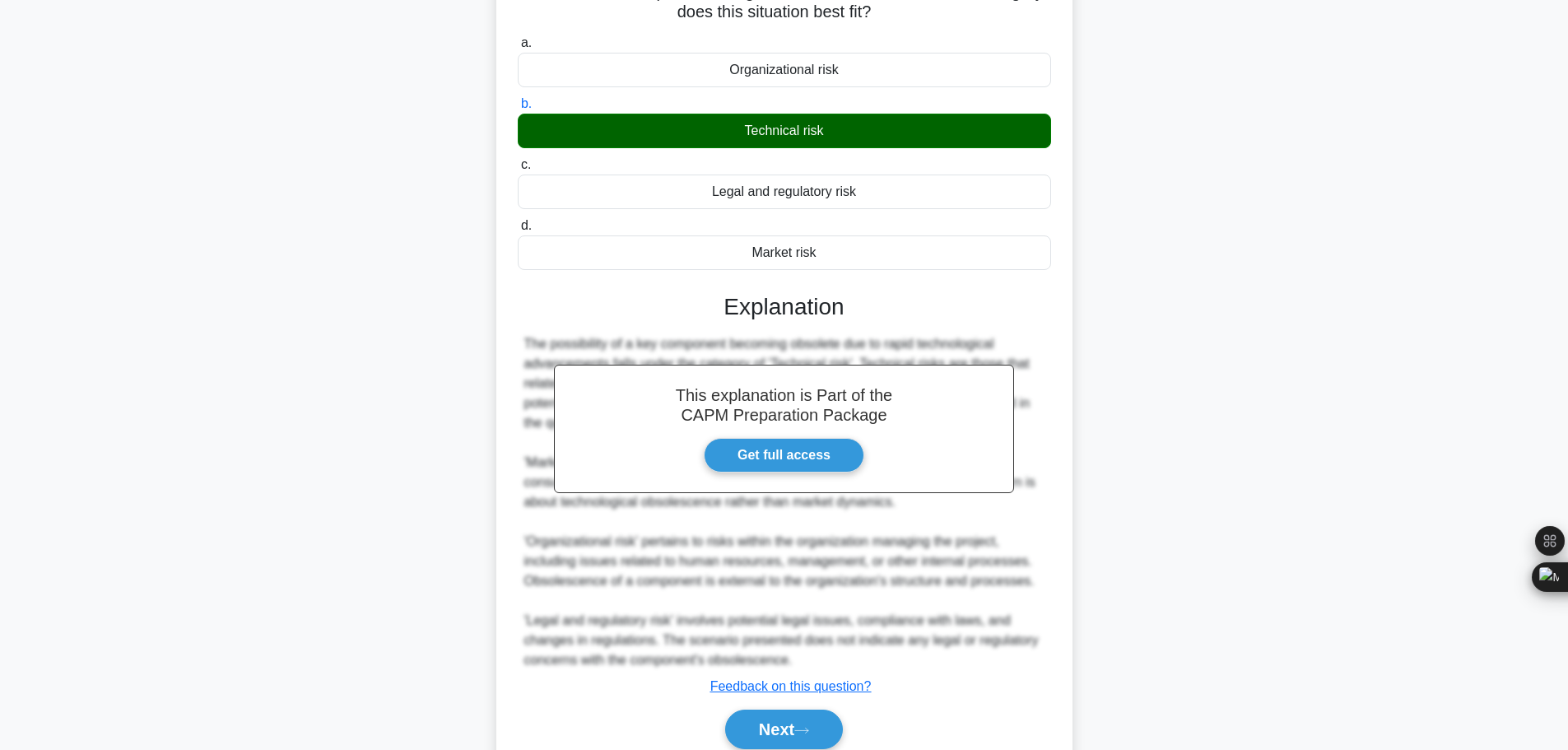
scroll to position [246, 0]
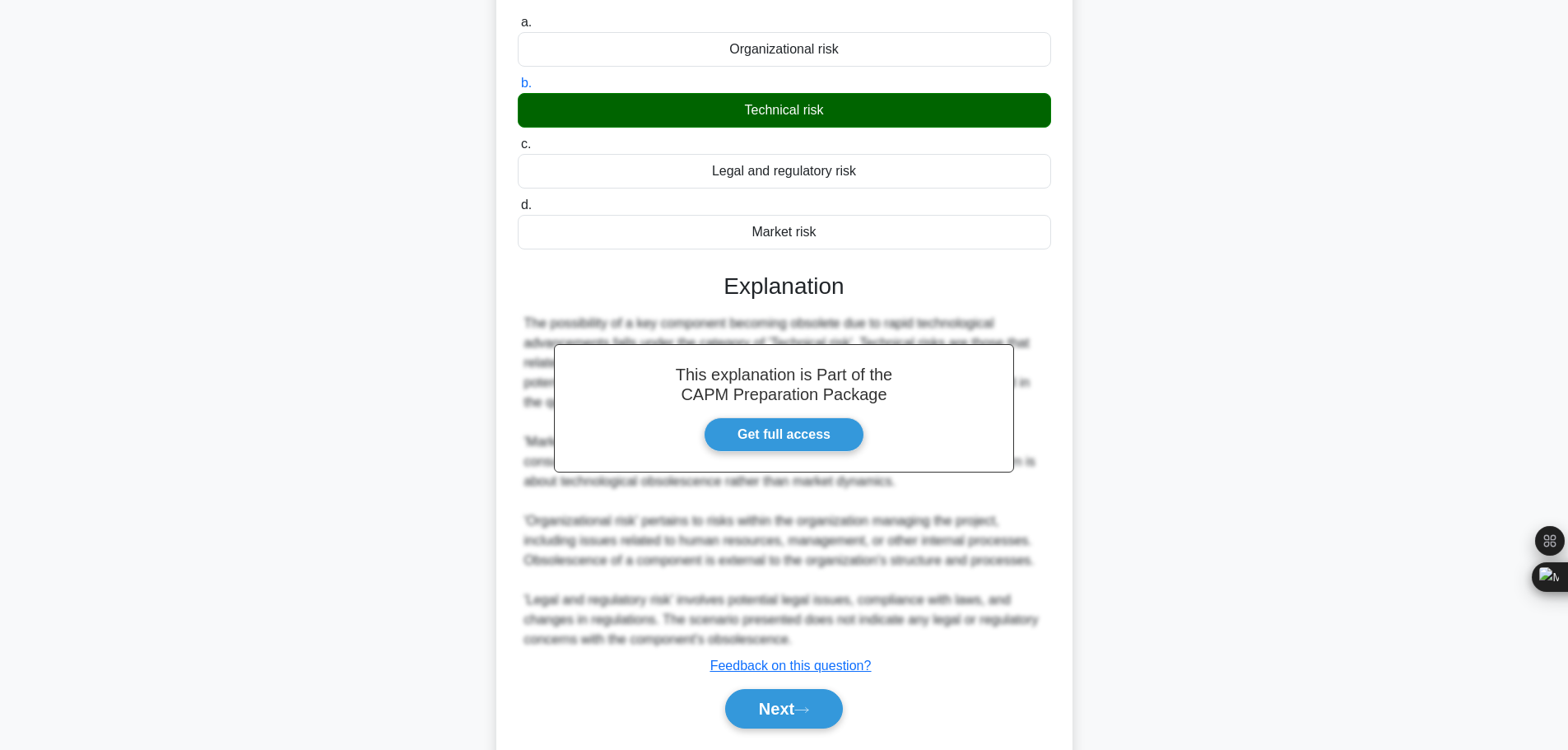
click at [767, 687] on div "Next" at bounding box center [784, 709] width 534 height 53
click at [764, 690] on button "Next" at bounding box center [784, 709] width 118 height 39
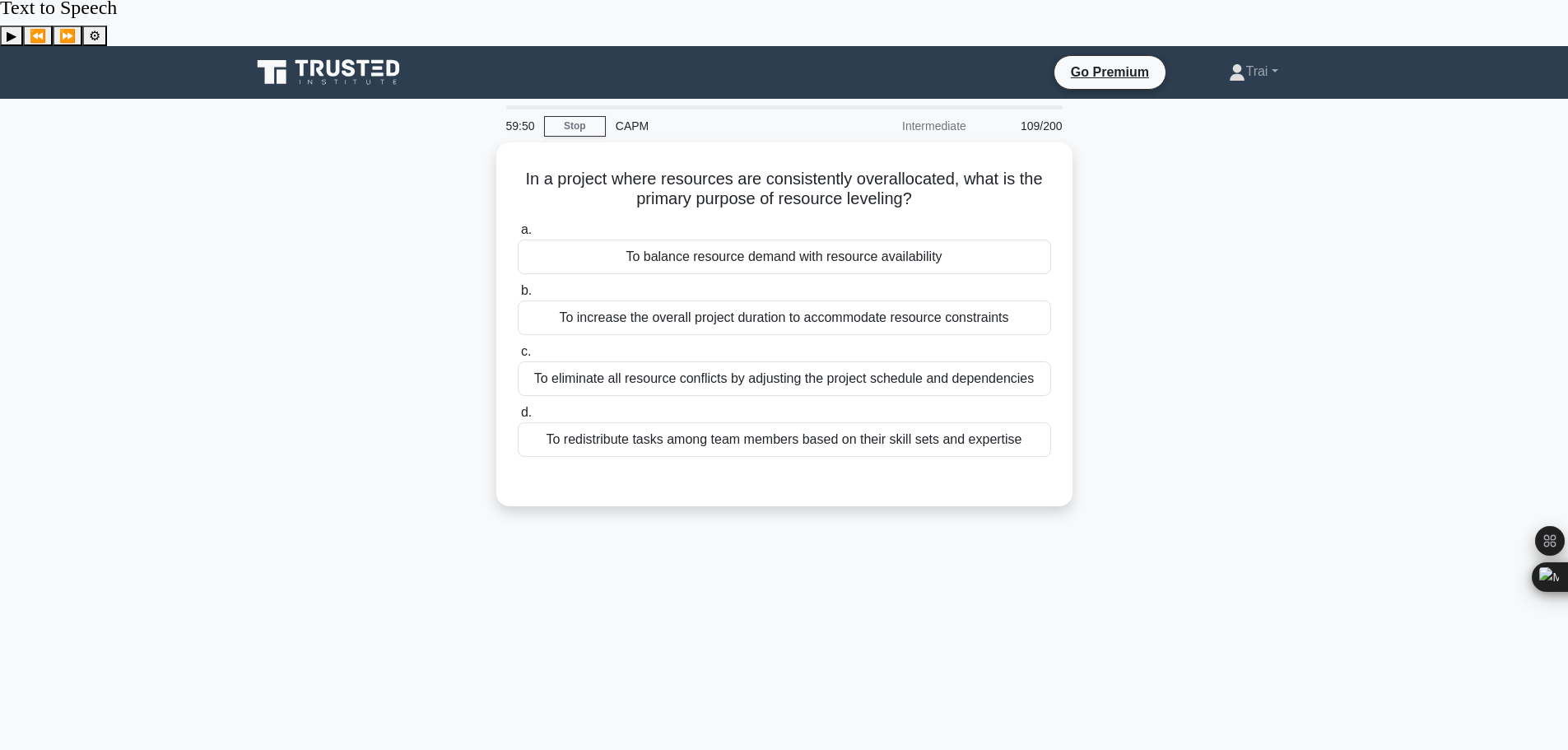
scroll to position [0, 0]
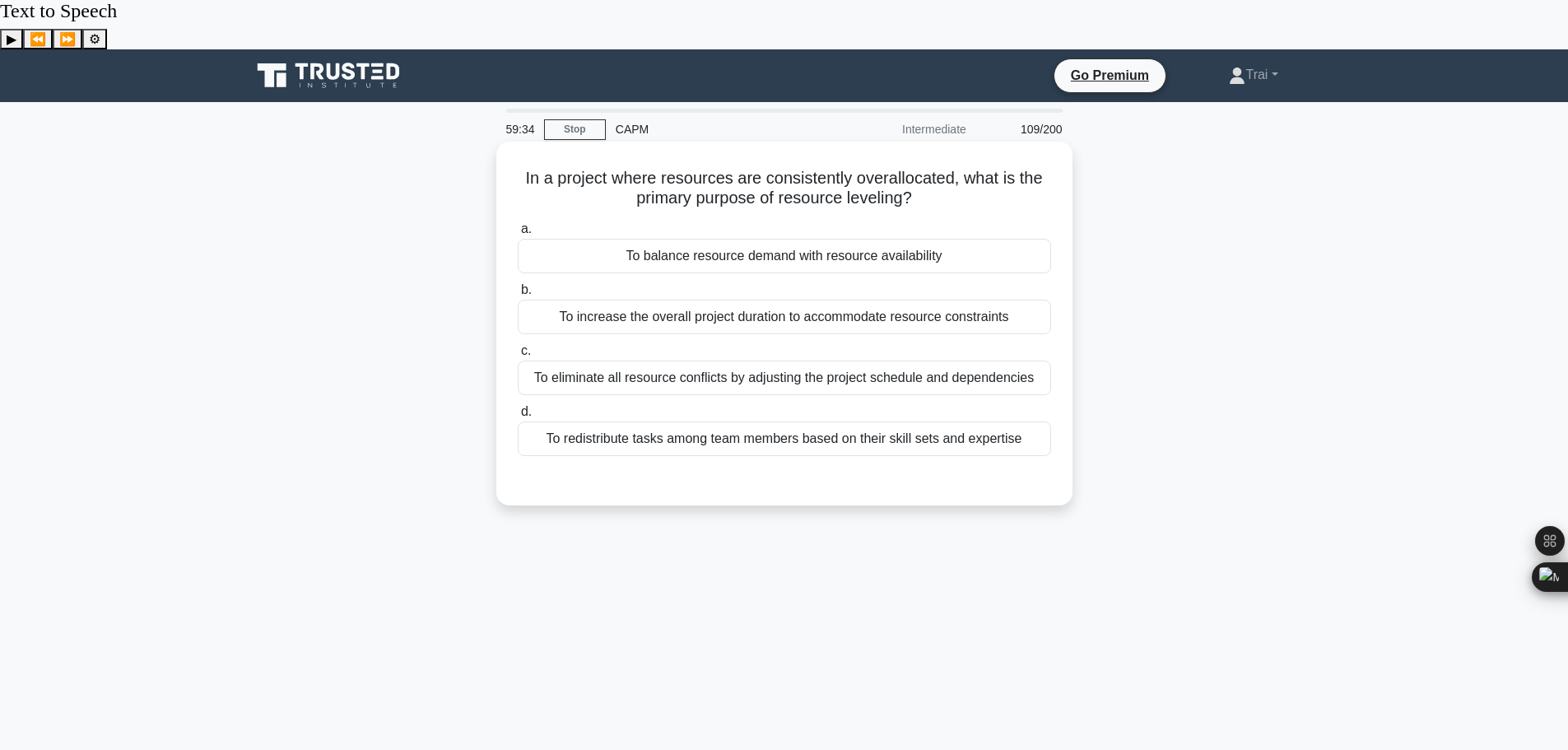
click at [953, 239] on div "To balance resource demand with resource availability" at bounding box center [784, 256] width 534 height 35
click at [518, 224] on input "a. To balance resource demand with resource availability" at bounding box center [518, 230] width 0 height 11
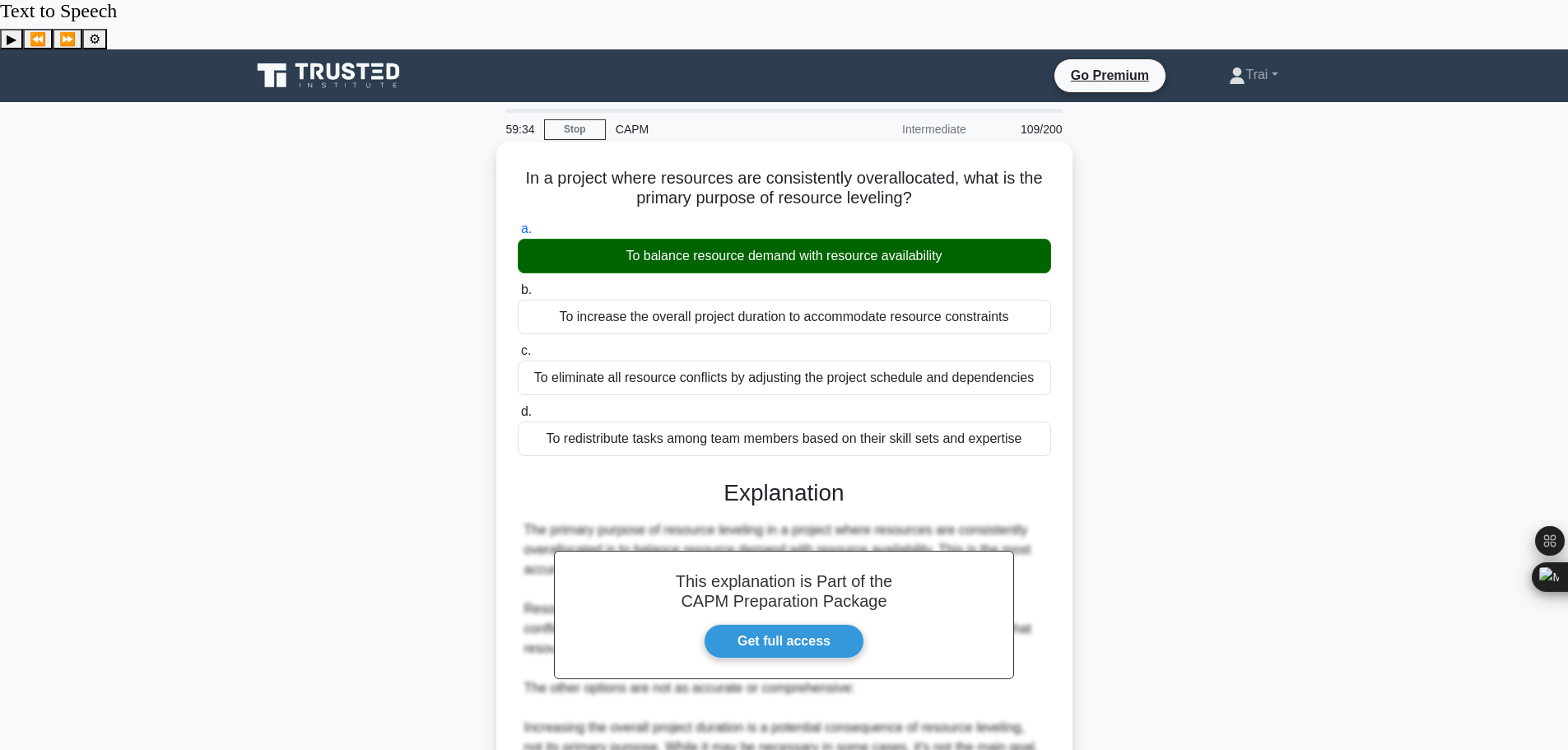
scroll to position [325, 0]
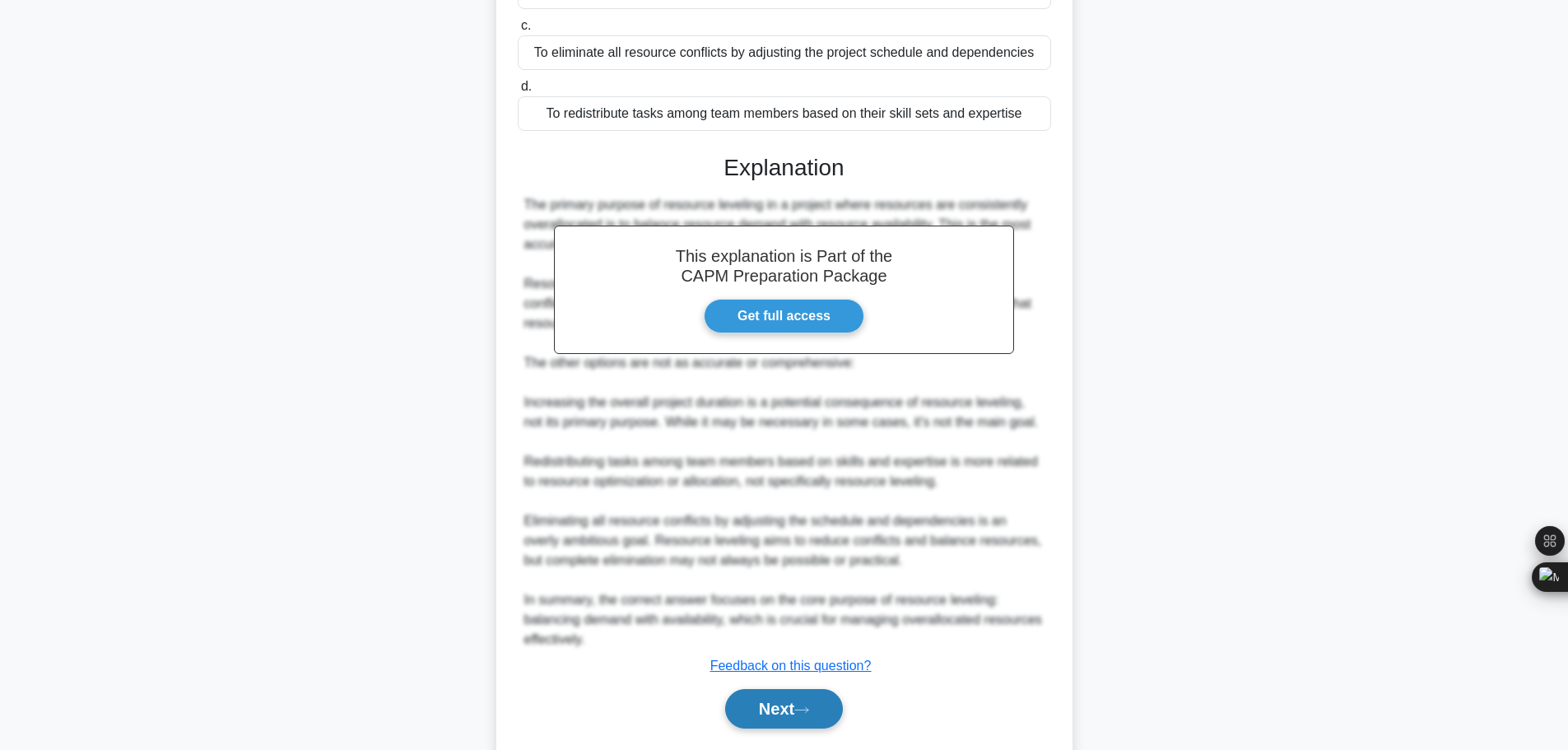
click at [778, 690] on button "Next" at bounding box center [784, 709] width 118 height 39
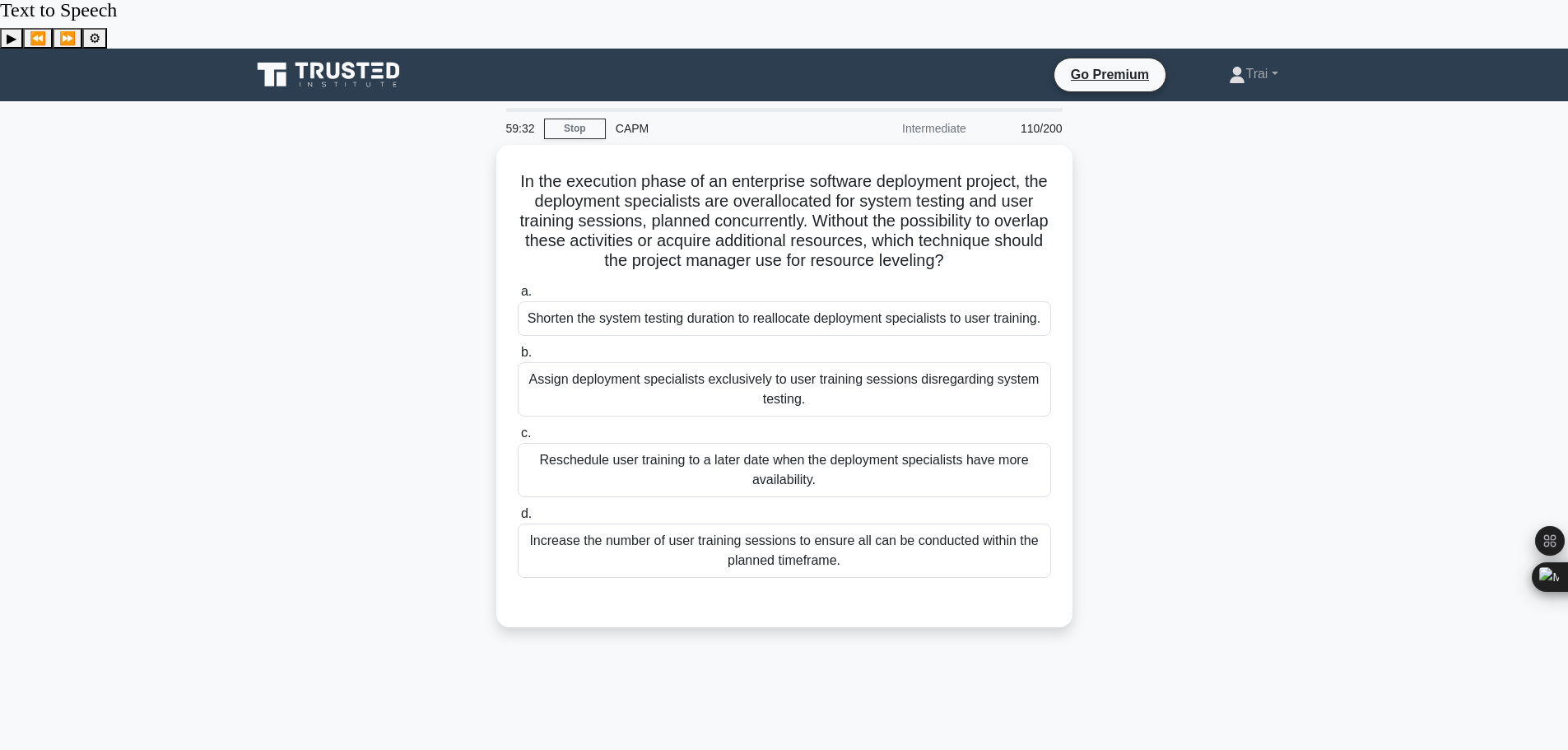
scroll to position [0, 0]
click at [836, 299] on div "Shorten the system testing duration to reallocate deployment specialists to use…" at bounding box center [784, 316] width 534 height 35
click at [518, 283] on input "a. Shorten the system testing duration to reallocate deployment specialists to …" at bounding box center [518, 288] width 0 height 11
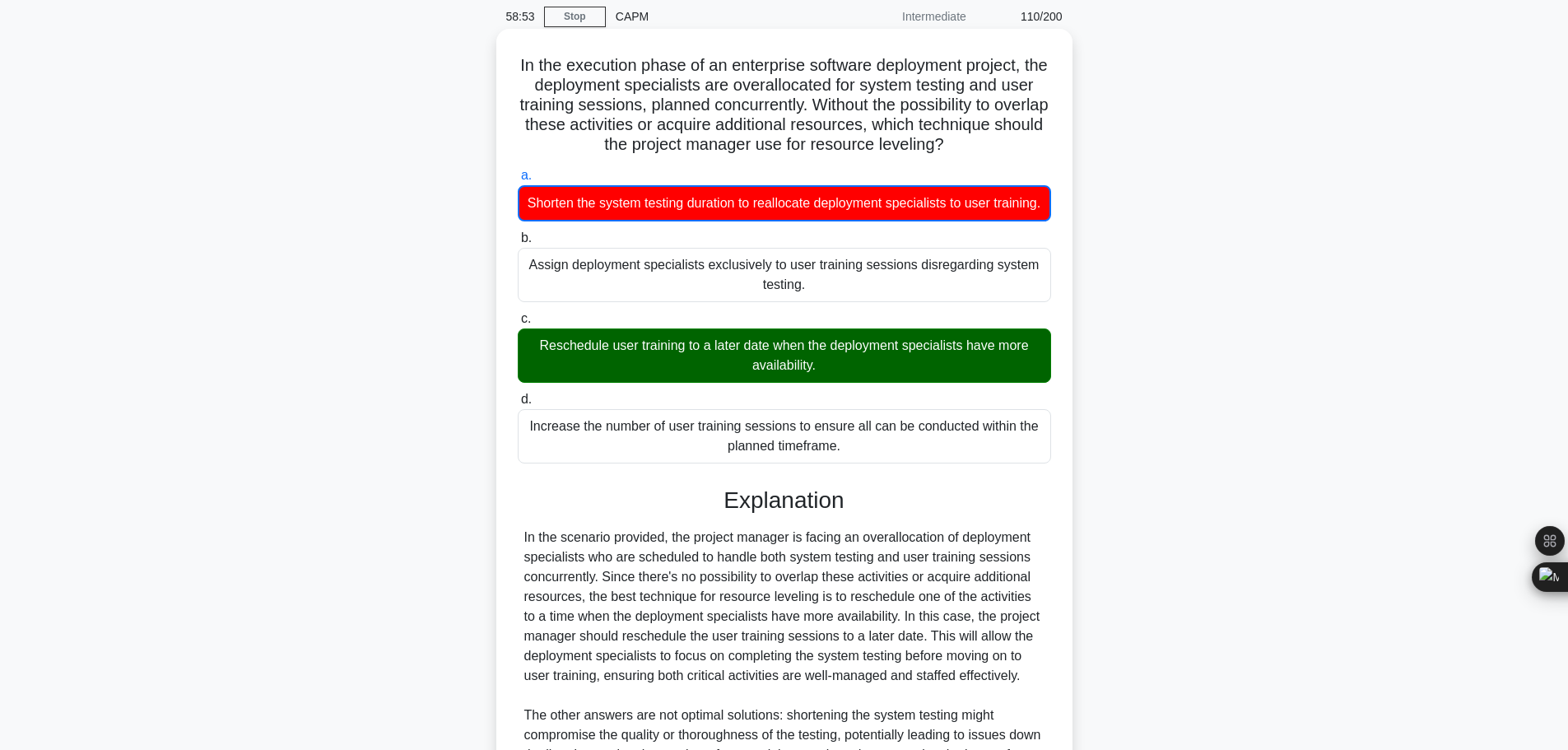
scroll to position [366, 0]
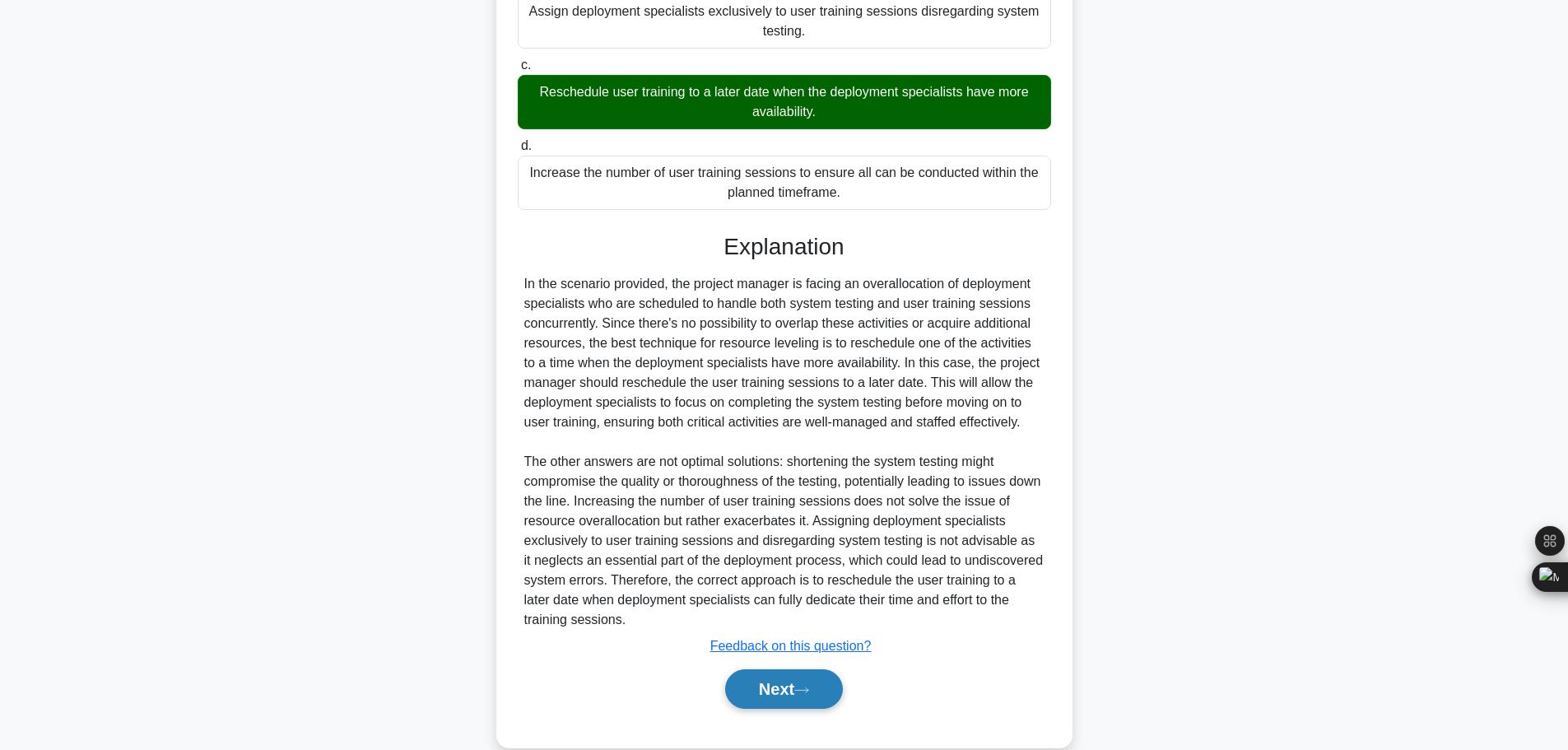
click at [777, 669] on button "Next" at bounding box center [784, 689] width 118 height 39
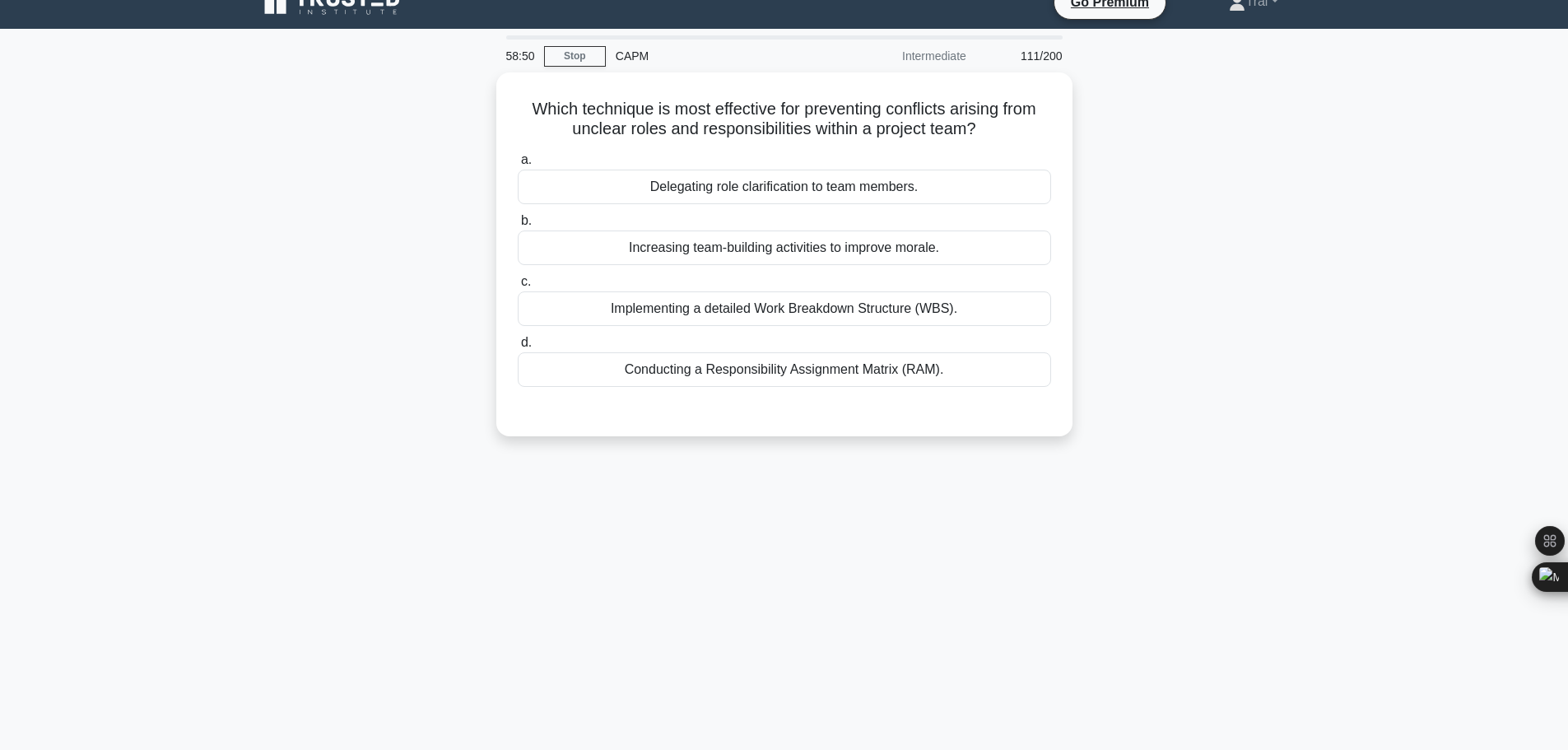
scroll to position [0, 0]
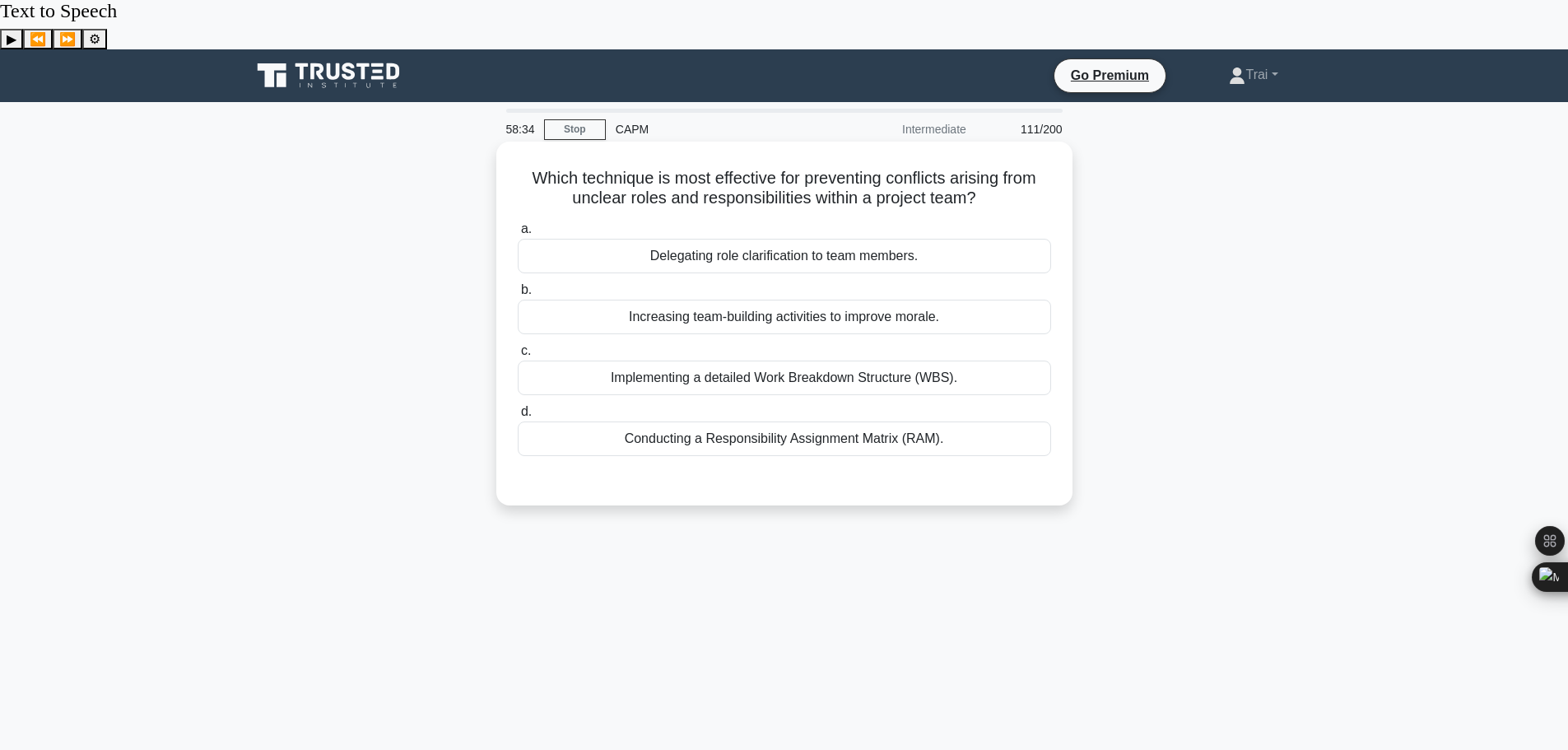
click at [697, 421] on div "Conducting a Responsibility Assignment Matrix (RAM)." at bounding box center [784, 439] width 534 height 35
click at [518, 407] on input "d. Conducting a Responsibility Assignment Matrix (RAM)." at bounding box center [518, 412] width 0 height 11
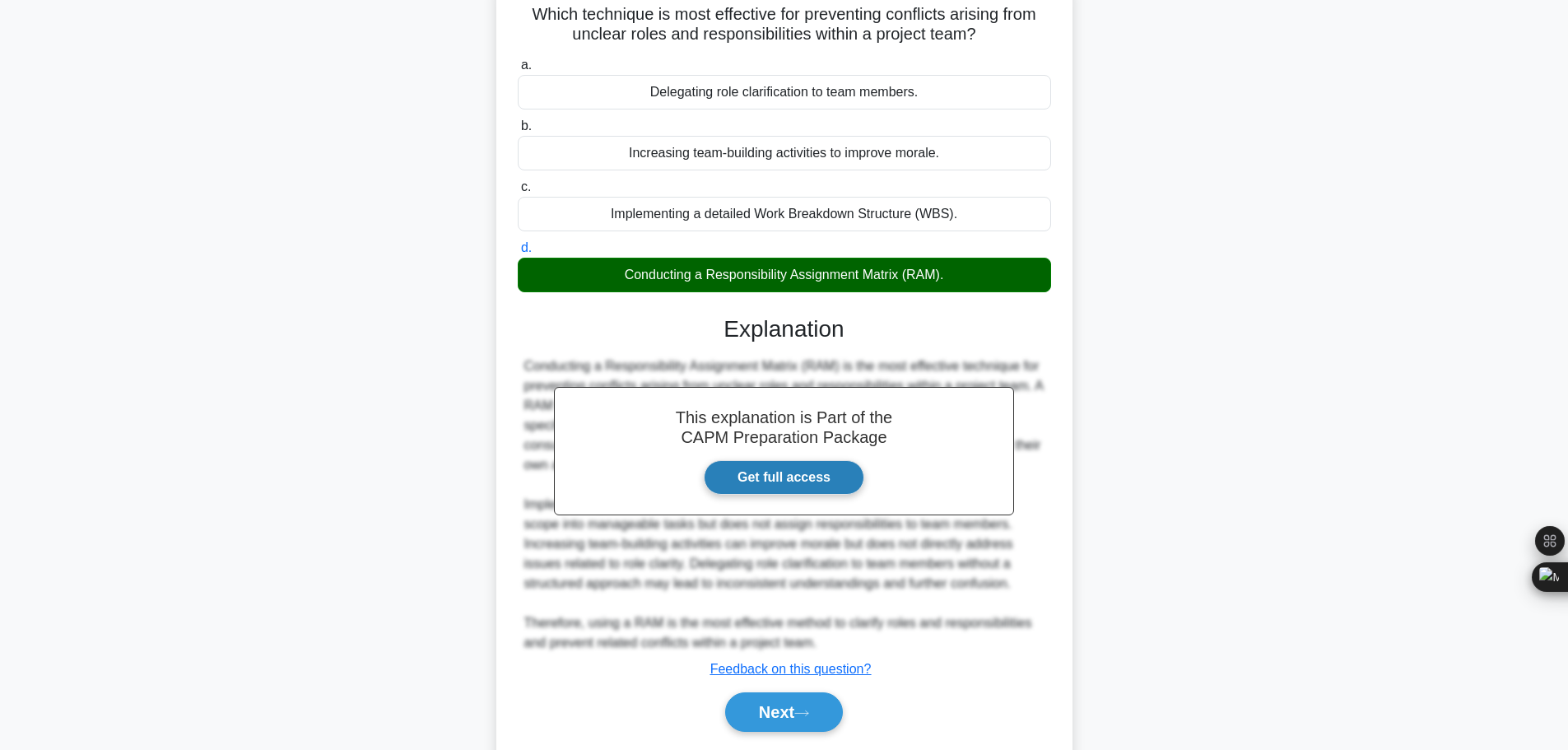
scroll to position [168, 0]
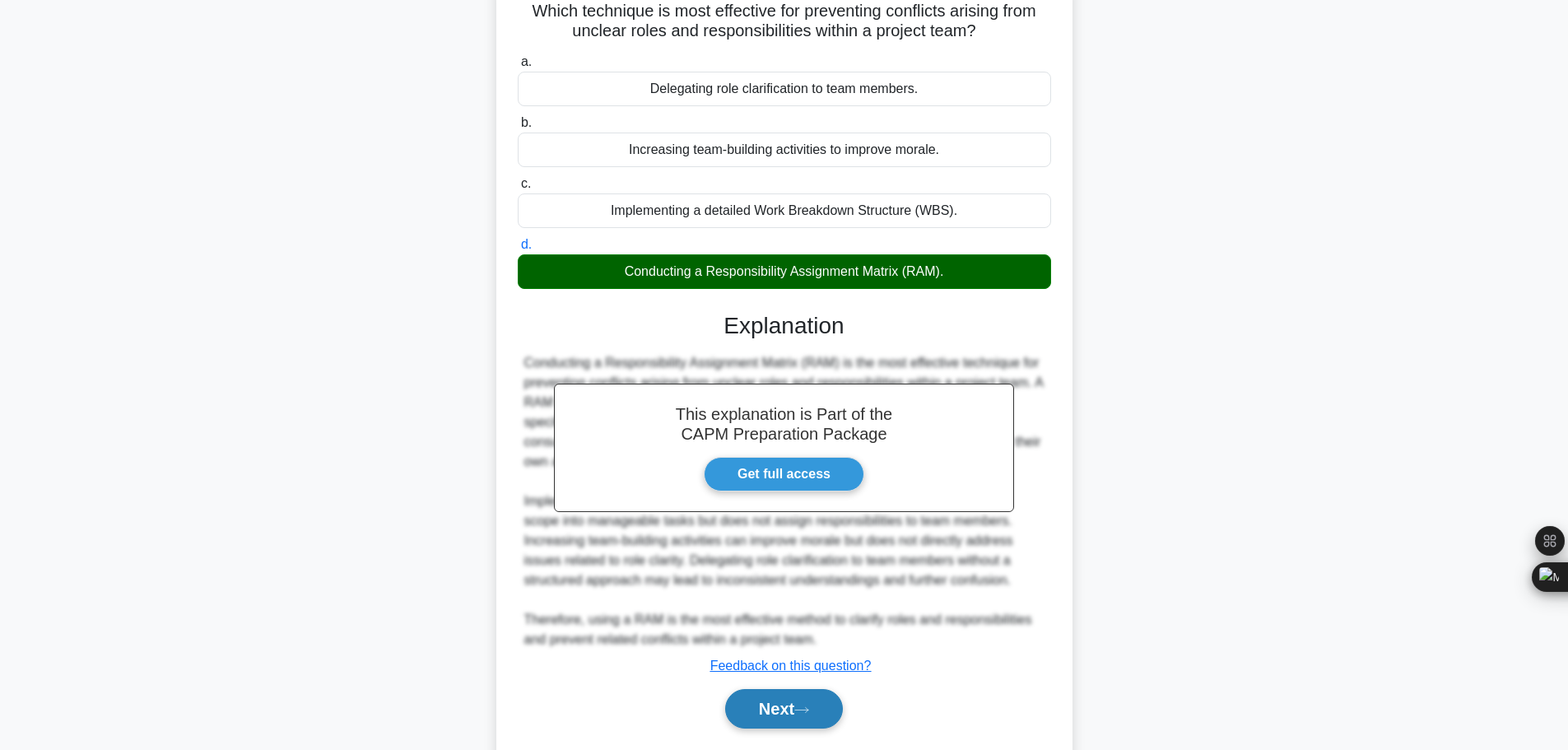
click at [752, 690] on button "Next" at bounding box center [784, 709] width 118 height 39
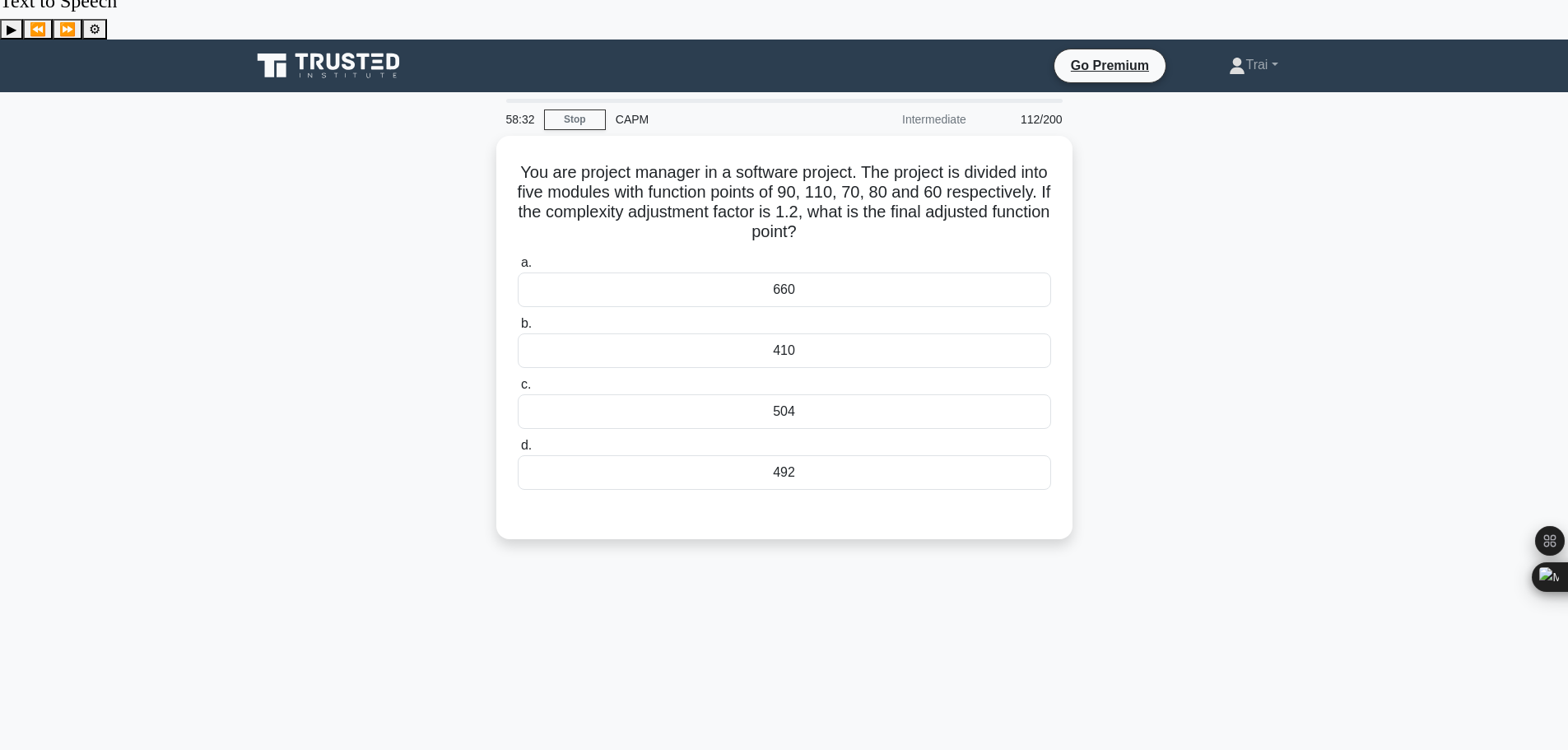
scroll to position [0, 0]
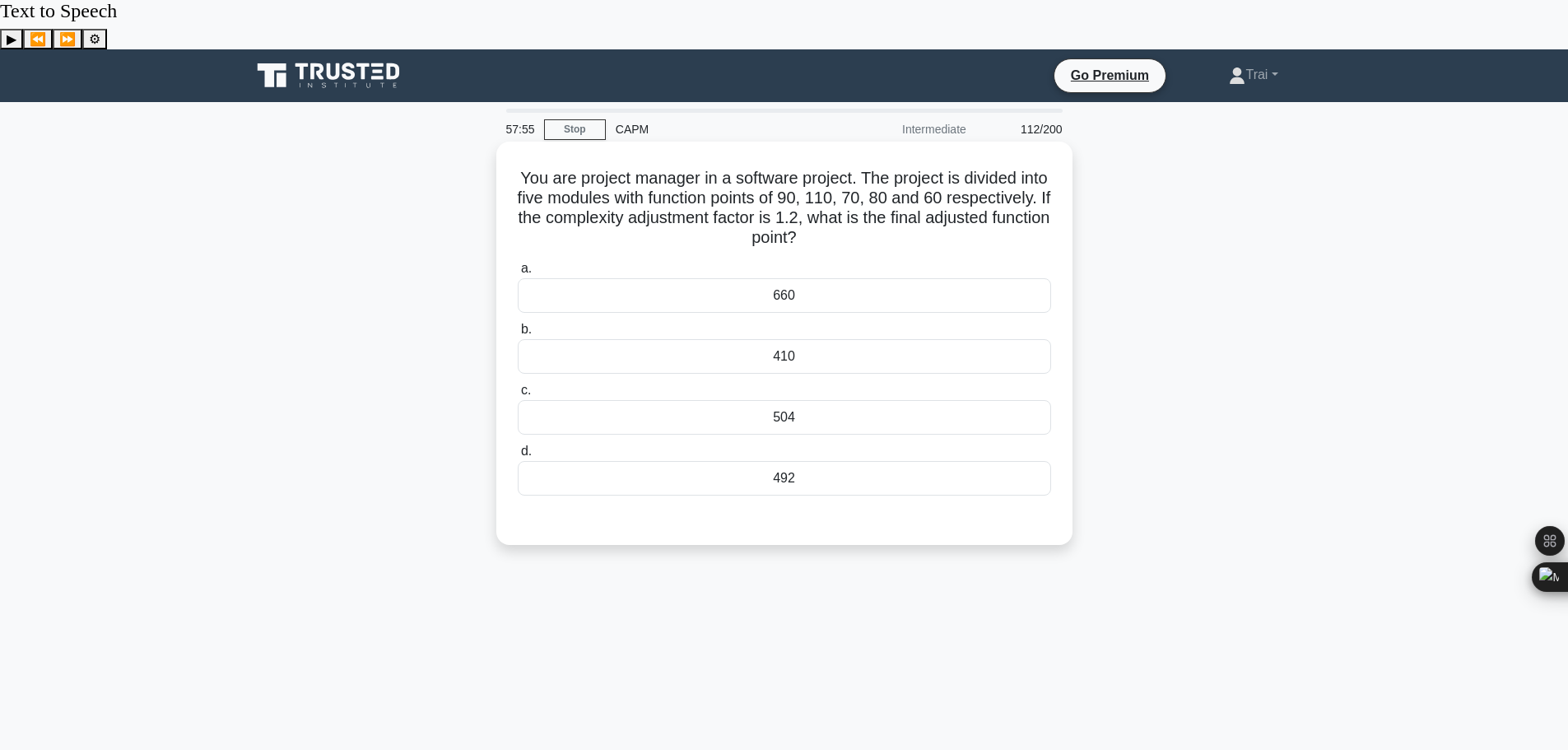
click at [889, 339] on div "410" at bounding box center [784, 356] width 534 height 35
click at [518, 324] on input "b. 410" at bounding box center [518, 330] width 0 height 11
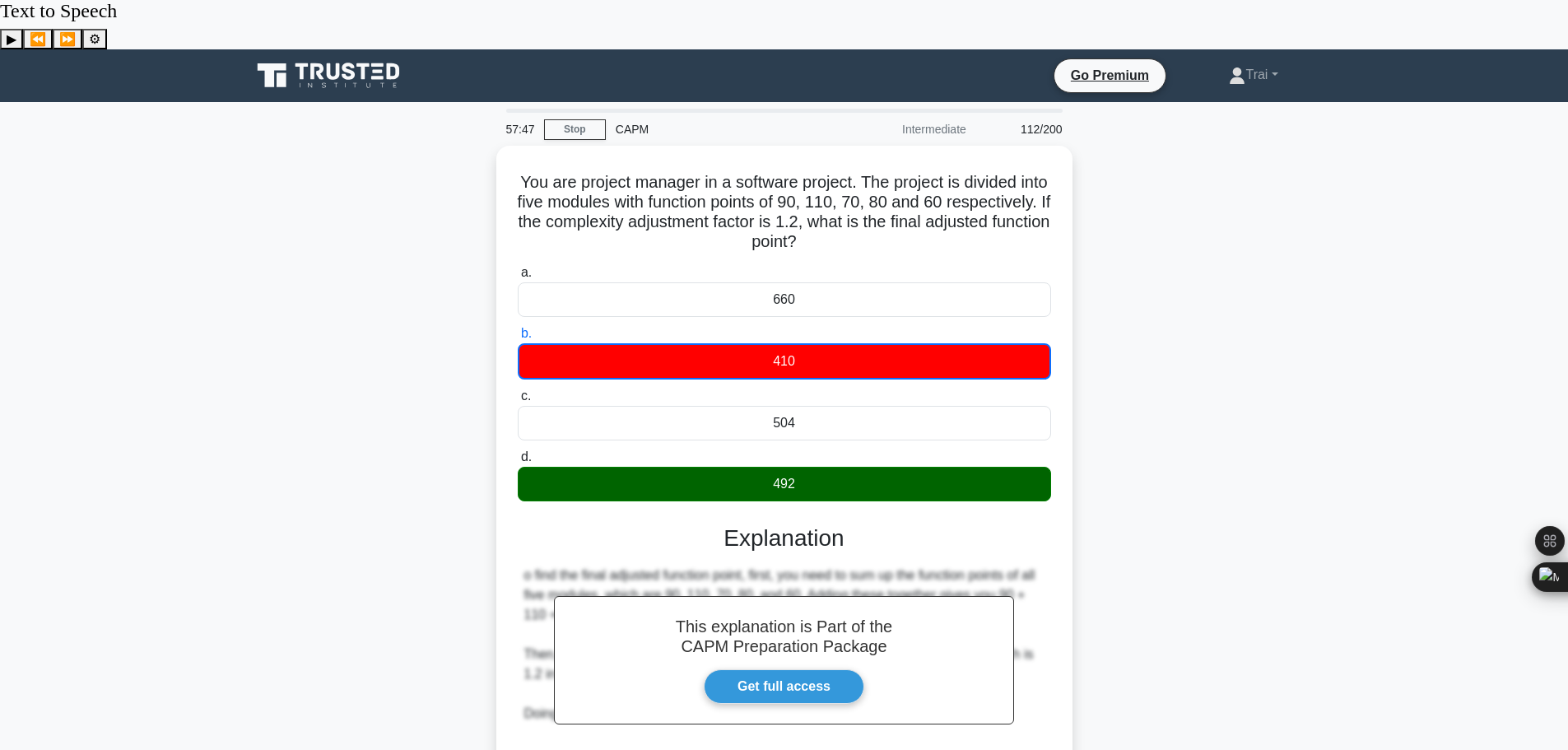
click at [1163, 408] on div "You are project manager in a software project. The project is divided into five…" at bounding box center [784, 523] width 1087 height 755
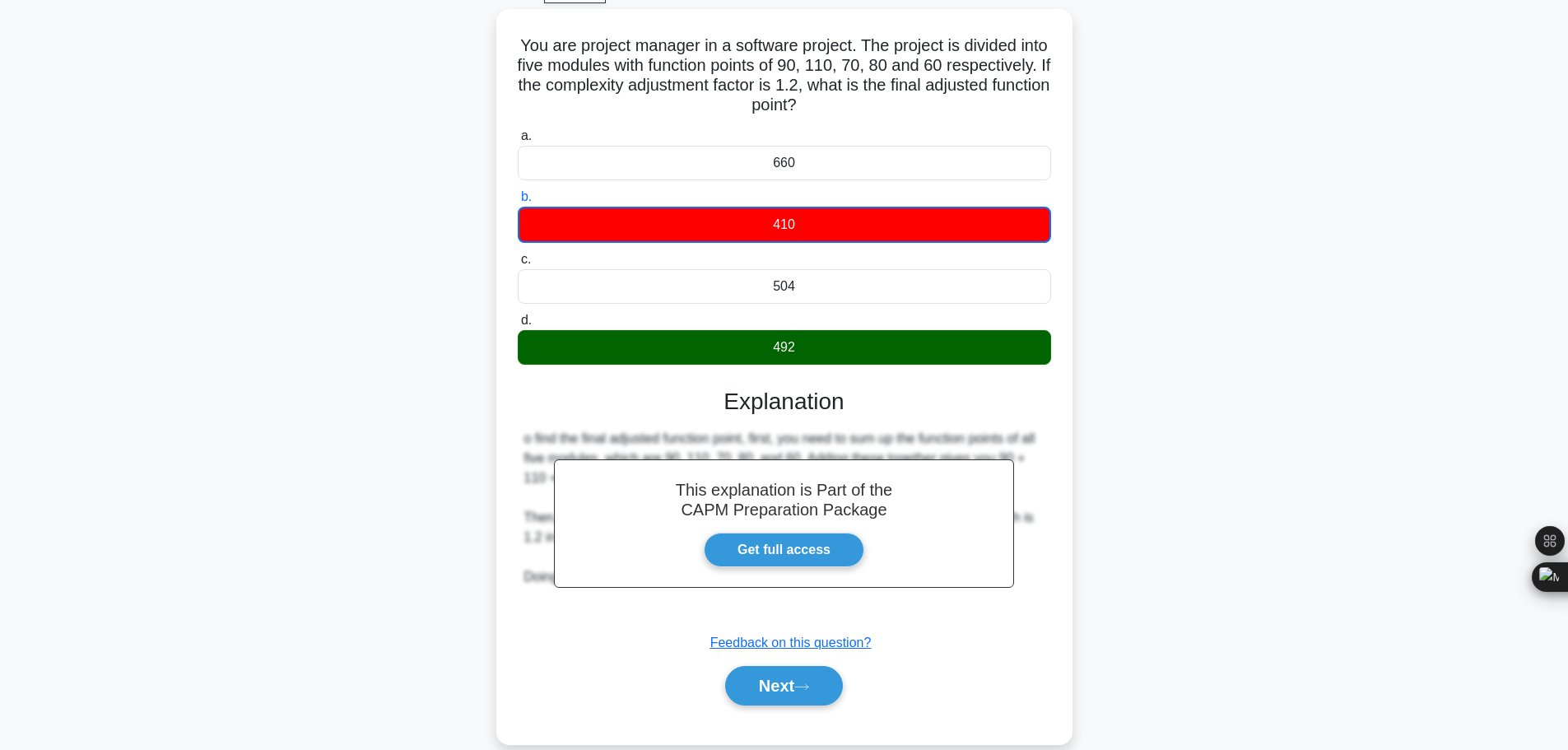
scroll to position [139, 0]
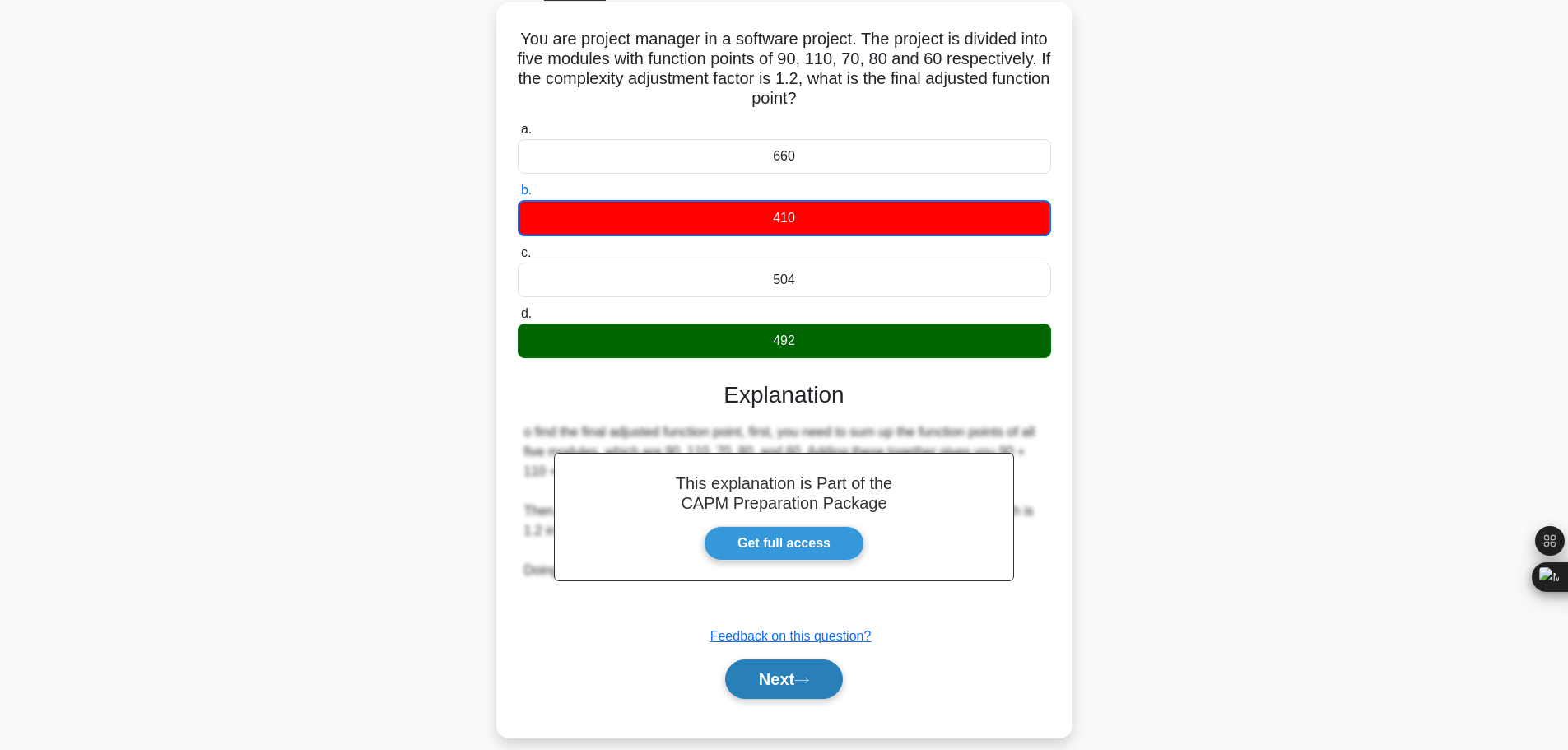
click at [809, 676] on icon at bounding box center [802, 680] width 15 height 9
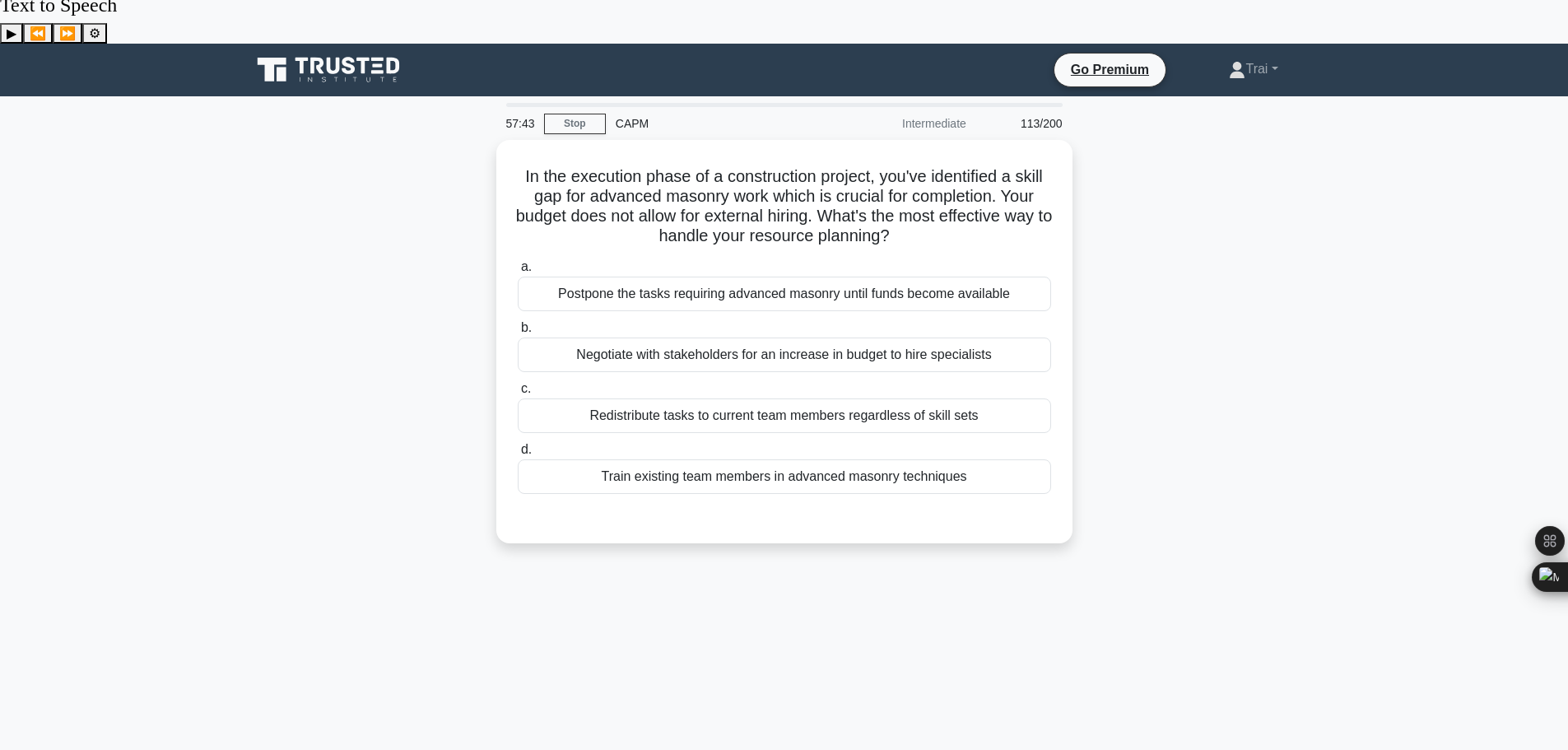
scroll to position [0, 0]
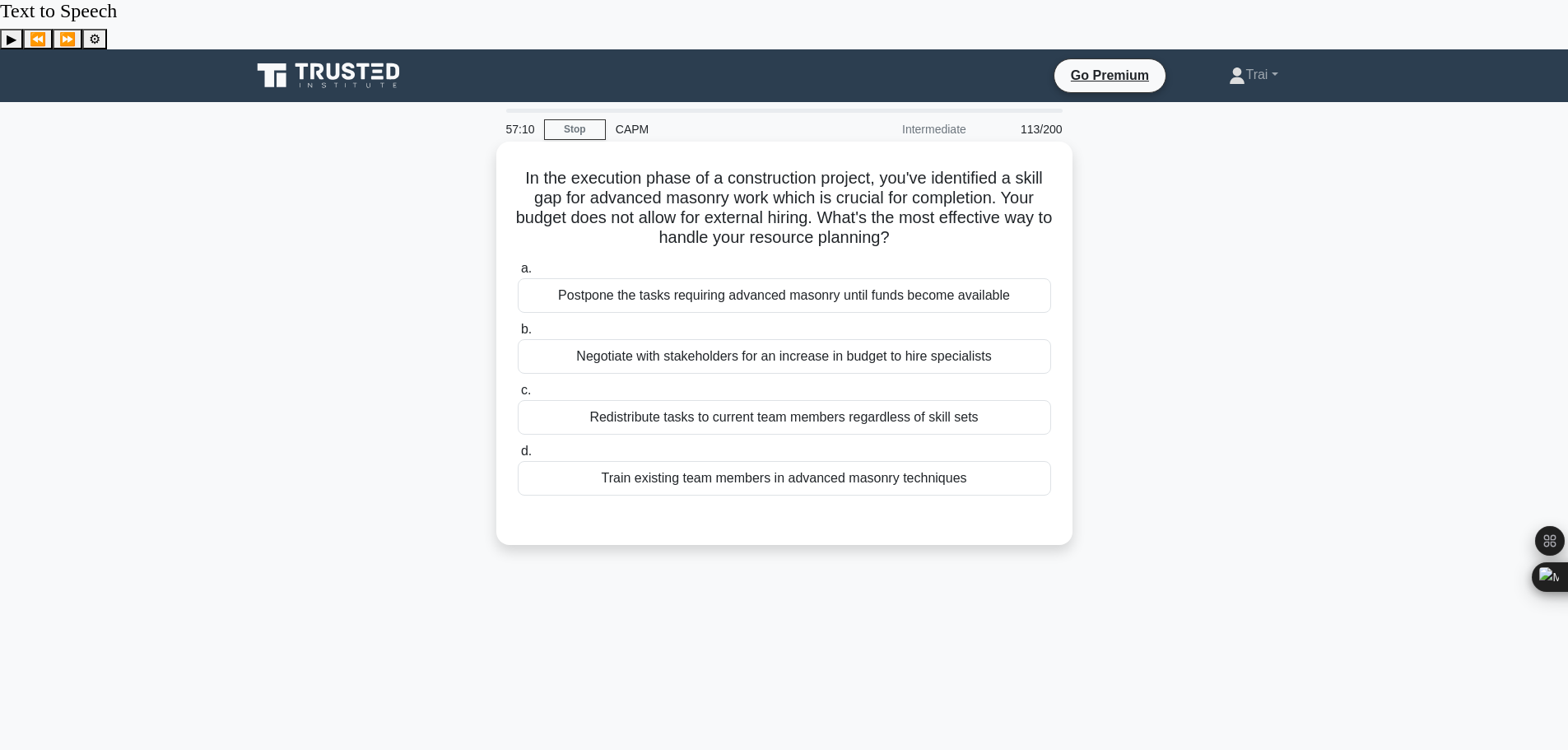
click at [766, 462] on div "Train existing team members in advanced masonry techniques" at bounding box center [784, 479] width 534 height 35
click at [518, 446] on input "d. Train existing team members in advanced masonry techniques" at bounding box center [518, 451] width 0 height 11
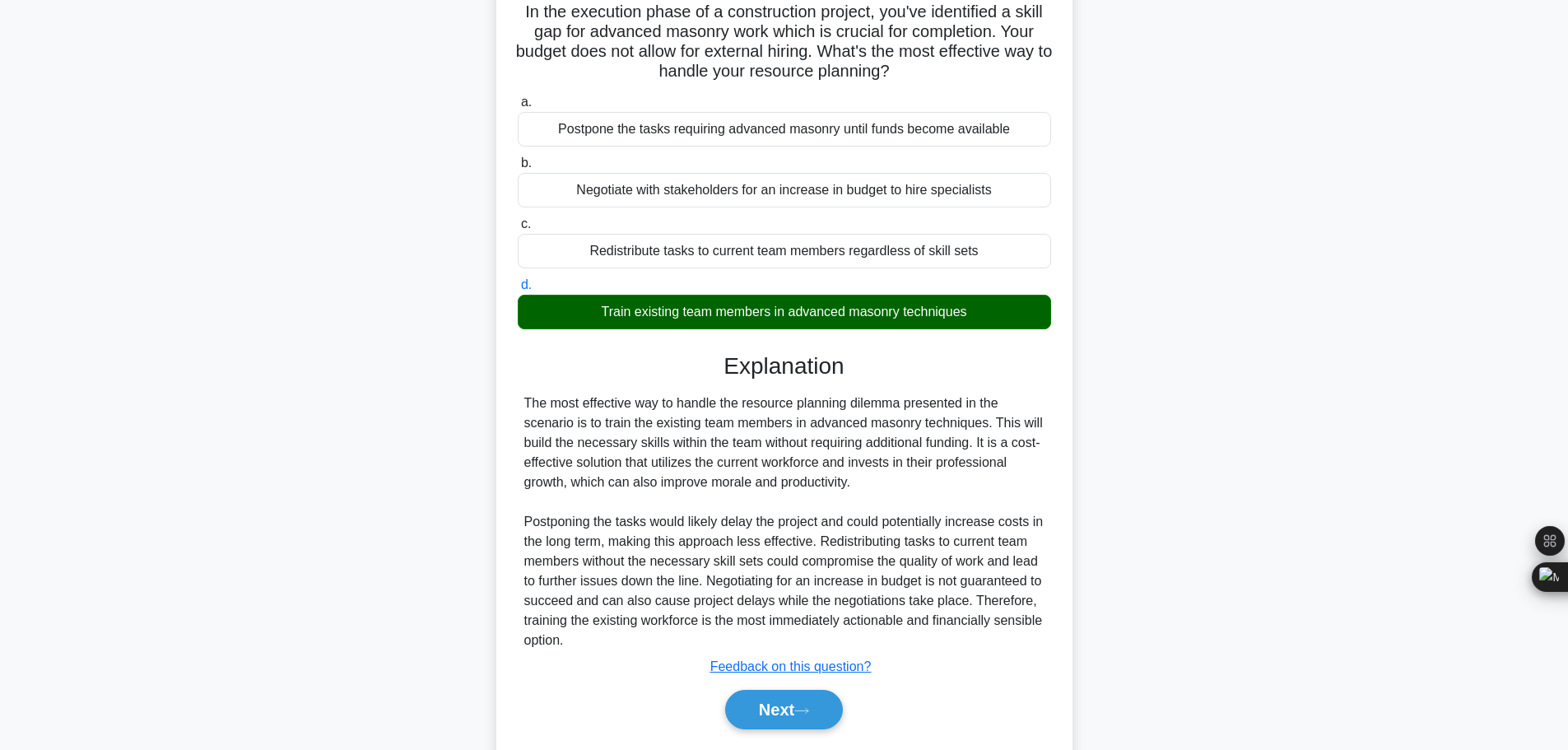
scroll to position [168, 0]
click at [788, 690] on button "Next" at bounding box center [784, 709] width 118 height 39
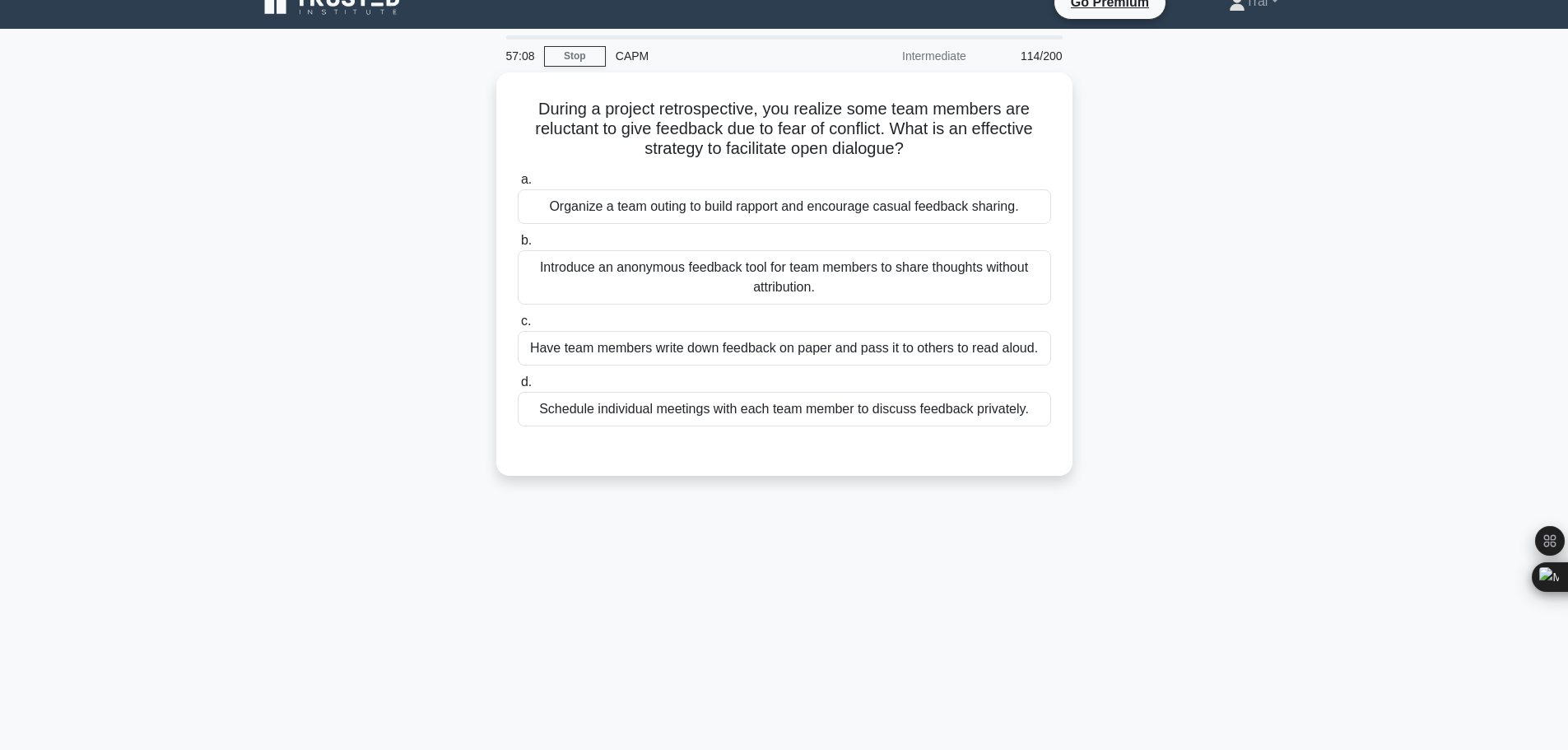
scroll to position [0, 0]
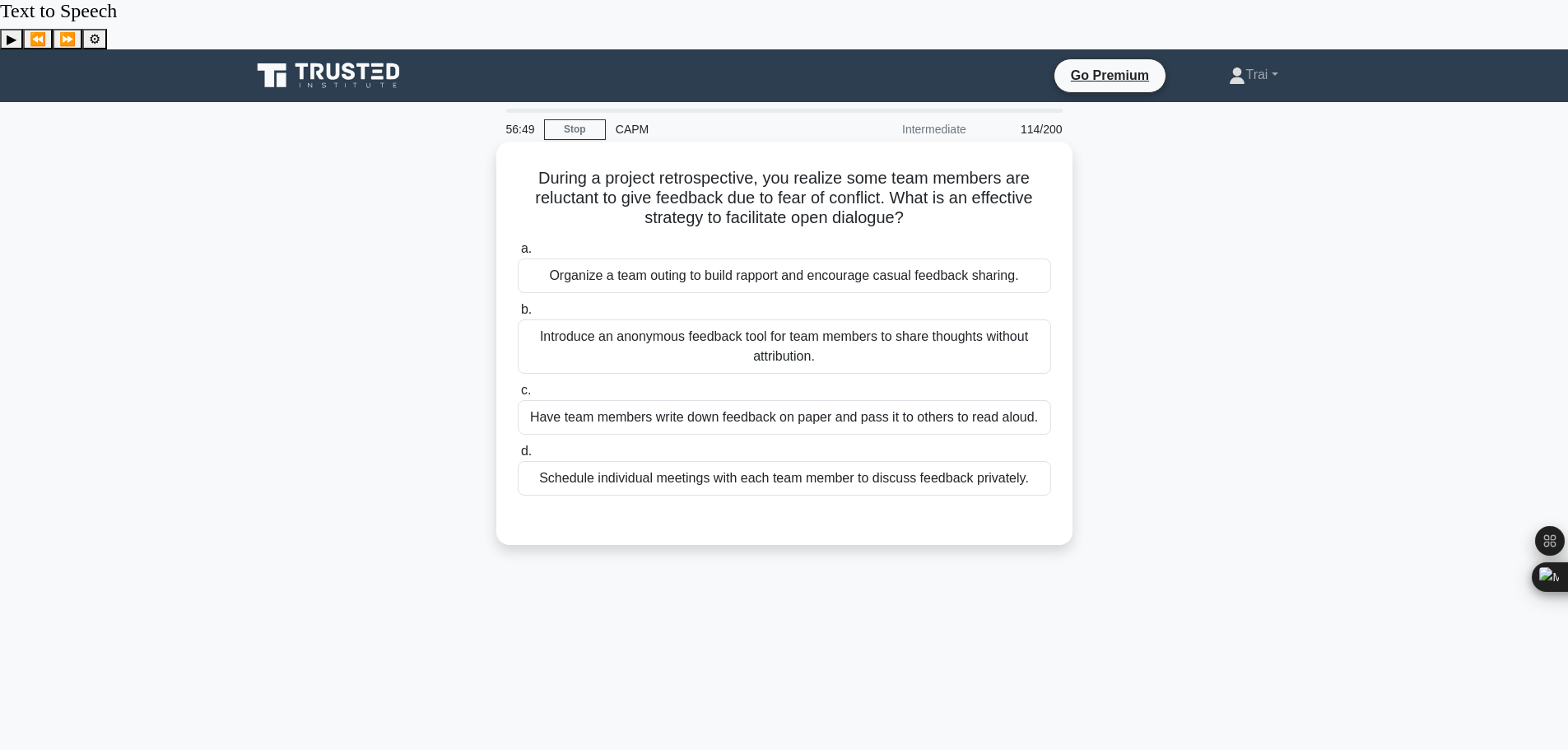
click at [805, 320] on div "Introduce an anonymous feedback tool for team members to share thoughts without…" at bounding box center [784, 346] width 534 height 54
click at [518, 305] on input "b. Introduce an anonymous feedback tool for team members to share thoughts with…" at bounding box center [518, 310] width 0 height 11
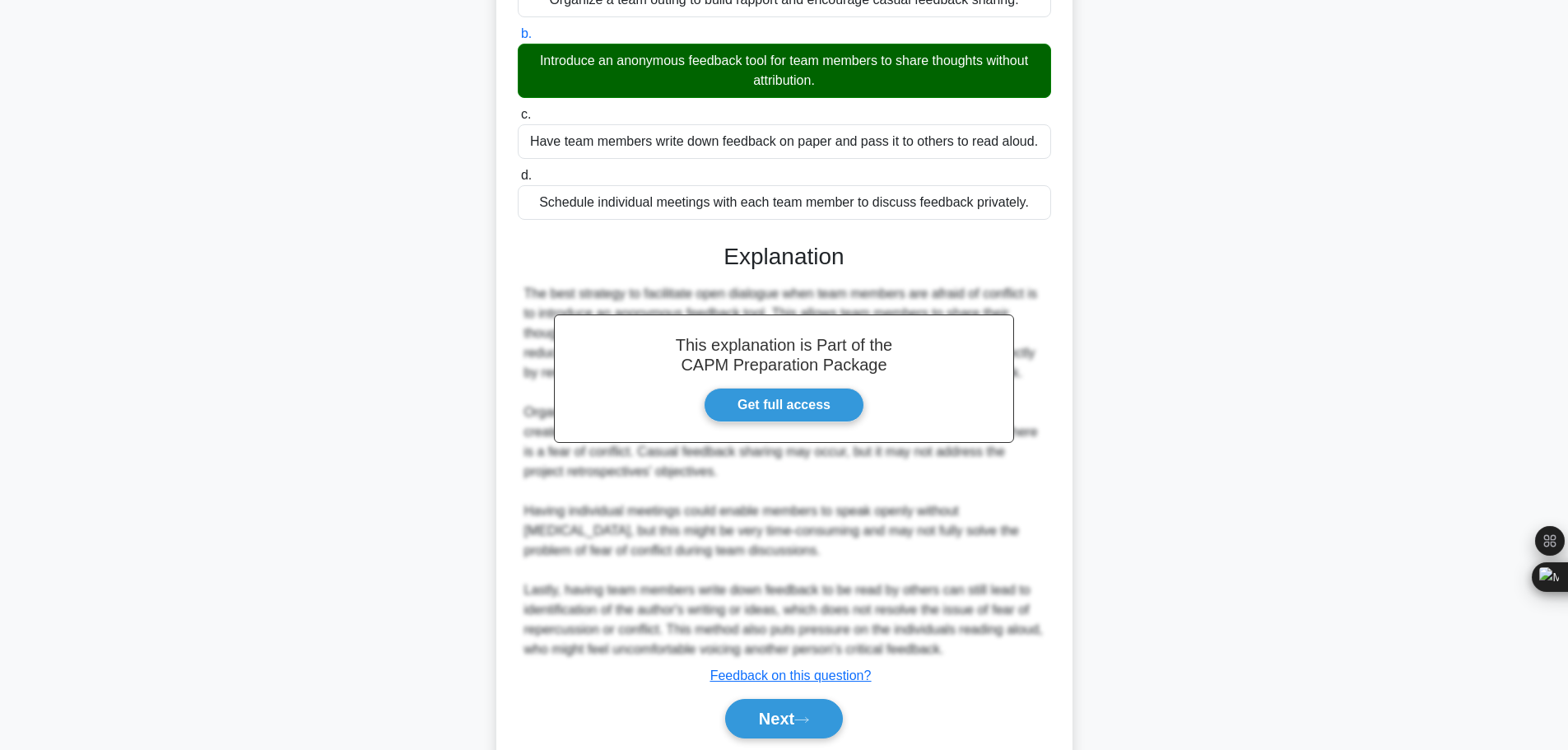
scroll to position [286, 0]
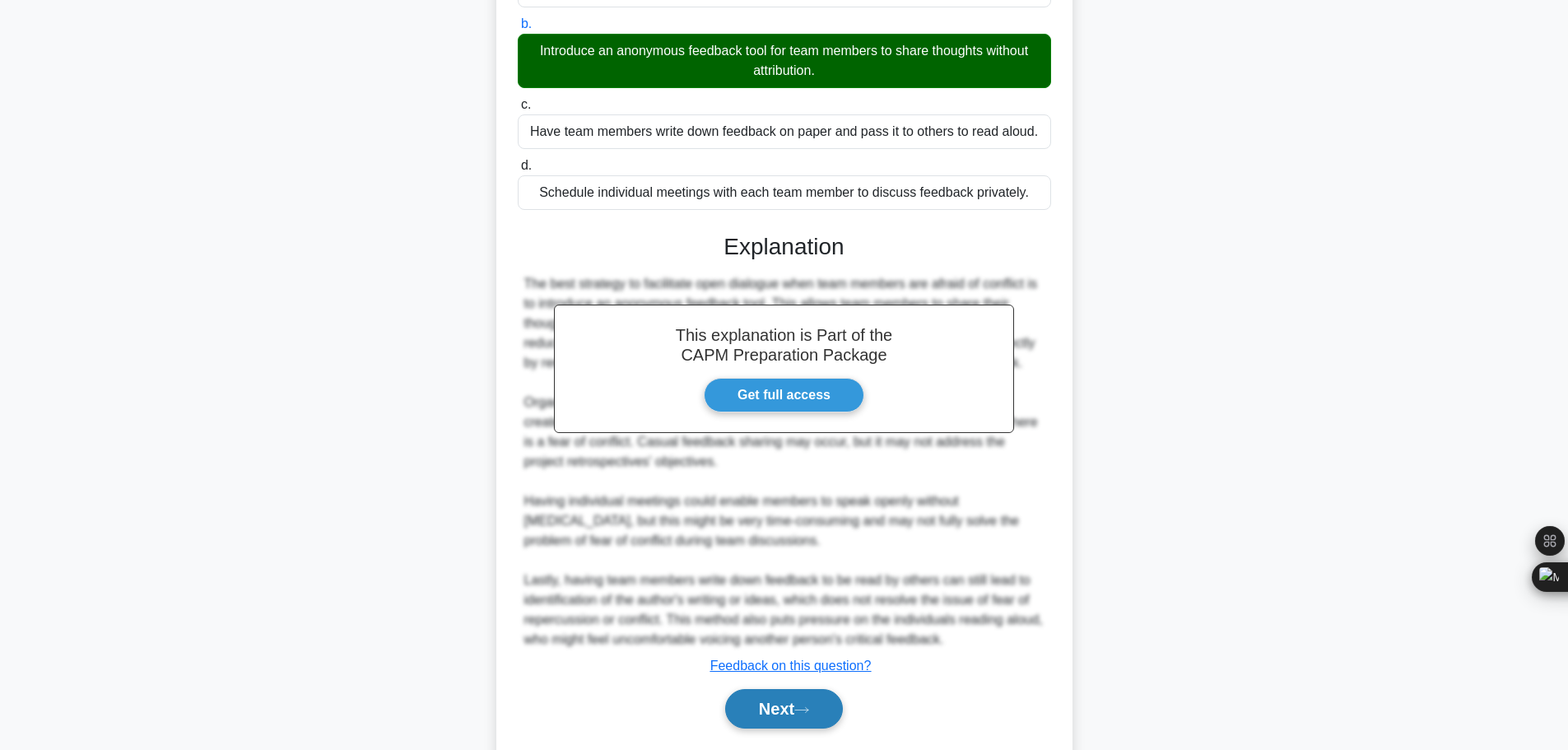
click at [754, 690] on button "Next" at bounding box center [784, 709] width 118 height 39
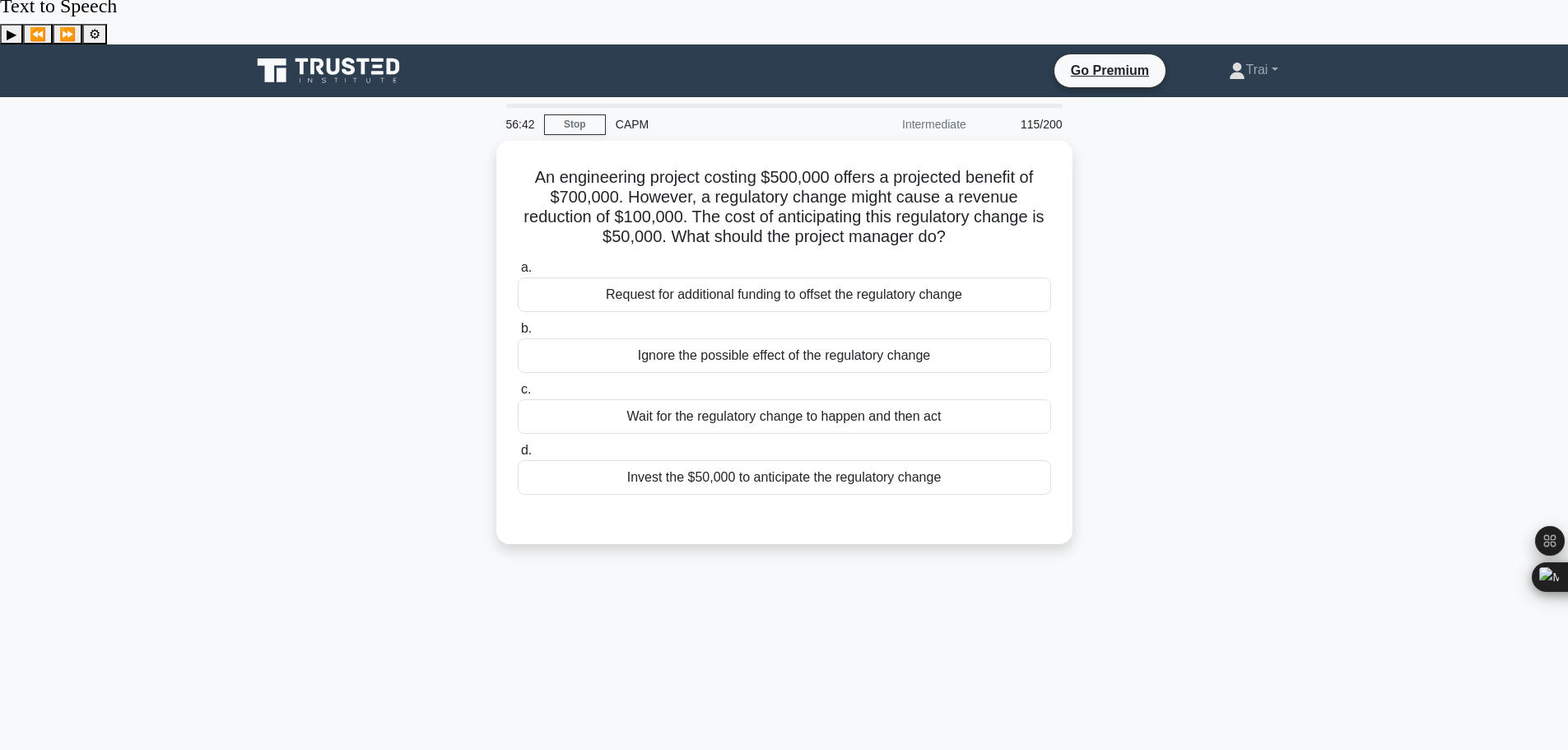
scroll to position [0, 0]
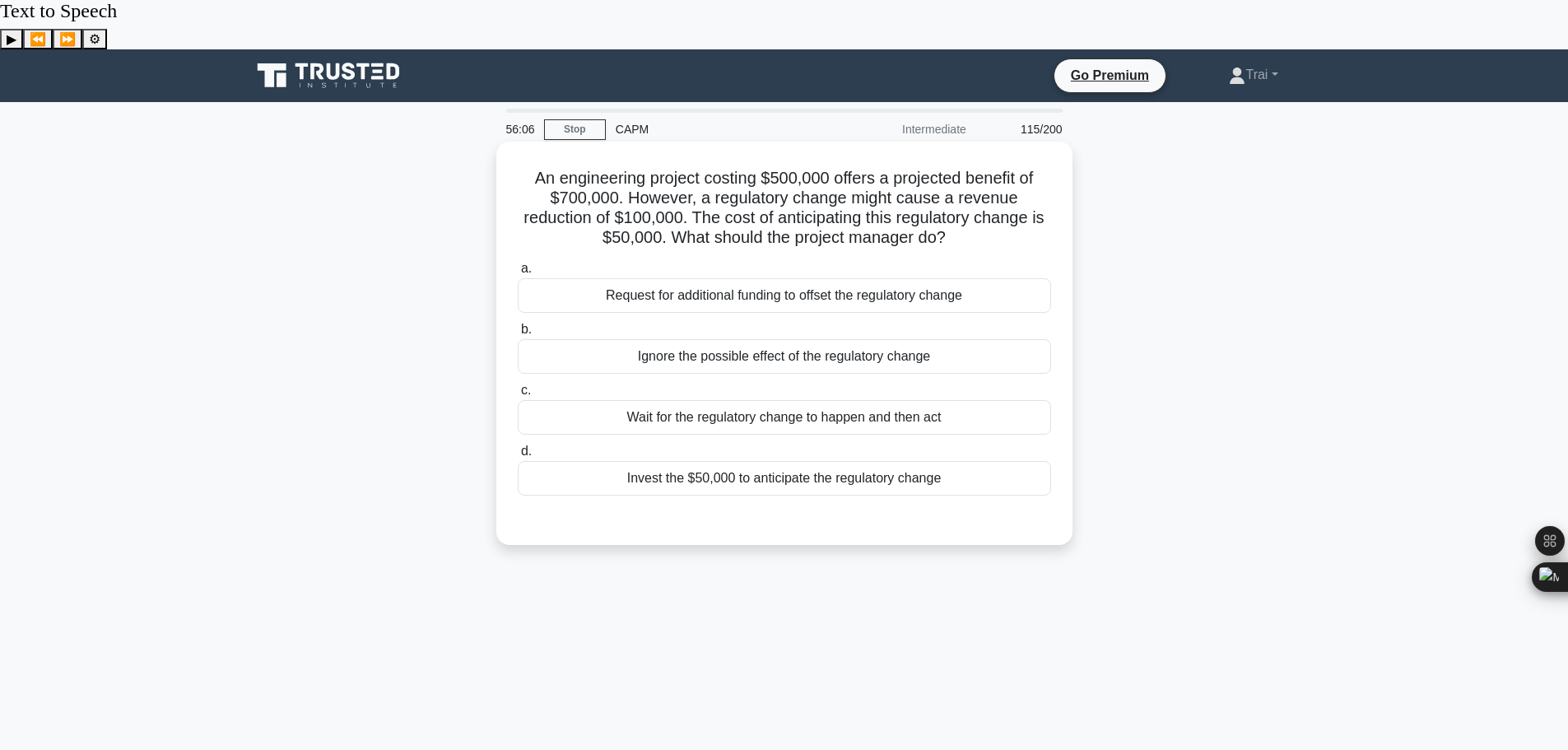
click at [793, 278] on div "Request for additional funding to offset the regulatory change" at bounding box center [784, 296] width 534 height 35
click at [518, 264] on input "a. Request for additional funding to offset the regulatory change" at bounding box center [518, 269] width 0 height 11
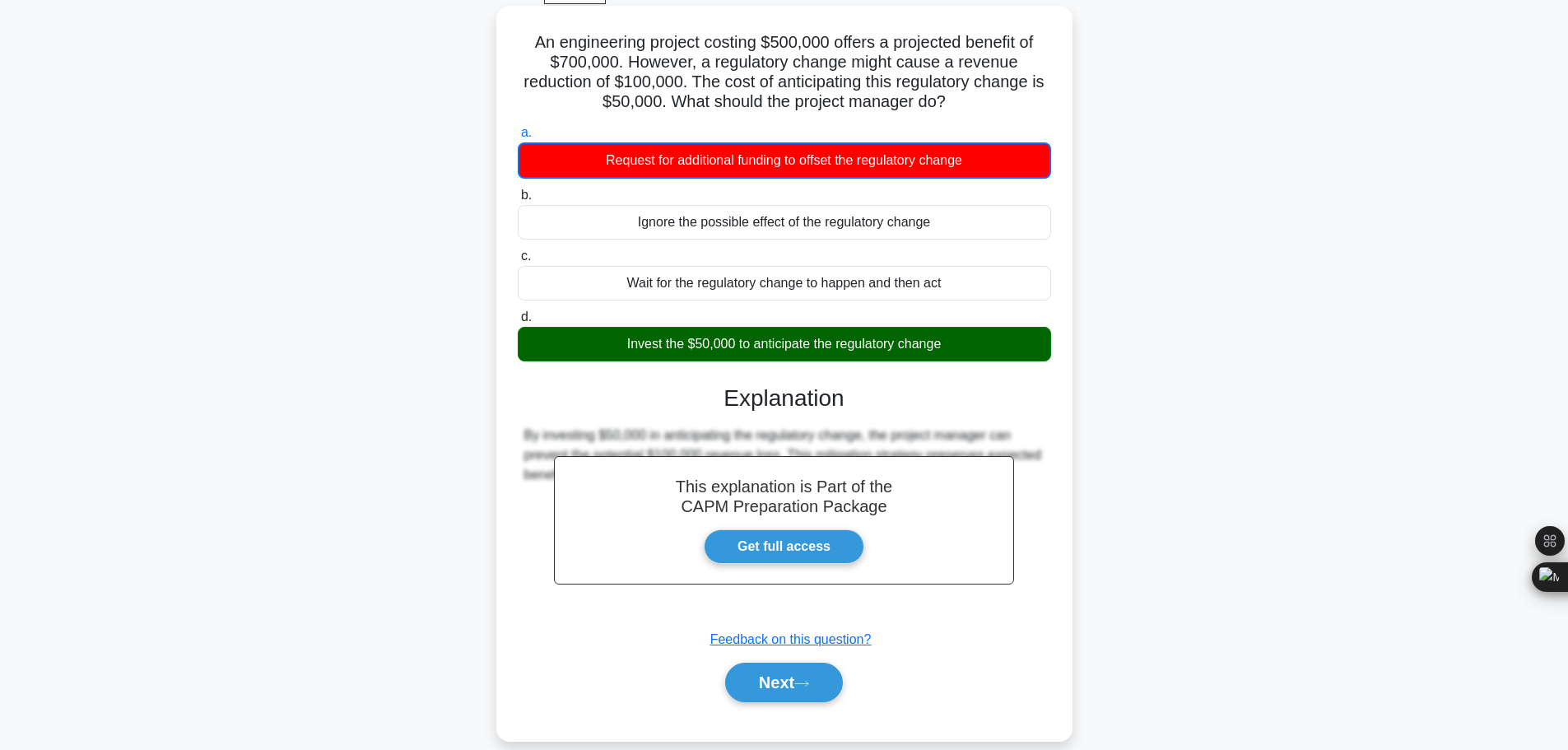
scroll to position [139, 0]
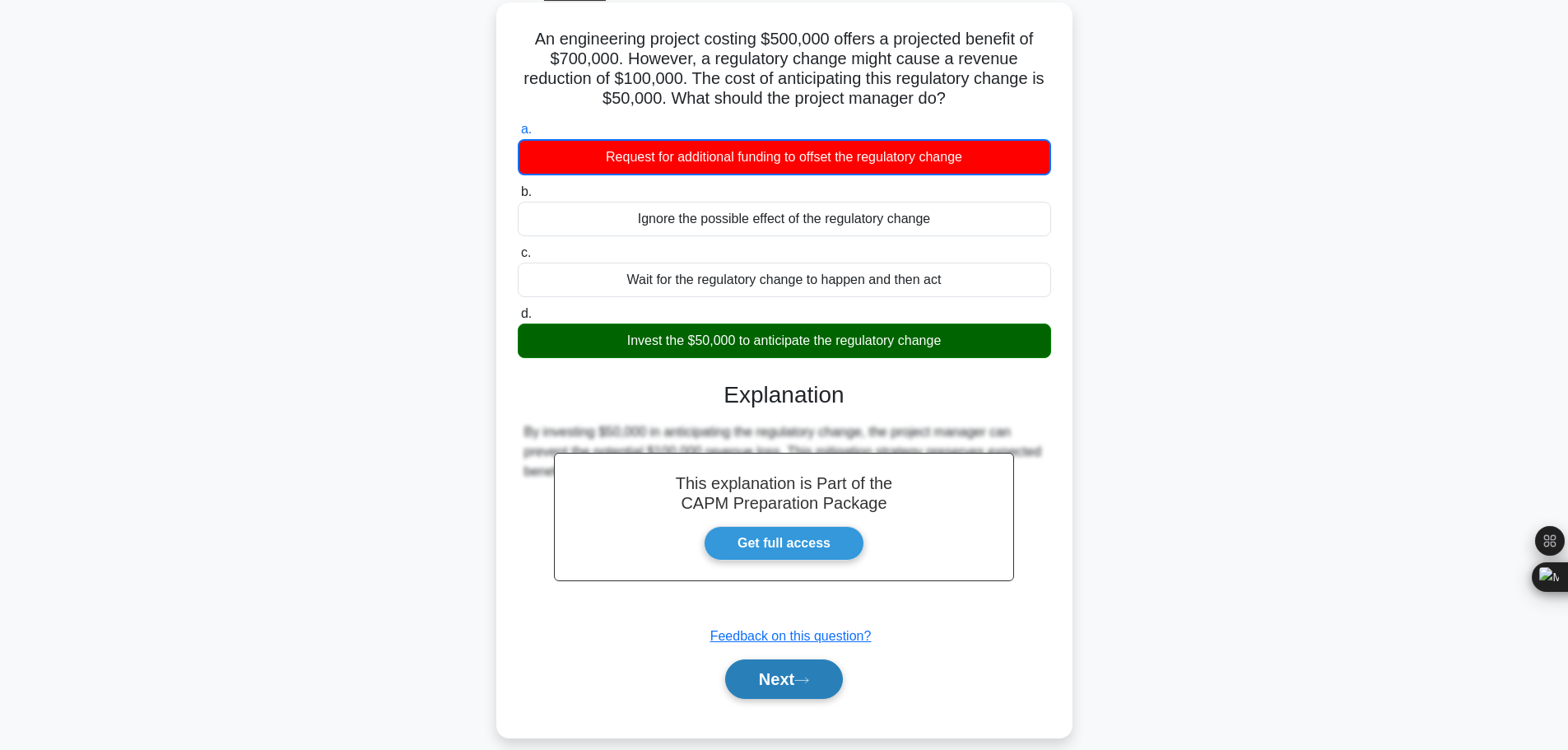
click at [787, 659] on button "Next" at bounding box center [784, 679] width 118 height 39
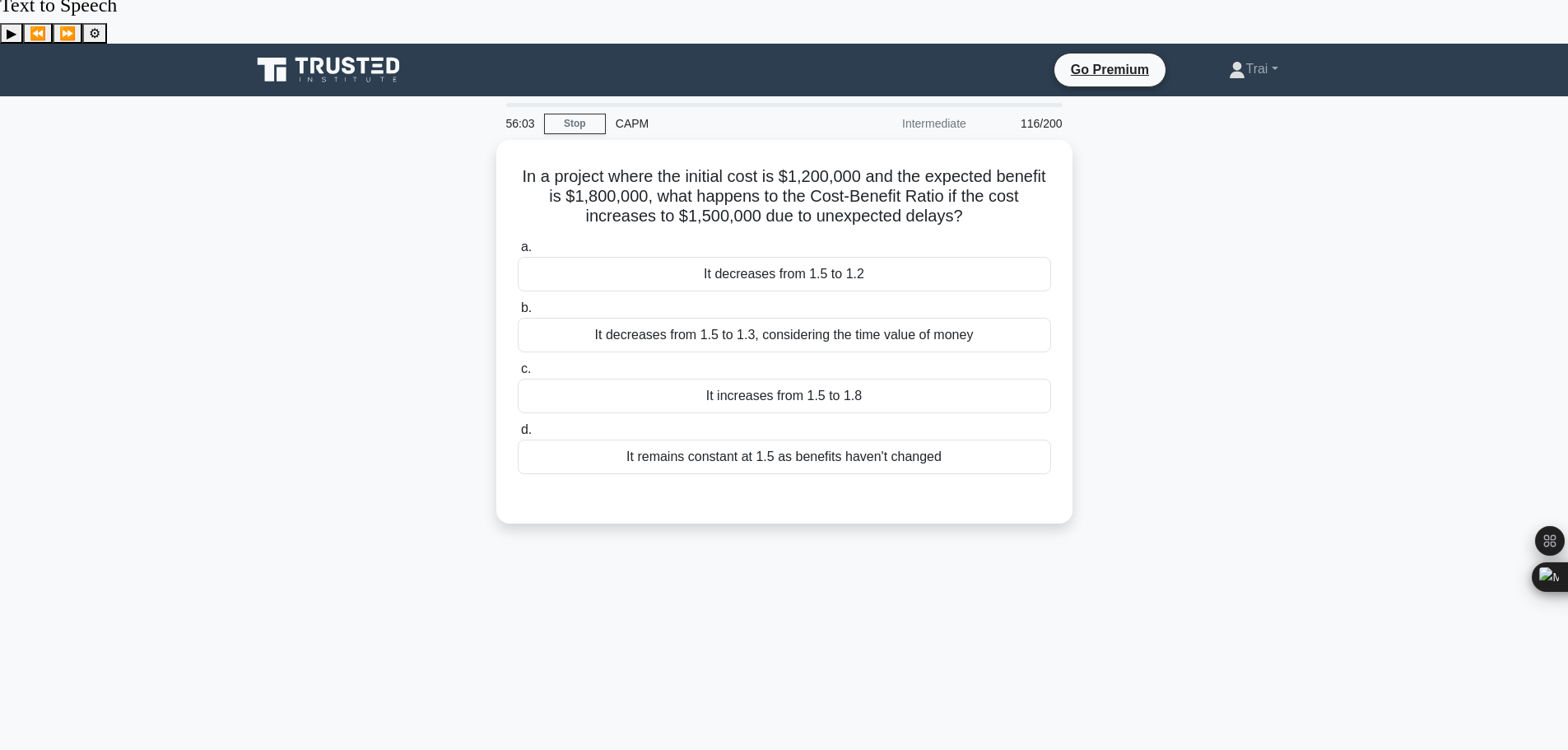
scroll to position [0, 0]
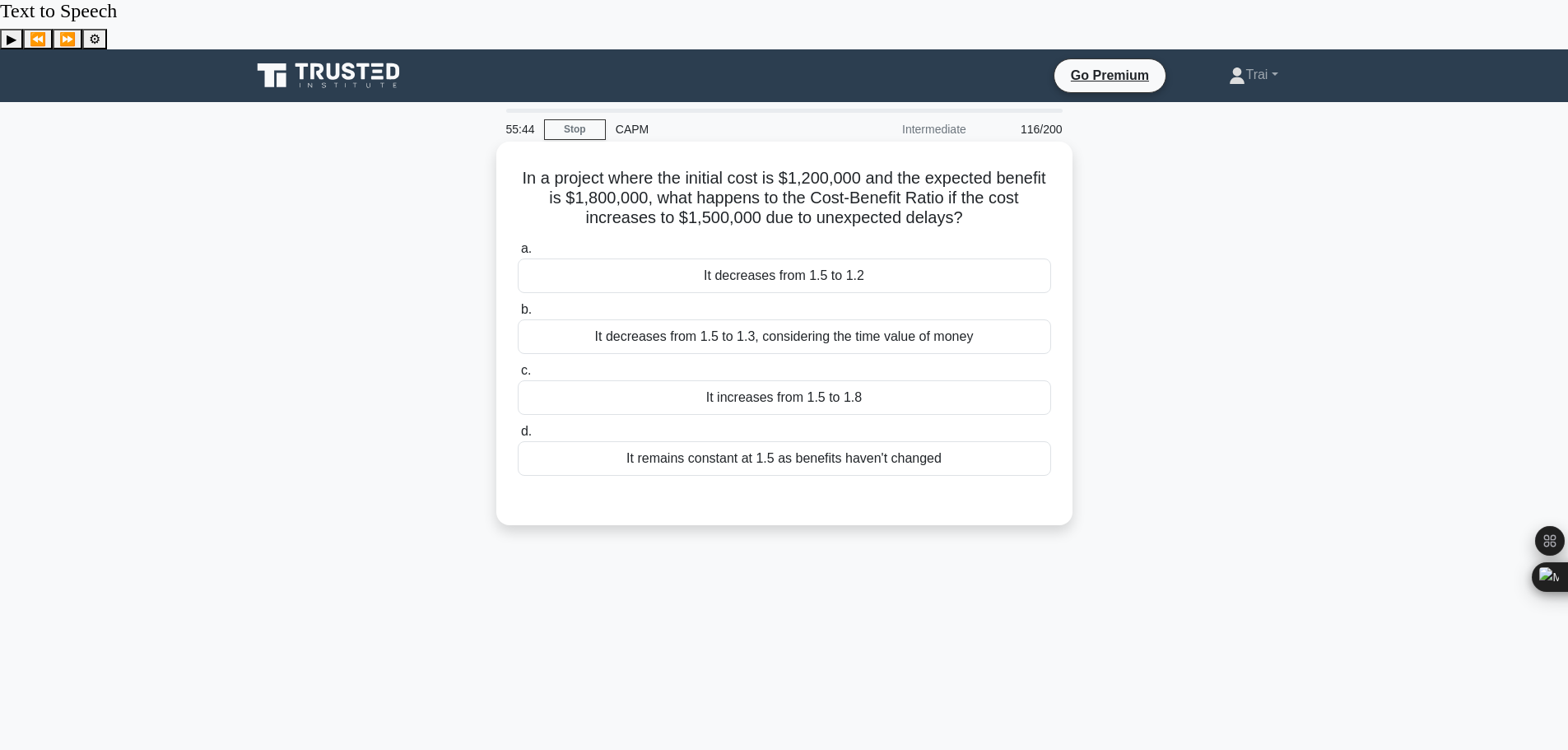
click at [845, 380] on div "It increases from 1.5 to 1.8" at bounding box center [784, 397] width 534 height 35
click at [518, 365] on input "c. It increases from 1.5 to 1.8" at bounding box center [518, 371] width 0 height 11
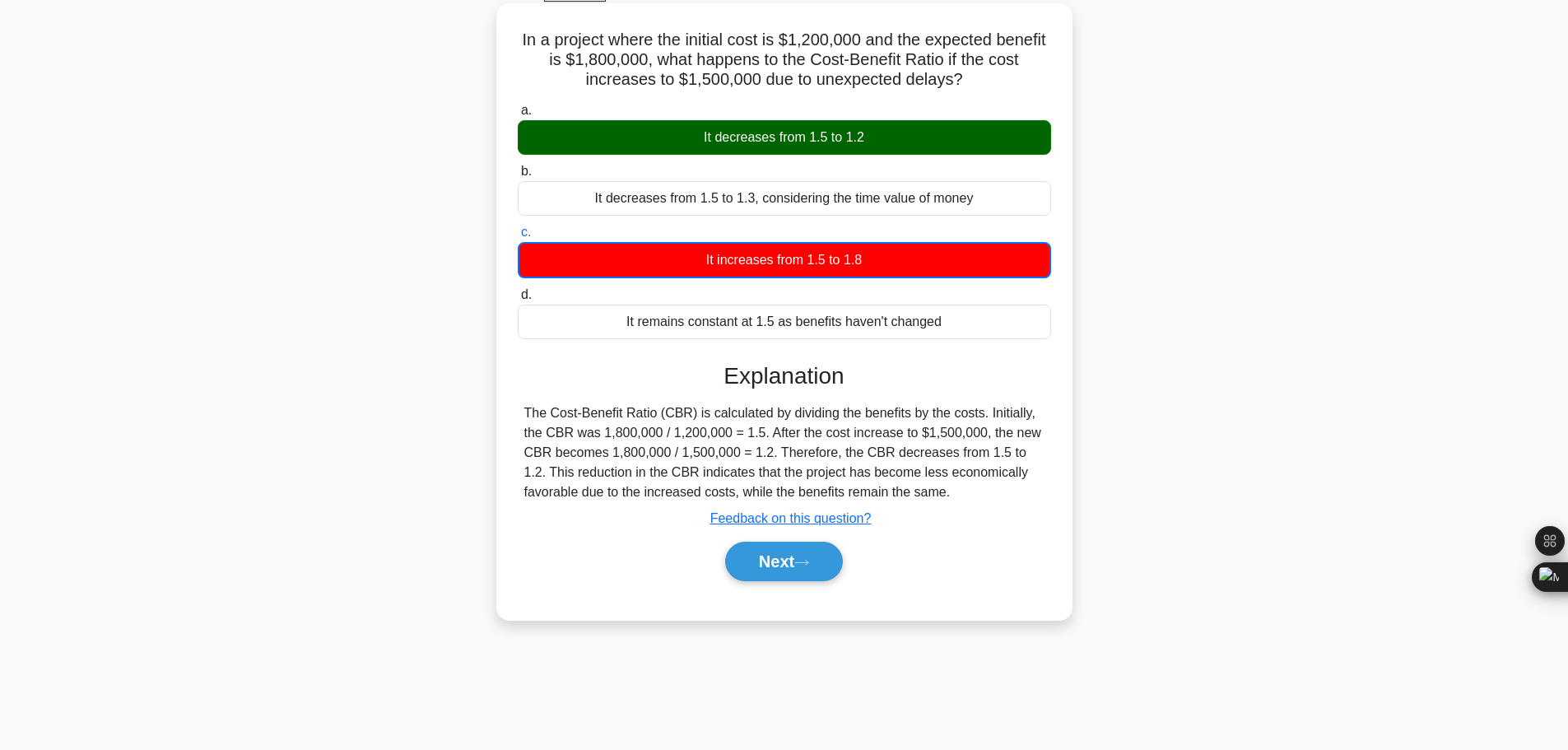
scroll to position [139, 0]
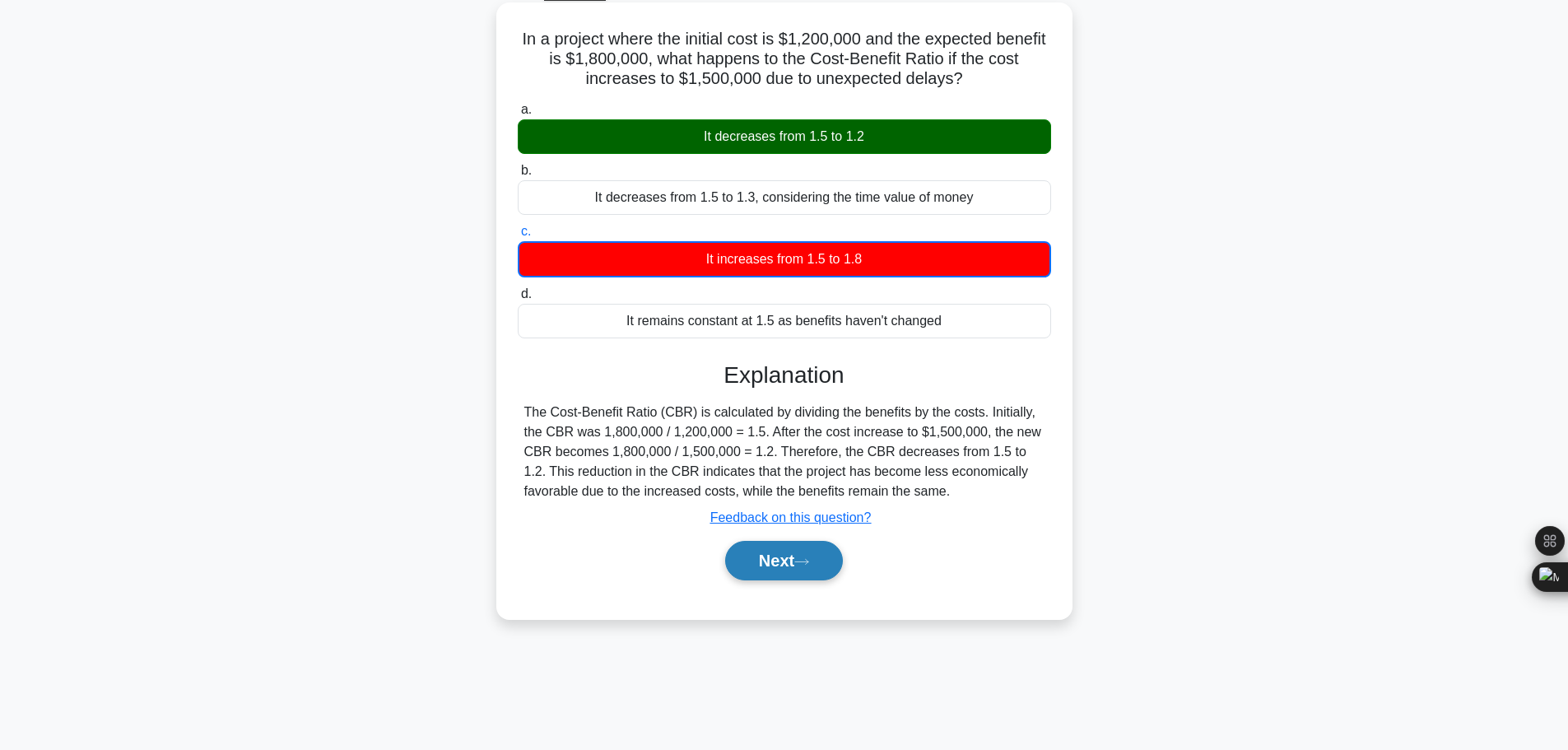
click at [764, 541] on button "Next" at bounding box center [784, 560] width 118 height 39
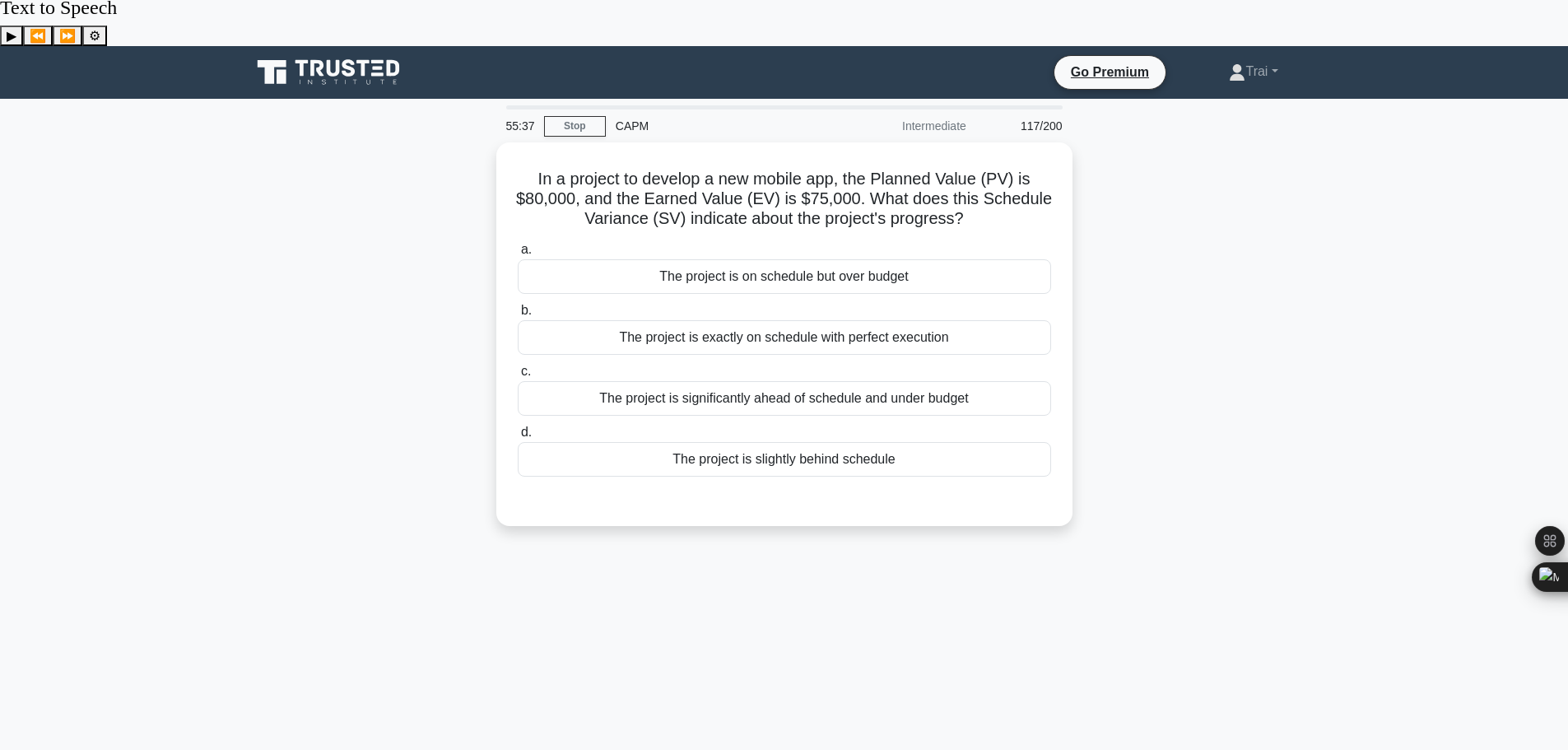
scroll to position [0, 0]
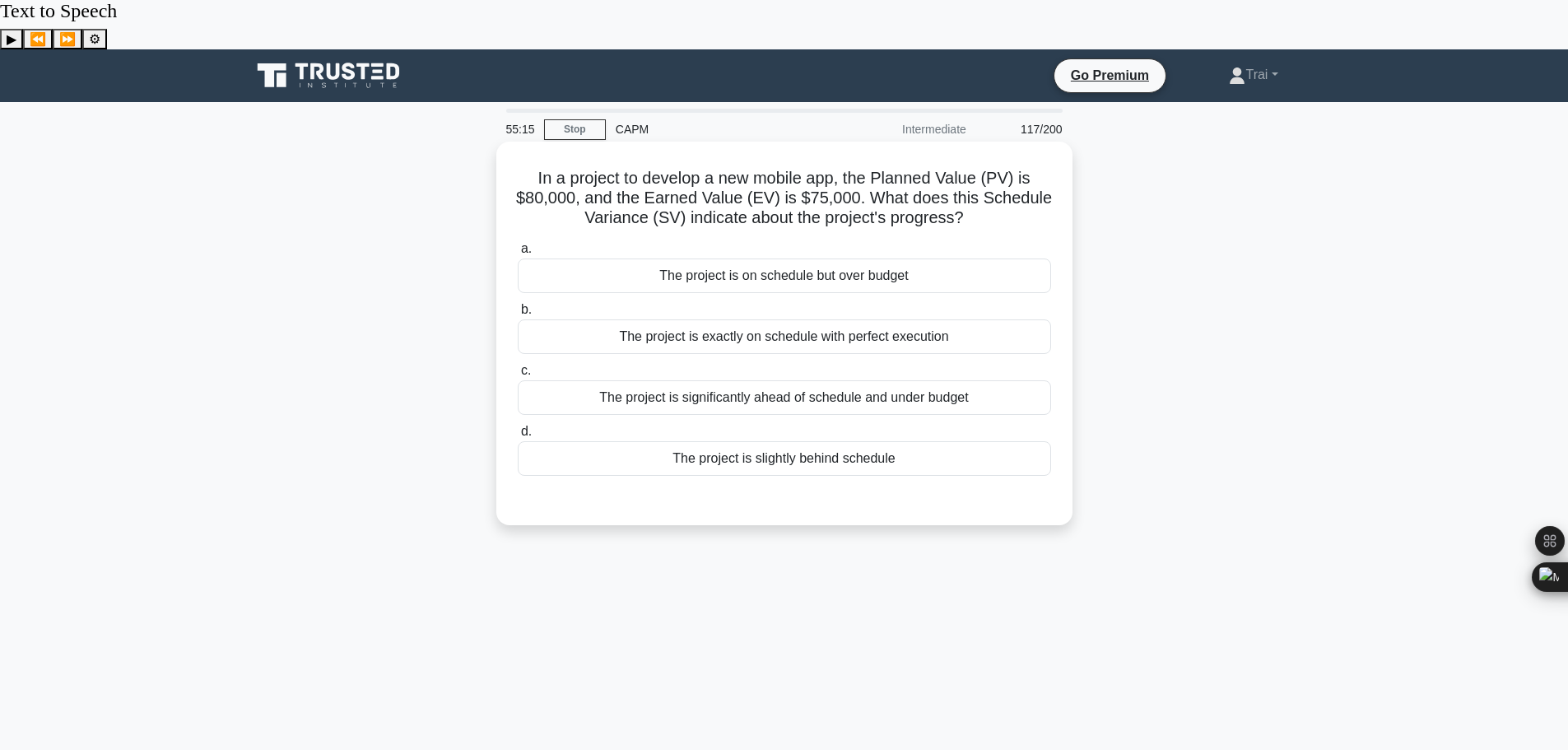
click at [851, 441] on div "The project is slightly behind schedule" at bounding box center [784, 459] width 534 height 35
click at [518, 427] on input "d. The project is slightly behind schedule" at bounding box center [518, 432] width 0 height 11
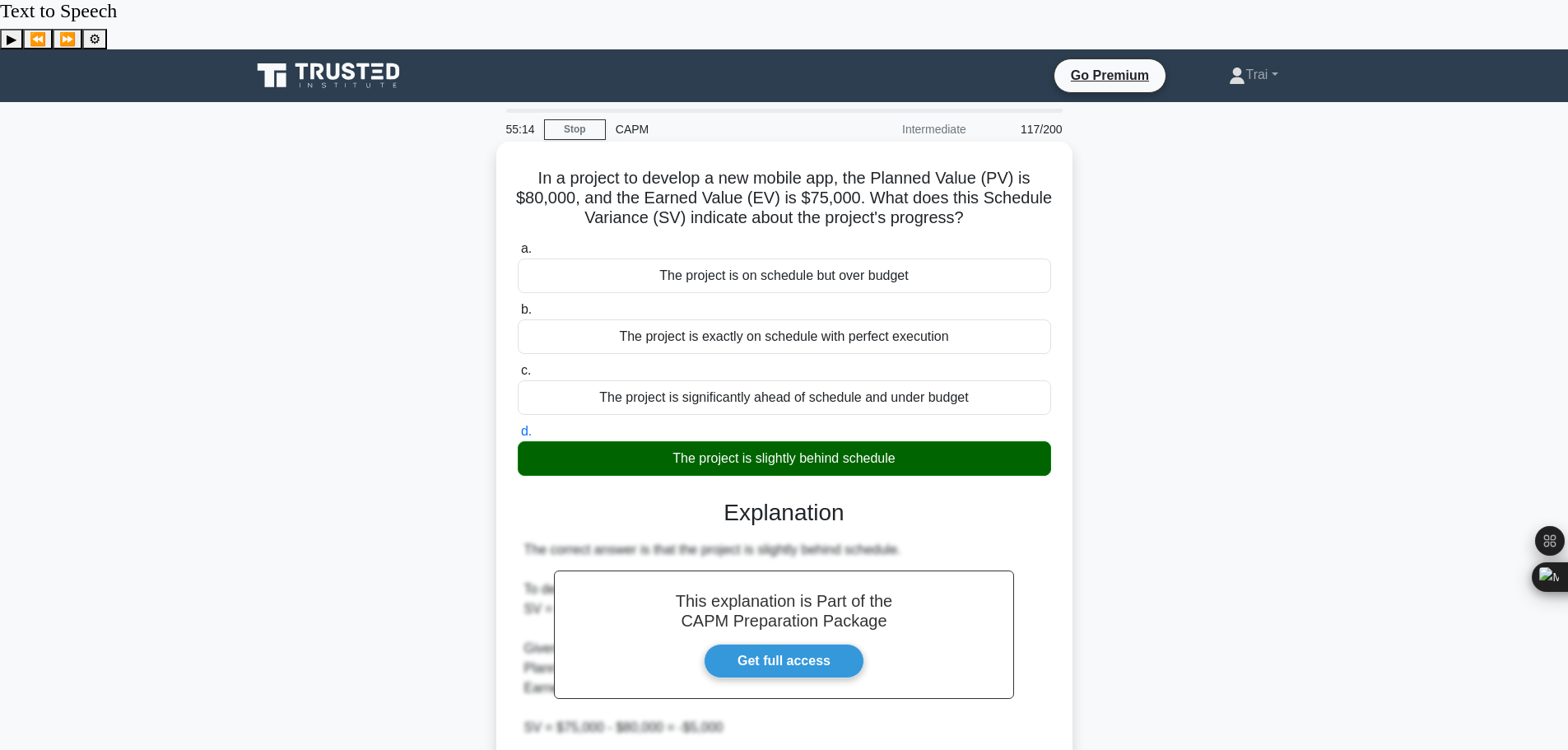
scroll to position [364, 0]
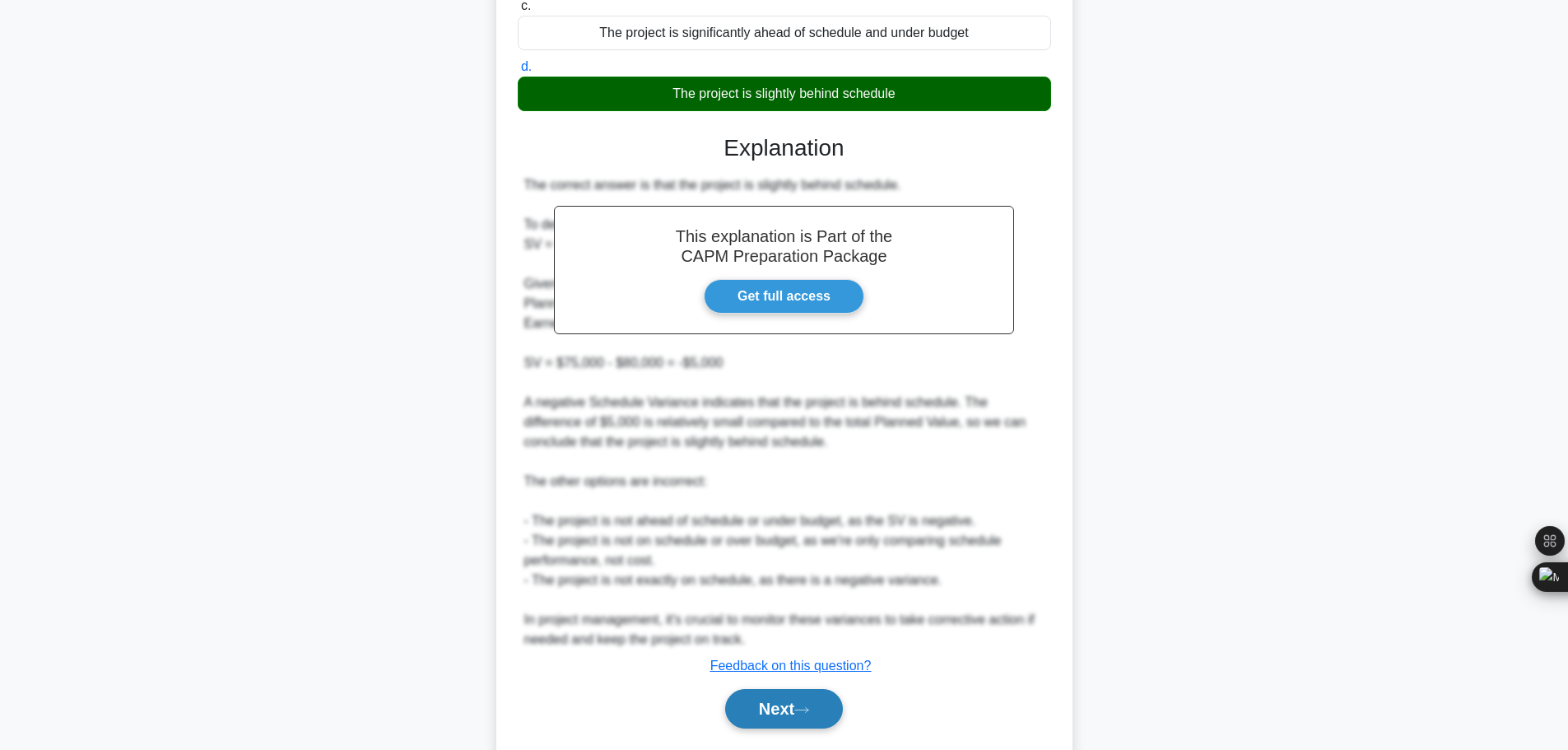
click at [780, 690] on button "Next" at bounding box center [784, 709] width 118 height 39
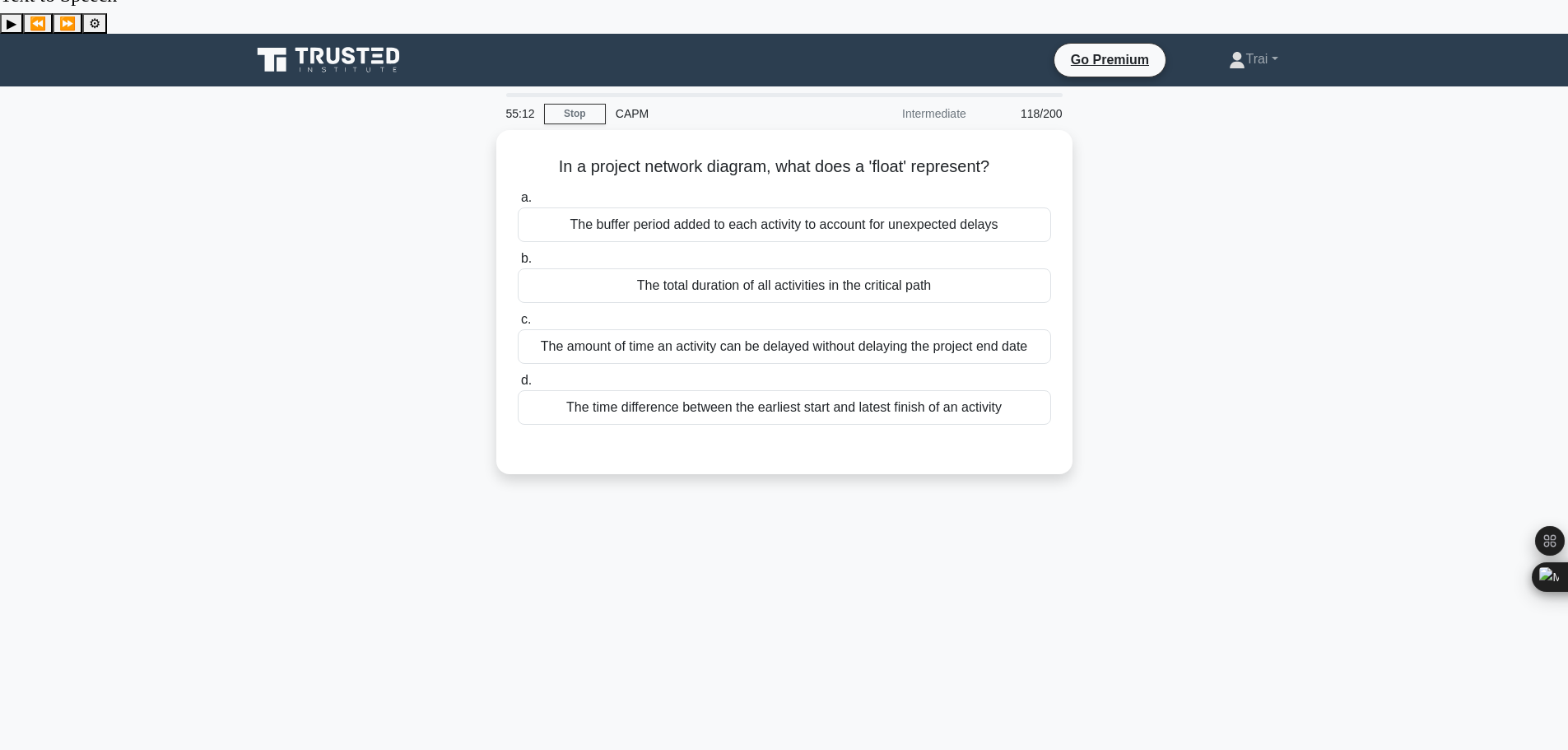
scroll to position [0, 0]
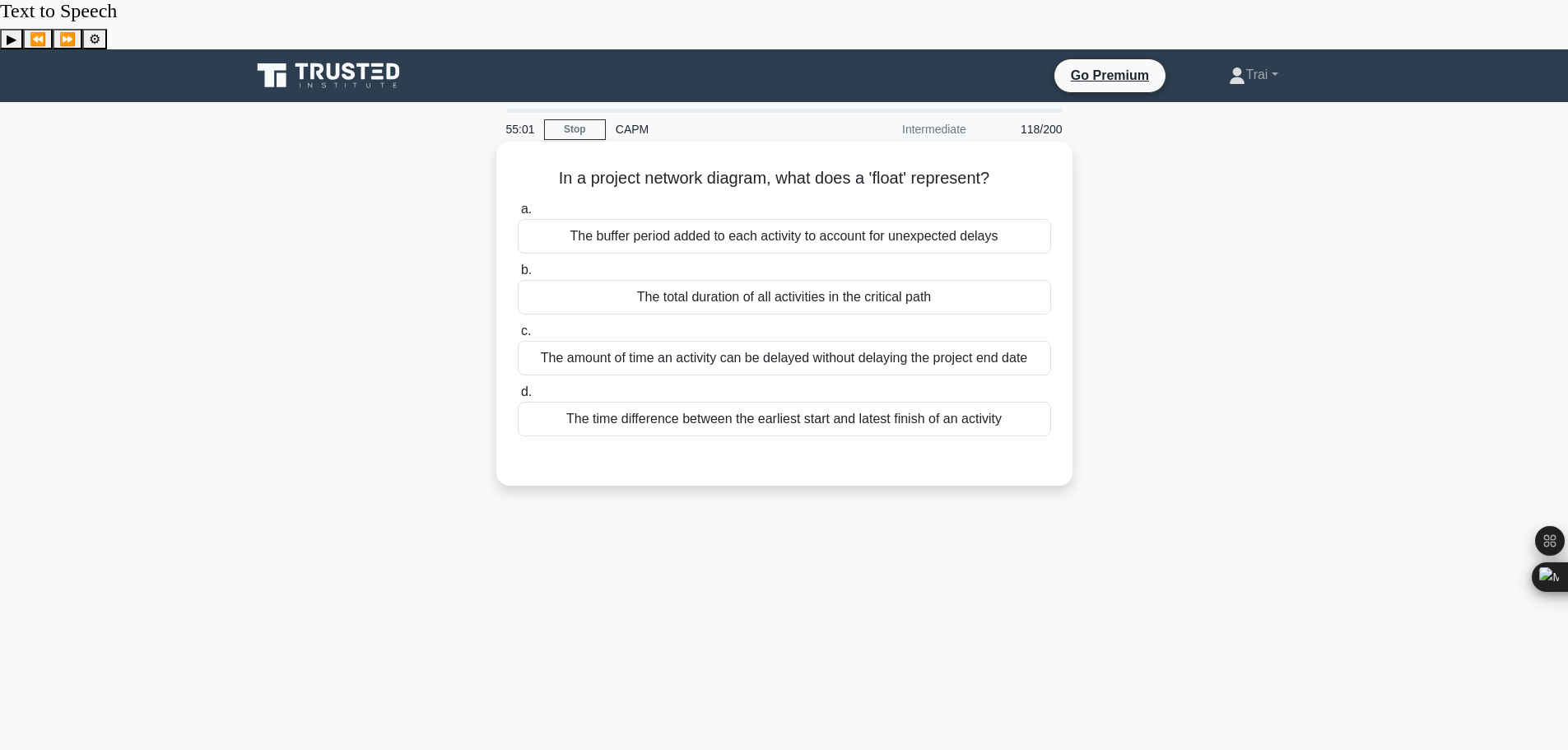
click at [811, 341] on div "The amount of time an activity can be delayed without delaying the project end …" at bounding box center [784, 358] width 534 height 35
click at [518, 326] on input "c. The amount of time an activity can be delayed without delaying the project e…" at bounding box center [518, 332] width 0 height 11
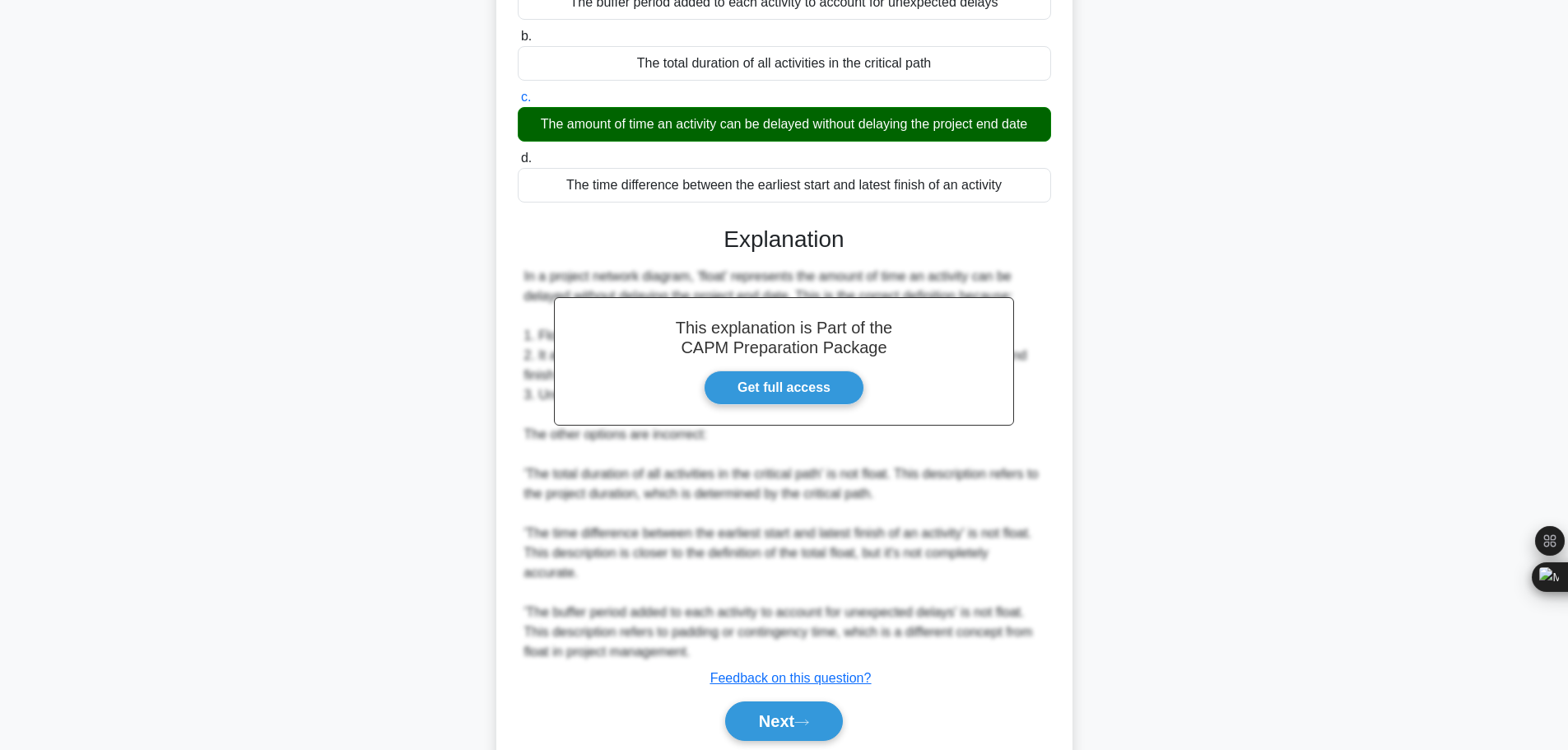
scroll to position [246, 0]
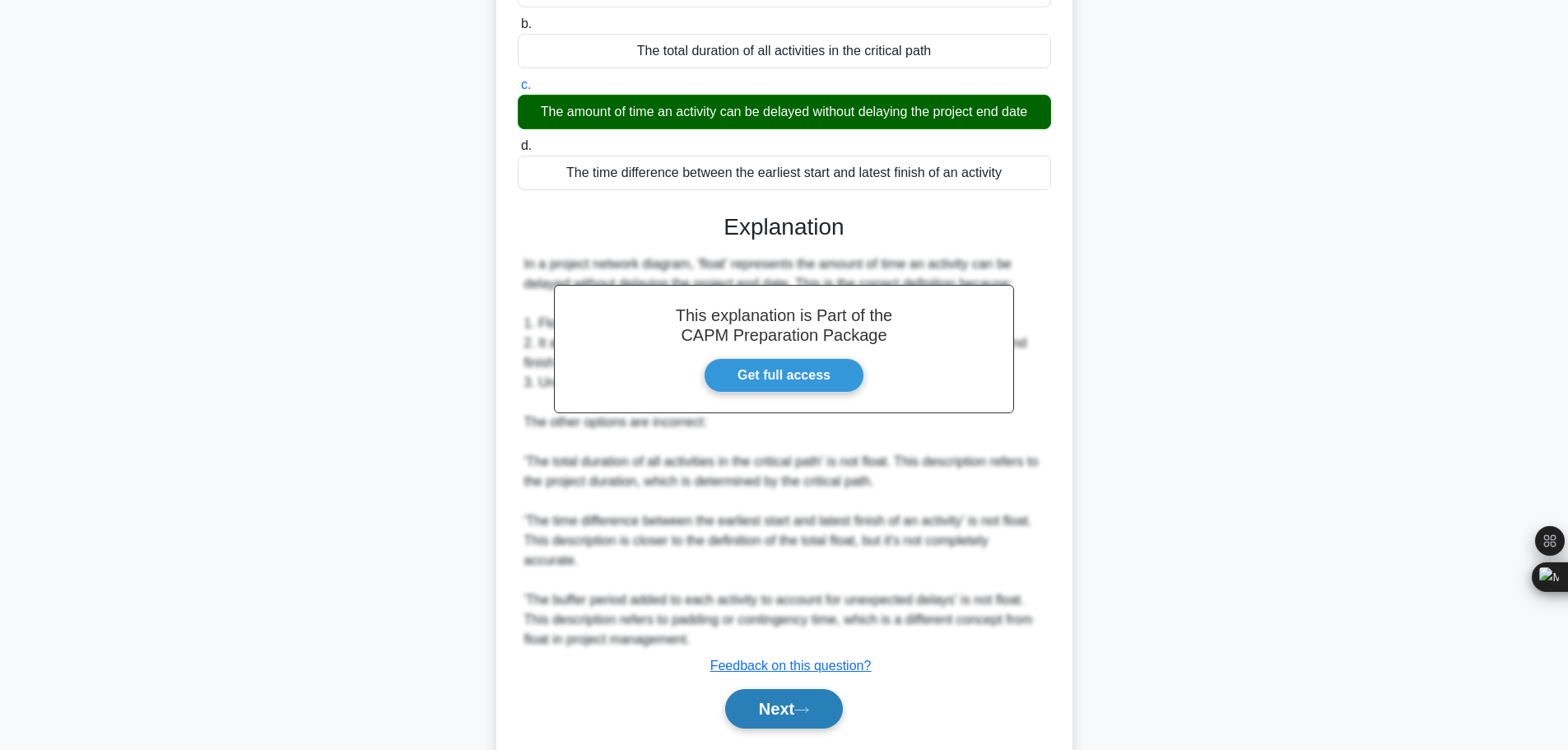
click at [802, 690] on button "Next" at bounding box center [784, 709] width 118 height 39
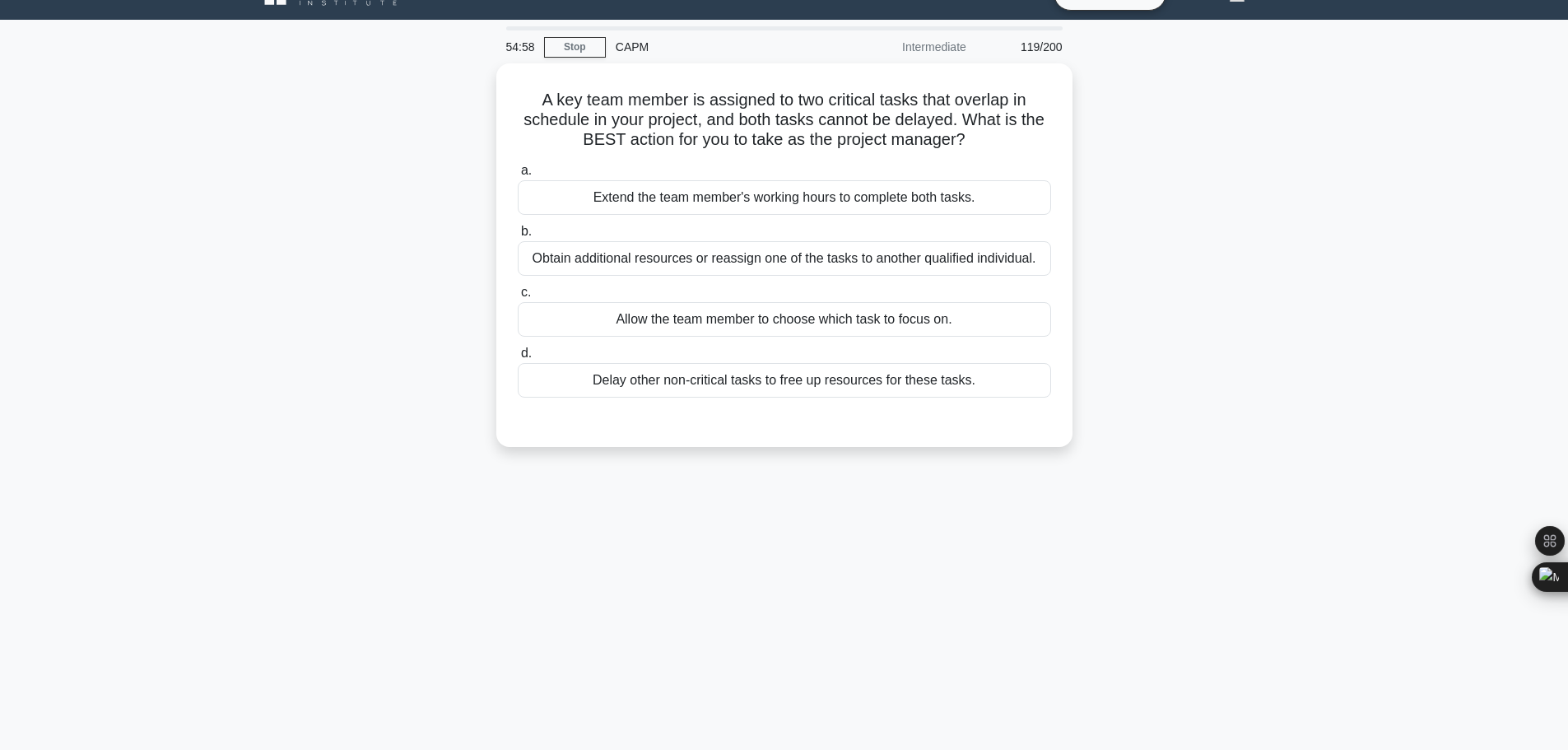
scroll to position [0, 0]
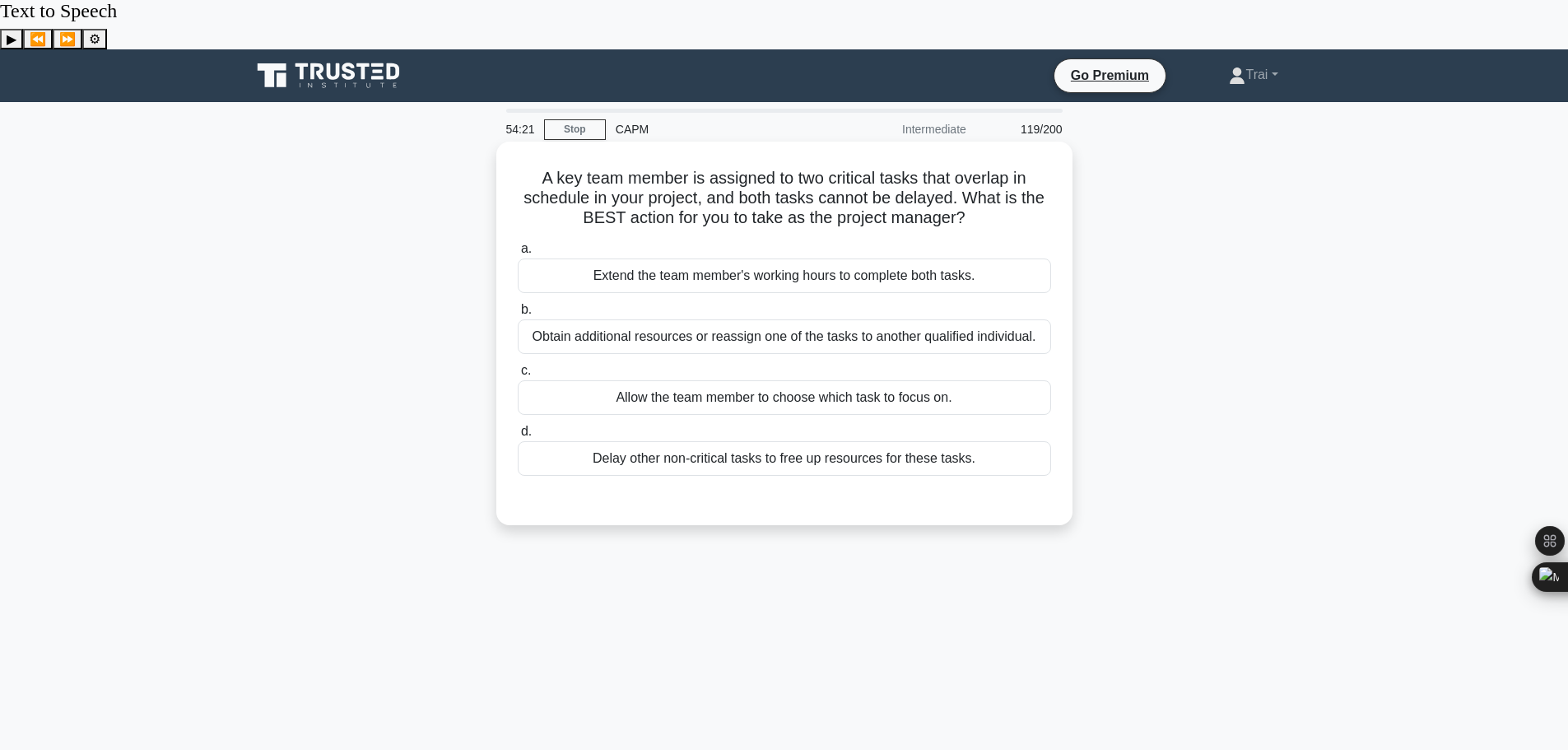
click at [864, 320] on div "Obtain additional resources or reassign one of the tasks to another qualified i…" at bounding box center [784, 337] width 534 height 35
click at [518, 305] on input "b. Obtain additional resources or reassign one of the tasks to another qualifie…" at bounding box center [518, 310] width 0 height 11
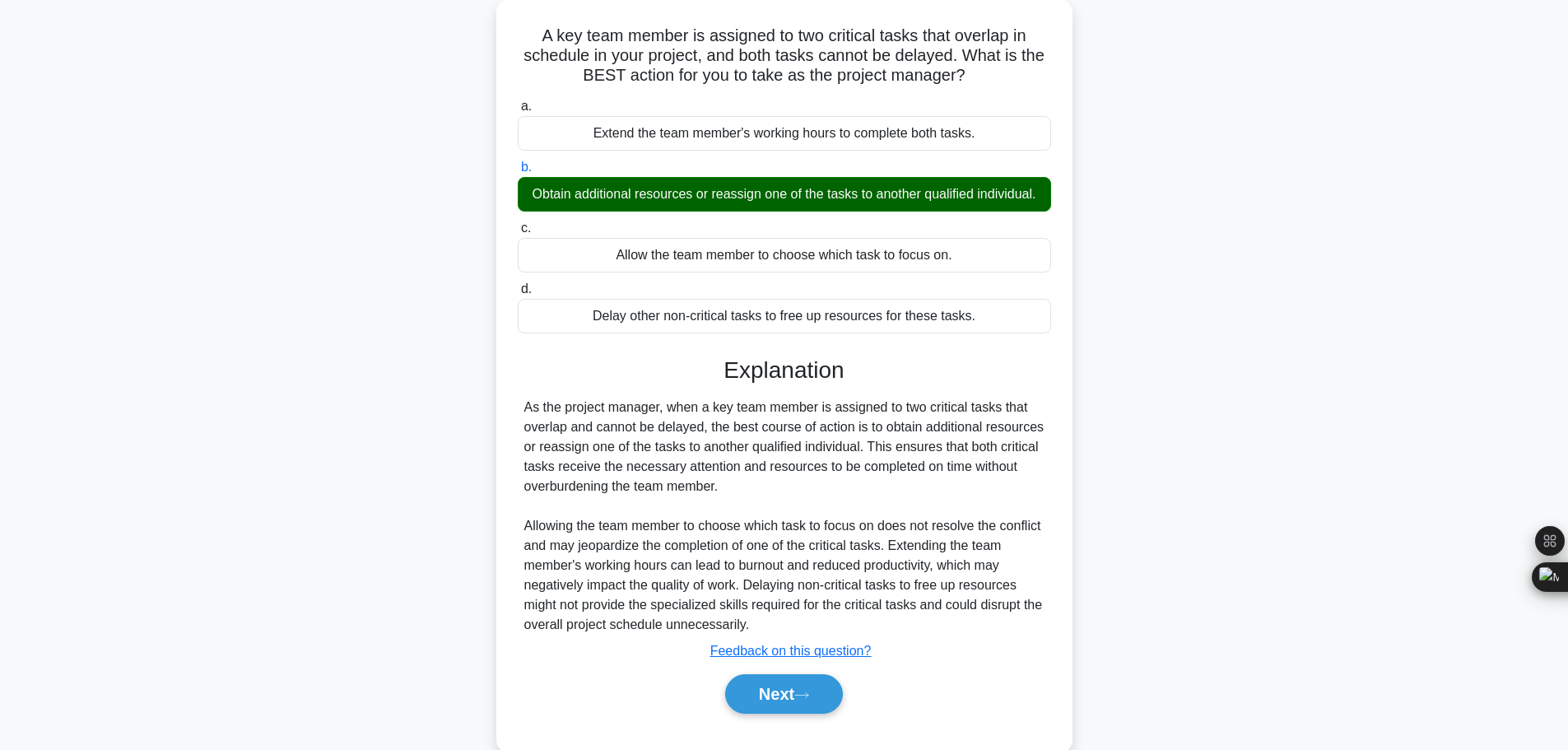
scroll to position [147, 0]
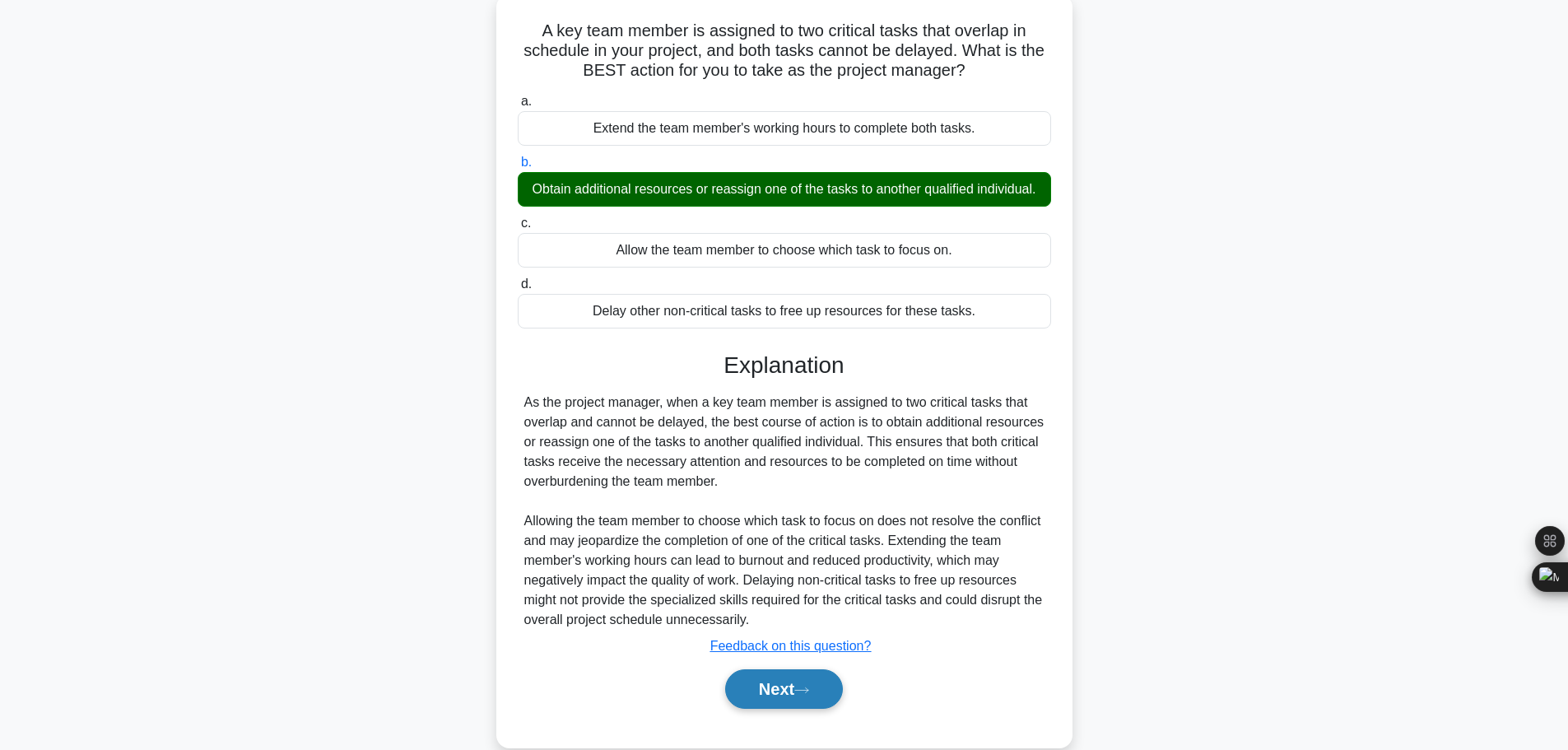
click at [786, 669] on button "Next" at bounding box center [784, 689] width 118 height 39
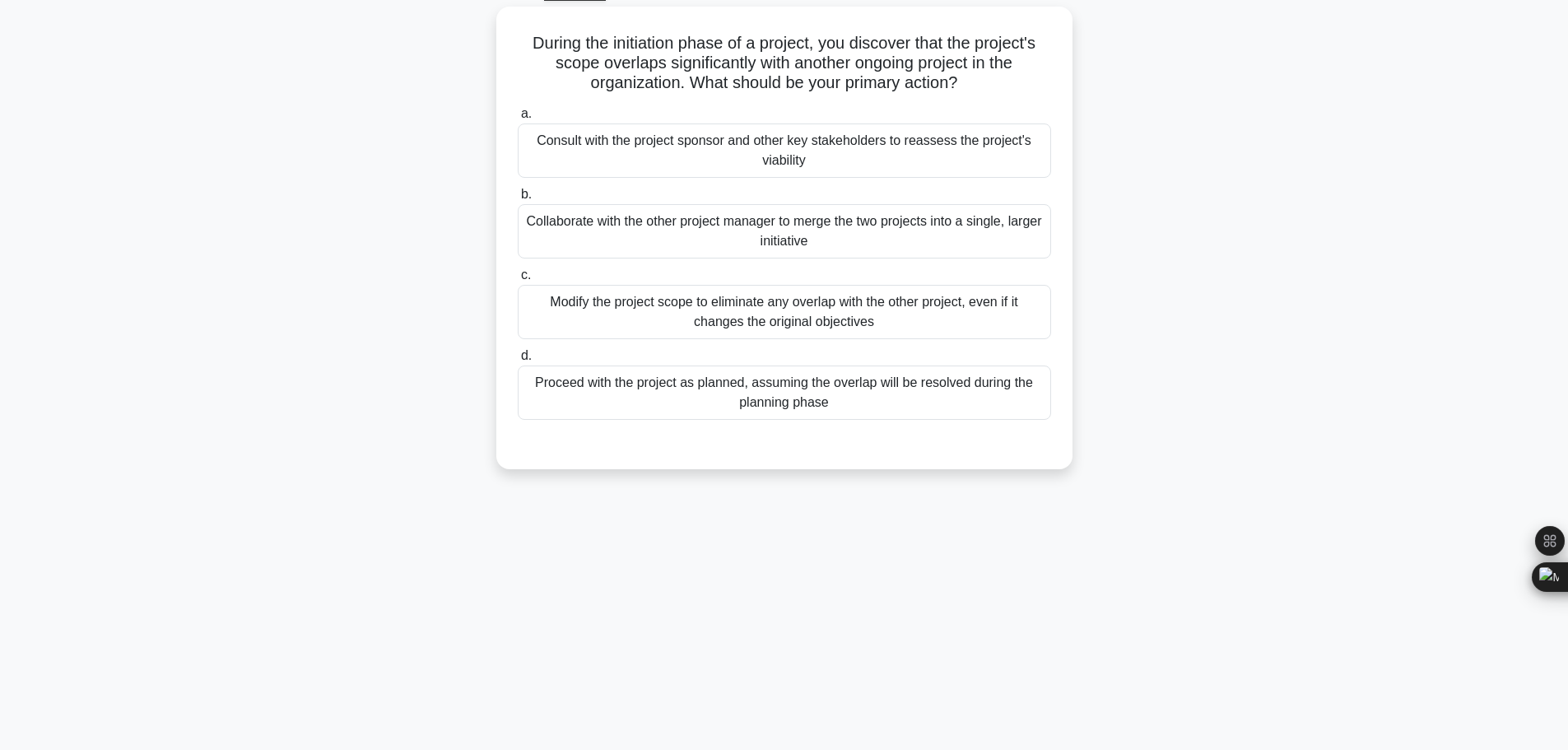
click at [728, 531] on div "54:18 Stop CAPM Intermediate 120/200 .spinner_0XTQ{transform-origin:center;anim…" at bounding box center [784, 381] width 1087 height 823
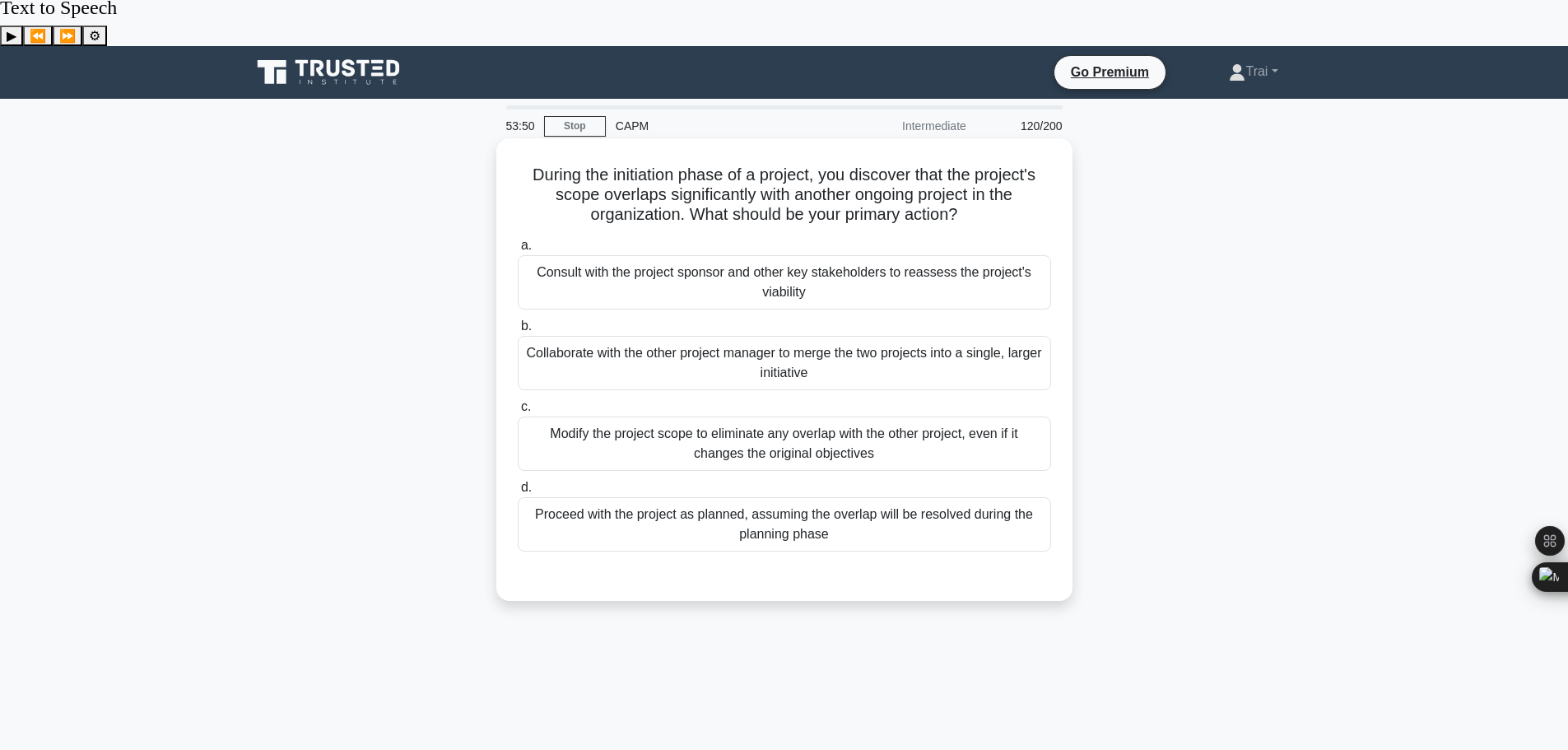
scroll to position [0, 0]
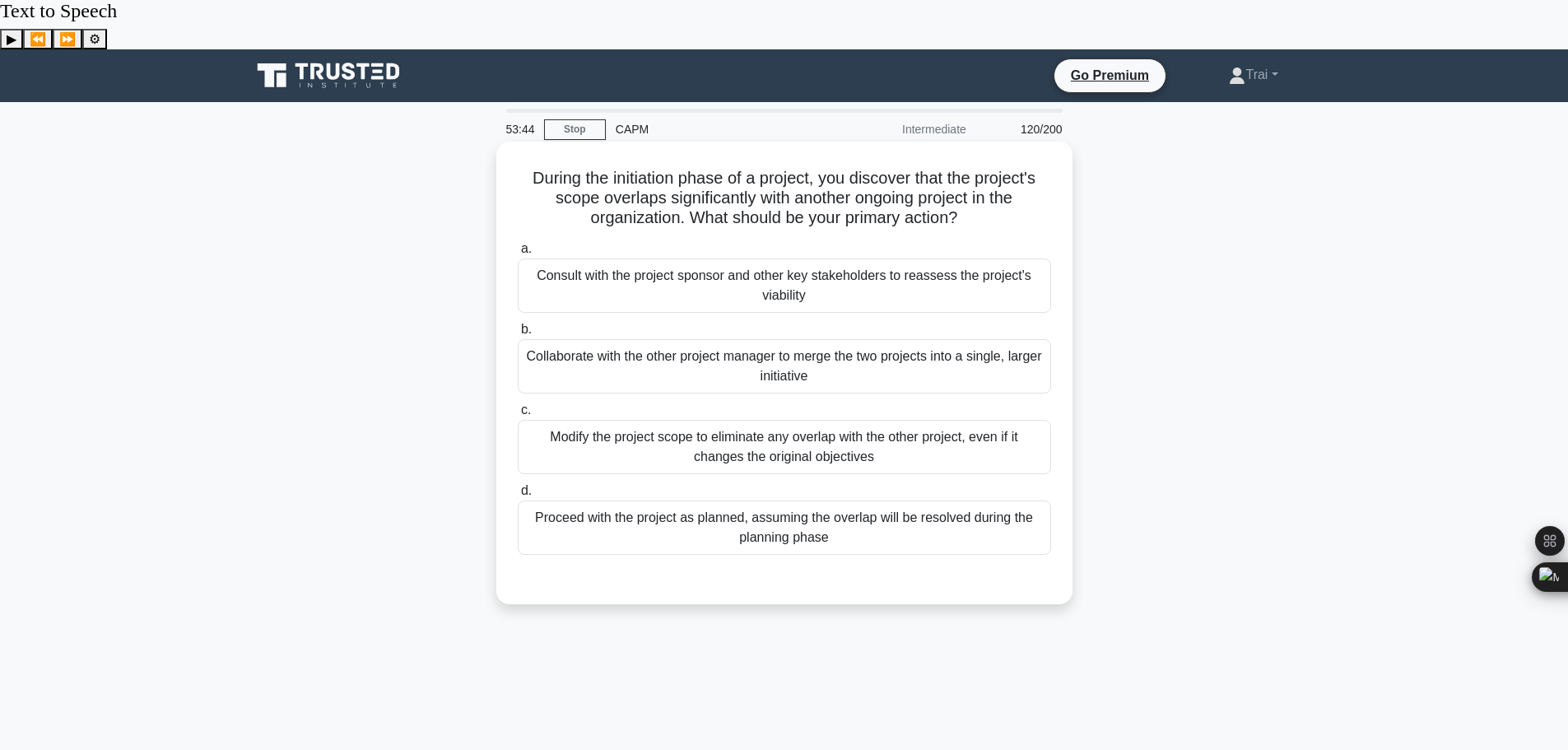
click at [852, 339] on div "Collaborate with the other project manager to merge the two projects into a sin…" at bounding box center [784, 365] width 534 height 54
click at [518, 326] on input "b. Collaborate with the other project manager to merge the two projects into a …" at bounding box center [518, 330] width 0 height 11
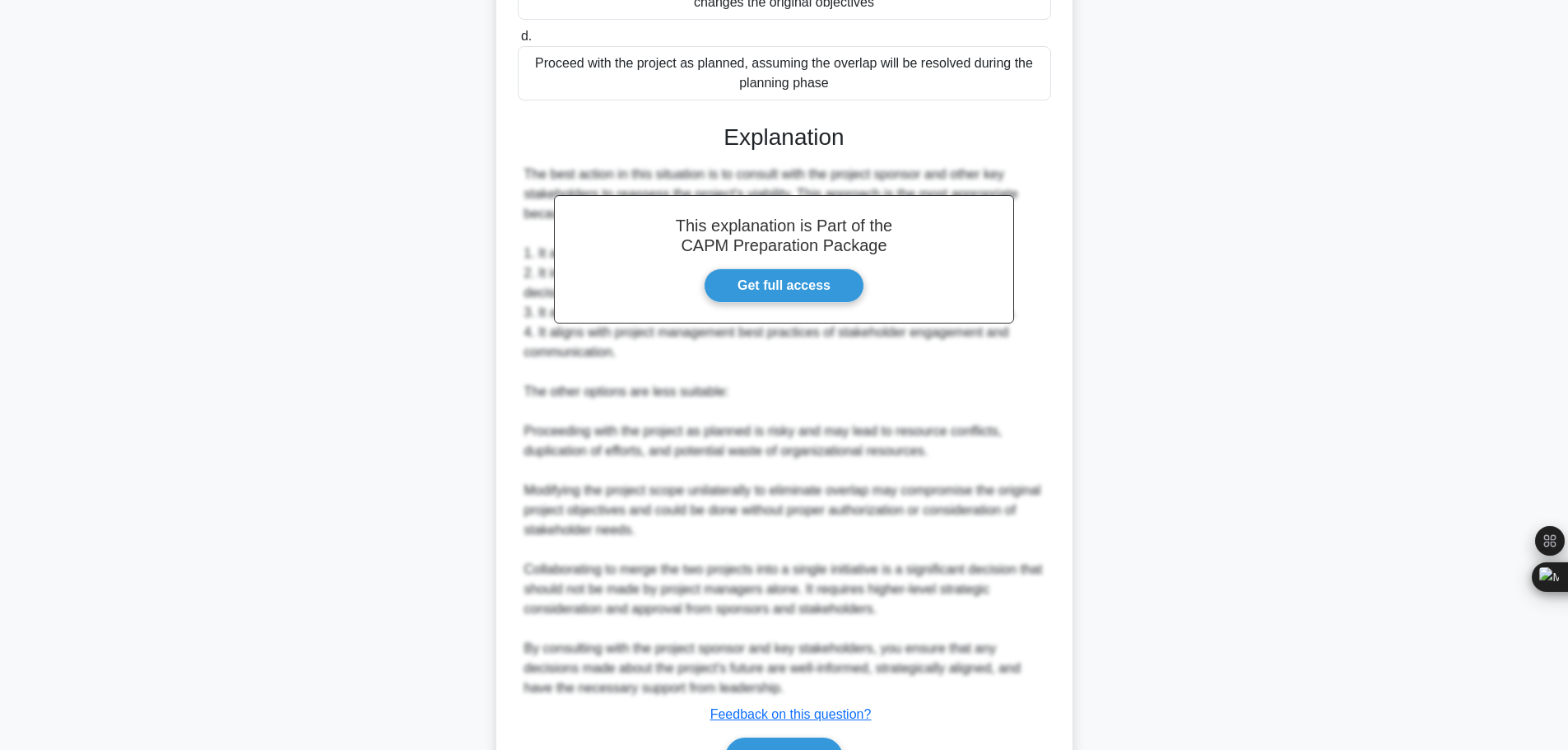
scroll to position [505, 0]
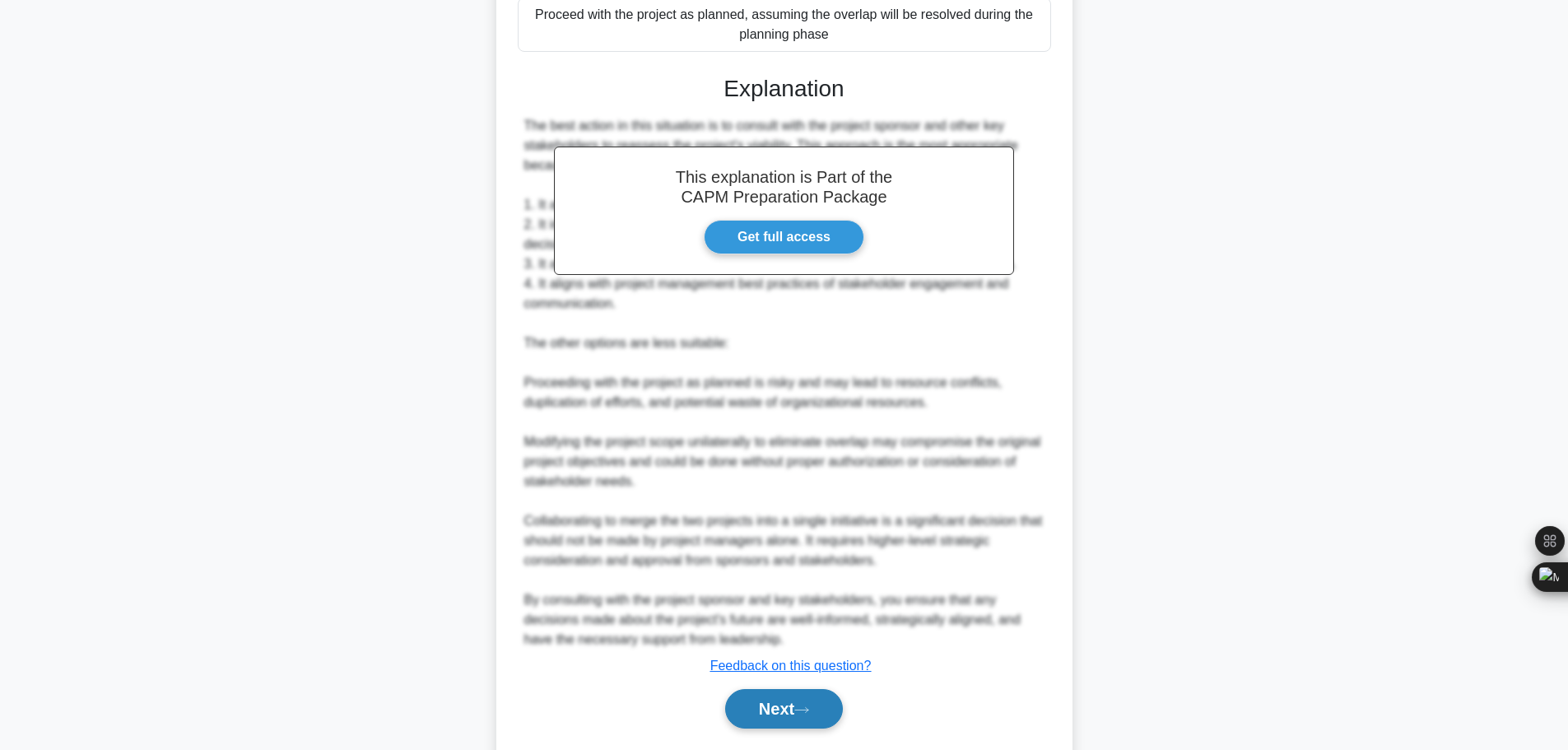
click at [781, 690] on button "Next" at bounding box center [784, 709] width 118 height 39
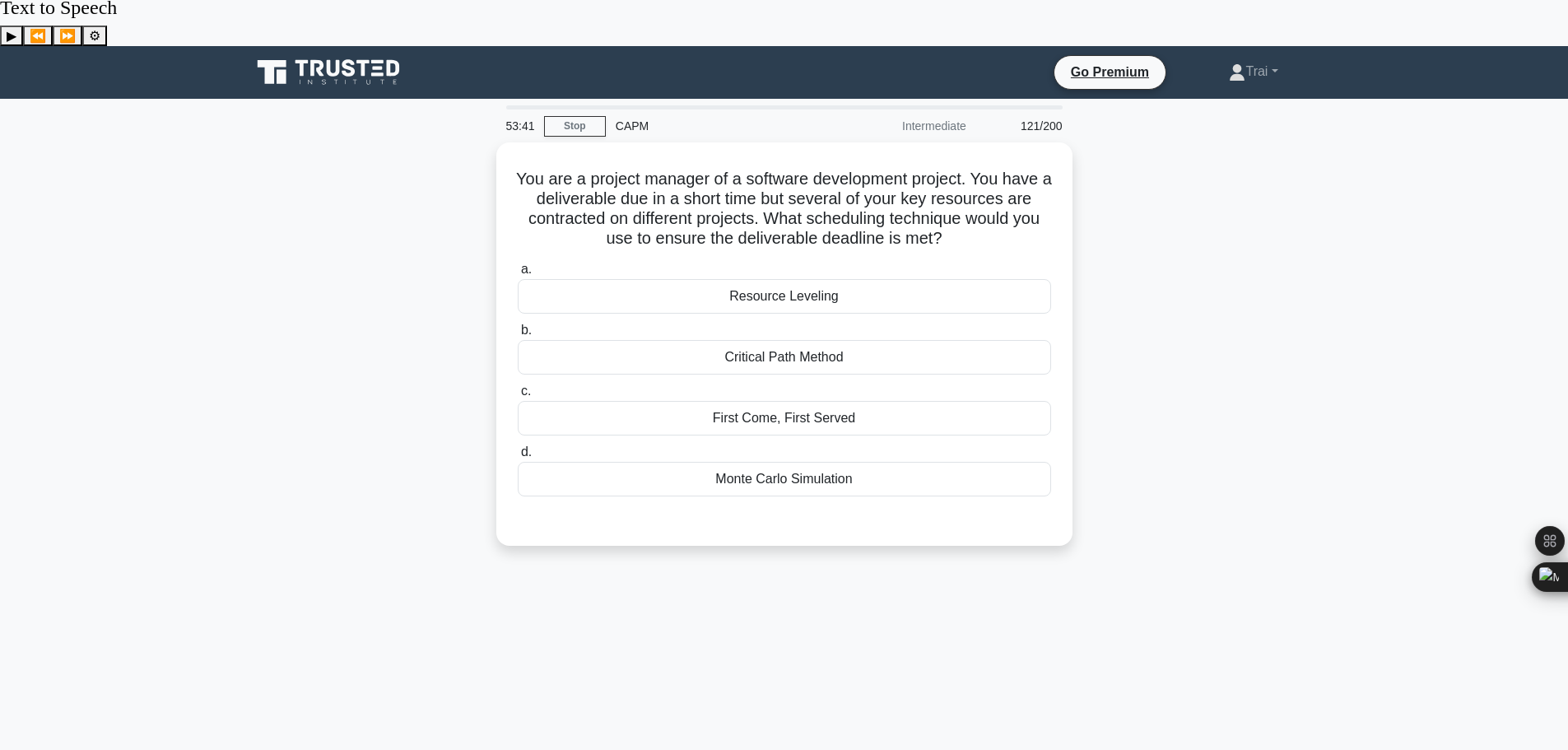
scroll to position [0, 0]
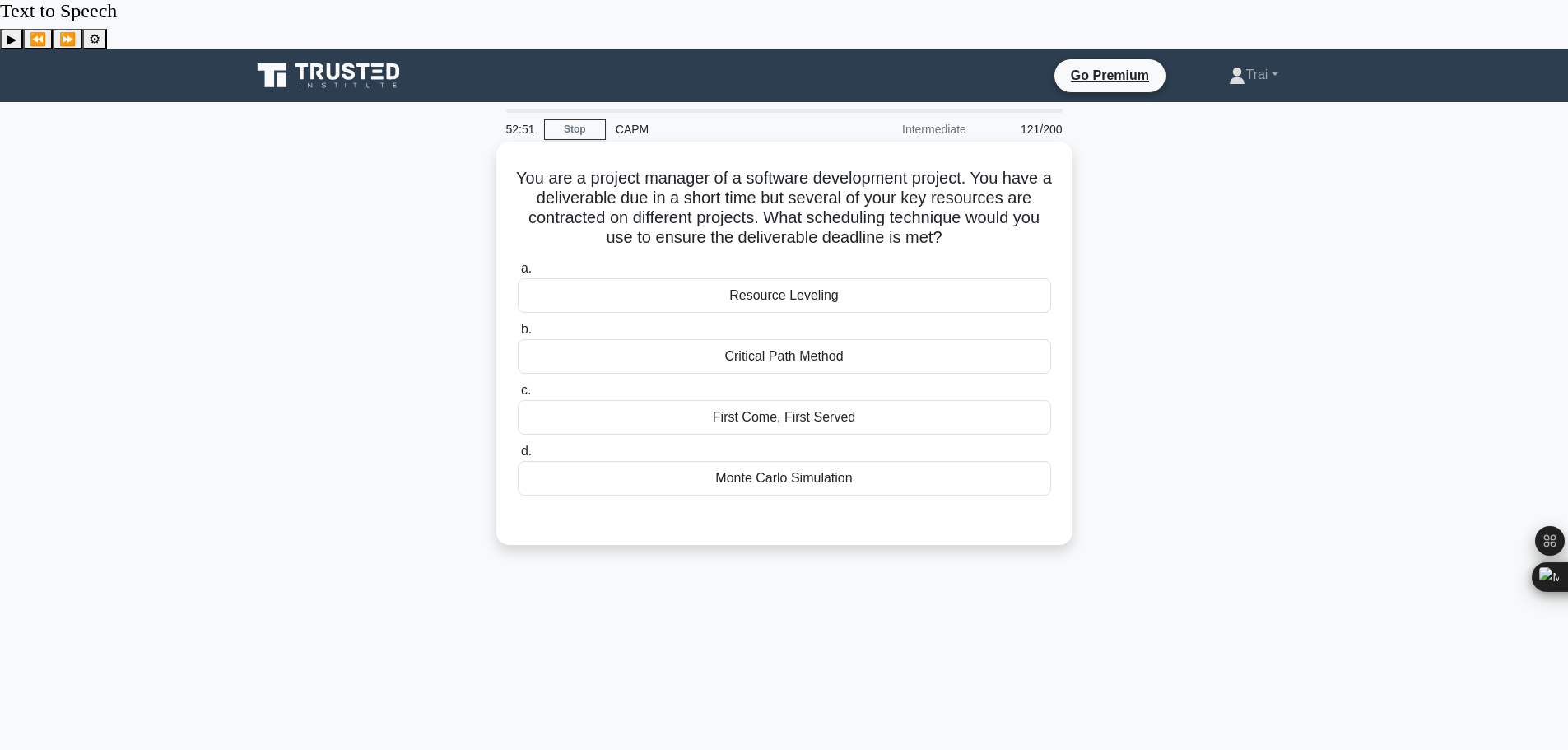
click at [828, 339] on div "Critical Path Method" at bounding box center [784, 356] width 534 height 35
click at [518, 324] on input "b. Critical Path Method" at bounding box center [518, 330] width 0 height 11
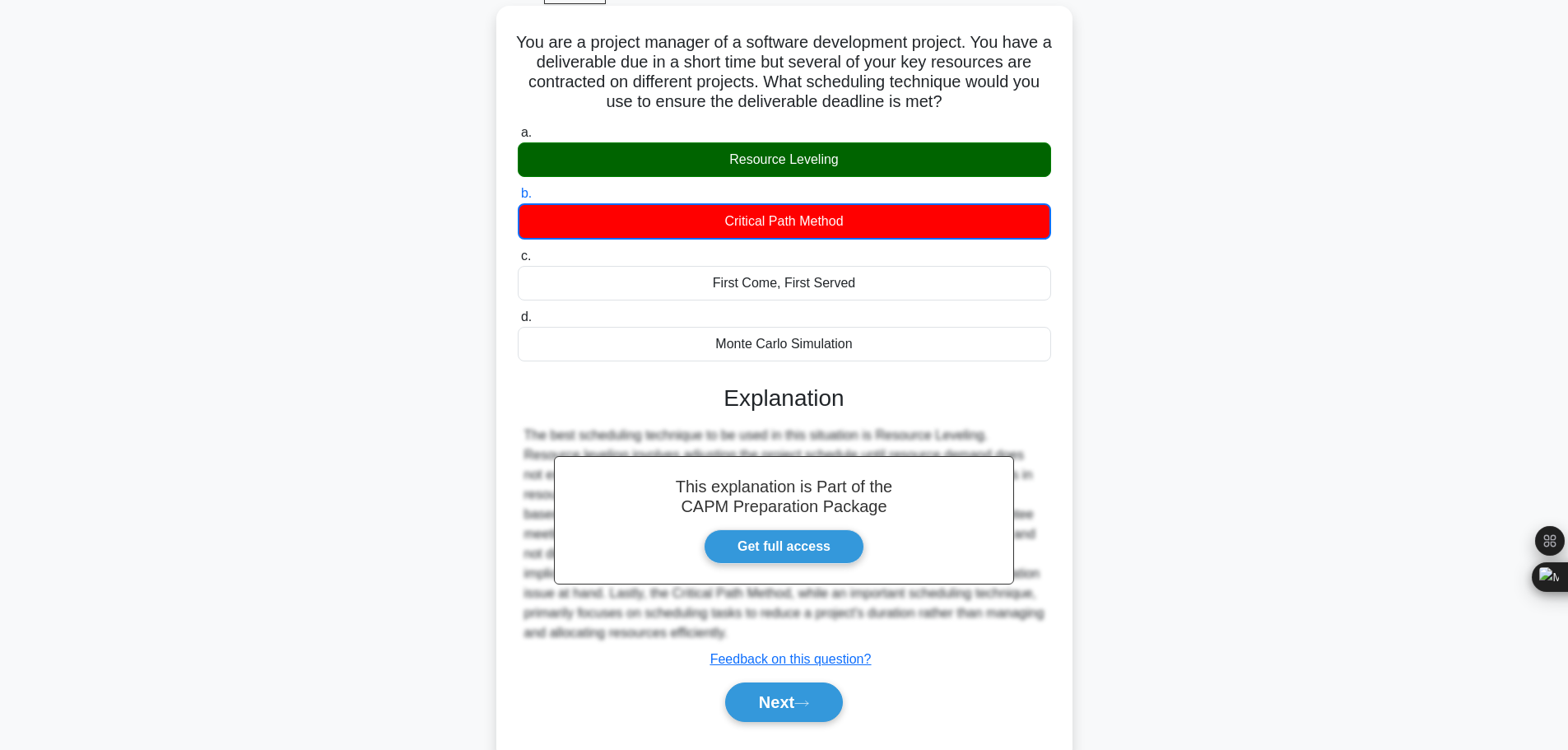
scroll to position [139, 0]
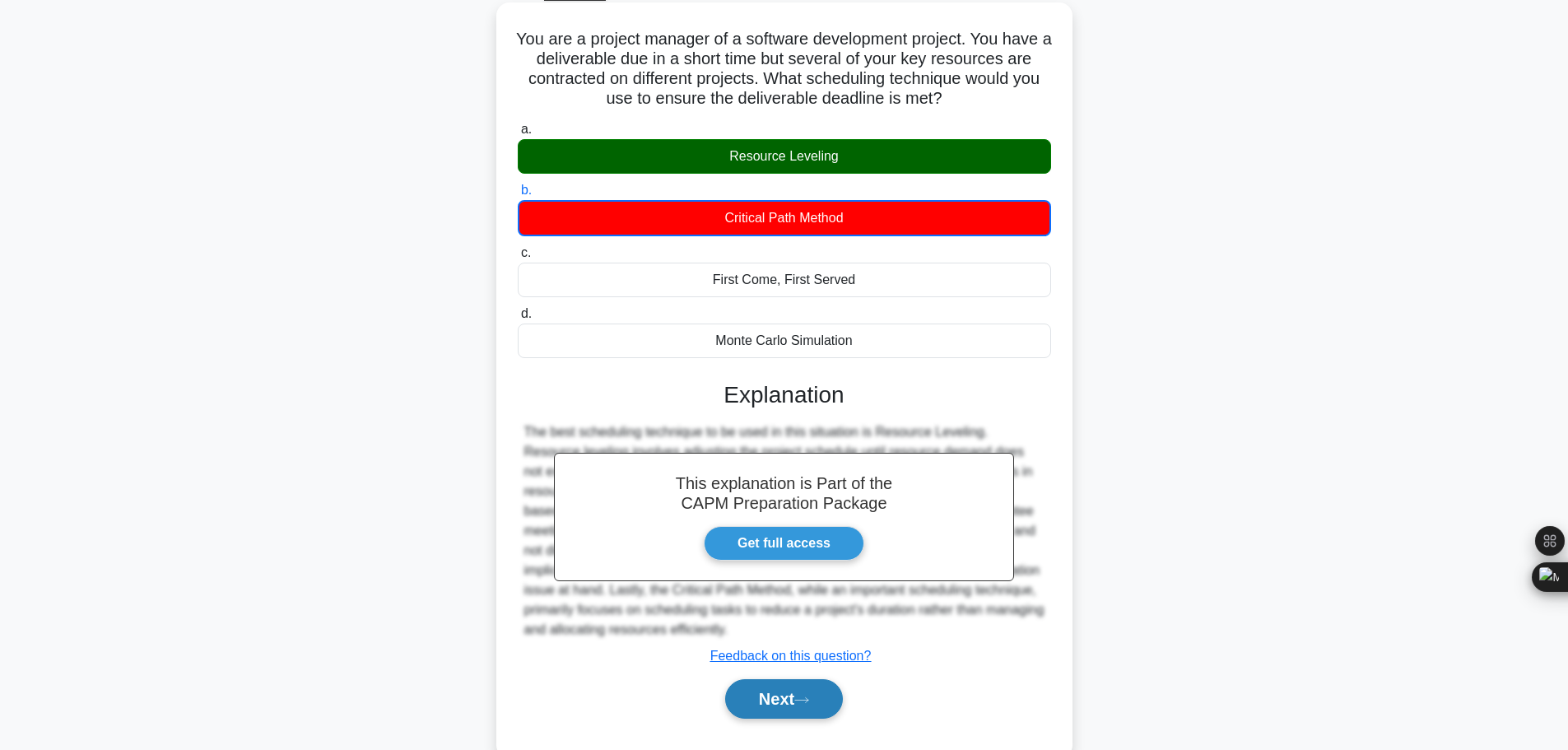
click at [791, 679] on button "Next" at bounding box center [784, 699] width 118 height 39
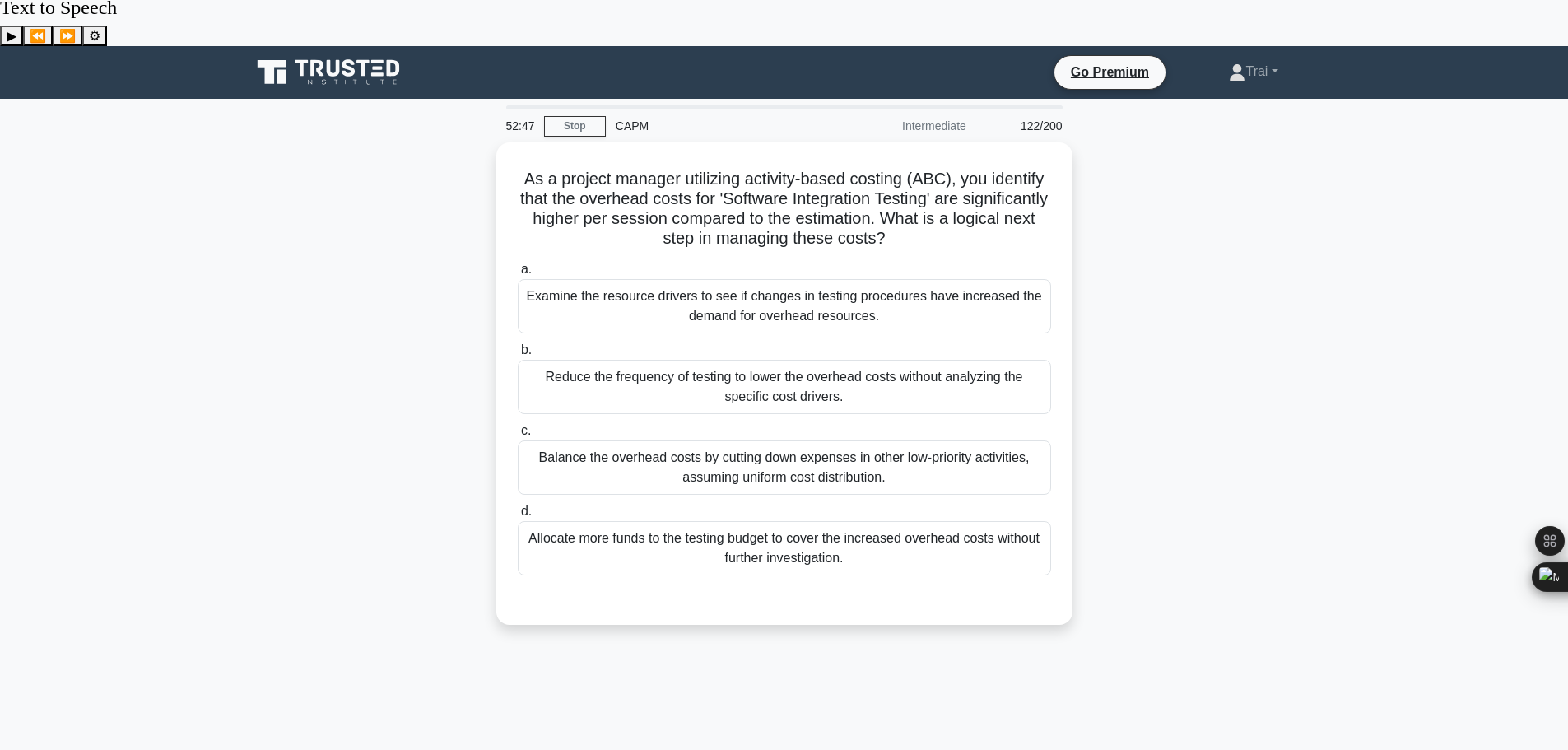
scroll to position [0, 0]
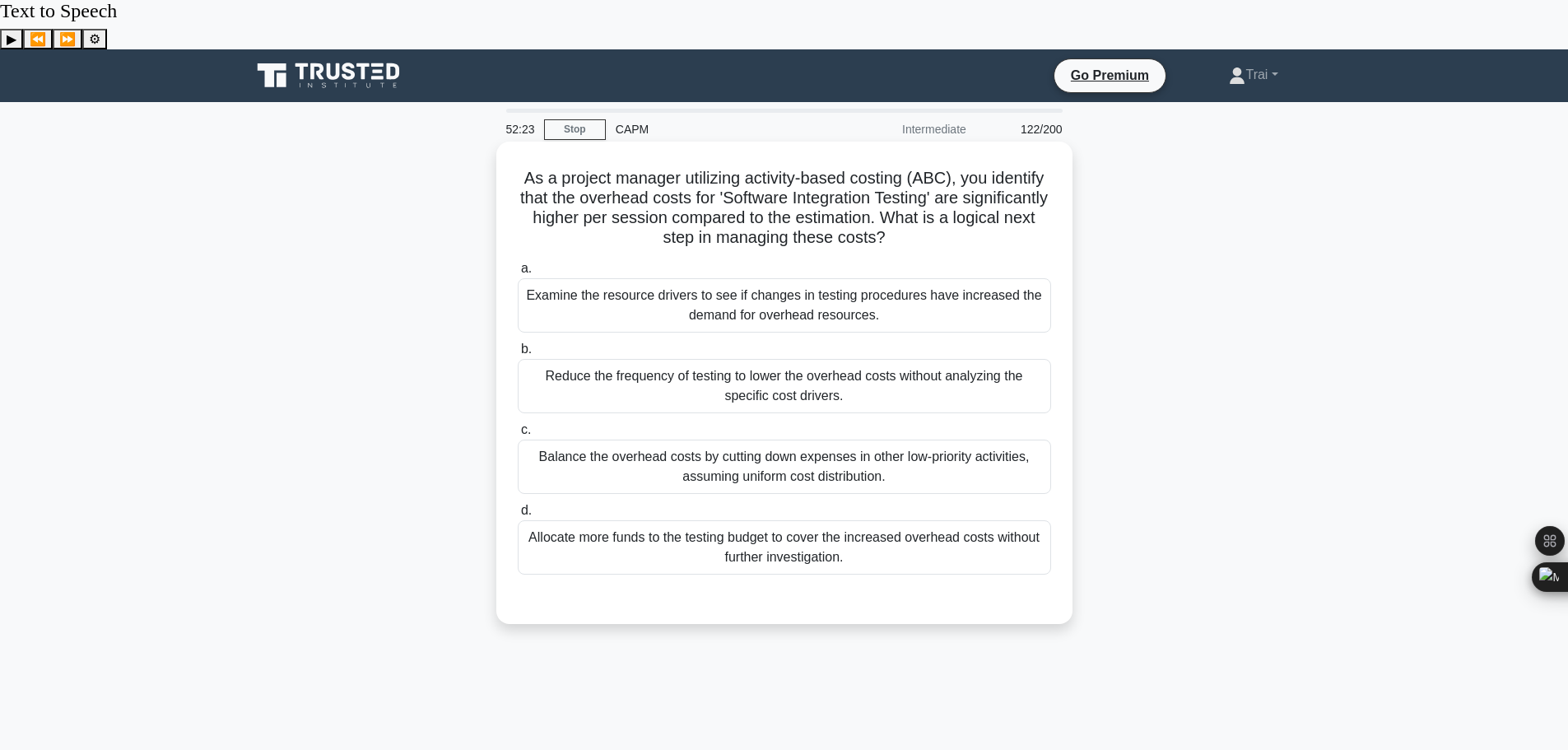
click at [943, 278] on div "Examine the resource drivers to see if changes in testing procedures have incre…" at bounding box center [784, 305] width 534 height 54
click at [518, 264] on input "a. Examine the resource drivers to see if changes in testing procedures have in…" at bounding box center [518, 269] width 0 height 11
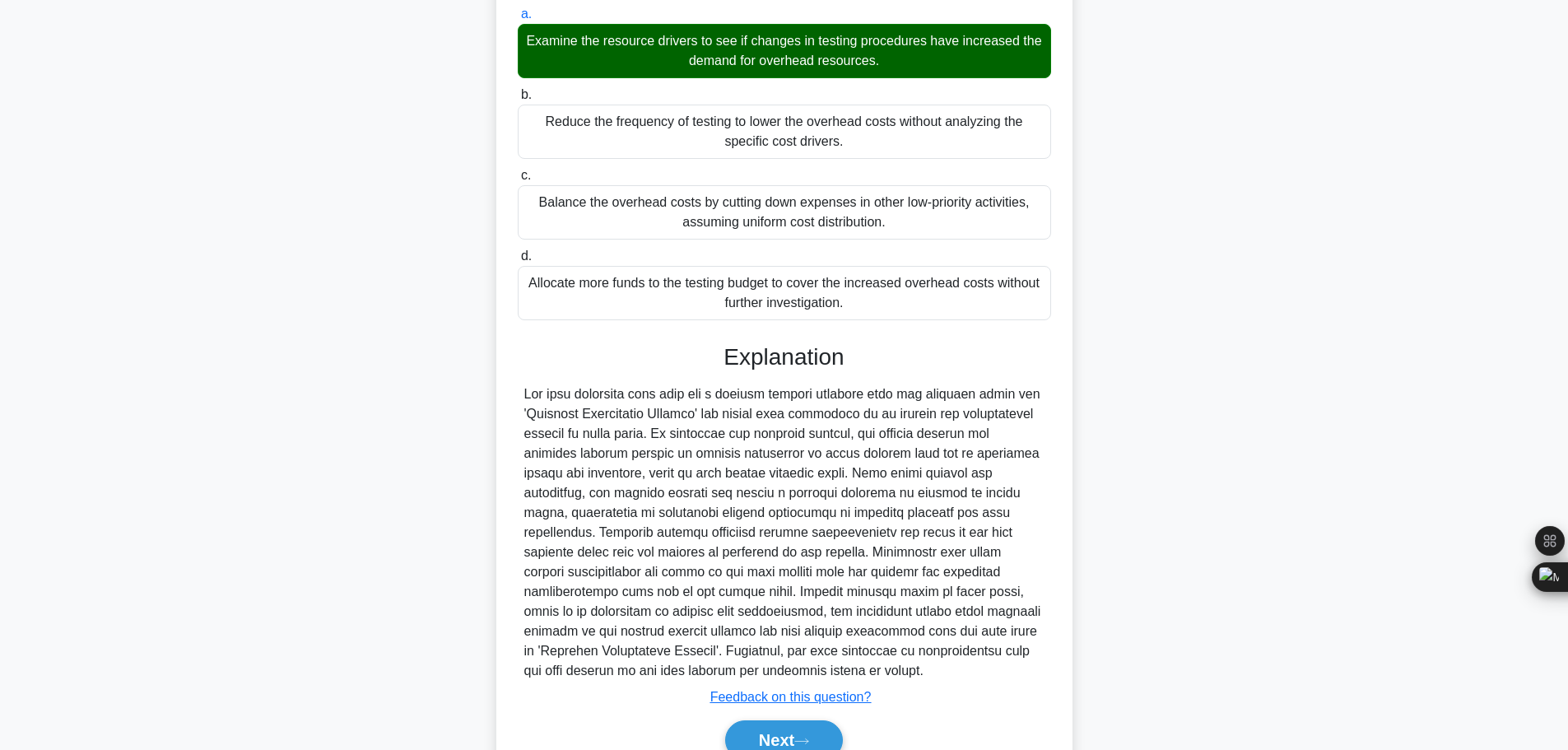
scroll to position [286, 0]
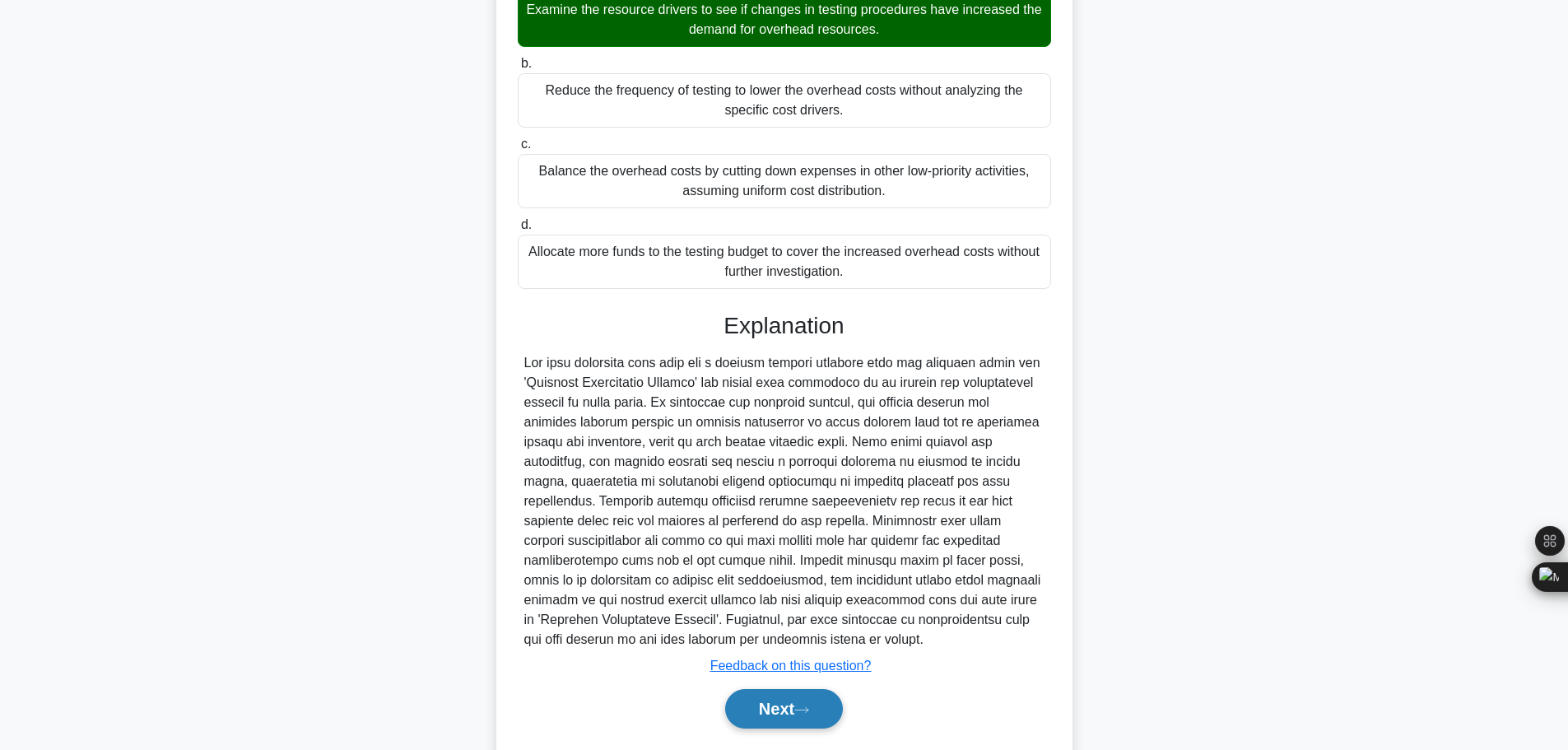
click at [762, 690] on button "Next" at bounding box center [784, 709] width 118 height 39
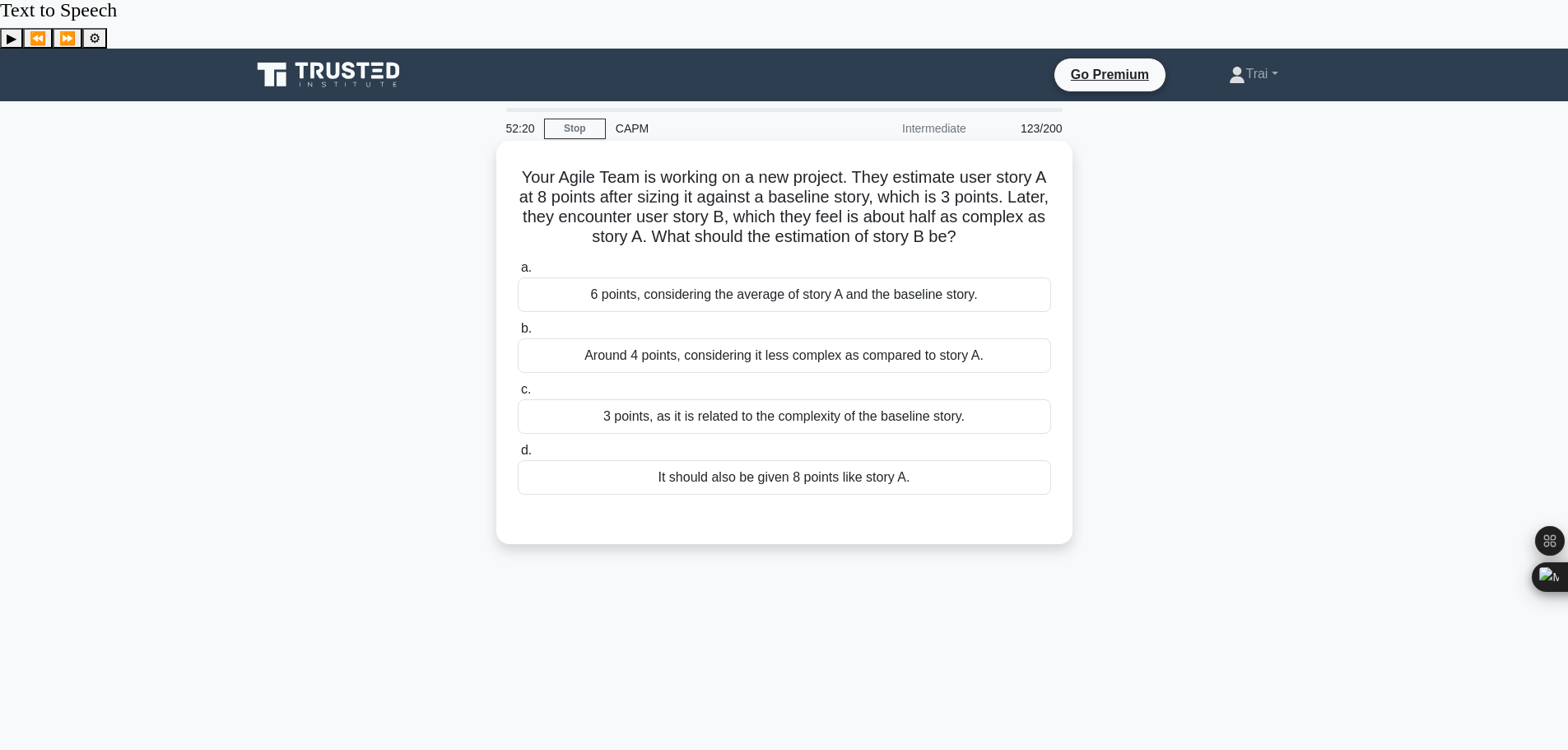
scroll to position [0, 0]
click at [701, 339] on div "Around 4 points, considering it less complex as compared to story A." at bounding box center [784, 356] width 534 height 35
click at [518, 324] on input "b. Around 4 points, considering it less complex as compared to story A." at bounding box center [518, 330] width 0 height 11
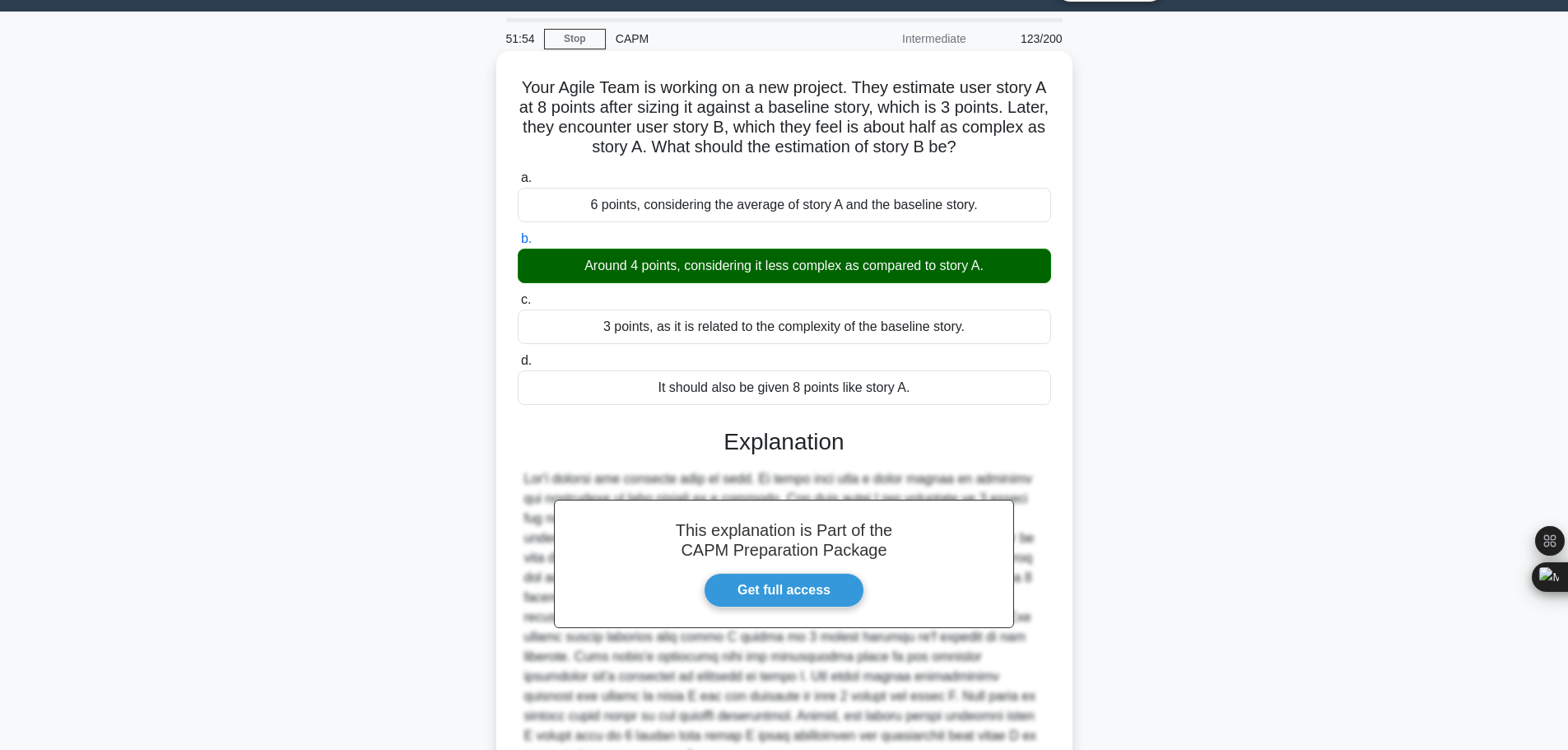
scroll to position [187, 0]
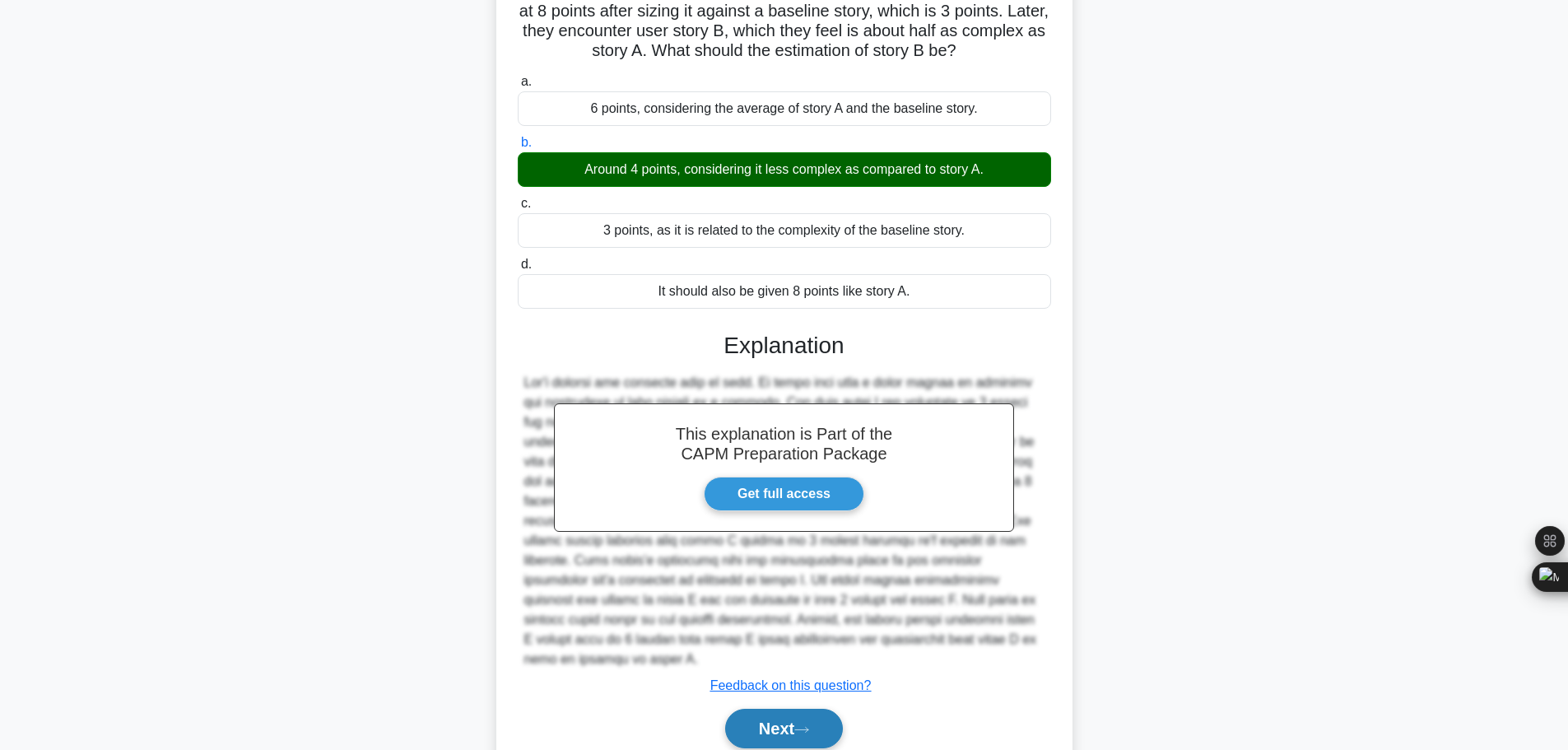
click at [771, 709] on button "Next" at bounding box center [784, 728] width 118 height 39
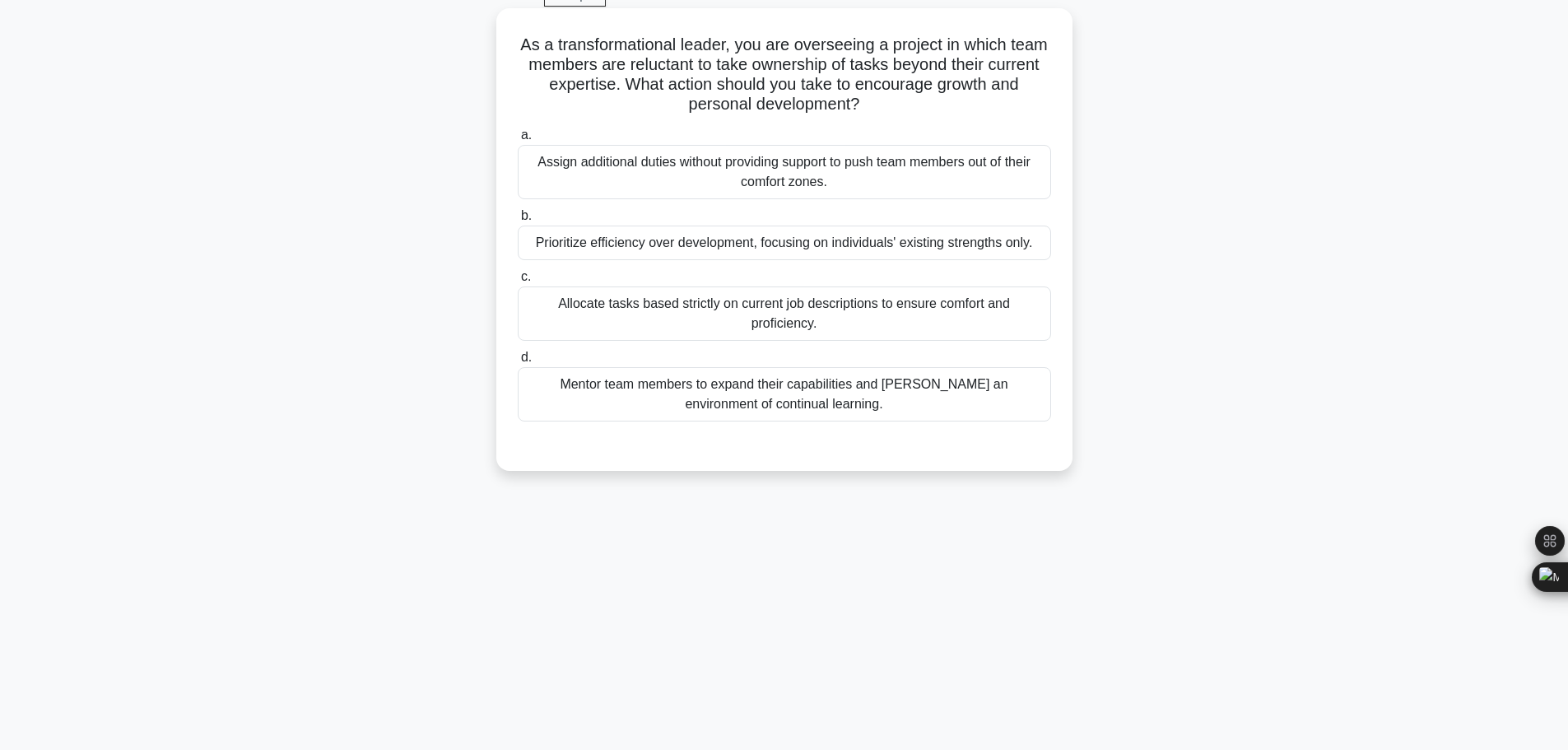
scroll to position [139, 0]
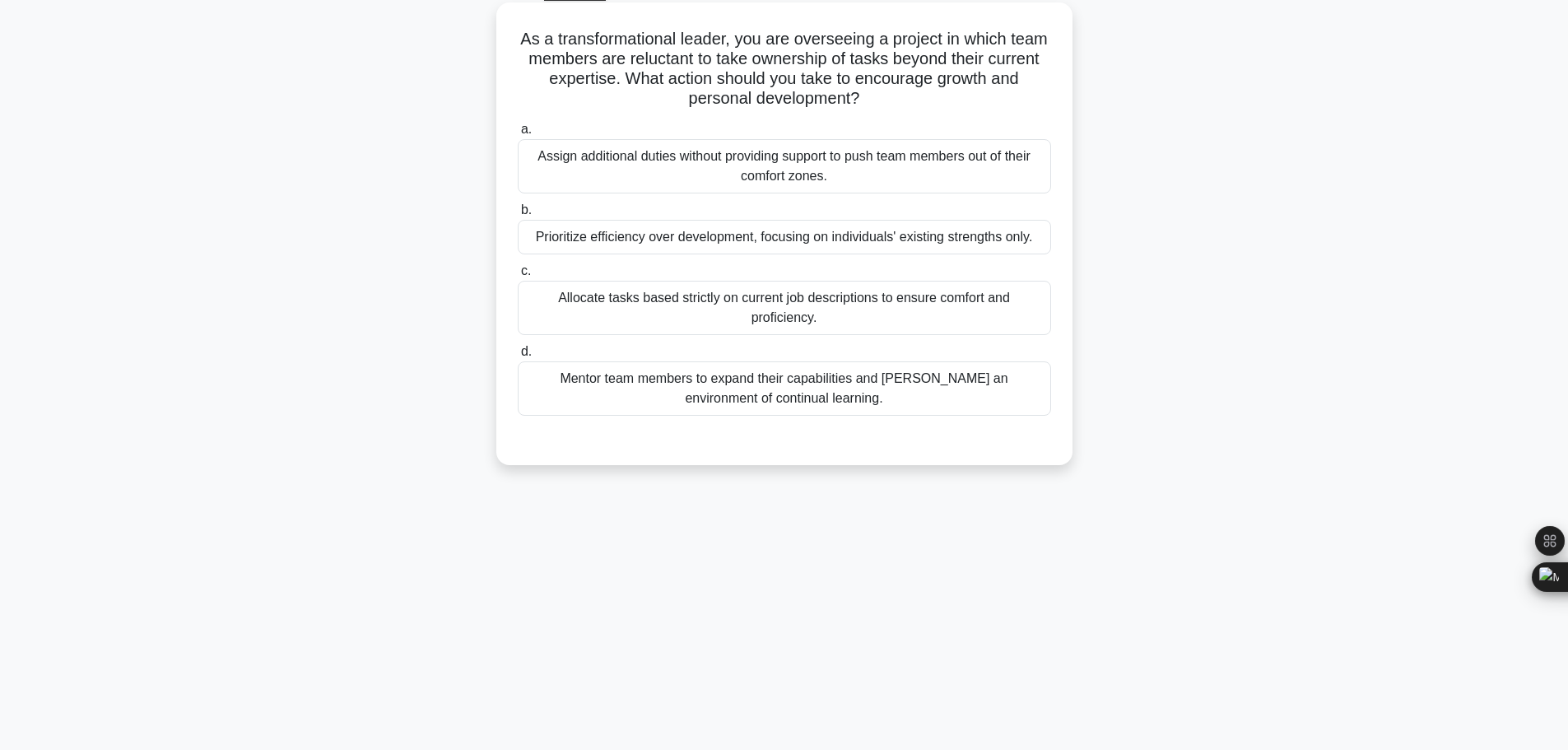
click at [681, 362] on div "Mentor team members to expand their capabilities and foster an environment of c…" at bounding box center [784, 388] width 534 height 54
click at [518, 347] on input "d. Mentor team members to expand their capabilities and foster an environment o…" at bounding box center [518, 353] width 0 height 11
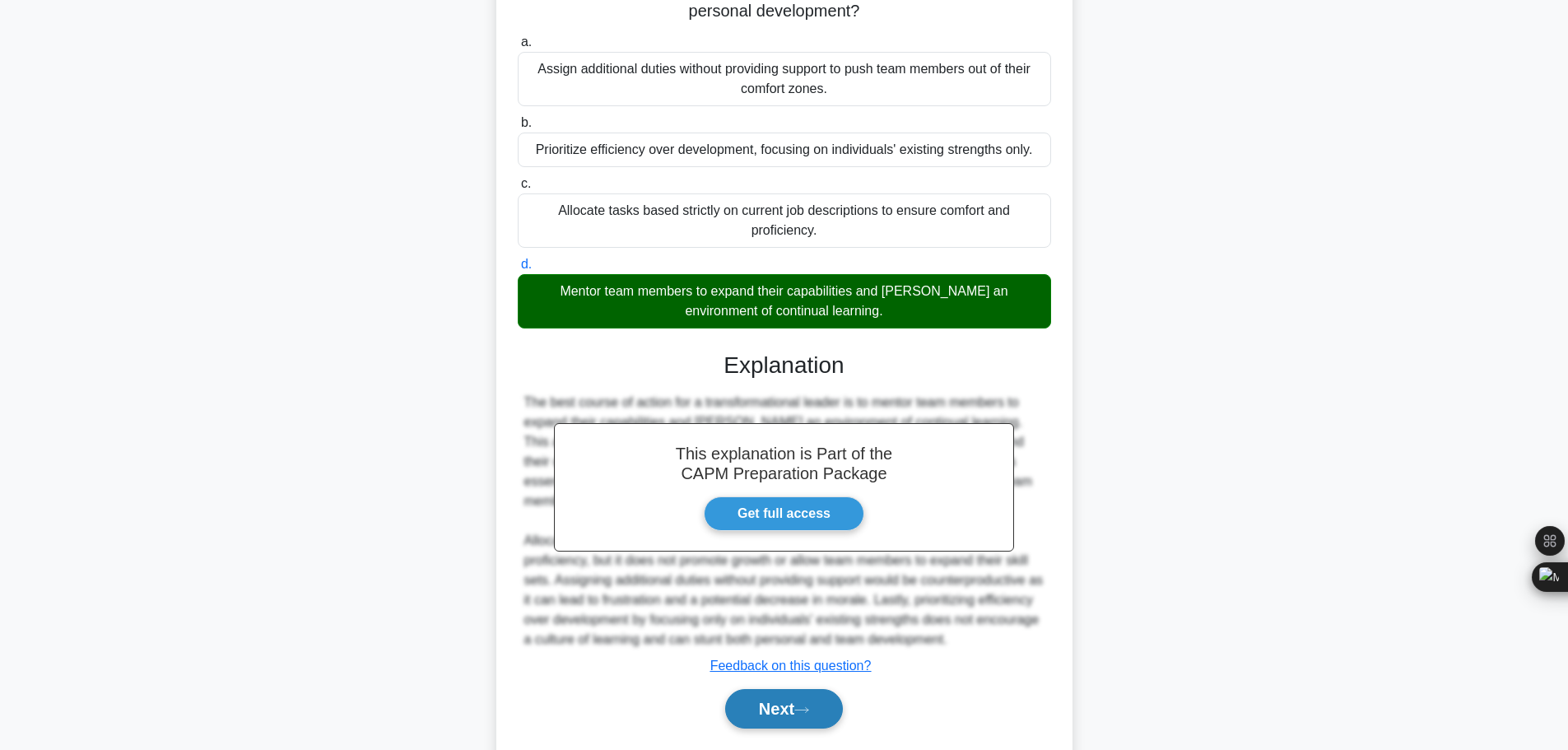
click at [795, 690] on button "Next" at bounding box center [784, 709] width 118 height 39
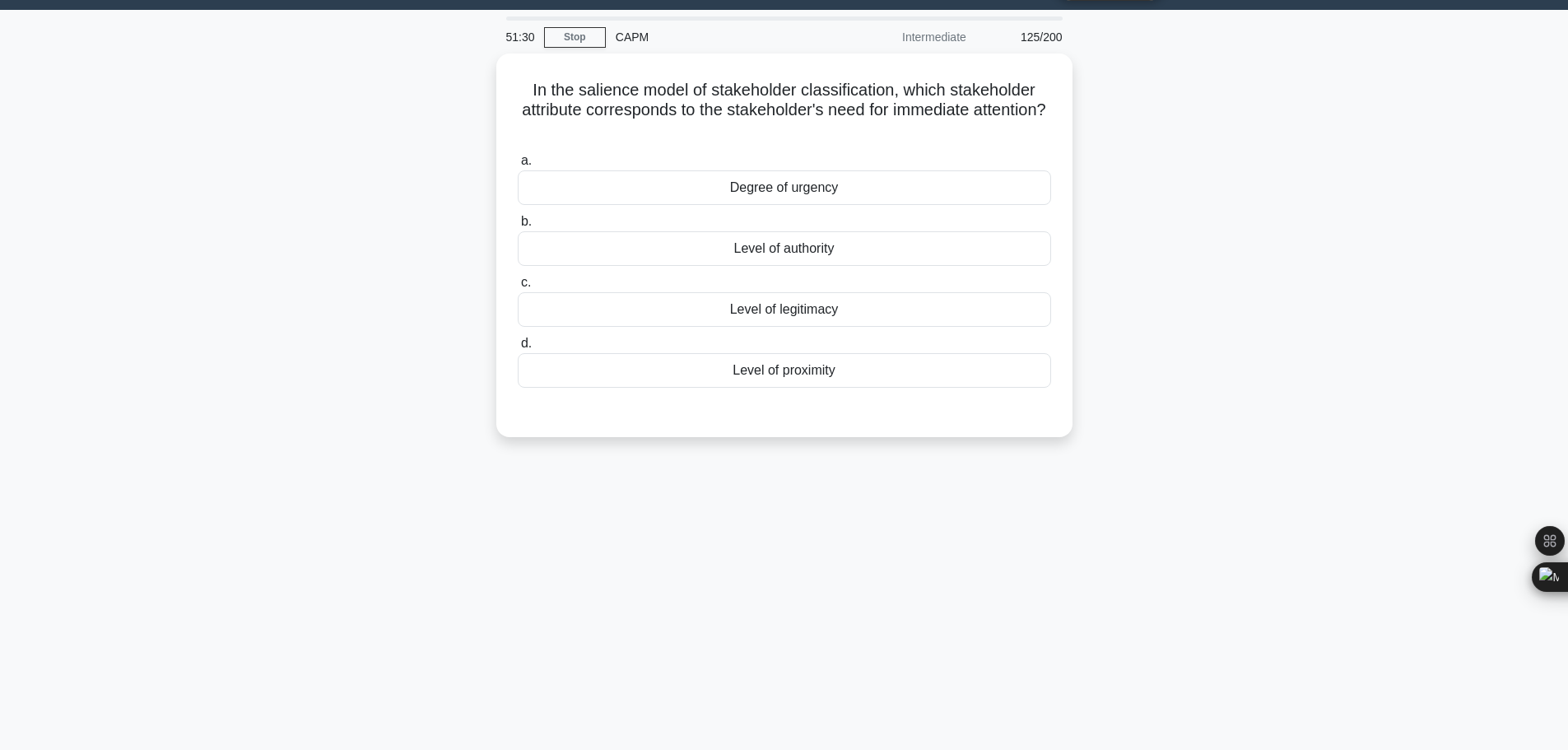
scroll to position [0, 0]
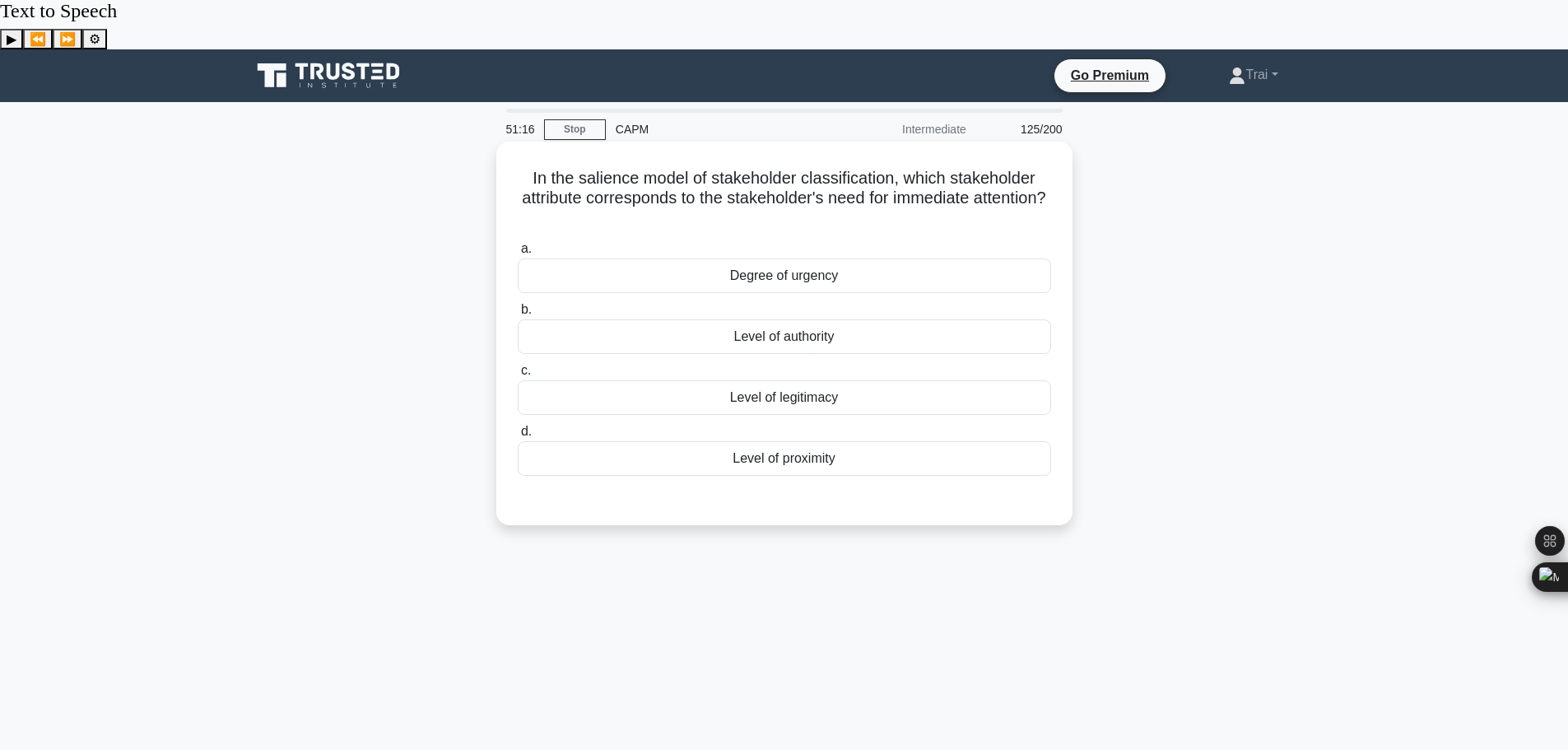
click at [754, 320] on div "Level of authority" at bounding box center [784, 337] width 534 height 35
click at [518, 305] on input "b. Level of authority" at bounding box center [518, 310] width 0 height 11
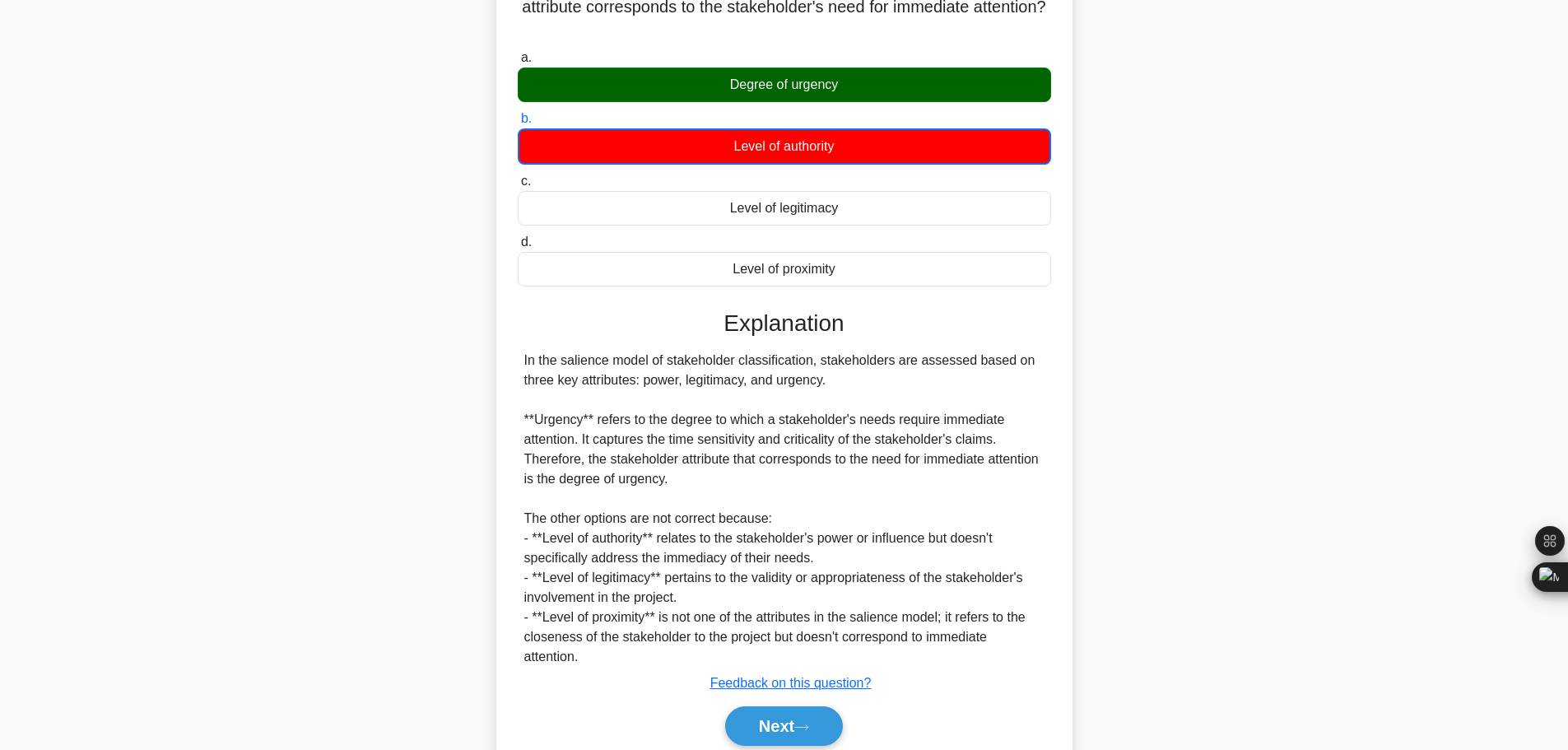
scroll to position [208, 0]
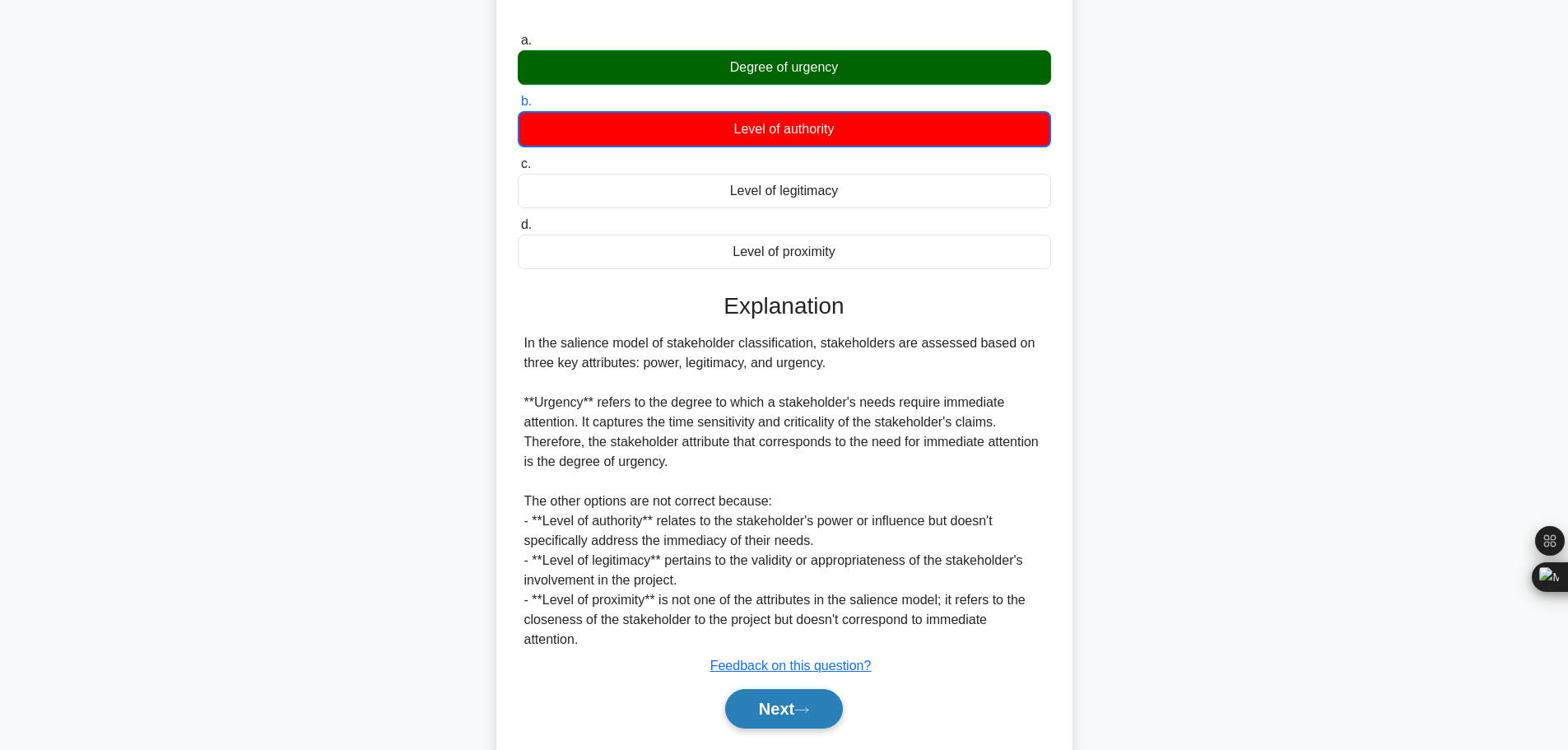
click at [774, 690] on button "Next" at bounding box center [784, 709] width 118 height 39
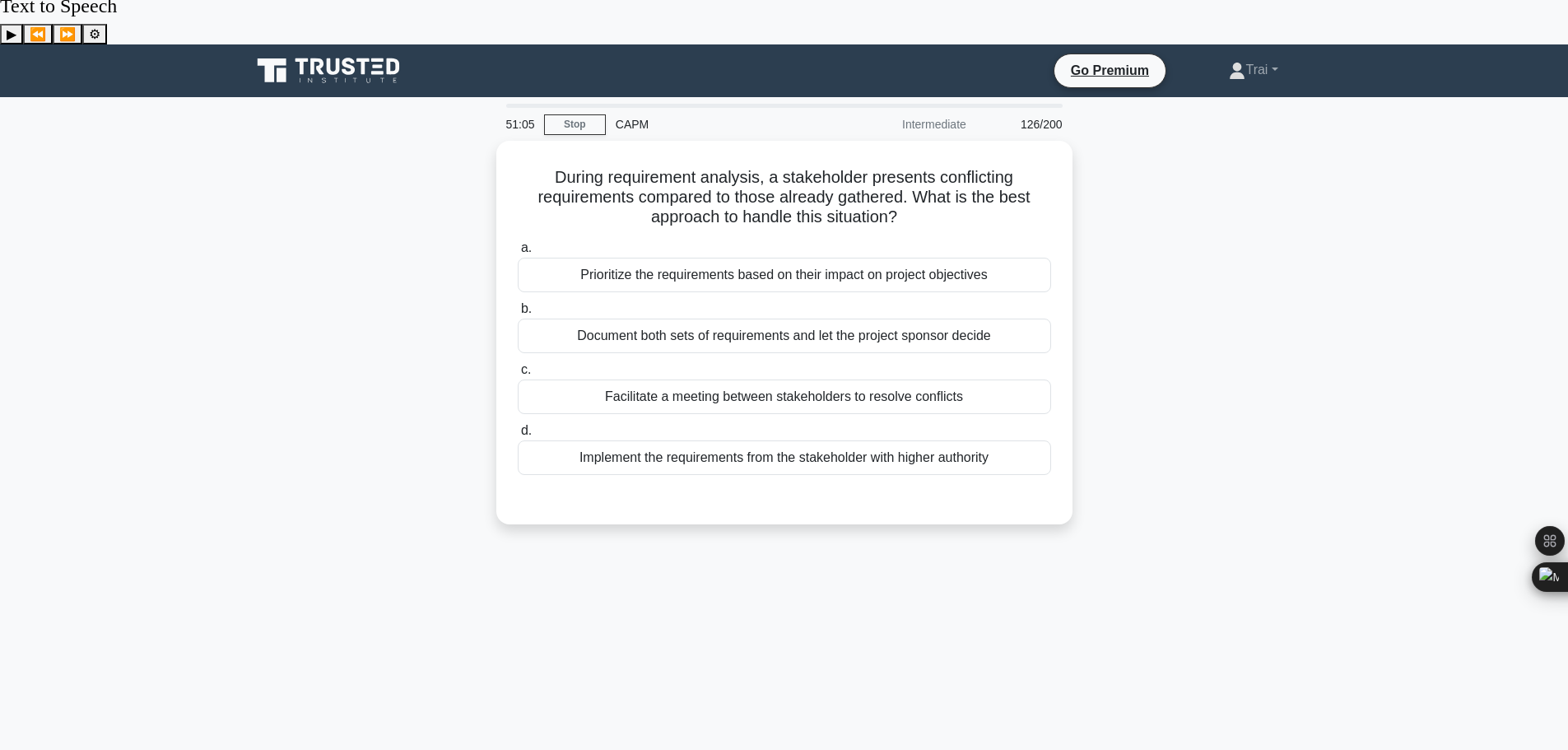
scroll to position [0, 0]
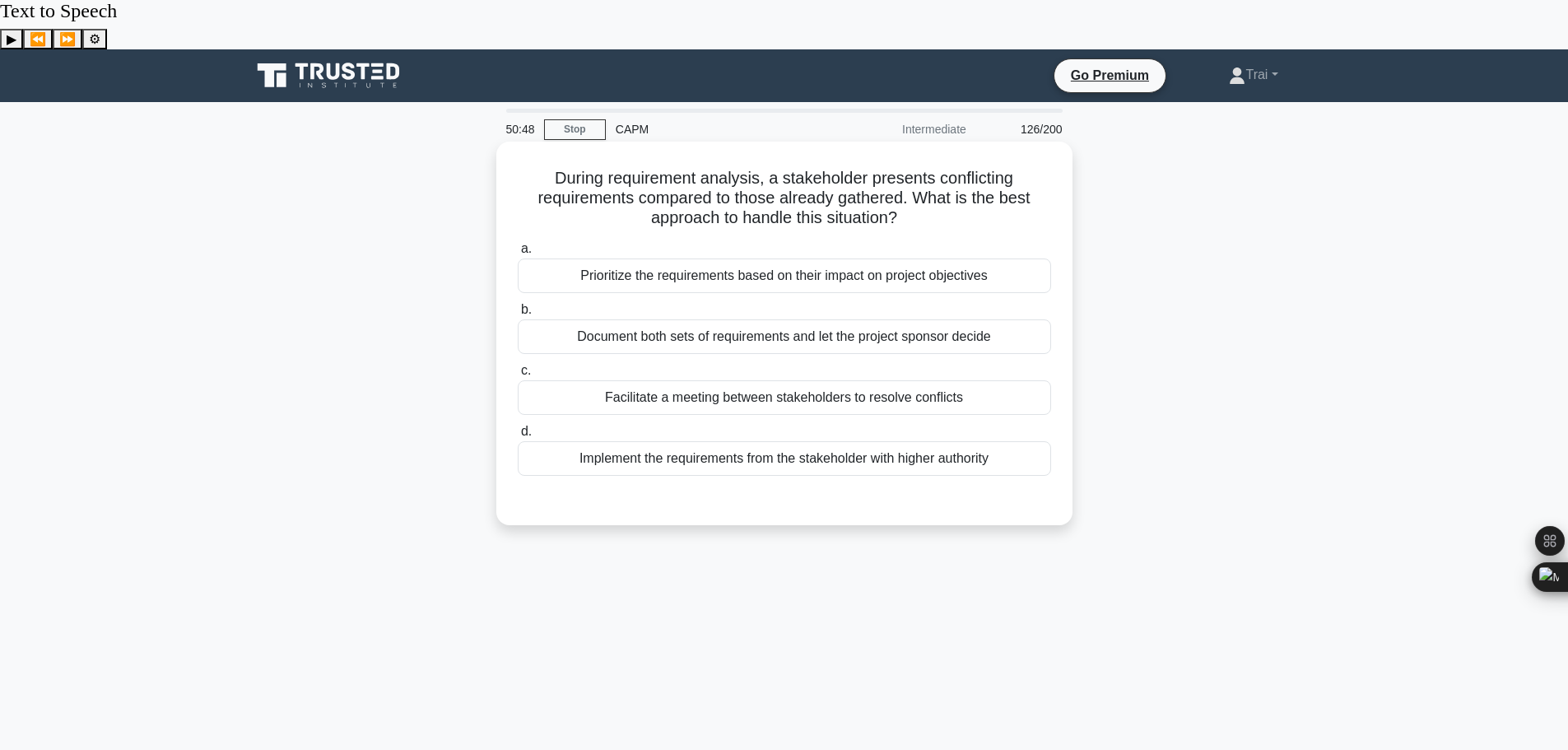
click at [675, 380] on div "Facilitate a meeting between stakeholders to resolve conflicts" at bounding box center [784, 397] width 534 height 35
click at [518, 365] on input "c. Facilitate a meeting between stakeholders to resolve conflicts" at bounding box center [518, 371] width 0 height 11
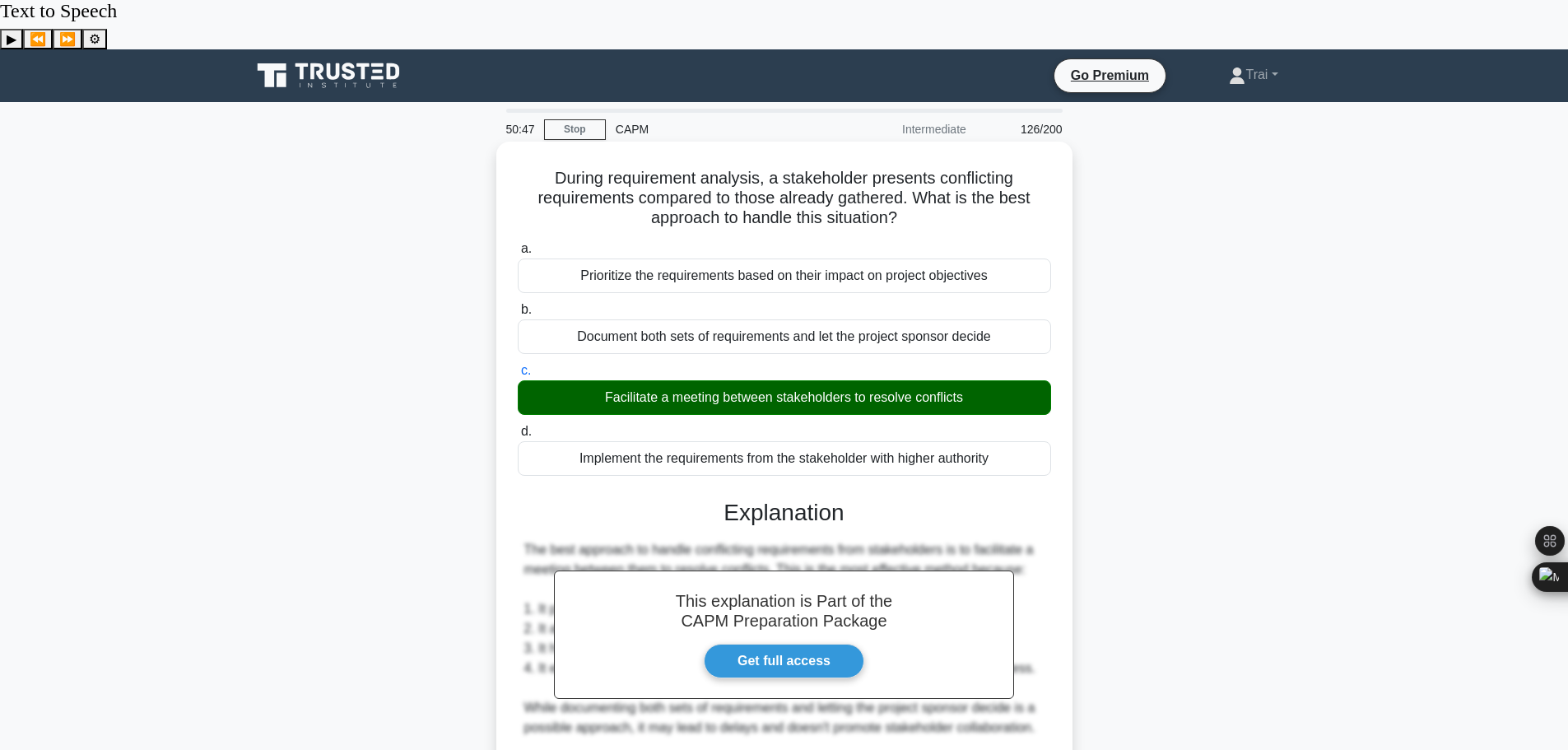
scroll to position [306, 0]
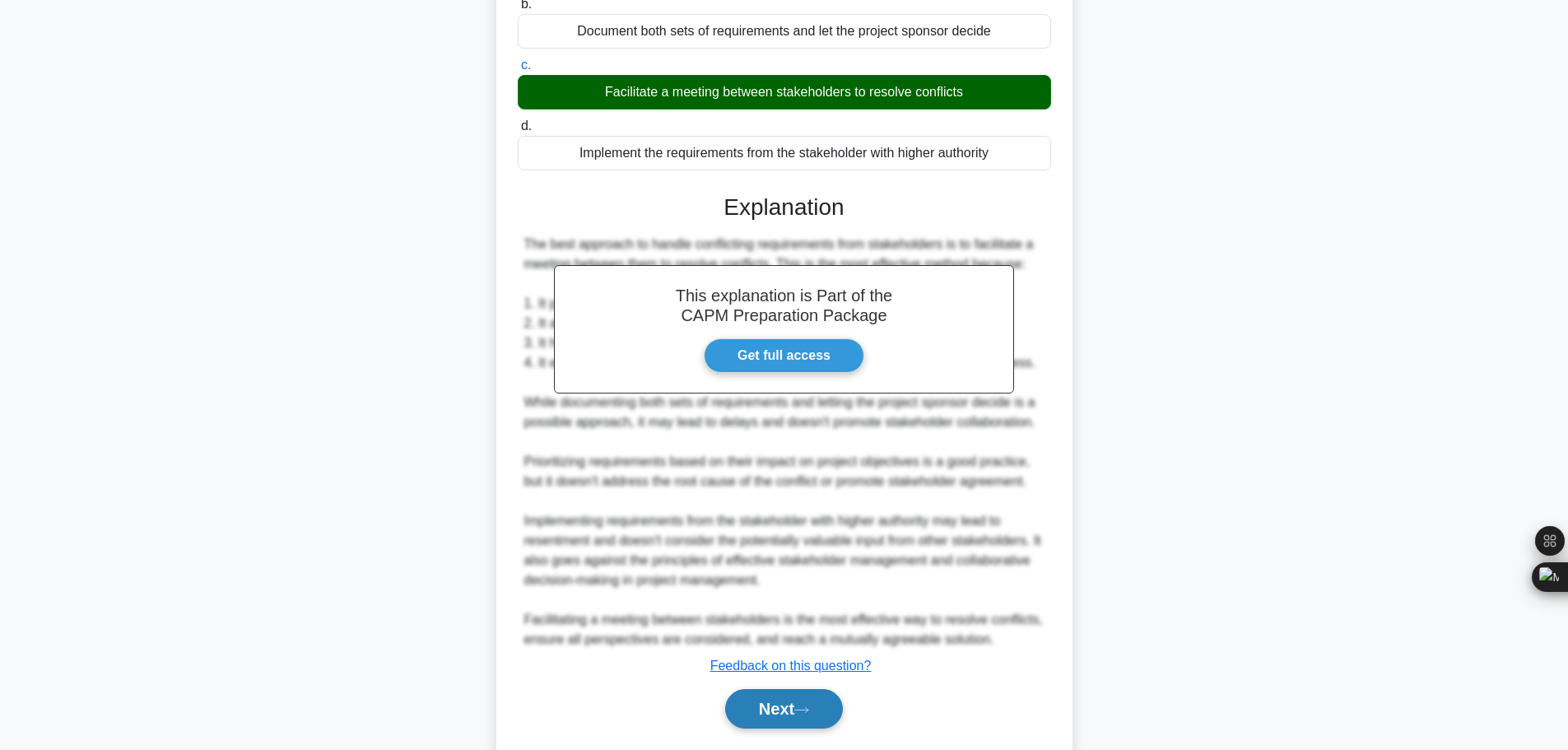
click at [772, 690] on button "Next" at bounding box center [784, 709] width 118 height 39
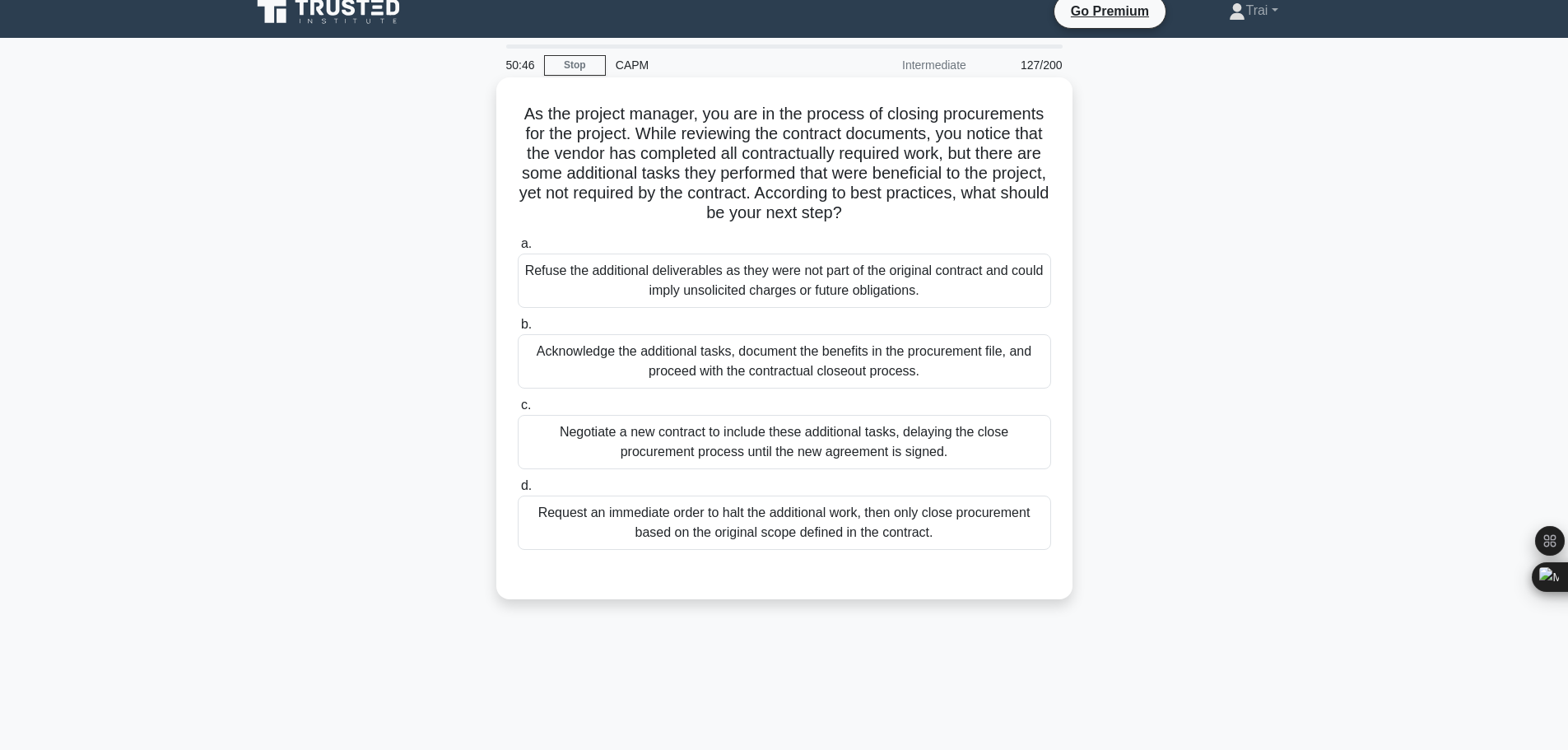
scroll to position [0, 0]
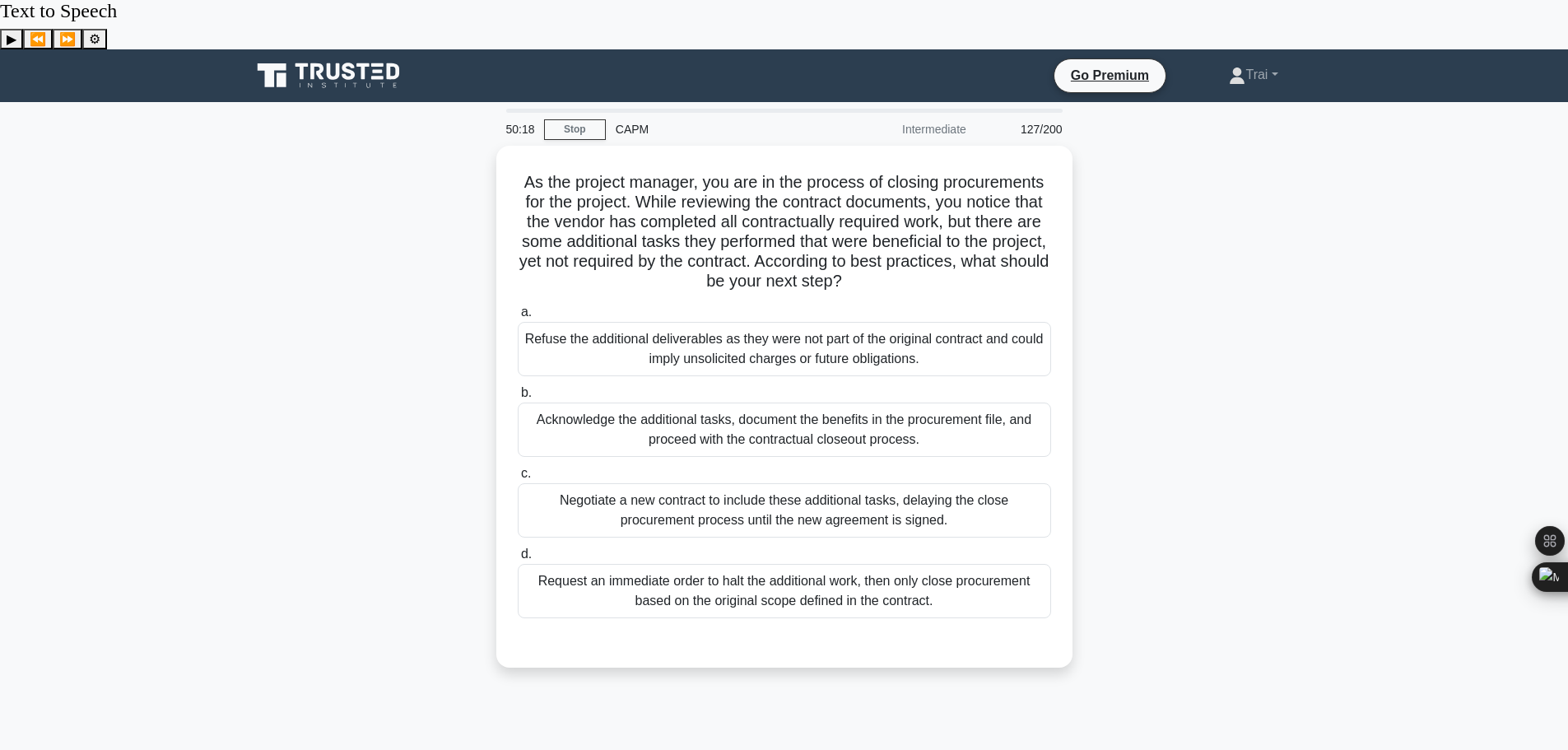
click at [1186, 278] on div "As the project manager, you are in the process of closing procurements for the …" at bounding box center [784, 417] width 1087 height 542
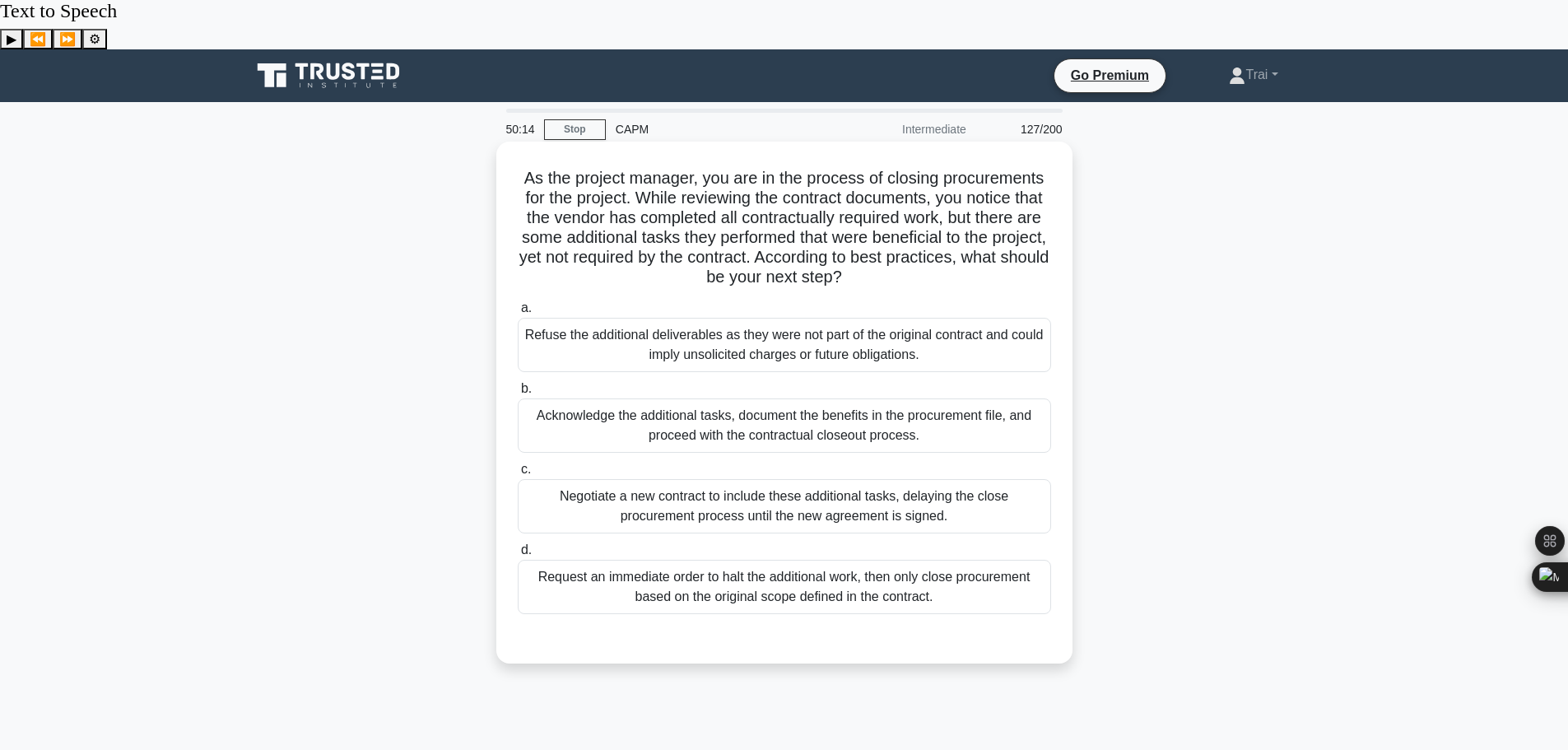
click at [779, 398] on div "Acknowledge the additional tasks, document the benefits in the procurement file…" at bounding box center [784, 425] width 534 height 54
click at [518, 387] on input "b. Acknowledge the additional tasks, document the benefits in the procurement f…" at bounding box center [518, 389] width 0 height 11
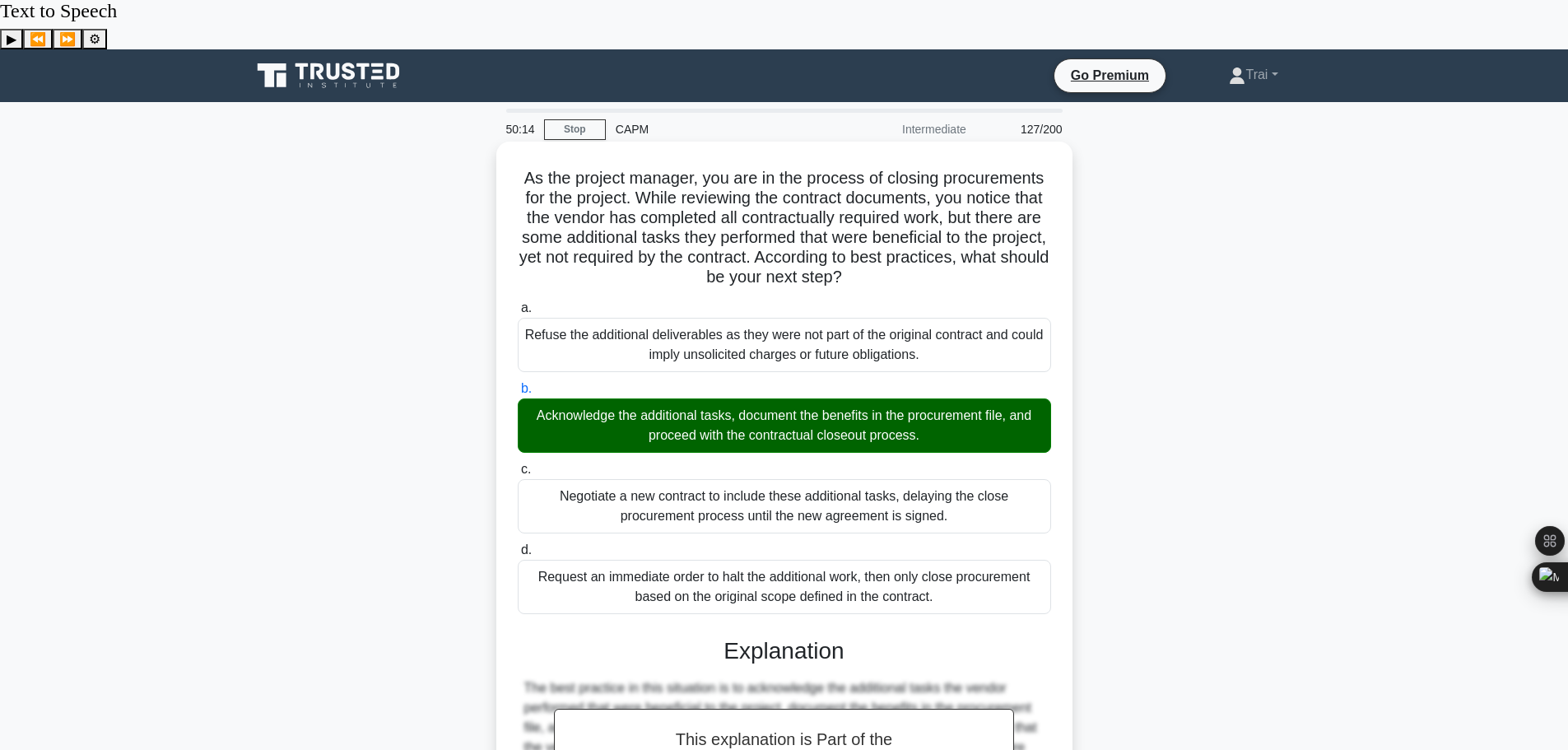
scroll to position [325, 0]
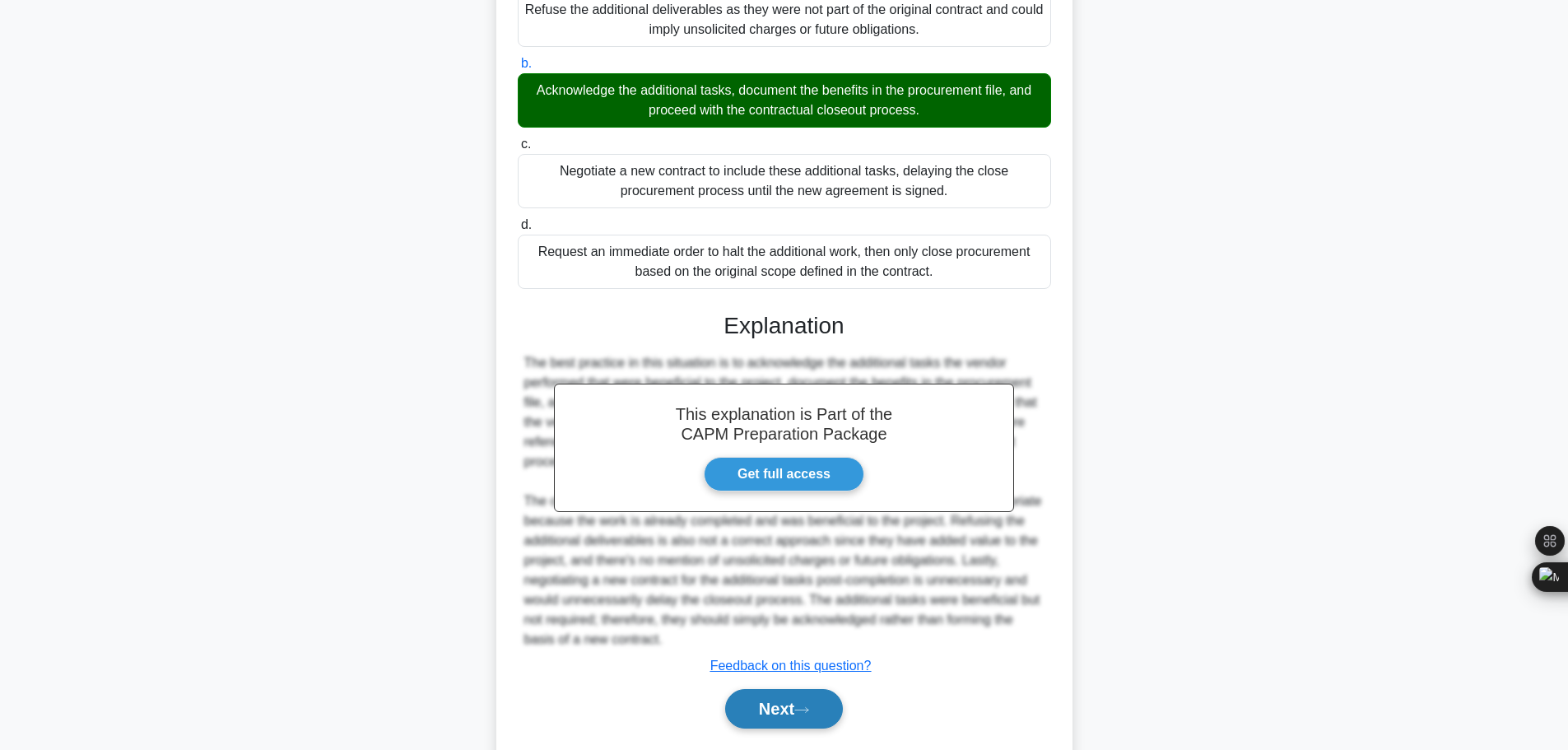
click at [756, 690] on button "Next" at bounding box center [784, 709] width 118 height 39
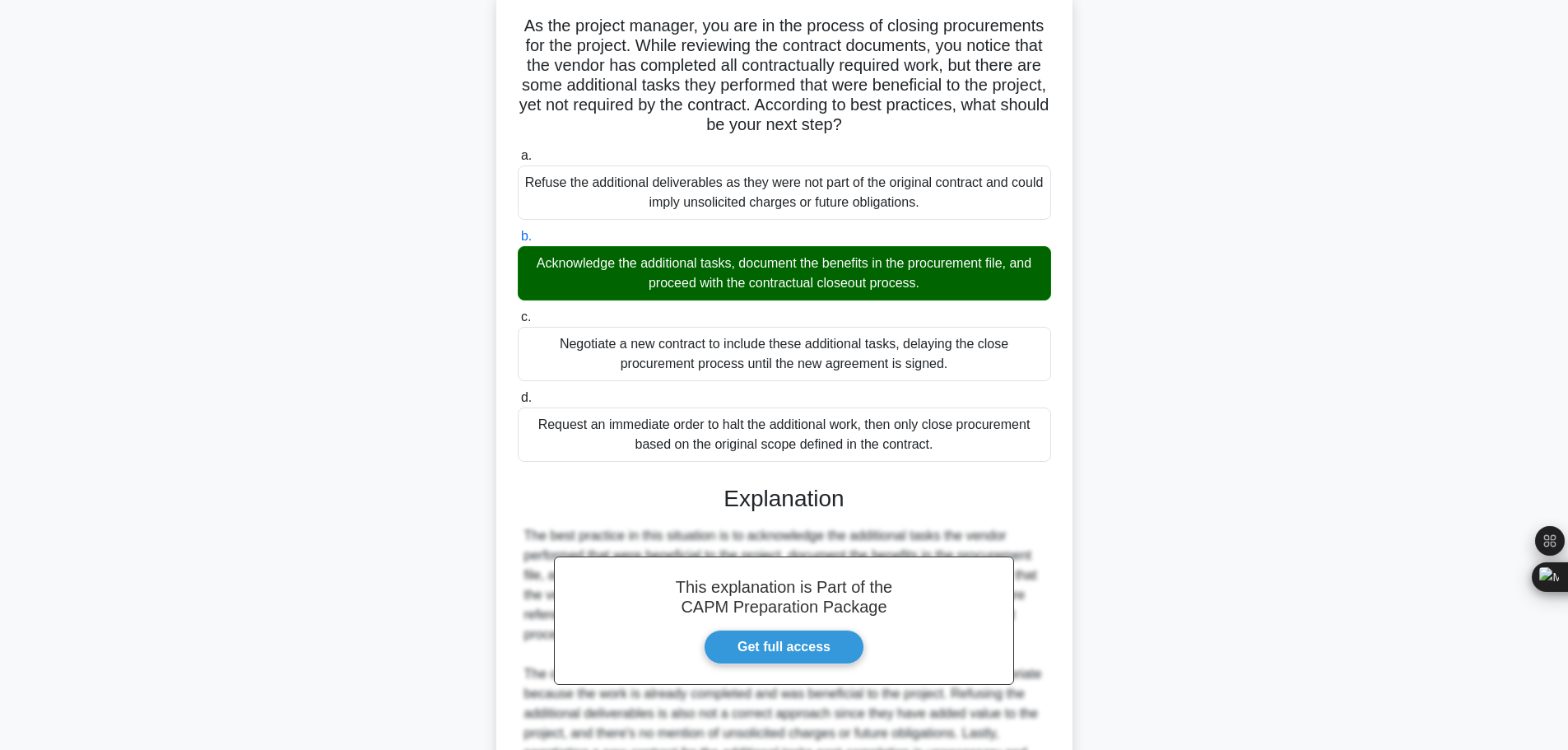
scroll to position [0, 0]
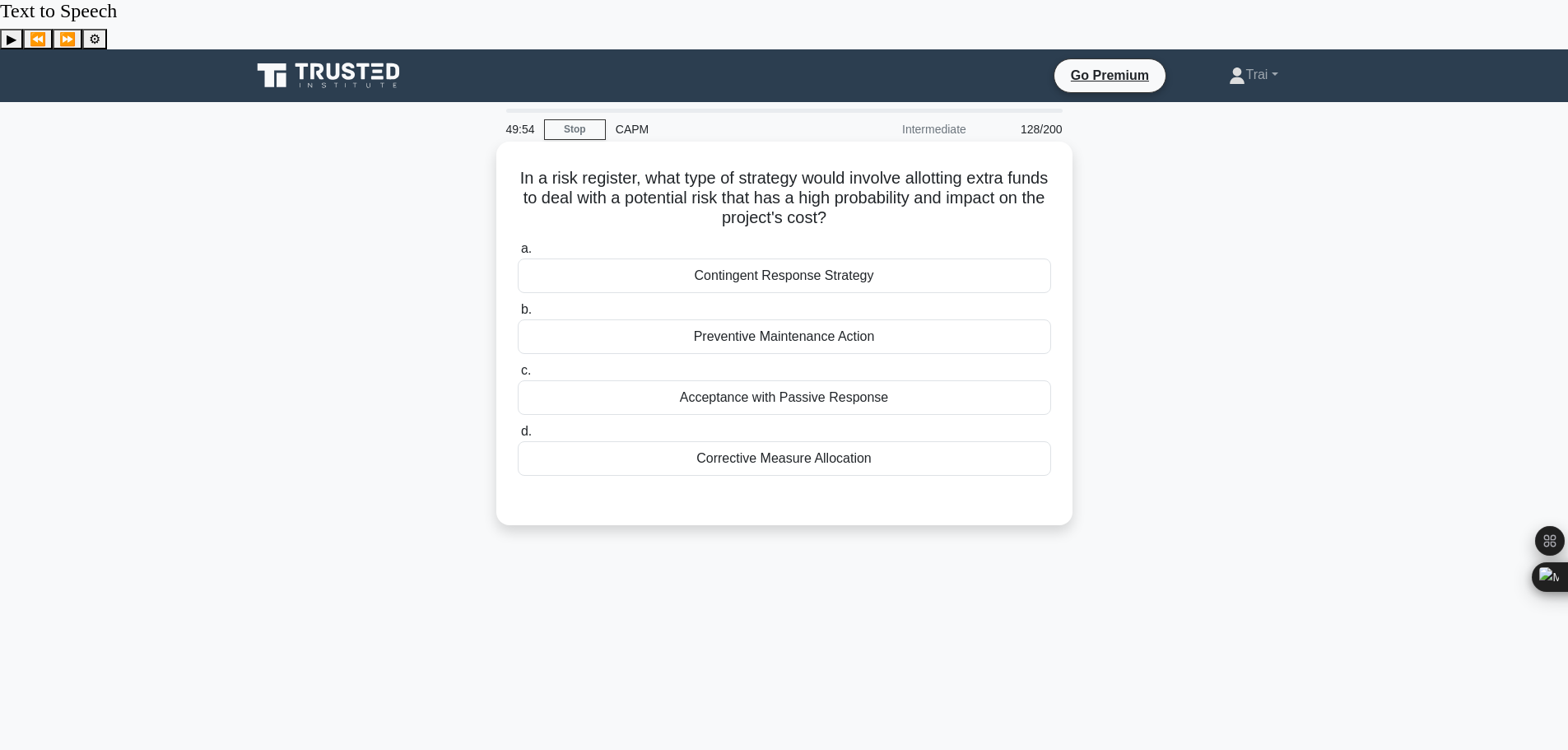
click at [806, 258] on div "Contingent Response Strategy" at bounding box center [784, 276] width 534 height 35
click at [518, 244] on input "a. Contingent Response Strategy" at bounding box center [518, 249] width 0 height 11
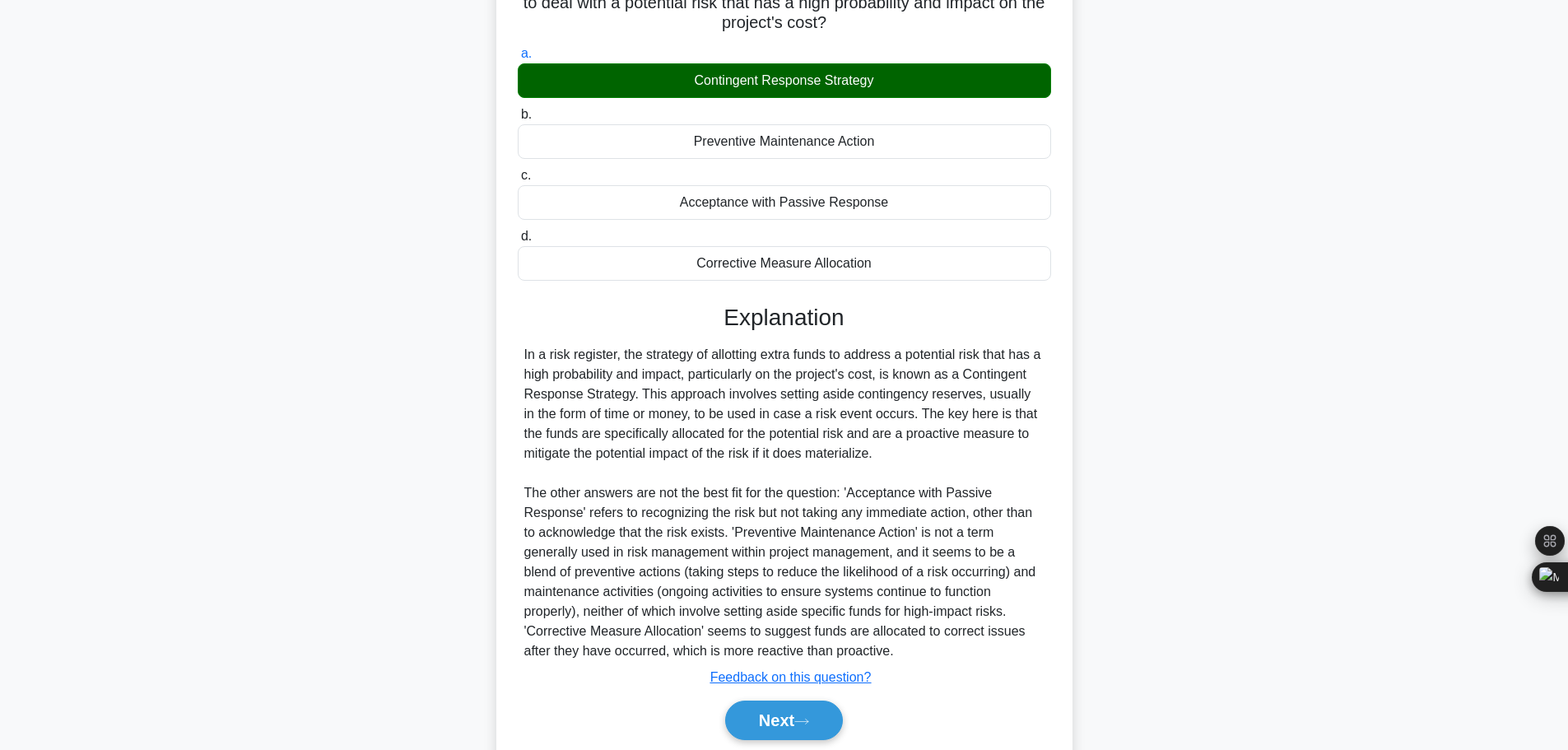
scroll to position [207, 0]
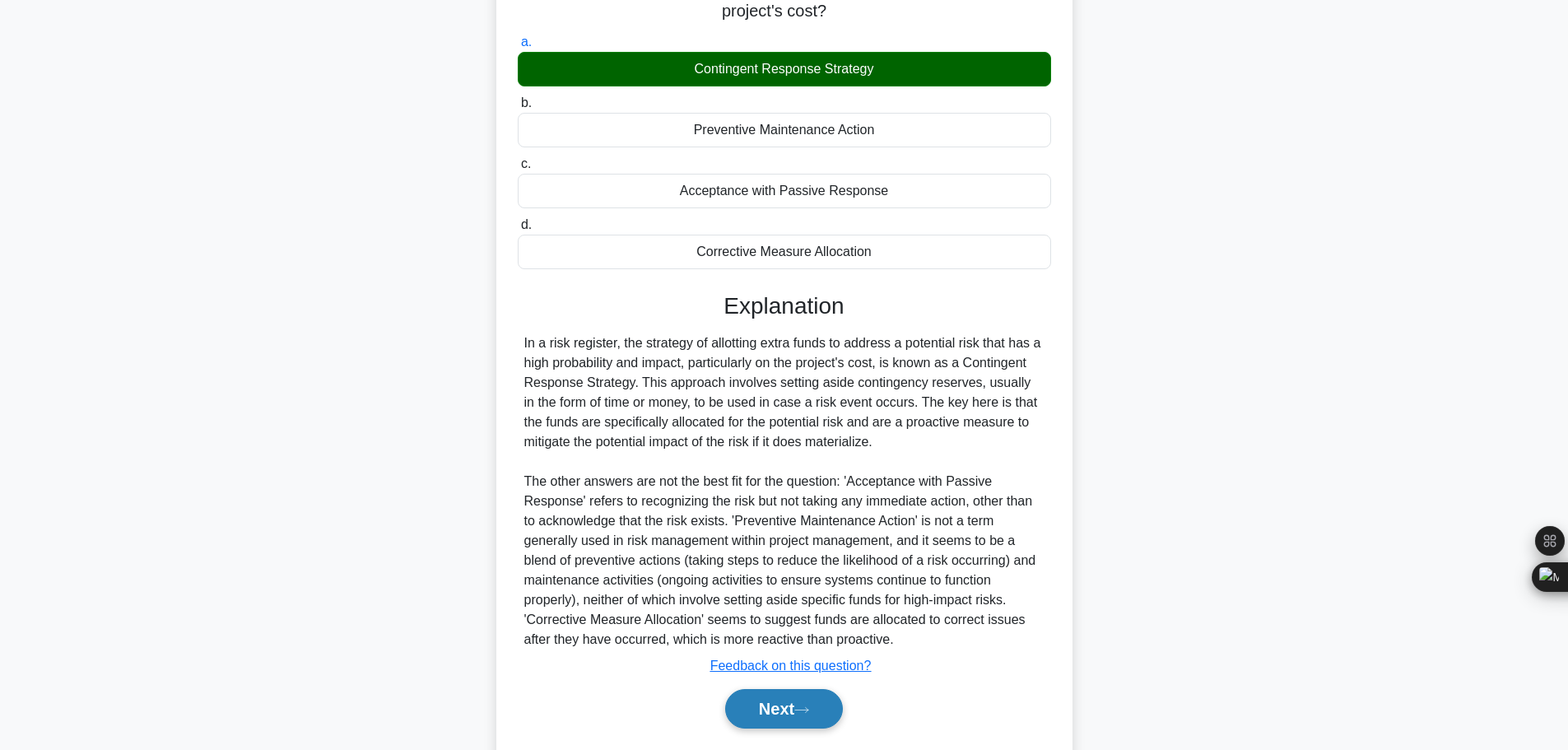
click at [768, 690] on button "Next" at bounding box center [784, 709] width 118 height 39
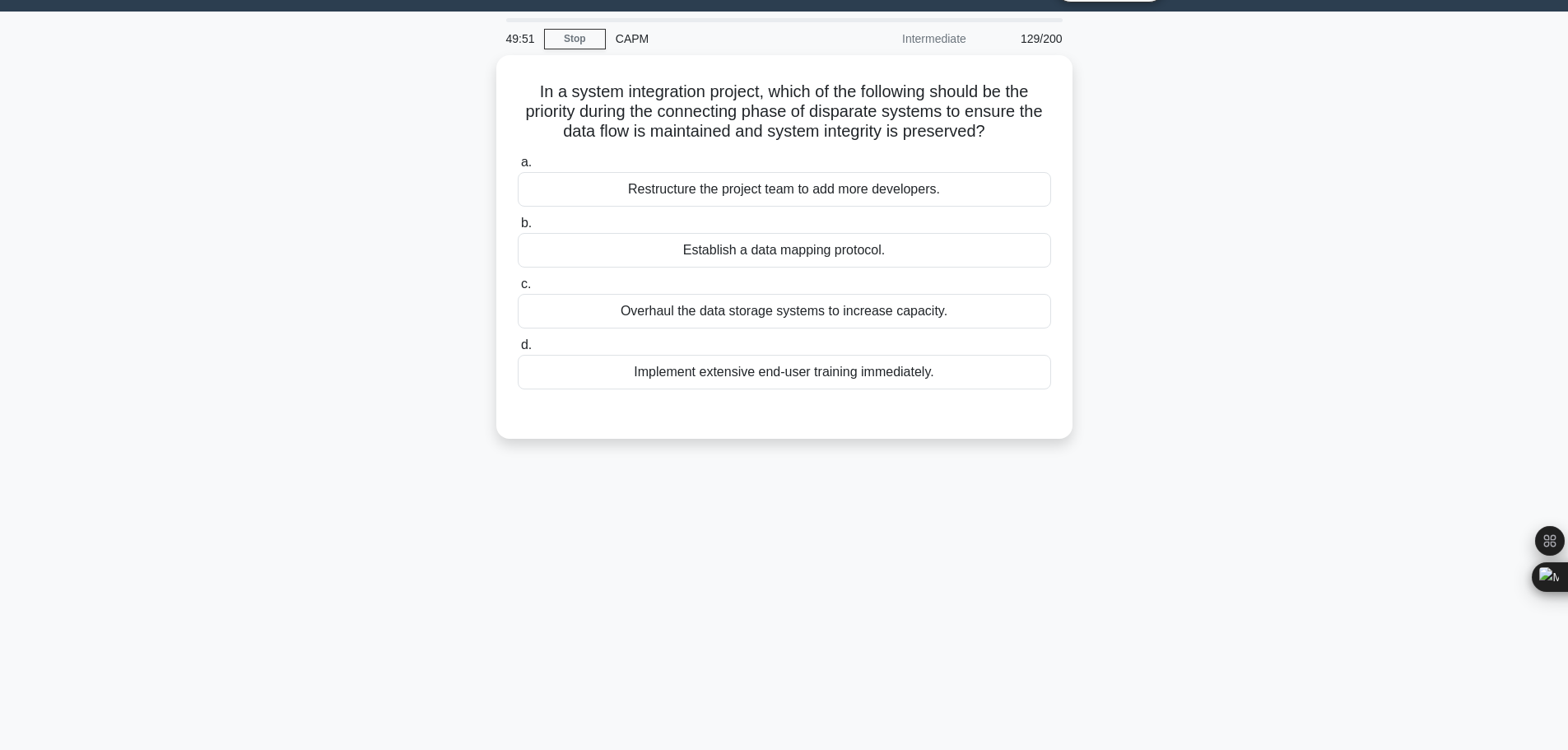
scroll to position [0, 0]
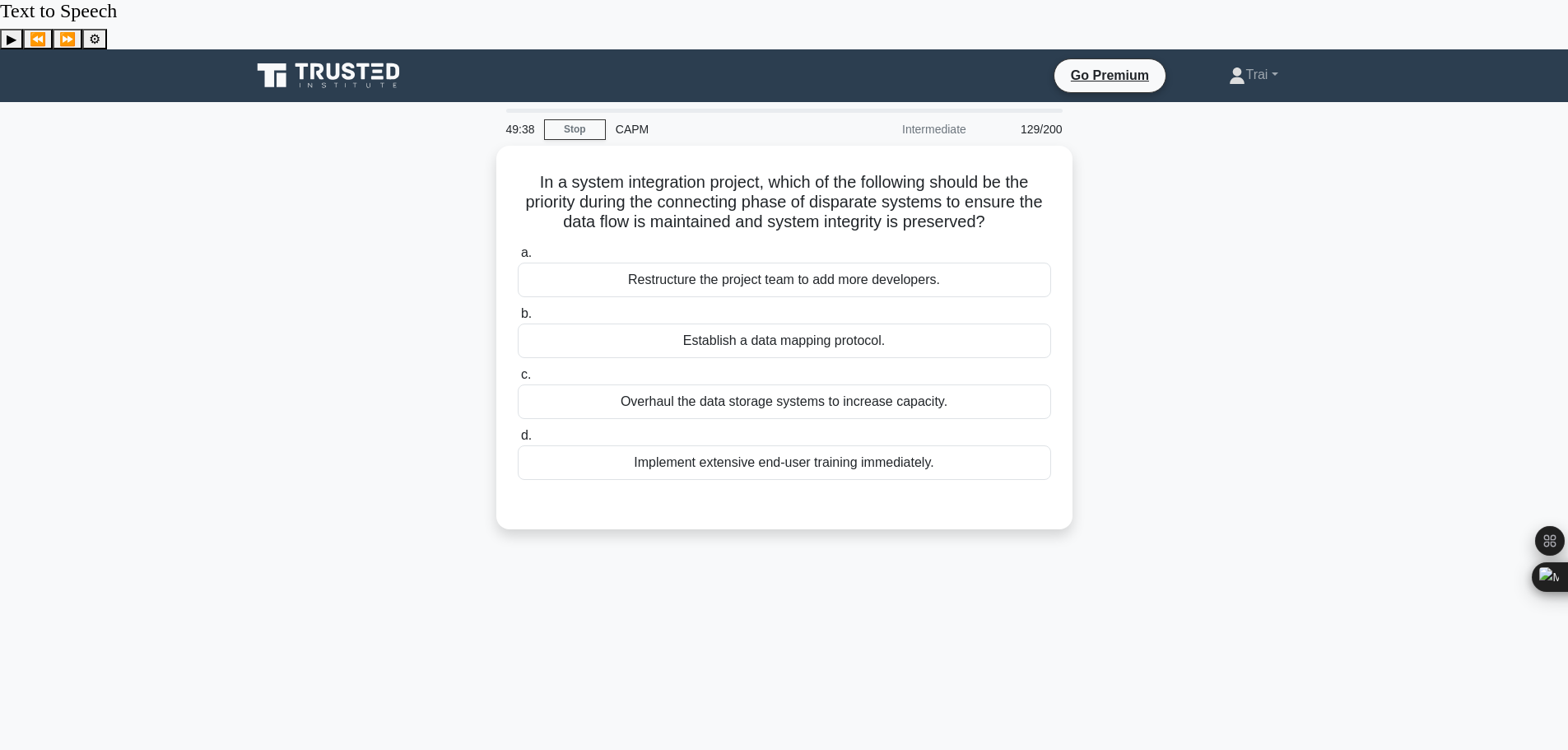
click at [1159, 284] on div "In a system integration project, which of the following should be the priority …" at bounding box center [784, 347] width 1087 height 404
click at [1092, 198] on div "In a system integration project, which of the following should be the priority …" at bounding box center [784, 347] width 1087 height 404
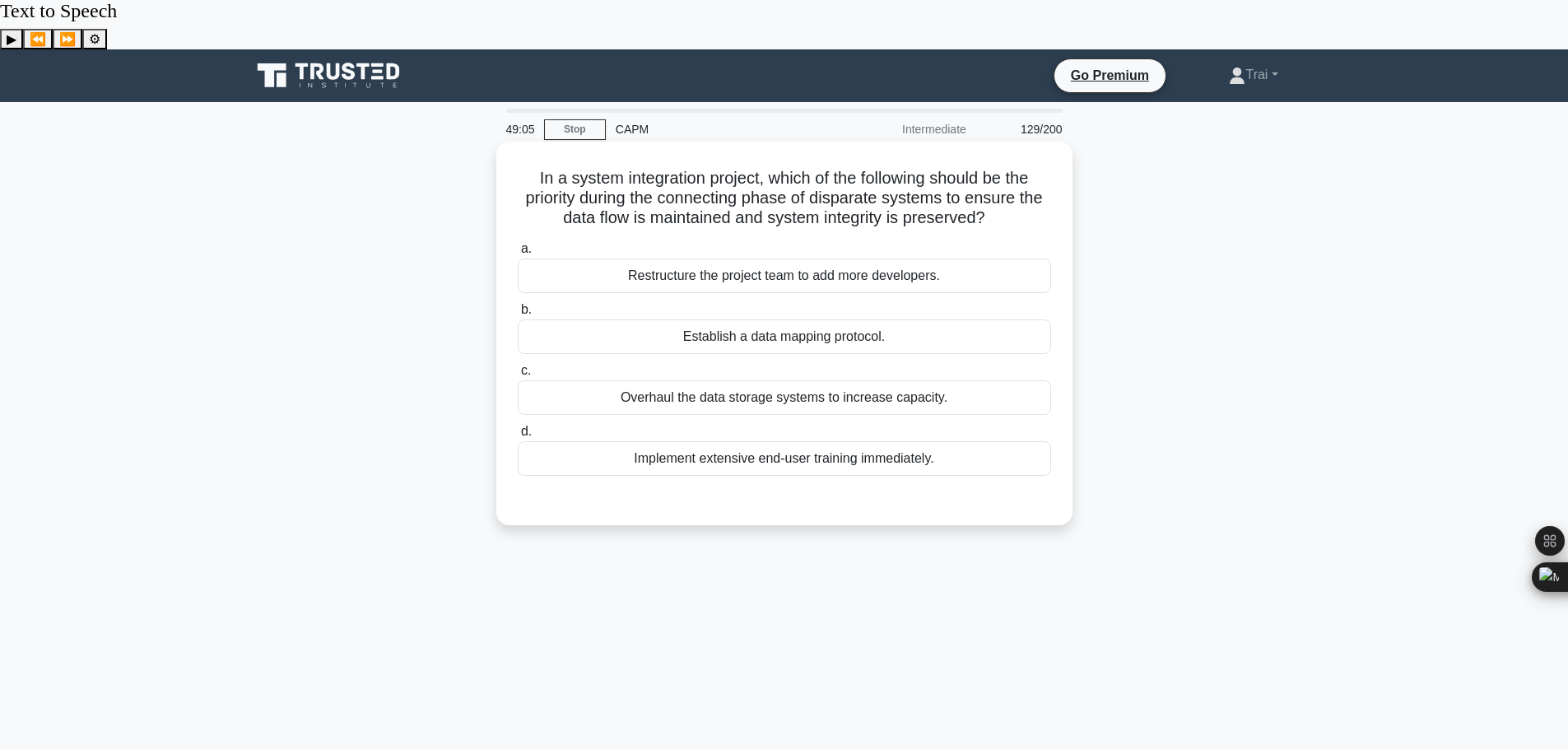
click at [840, 320] on div "Establish a data mapping protocol." at bounding box center [784, 337] width 534 height 35
click at [518, 305] on input "b. Establish a data mapping protocol." at bounding box center [518, 310] width 0 height 11
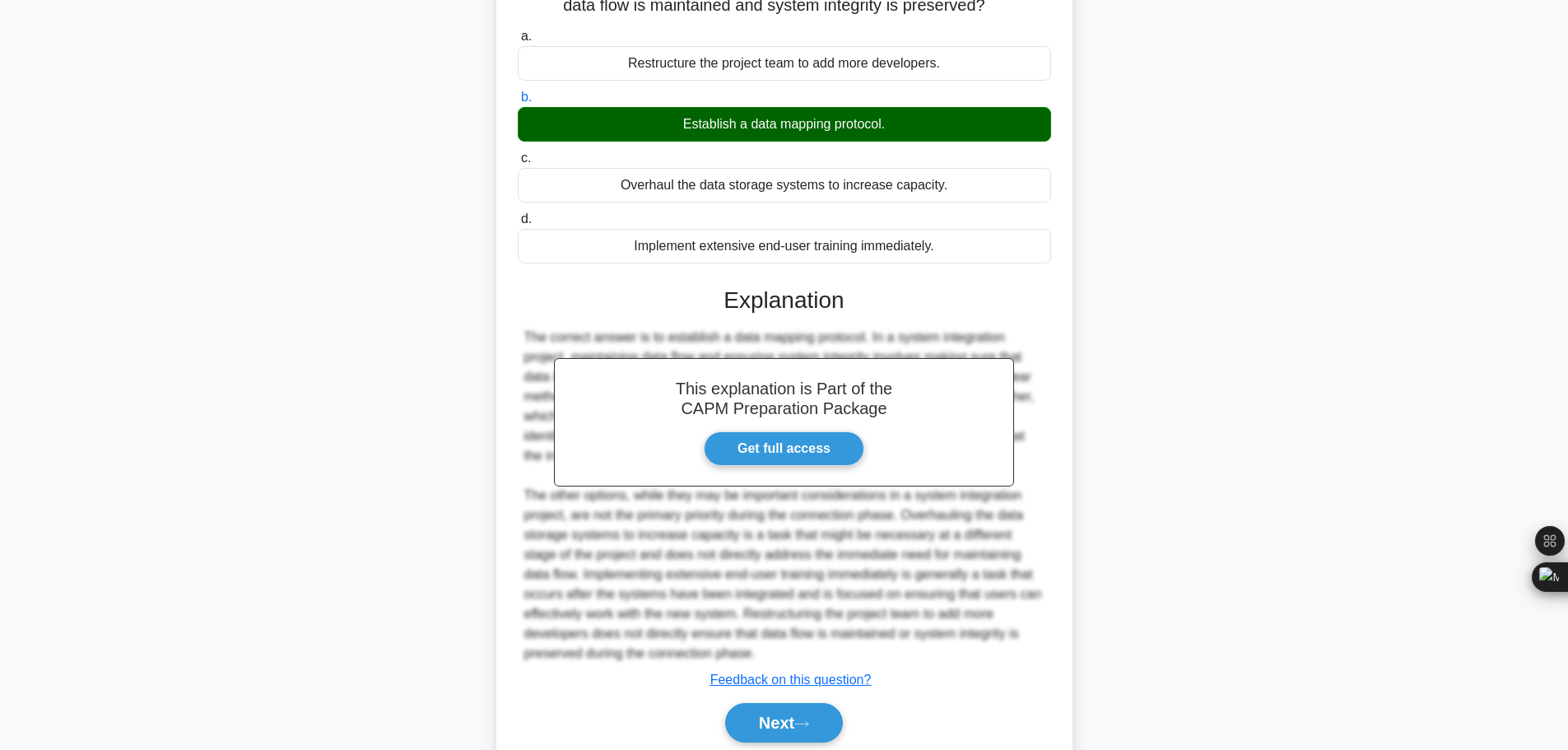
scroll to position [226, 0]
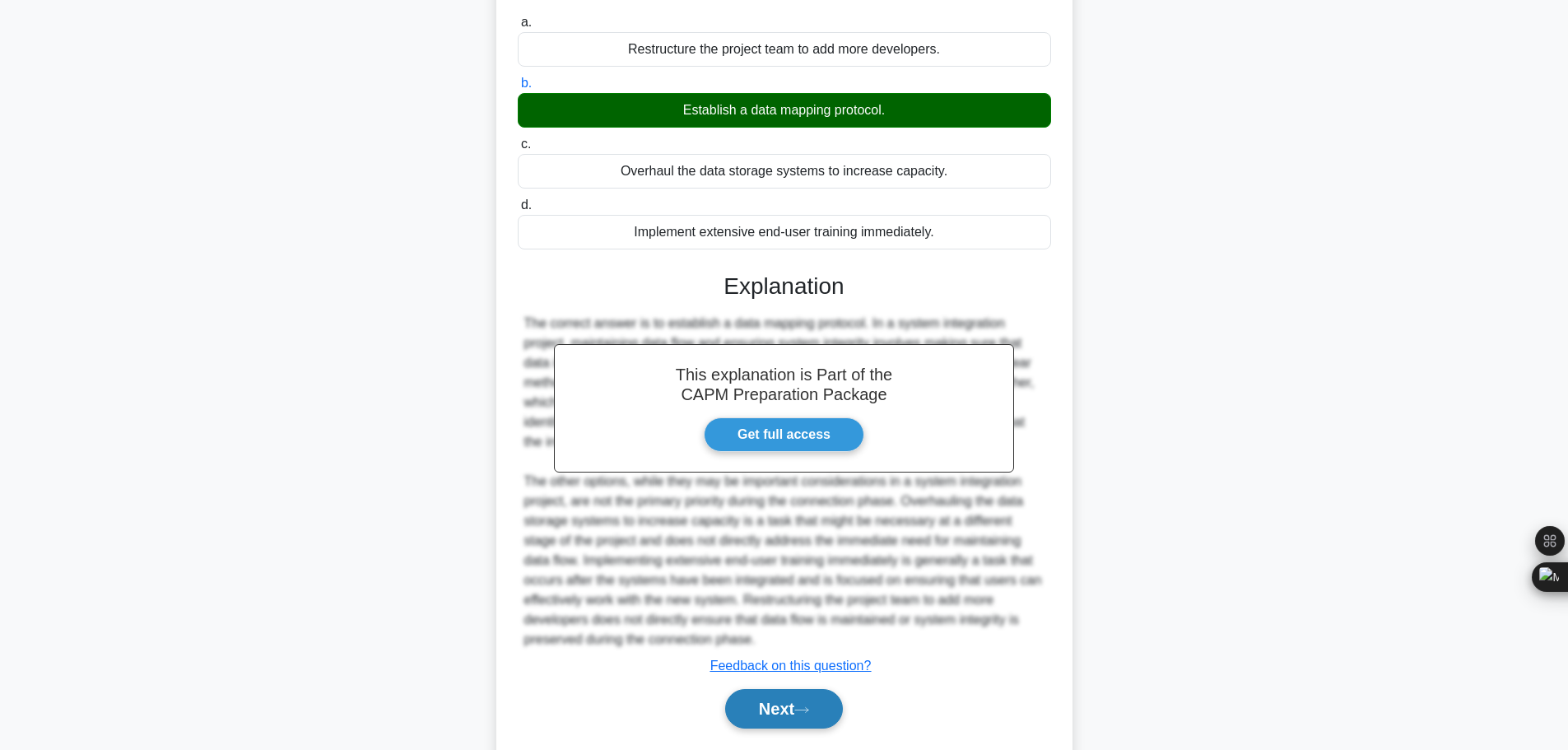
click at [798, 690] on button "Next" at bounding box center [784, 709] width 118 height 39
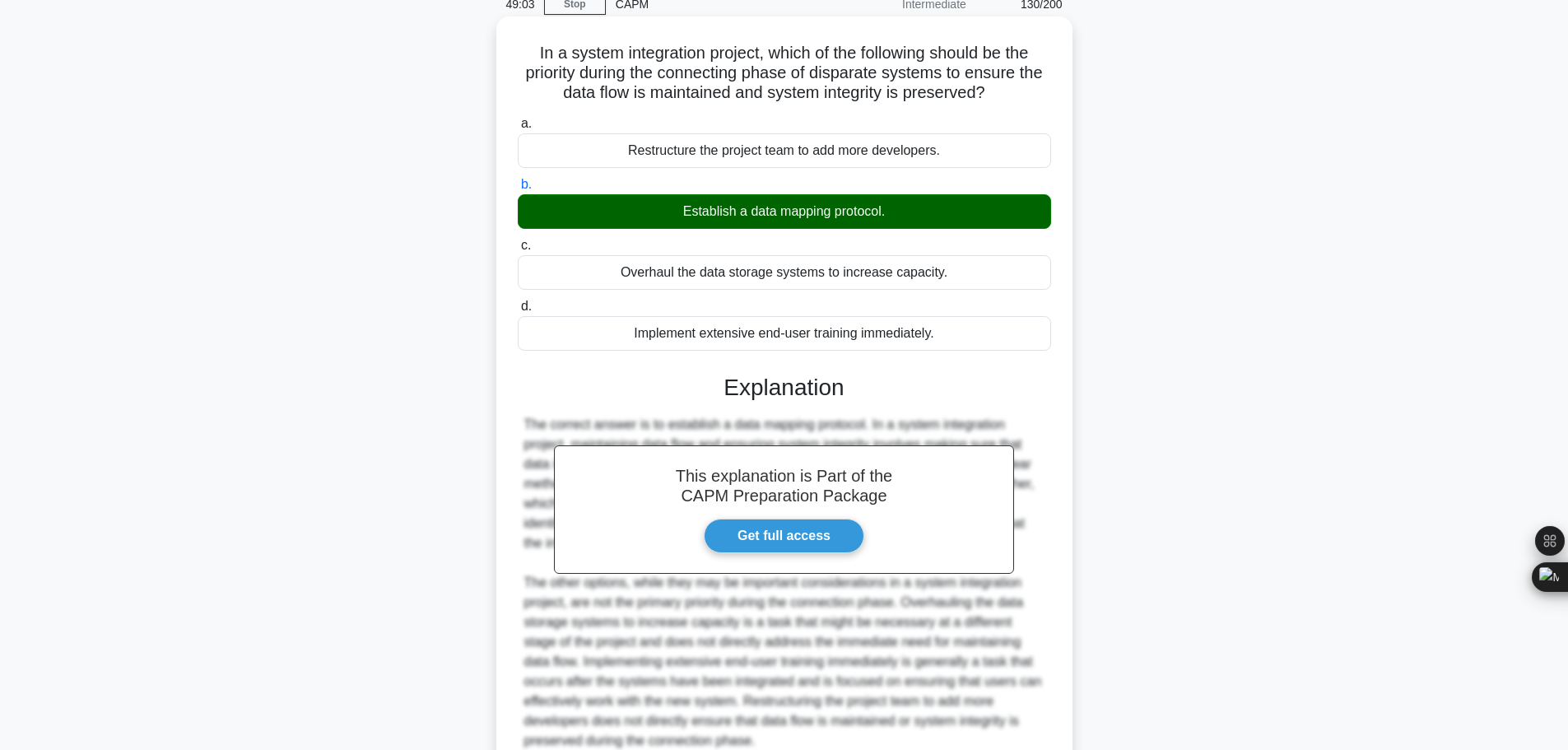
scroll to position [0, 0]
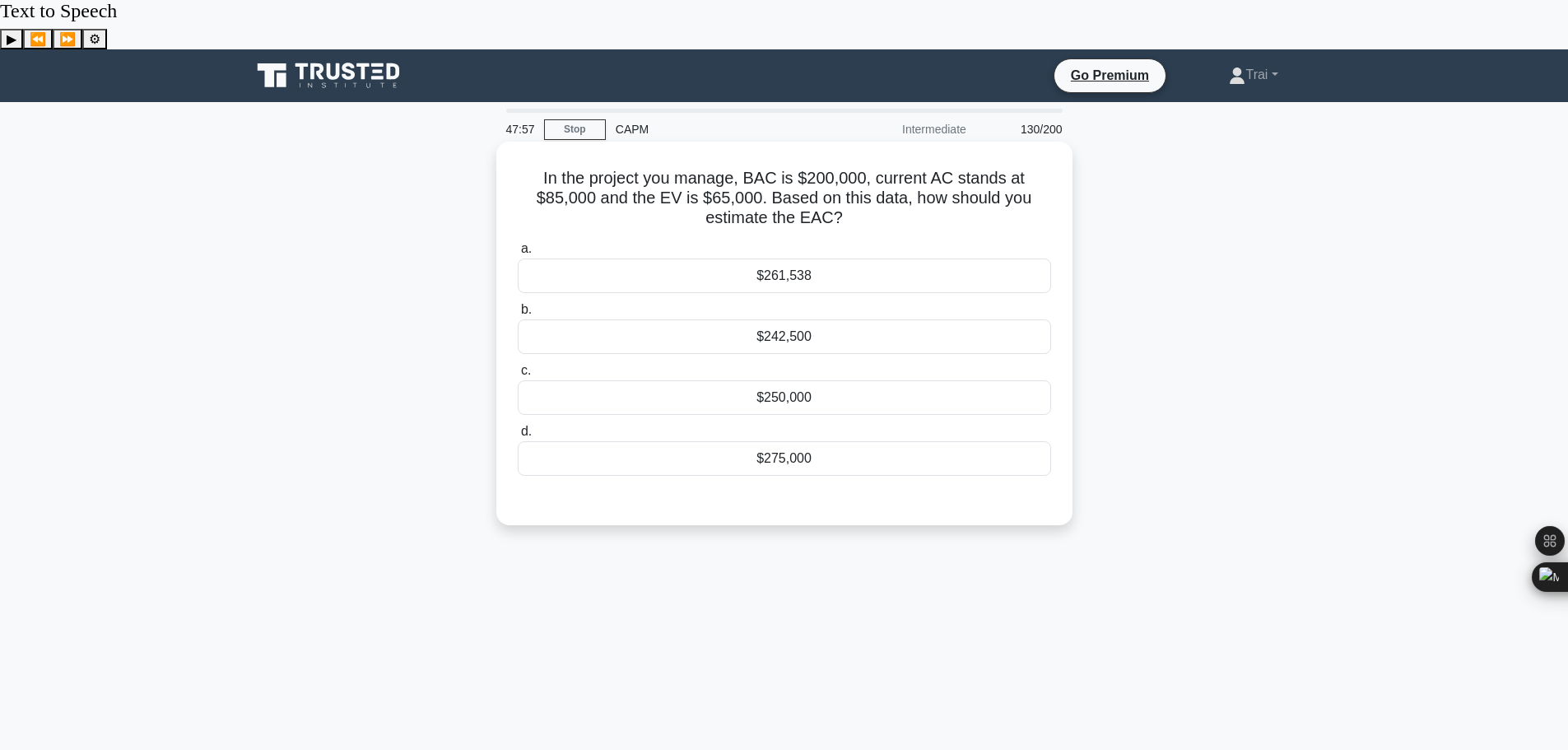
click at [952, 258] on div "$261,538" at bounding box center [784, 276] width 534 height 35
click at [518, 244] on input "a. $261,538" at bounding box center [518, 249] width 0 height 11
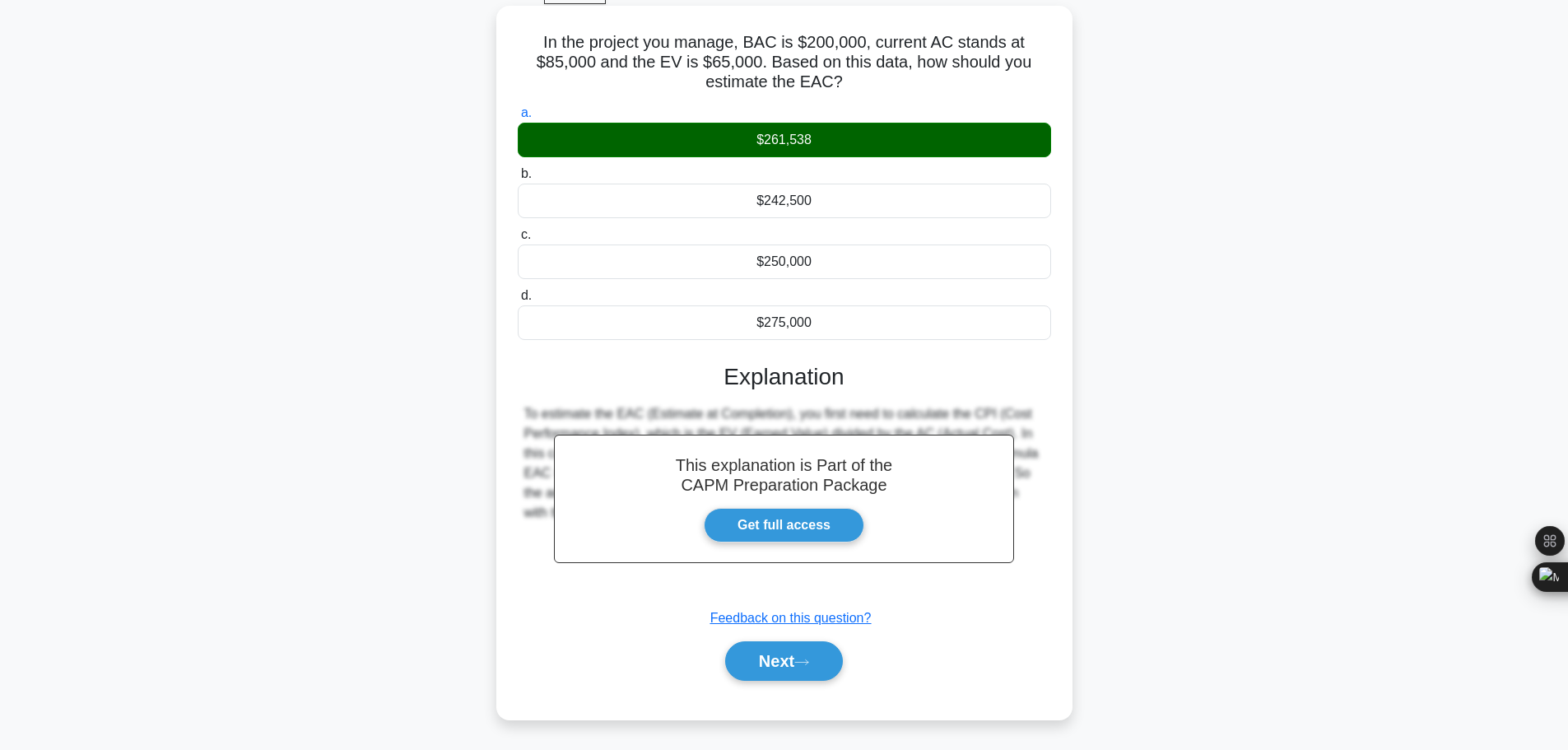
scroll to position [139, 0]
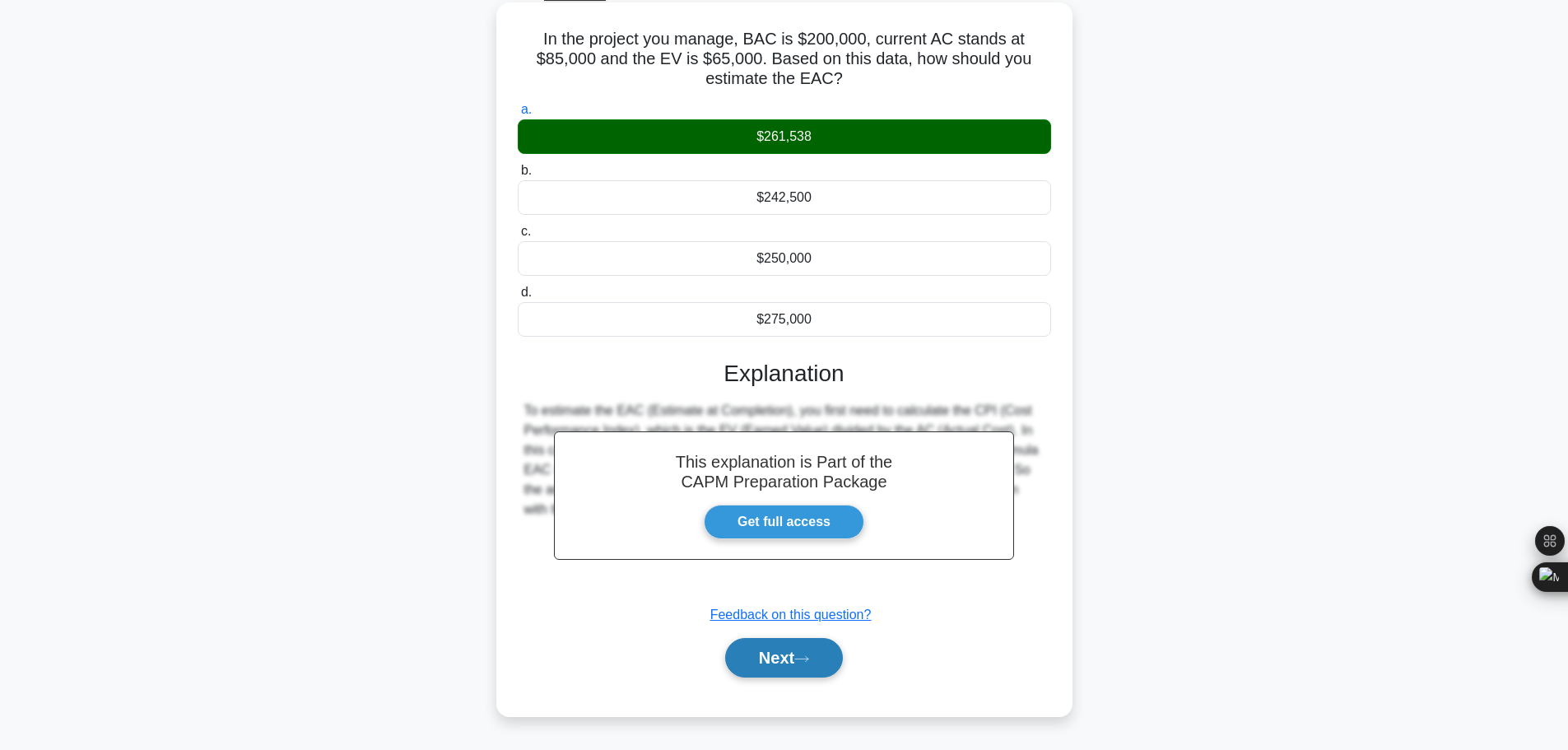
click at [799, 638] on button "Next" at bounding box center [784, 658] width 118 height 39
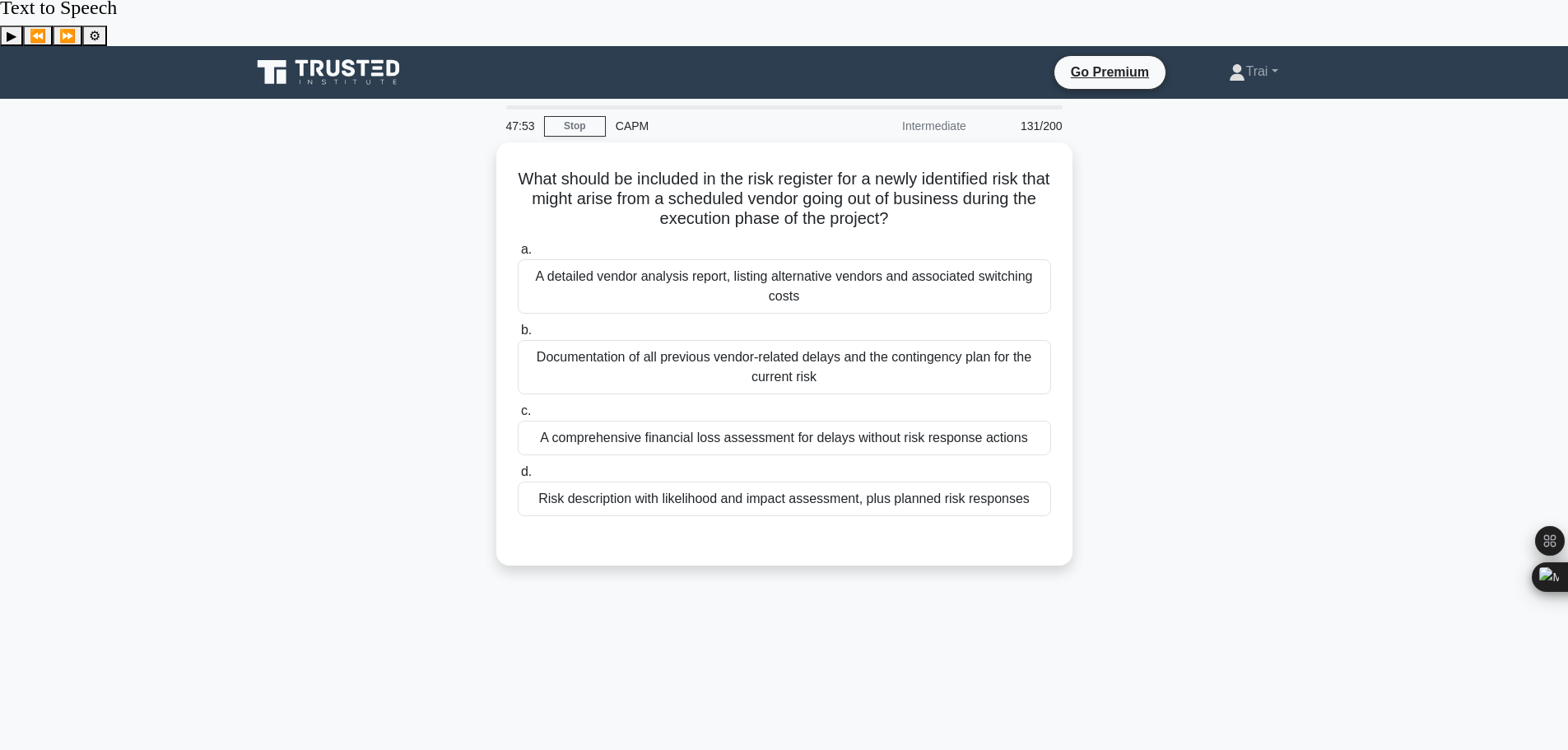
scroll to position [0, 0]
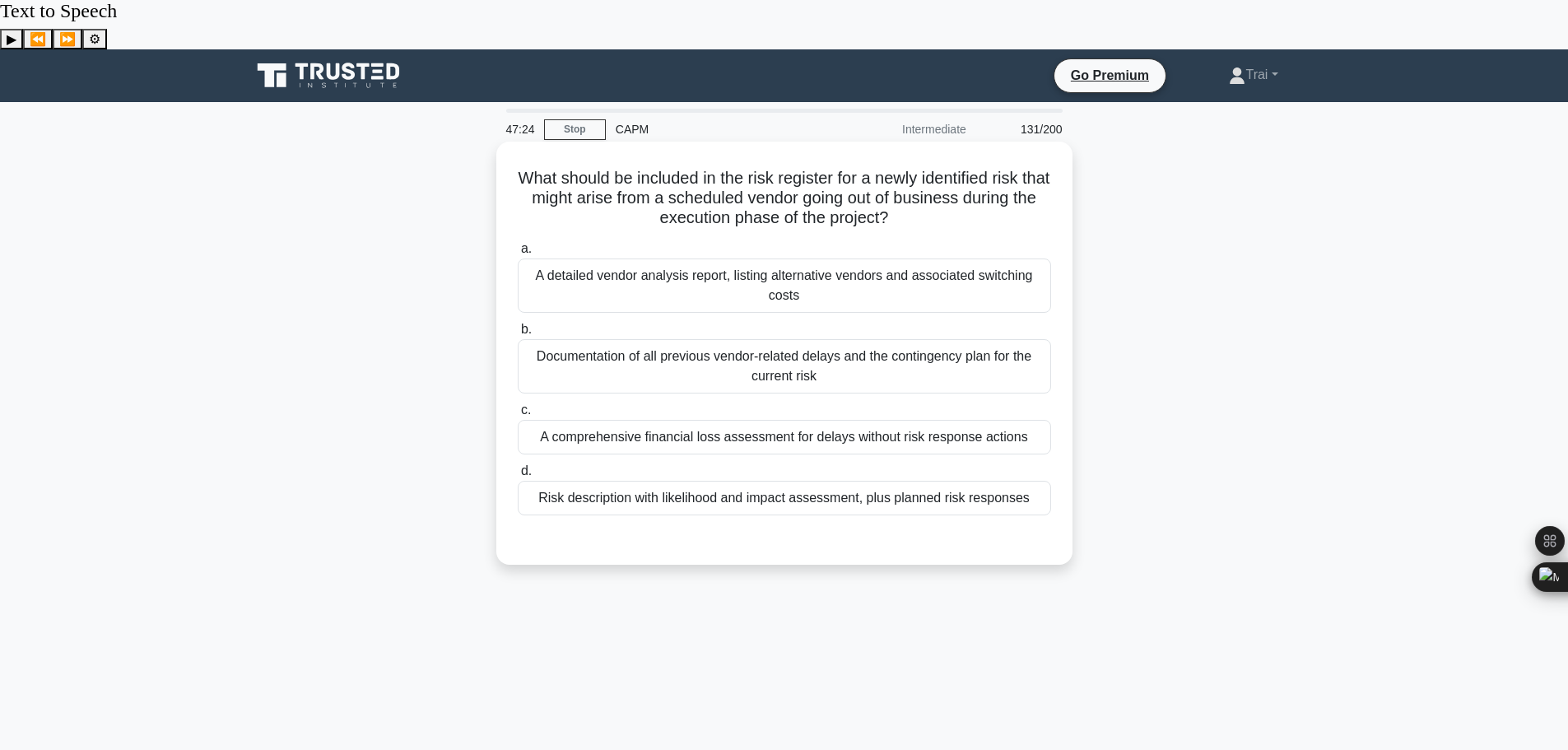
click at [804, 481] on div "Risk description with likelihood and impact assessment, plus planned risk respo…" at bounding box center [784, 498] width 534 height 35
click at [518, 466] on input "d. Risk description with likelihood and impact assessment, plus planned risk re…" at bounding box center [518, 472] width 0 height 11
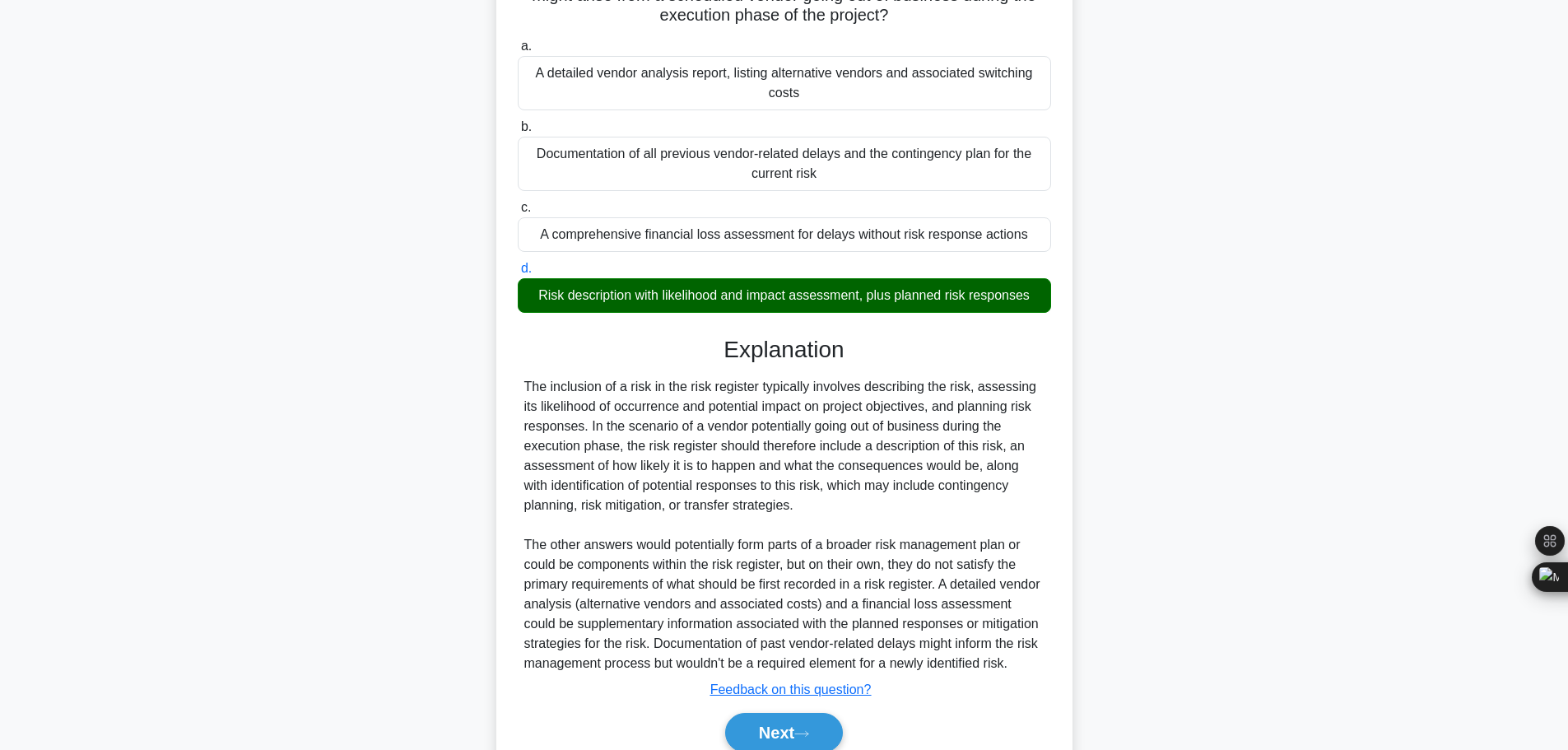
scroll to position [226, 0]
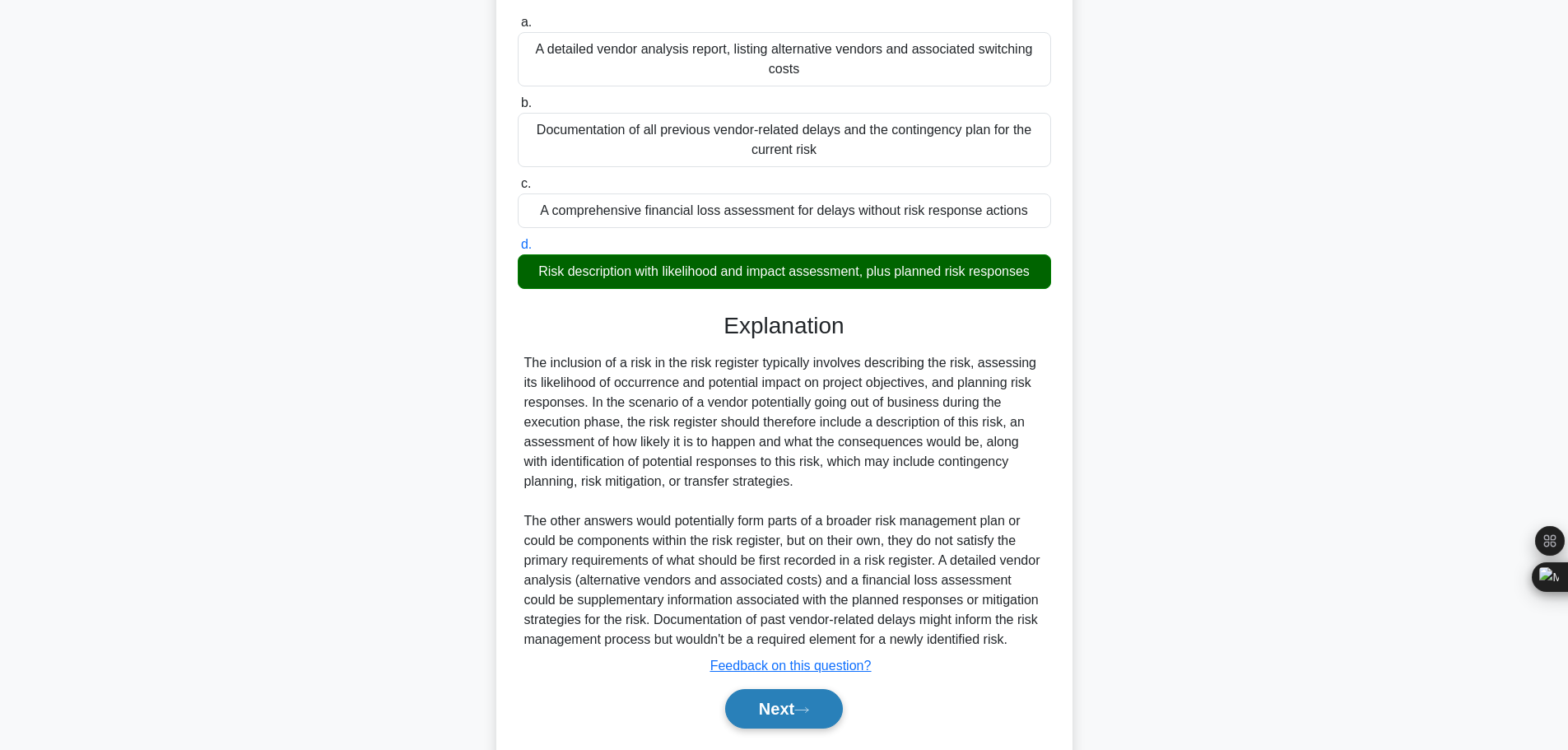
click at [782, 690] on button "Next" at bounding box center [784, 709] width 118 height 39
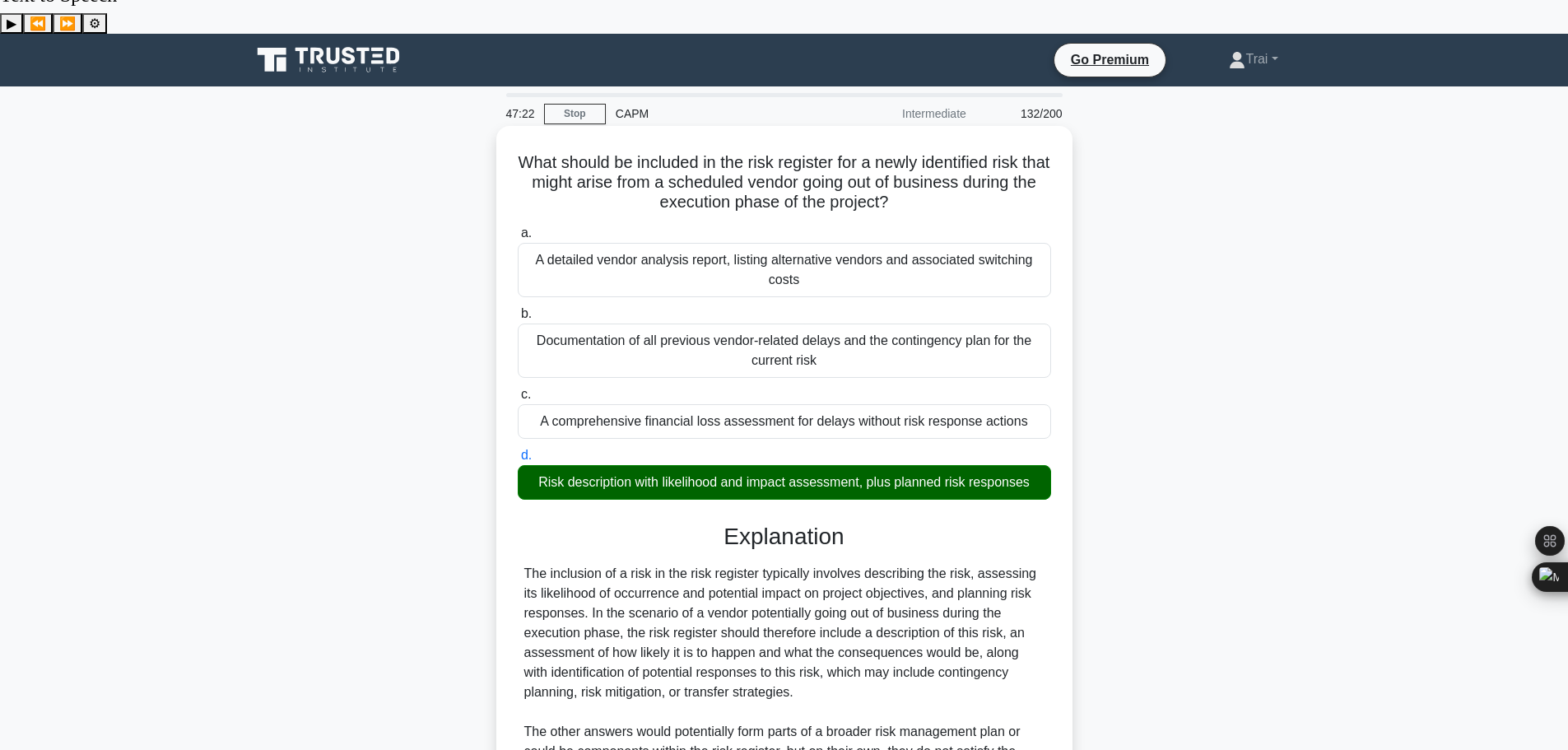
scroll to position [0, 0]
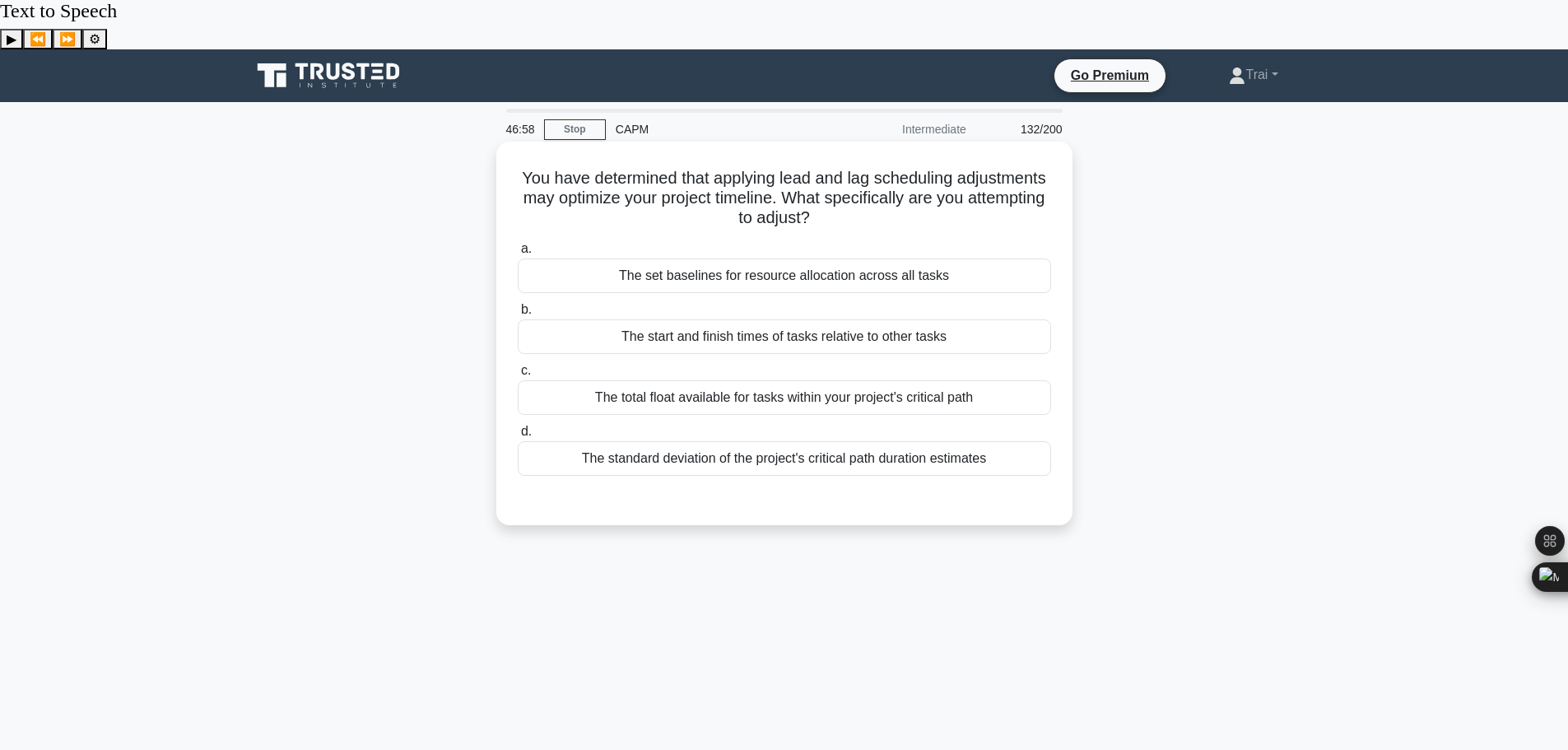
click at [831, 320] on div "The start and finish times of tasks relative to other tasks" at bounding box center [784, 337] width 534 height 35
click at [518, 305] on input "b. The start and finish times of tasks relative to other tasks" at bounding box center [518, 310] width 0 height 11
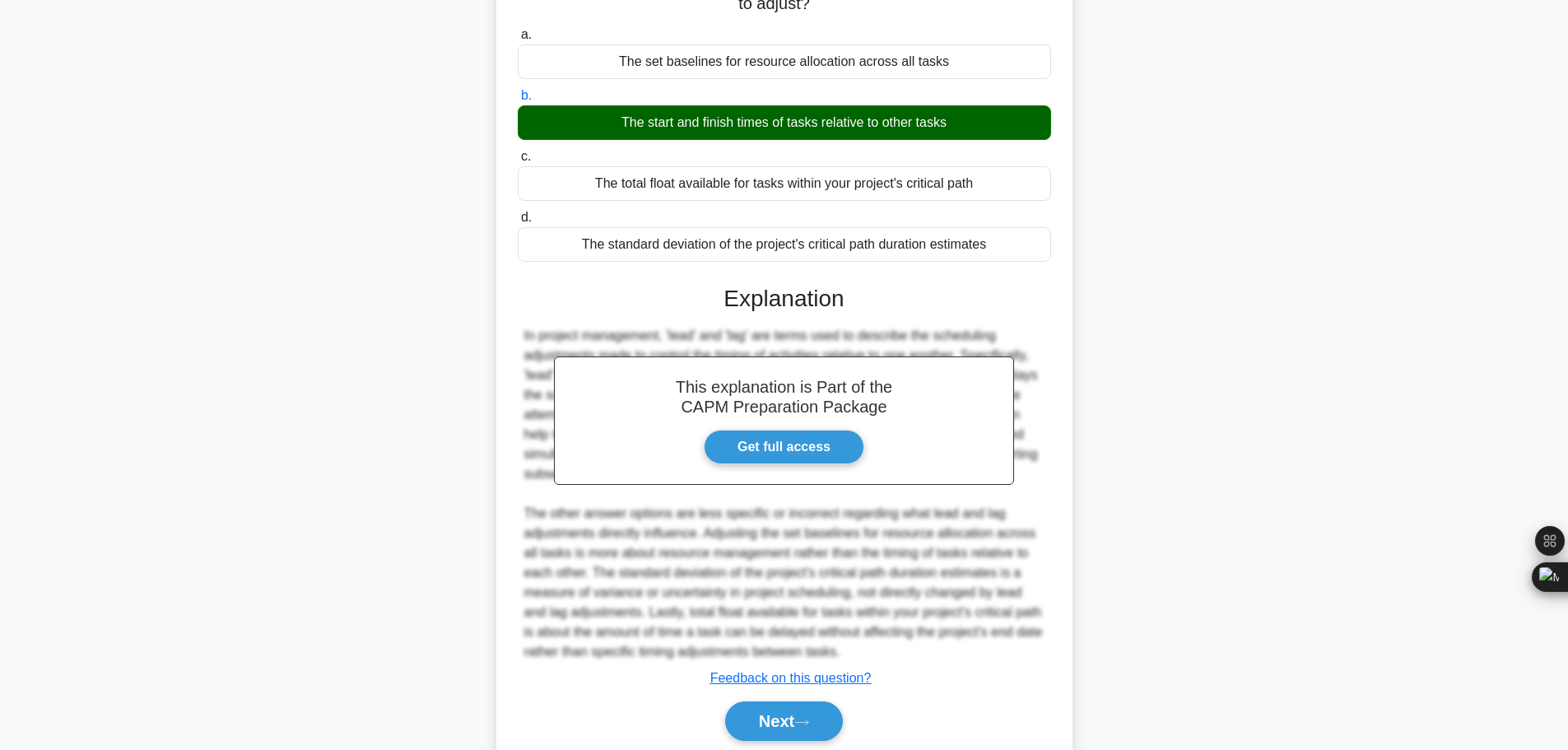
scroll to position [226, 0]
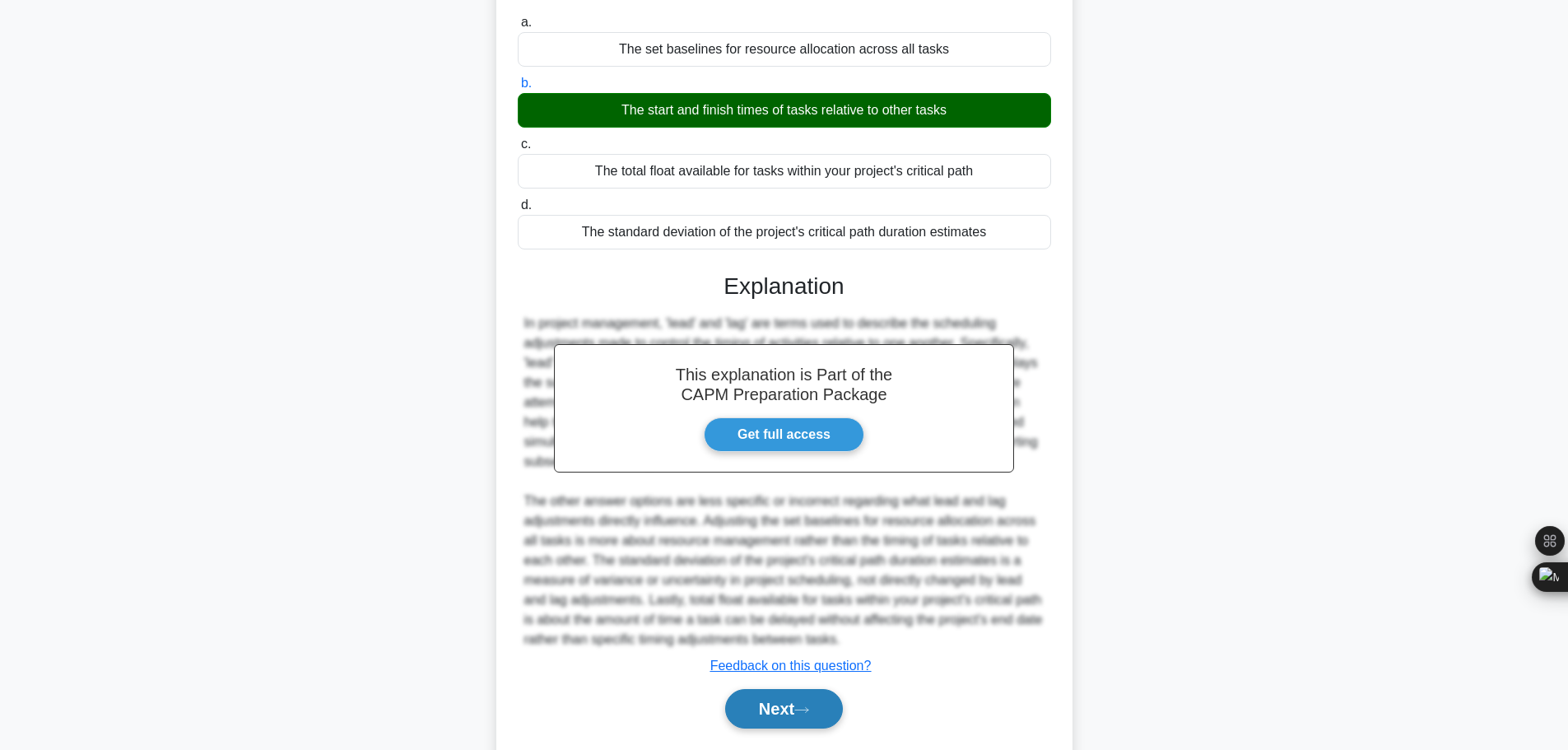
click at [755, 690] on button "Next" at bounding box center [784, 709] width 118 height 39
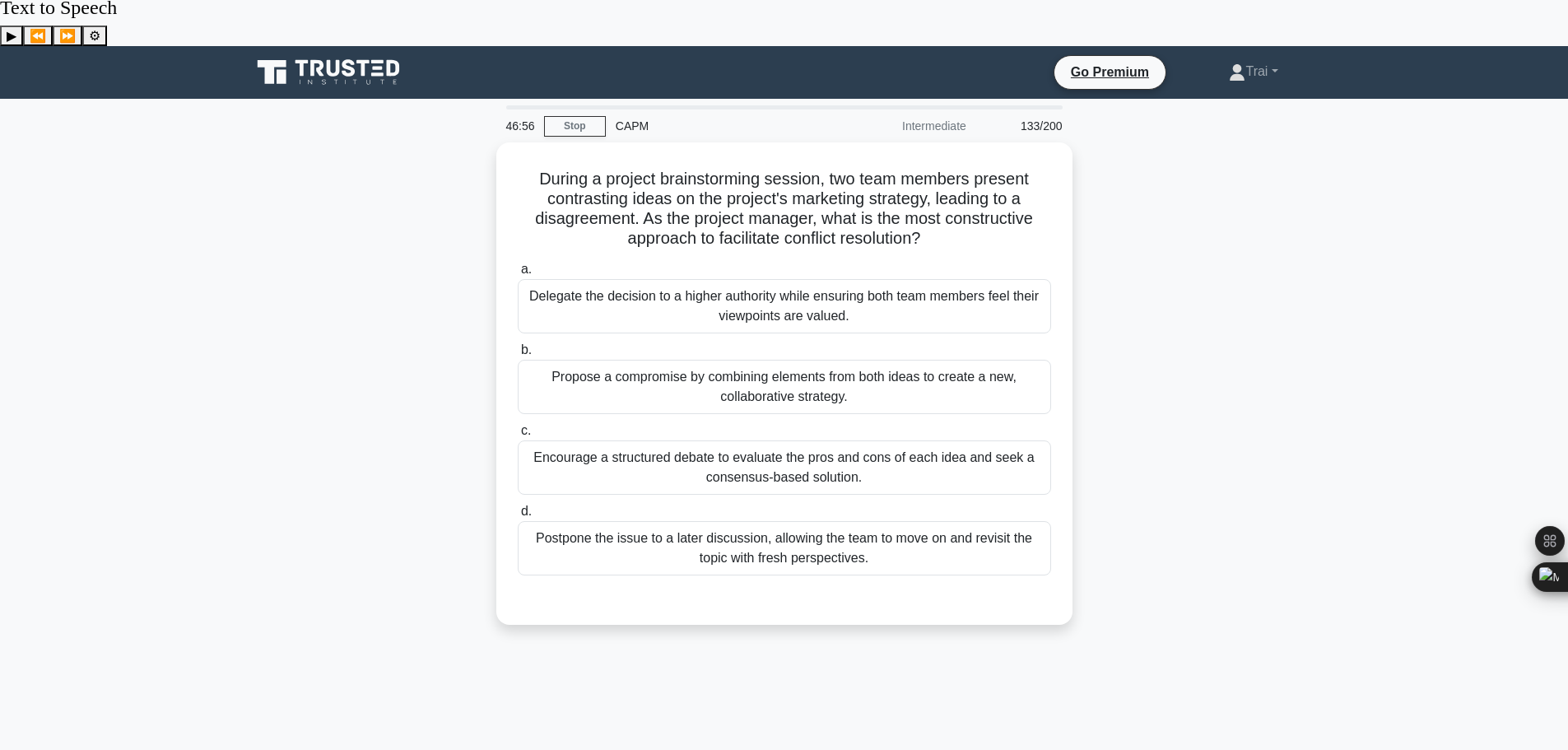
scroll to position [0, 0]
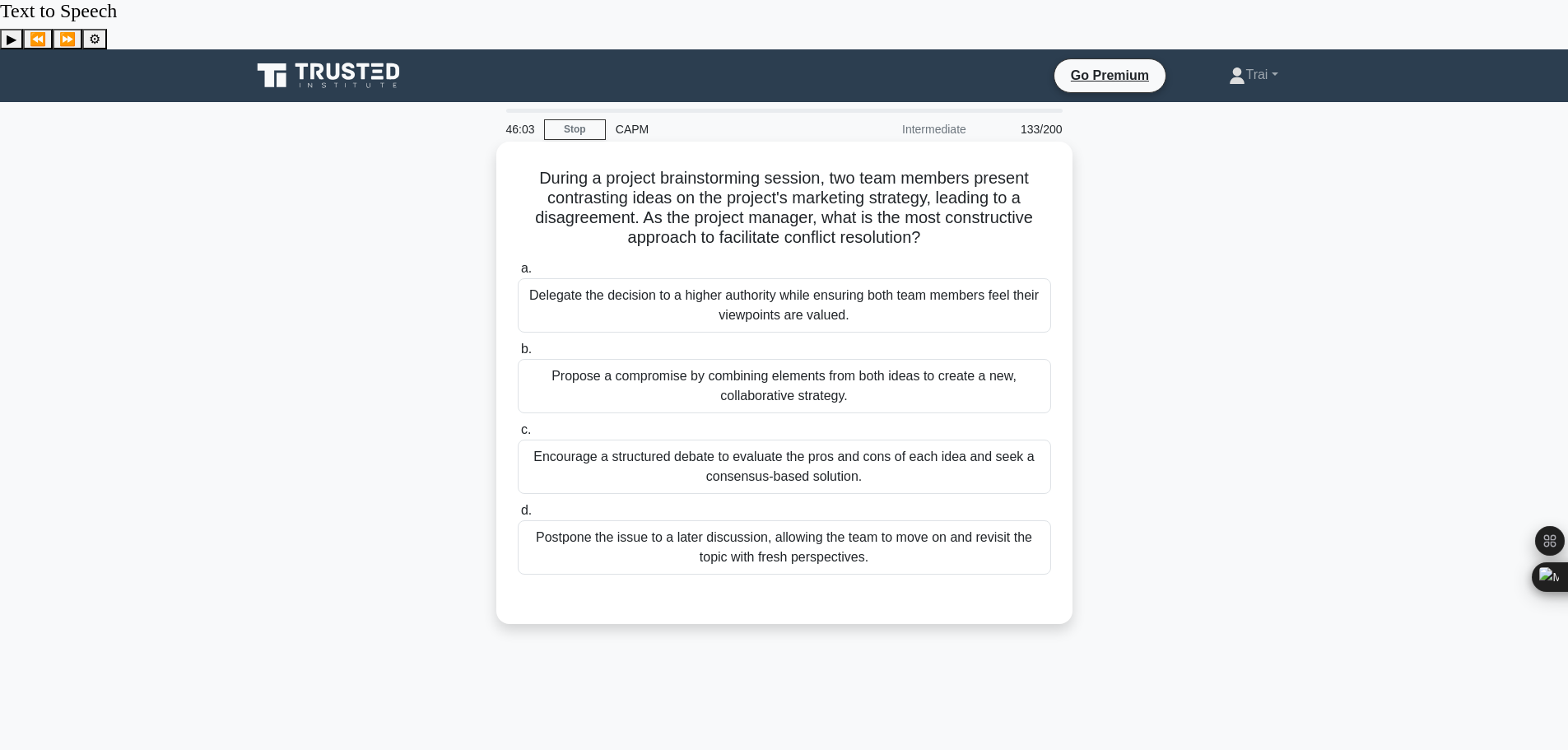
click at [669, 359] on div "Propose a compromise by combining elements from both ideas to create a new, col…" at bounding box center [784, 386] width 534 height 54
click at [518, 344] on input "b. Propose a compromise by combining elements from both ideas to create a new, …" at bounding box center [518, 350] width 0 height 11
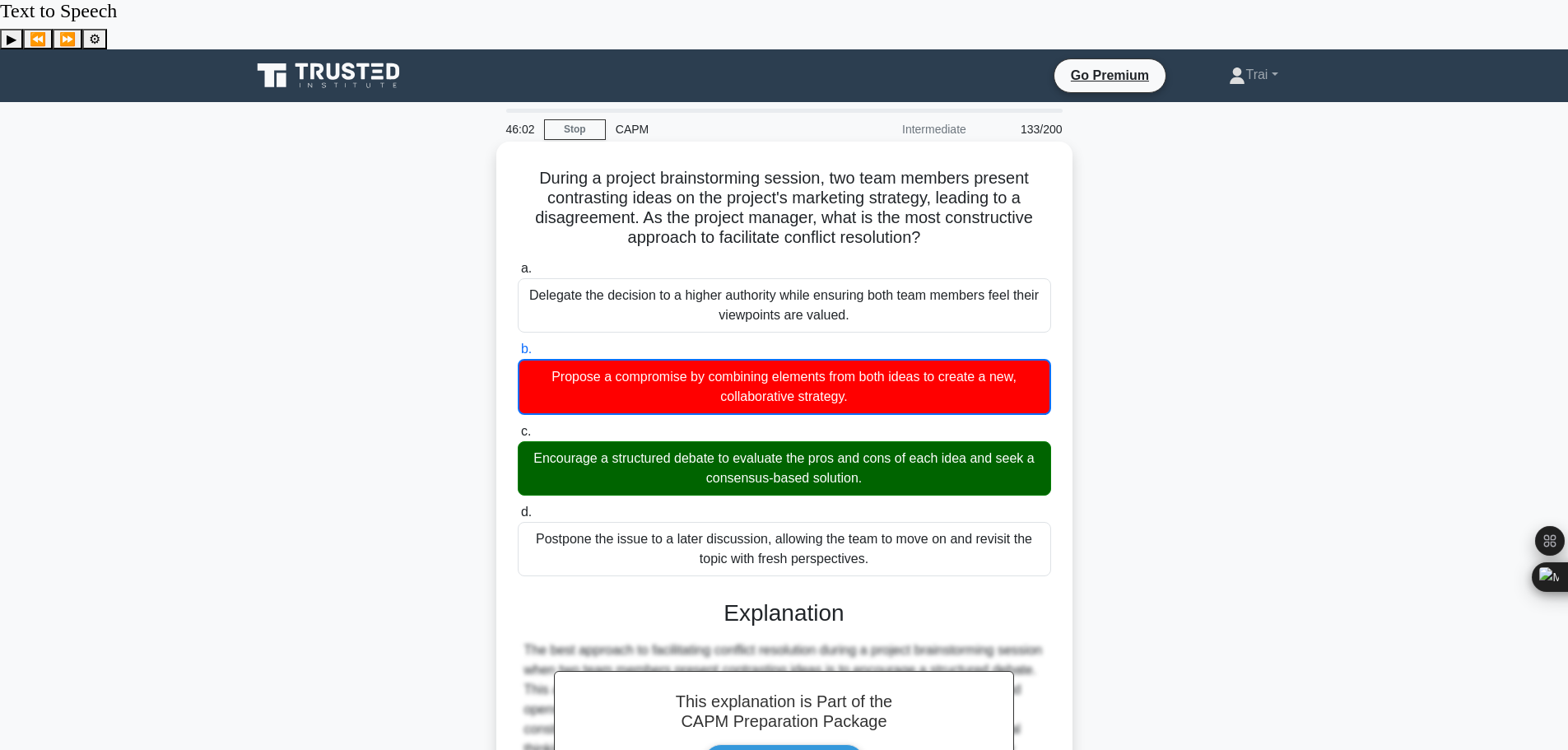
scroll to position [327, 0]
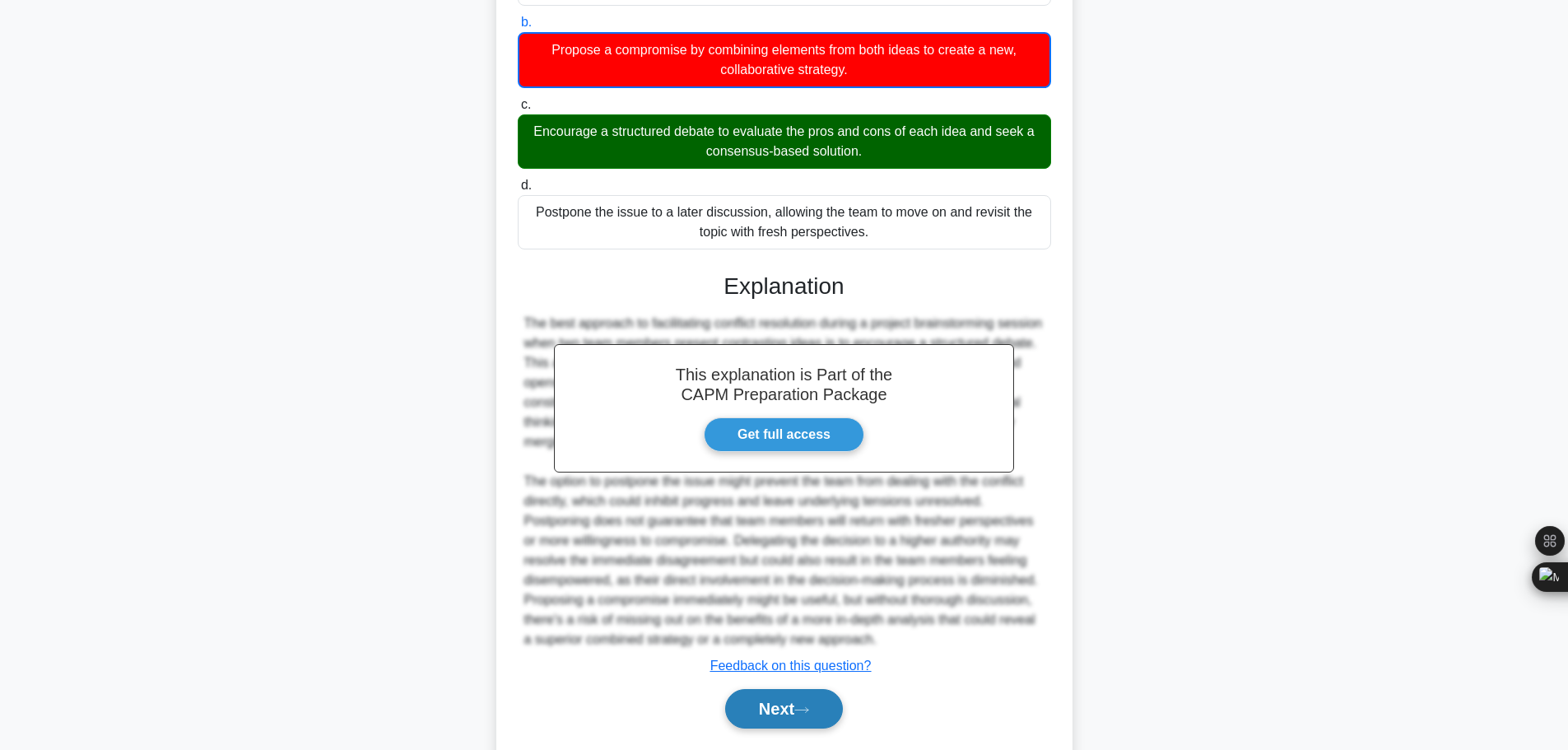
click at [797, 690] on button "Next" at bounding box center [784, 709] width 118 height 39
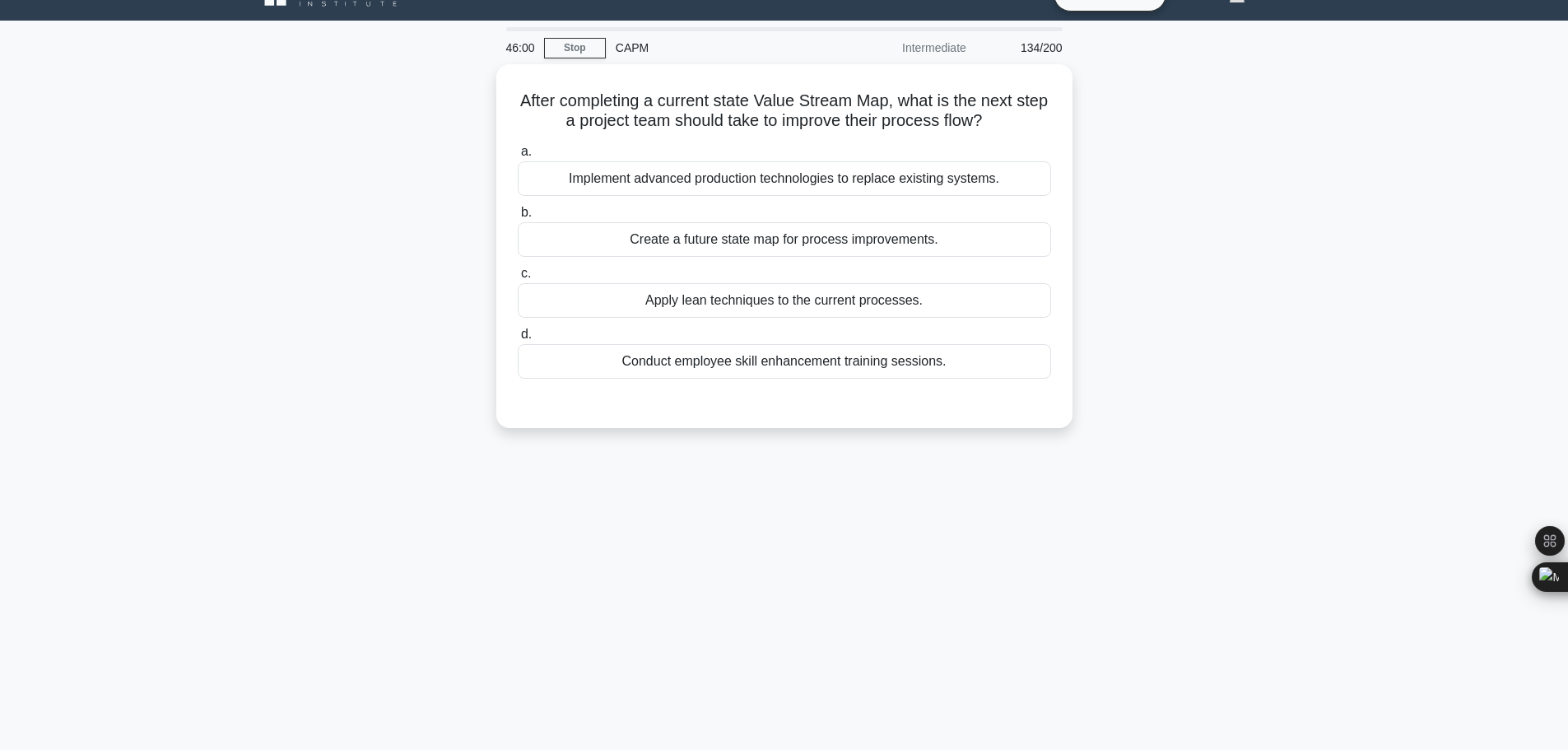
scroll to position [0, 0]
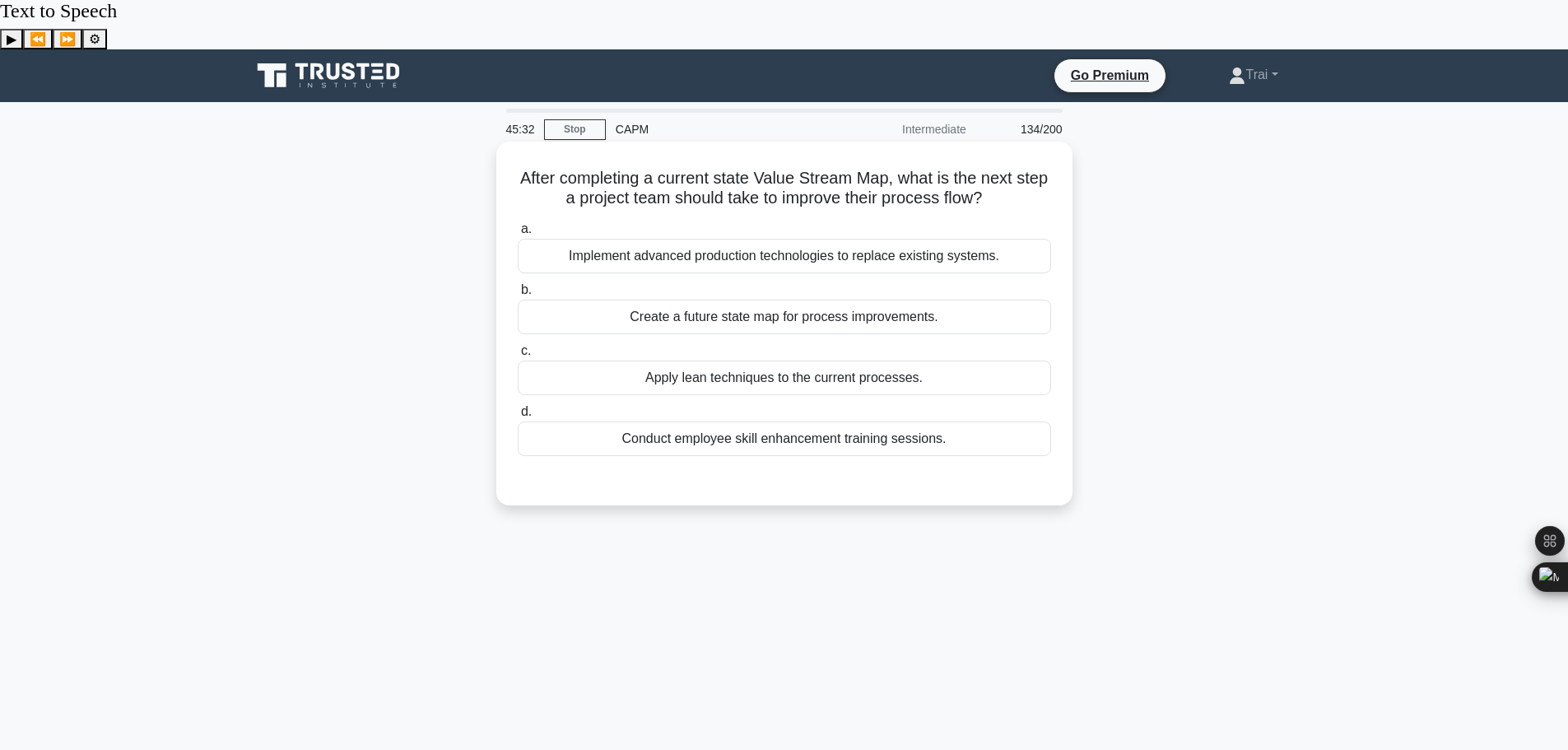
click at [784, 299] on div "Create a future state map for process improvements." at bounding box center [784, 317] width 534 height 35
click at [518, 285] on input "b. Create a future state map for process improvements." at bounding box center [518, 290] width 0 height 11
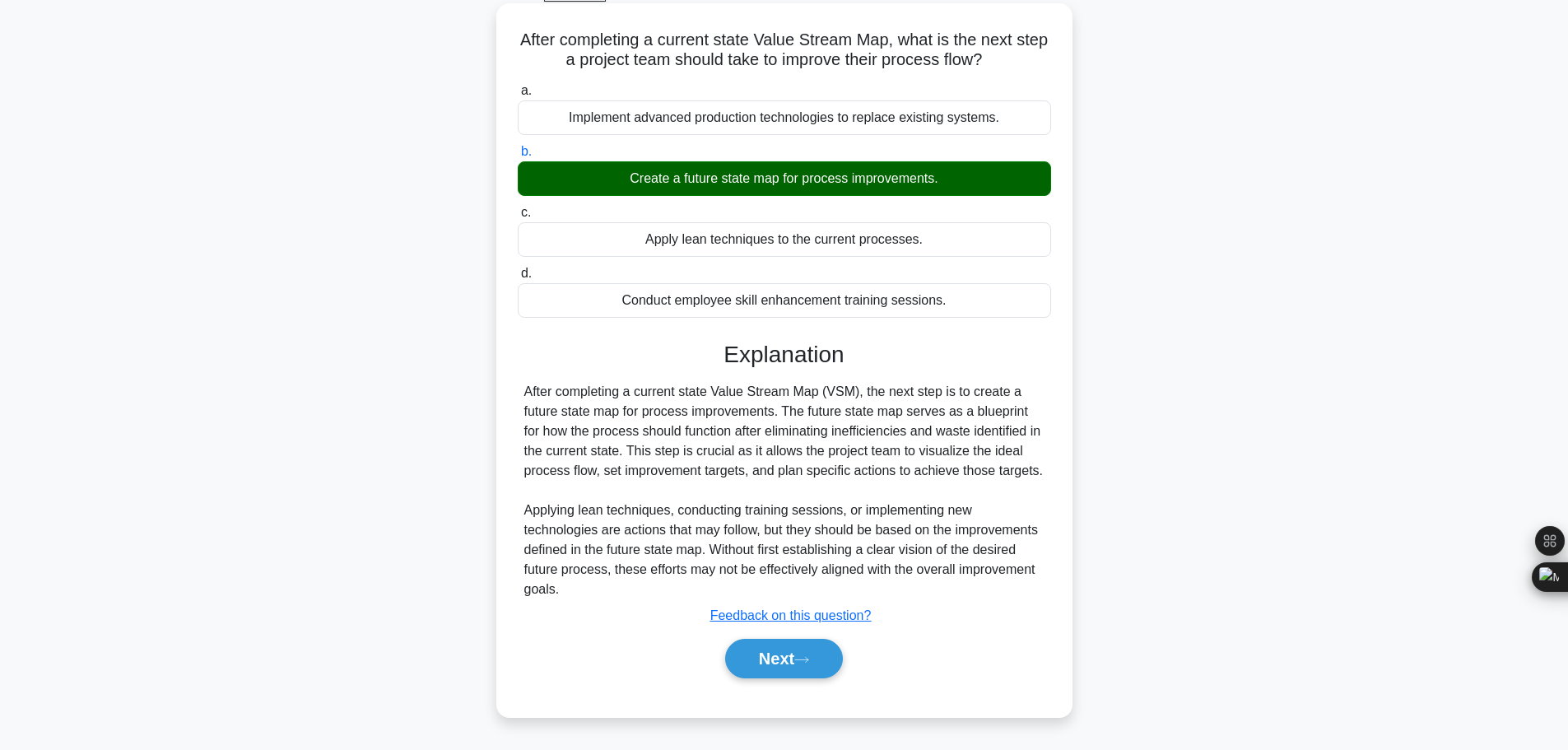
scroll to position [139, 0]
click at [803, 638] on button "Next" at bounding box center [784, 658] width 118 height 39
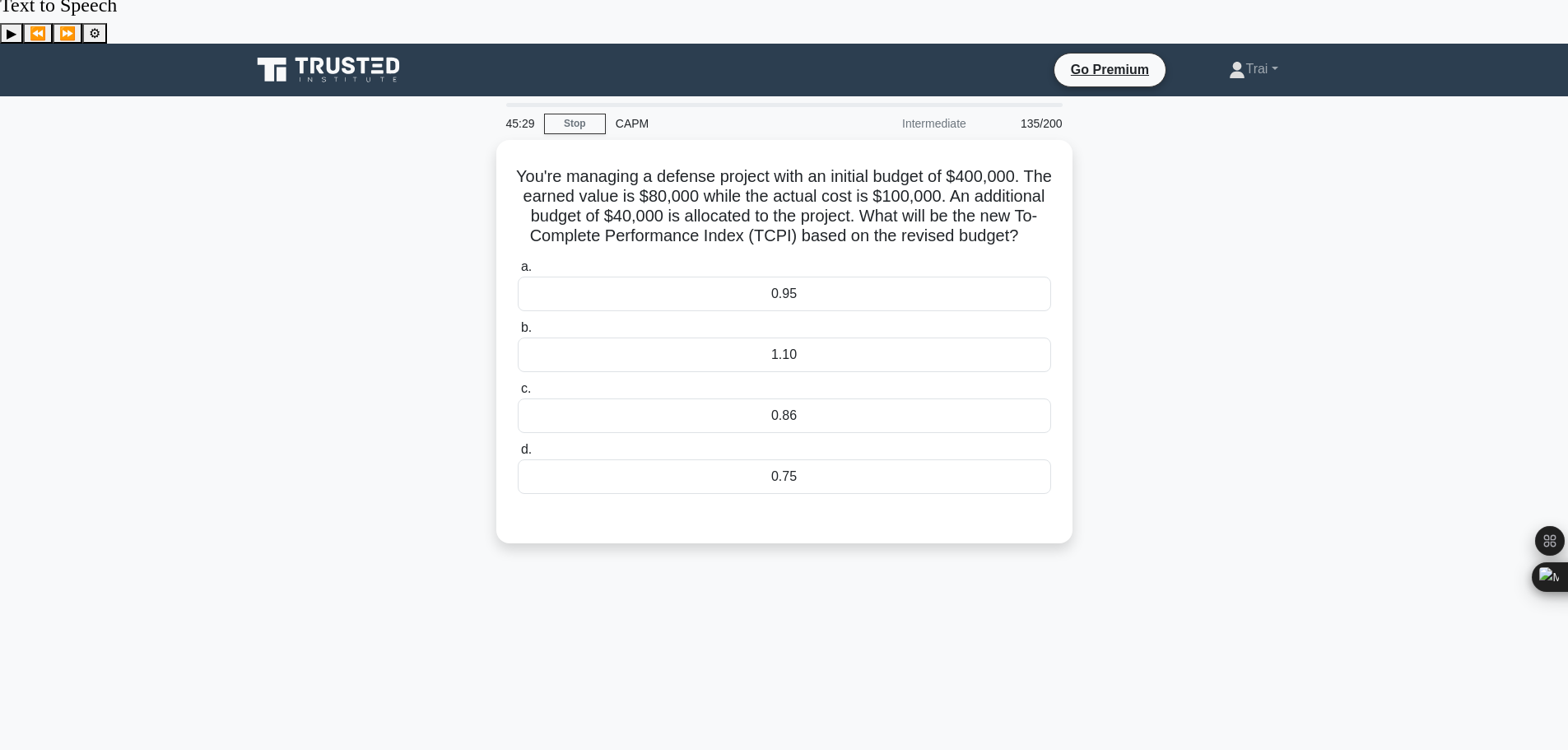
scroll to position [0, 0]
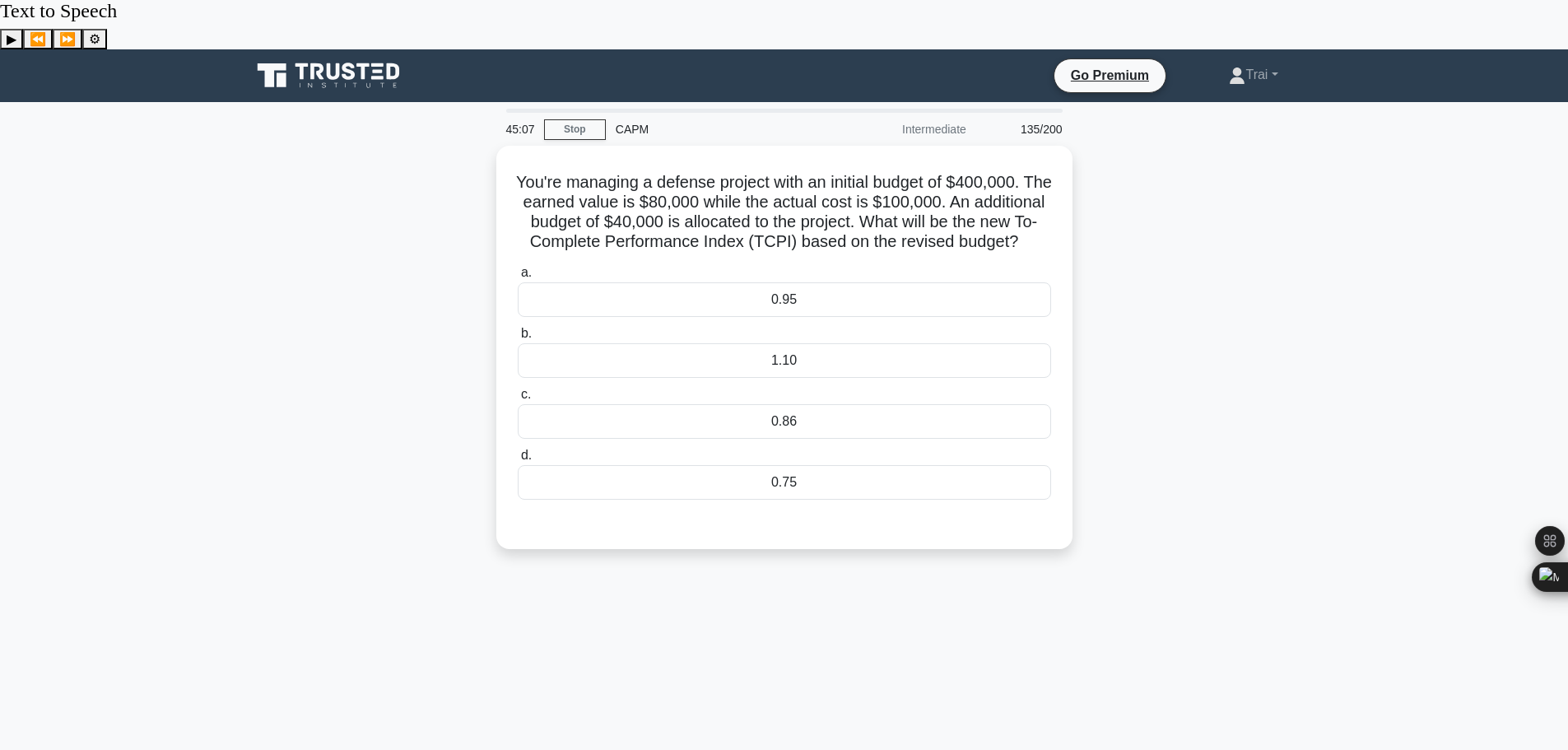
click at [1195, 233] on div "You're managing a defense project with an initial budget of $400,000. The earne…" at bounding box center [784, 357] width 1087 height 423
click at [1145, 193] on div "You're managing a defense project with an initial budget of $400,000. The earne…" at bounding box center [784, 357] width 1087 height 423
click at [819, 340] on div "1.10" at bounding box center [784, 356] width 534 height 35
click at [518, 335] on input "b. 1.10" at bounding box center [518, 330] width 0 height 11
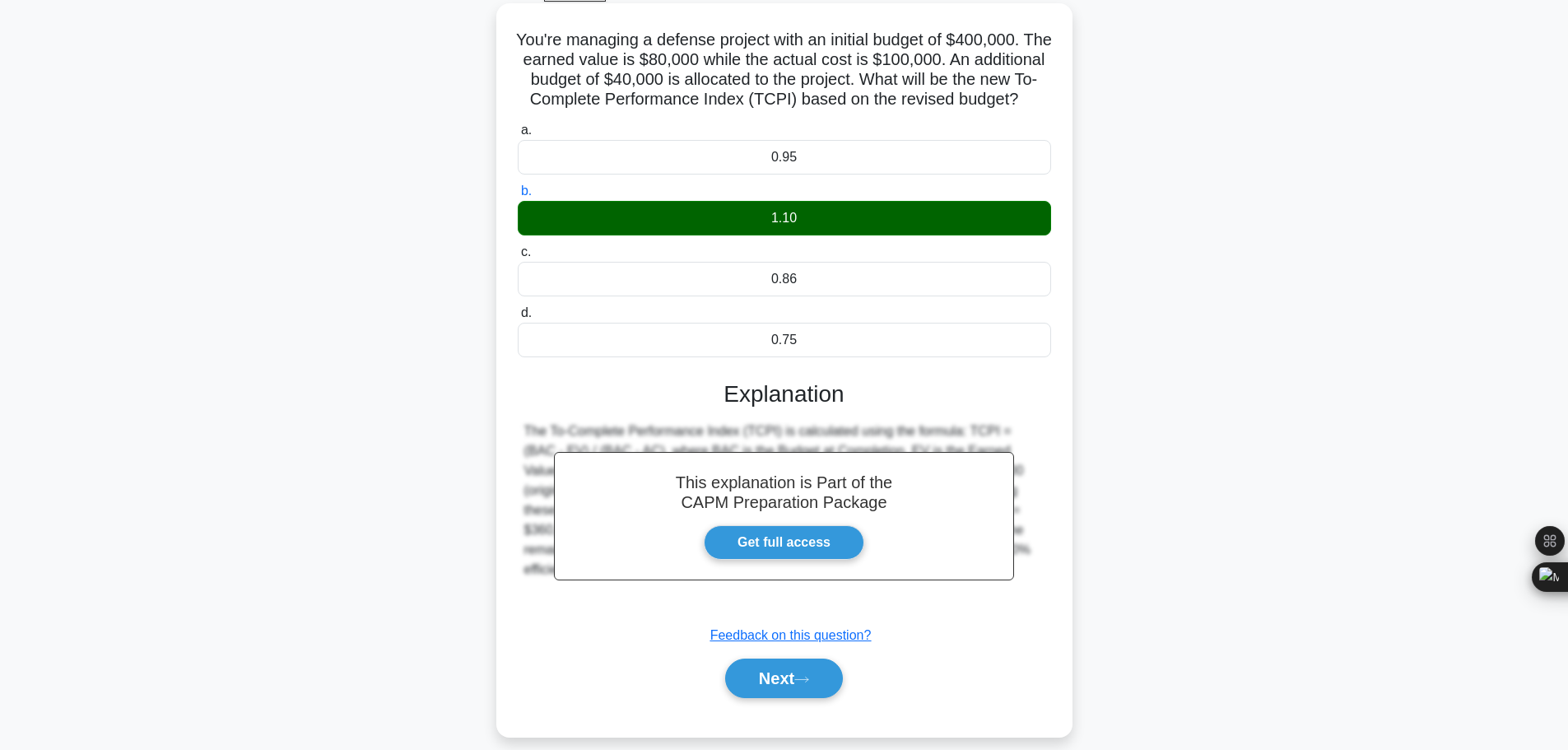
scroll to position [139, 0]
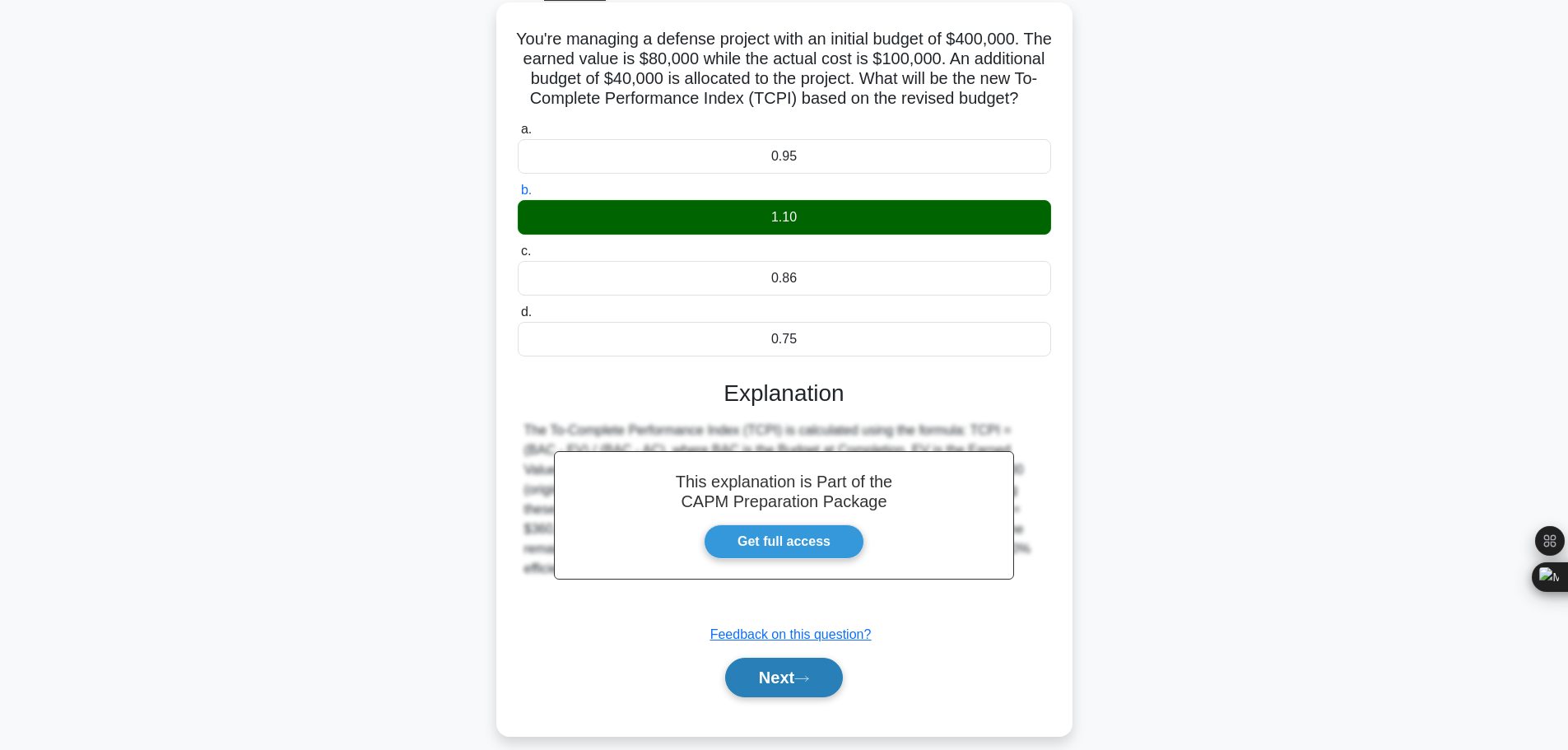
click at [800, 658] on button "Next" at bounding box center [784, 677] width 118 height 39
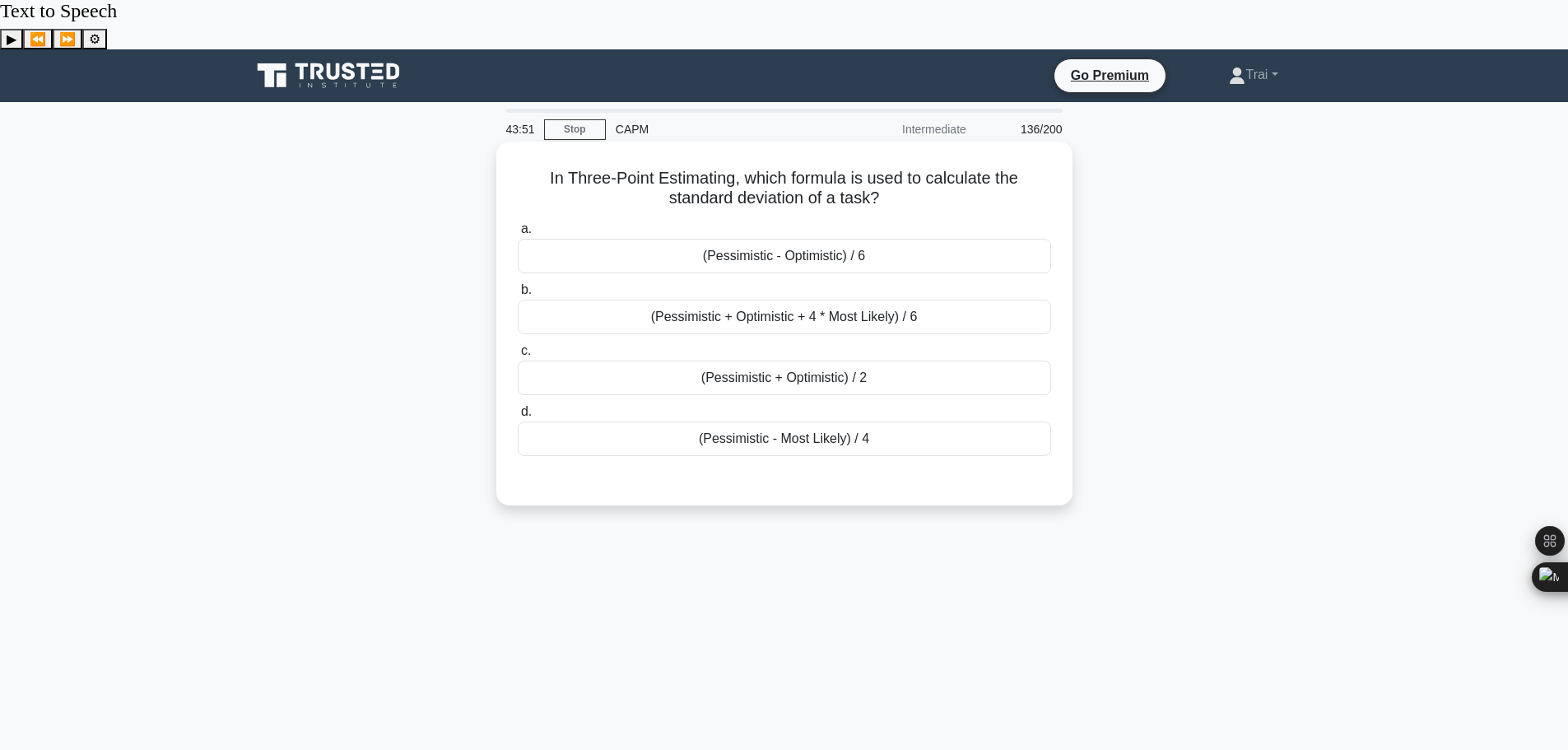
click at [920, 299] on div "(Pessimistic + Optimistic + 4 * Most Likely) / 6" at bounding box center [784, 317] width 534 height 35
click at [518, 285] on input "b. (Pessimistic + Optimistic + 4 * Most Likely) / 6" at bounding box center [518, 290] width 0 height 11
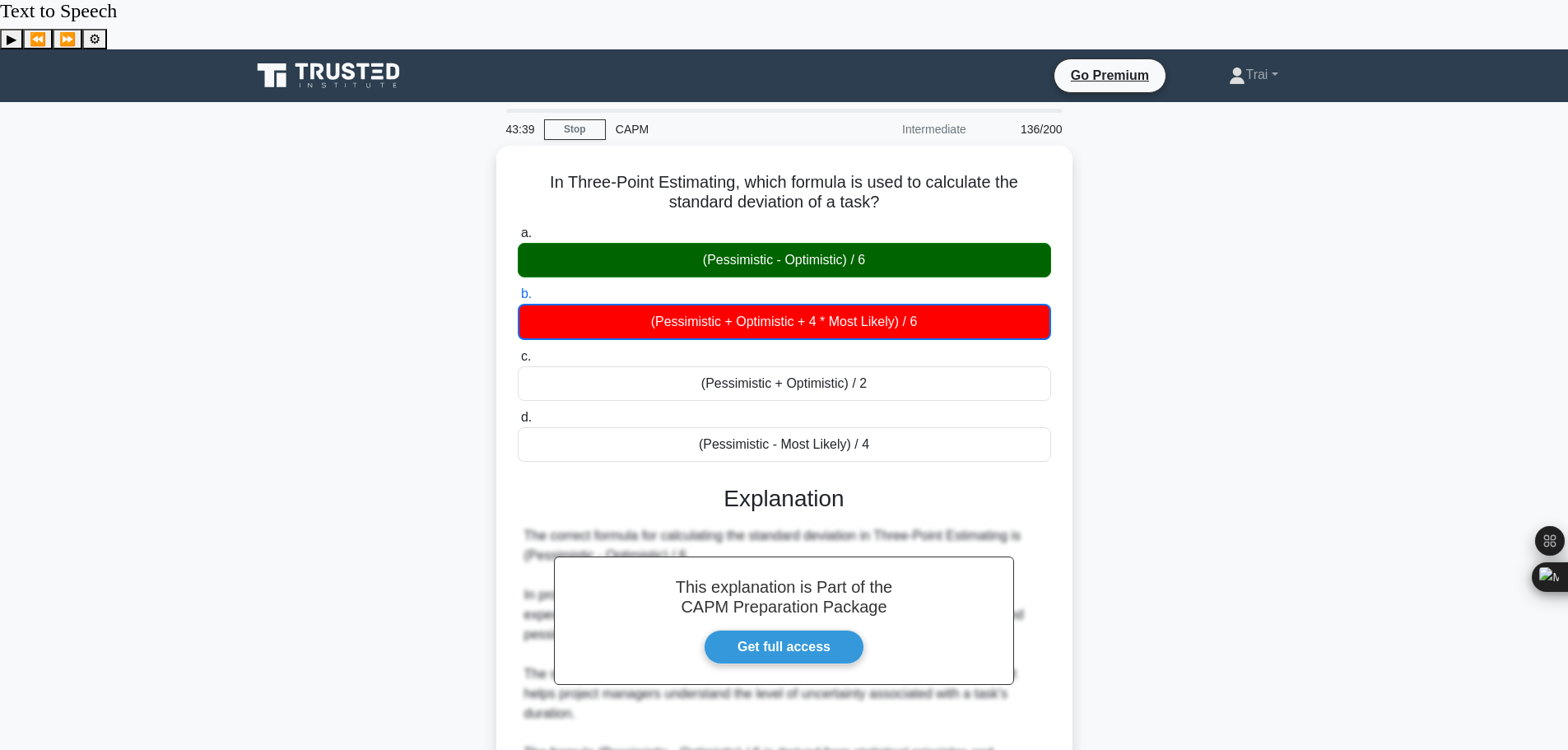
click at [1335, 308] on main "43:39 Stop CAPM Intermediate 136/200 a. b. c. d." at bounding box center [784, 623] width 1568 height 1042
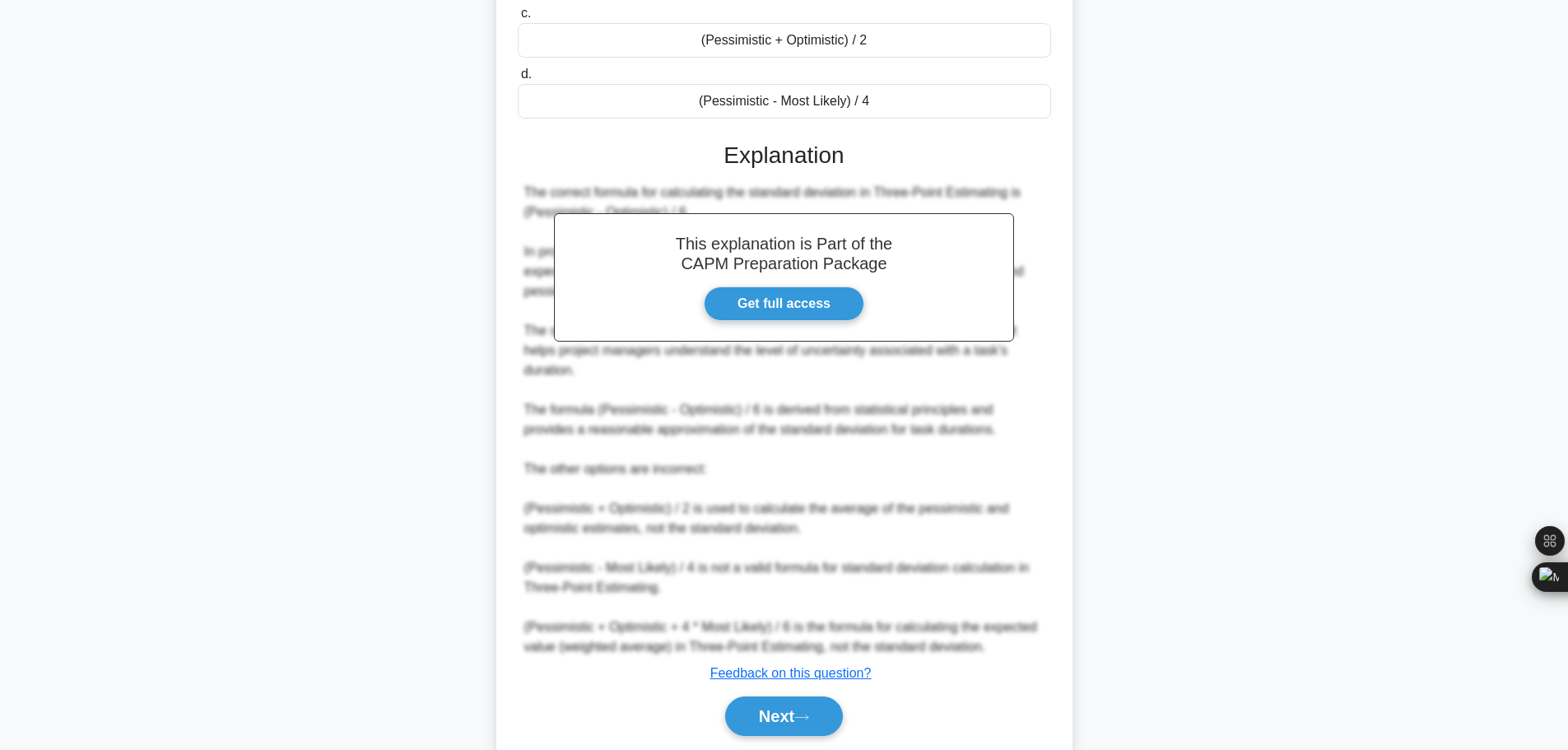
scroll to position [347, 0]
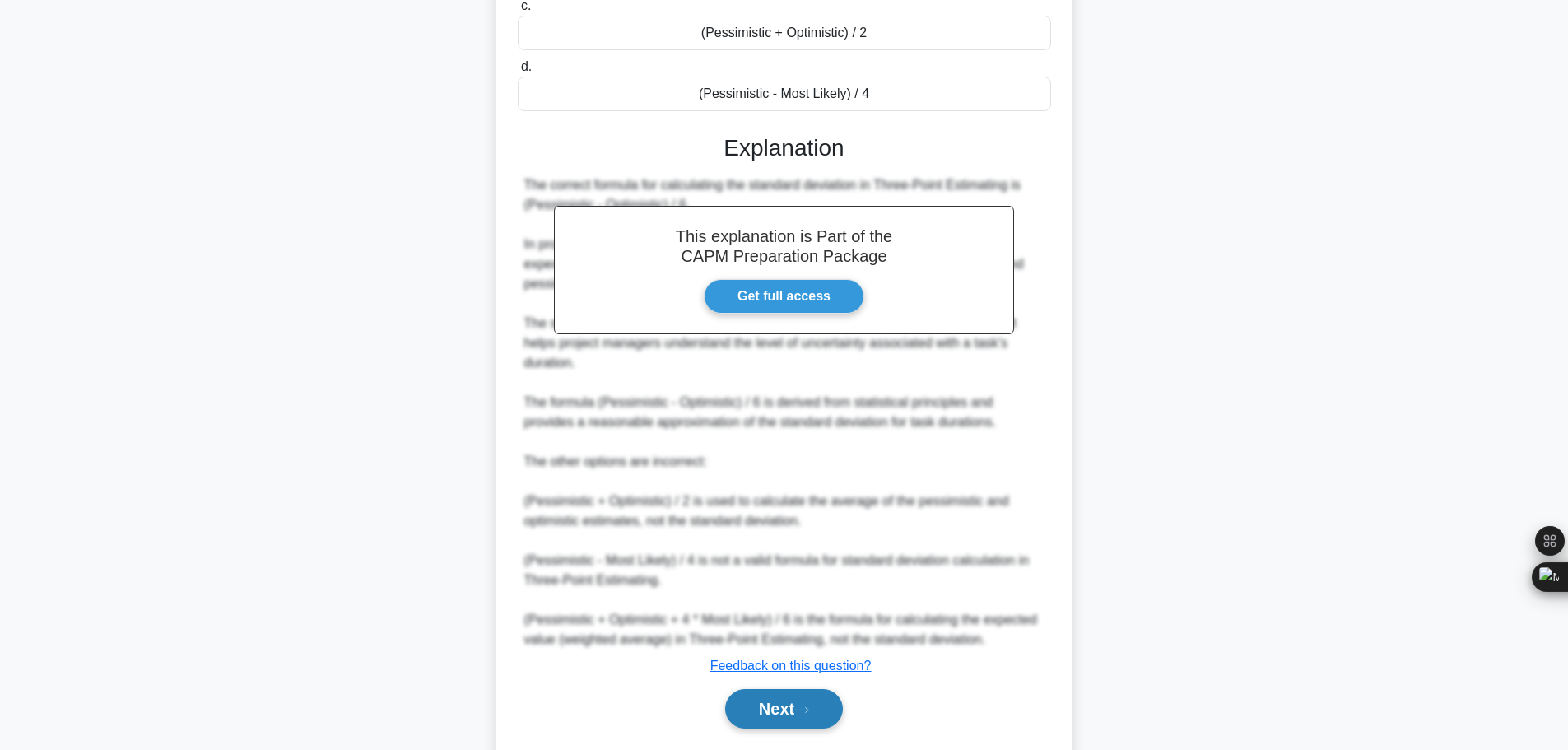
click at [818, 690] on button "Next" at bounding box center [784, 709] width 118 height 39
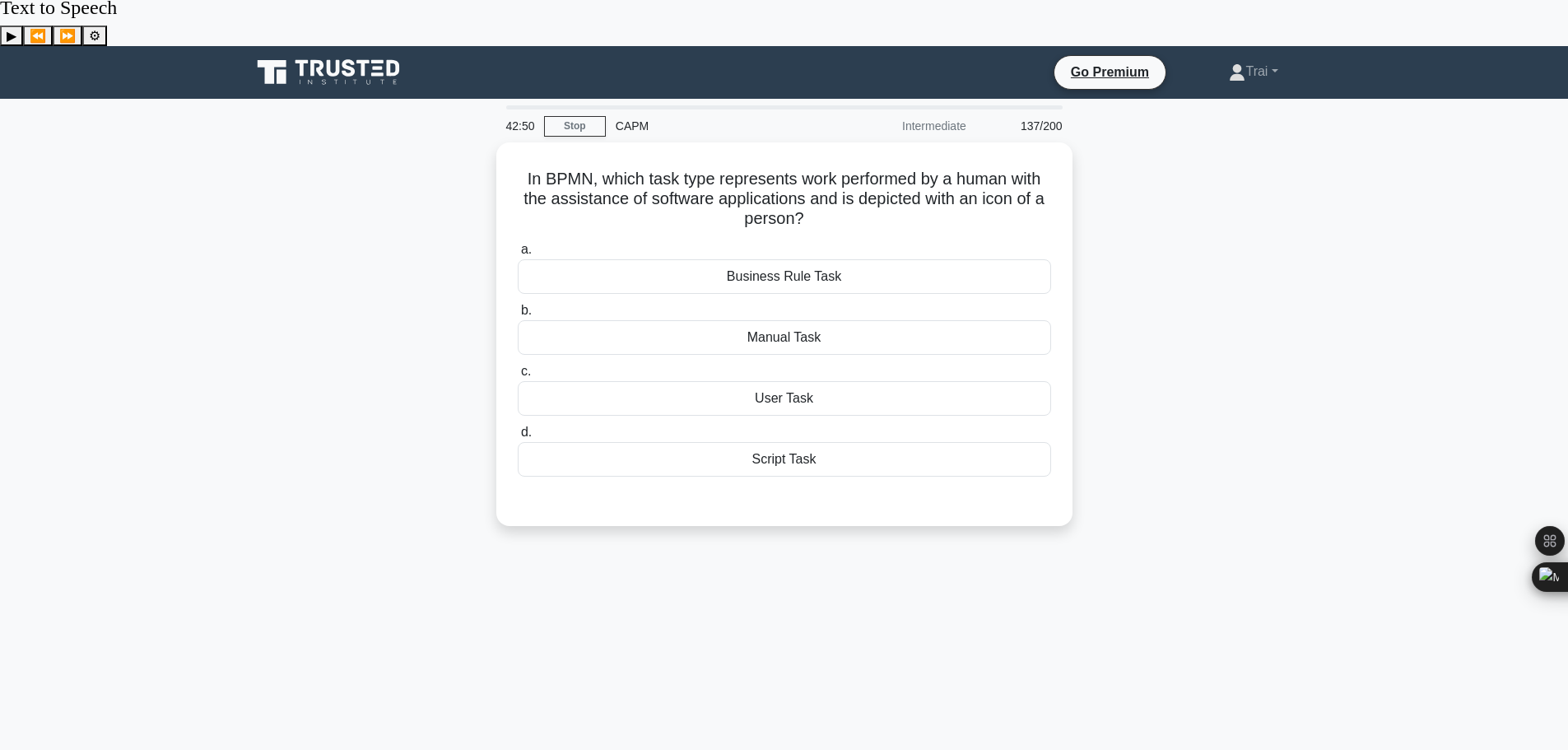
scroll to position [0, 0]
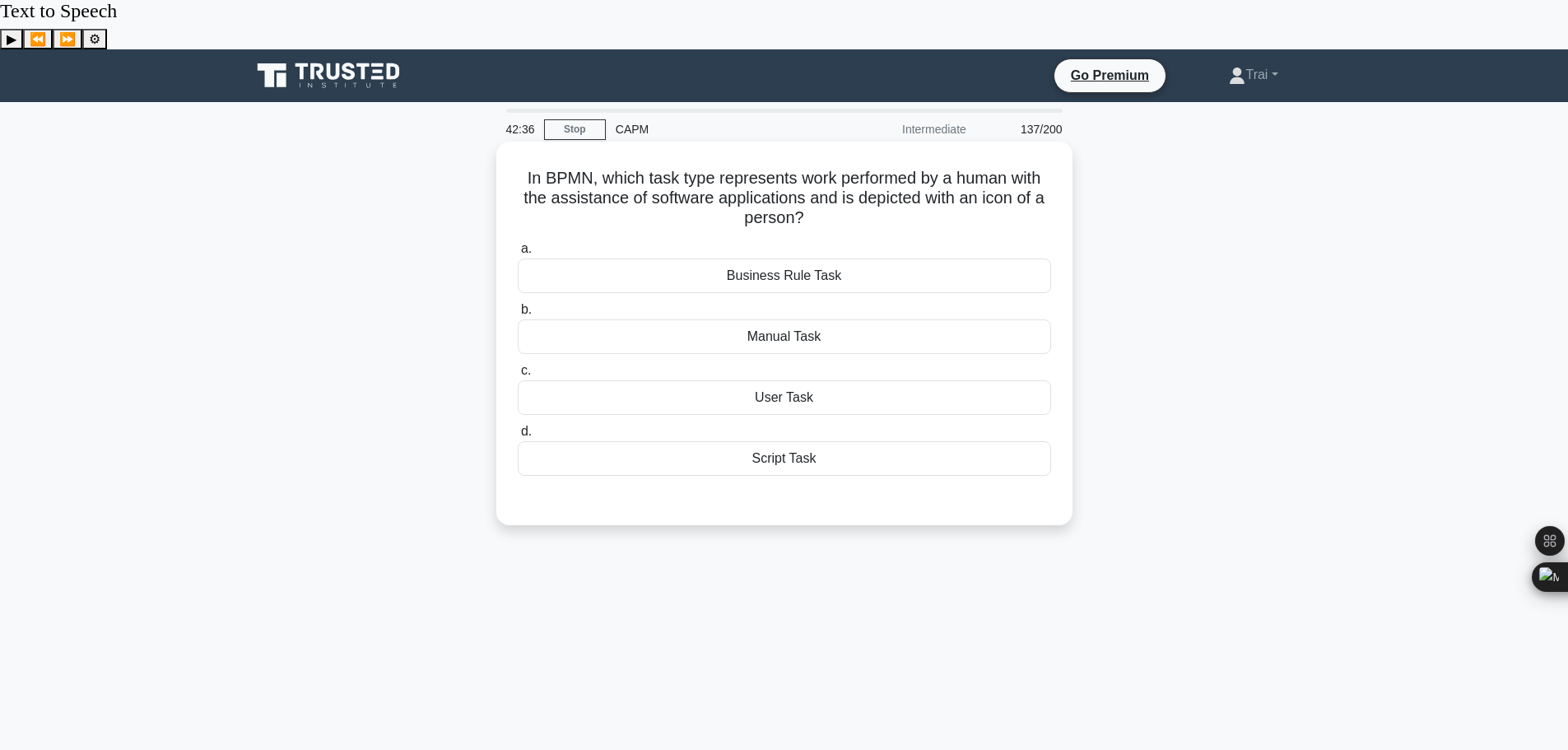
click at [788, 320] on div "Manual Task" at bounding box center [784, 337] width 534 height 35
click at [518, 305] on input "b. Manual Task" at bounding box center [518, 310] width 0 height 11
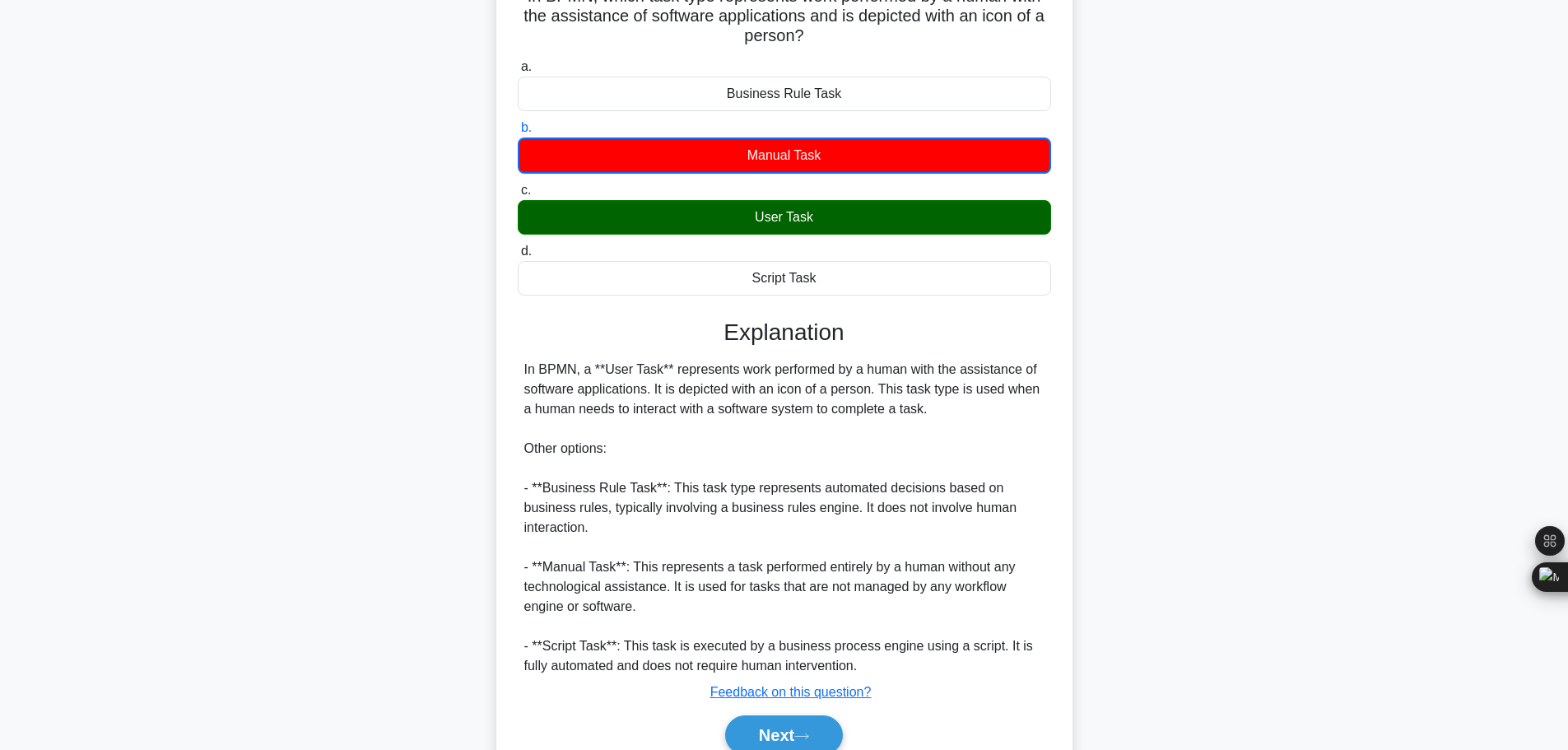
scroll to position [208, 0]
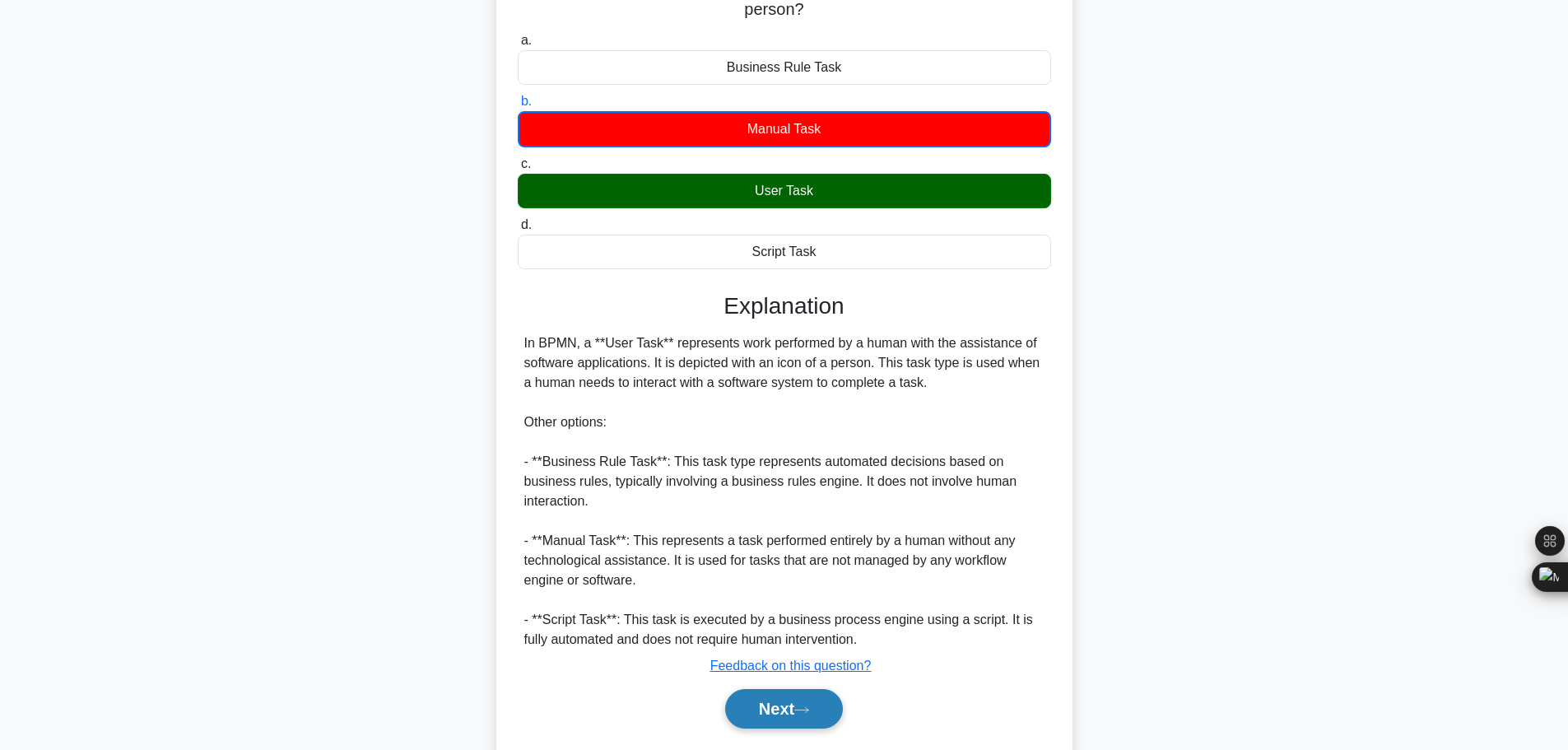
click at [790, 690] on button "Next" at bounding box center [784, 709] width 118 height 39
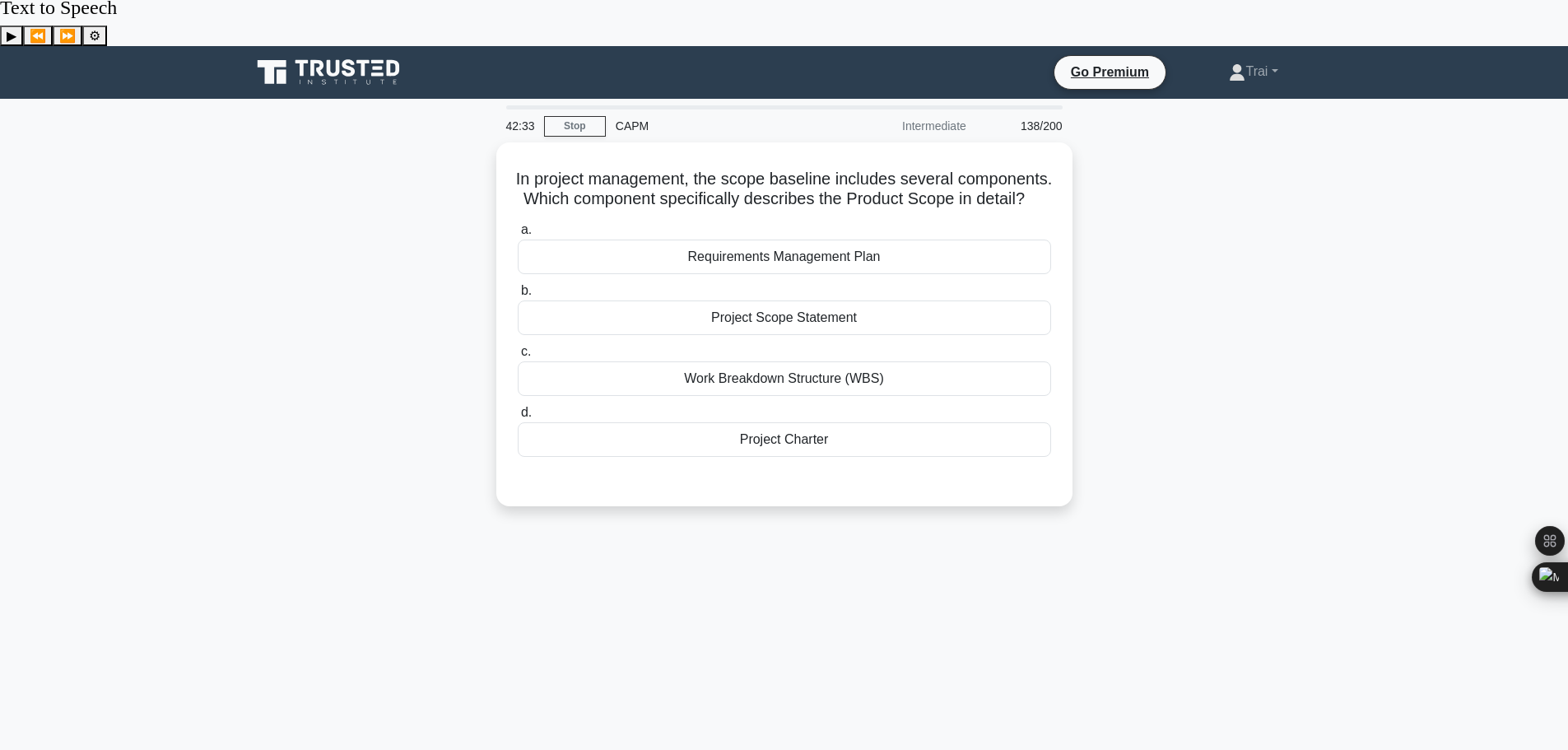
scroll to position [0, 0]
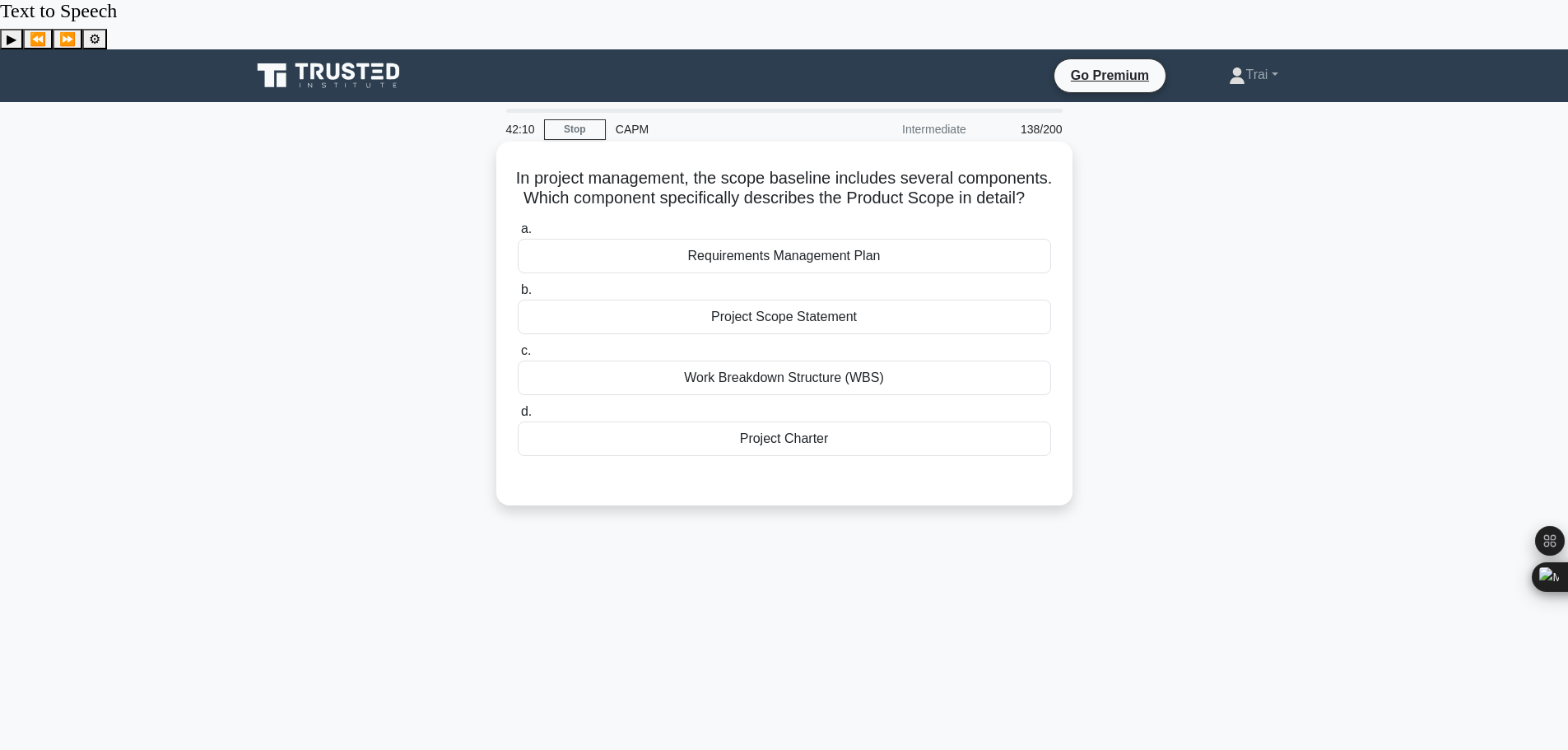
click at [818, 299] on div "Project Scope Statement" at bounding box center [784, 317] width 534 height 35
click at [518, 286] on input "b. Project Scope Statement" at bounding box center [518, 290] width 0 height 11
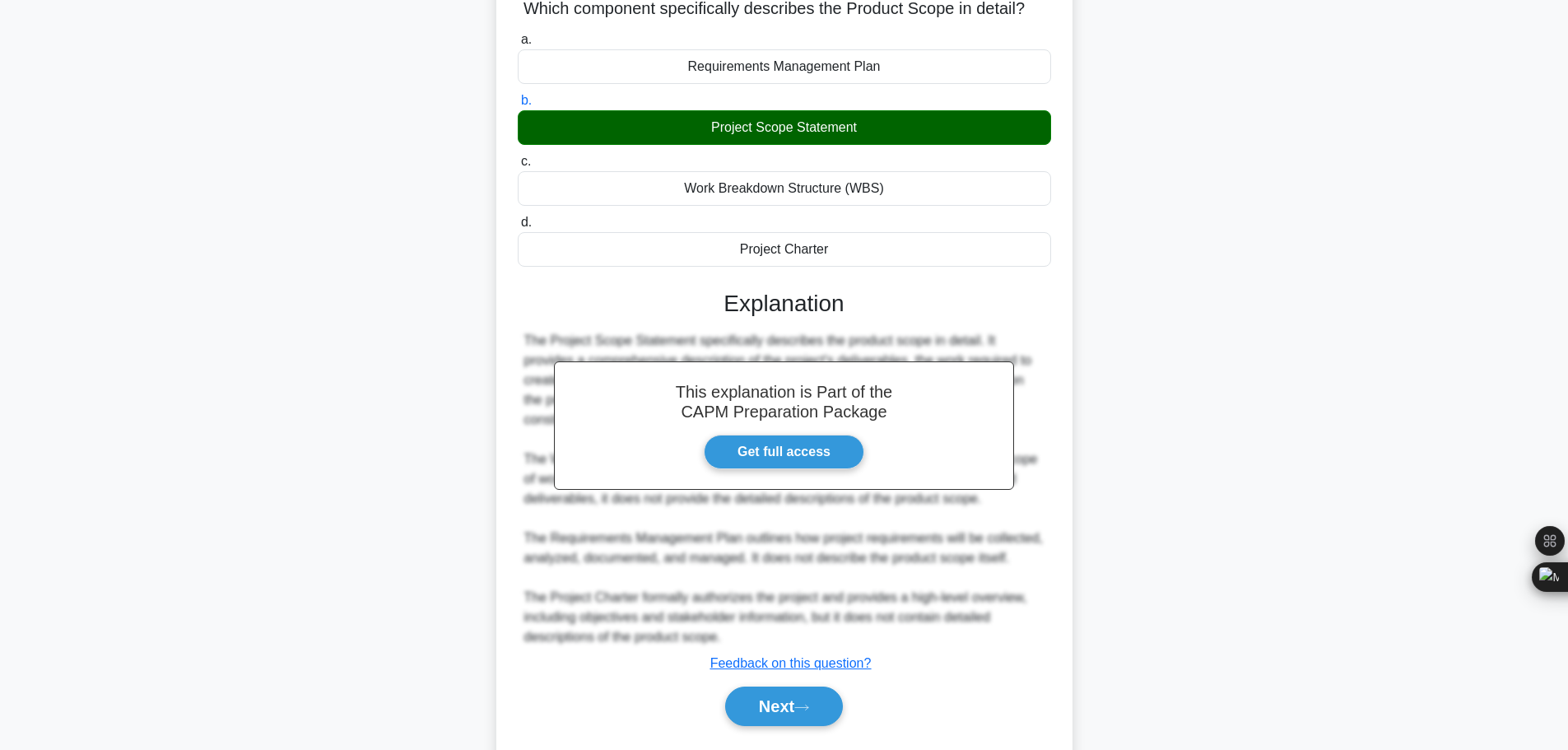
scroll to position [207, 0]
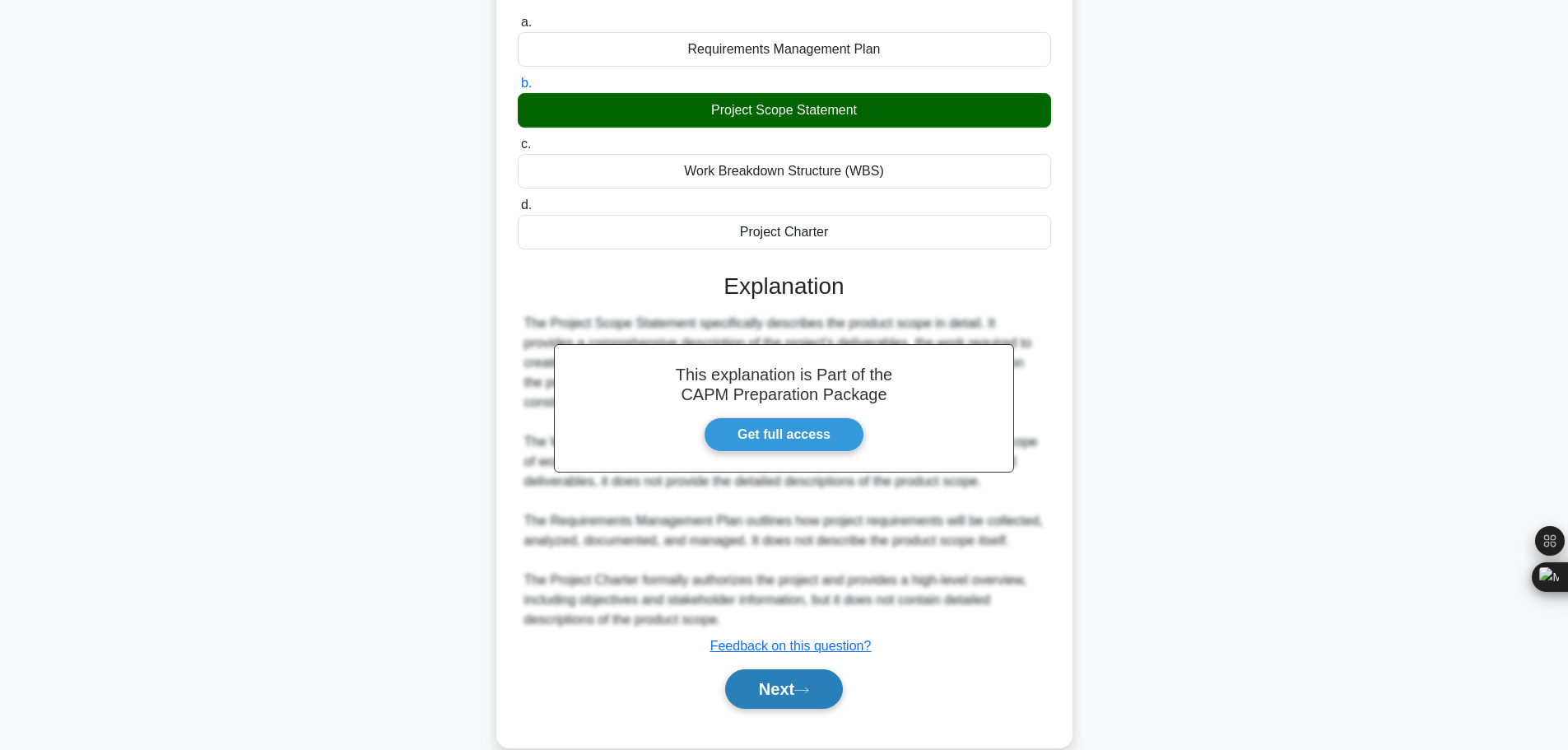
click at [827, 669] on button "Next" at bounding box center [784, 689] width 118 height 39
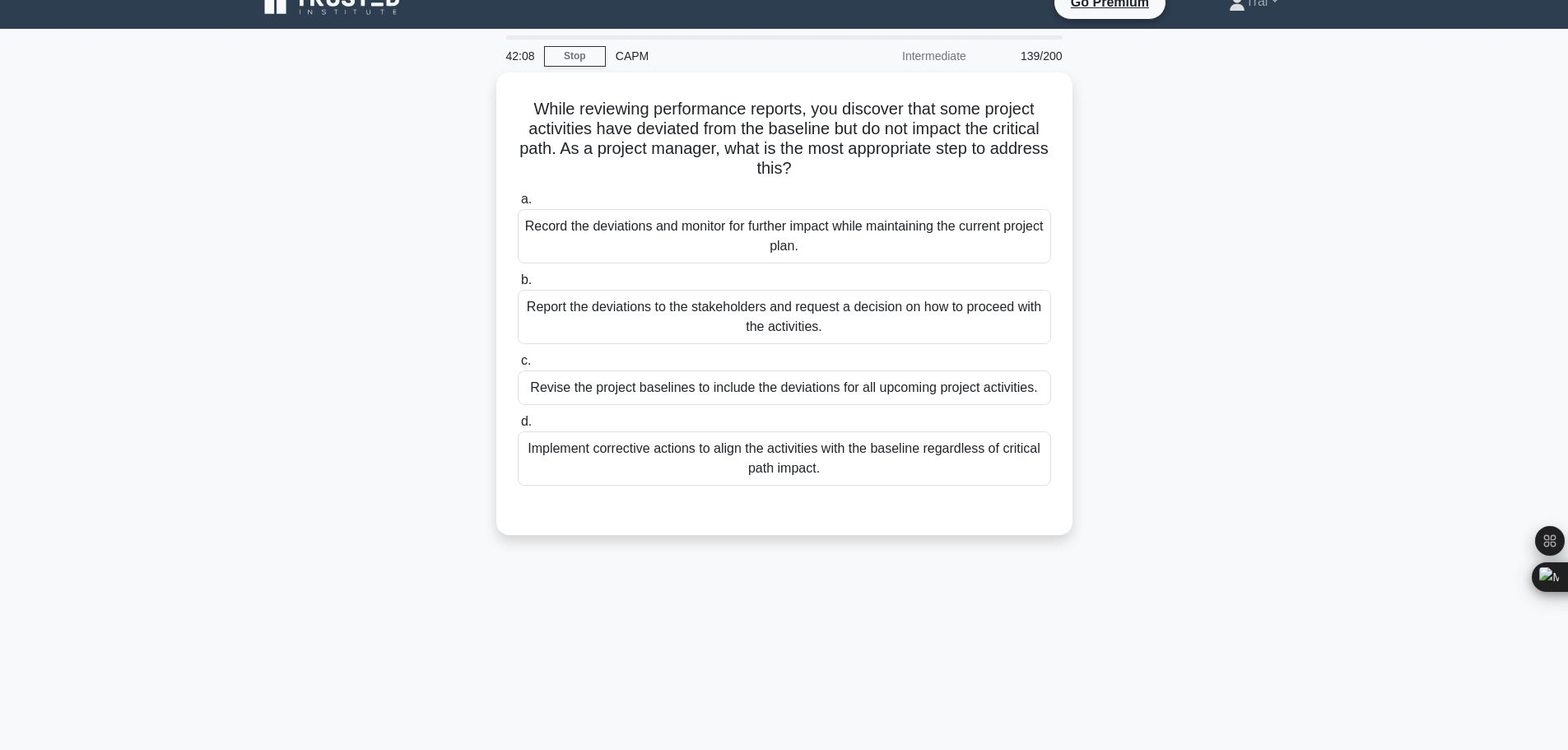
scroll to position [0, 0]
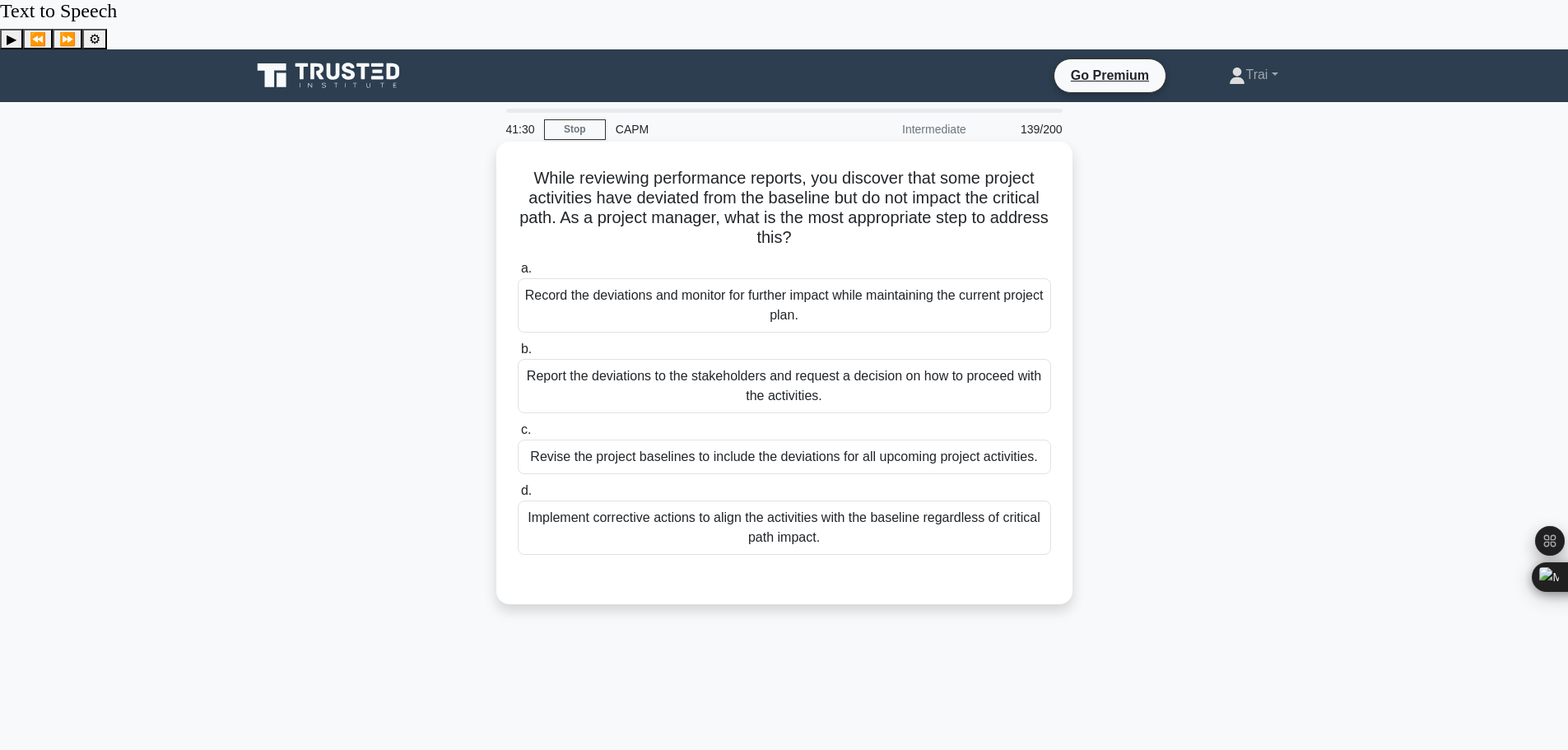
click at [752, 501] on div "Implement corrective actions to align the activities with the baseline regardle…" at bounding box center [784, 527] width 534 height 54
click at [518, 486] on input "d. Implement corrective actions to align the activities with the baseline regar…" at bounding box center [518, 492] width 0 height 11
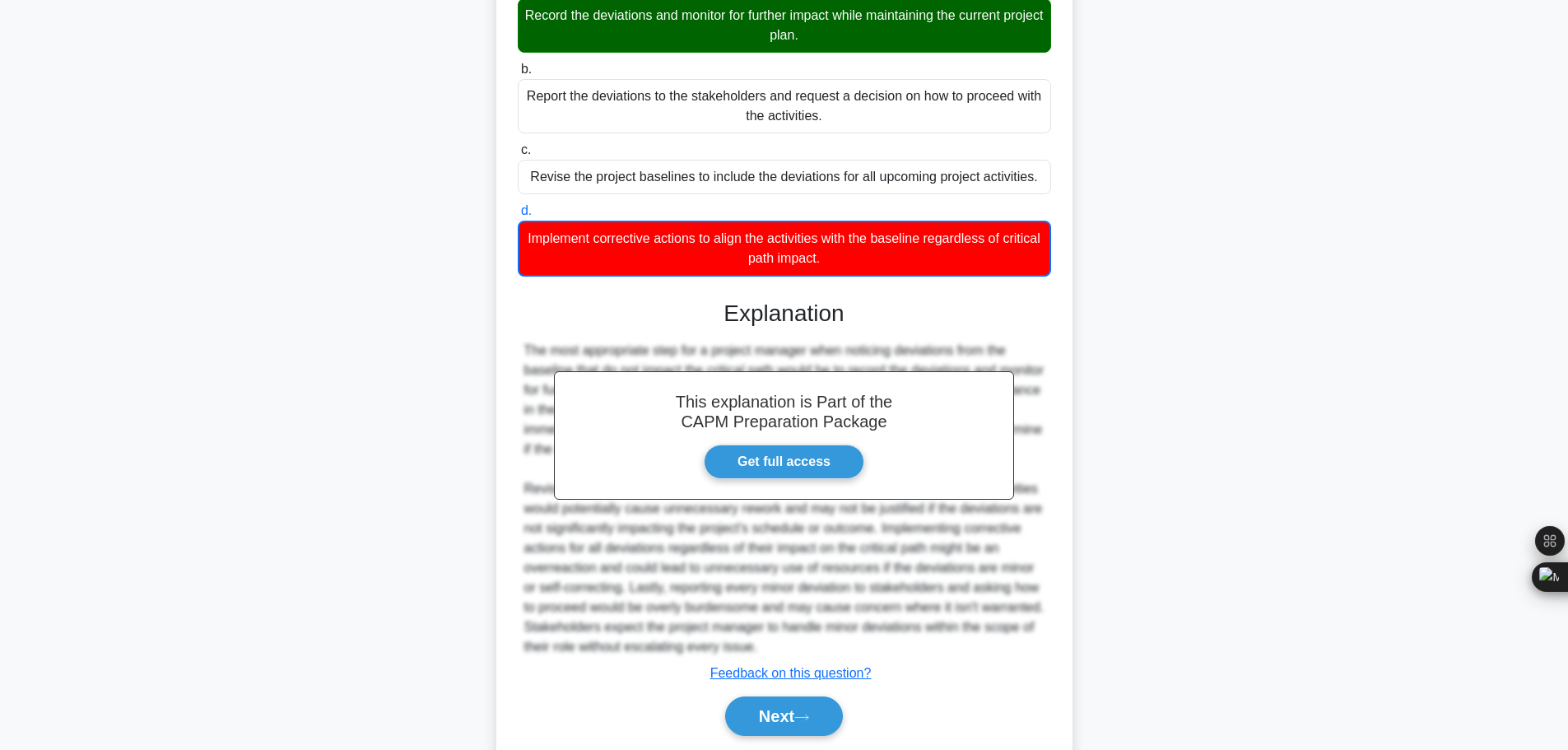
scroll to position [288, 0]
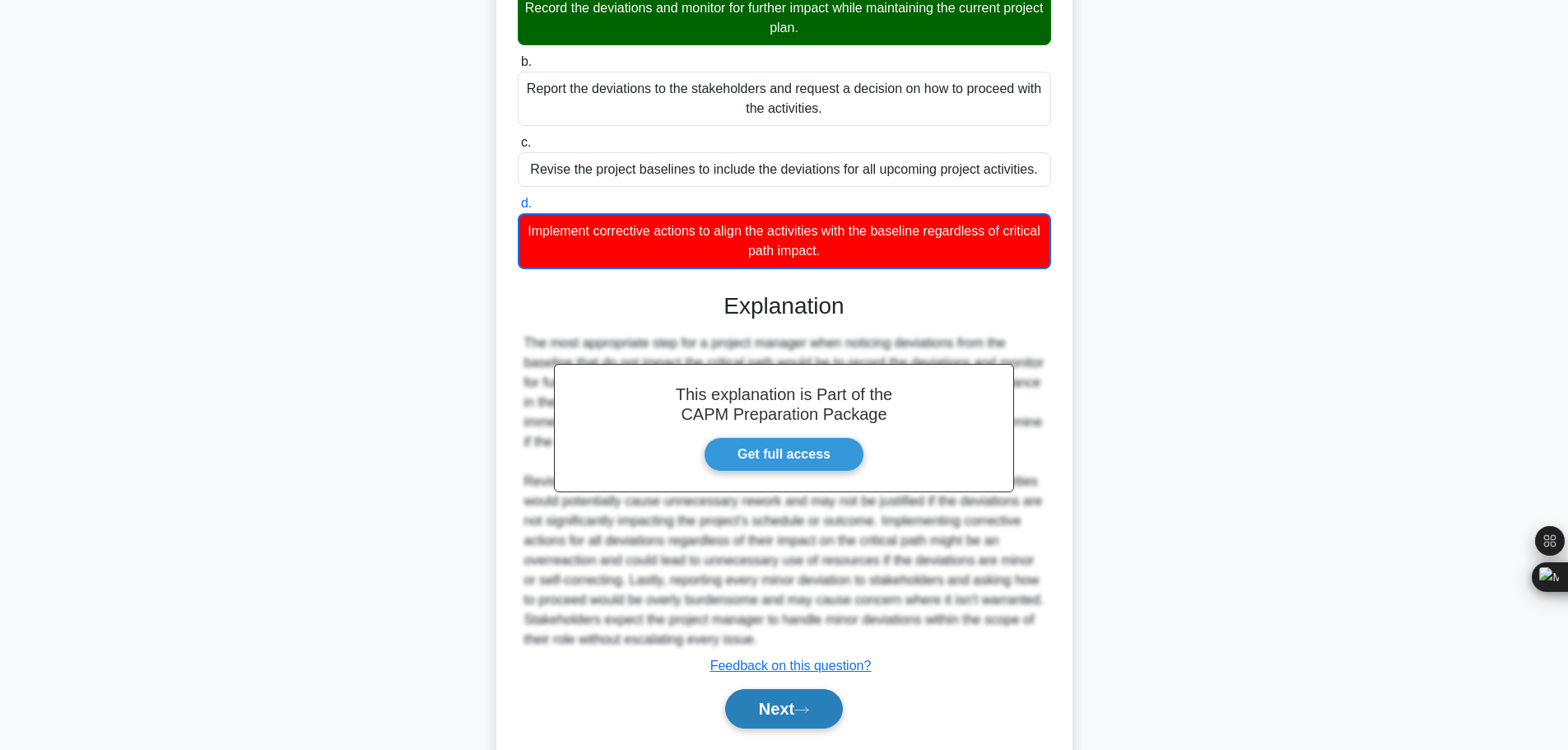
click at [773, 690] on button "Next" at bounding box center [784, 709] width 118 height 39
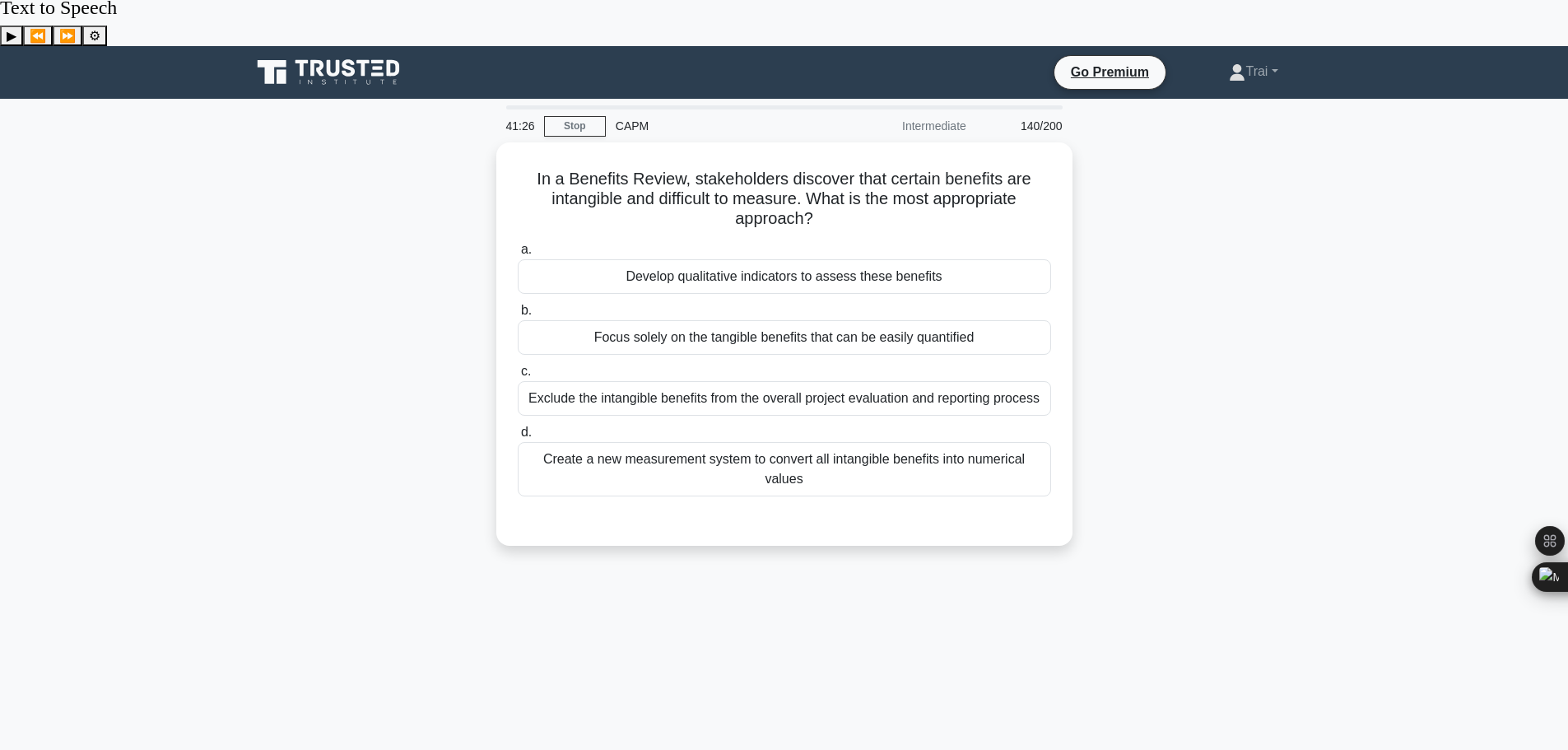
scroll to position [0, 0]
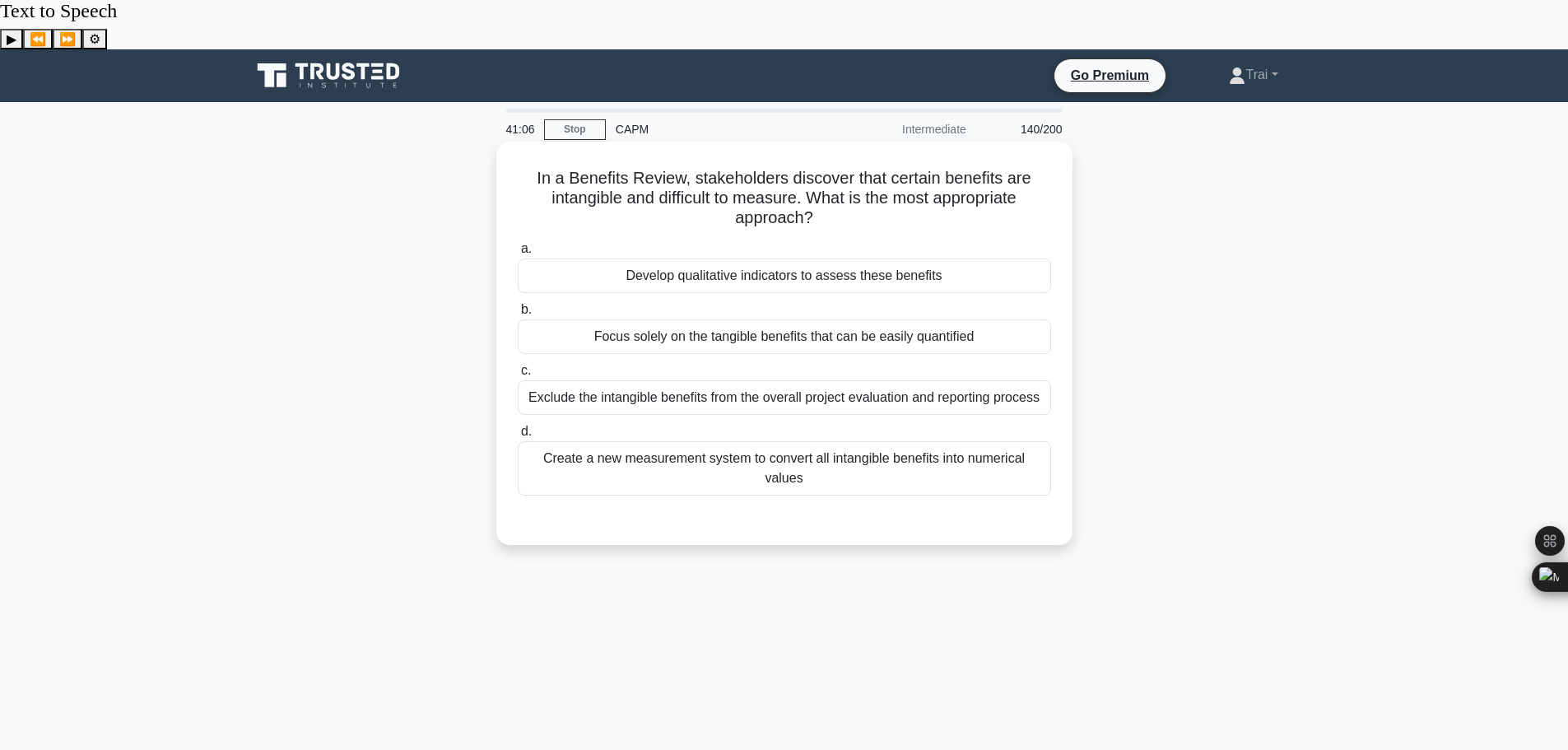
click at [903, 441] on div "Create a new measurement system to convert all intangible benefits into numeric…" at bounding box center [784, 468] width 534 height 54
click at [518, 427] on input "d. Create a new measurement system to convert all intangible benefits into nume…" at bounding box center [518, 432] width 0 height 11
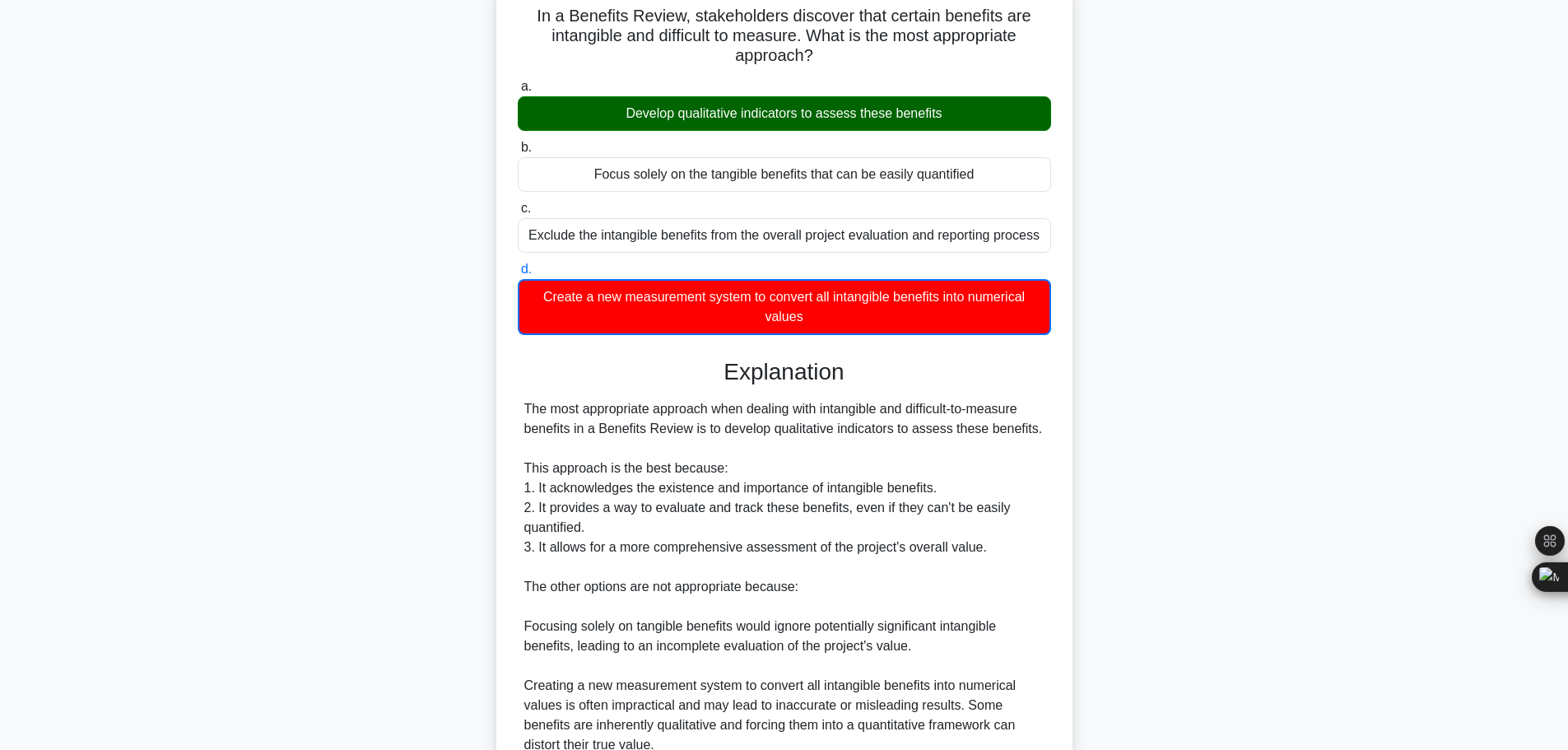
scroll to position [366, 0]
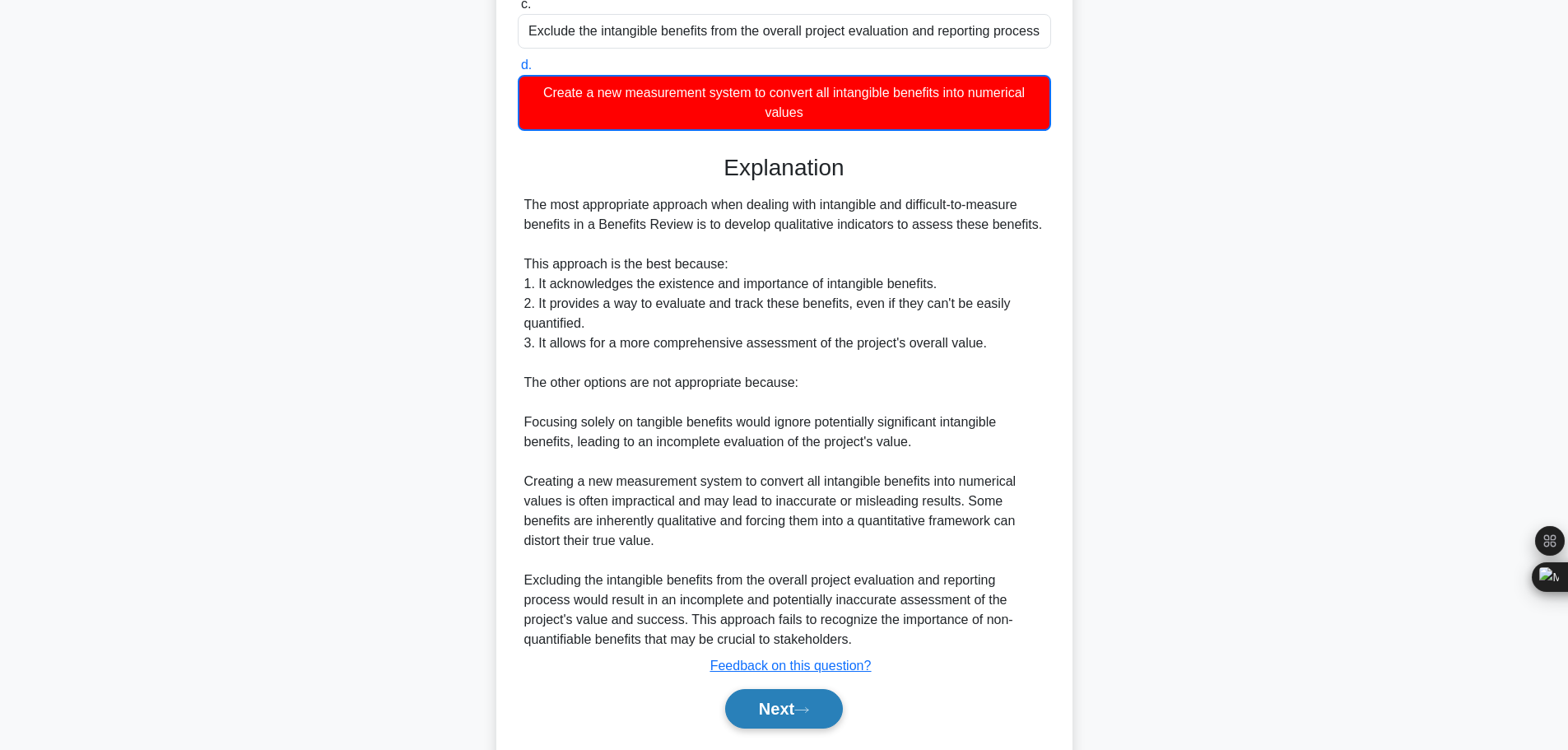
click at [795, 690] on button "Next" at bounding box center [784, 709] width 118 height 39
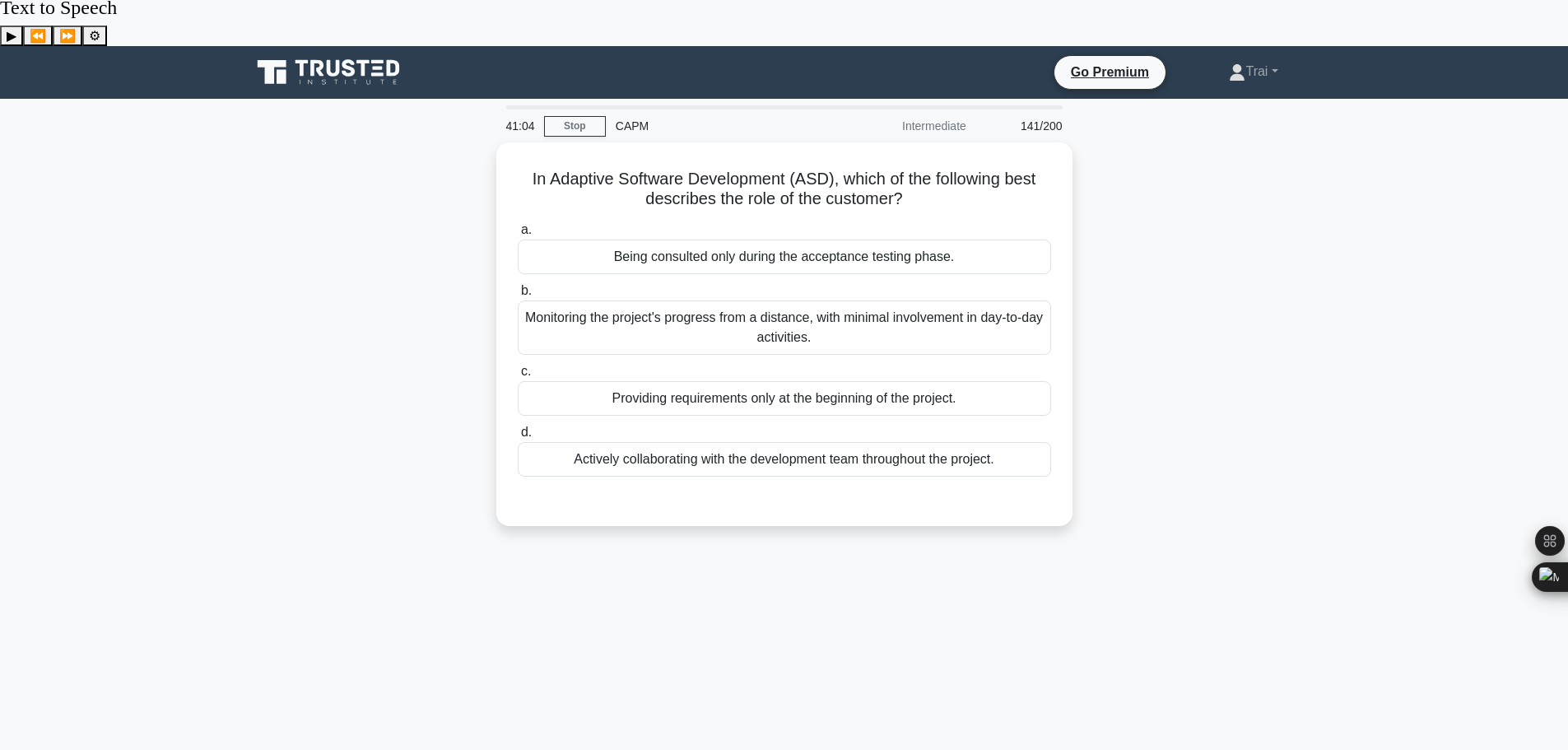
scroll to position [0, 0]
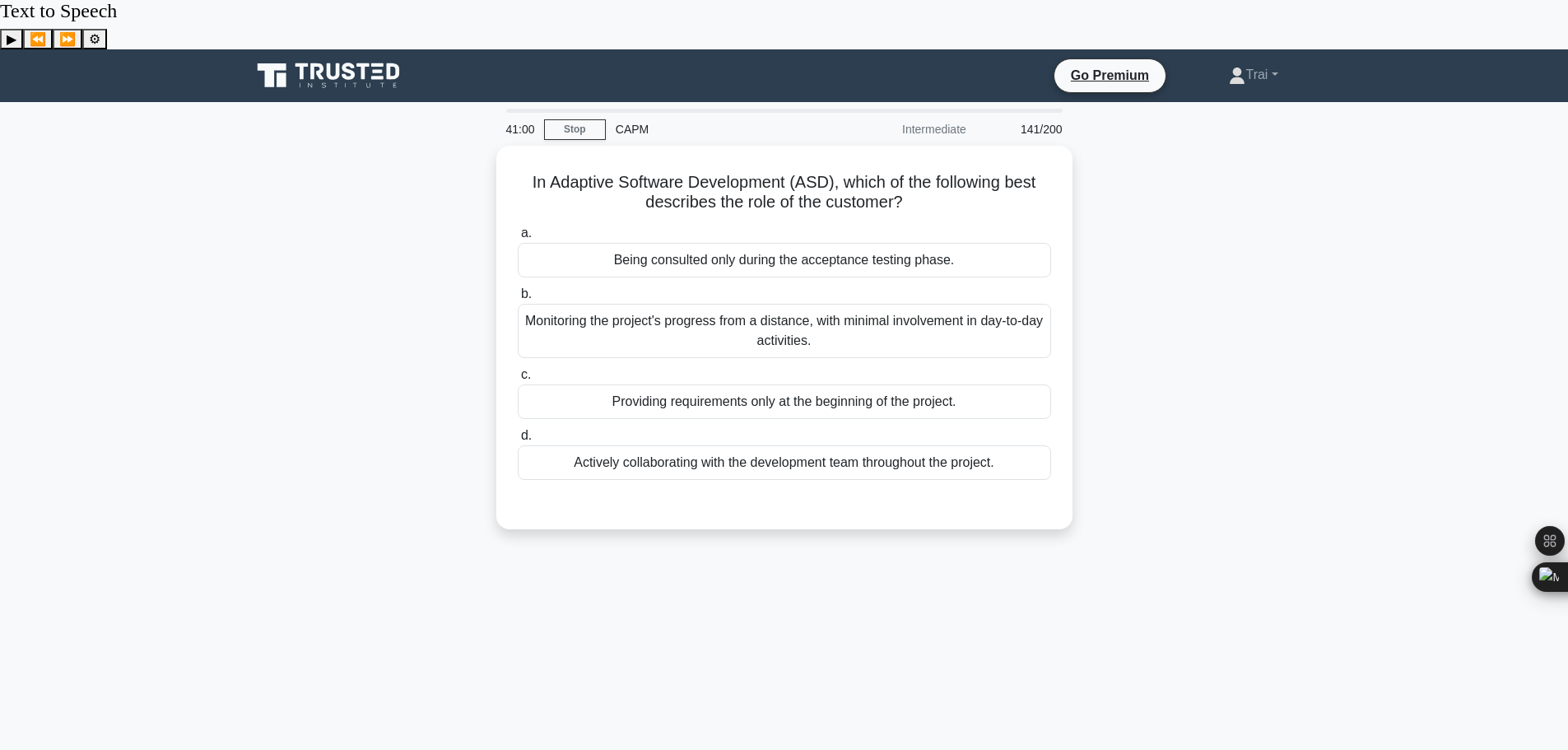
click at [767, 500] on div "In Adaptive Software Development (ASD), which of the following best describes t…" at bounding box center [784, 347] width 1087 height 404
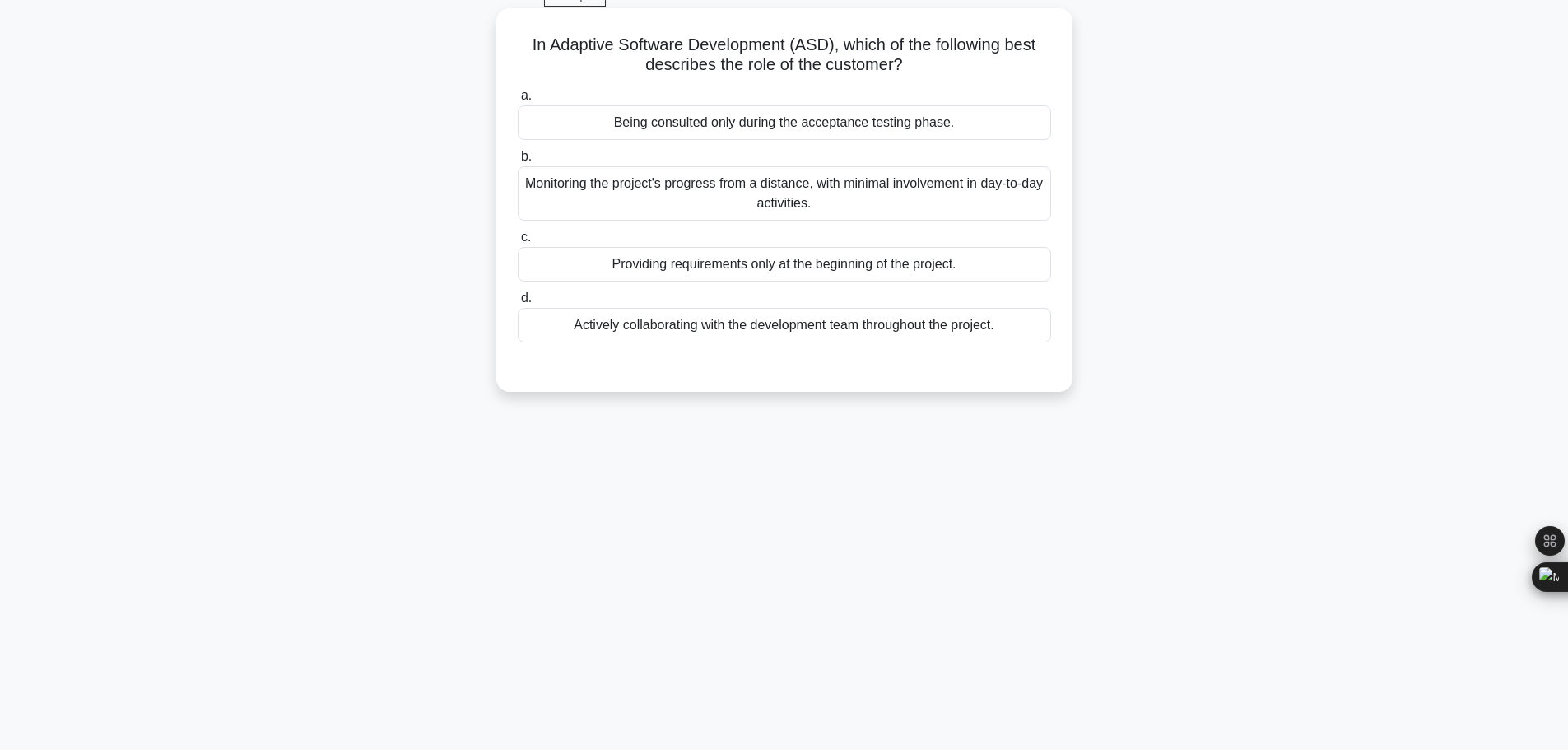
scroll to position [139, 0]
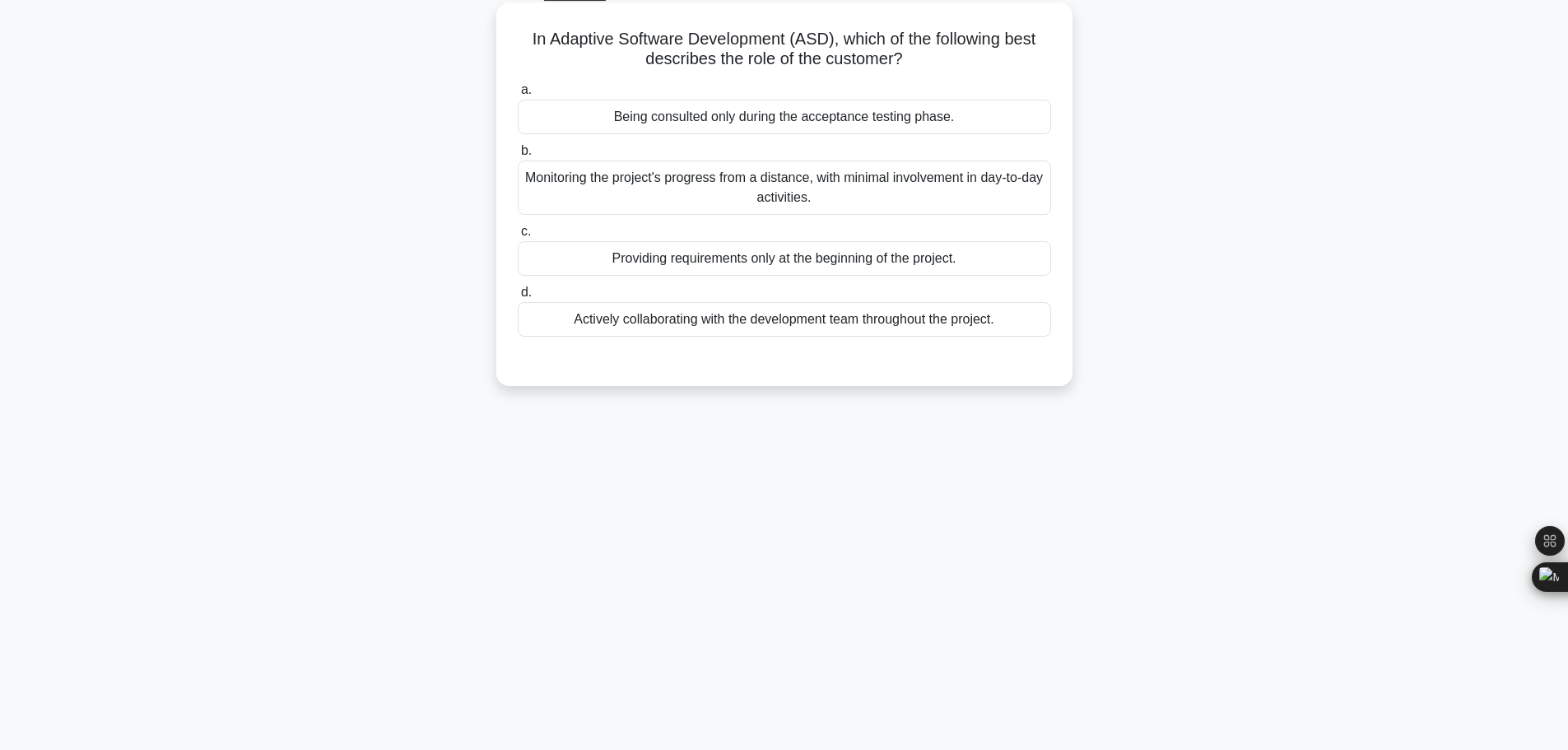
click at [827, 302] on div "Actively collaborating with the development team throughout the project." at bounding box center [784, 320] width 534 height 35
click at [518, 288] on input "d. Actively collaborating with the development team throughout the project." at bounding box center [518, 293] width 0 height 11
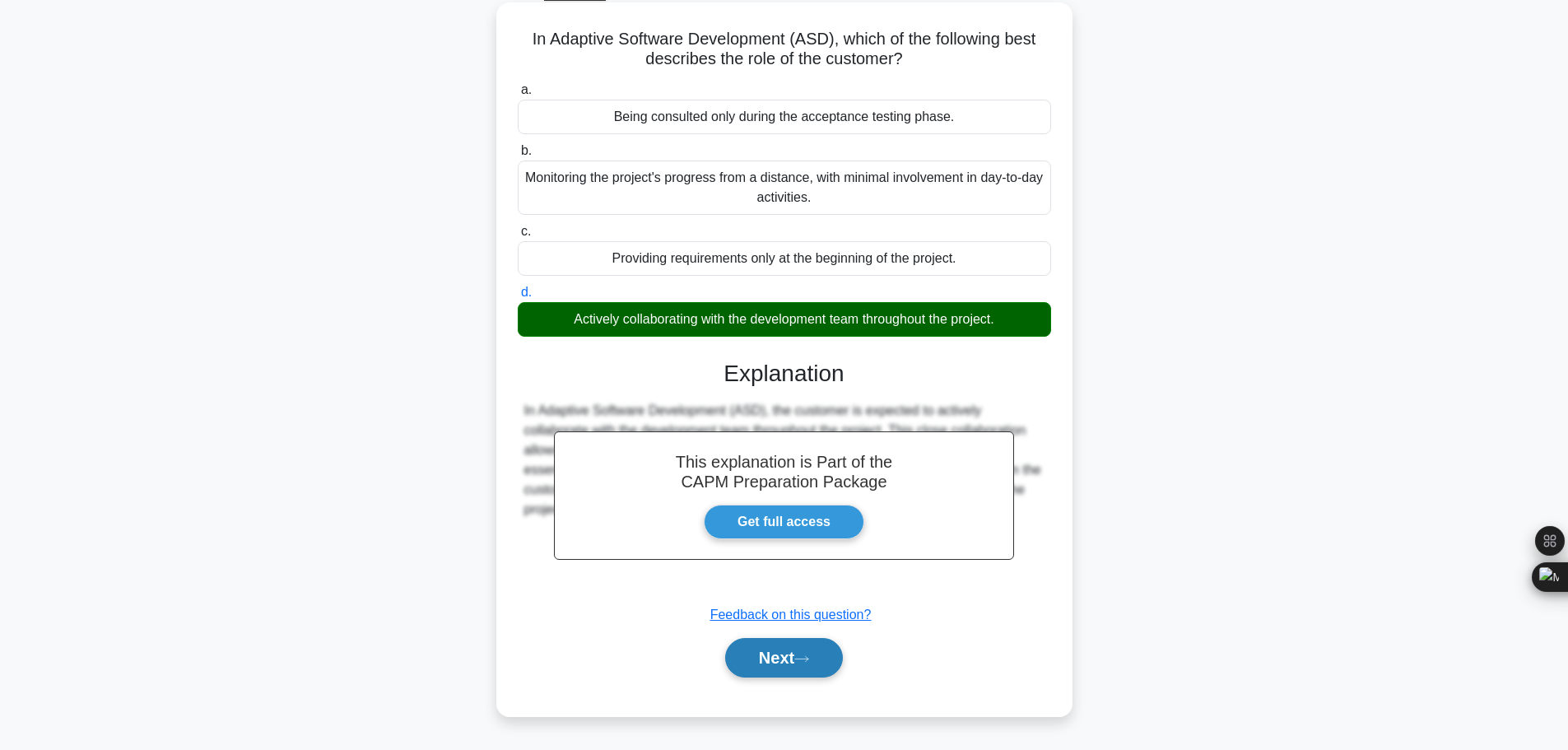
click at [796, 638] on button "Next" at bounding box center [784, 658] width 118 height 39
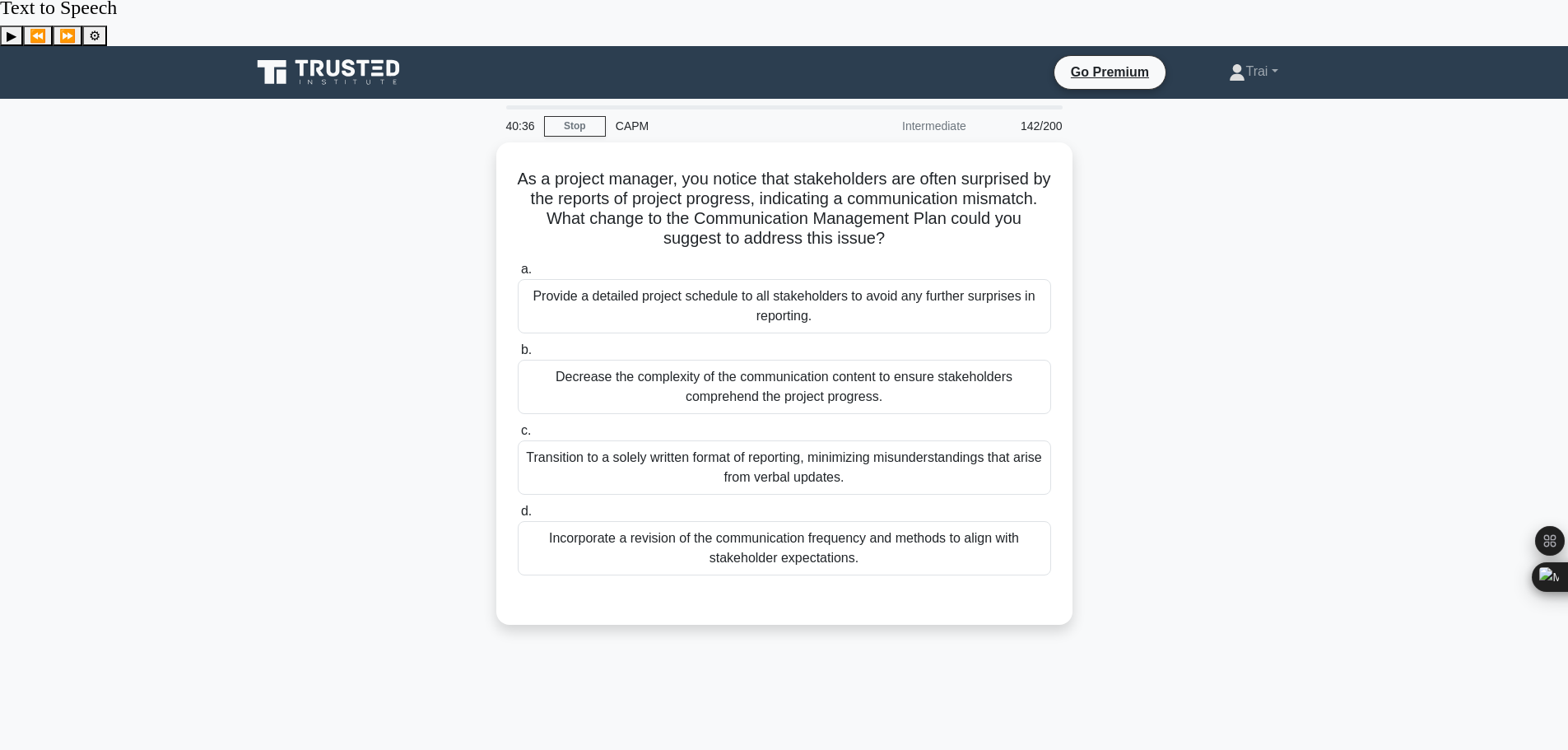
scroll to position [0, 0]
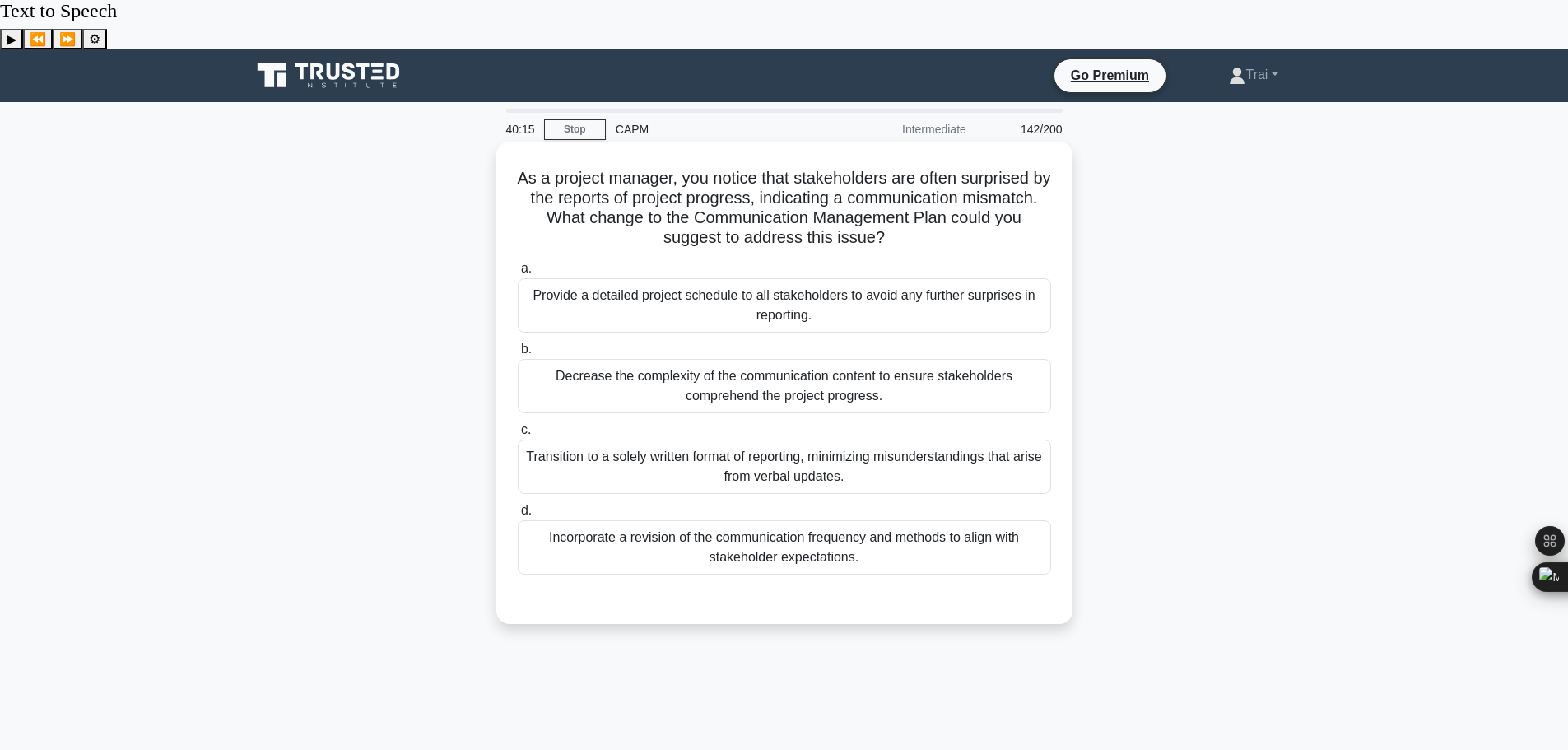
click at [778, 520] on div "Incorporate a revision of the communication frequency and methods to align with…" at bounding box center [784, 547] width 534 height 54
click at [518, 506] on input "d. Incorporate a revision of the communication frequency and methods to align w…" at bounding box center [518, 511] width 0 height 11
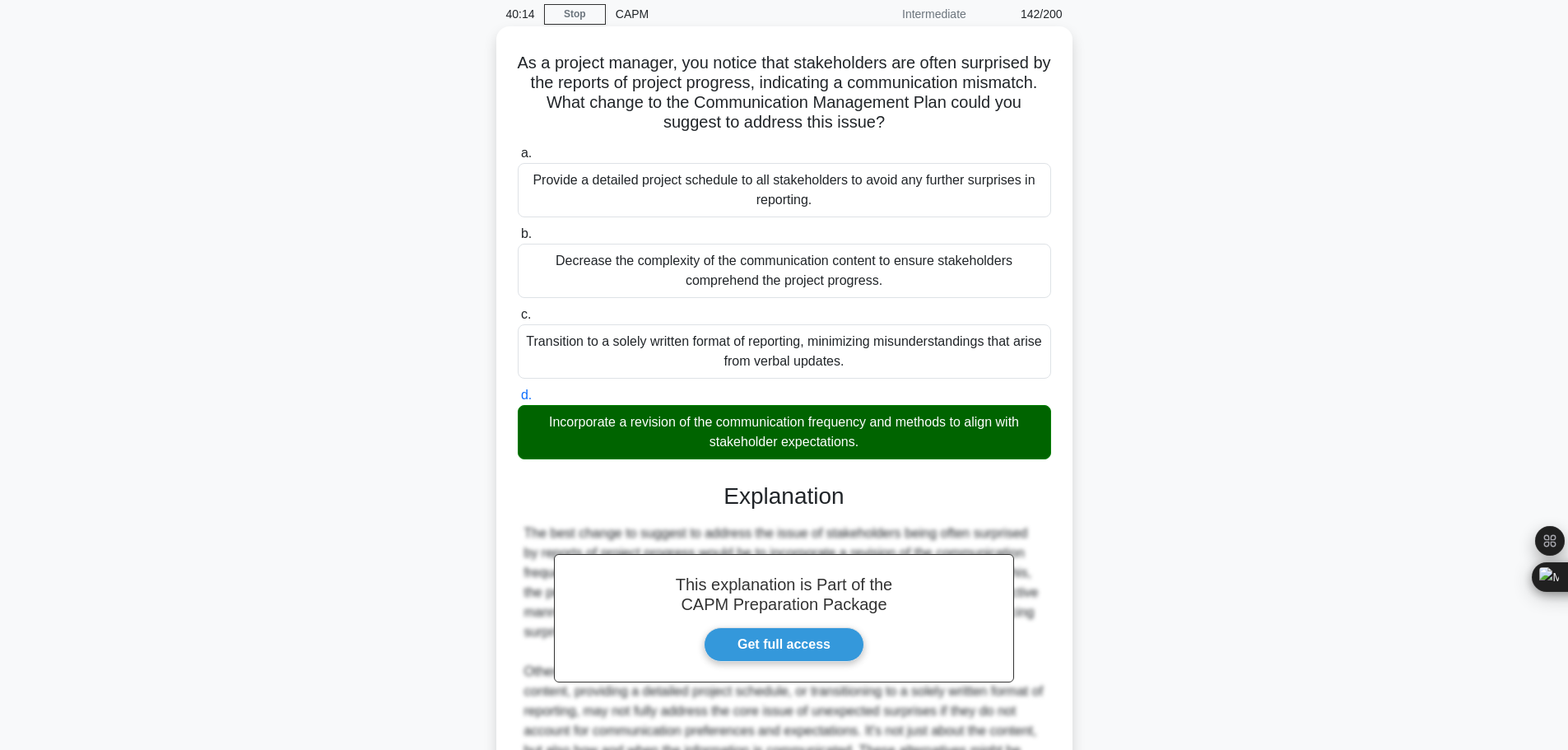
scroll to position [286, 0]
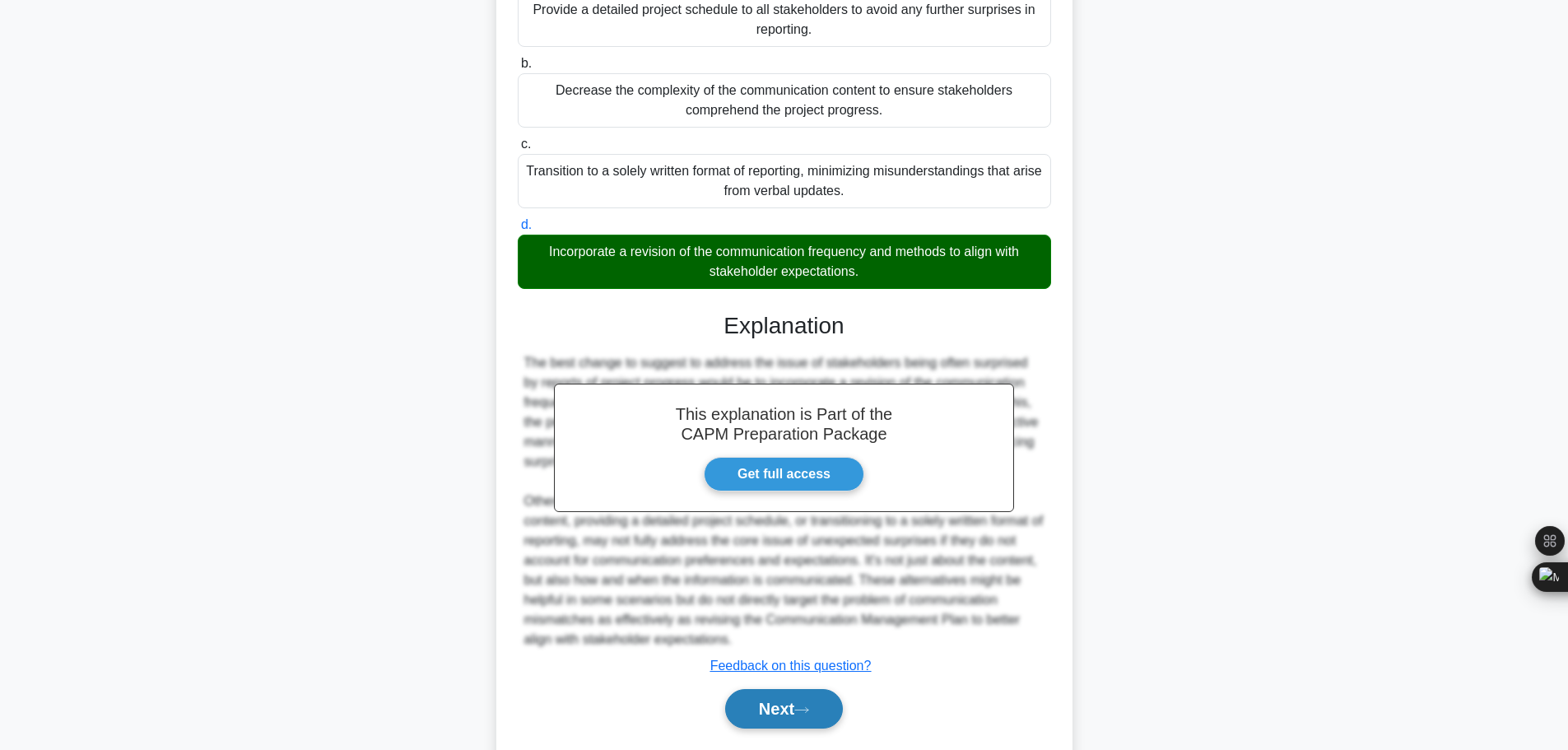
click at [756, 690] on button "Next" at bounding box center [784, 709] width 118 height 39
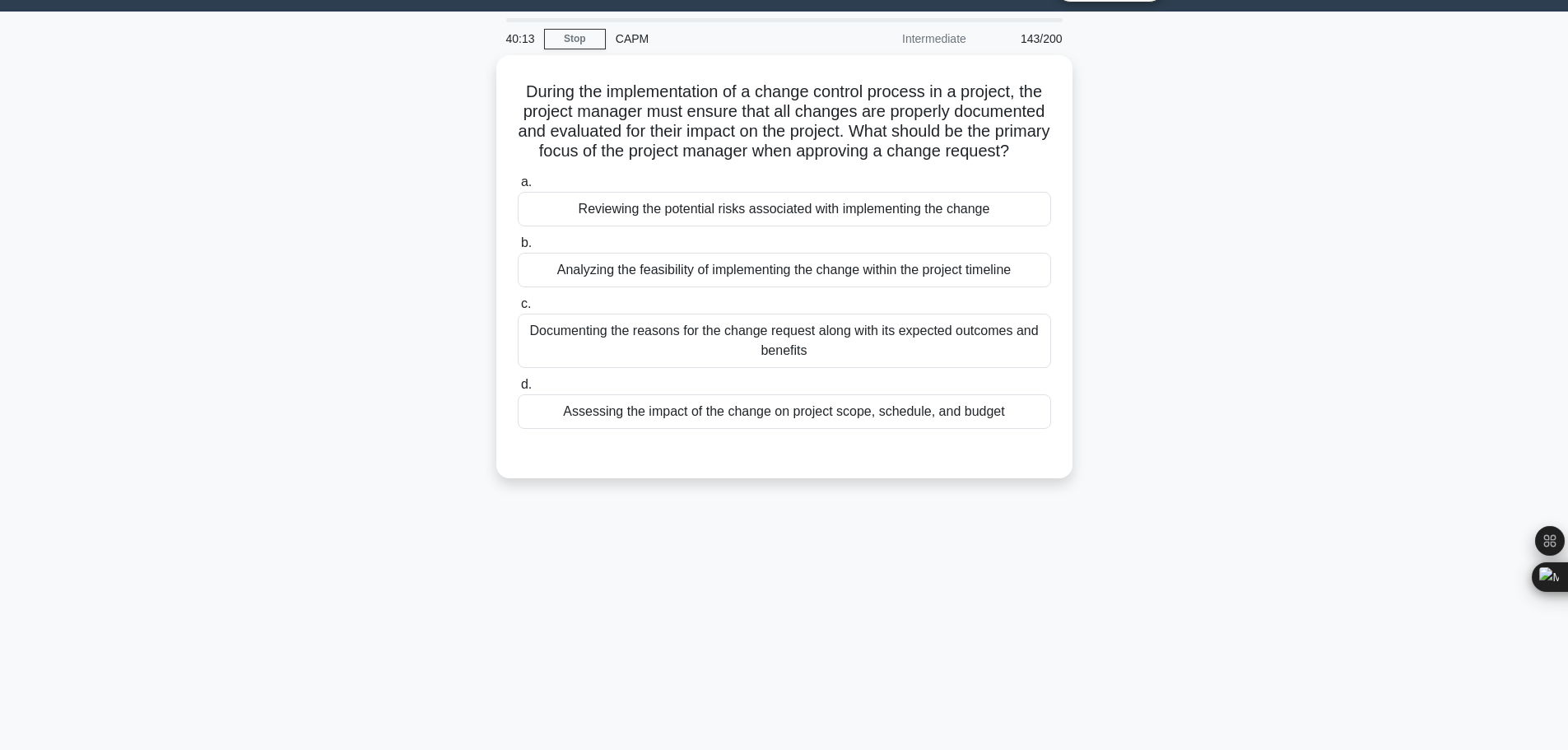
scroll to position [0, 0]
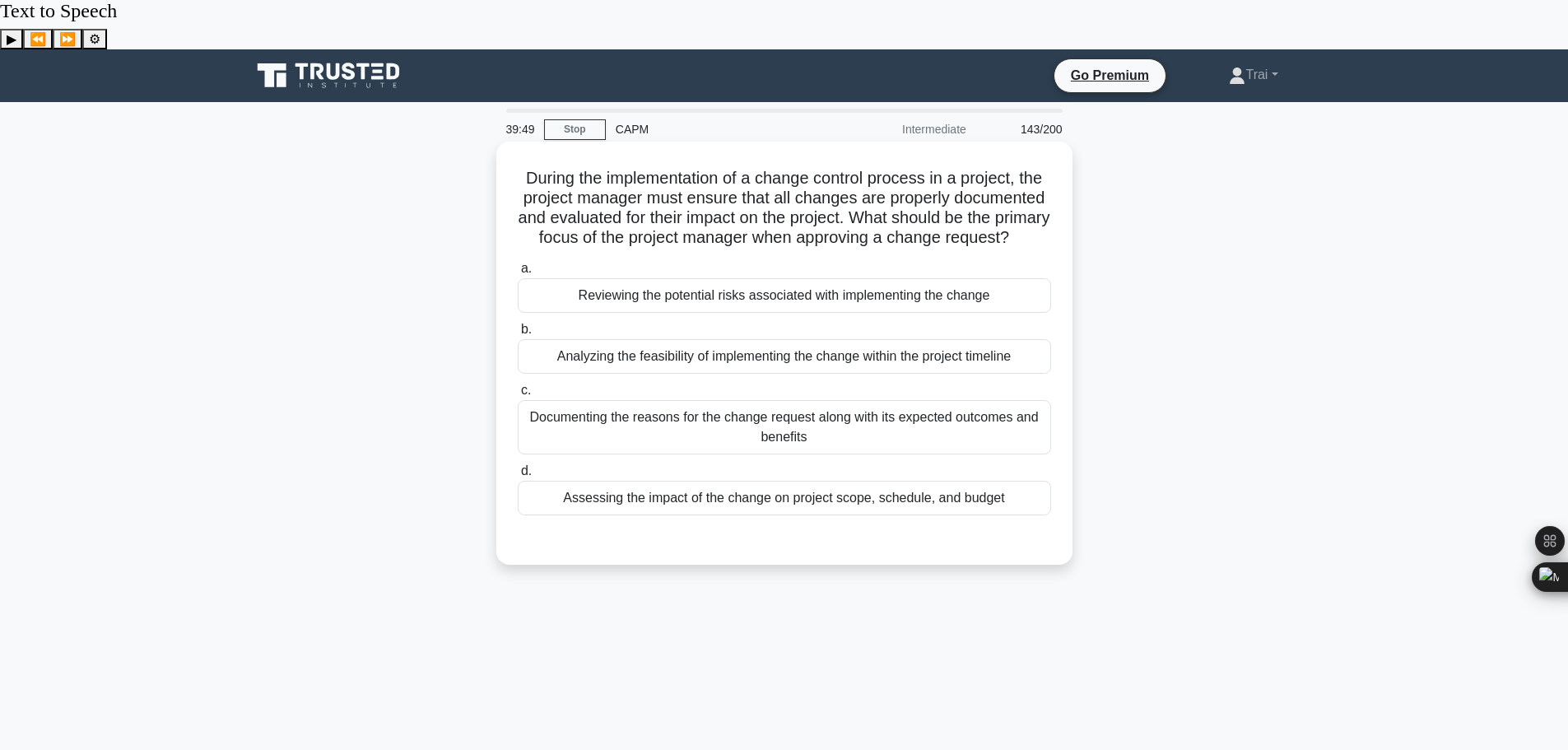
click at [706, 339] on div "Analyzing the feasibility of implementing the change within the project timeline" at bounding box center [784, 356] width 534 height 35
click at [518, 324] on input "b. Analyzing the feasibility of implementing the change within the project time…" at bounding box center [518, 330] width 0 height 11
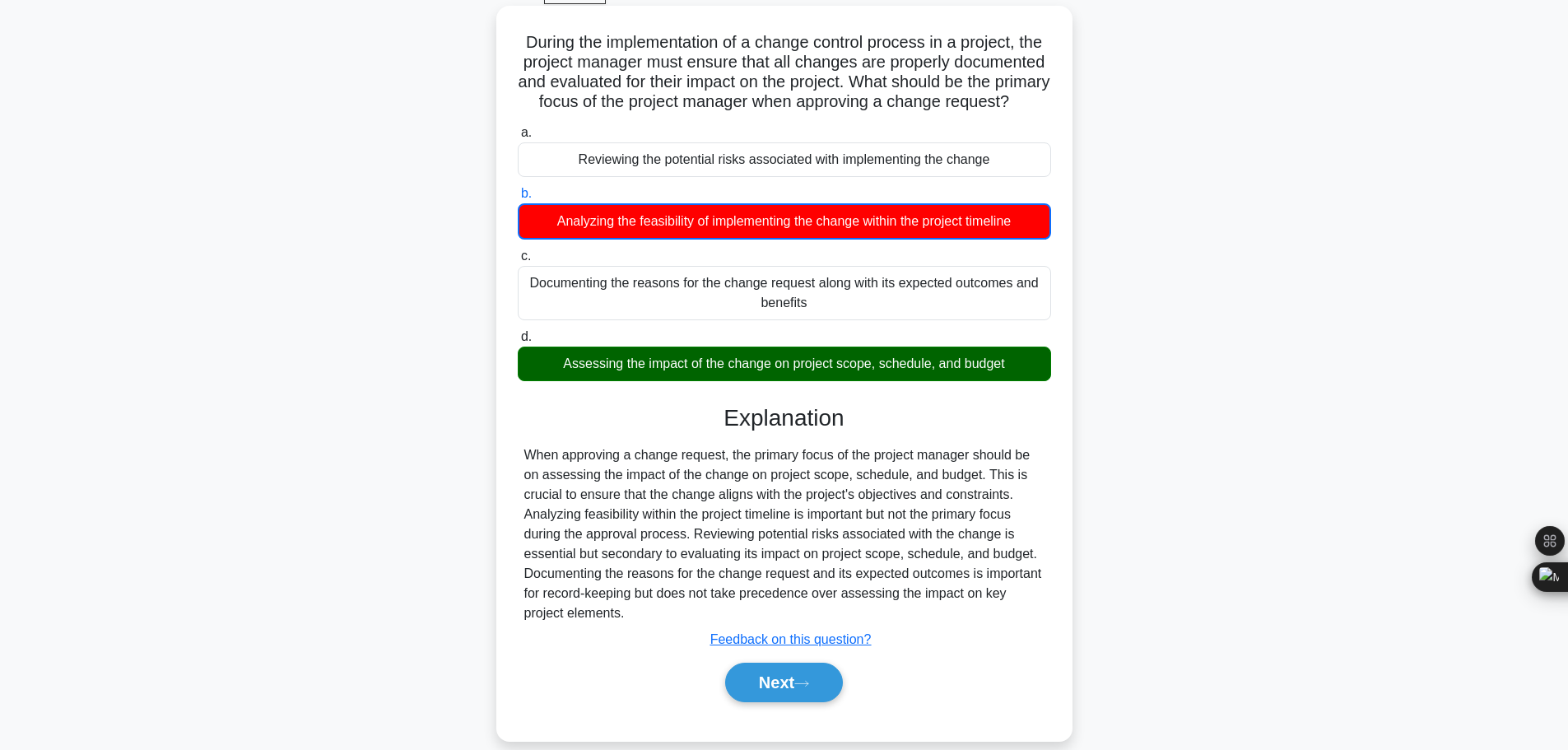
scroll to position [139, 0]
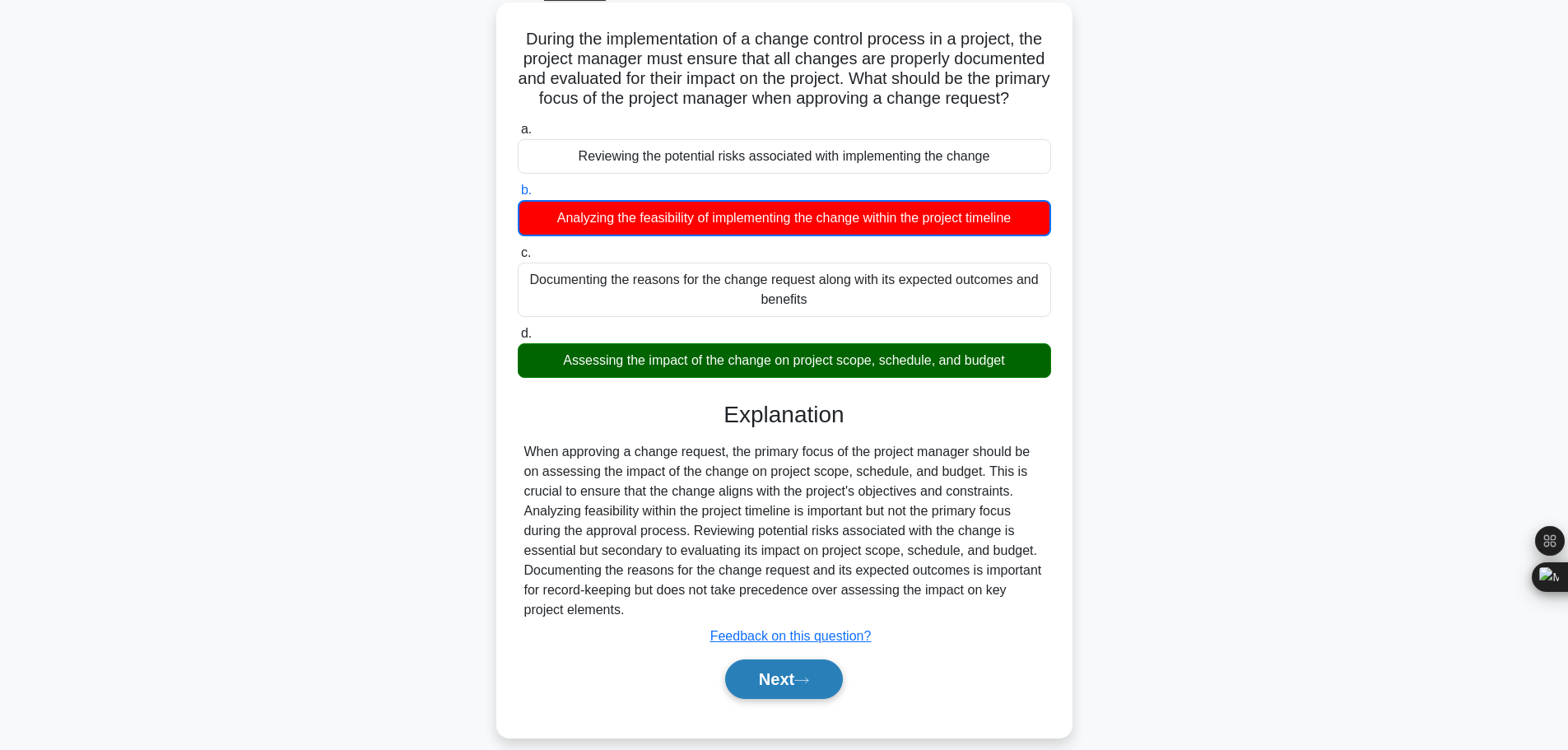
click at [807, 659] on button "Next" at bounding box center [784, 679] width 118 height 39
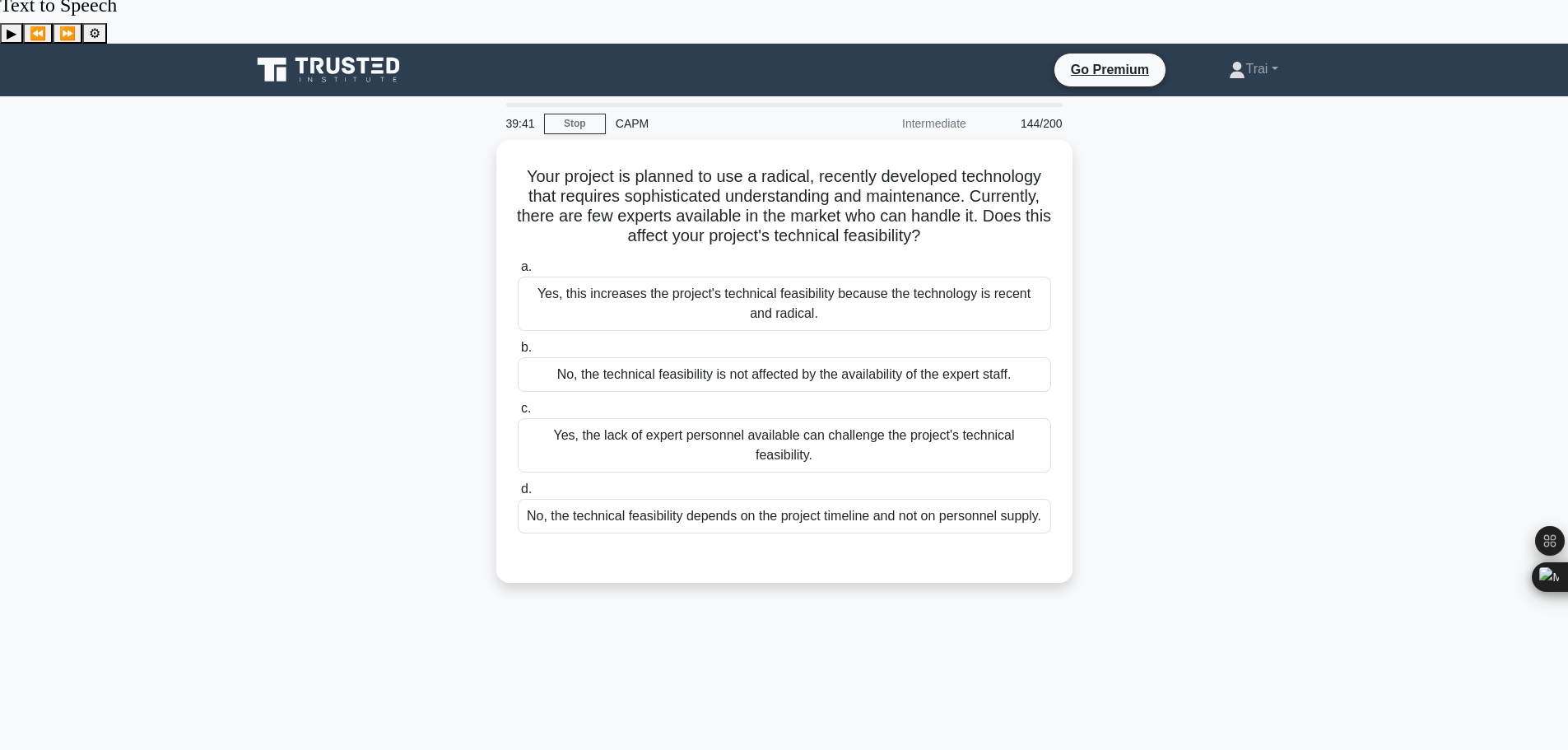
scroll to position [0, 0]
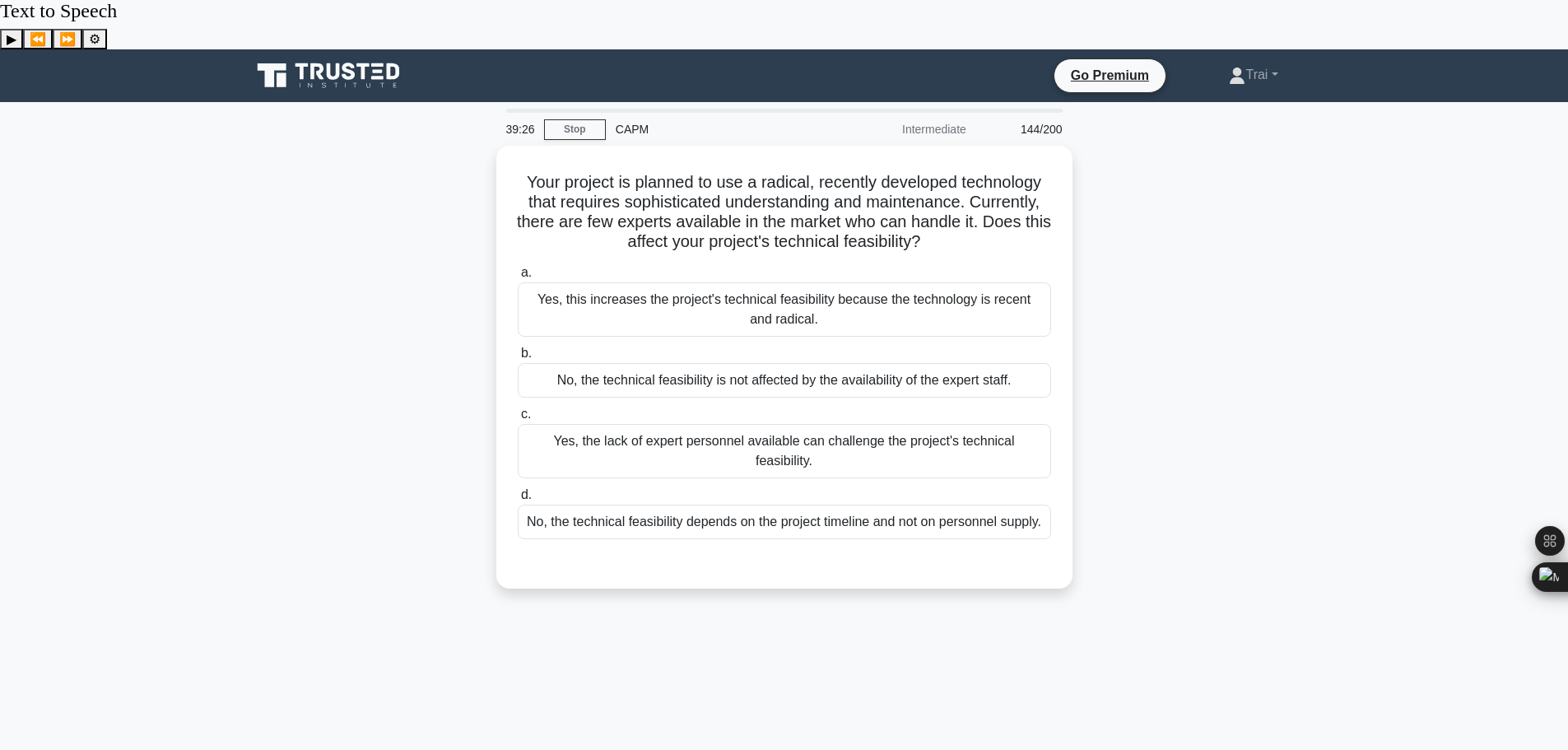
click at [1111, 246] on div "Your project is planned to use a radical, recently developed technology that re…" at bounding box center [784, 376] width 1087 height 462
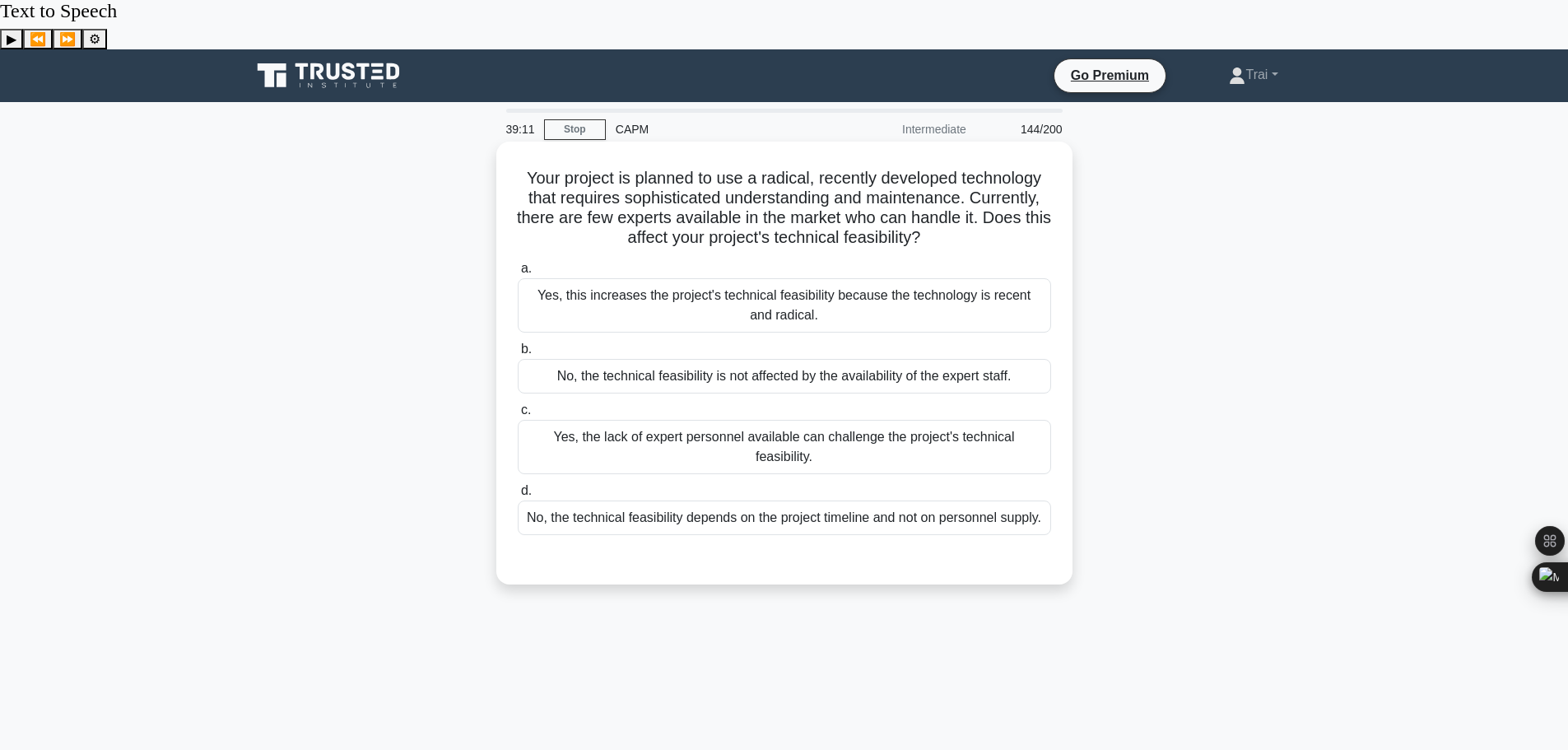
click at [795, 420] on div "Yes, the lack of expert personnel available can challenge the project's technic…" at bounding box center [784, 447] width 534 height 54
click at [518, 405] on input "c. Yes, the lack of expert personnel available can challenge the project's tech…" at bounding box center [518, 410] width 0 height 11
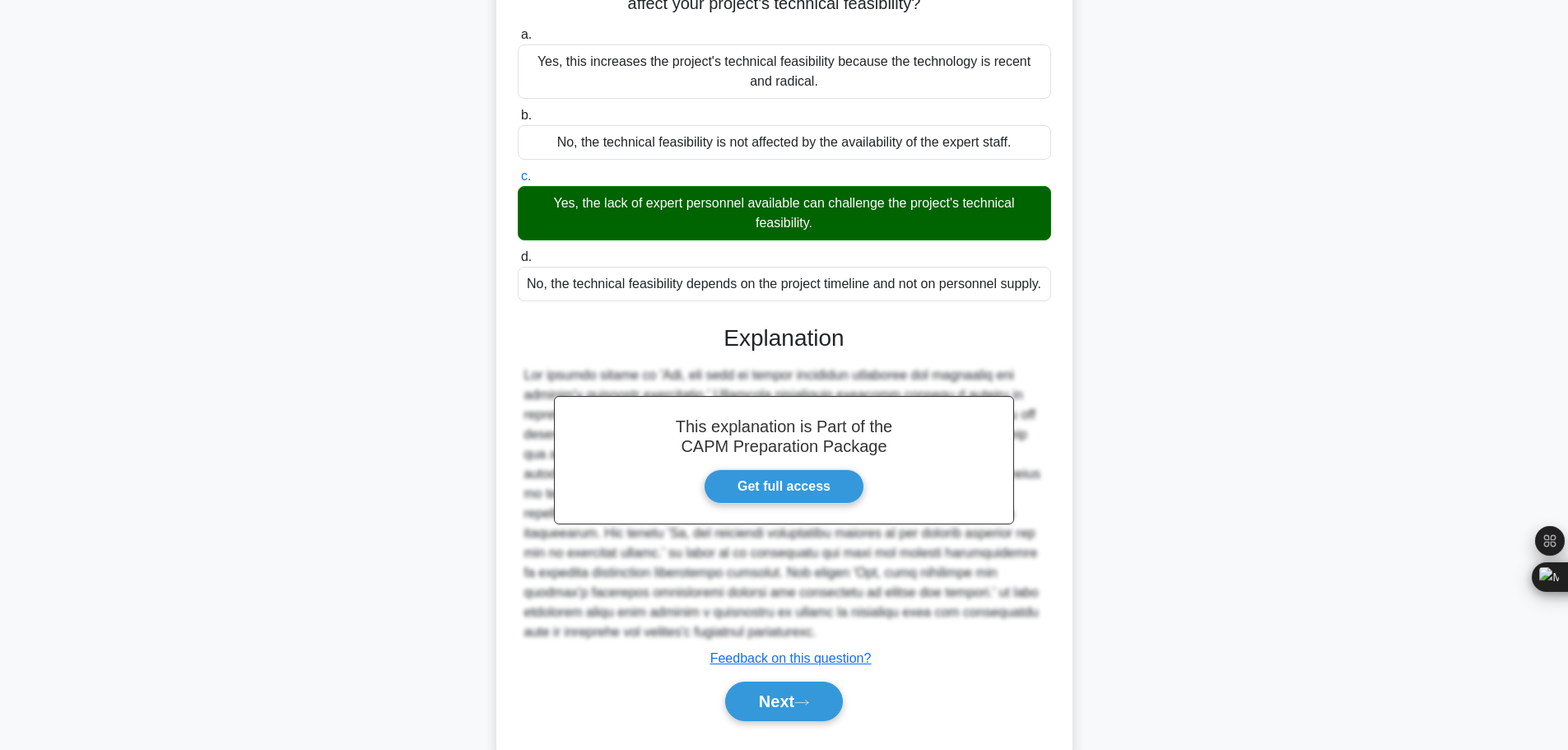
scroll to position [246, 0]
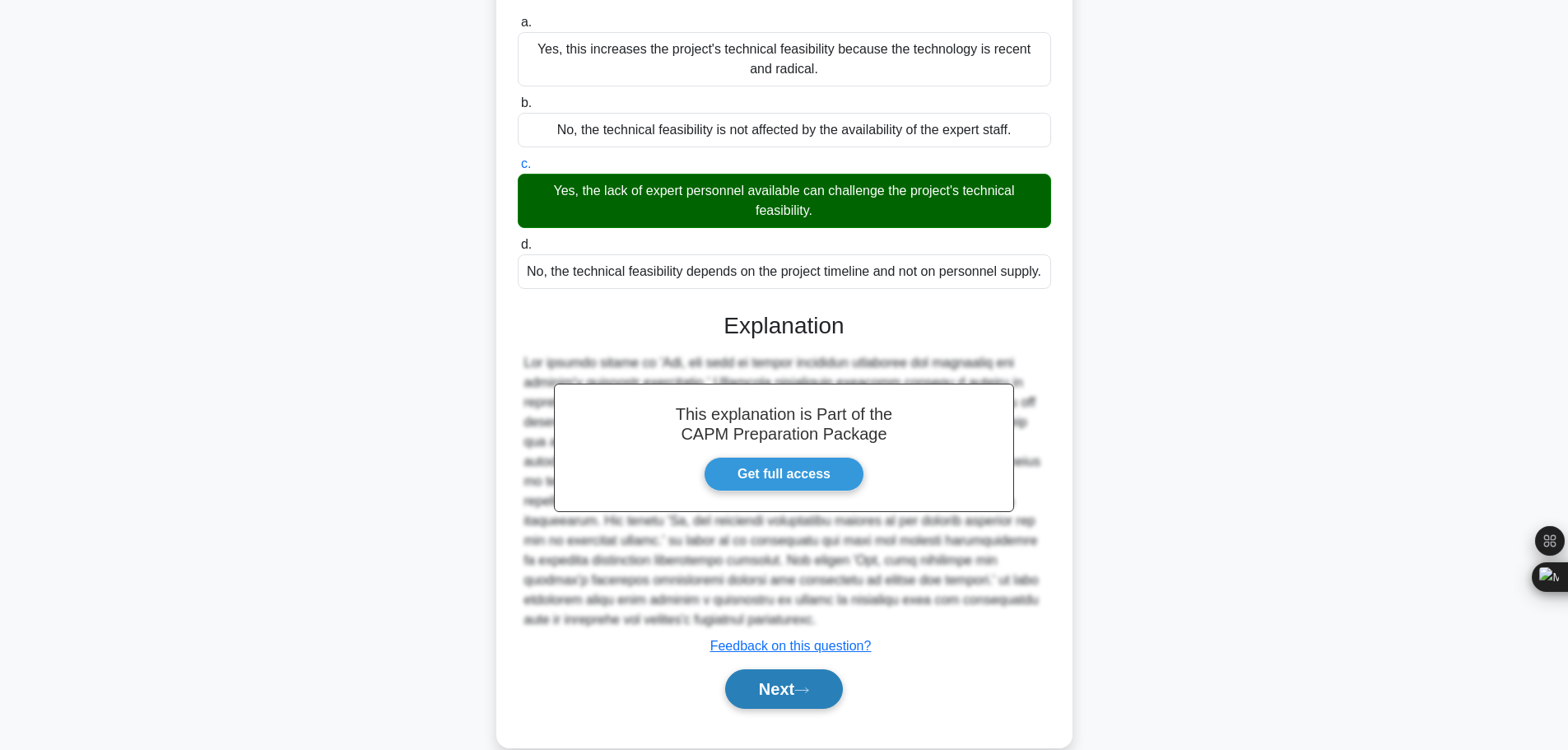
click at [824, 669] on button "Next" at bounding box center [784, 689] width 118 height 39
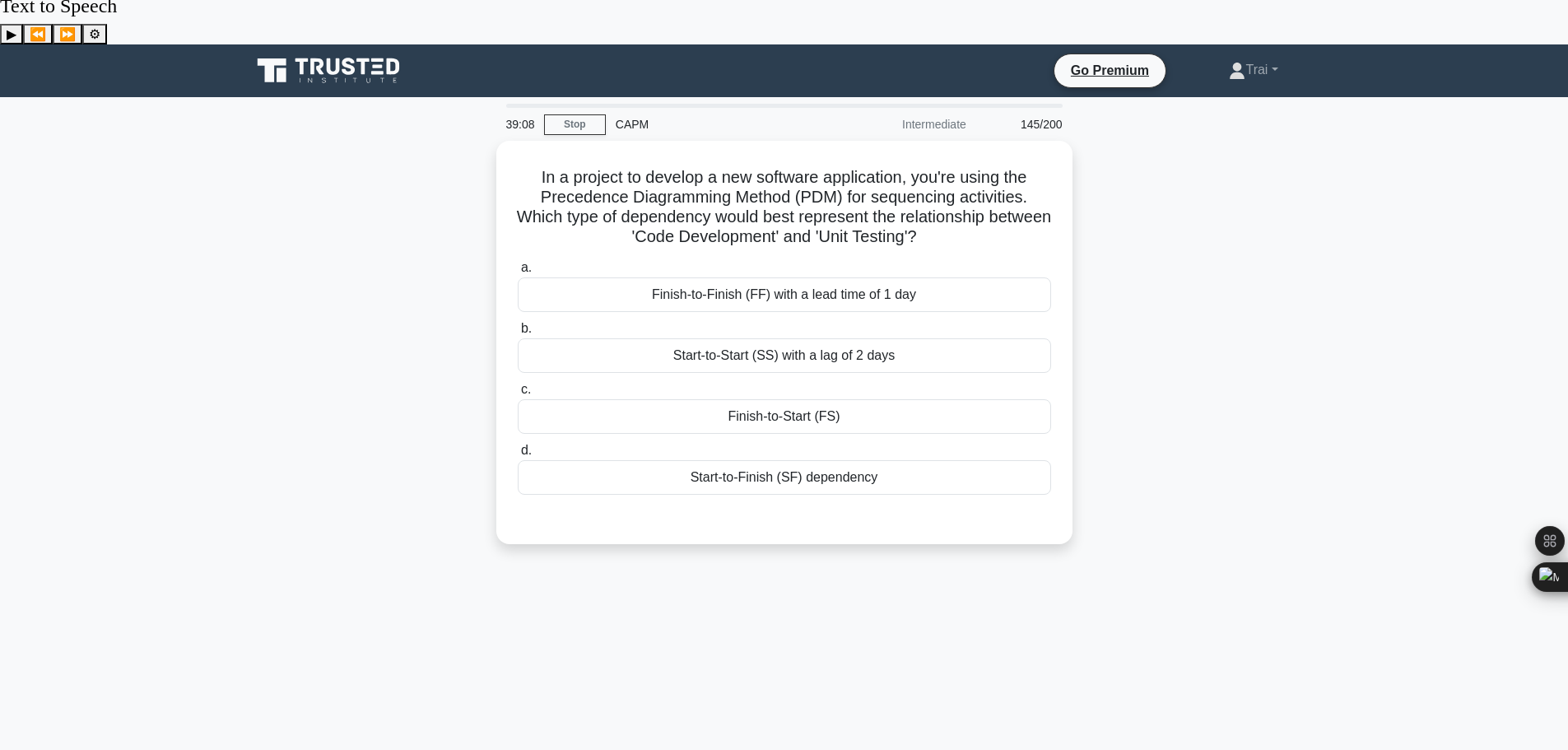
scroll to position [0, 0]
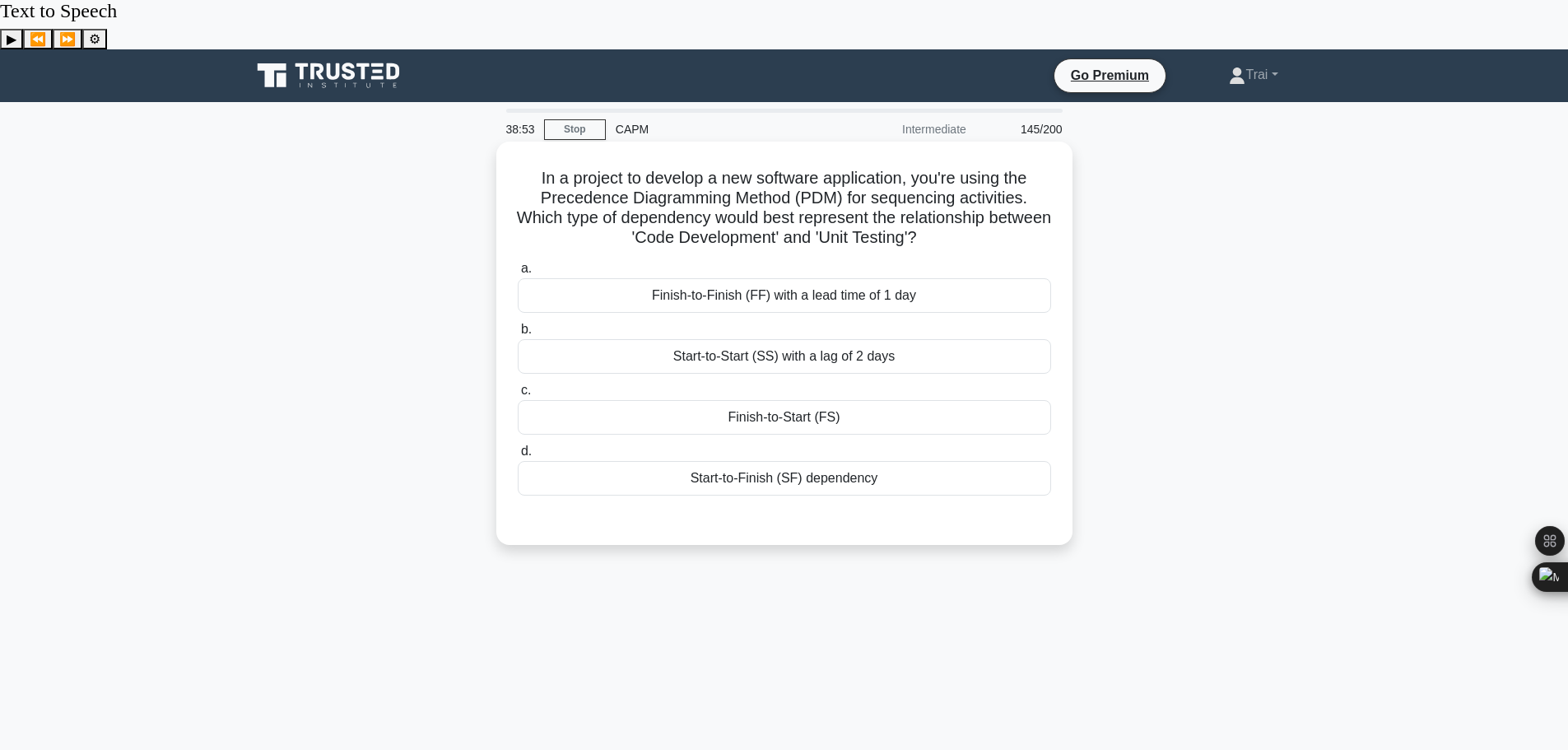
click at [886, 400] on div "Finish-to-Start (FS)" at bounding box center [784, 418] width 534 height 35
click at [518, 386] on input "c. Finish-to-Start (FS)" at bounding box center [518, 391] width 0 height 11
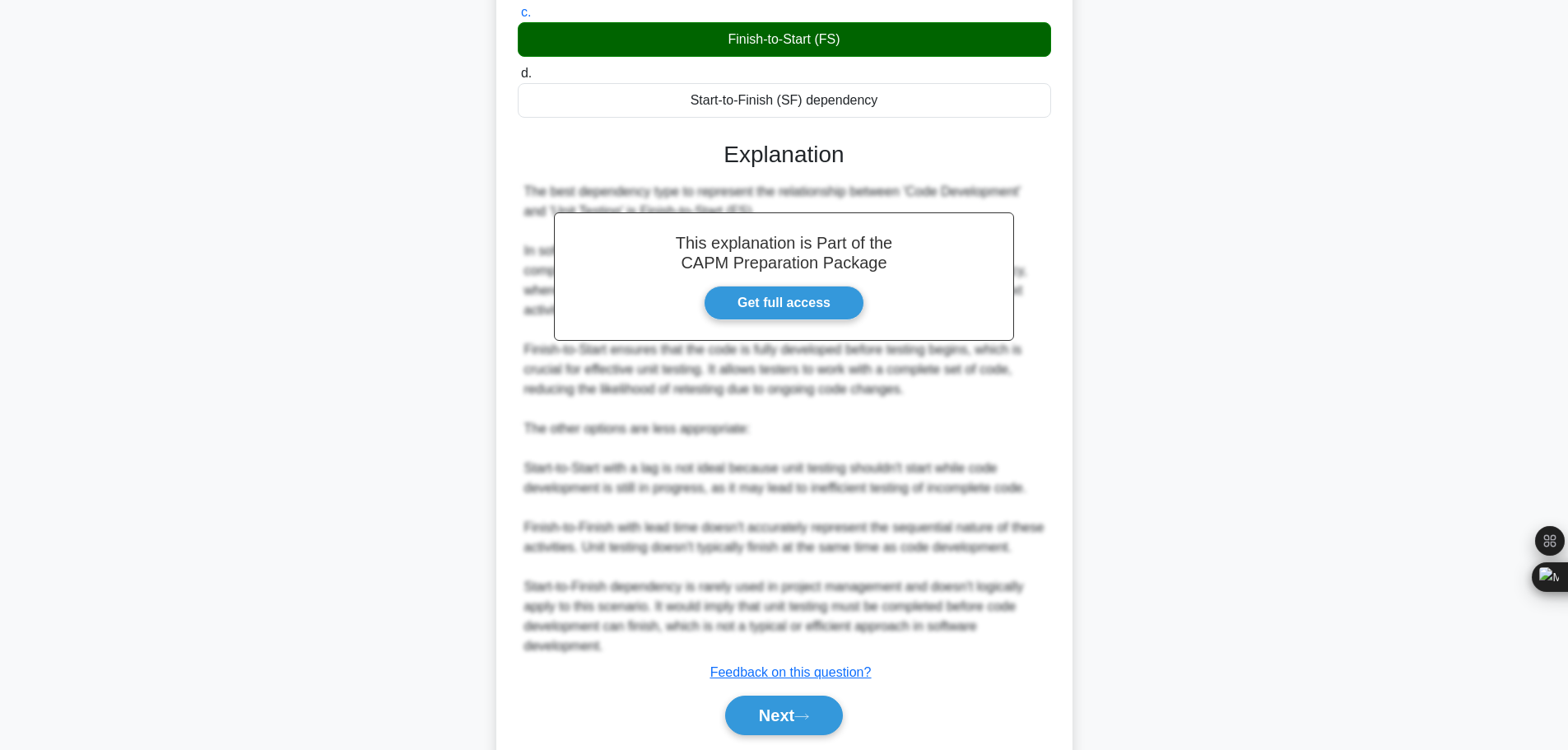
scroll to position [385, 0]
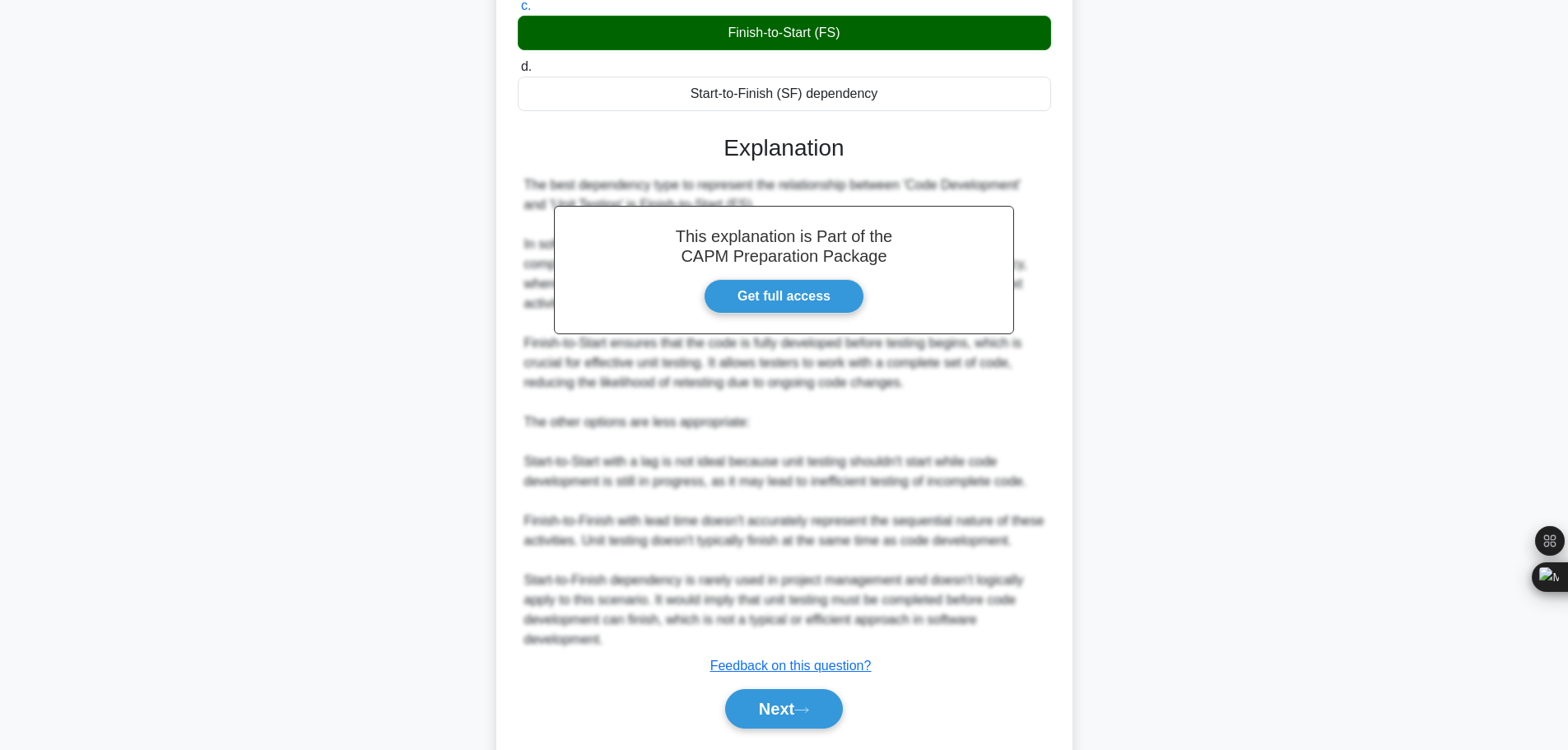
click at [777, 682] on div "Next" at bounding box center [784, 709] width 534 height 53
click at [777, 690] on button "Next" at bounding box center [784, 709] width 118 height 39
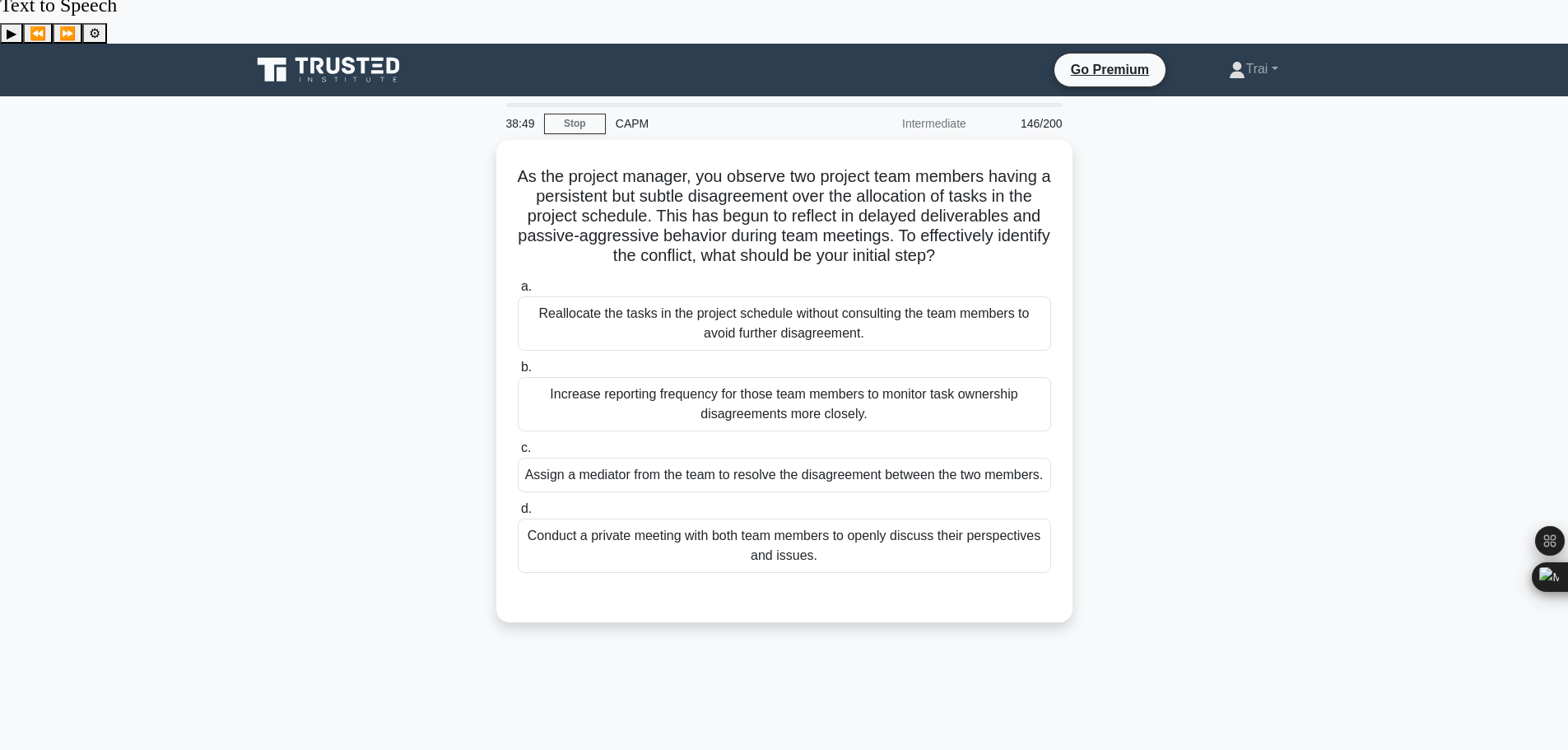
scroll to position [0, 0]
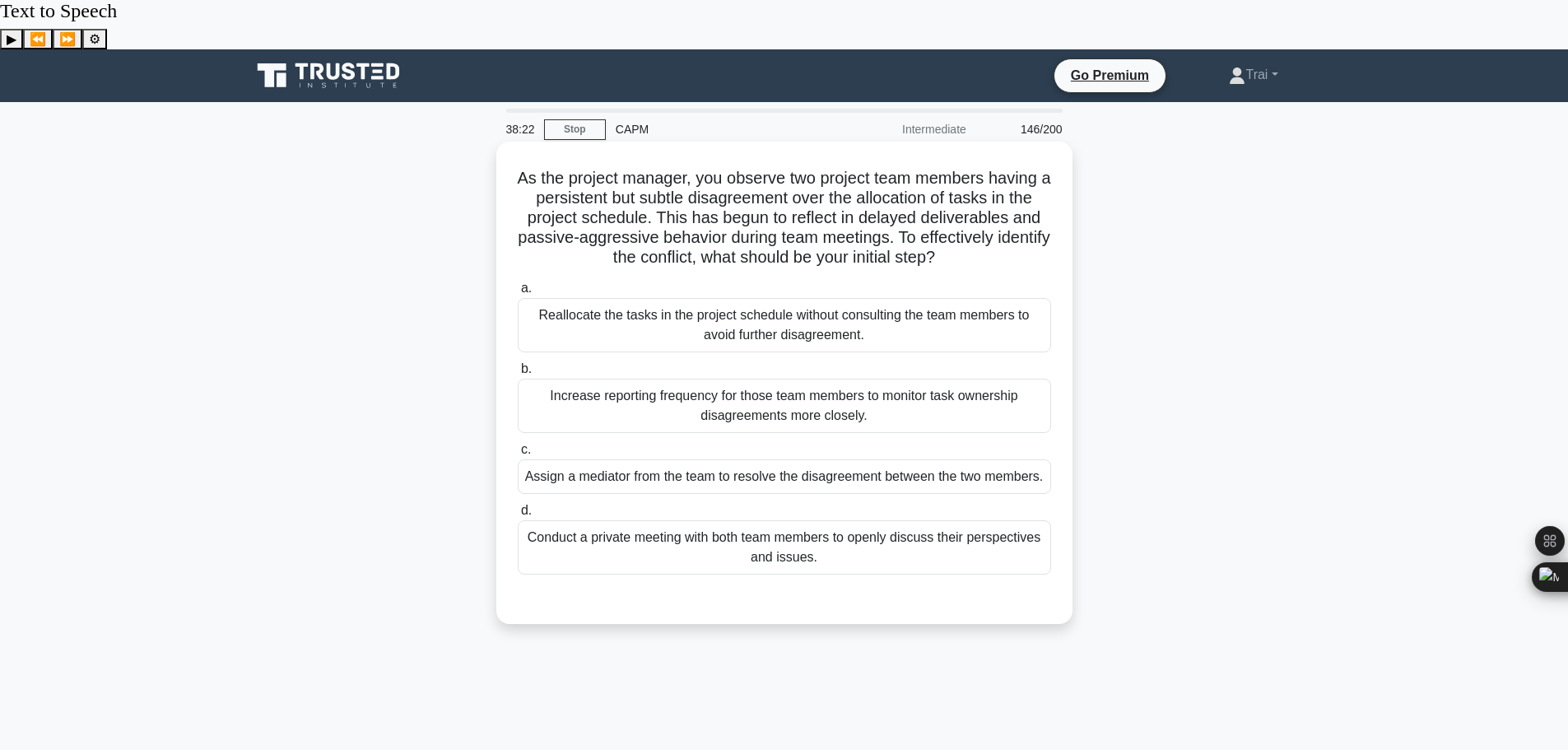
click at [883, 527] on div "Conduct a private meeting with both team members to openly discuss their perspe…" at bounding box center [784, 547] width 534 height 54
click at [518, 516] on input "d. Conduct a private meeting with both team members to openly discuss their per…" at bounding box center [518, 511] width 0 height 11
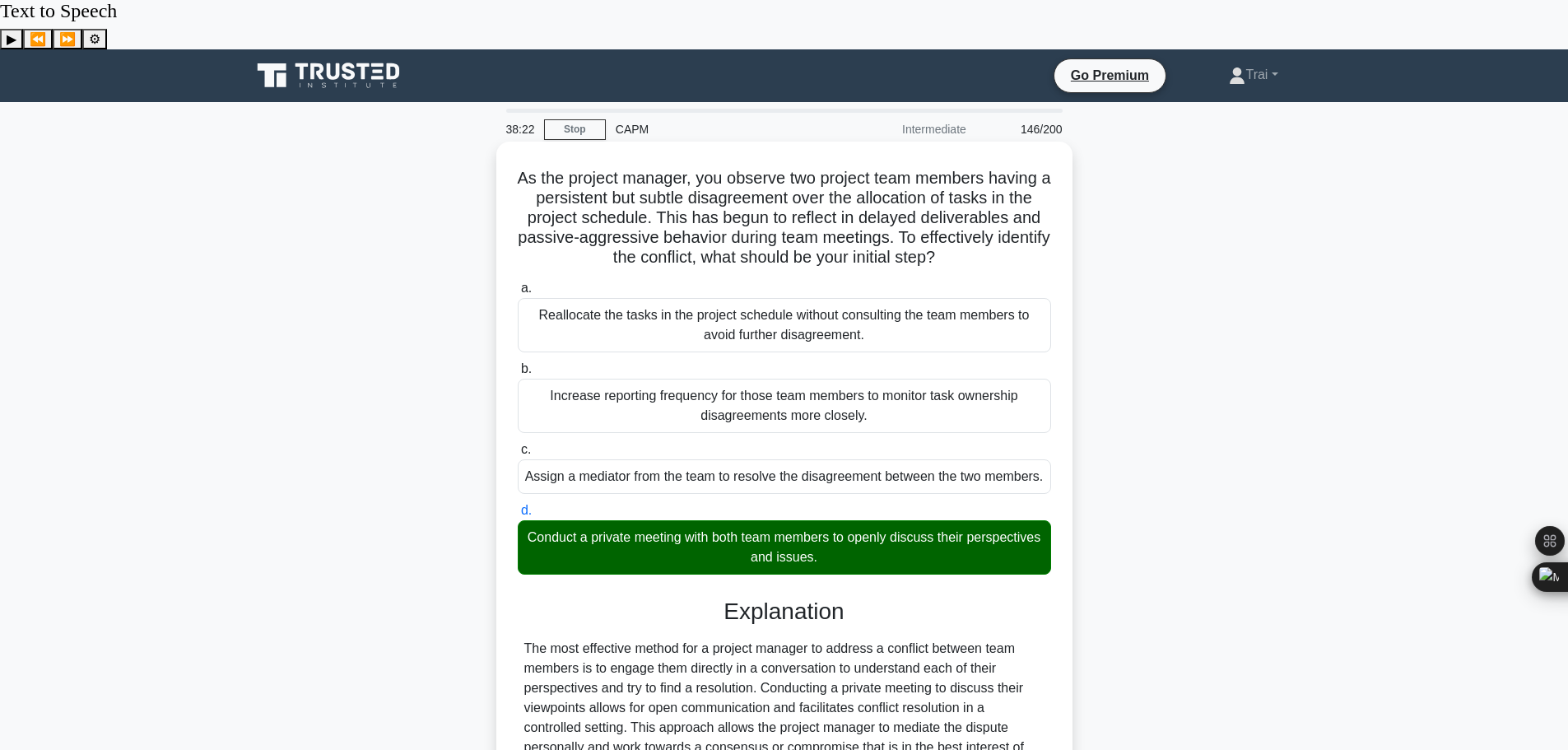
scroll to position [385, 0]
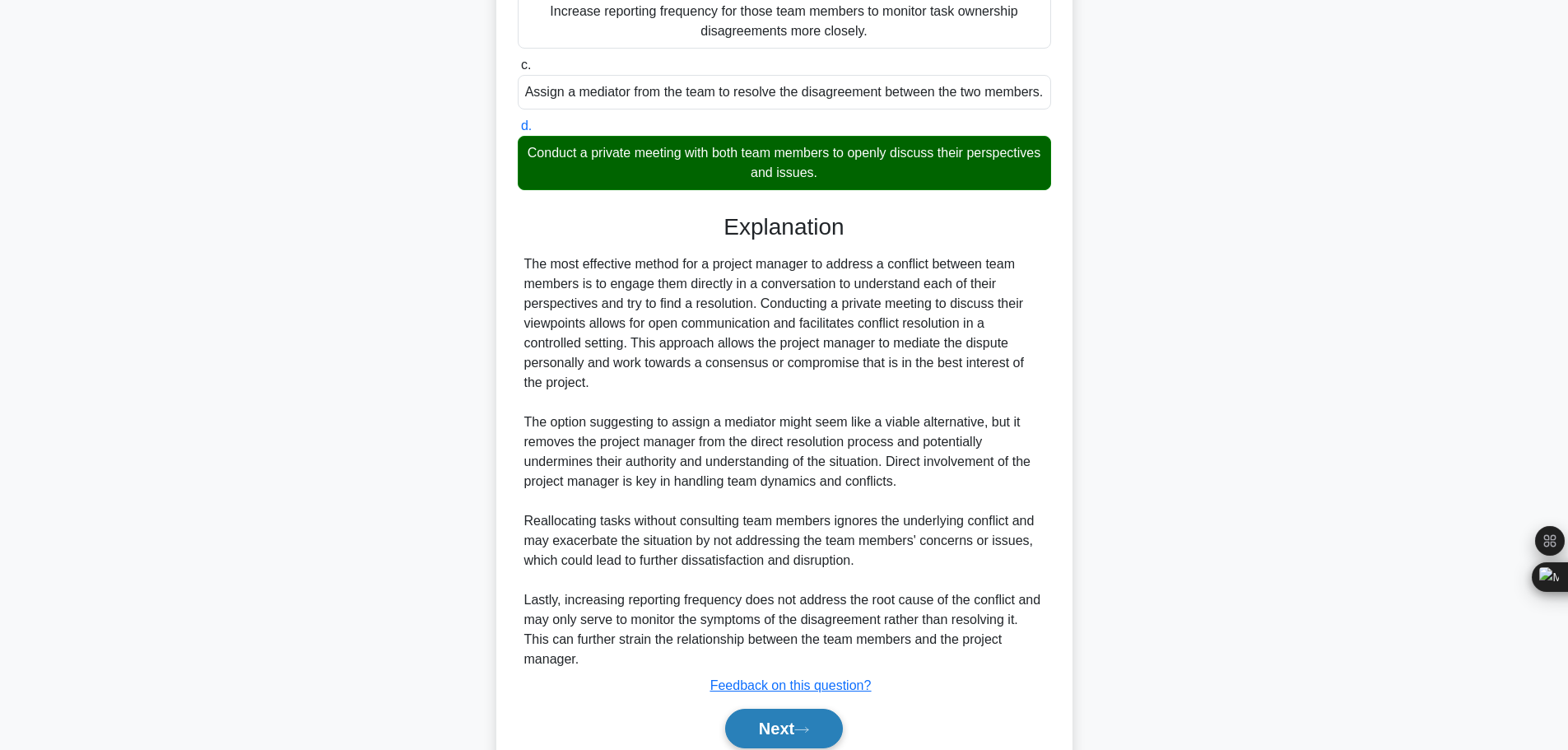
click at [786, 709] on button "Next" at bounding box center [784, 728] width 118 height 39
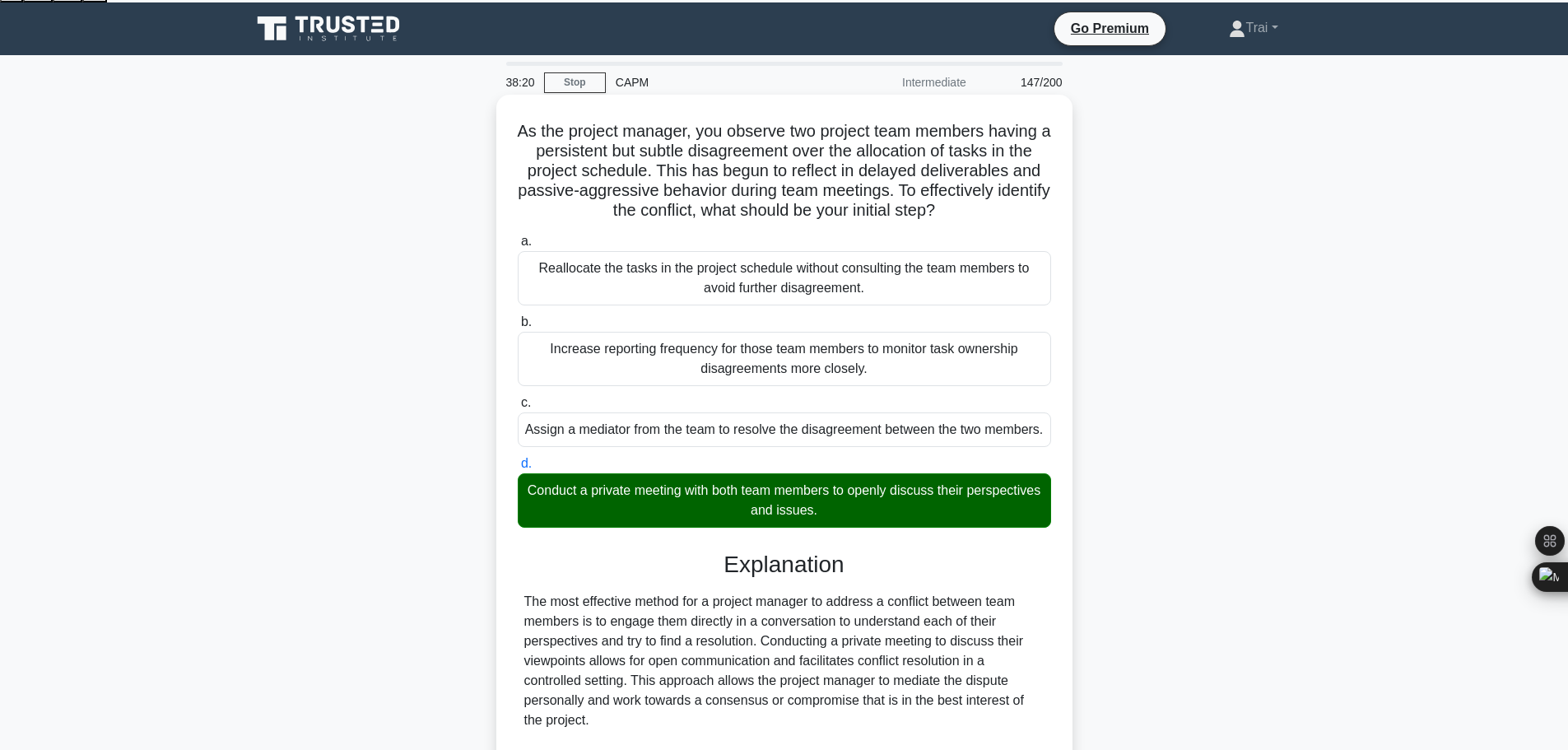
scroll to position [0, 0]
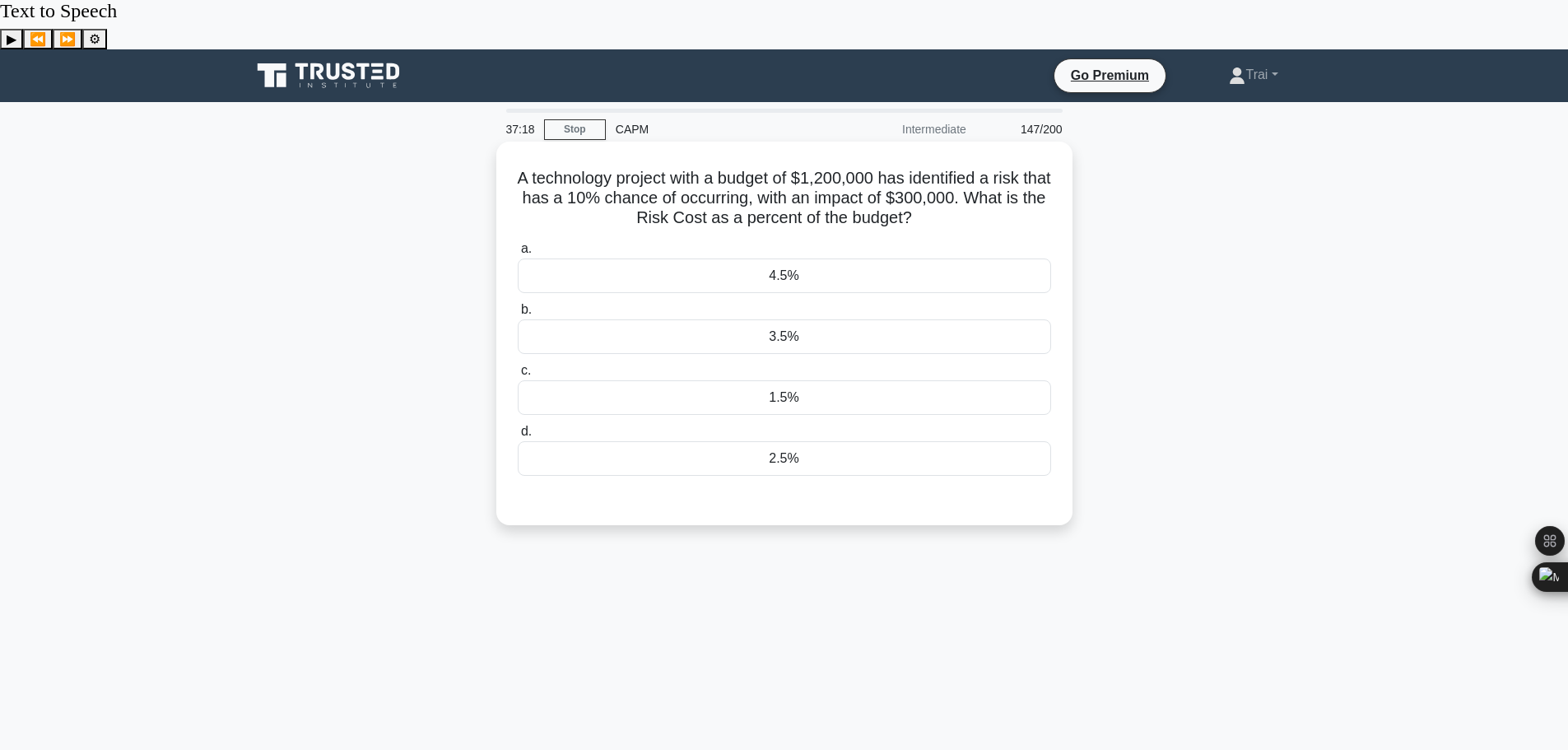
click at [793, 441] on div "2.5%" at bounding box center [784, 459] width 534 height 35
click at [518, 427] on input "d. 2.5%" at bounding box center [518, 432] width 0 height 11
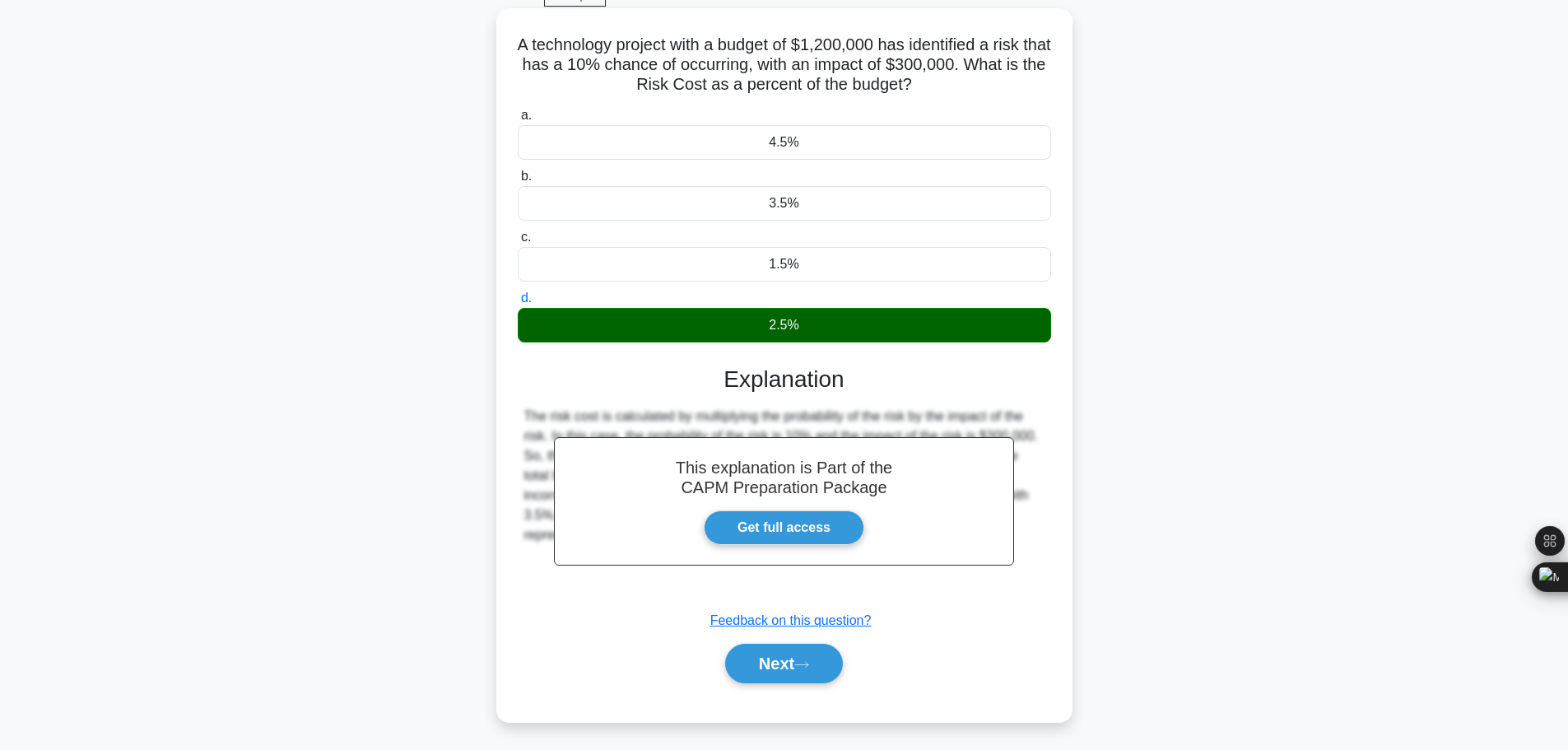
scroll to position [139, 0]
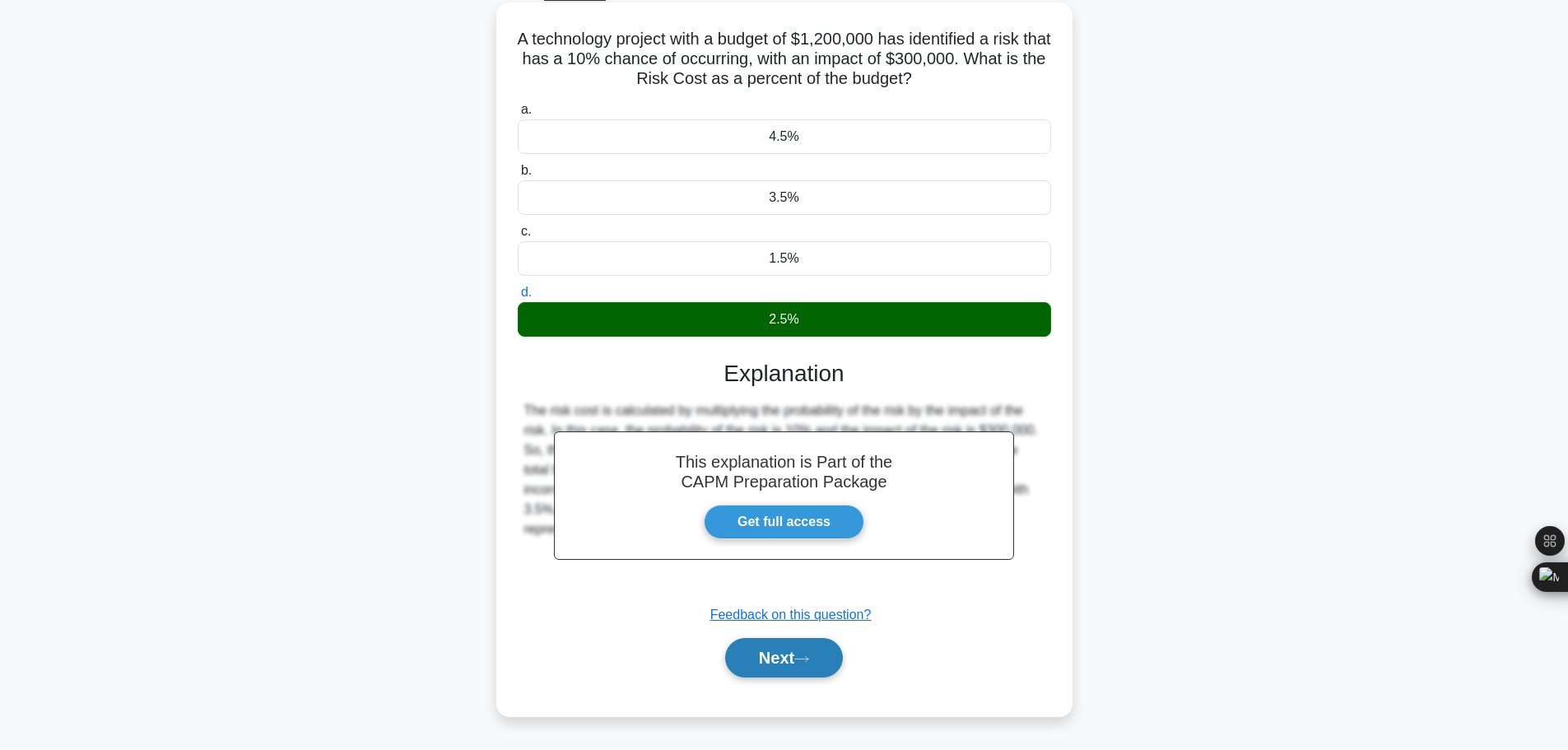
click at [806, 638] on button "Next" at bounding box center [784, 658] width 118 height 39
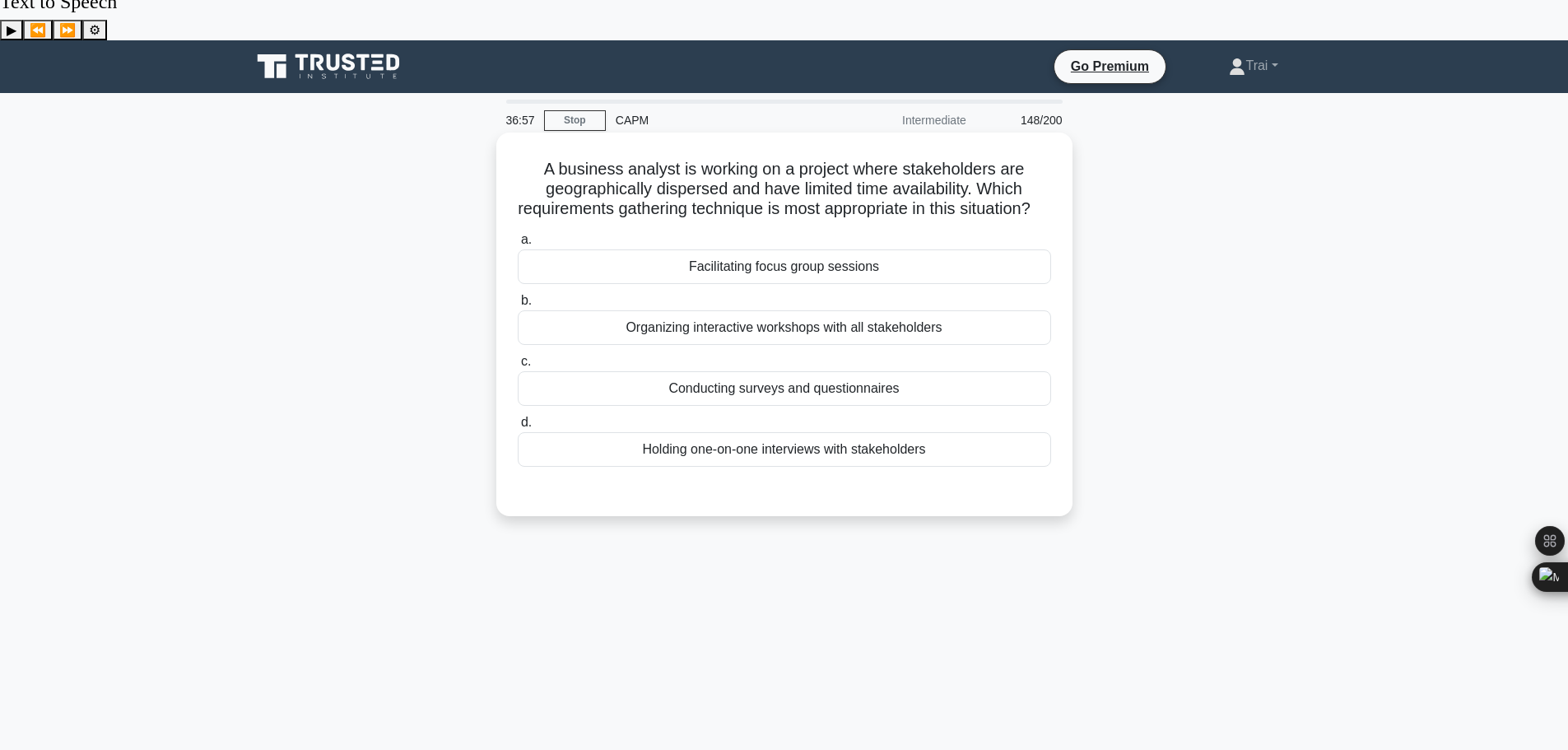
scroll to position [0, 0]
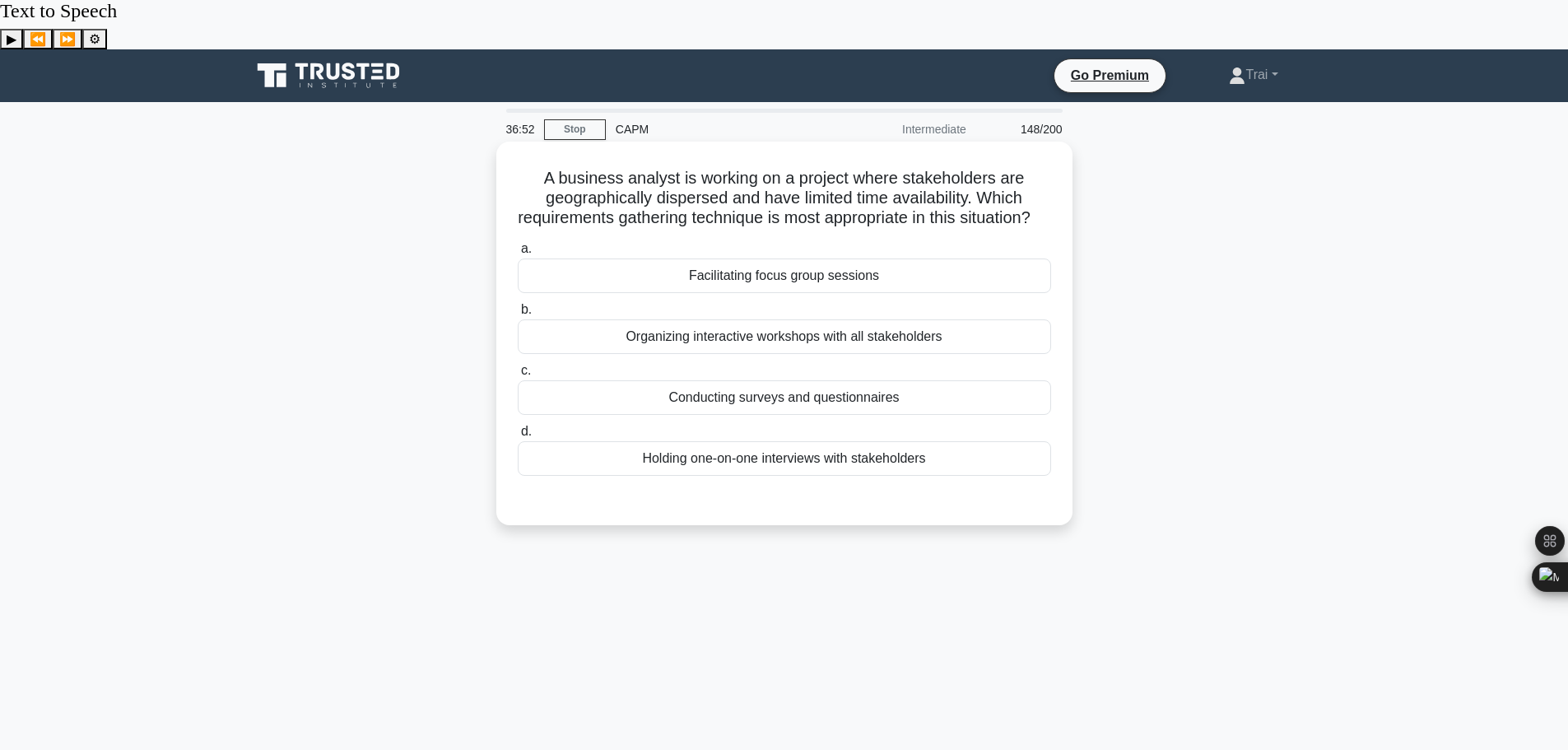
click at [820, 445] on div "Holding one-on-one interviews with stakeholders" at bounding box center [784, 459] width 534 height 35
click at [518, 437] on input "d. Holding one-on-one interviews with stakeholders" at bounding box center [518, 432] width 0 height 11
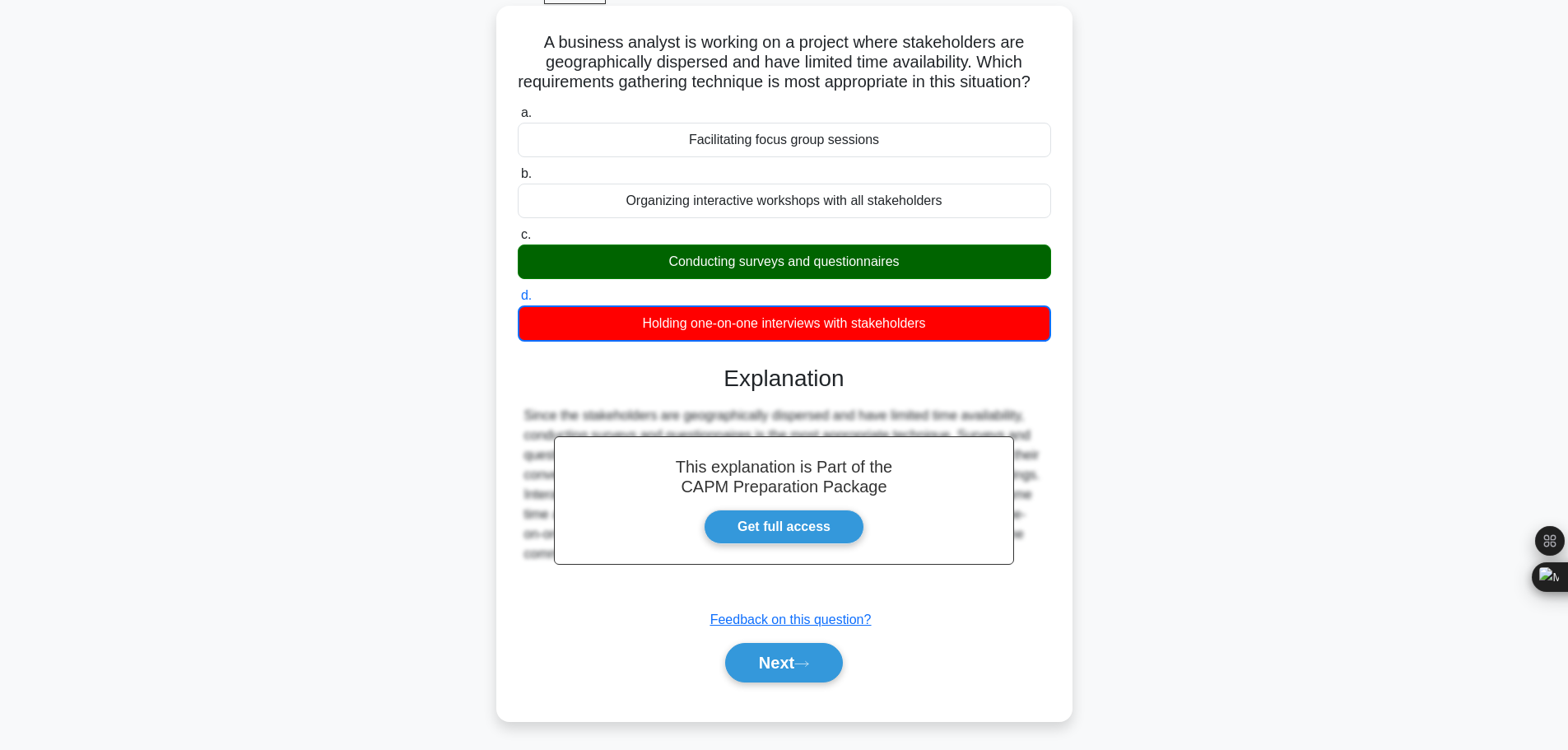
scroll to position [139, 0]
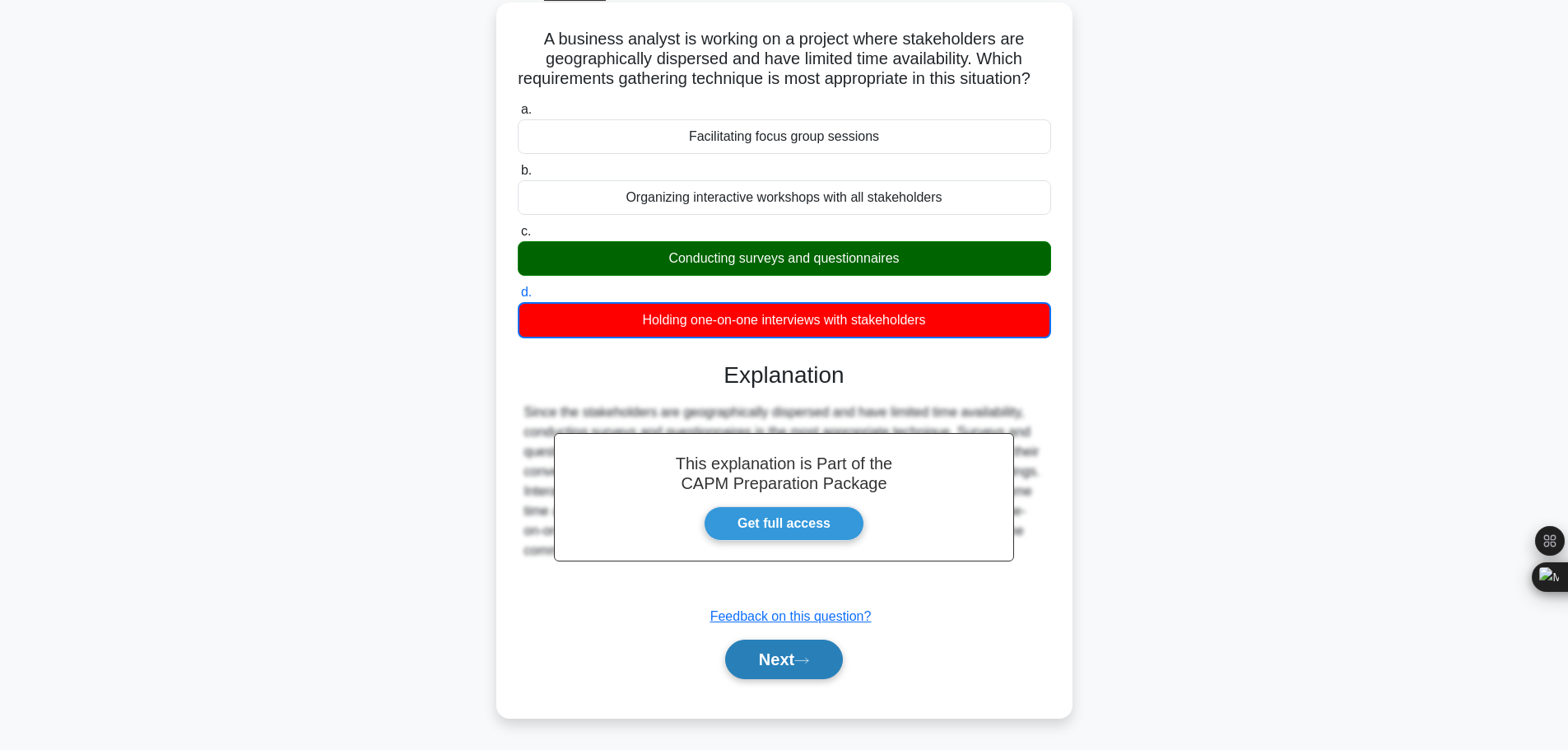
click at [783, 640] on button "Next" at bounding box center [784, 659] width 118 height 39
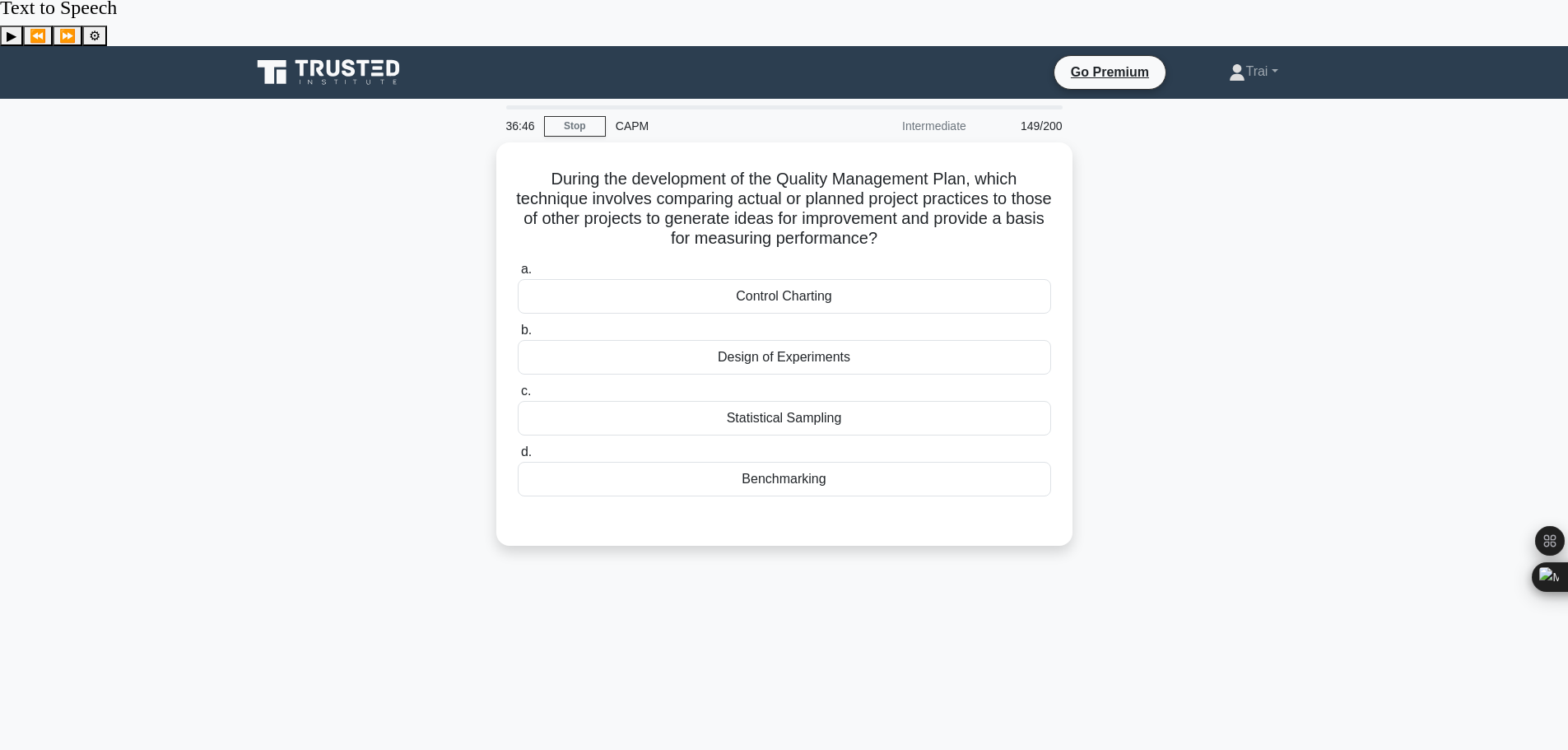
scroll to position [0, 0]
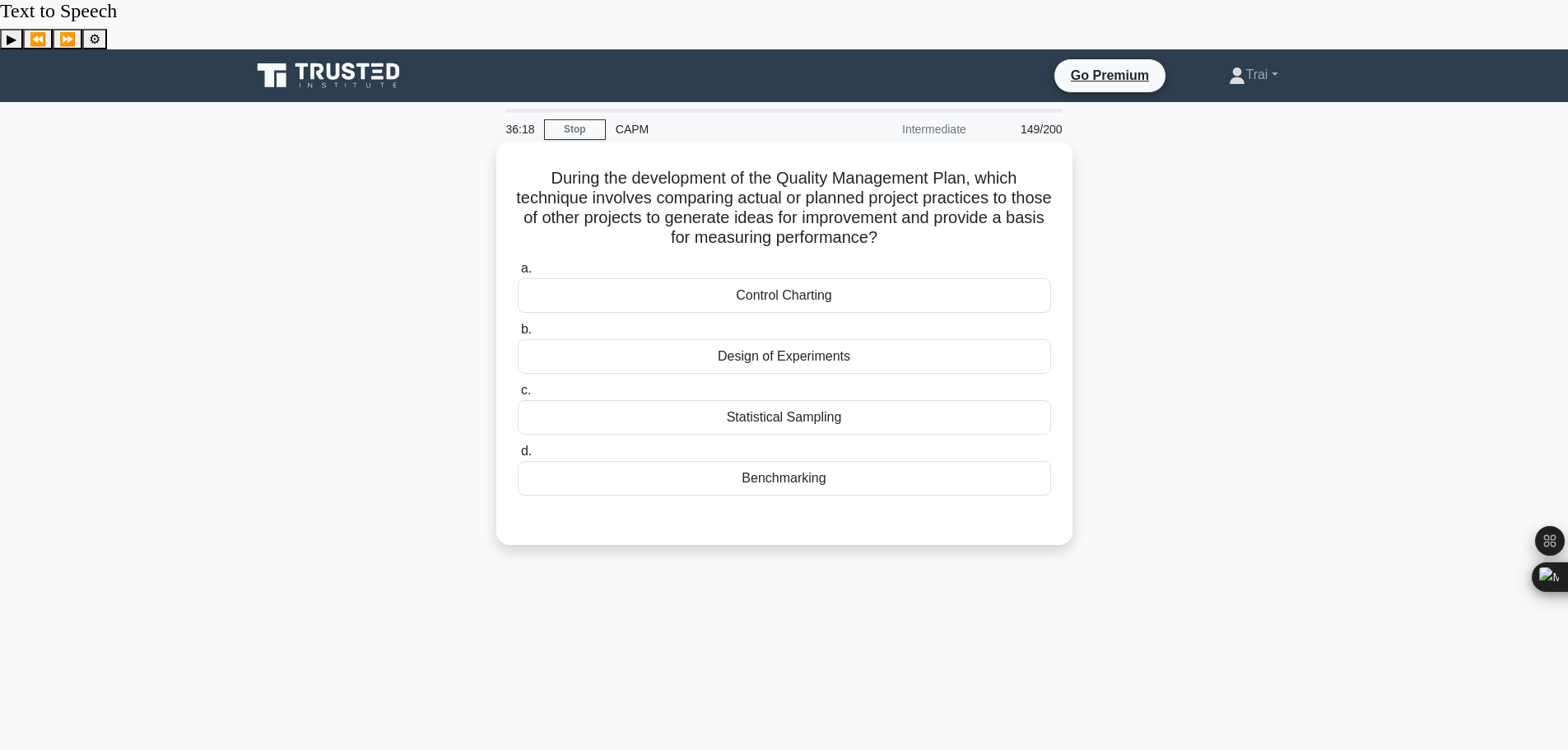
click at [809, 462] on div "Benchmarking" at bounding box center [784, 479] width 534 height 35
click at [518, 446] on input "d. Benchmarking" at bounding box center [518, 451] width 0 height 11
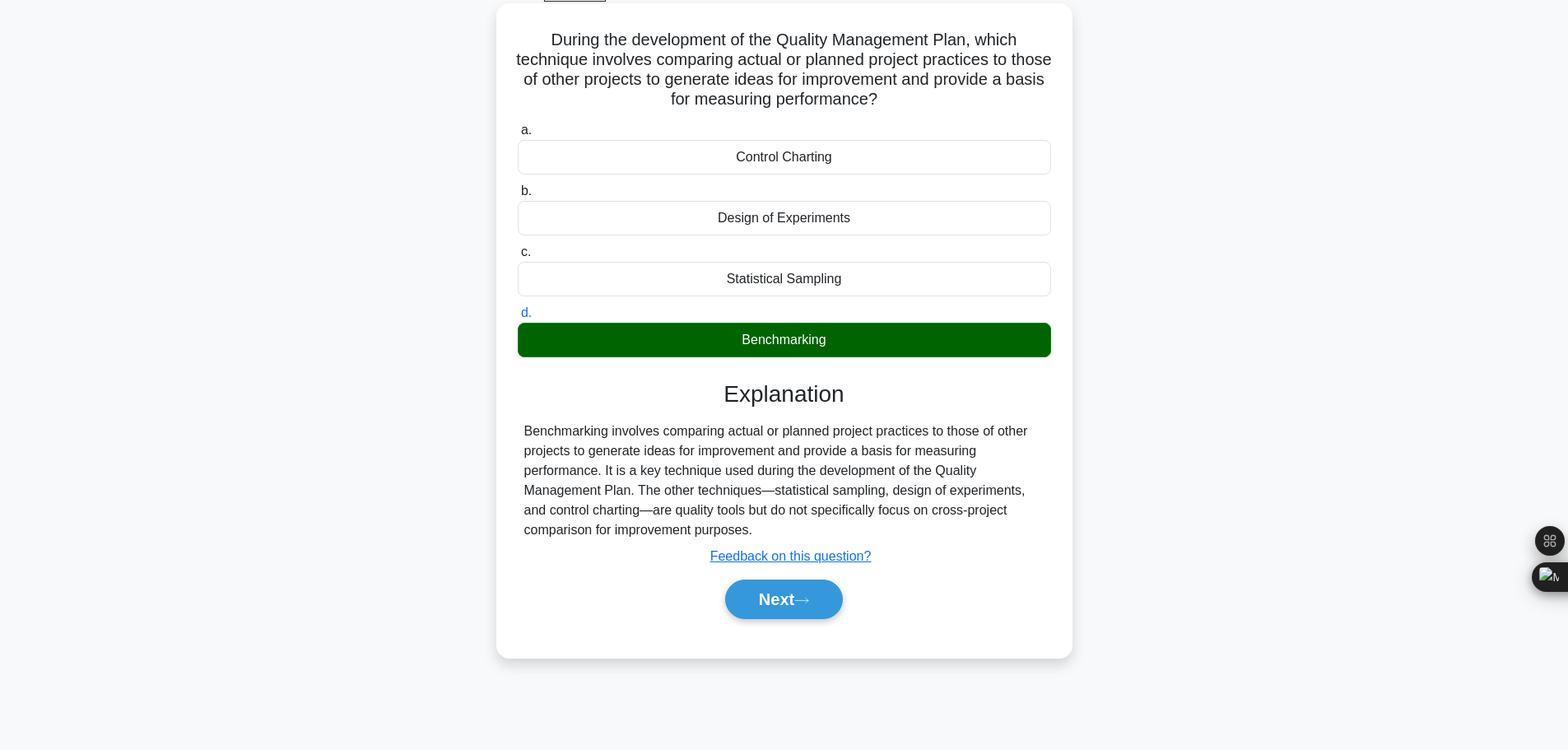
scroll to position [139, 0]
click at [798, 579] on button "Next" at bounding box center [784, 598] width 118 height 39
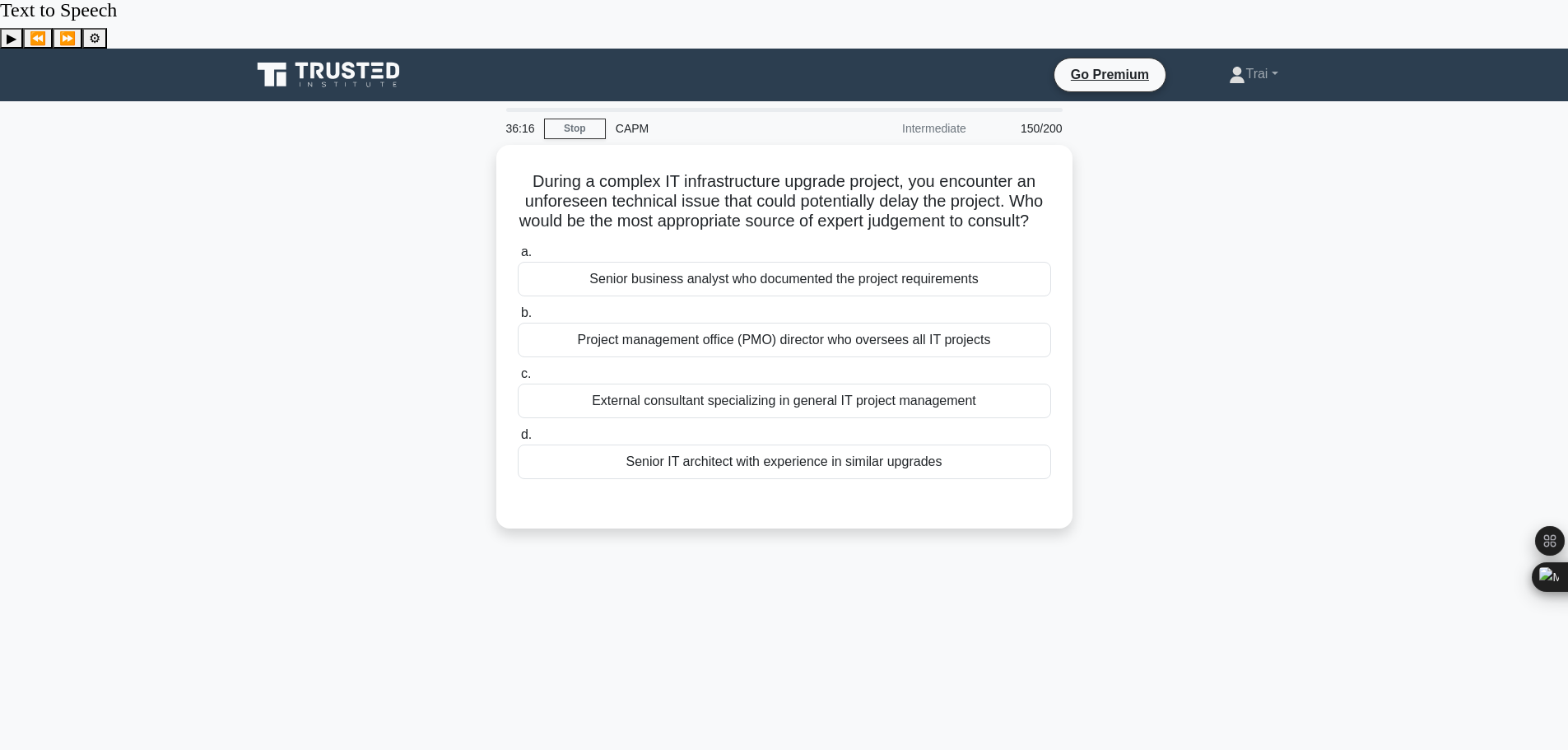
scroll to position [0, 0]
click at [765, 441] on div "Senior IT architect with experience in similar upgrades" at bounding box center [784, 459] width 534 height 35
click at [518, 428] on input "d. Senior IT architect with experience in similar upgrades" at bounding box center [518, 432] width 0 height 11
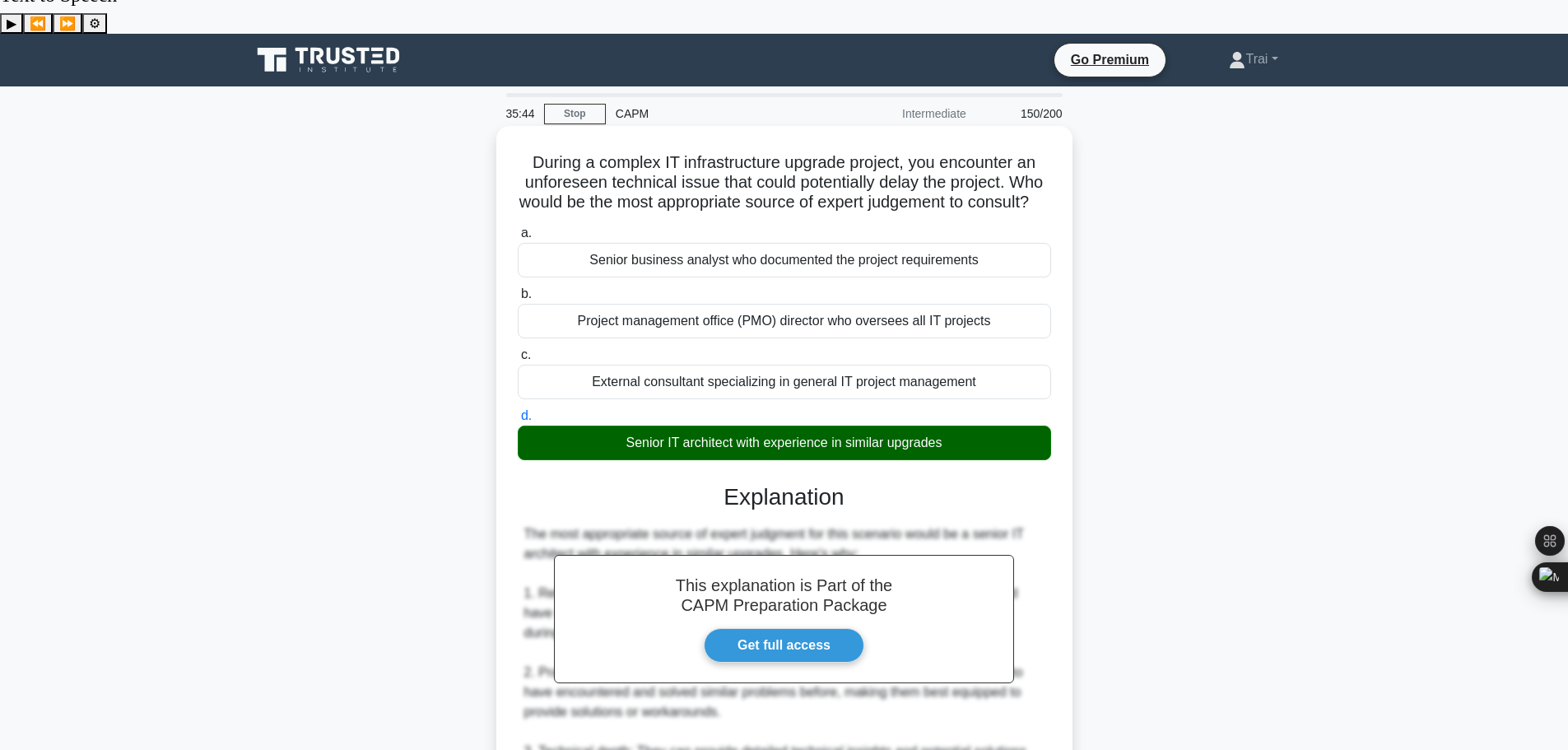
scroll to position [543, 0]
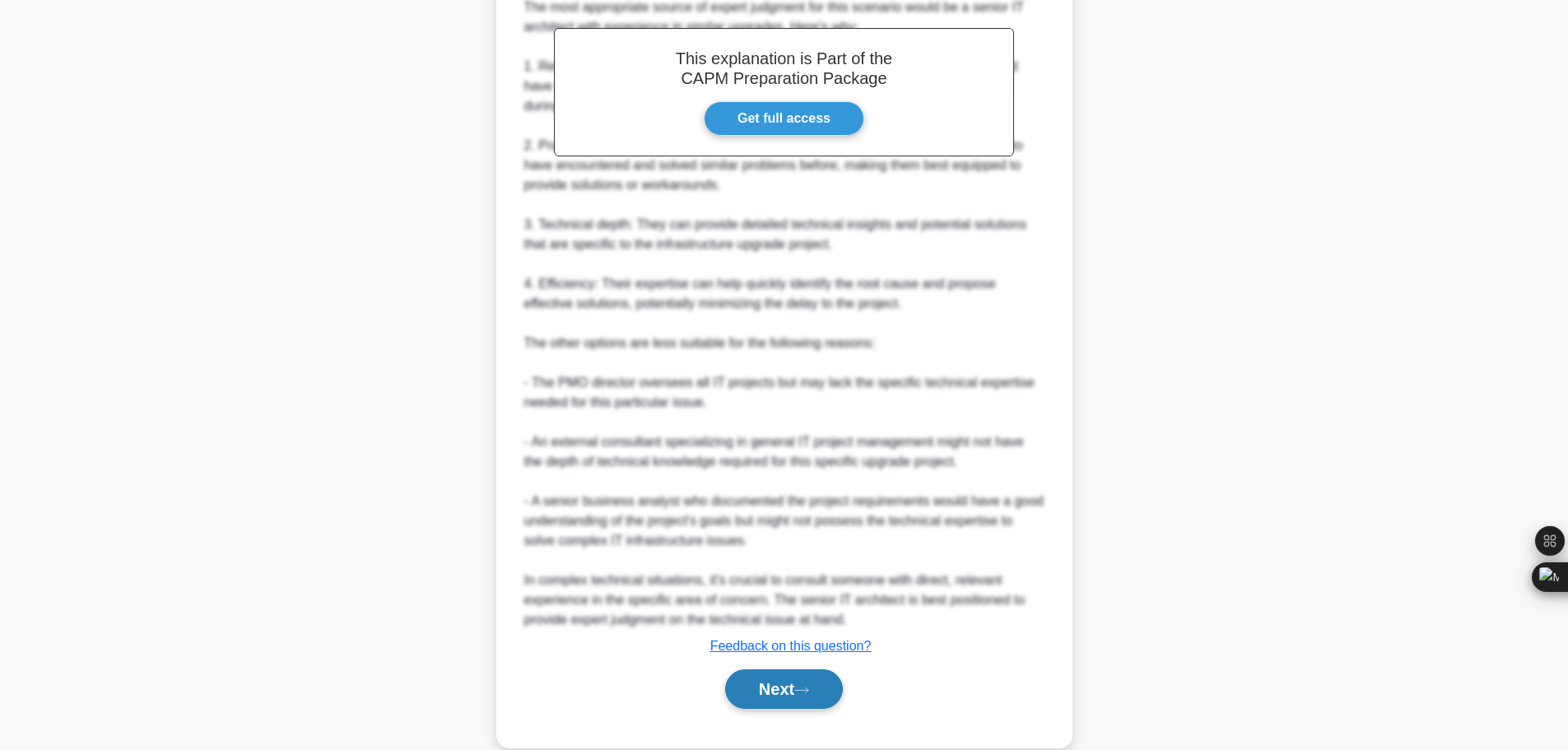
click at [808, 686] on icon at bounding box center [802, 690] width 15 height 9
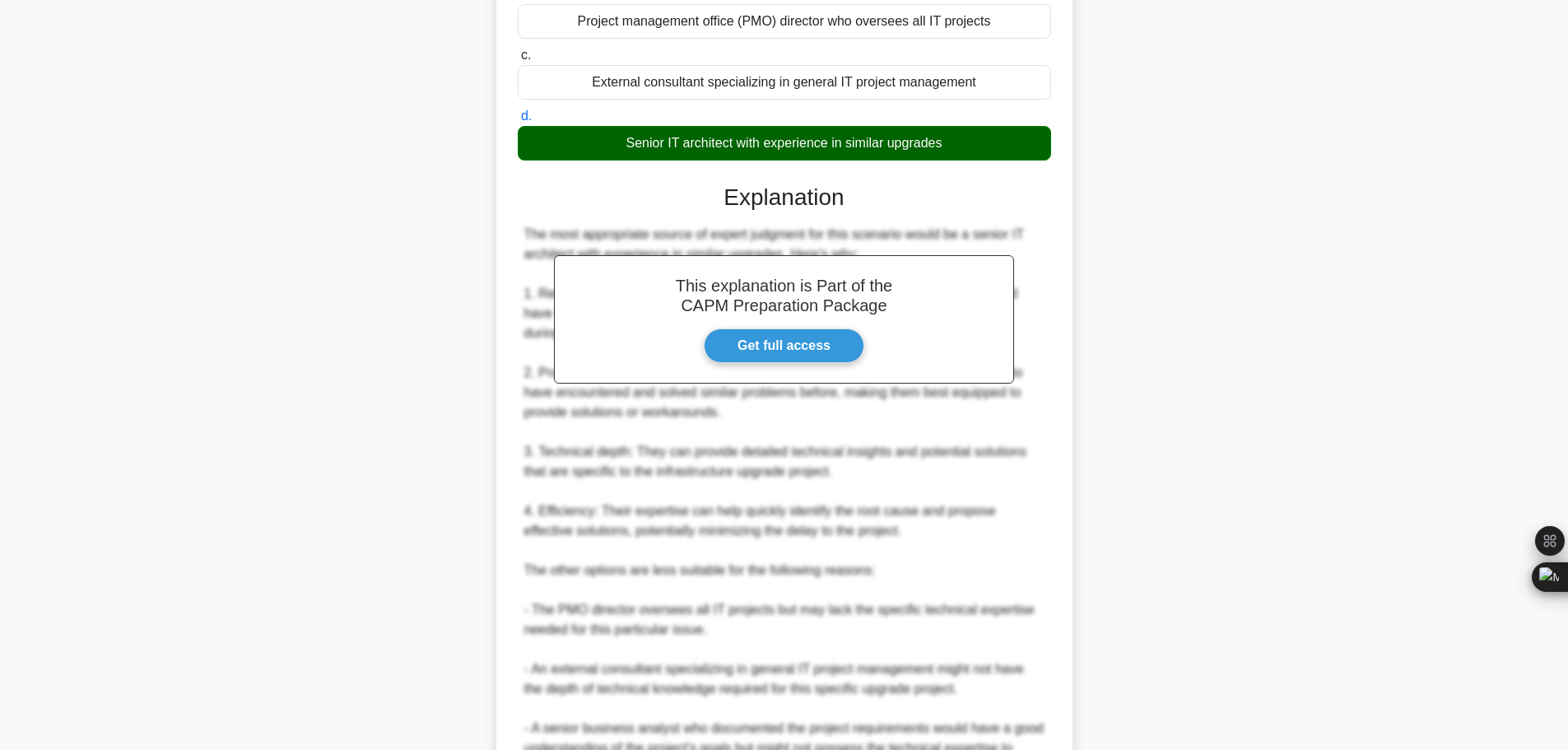
scroll to position [0, 0]
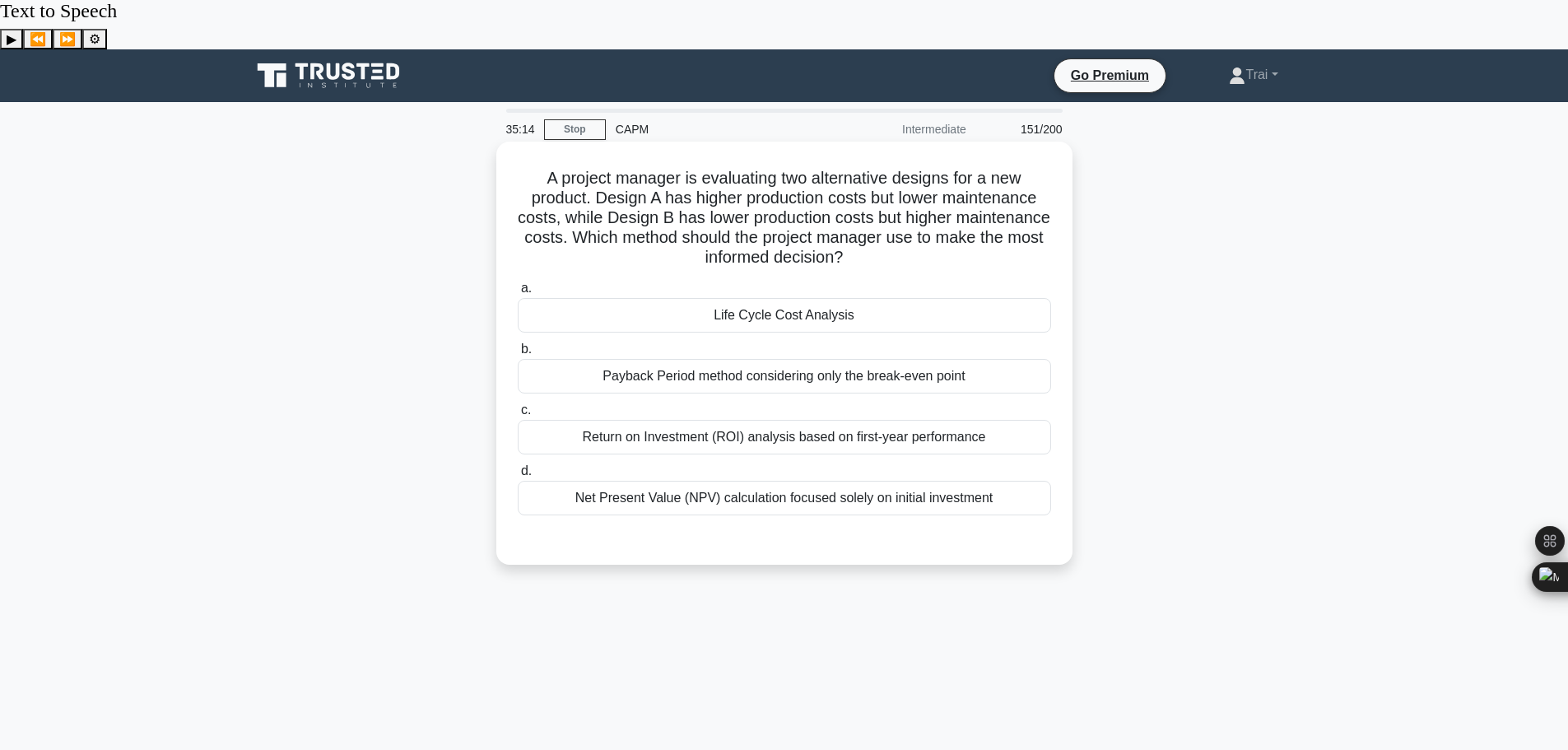
click at [806, 299] on div "Life Cycle Cost Analysis" at bounding box center [784, 316] width 534 height 35
click at [518, 283] on input "a. Life Cycle Cost Analysis" at bounding box center [518, 288] width 0 height 11
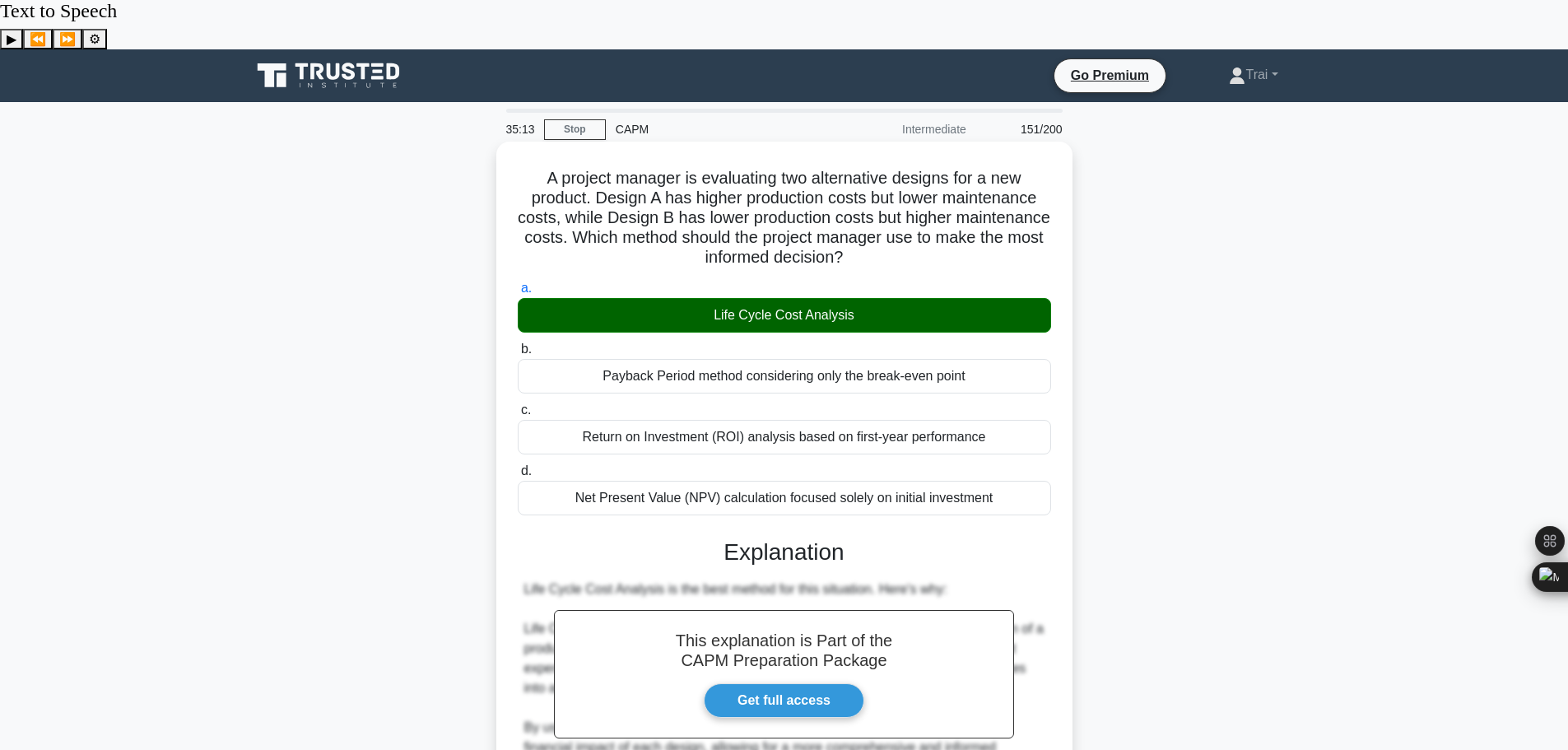
scroll to position [463, 0]
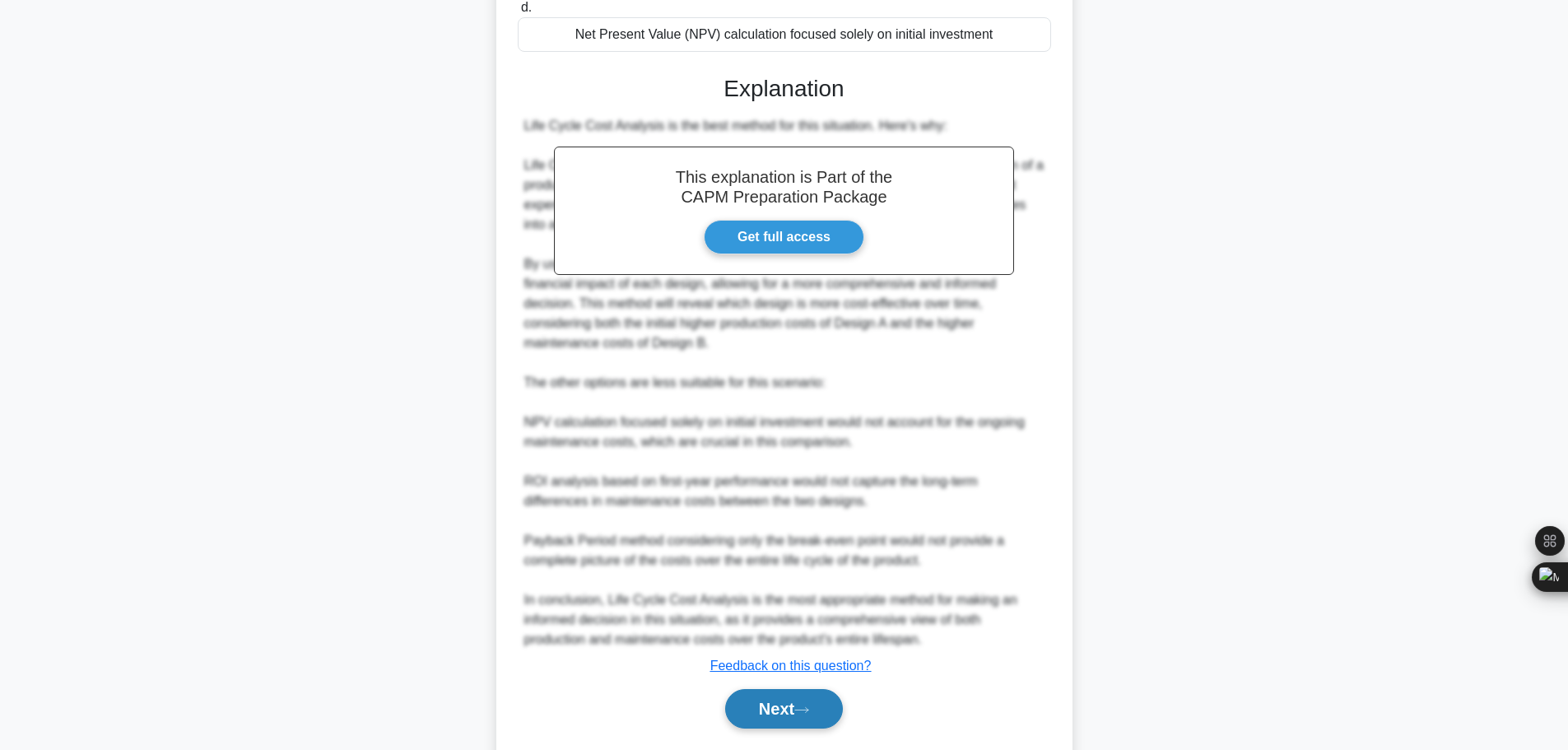
click at [786, 690] on button "Next" at bounding box center [784, 709] width 118 height 39
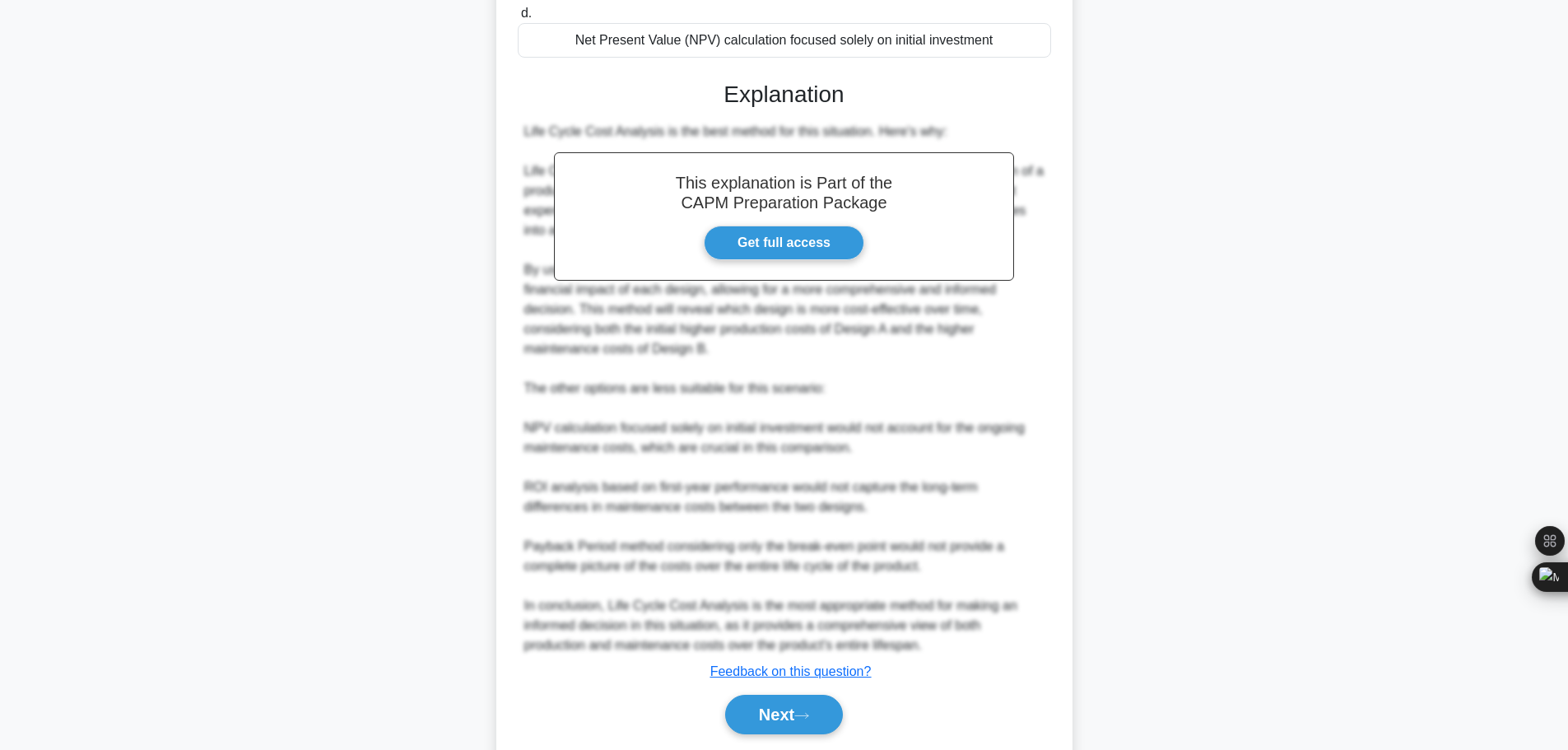
scroll to position [0, 0]
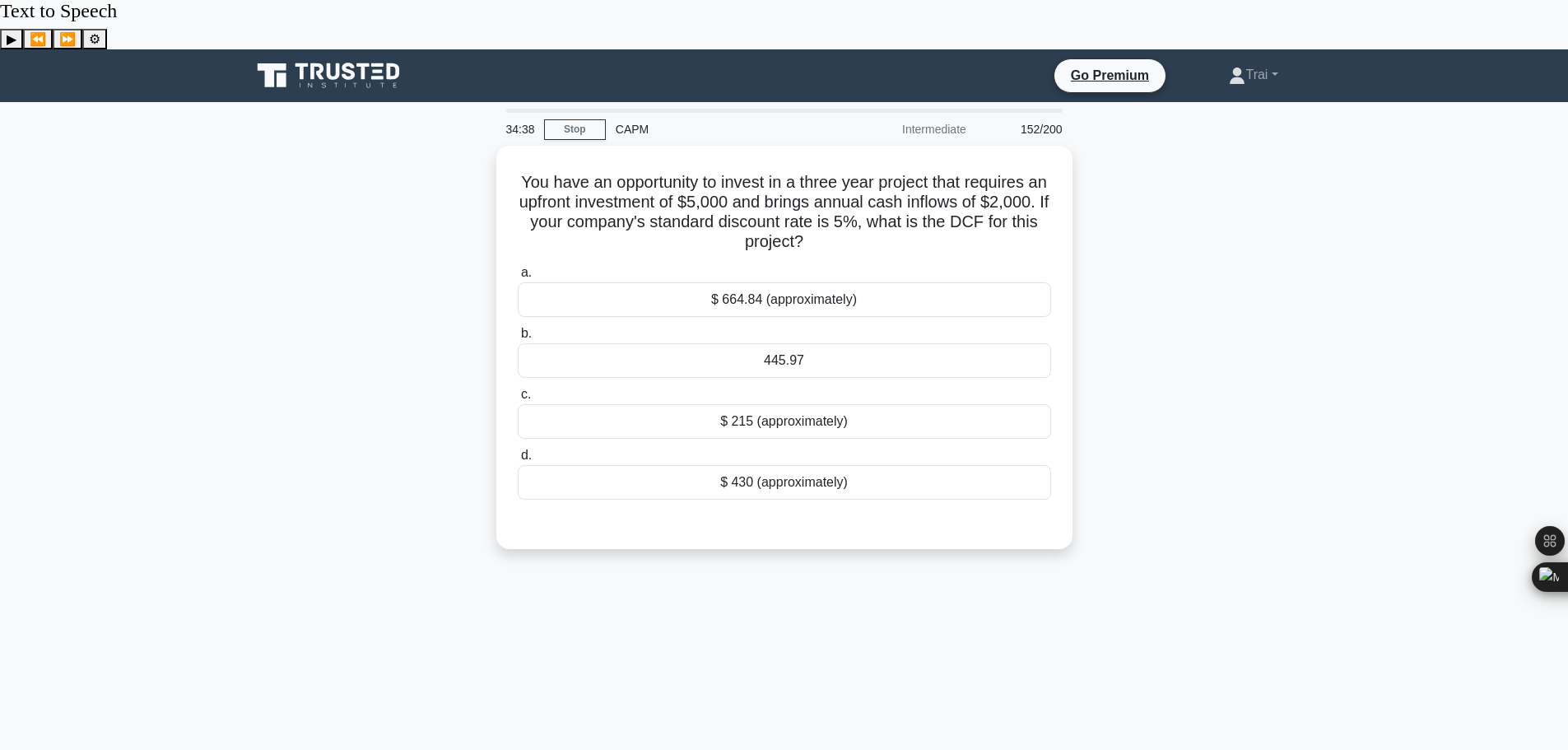
drag, startPoint x: 1155, startPoint y: 266, endPoint x: 1148, endPoint y: 186, distance: 80.3
click at [1148, 186] on div "You have an opportunity to invest in a three year project that requires an upfr…" at bounding box center [784, 357] width 1087 height 423
click at [808, 339] on div "445.97" at bounding box center [784, 356] width 534 height 35
click at [518, 324] on input "b. 445.97" at bounding box center [518, 330] width 0 height 11
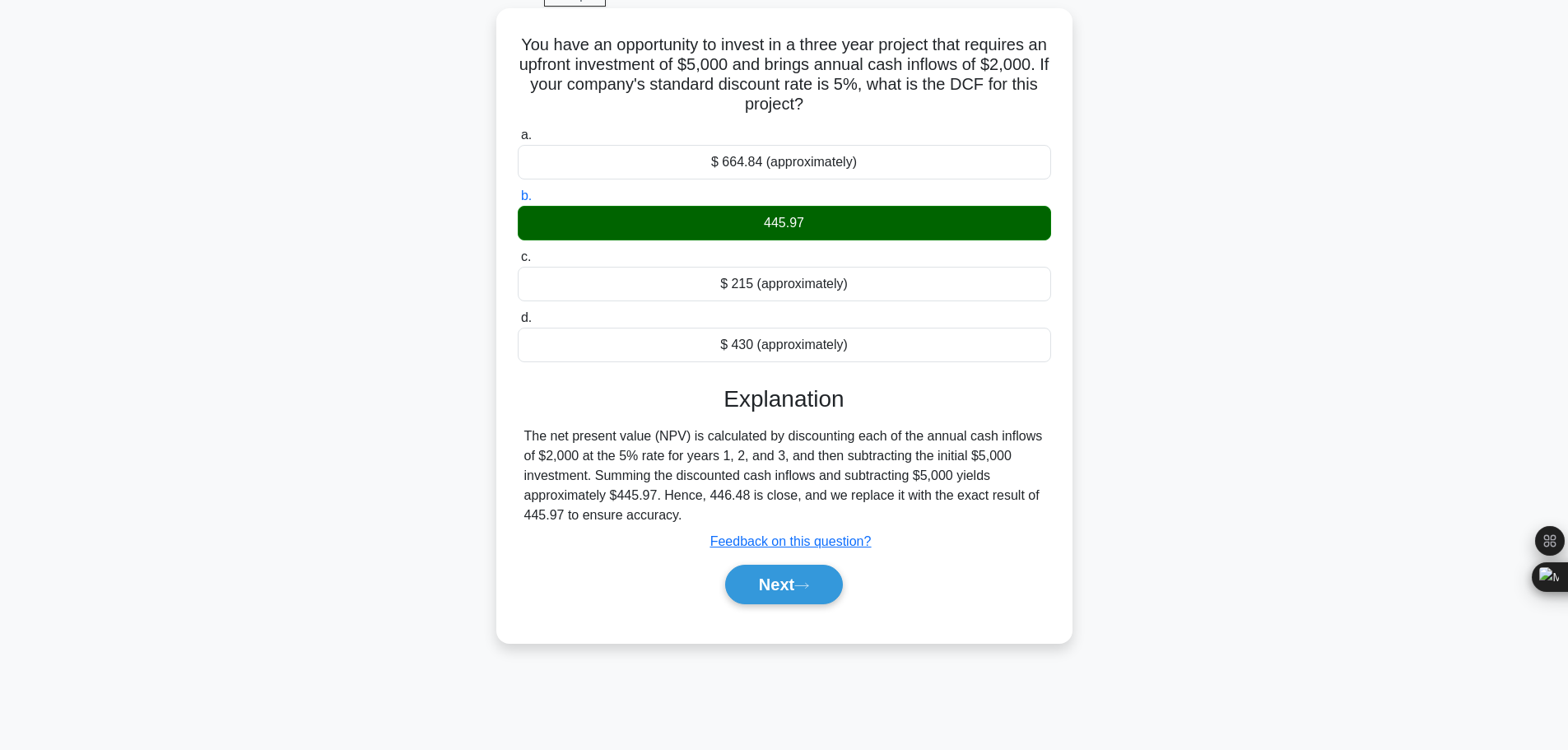
scroll to position [139, 0]
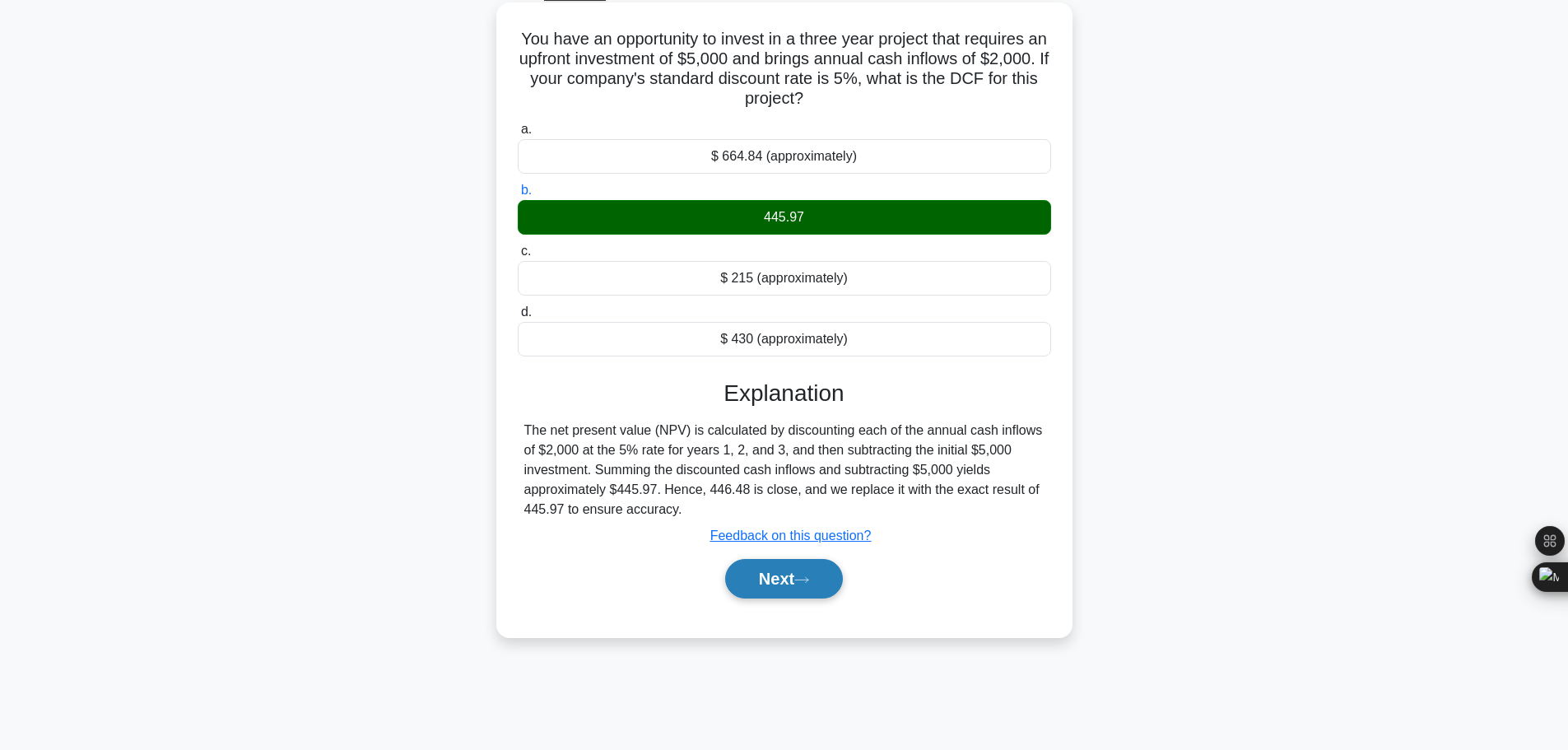
click at [767, 560] on button "Next" at bounding box center [784, 579] width 118 height 39
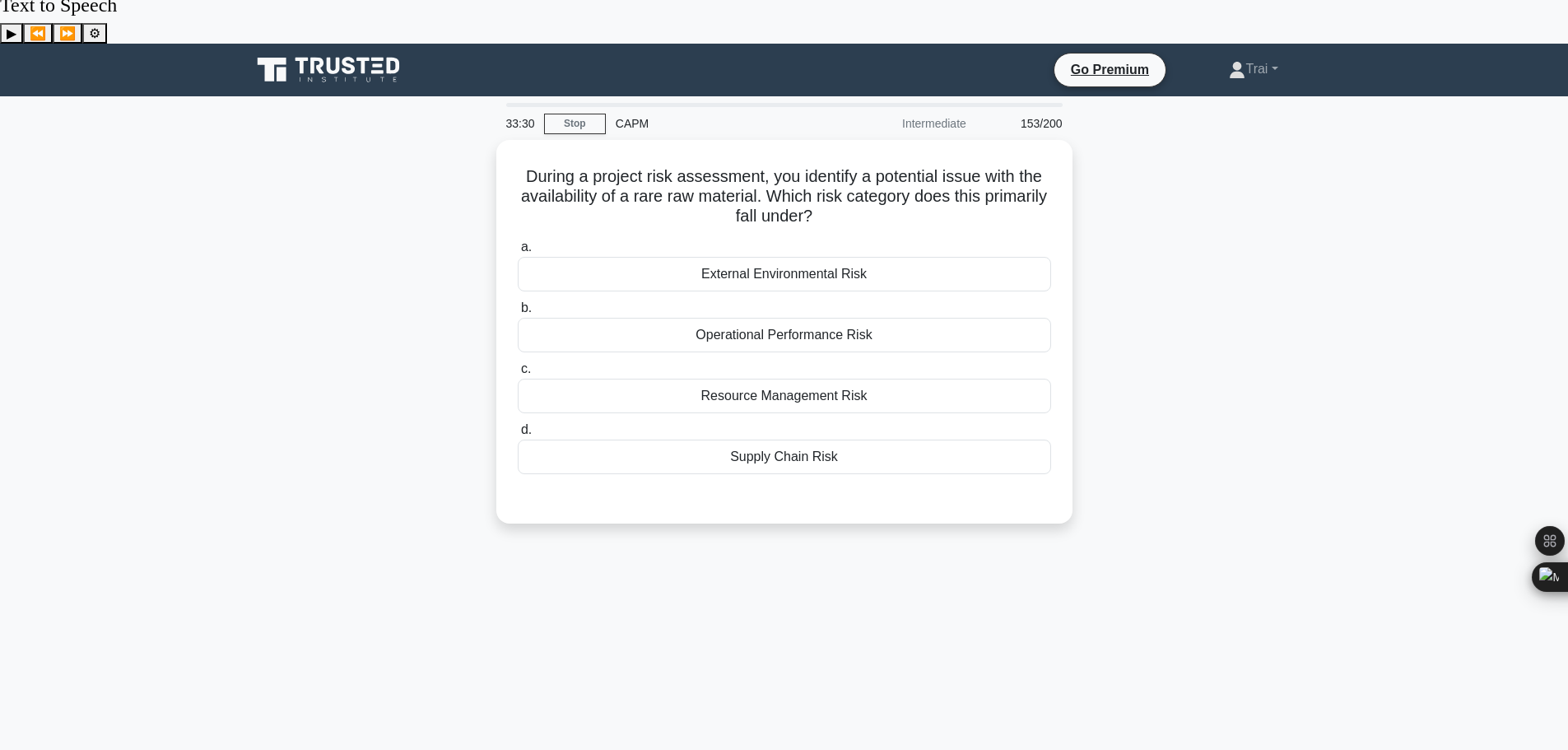
scroll to position [0, 0]
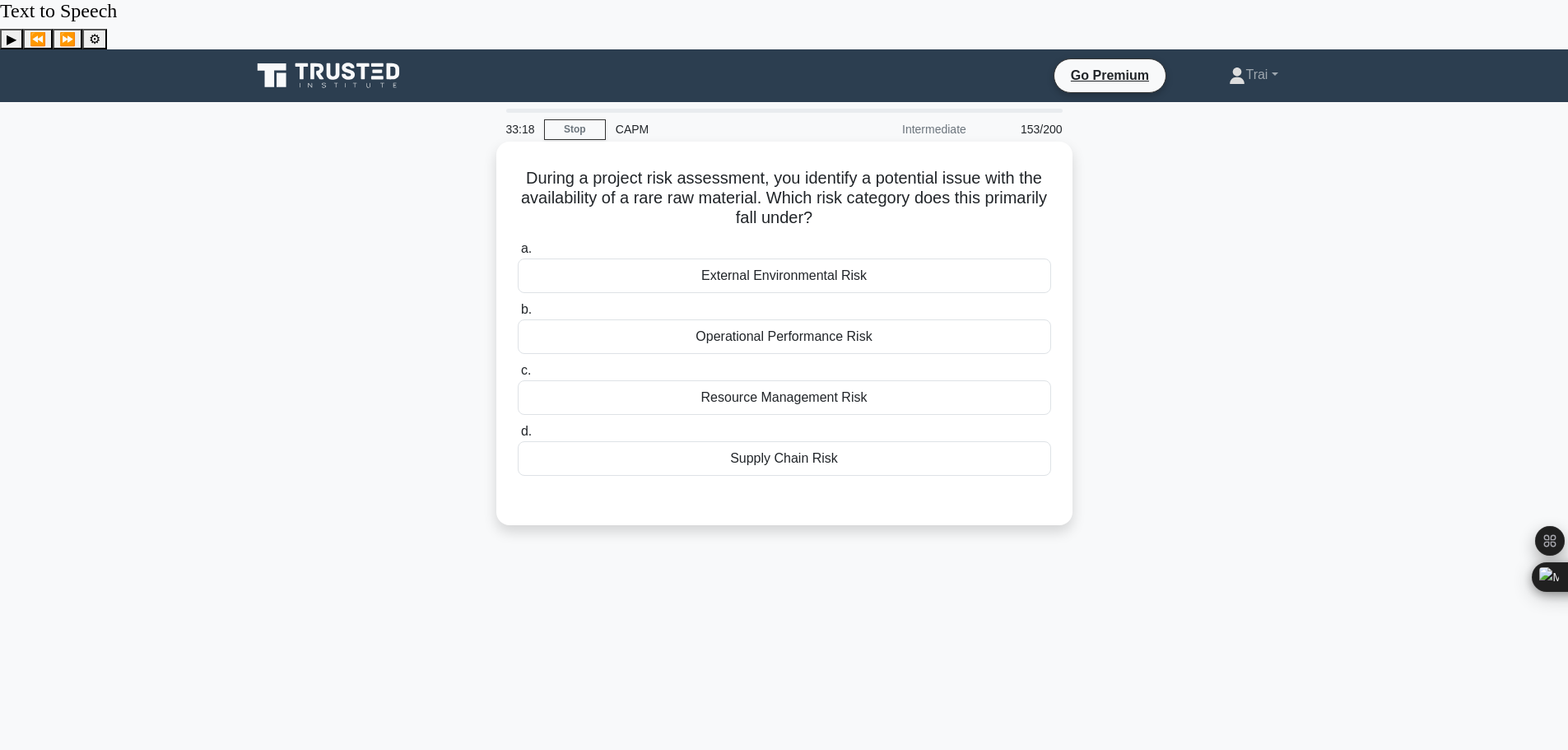
click at [774, 380] on div "Resource Management Risk" at bounding box center [784, 397] width 534 height 35
click at [518, 365] on input "c. Resource Management Risk" at bounding box center [518, 371] width 0 height 11
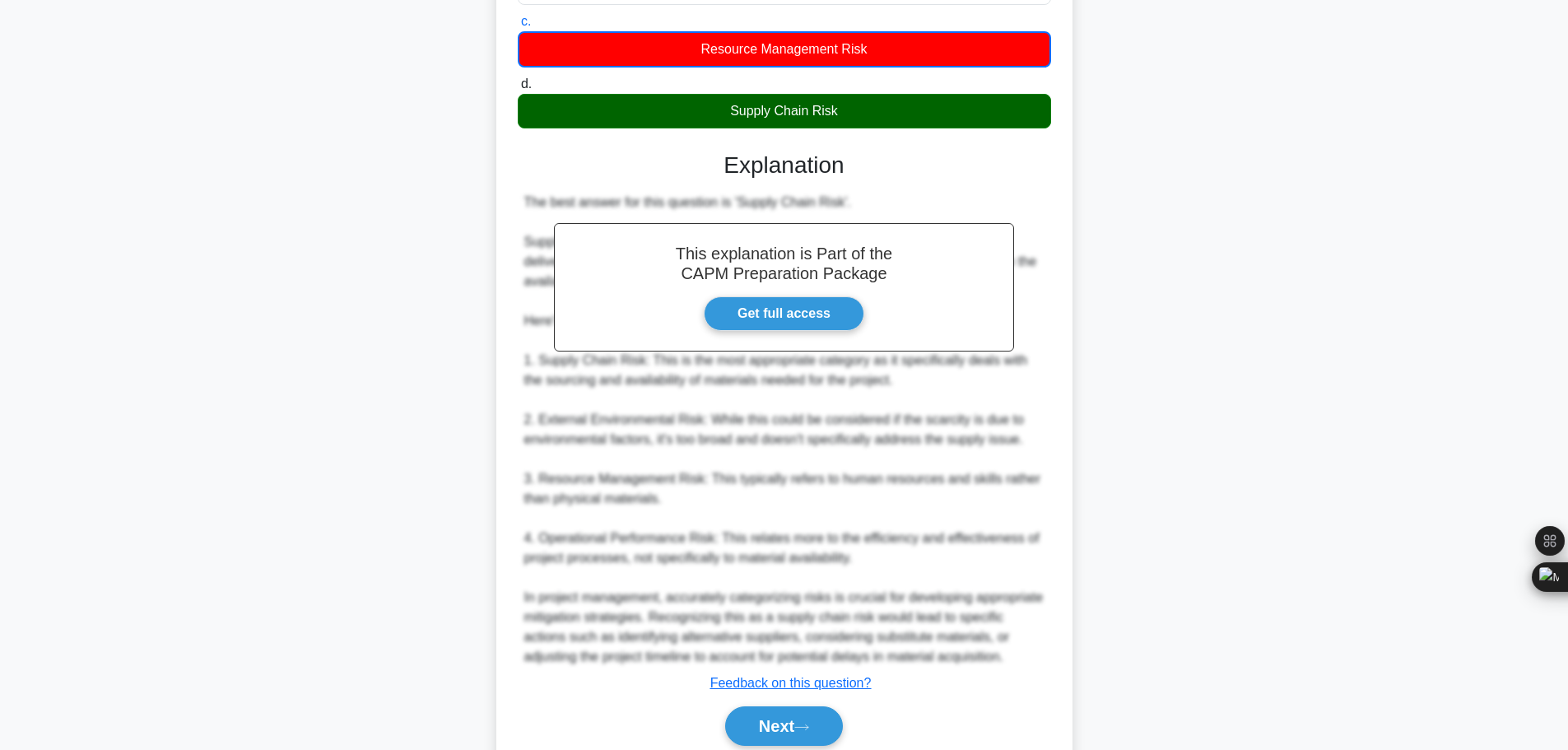
scroll to position [366, 0]
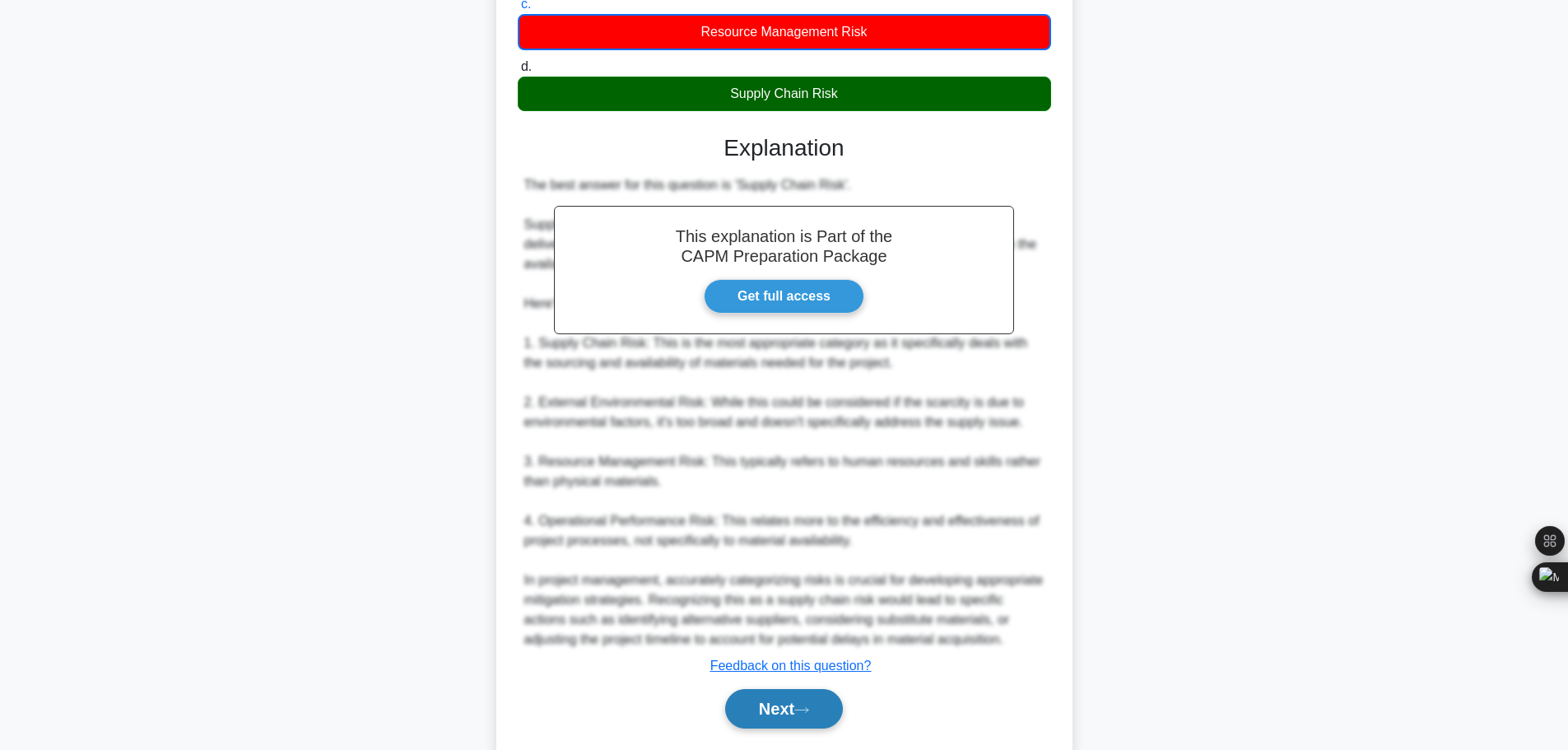
click at [808, 690] on button "Next" at bounding box center [784, 709] width 118 height 39
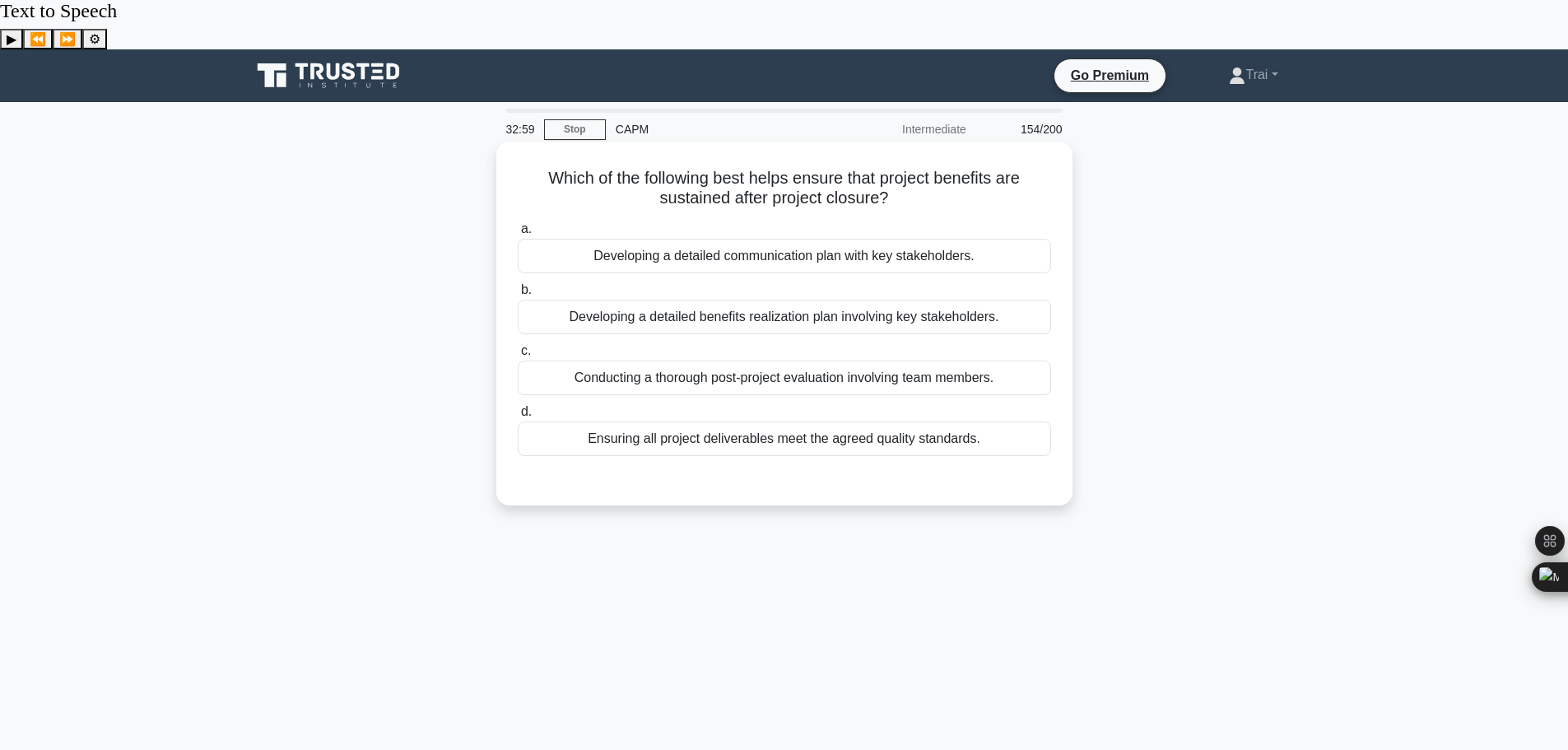
click at [839, 299] on div "Developing a detailed benefits realization plan involving key stakeholders." at bounding box center [784, 317] width 534 height 35
click at [518, 285] on input "b. Developing a detailed benefits realization plan involving key stakeholders." at bounding box center [518, 290] width 0 height 11
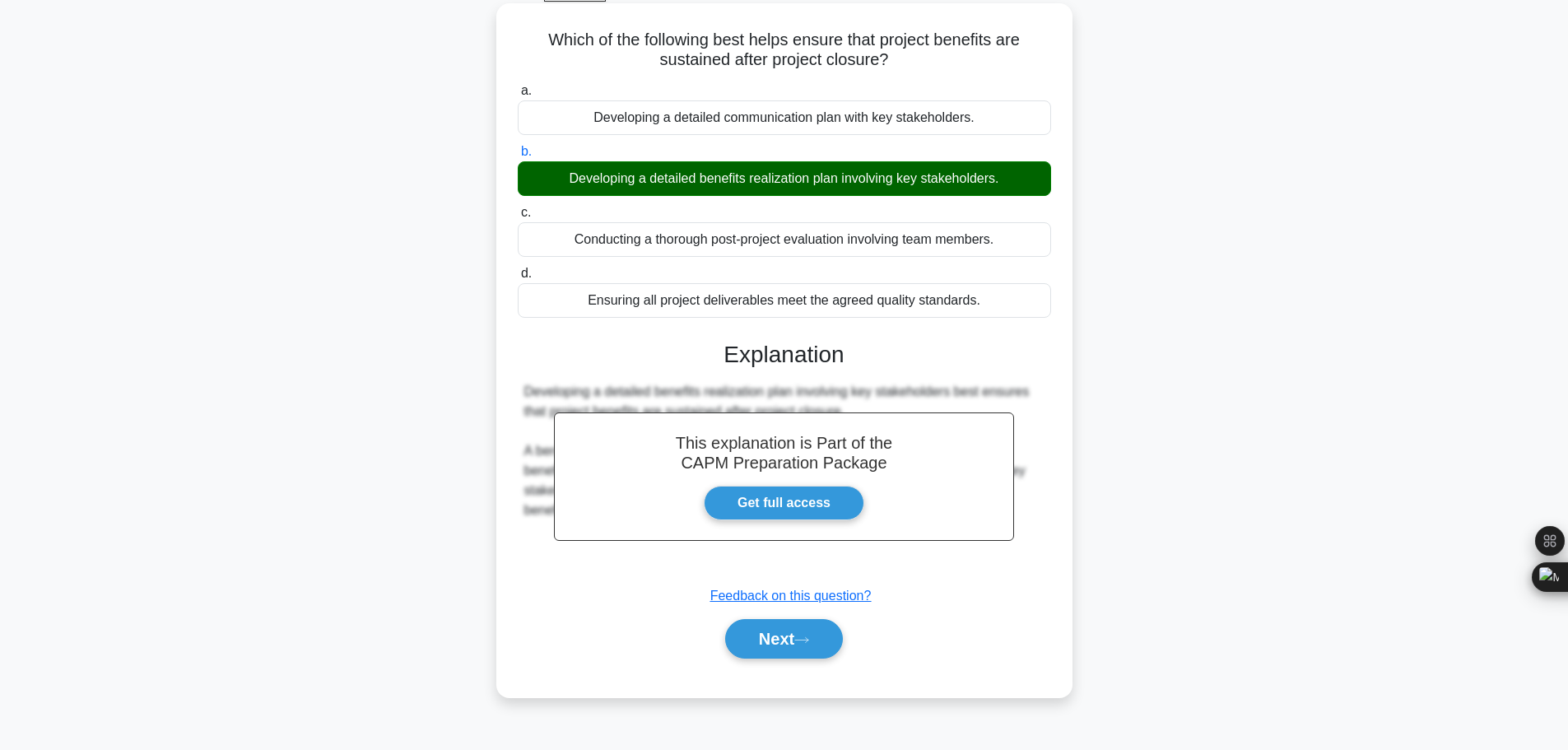
scroll to position [139, 0]
click at [804, 618] on button "Next" at bounding box center [784, 637] width 118 height 39
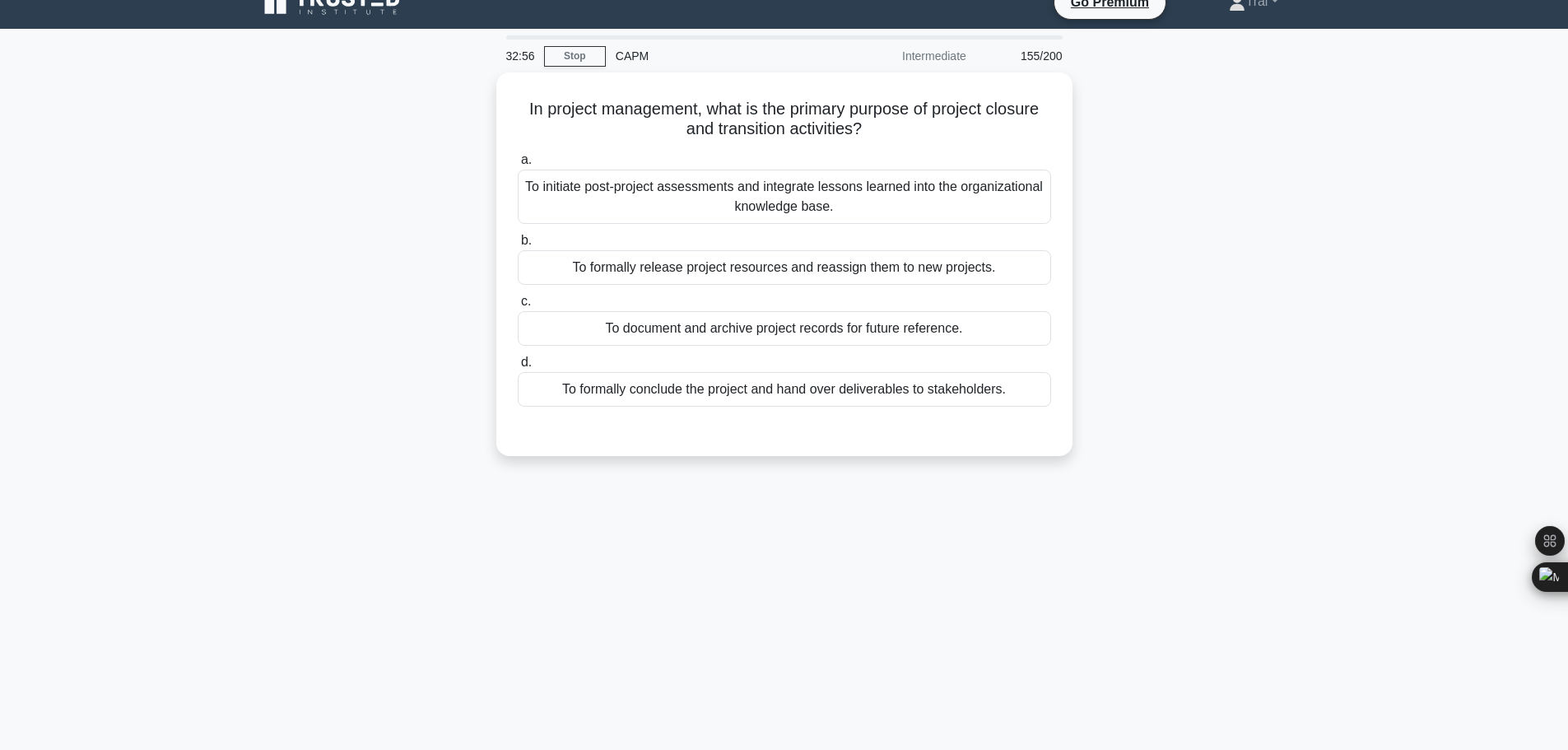
scroll to position [0, 0]
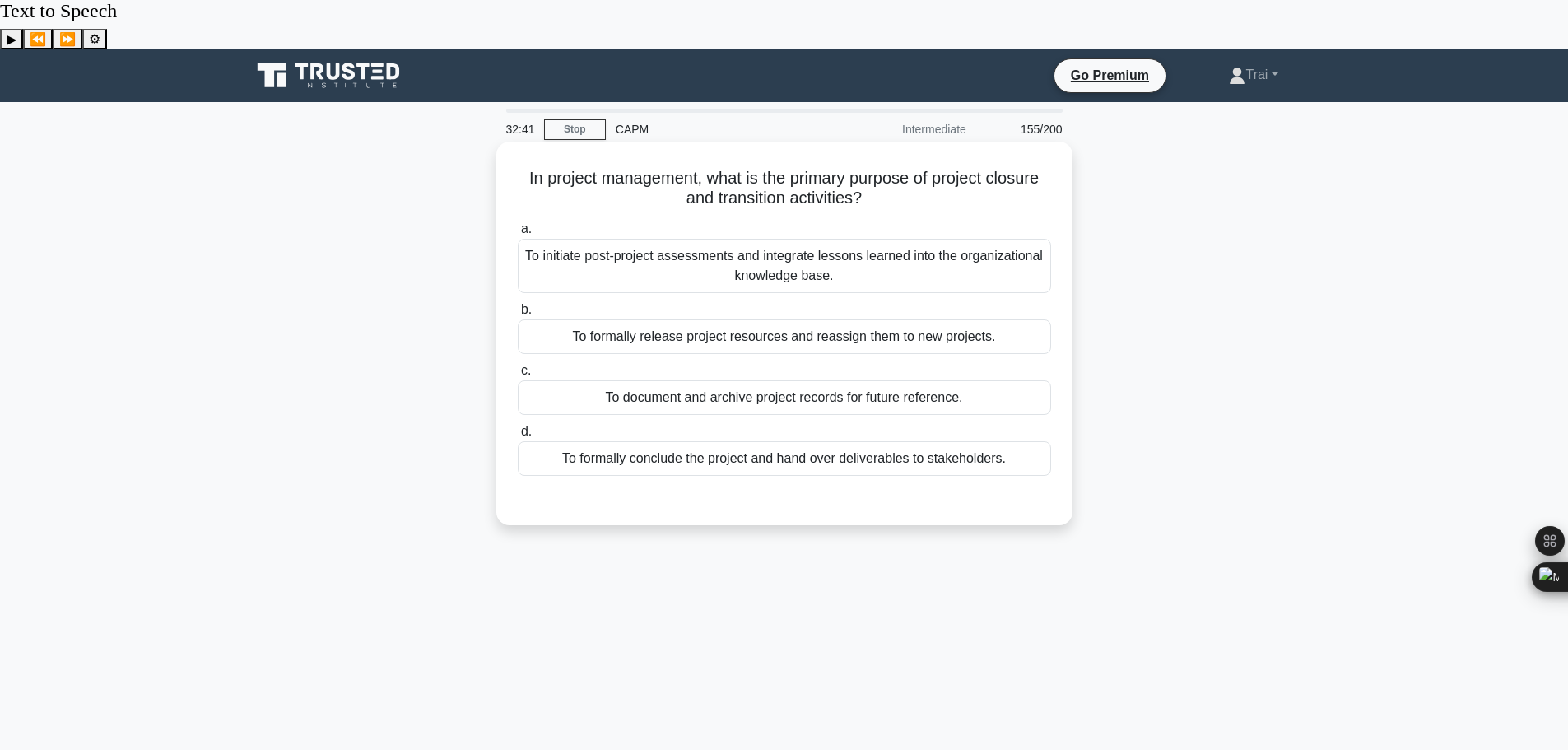
click at [683, 441] on div "To formally conclude the project and hand over deliverables to stakeholders." at bounding box center [784, 459] width 534 height 35
click at [518, 427] on input "d. To formally conclude the project and hand over deliverables to stakeholders." at bounding box center [518, 432] width 0 height 11
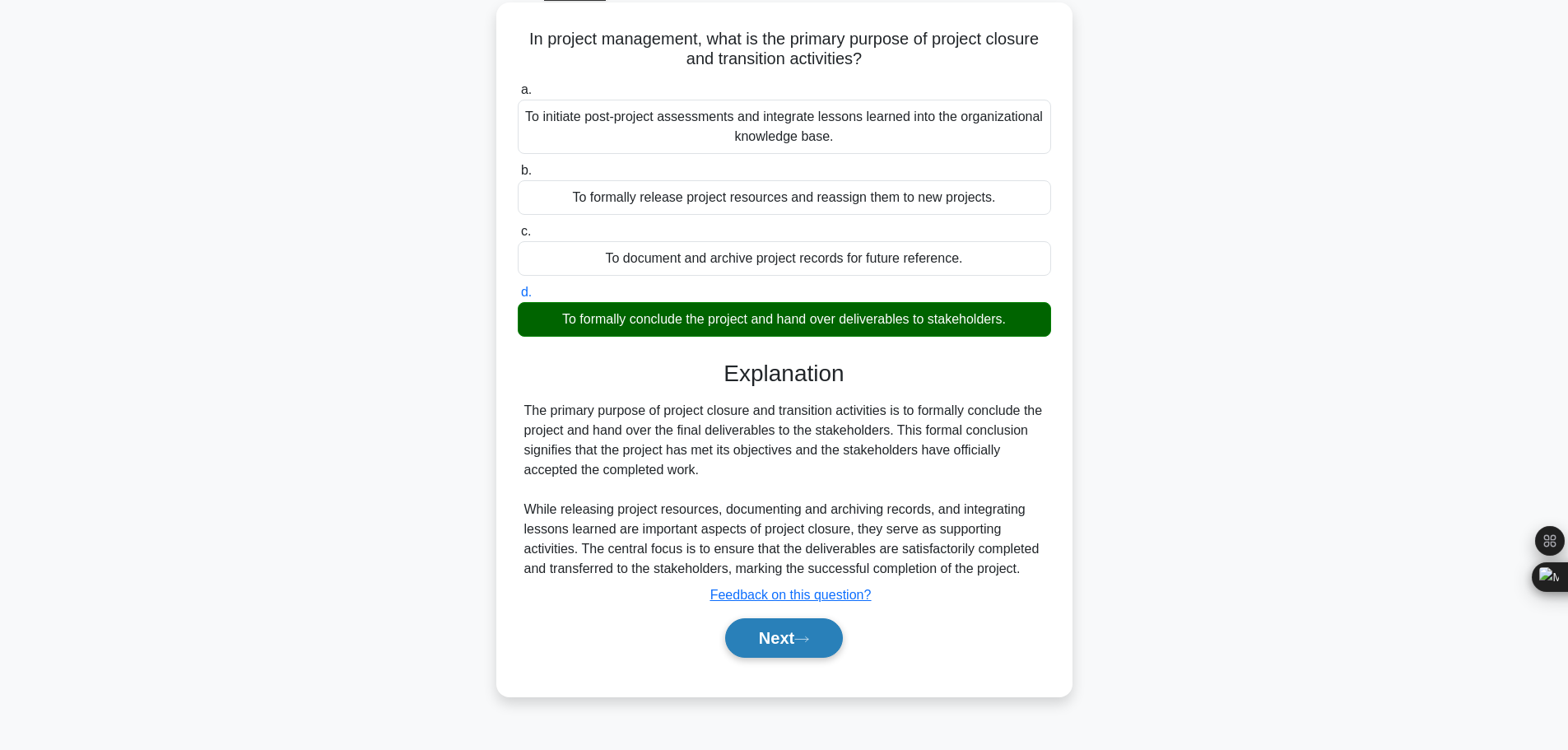
click at [797, 618] on button "Next" at bounding box center [784, 637] width 118 height 39
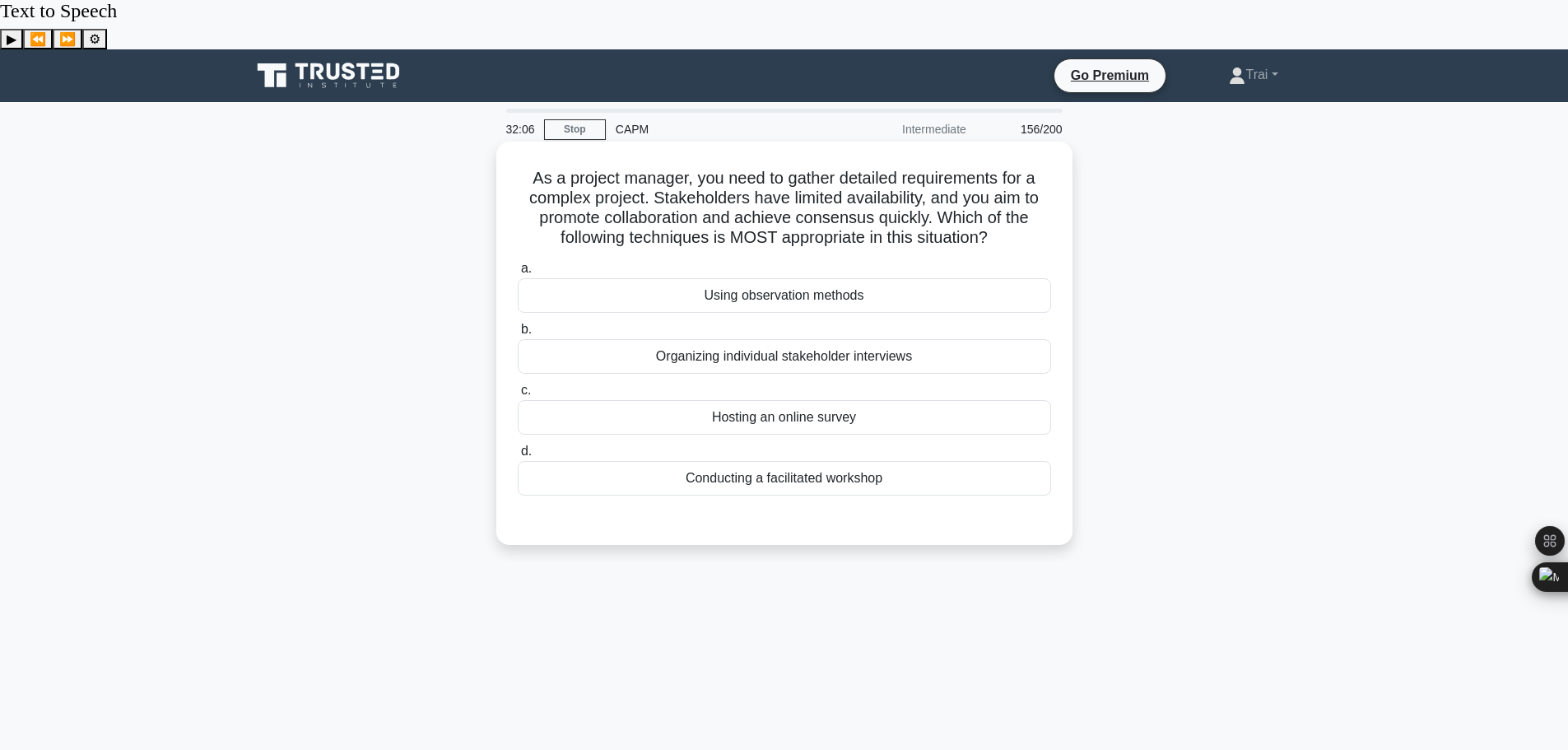
click at [767, 462] on div "Conducting a facilitated workshop" at bounding box center [784, 479] width 534 height 35
click at [518, 446] on input "d. Conducting a facilitated workshop" at bounding box center [518, 451] width 0 height 11
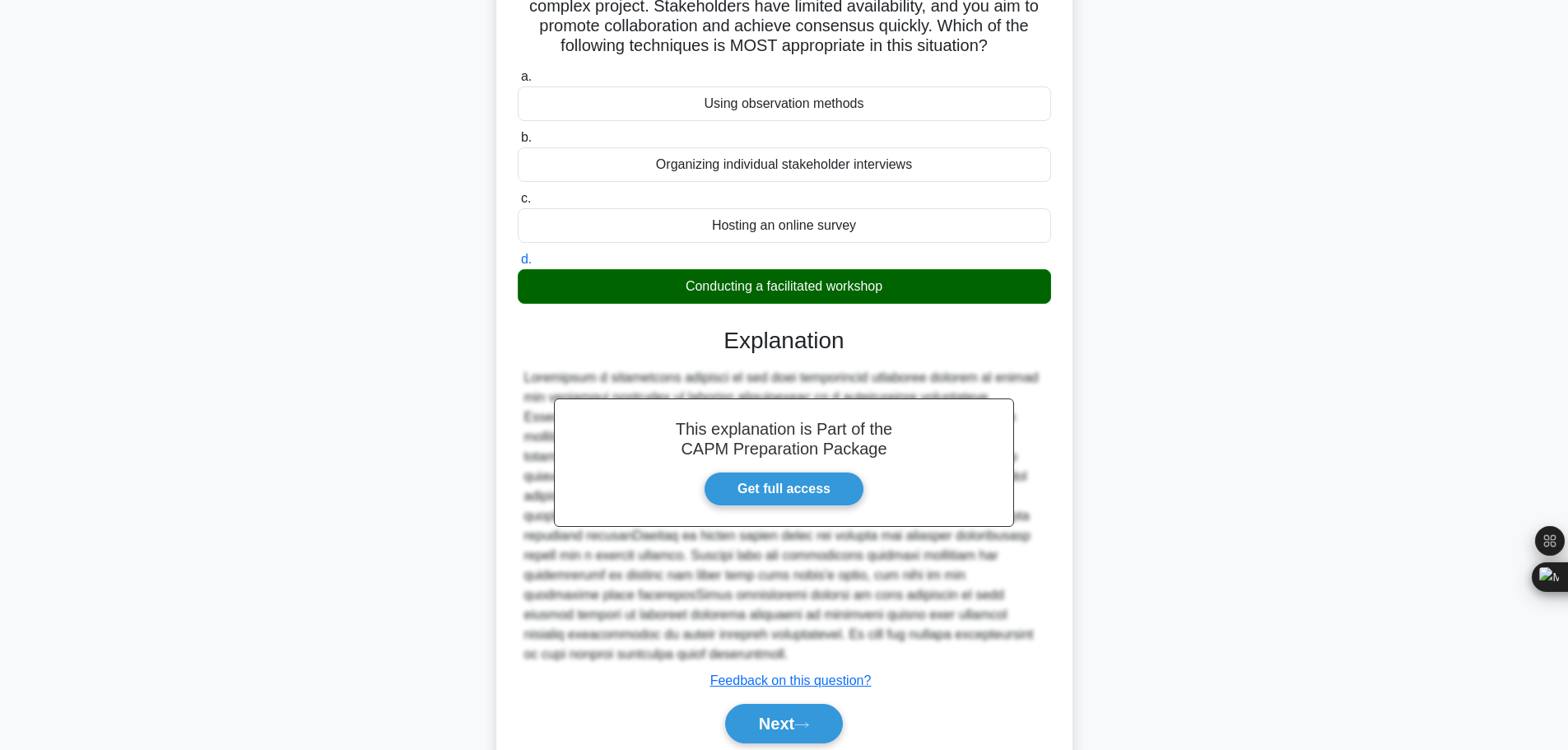
scroll to position [207, 0]
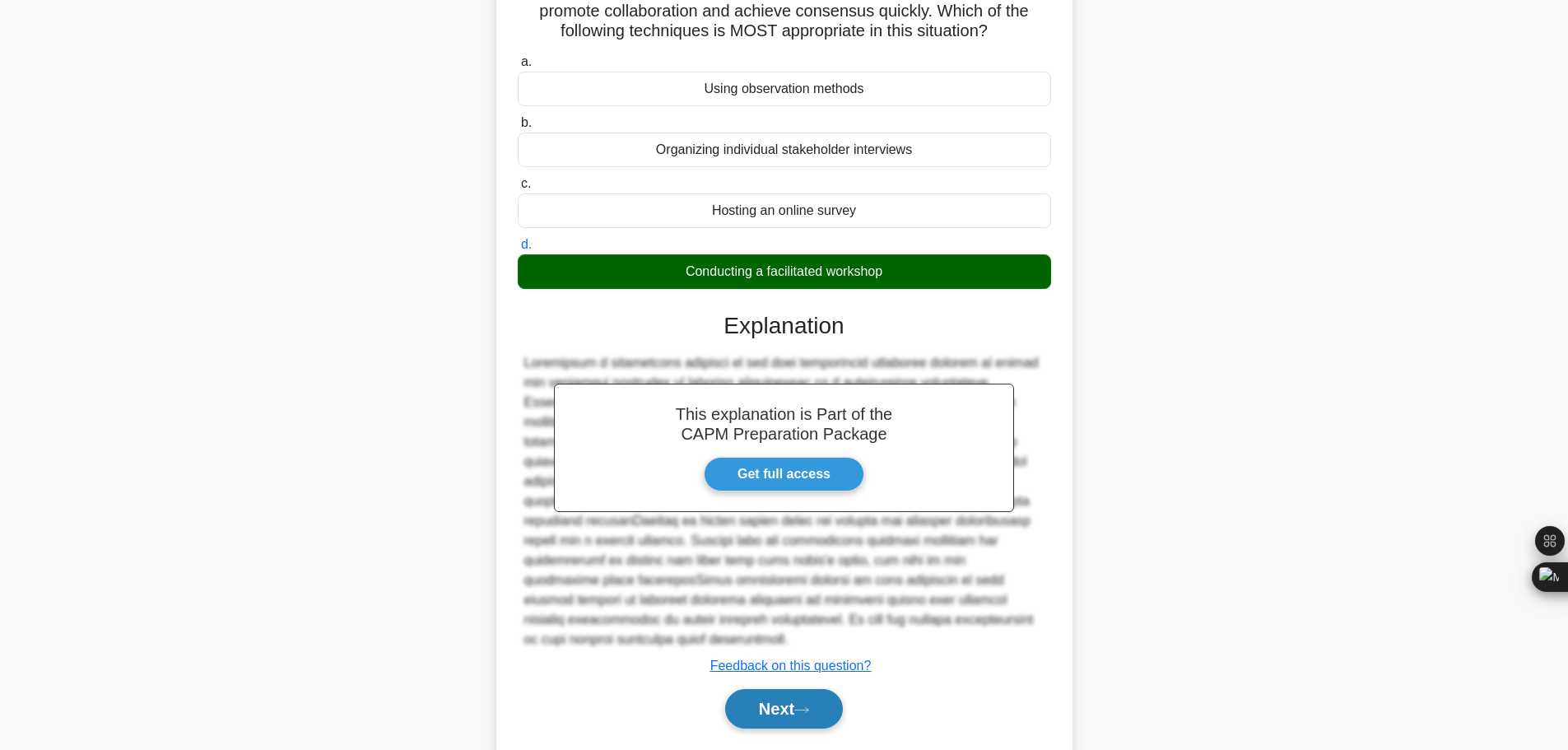
click at [805, 690] on button "Next" at bounding box center [784, 709] width 118 height 39
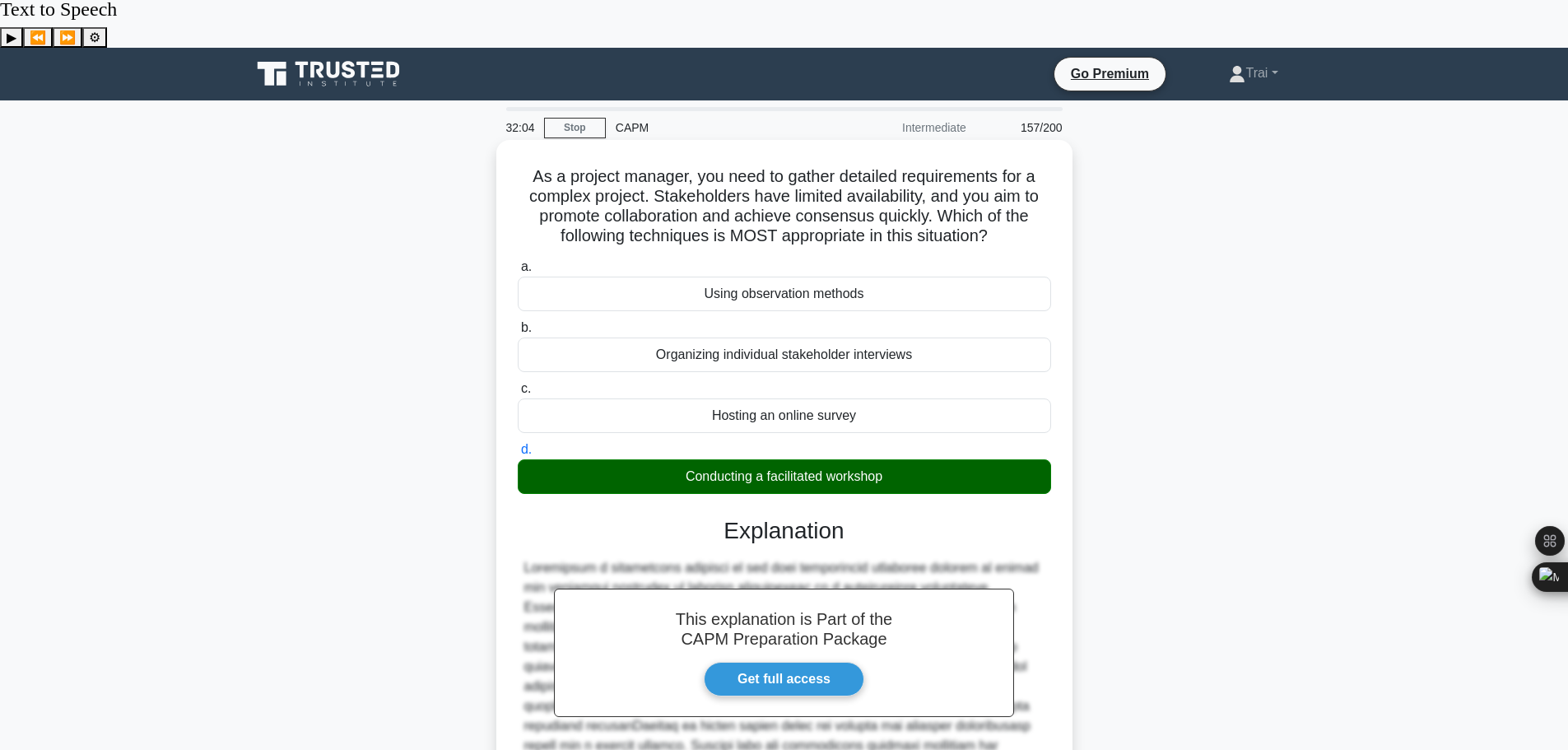
scroll to position [0, 0]
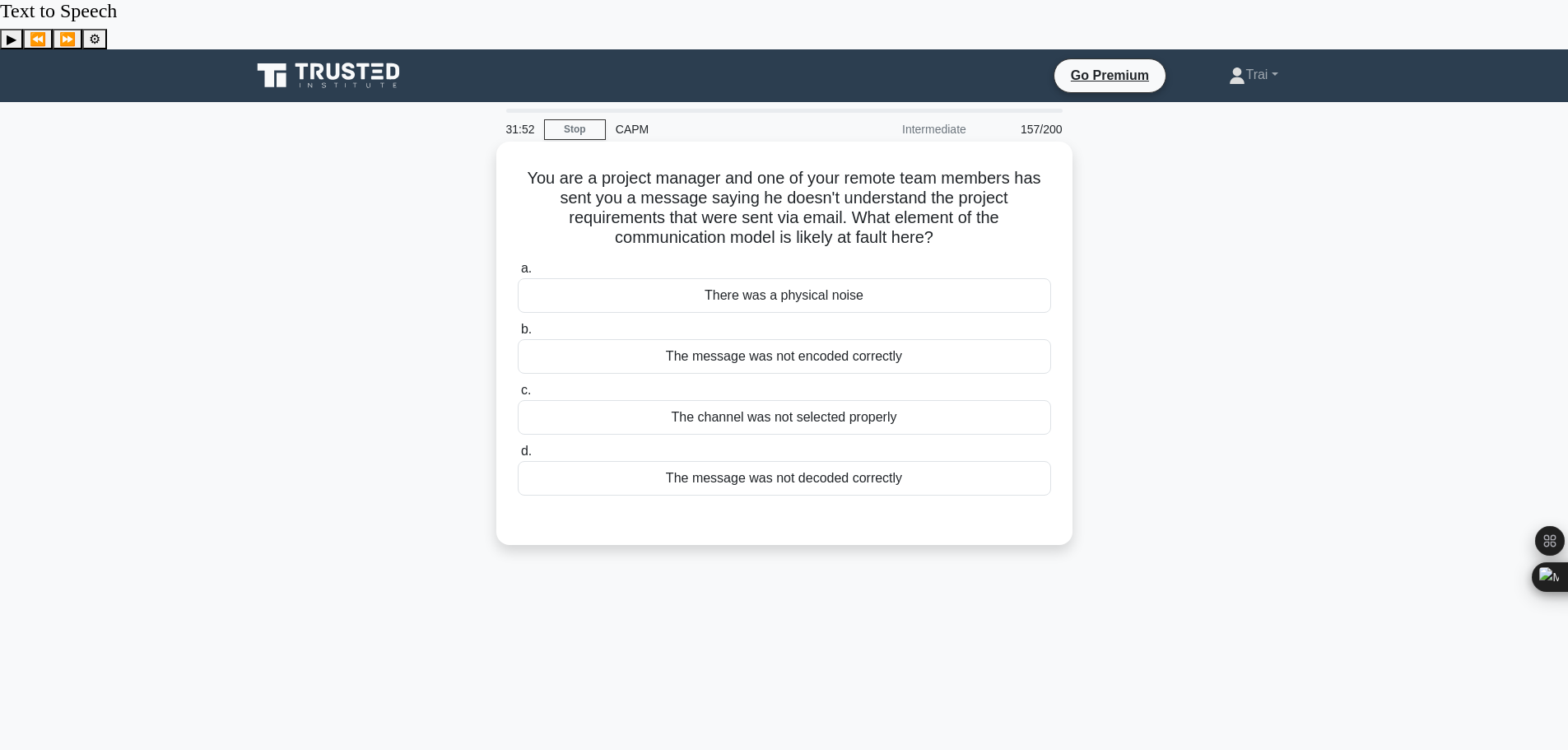
click at [1027, 168] on h5 "You are a project manager and one of your remote team members has sent you a me…" at bounding box center [784, 208] width 536 height 81
click at [871, 462] on div "The message was not decoded correctly" at bounding box center [784, 479] width 534 height 35
click at [518, 446] on input "d. The message was not decoded correctly" at bounding box center [518, 451] width 0 height 11
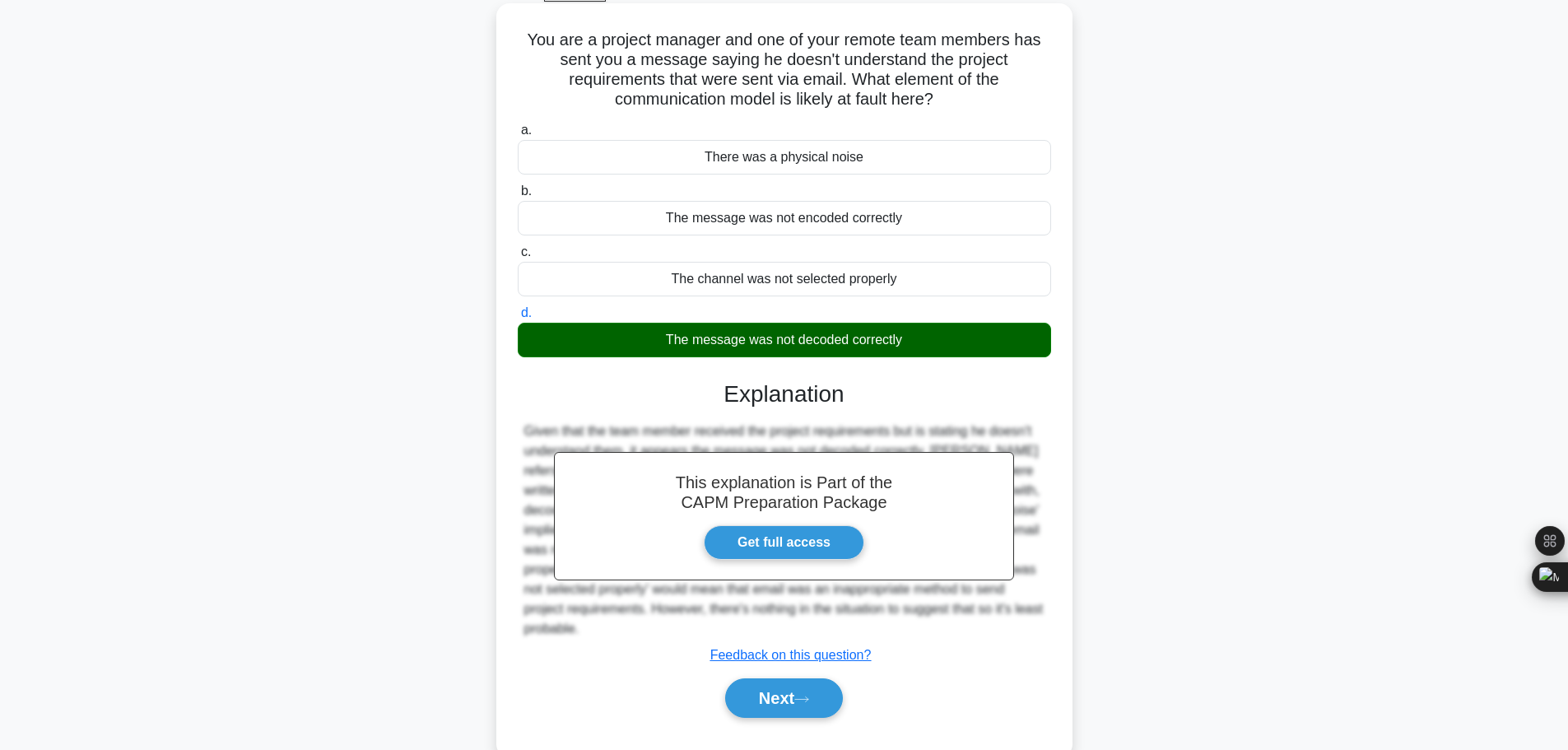
scroll to position [139, 0]
click at [813, 678] on button "Next" at bounding box center [784, 697] width 118 height 39
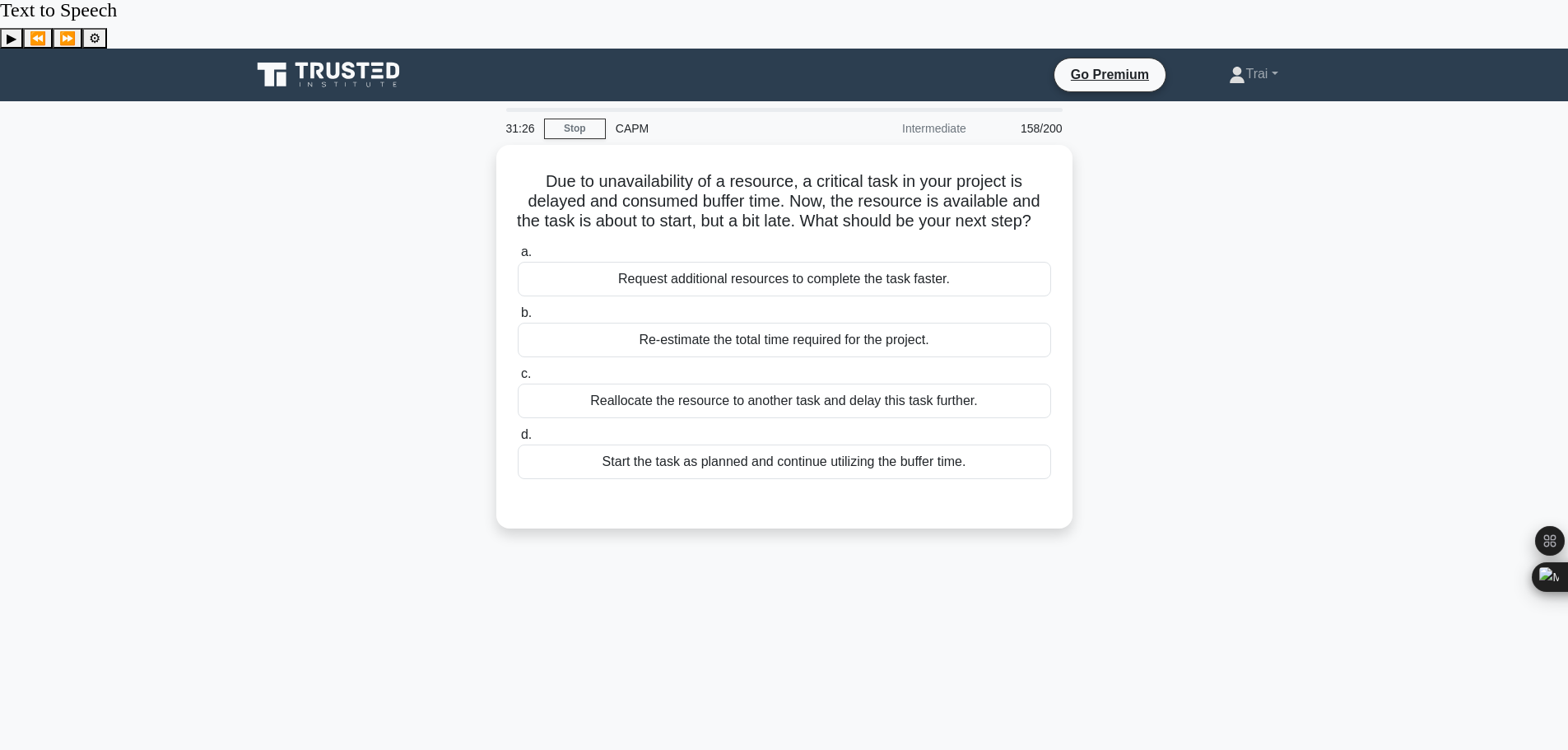
scroll to position [0, 0]
click at [795, 320] on div "Re-estimate the total time required for the project." at bounding box center [784, 337] width 534 height 35
click at [518, 306] on input "b. Re-estimate the total time required for the project." at bounding box center [518, 310] width 0 height 11
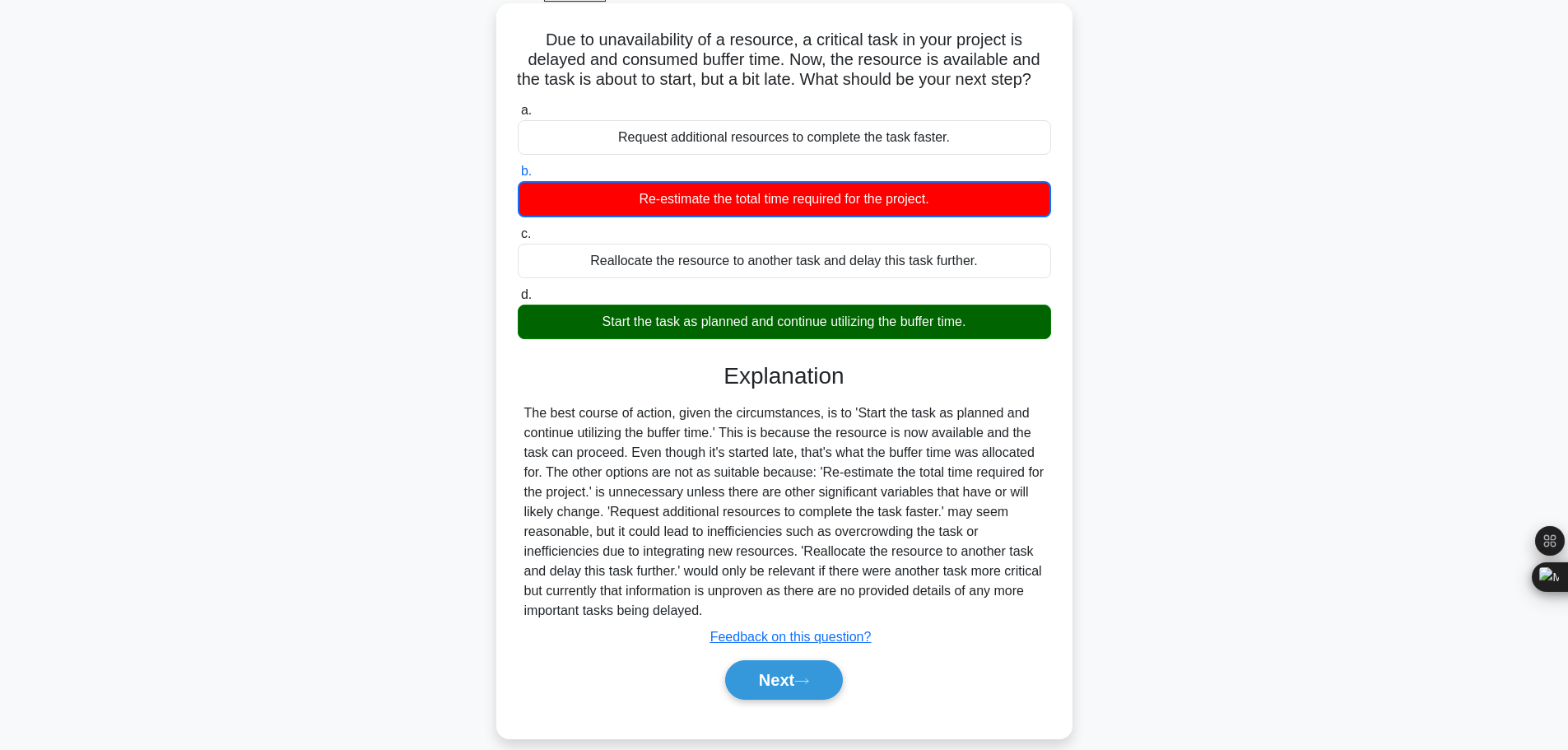
scroll to position [139, 0]
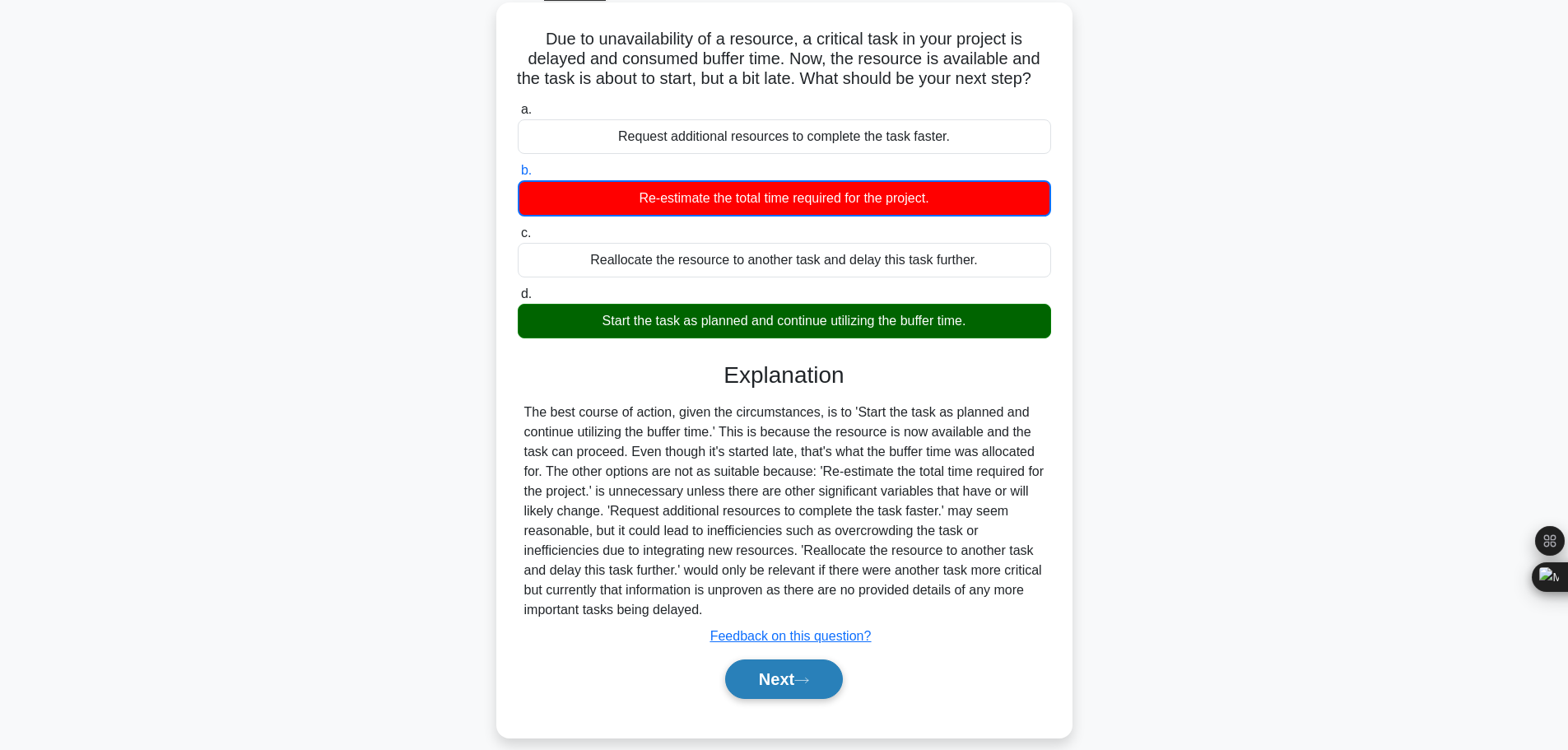
click at [780, 659] on button "Next" at bounding box center [784, 679] width 118 height 39
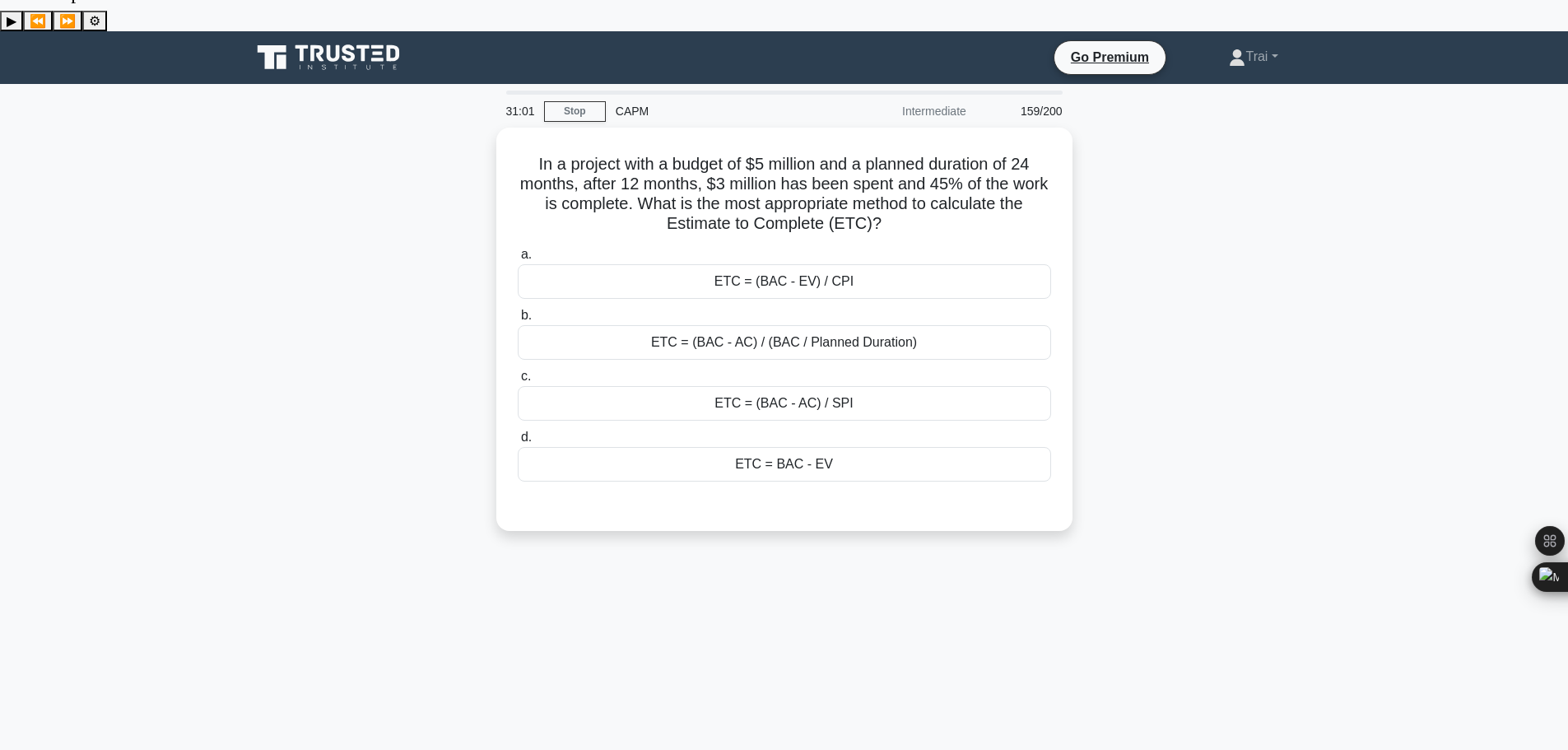
scroll to position [0, 0]
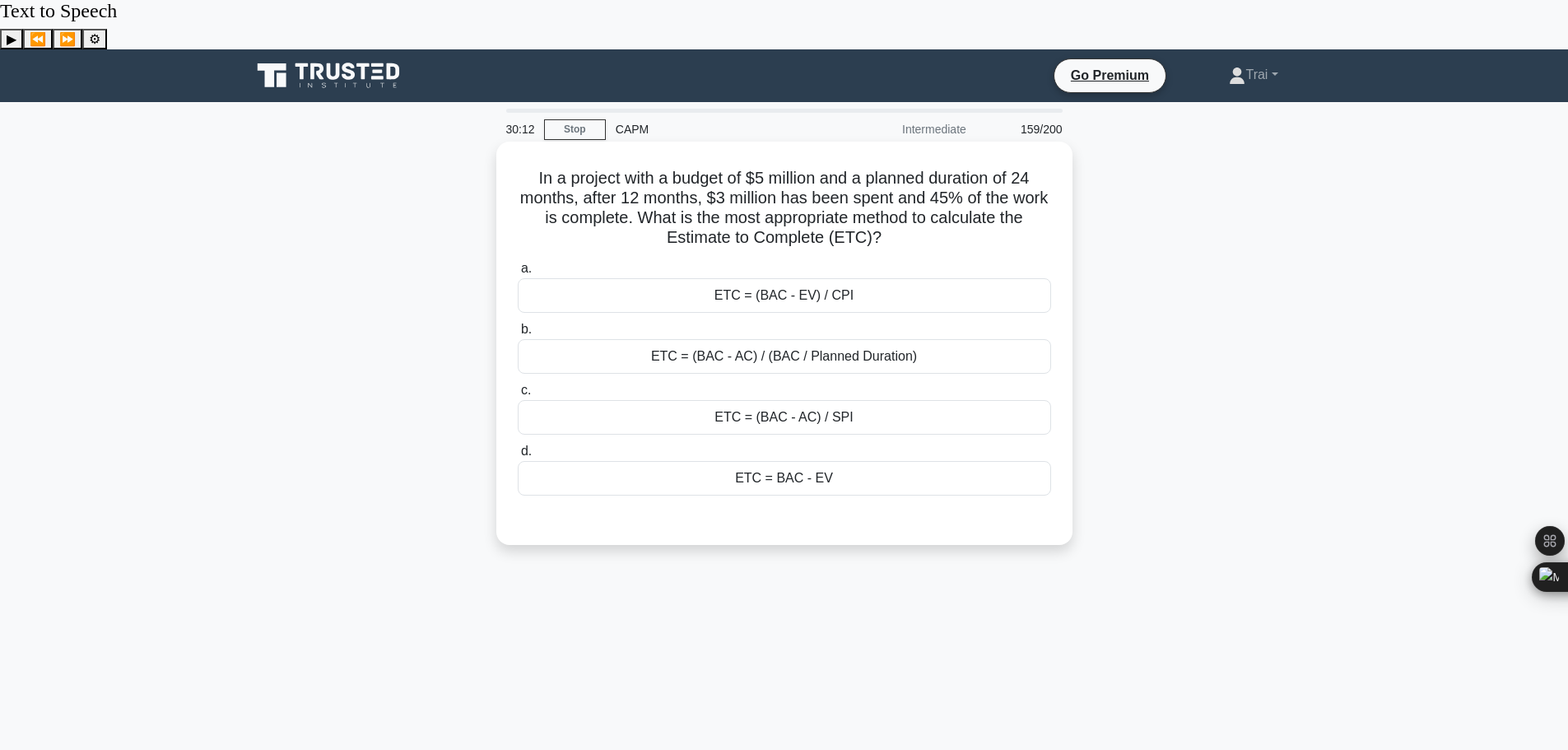
click at [922, 278] on div "ETC = (BAC - EV) / CPI" at bounding box center [784, 296] width 534 height 35
click at [518, 264] on input "a. ETC = (BAC - EV) / CPI" at bounding box center [518, 269] width 0 height 11
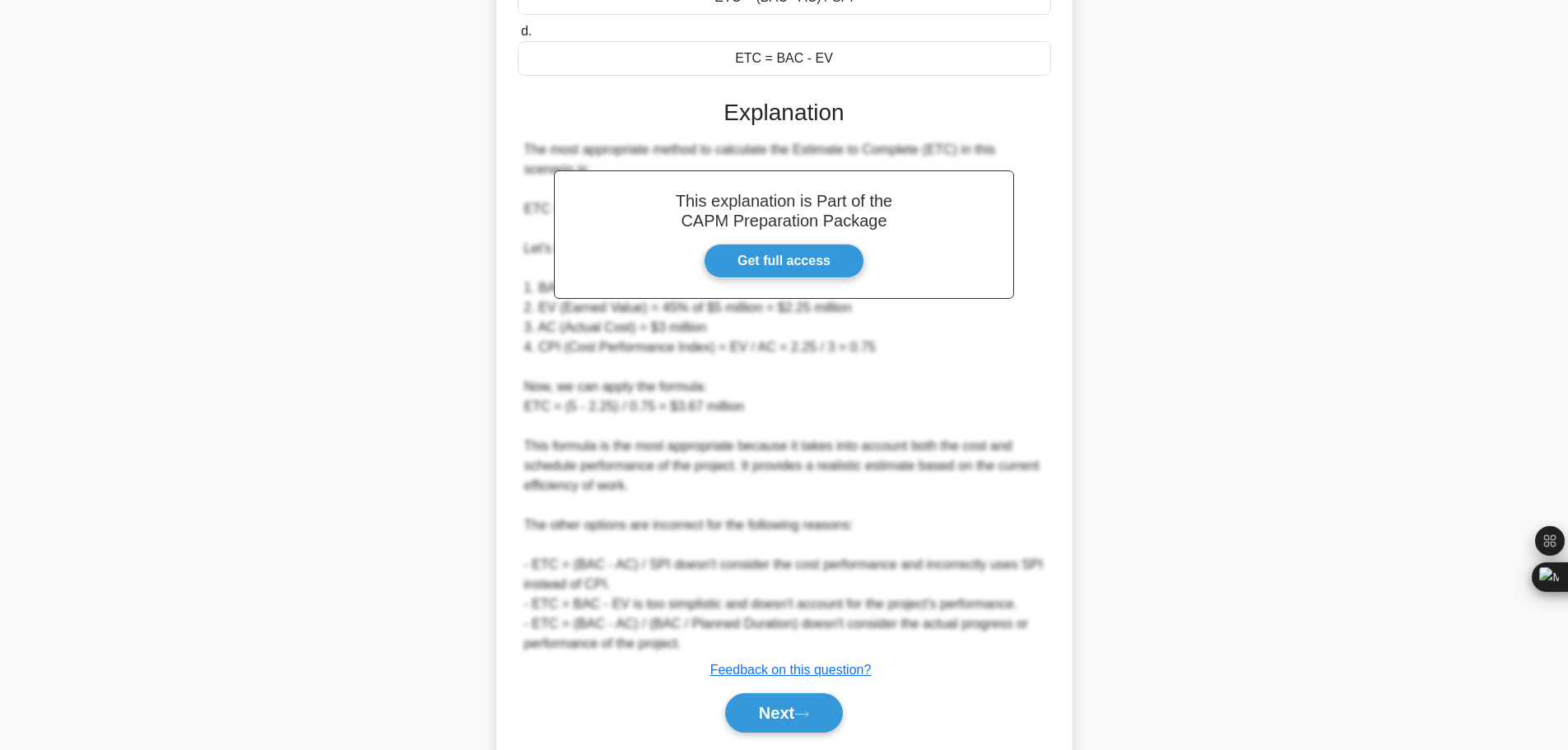
scroll to position [424, 0]
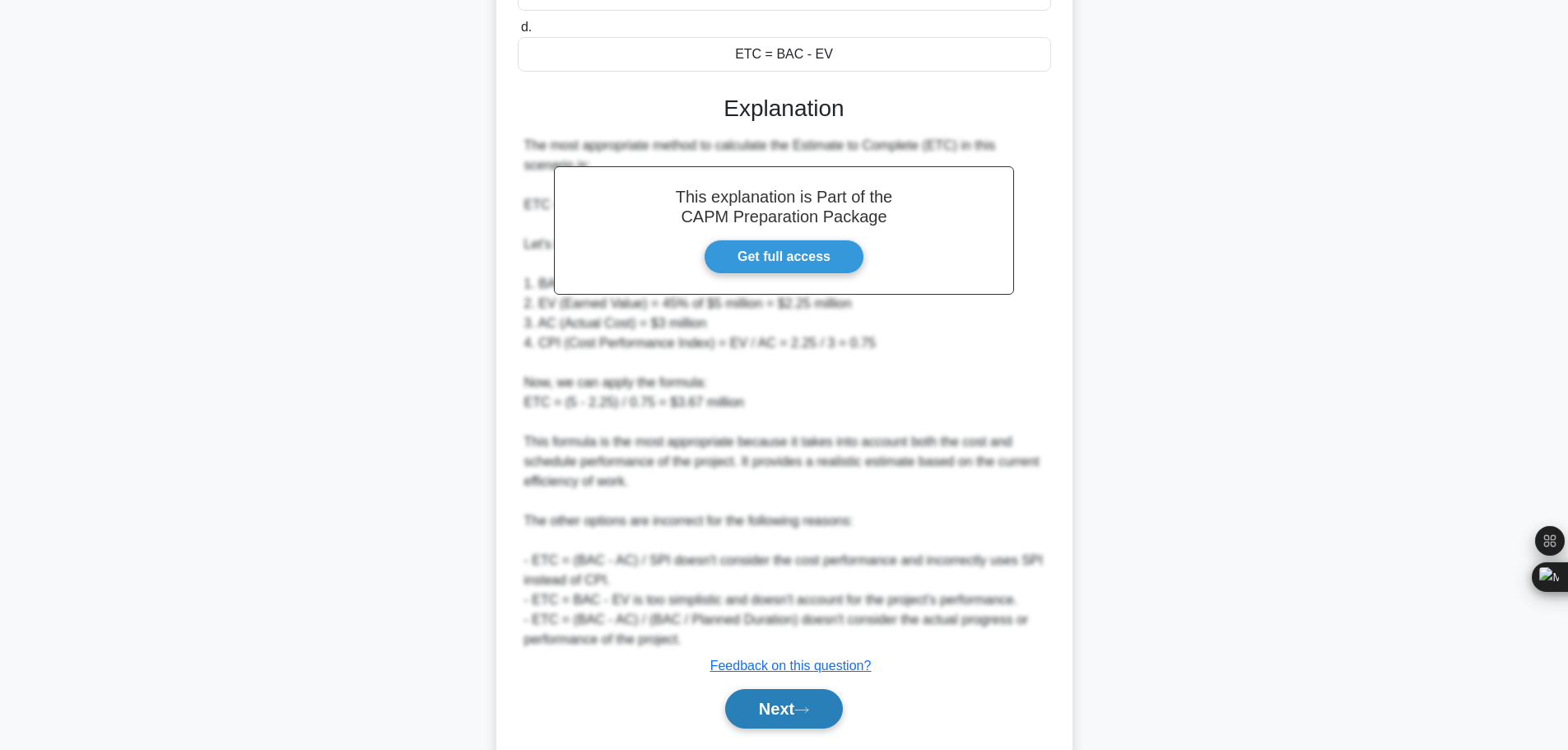
click at [789, 690] on button "Next" at bounding box center [784, 709] width 118 height 39
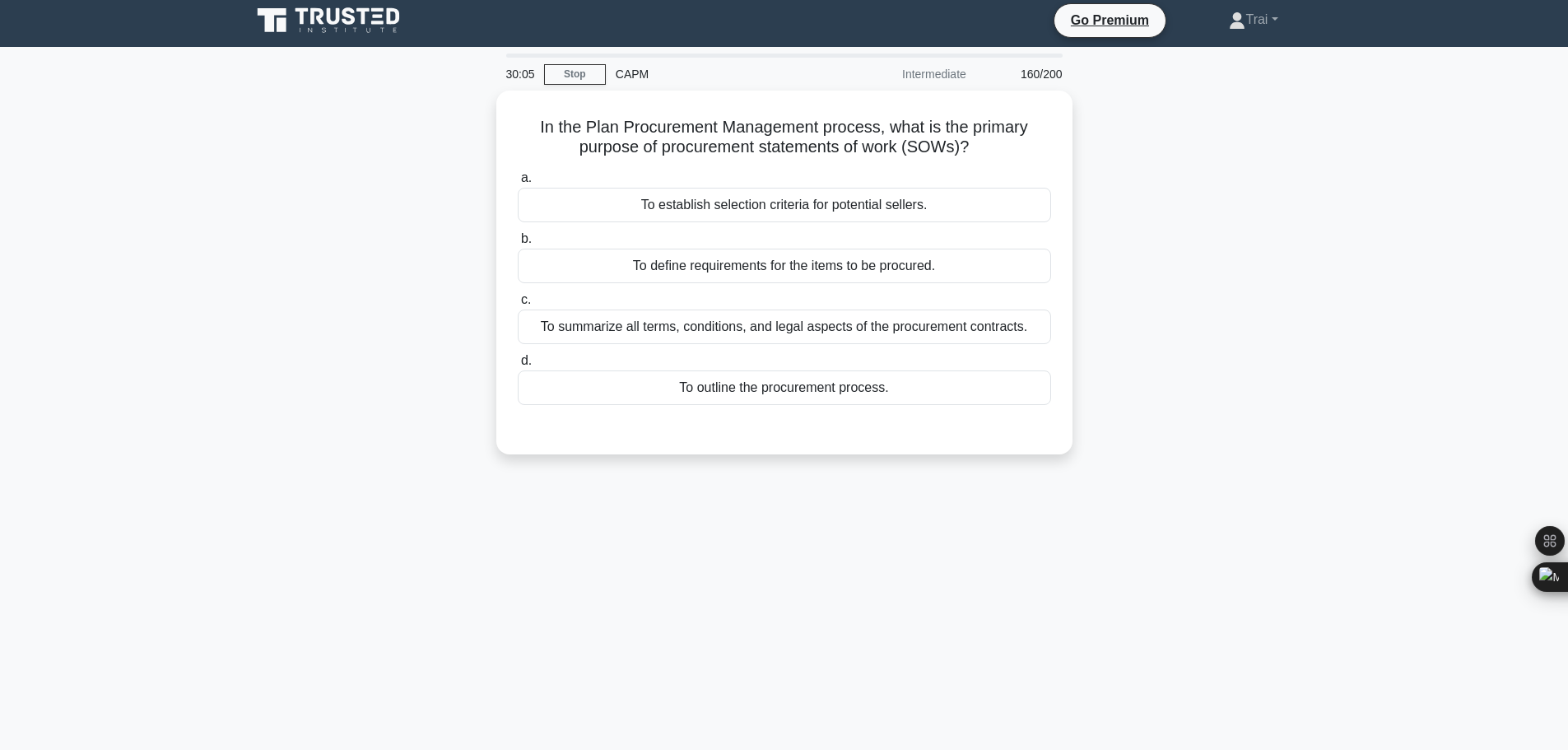
scroll to position [0, 0]
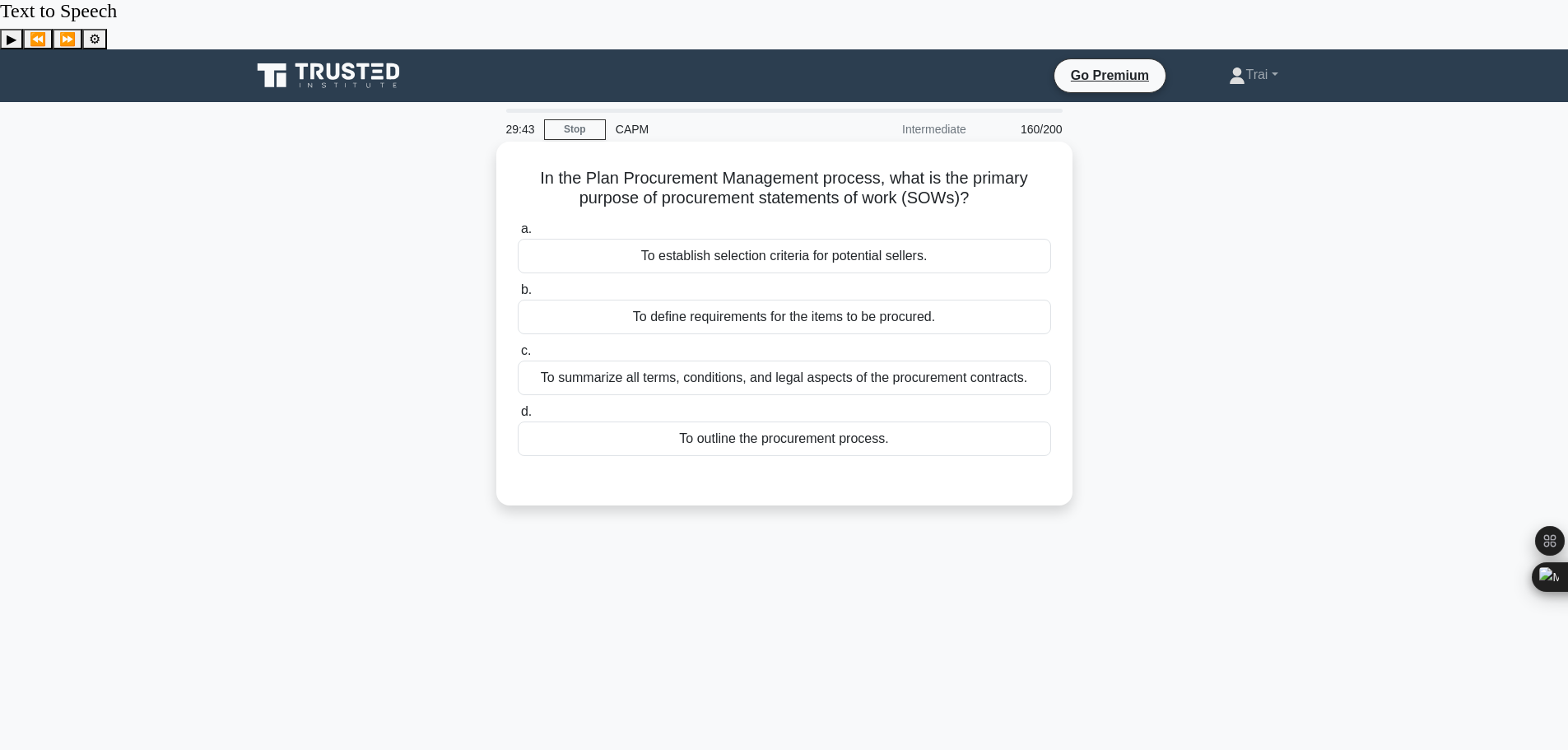
click at [773, 361] on div "To summarize all terms, conditions, and legal aspects of the procurement contra…" at bounding box center [784, 378] width 534 height 35
click at [518, 346] on input "c. To summarize all terms, conditions, and legal aspects of the procurement con…" at bounding box center [518, 352] width 0 height 11
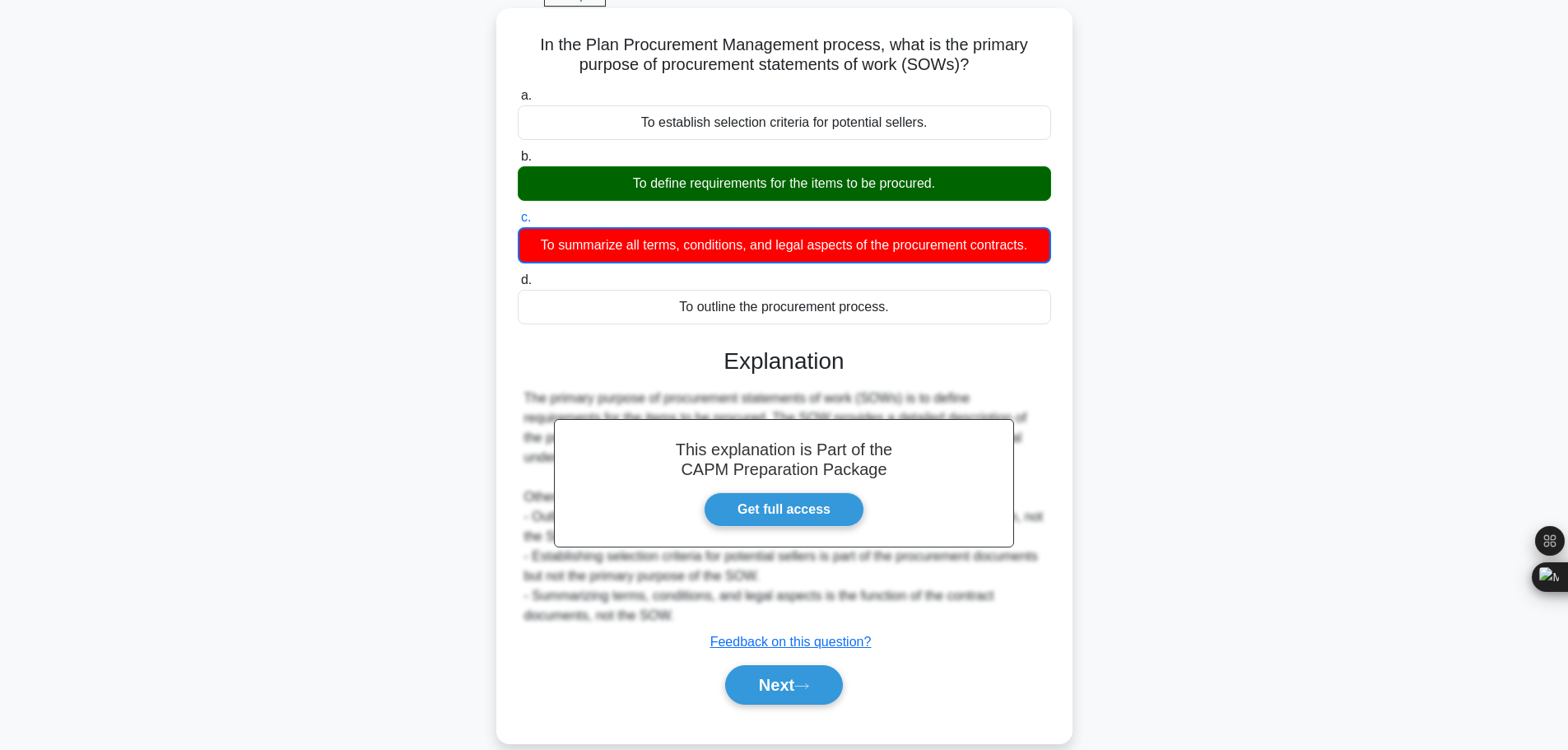
scroll to position [139, 0]
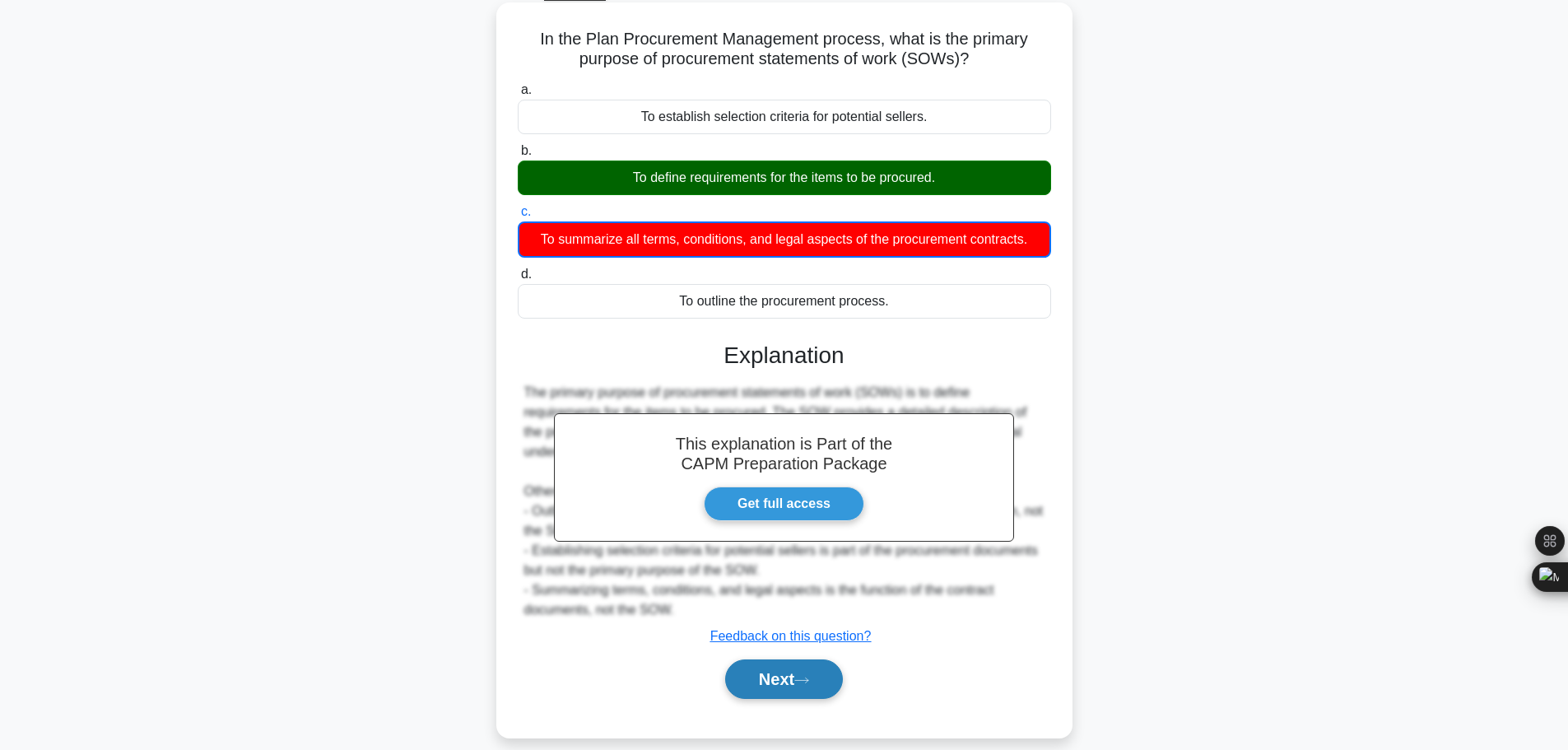
click at [827, 659] on button "Next" at bounding box center [784, 679] width 118 height 39
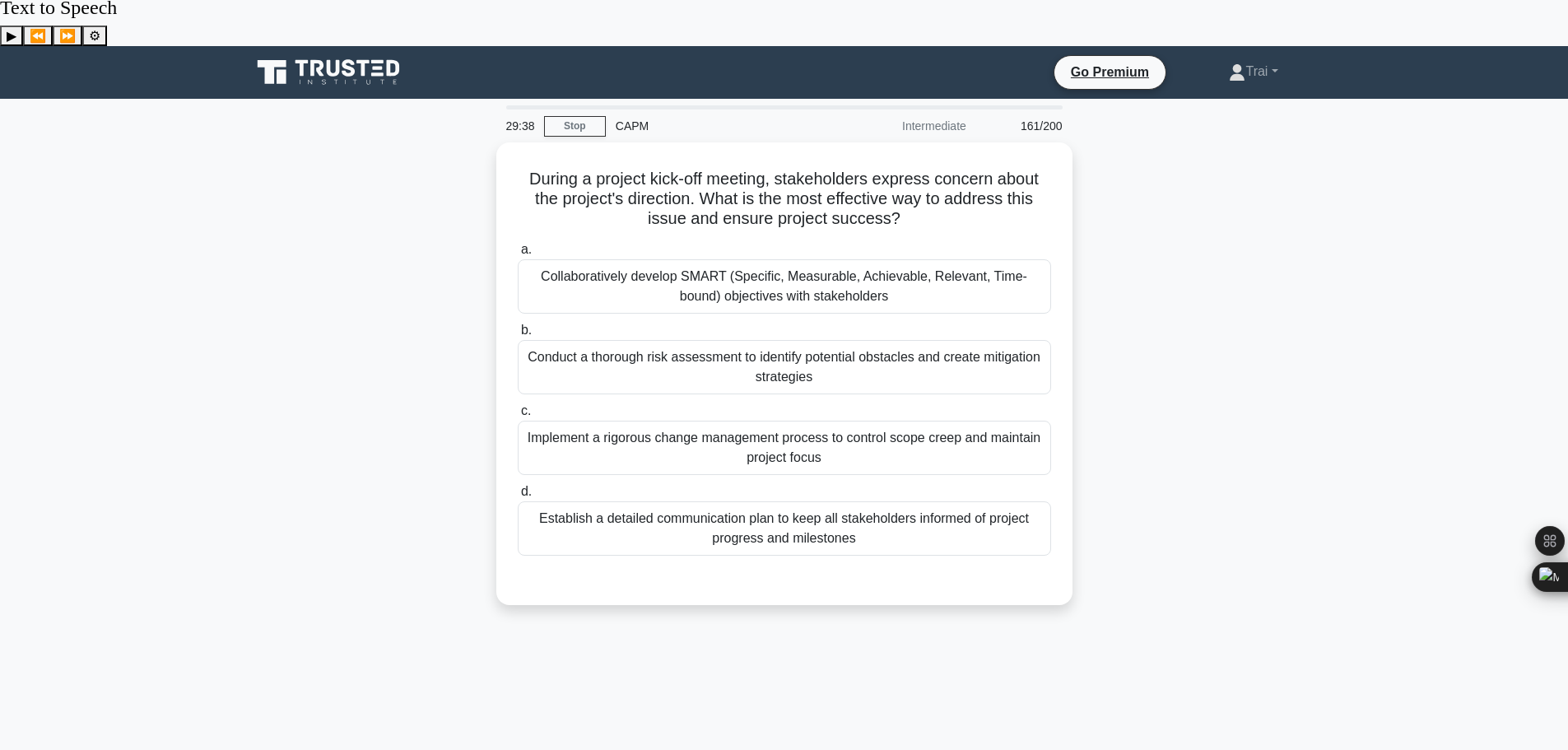
scroll to position [0, 0]
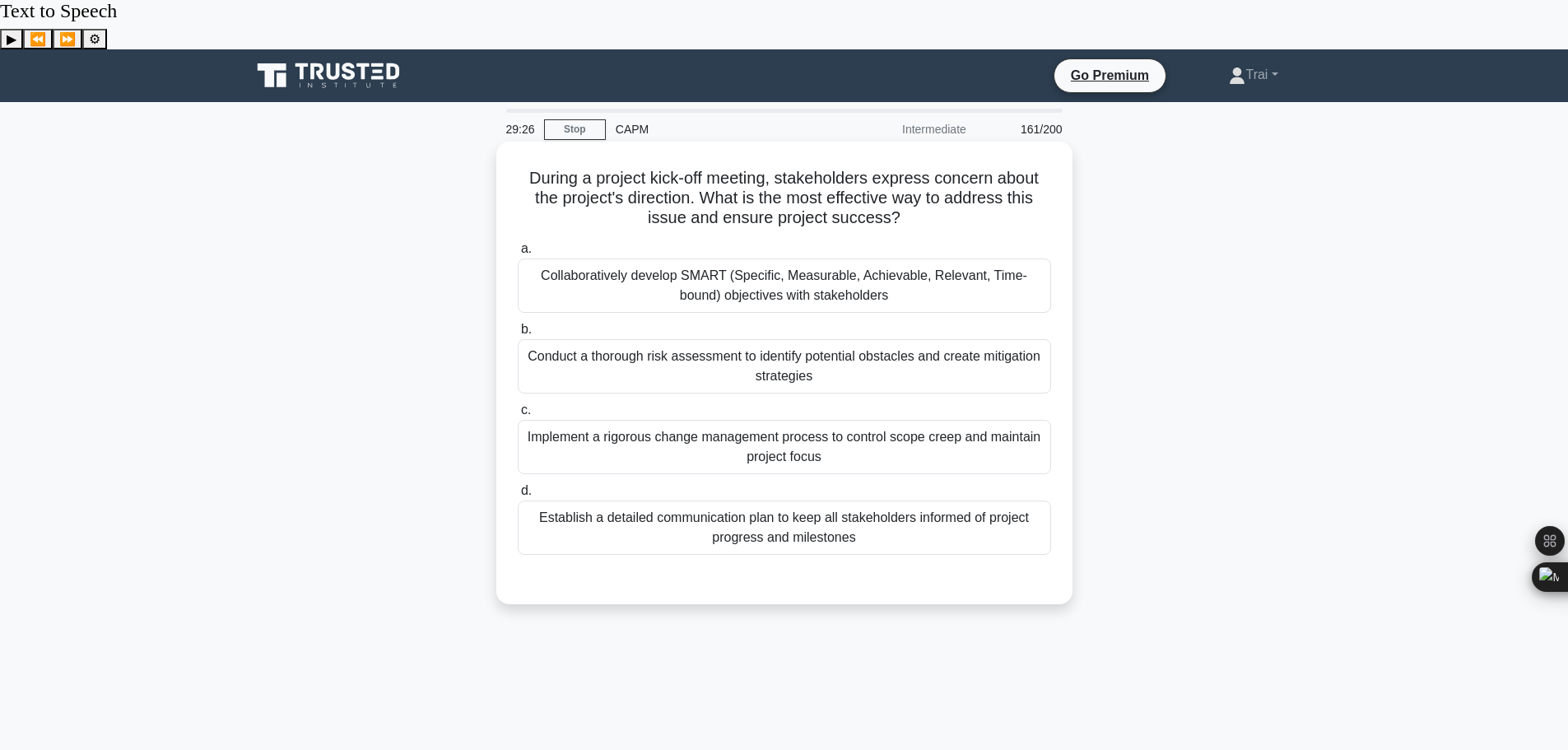
click at [806, 258] on div "Collaboratively develop SMART (Specific, Measurable, Achievable, Relevant, Time…" at bounding box center [784, 285] width 534 height 54
click at [518, 244] on input "a. Collaboratively develop SMART (Specific, Measurable, Achievable, Relevant, T…" at bounding box center [518, 249] width 0 height 11
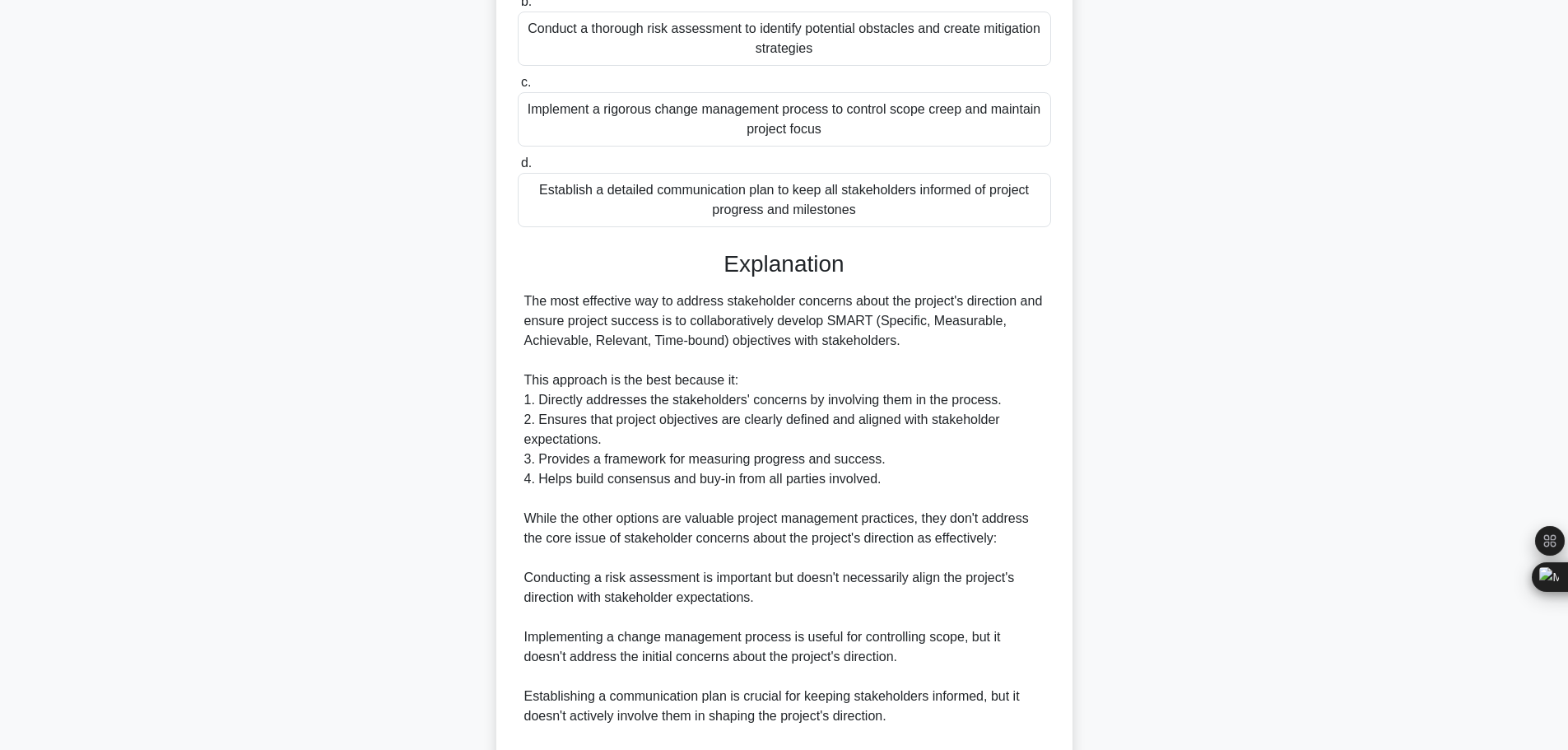
scroll to position [484, 0]
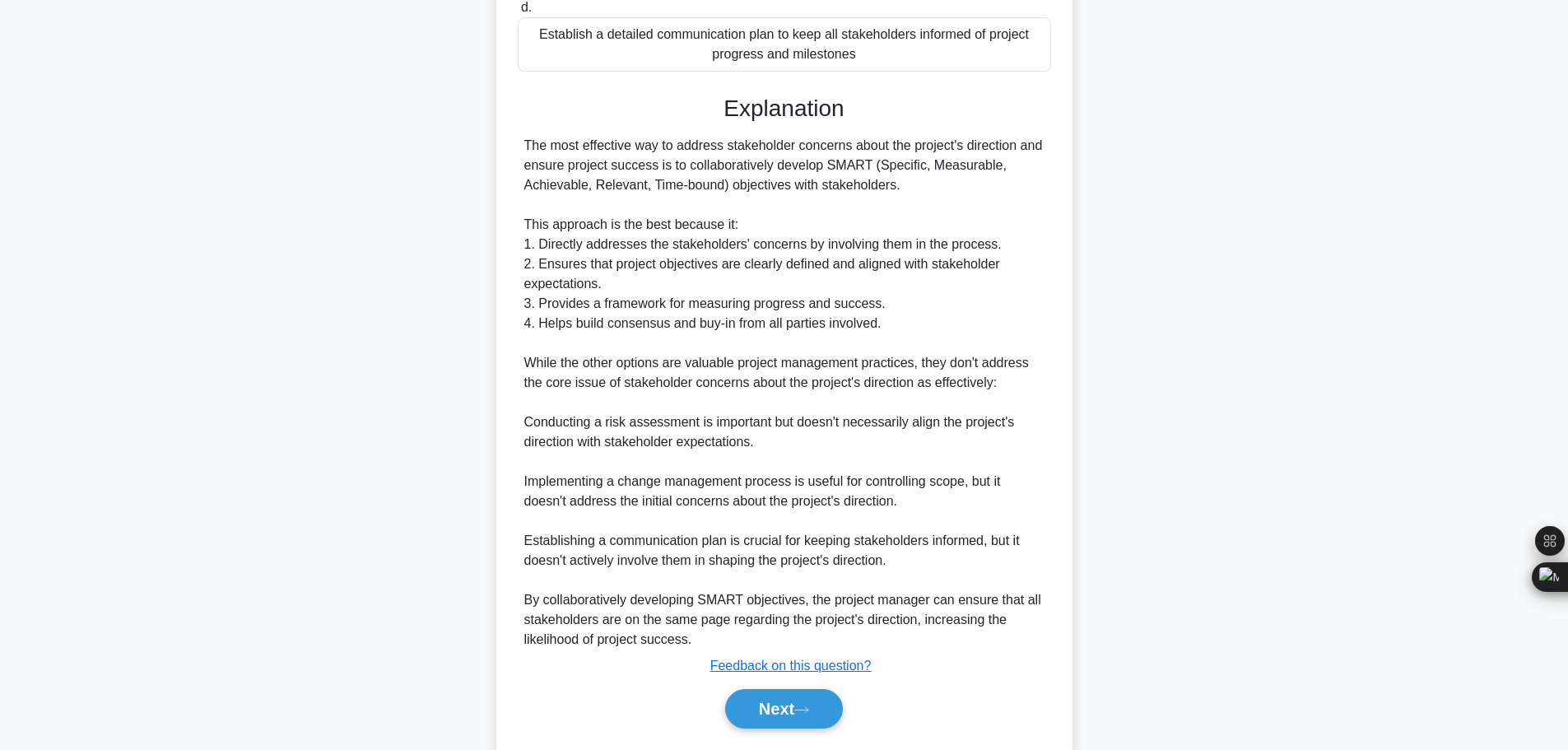
click at [790, 682] on div "Next" at bounding box center [784, 709] width 534 height 53
click at [772, 690] on button "Next" at bounding box center [784, 709] width 118 height 39
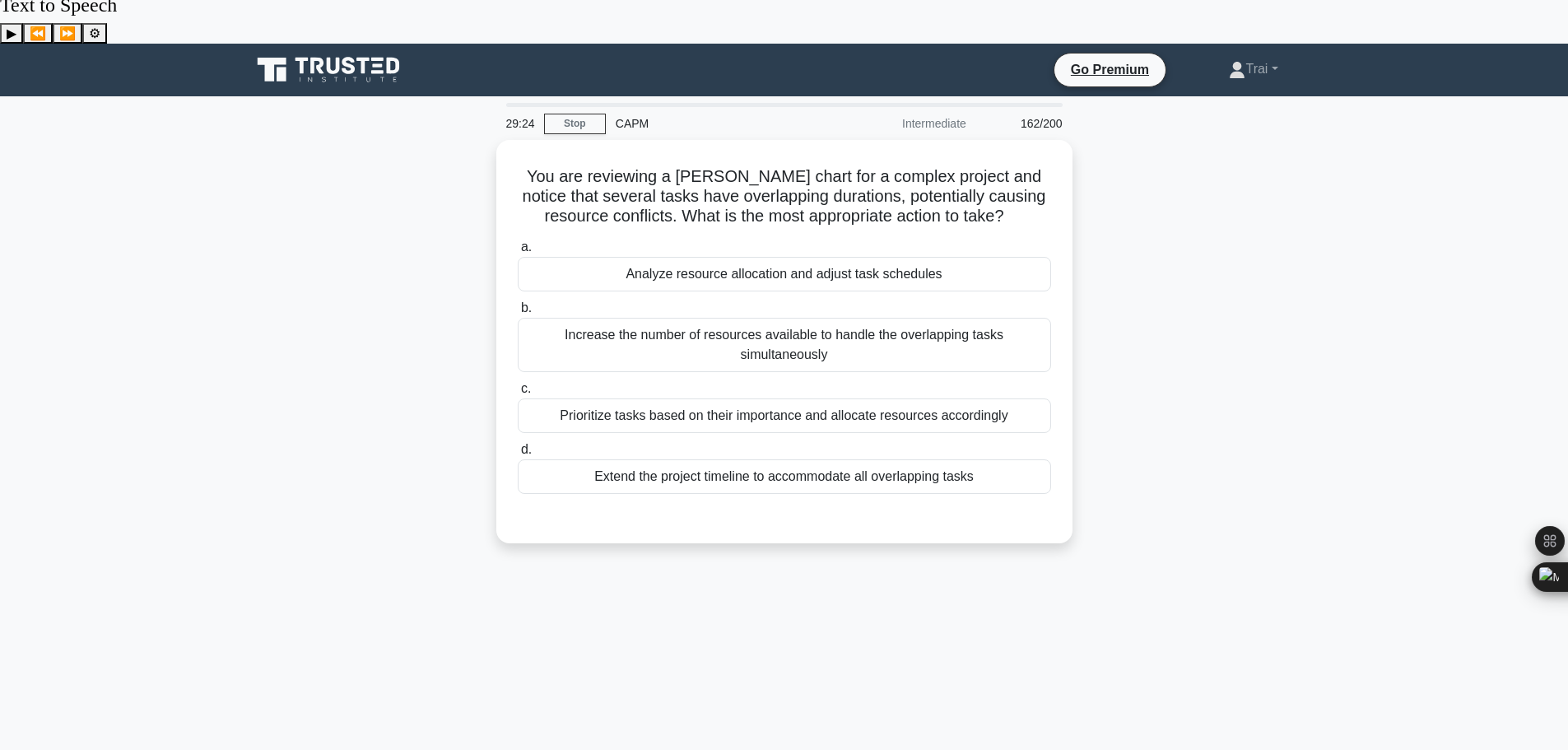
scroll to position [0, 0]
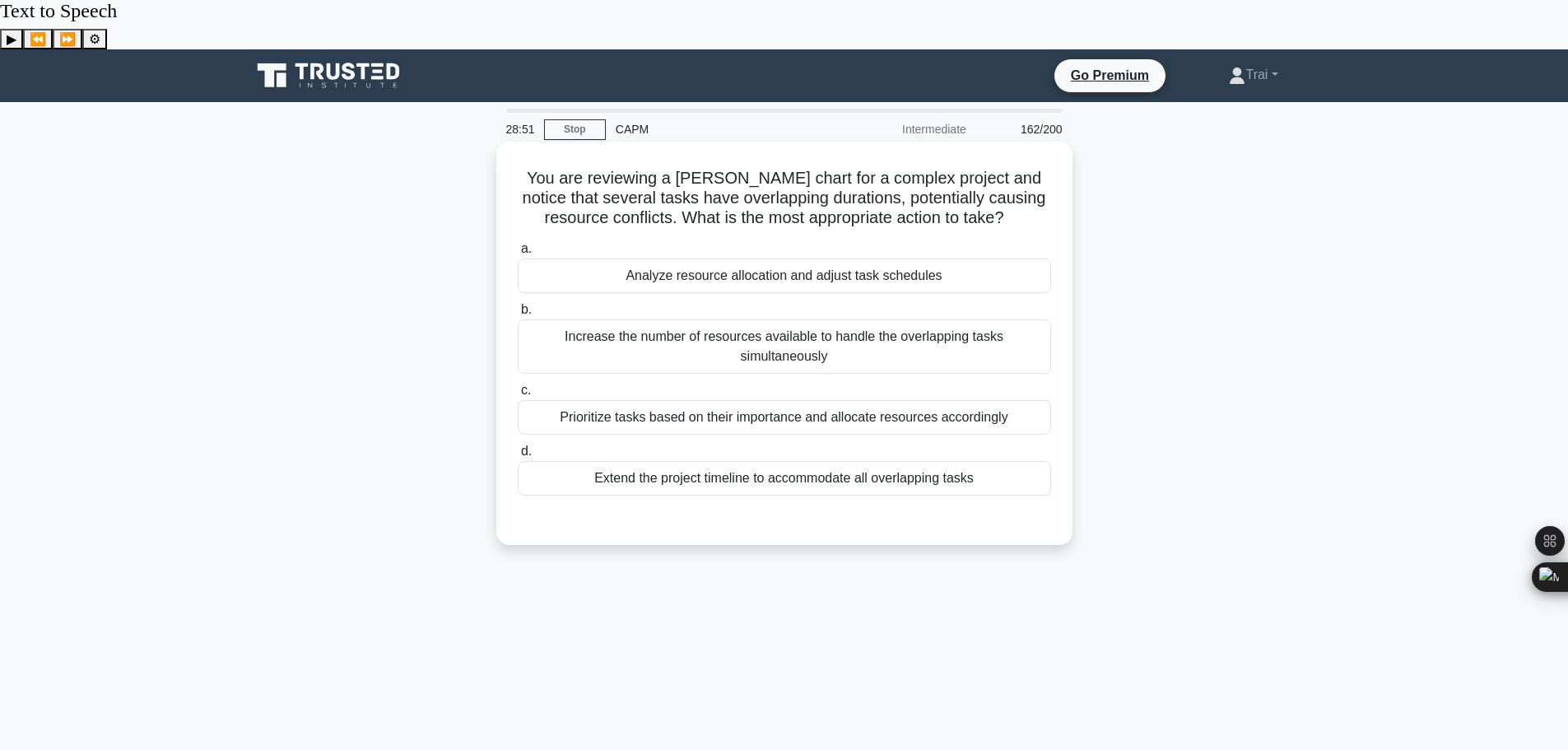
click at [870, 258] on div "Analyze resource allocation and adjust task schedules" at bounding box center [784, 276] width 534 height 35
click at [518, 244] on input "a. Analyze resource allocation and adjust task schedules" at bounding box center [518, 249] width 0 height 11
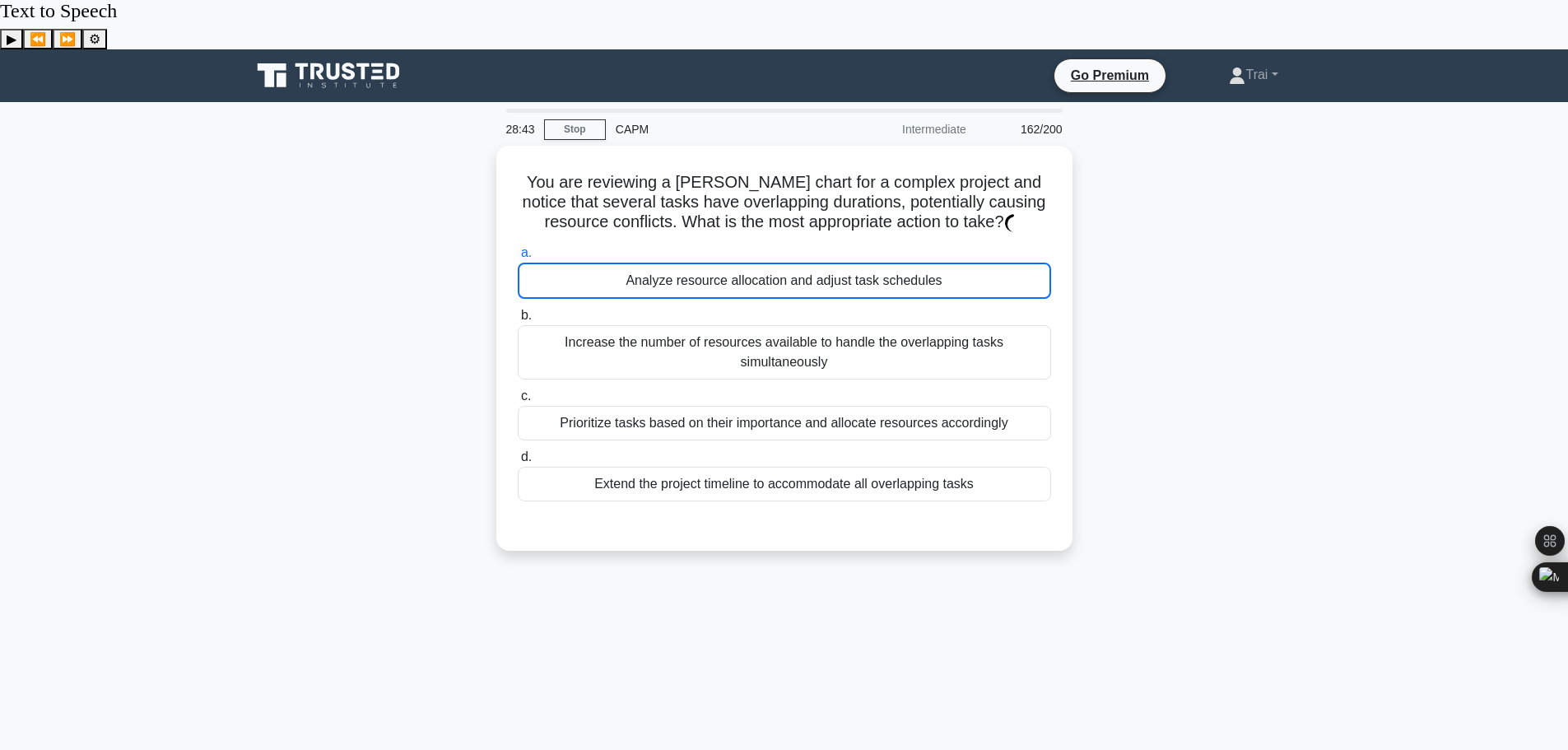
click at [1212, 216] on div "You are reviewing a Gantt chart for a complex project and notice that several t…" at bounding box center [784, 358] width 1087 height 425
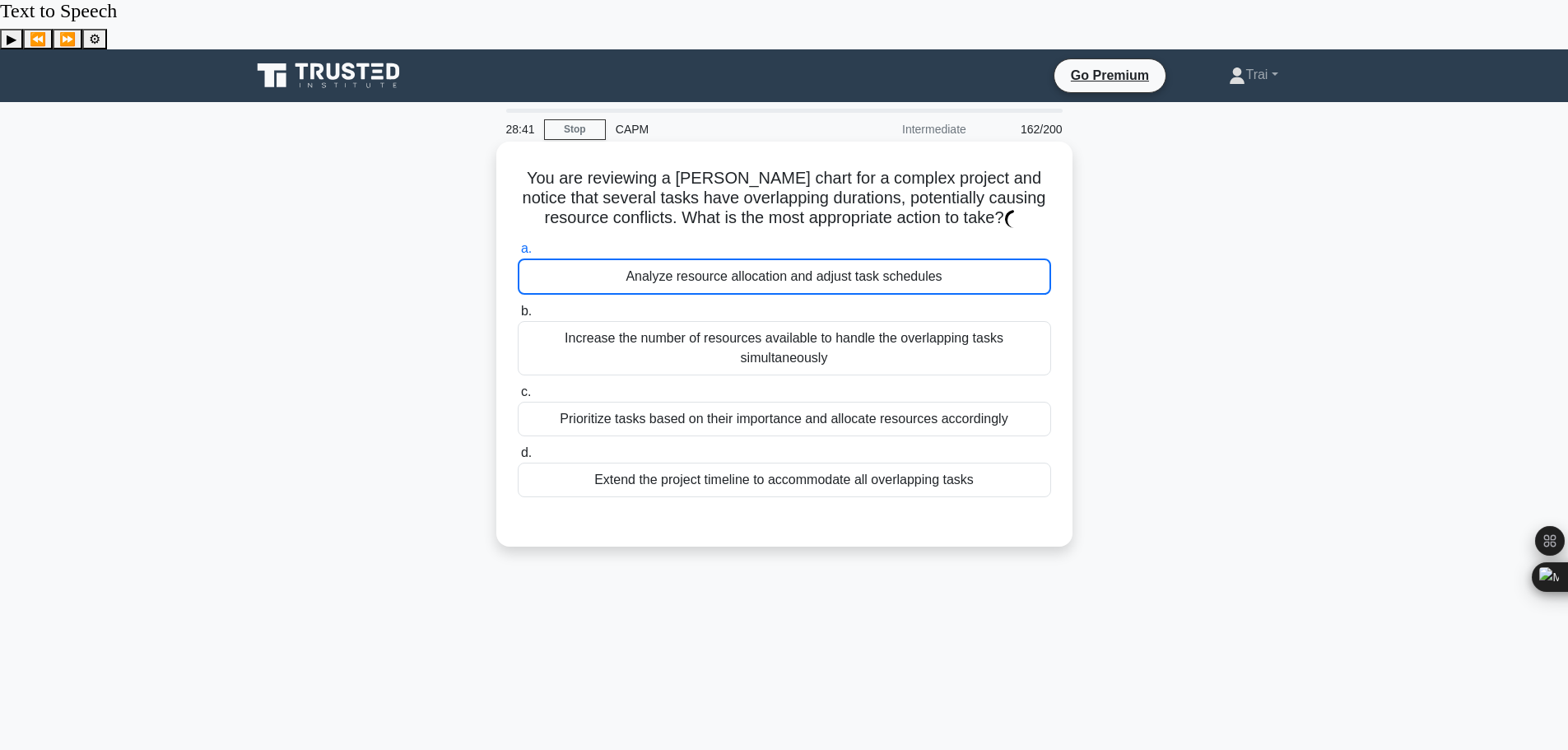
click at [904, 402] on div "Prioritize tasks based on their importance and allocate resources accordingly" at bounding box center [784, 419] width 534 height 35
click at [518, 387] on input "c. Prioritize tasks based on their importance and allocate resources accordingly" at bounding box center [518, 393] width 0 height 11
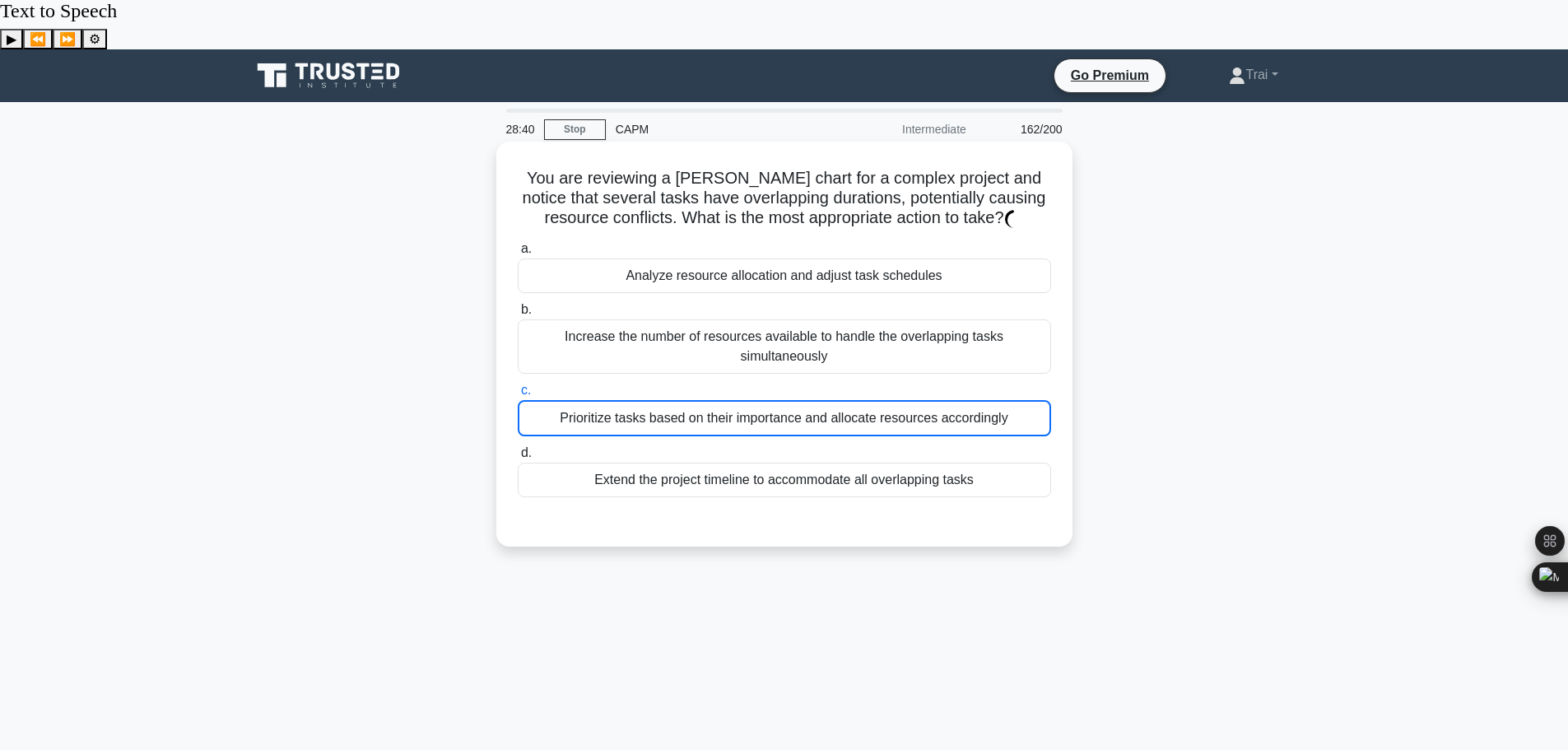
click at [883, 258] on div "Analyze resource allocation and adjust task schedules" at bounding box center [784, 276] width 534 height 35
click at [518, 244] on input "a. Analyze resource allocation and adjust task schedules" at bounding box center [518, 249] width 0 height 11
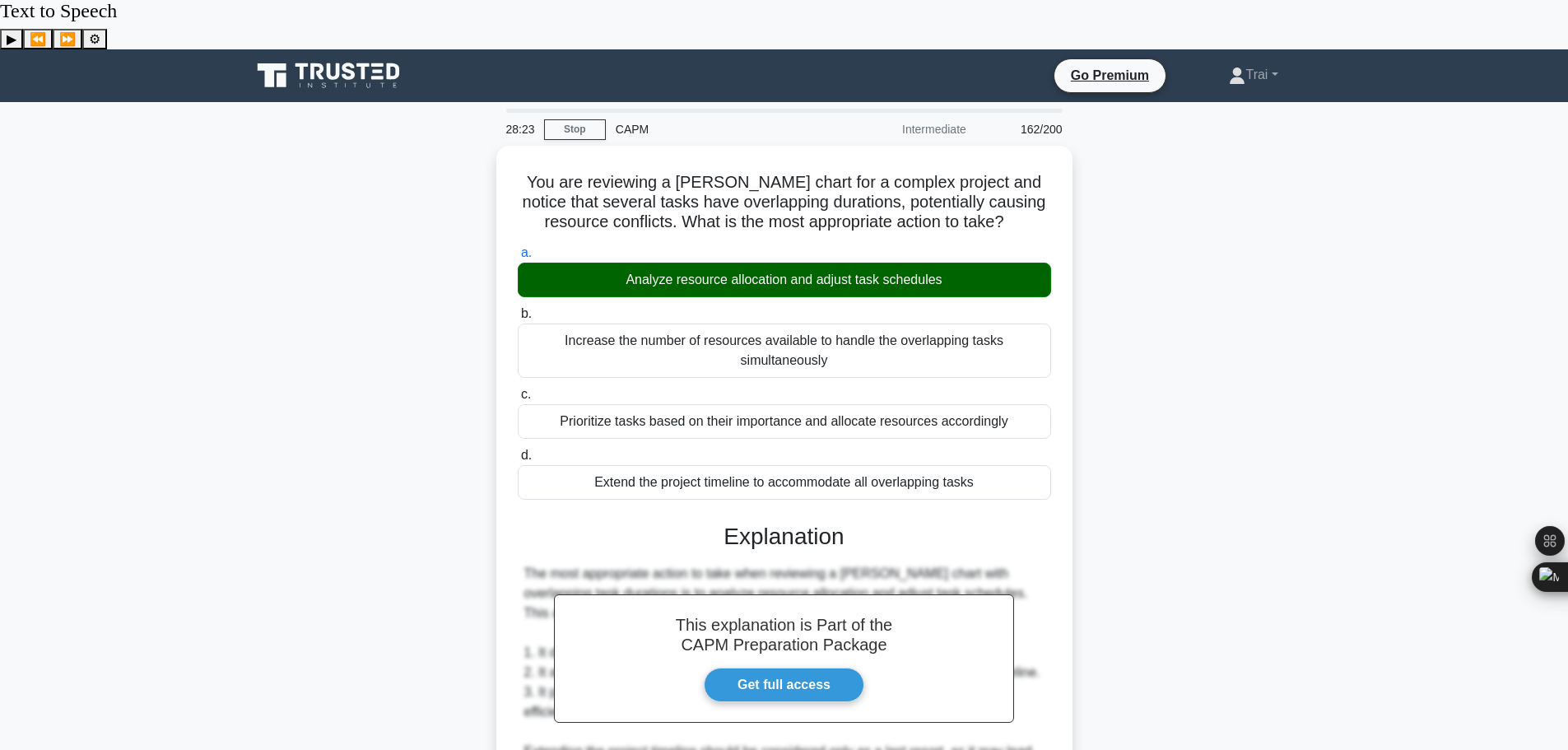
scroll to position [364, 0]
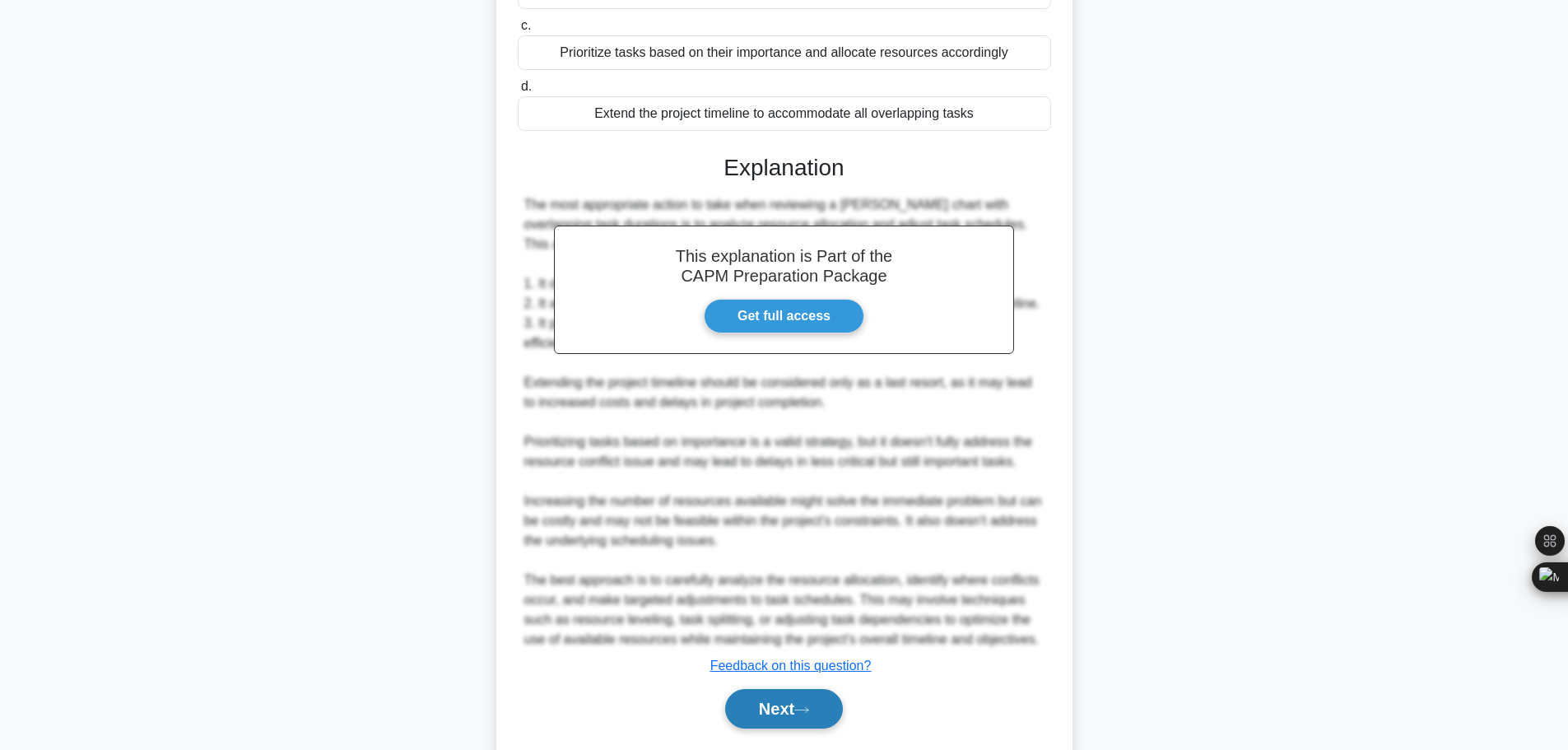
click at [817, 690] on button "Next" at bounding box center [784, 709] width 118 height 39
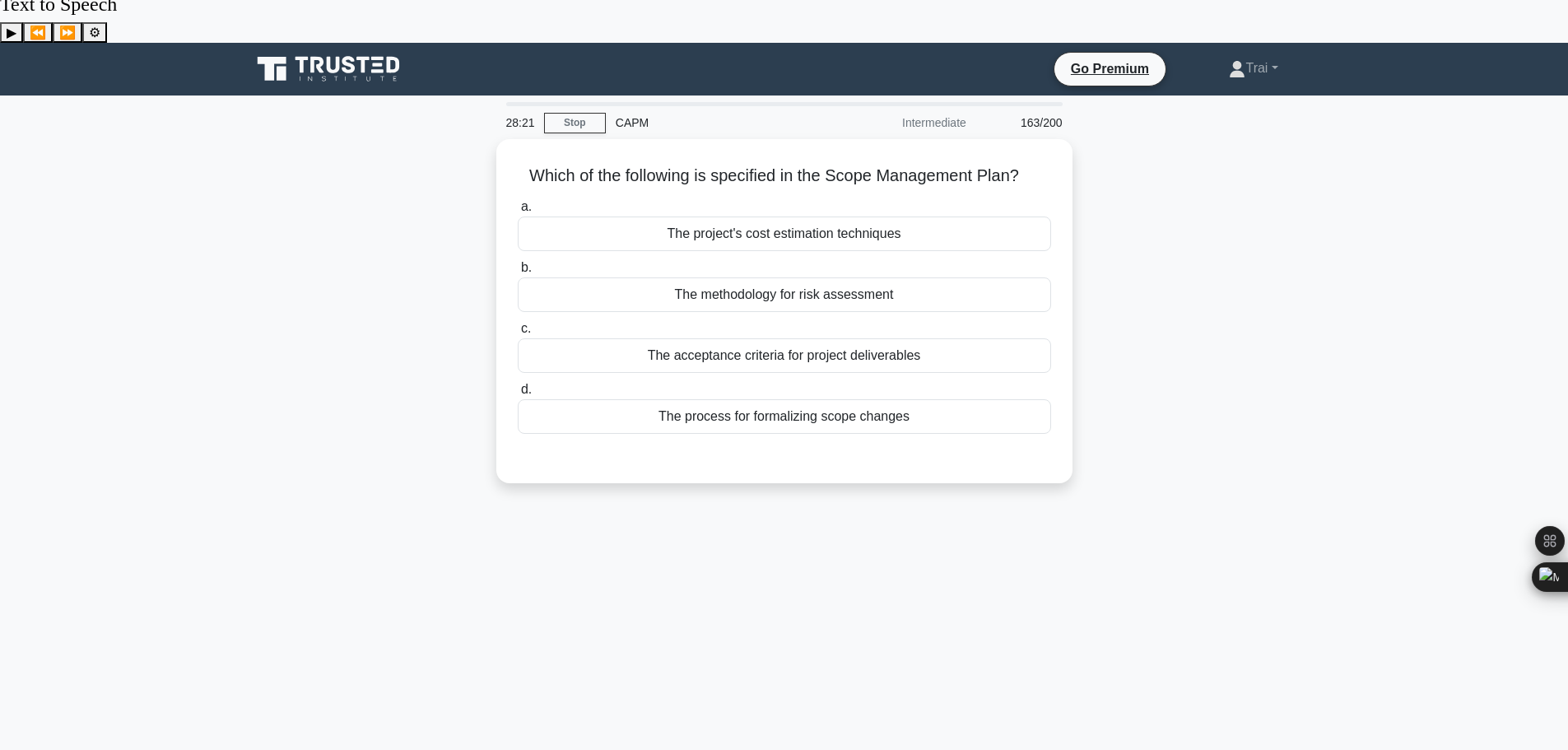
scroll to position [0, 0]
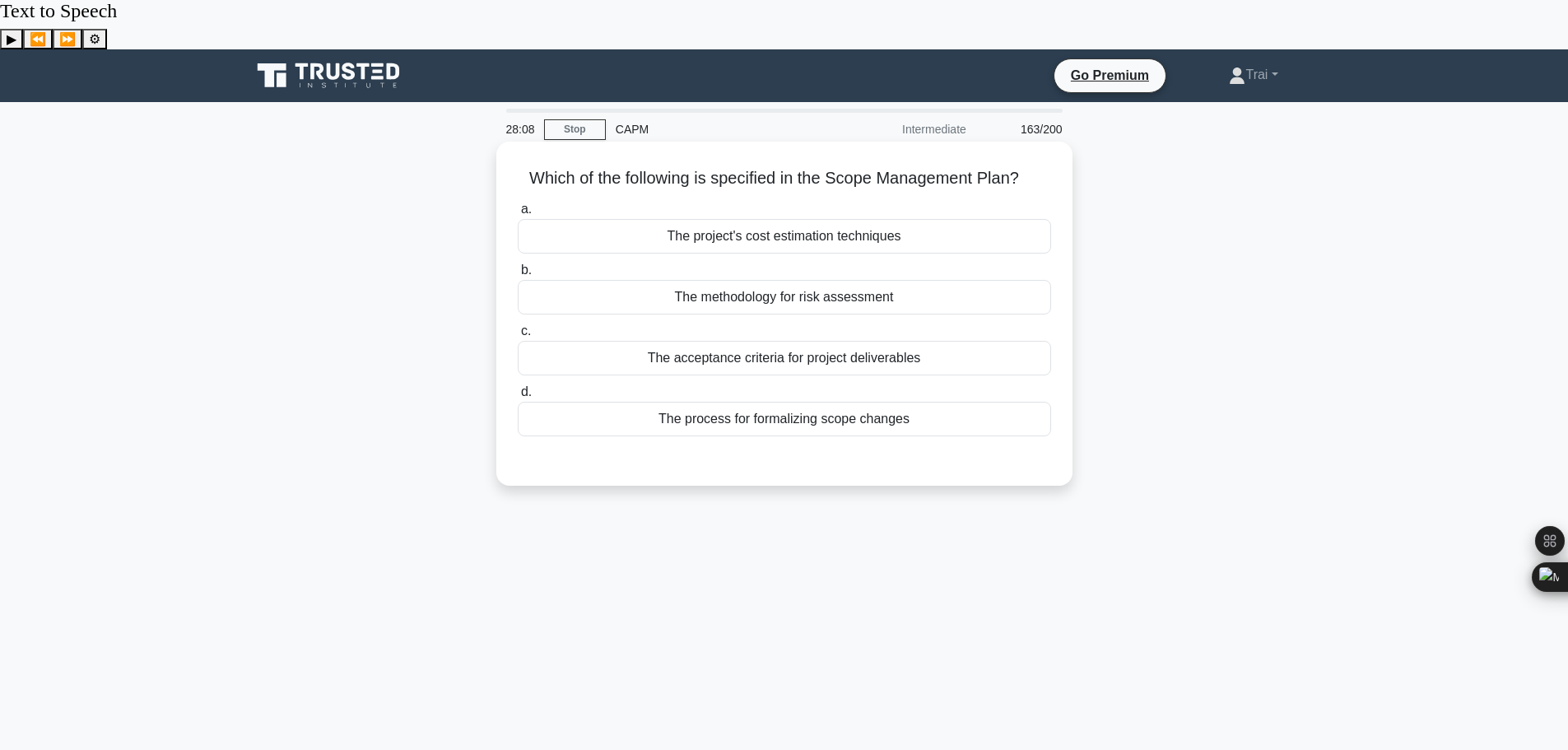
click at [834, 341] on div "The acceptance criteria for project deliverables" at bounding box center [784, 358] width 534 height 35
click at [518, 326] on input "c. The acceptance criteria for project deliverables" at bounding box center [518, 332] width 0 height 11
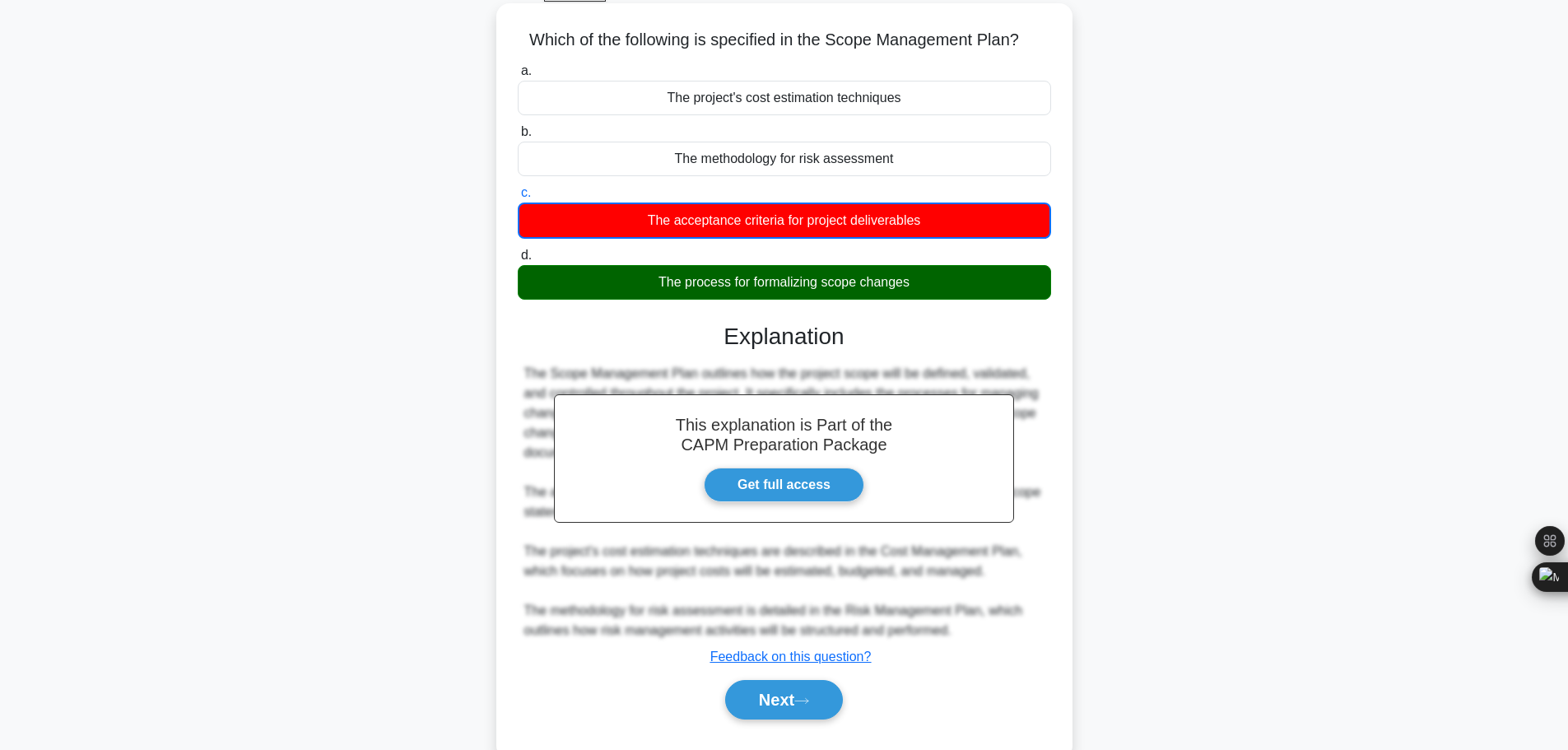
scroll to position [139, 0]
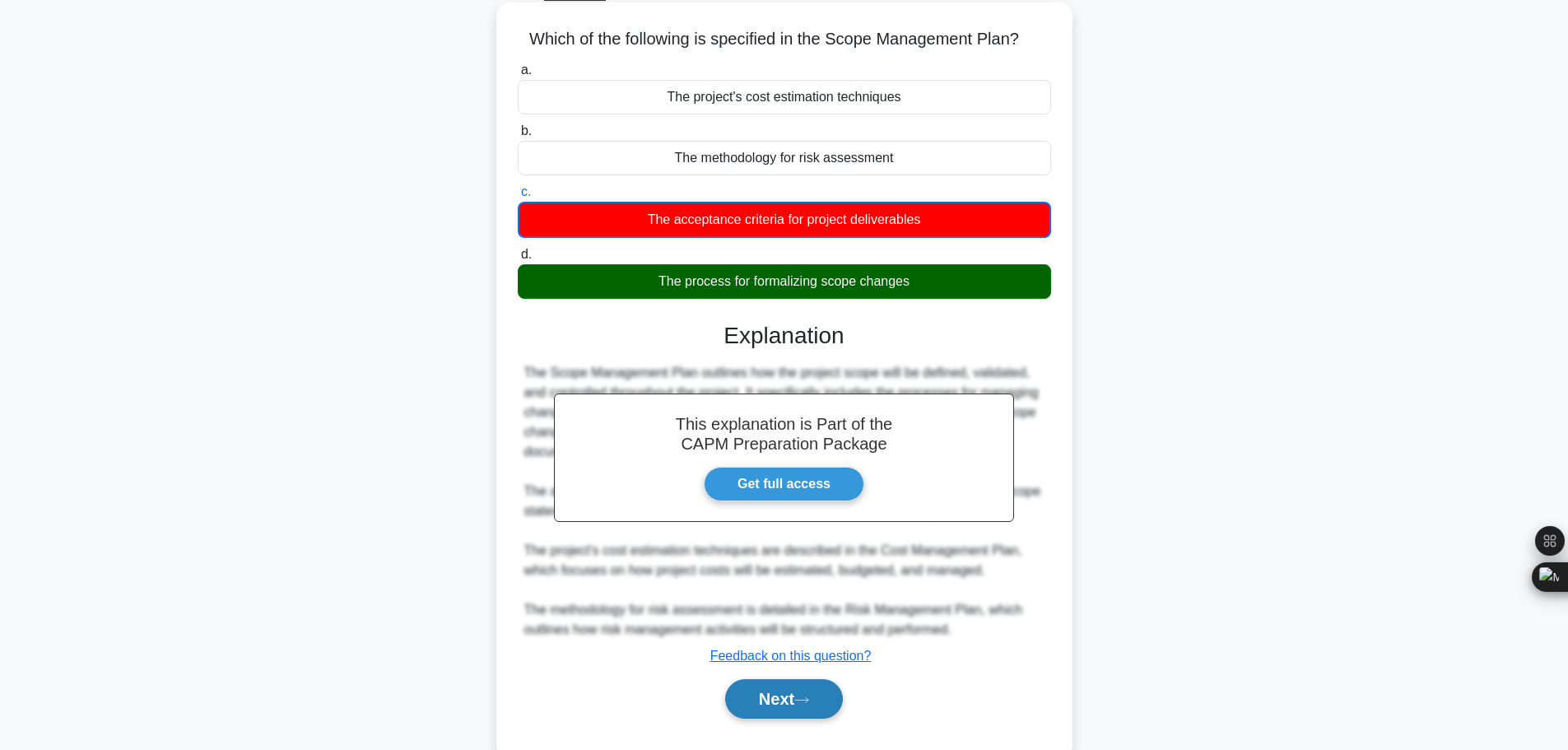
click at [829, 679] on button "Next" at bounding box center [784, 699] width 118 height 39
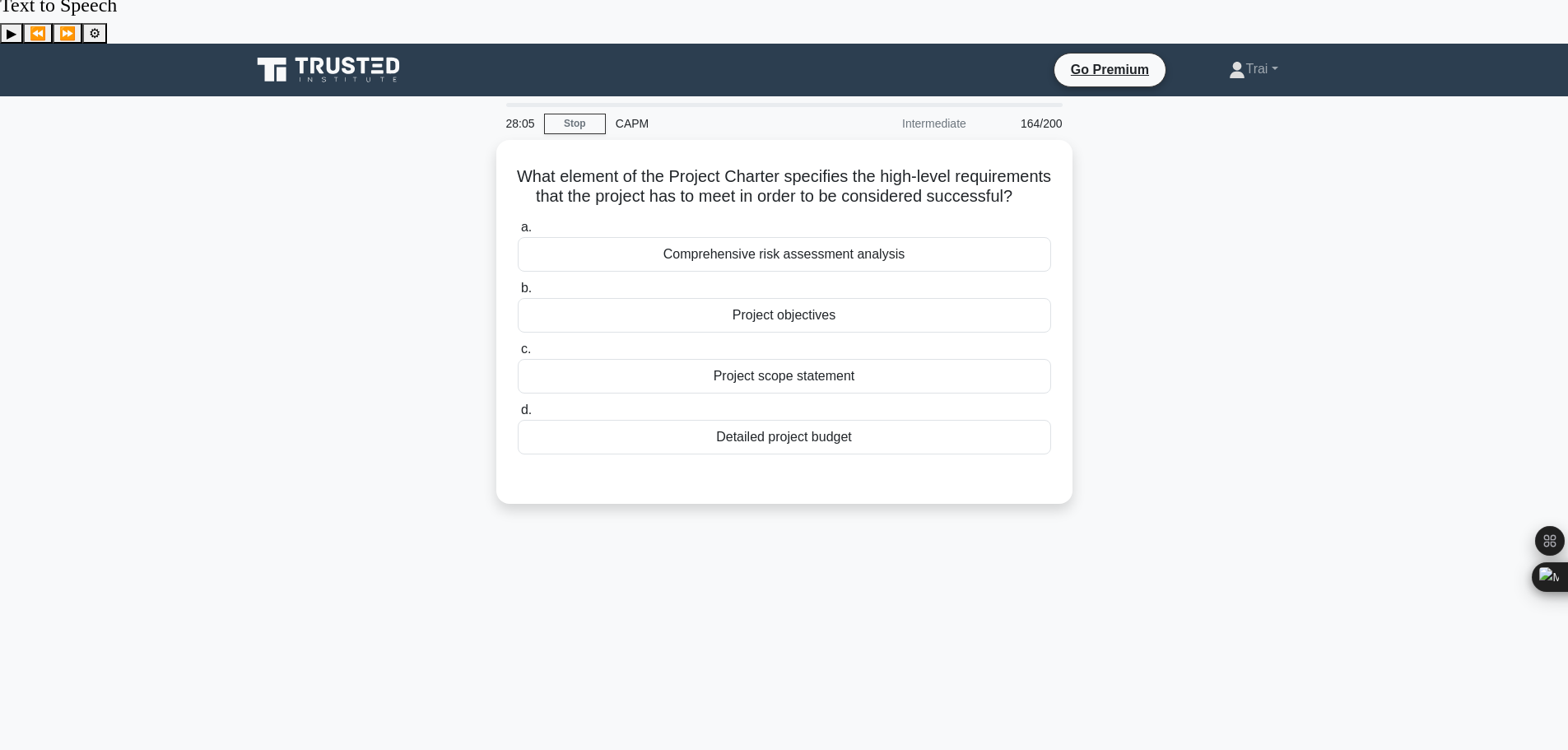
scroll to position [0, 0]
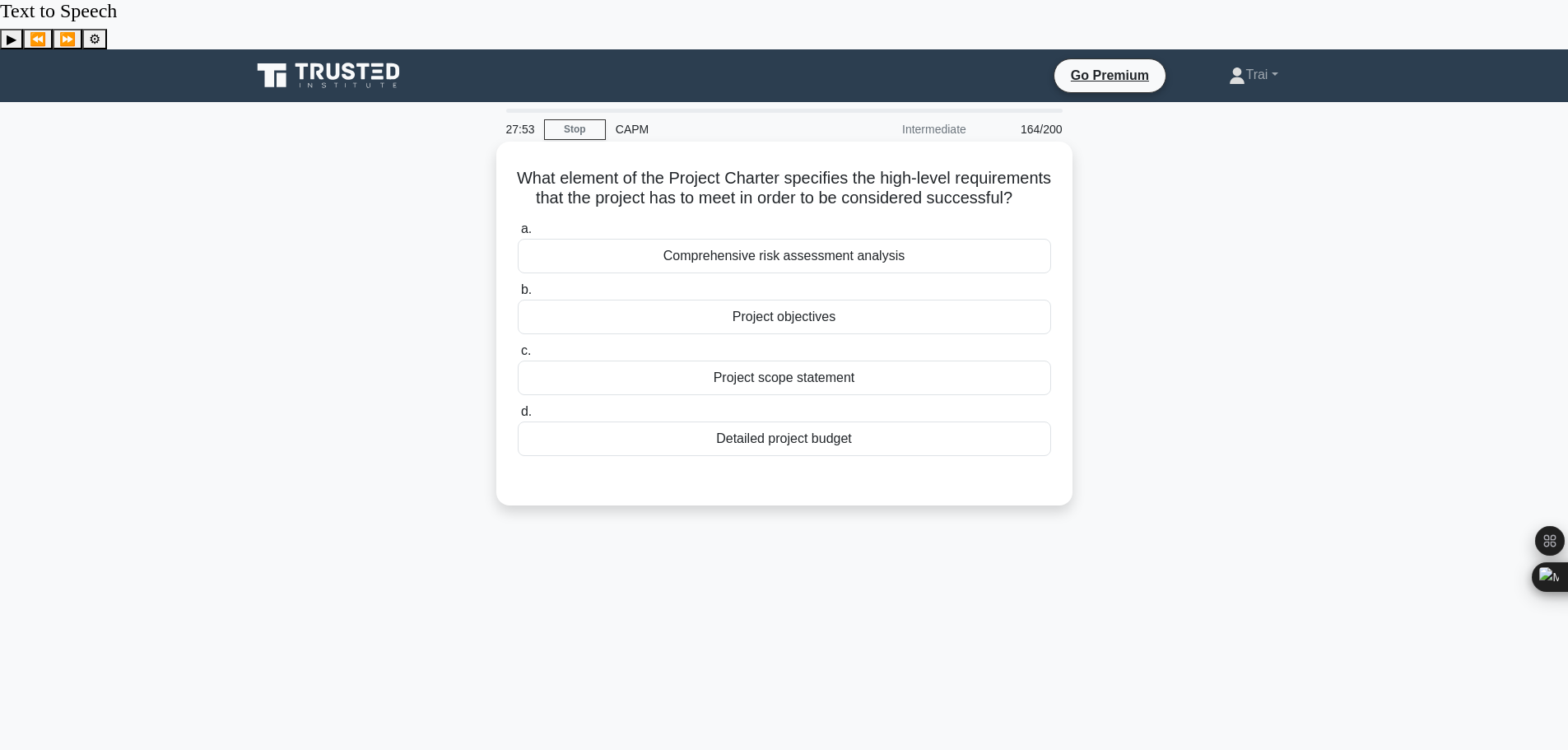
click at [853, 299] on div "Project objectives" at bounding box center [784, 317] width 534 height 35
click at [518, 287] on input "b. Project objectives" at bounding box center [518, 290] width 0 height 11
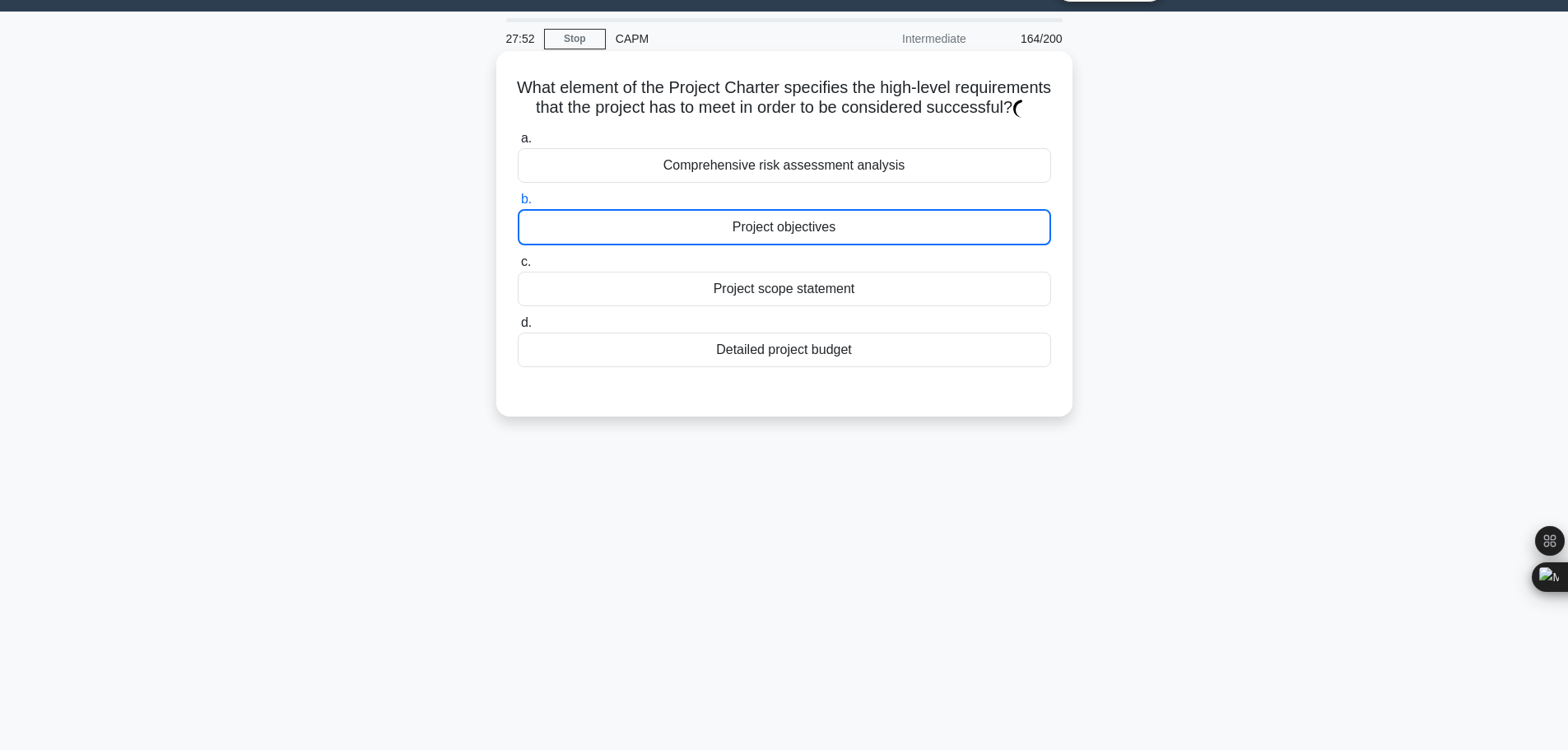
scroll to position [187, 0]
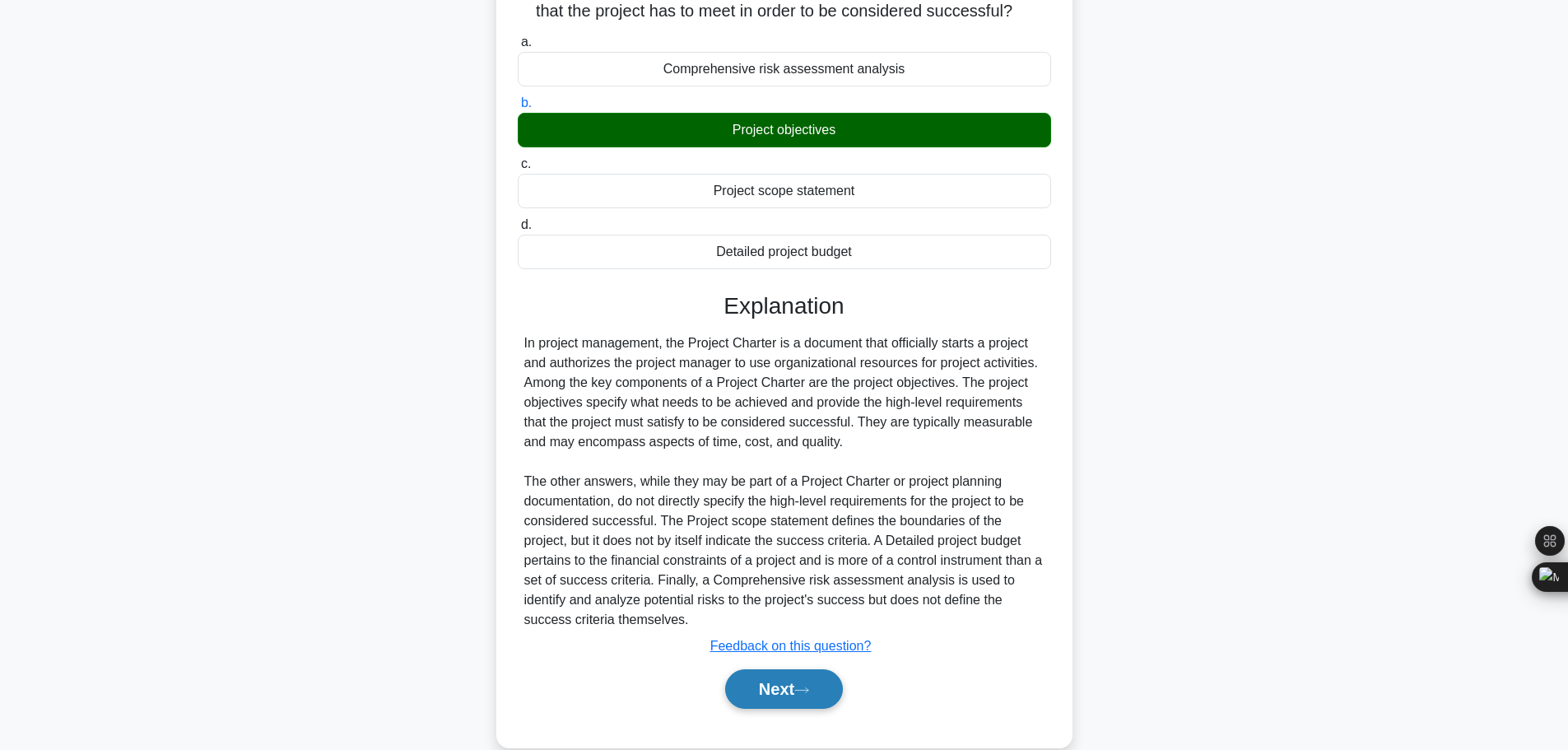
click at [804, 679] on button "Next" at bounding box center [784, 689] width 118 height 39
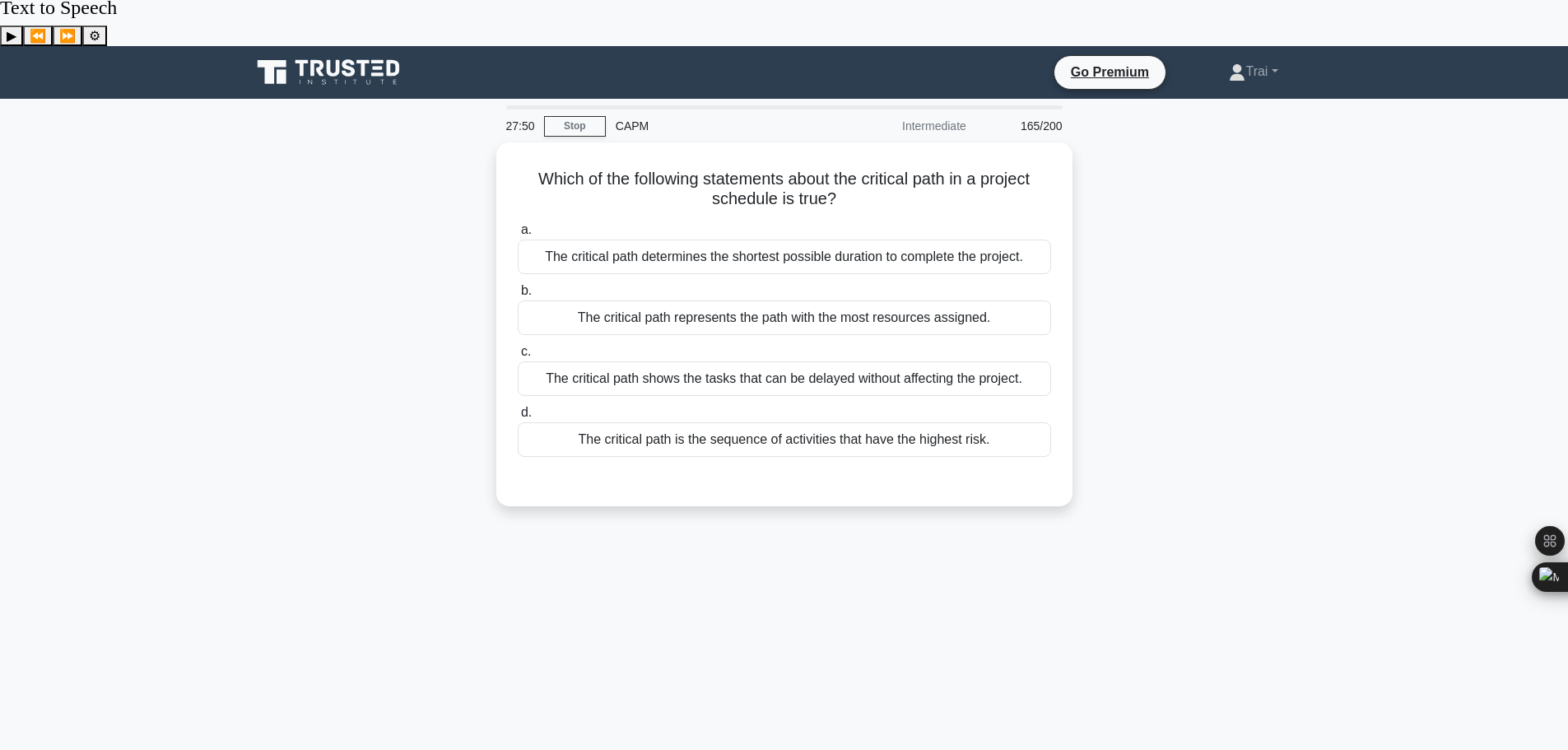
scroll to position [0, 0]
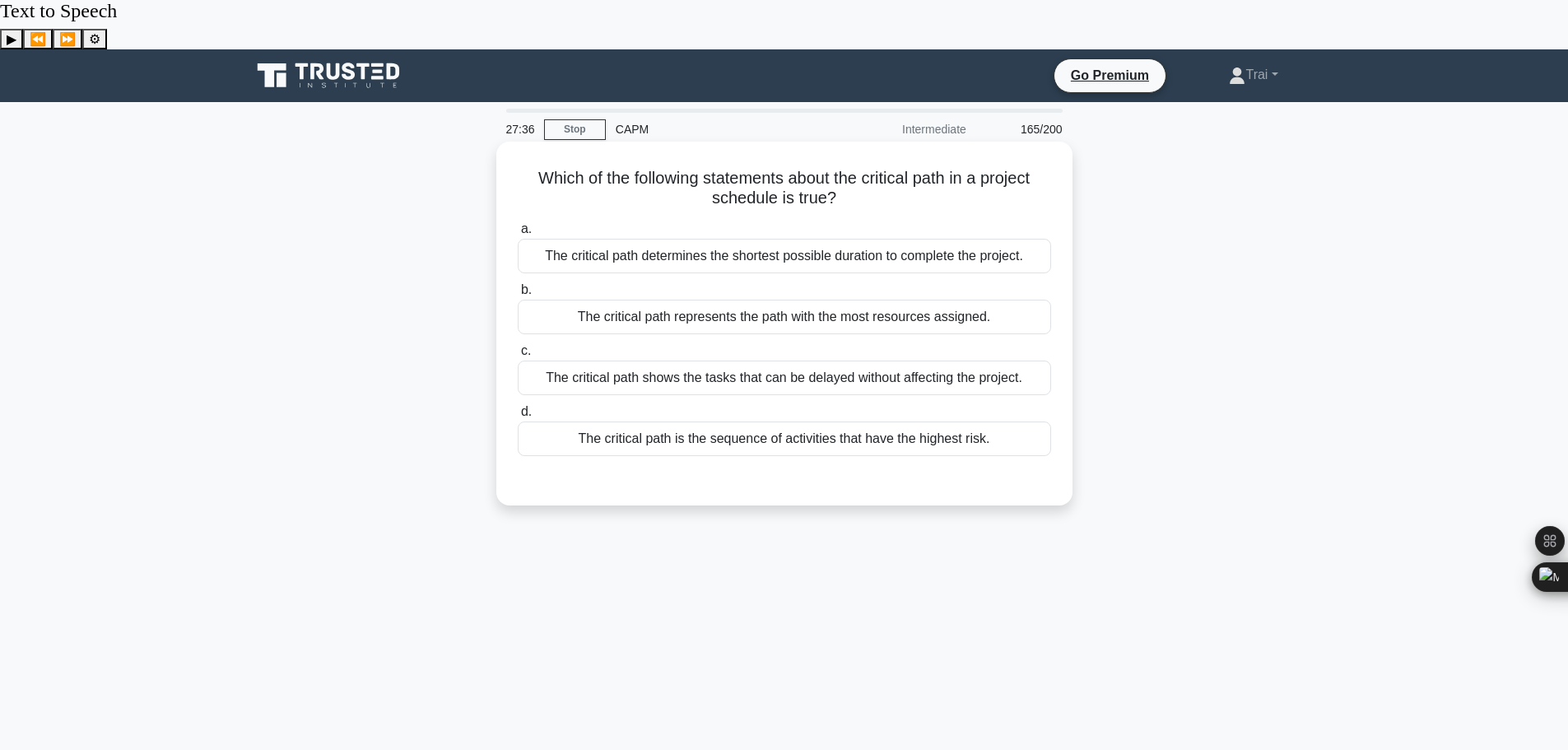
click at [814, 239] on div "The critical path determines the shortest possible duration to complete the pro…" at bounding box center [784, 256] width 534 height 35
click at [518, 224] on input "a. The critical path determines the shortest possible duration to complete the …" at bounding box center [518, 230] width 0 height 11
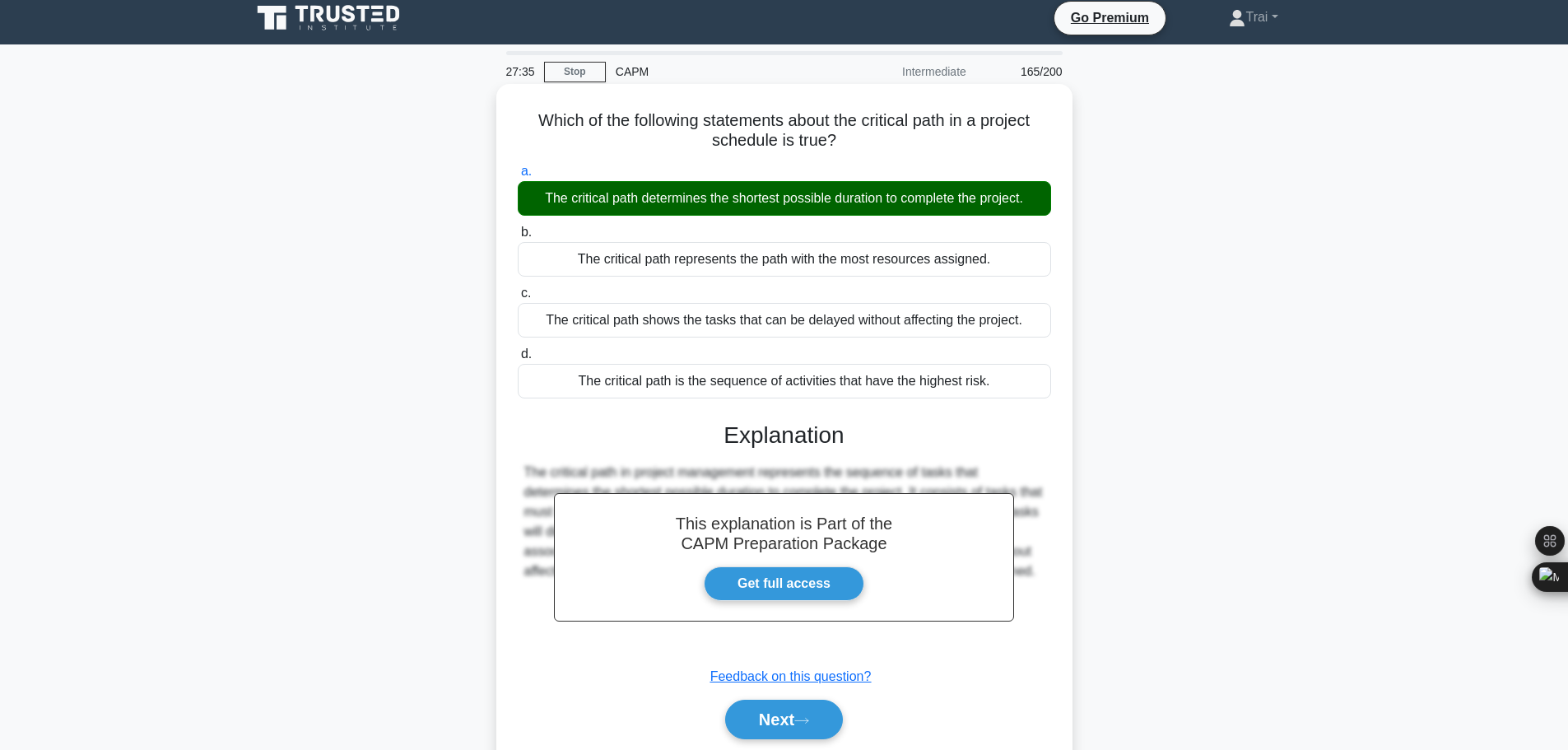
scroll to position [139, 0]
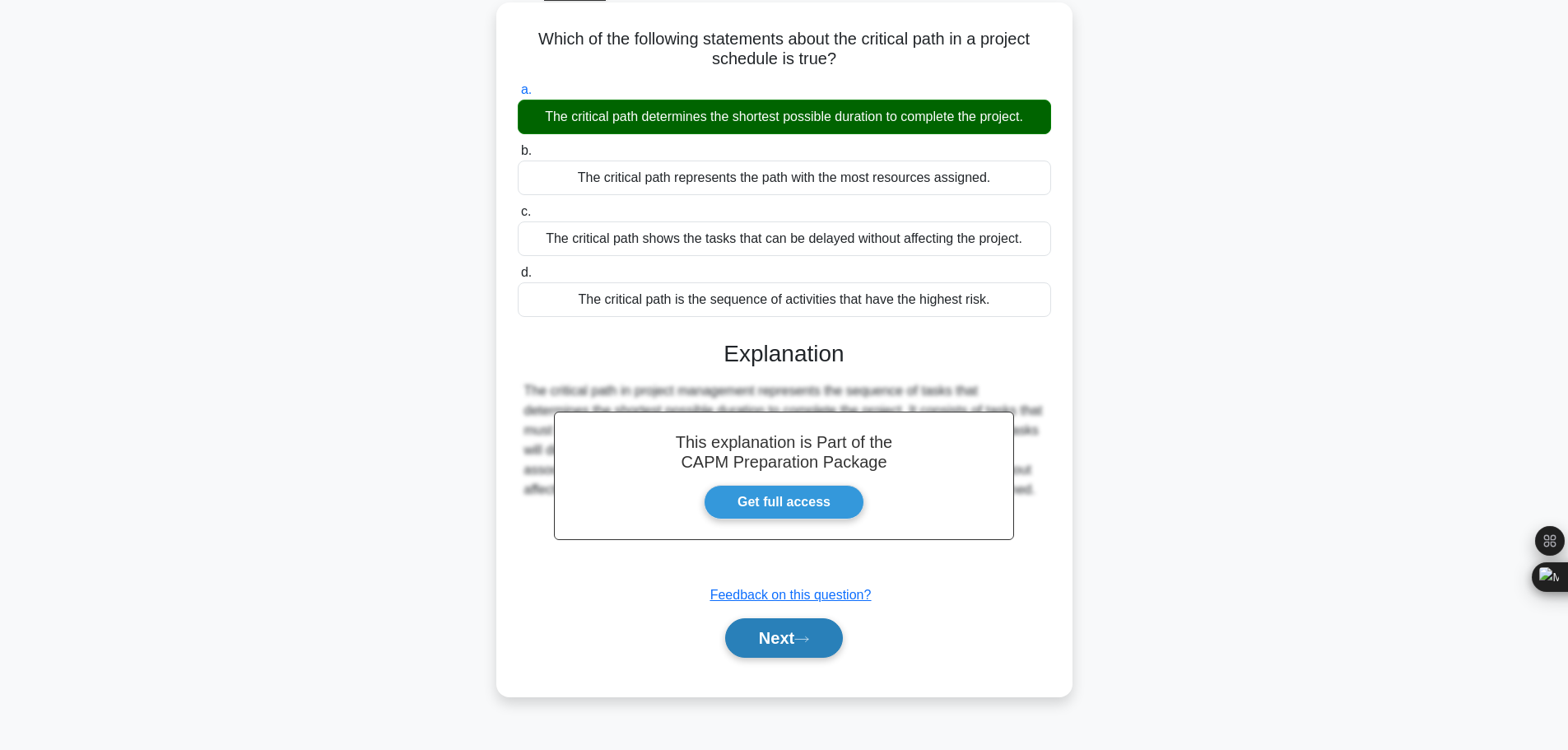
click at [794, 618] on button "Next" at bounding box center [784, 637] width 118 height 39
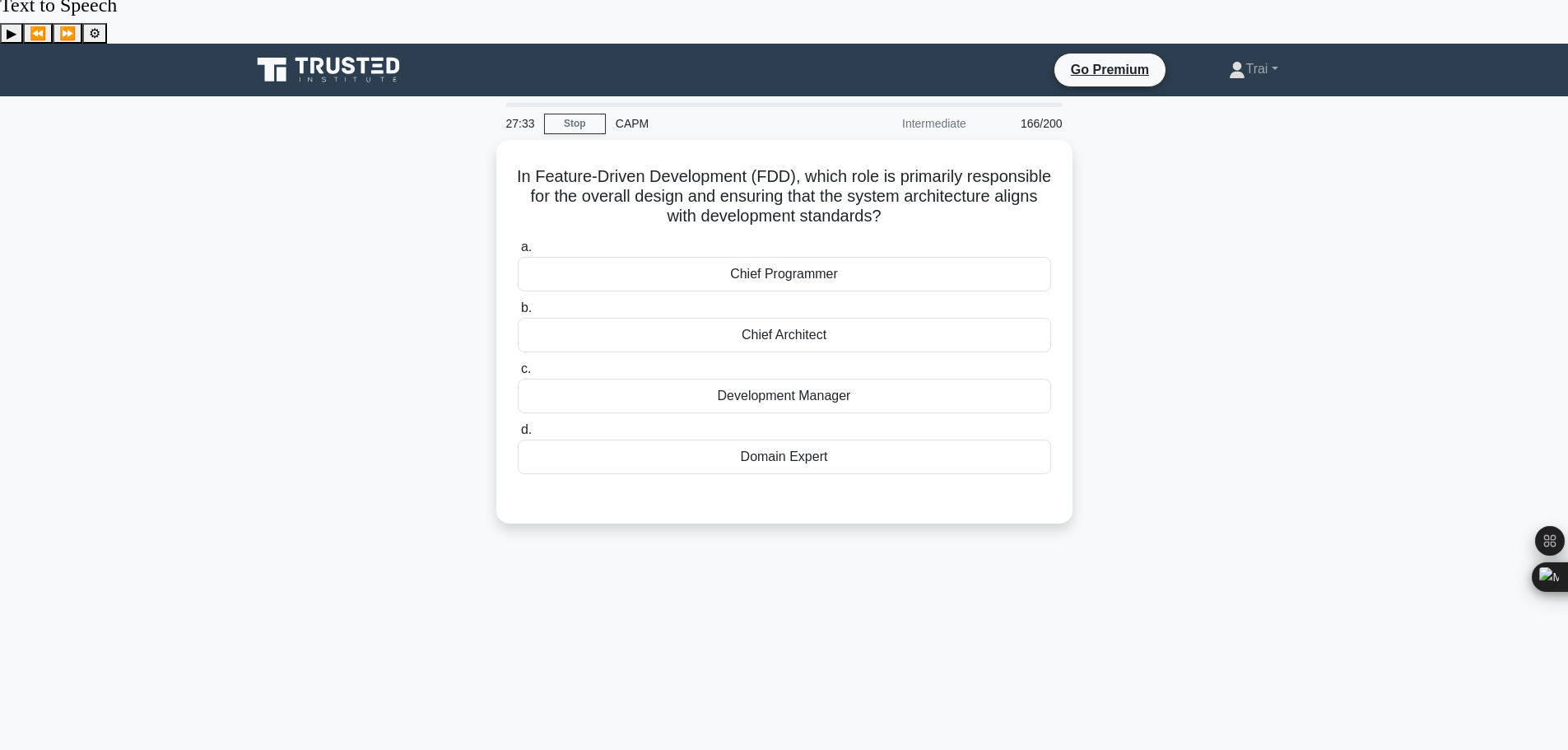
scroll to position [0, 0]
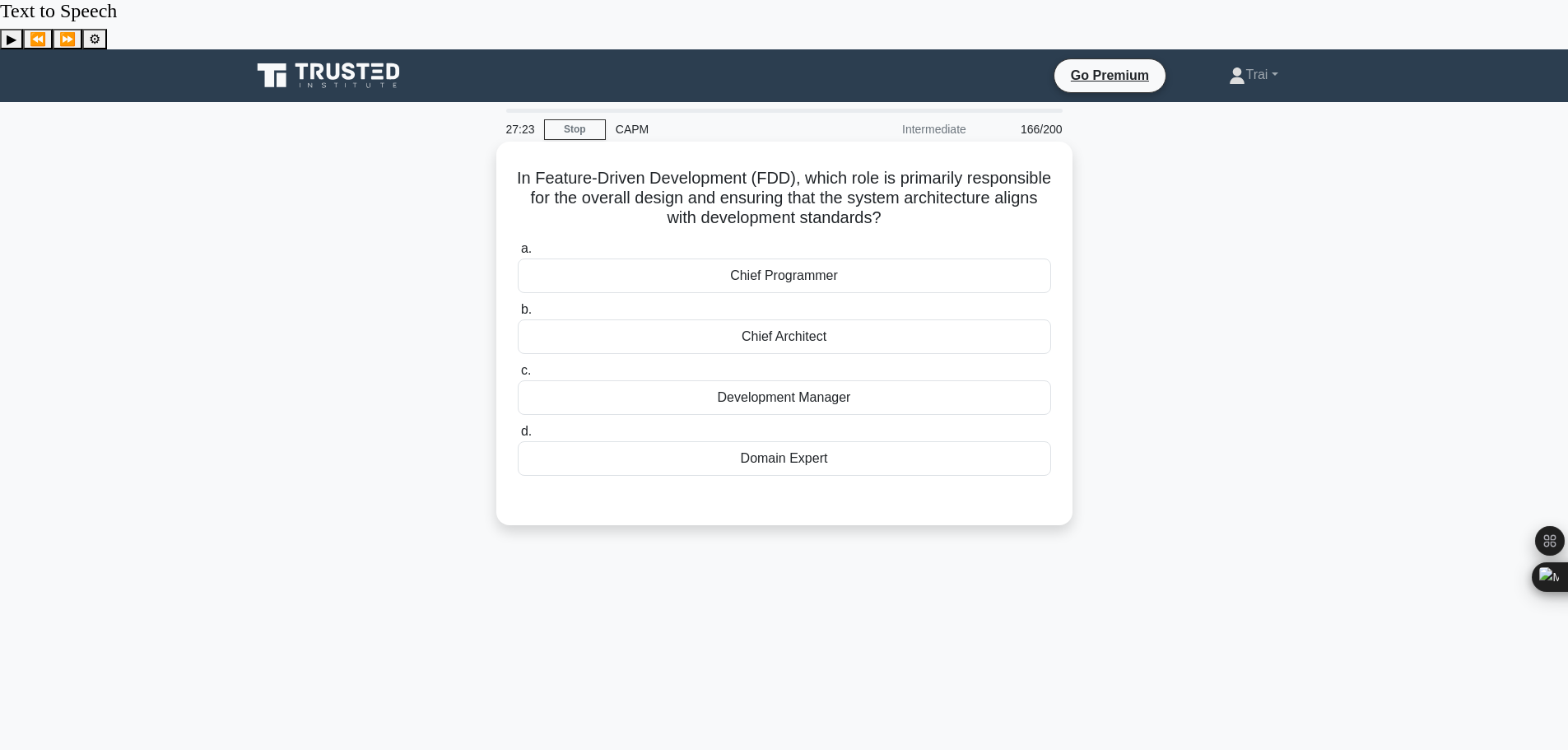
click at [777, 380] on div "Development Manager" at bounding box center [784, 397] width 534 height 35
click at [518, 365] on input "c. Development Manager" at bounding box center [518, 371] width 0 height 11
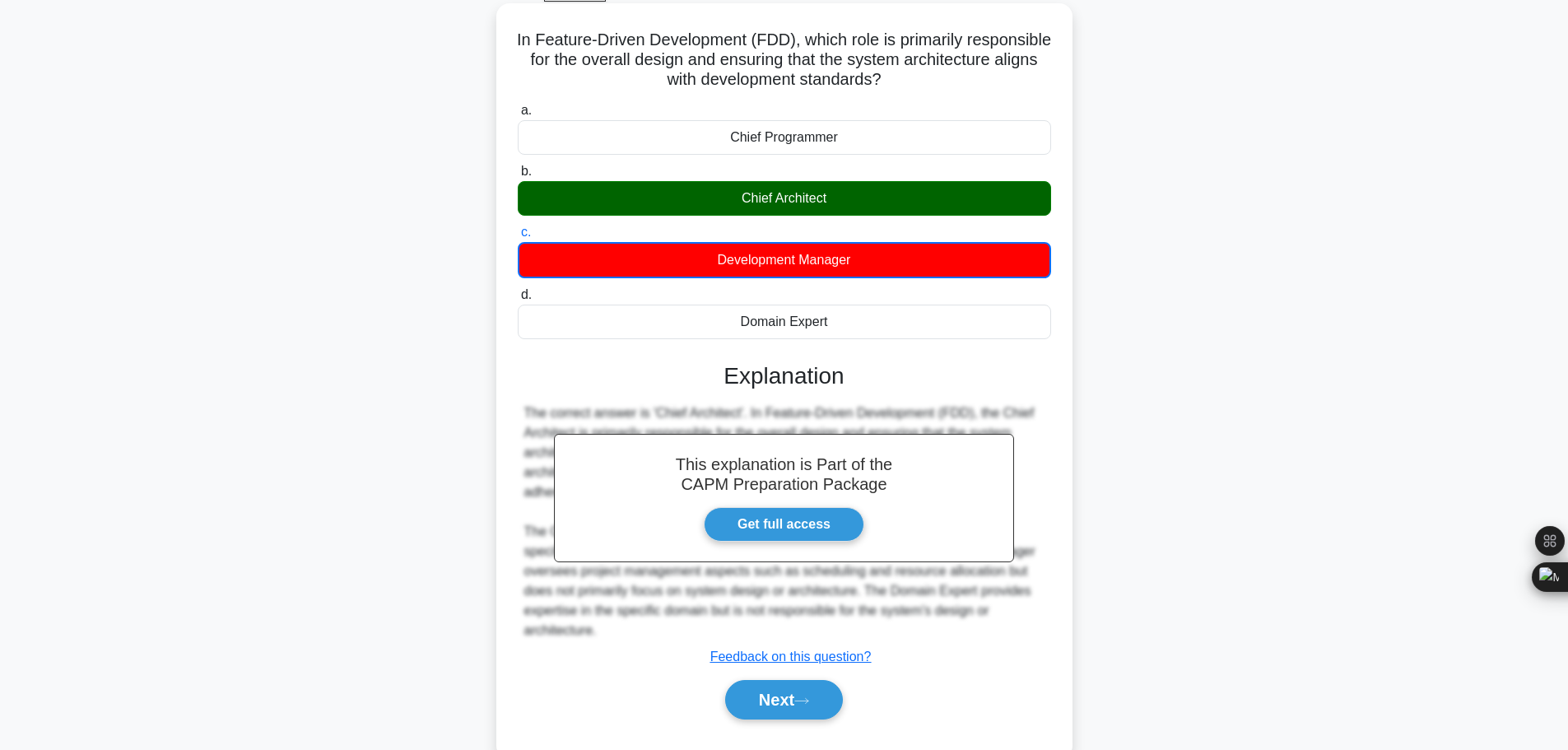
scroll to position [139, 0]
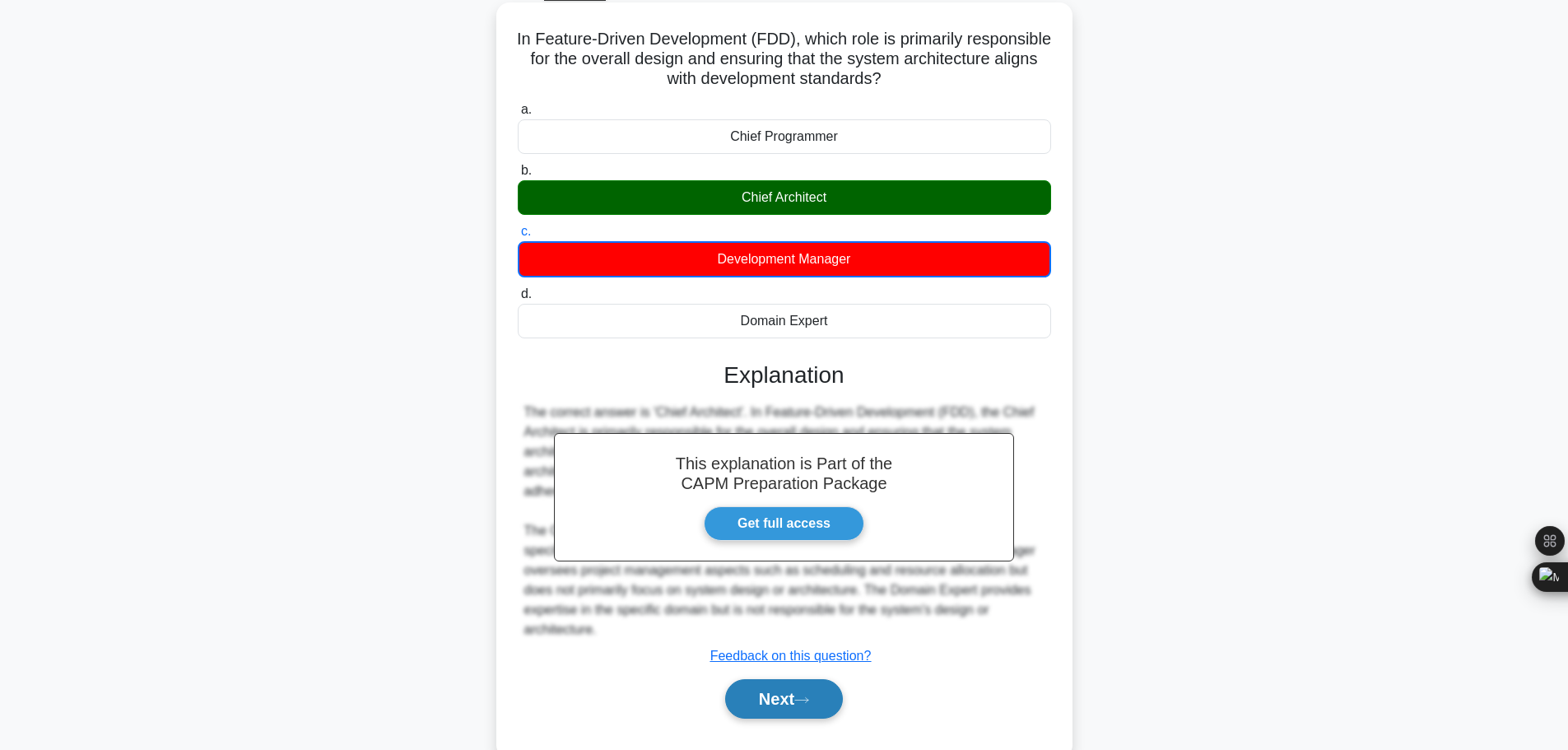
click at [783, 679] on button "Next" at bounding box center [784, 699] width 118 height 39
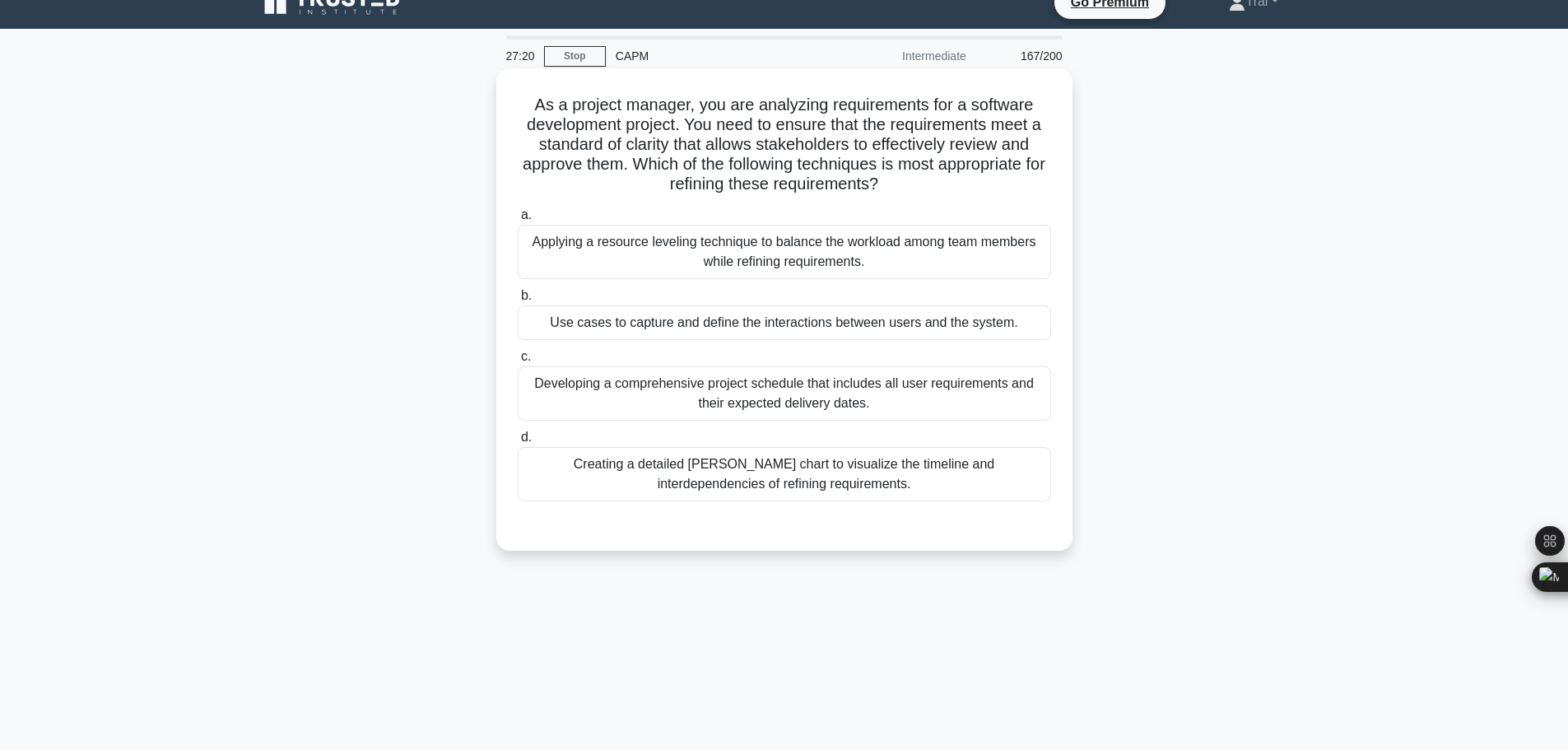
scroll to position [0, 0]
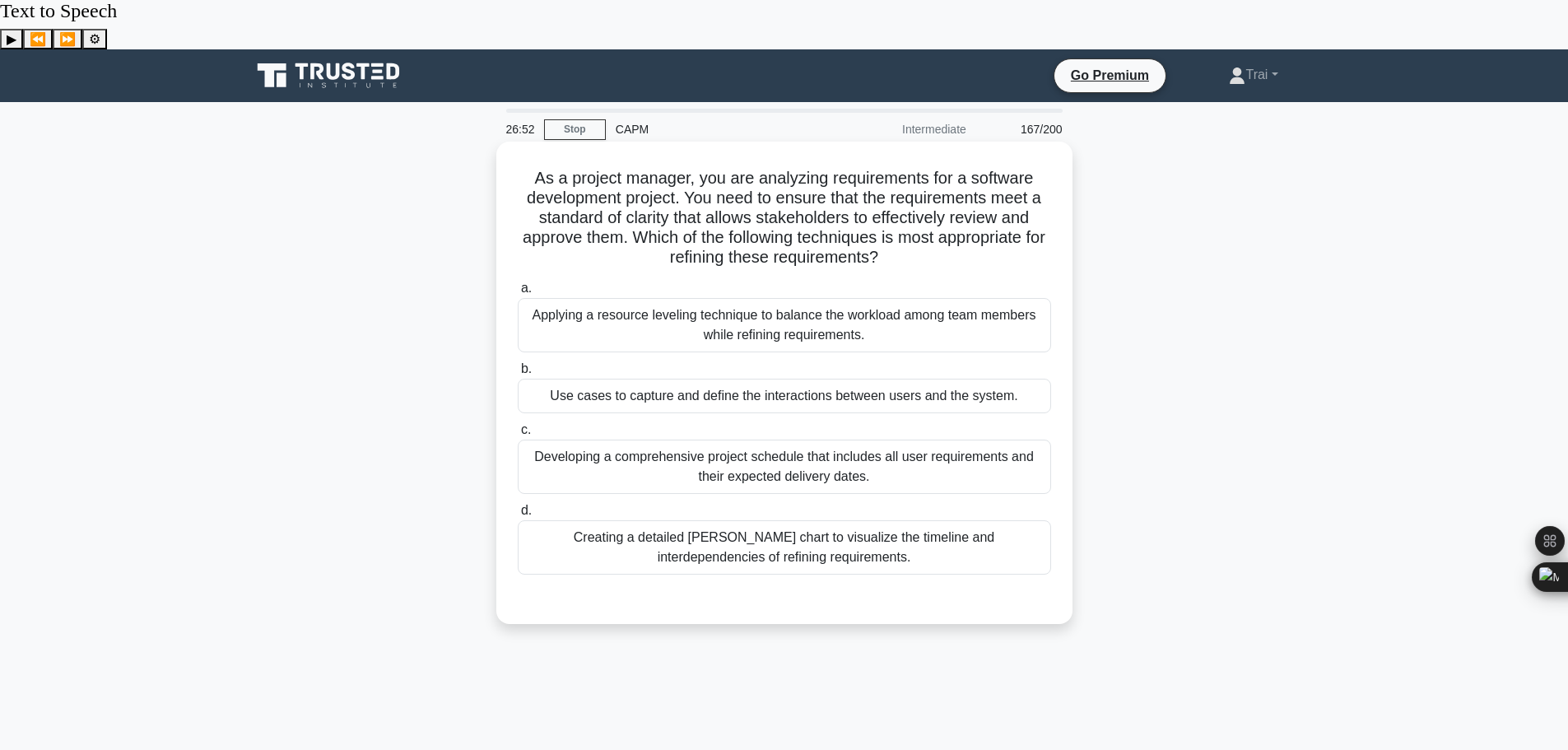
click at [723, 299] on div "Applying a resource leveling technique to balance the workload among team membe…" at bounding box center [784, 325] width 534 height 54
click at [518, 283] on input "a. Applying a resource leveling technique to balance the workload among team me…" at bounding box center [518, 288] width 0 height 11
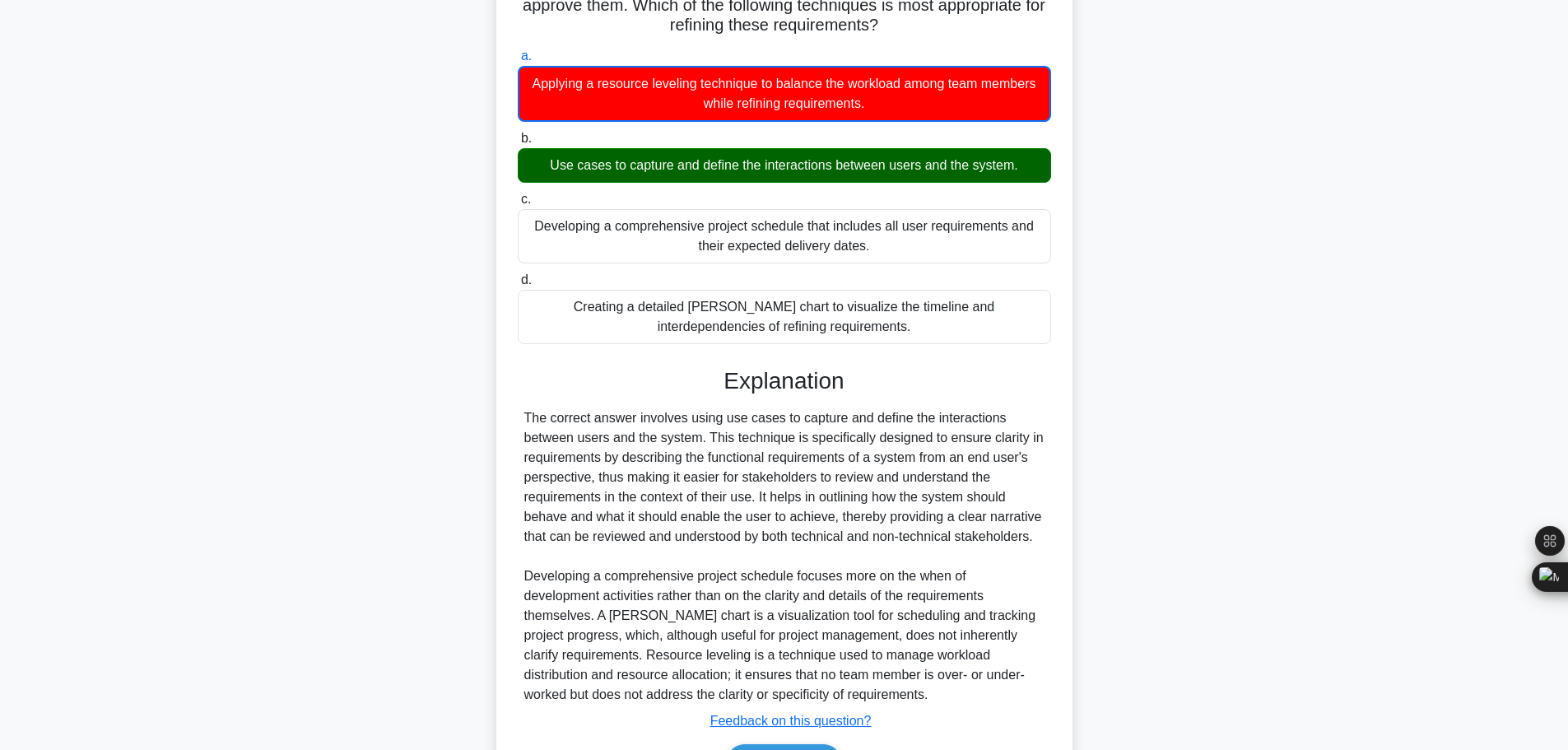
scroll to position [288, 0]
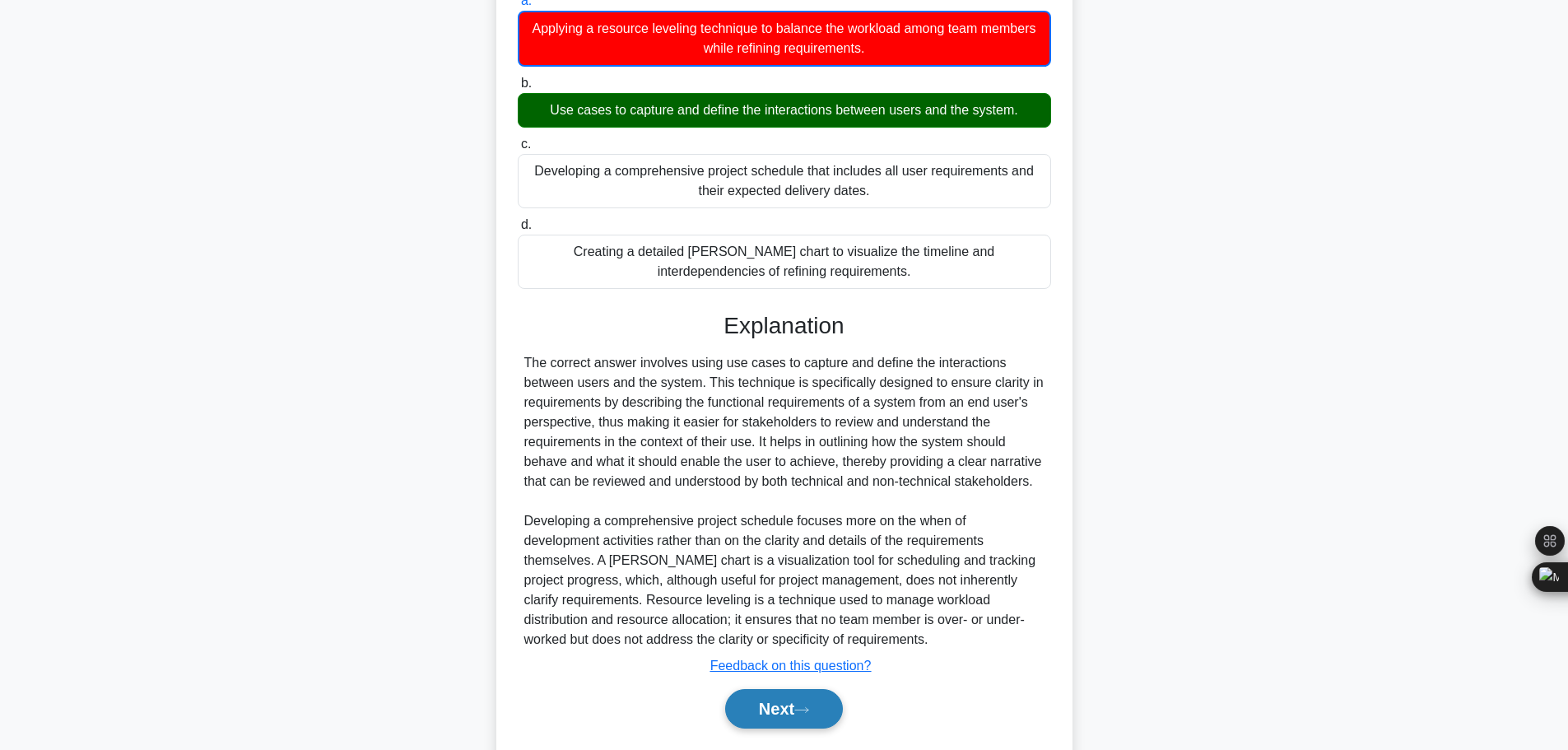
click at [787, 690] on button "Next" at bounding box center [784, 709] width 118 height 39
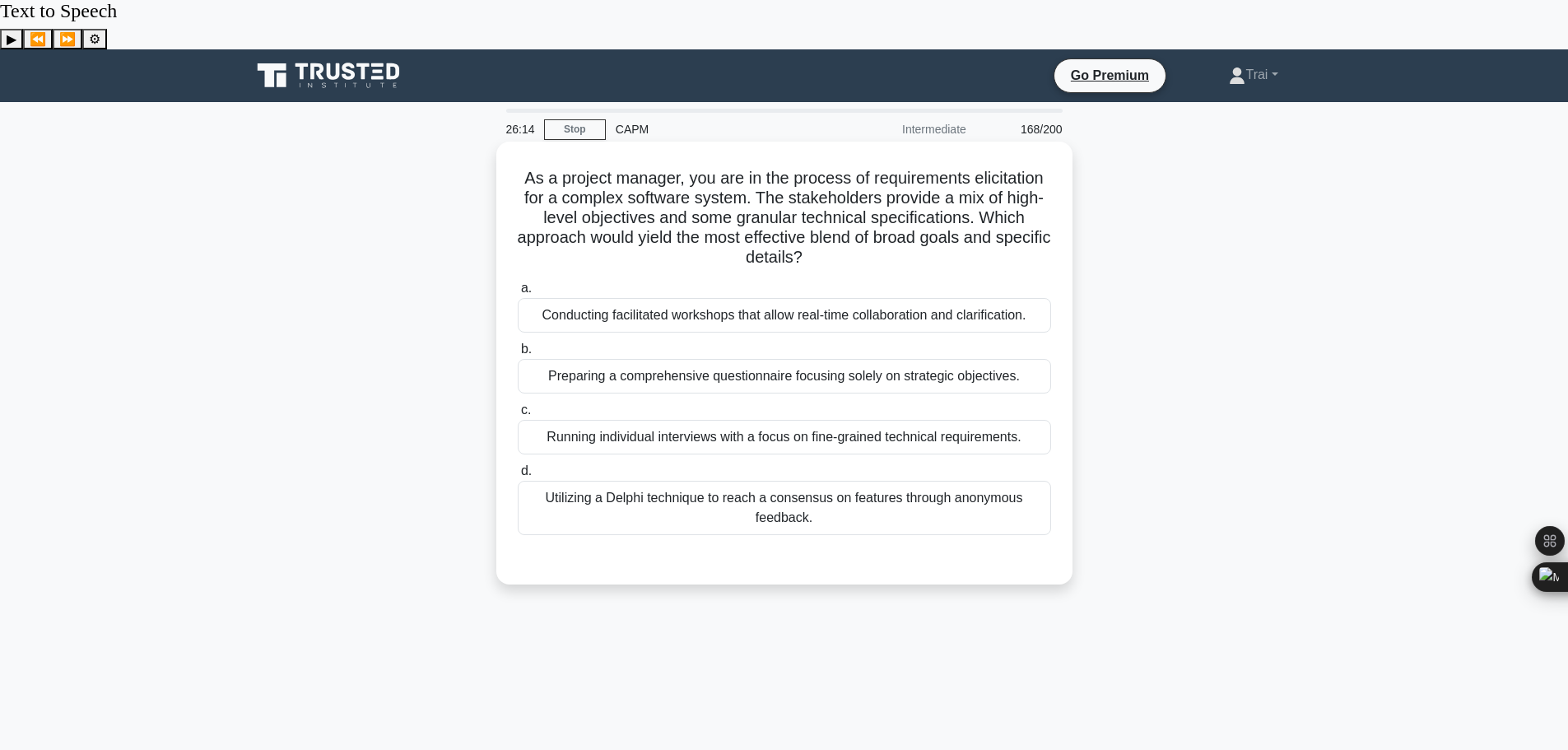
click at [780, 299] on div "Conducting facilitated workshops that allow real-time collaboration and clarifi…" at bounding box center [784, 316] width 534 height 35
click at [518, 283] on input "a. Conducting facilitated workshops that allow real-time collaboration and clar…" at bounding box center [518, 288] width 0 height 11
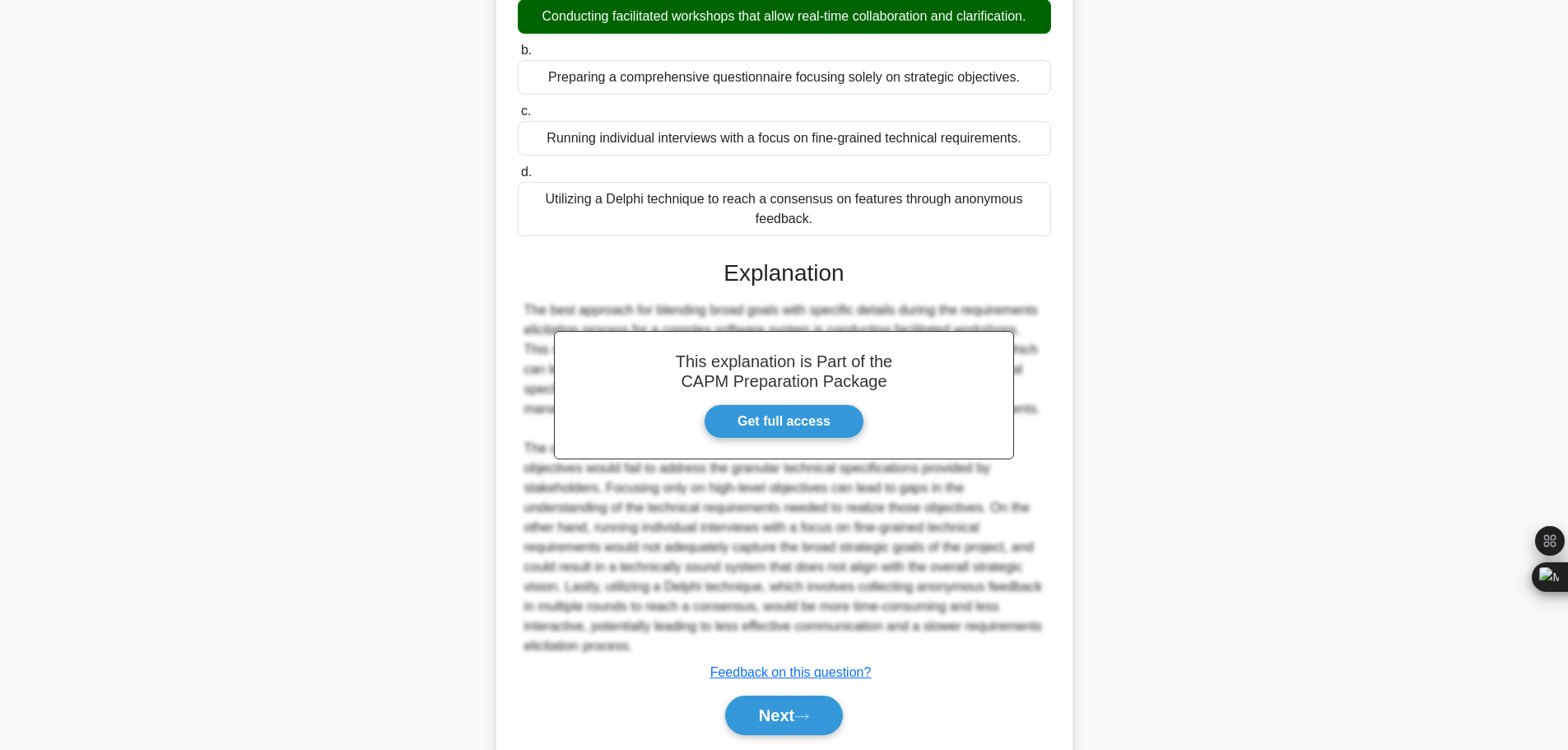
scroll to position [306, 0]
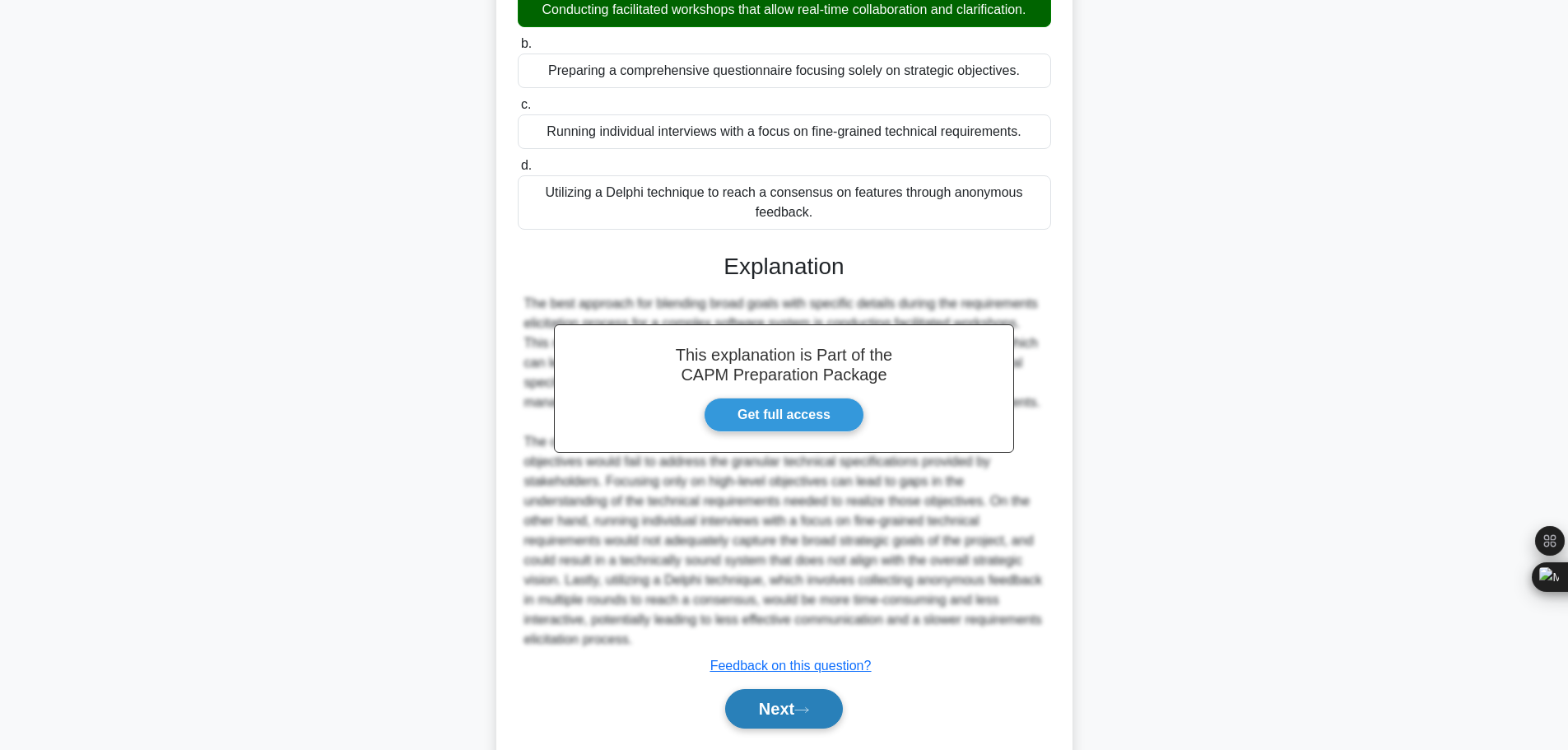
click at [788, 690] on button "Next" at bounding box center [784, 709] width 118 height 39
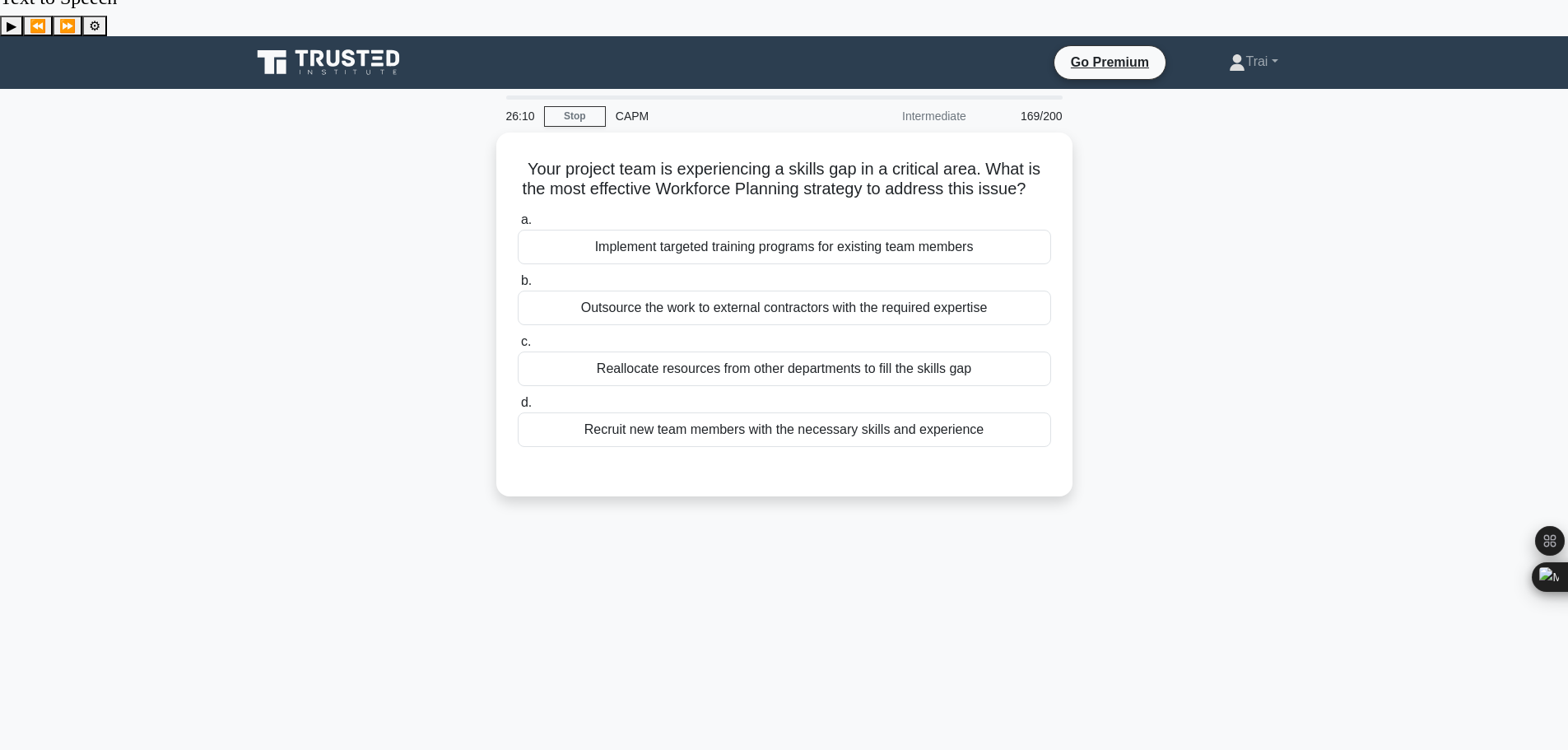
scroll to position [0, 0]
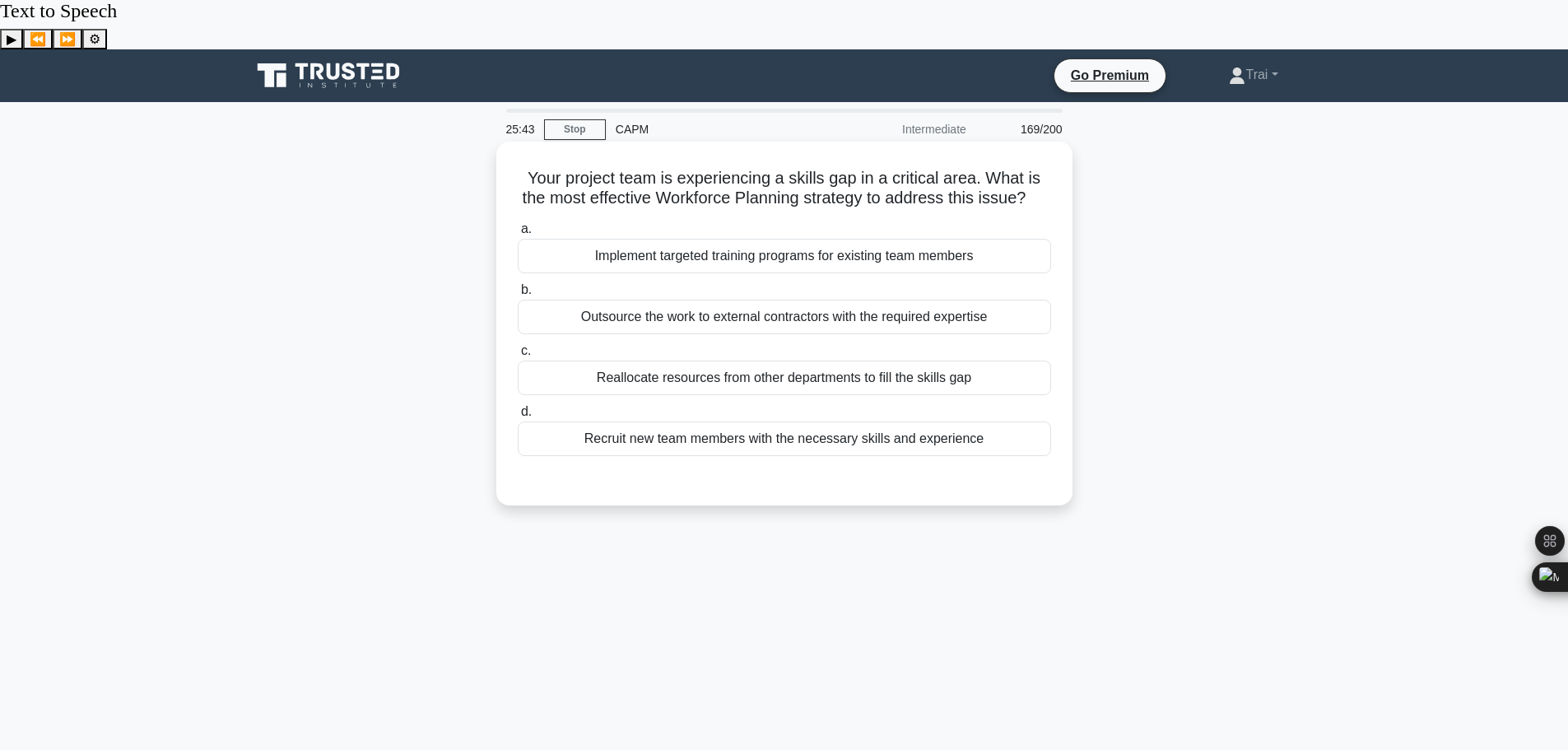
click at [829, 239] on div "Implement targeted training programs for existing team members" at bounding box center [784, 256] width 534 height 35
click at [518, 224] on input "a. Implement targeted training programs for existing team members" at bounding box center [518, 230] width 0 height 11
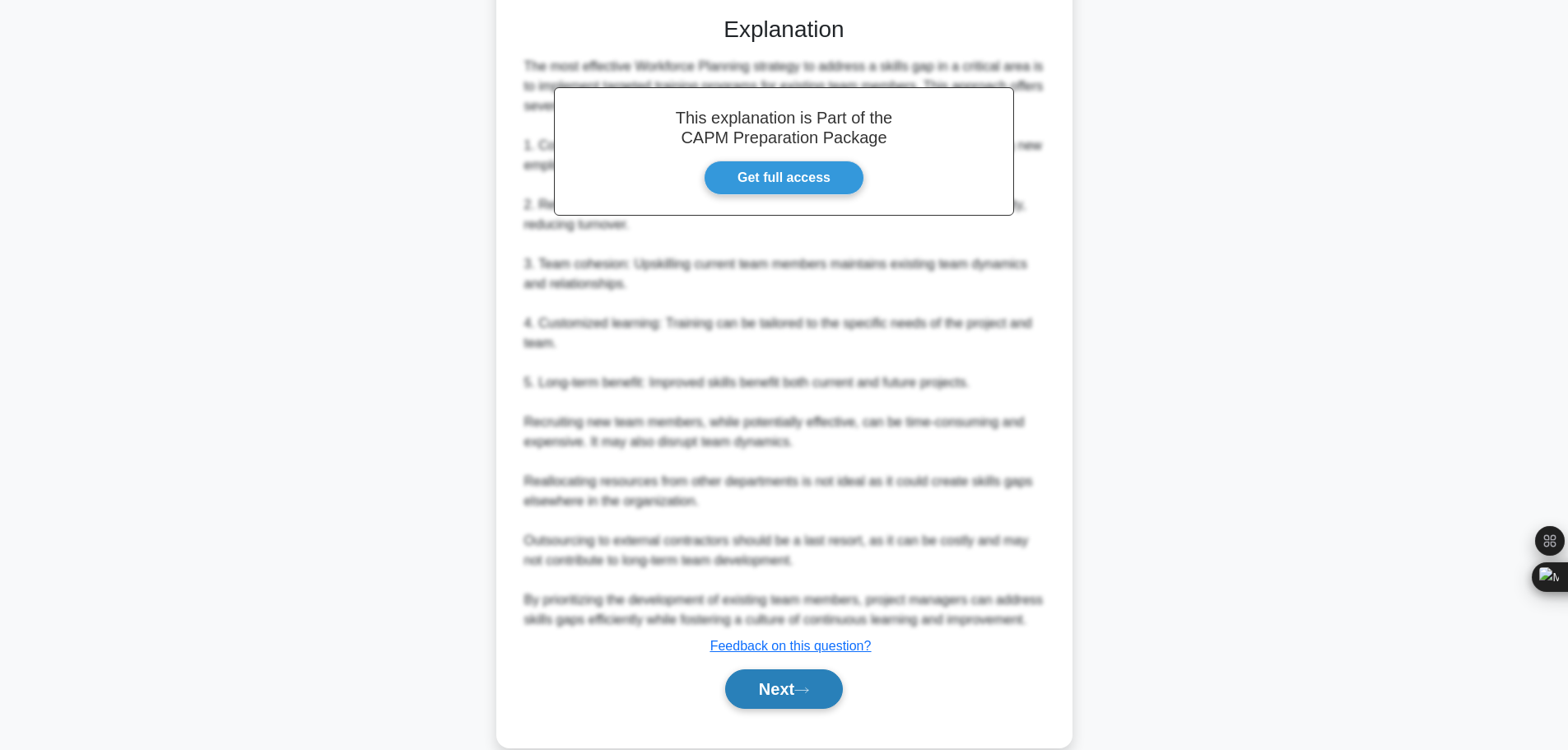
click at [796, 669] on button "Next" at bounding box center [784, 689] width 118 height 39
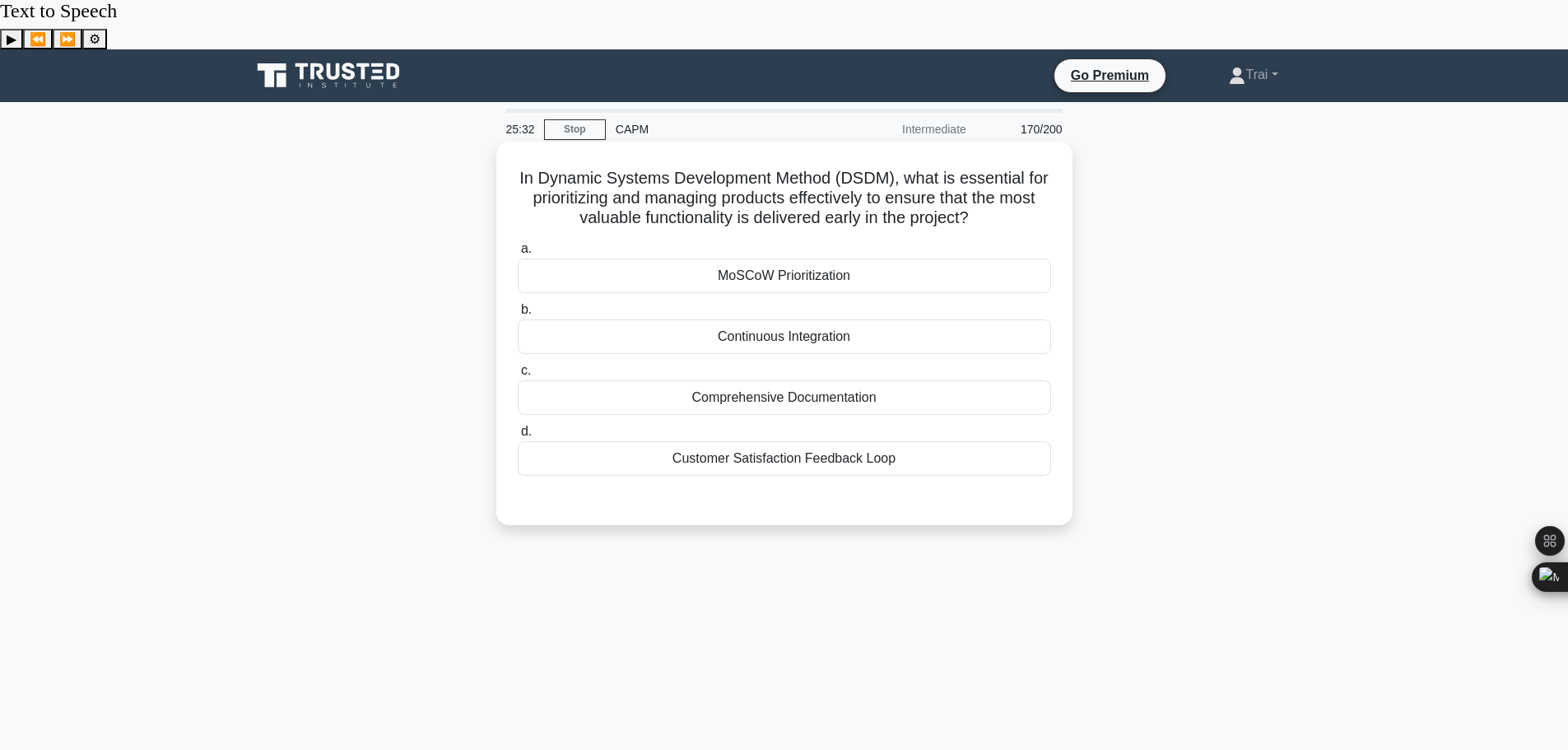
click at [860, 320] on div "Continuous Integration" at bounding box center [784, 337] width 534 height 35
click at [518, 305] on input "b. Continuous Integration" at bounding box center [518, 310] width 0 height 11
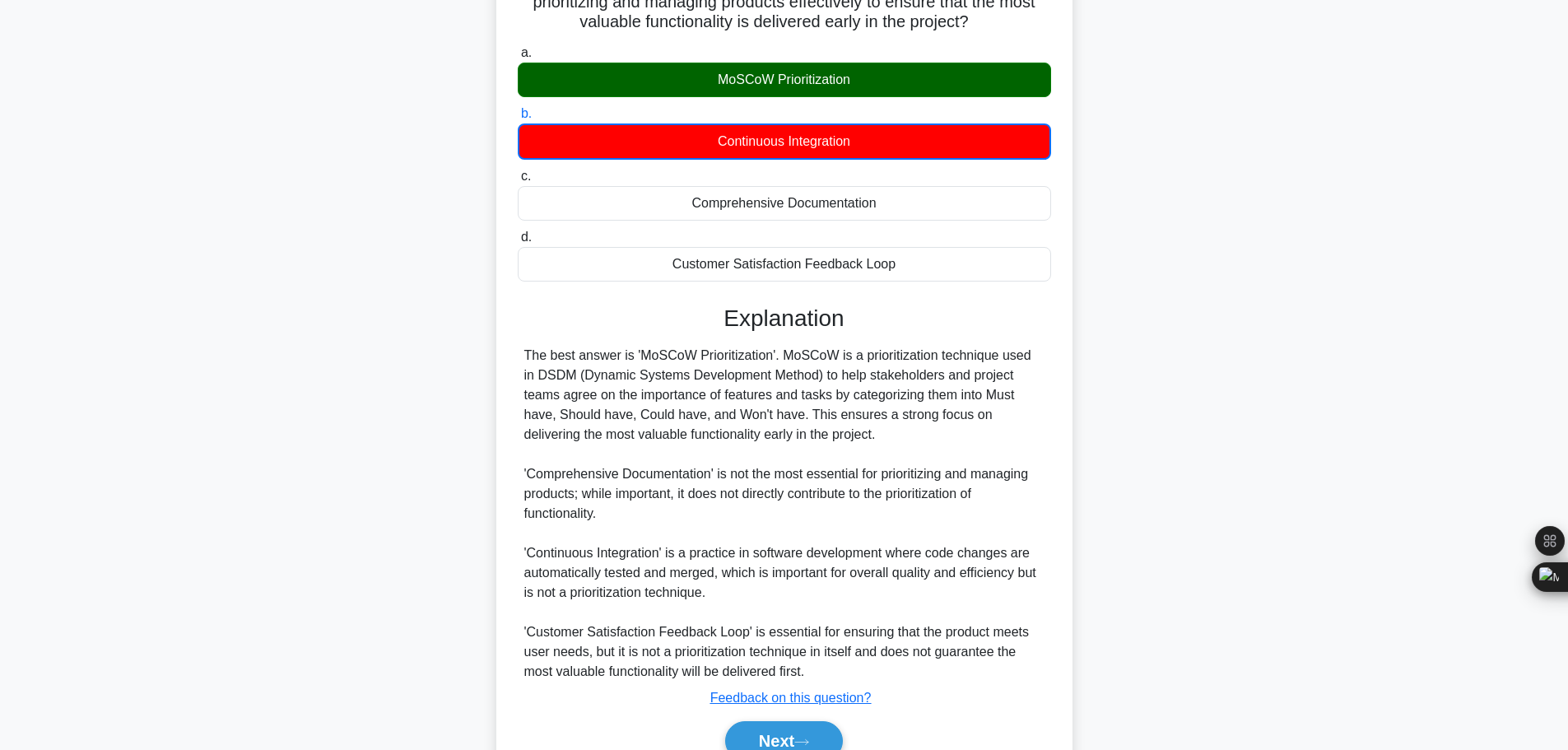
scroll to position [228, 0]
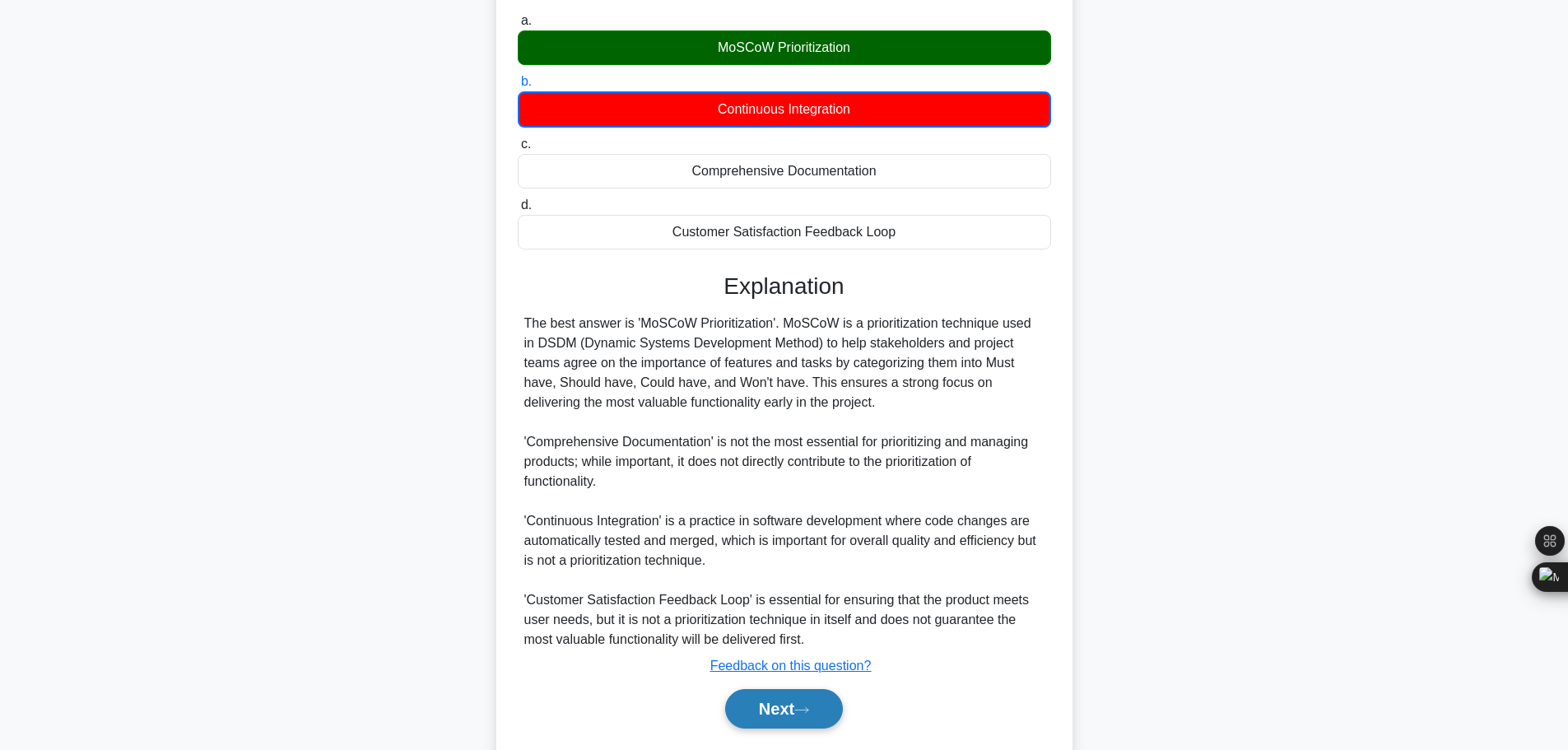
click at [788, 690] on button "Next" at bounding box center [784, 709] width 118 height 39
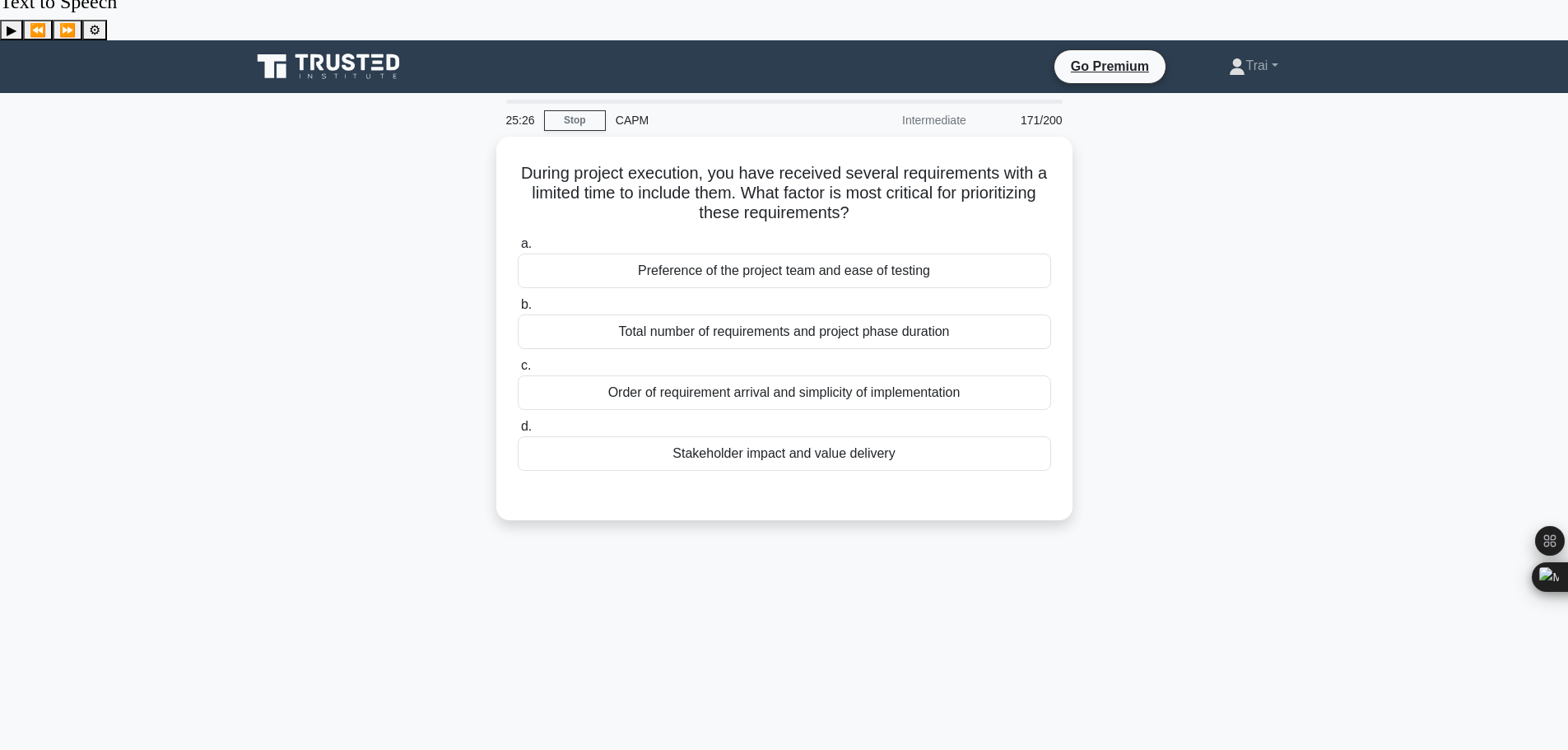
scroll to position [0, 0]
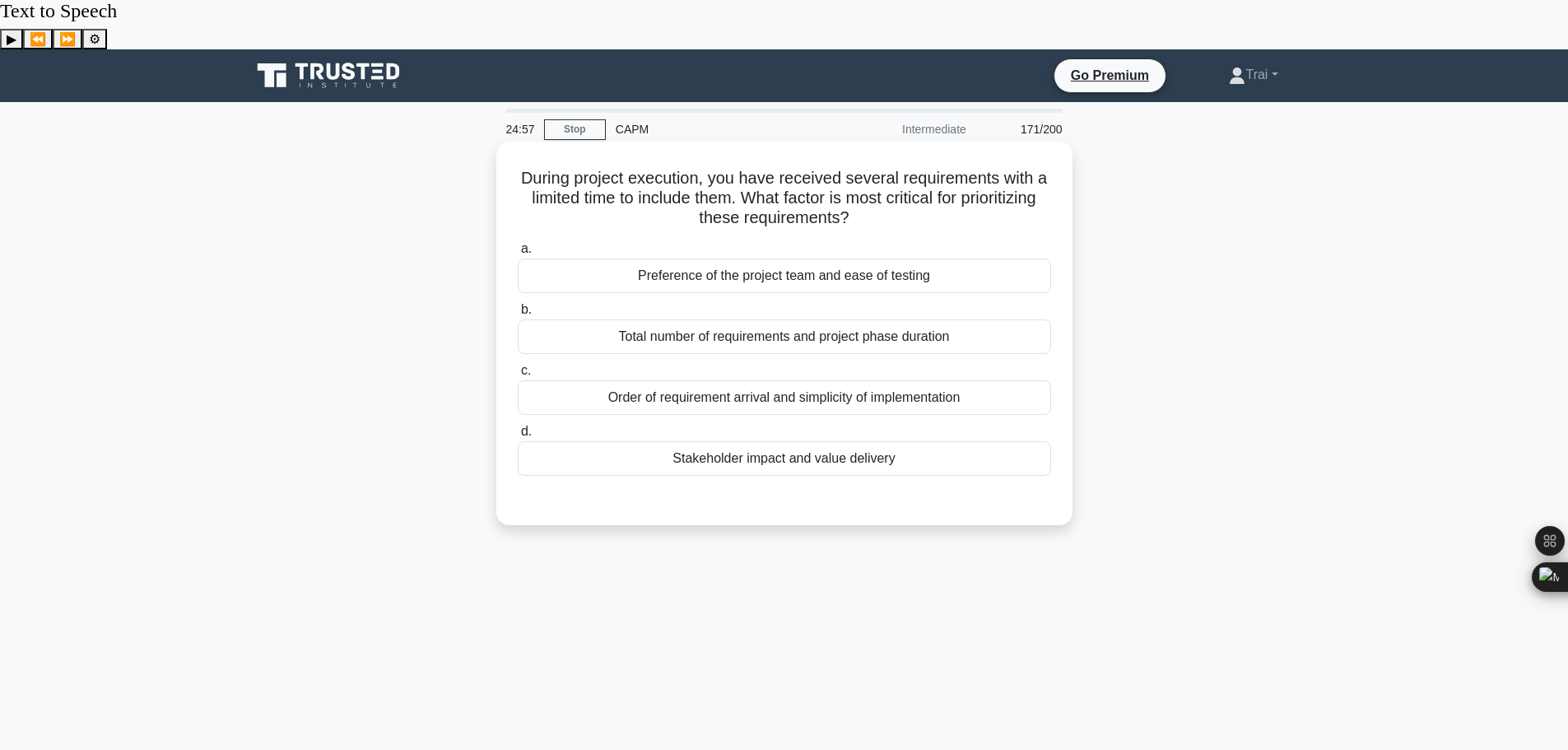
click at [890, 441] on div "Stakeholder impact and value delivery" at bounding box center [784, 459] width 534 height 35
click at [518, 427] on input "d. Stakeholder impact and value delivery" at bounding box center [518, 432] width 0 height 11
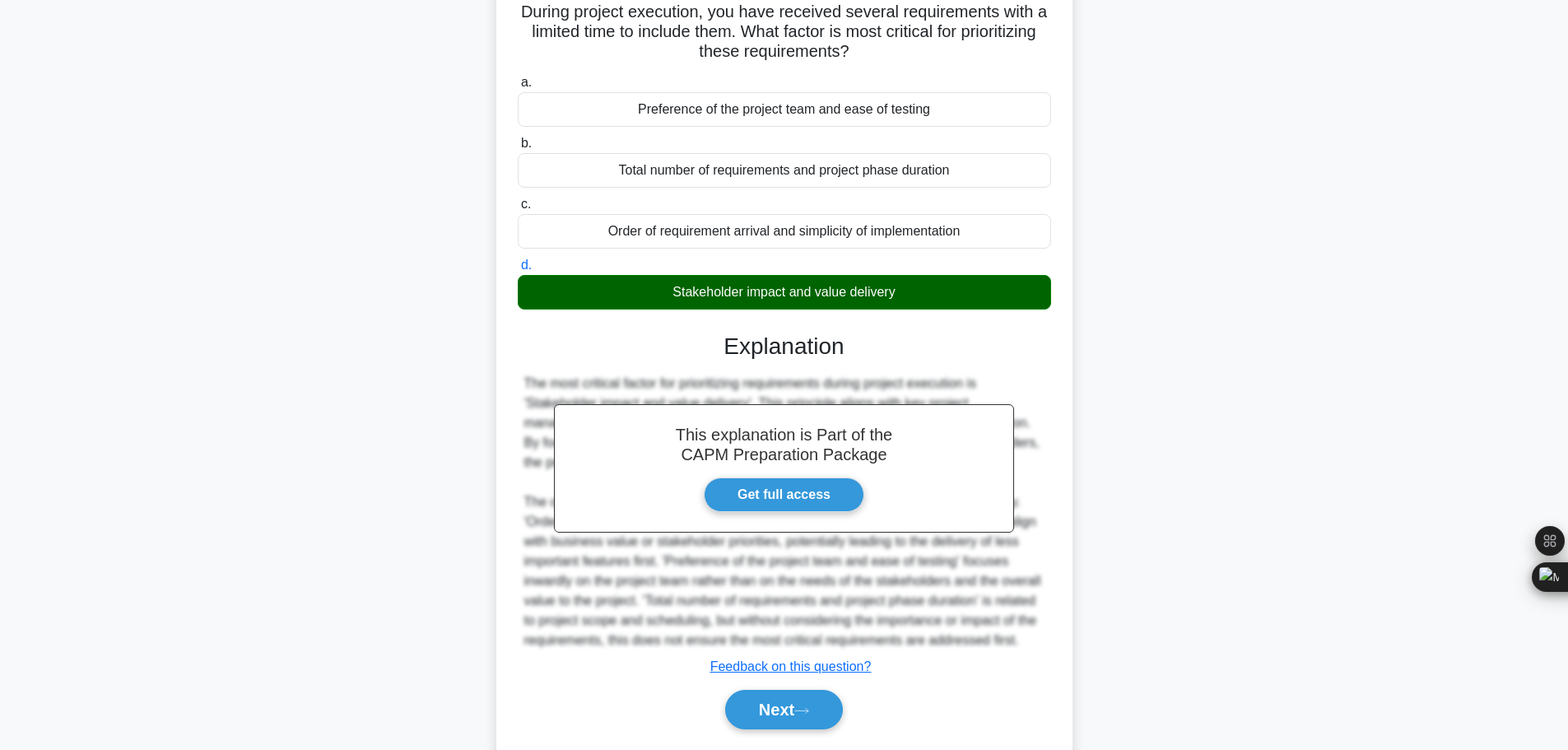
scroll to position [168, 0]
click at [806, 690] on button "Next" at bounding box center [784, 709] width 118 height 39
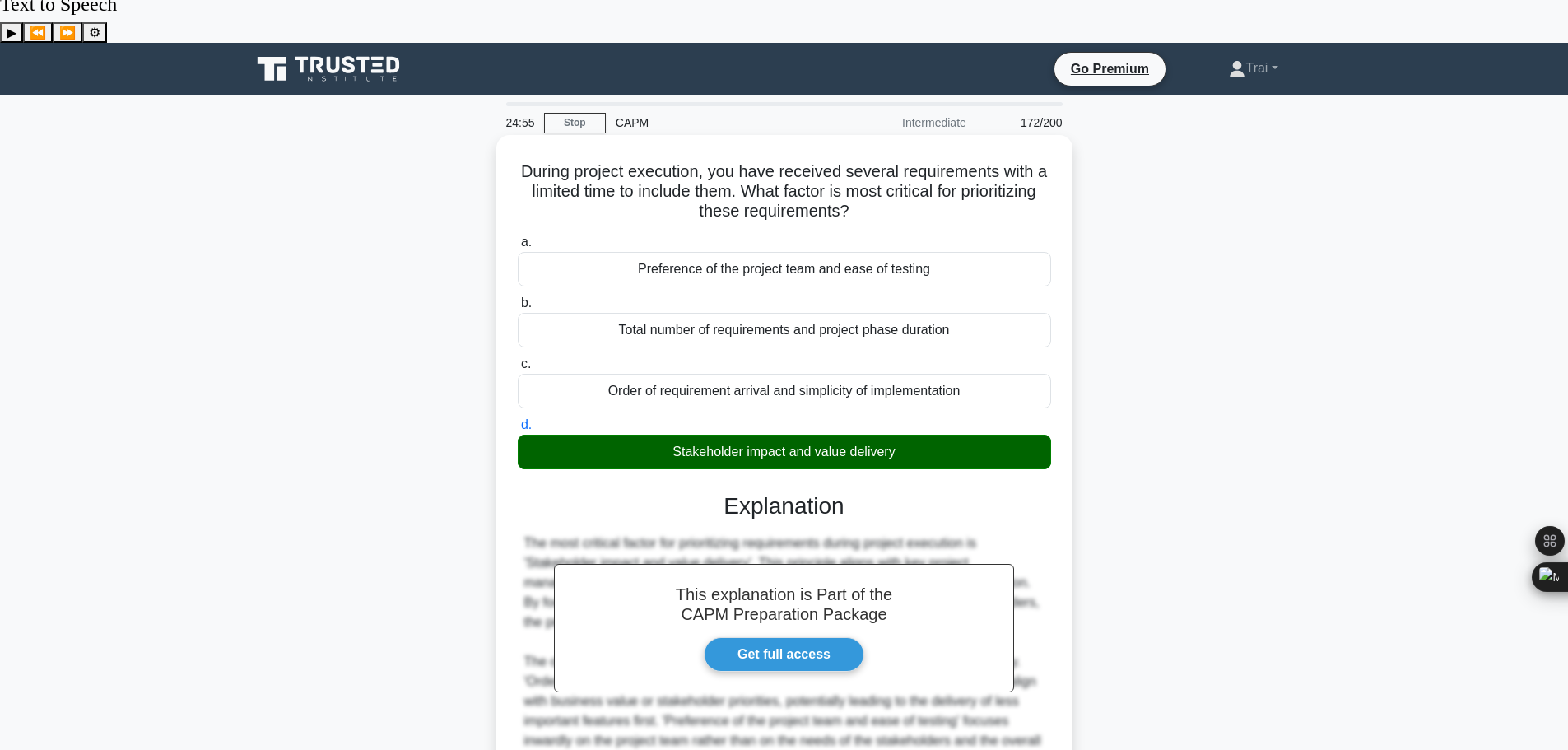
scroll to position [0, 0]
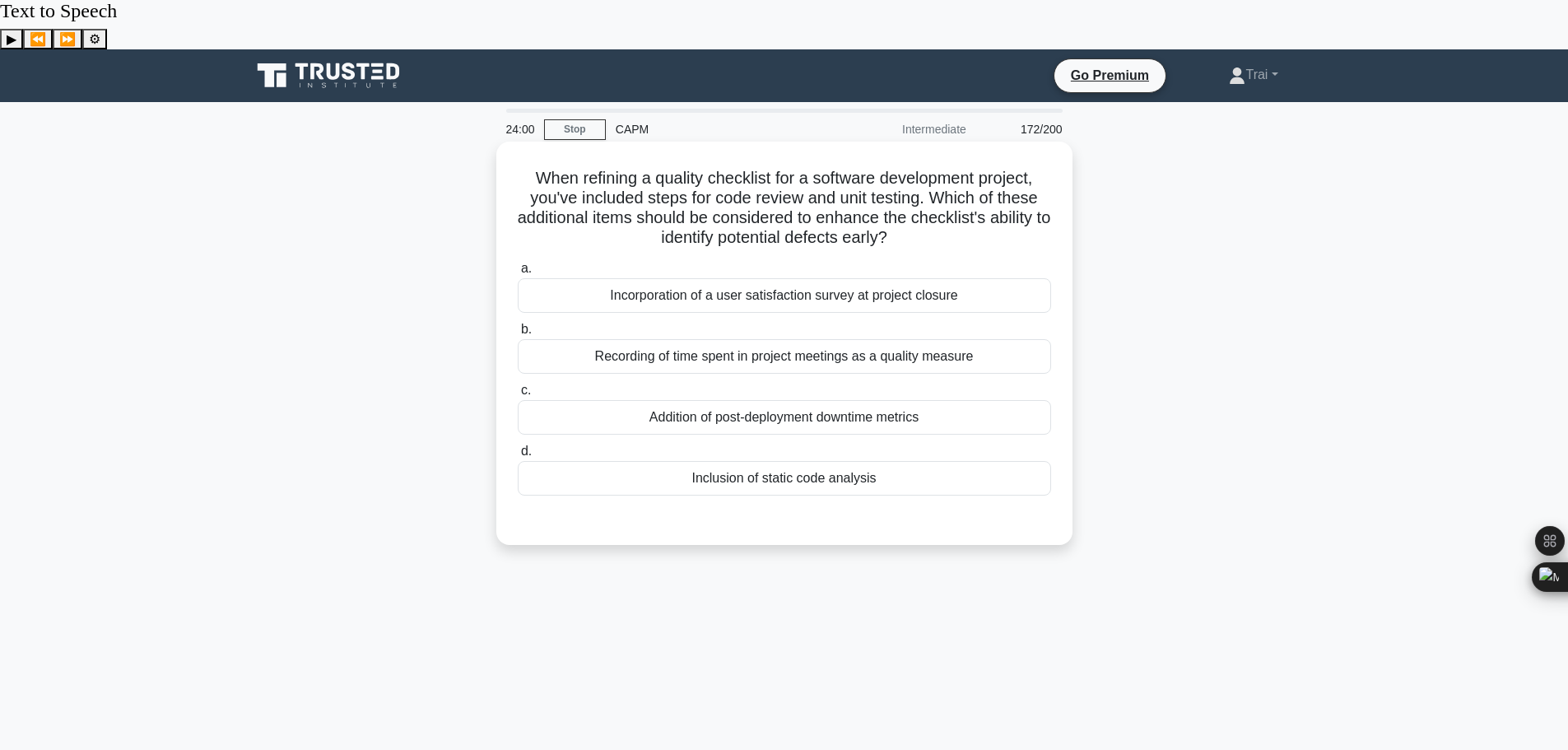
click at [824, 278] on div "Incorporation of a user satisfaction survey at project closure" at bounding box center [784, 296] width 534 height 35
click at [518, 264] on input "a. Incorporation of a user satisfaction survey at project closure" at bounding box center [518, 269] width 0 height 11
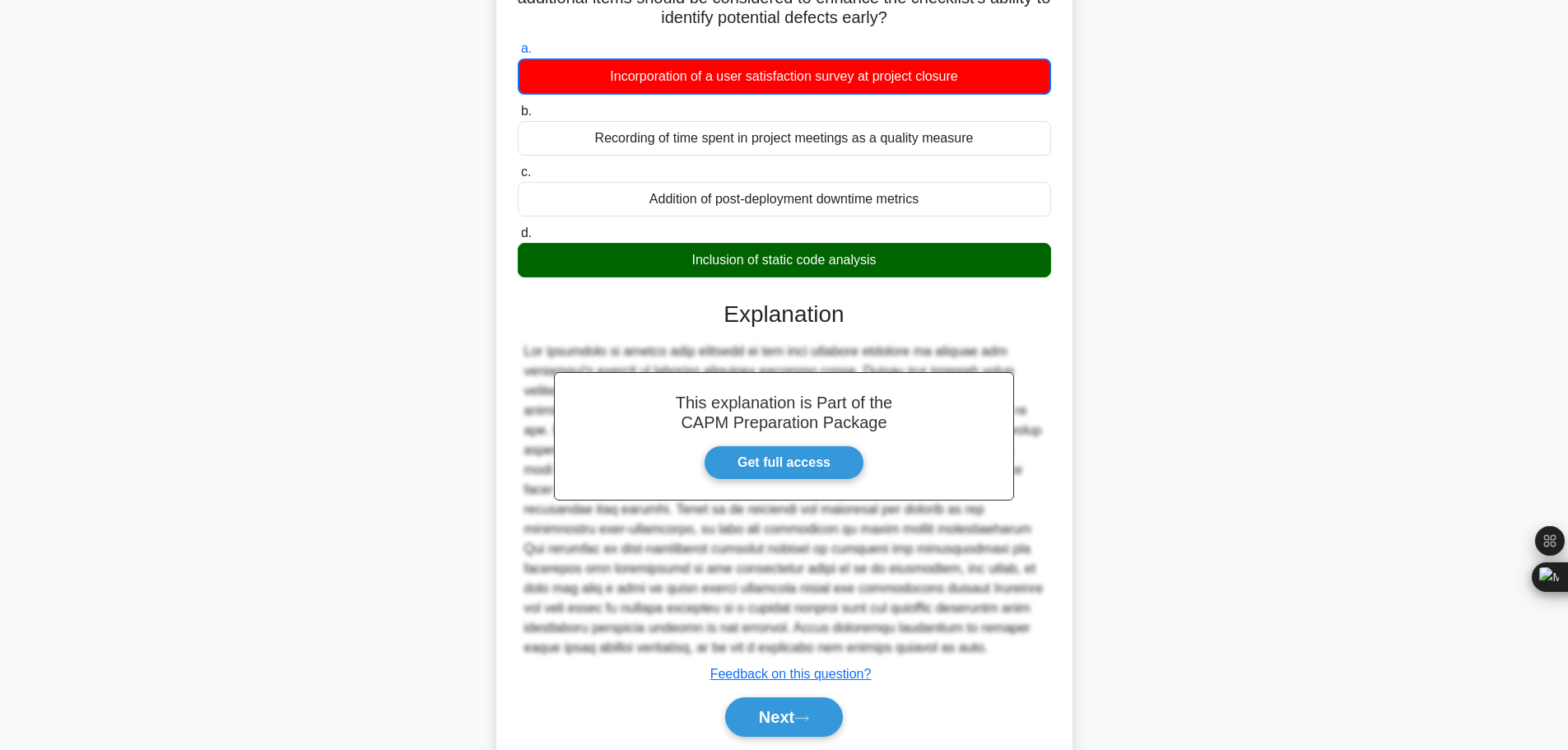
scroll to position [228, 0]
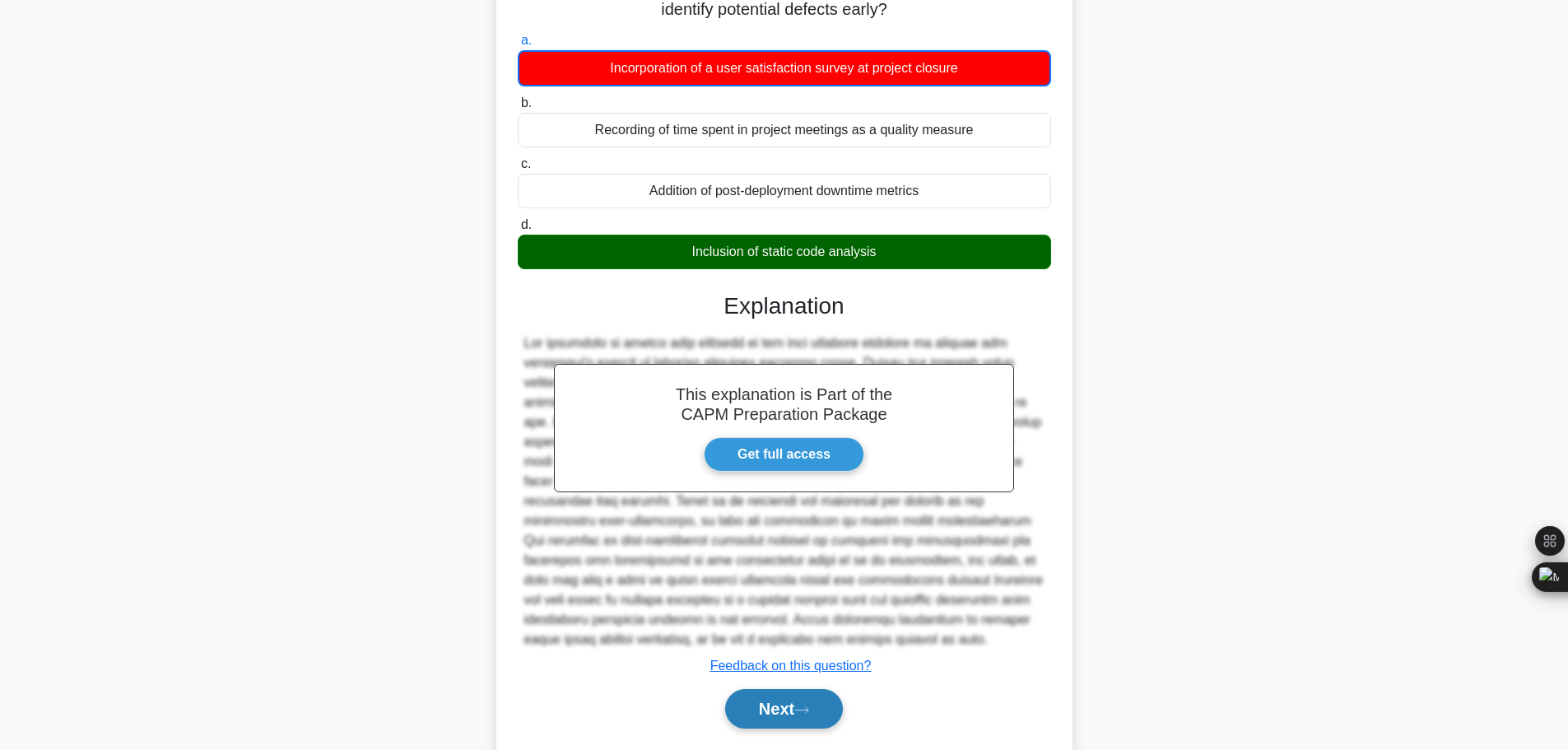
click at [801, 690] on button "Next" at bounding box center [784, 709] width 118 height 39
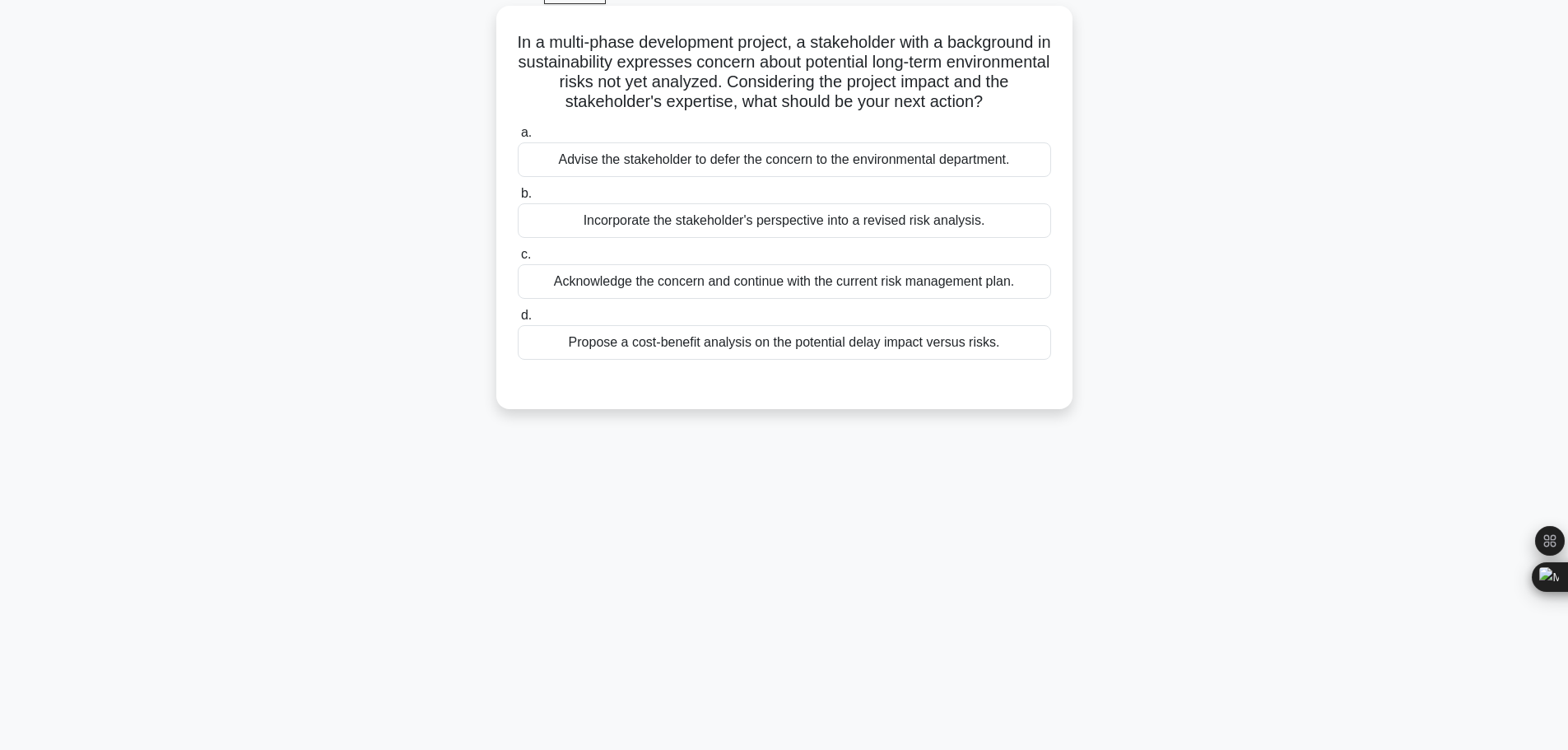
scroll to position [139, 0]
click at [879, 261] on div "Acknowledge the concern and continue with the current risk management plan." at bounding box center [784, 278] width 534 height 35
click at [518, 246] on input "c. Acknowledge the concern and continue with the current risk management plan." at bounding box center [518, 252] width 0 height 11
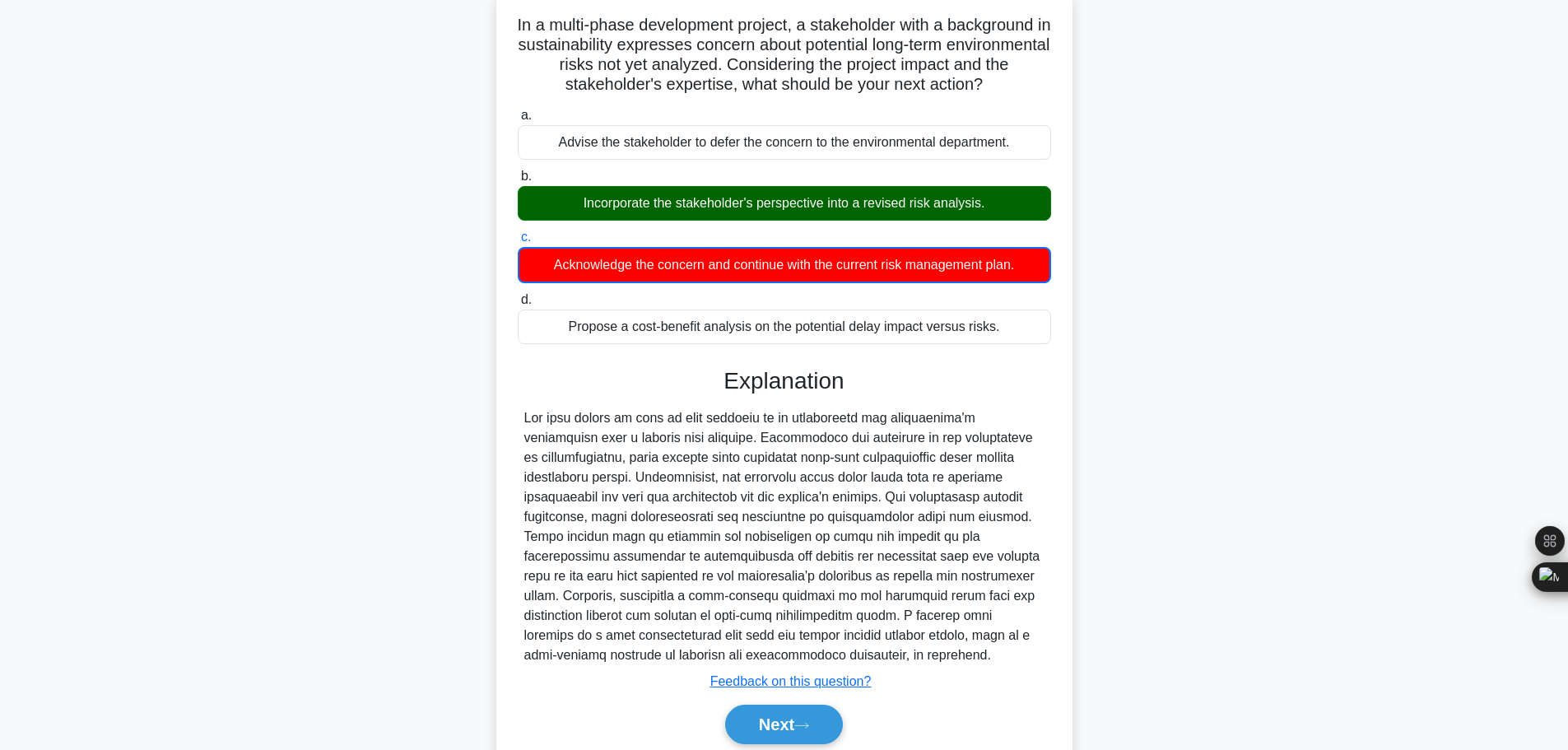
scroll to position [168, 0]
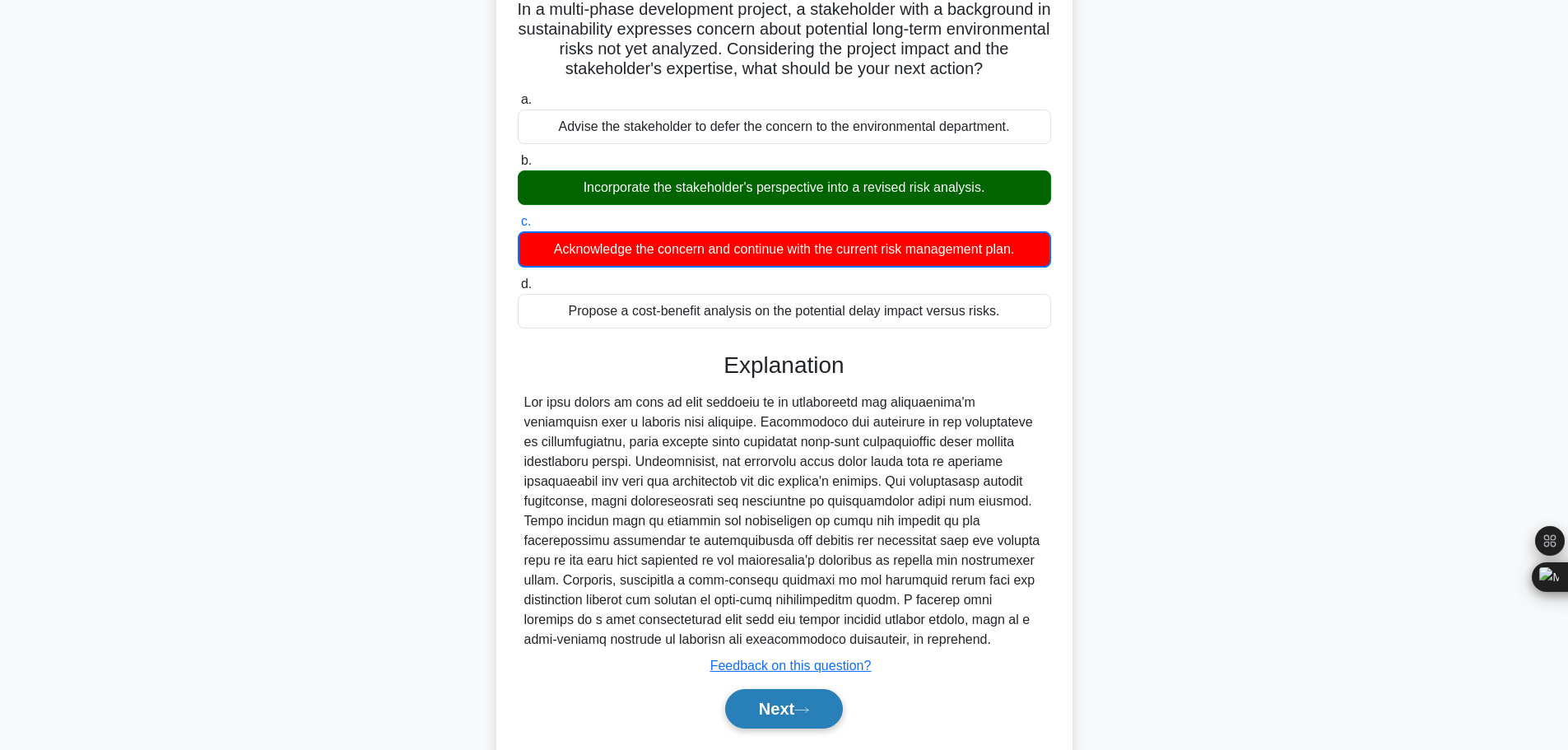
click at [727, 690] on button "Next" at bounding box center [784, 709] width 118 height 39
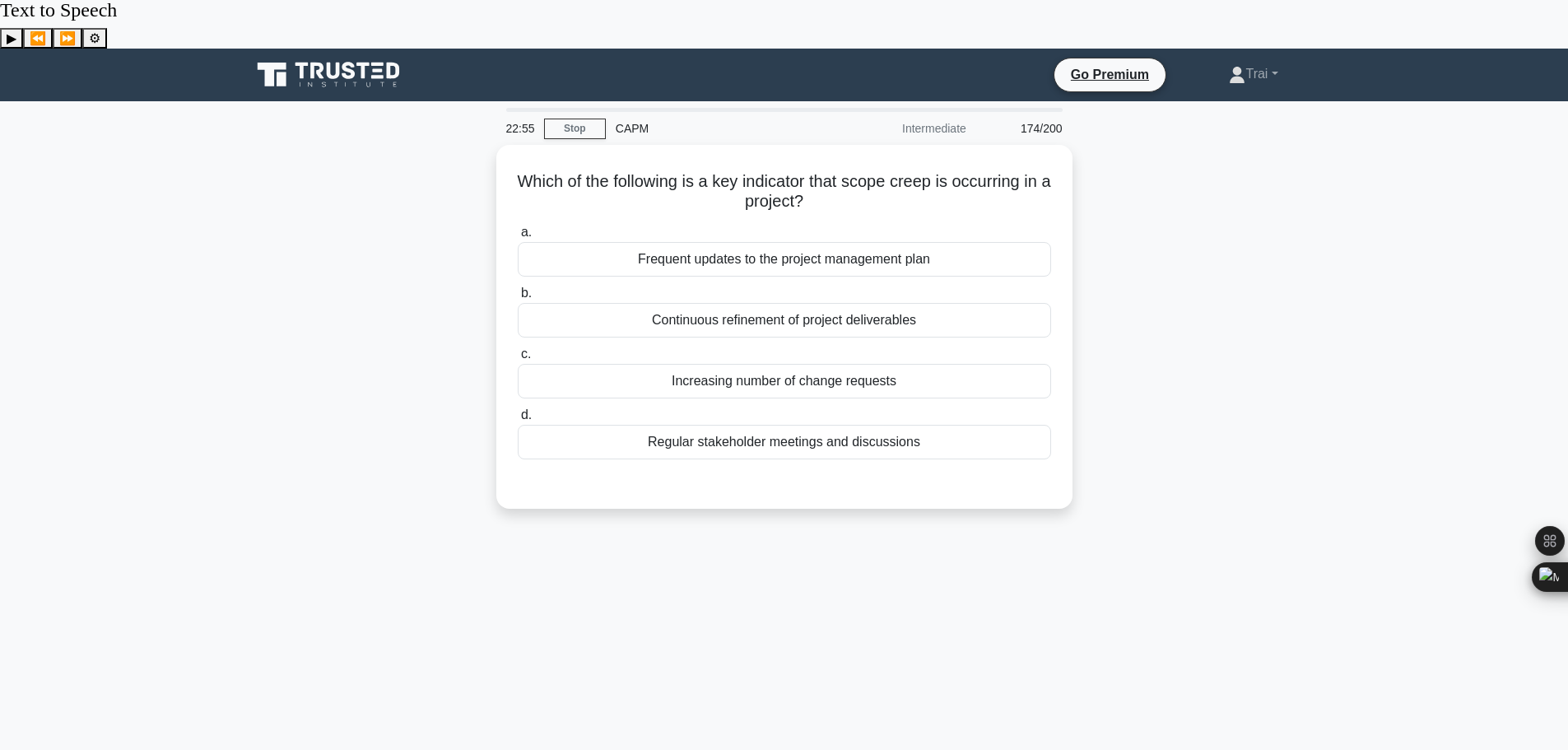
scroll to position [0, 0]
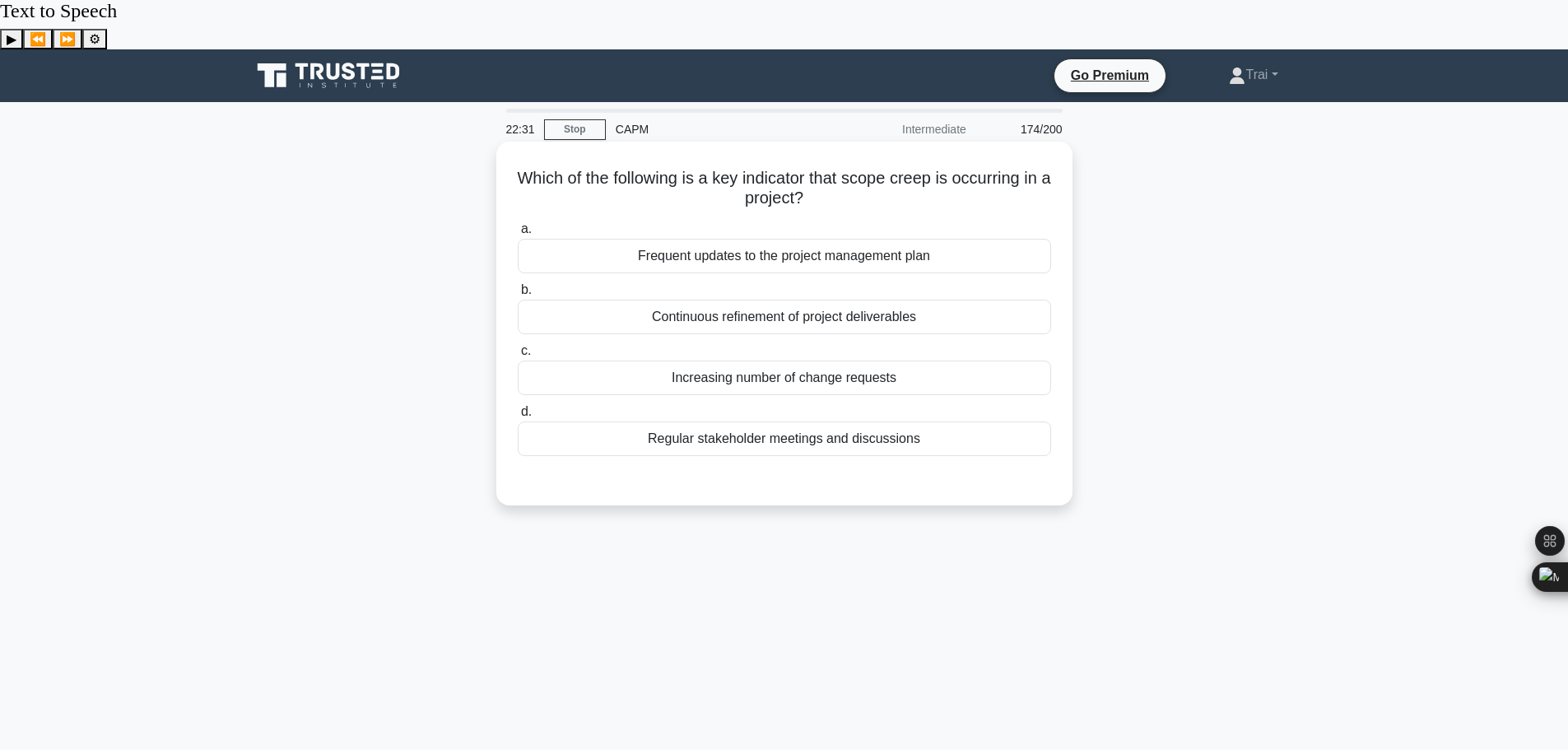
click at [772, 361] on div "Increasing number of change requests" at bounding box center [784, 378] width 534 height 35
click at [518, 346] on input "c. Increasing number of change requests" at bounding box center [518, 352] width 0 height 11
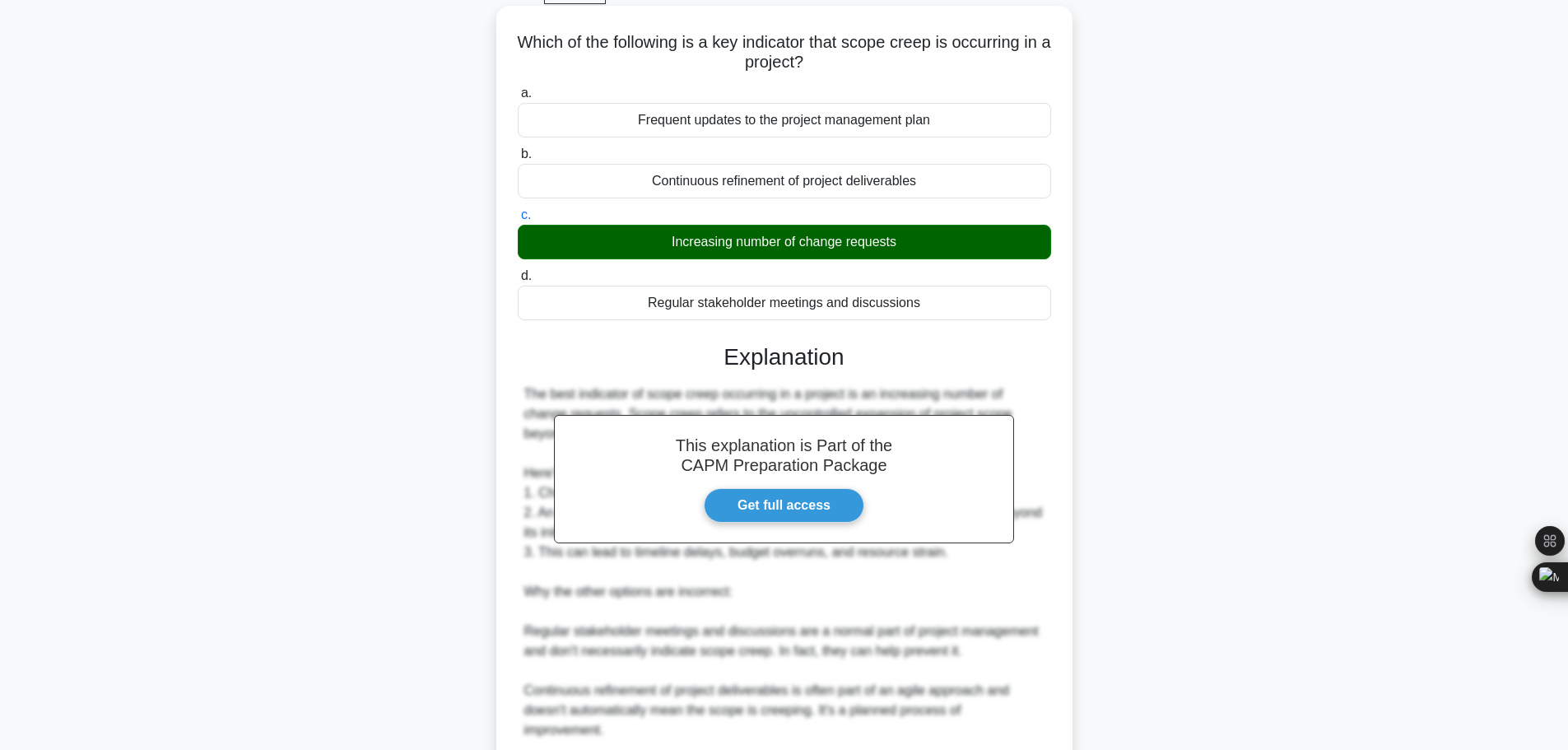
scroll to position [345, 0]
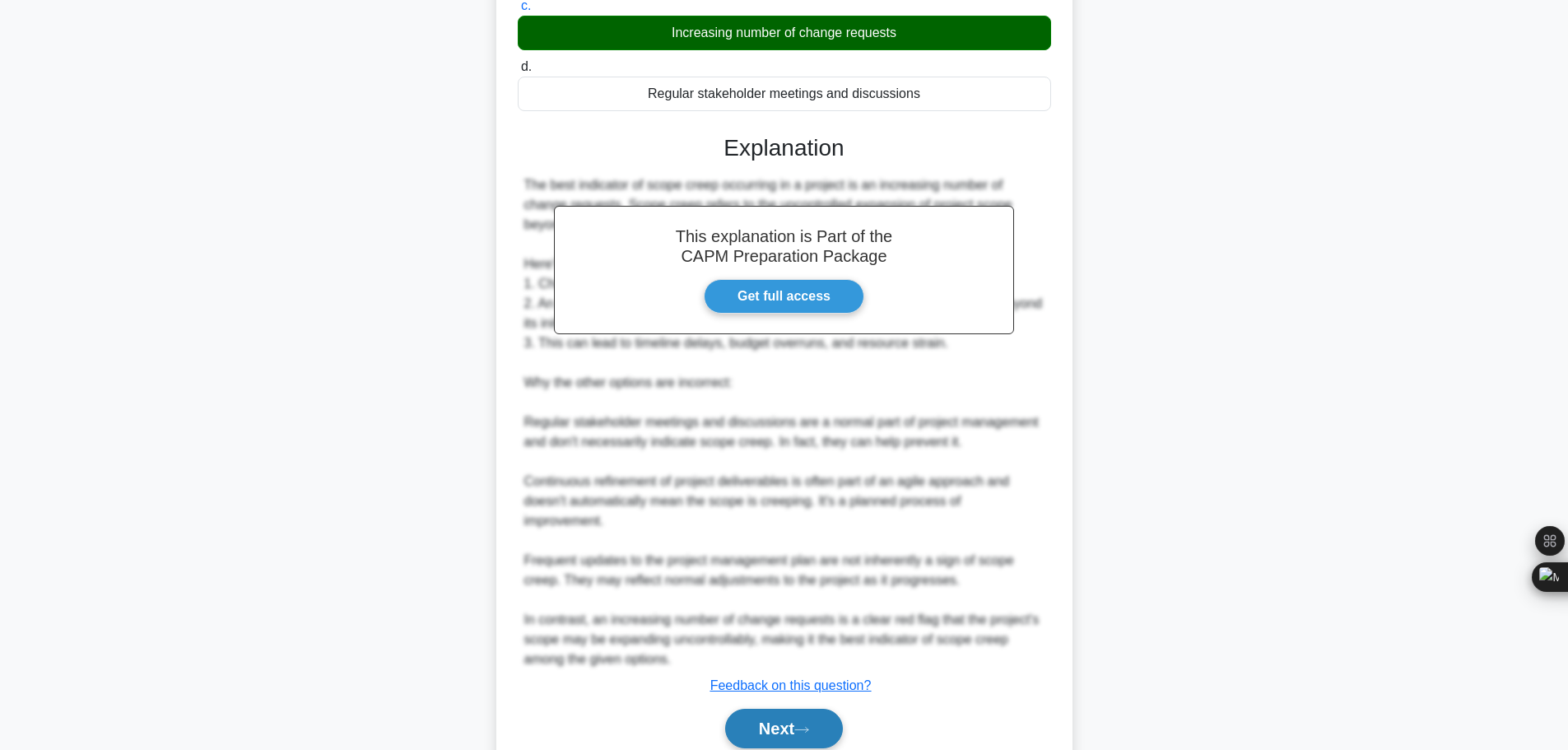
click at [769, 709] on button "Next" at bounding box center [784, 728] width 118 height 39
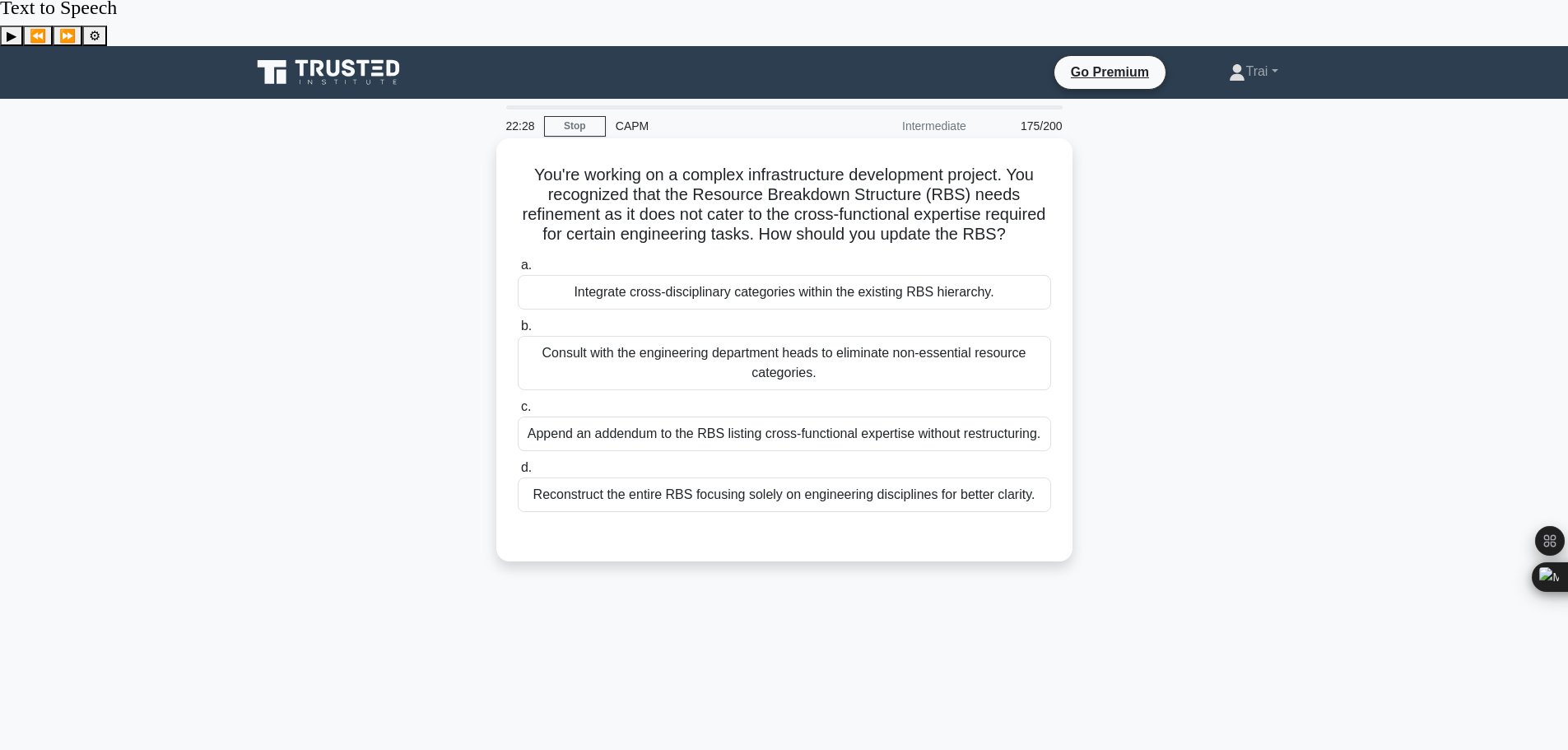
scroll to position [0, 0]
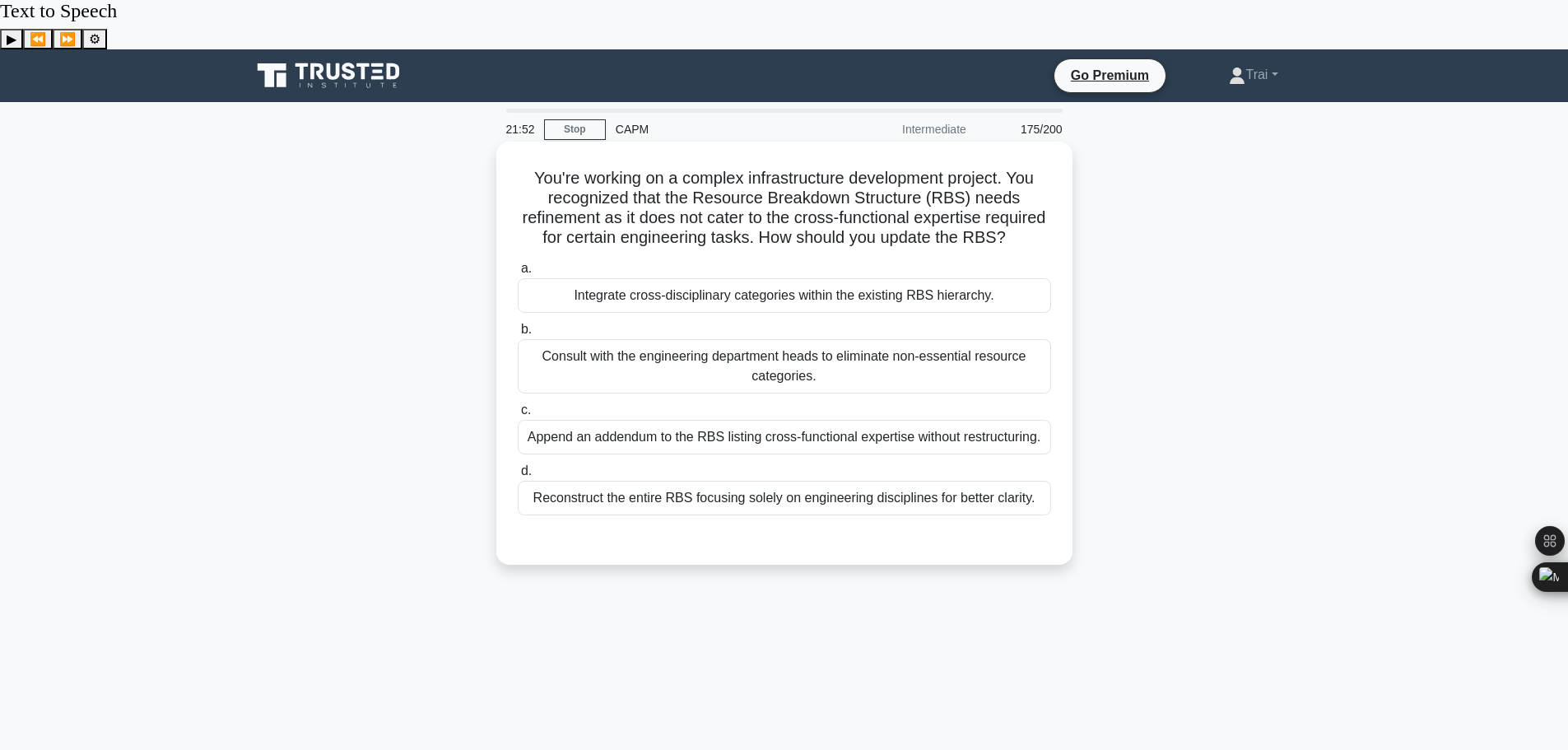
click at [788, 278] on div "Integrate cross-disciplinary categories within the existing RBS hierarchy." at bounding box center [784, 296] width 534 height 35
click at [518, 274] on input "a. Integrate cross-disciplinary categories within the existing RBS hierarchy." at bounding box center [518, 269] width 0 height 11
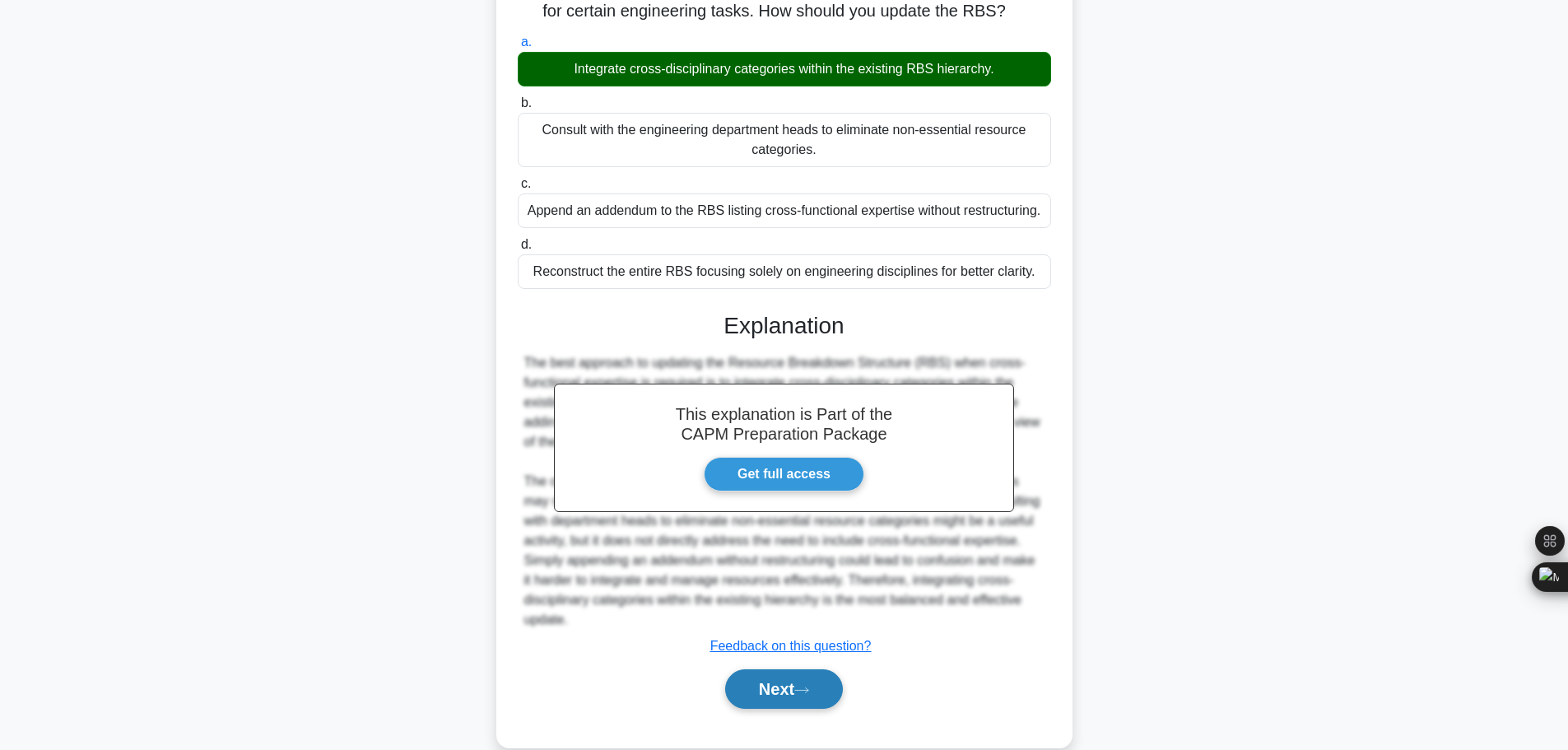
click at [829, 669] on button "Next" at bounding box center [784, 689] width 118 height 39
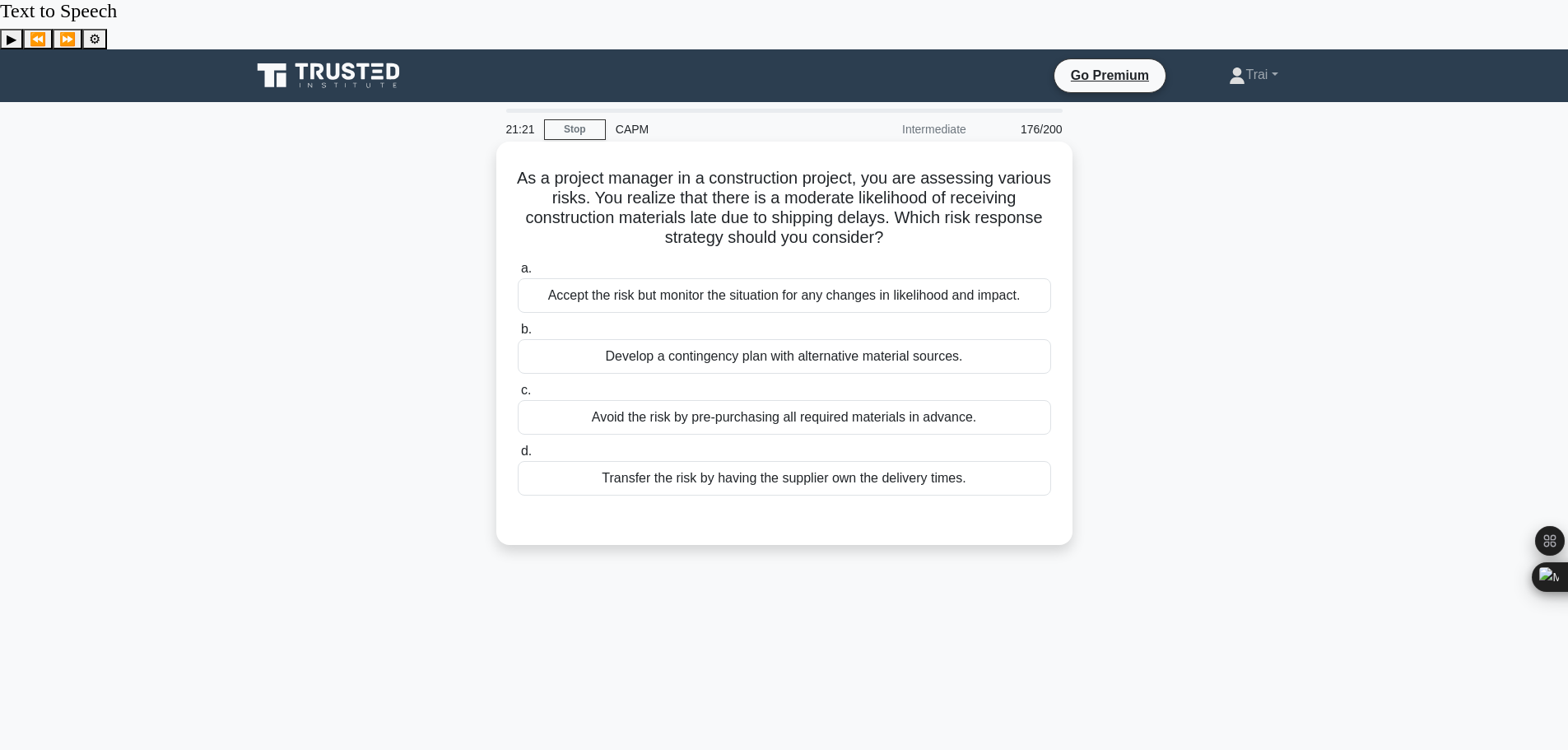
click at [857, 278] on div "Accept the risk but monitor the situation for any changes in likelihood and imp…" at bounding box center [784, 296] width 534 height 35
click at [518, 264] on input "a. Accept the risk but monitor the situation for any changes in likelihood and …" at bounding box center [518, 269] width 0 height 11
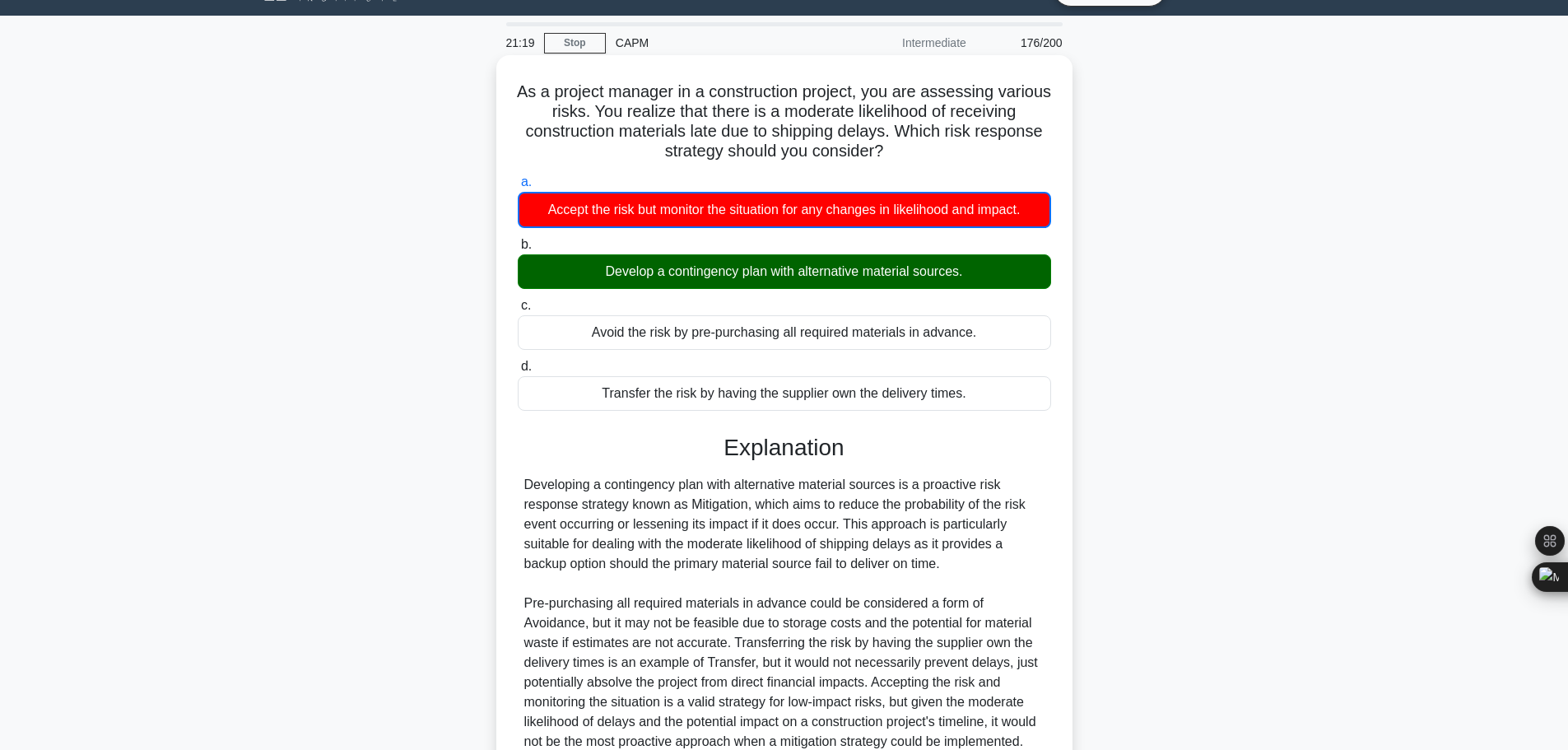
scroll to position [208, 0]
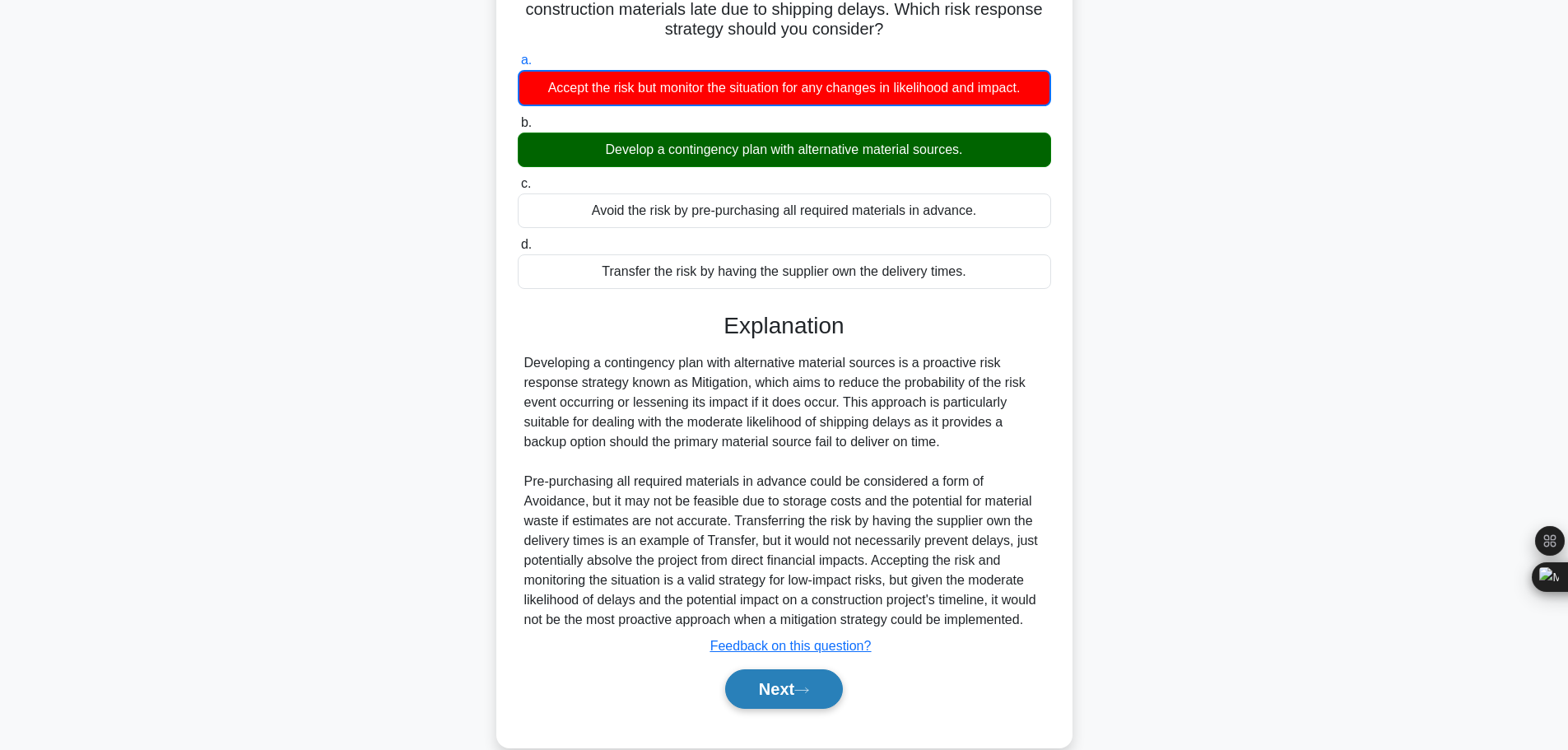
click at [814, 669] on button "Next" at bounding box center [784, 689] width 118 height 39
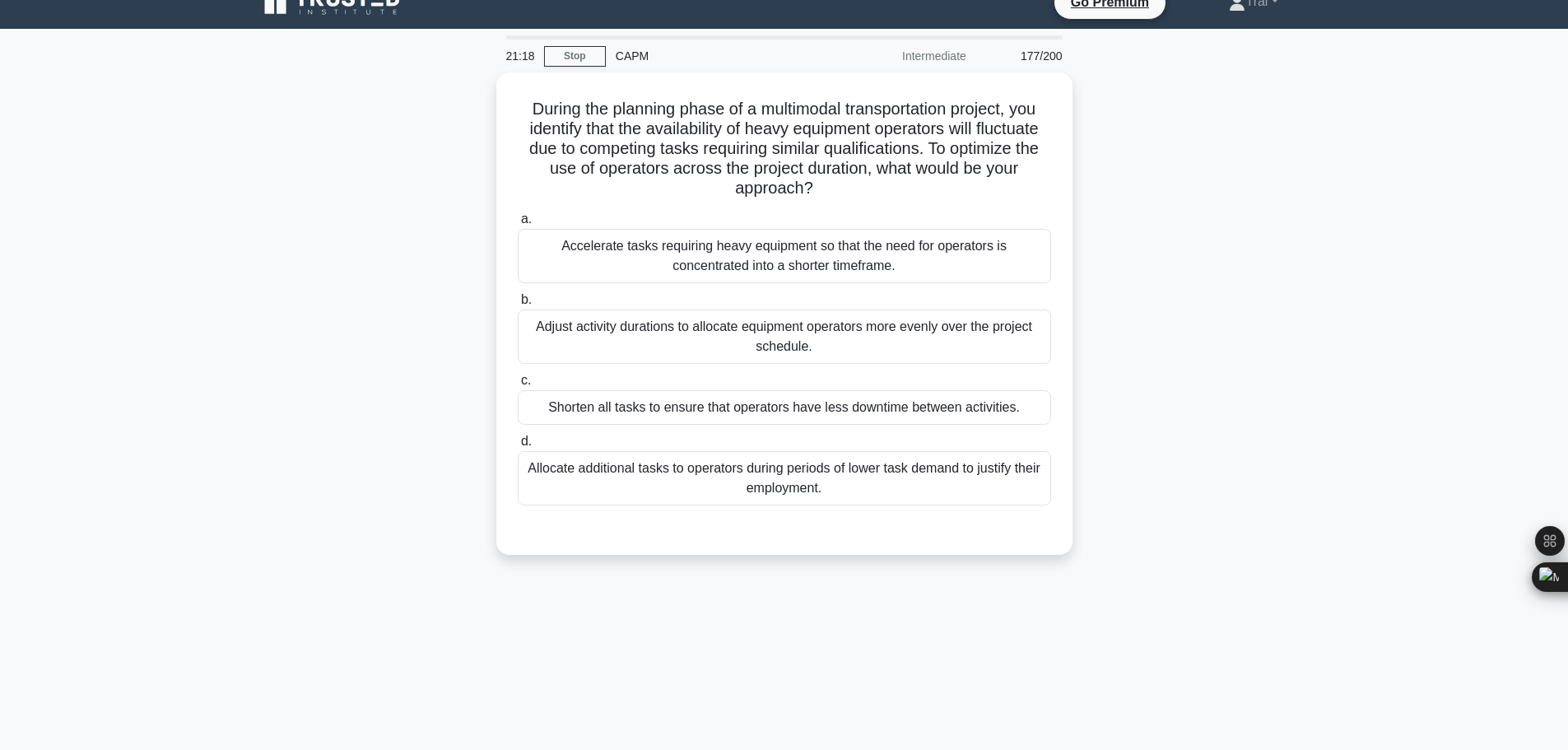
scroll to position [0, 0]
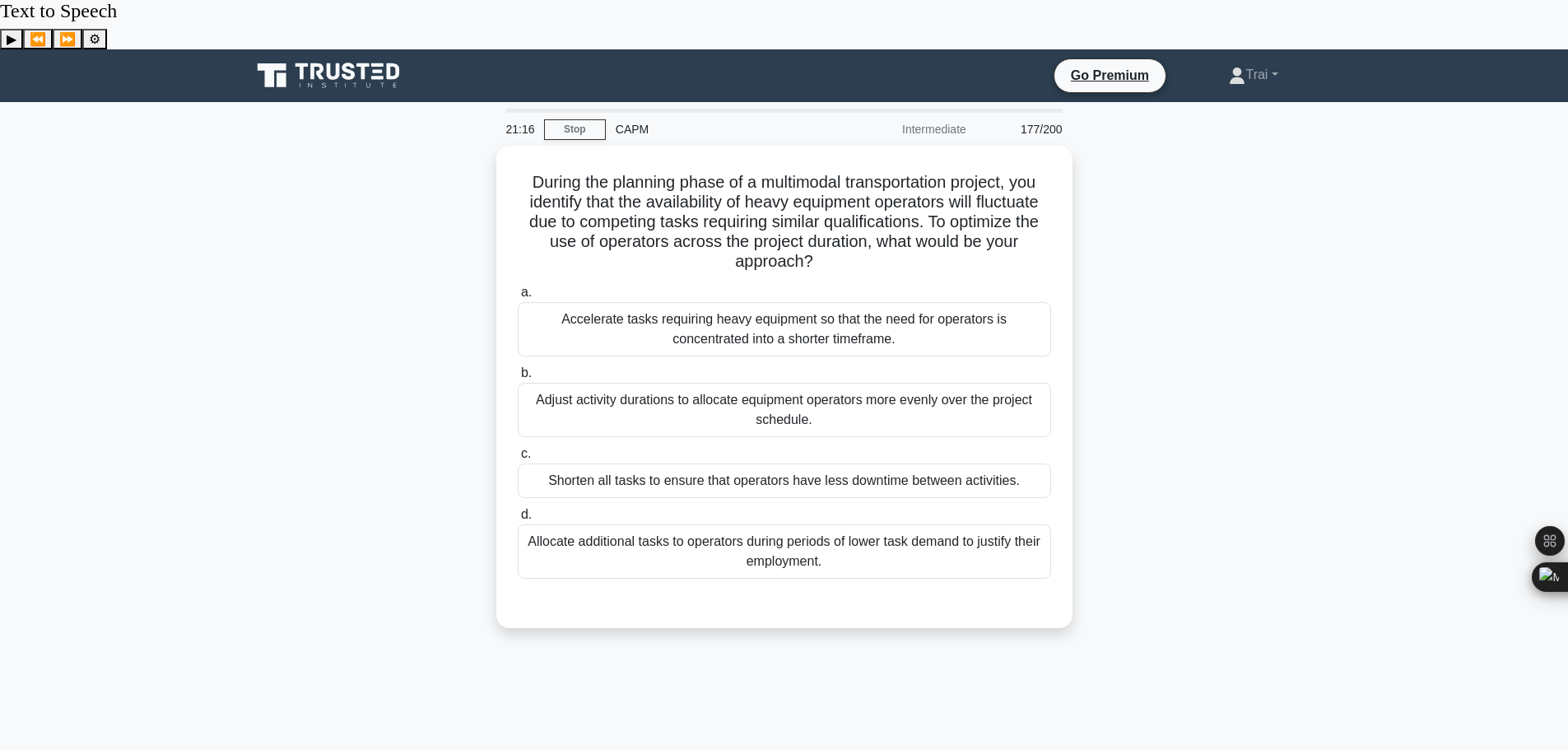
click at [1073, 325] on div "During the planning phase of a multimodal transportation project, you identify …" at bounding box center [784, 397] width 1087 height 503
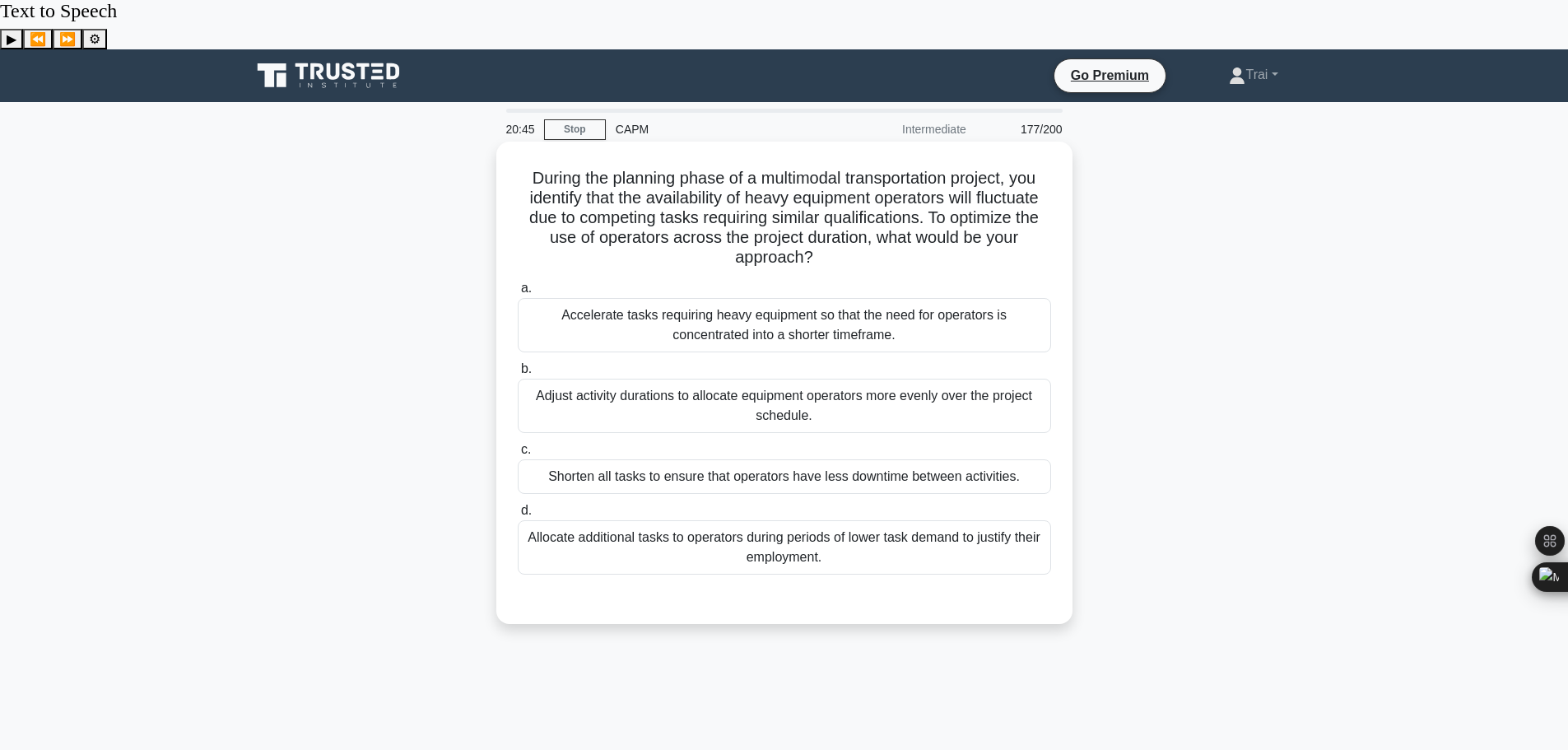
click at [812, 379] on div "Adjust activity durations to allocate equipment operators more evenly over the …" at bounding box center [784, 406] width 534 height 54
click at [518, 366] on input "b. Adjust activity durations to allocate equipment operators more evenly over t…" at bounding box center [518, 369] width 0 height 11
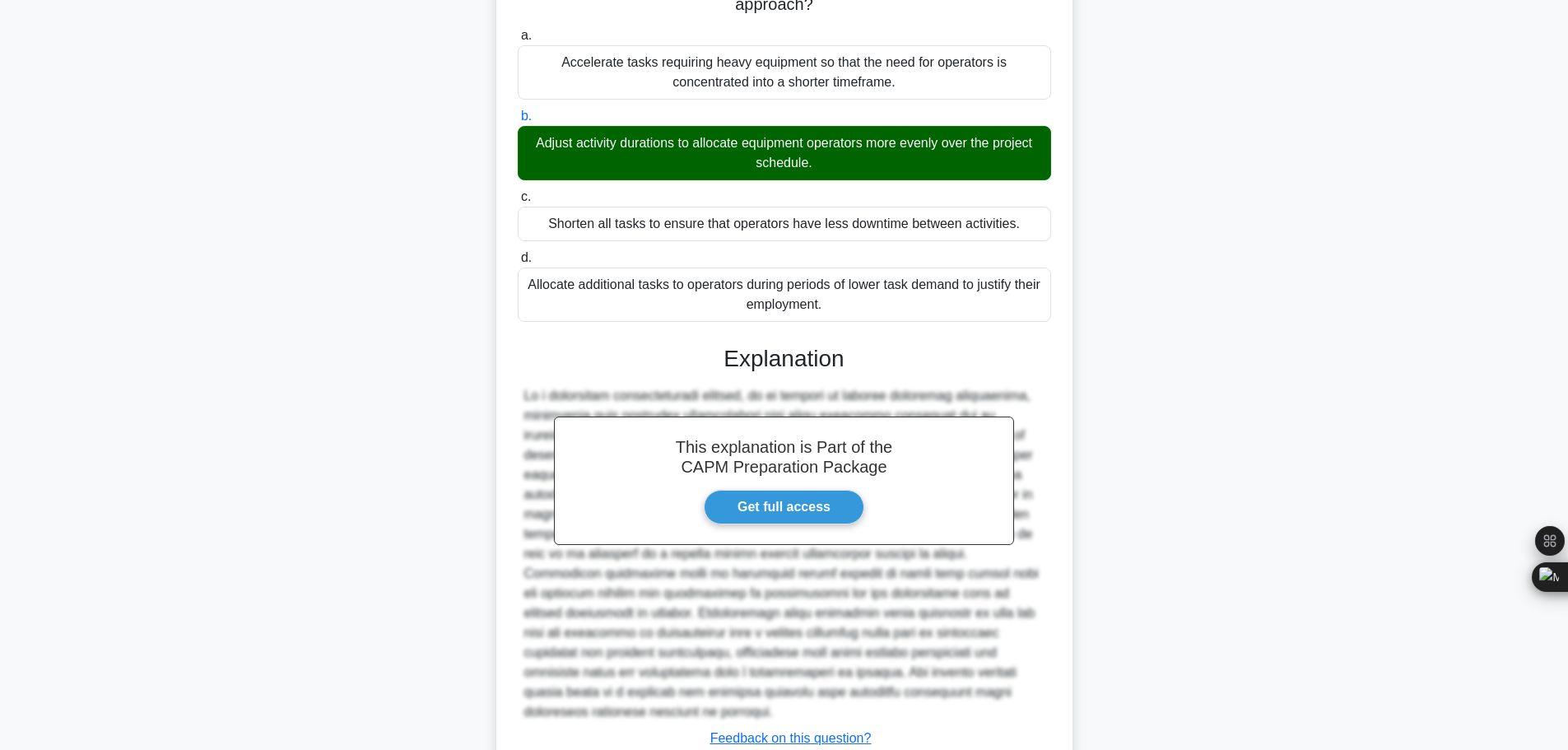
scroll to position [325, 0]
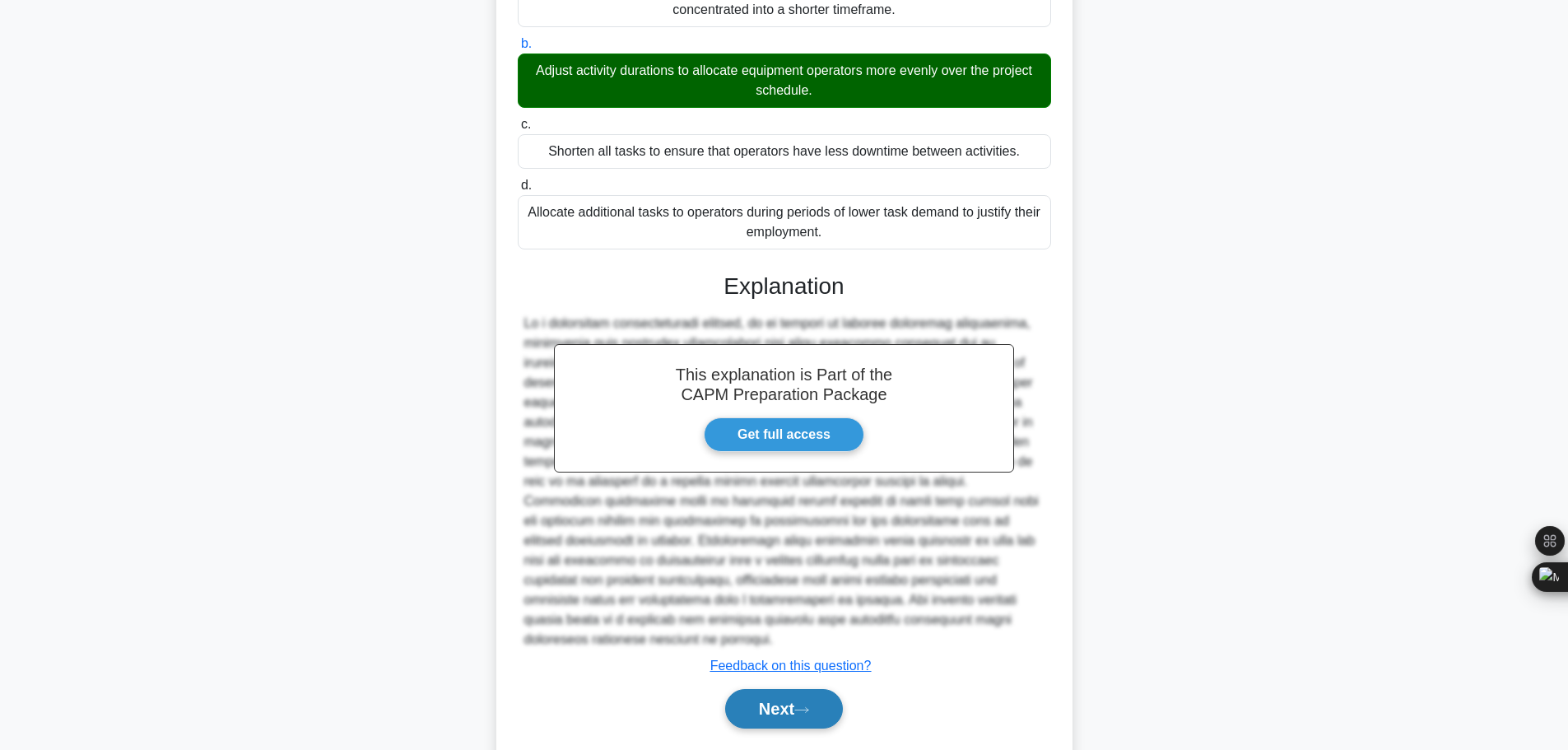
click at [752, 690] on button "Next" at bounding box center [784, 709] width 118 height 39
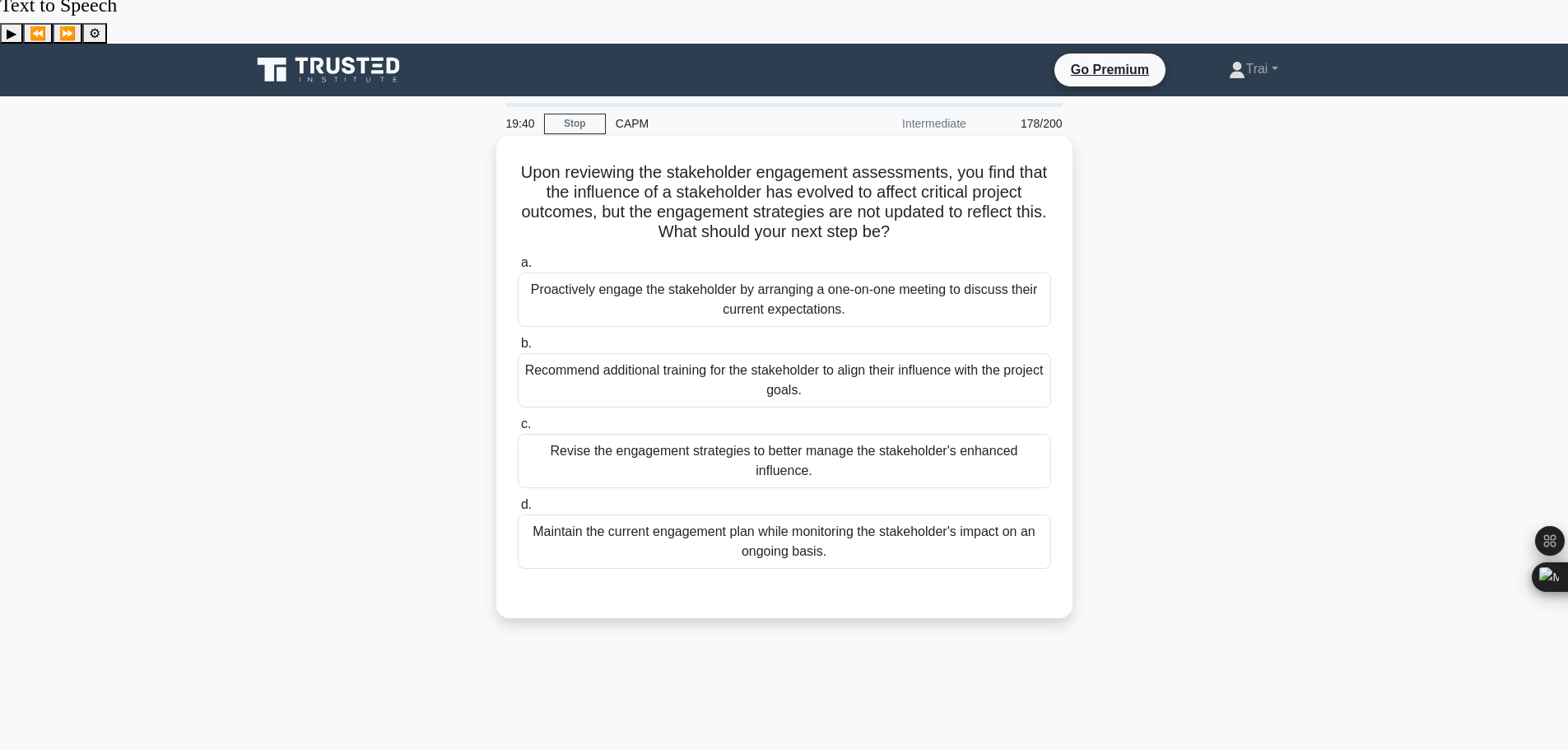
scroll to position [0, 0]
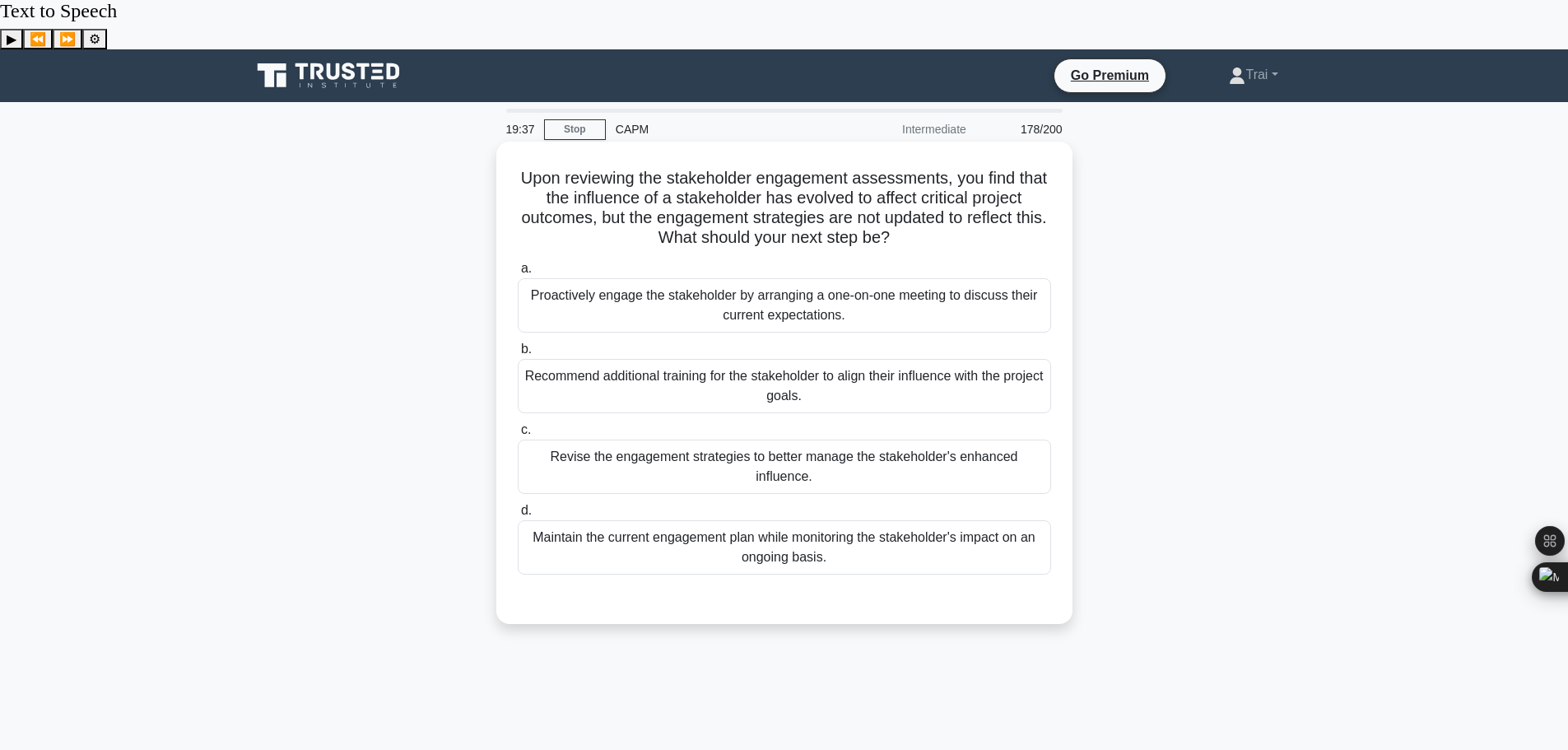
click at [849, 359] on div "Recommend additional training for the stakeholder to align their influence with…" at bounding box center [784, 386] width 534 height 54
click at [518, 344] on input "b. Recommend additional training for the stakeholder to align their influence w…" at bounding box center [518, 350] width 0 height 11
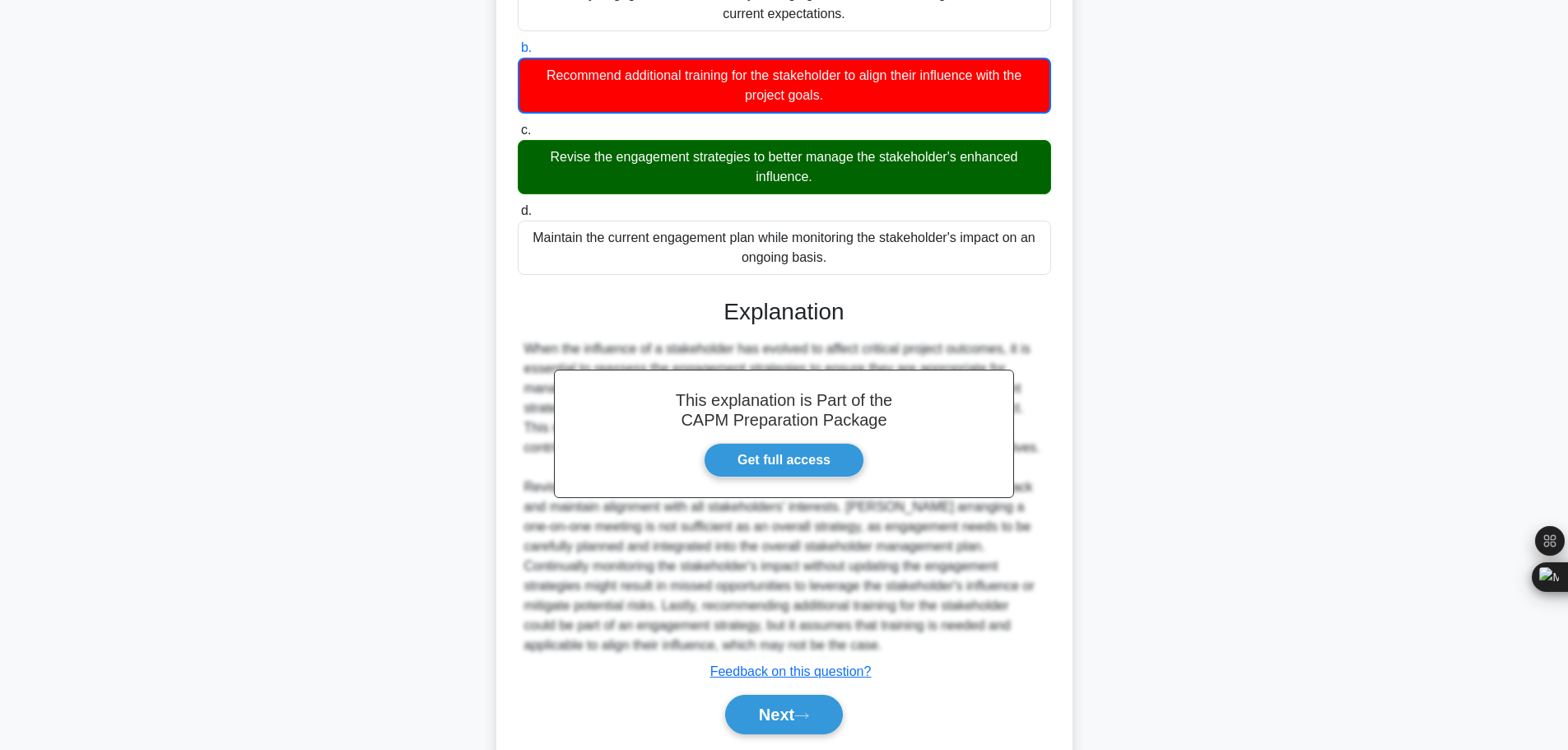
scroll to position [307, 0]
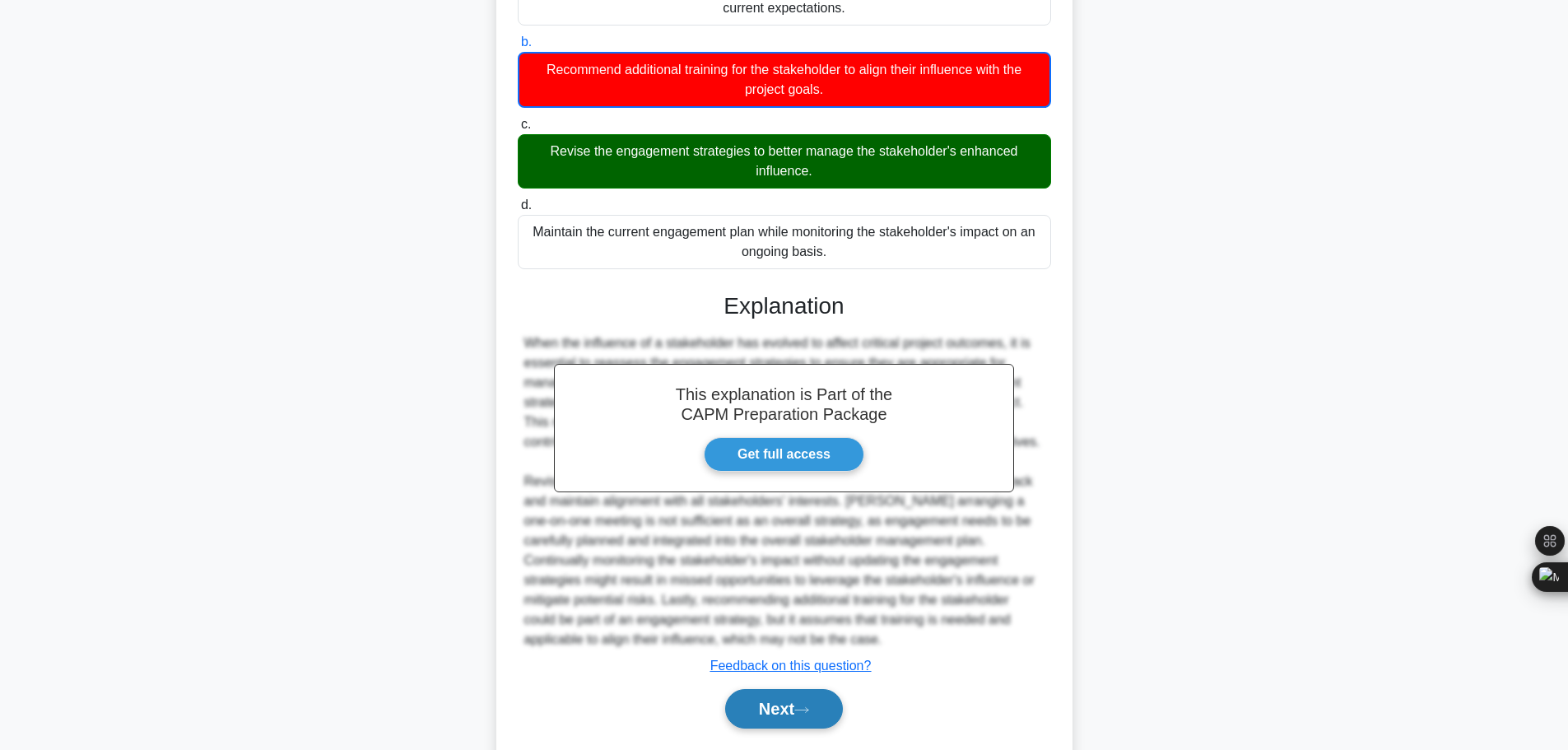
click at [813, 690] on button "Next" at bounding box center [784, 709] width 118 height 39
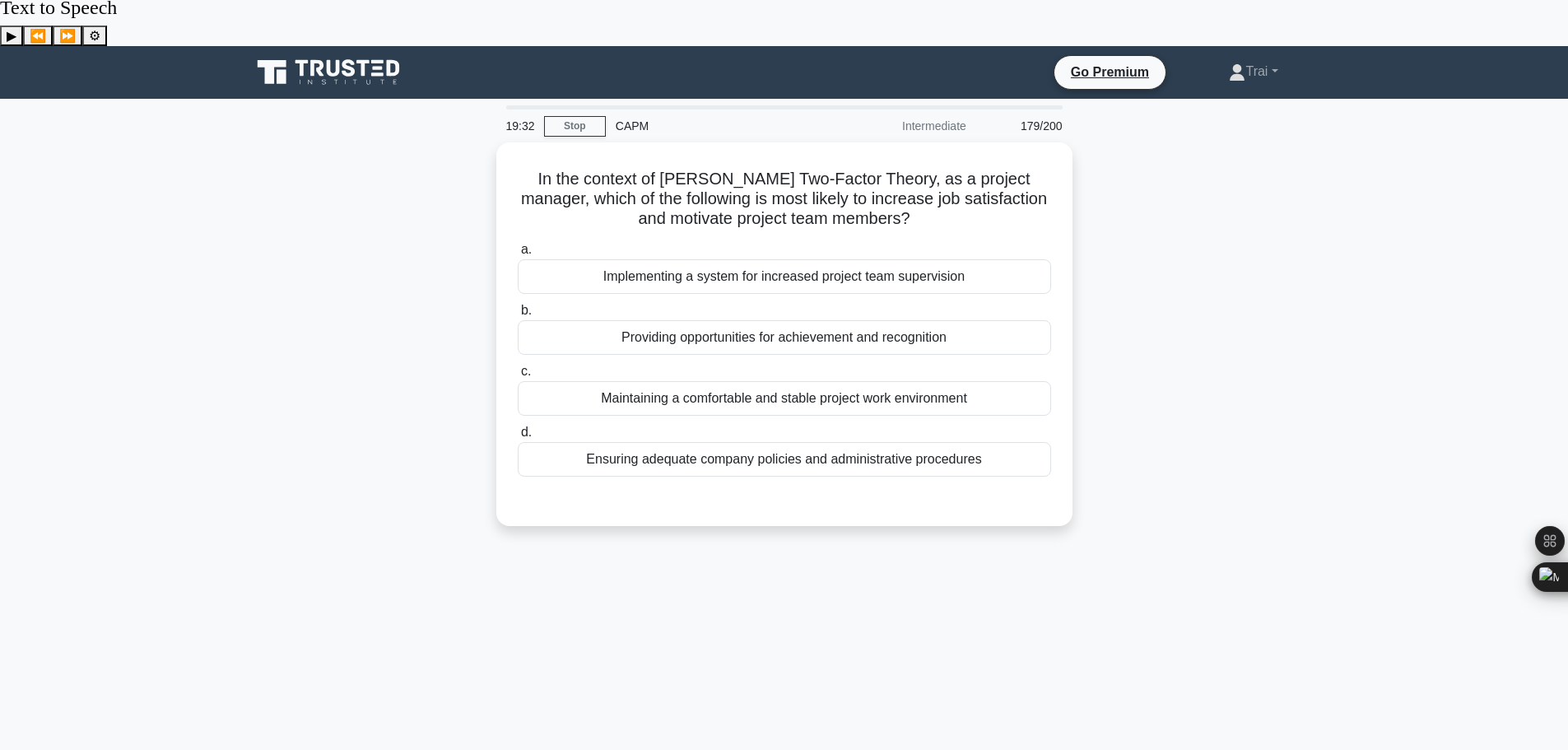
scroll to position [0, 0]
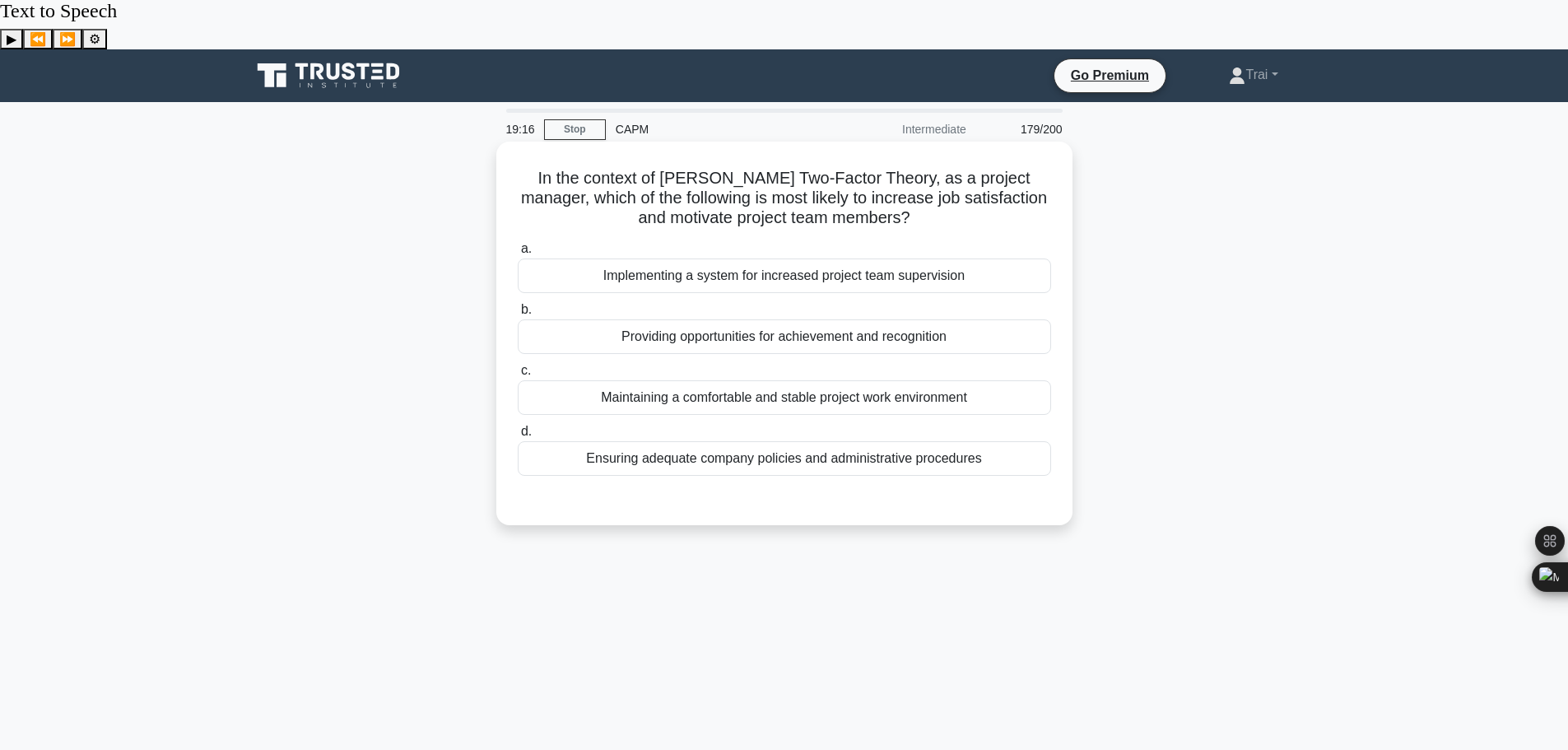
click at [845, 320] on div "Providing opportunities for achievement and recognition" at bounding box center [784, 337] width 534 height 35
click at [518, 305] on input "b. Providing opportunities for achievement and recognition" at bounding box center [518, 310] width 0 height 11
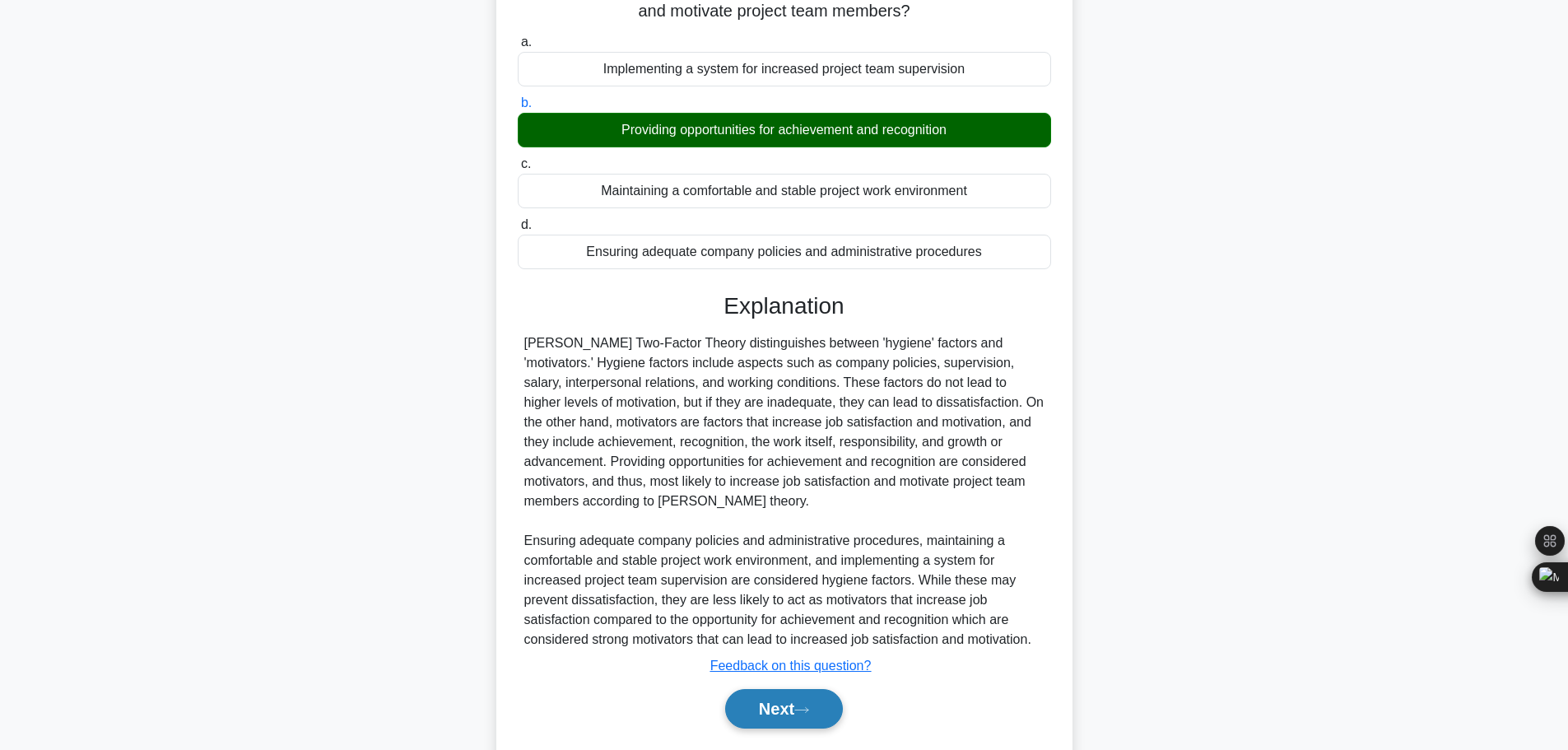
click at [806, 706] on icon at bounding box center [802, 711] width 15 height 9
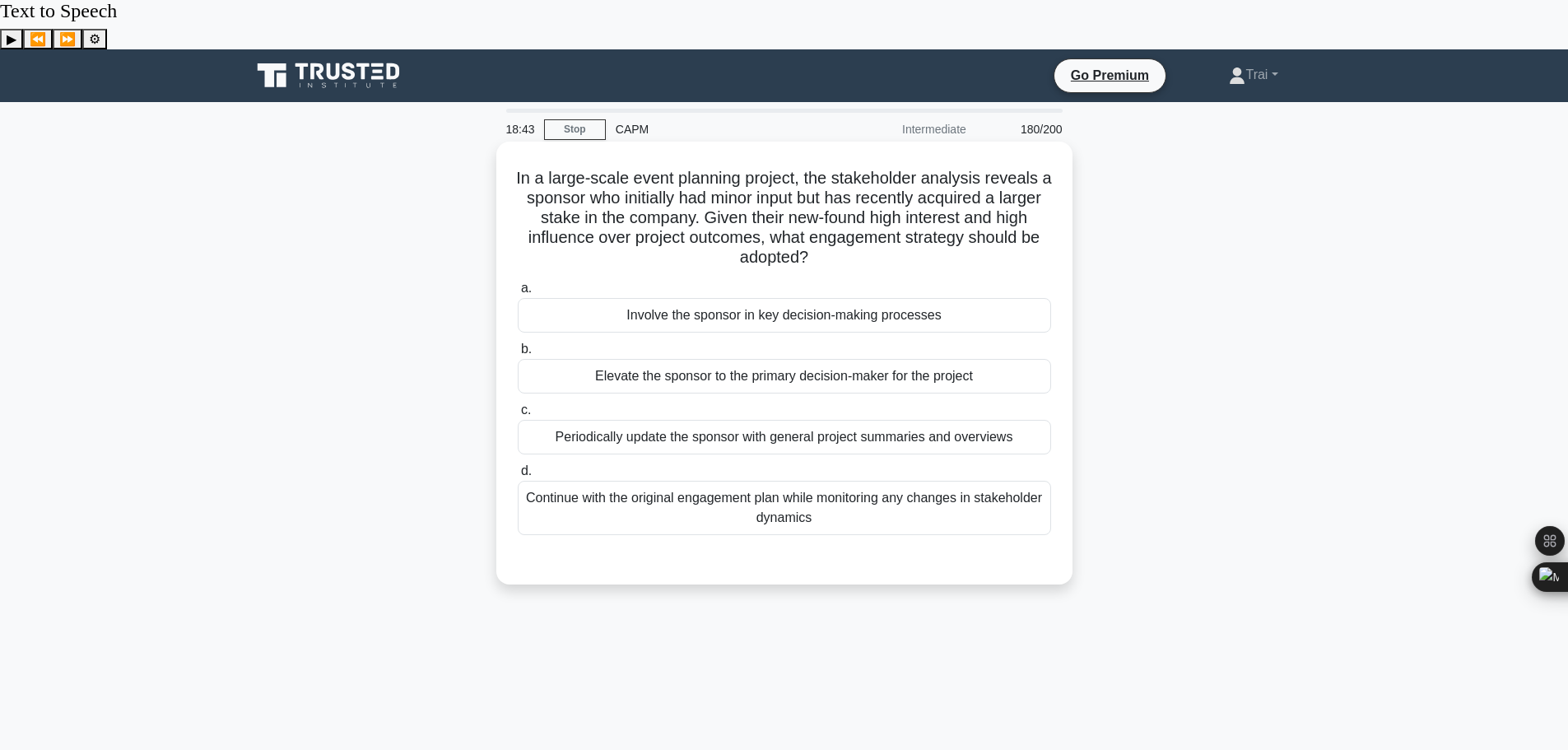
click at [811, 359] on div "Elevate the sponsor to the primary decision-maker for the project" at bounding box center [784, 376] width 534 height 35
click at [518, 344] on input "b. Elevate the sponsor to the primary decision-maker for the project" at bounding box center [518, 350] width 0 height 11
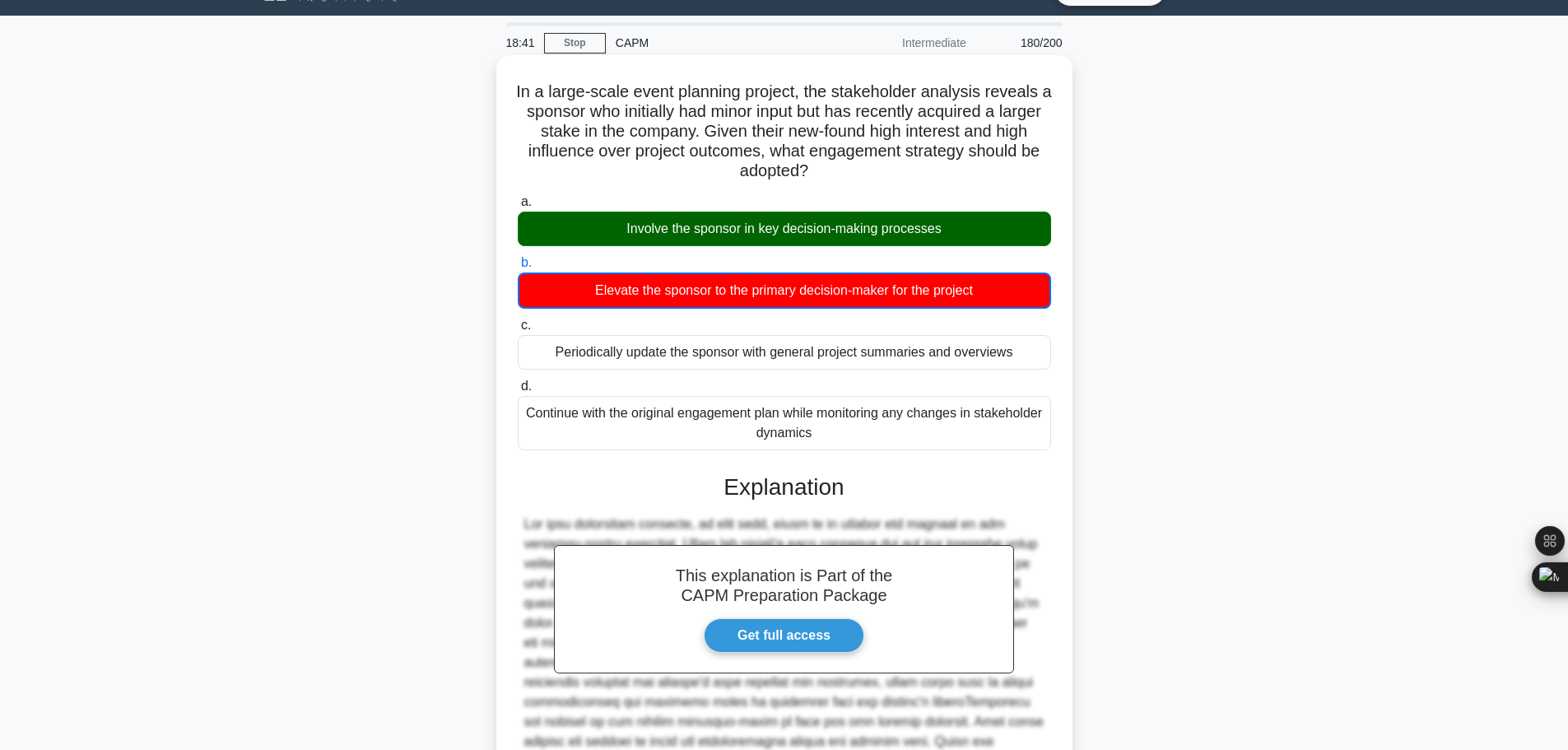
scroll to position [307, 0]
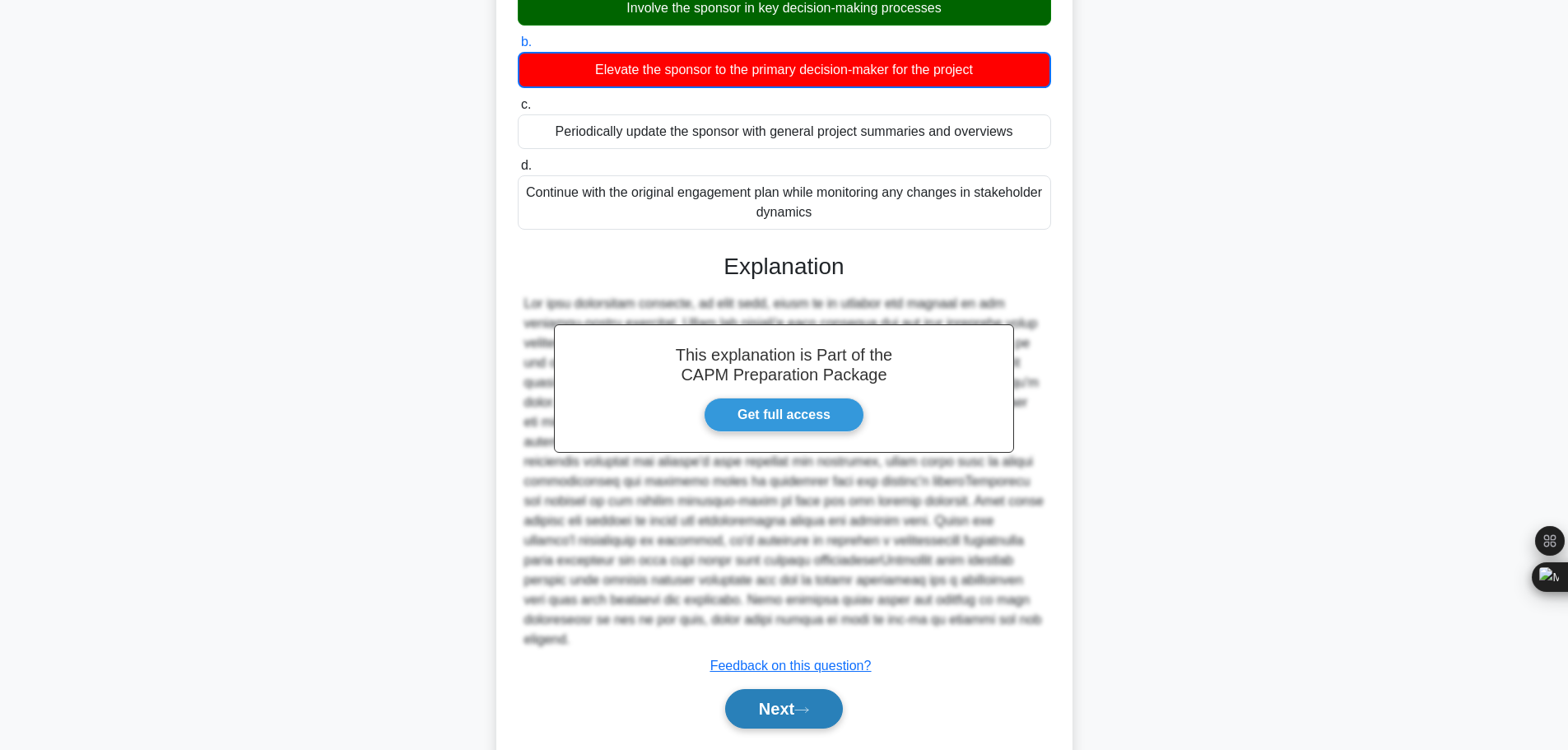
click at [835, 690] on button "Next" at bounding box center [784, 709] width 118 height 39
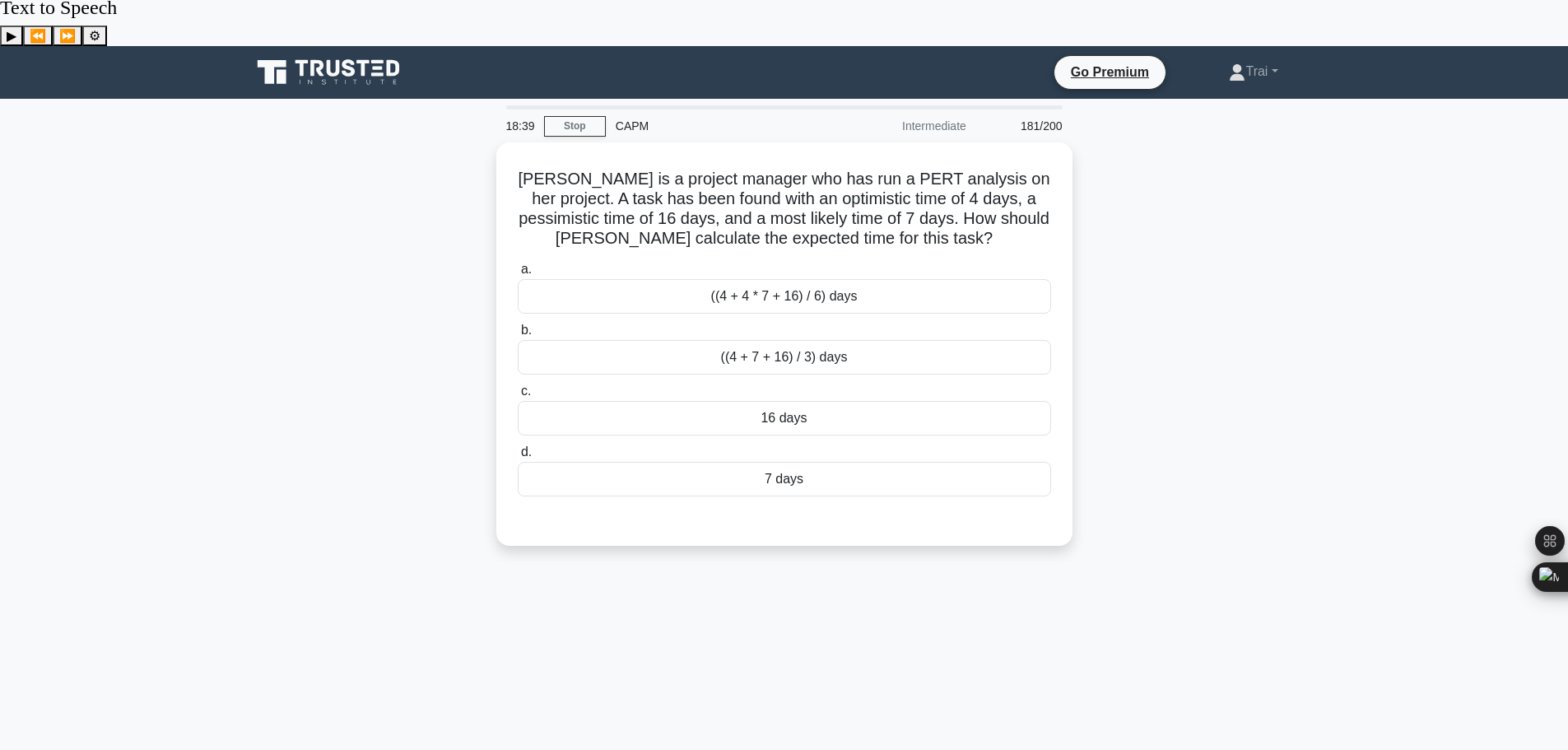
scroll to position [0, 0]
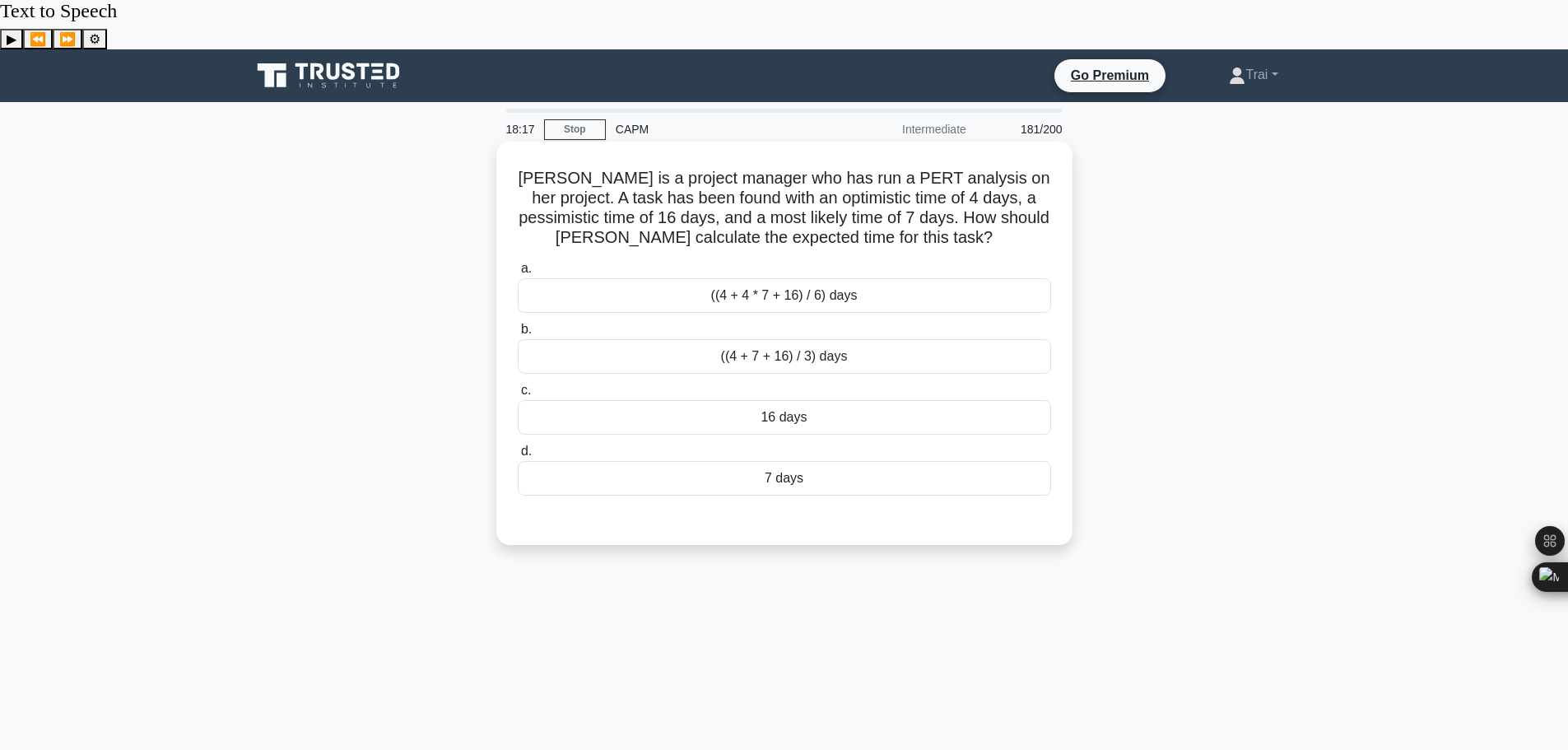
click at [860, 278] on div "((4 + 4 * 7 + 16) / 6) days" at bounding box center [784, 296] width 534 height 35
click at [518, 264] on input "a. ((4 + 4 * 7 + 16) / 6) days" at bounding box center [518, 269] width 0 height 11
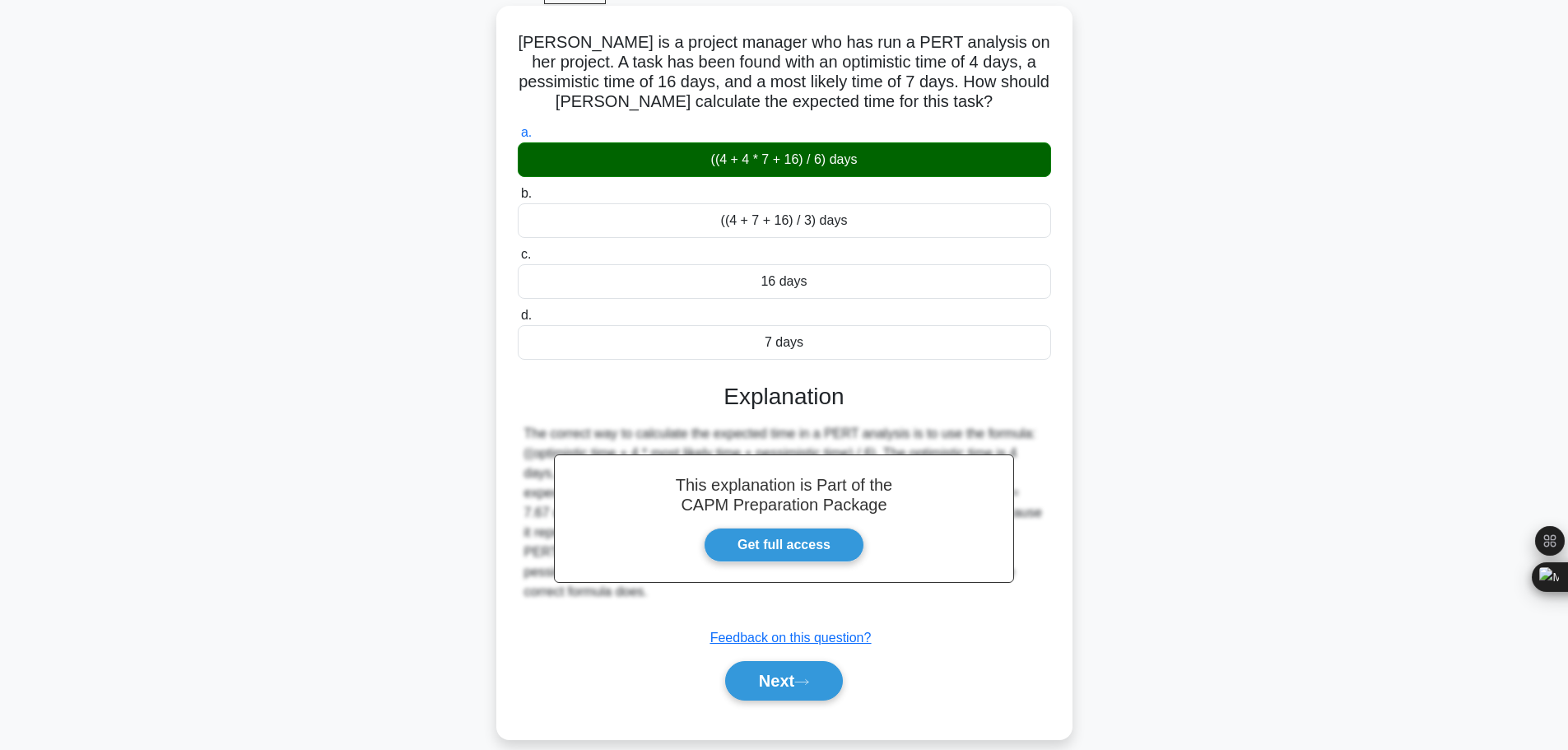
scroll to position [139, 0]
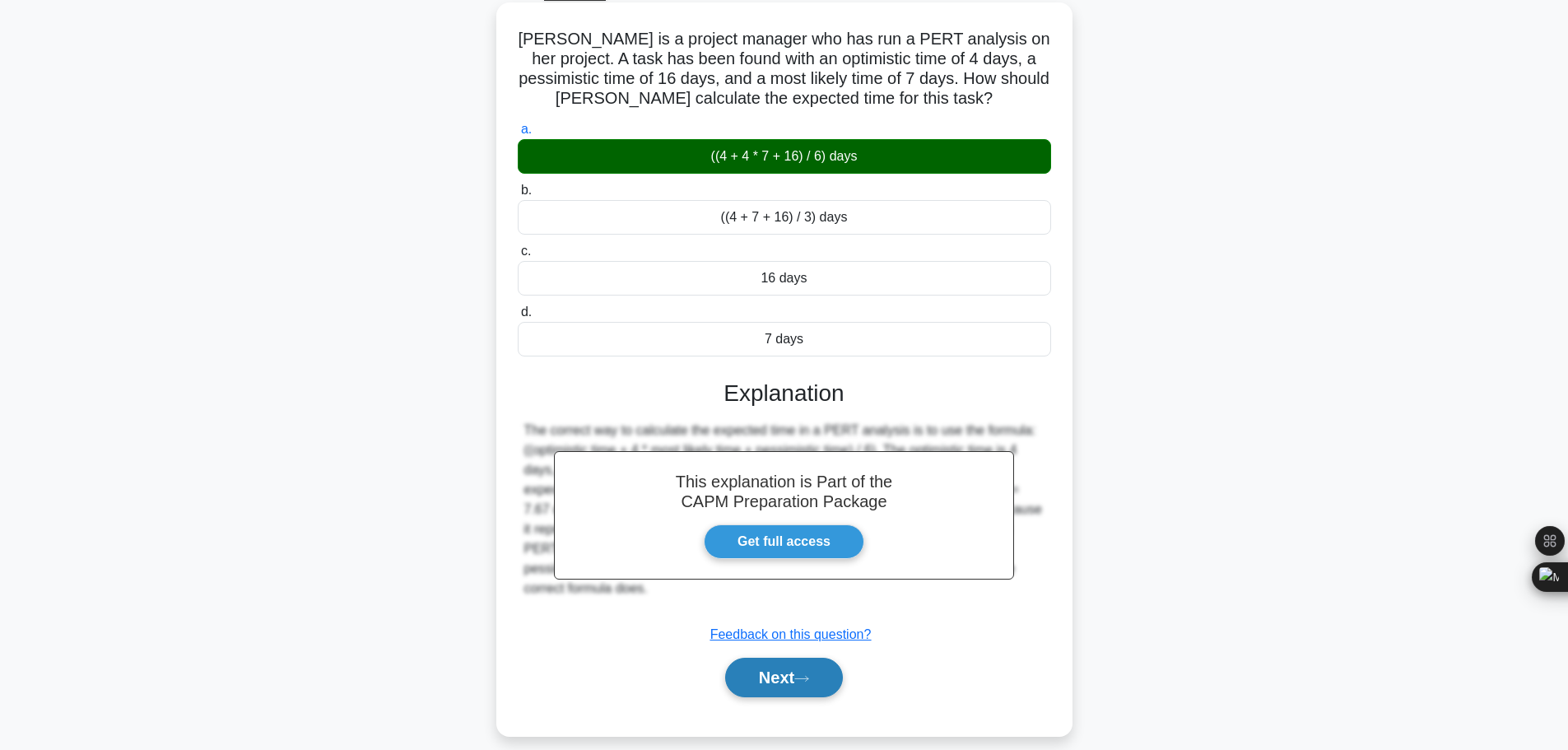
click at [774, 658] on button "Next" at bounding box center [784, 677] width 118 height 39
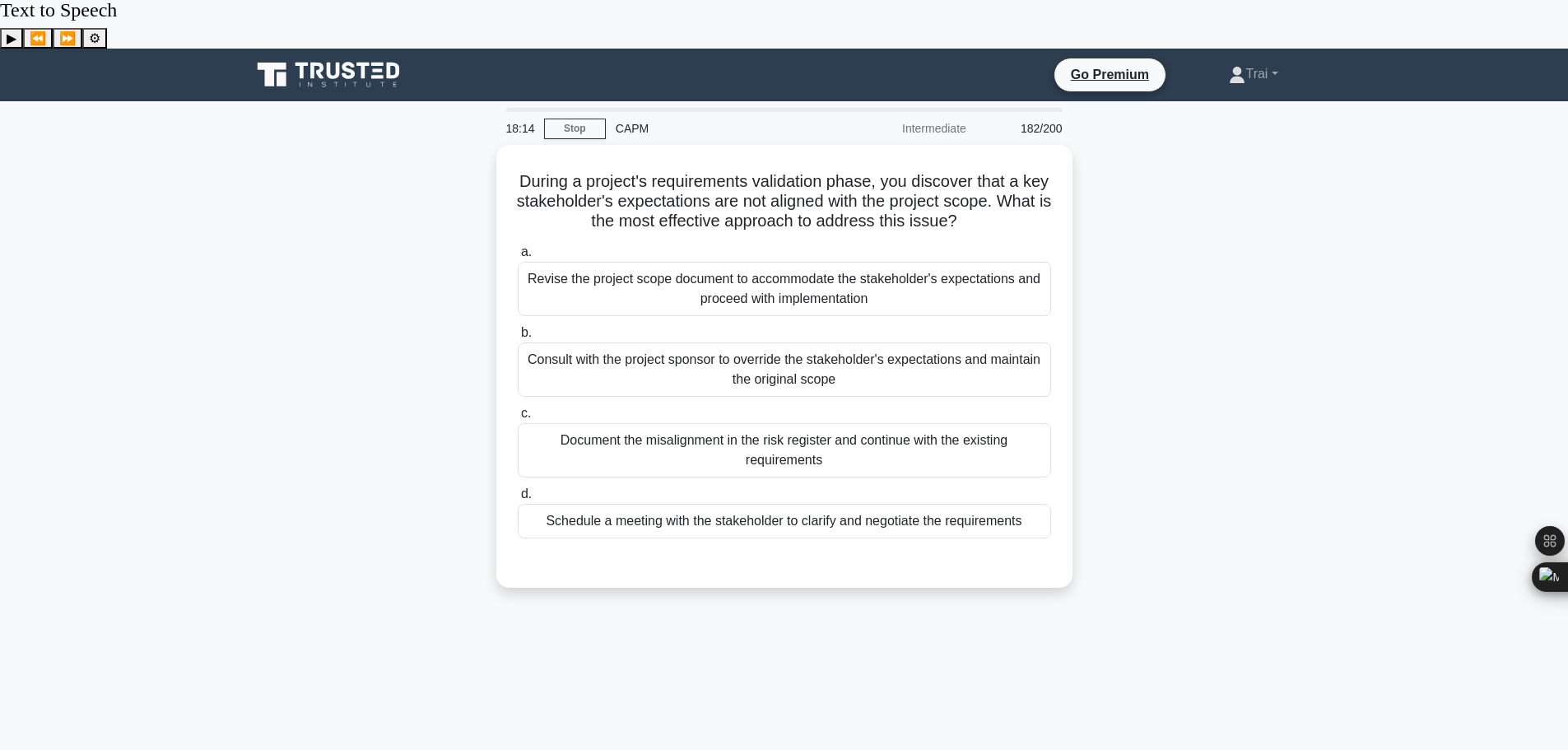
scroll to position [0, 0]
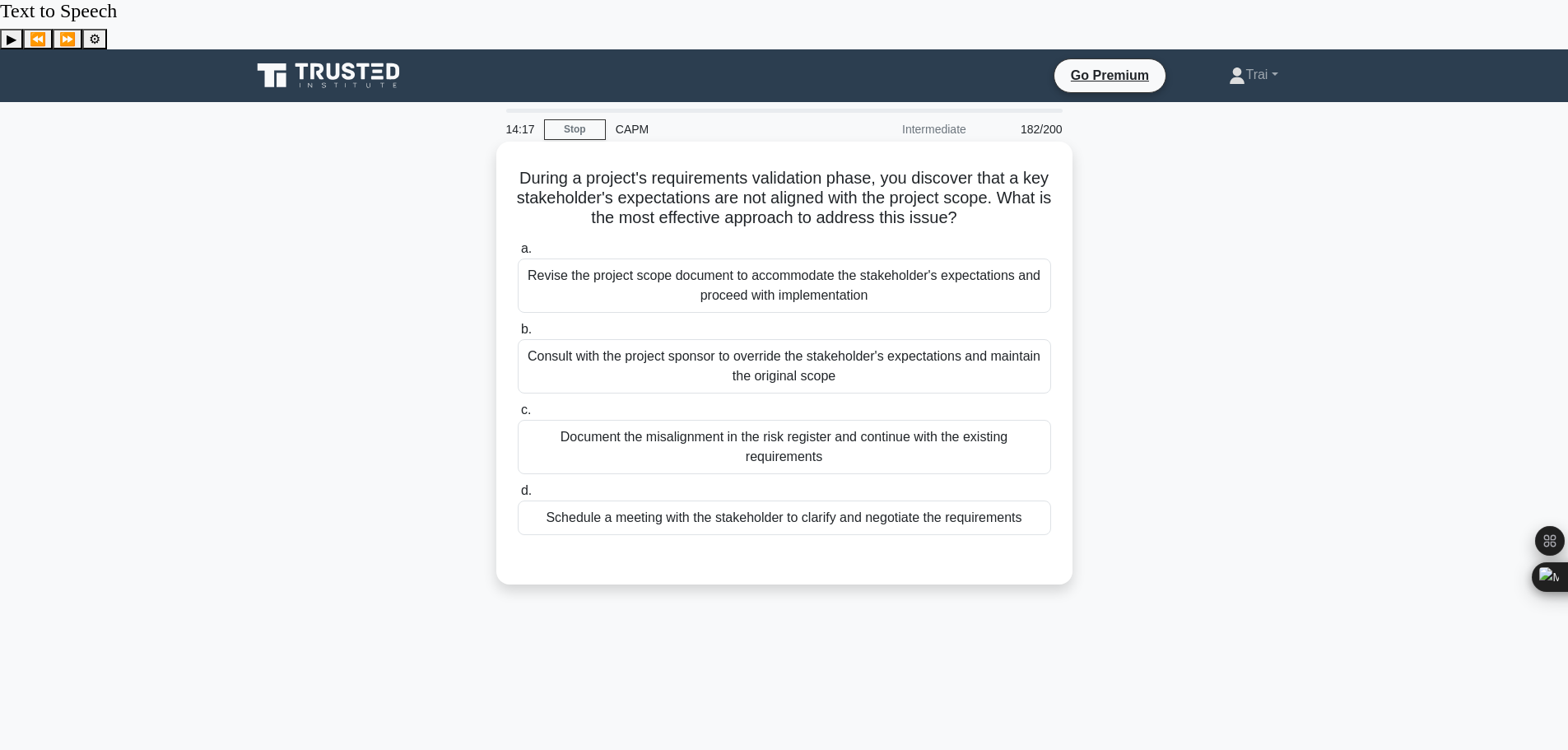
click at [649, 501] on div "Schedule a meeting with the stakeholder to clarify and negotiate the requiremen…" at bounding box center [784, 518] width 534 height 35
click at [518, 486] on input "d. Schedule a meeting with the stakeholder to clarify and negotiate the require…" at bounding box center [518, 492] width 0 height 11
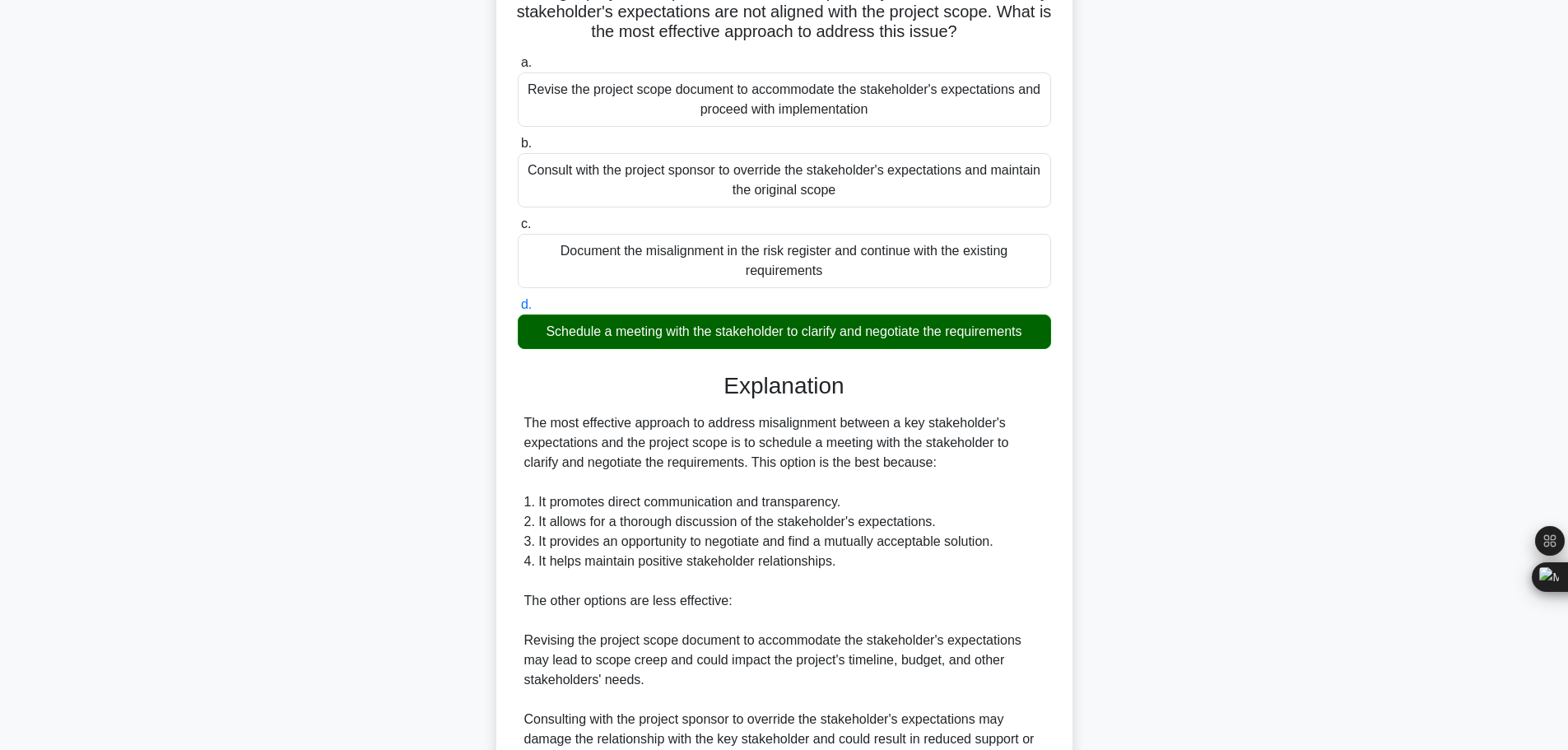
scroll to position [385, 0]
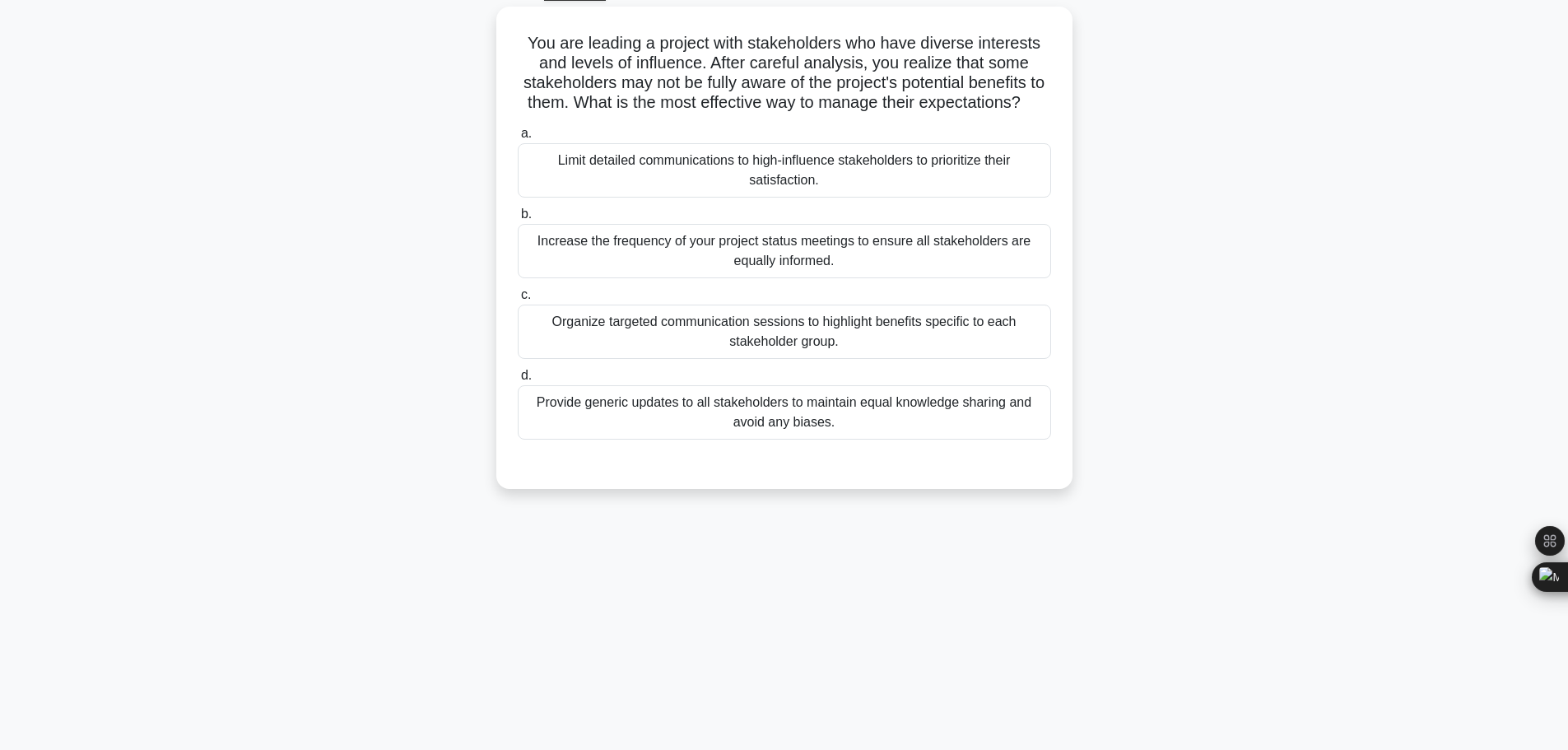
click at [1277, 470] on div "You are leading a project with stakeholders who have diverse interests and leve…" at bounding box center [784, 257] width 1087 height 503
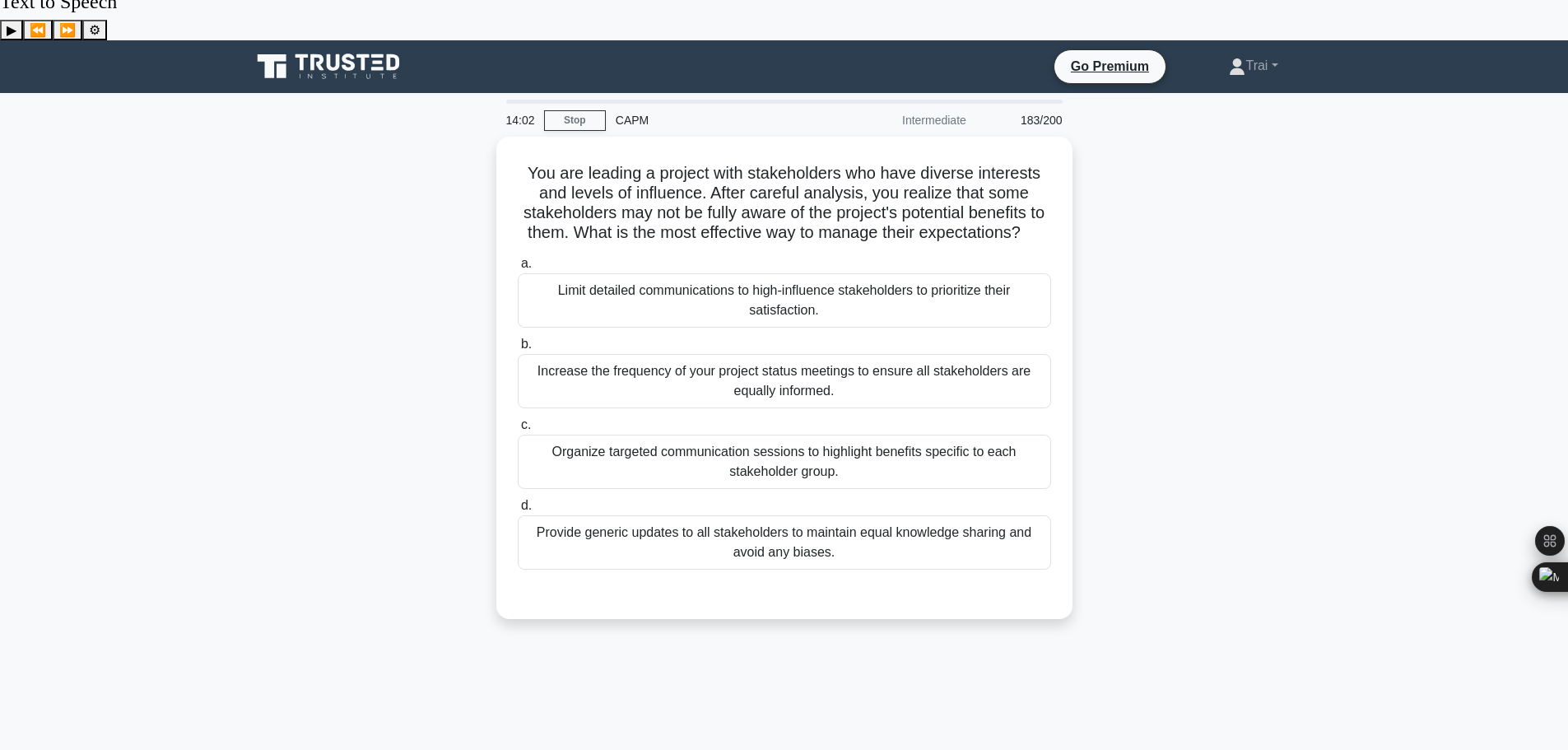
scroll to position [0, 0]
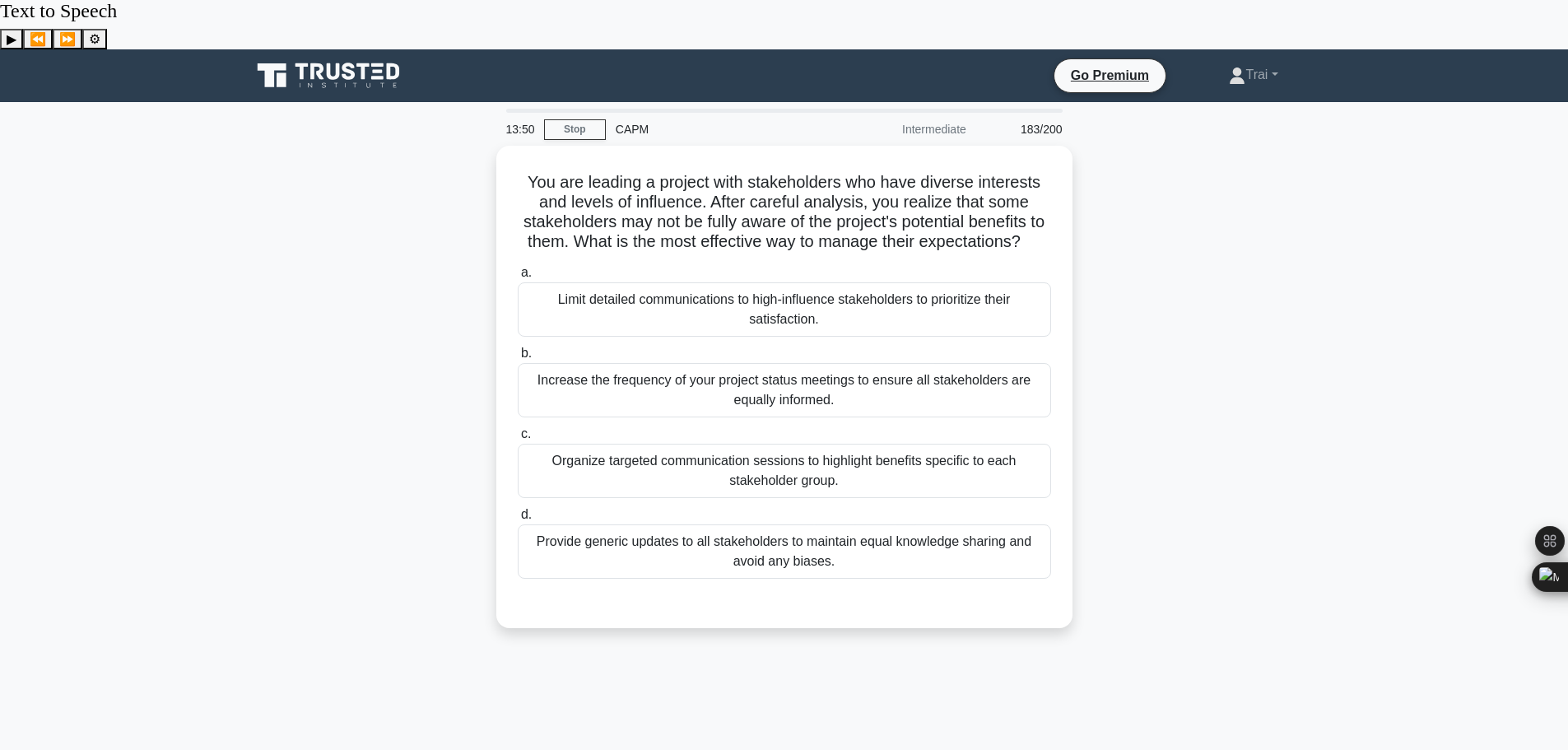
click at [1164, 233] on div "You are leading a project with stakeholders who have diverse interests and leve…" at bounding box center [784, 397] width 1087 height 503
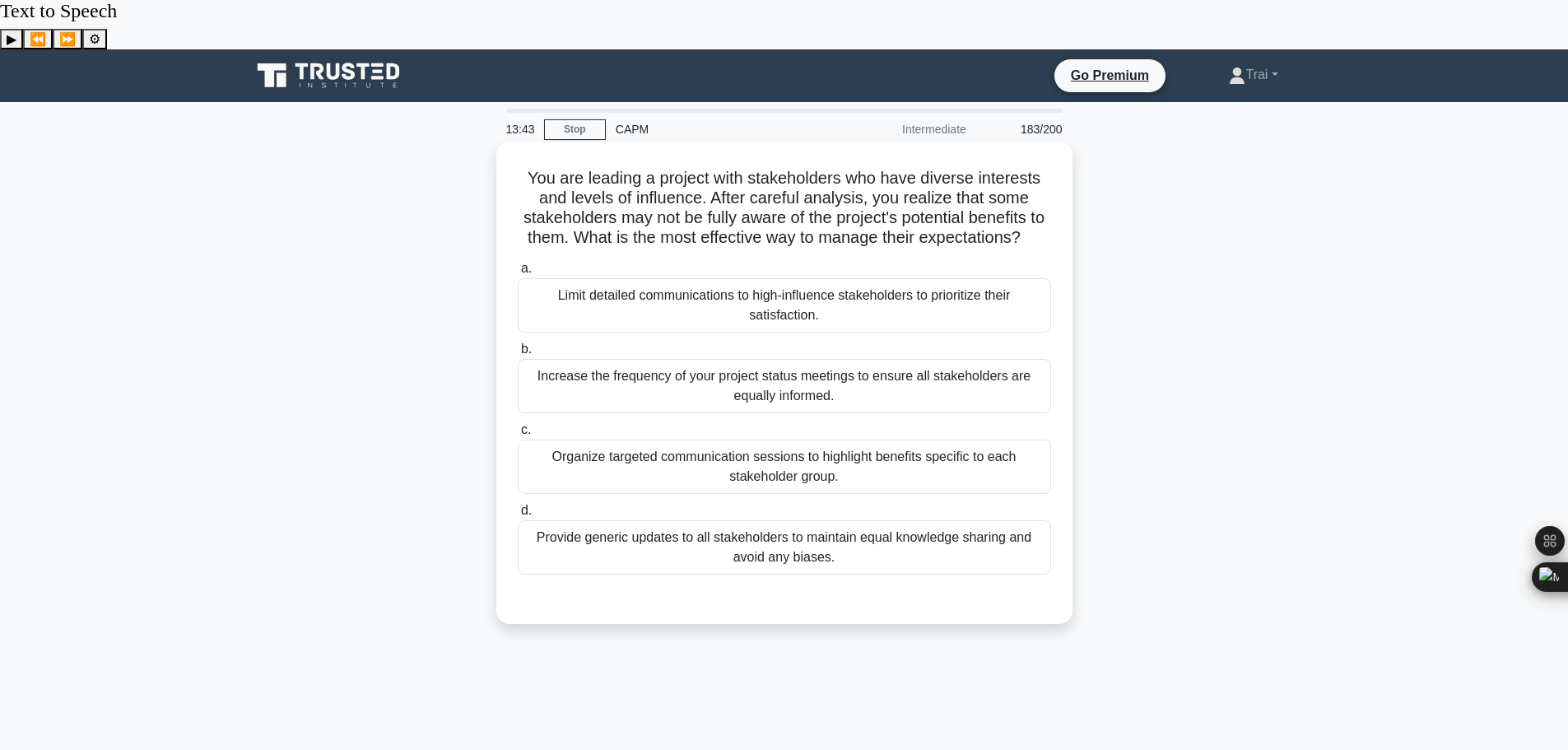
click at [970, 359] on div "Increase the frequency of your project status meetings to ensure all stakeholde…" at bounding box center [784, 386] width 534 height 54
click at [518, 355] on input "b. Increase the frequency of your project status meetings to ensure all stakeho…" at bounding box center [518, 350] width 0 height 11
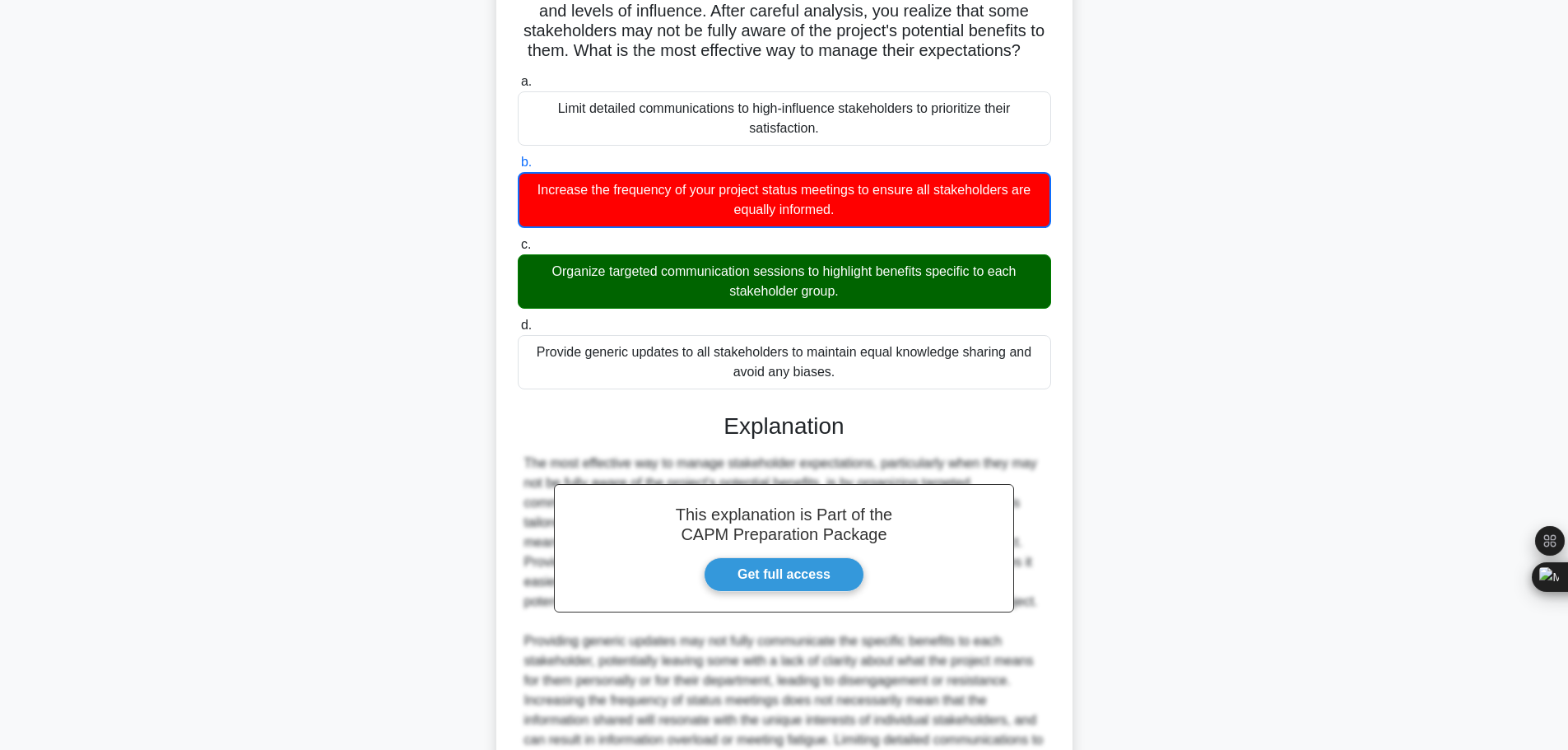
scroll to position [386, 0]
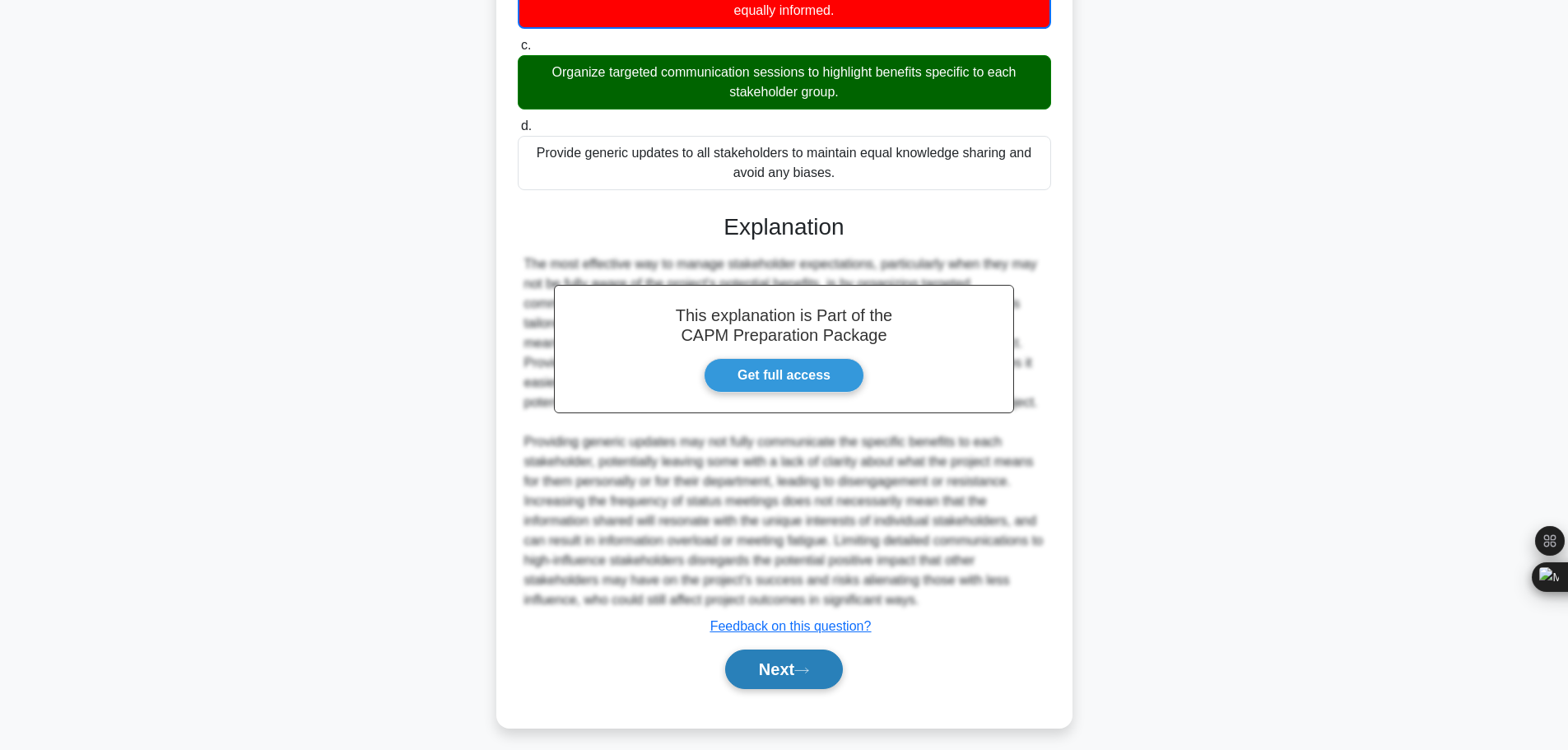
click at [809, 666] on icon at bounding box center [802, 670] width 15 height 9
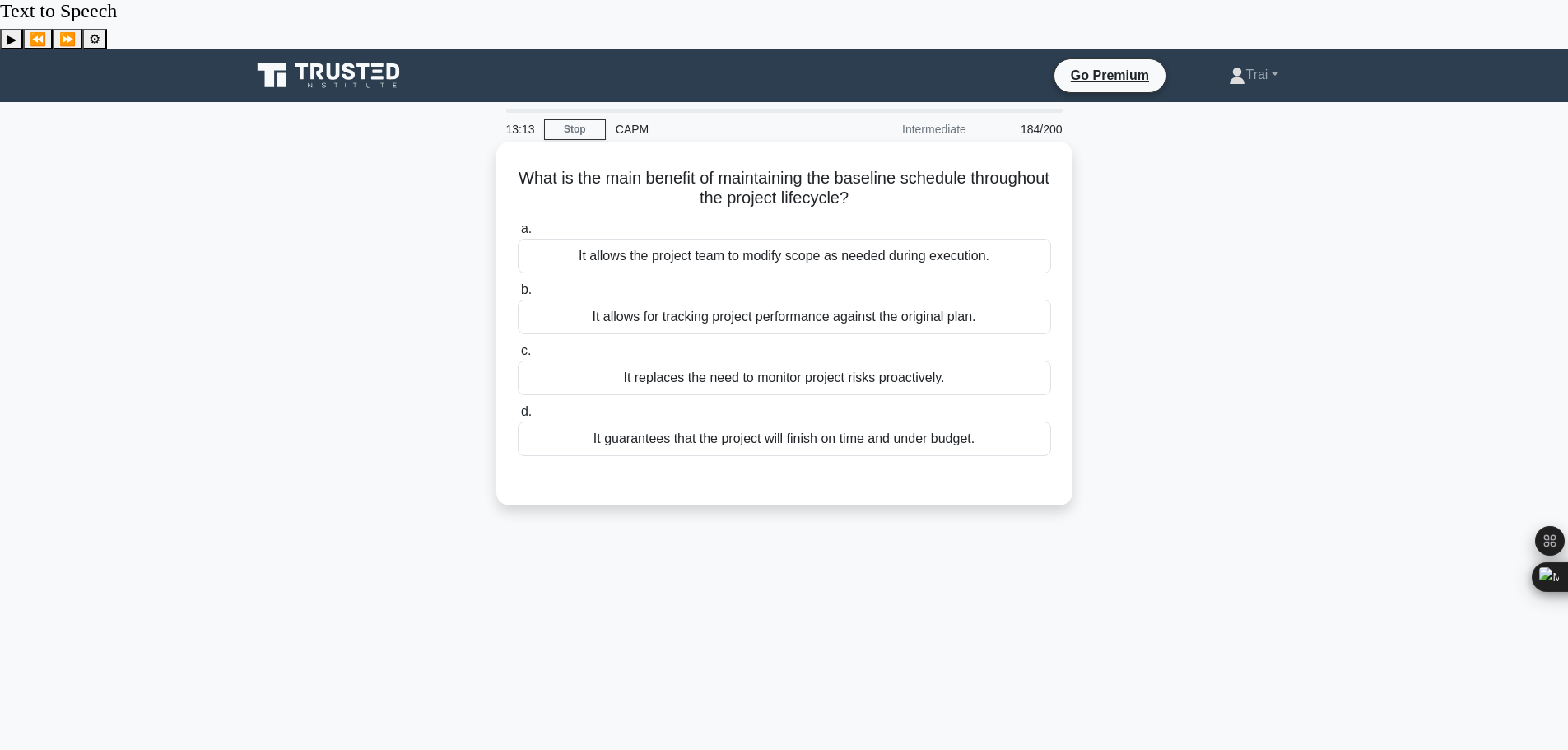
click at [922, 299] on div "It allows for tracking project performance against the original plan." at bounding box center [784, 317] width 534 height 35
click at [518, 285] on input "b. It allows for tracking project performance against the original plan." at bounding box center [518, 290] width 0 height 11
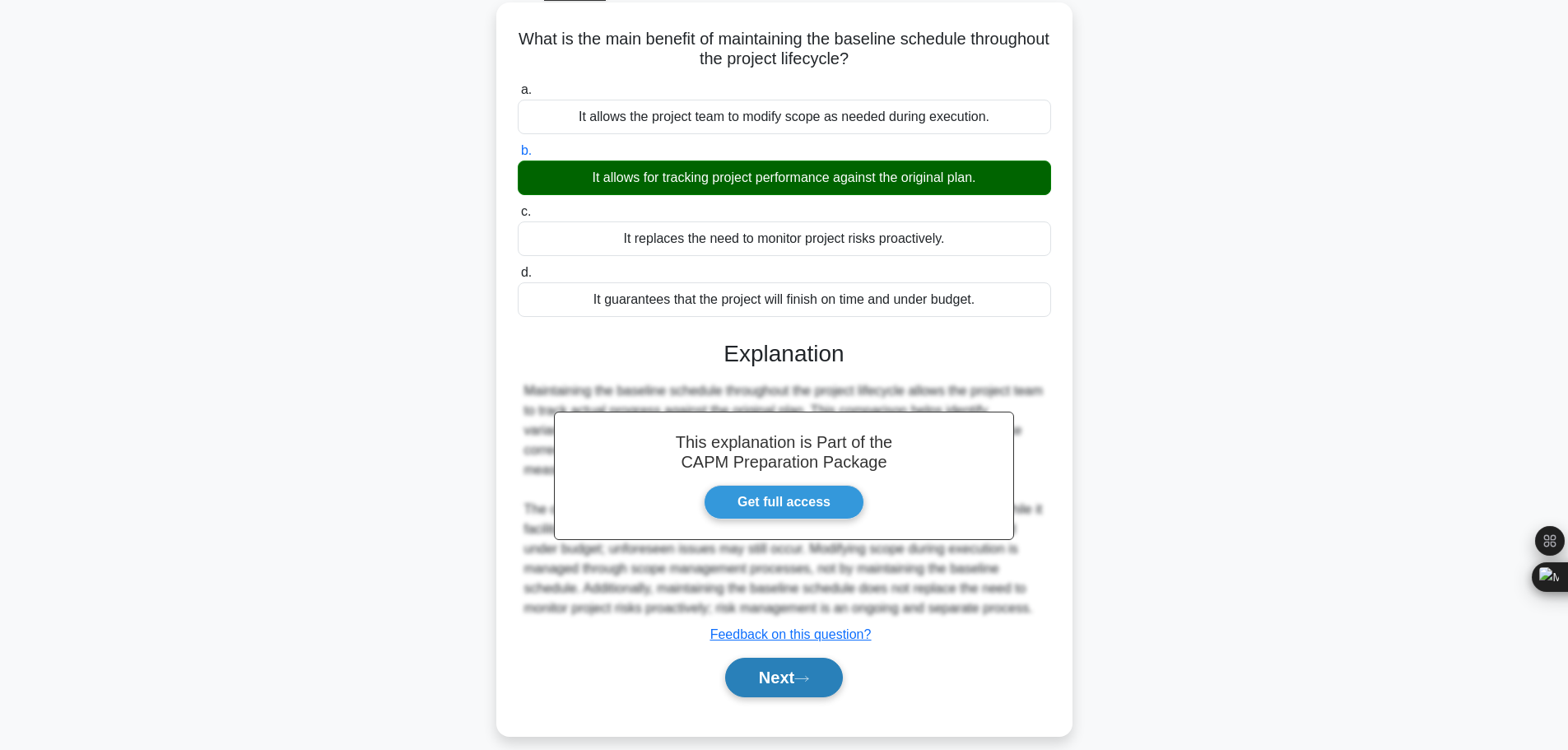
click at [801, 674] on icon at bounding box center [802, 679] width 15 height 9
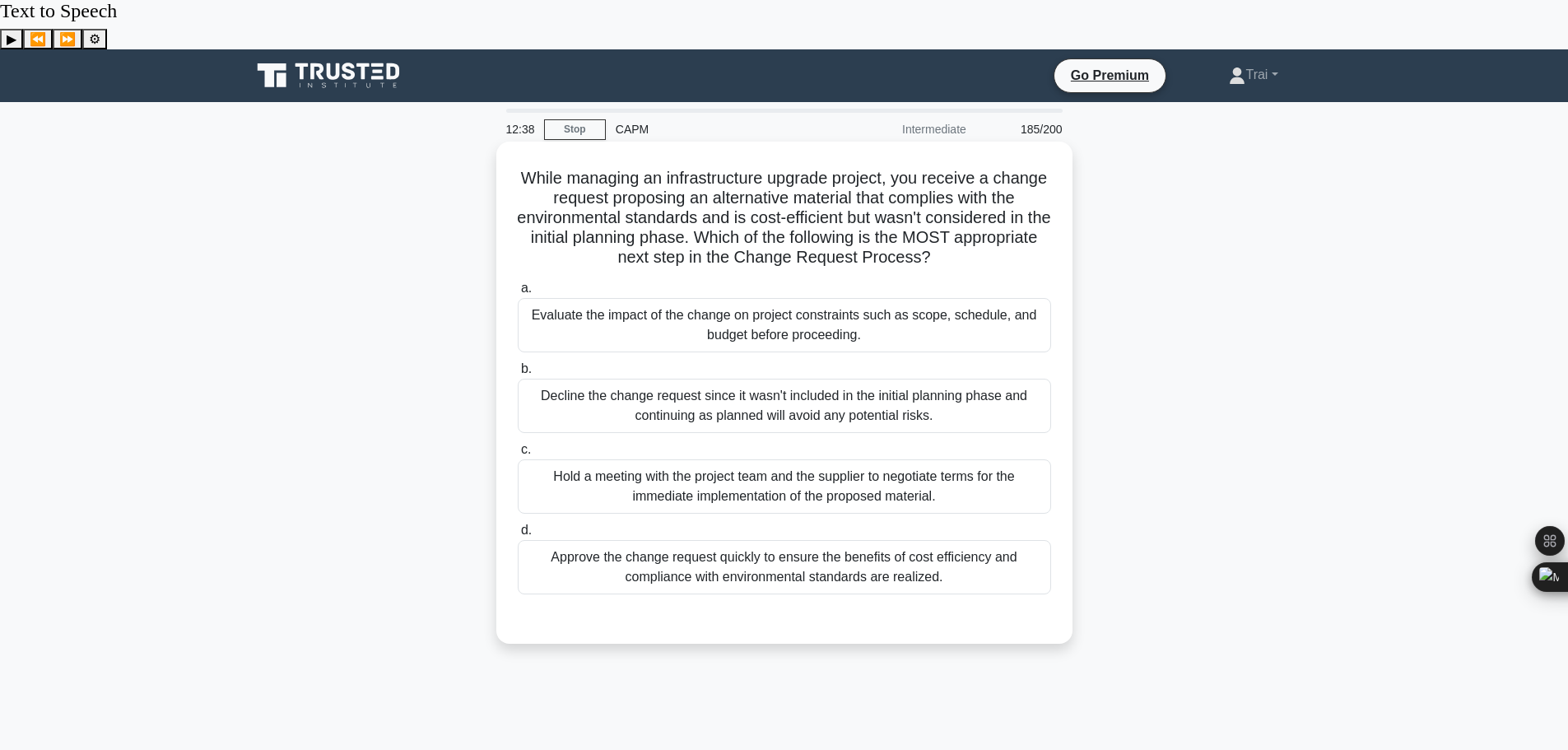
click at [910, 299] on div "Evaluate the impact of the change on project constraints such as scope, schedul…" at bounding box center [784, 325] width 534 height 54
click at [518, 283] on input "a. Evaluate the impact of the change on project constraints such as scope, sche…" at bounding box center [518, 288] width 0 height 11
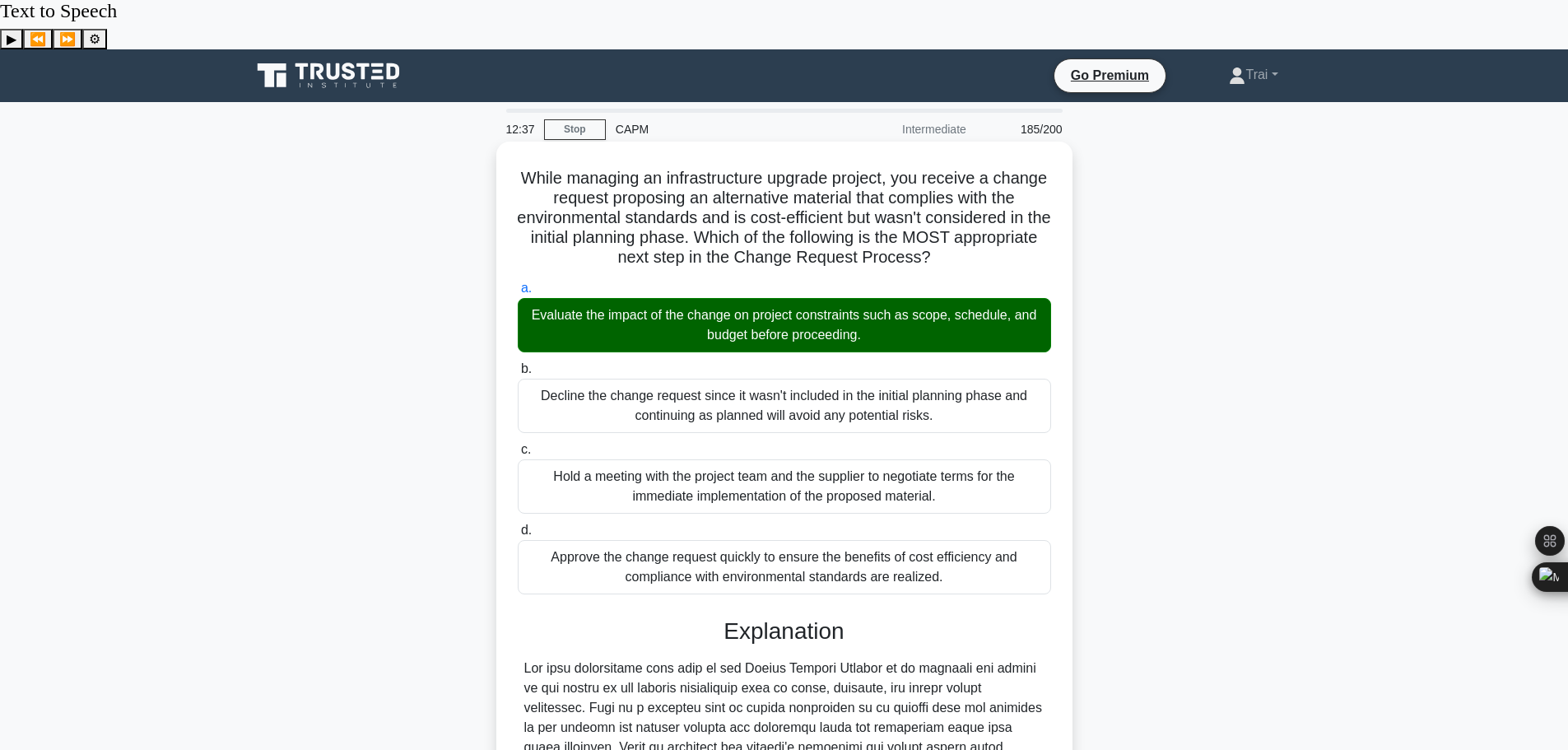
scroll to position [266, 0]
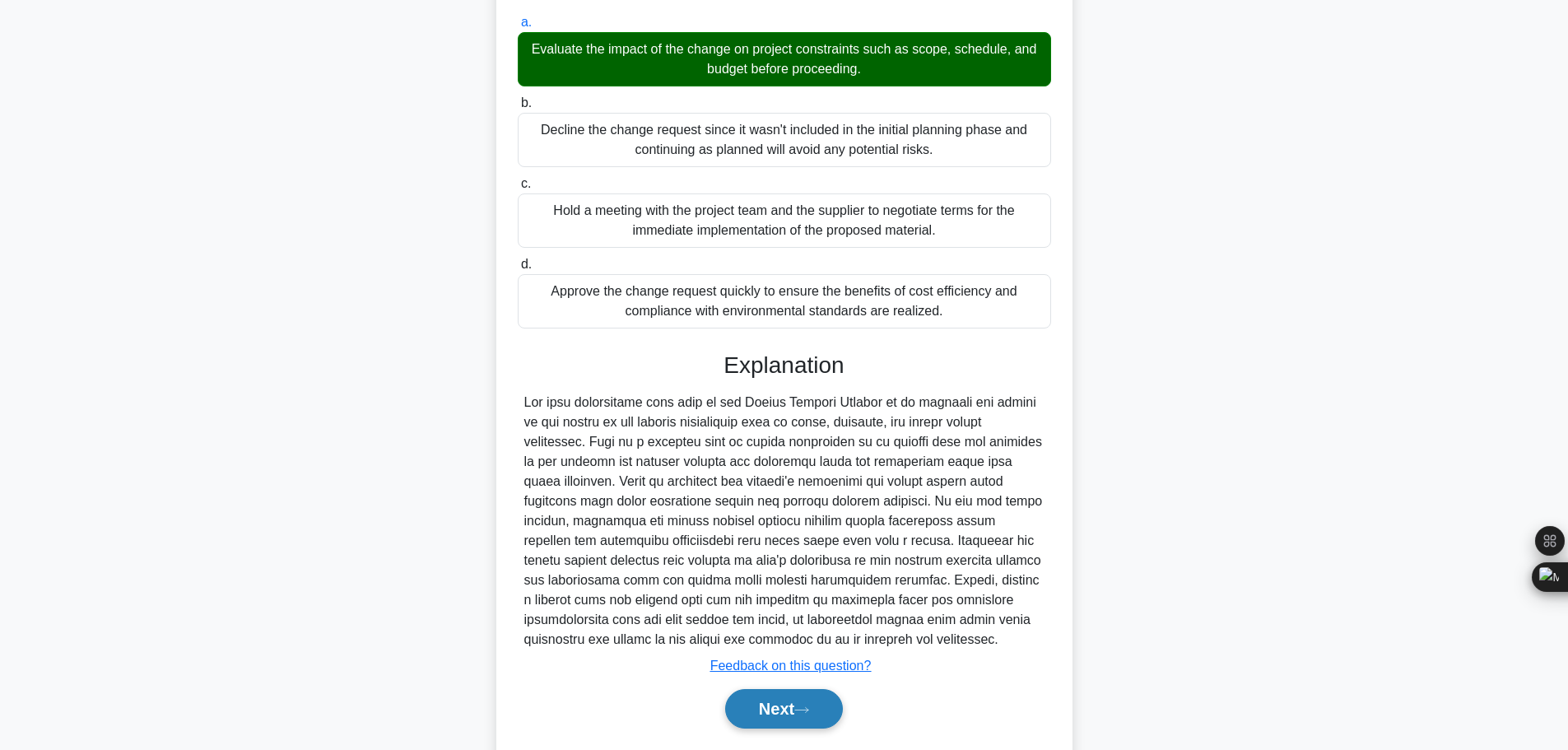
click at [772, 690] on button "Next" at bounding box center [784, 709] width 118 height 39
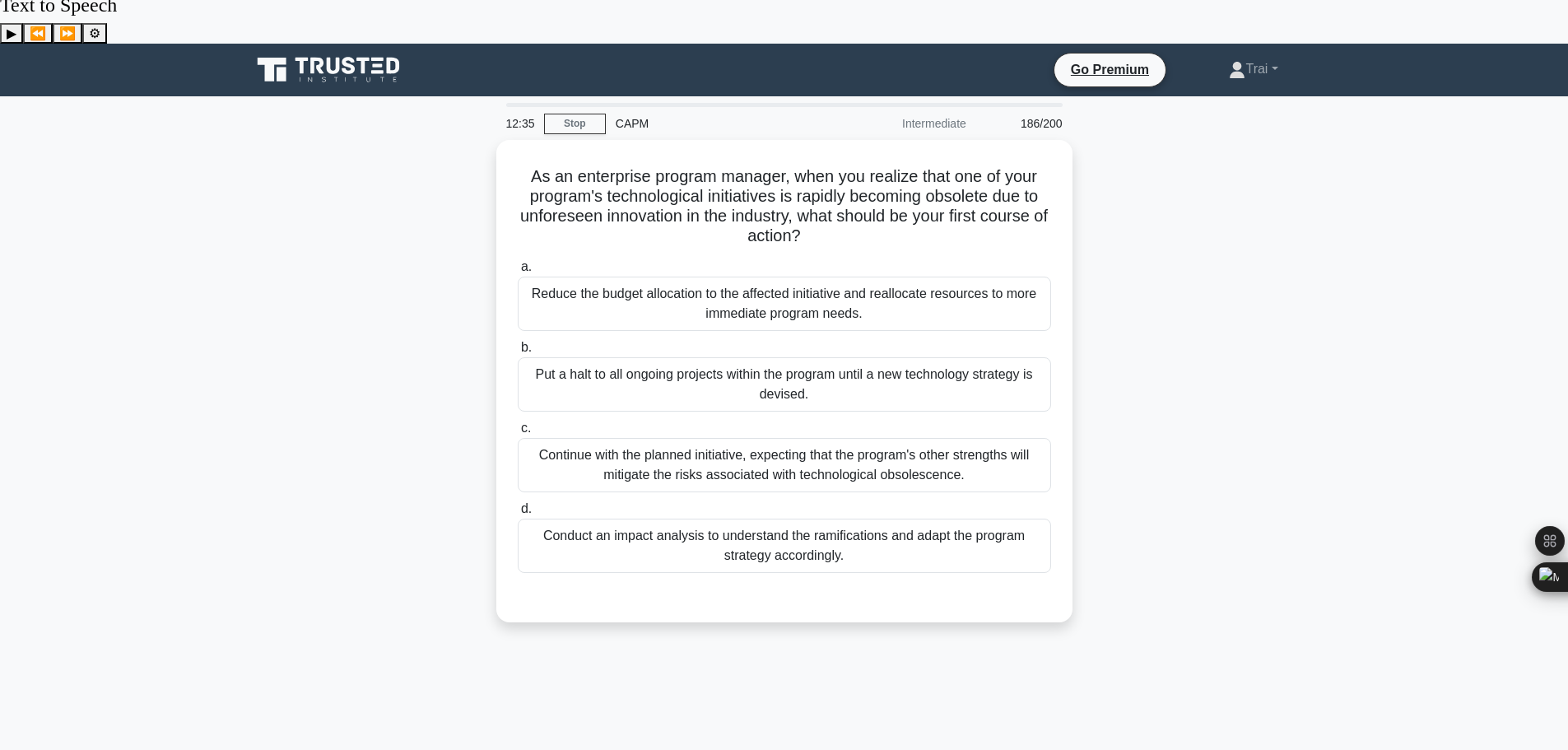
scroll to position [0, 0]
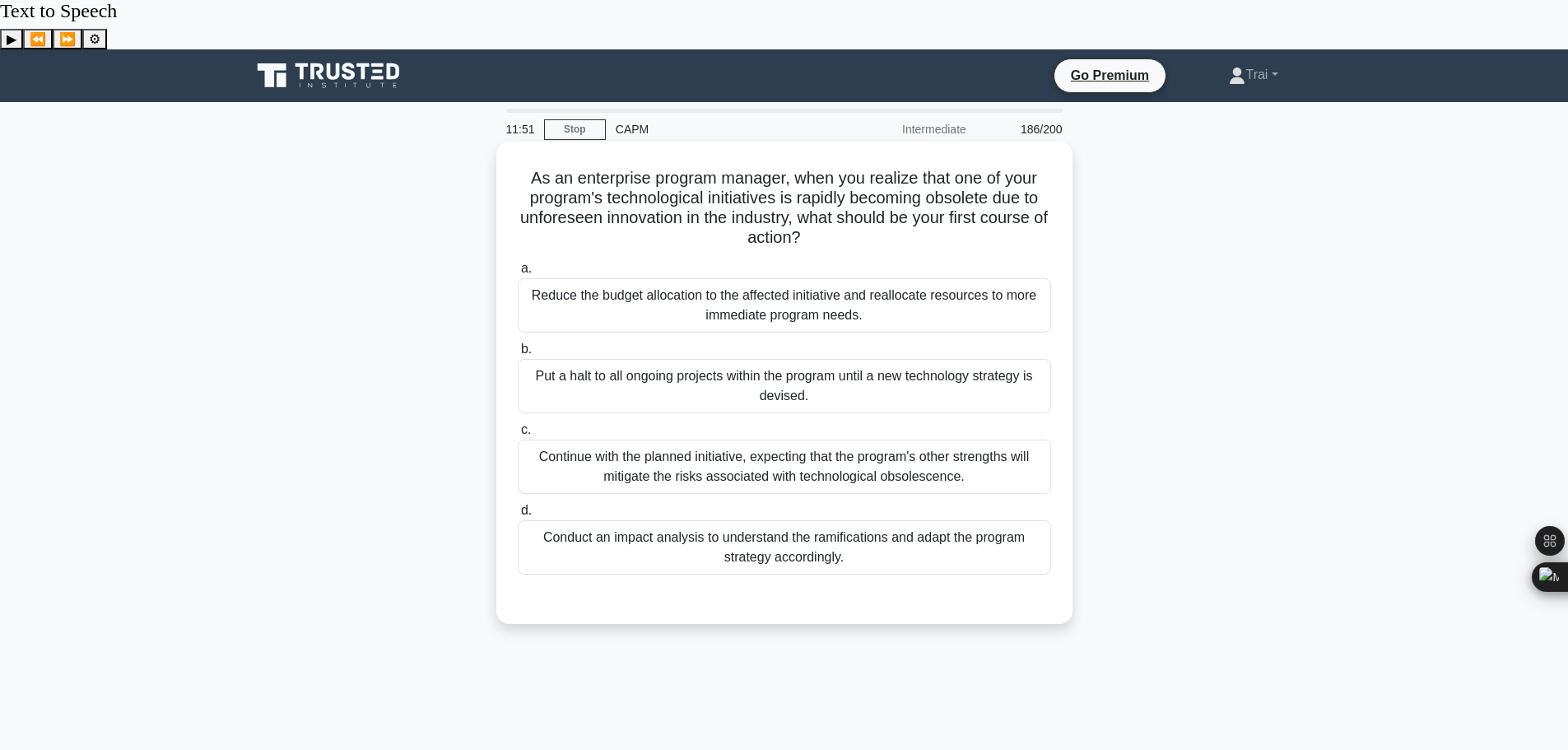
click at [827, 520] on div "Conduct an impact analysis to understand the ramifications and adapt the progra…" at bounding box center [784, 547] width 534 height 54
click at [518, 505] on input "d. Conduct an impact analysis to understand the ramifications and adapt the pro…" at bounding box center [518, 511] width 0 height 11
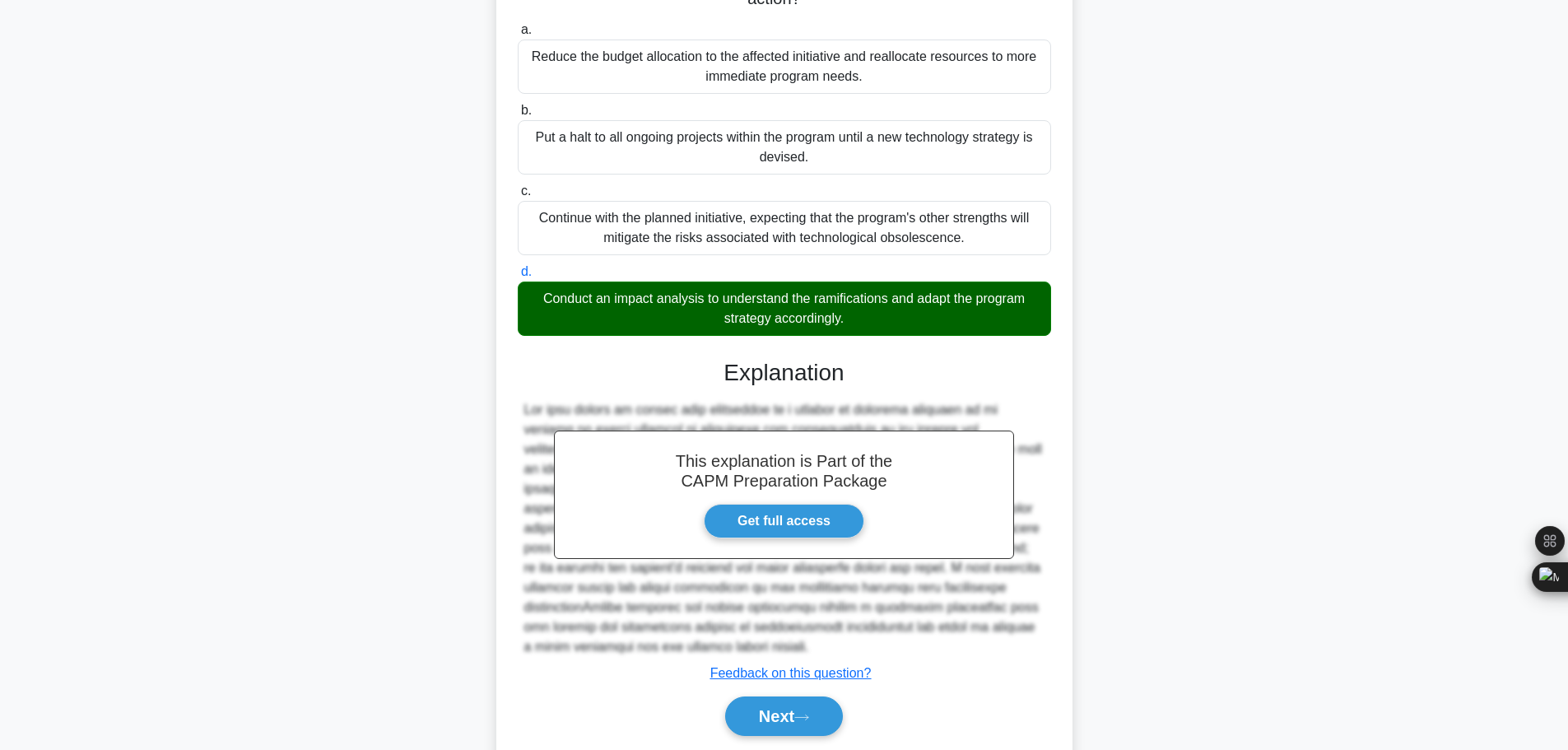
scroll to position [246, 0]
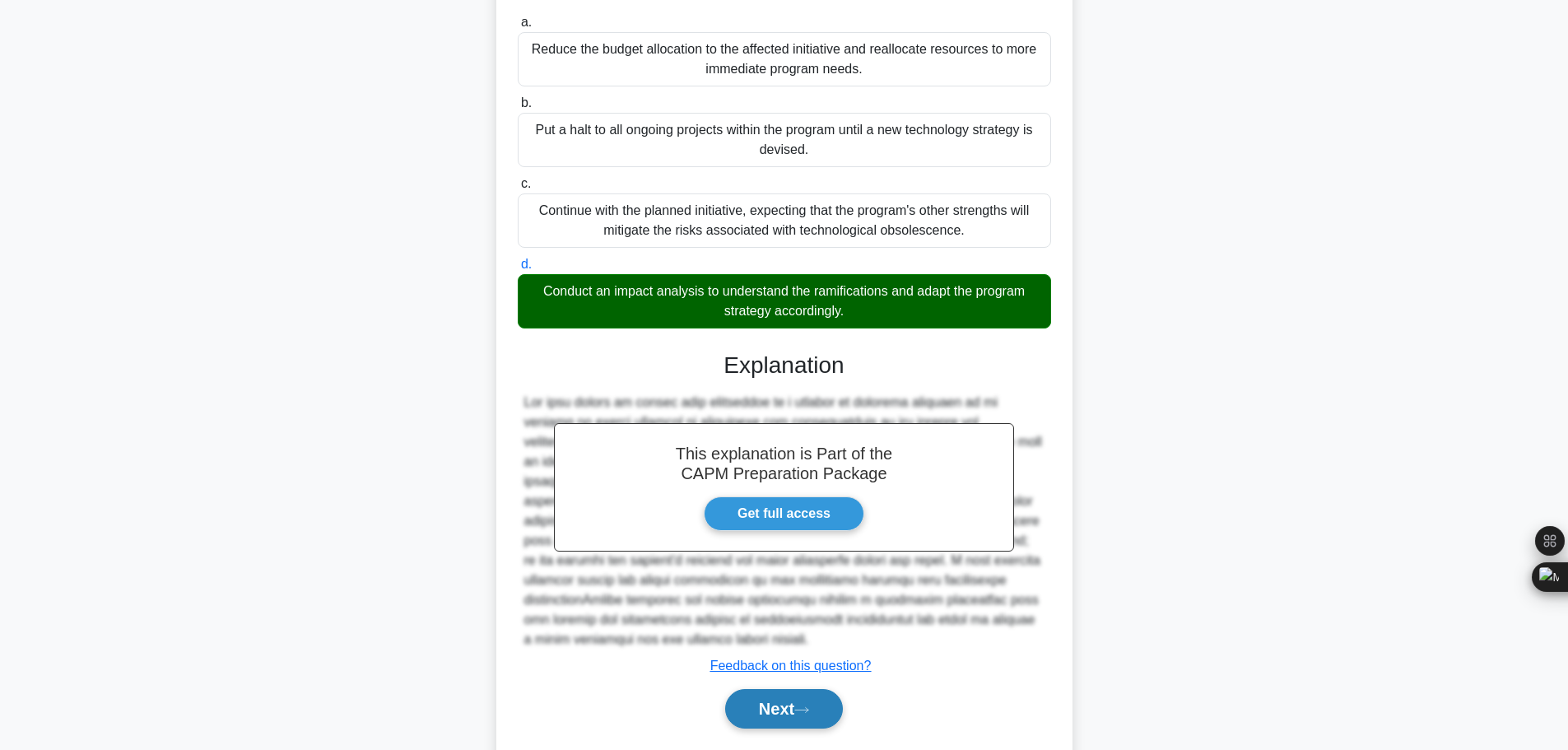
click at [789, 690] on button "Next" at bounding box center [784, 709] width 118 height 39
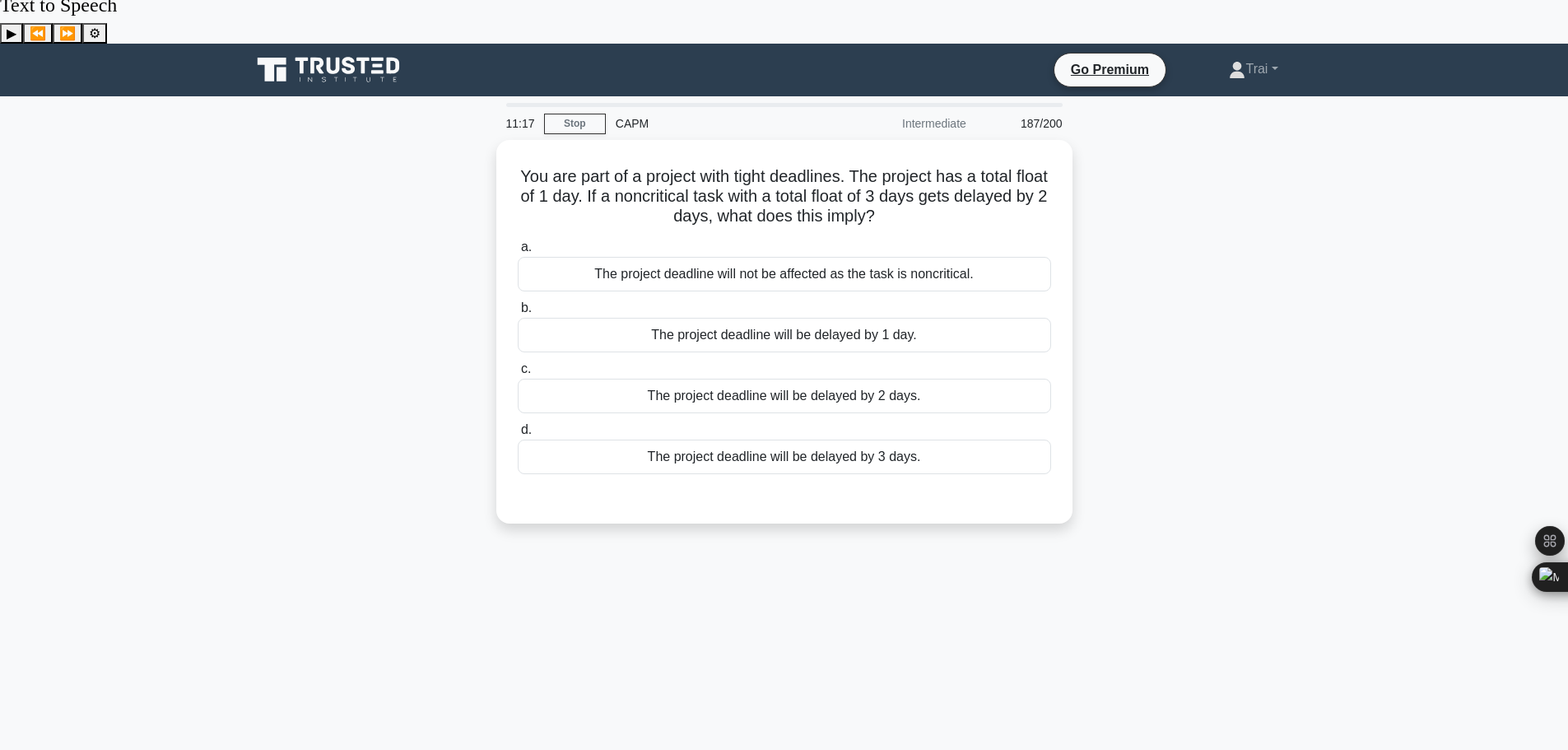
scroll to position [0, 0]
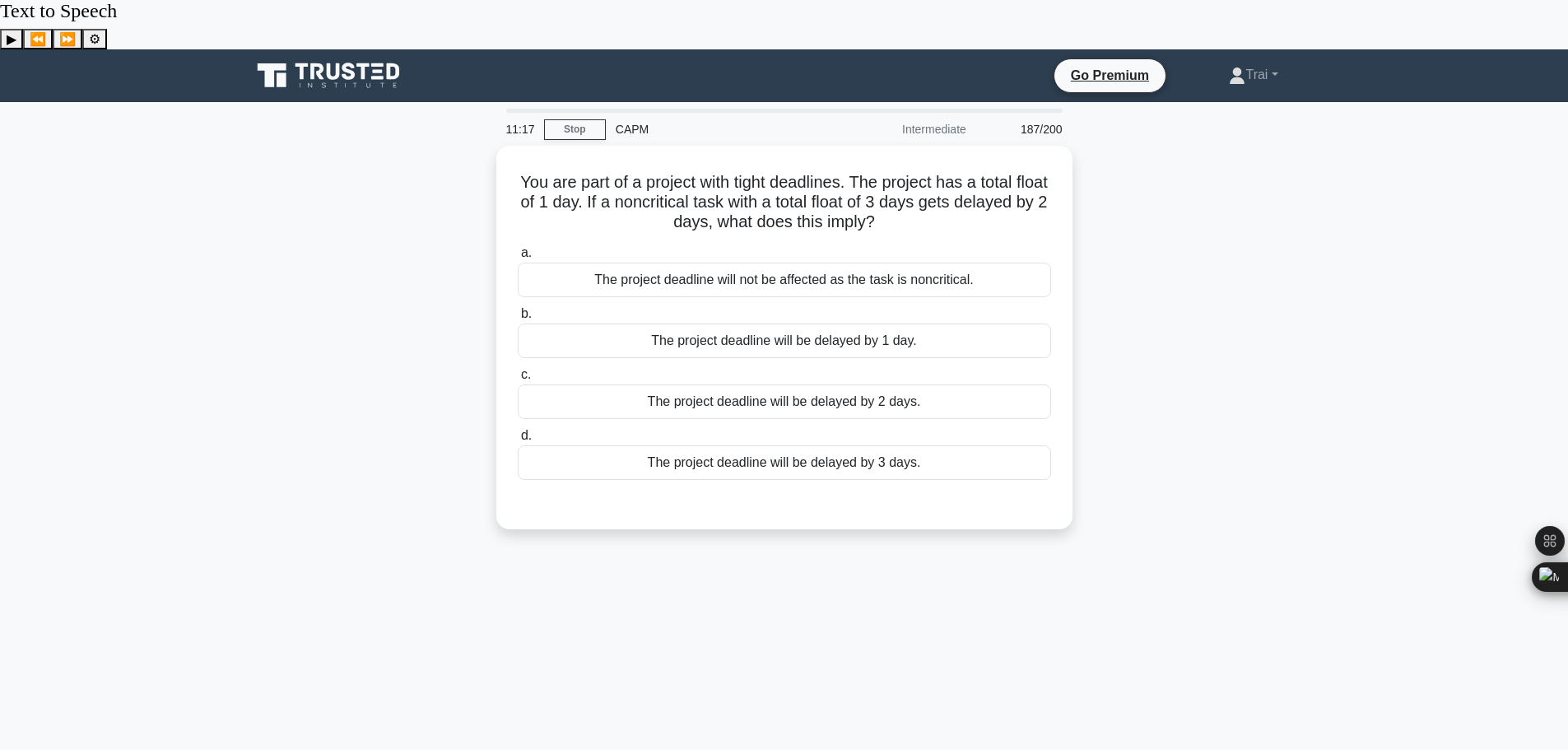
click at [1147, 265] on div "You are part of a project with tight deadlines. The project has a total float o…" at bounding box center [784, 347] width 1087 height 404
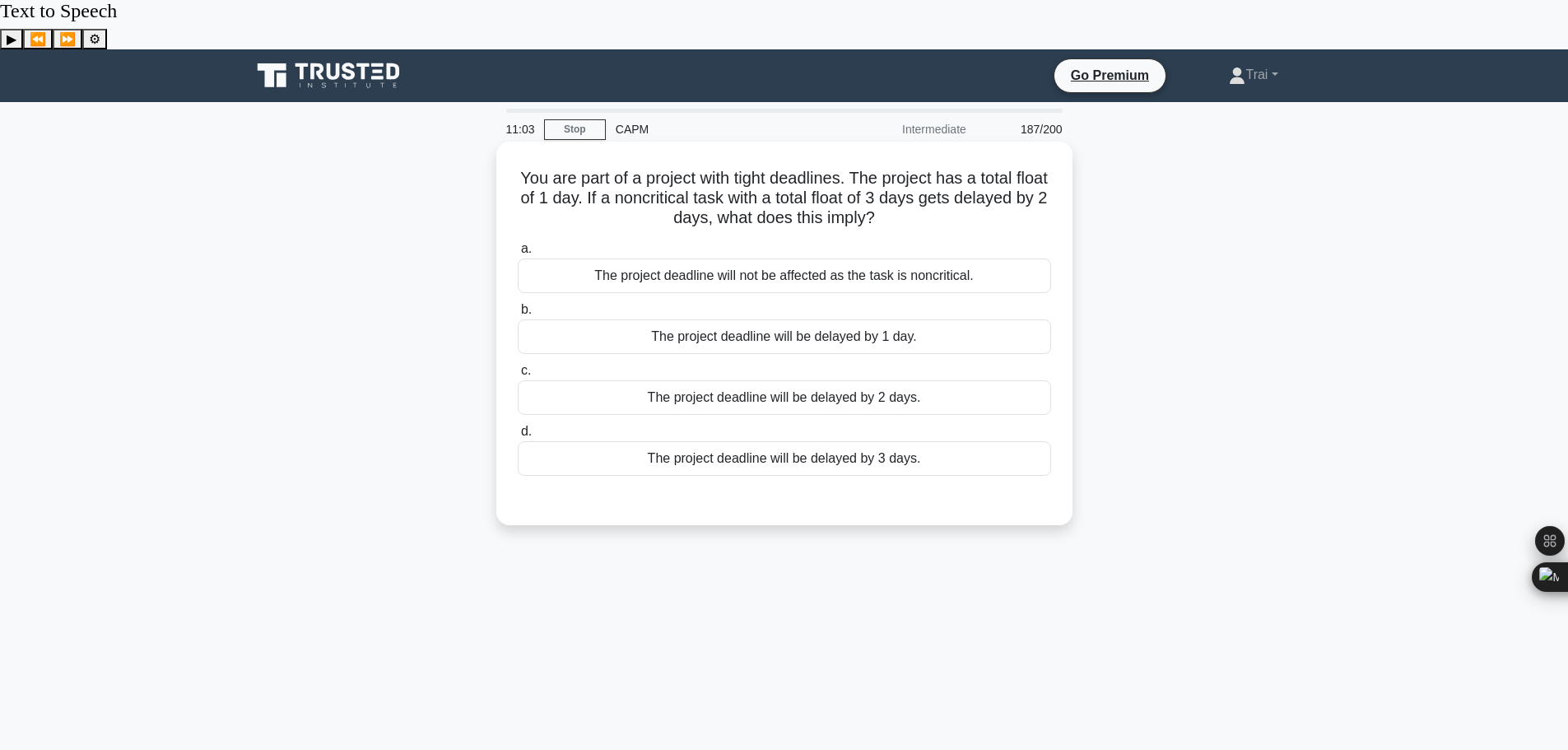
click at [959, 258] on div "The project deadline will not be affected as the task is noncritical." at bounding box center [784, 276] width 534 height 35
click at [518, 244] on input "a. The project deadline will not be affected as the task is noncritical." at bounding box center [518, 249] width 0 height 11
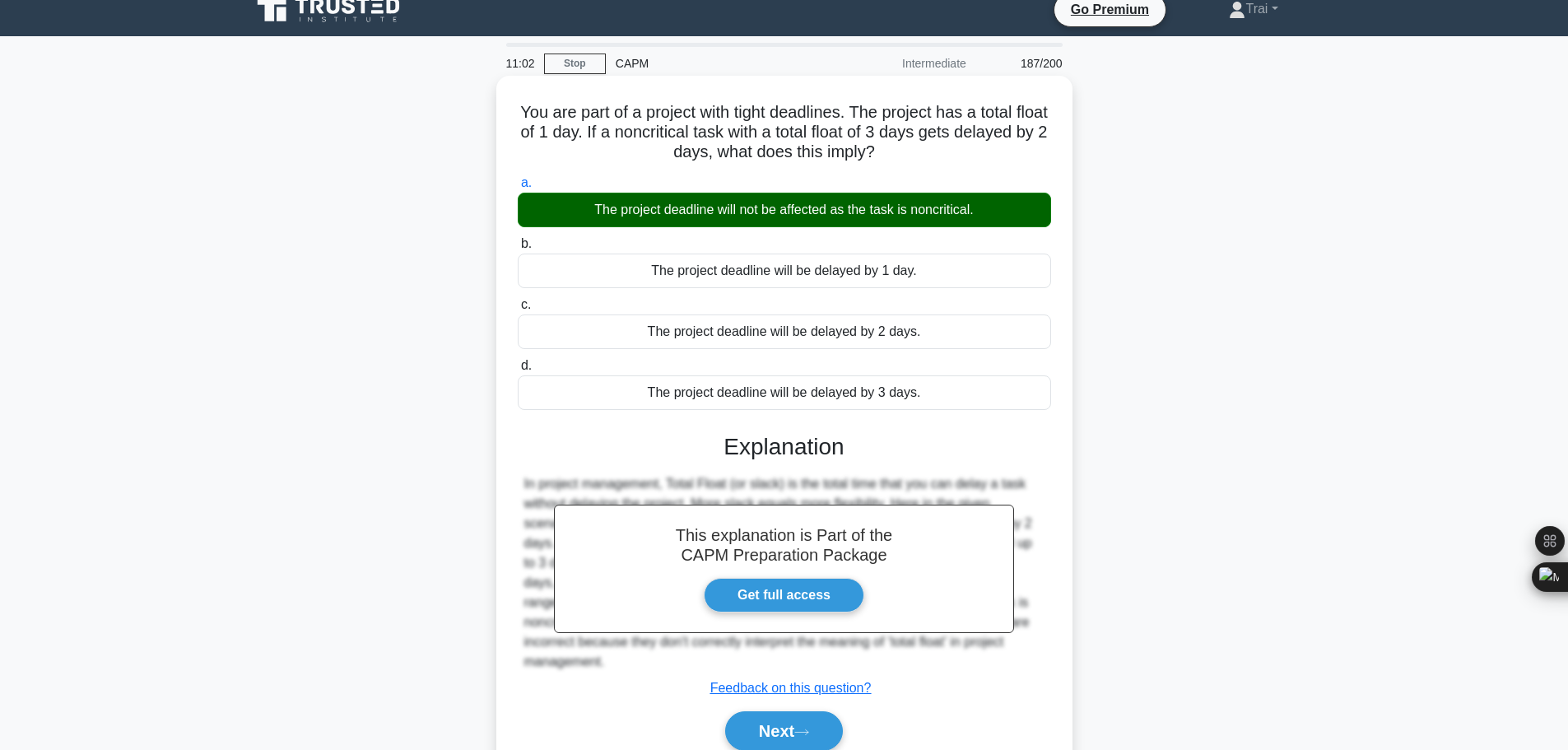
scroll to position [139, 0]
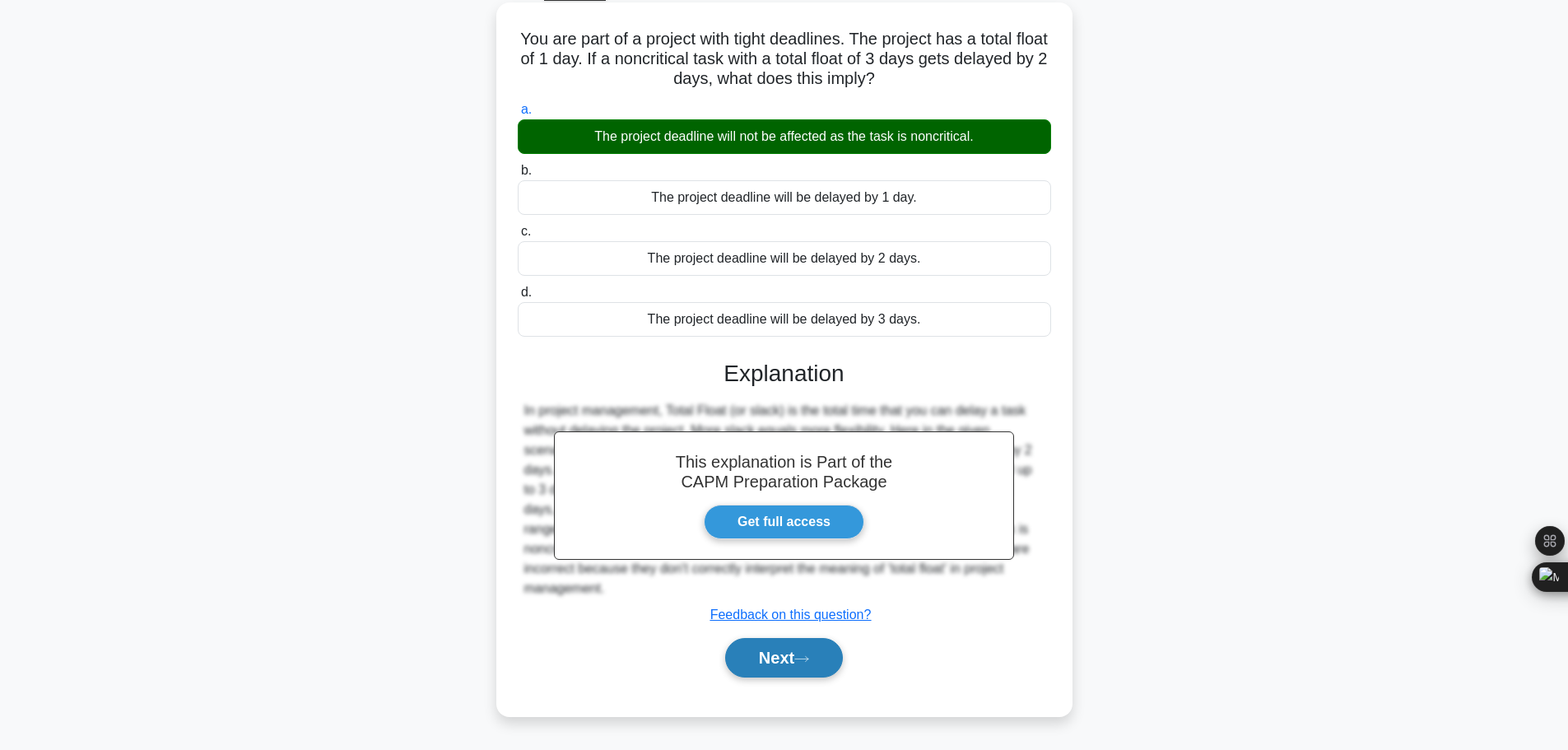
click at [773, 638] on button "Next" at bounding box center [784, 658] width 118 height 39
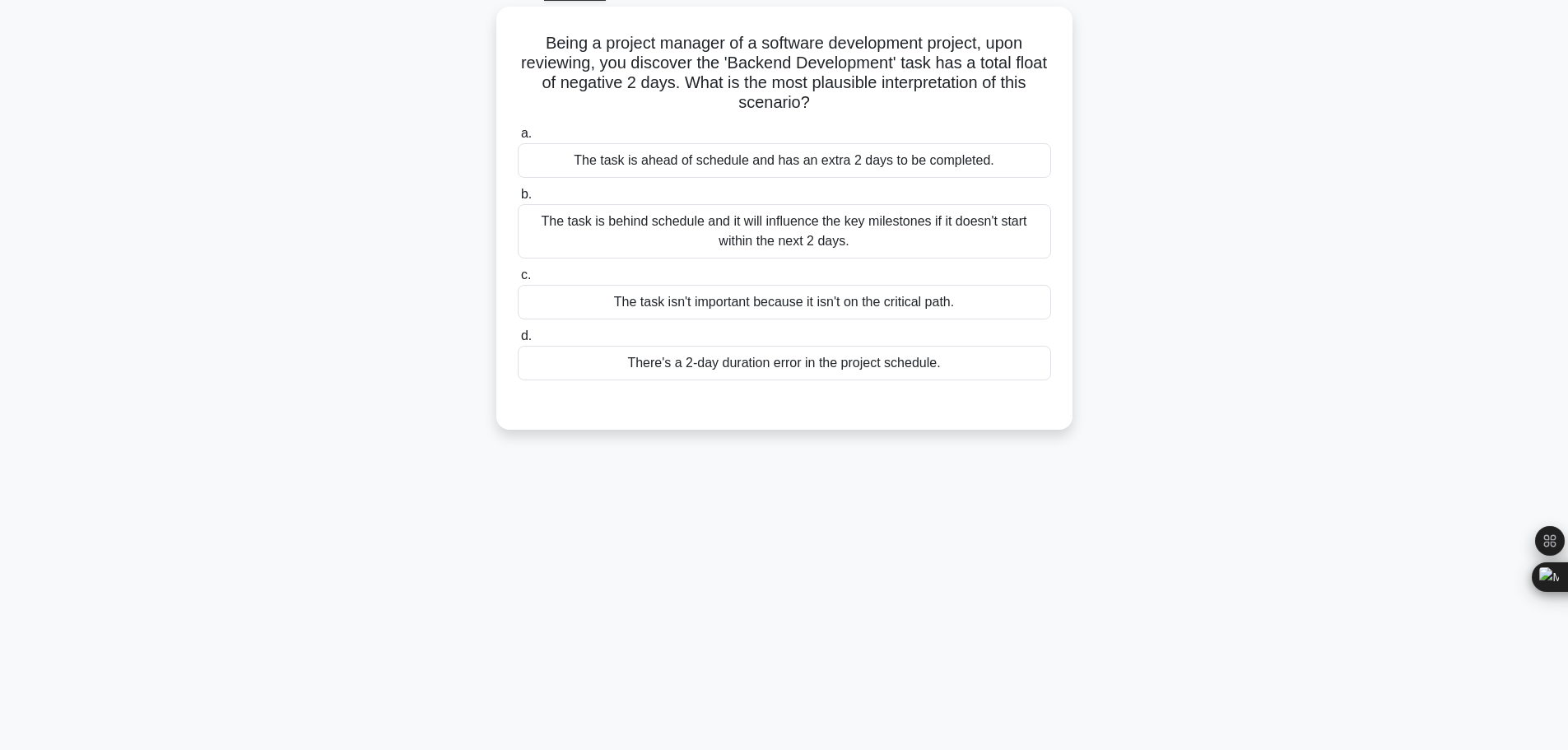
scroll to position [0, 0]
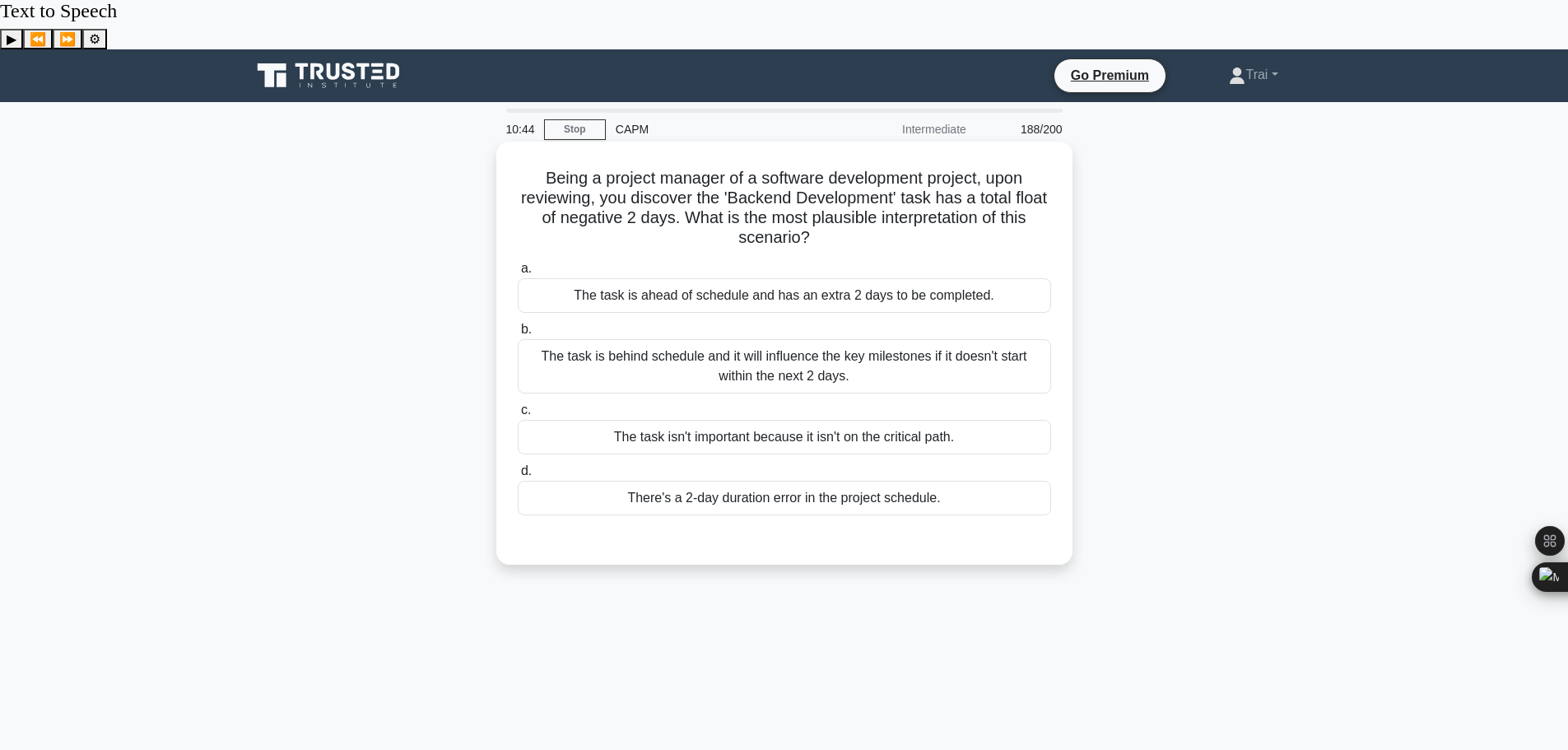
click at [731, 339] on div "The task is behind schedule and it will influence the key milestones if it does…" at bounding box center [784, 365] width 534 height 54
click at [518, 324] on input "b. The task is behind schedule and it will influence the key milestones if it d…" at bounding box center [518, 330] width 0 height 11
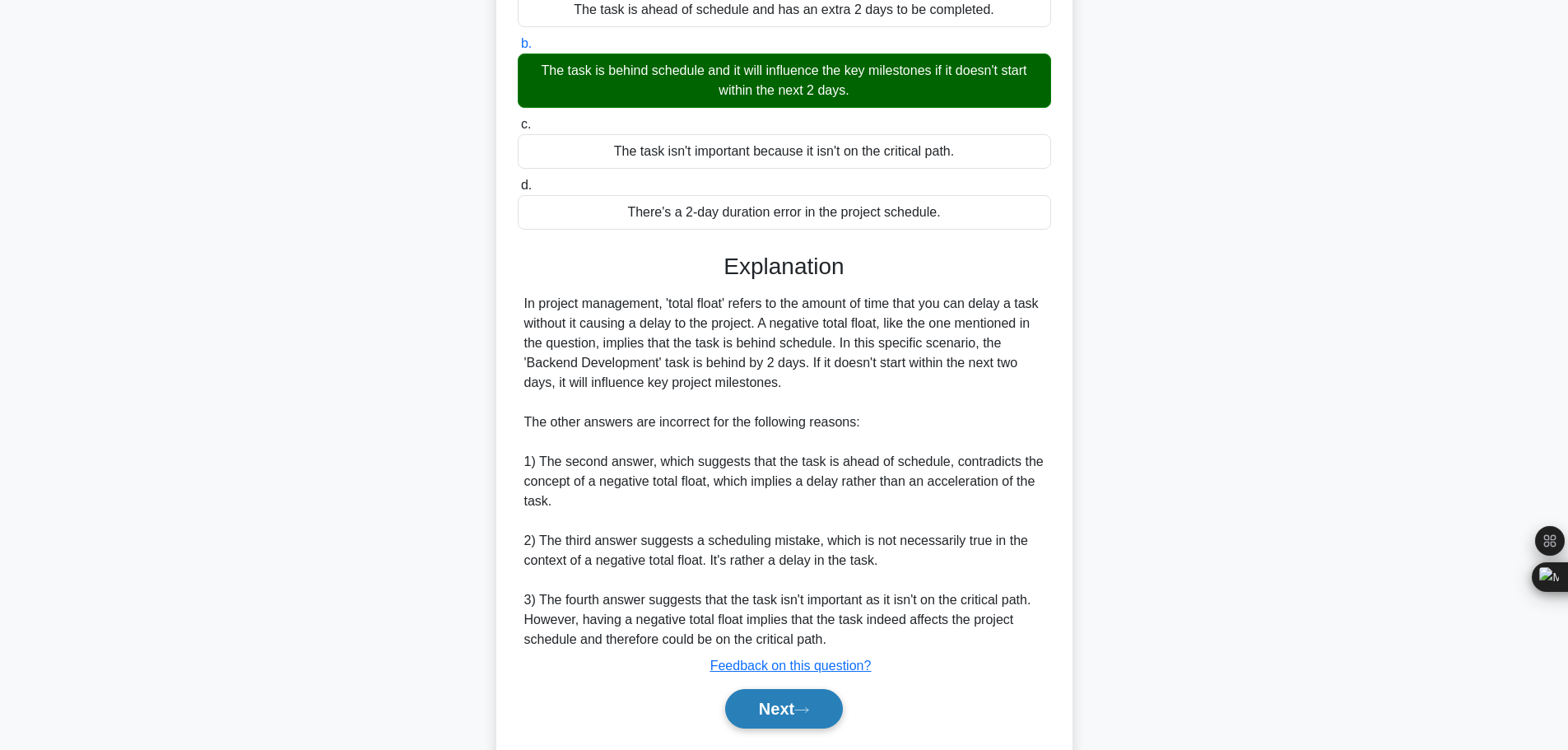
click at [801, 690] on button "Next" at bounding box center [784, 709] width 118 height 39
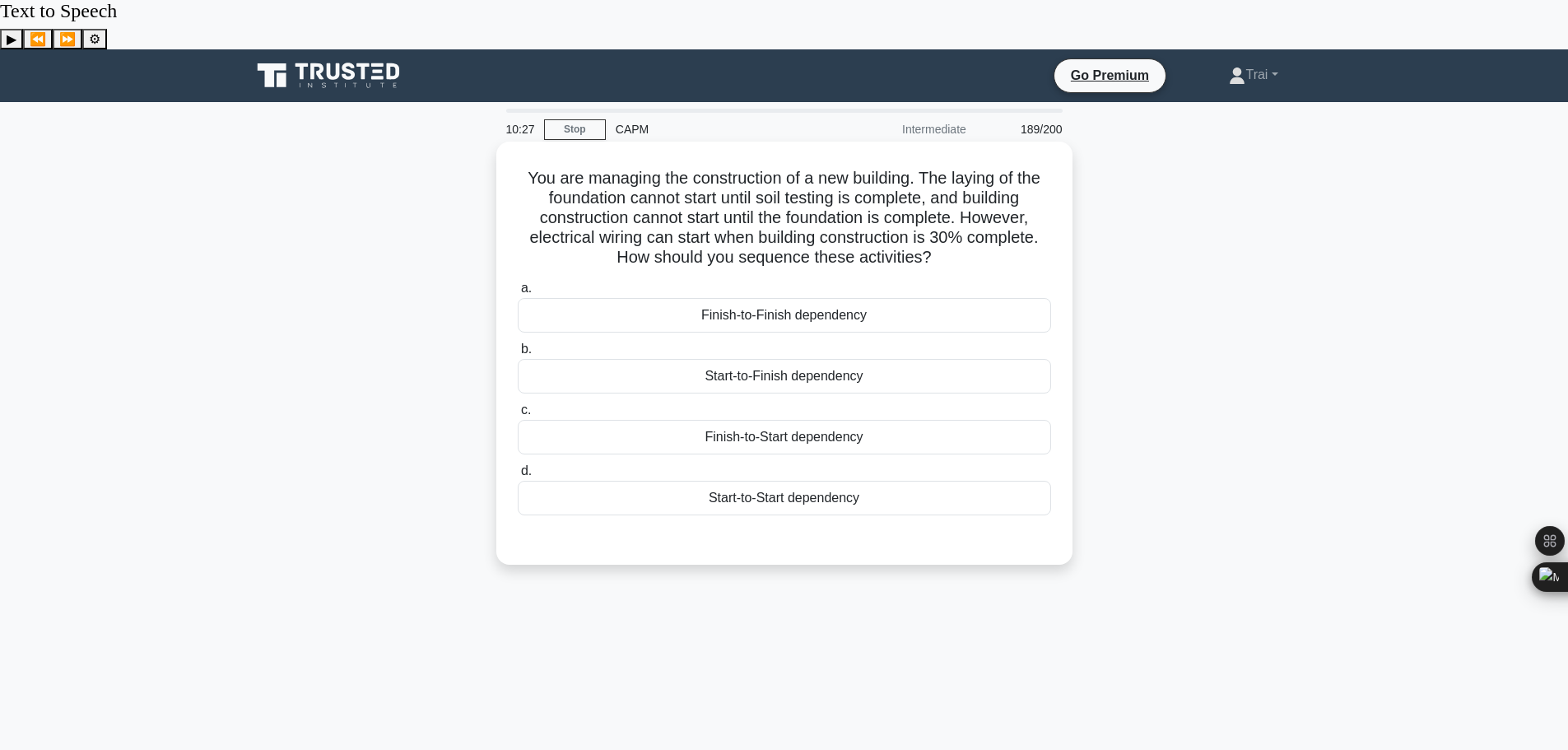
click at [757, 420] on div "Finish-to-Start dependency" at bounding box center [784, 438] width 534 height 35
click at [518, 405] on input "c. Finish-to-Start dependency" at bounding box center [518, 410] width 0 height 11
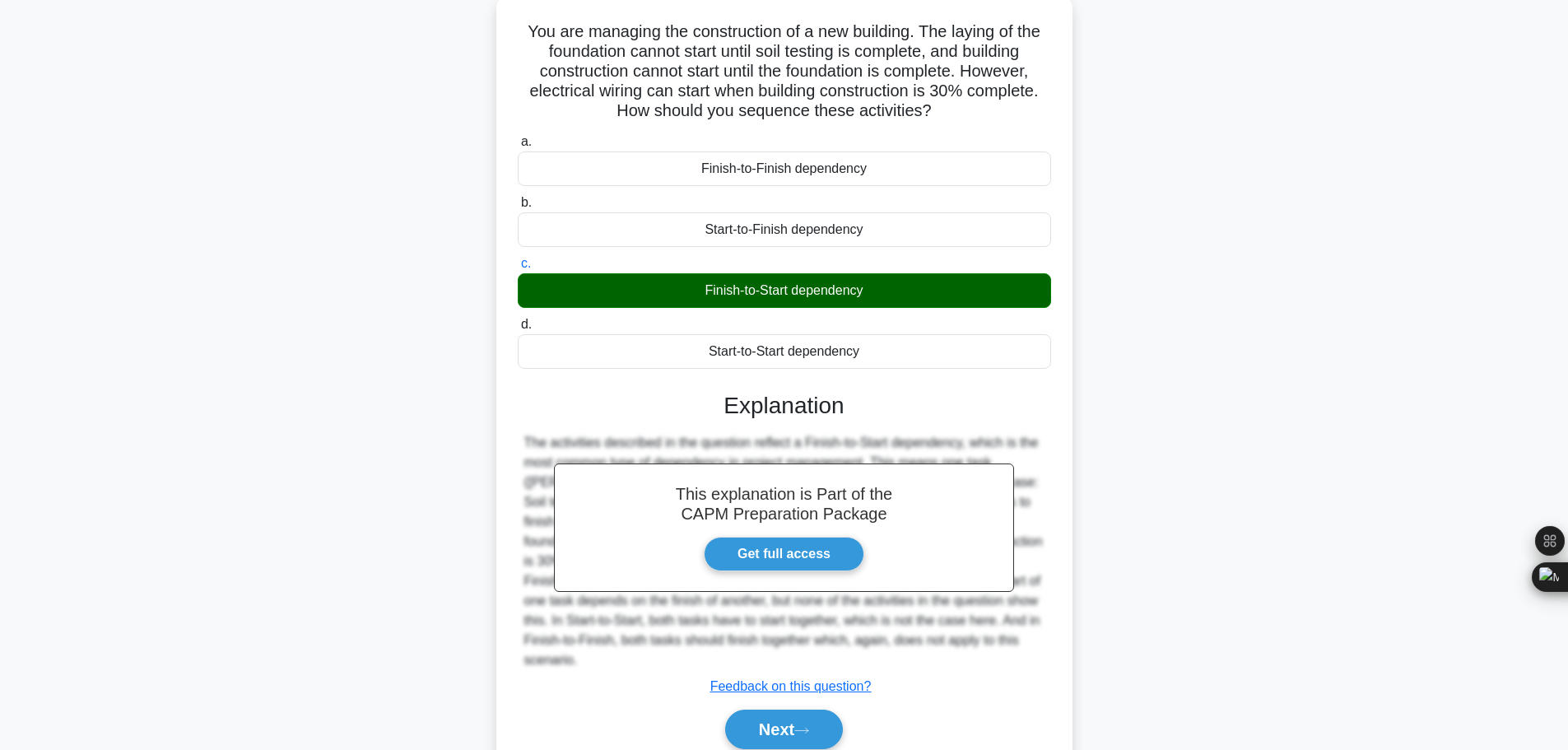
scroll to position [147, 0]
click at [772, 709] on button "Next" at bounding box center [784, 728] width 118 height 39
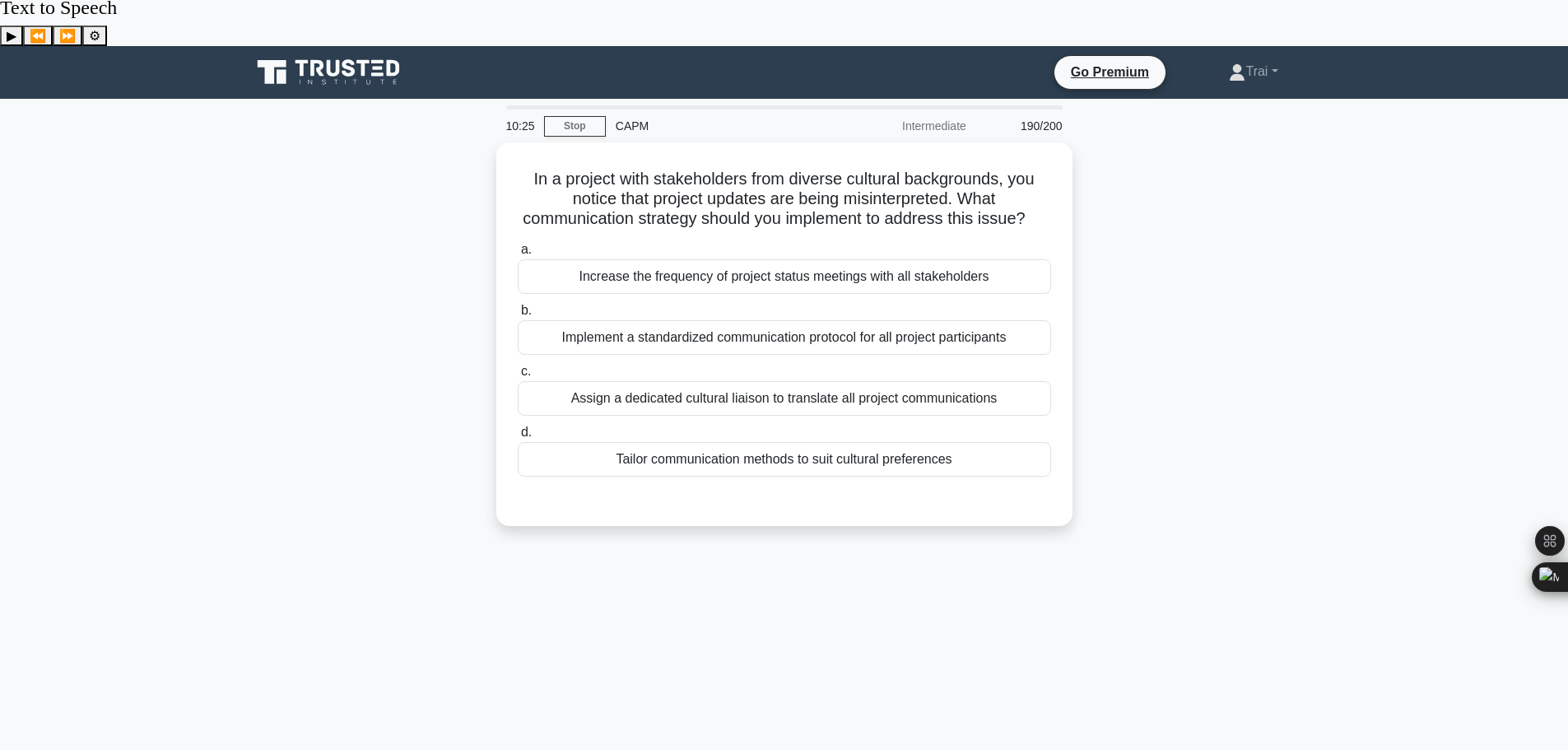
scroll to position [0, 0]
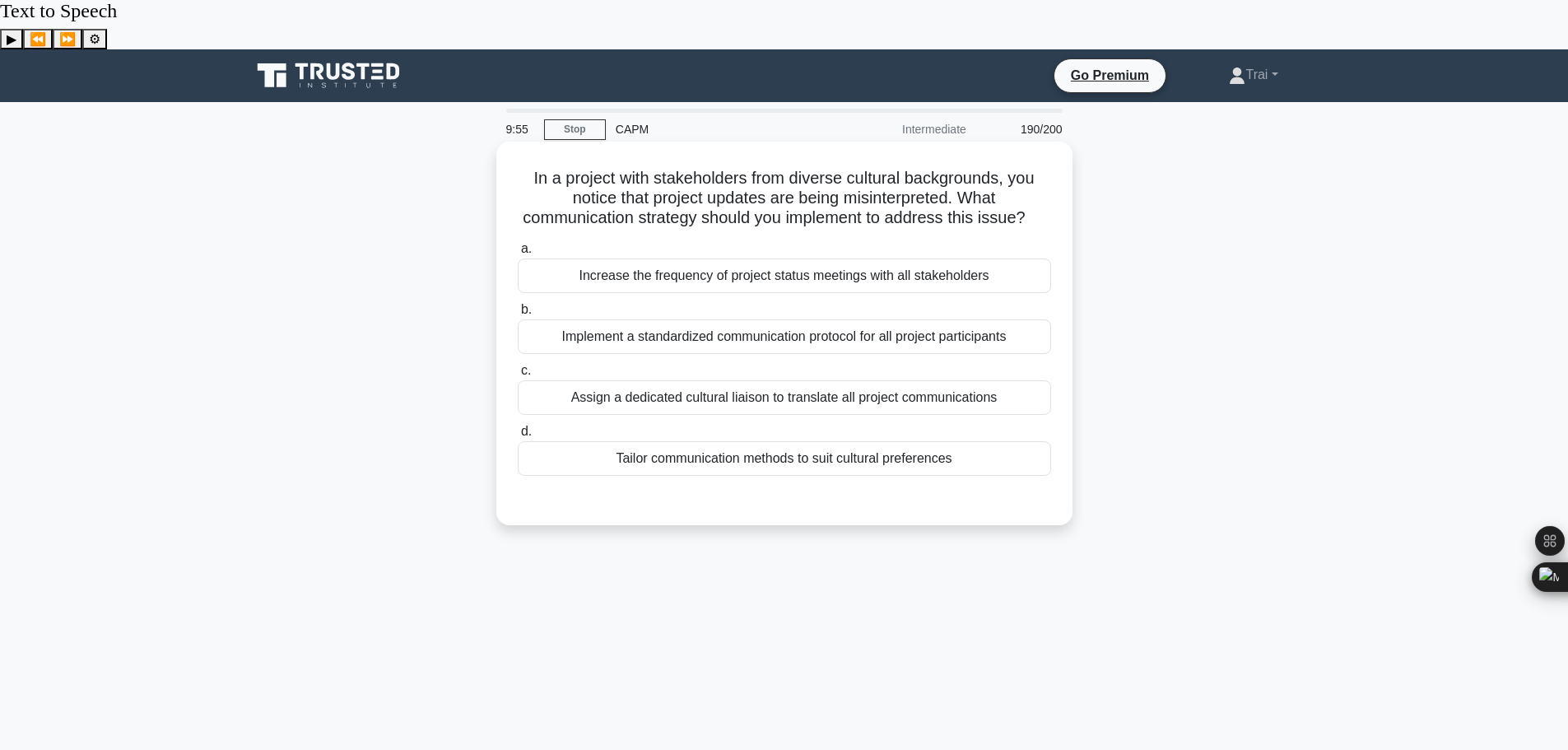
click at [773, 441] on div "Tailor communication methods to suit cultural preferences" at bounding box center [784, 459] width 534 height 35
click at [518, 434] on input "d. Tailor communication methods to suit cultural preferences" at bounding box center [518, 432] width 0 height 11
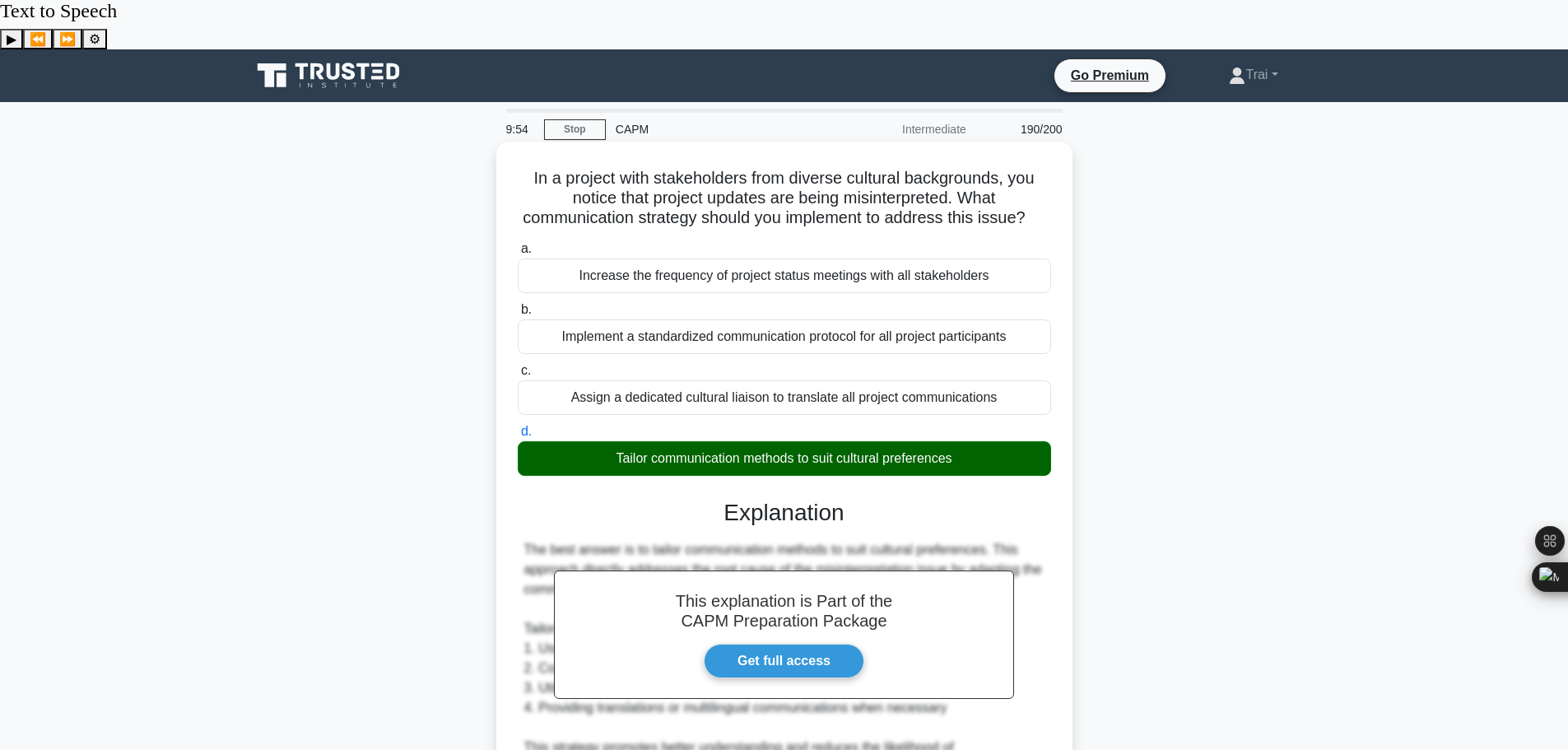
scroll to position [404, 0]
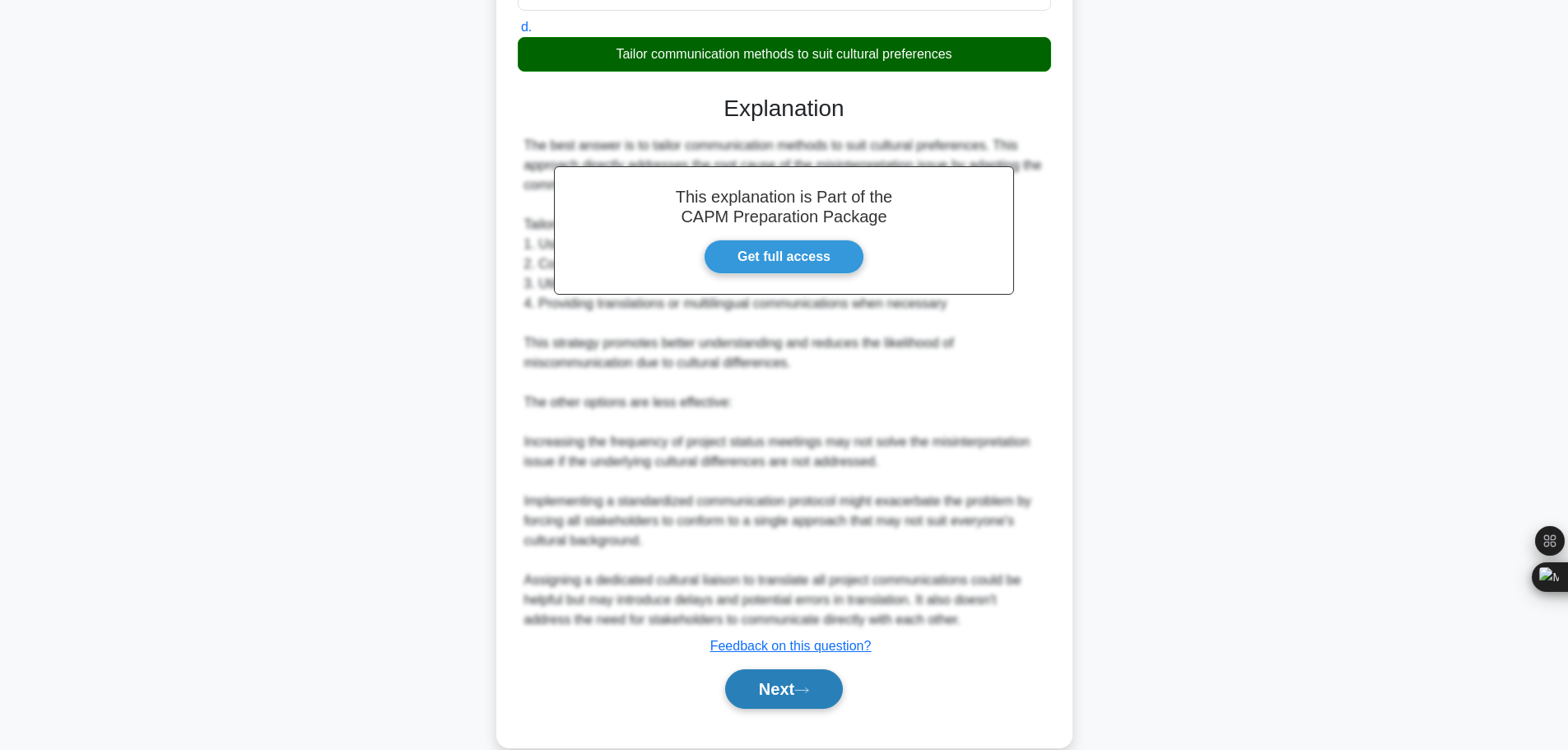
click at [769, 669] on button "Next" at bounding box center [784, 689] width 118 height 39
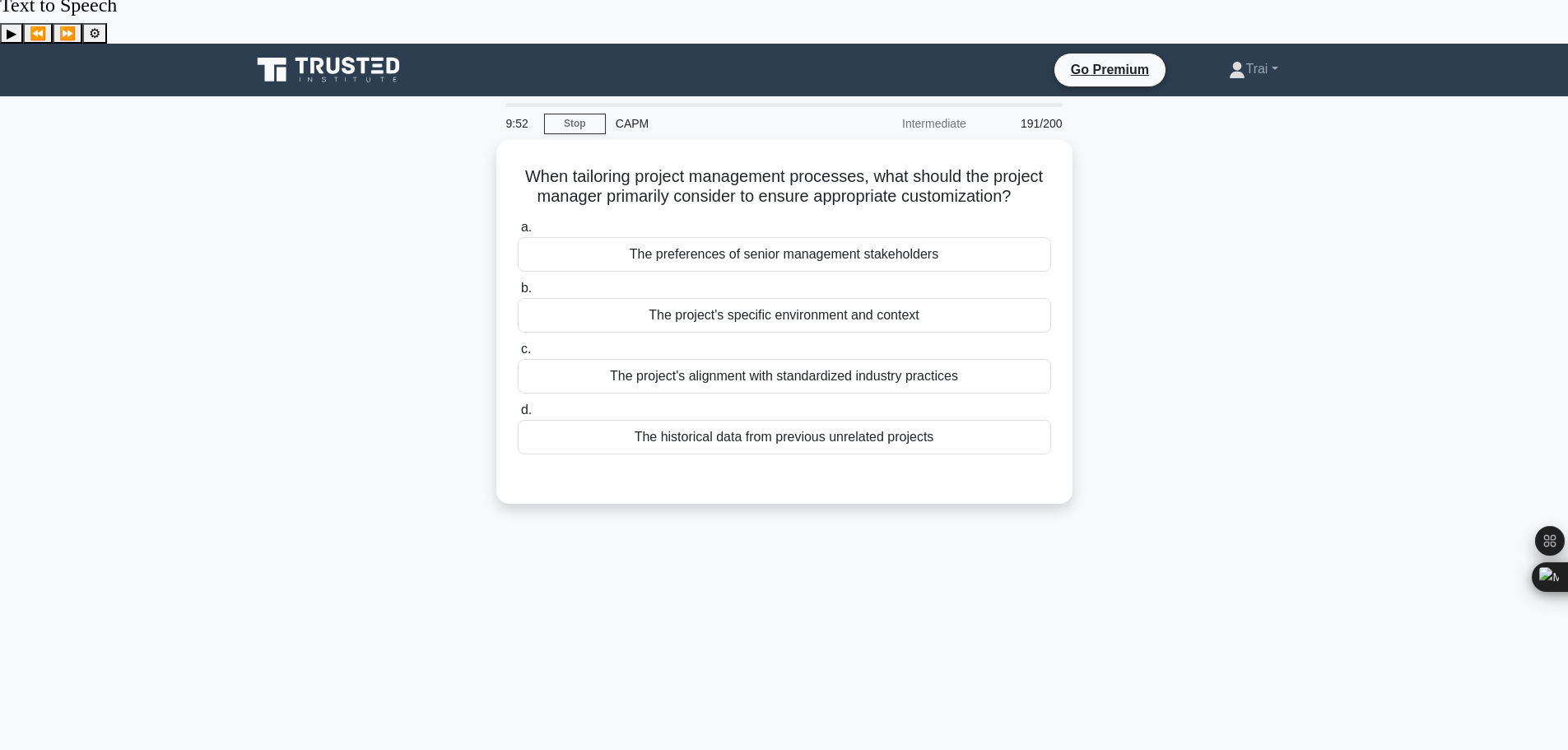
scroll to position [0, 0]
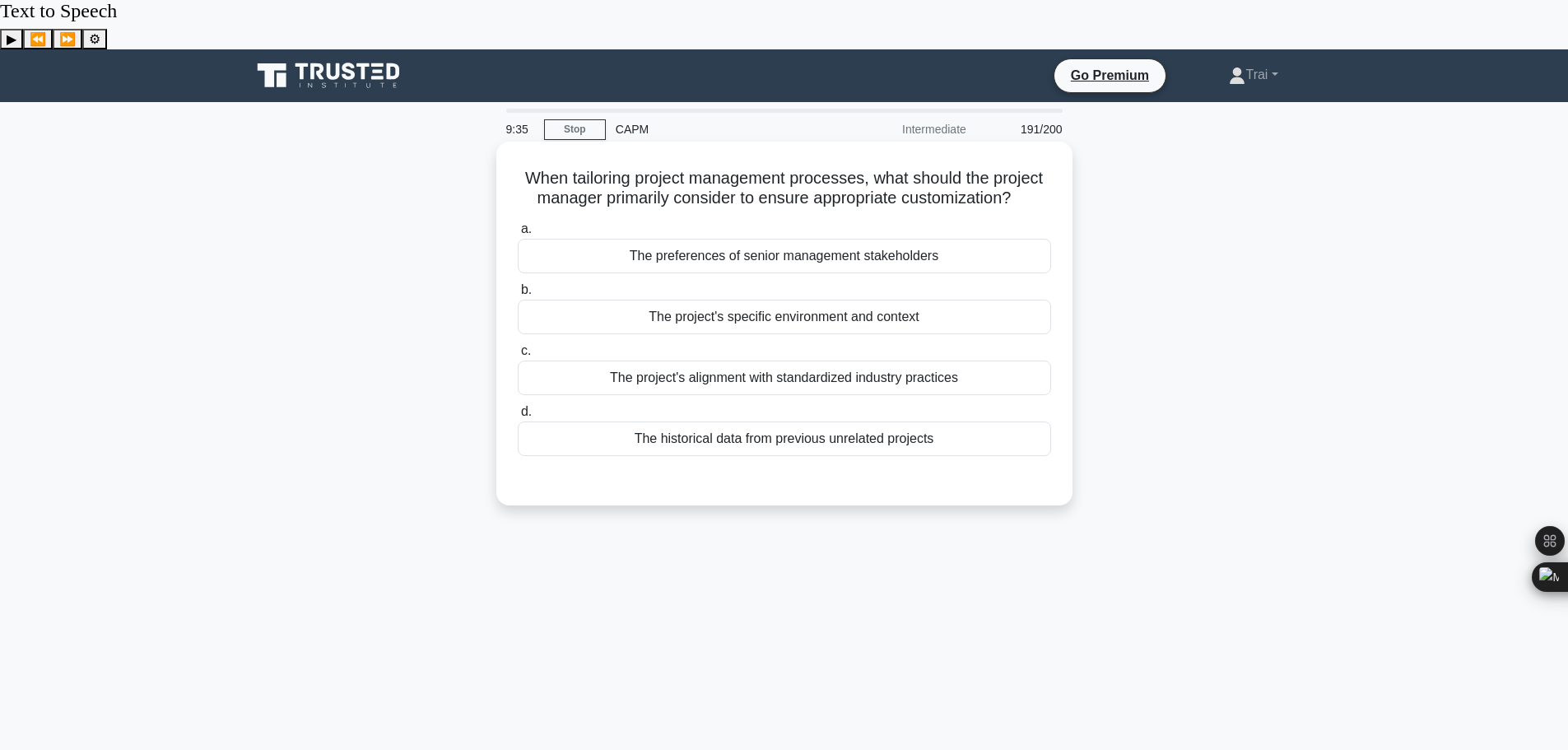
click at [865, 361] on div "The project's alignment with standardized industry practices" at bounding box center [784, 378] width 534 height 35
click at [518, 346] on input "c. The project's alignment with standardized industry practices" at bounding box center [518, 352] width 0 height 11
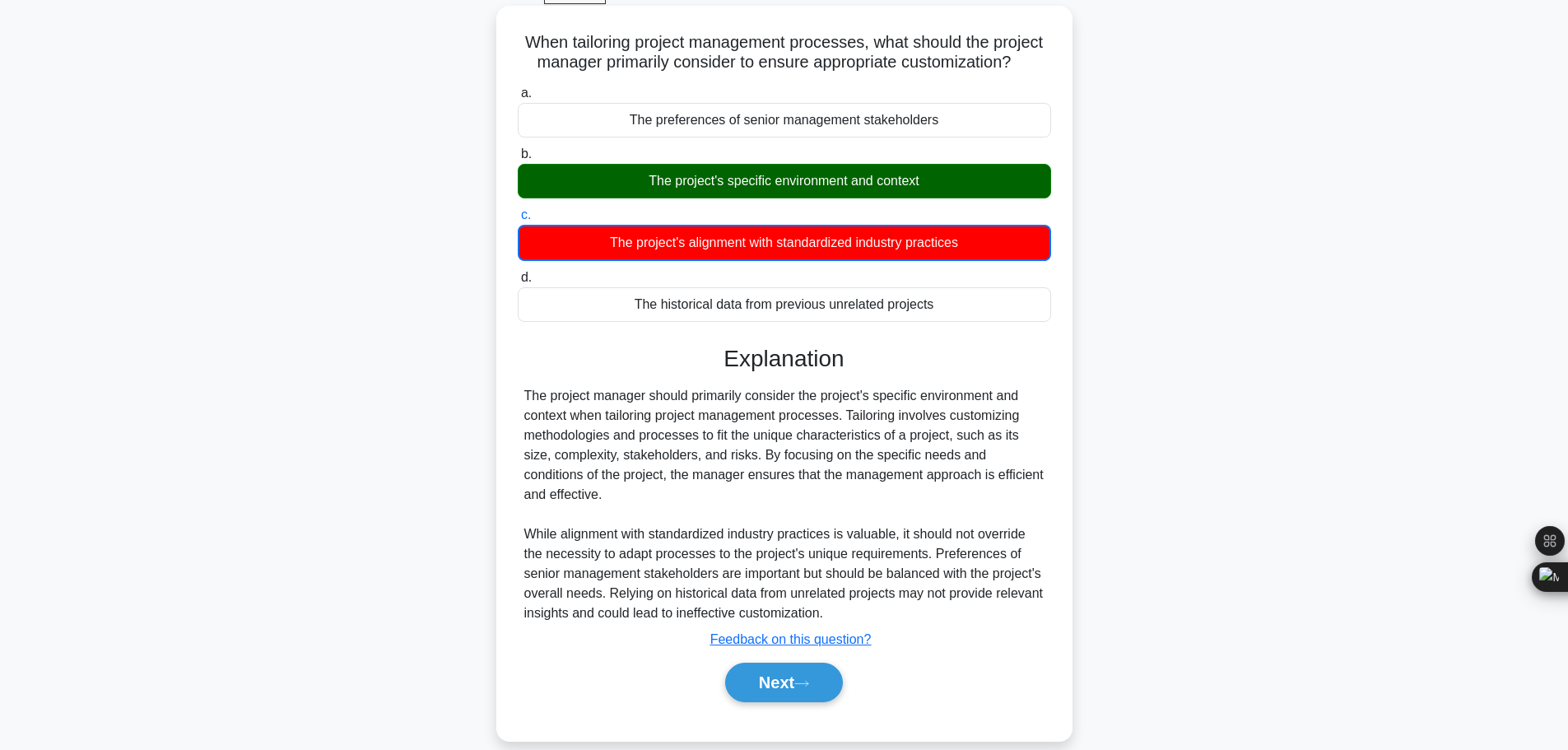
scroll to position [139, 0]
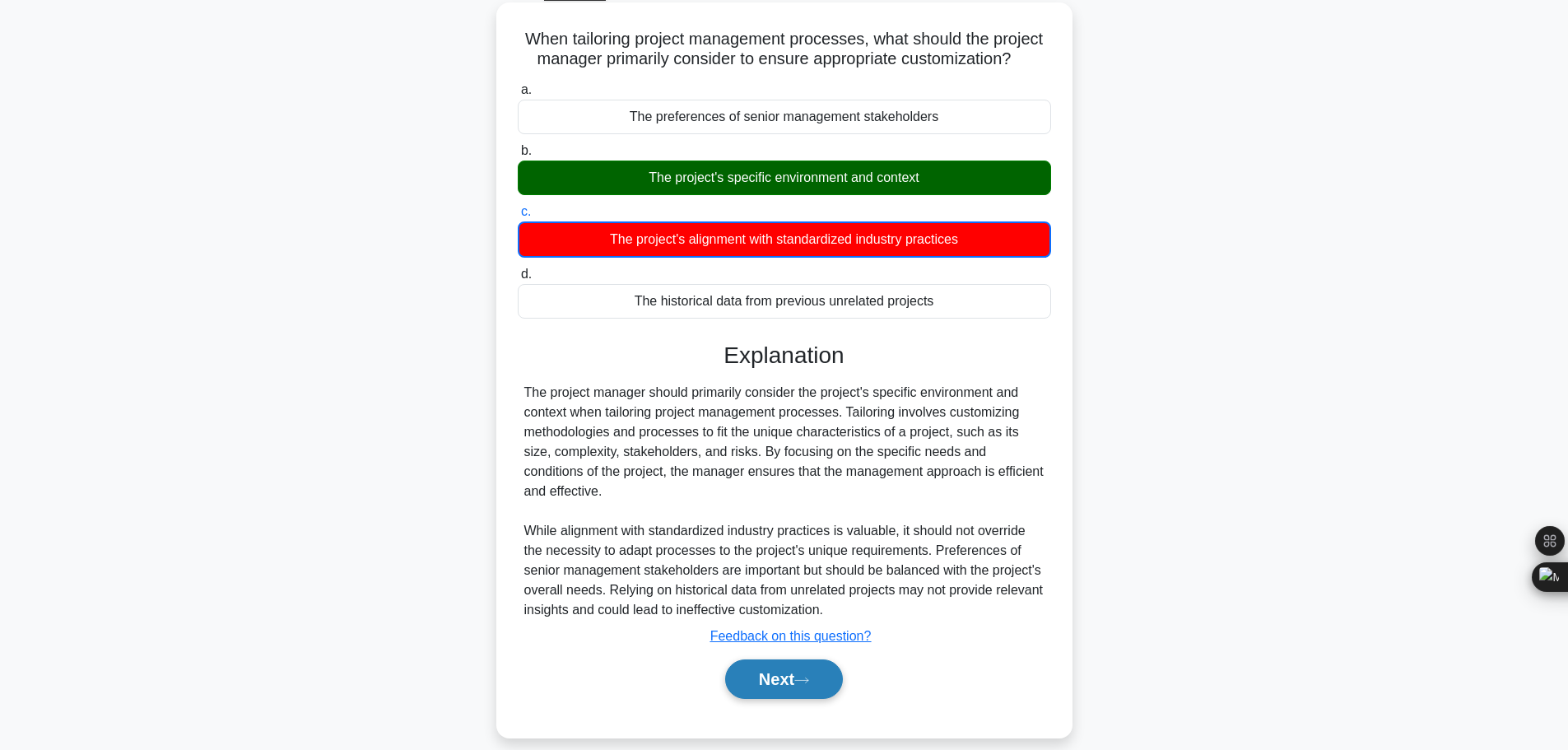
click at [786, 659] on button "Next" at bounding box center [784, 679] width 118 height 39
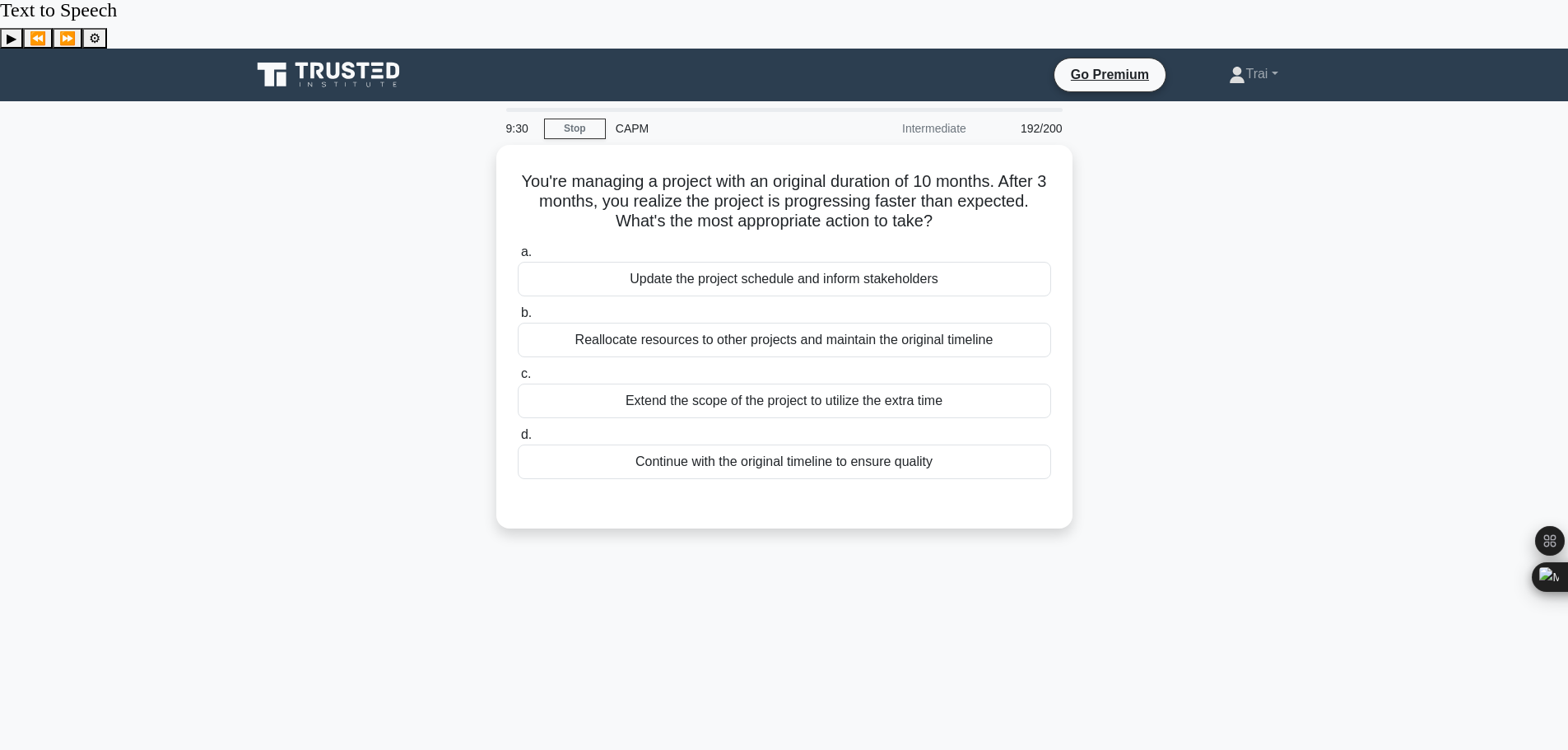
scroll to position [0, 0]
click at [879, 258] on div "Update the project schedule and inform stakeholders" at bounding box center [784, 276] width 534 height 35
click at [518, 244] on input "a. Update the project schedule and inform stakeholders" at bounding box center [518, 249] width 0 height 11
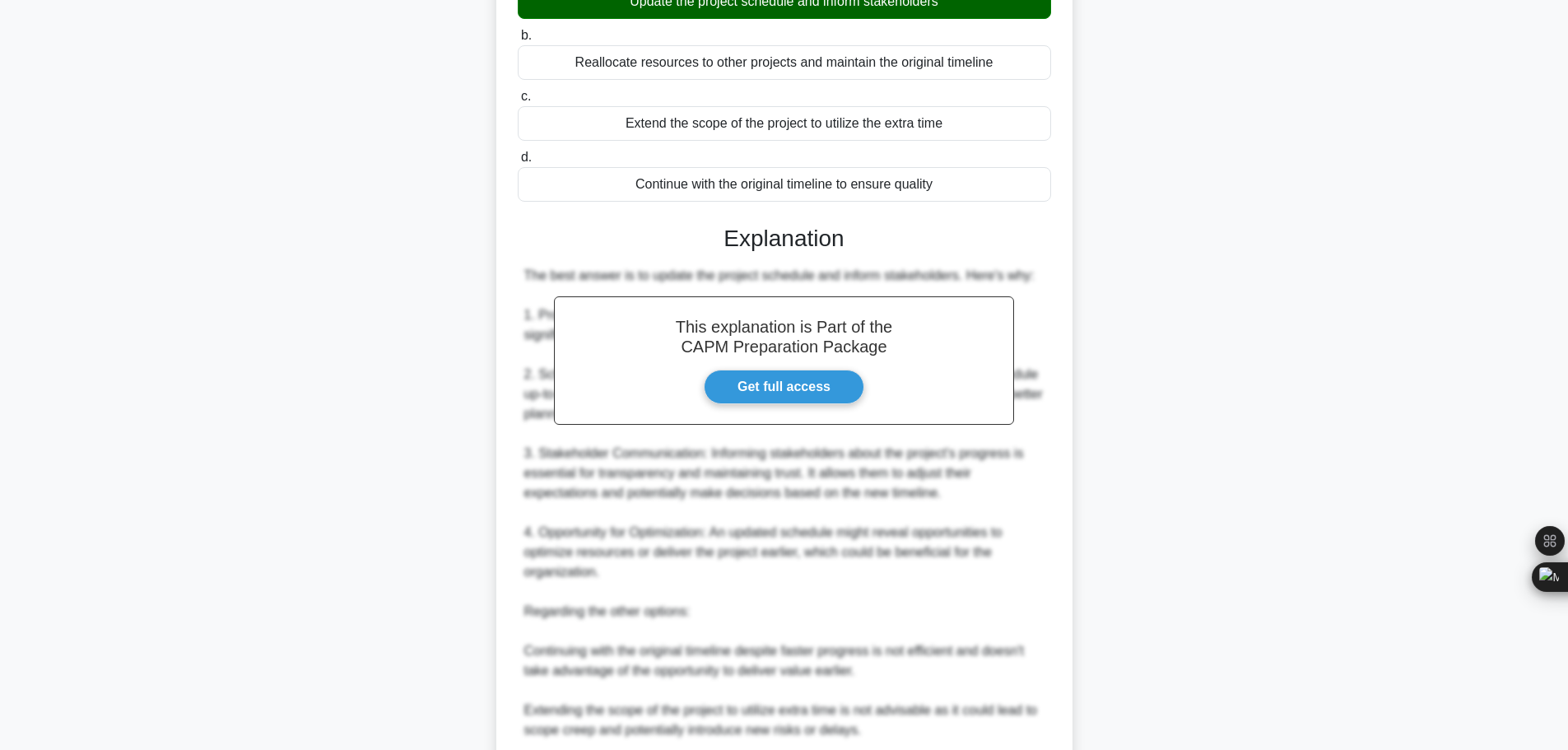
scroll to position [523, 0]
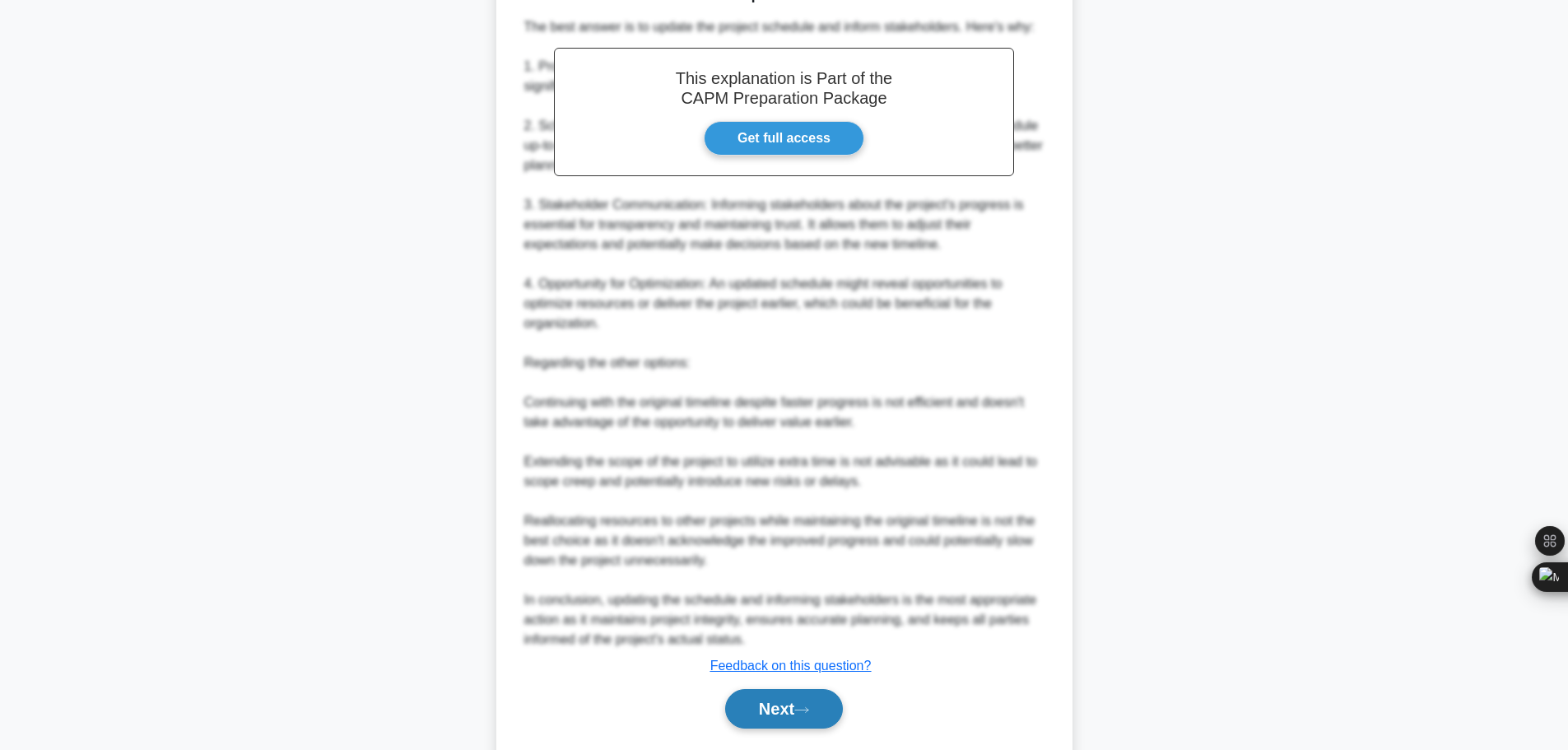
click at [780, 690] on button "Next" at bounding box center [784, 709] width 118 height 39
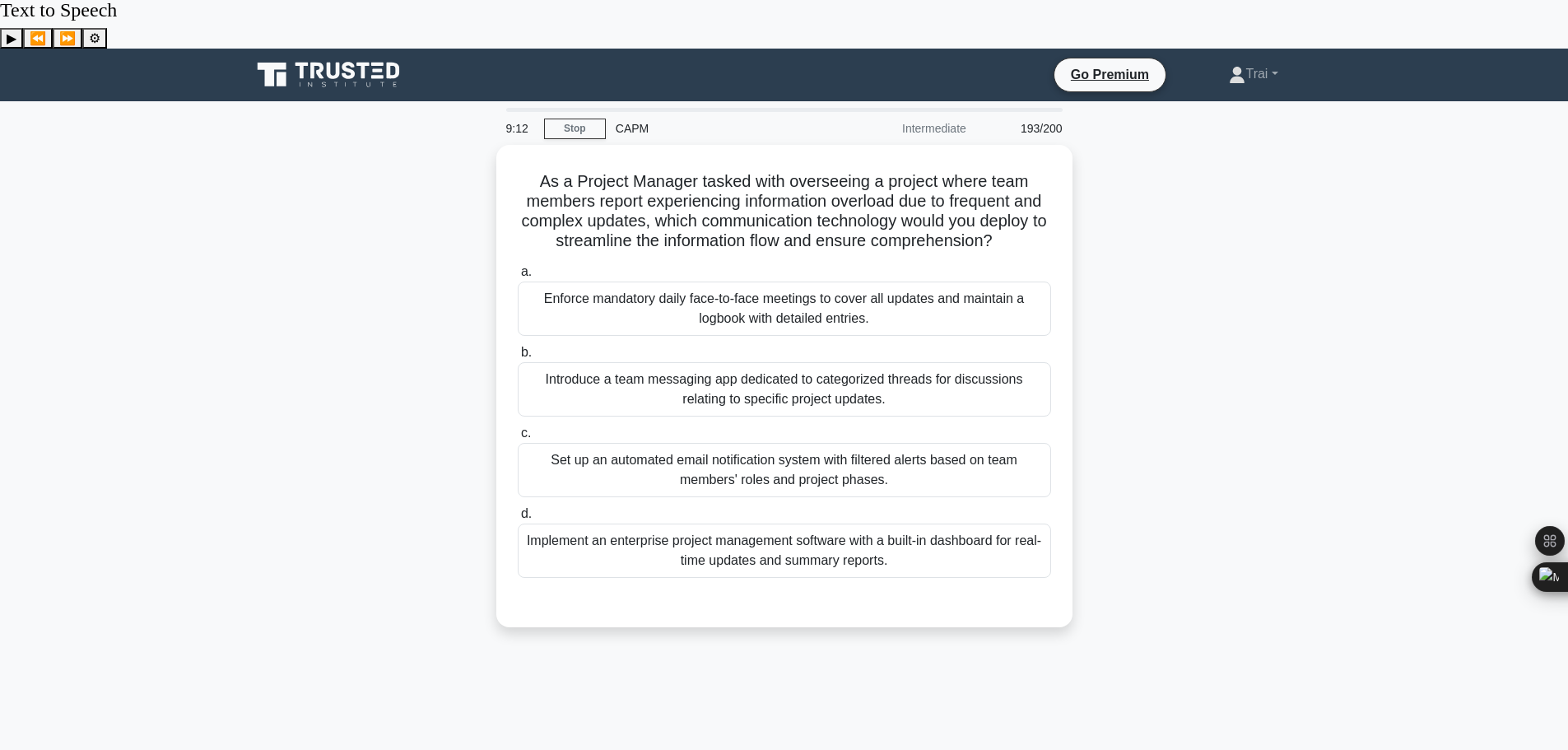
scroll to position [0, 0]
click at [909, 520] on div "Implement an enterprise project management software with a built-in dashboard f…" at bounding box center [784, 547] width 534 height 54
click at [518, 516] on input "d. Implement an enterprise project management software with a built-in dashboar…" at bounding box center [518, 511] width 0 height 11
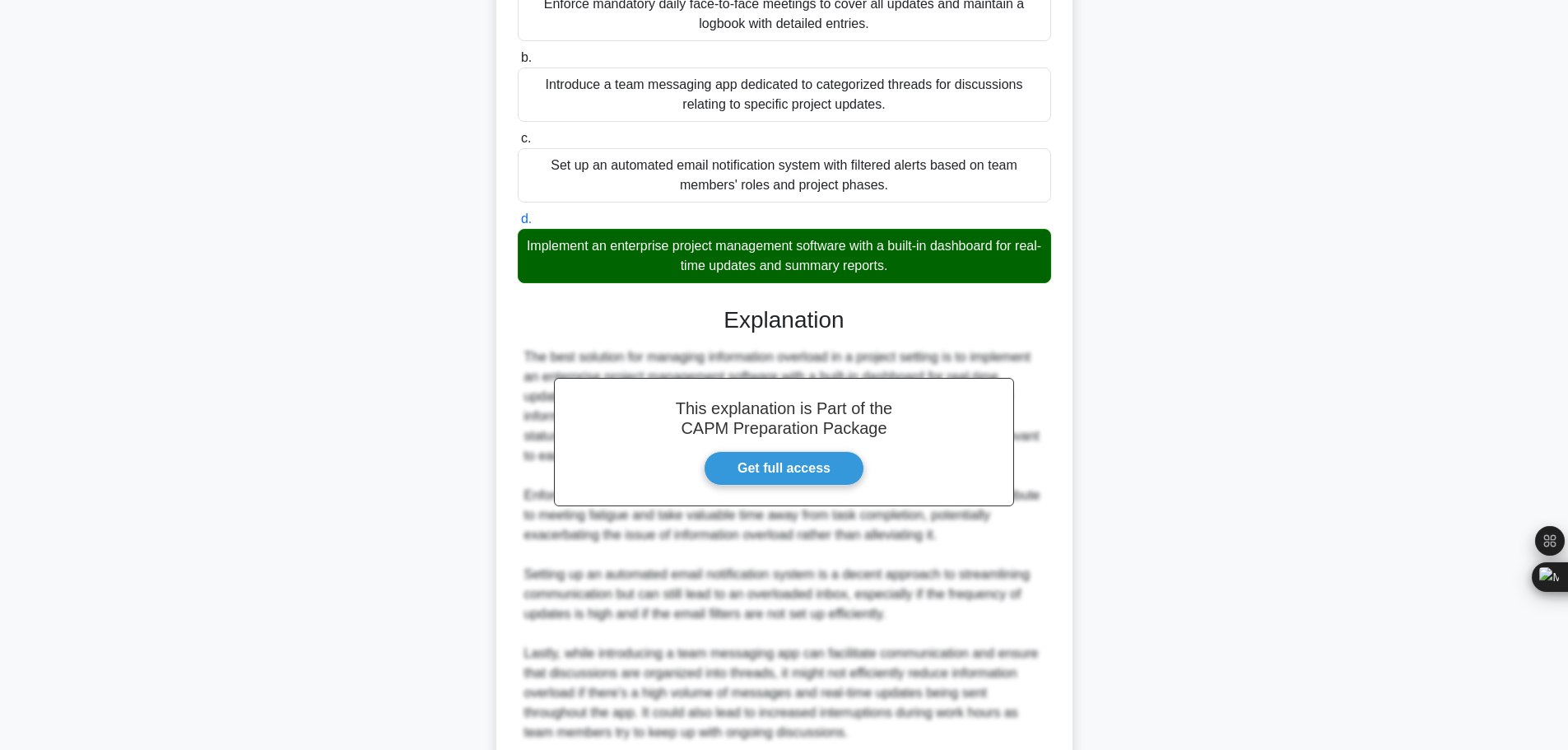
scroll to position [385, 0]
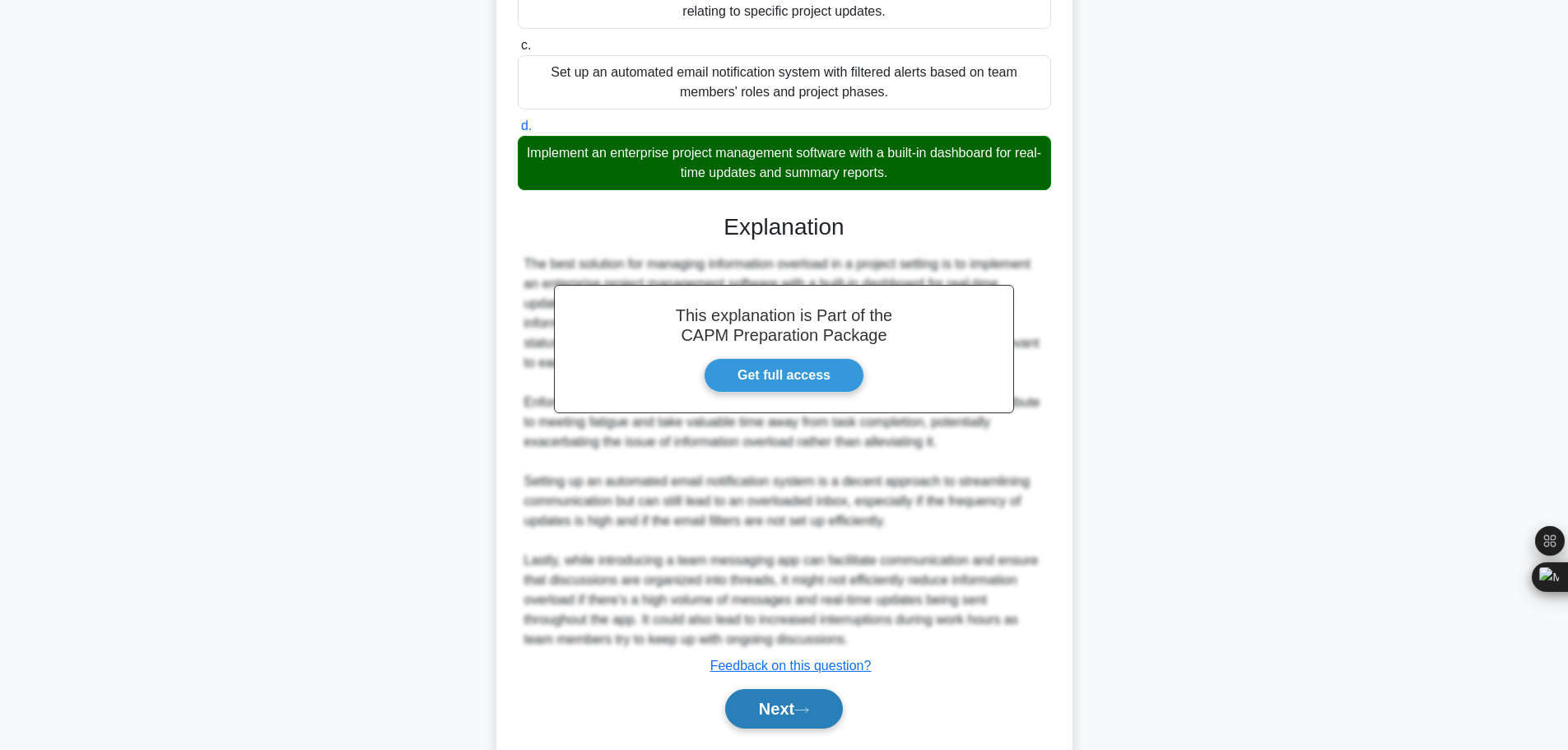
click at [787, 690] on button "Next" at bounding box center [784, 709] width 118 height 39
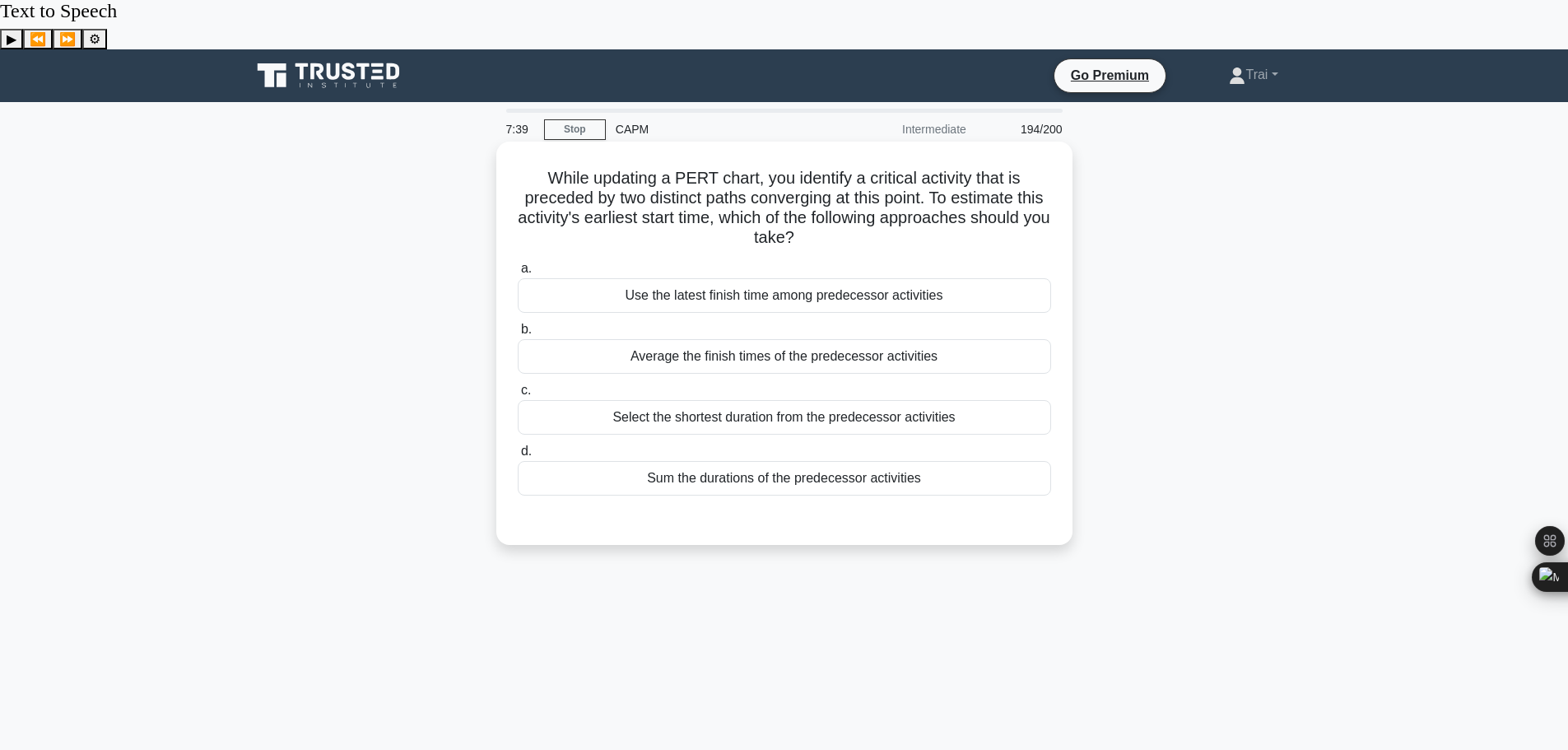
click at [893, 339] on div "Average the finish times of the predecessor activities" at bounding box center [784, 356] width 534 height 35
click at [518, 324] on input "b. Average the finish times of the predecessor activities" at bounding box center [518, 330] width 0 height 11
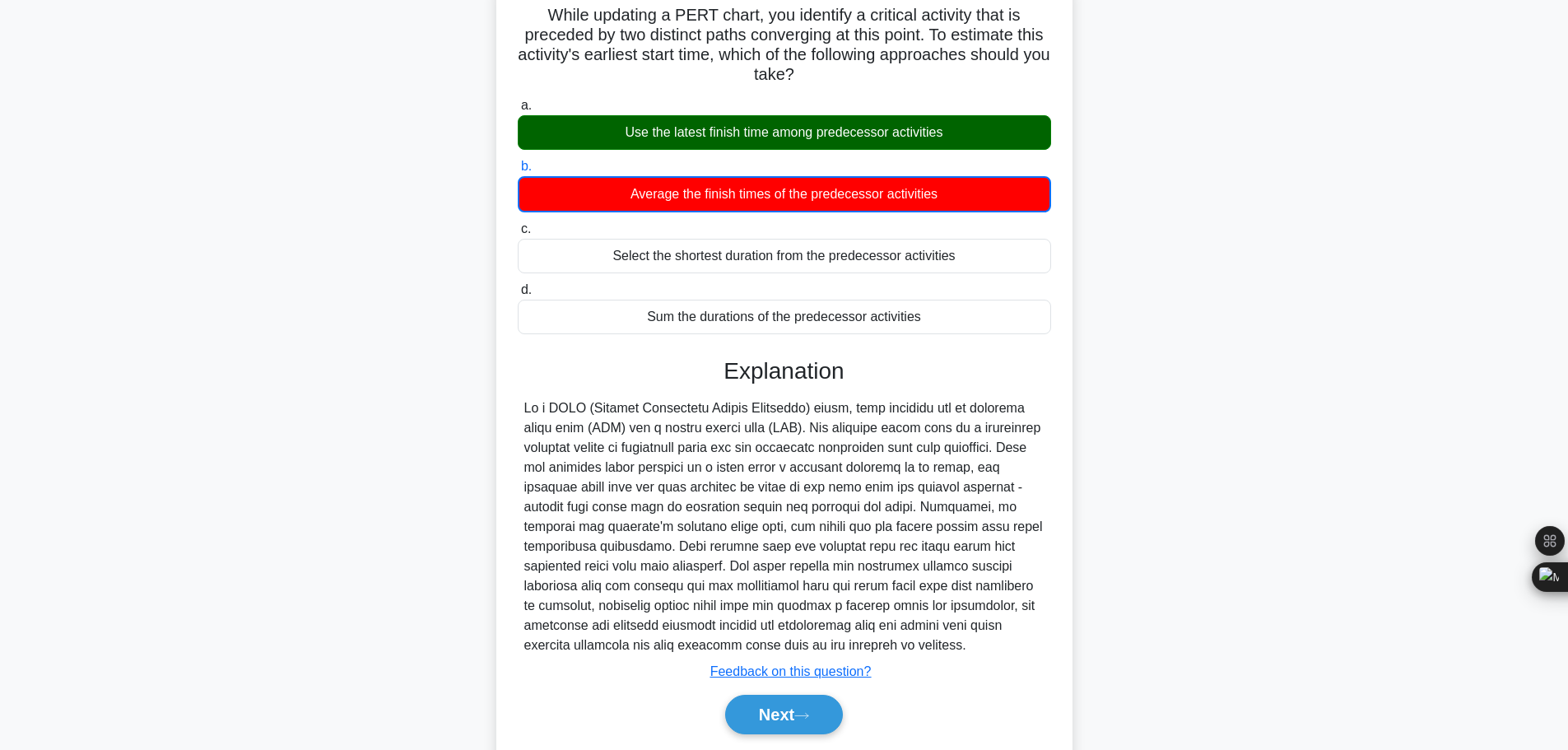
scroll to position [168, 0]
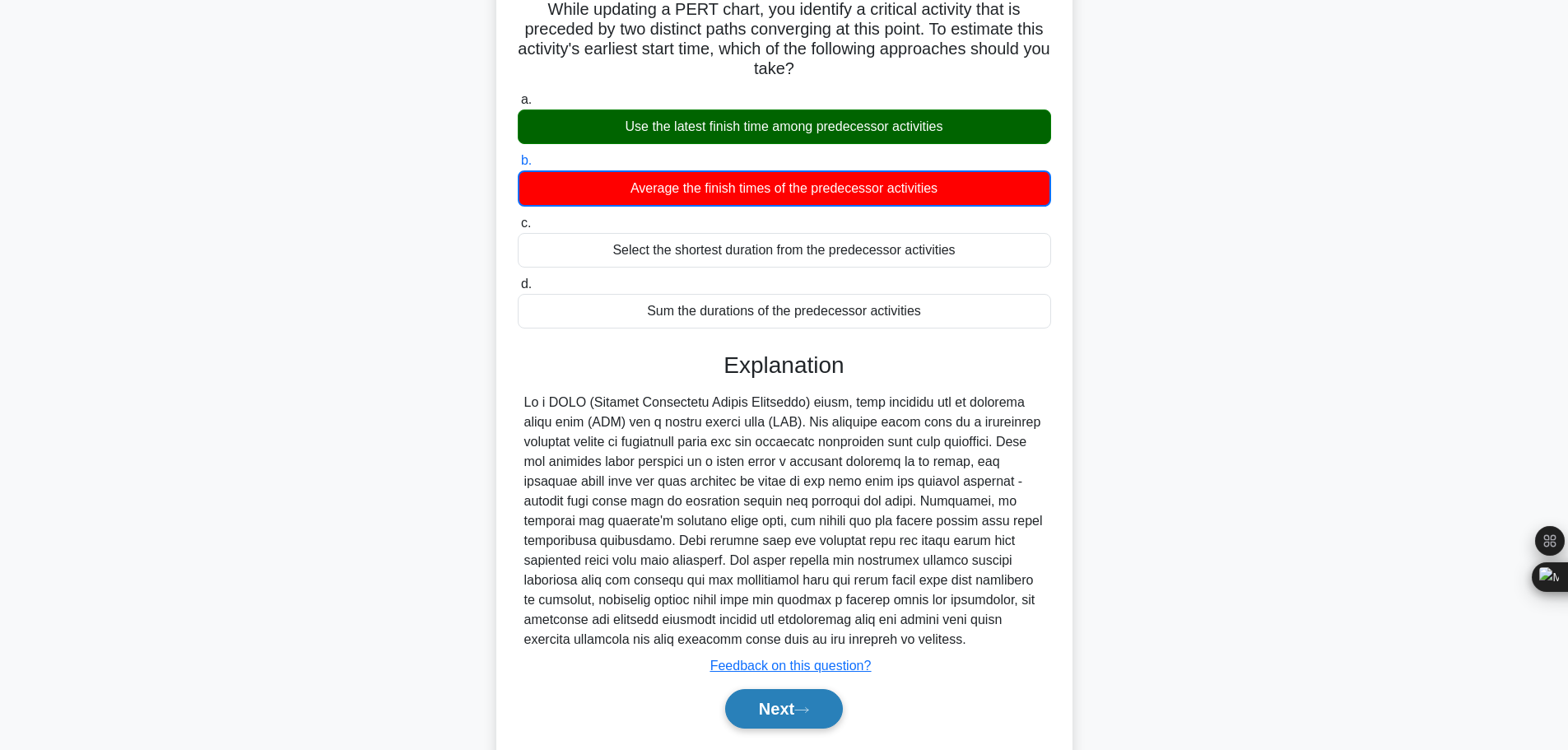
click at [741, 690] on button "Next" at bounding box center [784, 709] width 118 height 39
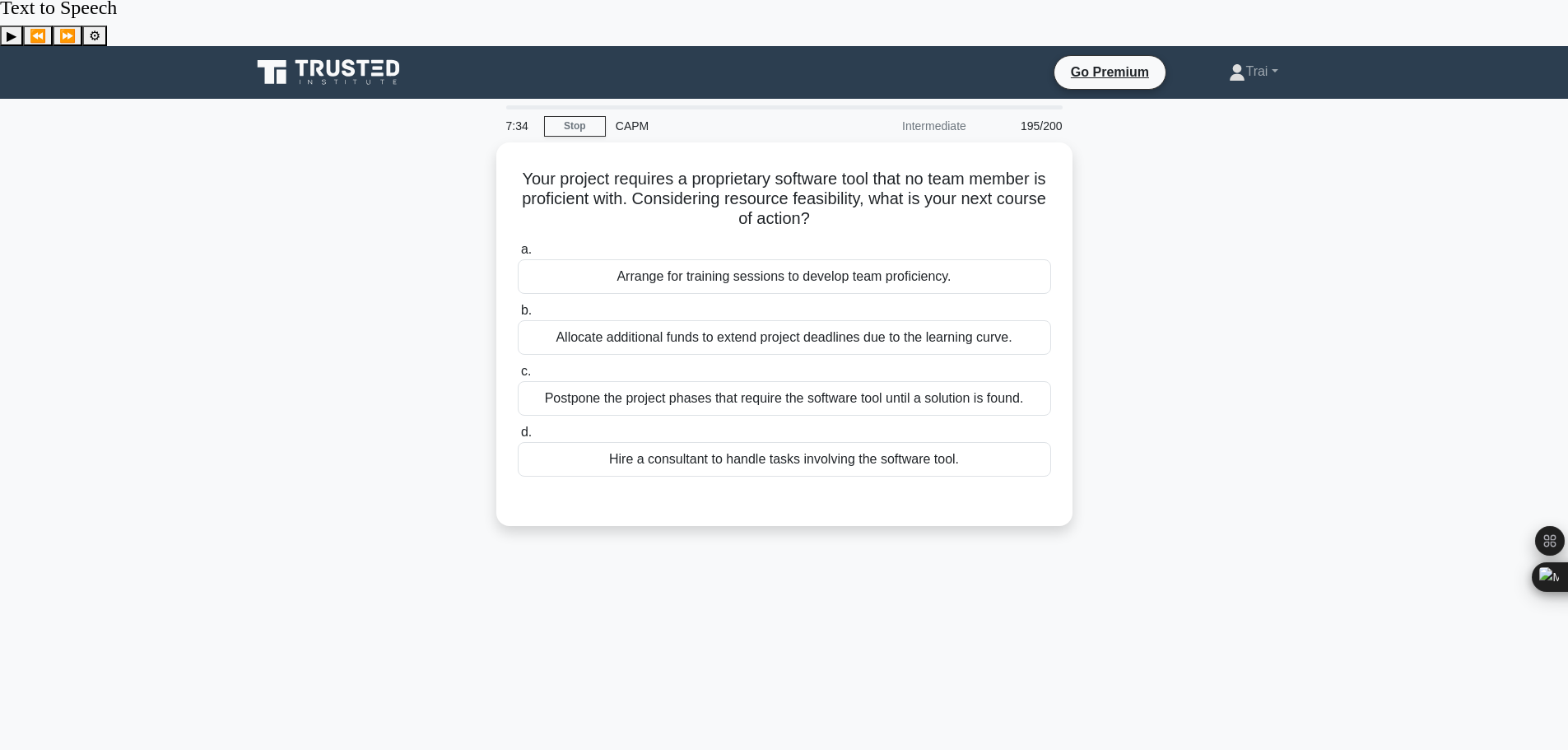
scroll to position [0, 0]
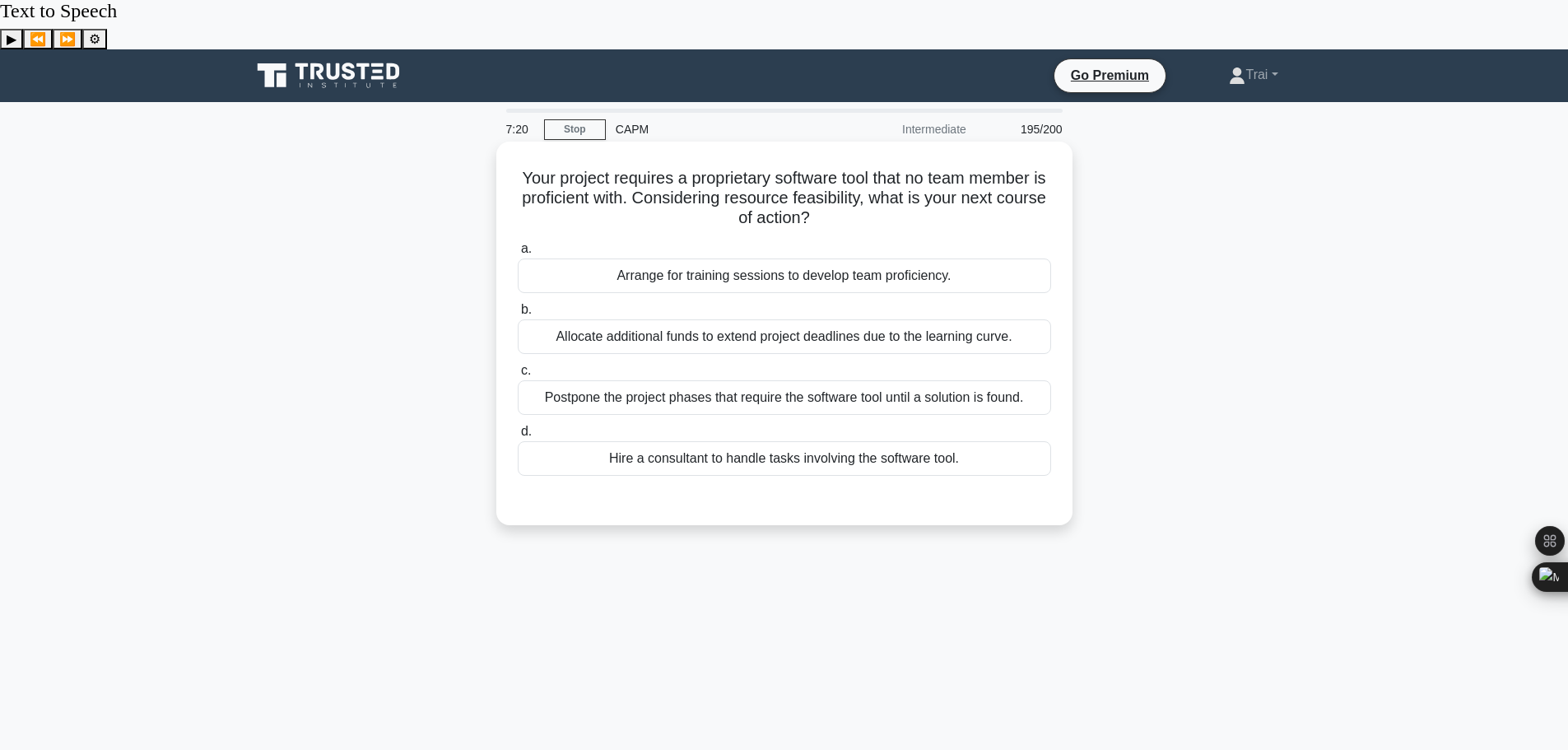
click at [839, 258] on div "Arrange for training sessions to develop team proficiency." at bounding box center [784, 276] width 534 height 35
click at [518, 244] on input "a. Arrange for training sessions to develop team proficiency." at bounding box center [518, 249] width 0 height 11
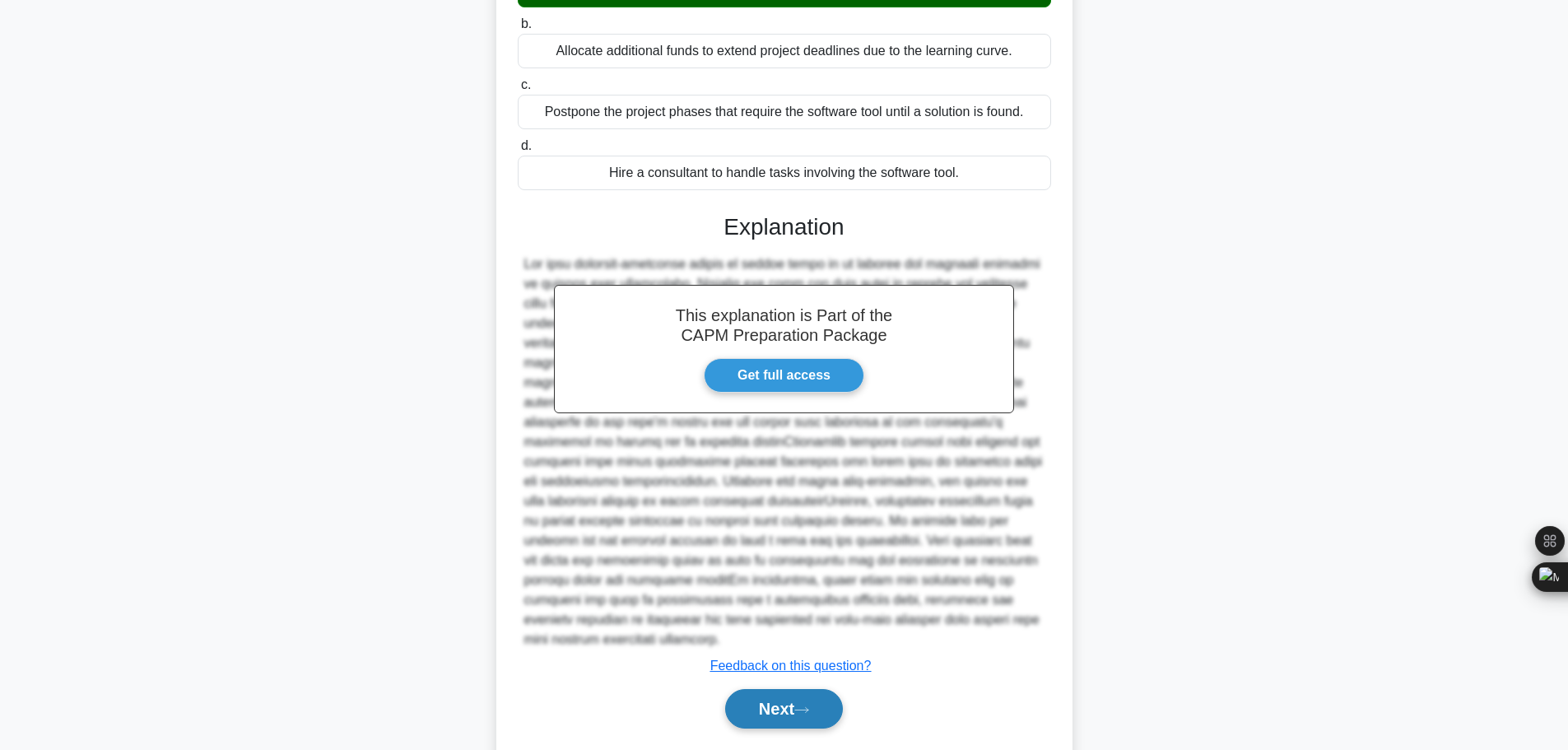
click at [823, 690] on button "Next" at bounding box center [784, 709] width 118 height 39
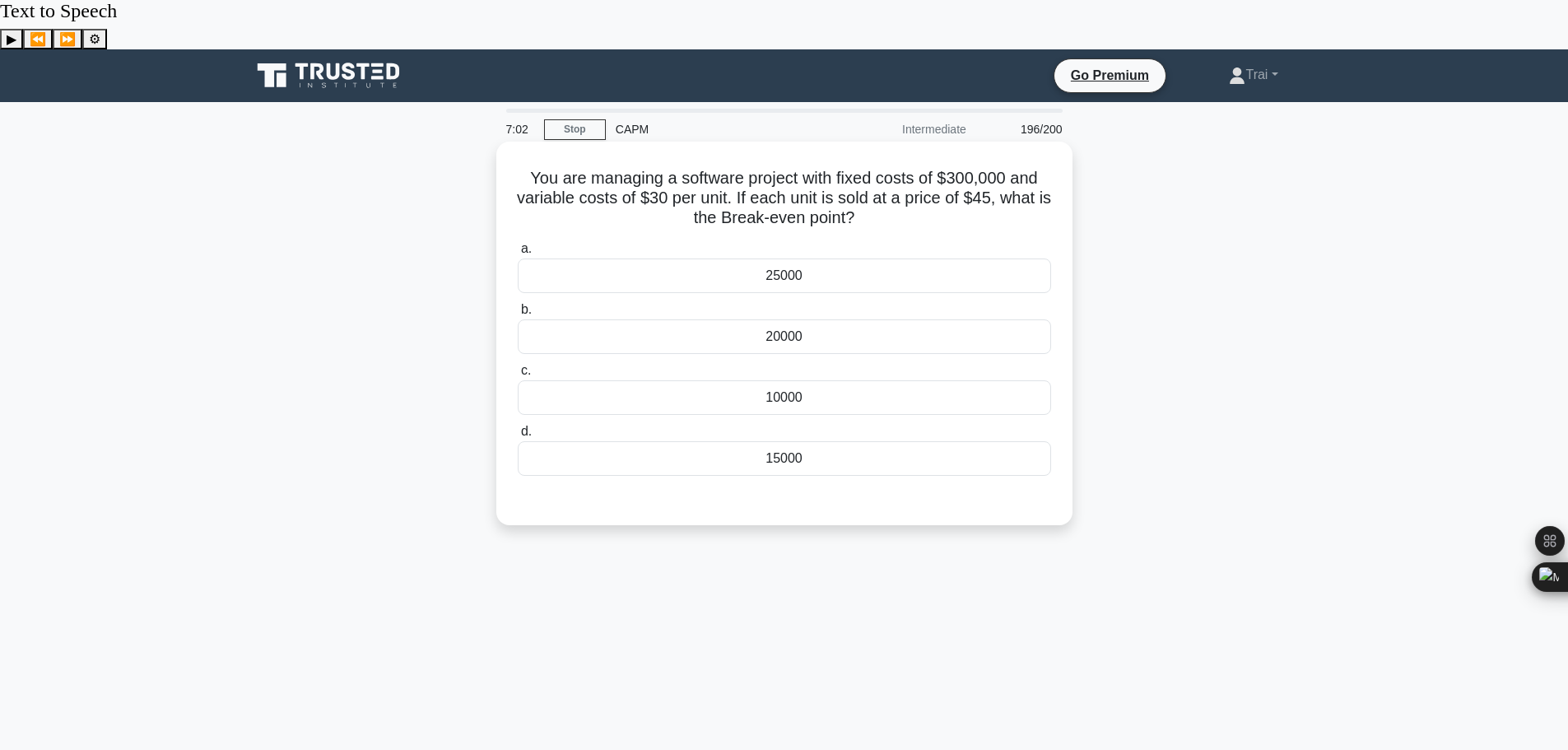
click at [802, 441] on div "15000" at bounding box center [784, 459] width 534 height 35
click at [518, 427] on input "d. 15000" at bounding box center [518, 432] width 0 height 11
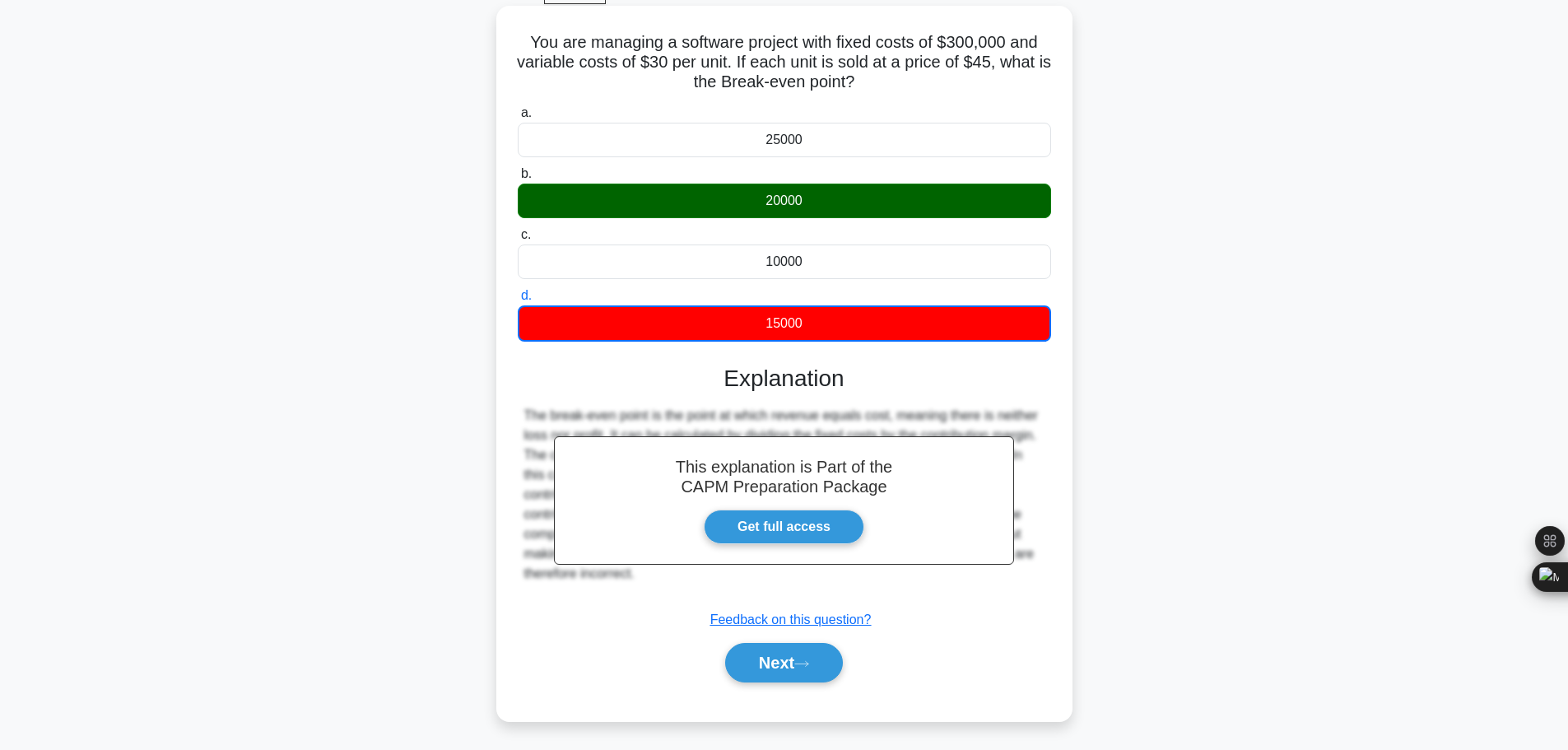
scroll to position [139, 0]
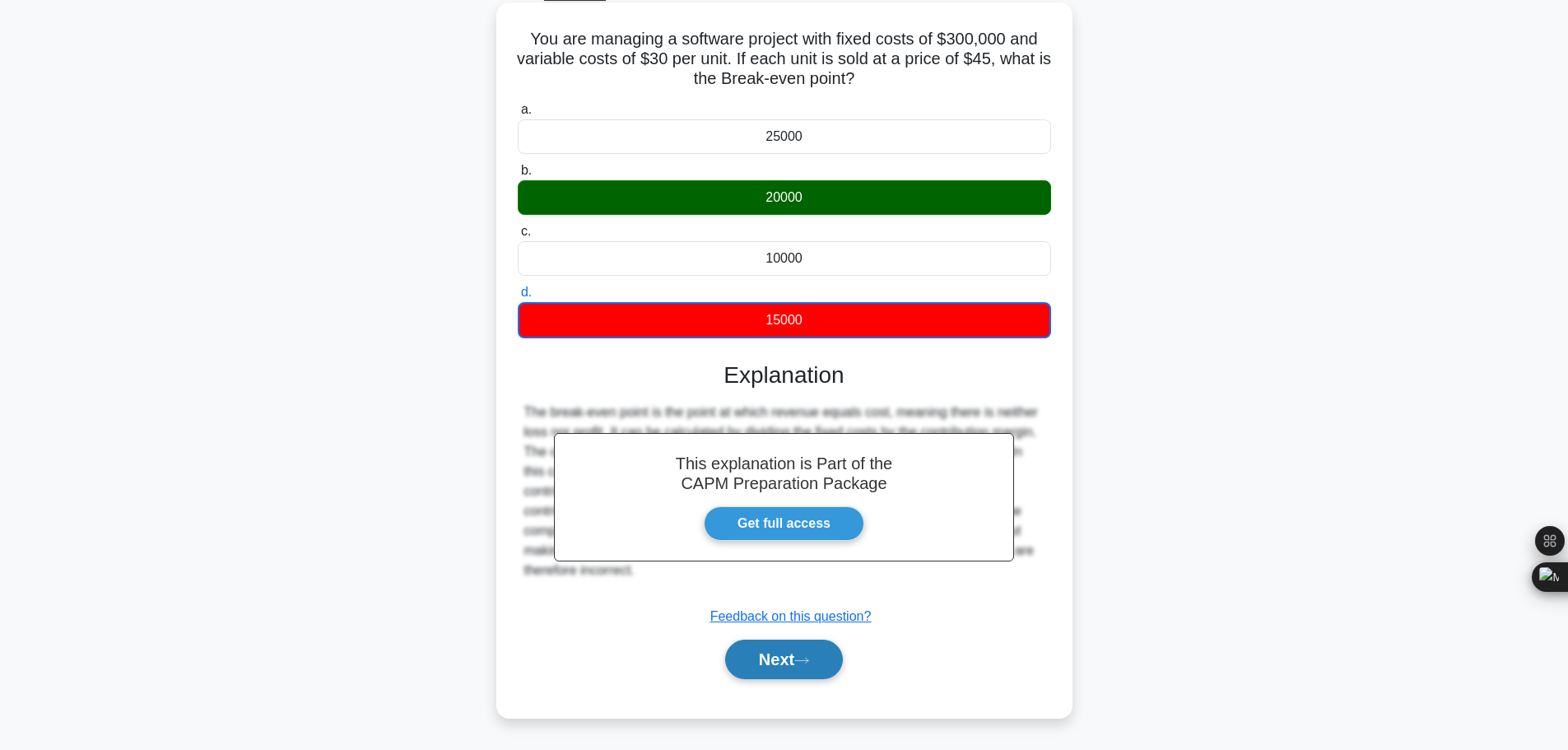
click at [780, 640] on button "Next" at bounding box center [784, 659] width 118 height 39
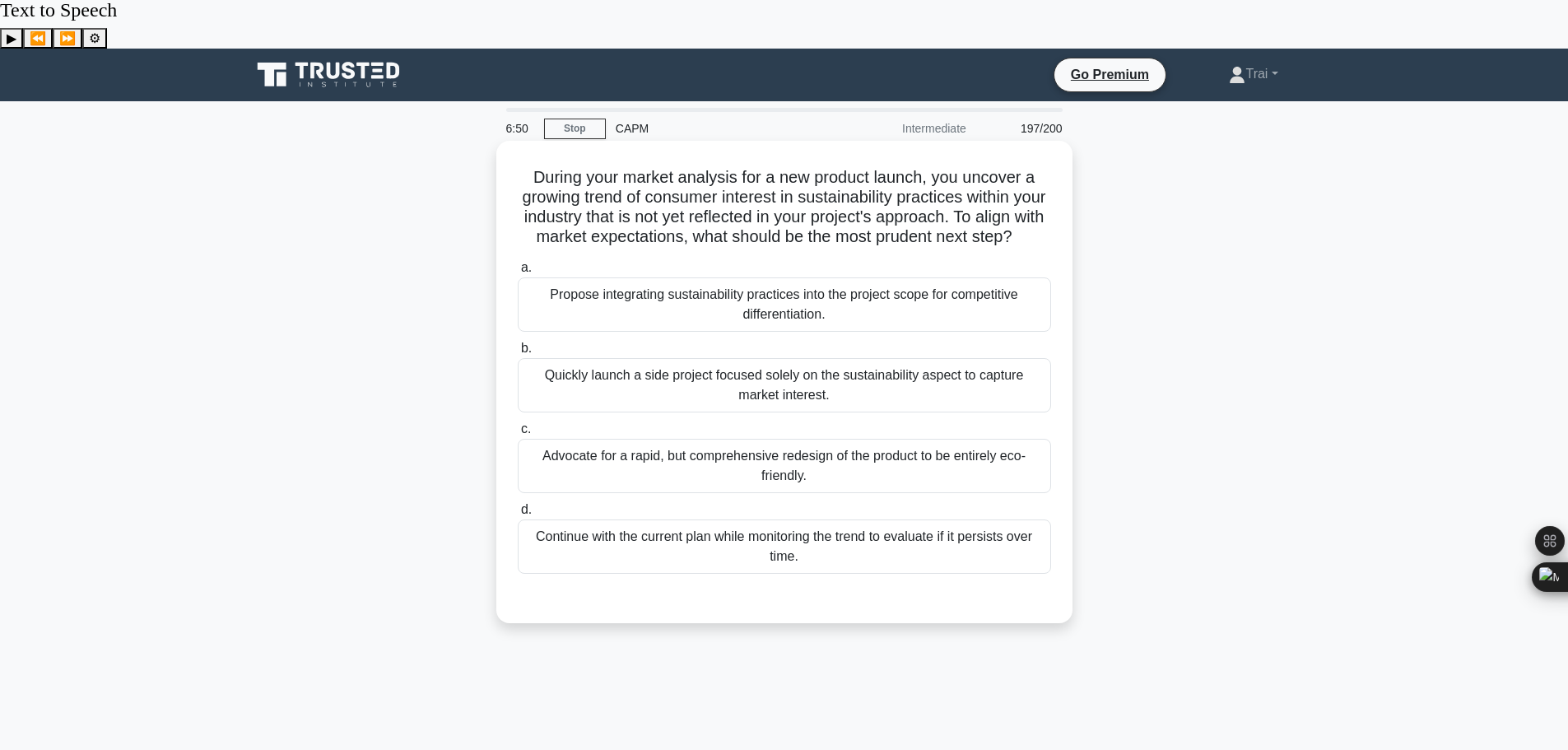
scroll to position [0, 0]
click at [797, 288] on div "Propose integrating sustainability practices into the project scope for competi…" at bounding box center [784, 305] width 534 height 54
click at [518, 274] on input "a. Propose integrating sustainability practices into the project scope for comp…" at bounding box center [518, 269] width 0 height 11
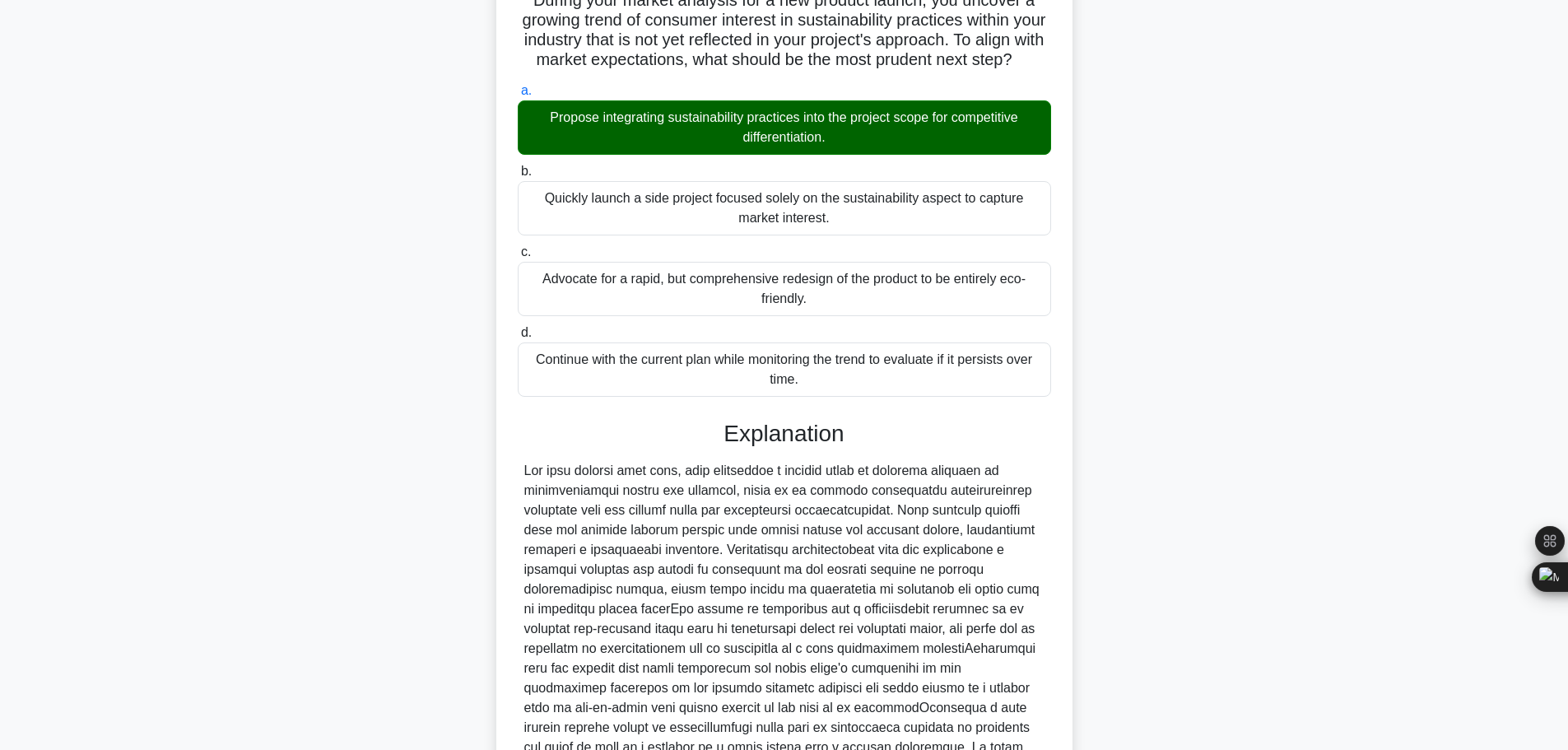
scroll to position [385, 0]
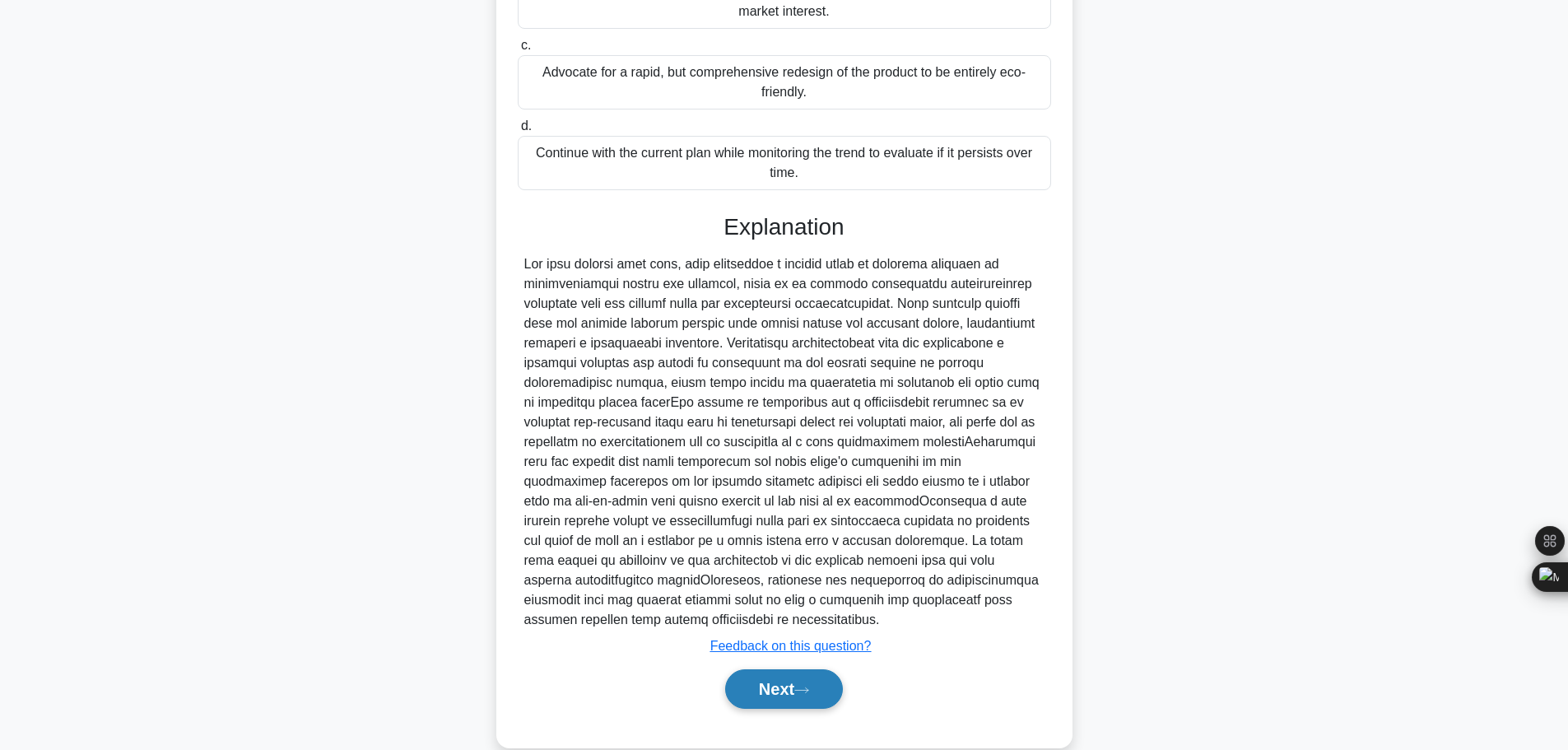
click at [798, 669] on button "Next" at bounding box center [784, 689] width 118 height 39
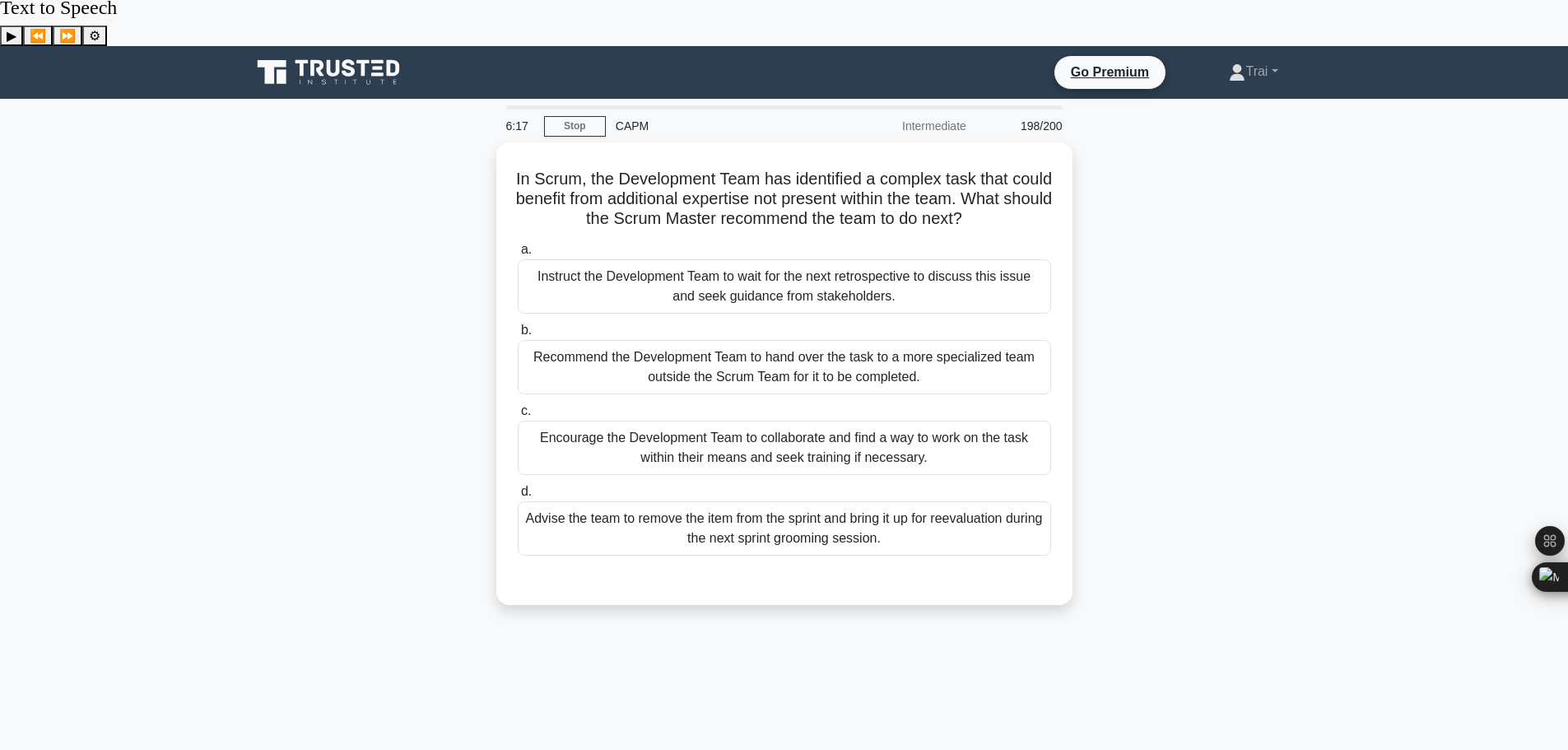
scroll to position [0, 0]
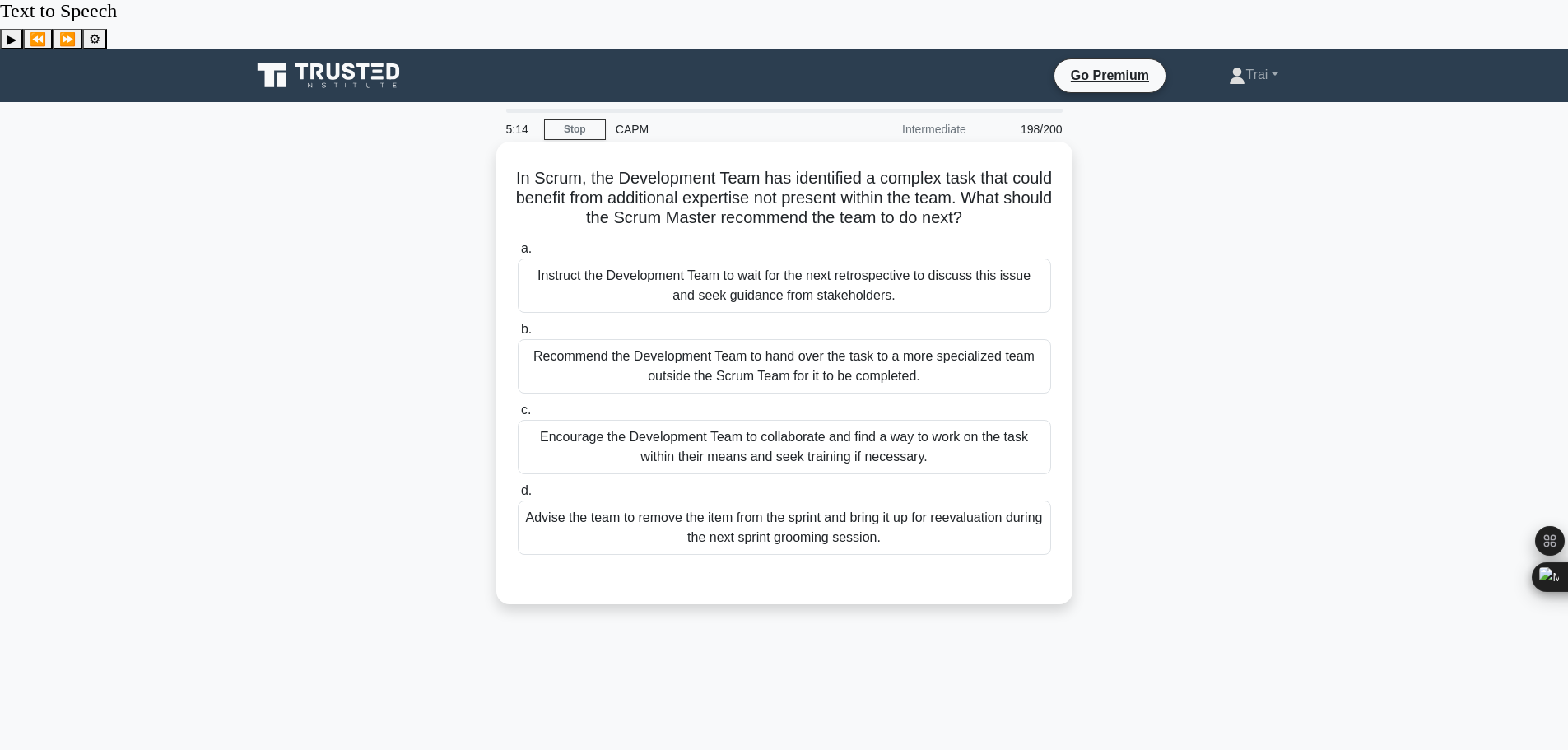
click at [792, 420] on div "Encourage the Development Team to collaborate and find a way to work on the tas…" at bounding box center [784, 447] width 534 height 54
click at [518, 405] on input "c. Encourage the Development Team to collaborate and find a way to work on the …" at bounding box center [518, 410] width 0 height 11
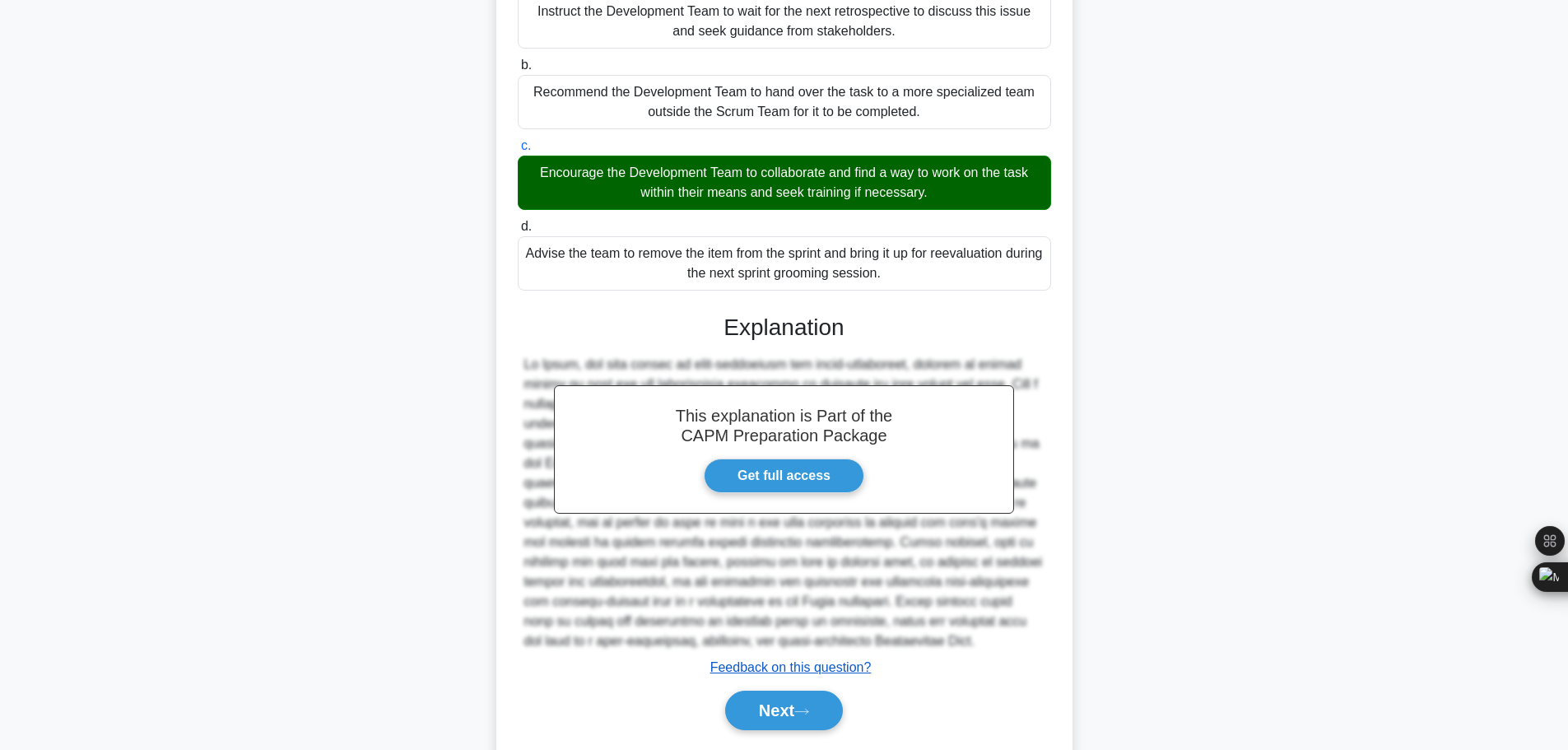
scroll to position [286, 0]
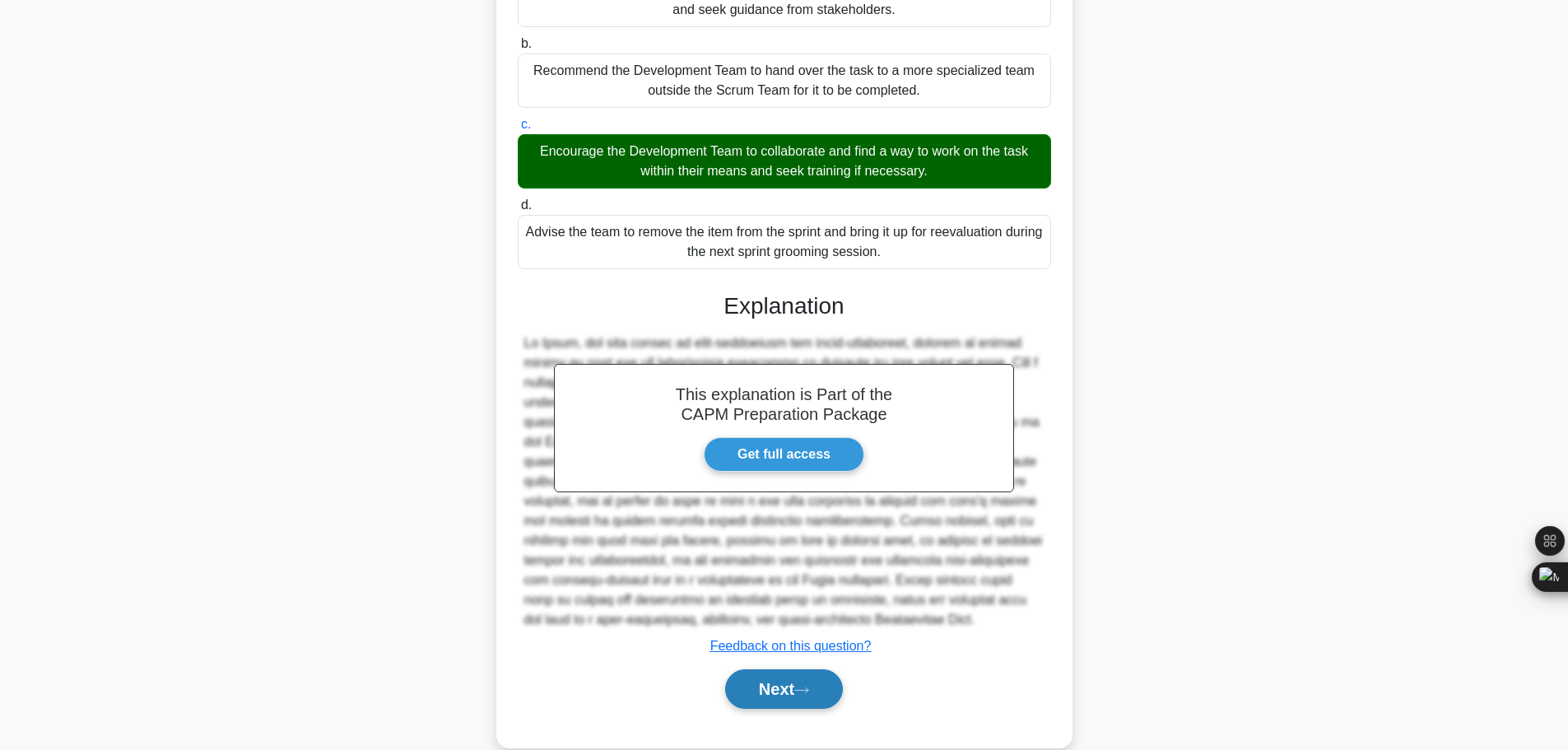
click at [784, 669] on button "Next" at bounding box center [784, 689] width 118 height 39
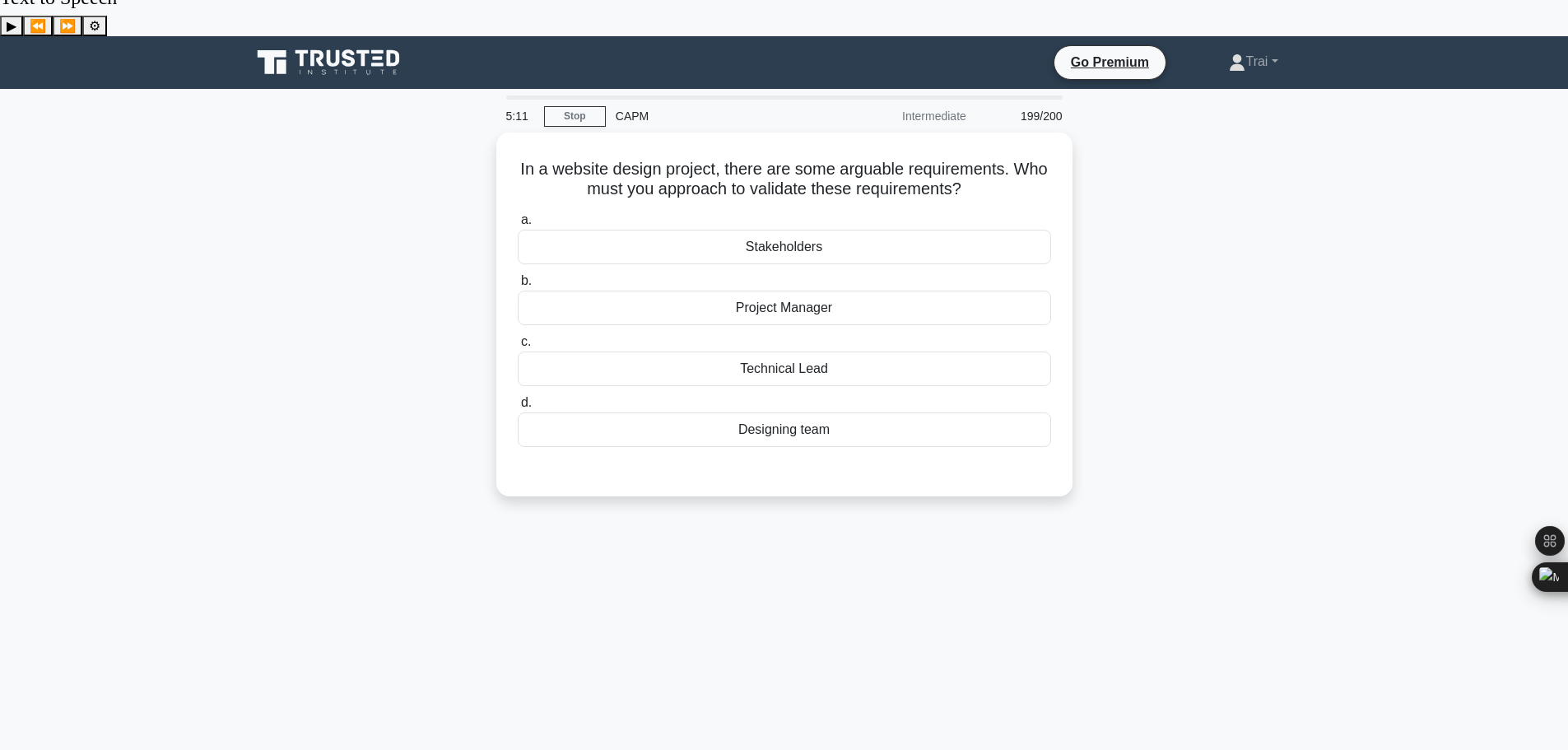
scroll to position [0, 0]
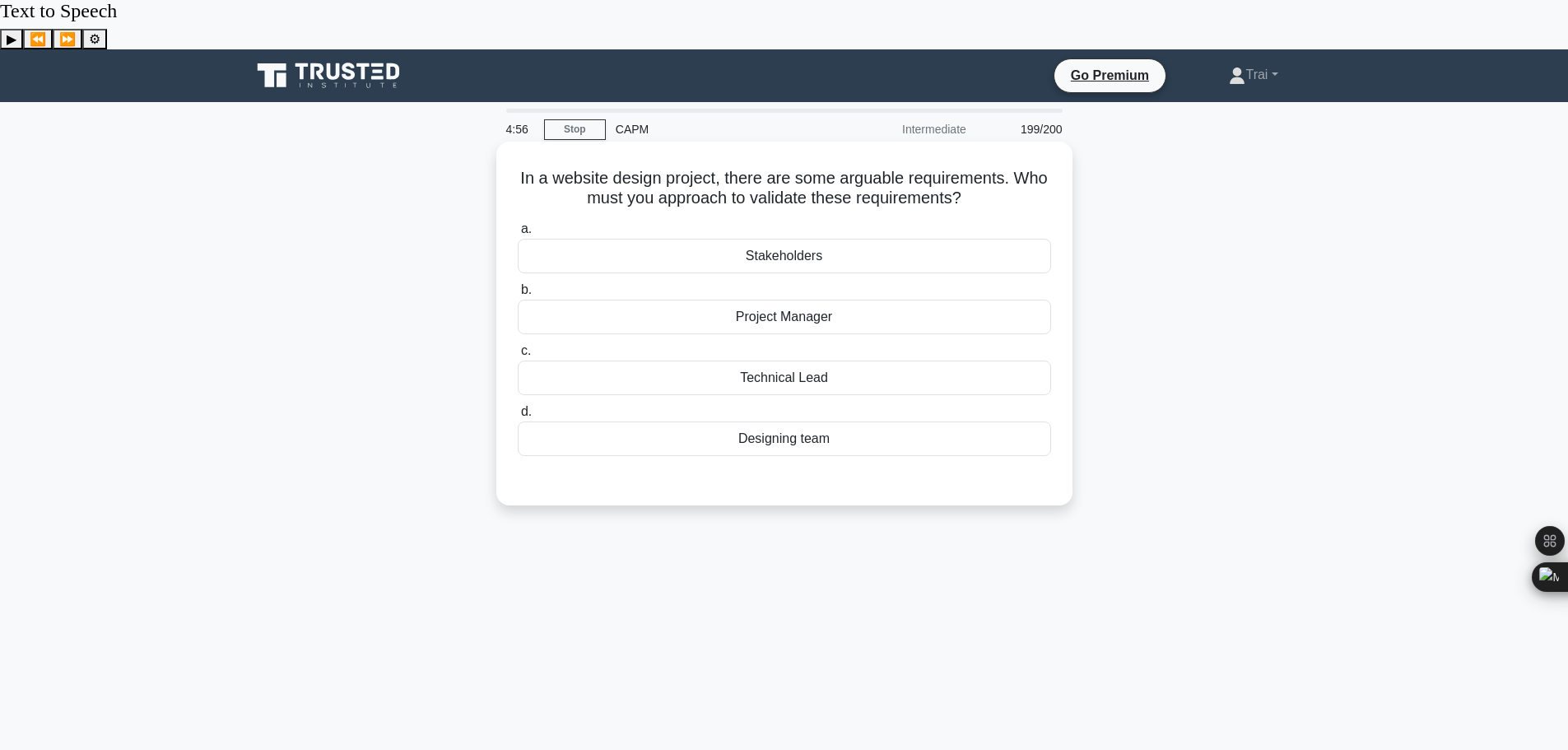
click at [821, 239] on div "Stakeholders" at bounding box center [784, 256] width 534 height 35
click at [518, 224] on input "a. Stakeholders" at bounding box center [518, 230] width 0 height 11
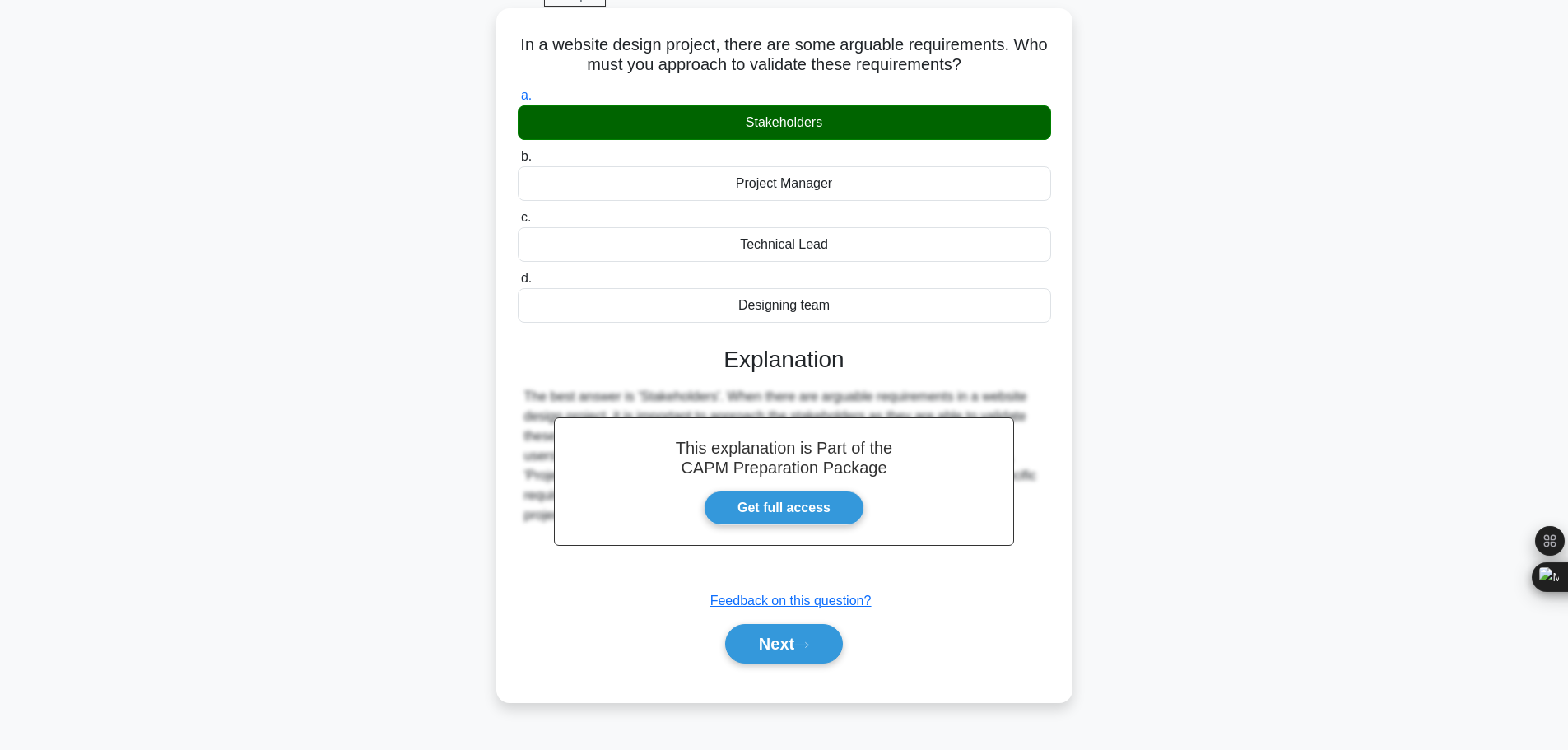
scroll to position [139, 0]
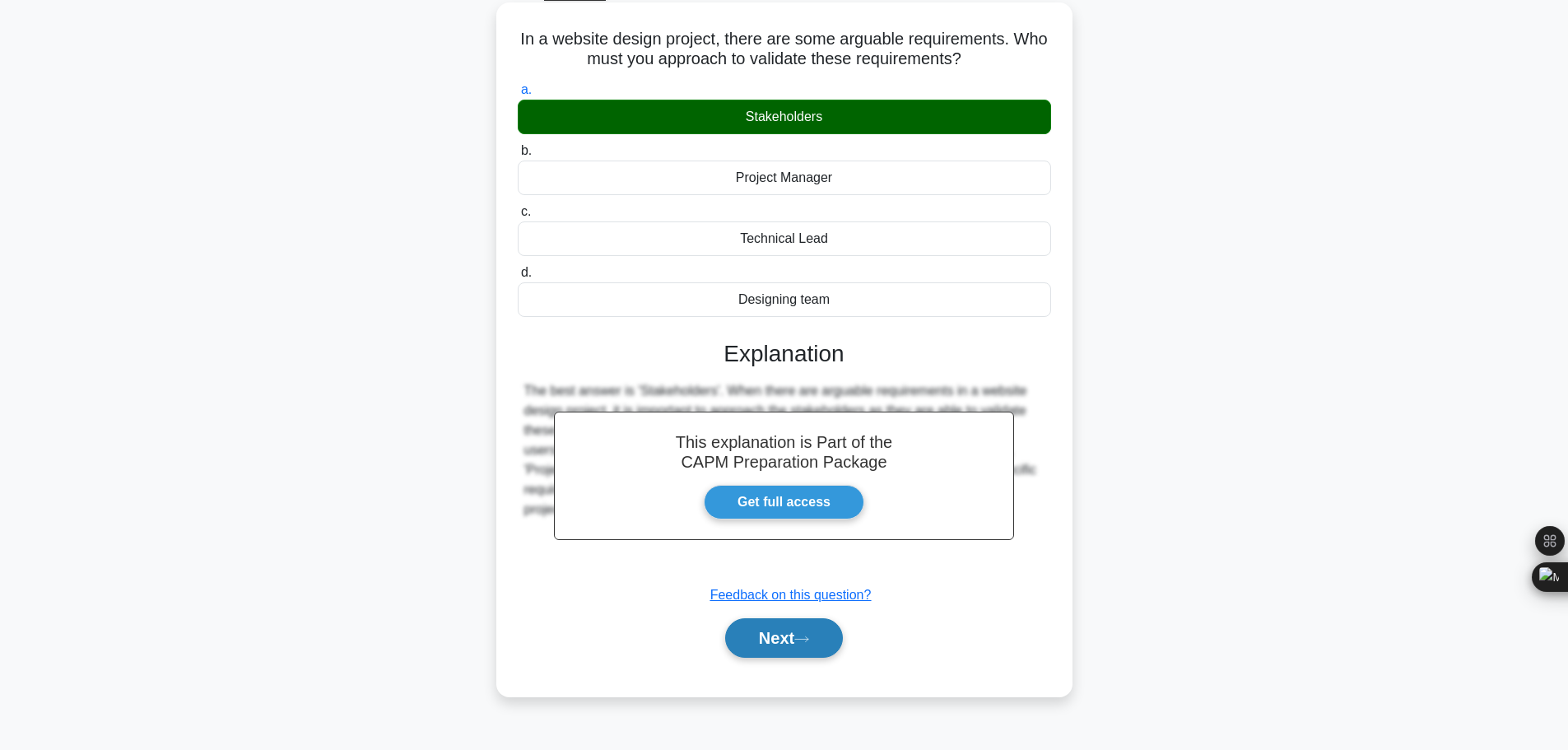
click at [796, 618] on button "Next" at bounding box center [784, 637] width 118 height 39
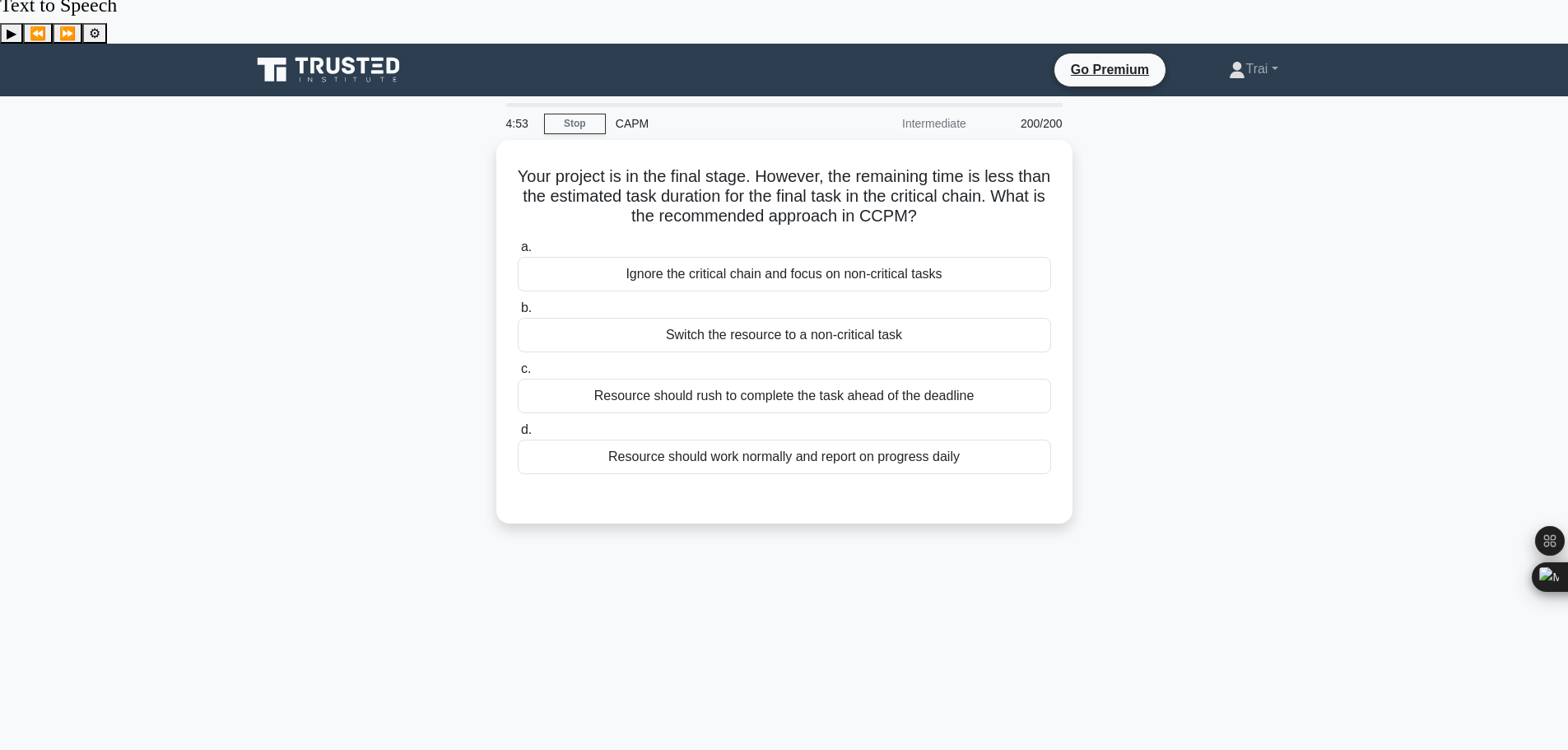
scroll to position [0, 0]
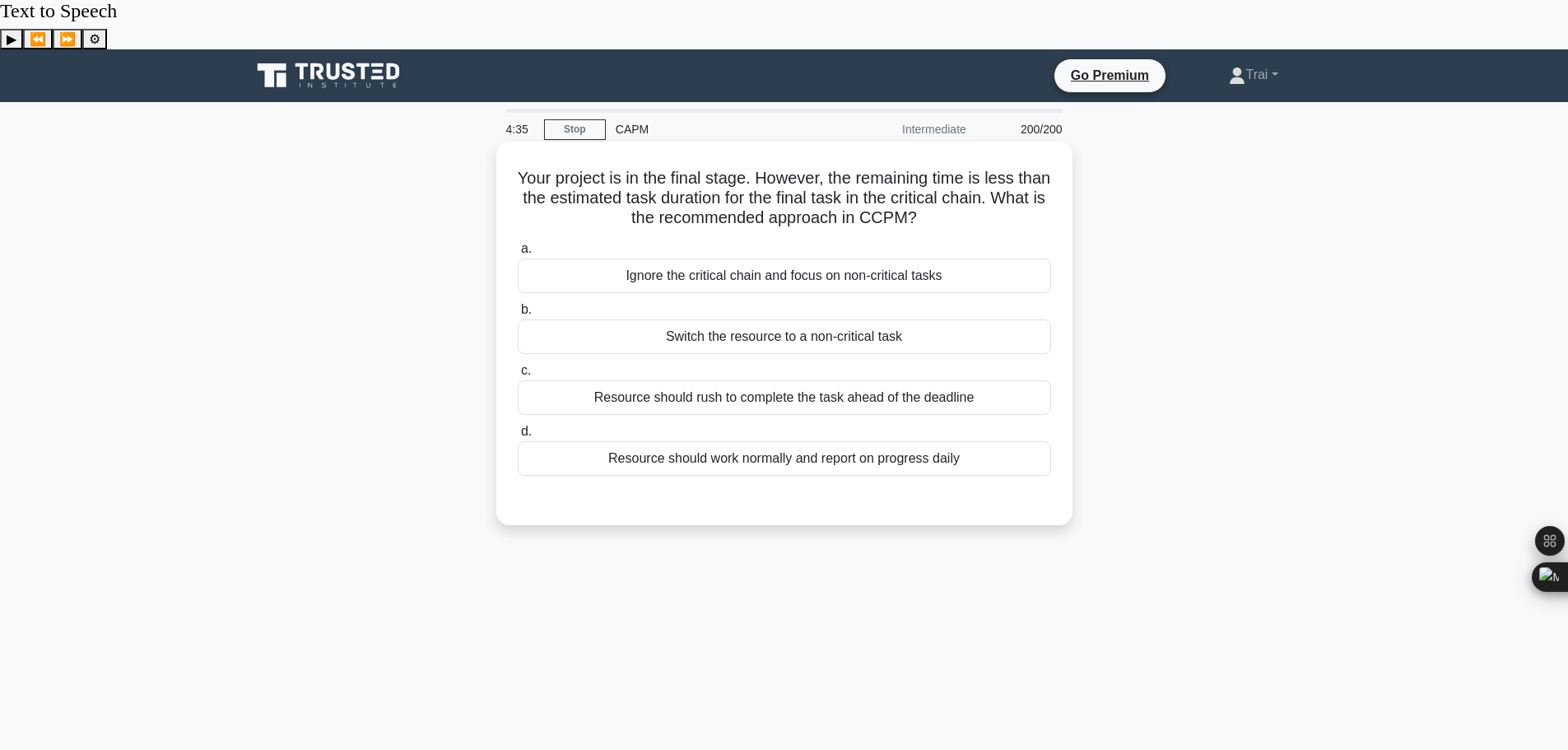
click at [926, 380] on div "Resource should rush to complete the task ahead of the deadline" at bounding box center [784, 397] width 534 height 35
click at [518, 365] on input "c. Resource should rush to complete the task ahead of the deadline" at bounding box center [518, 371] width 0 height 11
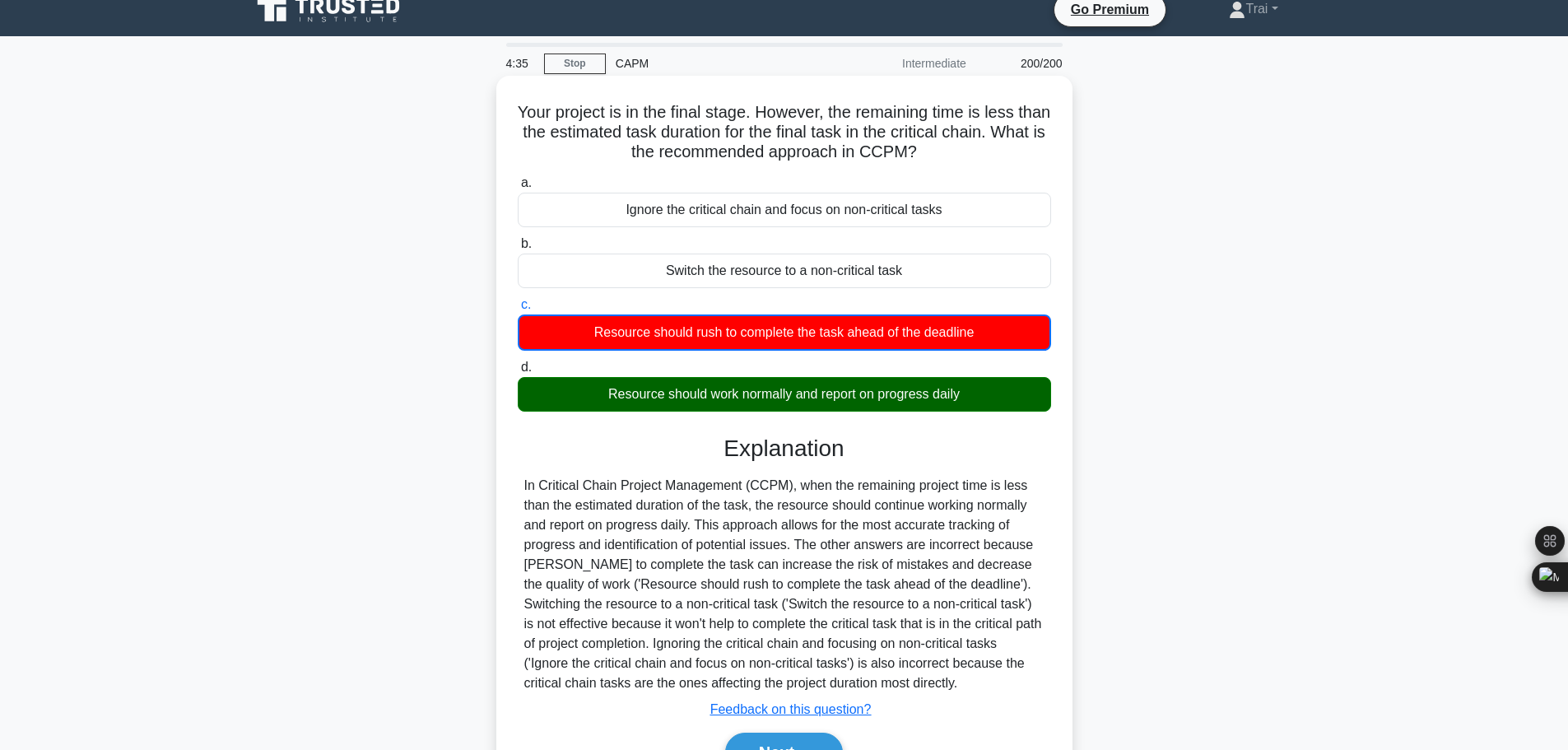
scroll to position [139, 0]
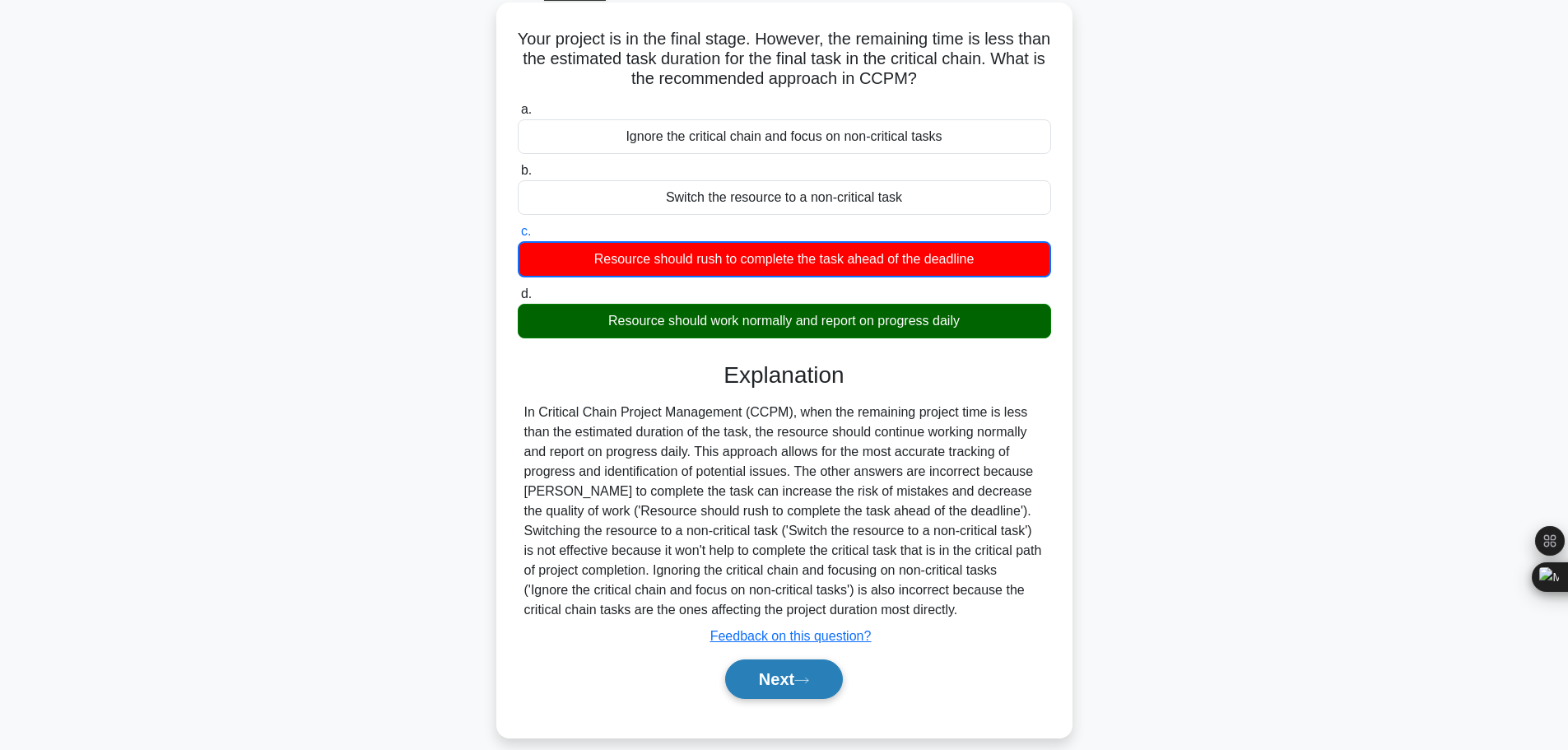
click at [779, 659] on button "Next" at bounding box center [784, 679] width 118 height 39
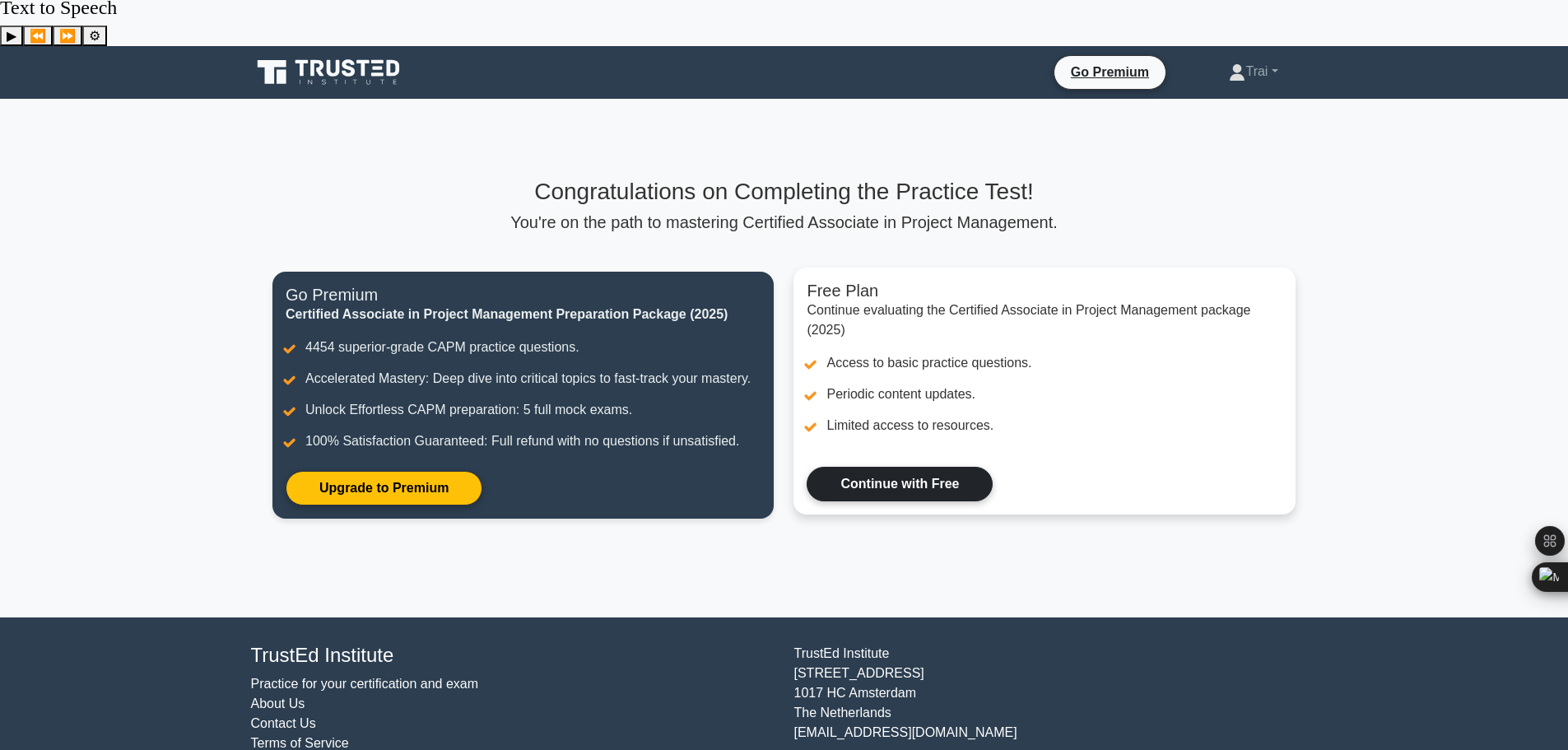
click at [888, 467] on link "Continue with Free" at bounding box center [899, 484] width 186 height 35
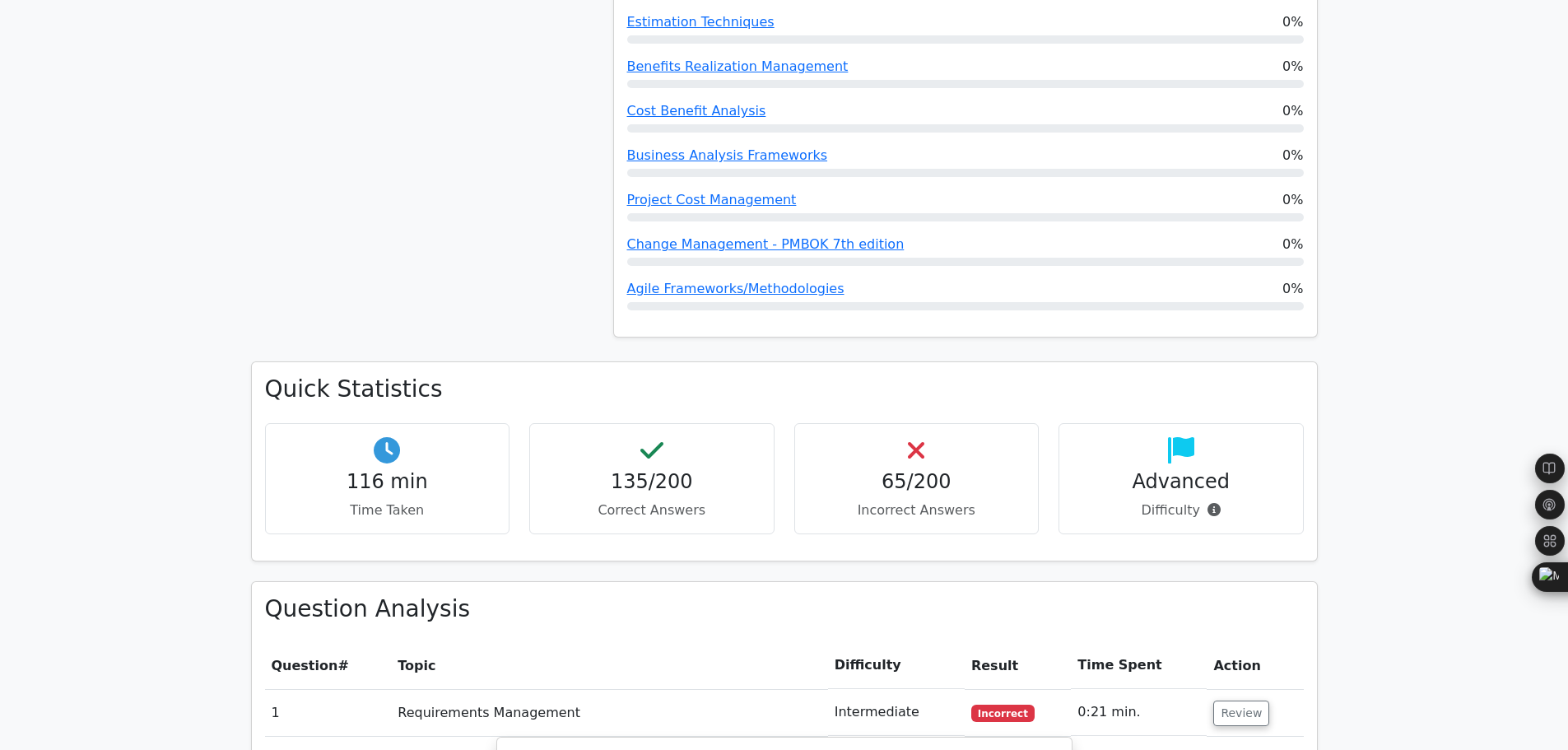
scroll to position [2114, 0]
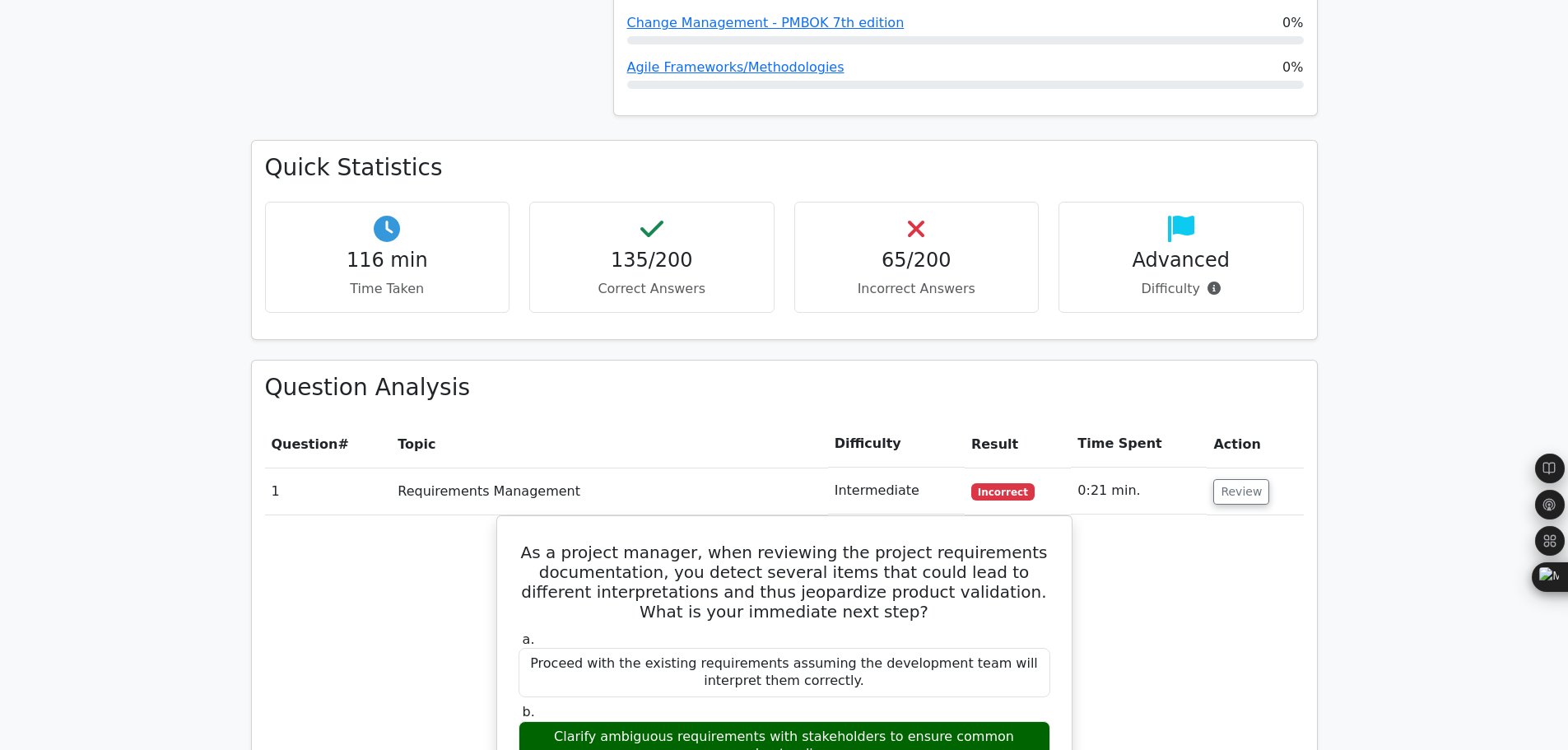
scroll to position [2345, 0]
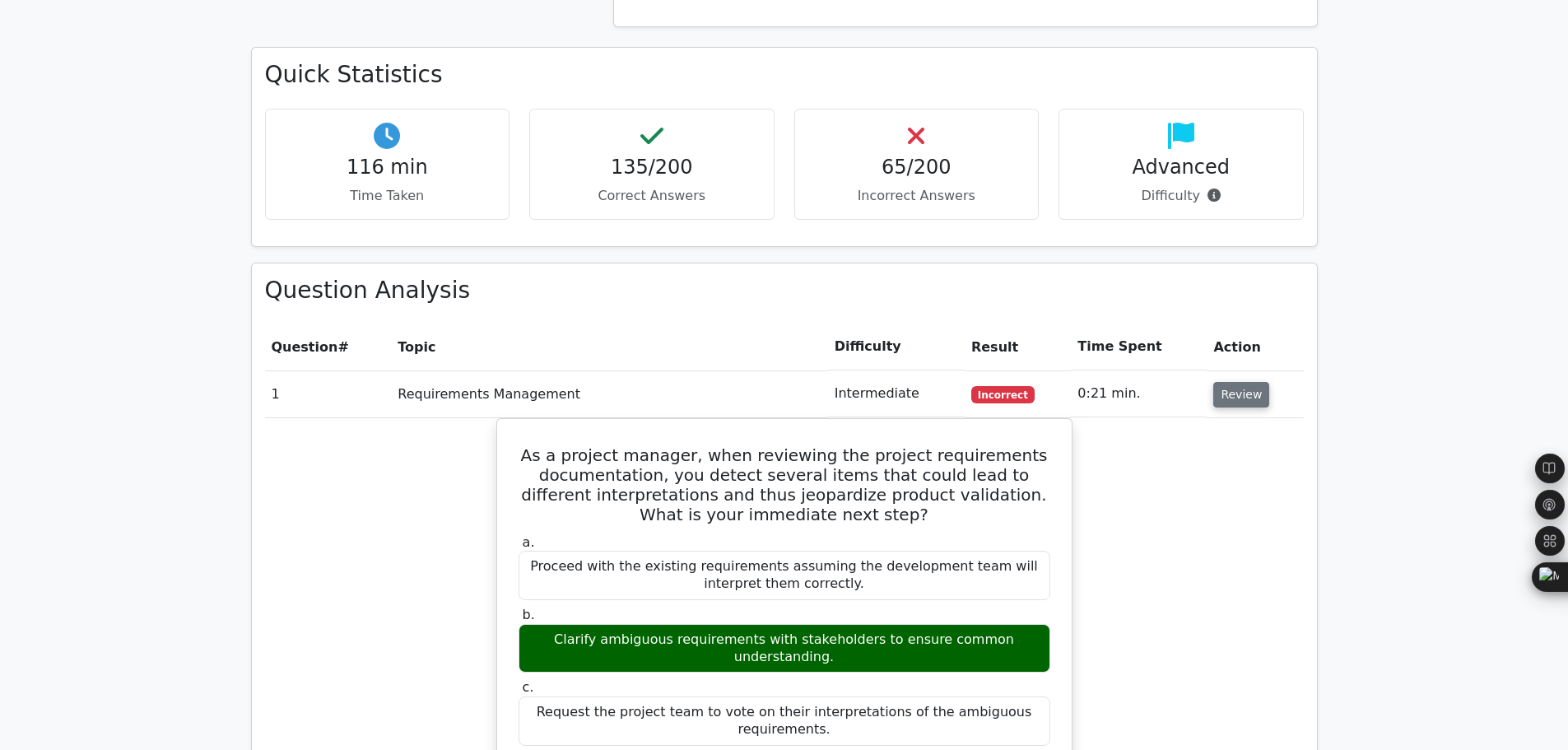
click at [1238, 382] on button "Review" at bounding box center [1240, 395] width 56 height 26
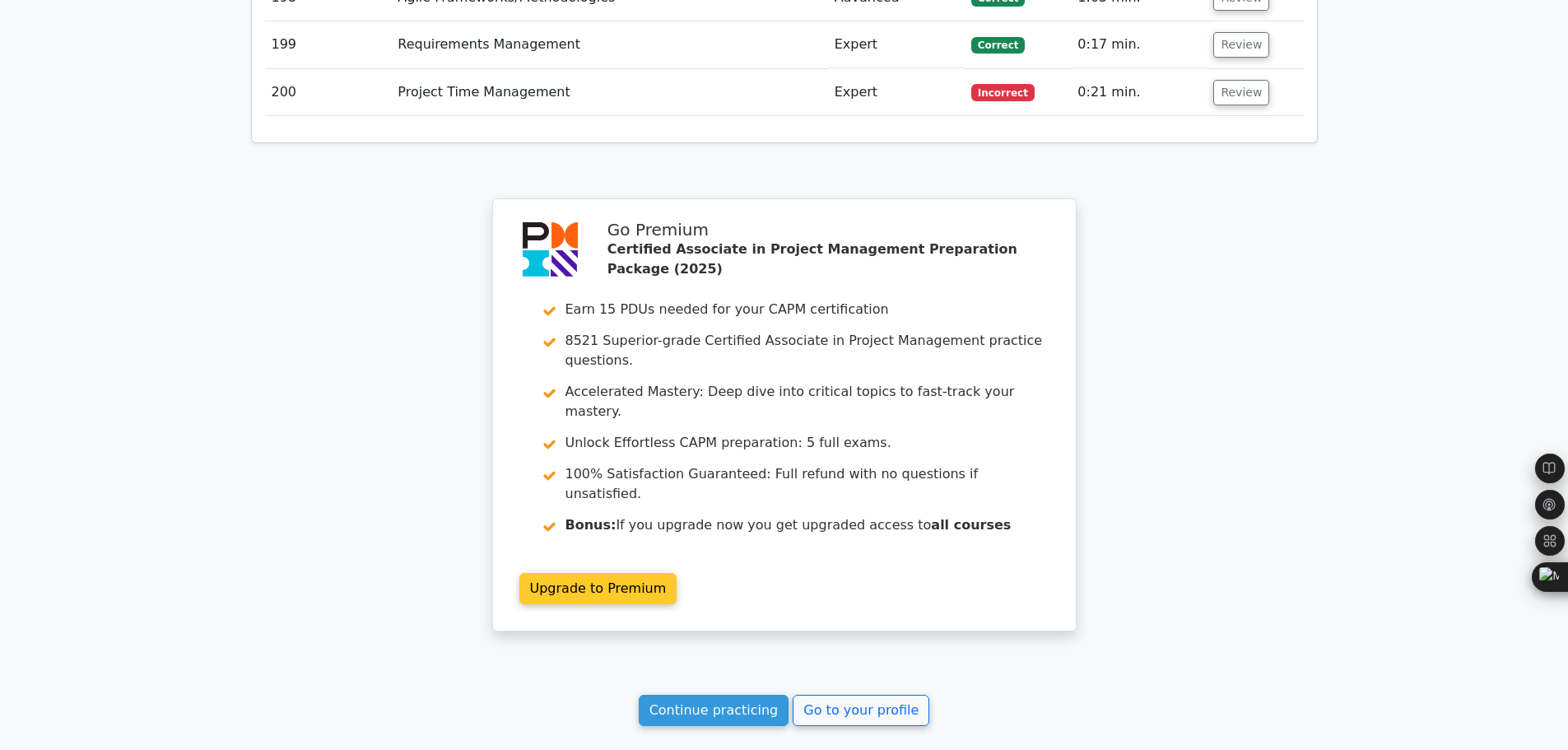
scroll to position [12104, 0]
